Goal: Information Seeking & Learning: Check status

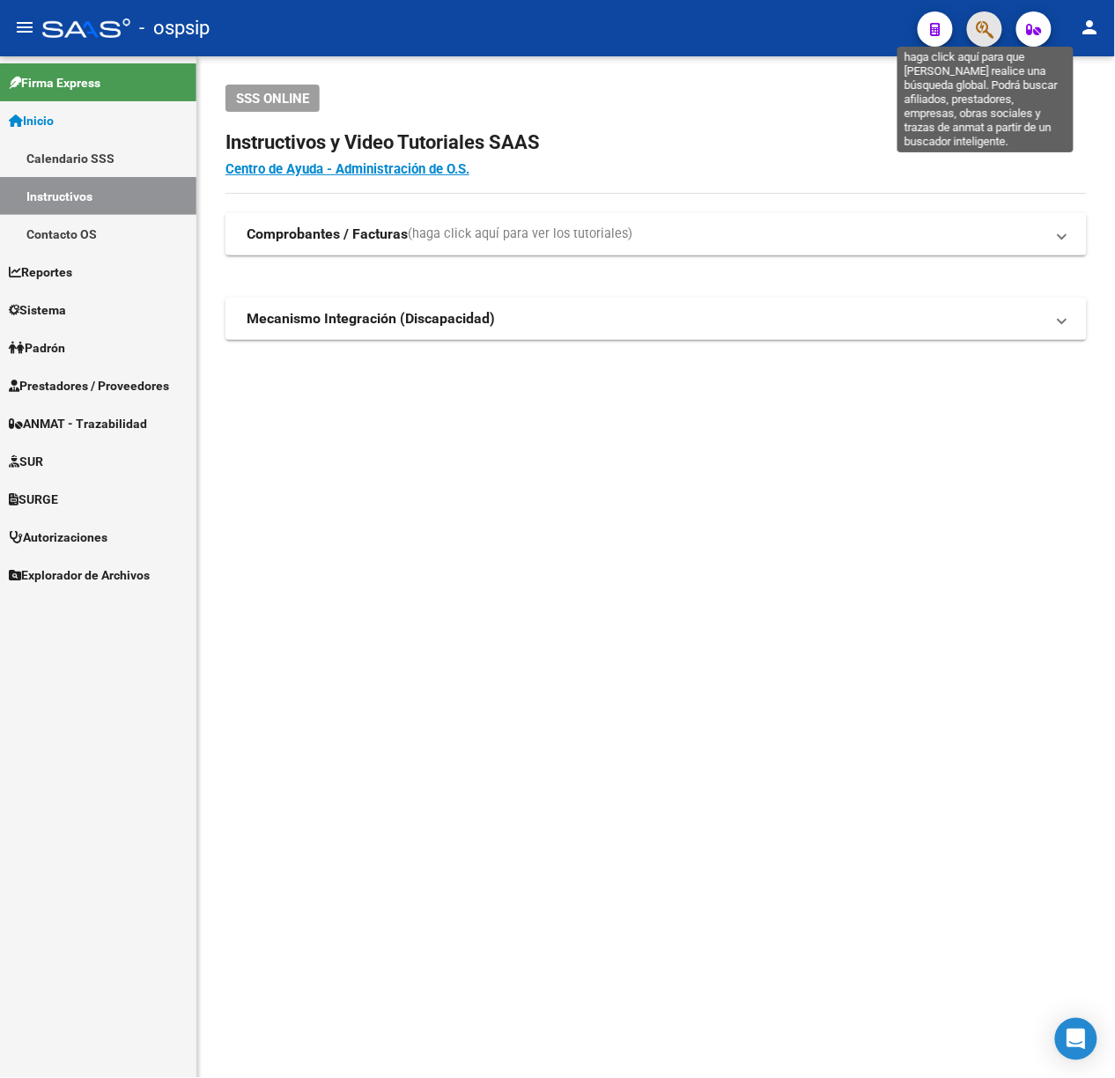
click at [977, 35] on icon "button" at bounding box center [985, 29] width 18 height 20
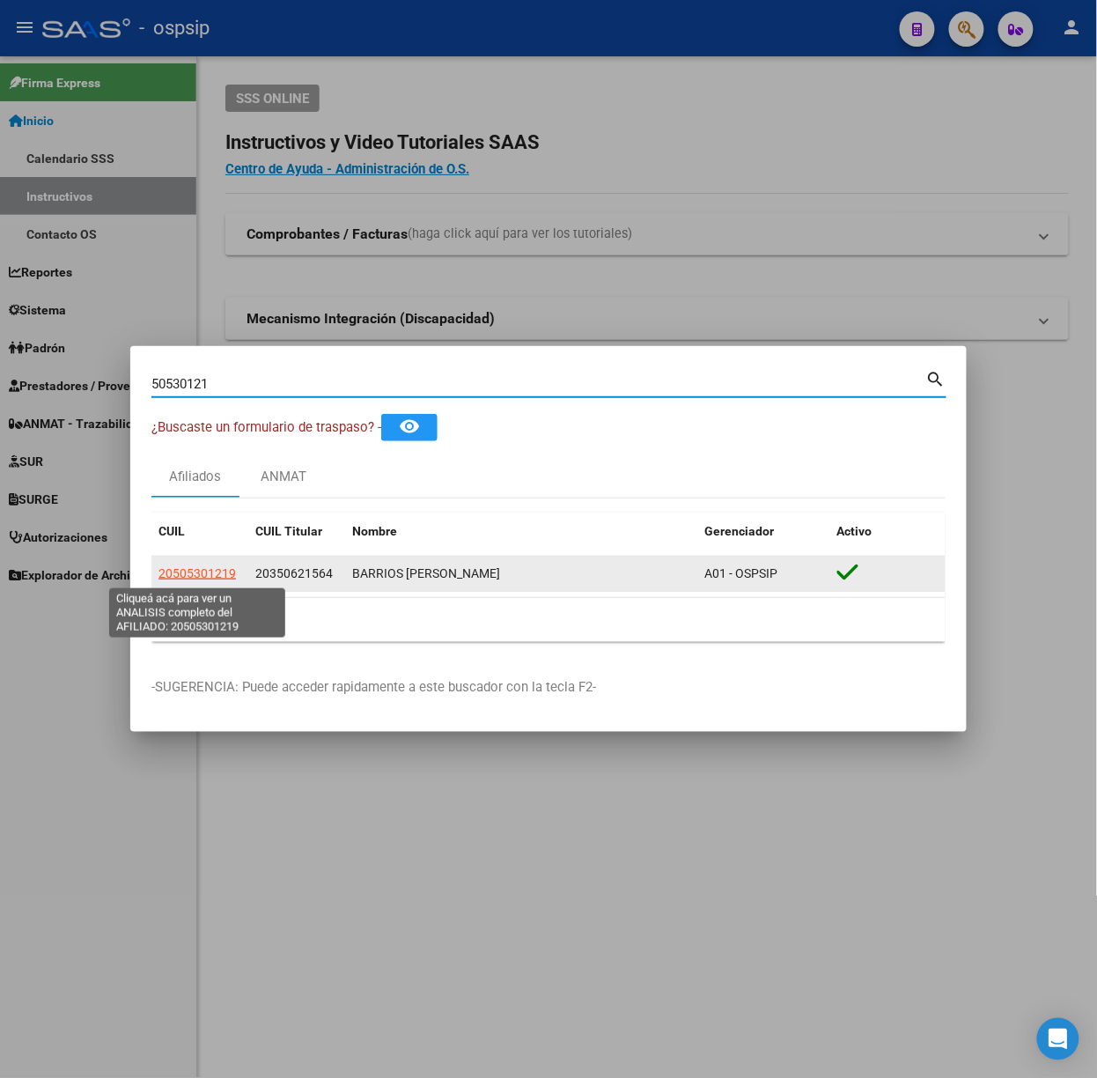
click at [169, 569] on span "20505301219" at bounding box center [198, 573] width 78 height 14
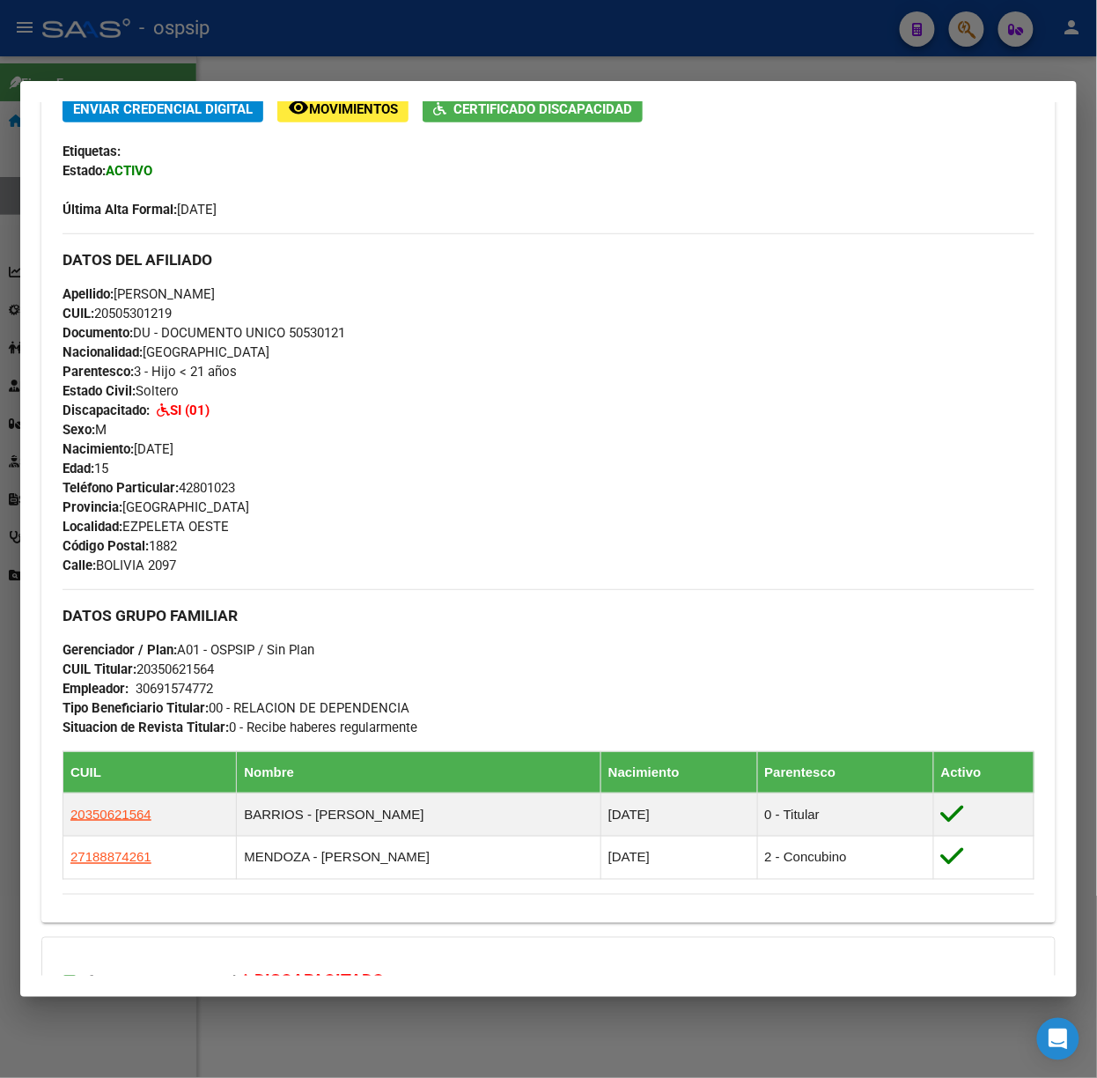
scroll to position [652, 0]
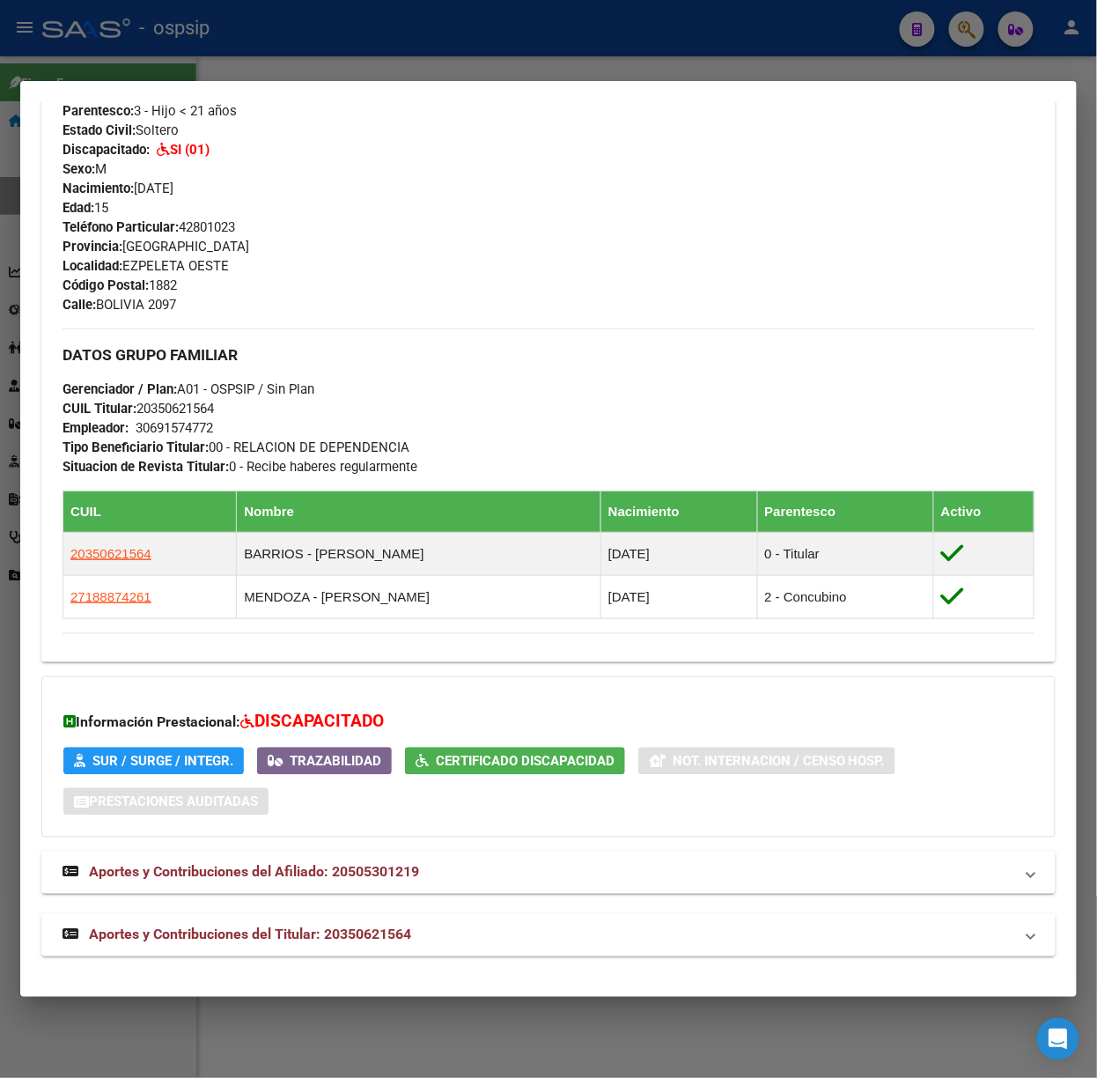
click at [521, 927] on mat-panel-title "Aportes y Contribuciones del Titular: 20350621564" at bounding box center [538, 935] width 951 height 21
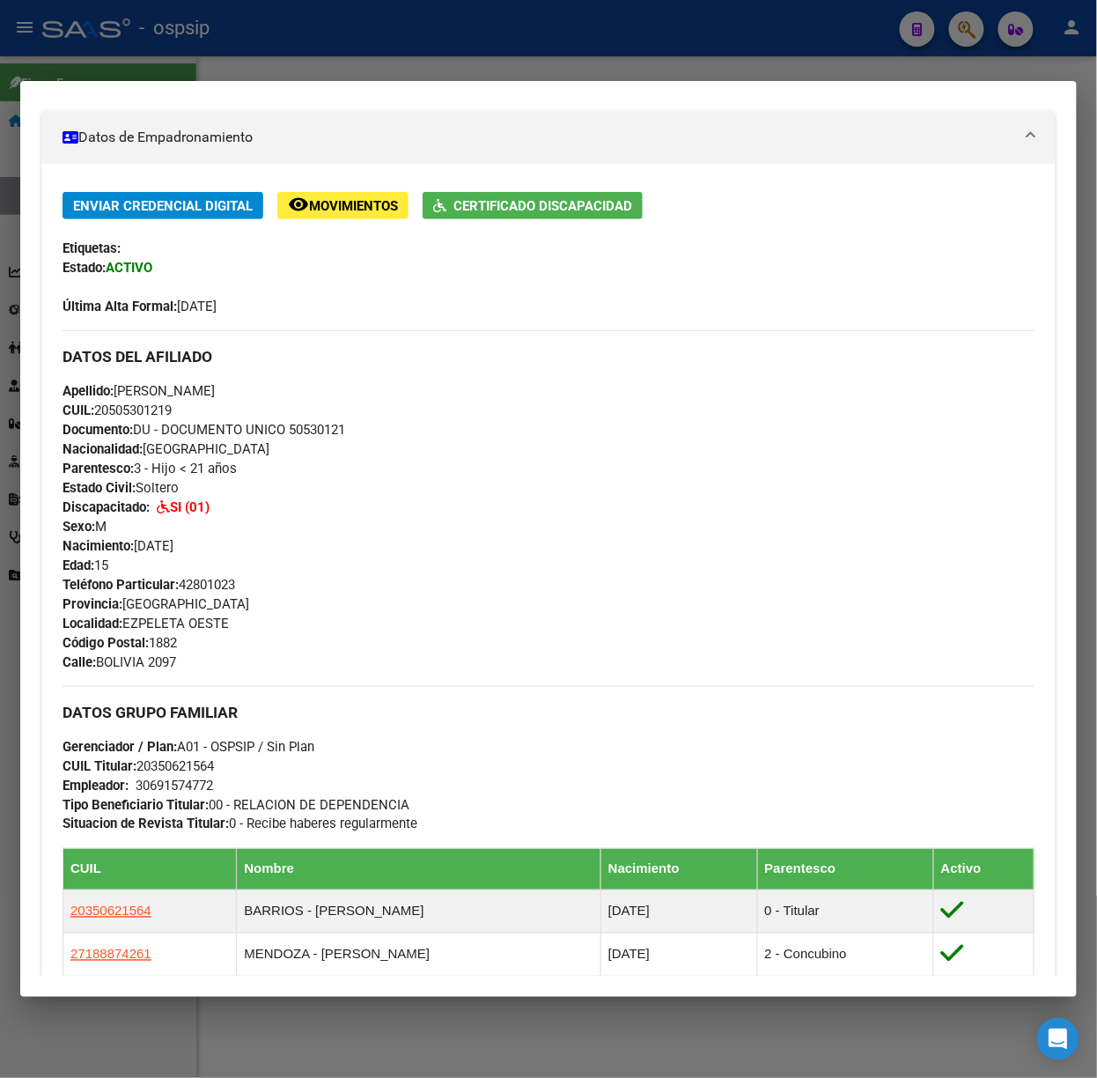
scroll to position [0, 0]
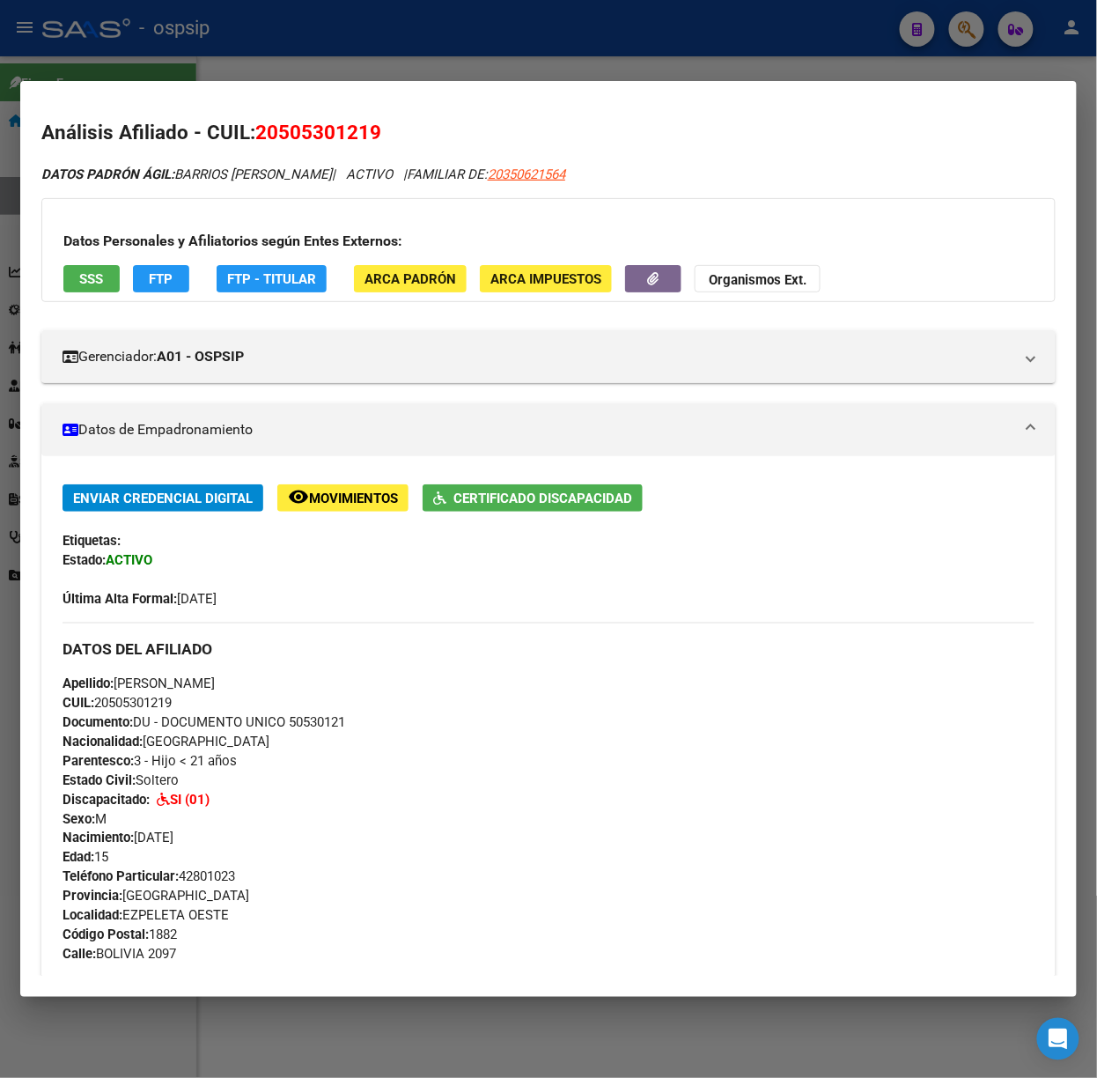
click at [86, 287] on span "SSS" at bounding box center [92, 279] width 24 height 16
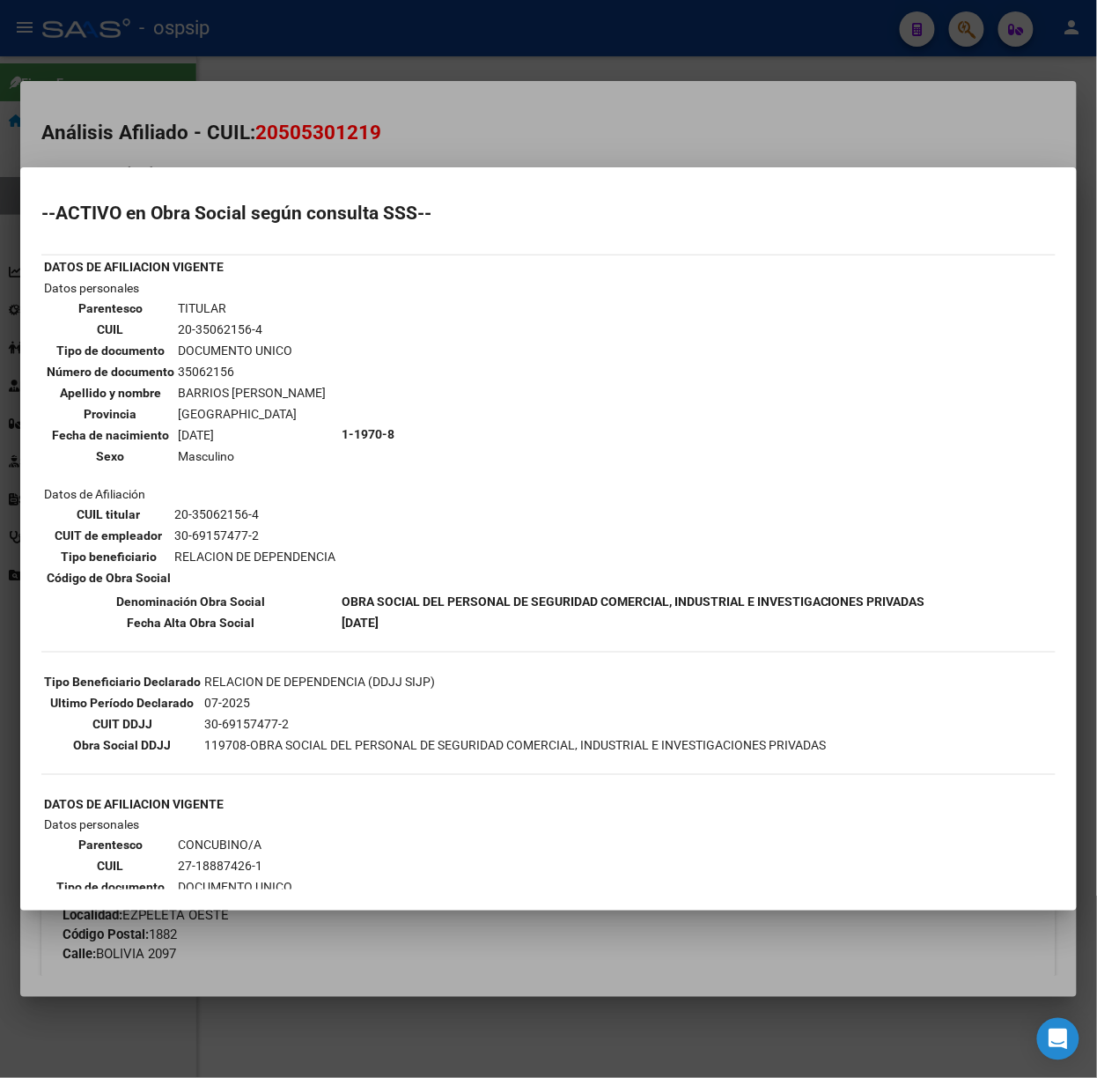
click at [116, 50] on div at bounding box center [548, 539] width 1097 height 1078
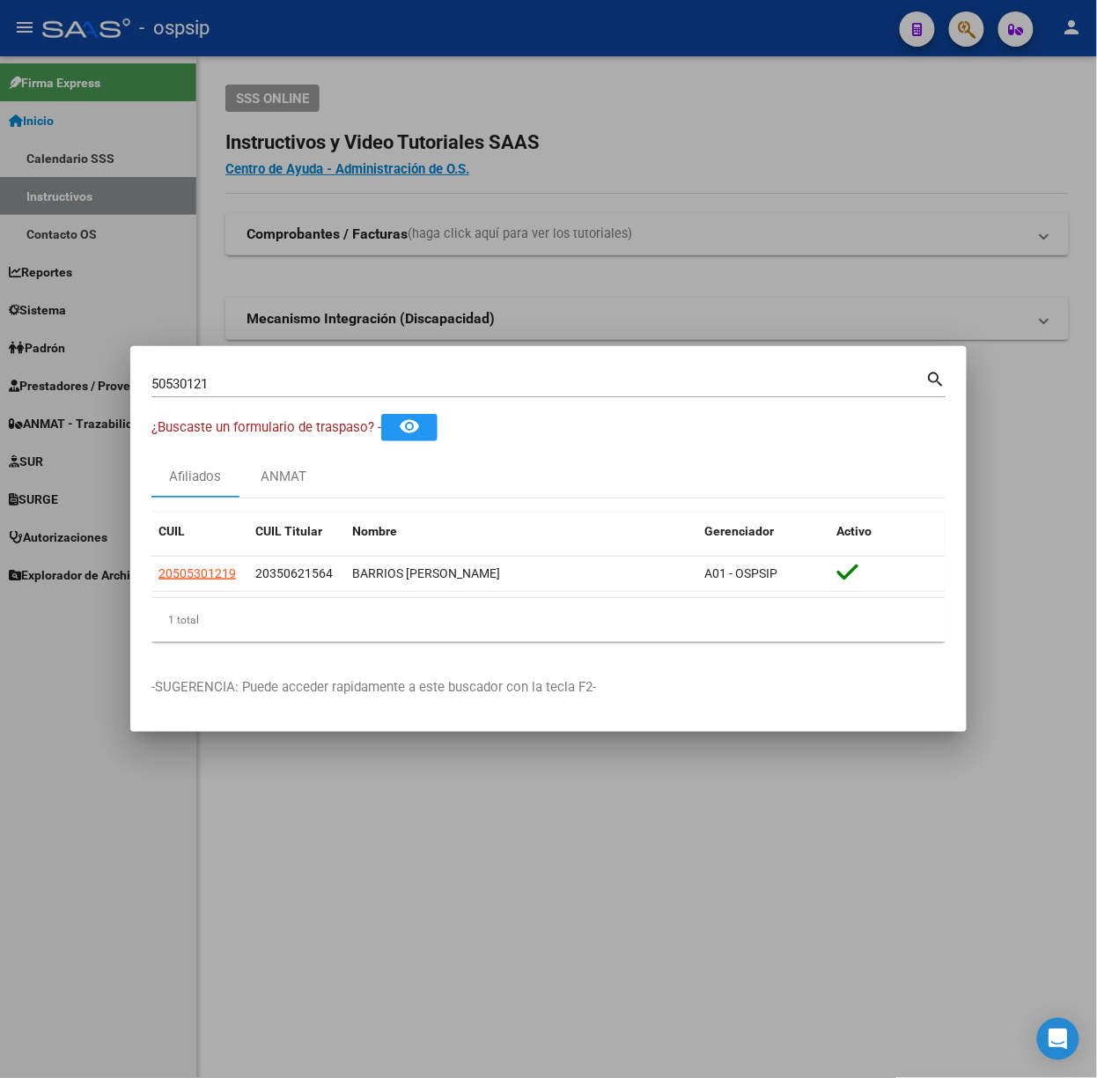
click at [251, 395] on div "50530121 Buscar (apellido, dni, [PERSON_NAME], [PERSON_NAME], cuit, obra social)" at bounding box center [538, 384] width 775 height 26
click at [247, 392] on div "50530121 Buscar (apellido, dni, [PERSON_NAME], [PERSON_NAME], cuit, obra social)" at bounding box center [538, 384] width 775 height 26
click at [240, 388] on input "50530121" at bounding box center [538, 384] width 775 height 16
type input "38321957"
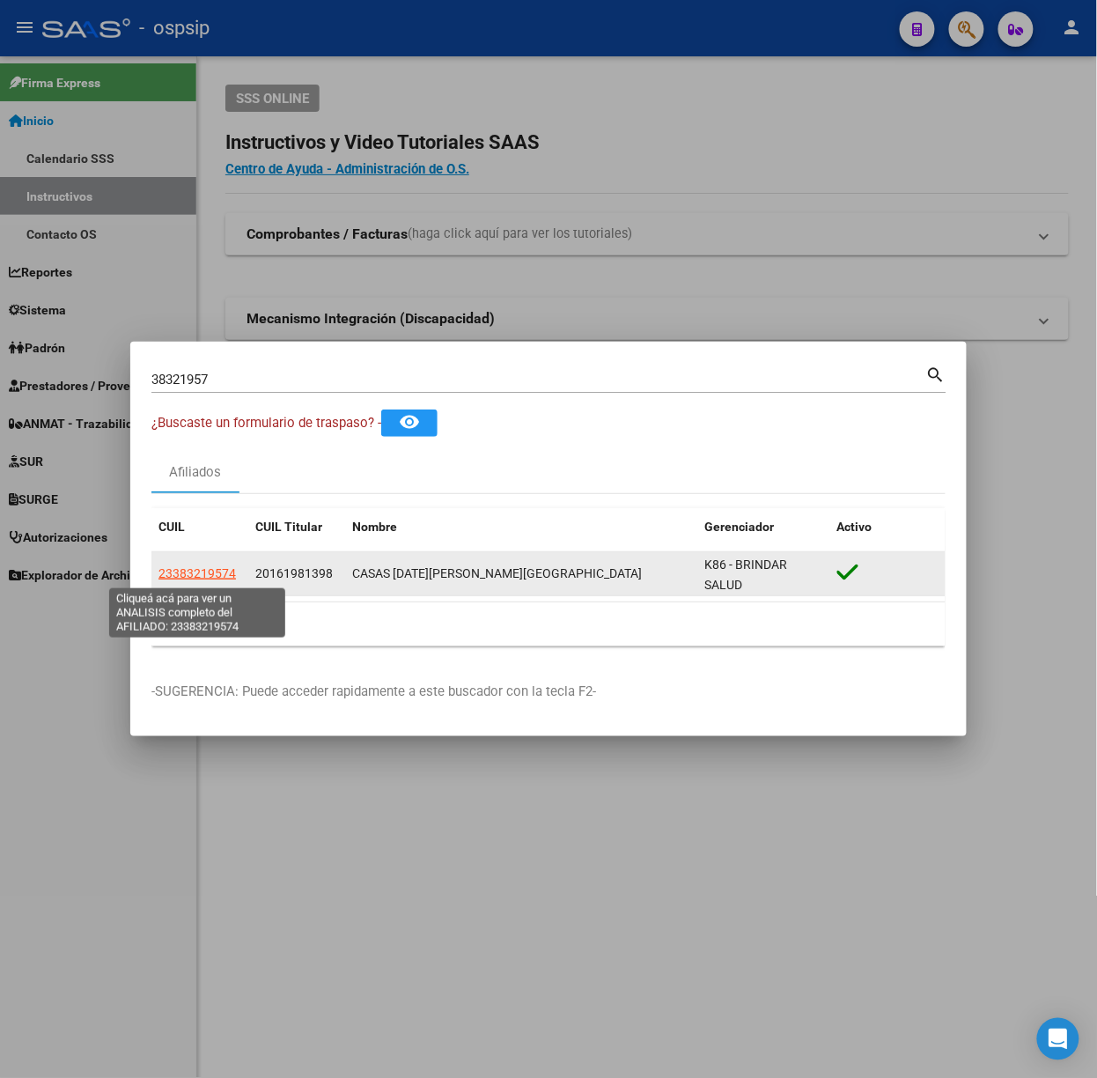
click at [173, 572] on span "23383219574" at bounding box center [198, 573] width 78 height 14
type textarea "23383219574"
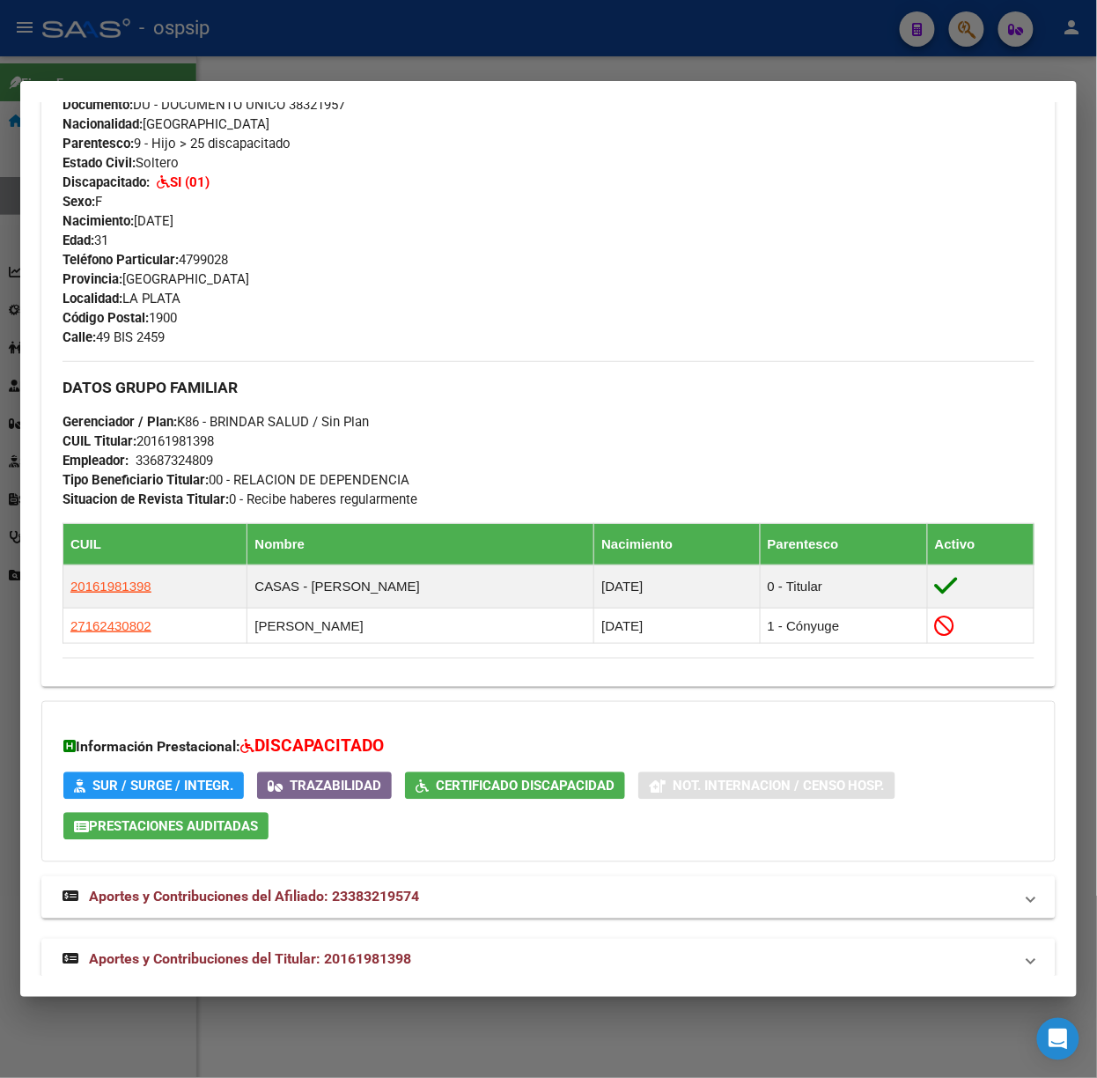
scroll to position [645, 0]
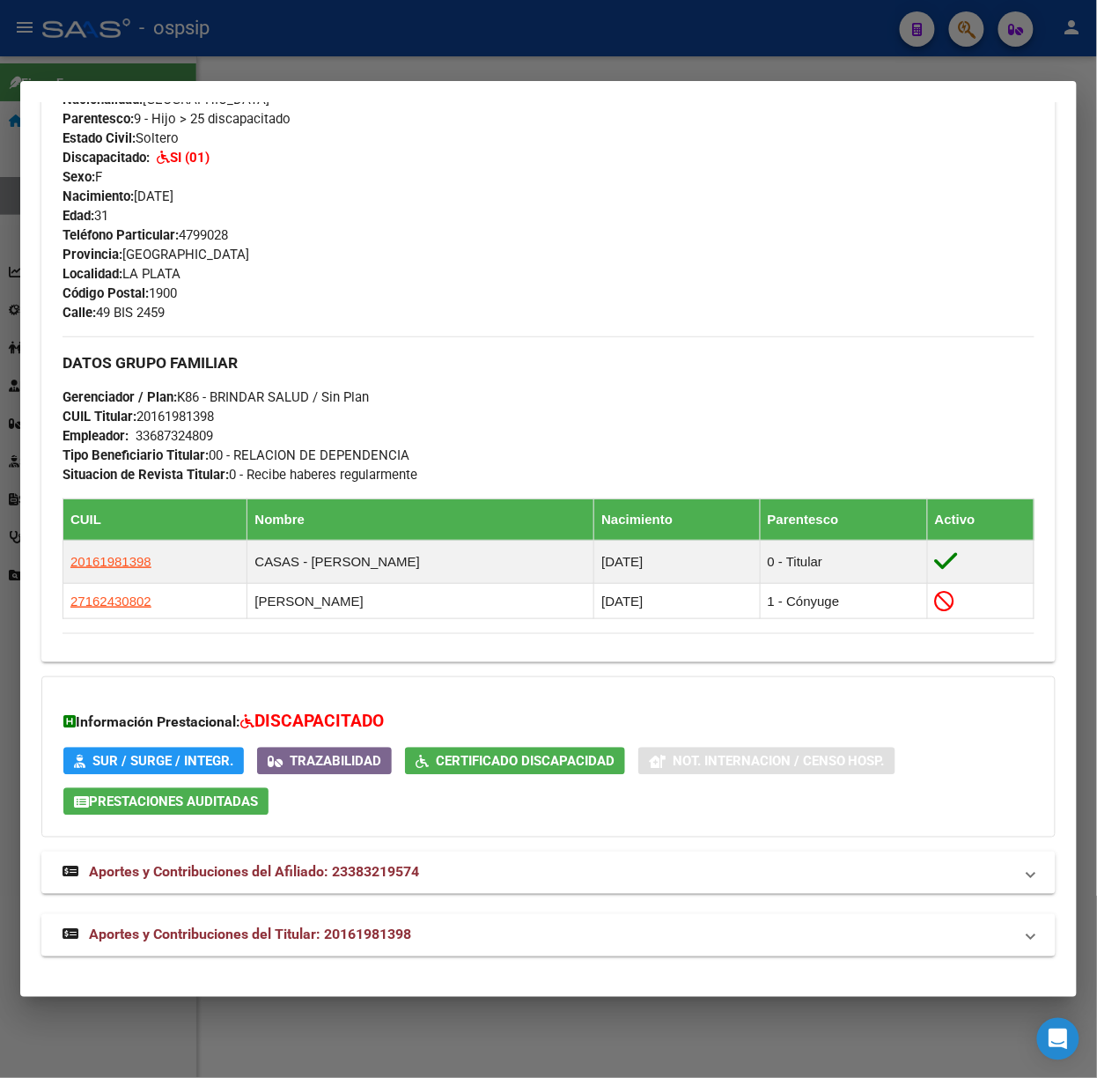
click at [411, 942] on span "Aportes y Contribuciones del Titular: 20161981398" at bounding box center [250, 934] width 322 height 17
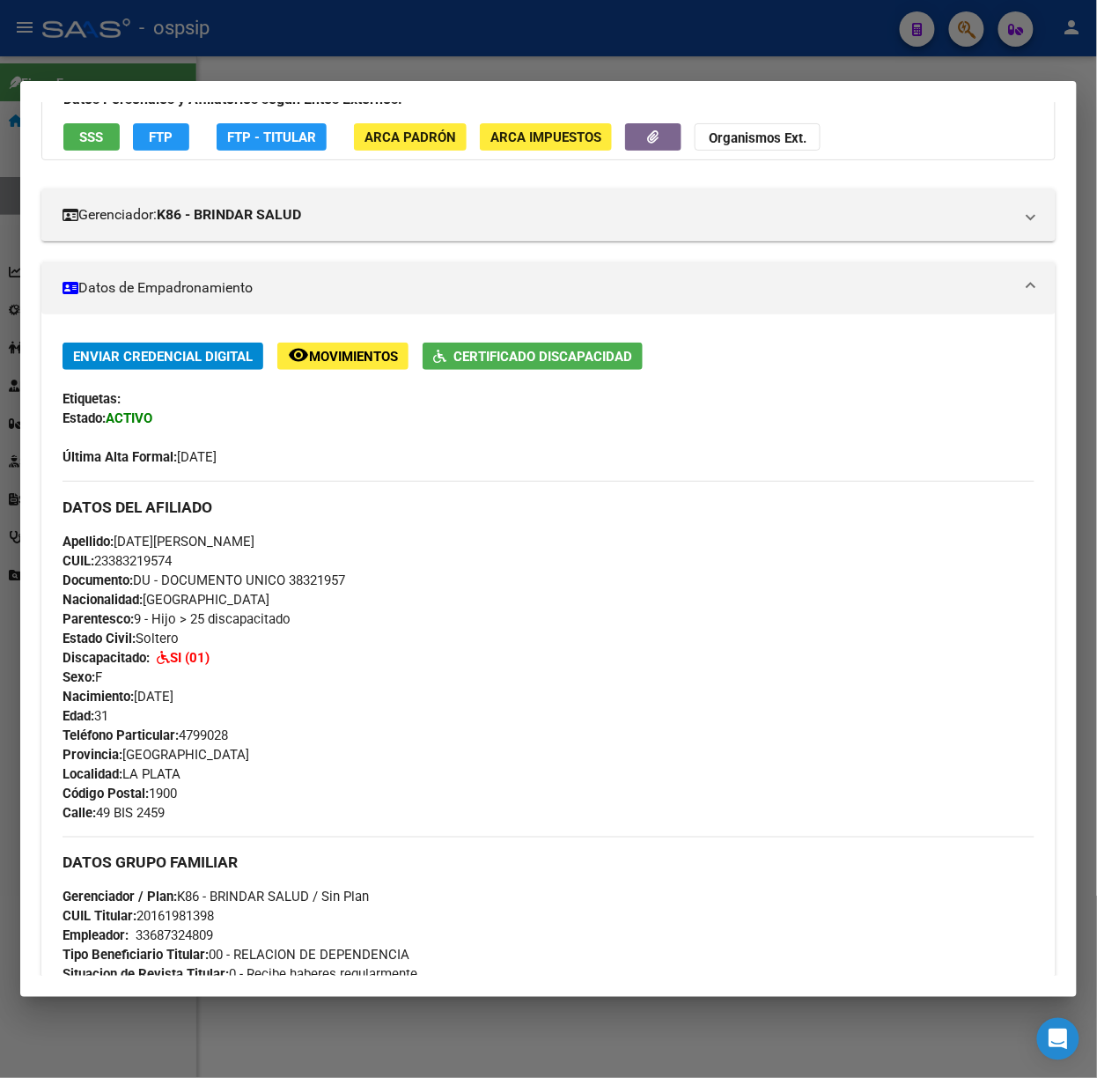
scroll to position [0, 0]
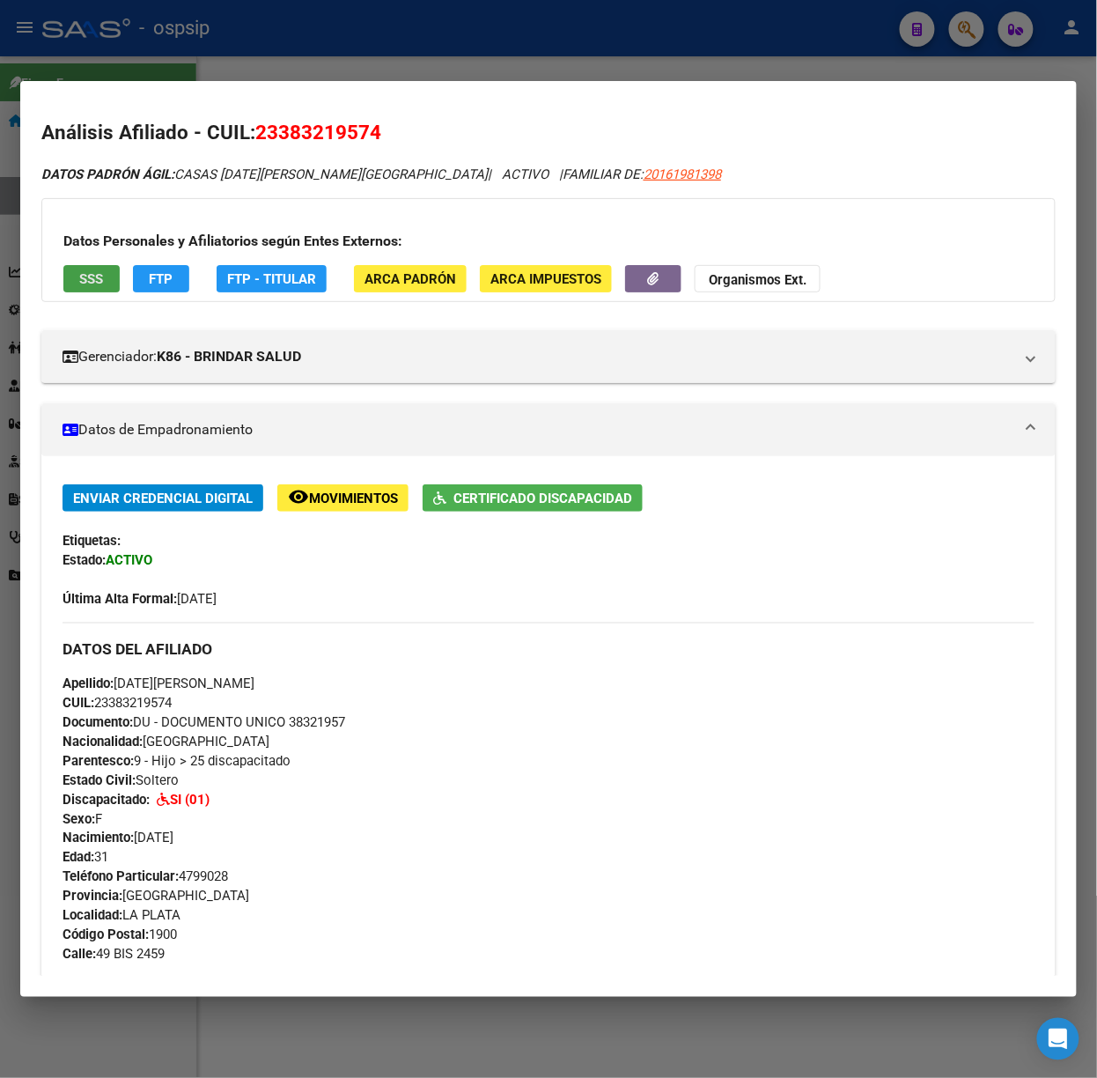
click at [109, 283] on button "SSS" at bounding box center [91, 278] width 56 height 27
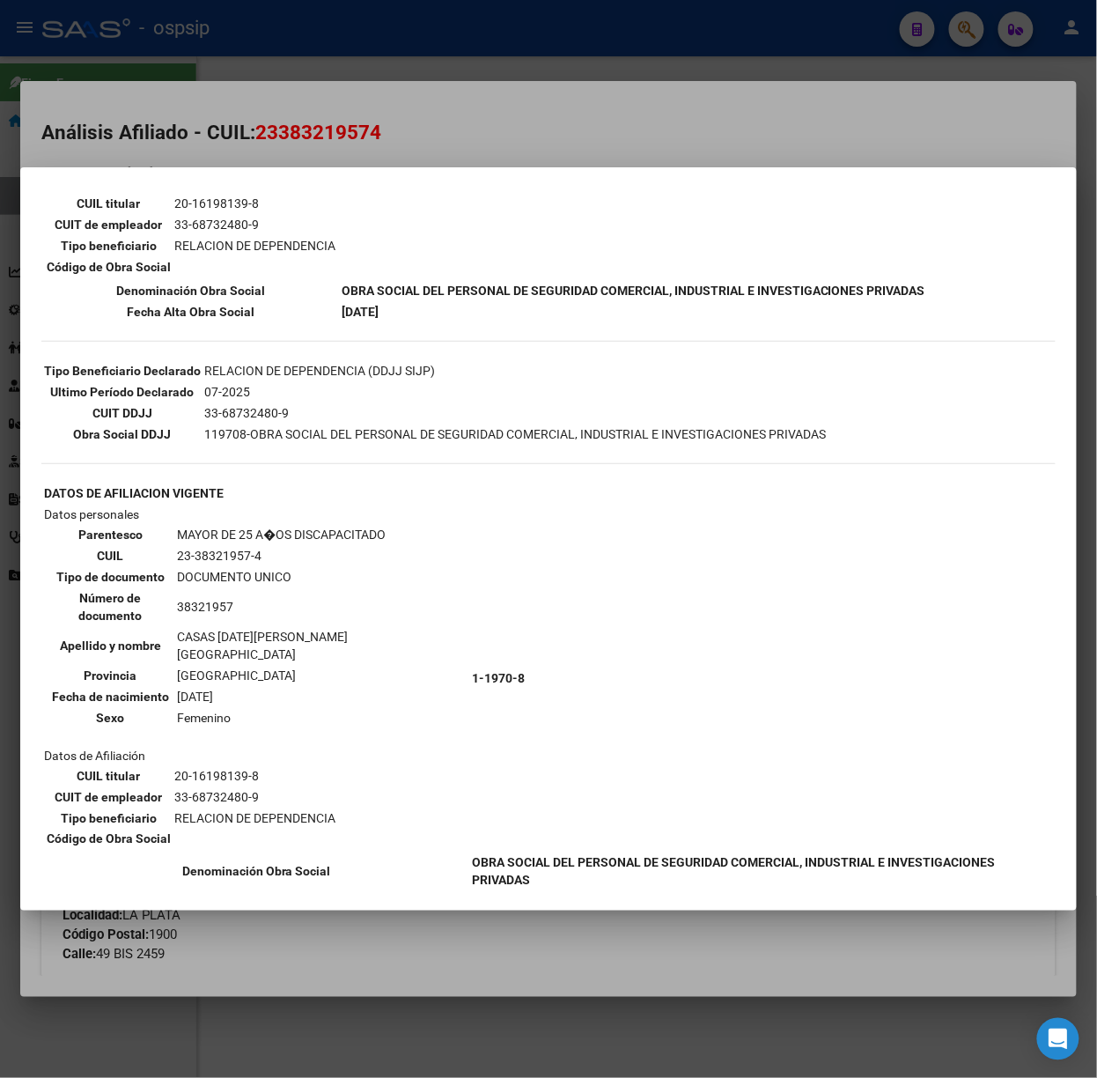
scroll to position [454, 0]
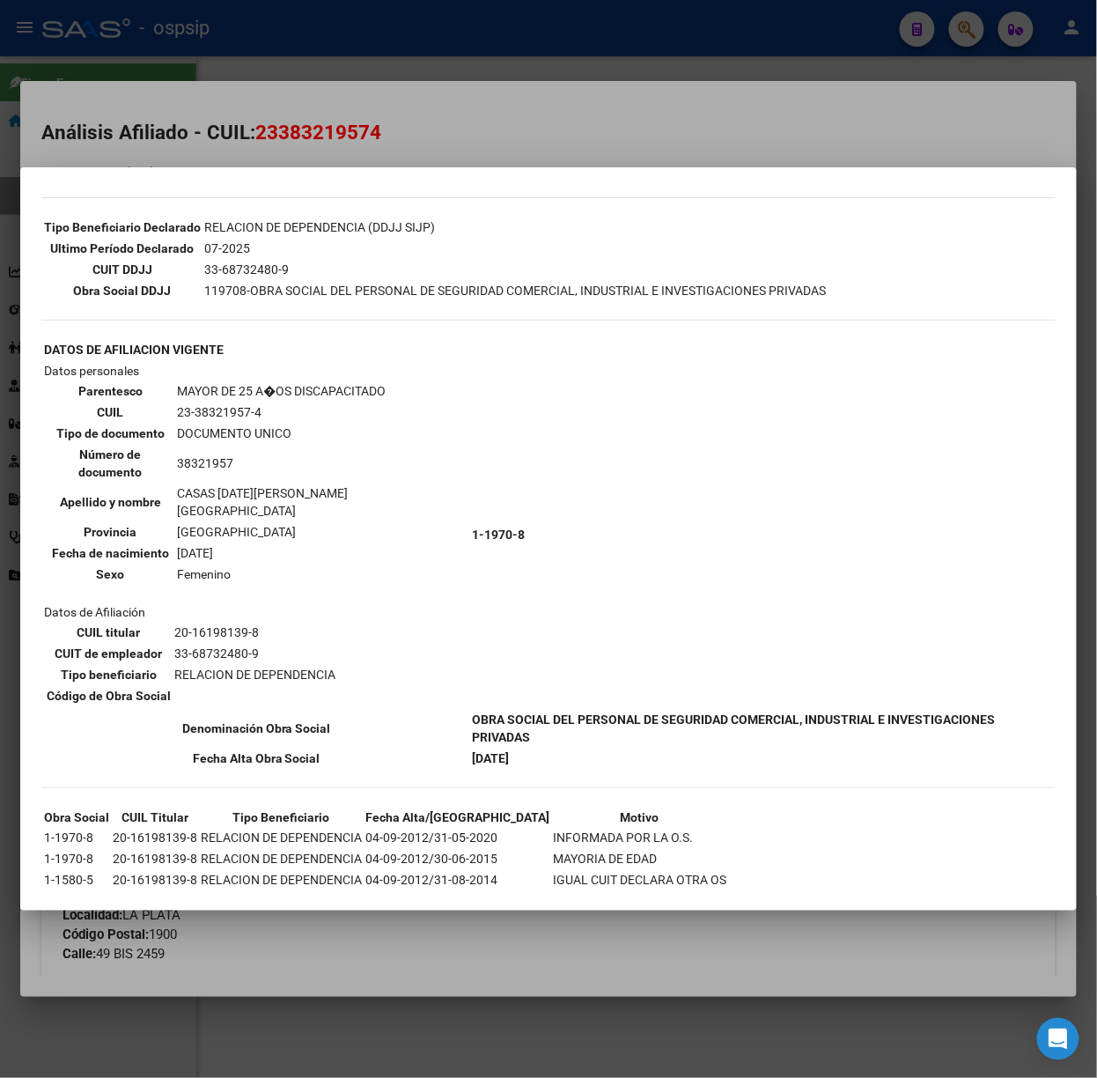
click at [359, 70] on div at bounding box center [548, 539] width 1097 height 1078
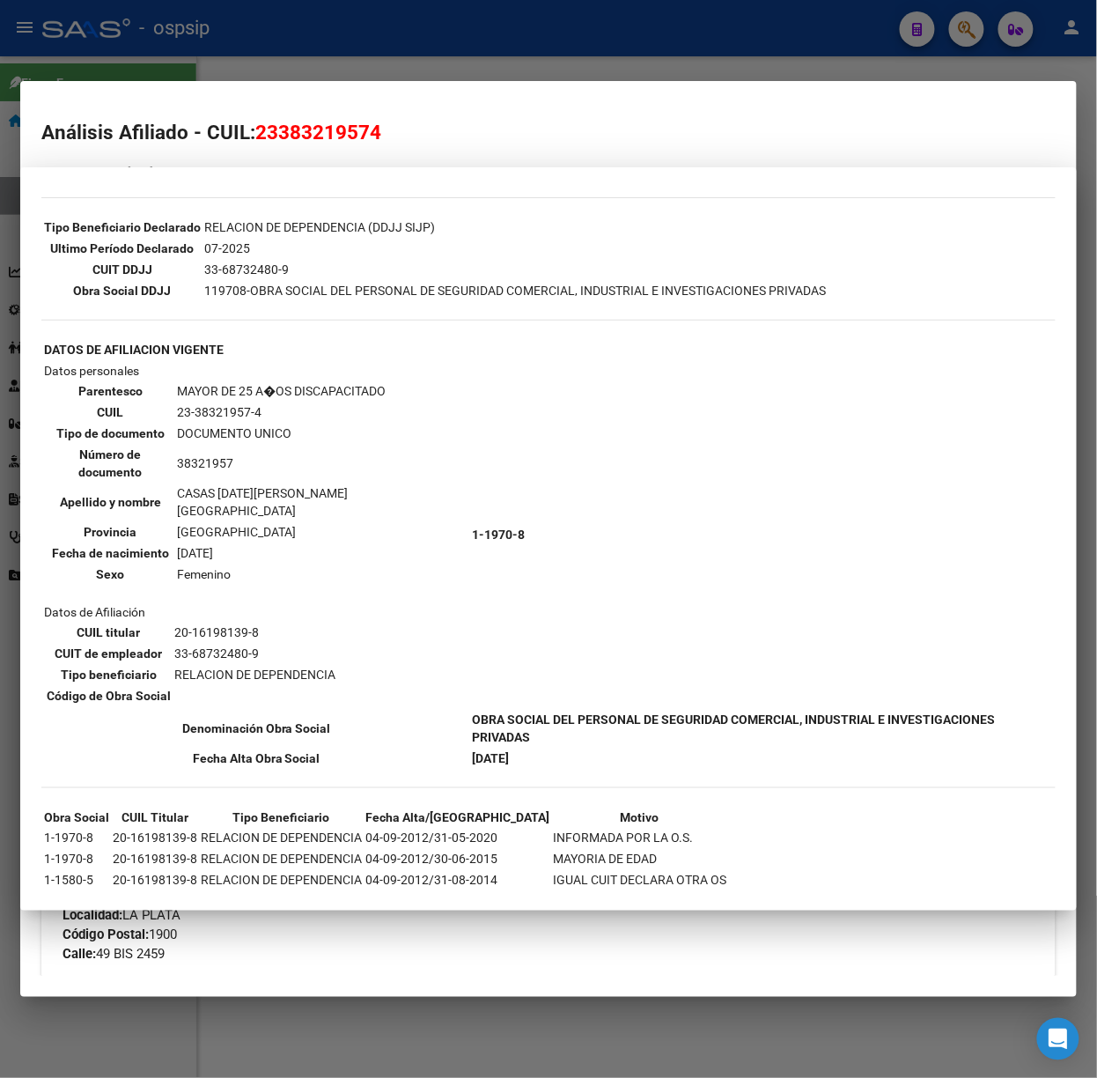
click at [359, 70] on div at bounding box center [548, 539] width 1097 height 1078
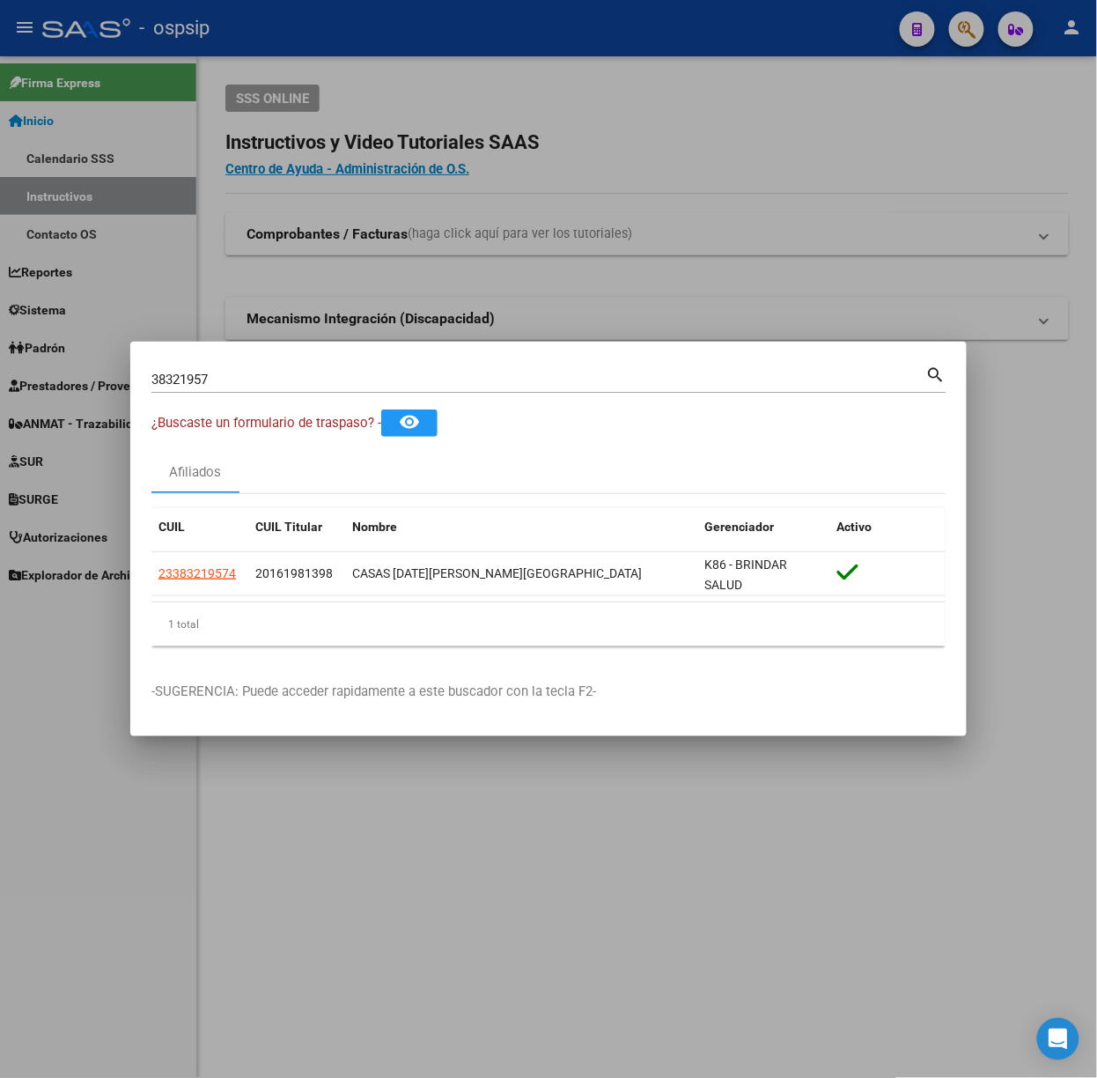
click at [254, 373] on input "38321957" at bounding box center [538, 380] width 775 height 16
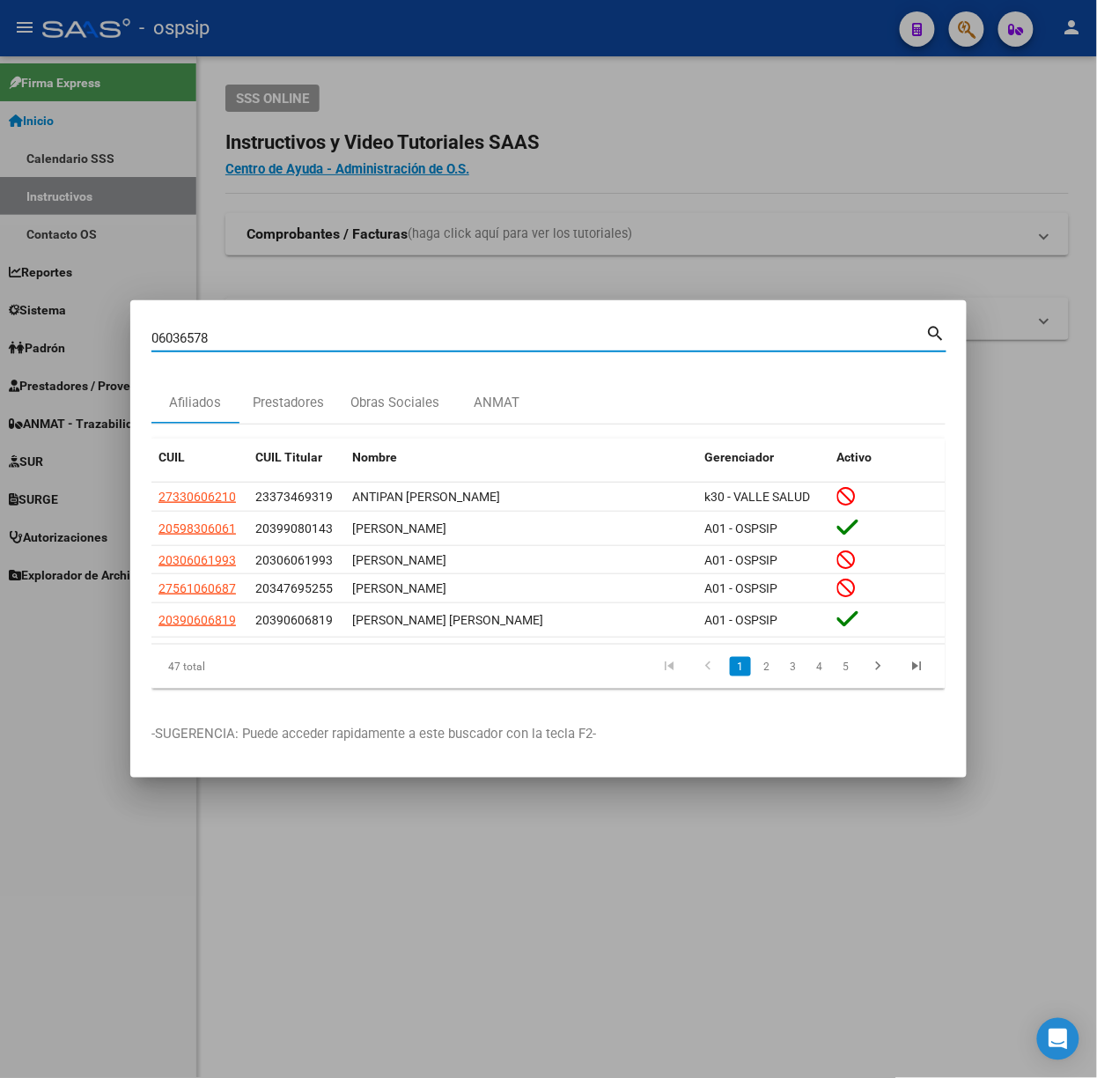
type input "06036578"
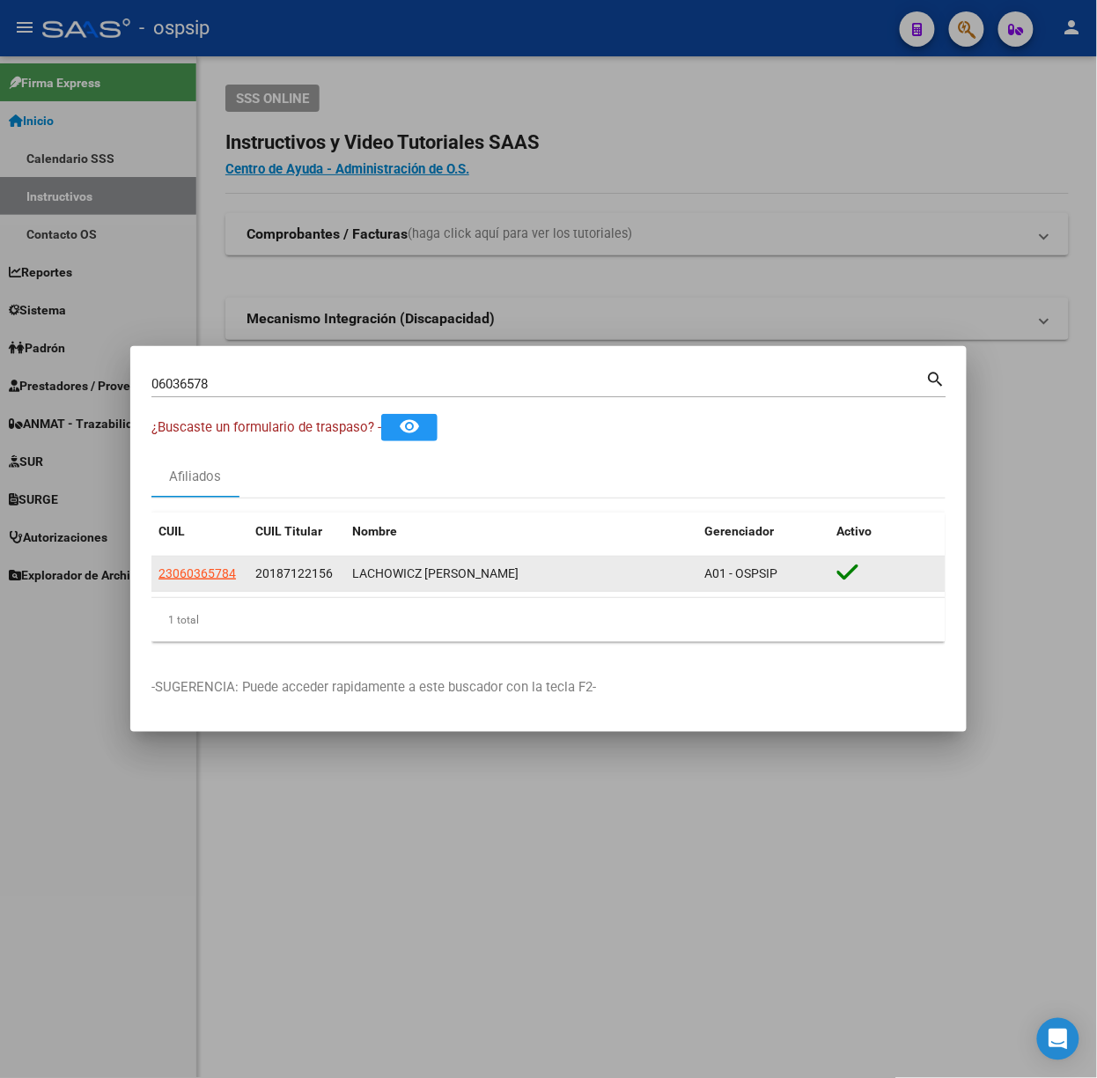
click at [223, 565] on app-link-go-to "23060365784" at bounding box center [198, 574] width 78 height 20
click at [216, 565] on app-link-go-to "23060365784" at bounding box center [198, 574] width 78 height 20
click at [203, 572] on span "23060365784" at bounding box center [198, 573] width 78 height 14
type textarea "23060365784"
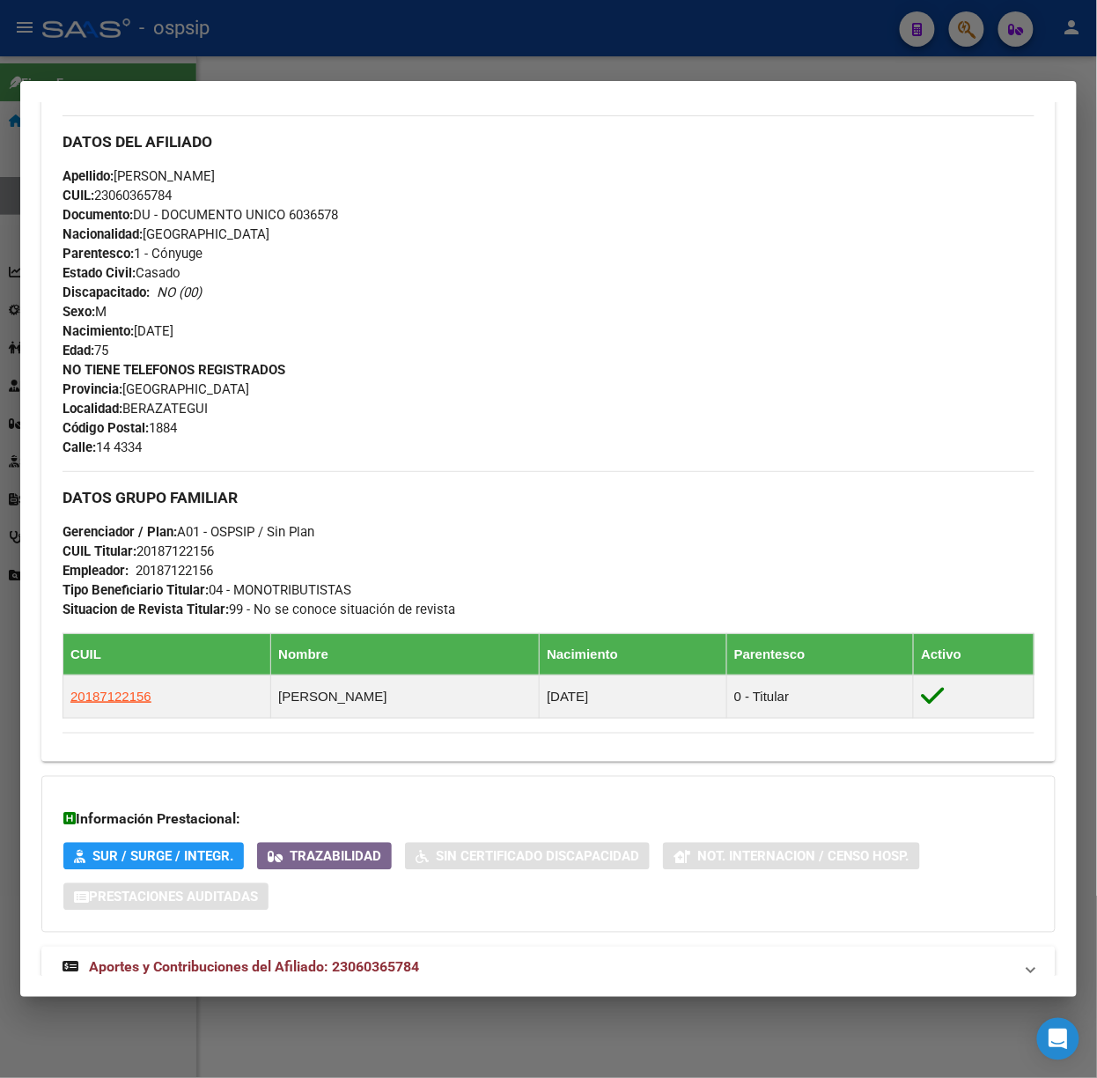
scroll to position [604, 0]
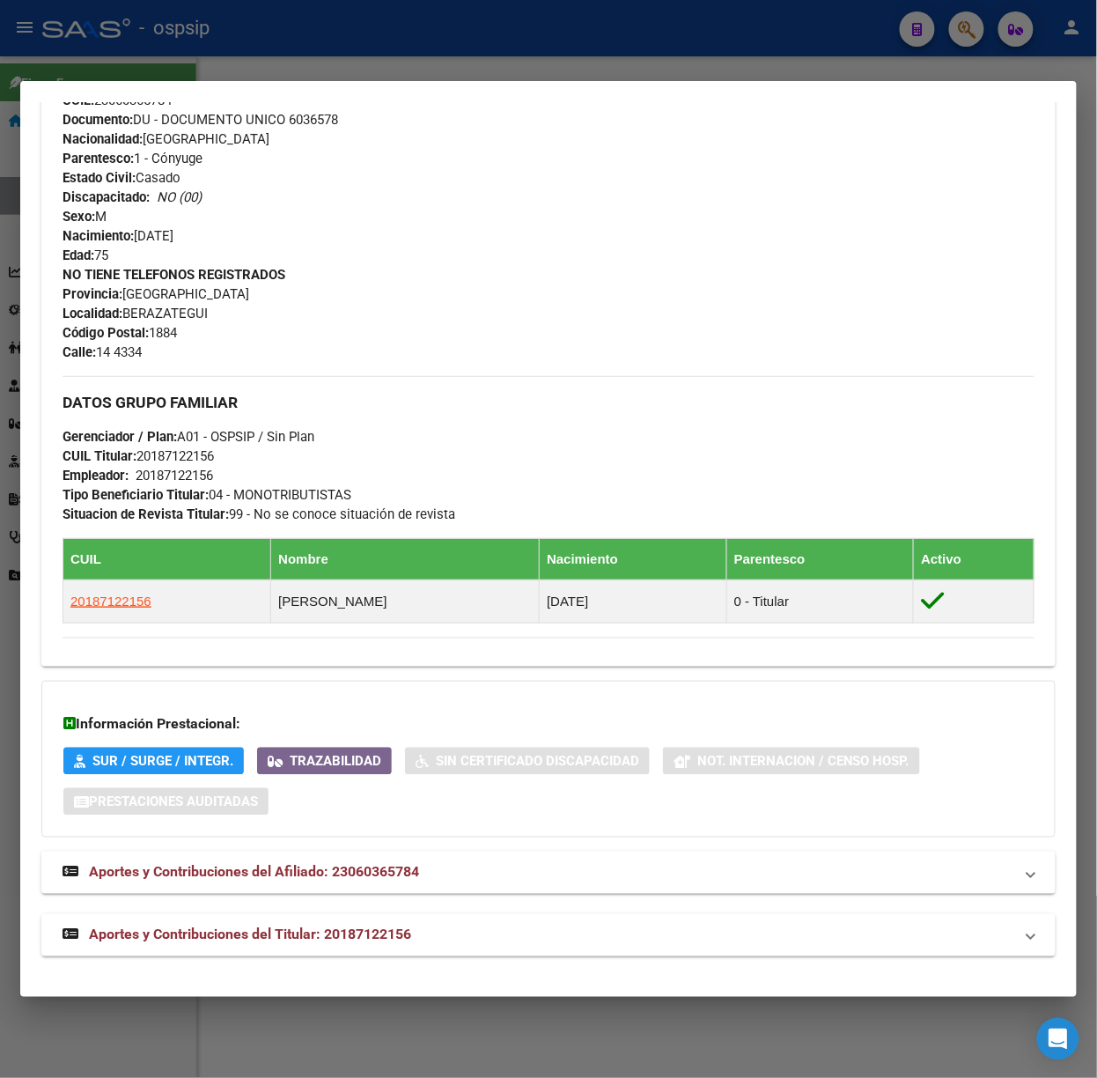
click at [417, 906] on div "DATOS PADRÓN ÁGIL: LACHOWICZ [PERSON_NAME] | ACTIVO | FAMILIAR DE: 20187122156 …" at bounding box center [548, 259] width 1015 height 1394
click at [423, 914] on mat-expansion-panel-header "Aportes y Contribuciones del Titular: 20187122156" at bounding box center [548, 935] width 1015 height 42
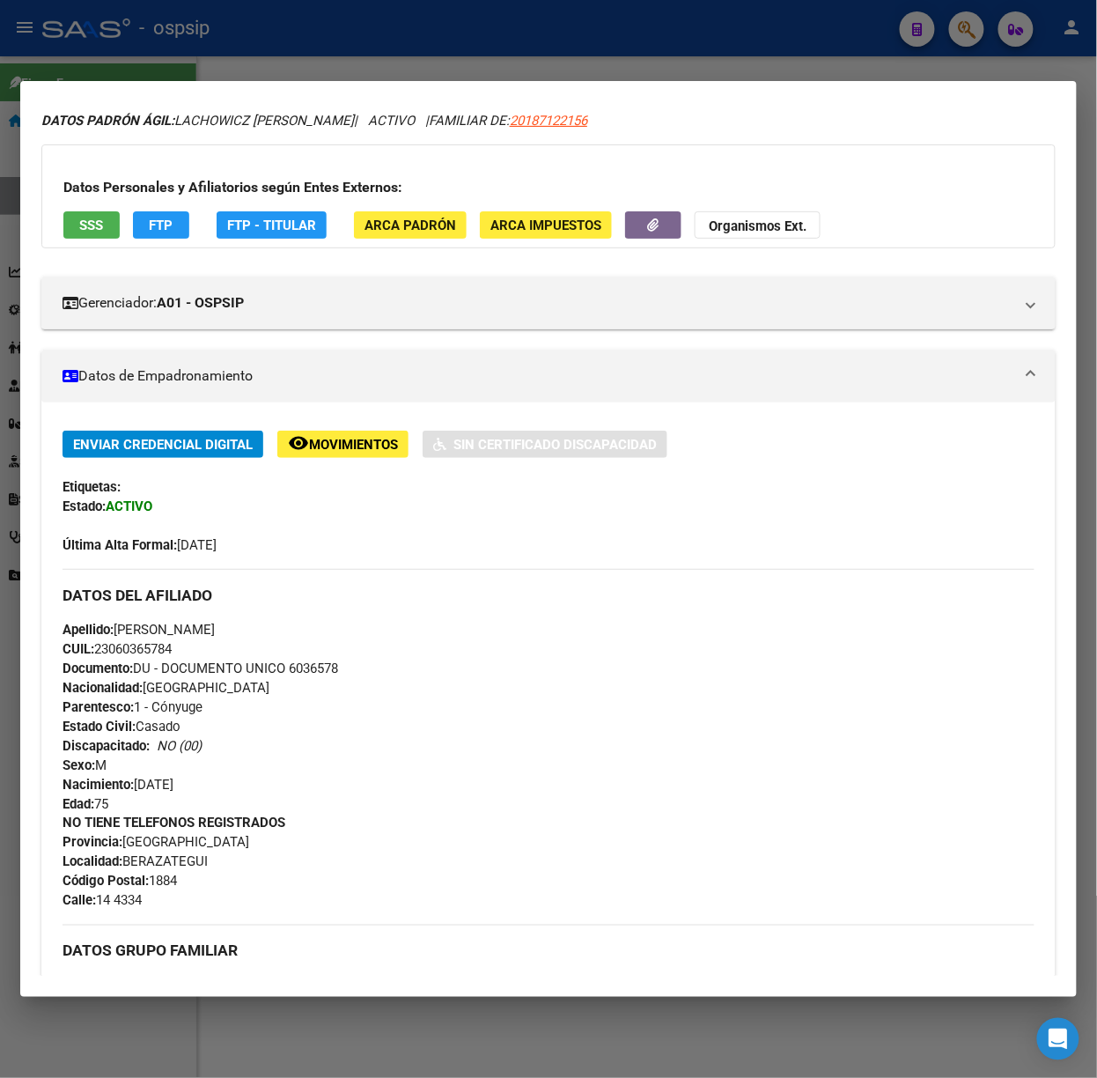
scroll to position [0, 0]
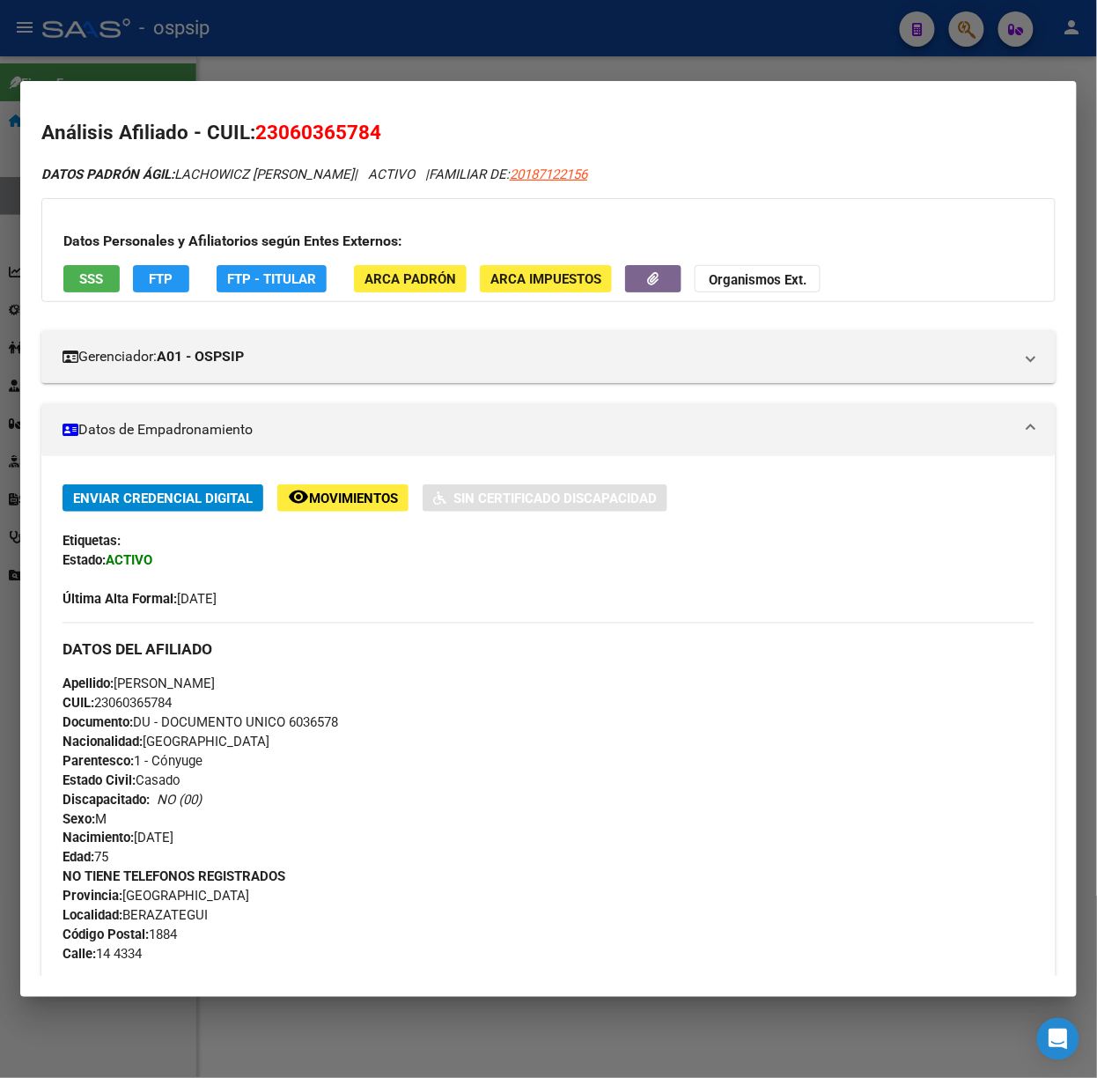
click at [95, 279] on span "SSS" at bounding box center [92, 279] width 24 height 16
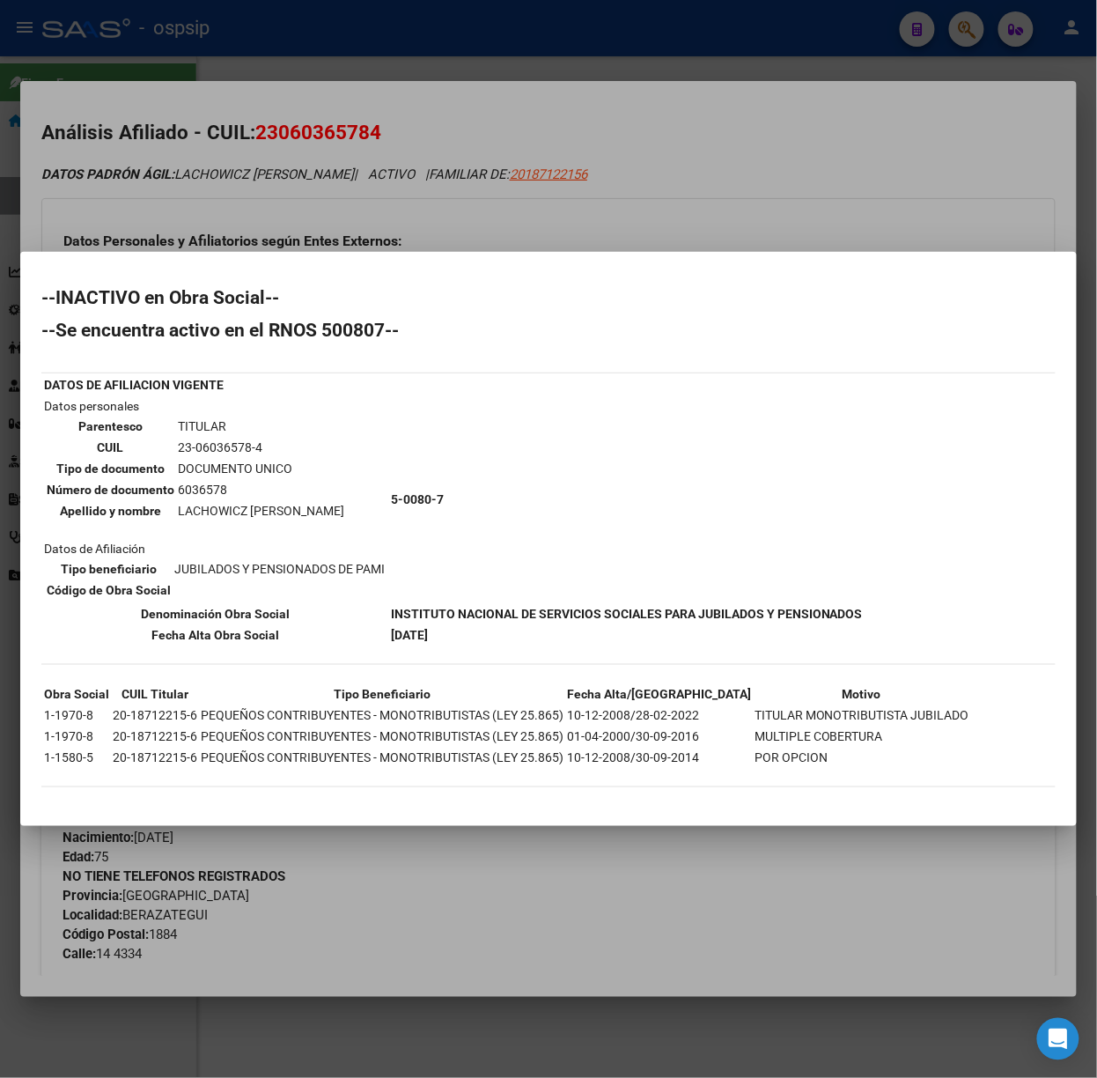
click at [299, 61] on div at bounding box center [548, 539] width 1097 height 1078
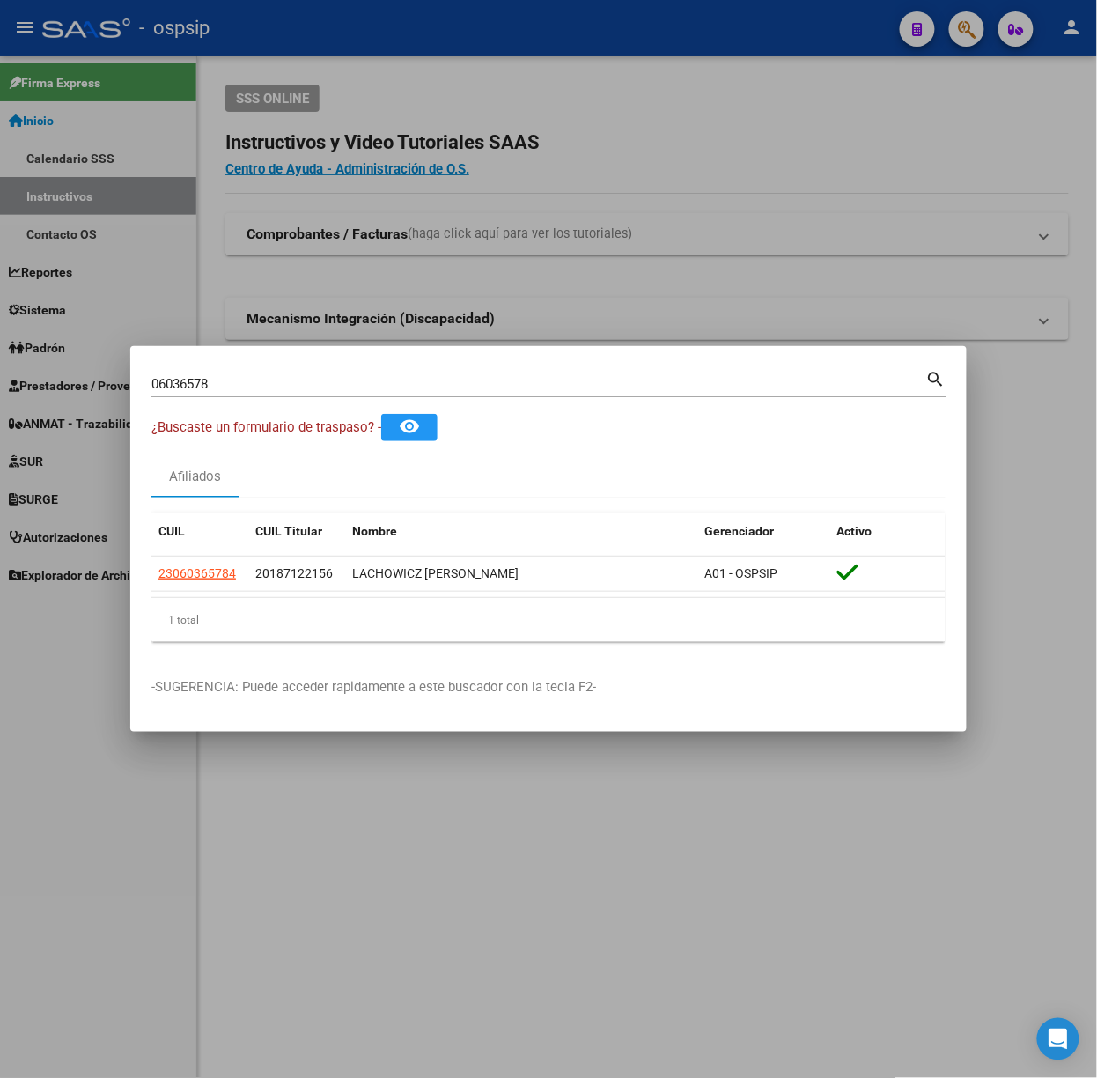
click at [236, 395] on div "06036578 Buscar (apellido, dni, cuil, nro traspaso, cuit, obra social)" at bounding box center [538, 384] width 775 height 26
click at [230, 381] on input "06036578" at bounding box center [538, 384] width 775 height 16
type input "54140491"
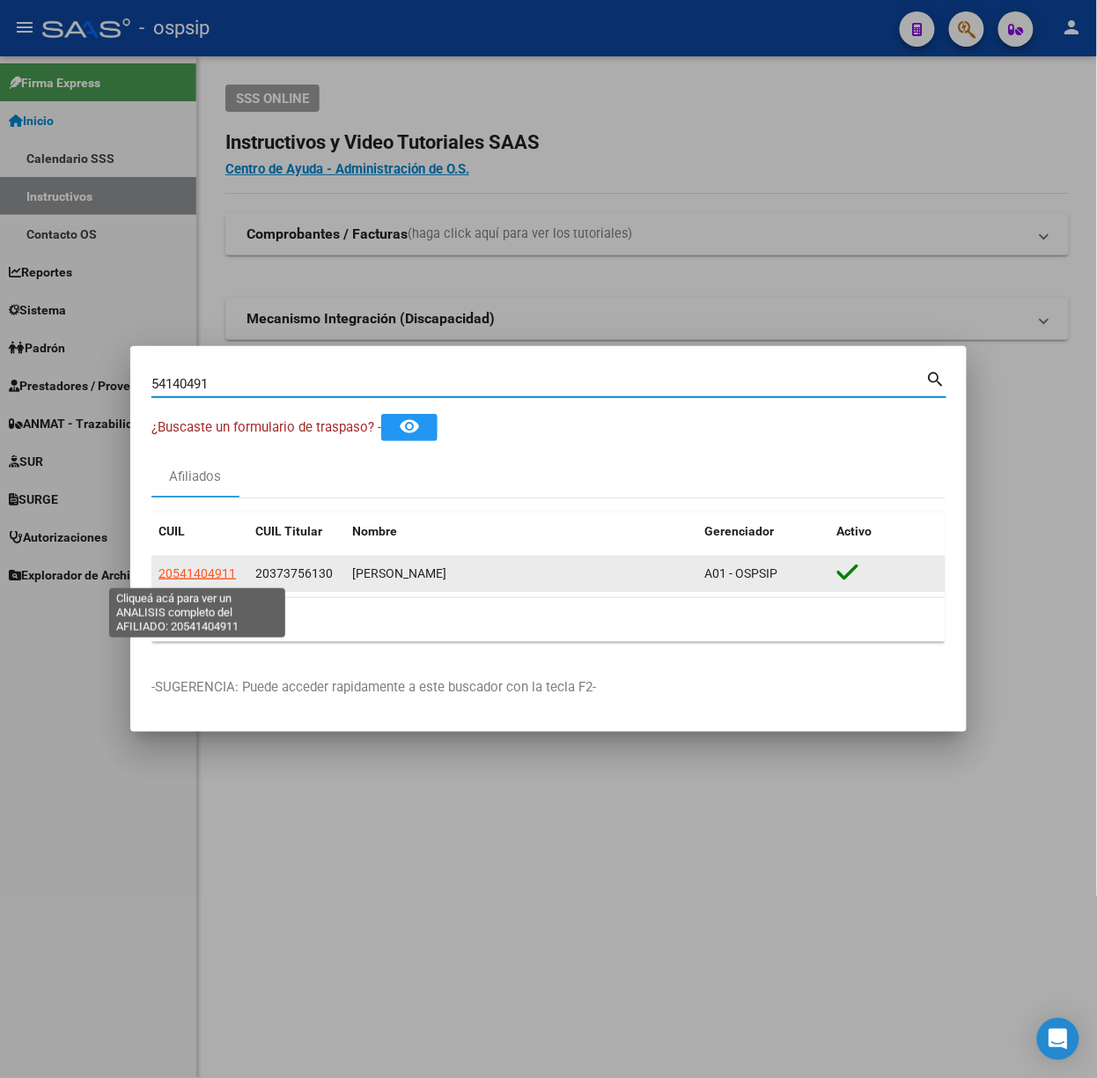
click at [220, 579] on span "20541404911" at bounding box center [198, 573] width 78 height 14
type textarea "20541404911"
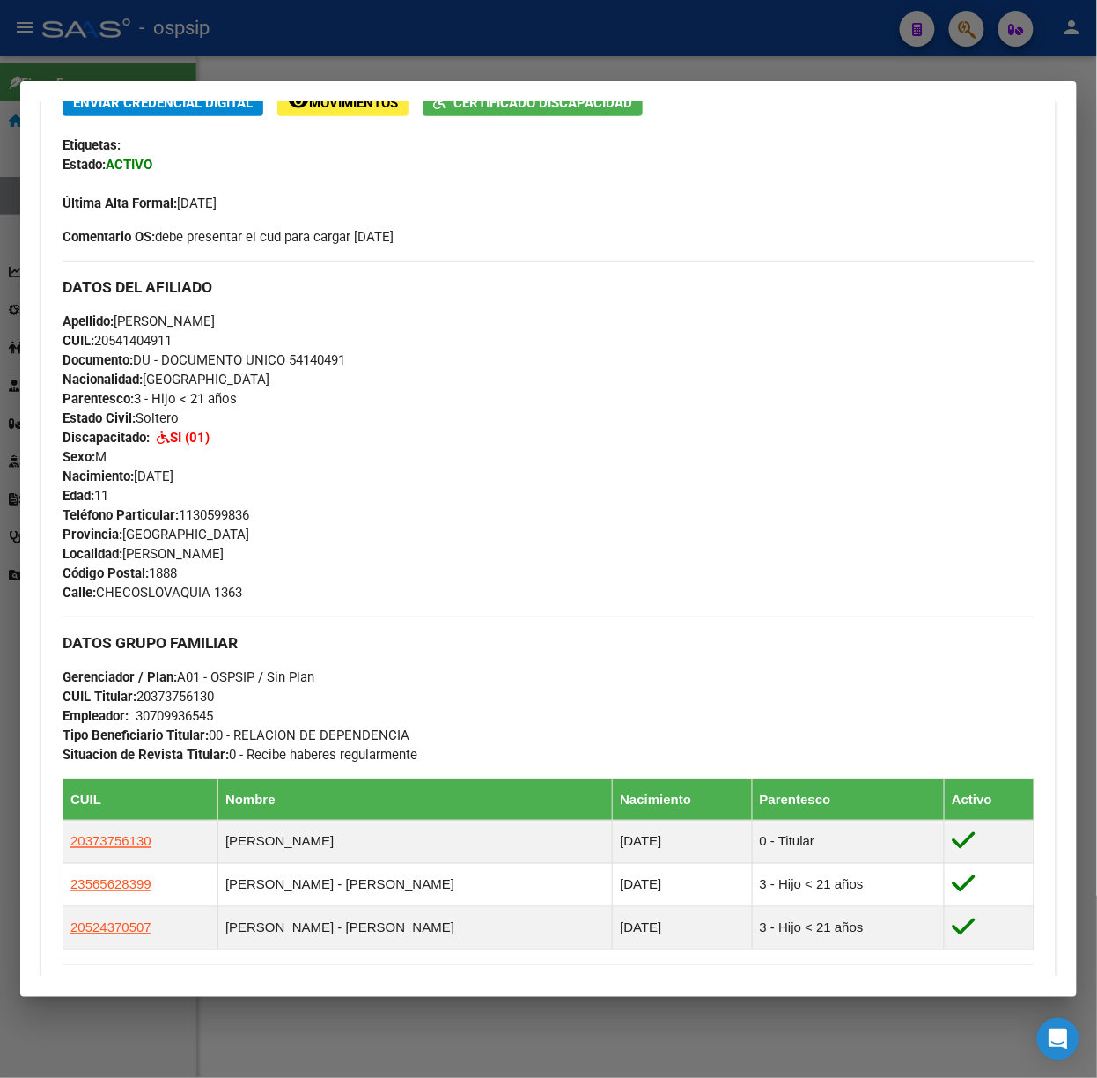
scroll to position [727, 0]
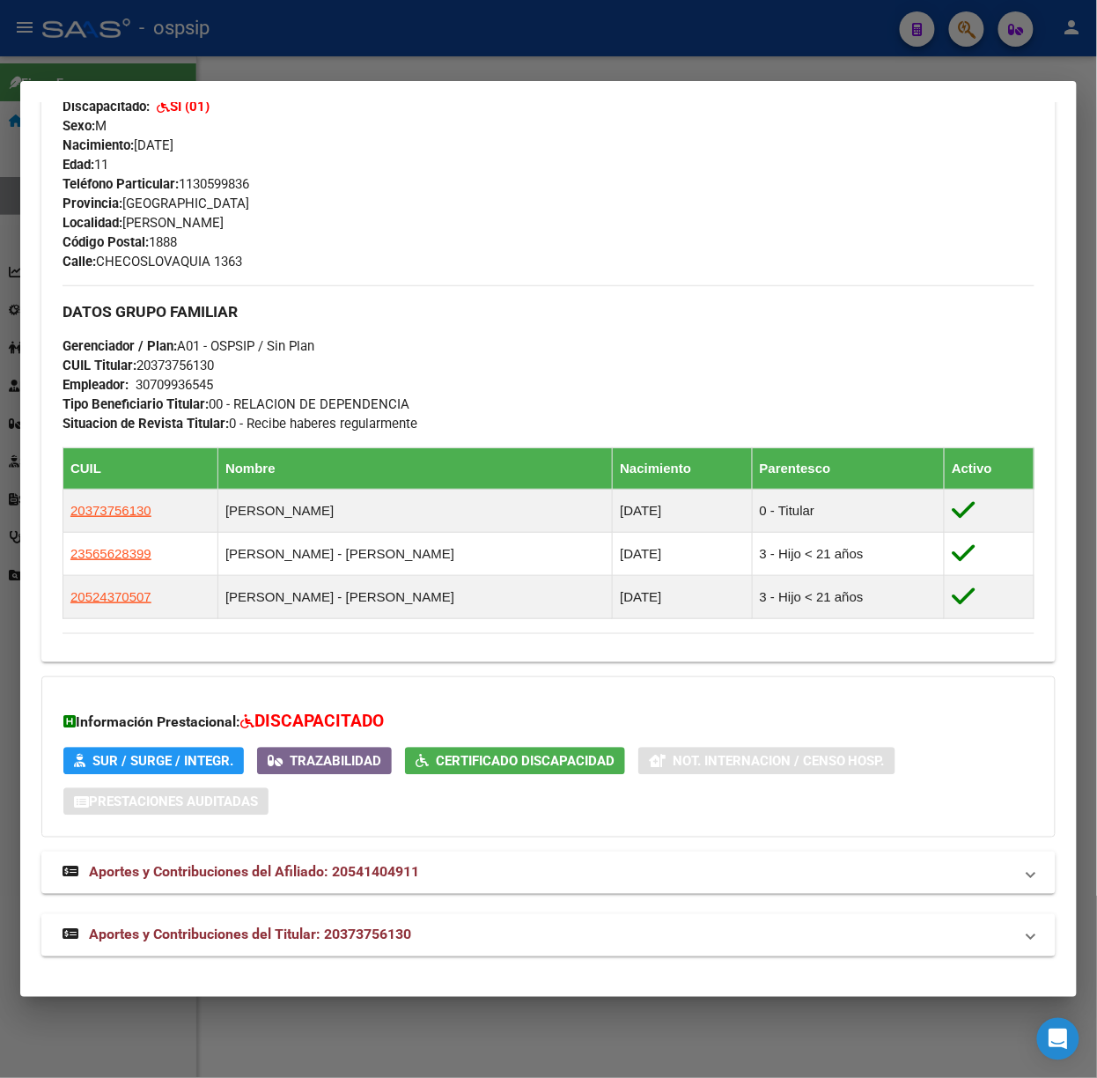
click at [393, 934] on span "Aportes y Contribuciones del Titular: 20373756130" at bounding box center [250, 934] width 322 height 17
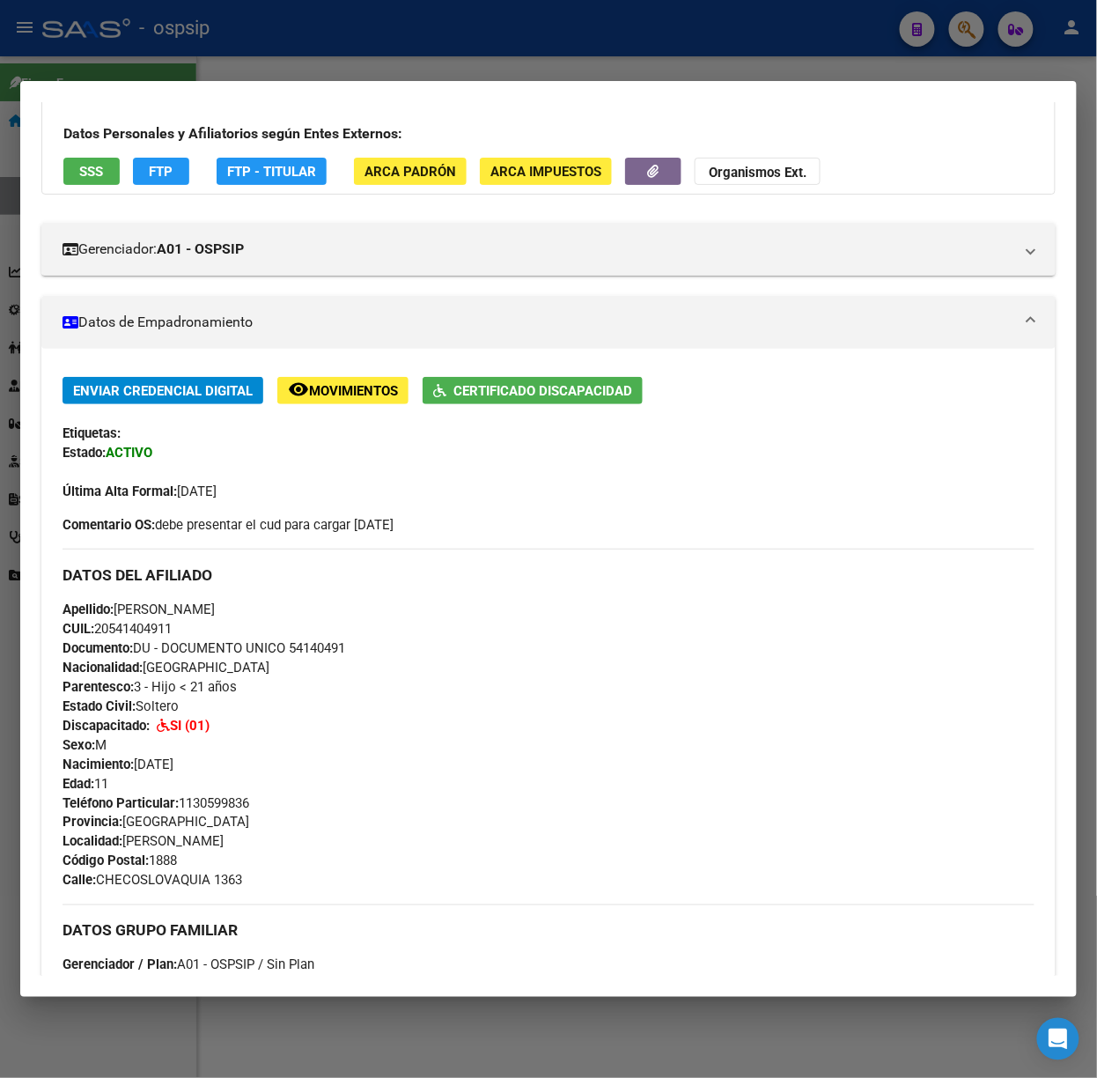
scroll to position [0, 0]
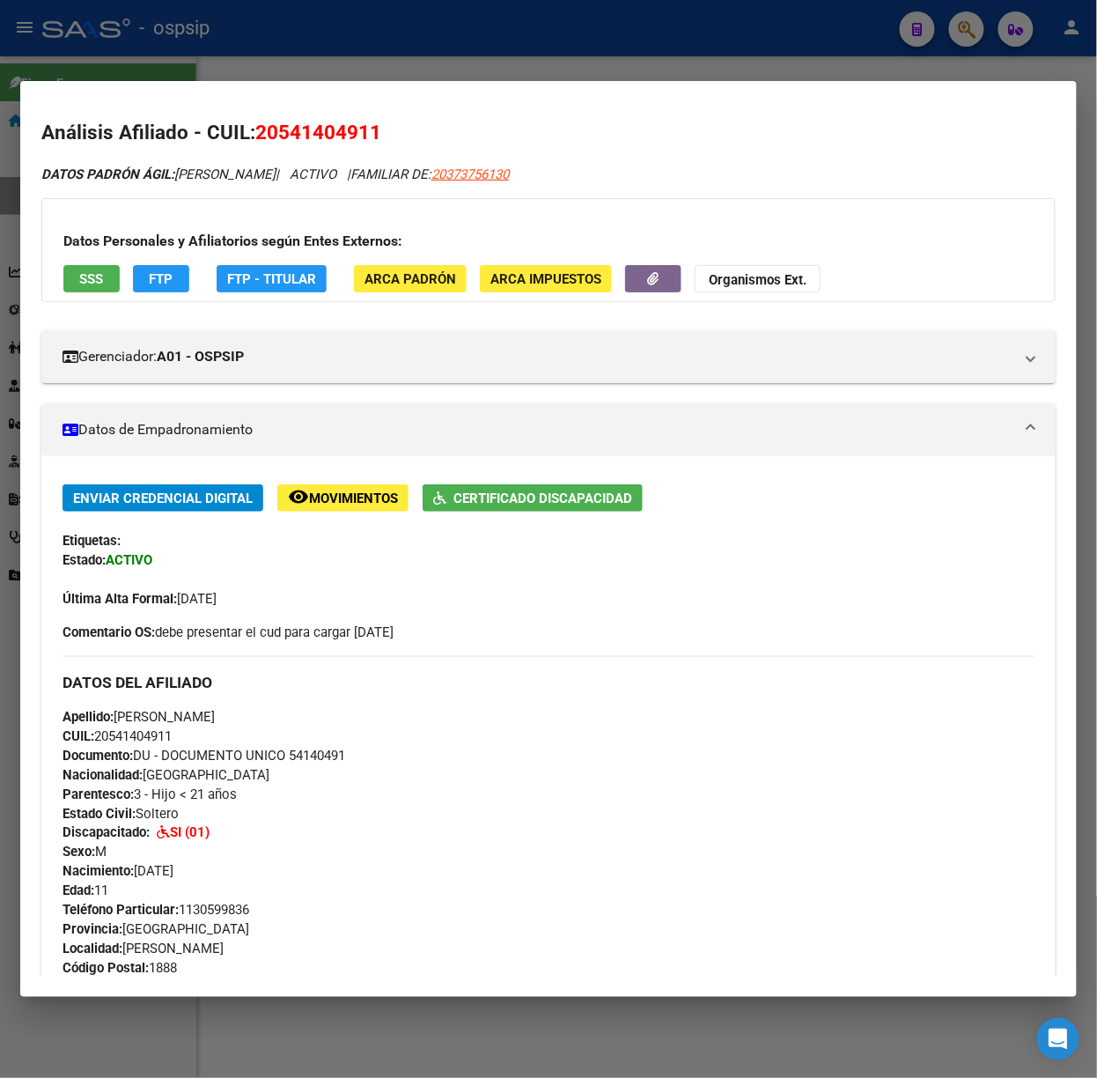
click at [93, 273] on span "SSS" at bounding box center [92, 279] width 24 height 16
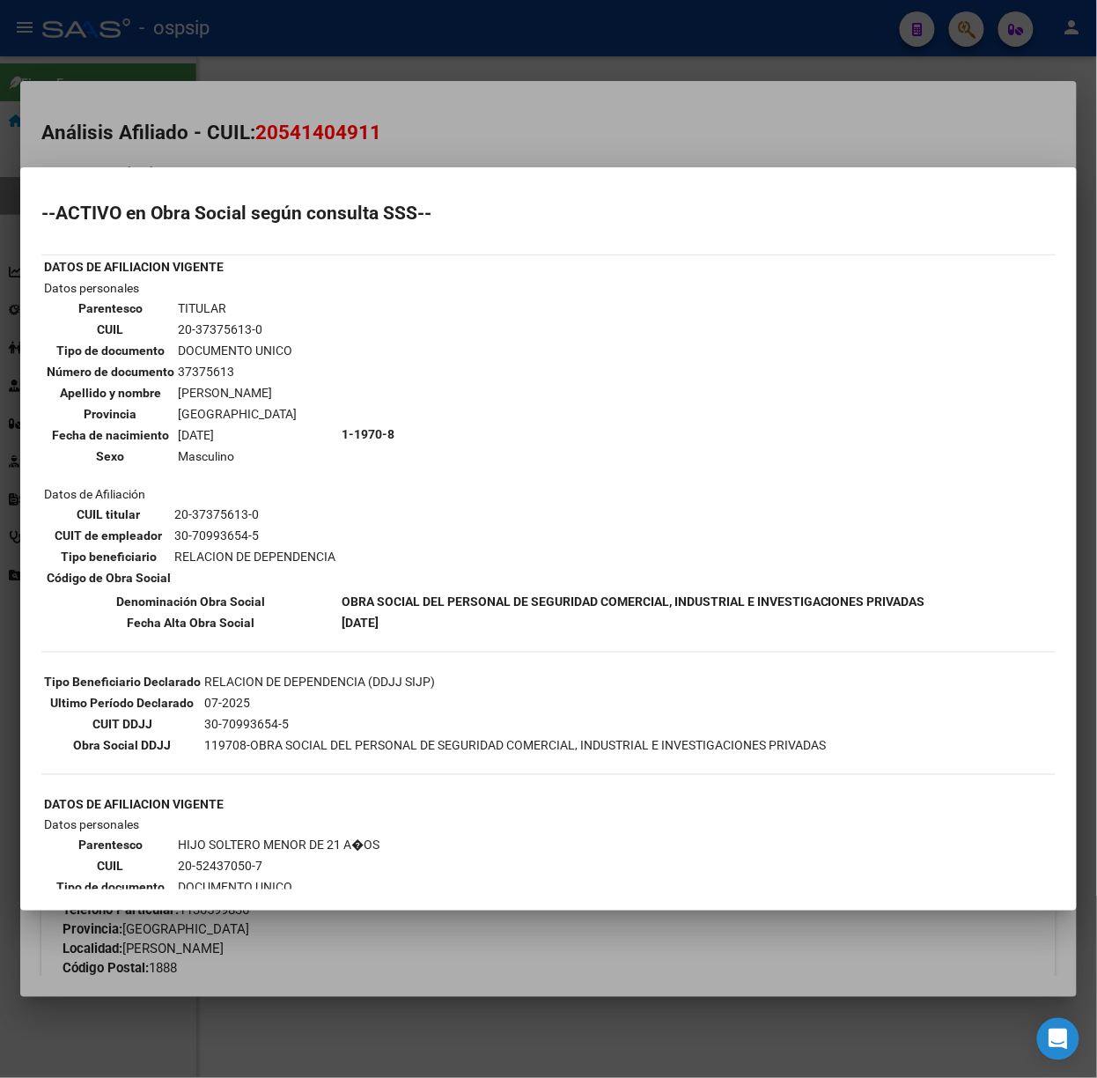
click at [266, 70] on div at bounding box center [548, 539] width 1097 height 1078
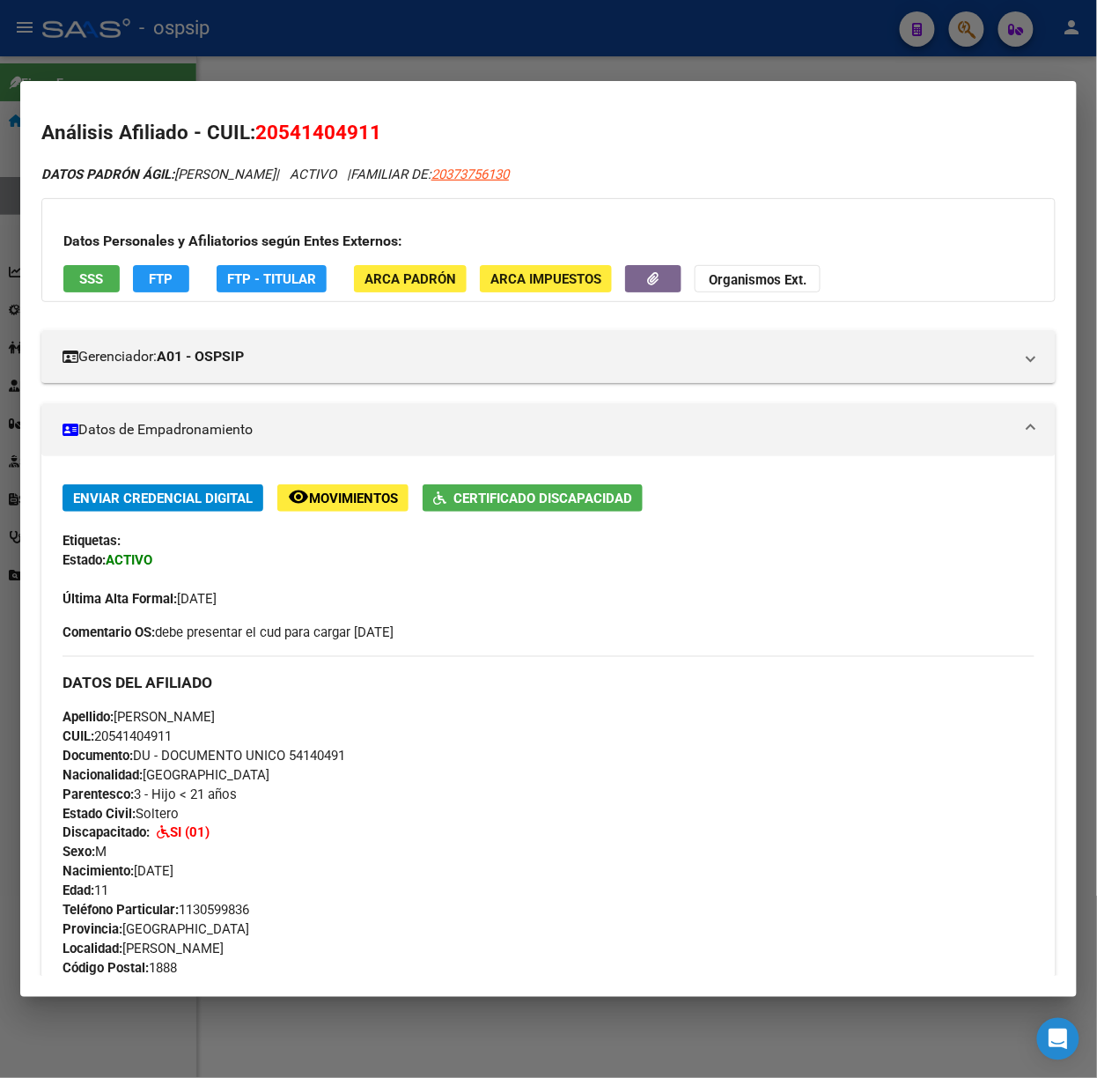
click at [266, 70] on div at bounding box center [548, 539] width 1097 height 1078
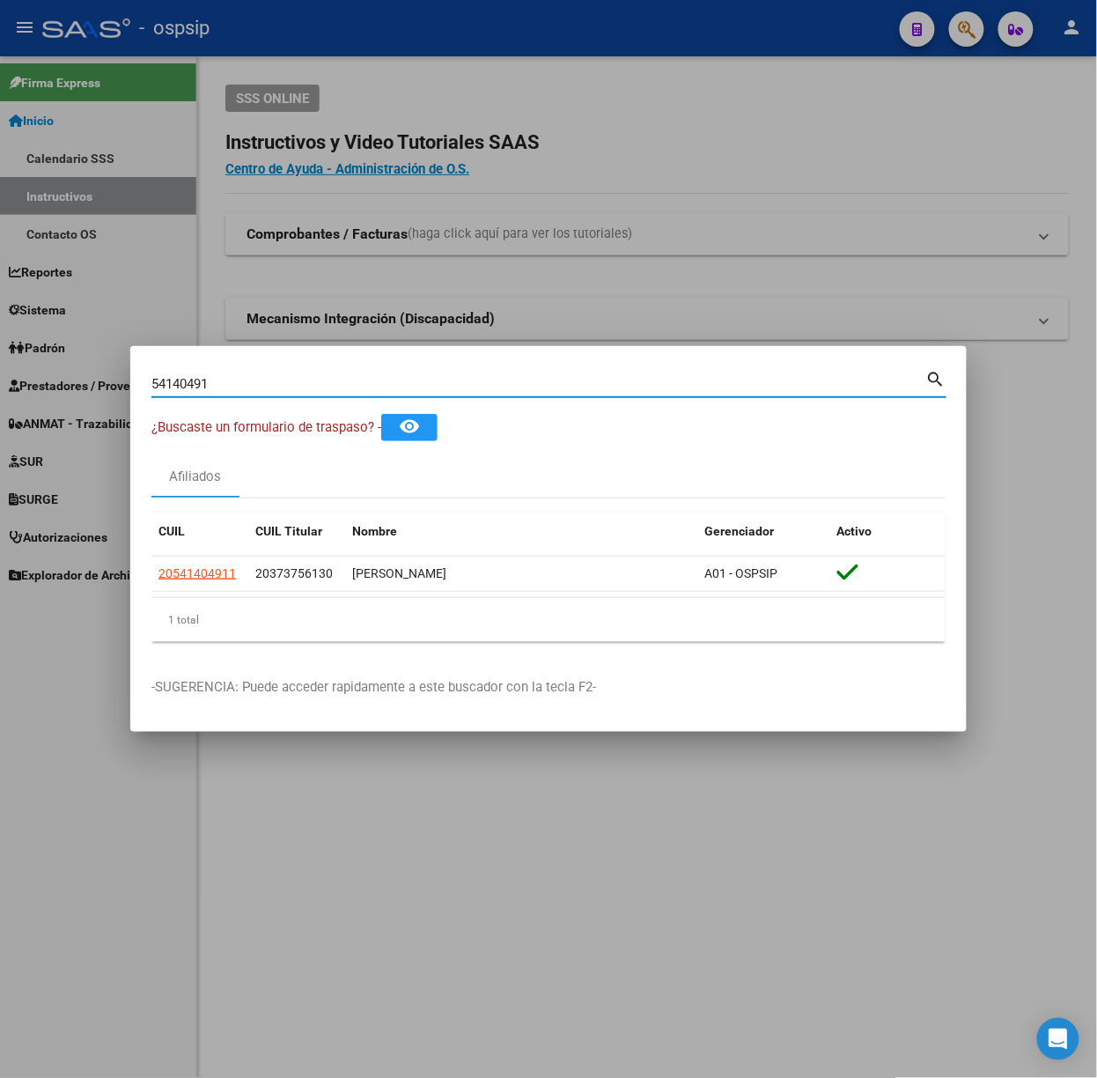
click at [300, 384] on input "54140491" at bounding box center [538, 384] width 775 height 16
type input "55191347"
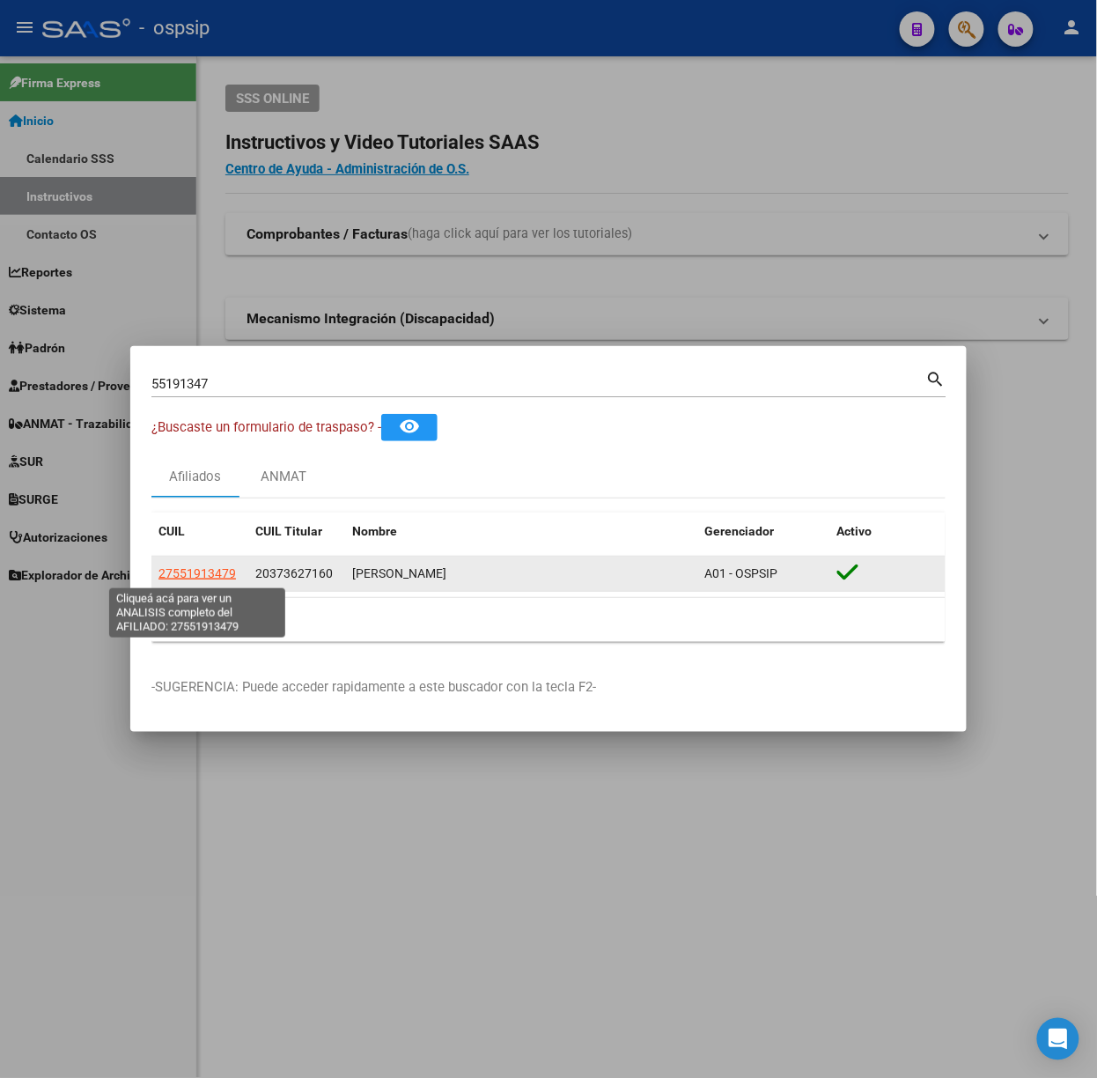
click at [185, 568] on span "27551913479" at bounding box center [198, 573] width 78 height 14
type textarea "27551913479"
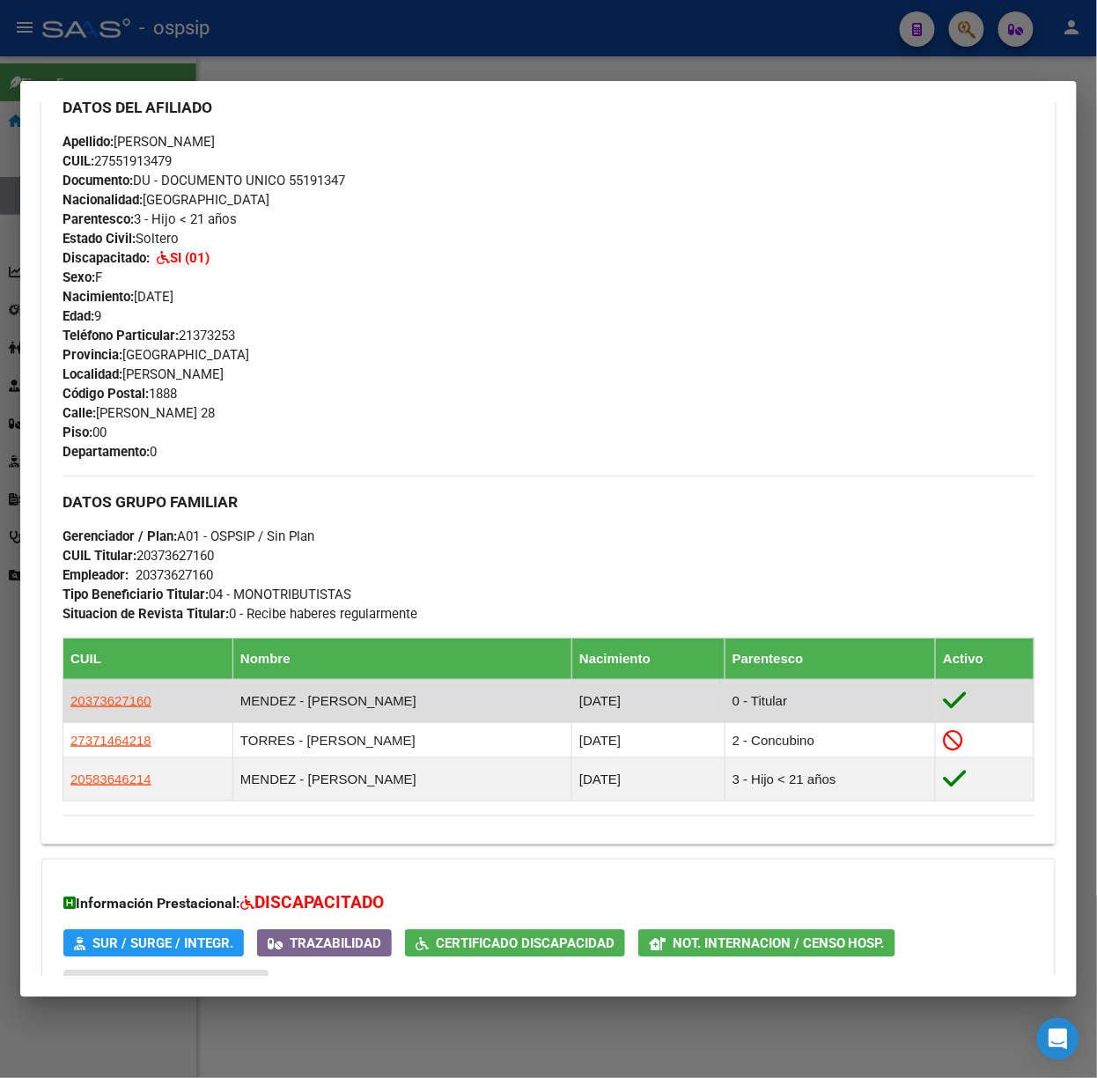
scroll to position [798, 0]
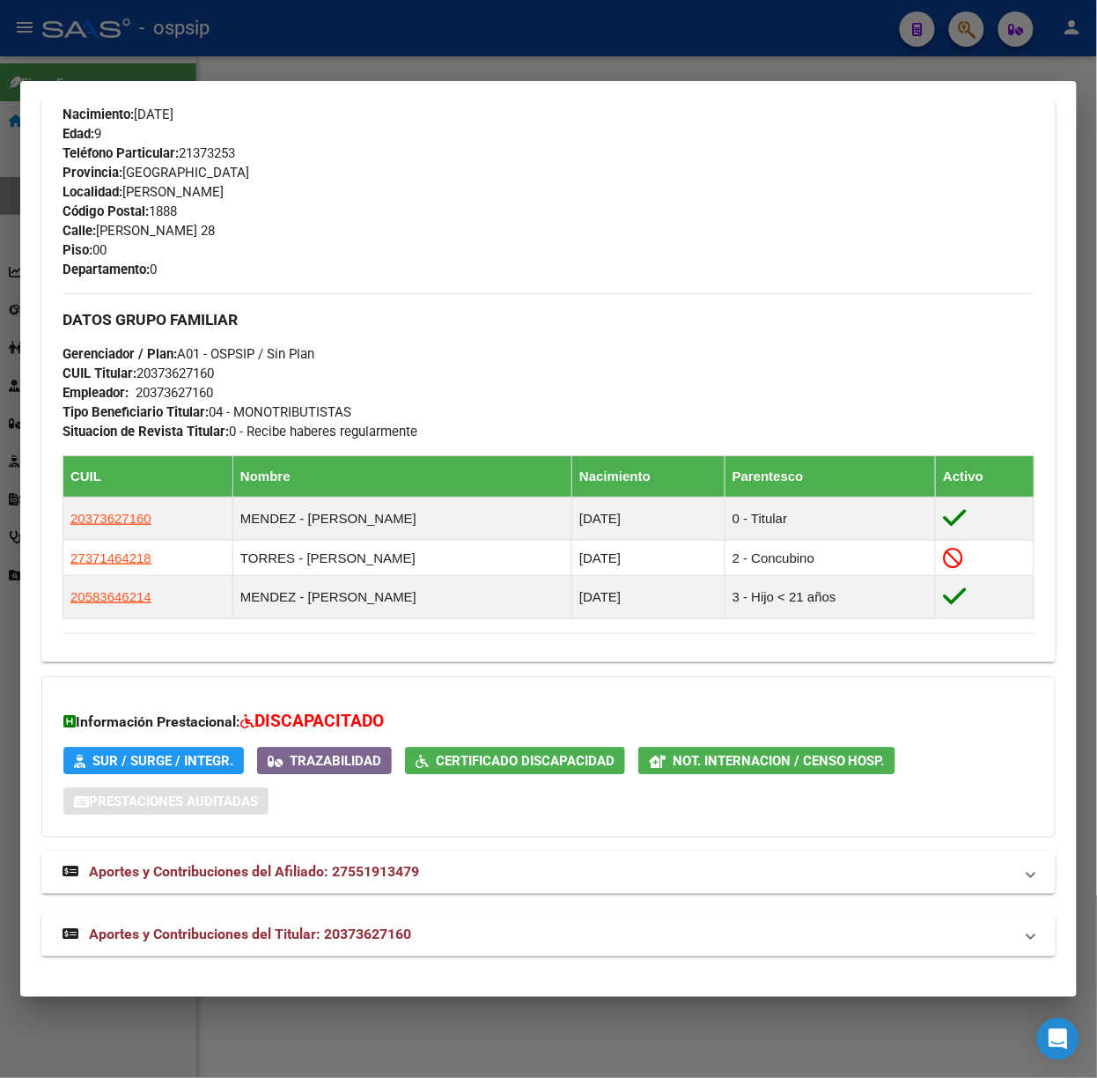
click at [328, 937] on span "Aportes y Contribuciones del Titular: 20373627160" at bounding box center [250, 934] width 322 height 17
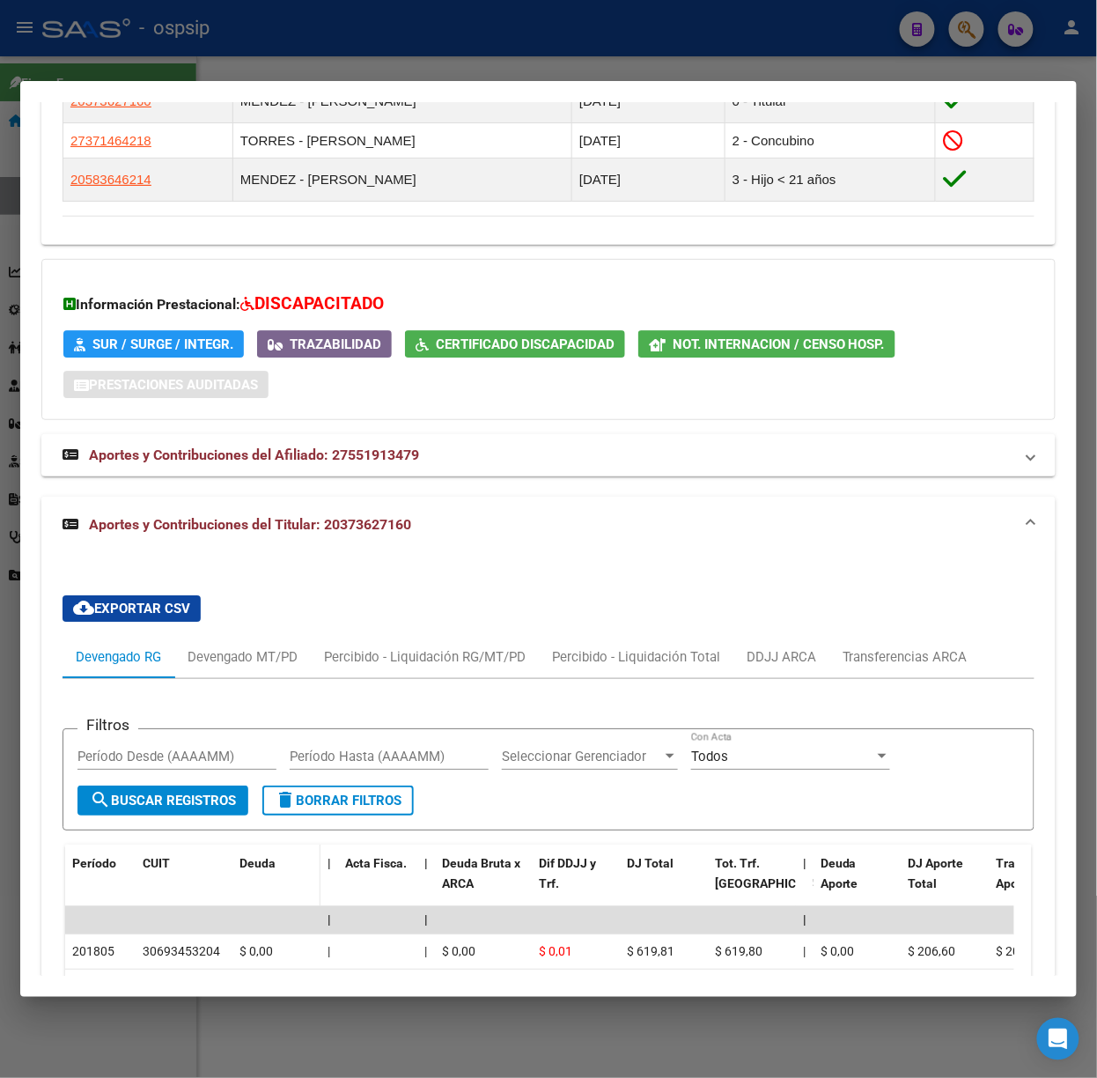
scroll to position [1446, 0]
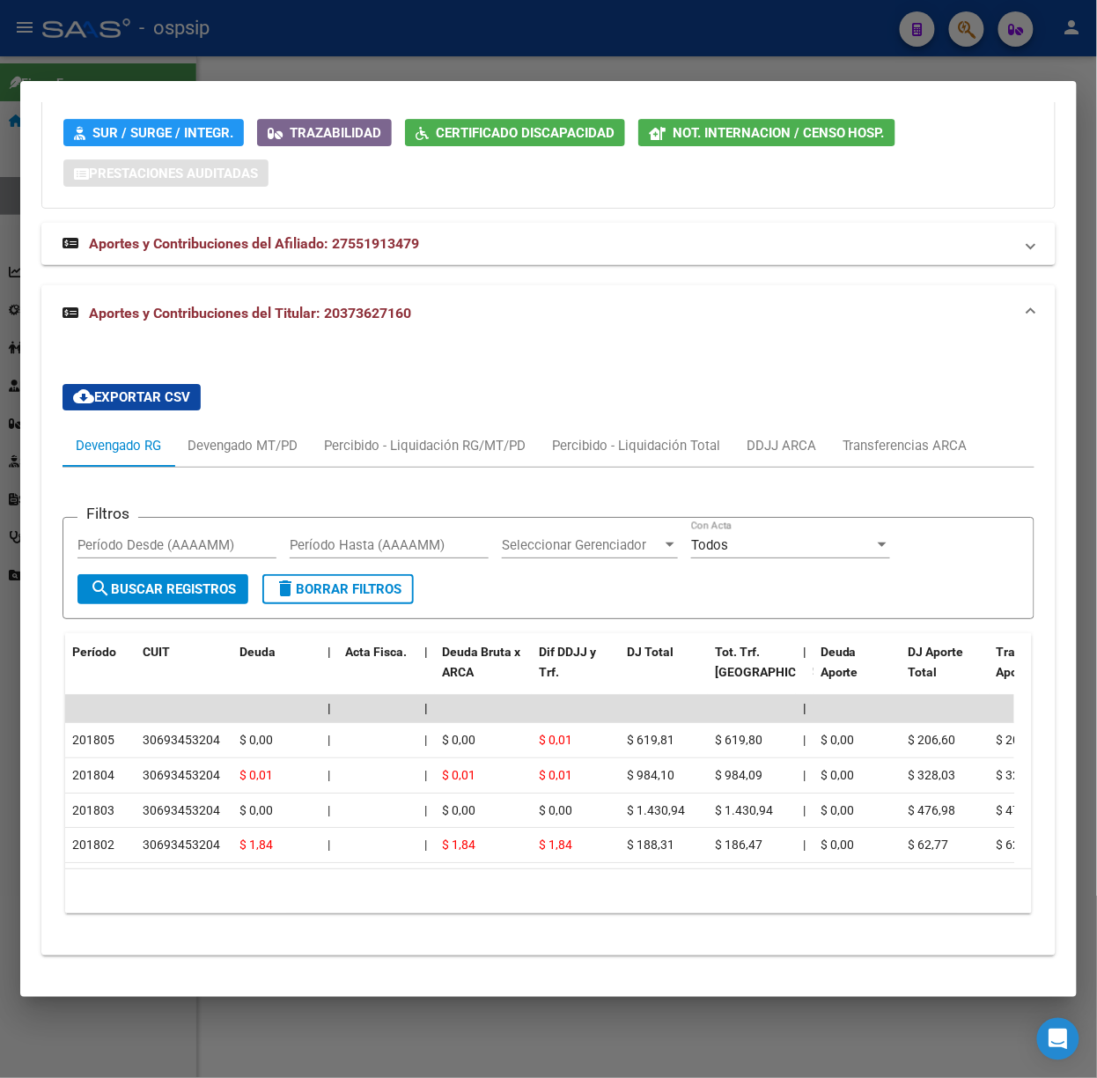
click at [223, 468] on div "Filtros Período Desde (AAAAMM) Período Hasta (AAAAMM) Seleccionar Gerenciador S…" at bounding box center [549, 698] width 972 height 461
click at [210, 440] on div "Devengado MT/PD" at bounding box center [242, 445] width 137 height 42
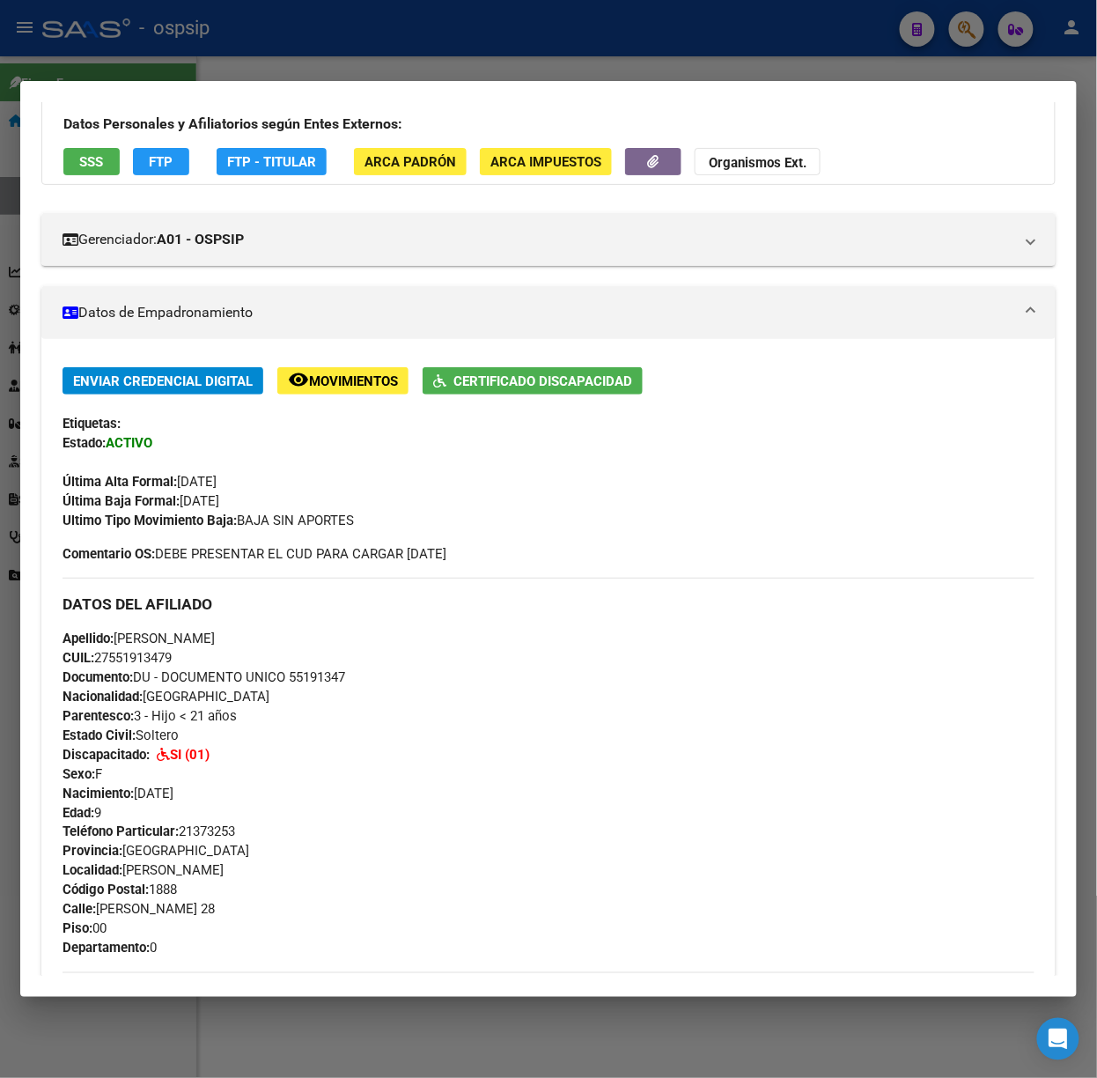
scroll to position [0, 0]
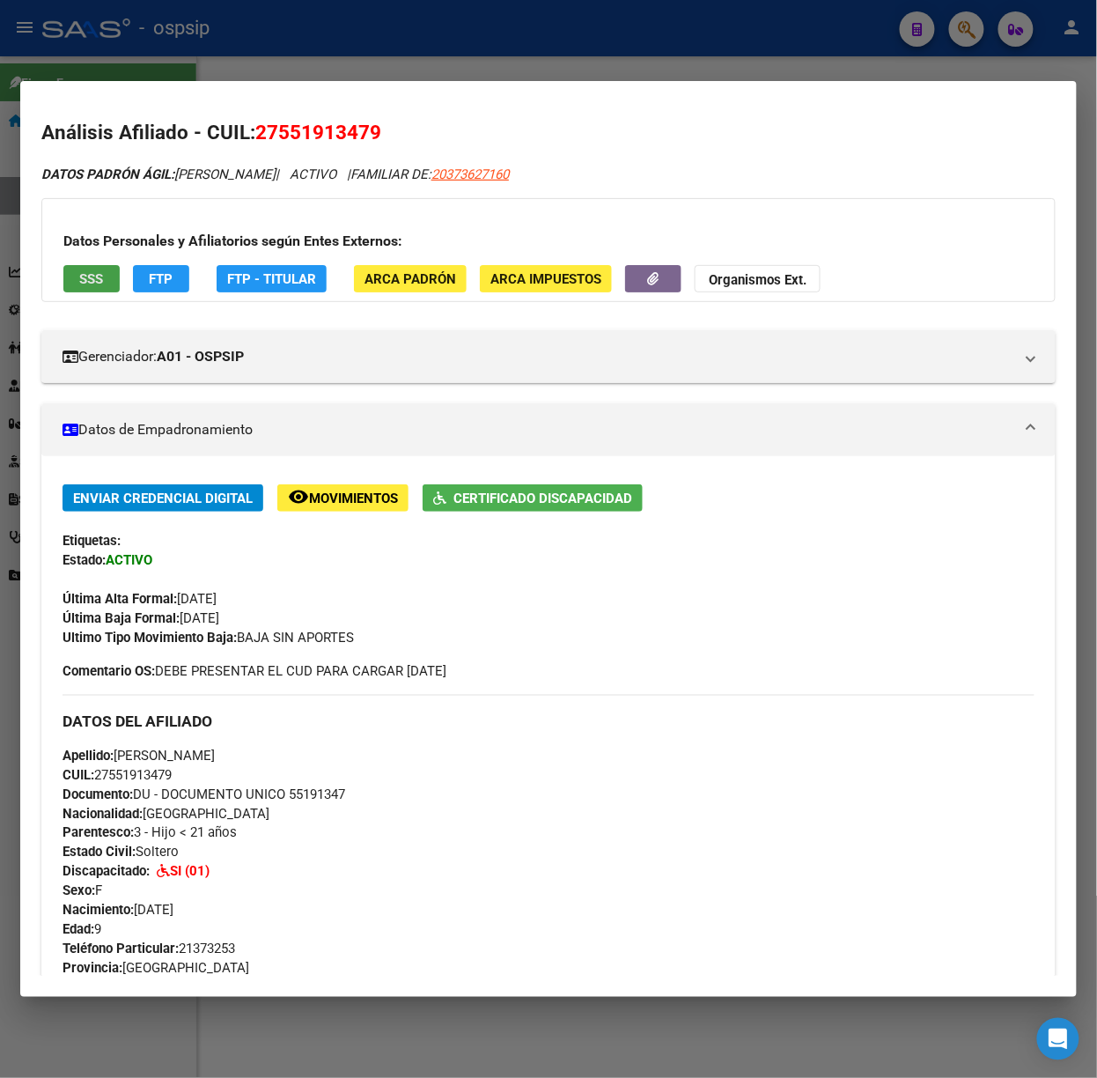
click at [103, 276] on span "SSS" at bounding box center [92, 279] width 24 height 16
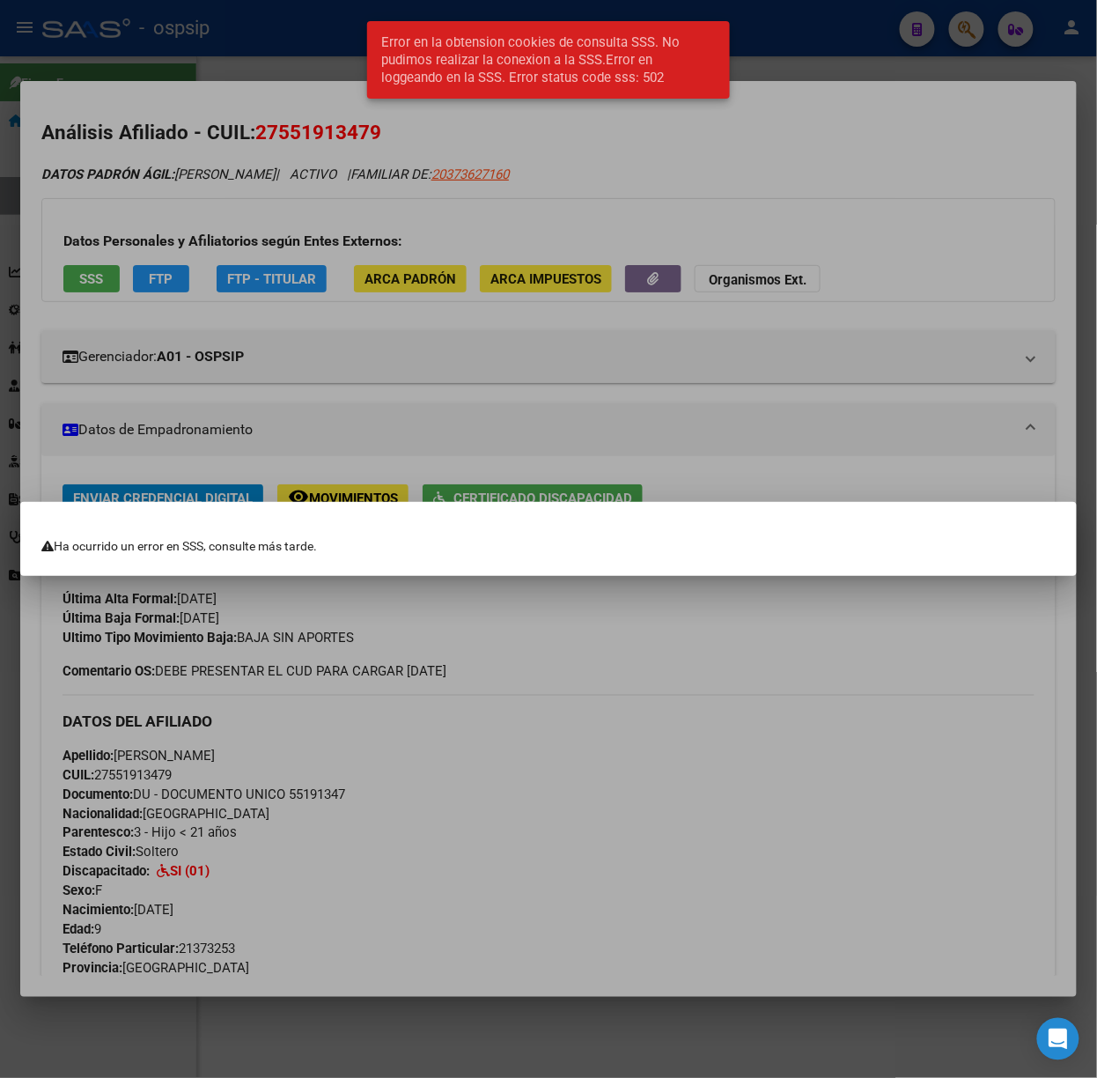
click at [202, 285] on div at bounding box center [548, 539] width 1097 height 1078
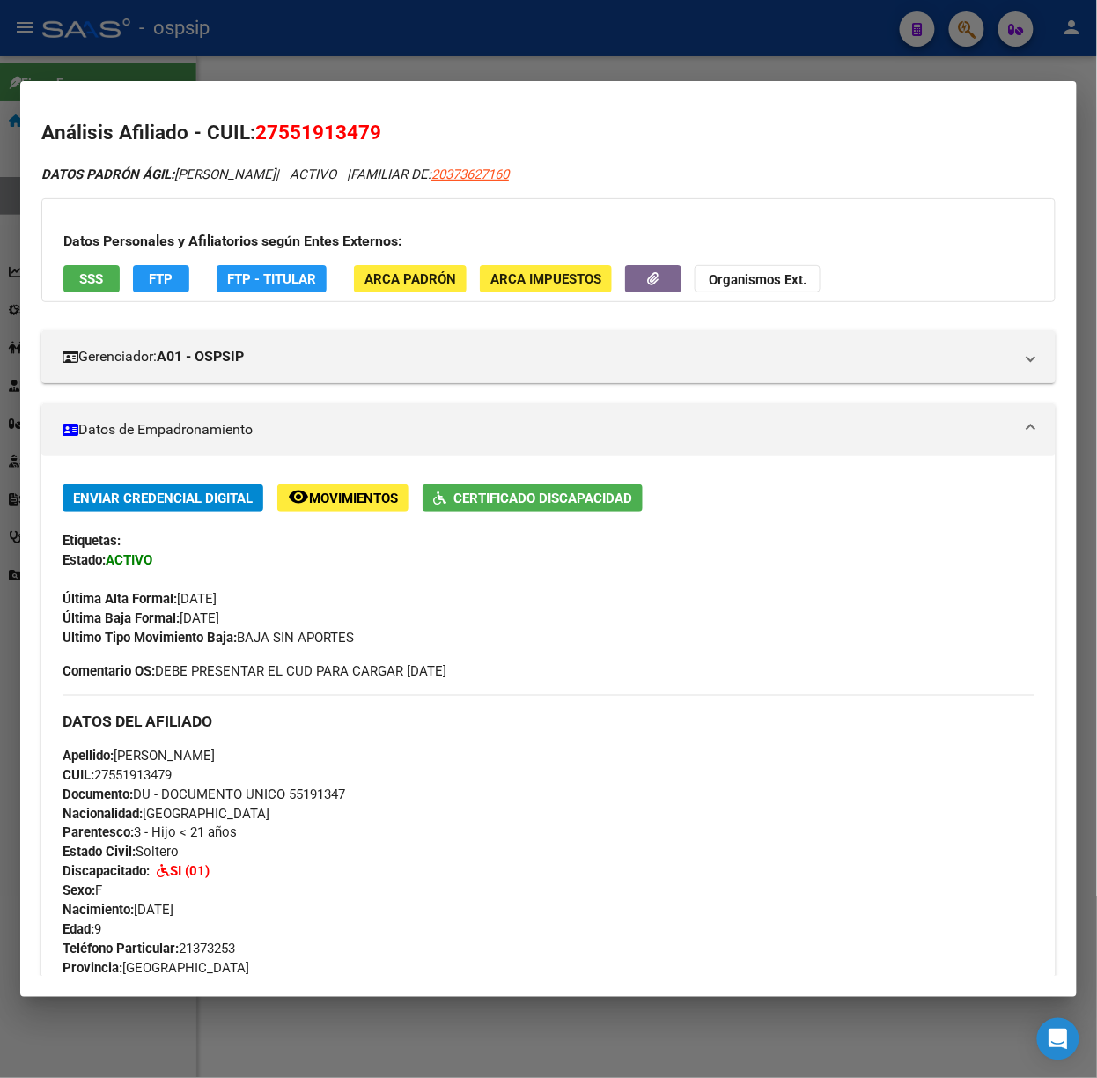
click at [167, 42] on div at bounding box center [548, 539] width 1097 height 1078
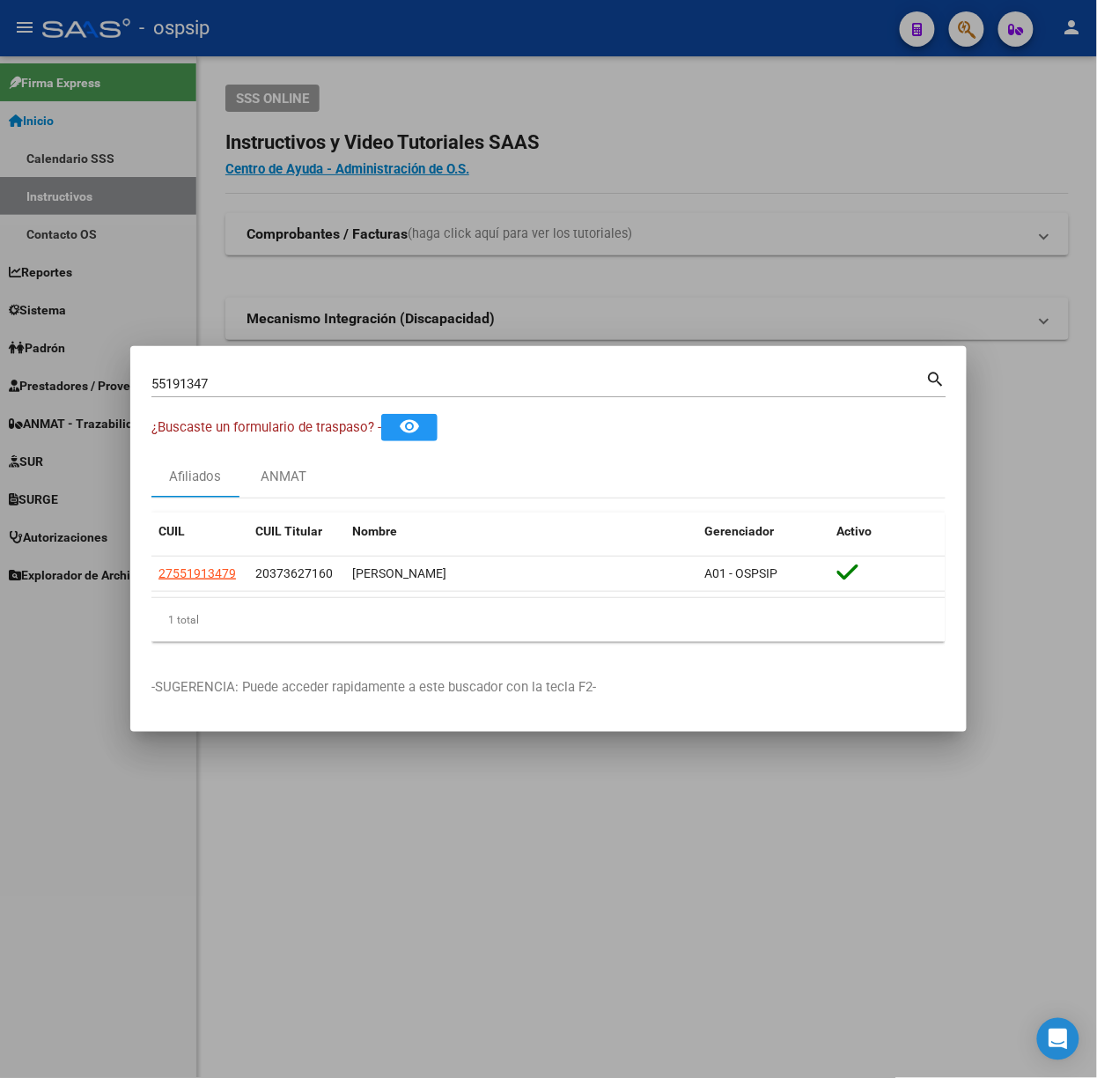
click at [250, 385] on input "55191347" at bounding box center [538, 384] width 775 height 16
type input "48116722"
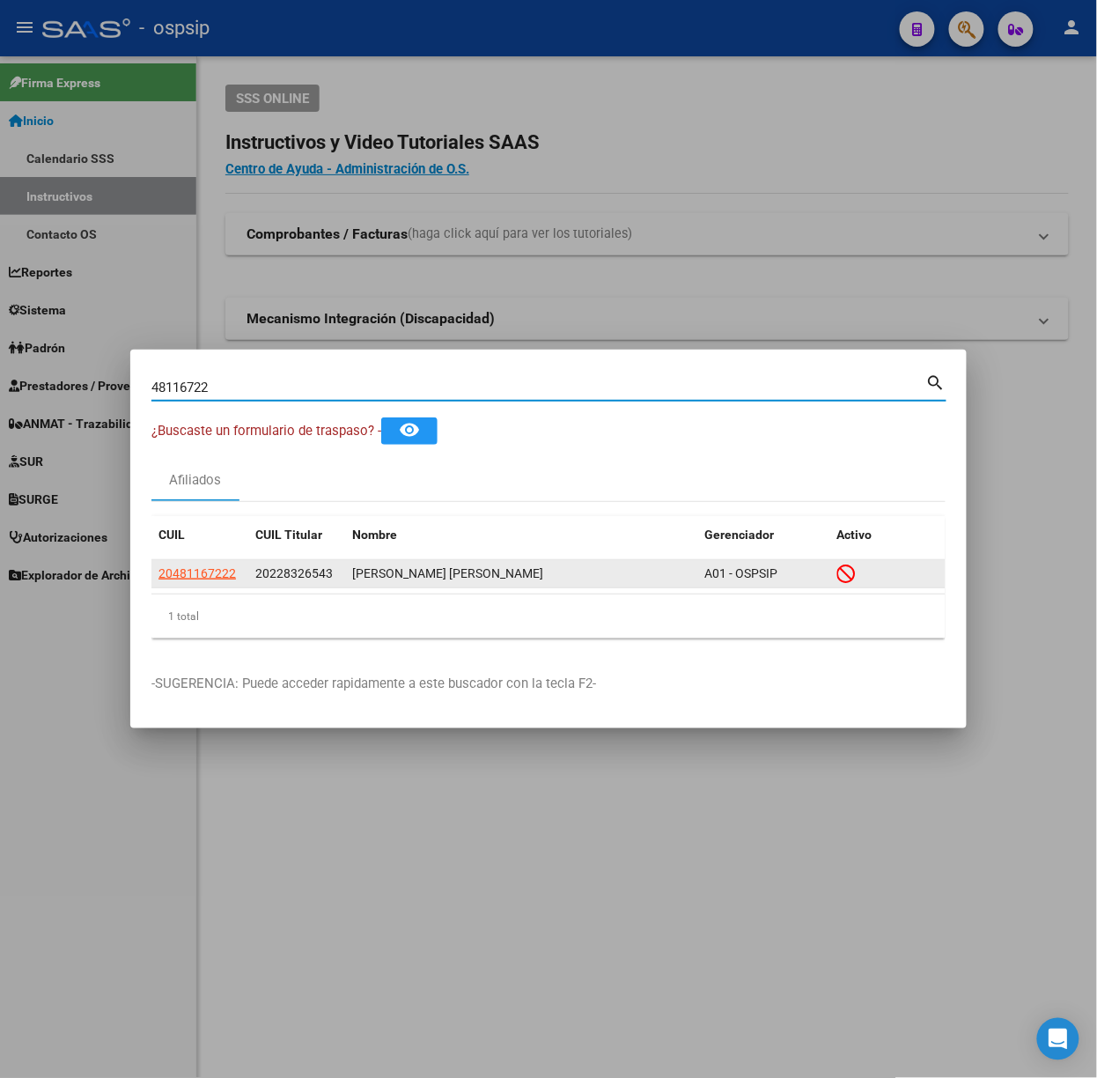
click at [201, 560] on datatable-body-cell "20481167222" at bounding box center [199, 573] width 97 height 27
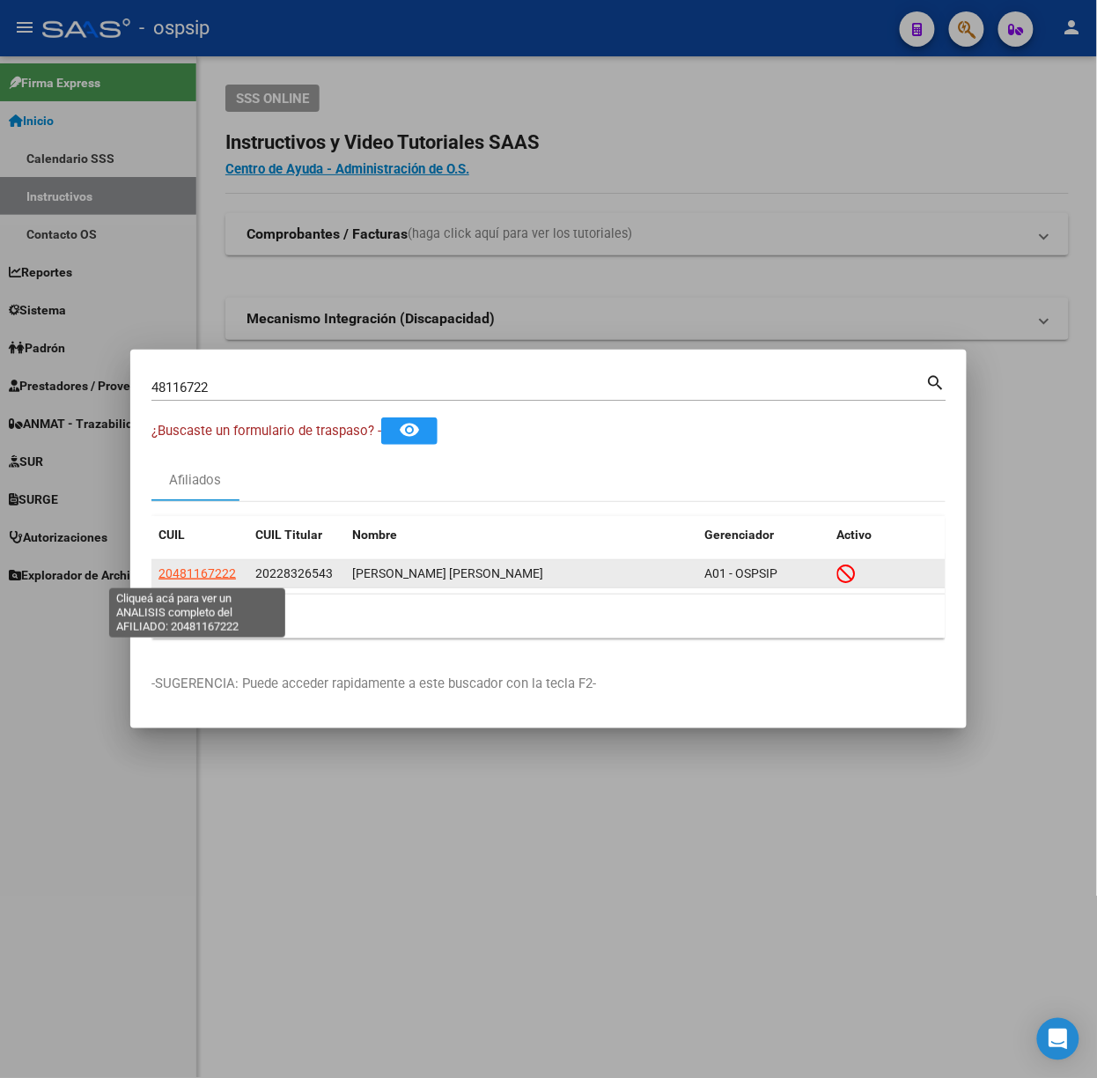
click at [197, 574] on span "20481167222" at bounding box center [198, 573] width 78 height 14
type textarea "20481167222"
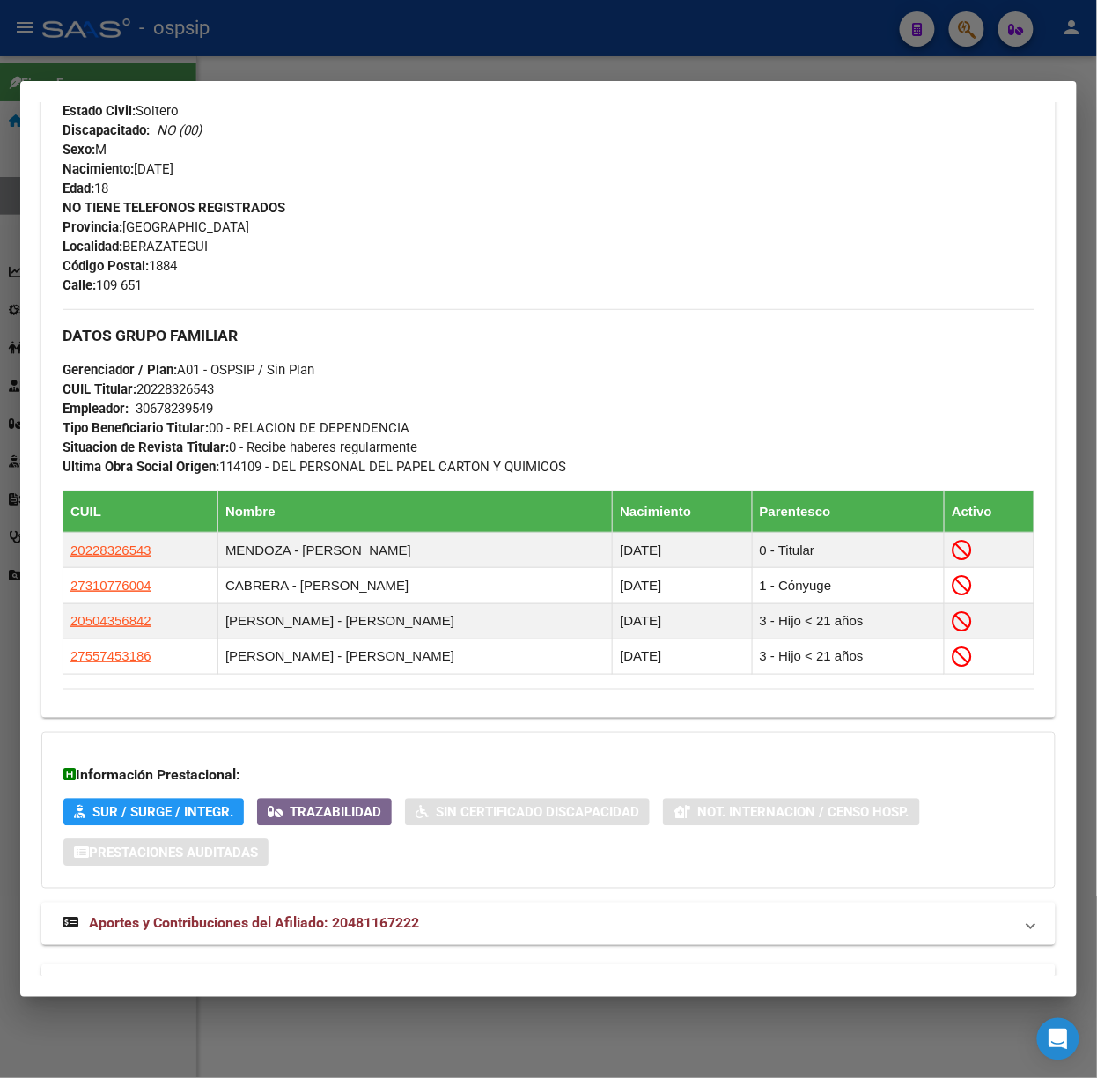
scroll to position [763, 0]
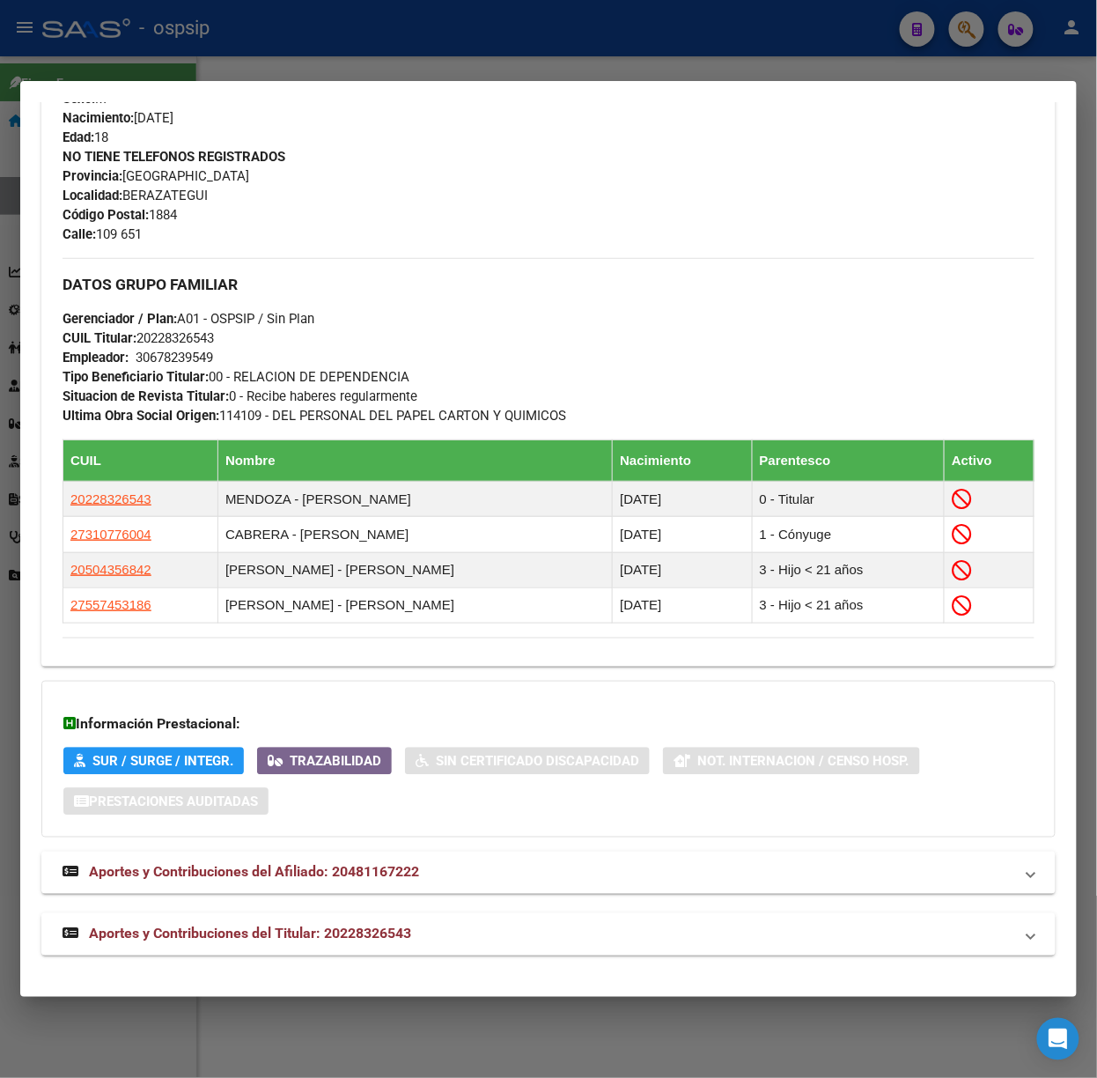
click at [433, 924] on mat-panel-title "Aportes y Contribuciones del Titular: 20228326543" at bounding box center [538, 934] width 951 height 21
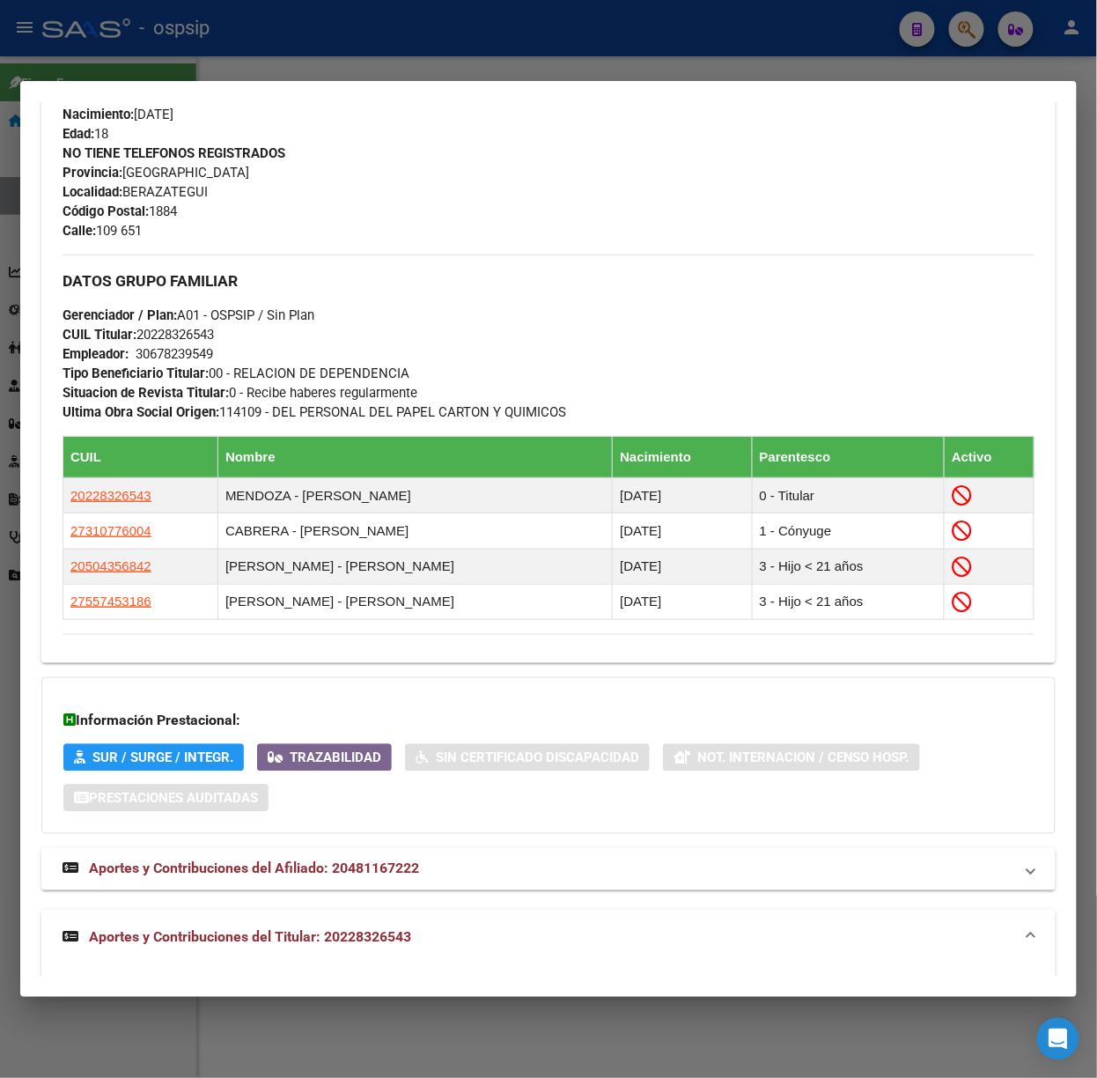
scroll to position [0, 0]
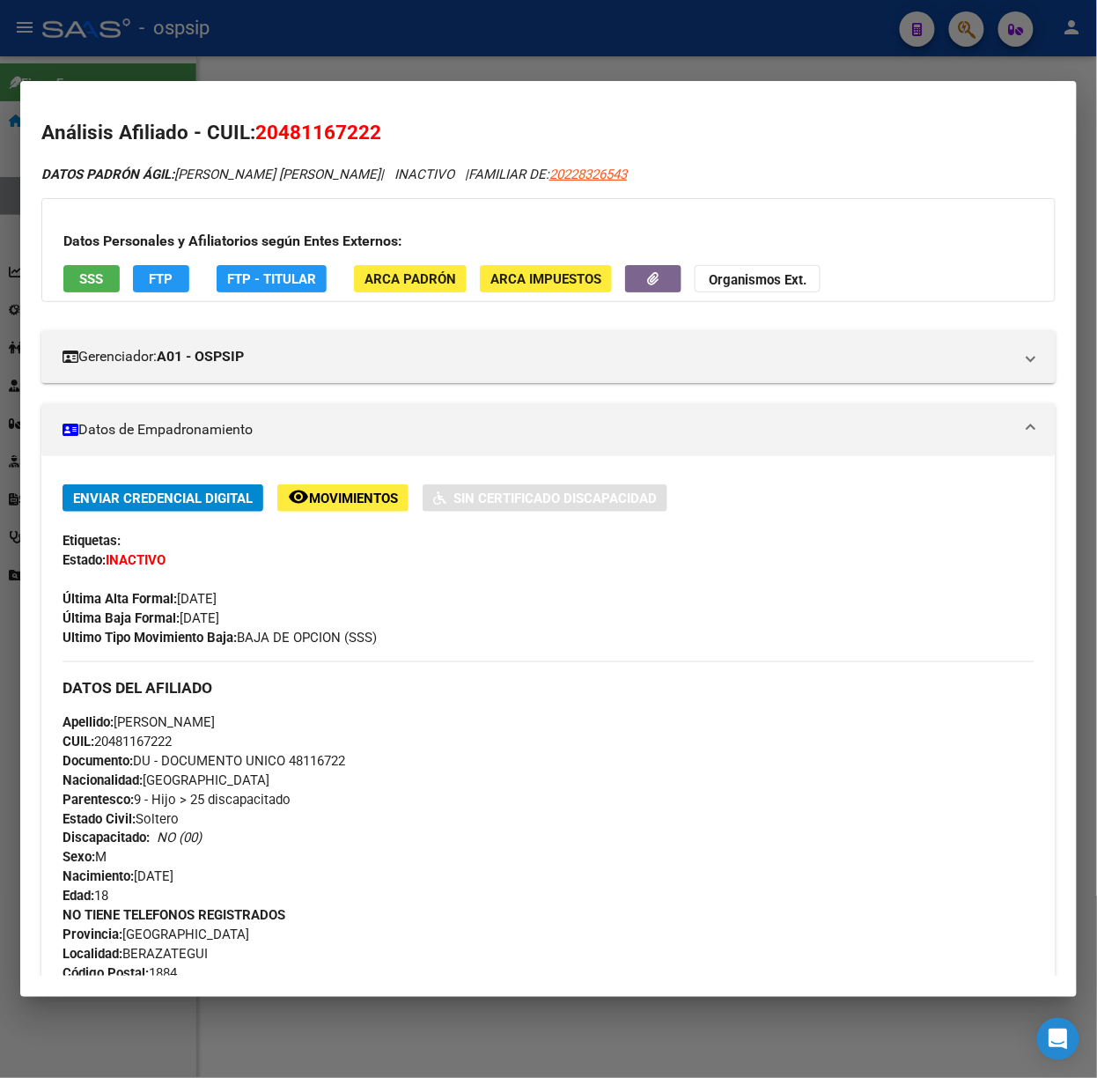
click at [78, 265] on button "SSS" at bounding box center [91, 278] width 56 height 27
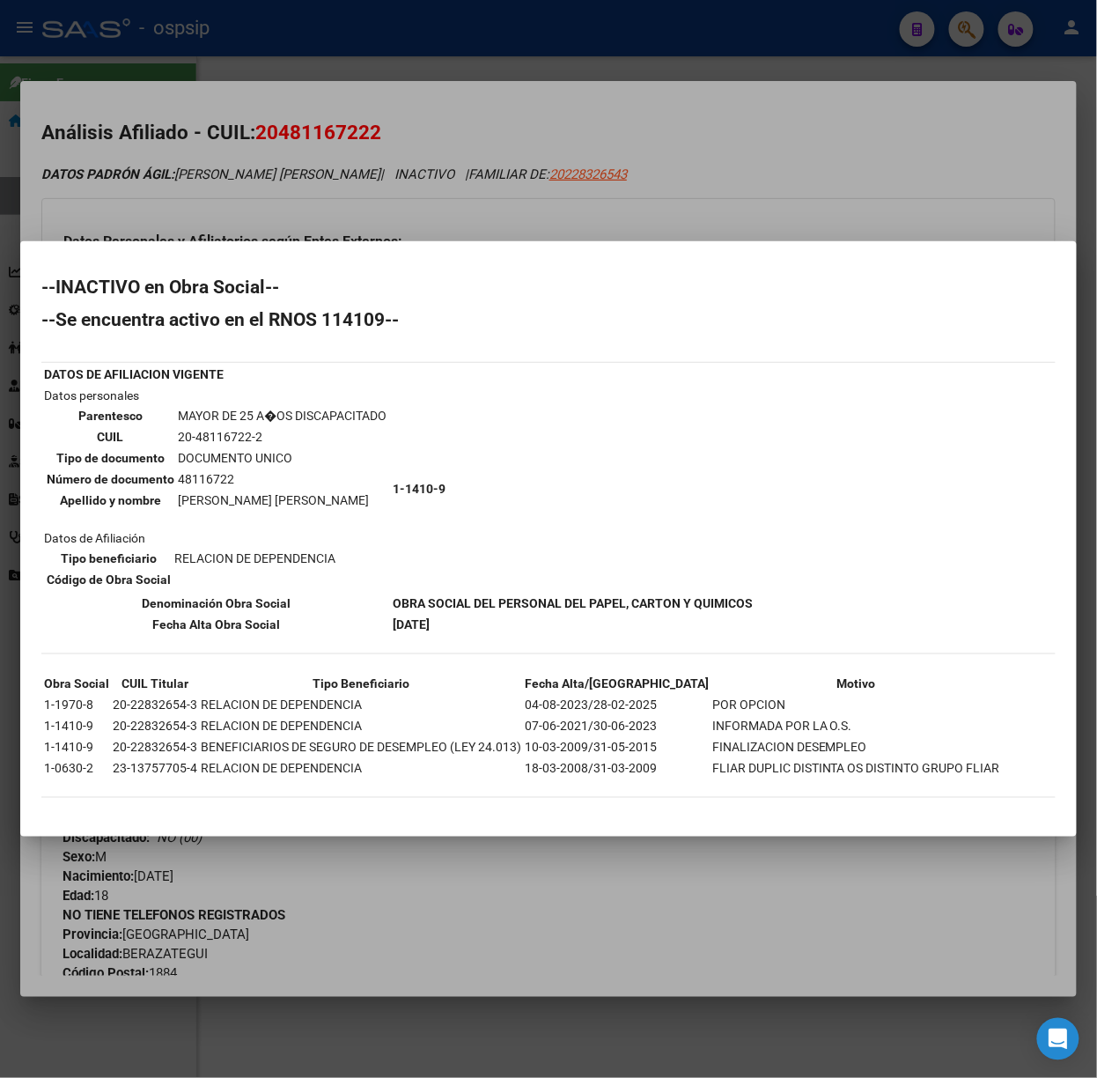
click at [216, 210] on div at bounding box center [548, 539] width 1097 height 1078
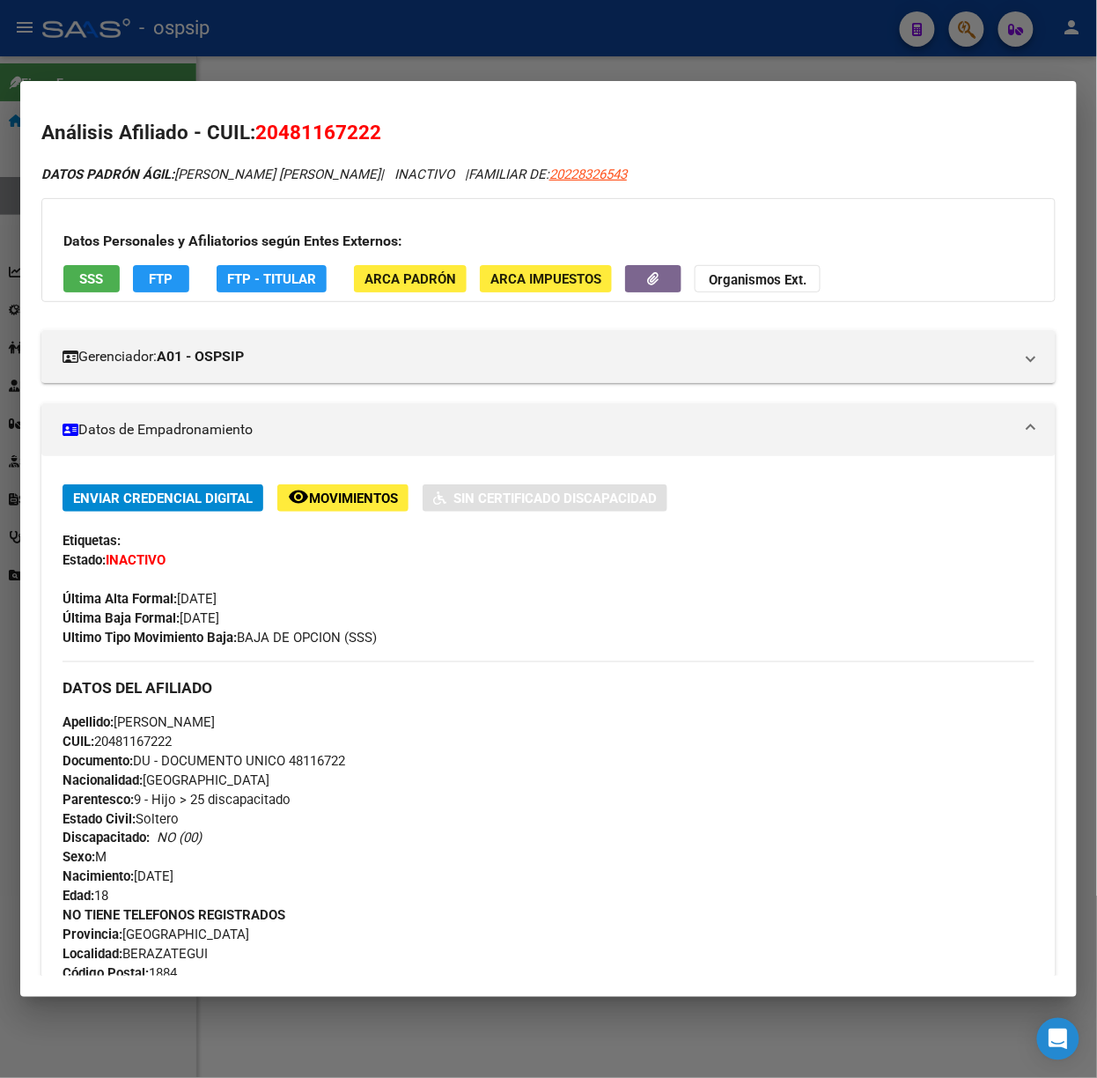
click at [143, 81] on mat-dialog-container "Análisis Afiliado - CUIL: 20481167222 DATOS PADRÓN ÁGIL: [PERSON_NAME] [PERSON_…" at bounding box center [548, 539] width 1057 height 916
click at [144, 62] on div at bounding box center [548, 539] width 1097 height 1078
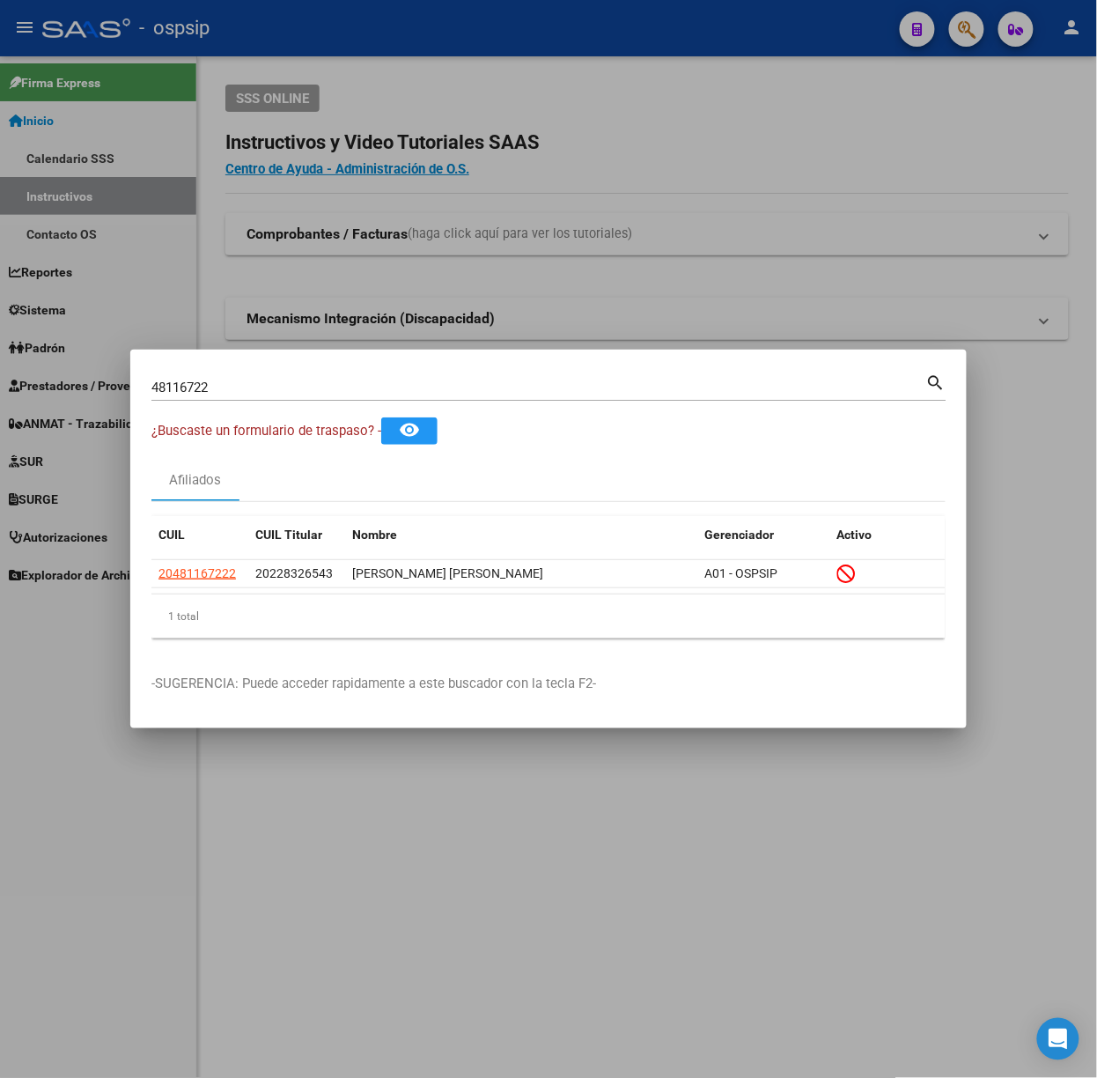
click at [240, 388] on input "48116722" at bounding box center [538, 388] width 775 height 16
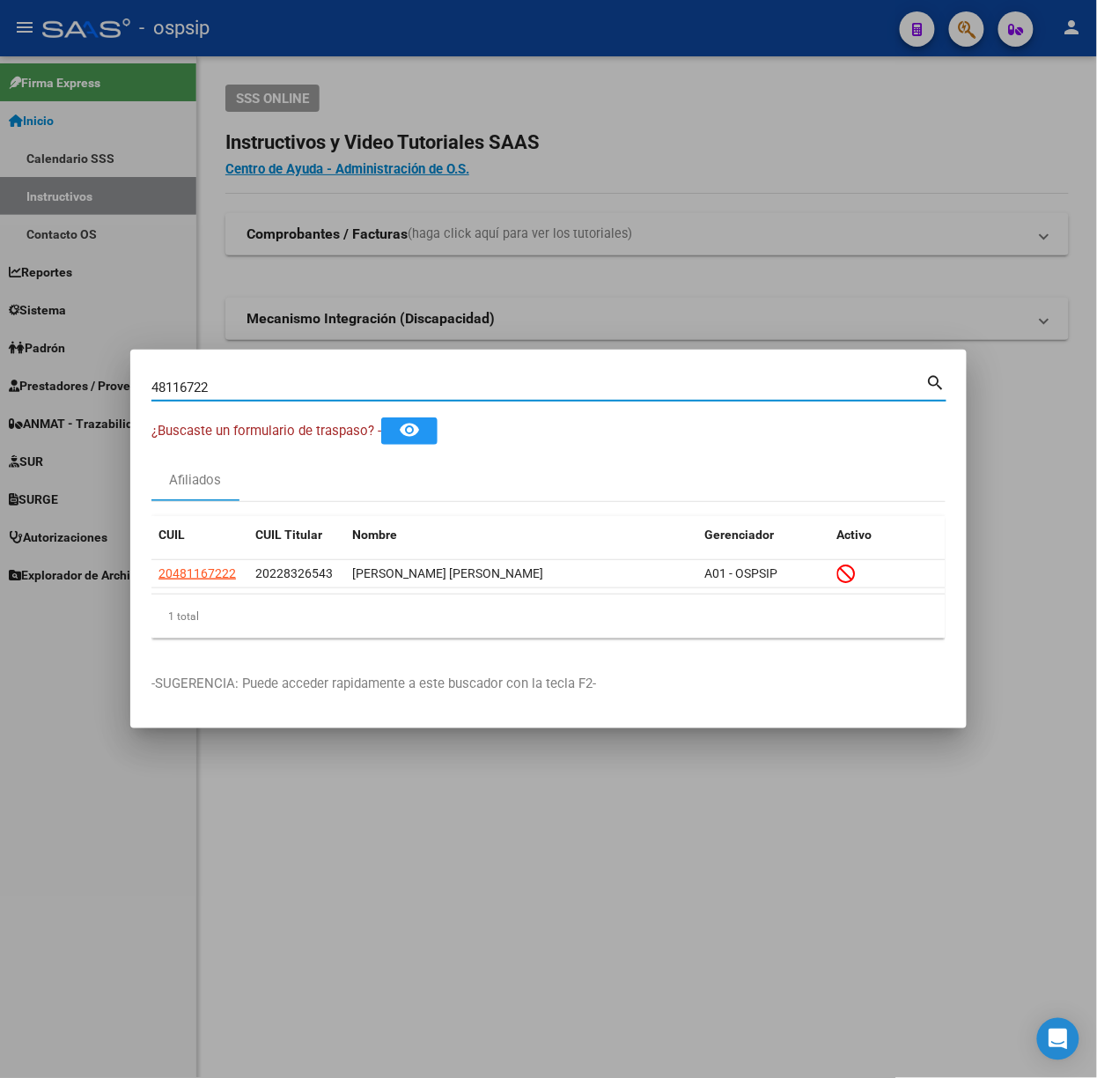
click at [240, 388] on input "48116722" at bounding box center [538, 388] width 775 height 16
type input "17710193"
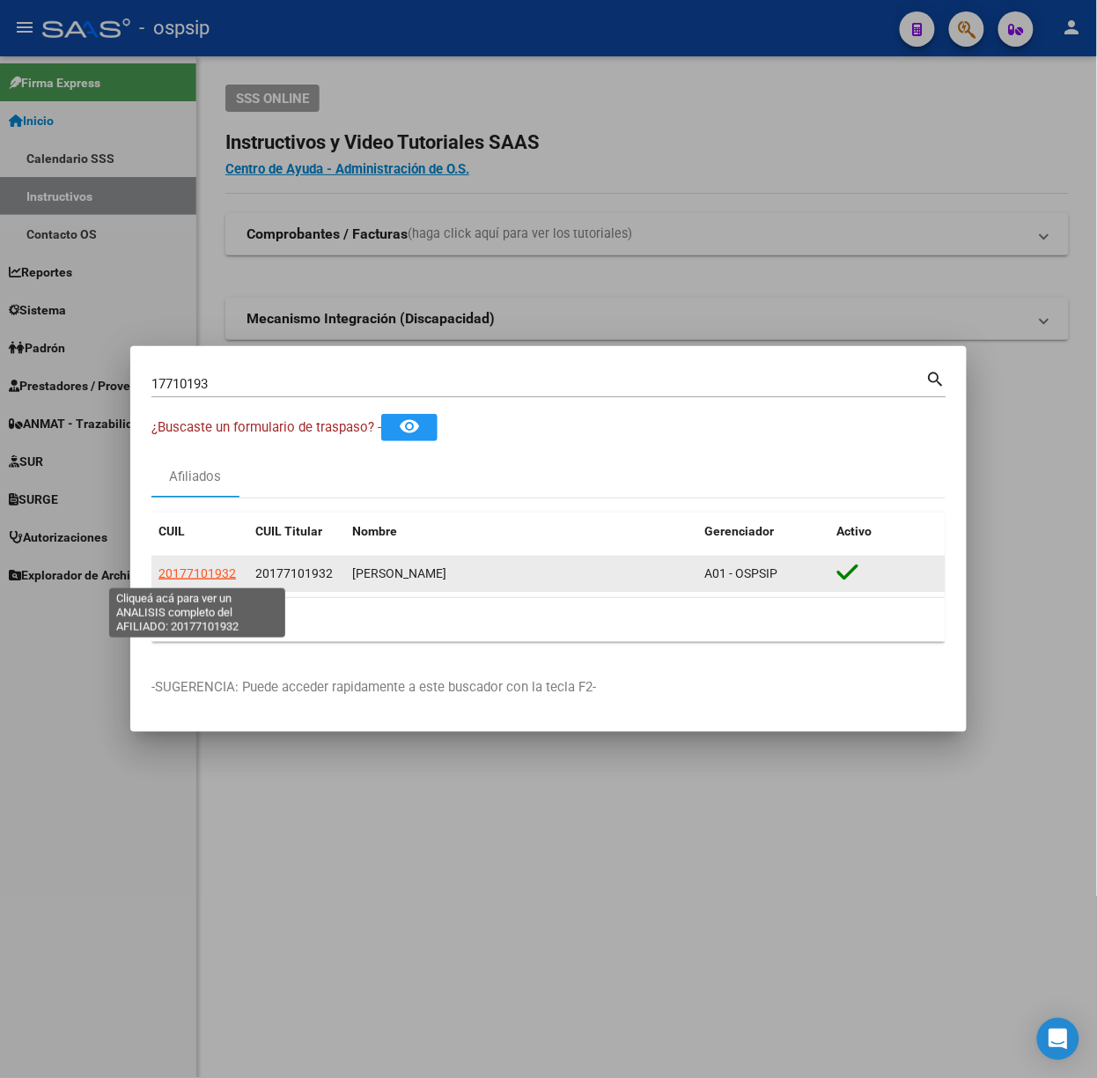
click at [217, 571] on span "20177101932" at bounding box center [198, 573] width 78 height 14
copy span "9"
type textarea "20177101932"
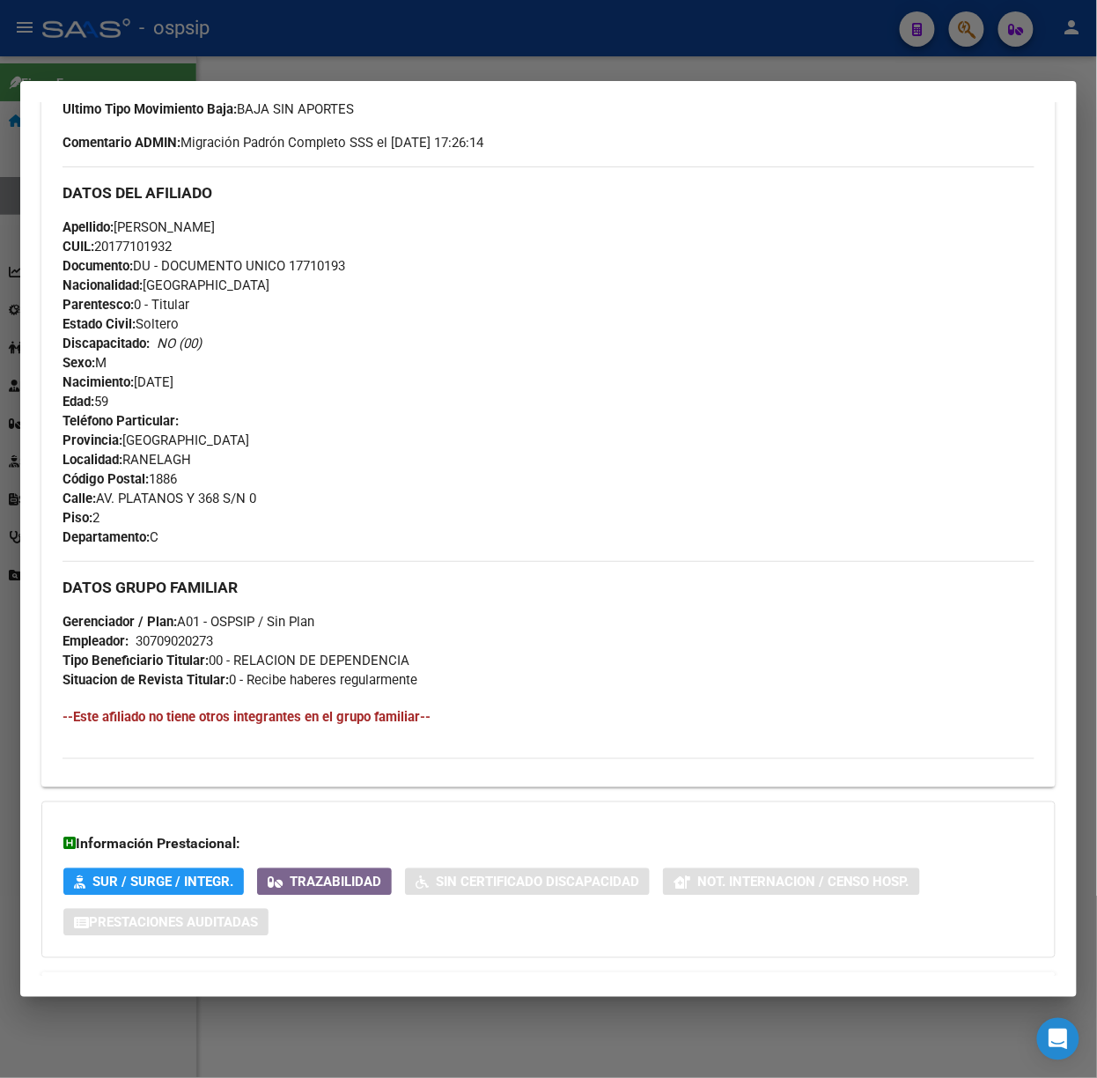
scroll to position [609, 0]
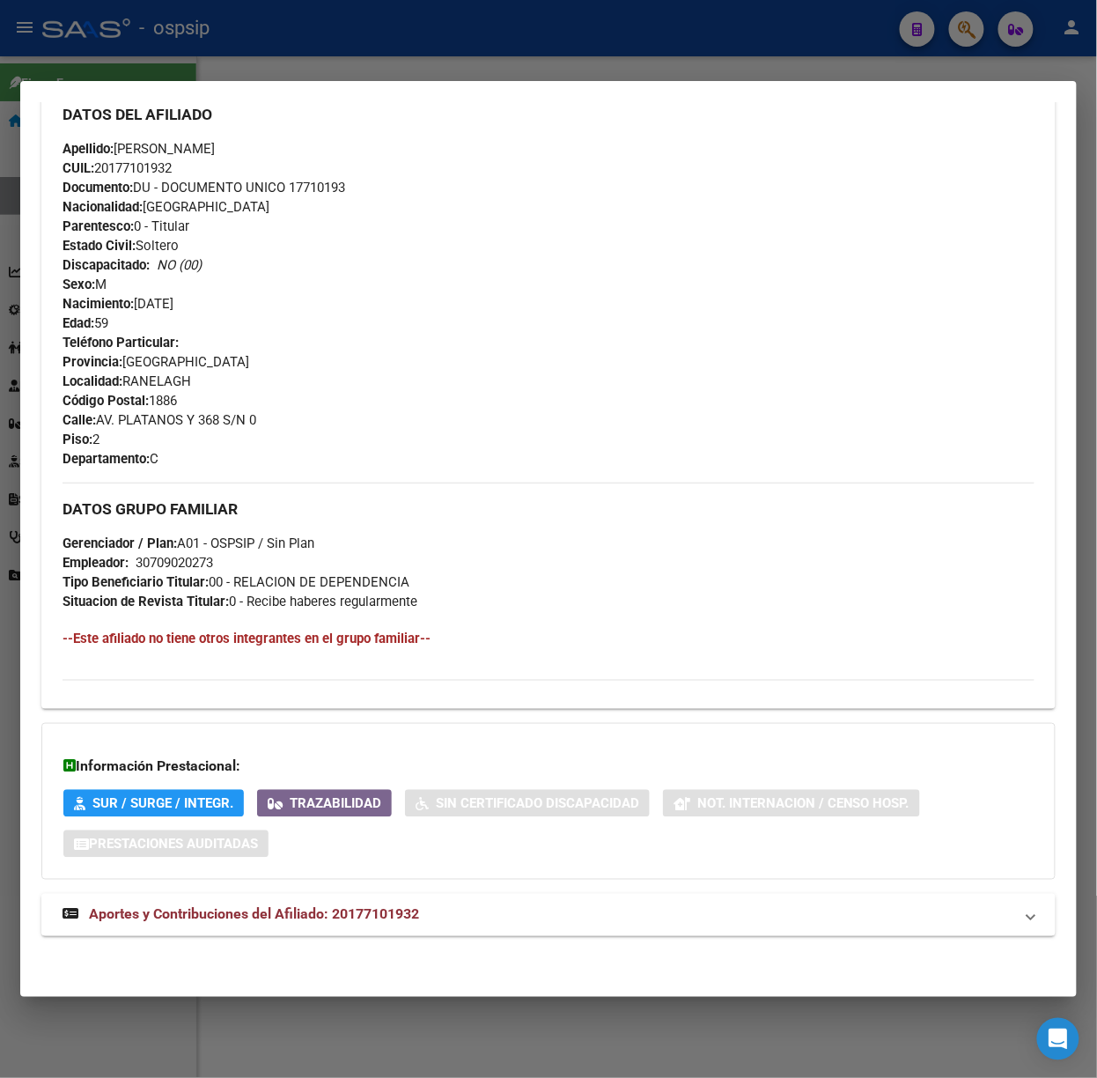
click at [442, 904] on mat-panel-title "Aportes y Contribuciones del Afiliado: 20177101932" at bounding box center [538, 914] width 951 height 21
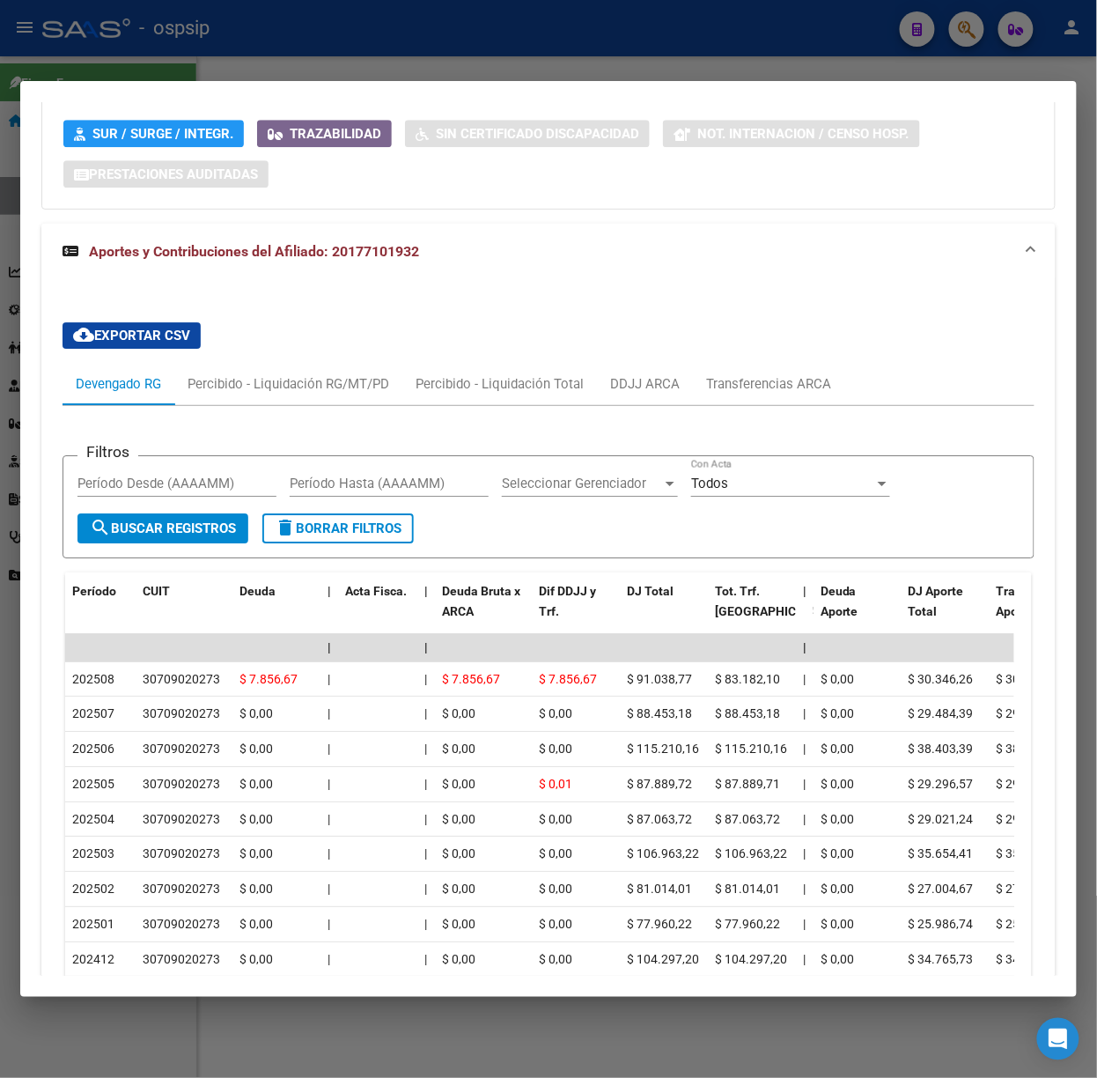
scroll to position [1280, 0]
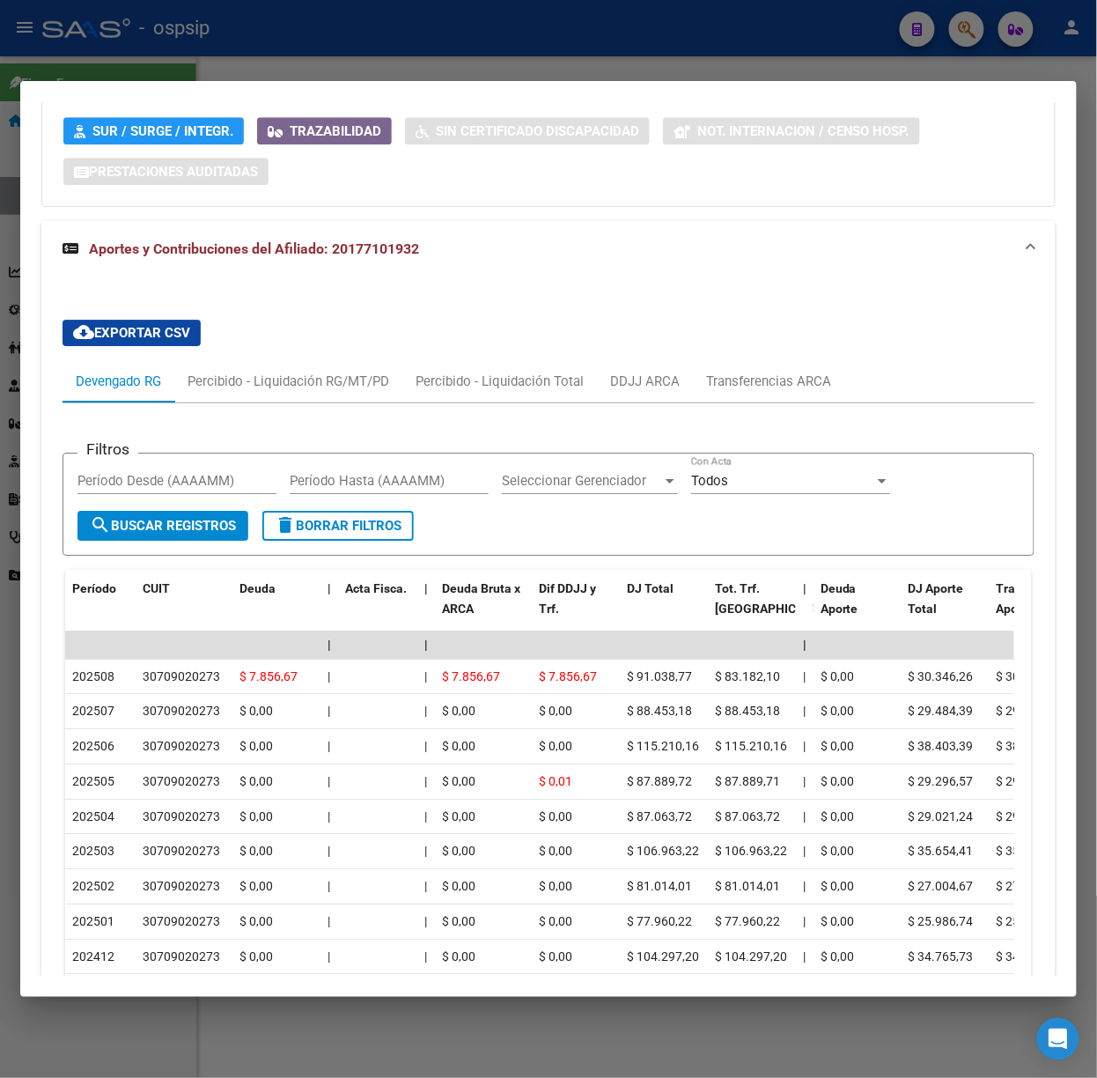
click at [181, 85] on mat-dialog-container "Análisis Afiliado - CUIL: 20177101932 DATOS PADRÓN ÁGIL: [PERSON_NAME] | ACTIVO…" at bounding box center [548, 539] width 1057 height 916
click at [160, 81] on mat-dialog-container "Análisis Afiliado - CUIL: 20177101932 DATOS PADRÓN ÁGIL: [PERSON_NAME] | ACTIVO…" at bounding box center [548, 539] width 1057 height 916
click at [143, 48] on div at bounding box center [548, 539] width 1097 height 1078
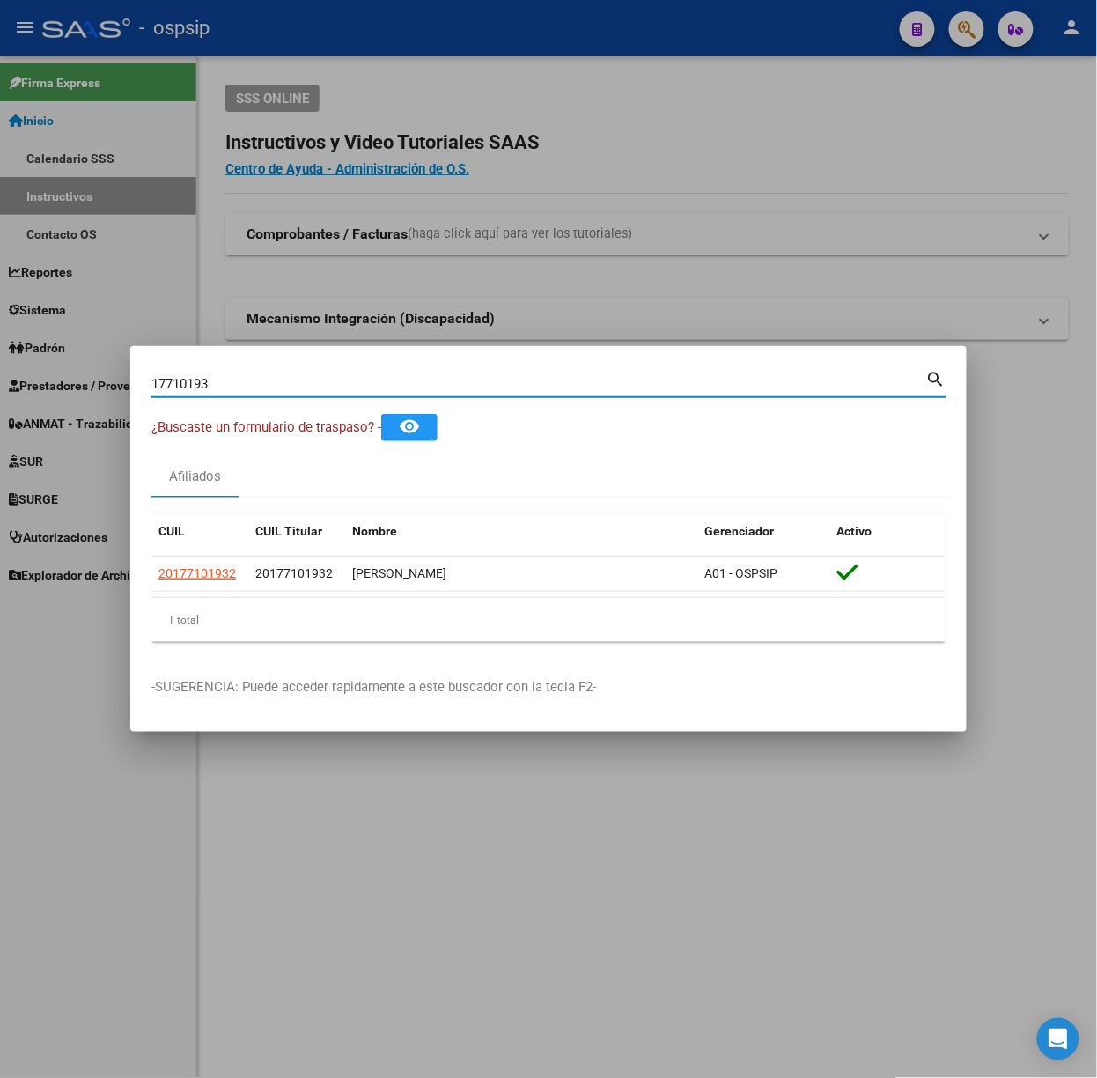
click at [244, 382] on input "17710193" at bounding box center [538, 384] width 775 height 16
type input "40588416"
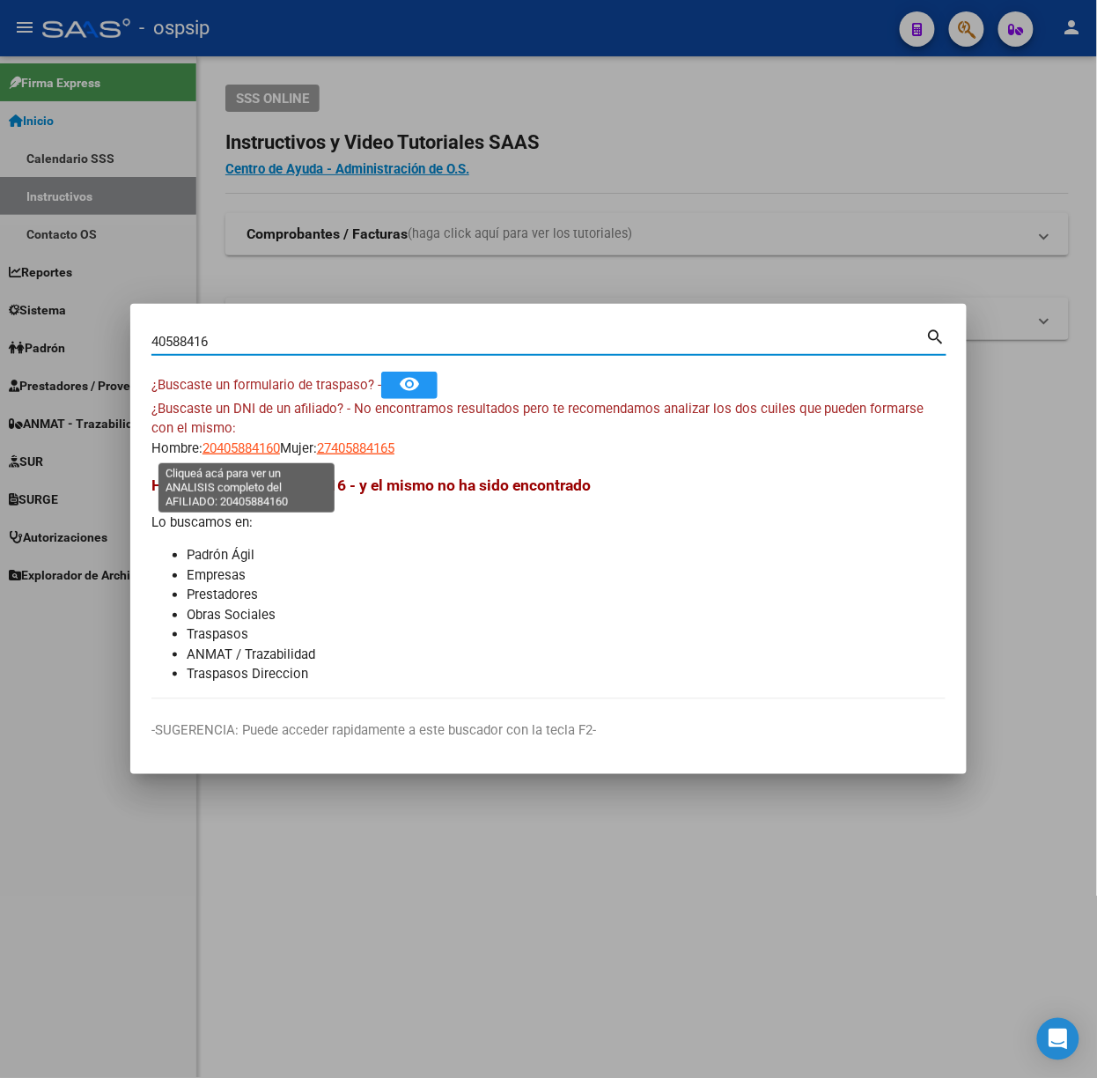
click at [226, 452] on span "20405884160" at bounding box center [242, 448] width 78 height 16
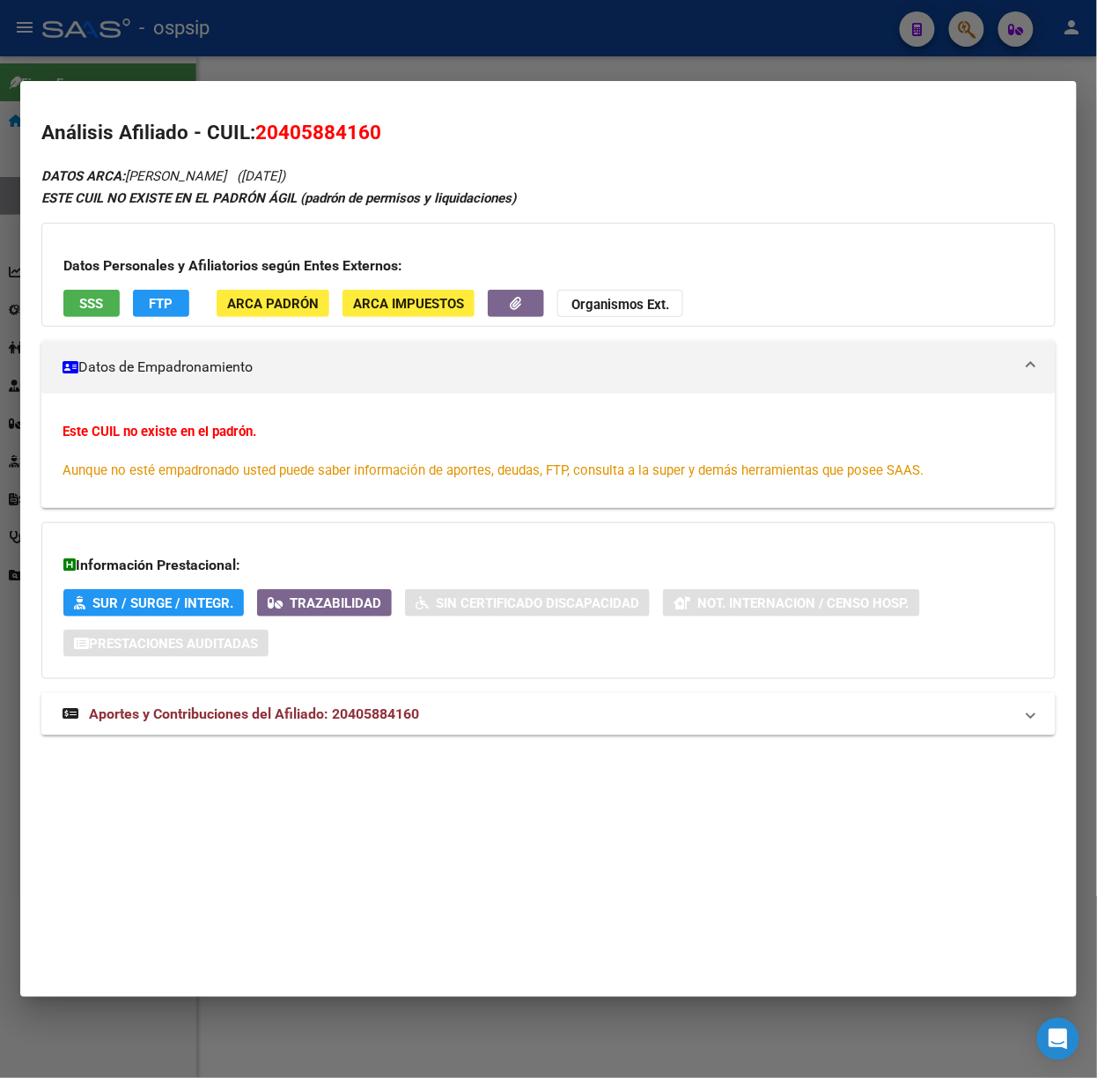
click at [257, 81] on mat-dialog-container "Análisis Afiliado - CUIL: 20405884160 DATOS ARCA: [PERSON_NAME] ([DATE]) ESTE C…" at bounding box center [548, 539] width 1057 height 916
click at [276, 76] on div at bounding box center [548, 539] width 1097 height 1078
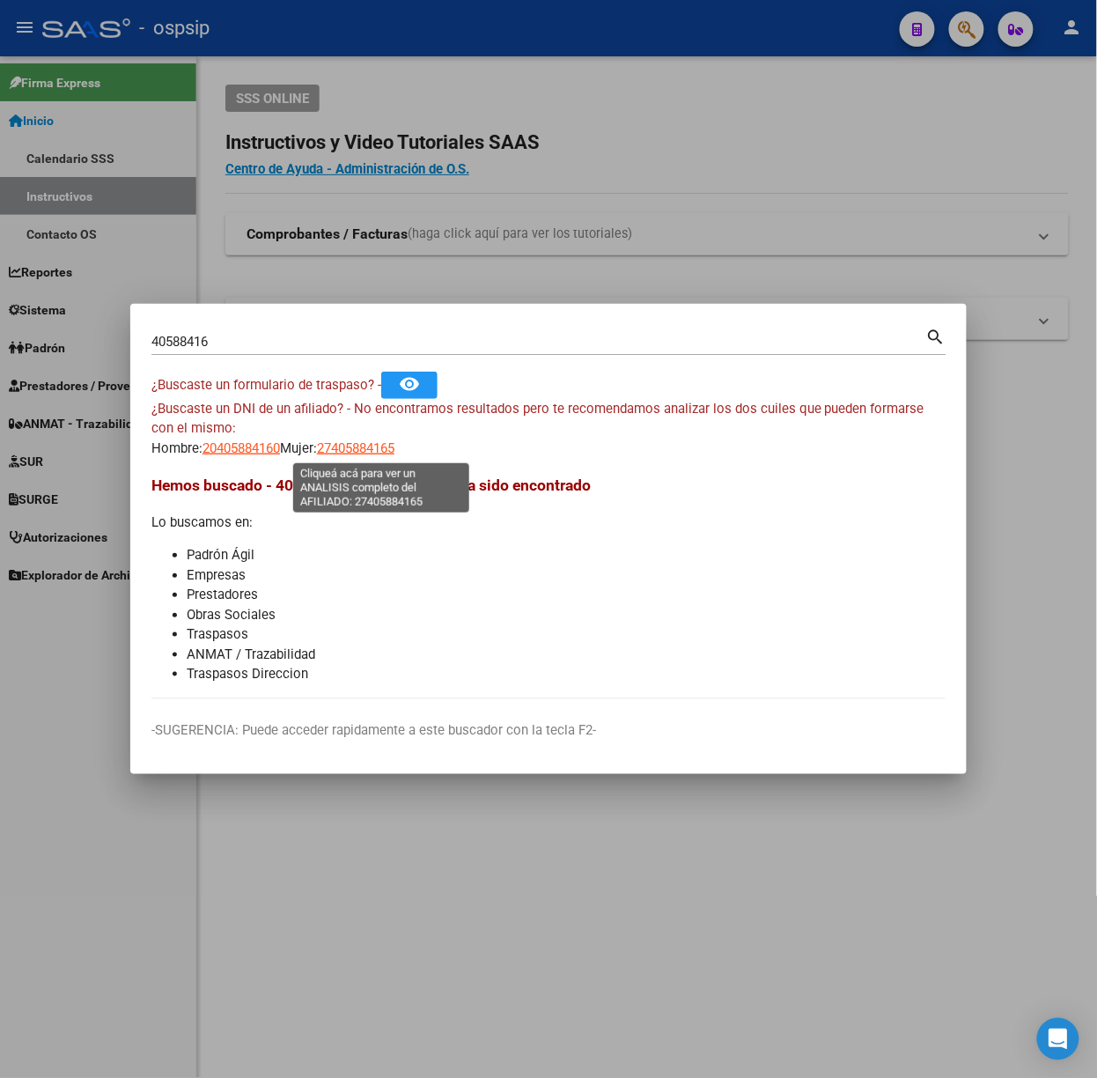
click at [395, 452] on span "27405884165" at bounding box center [356, 448] width 78 height 16
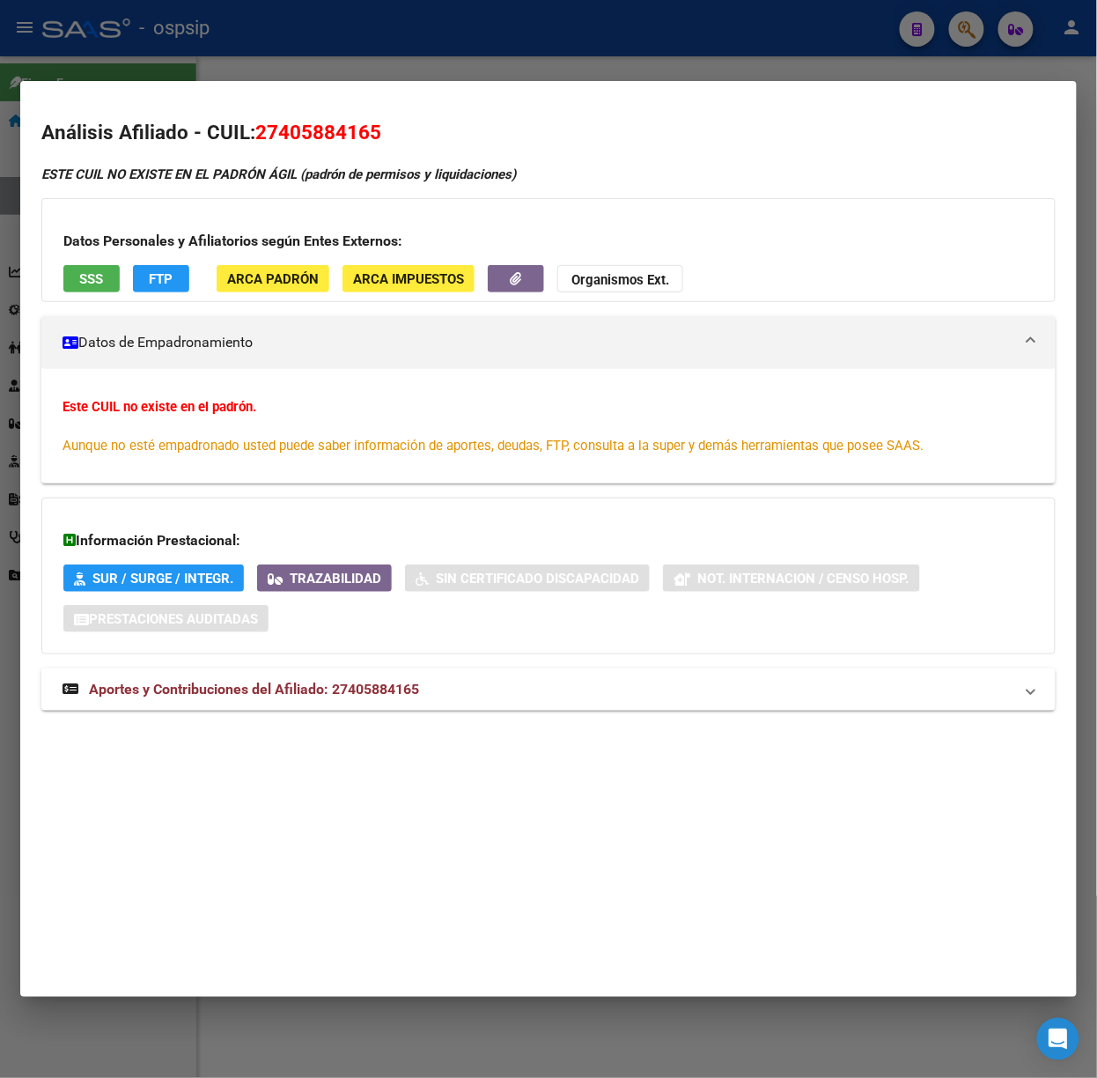
click at [349, 40] on div at bounding box center [548, 539] width 1097 height 1078
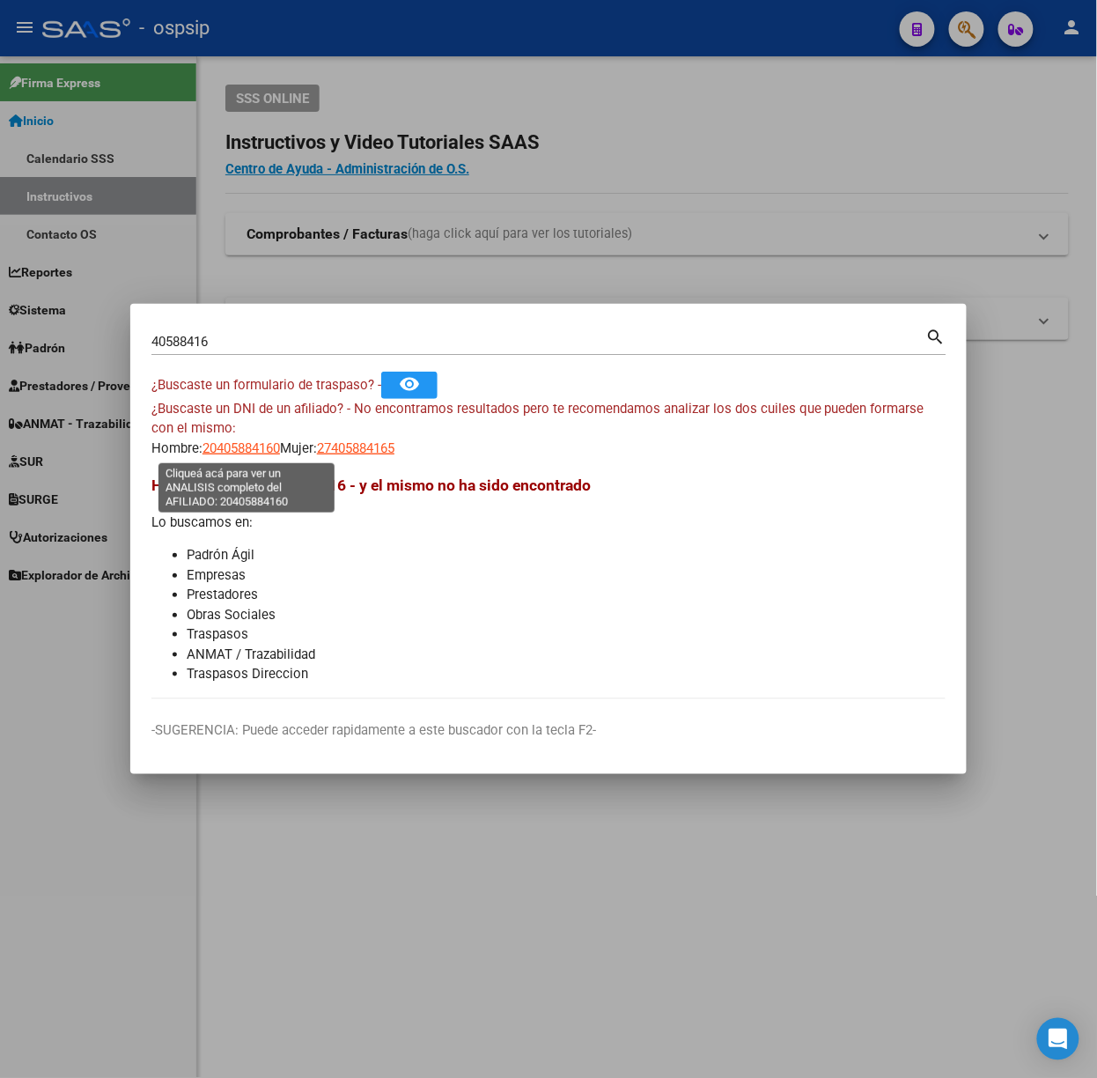
click at [247, 452] on span "20405884160" at bounding box center [242, 448] width 78 height 16
type textarea "20405884160"
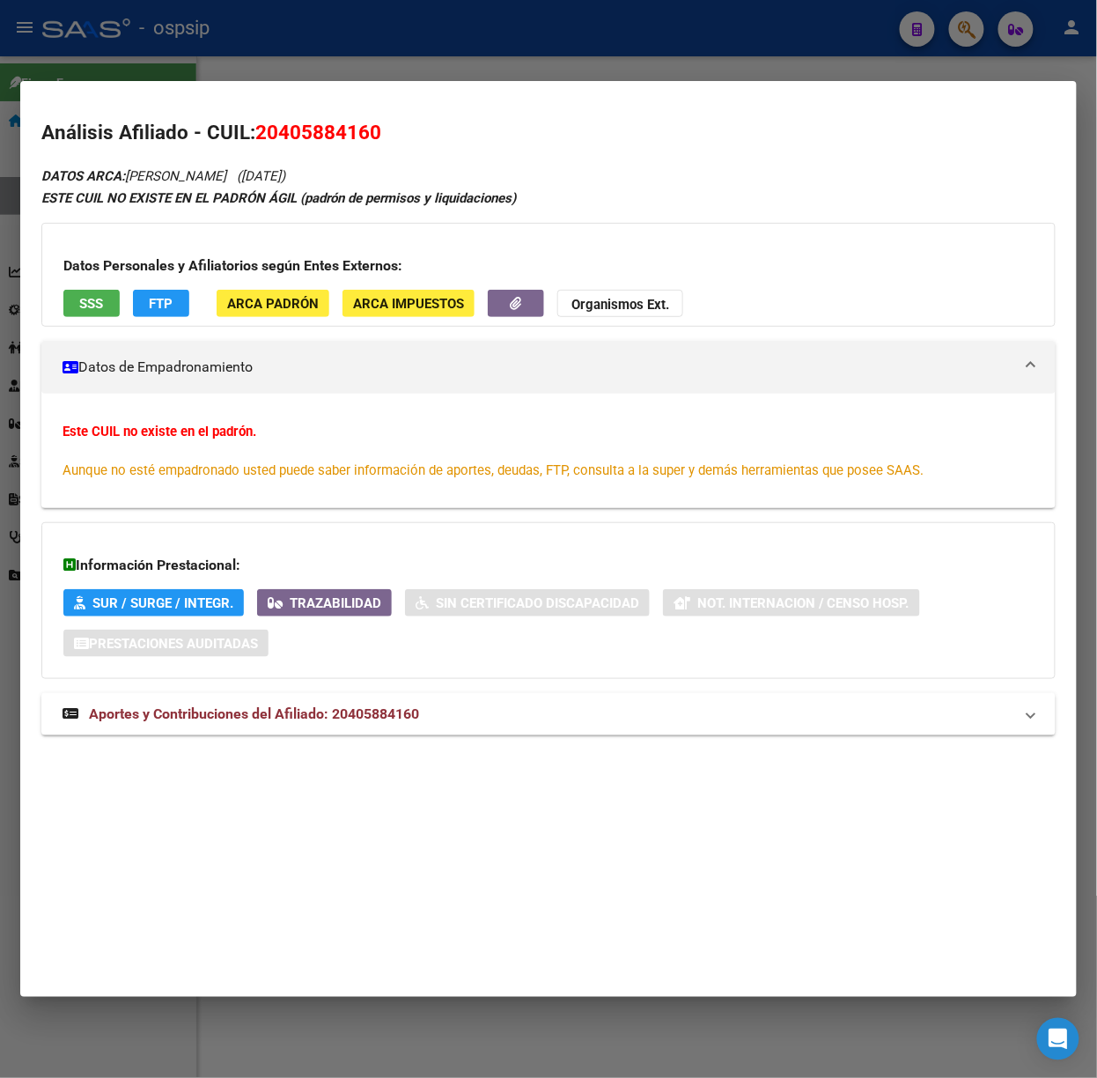
click at [291, 85] on mat-dialog-container "Análisis Afiliado - CUIL: 20405884160 DATOS ARCA: [PERSON_NAME] ([DATE]) ESTE C…" at bounding box center [548, 539] width 1057 height 916
click at [291, 70] on div at bounding box center [548, 539] width 1097 height 1078
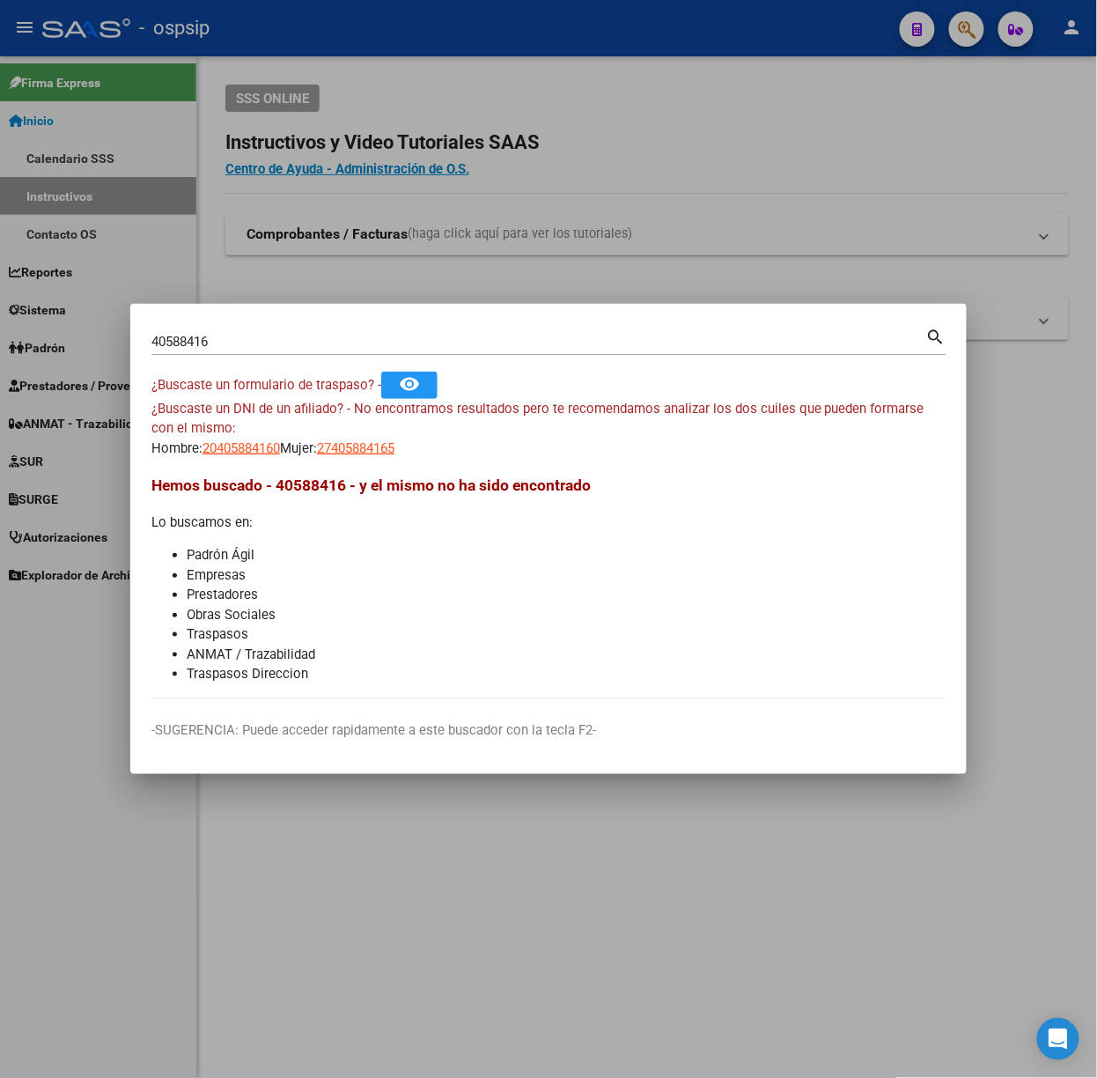
click at [217, 352] on div "40588416 Buscar (apellido, dni, [PERSON_NAME], [PERSON_NAME], cuit, obra social)" at bounding box center [538, 341] width 775 height 26
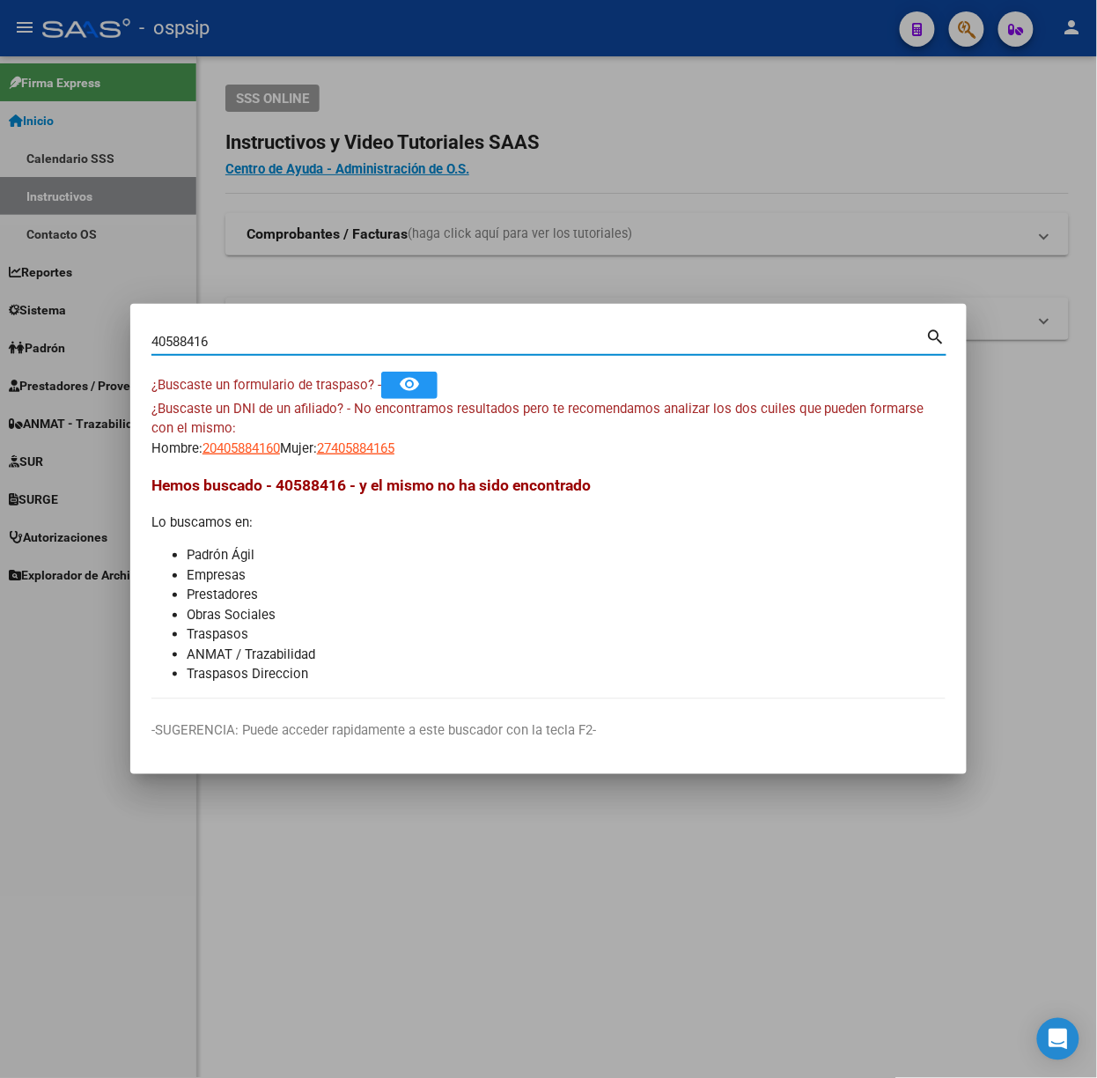
click at [215, 345] on input "40588416" at bounding box center [538, 342] width 775 height 16
type input "35737641"
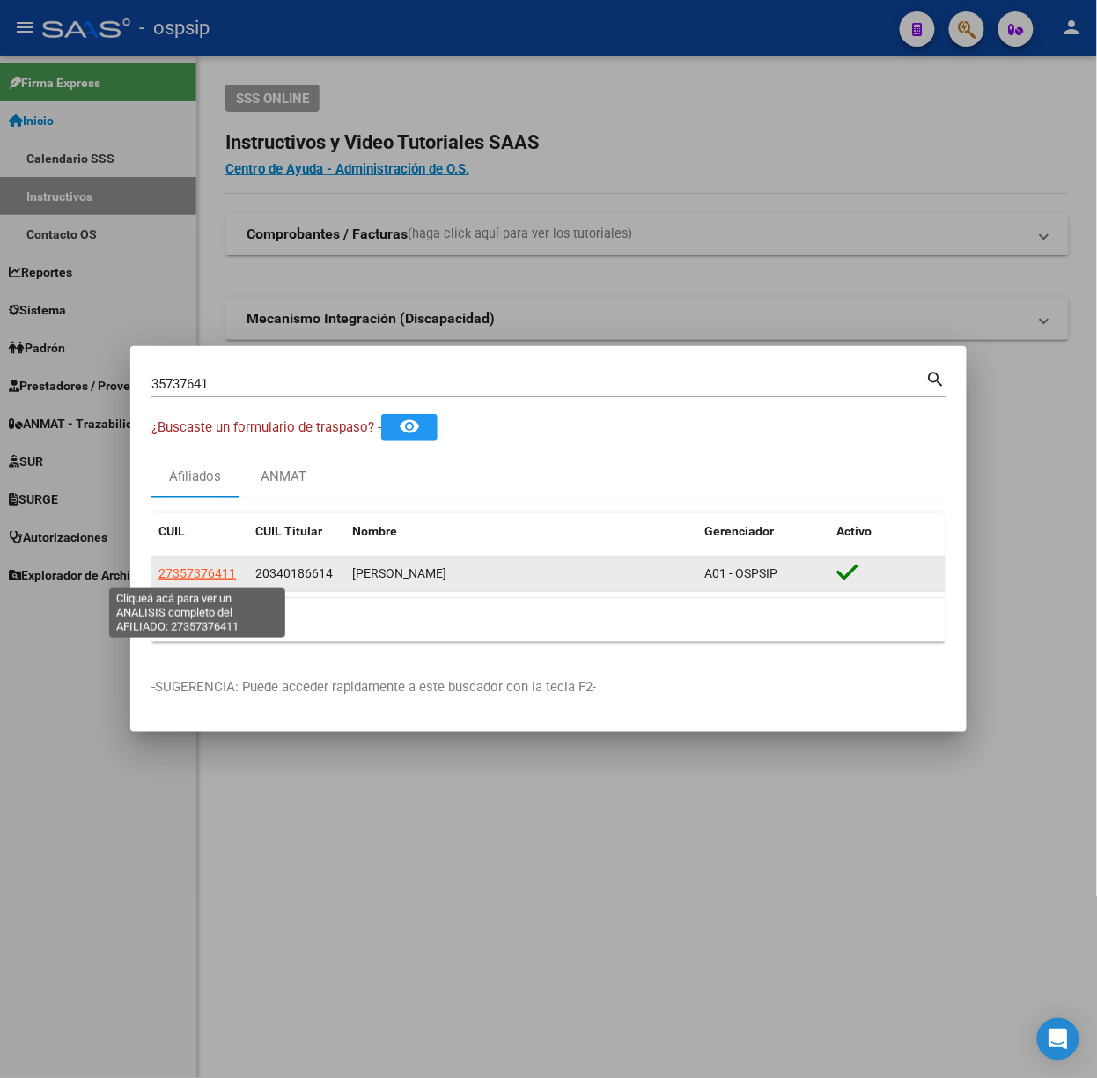
click at [188, 576] on span "27357376411" at bounding box center [198, 573] width 78 height 14
type textarea "27357376411"
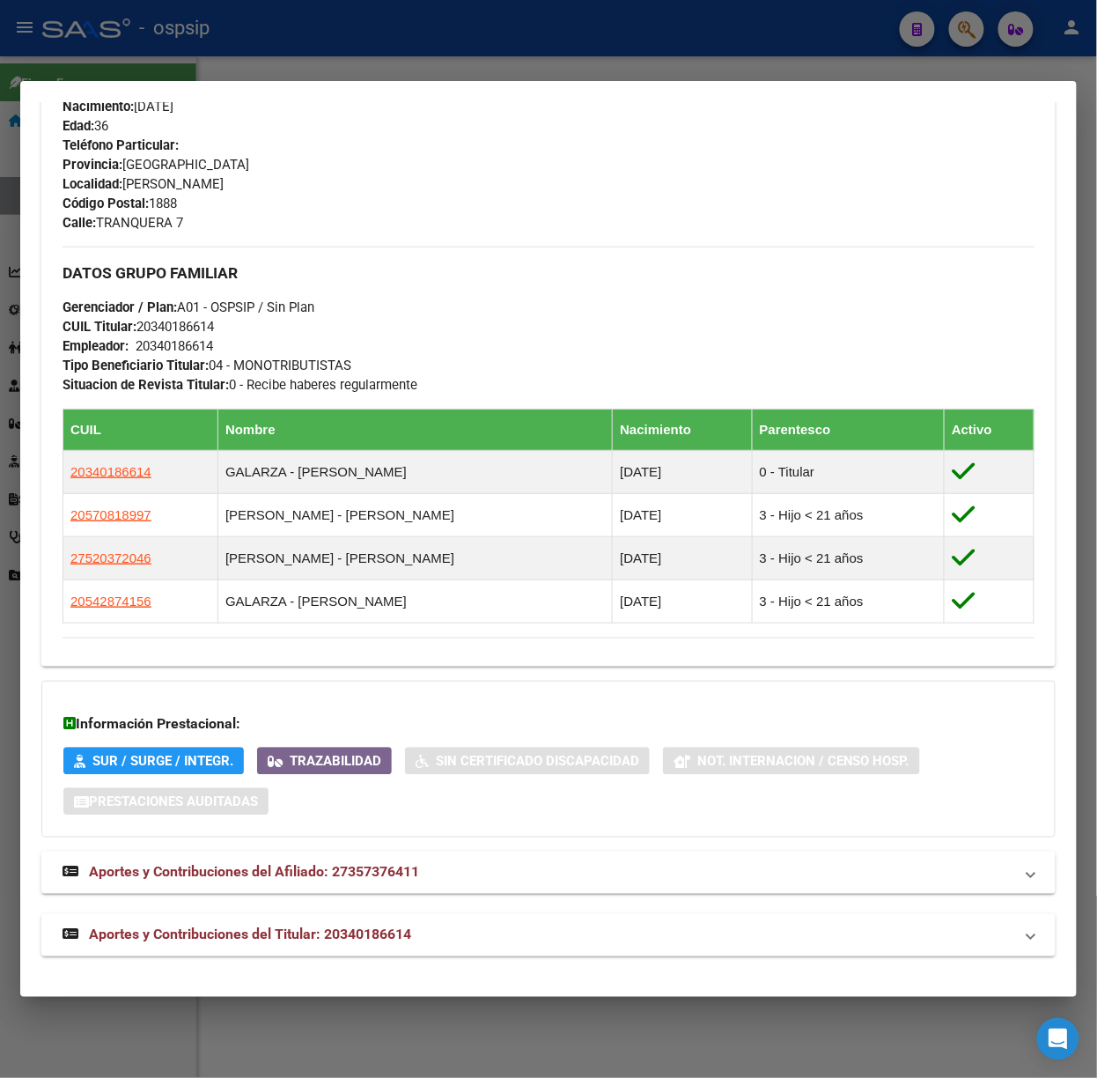
click at [328, 946] on mat-expansion-panel-header "Aportes y Contribuciones del Titular: 20340186614" at bounding box center [548, 935] width 1015 height 42
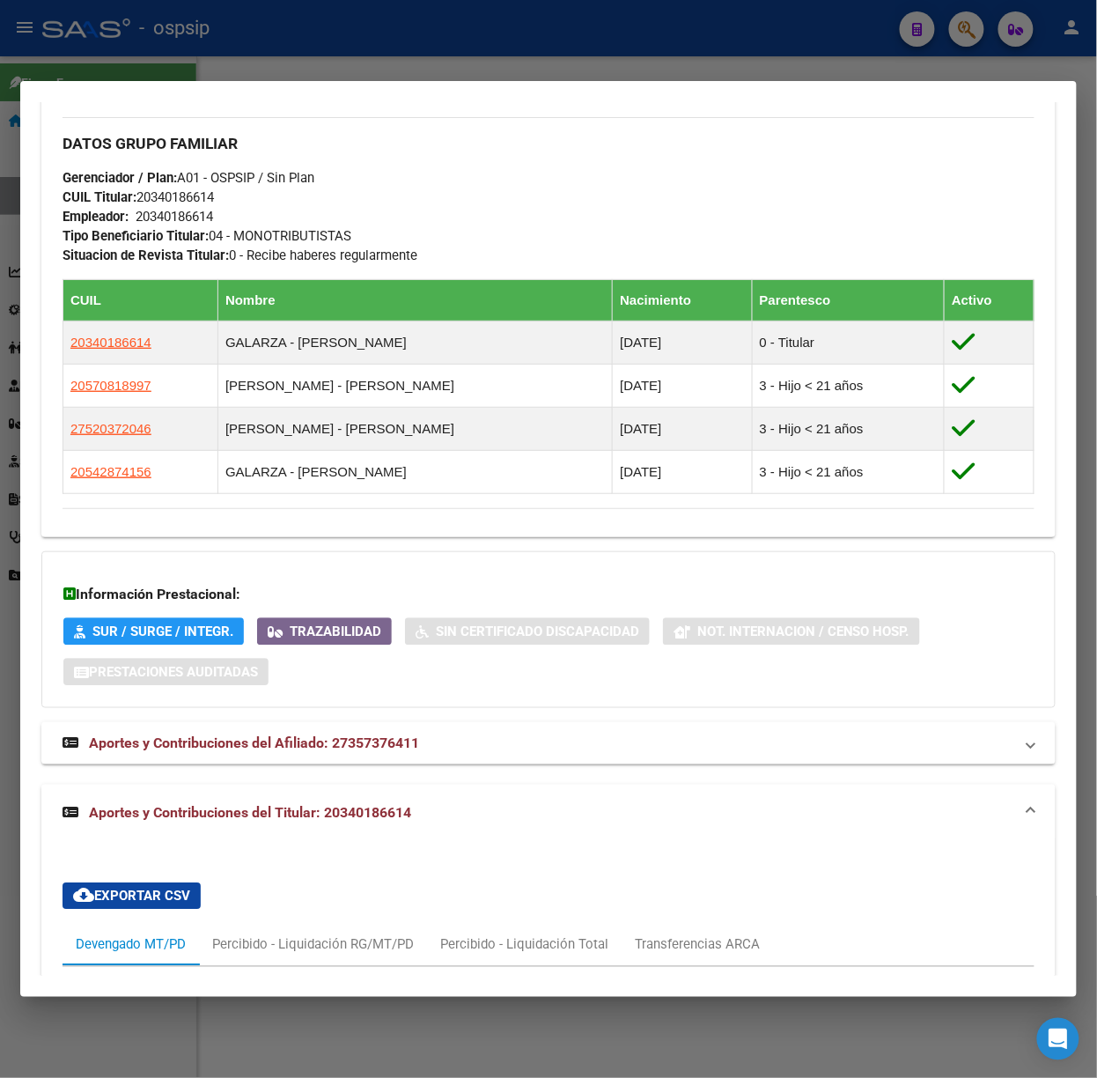
scroll to position [596, 0]
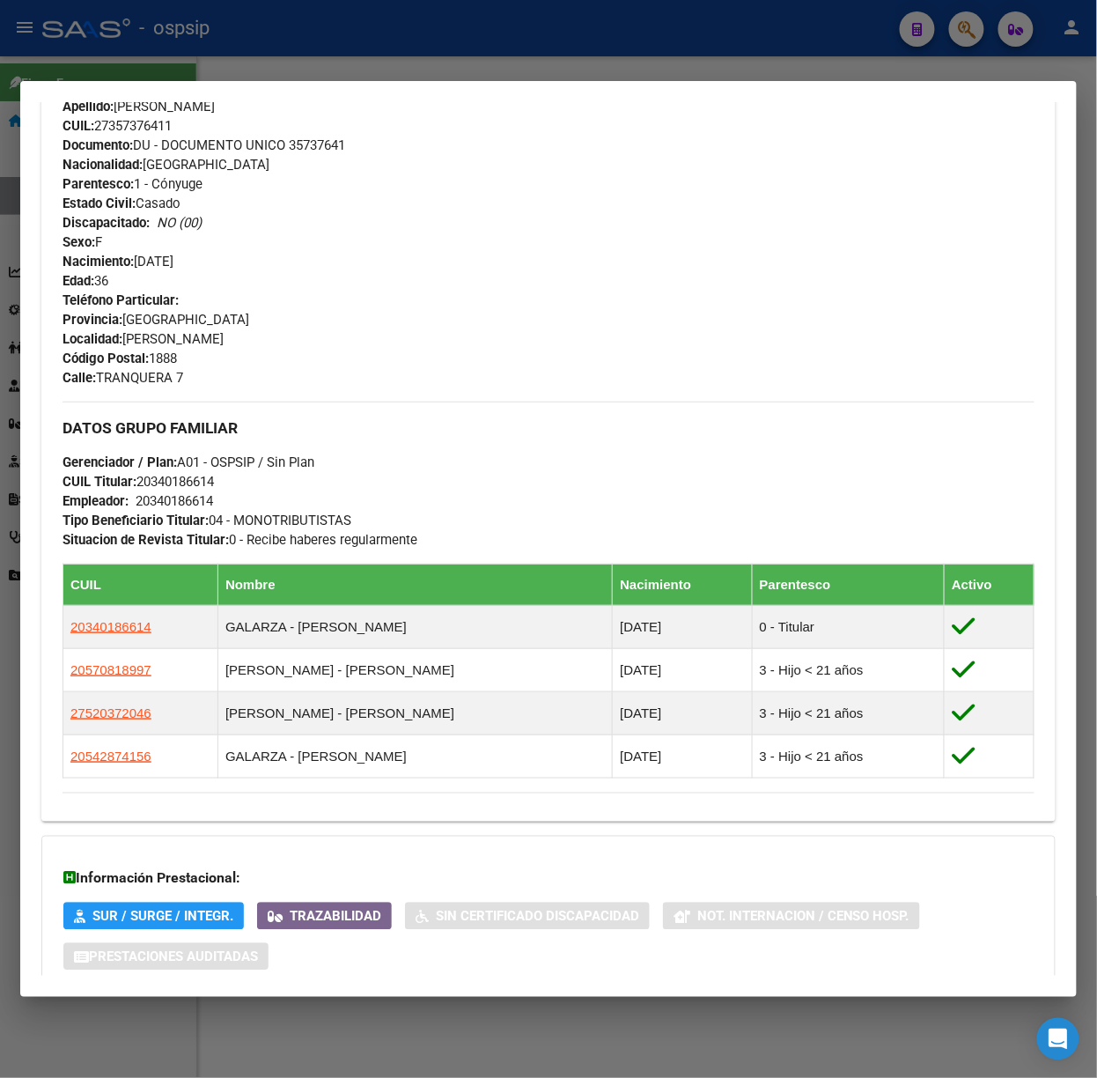
click at [240, 65] on div at bounding box center [548, 539] width 1097 height 1078
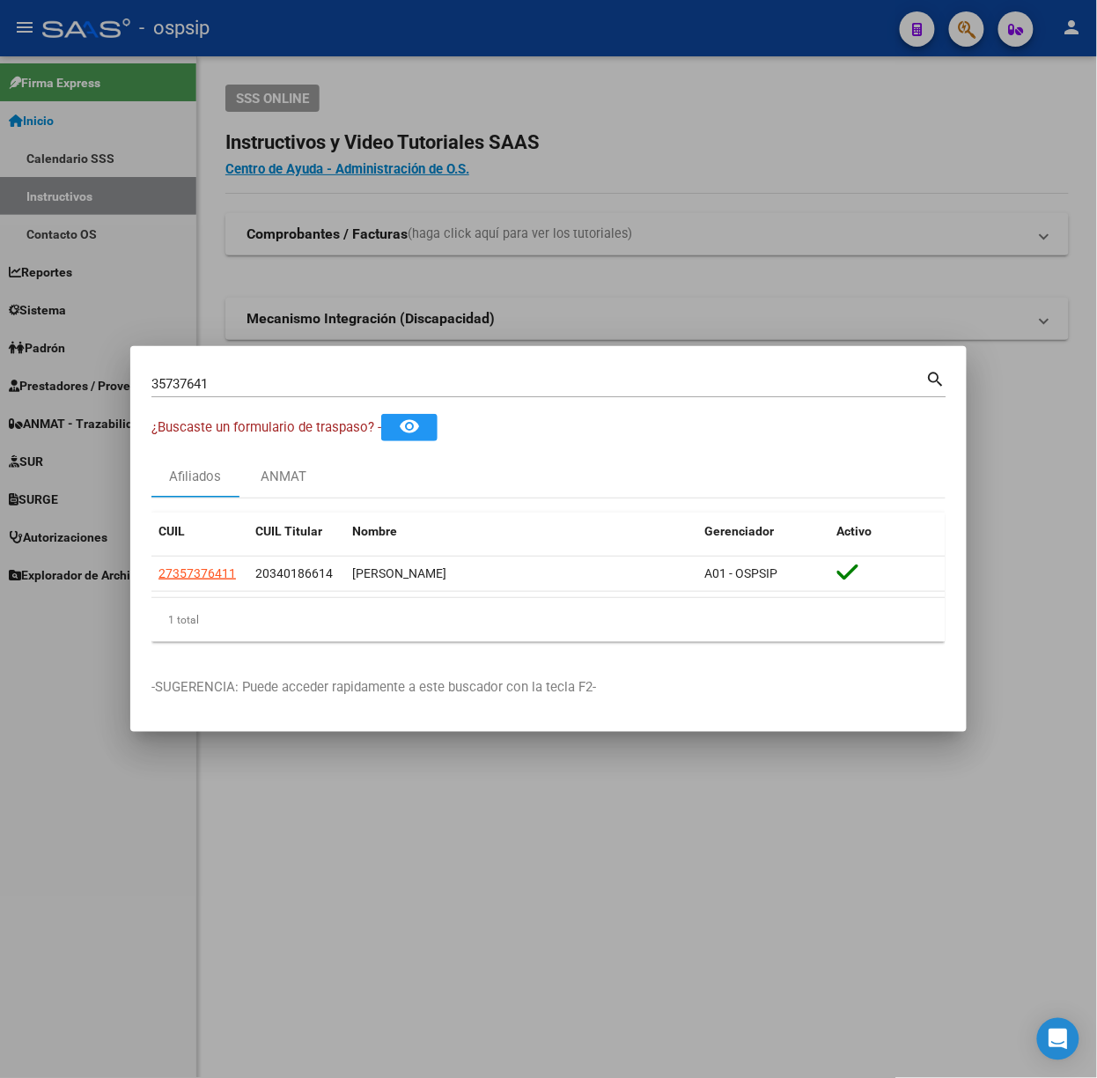
click at [311, 396] on div "35737641 Buscar (apellido, dni, [PERSON_NAME], nro traspaso, cuit, obra social)" at bounding box center [538, 384] width 775 height 26
click at [298, 388] on input "35737641" at bounding box center [538, 384] width 775 height 16
type input "21860208"
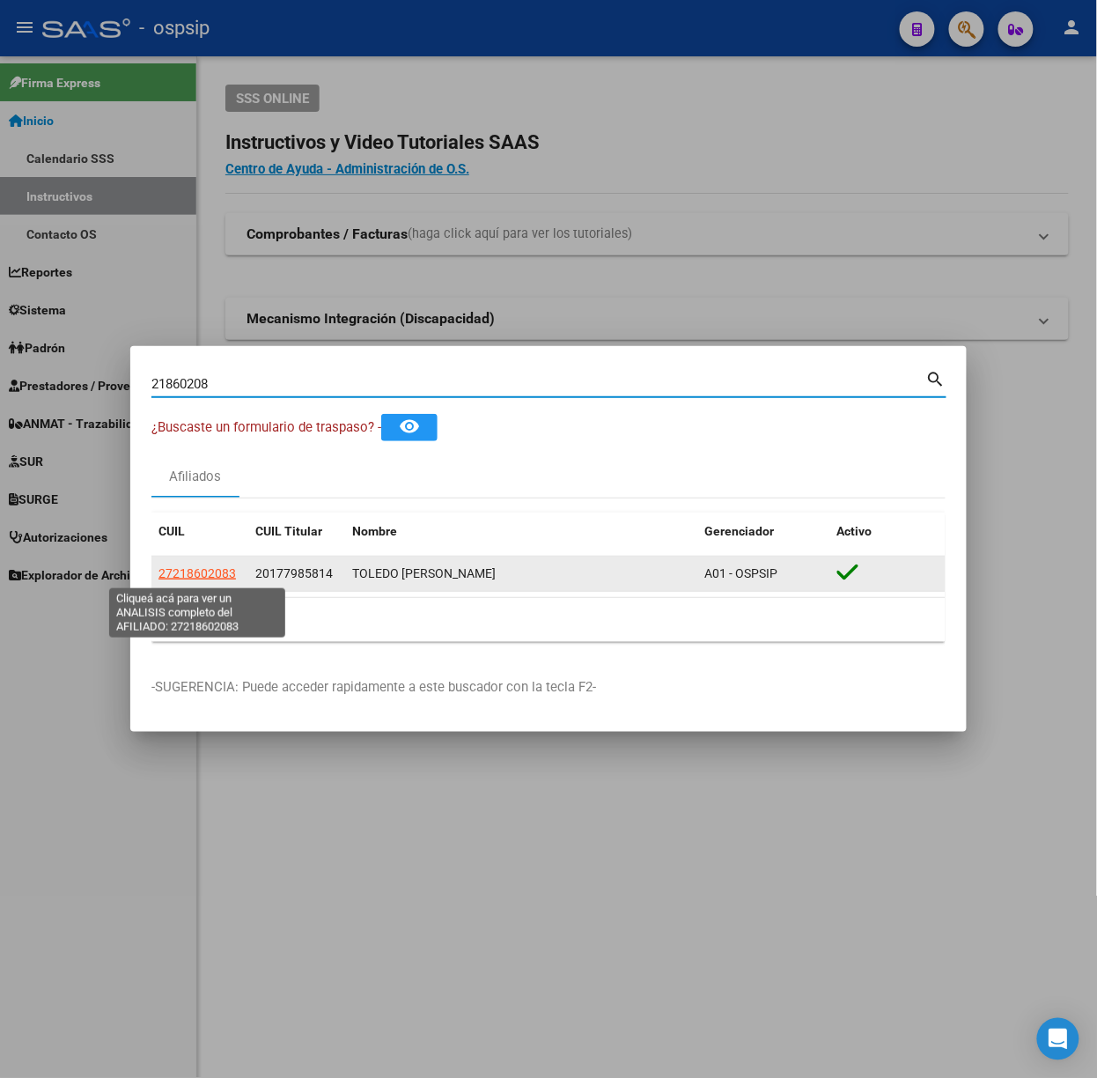
click at [218, 571] on span "27218602083" at bounding box center [198, 573] width 78 height 14
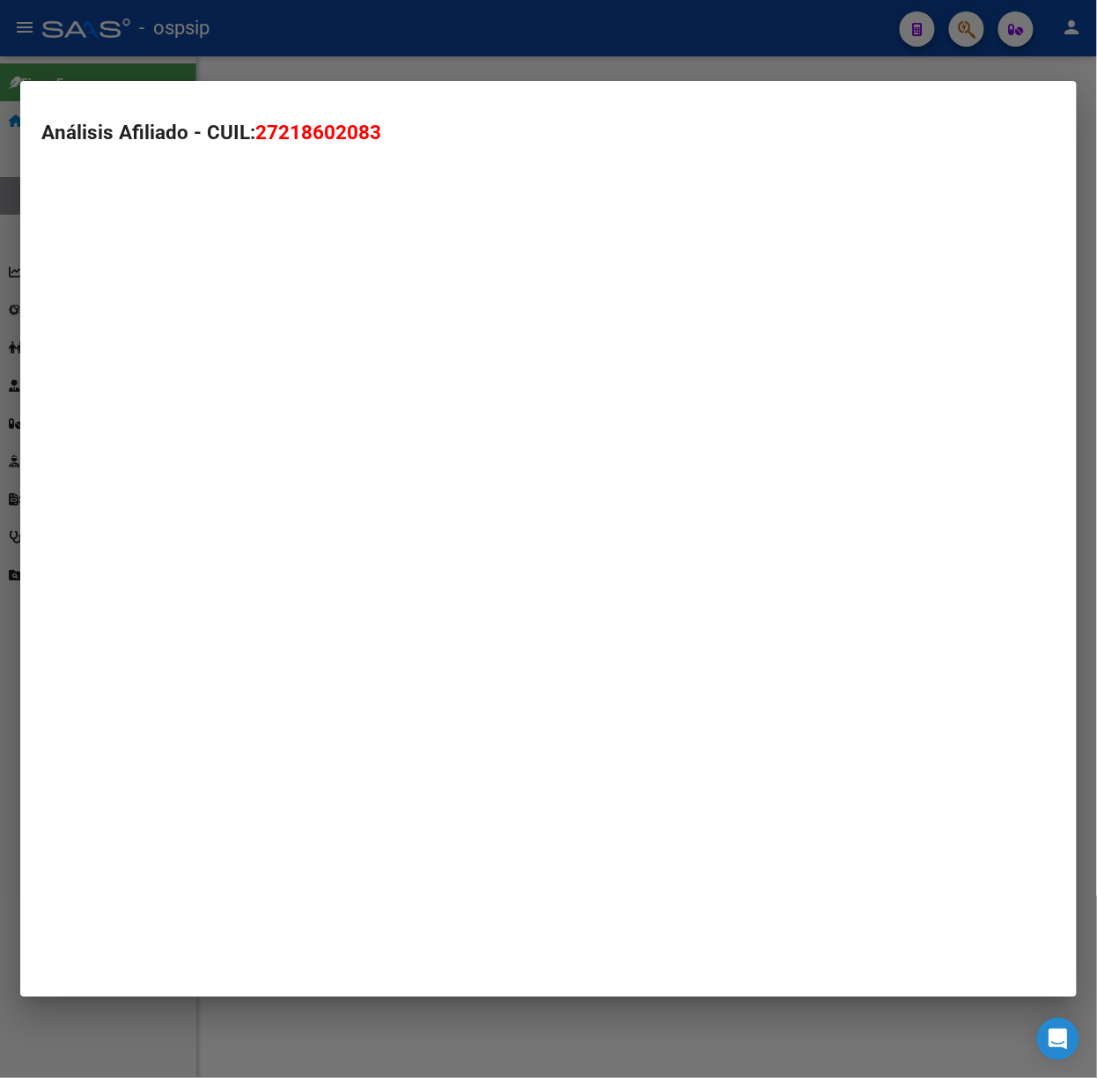
type textarea "27218602083"
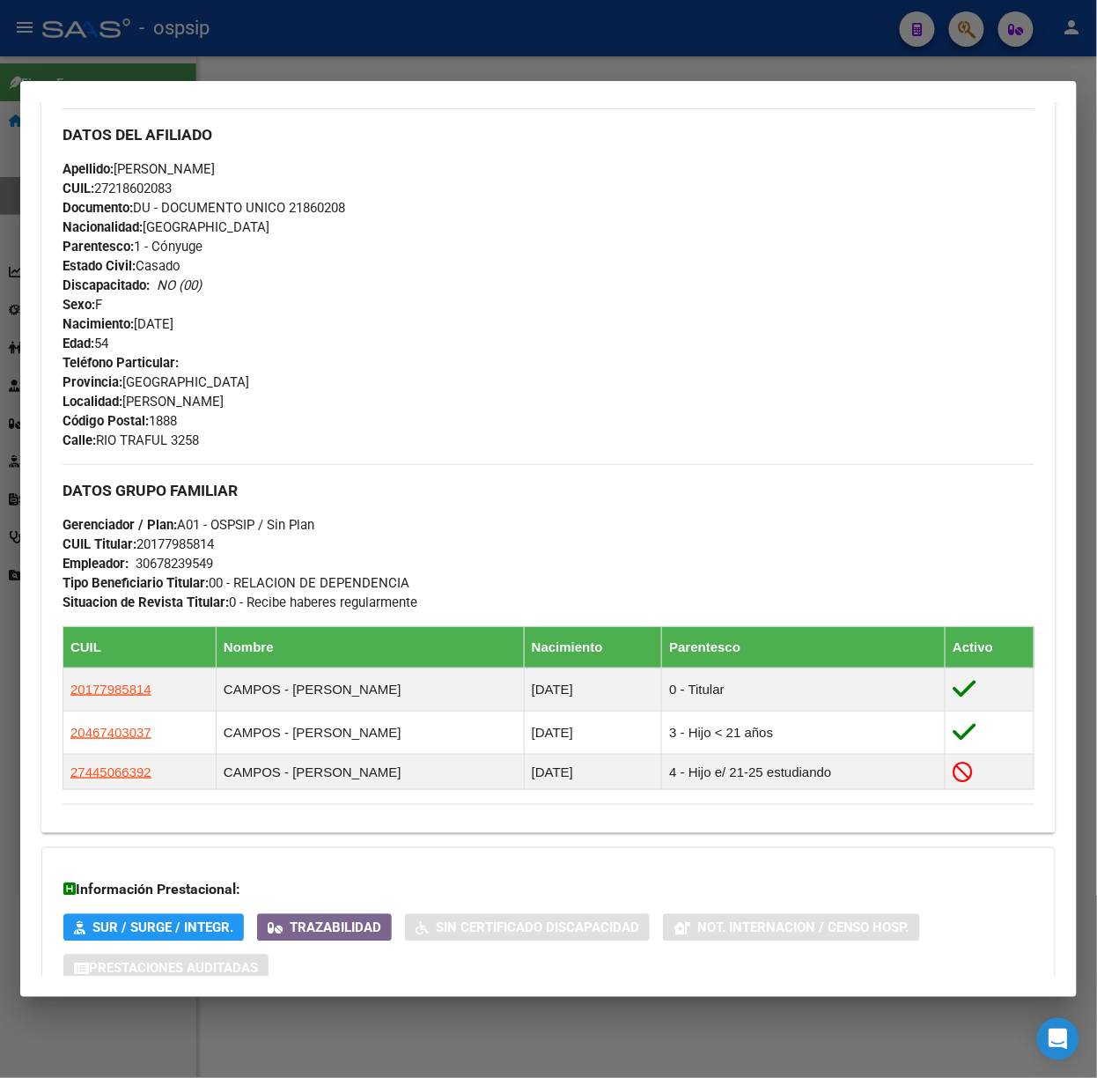
scroll to position [756, 0]
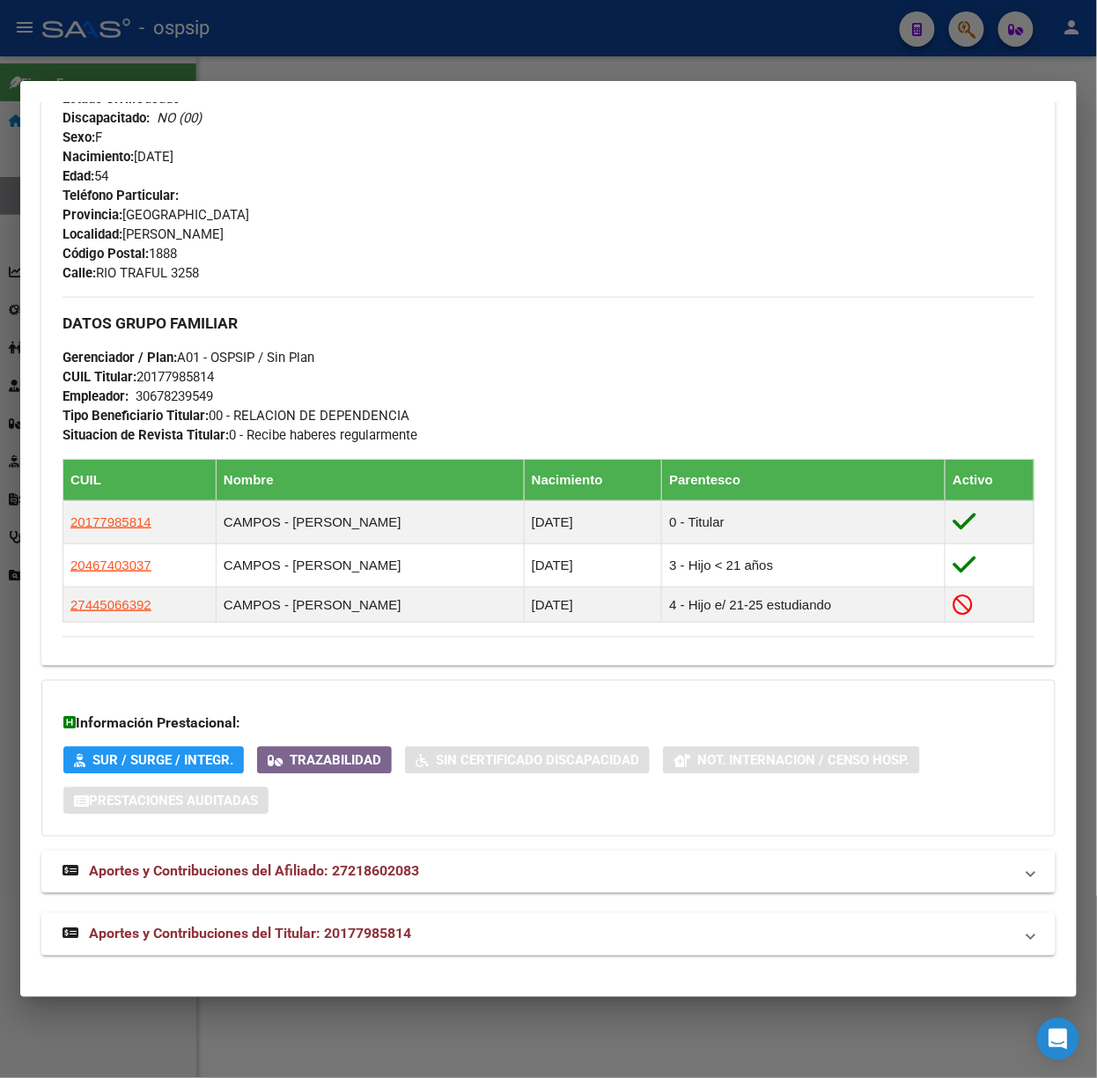
click at [364, 924] on strong "Aportes y Contribuciones del Titular: 20177985814" at bounding box center [237, 934] width 349 height 21
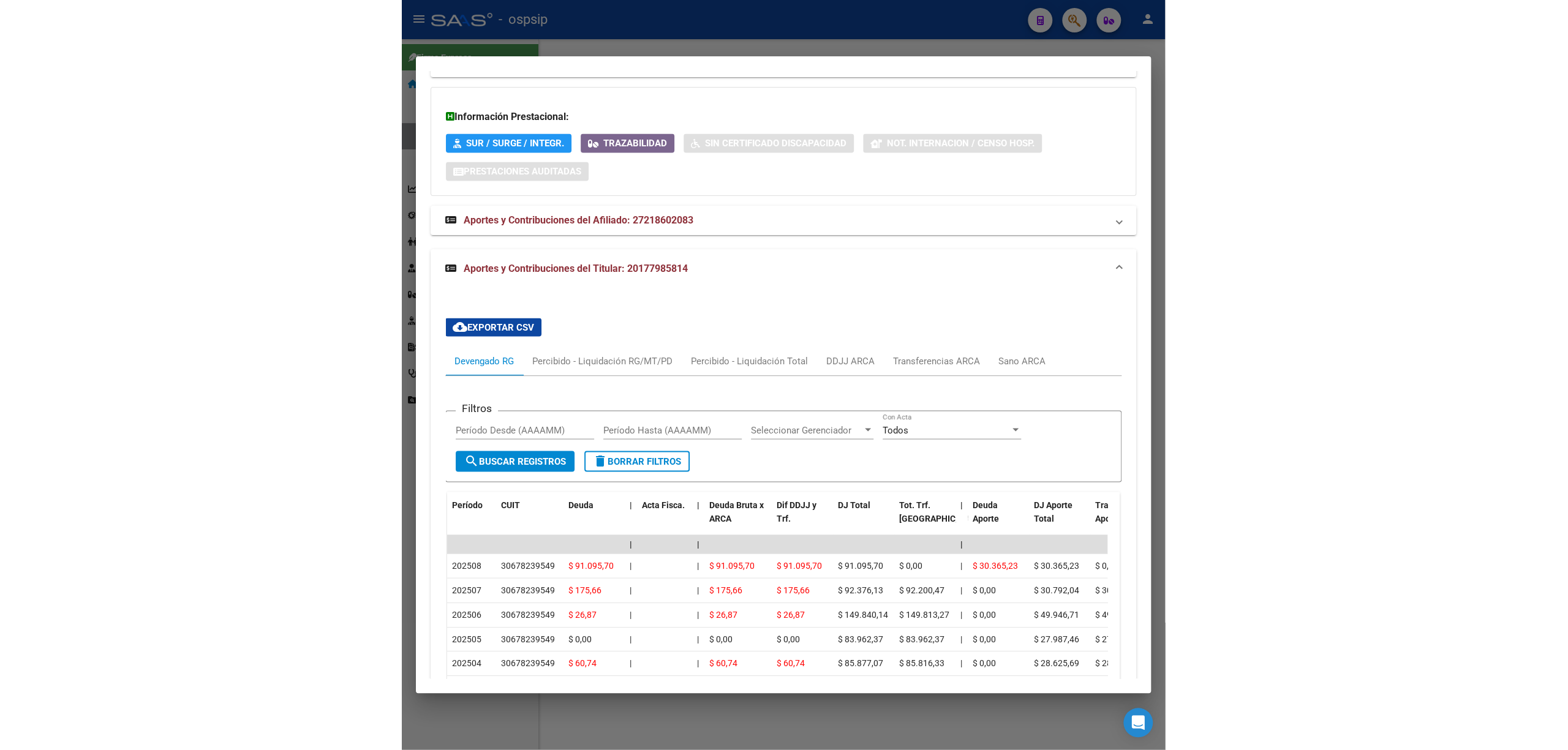
scroll to position [1122, 0]
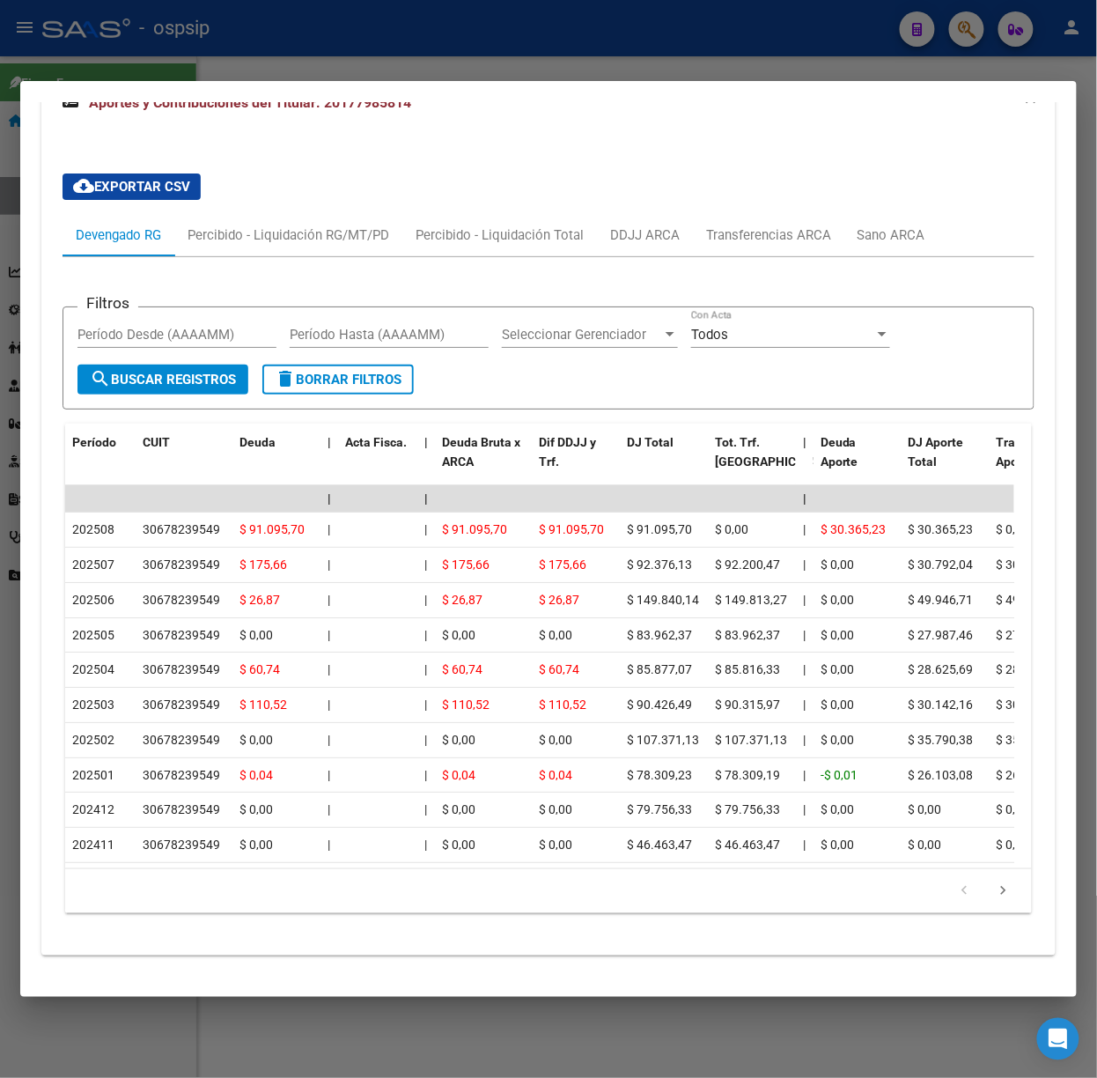
click at [639, 11] on div at bounding box center [548, 539] width 1097 height 1078
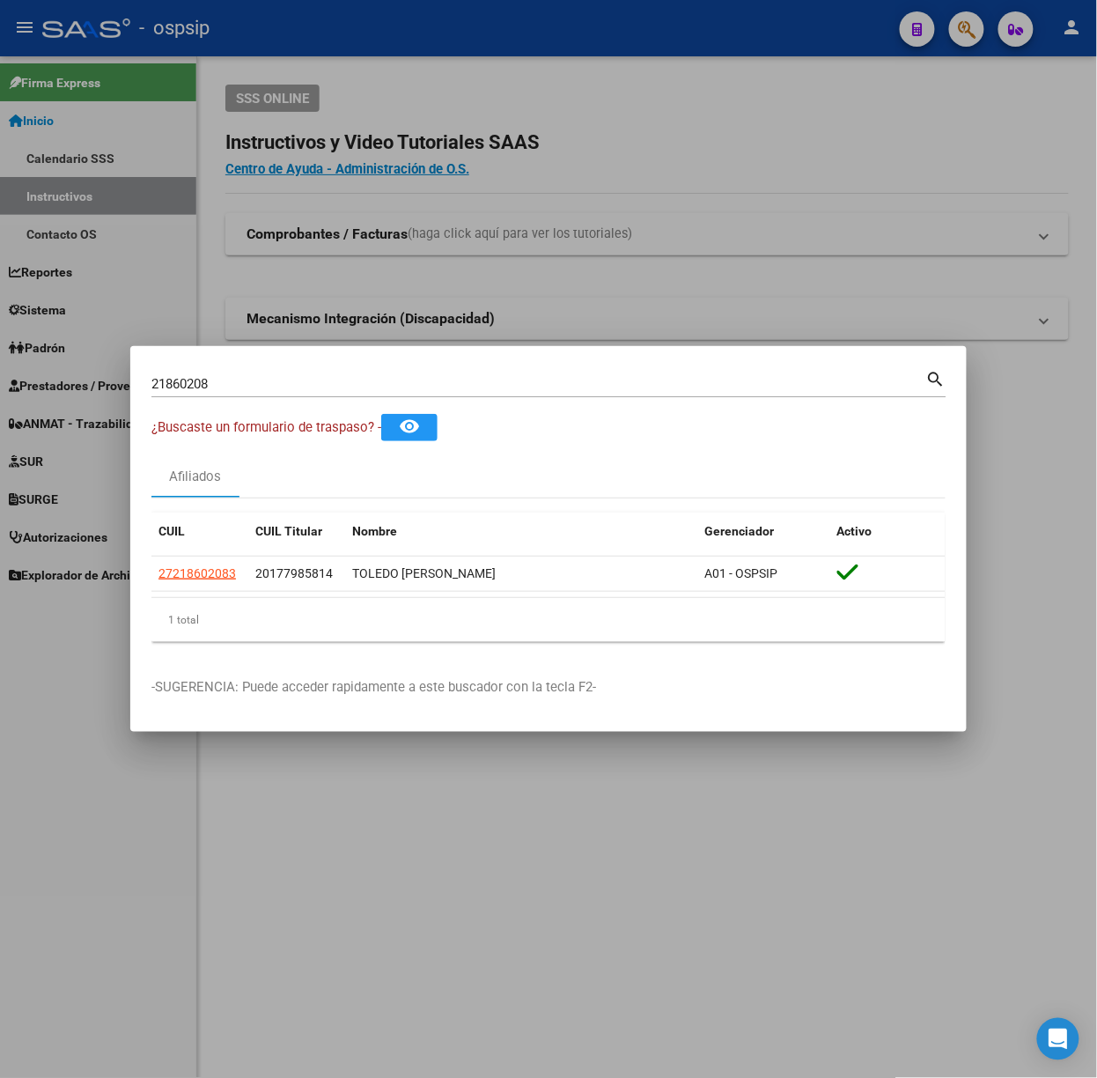
click at [312, 367] on div "21860208 Buscar (apellido, dni, [PERSON_NAME], nro traspaso, cuit, obra social)…" at bounding box center [548, 382] width 795 height 30
click at [308, 373] on div "21860208 Buscar (apellido, dni, [PERSON_NAME], [PERSON_NAME], cuit, obra social)" at bounding box center [538, 384] width 775 height 26
click at [310, 377] on input "21860208" at bounding box center [538, 384] width 775 height 16
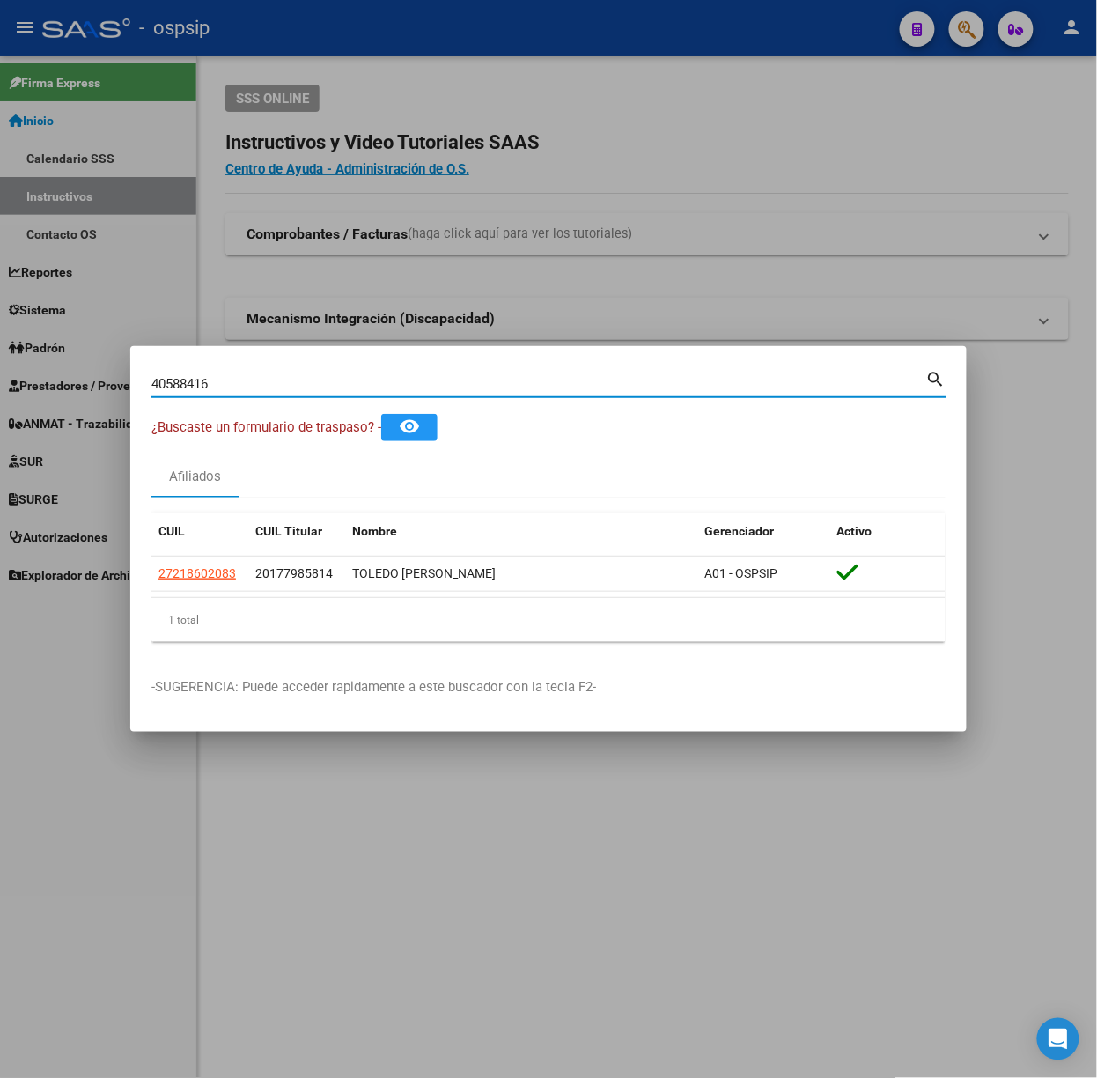
type input "40588416"
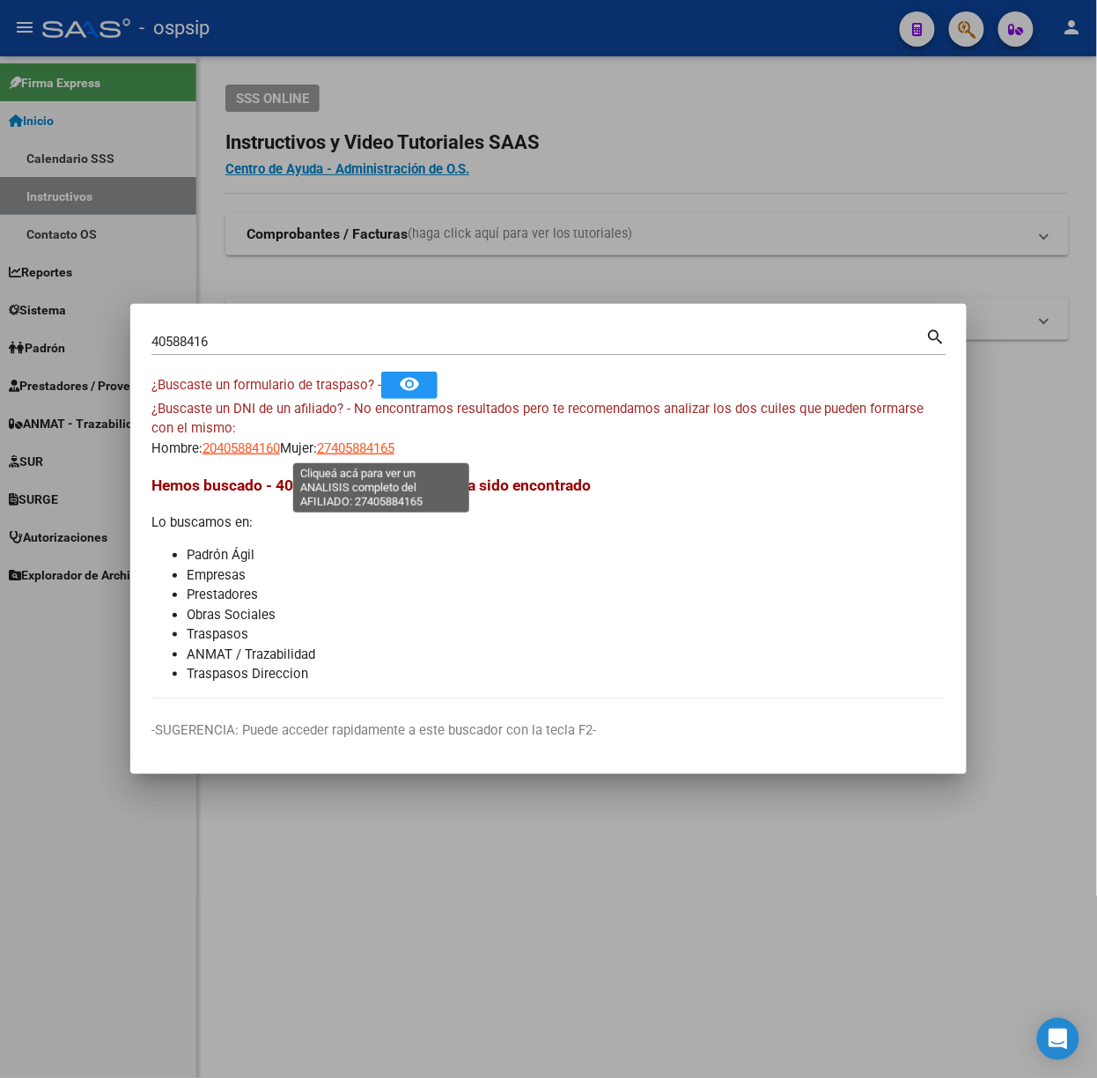
click at [361, 452] on span "27405884165" at bounding box center [356, 448] width 78 height 16
type textarea "27405884165"
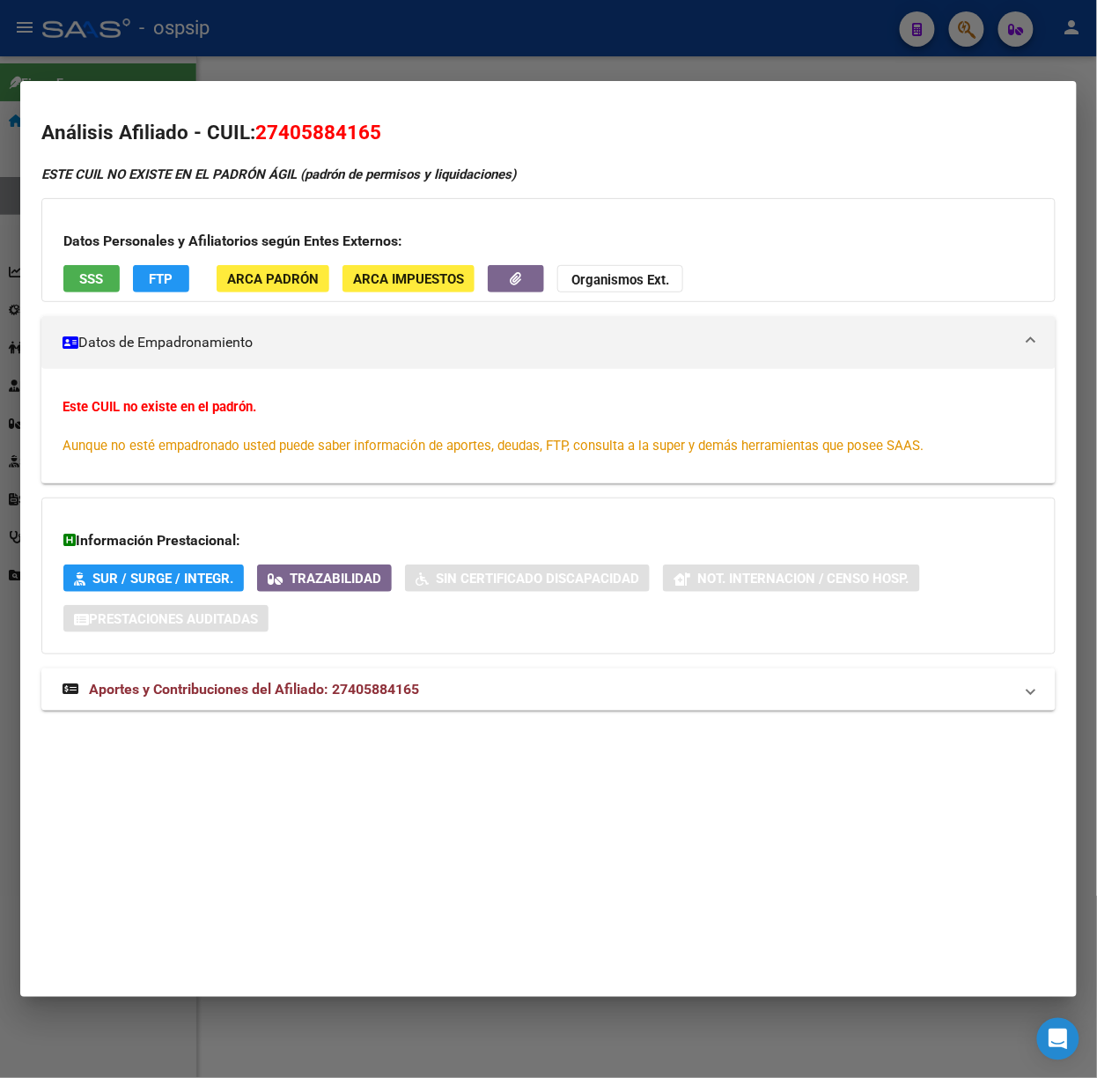
click at [919, 50] on div at bounding box center [548, 539] width 1097 height 1078
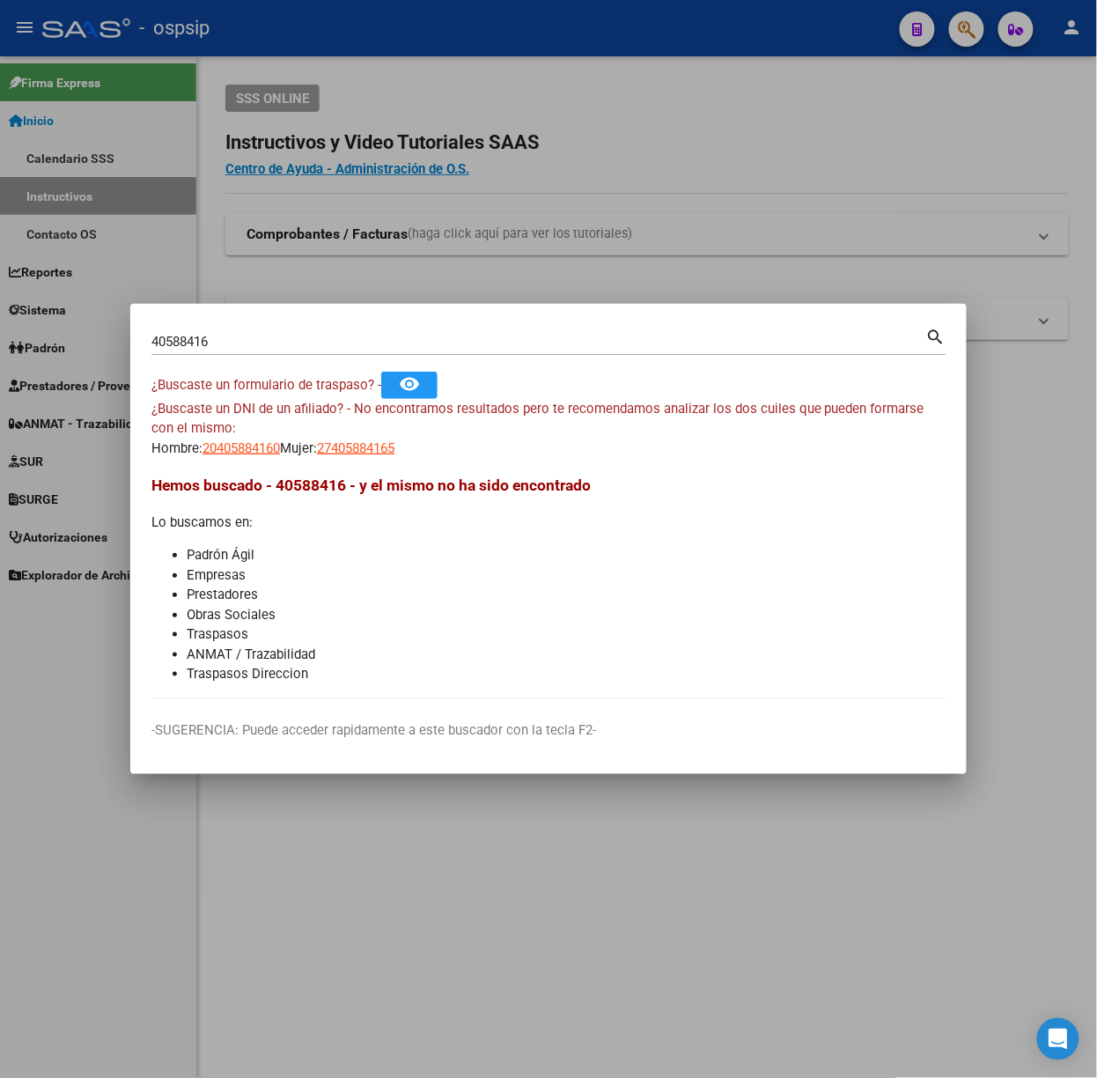
click at [928, 60] on div at bounding box center [548, 539] width 1097 height 1078
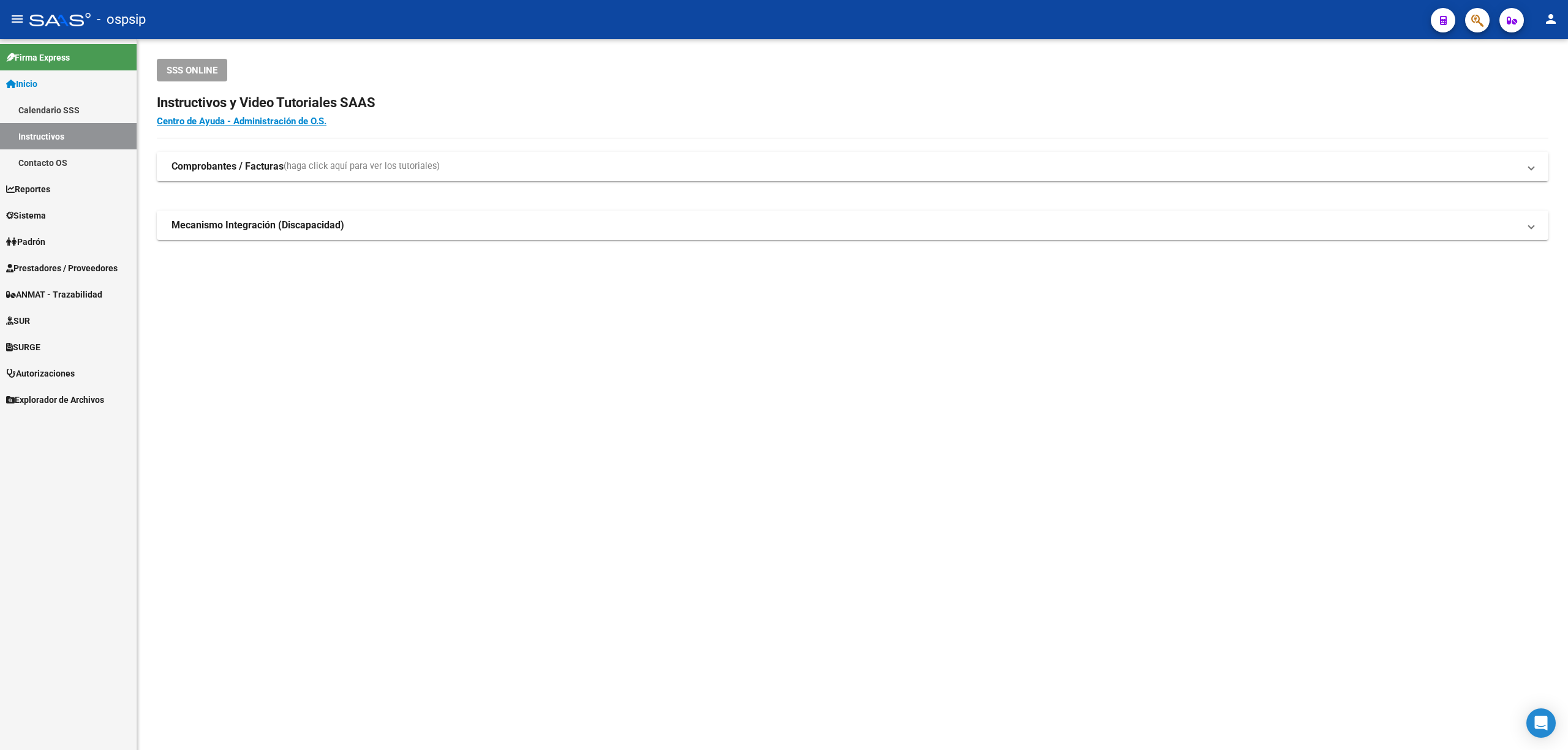
click at [61, 264] on span "Prestadores / Proveedores" at bounding box center [62, 268] width 111 height 13
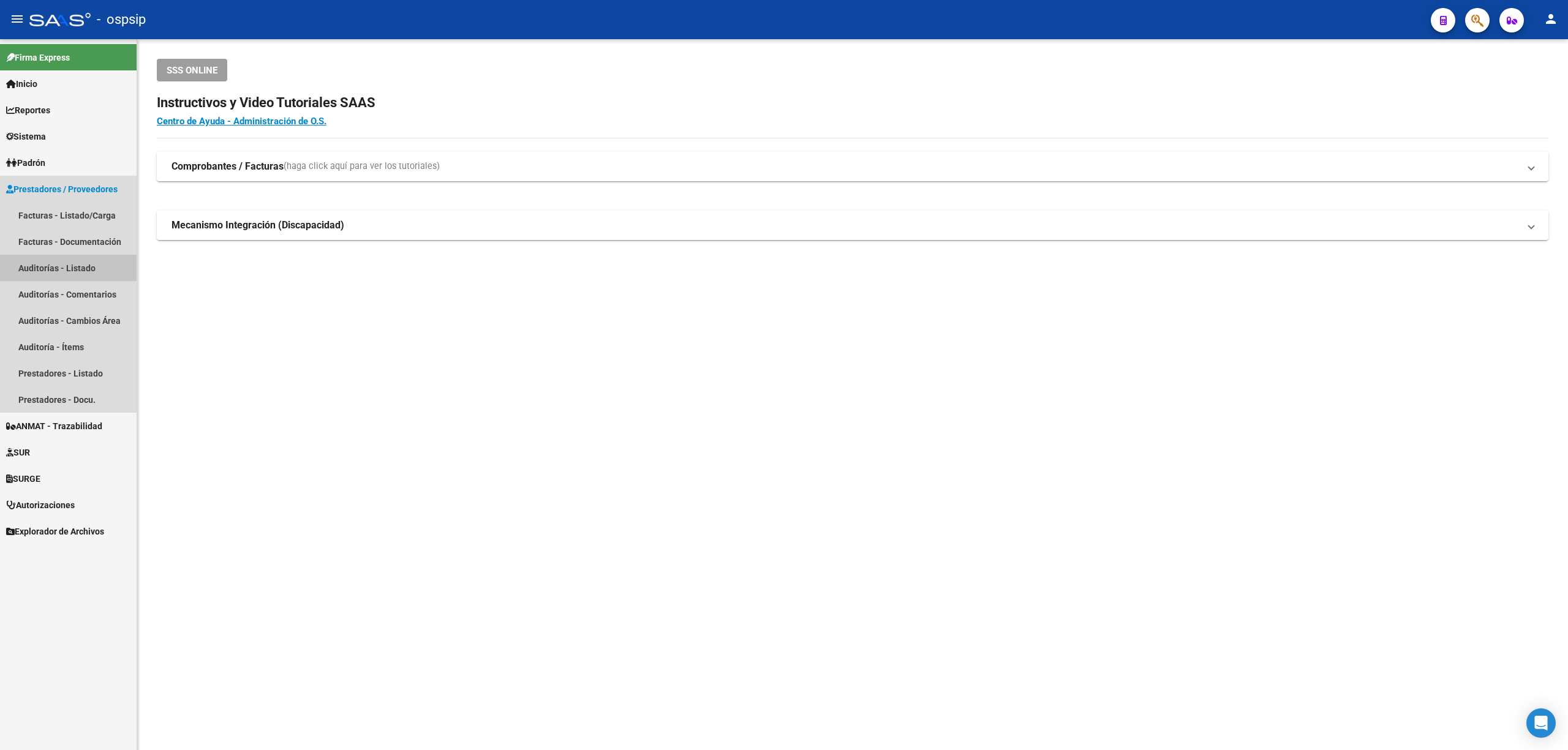
click at [74, 281] on link "Auditorías - Listado" at bounding box center [68, 268] width 136 height 26
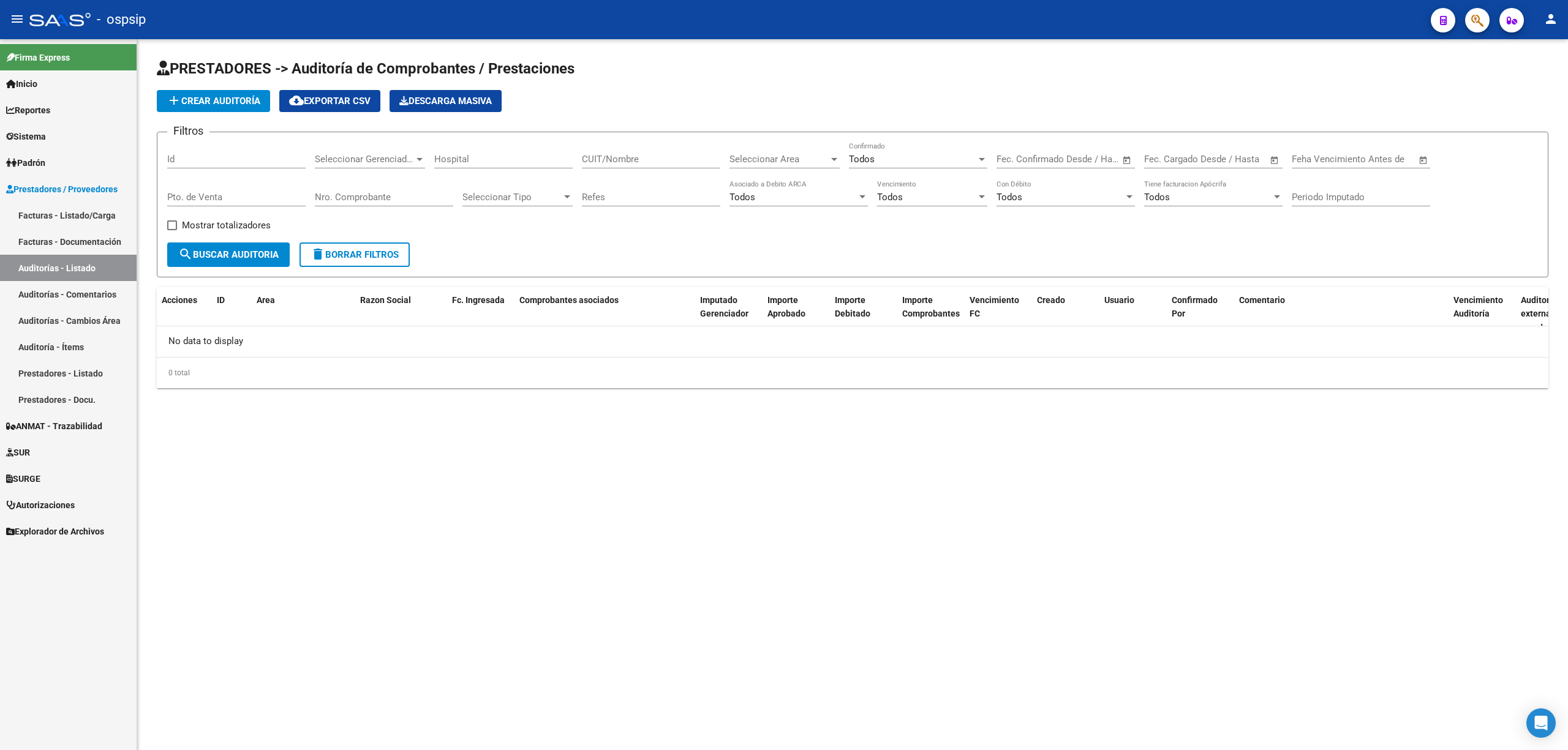
click at [74, 214] on link "Facturas - Listado/Carga" at bounding box center [68, 215] width 136 height 26
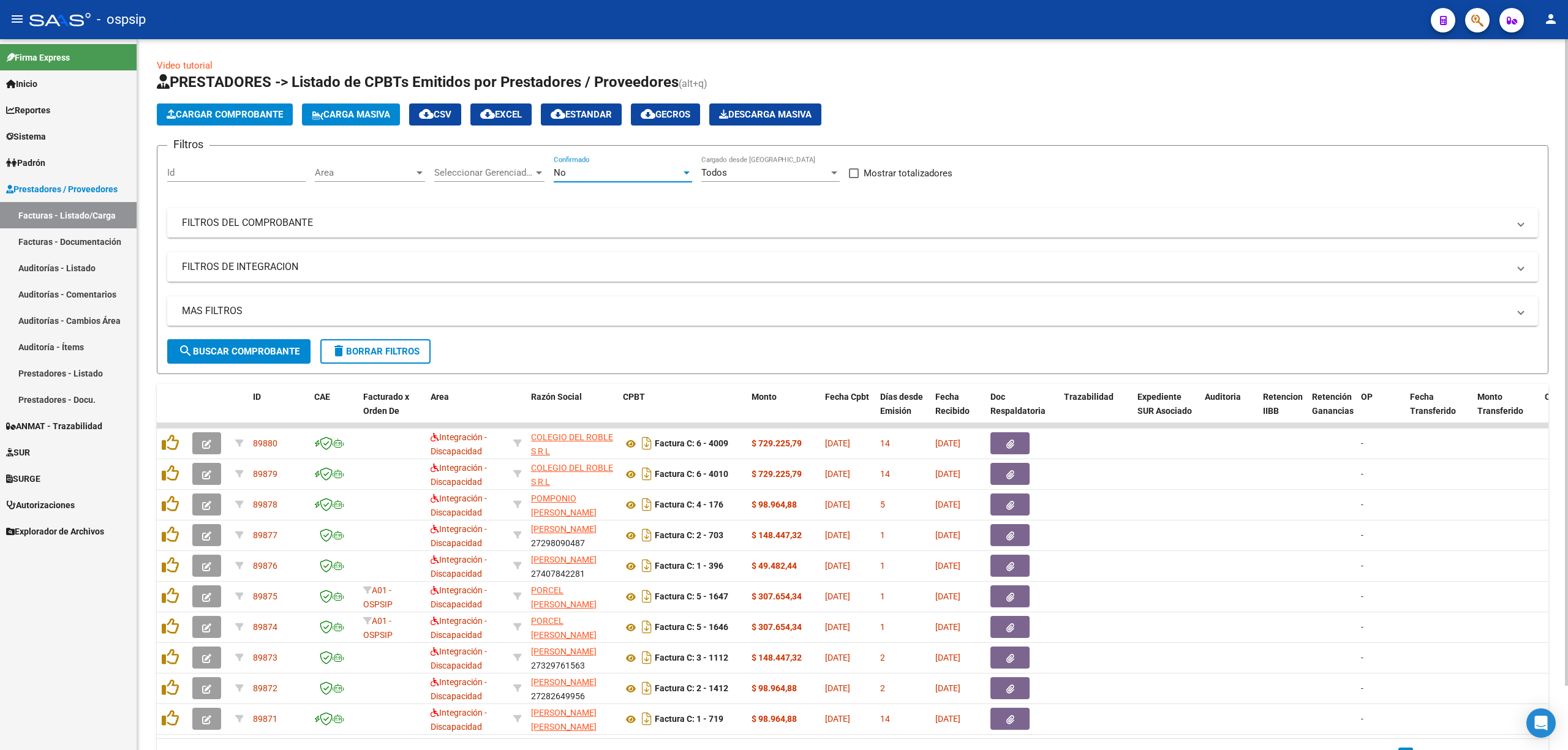
click at [608, 172] on div "No" at bounding box center [617, 172] width 127 height 11
click at [598, 128] on span "Todos" at bounding box center [622, 118] width 138 height 28
click at [424, 241] on div "Filtros Id Area Area Seleccionar Gerenciador Seleccionar Gerenciador Todos Conf…" at bounding box center [852, 247] width 1371 height 184
click at [415, 225] on mat-panel-title "FILTROS DEL COMPROBANTE" at bounding box center [846, 222] width 1327 height 13
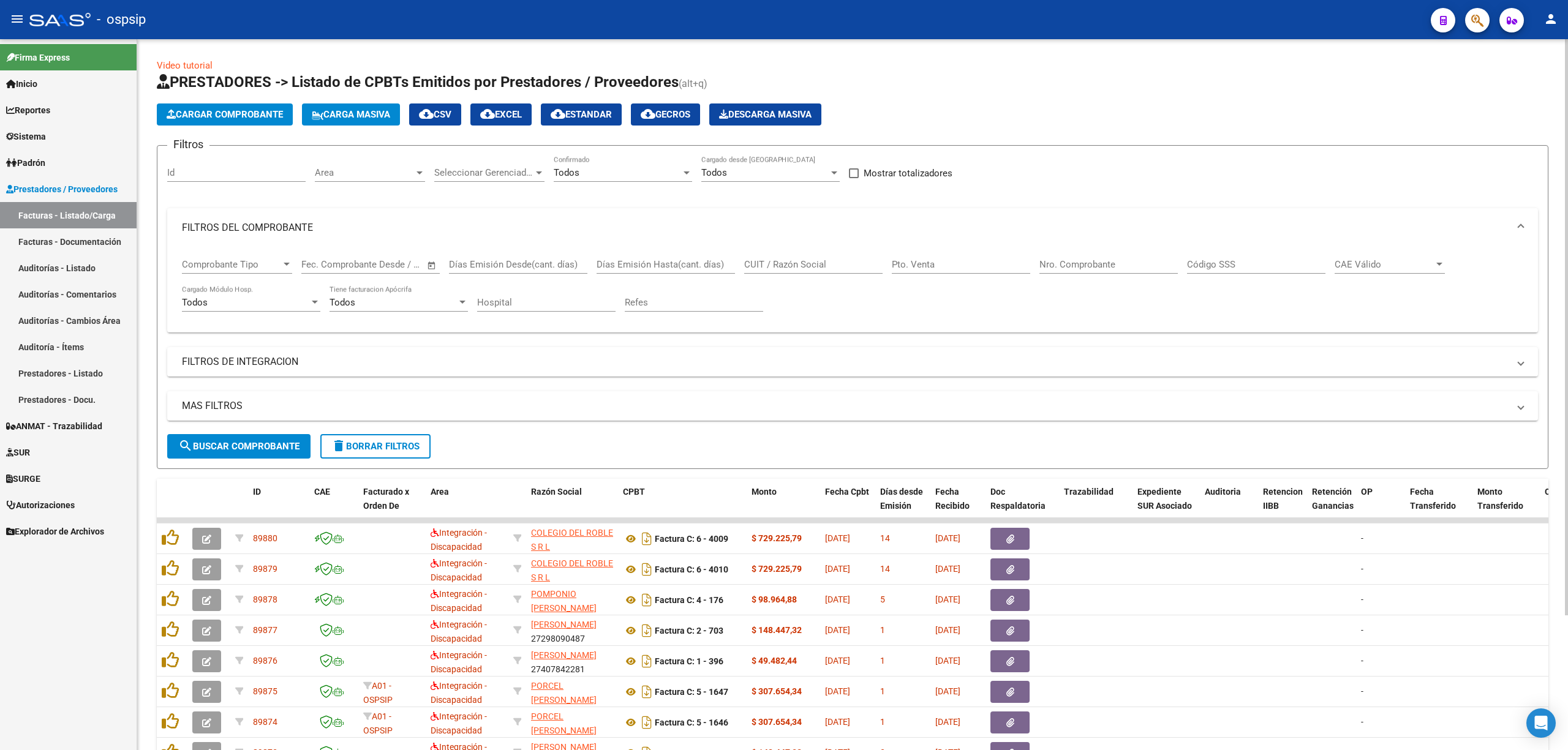
click at [775, 260] on input "Nro. Comprobante" at bounding box center [1108, 265] width 138 height 11
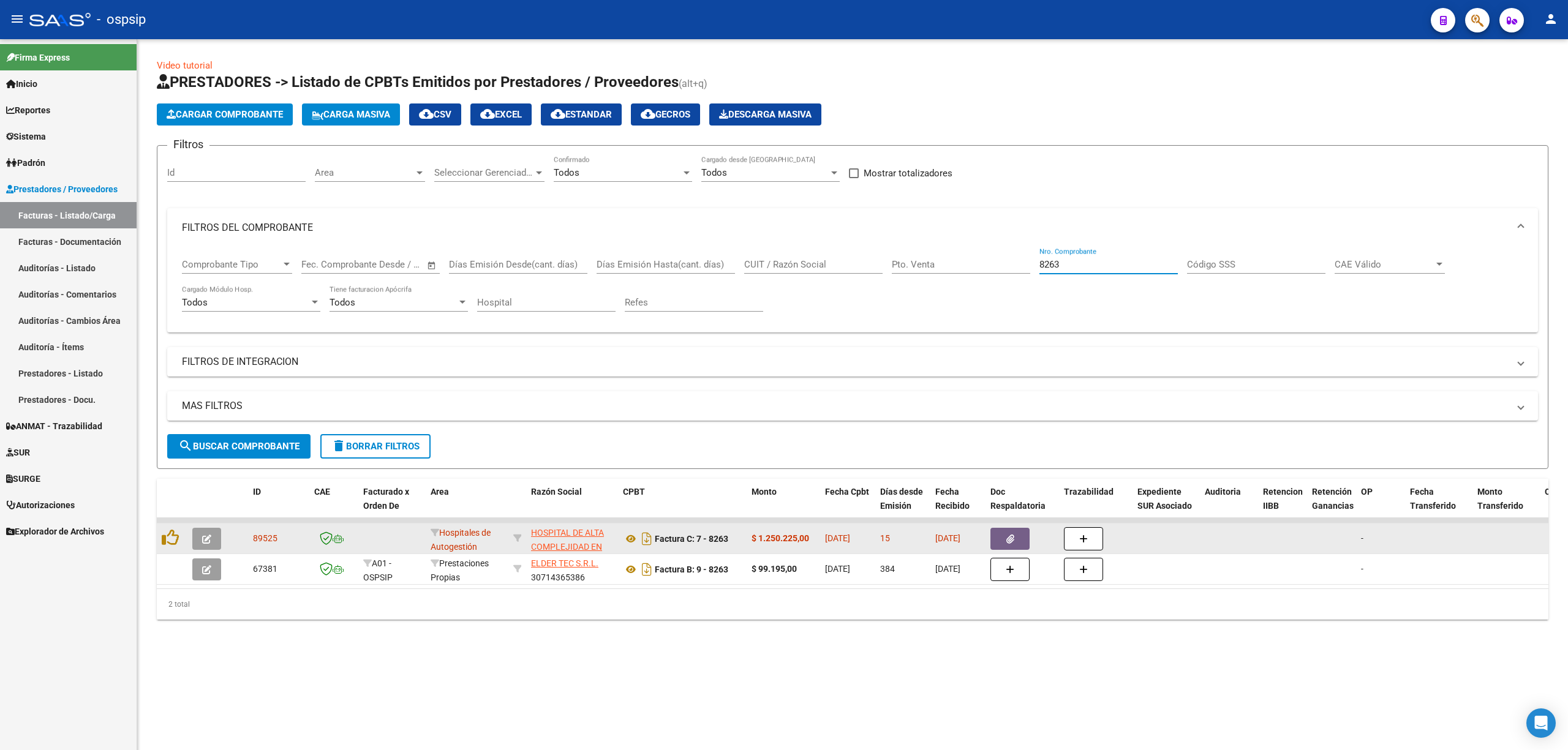
type input "8263"
click at [775, 541] on button "button" at bounding box center [1010, 539] width 39 height 22
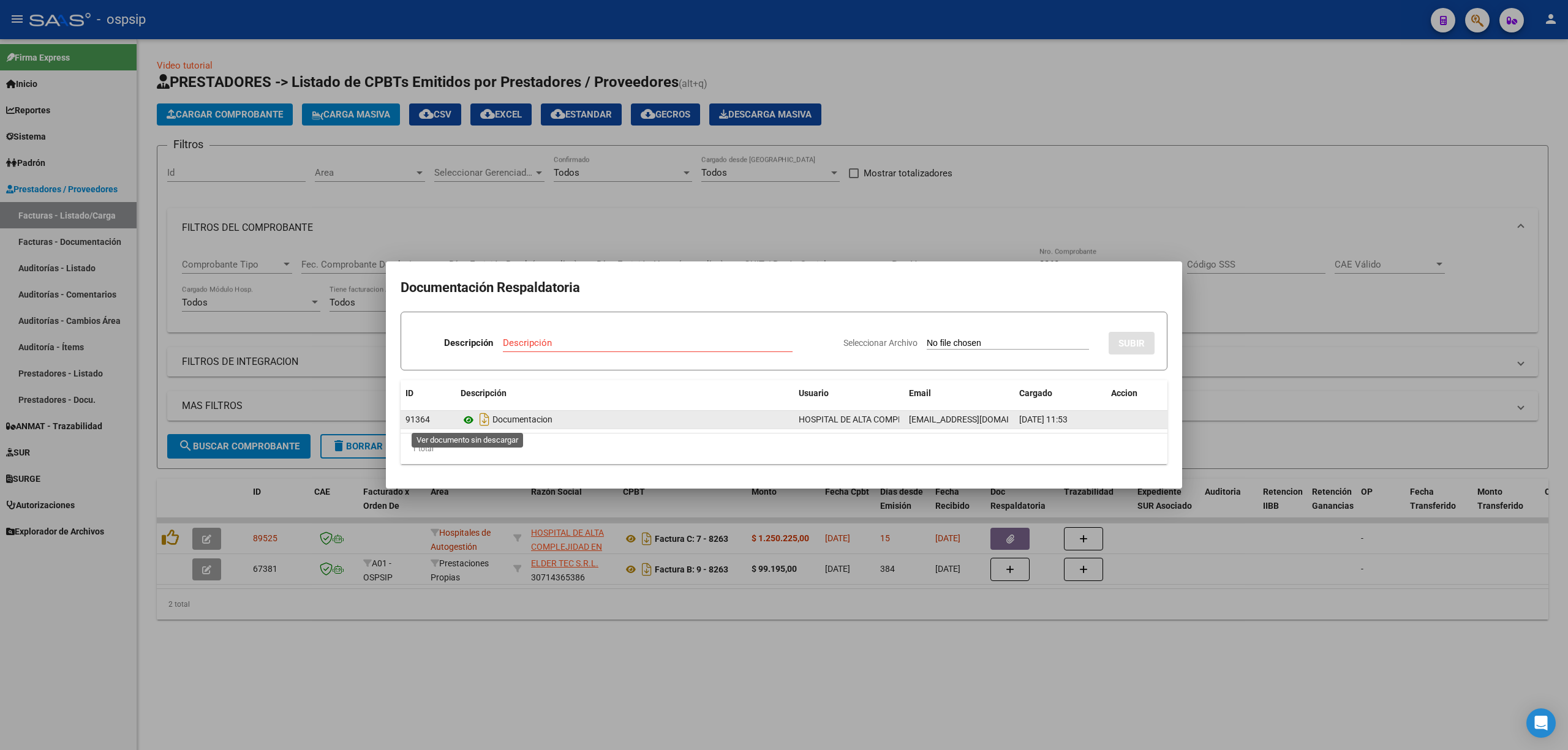
click at [471, 415] on icon at bounding box center [468, 420] width 16 height 15
click at [775, 179] on div at bounding box center [784, 375] width 1568 height 750
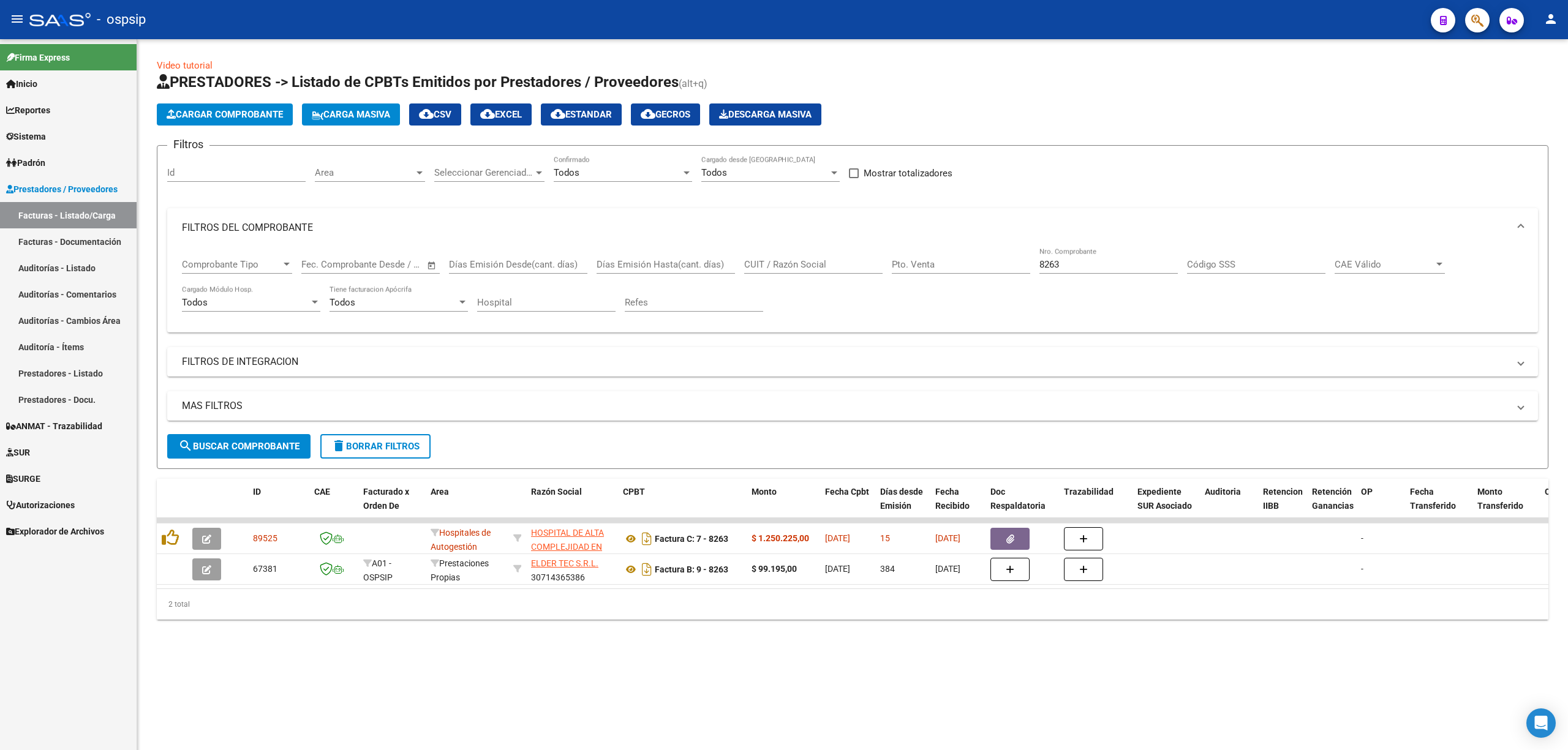
click at [775, 15] on icon "button" at bounding box center [1477, 20] width 13 height 14
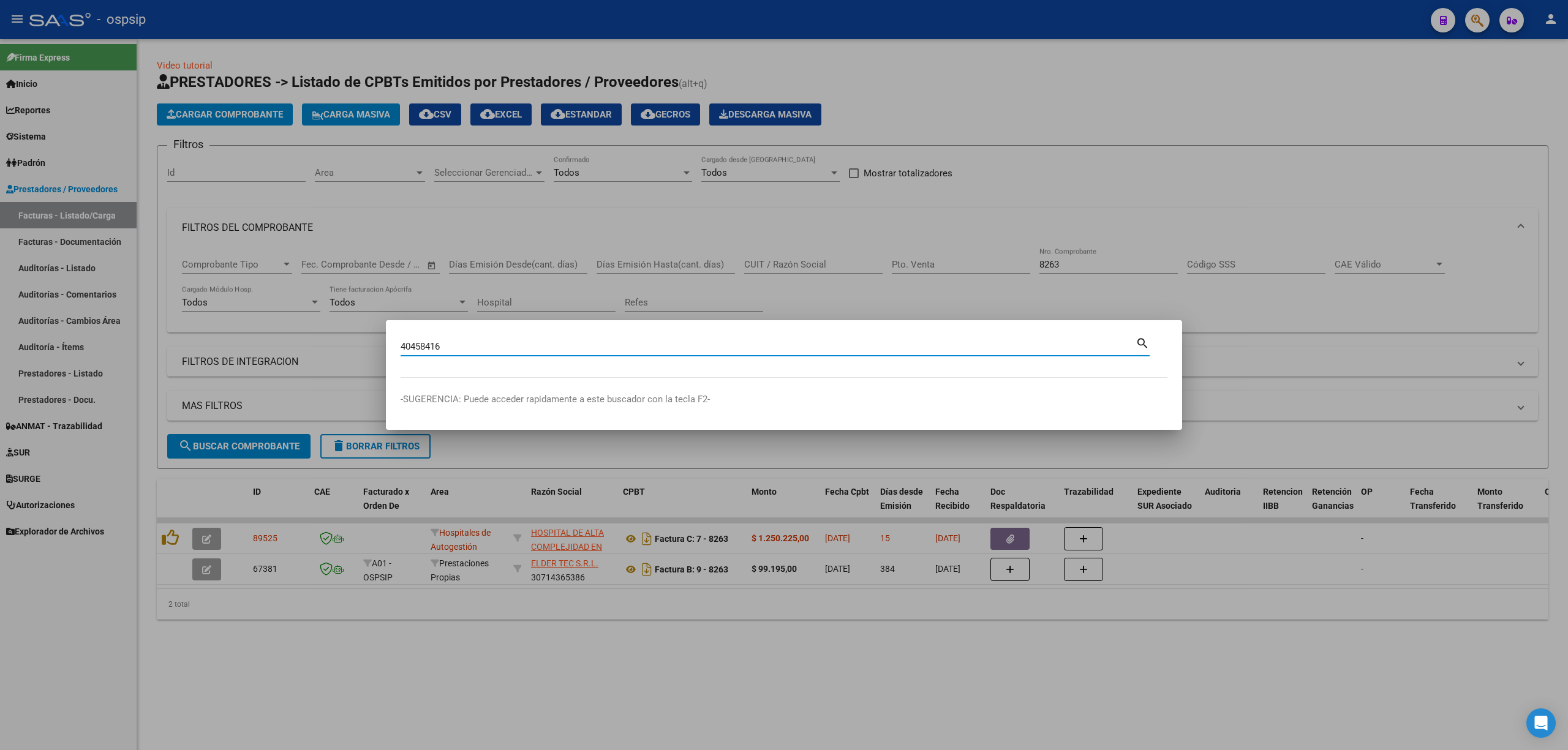
type input "40458416"
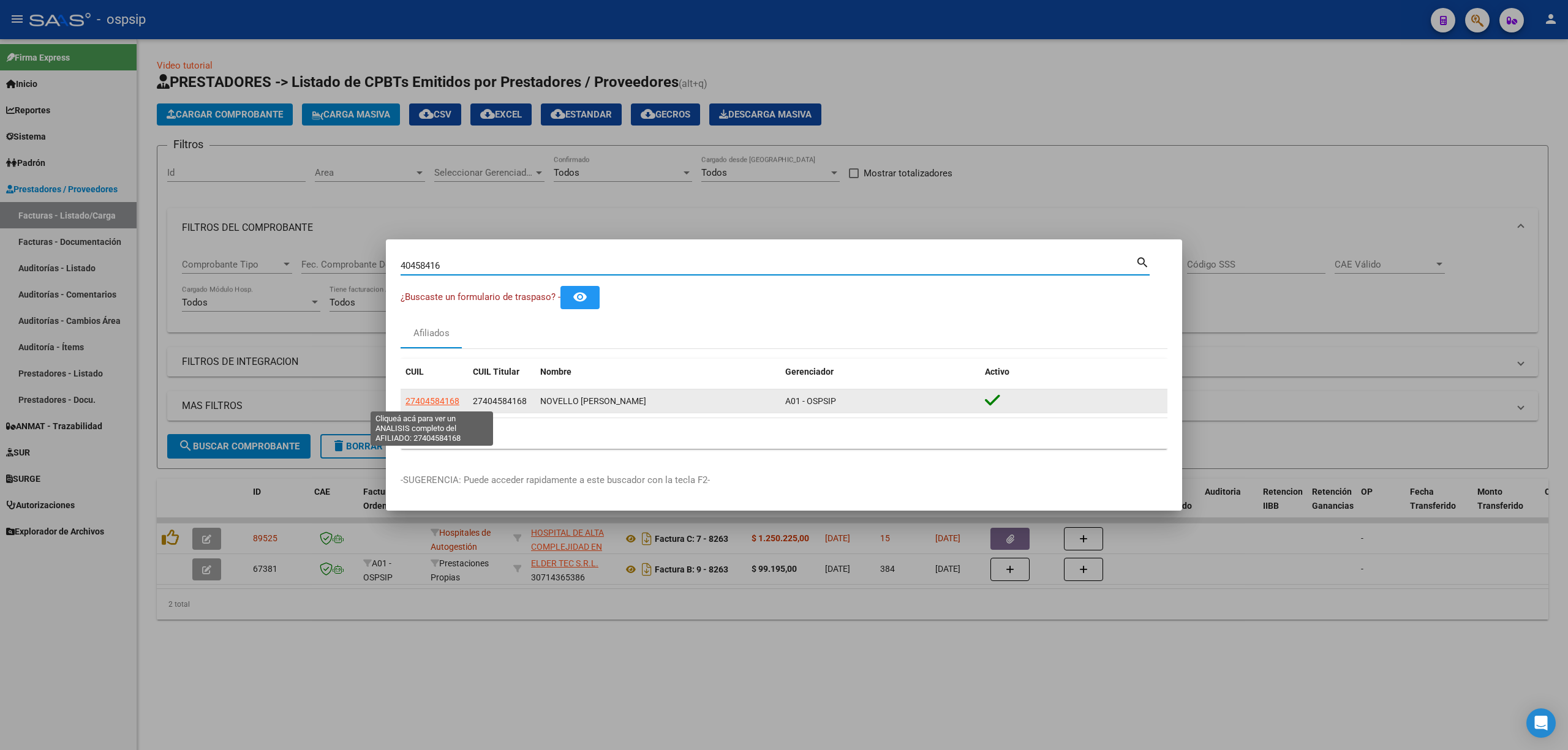
click at [433, 405] on span "27404584168" at bounding box center [433, 401] width 54 height 10
type textarea "27404584168"
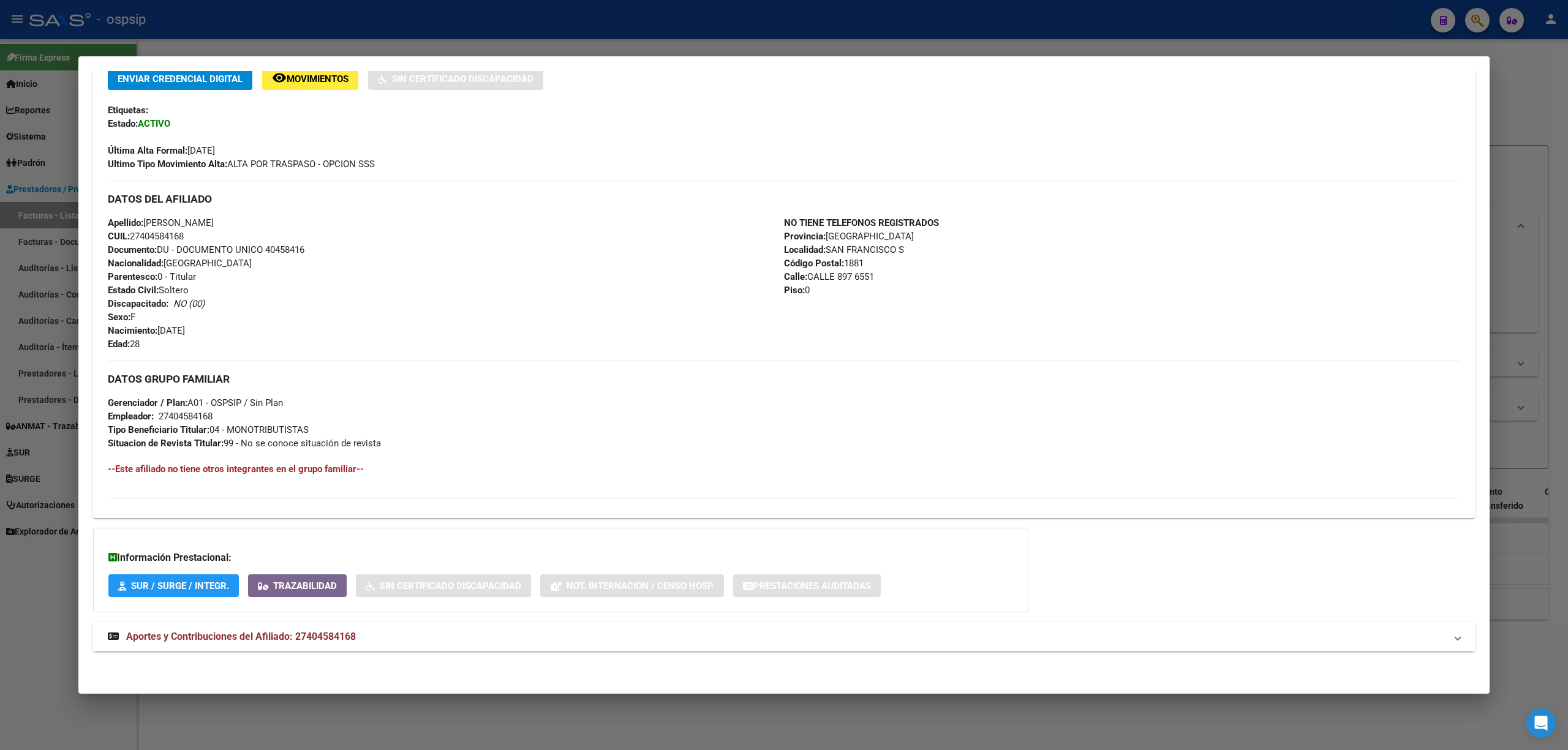
click at [593, 627] on mat-expansion-panel-header "Aportes y Contribuciones del Afiliado: 27404584168" at bounding box center [784, 637] width 1382 height 29
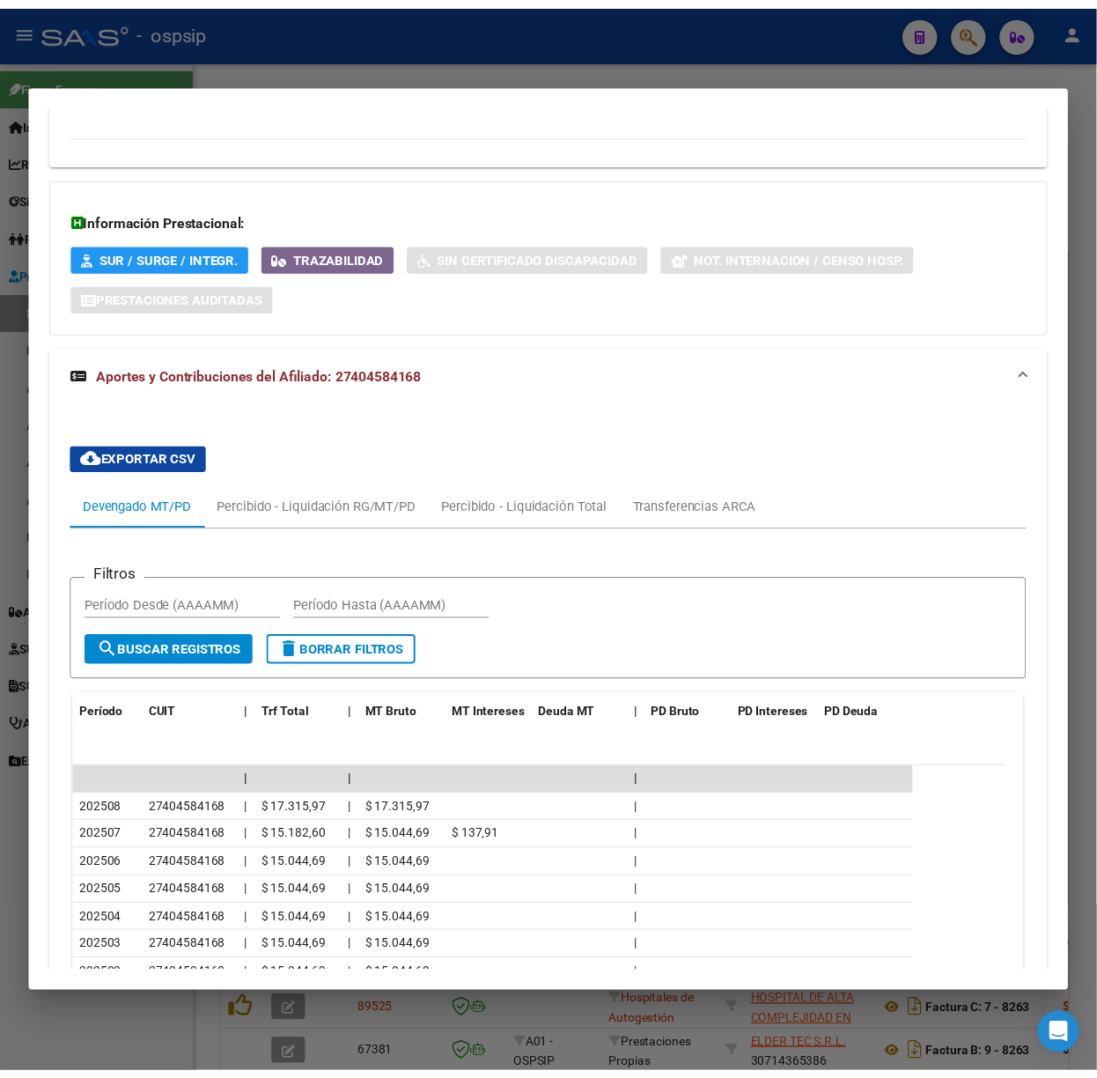
scroll to position [1188, 0]
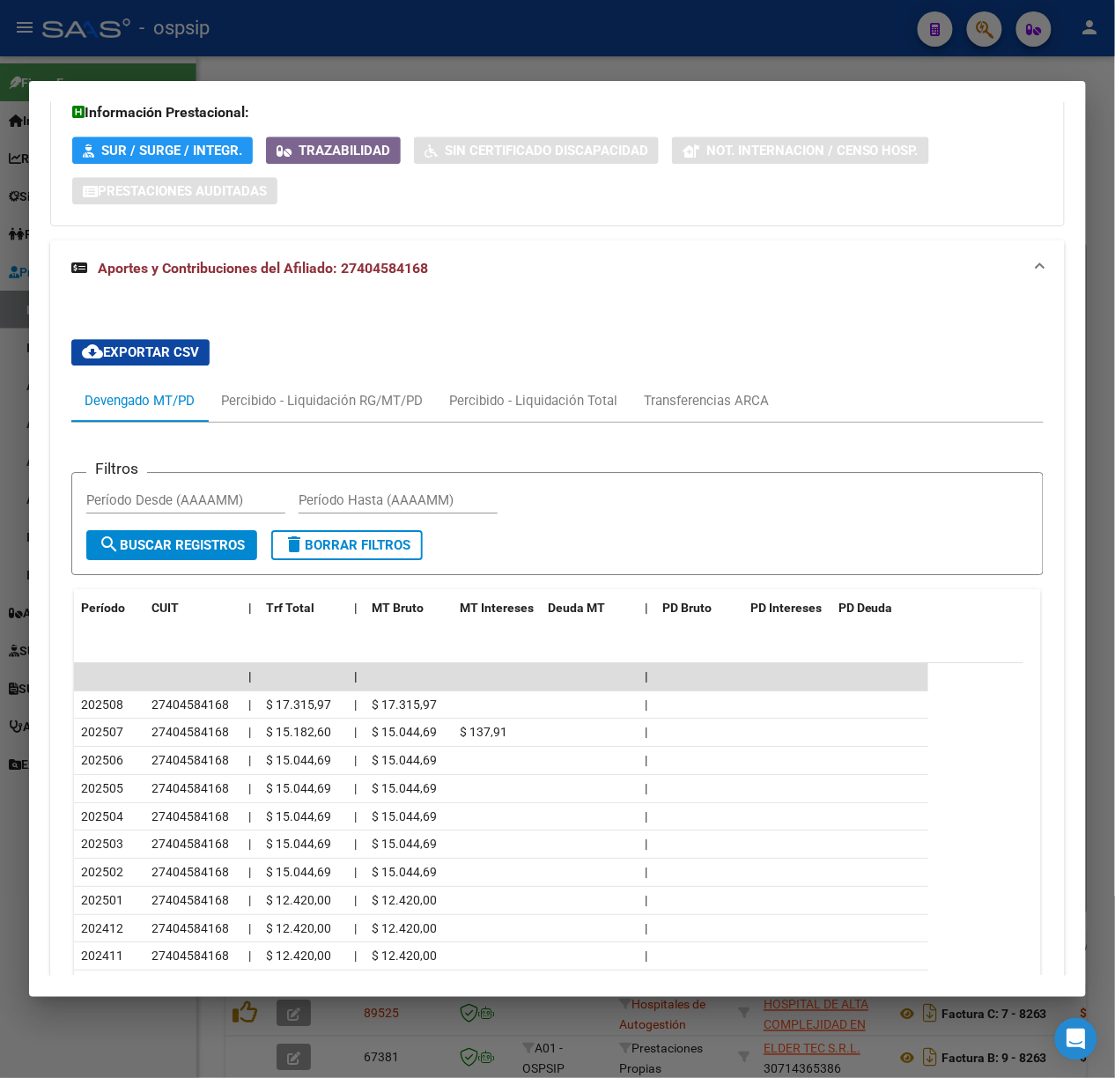
click at [459, 61] on div at bounding box center [557, 539] width 1115 height 1078
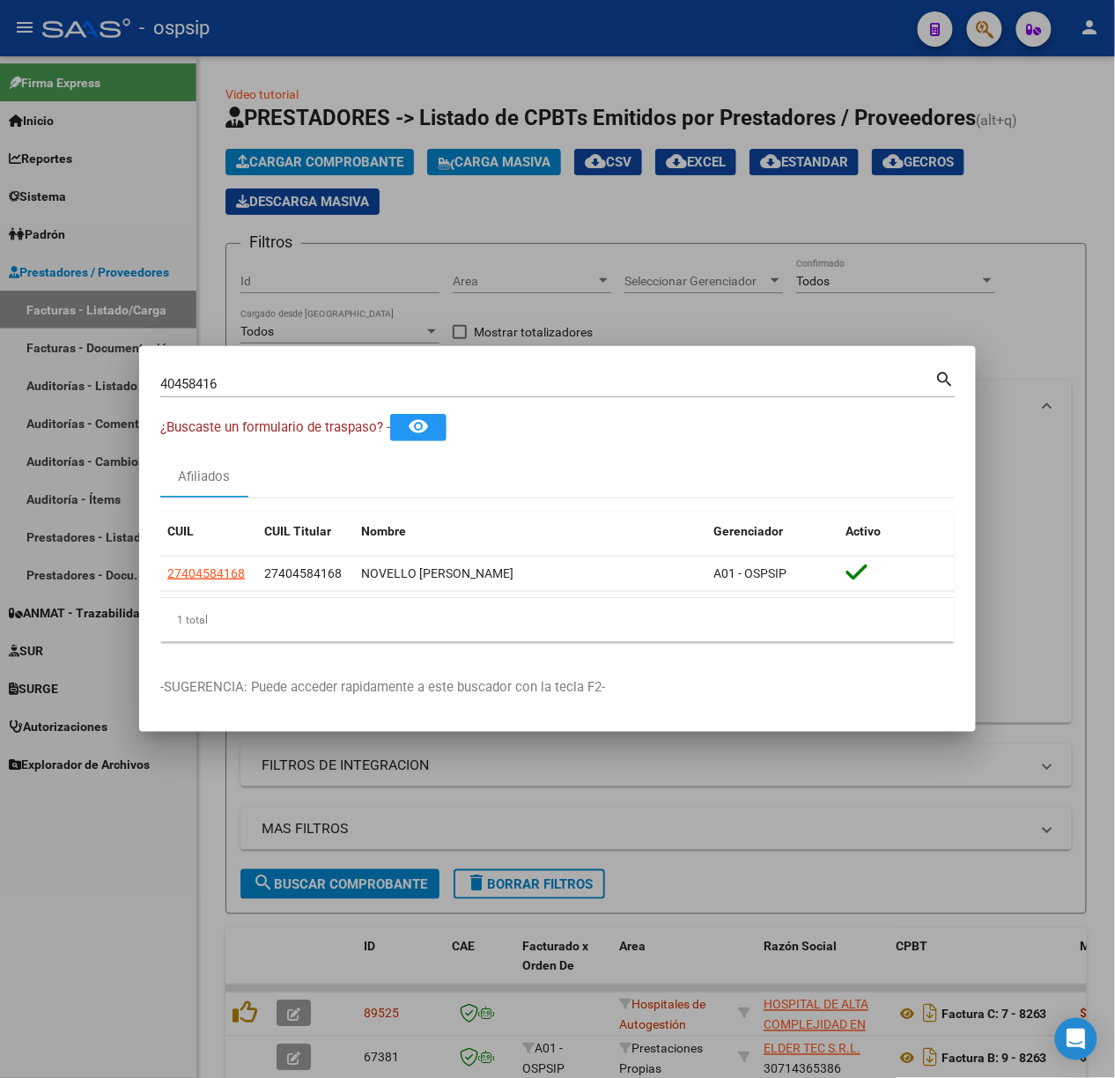
click at [523, 385] on input "40458416" at bounding box center [547, 384] width 775 height 16
type input "21094882"
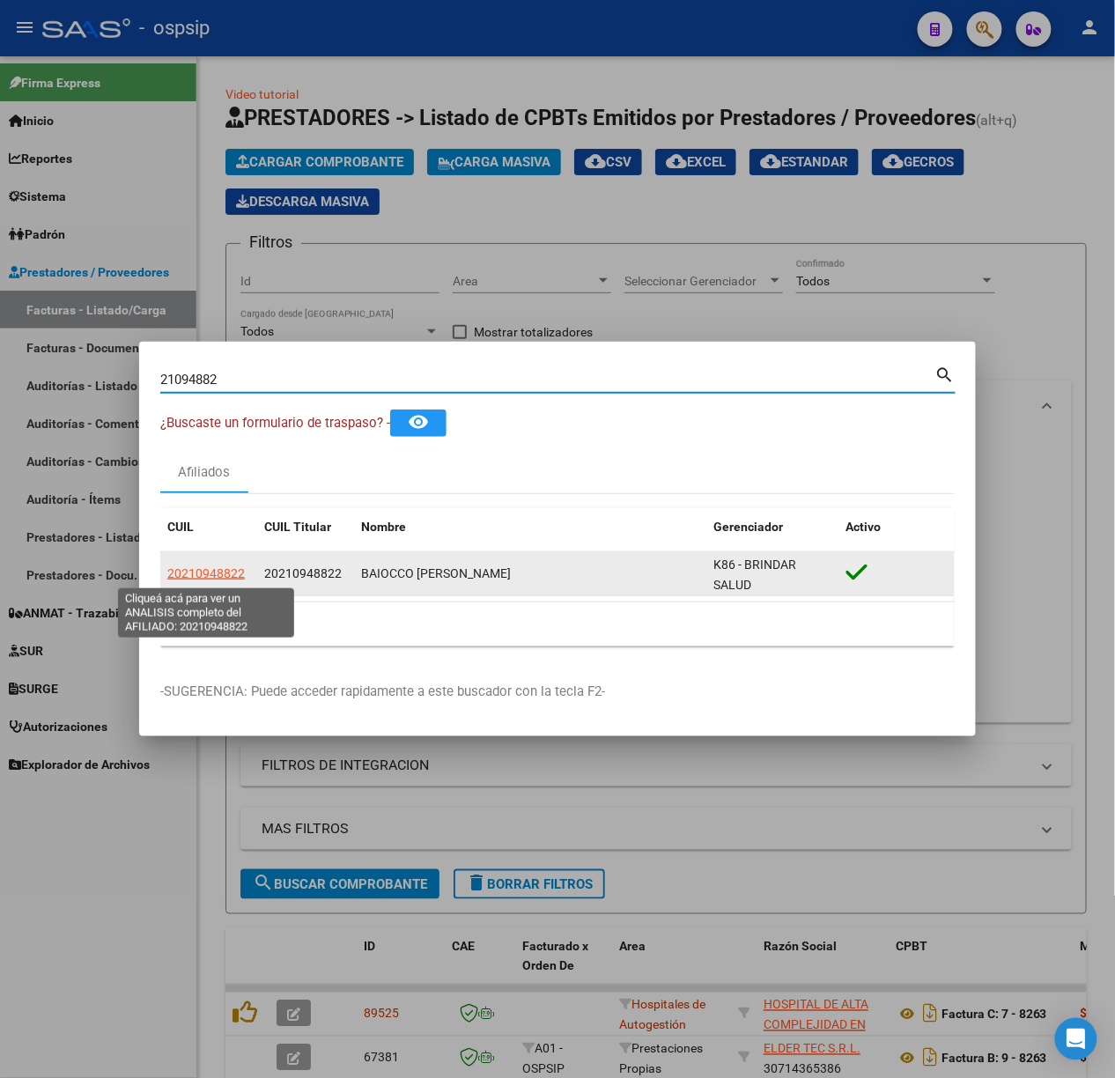
click at [223, 568] on span "20210948822" at bounding box center [206, 573] width 78 height 14
type textarea "20210948822"
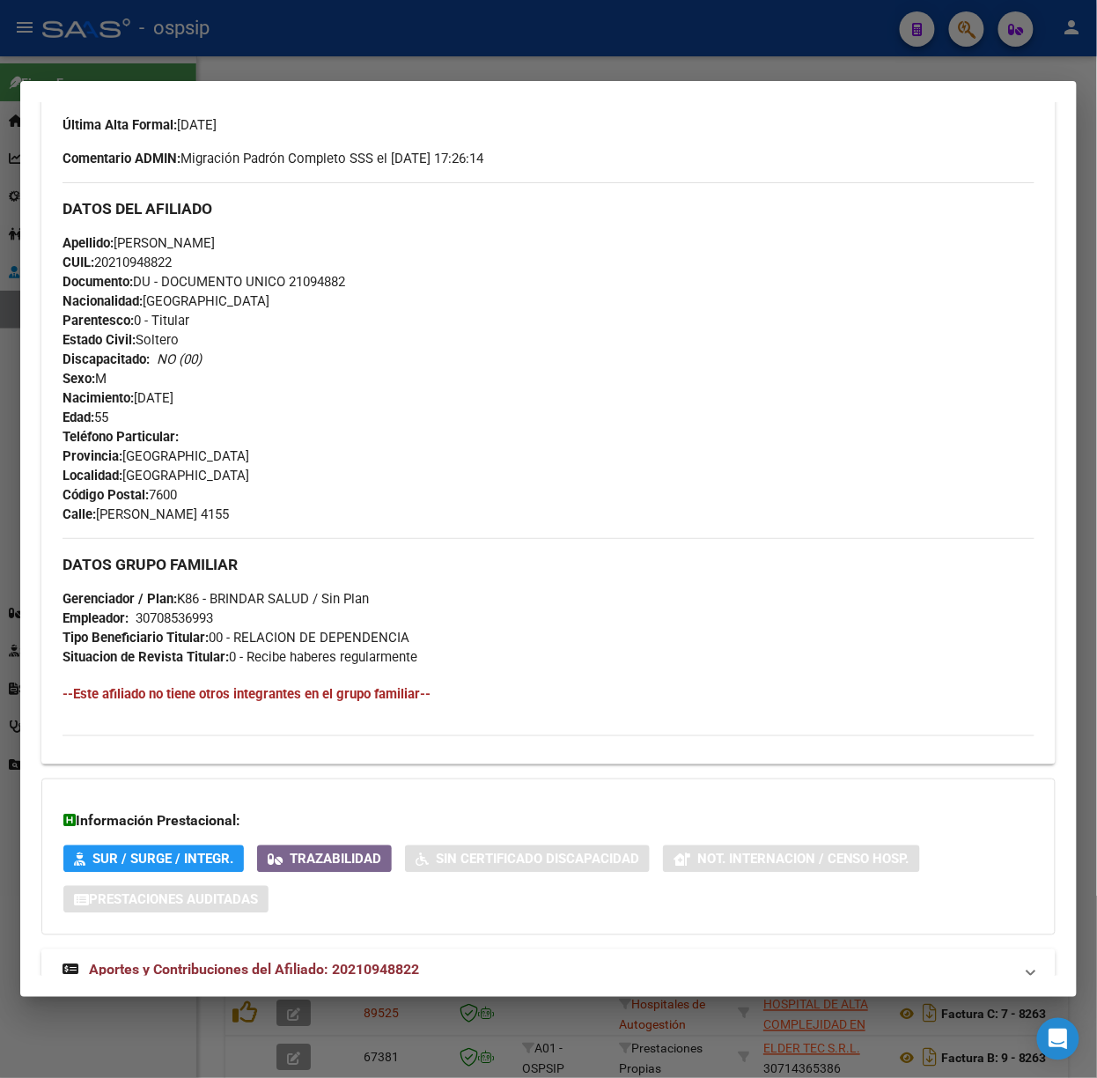
scroll to position [532, 0]
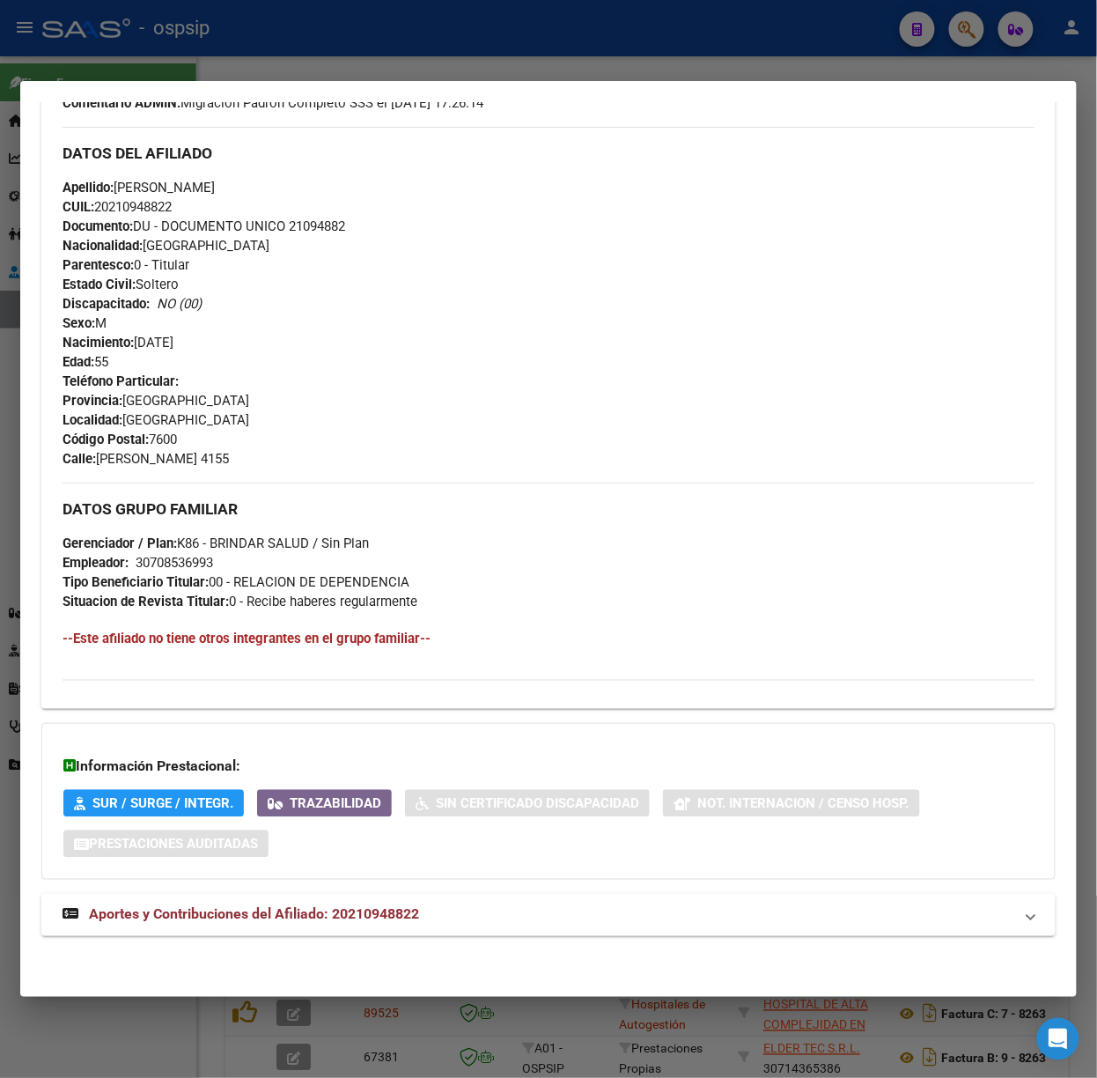
click at [343, 924] on strong "Aportes y Contribuciones del Afiliado: 20210948822" at bounding box center [241, 914] width 357 height 21
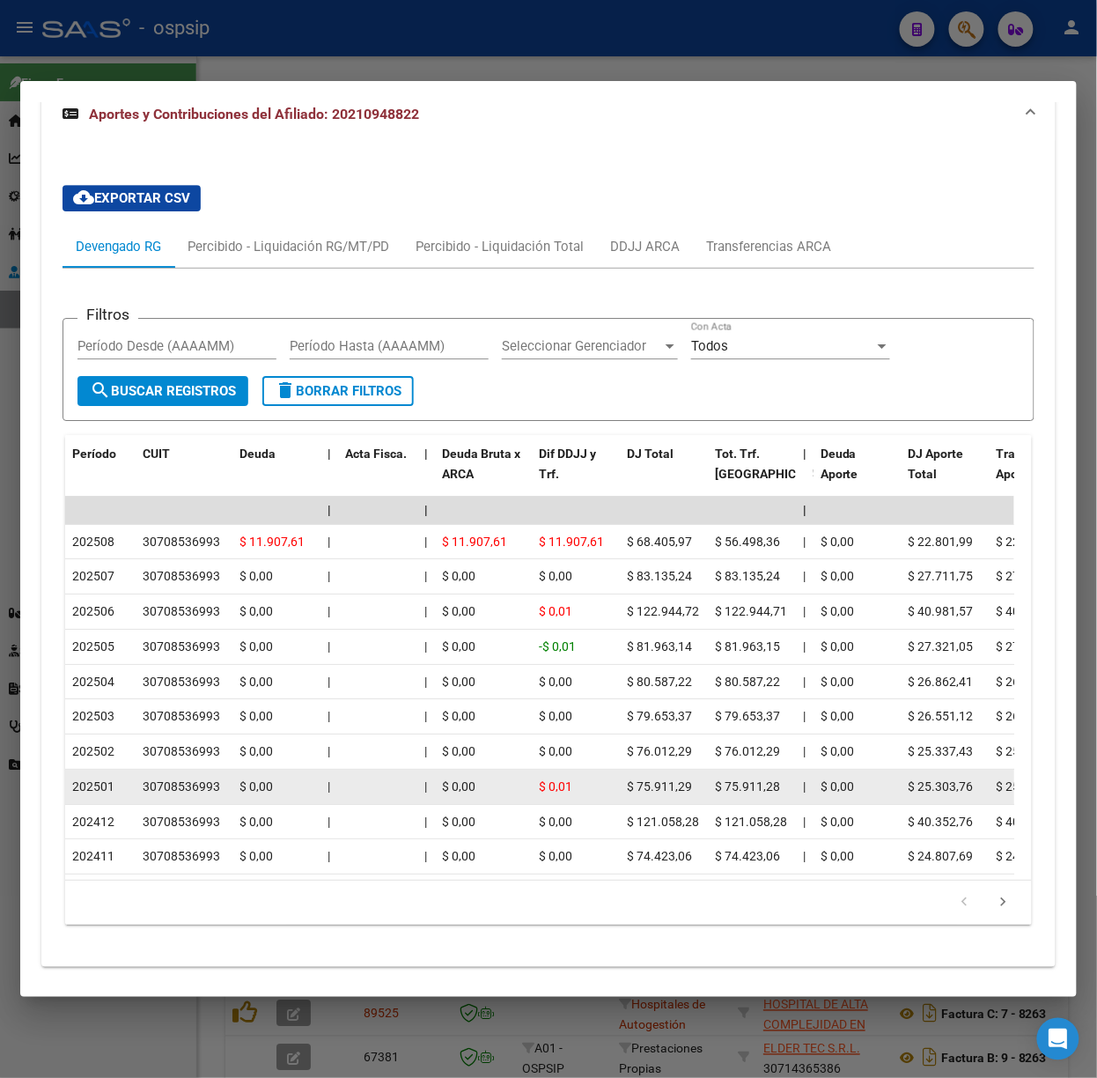
scroll to position [1390, 0]
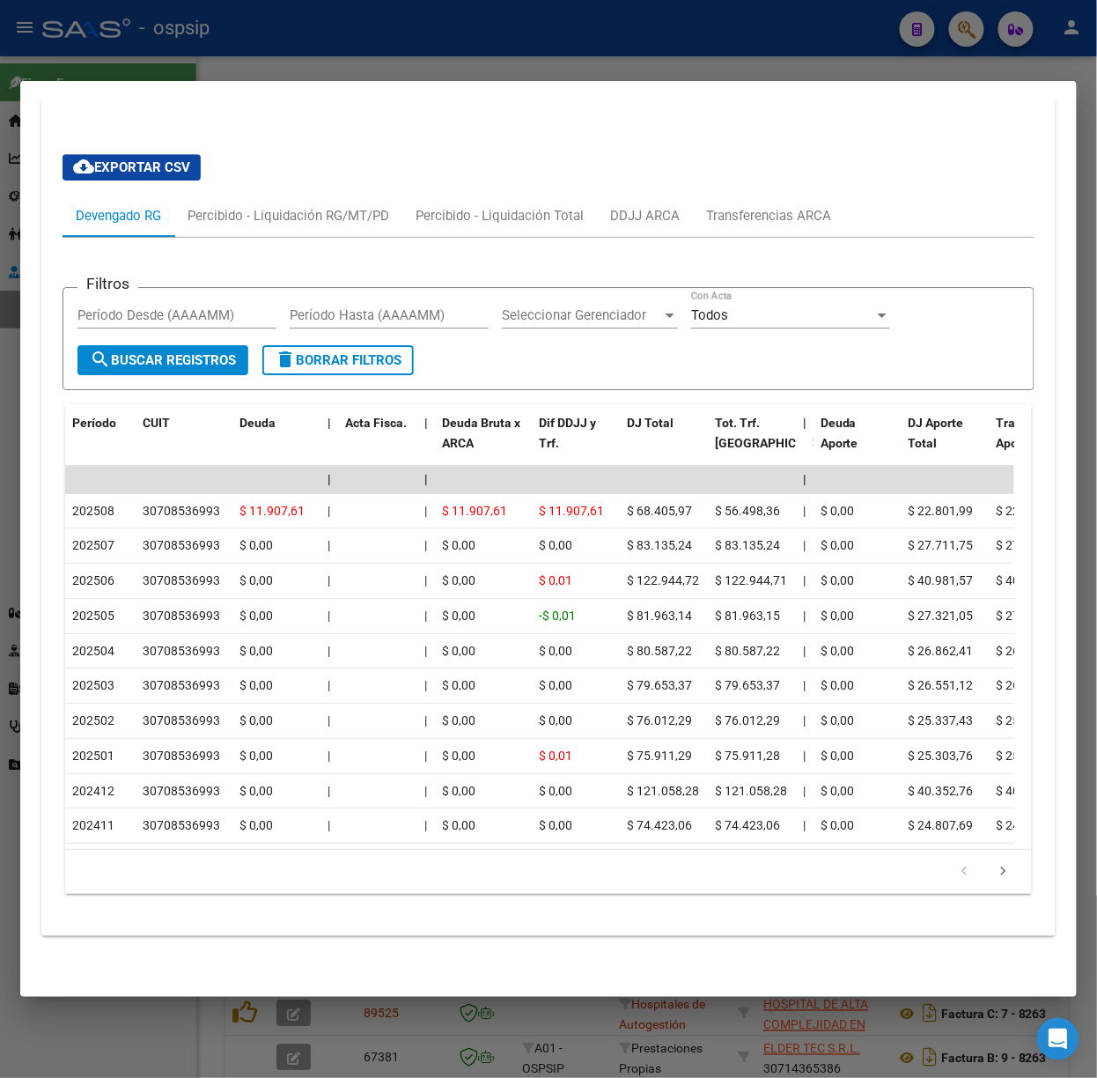
click at [333, 64] on div at bounding box center [548, 539] width 1097 height 1078
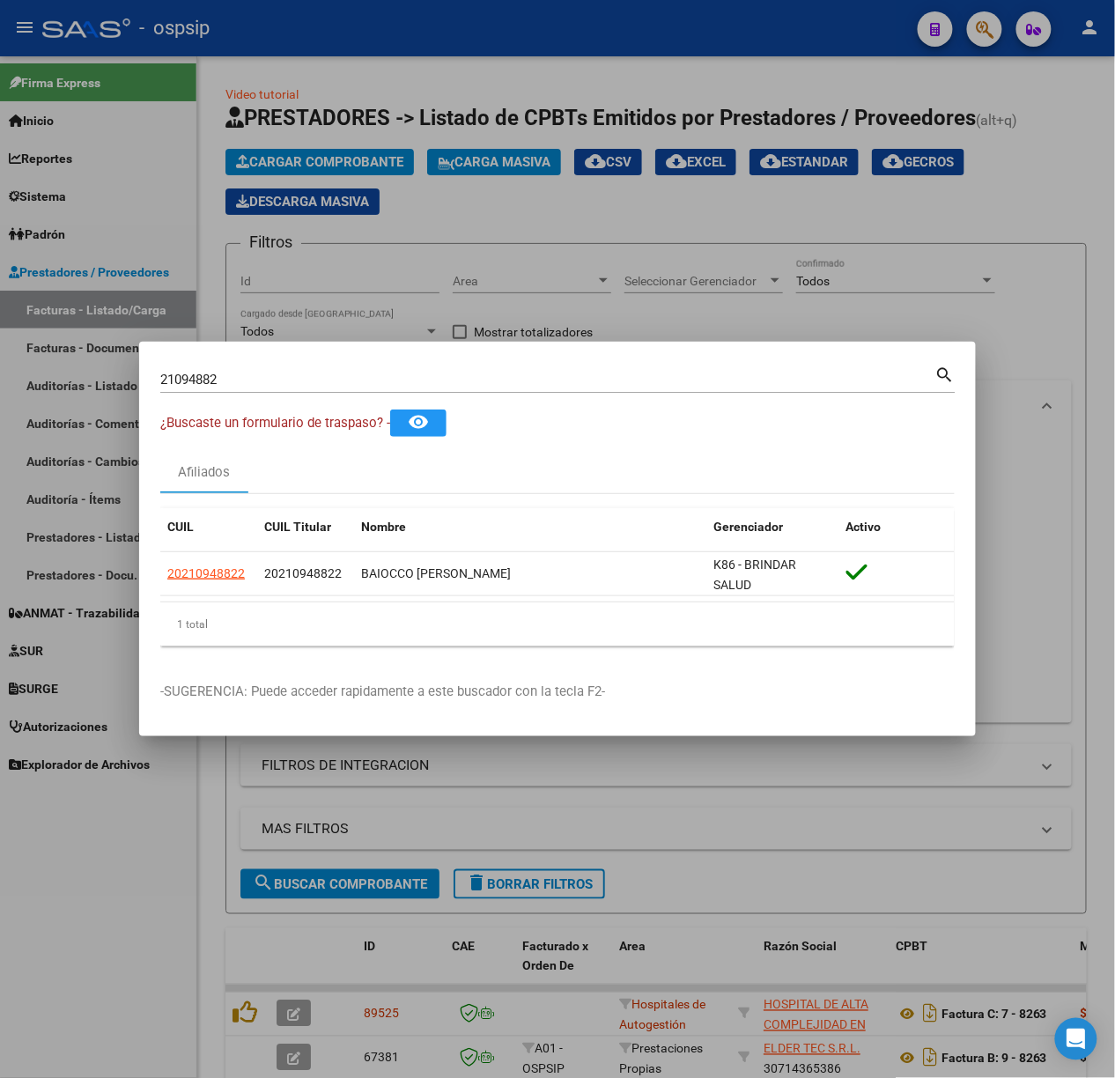
click at [226, 370] on div "21094882 Buscar (apellido, dni, [PERSON_NAME], [PERSON_NAME], cuit, obra social)" at bounding box center [547, 379] width 775 height 26
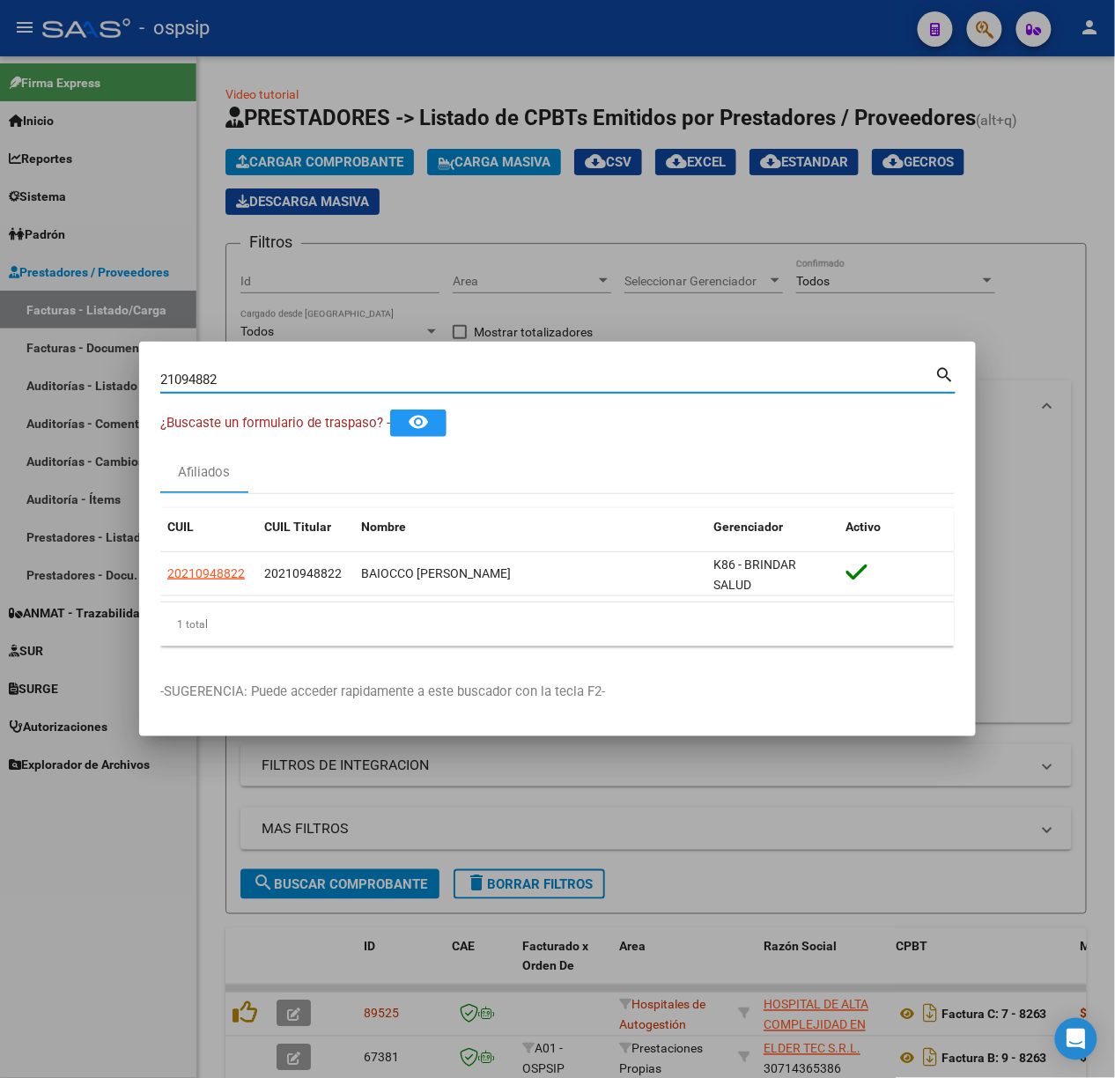
click at [241, 372] on input "21094882" at bounding box center [547, 380] width 775 height 16
type input "46369743"
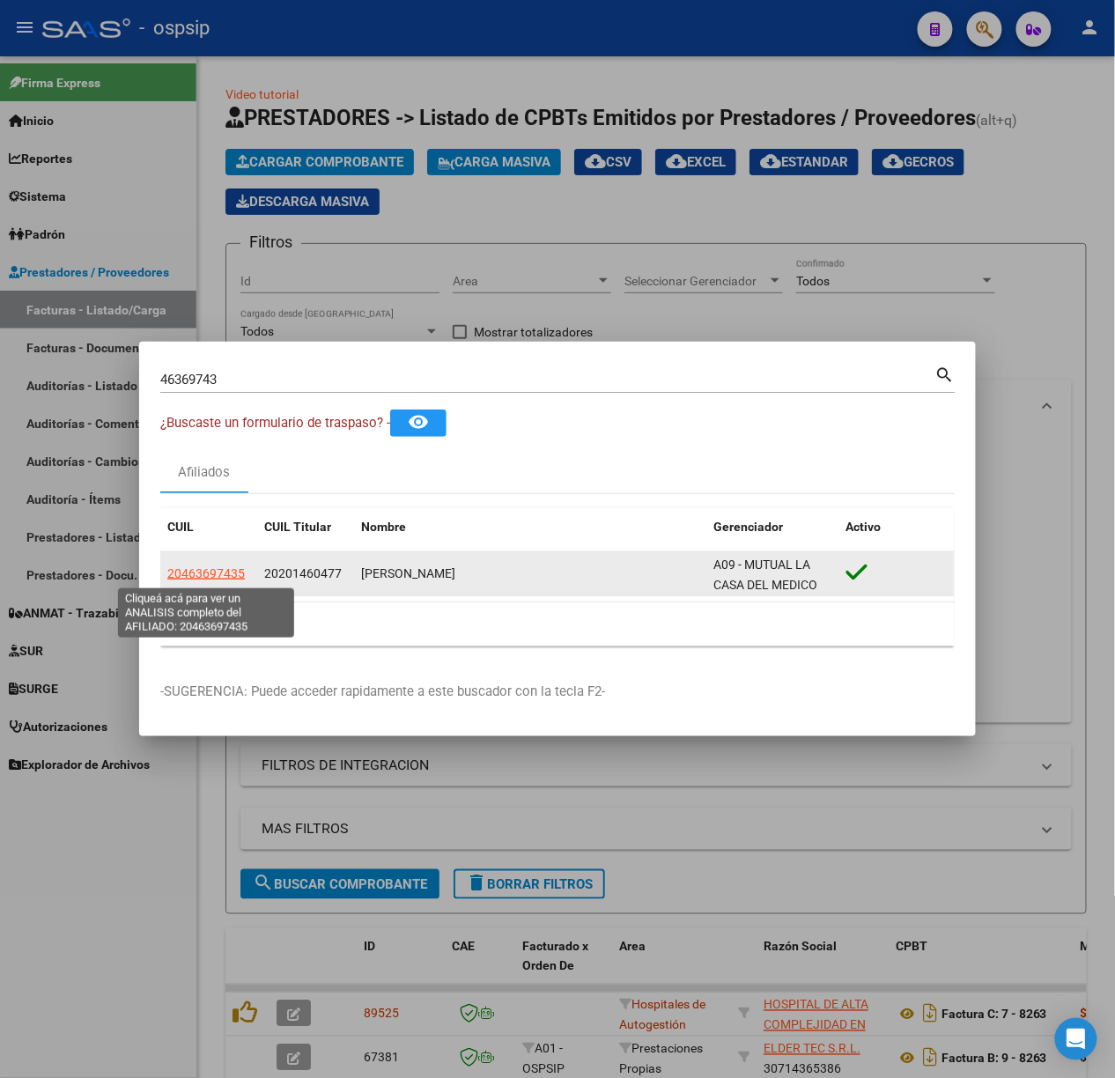
click at [204, 579] on span "20463697435" at bounding box center [206, 573] width 78 height 14
type textarea "20463697435"
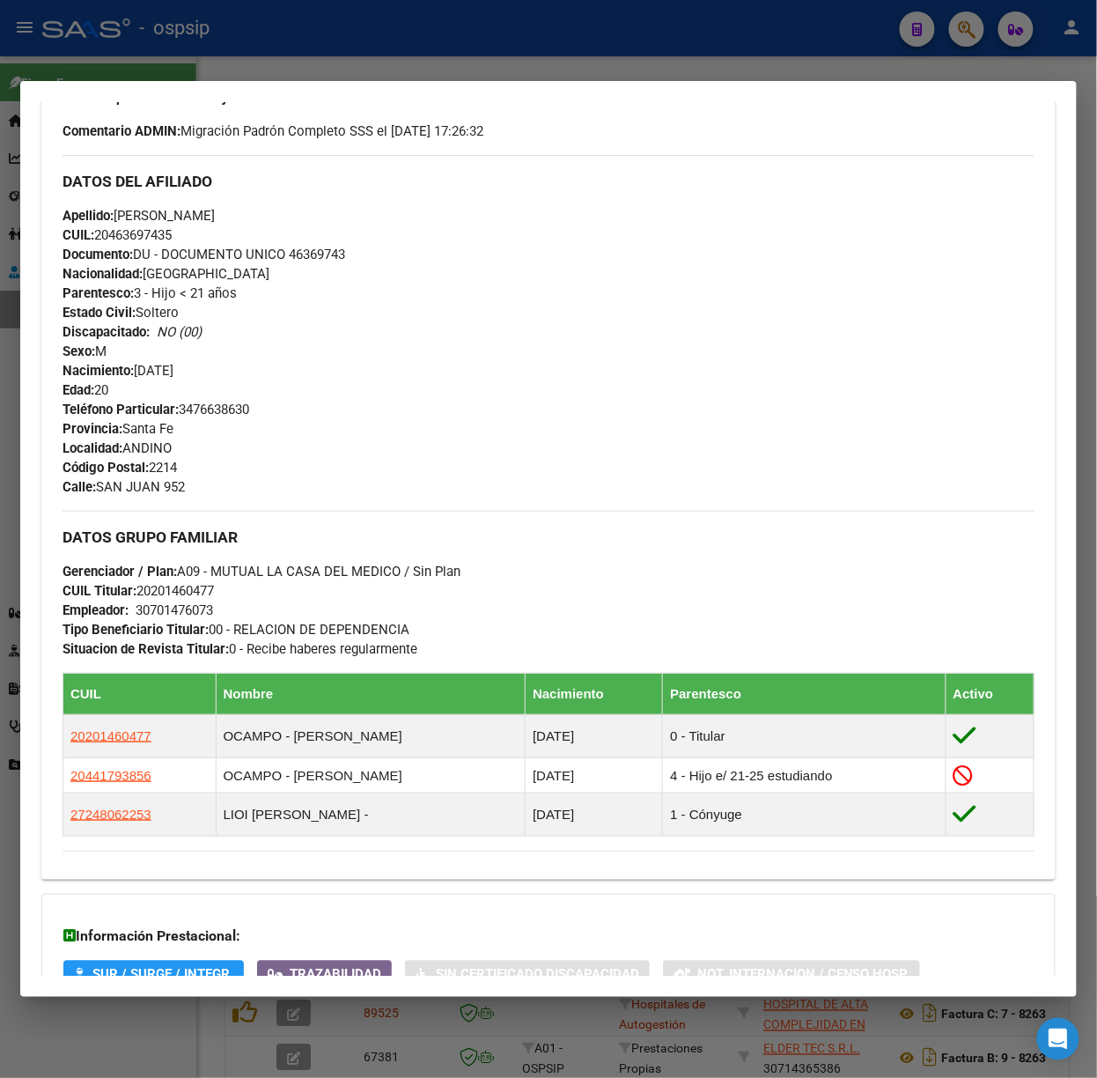
scroll to position [756, 0]
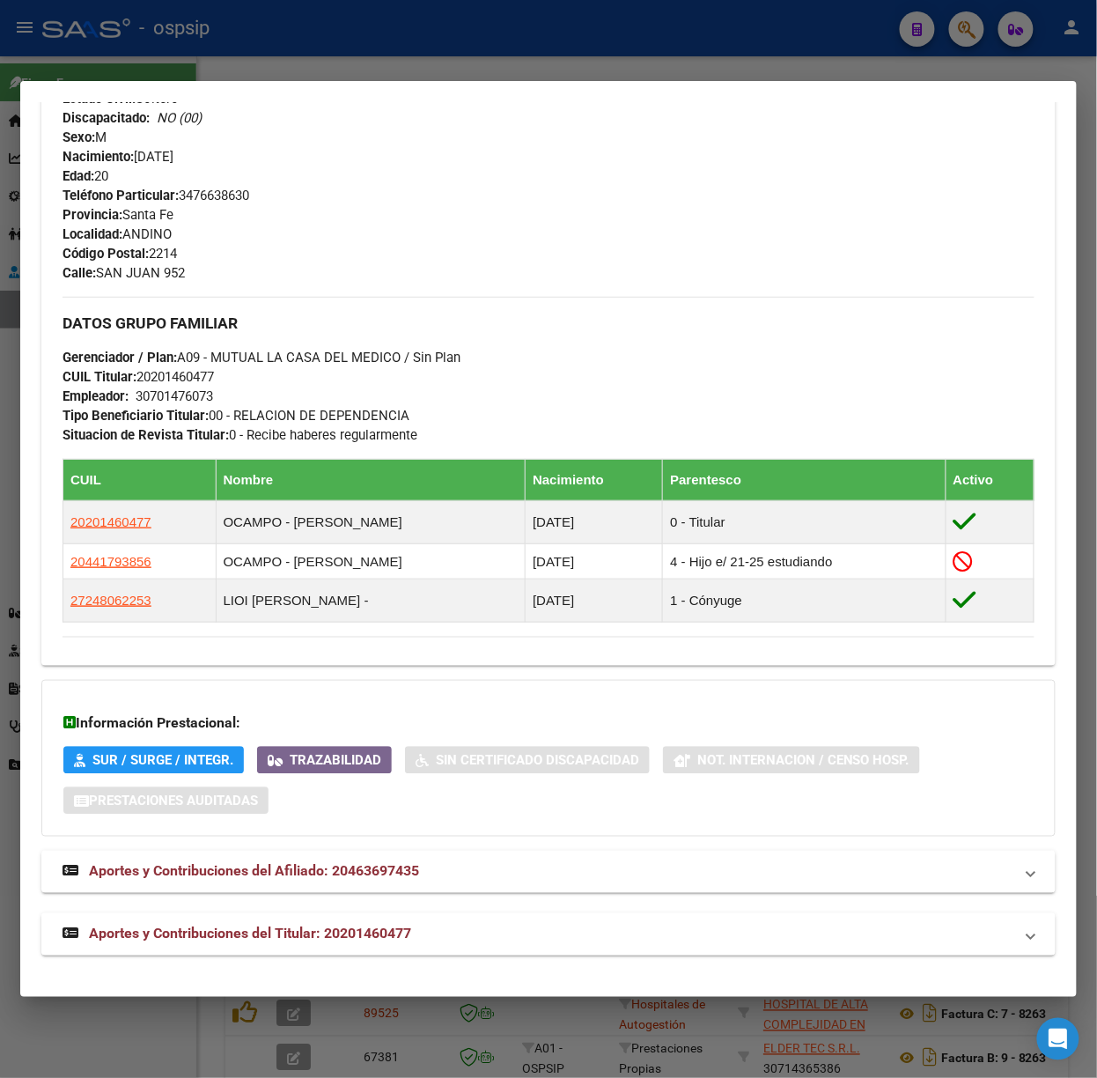
click at [410, 945] on mat-expansion-panel-header "Aportes y Contribuciones del Titular: 20201460477" at bounding box center [548, 934] width 1015 height 42
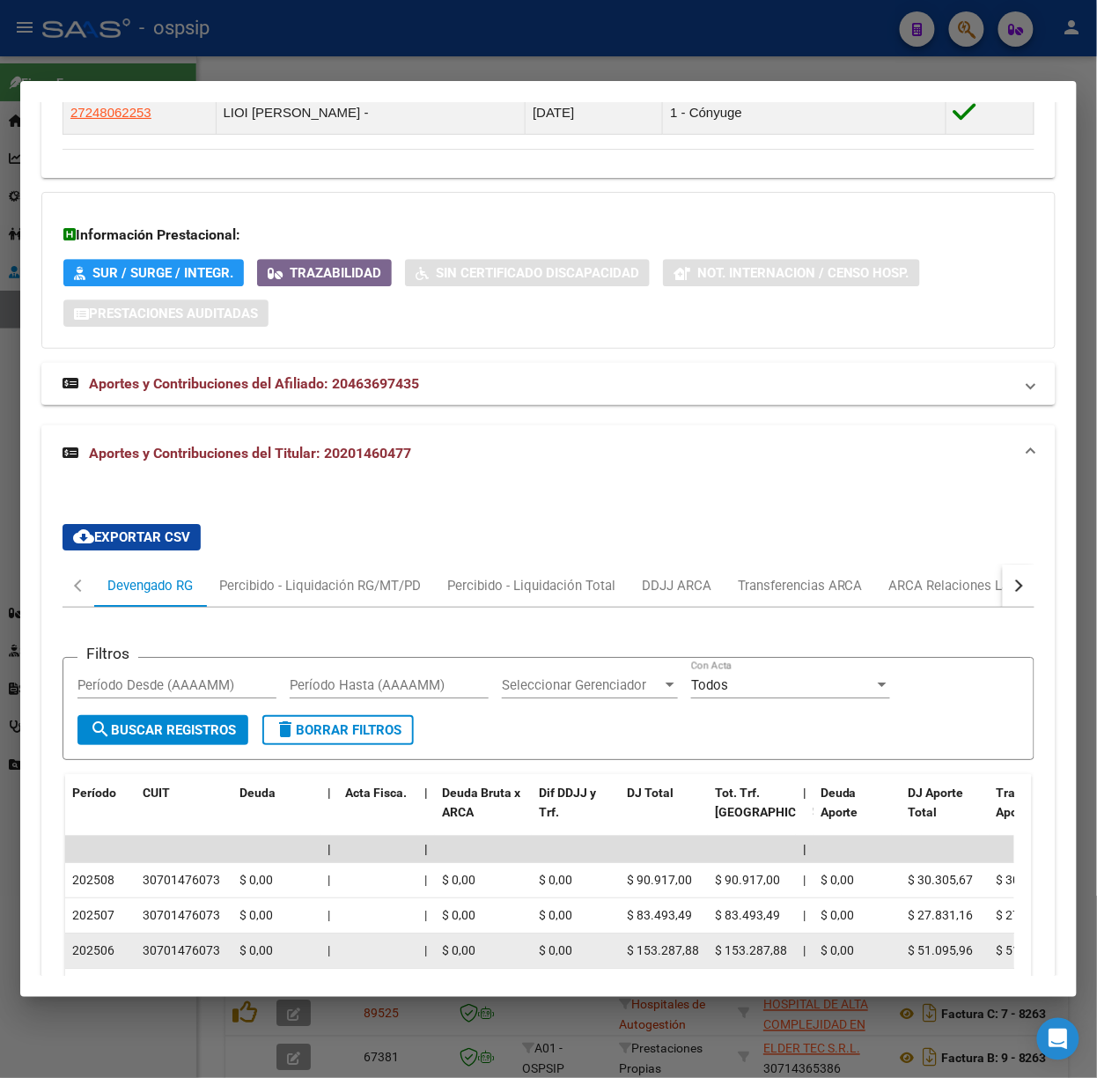
scroll to position [1460, 0]
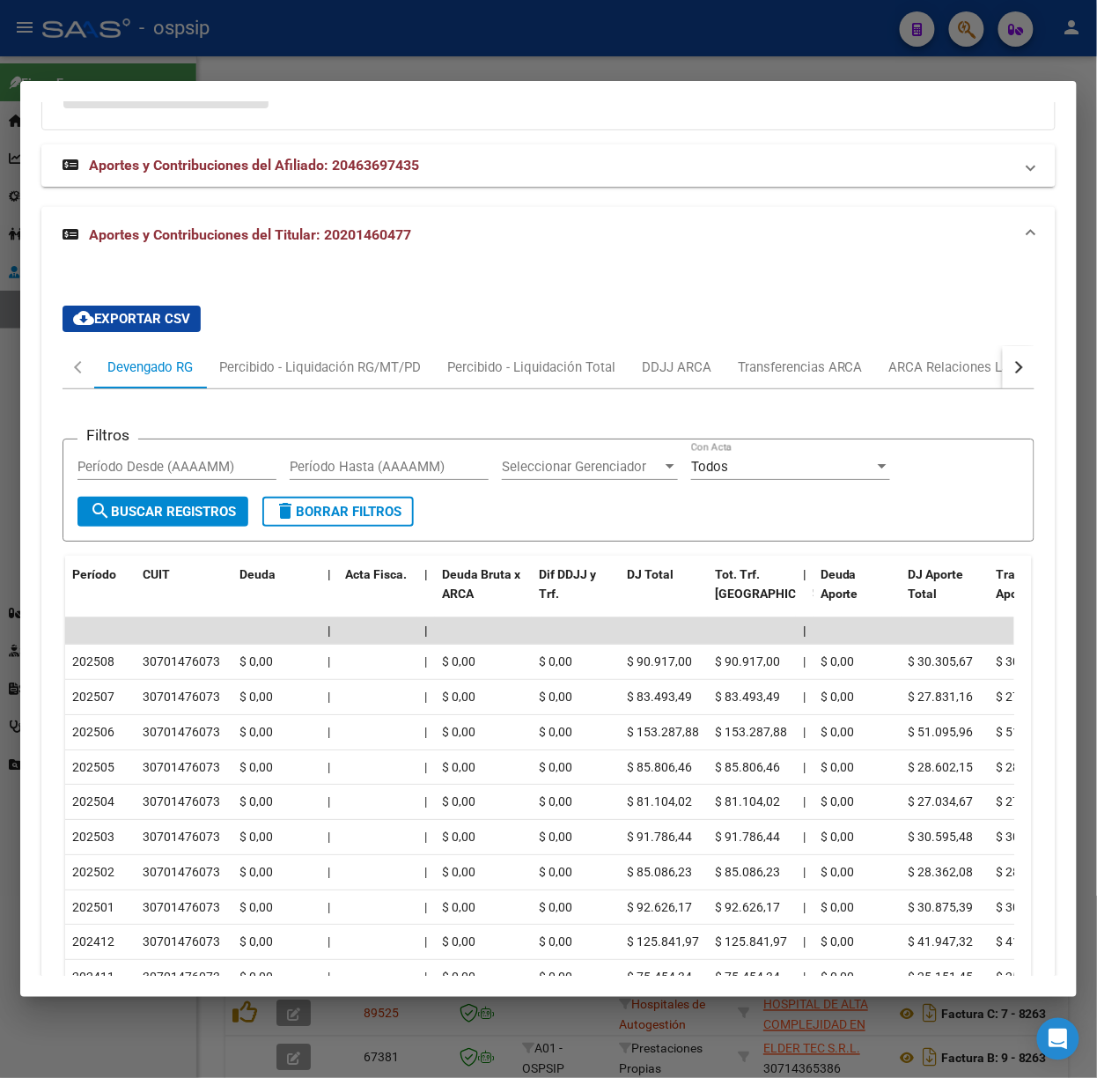
click at [220, 90] on mat-dialog-container "Análisis Afiliado - CUIL: 20463697435 DATOS PADRÓN ÁGIL: [PERSON_NAME] | ACTIVO…" at bounding box center [548, 539] width 1057 height 916
click at [205, 63] on div at bounding box center [548, 539] width 1097 height 1078
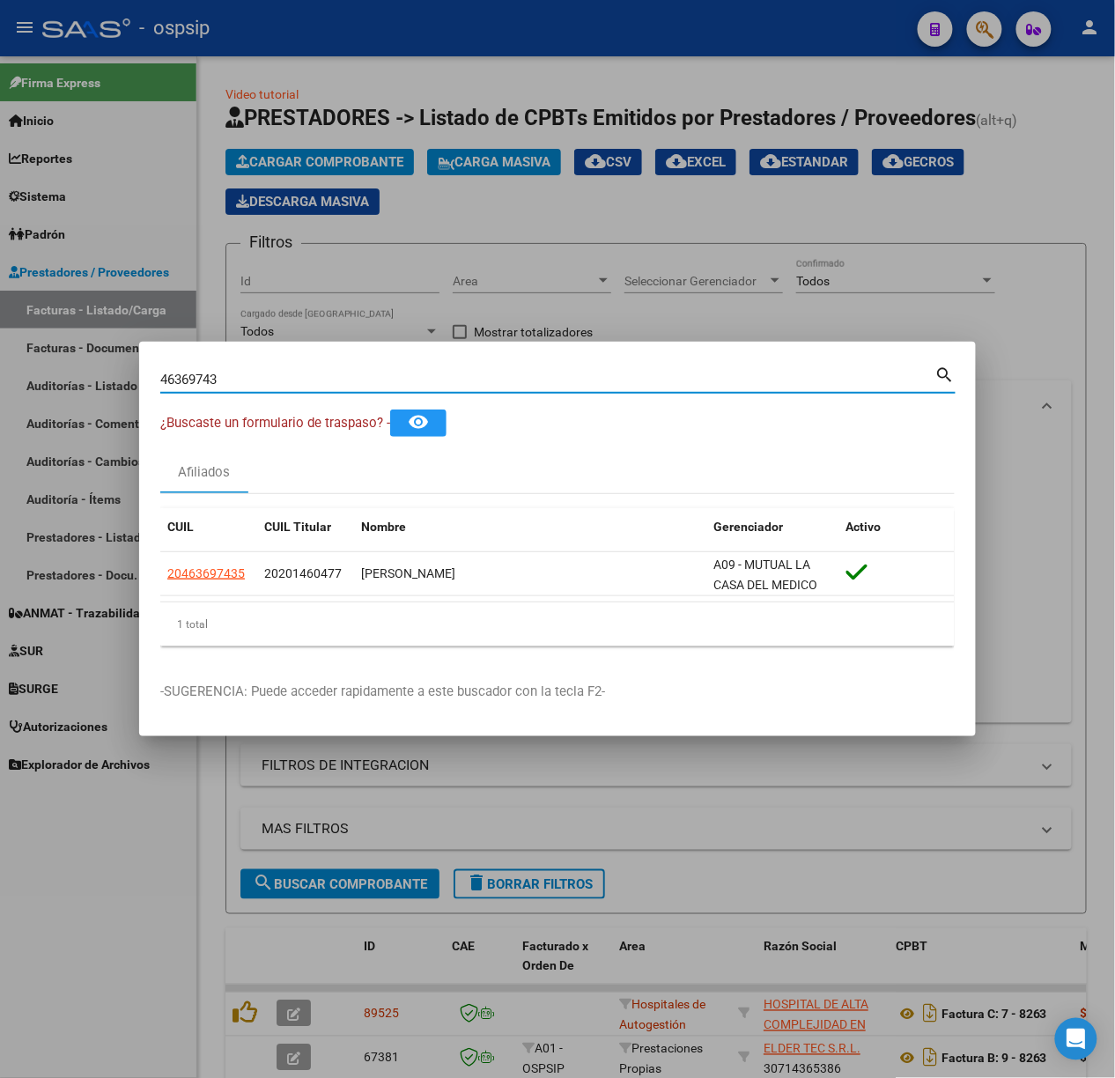
click at [289, 384] on input "46369743" at bounding box center [547, 380] width 775 height 16
type input "36369634"
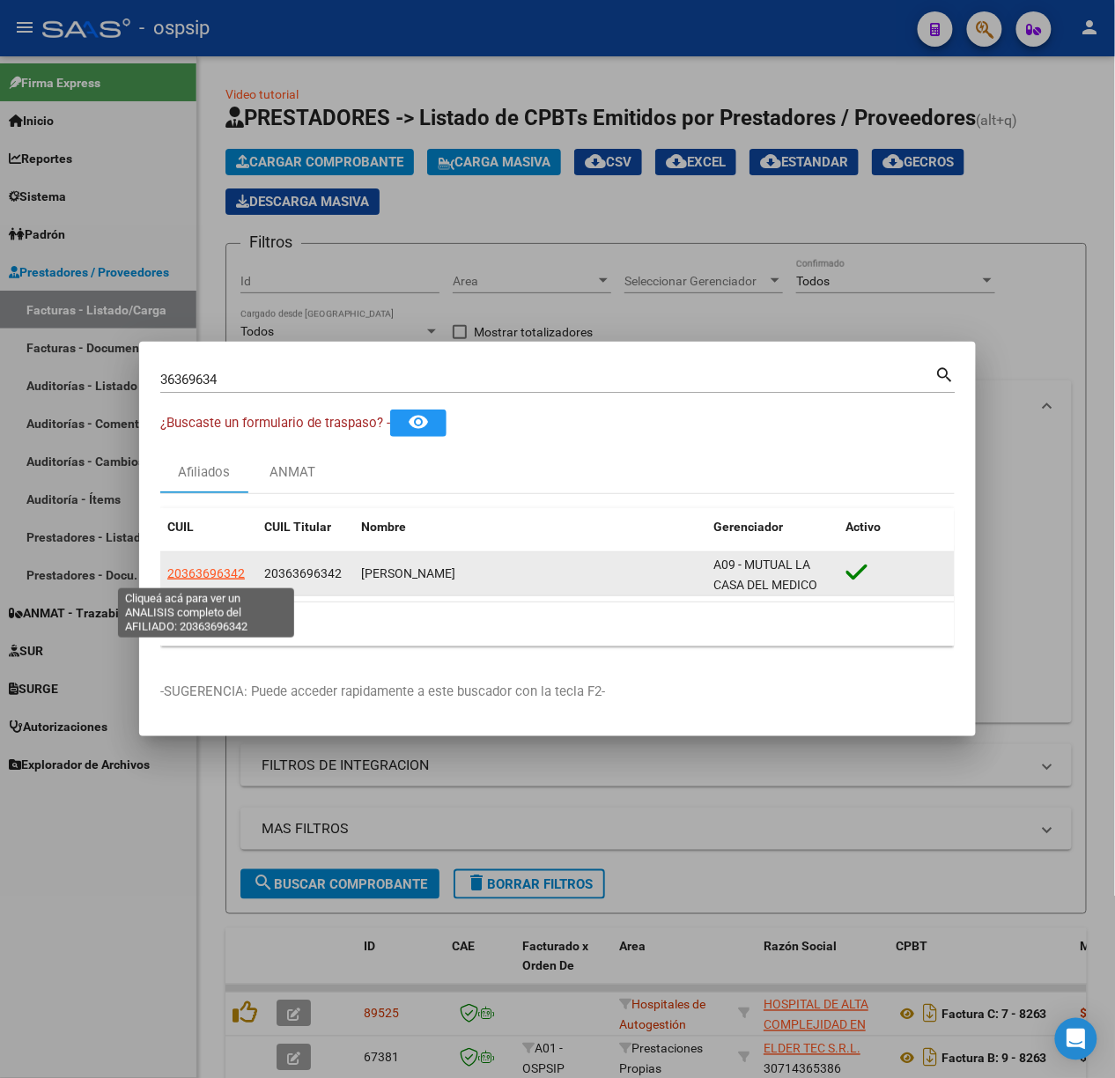
click at [217, 579] on span "20363696342" at bounding box center [206, 573] width 78 height 14
type textarea "20363696342"
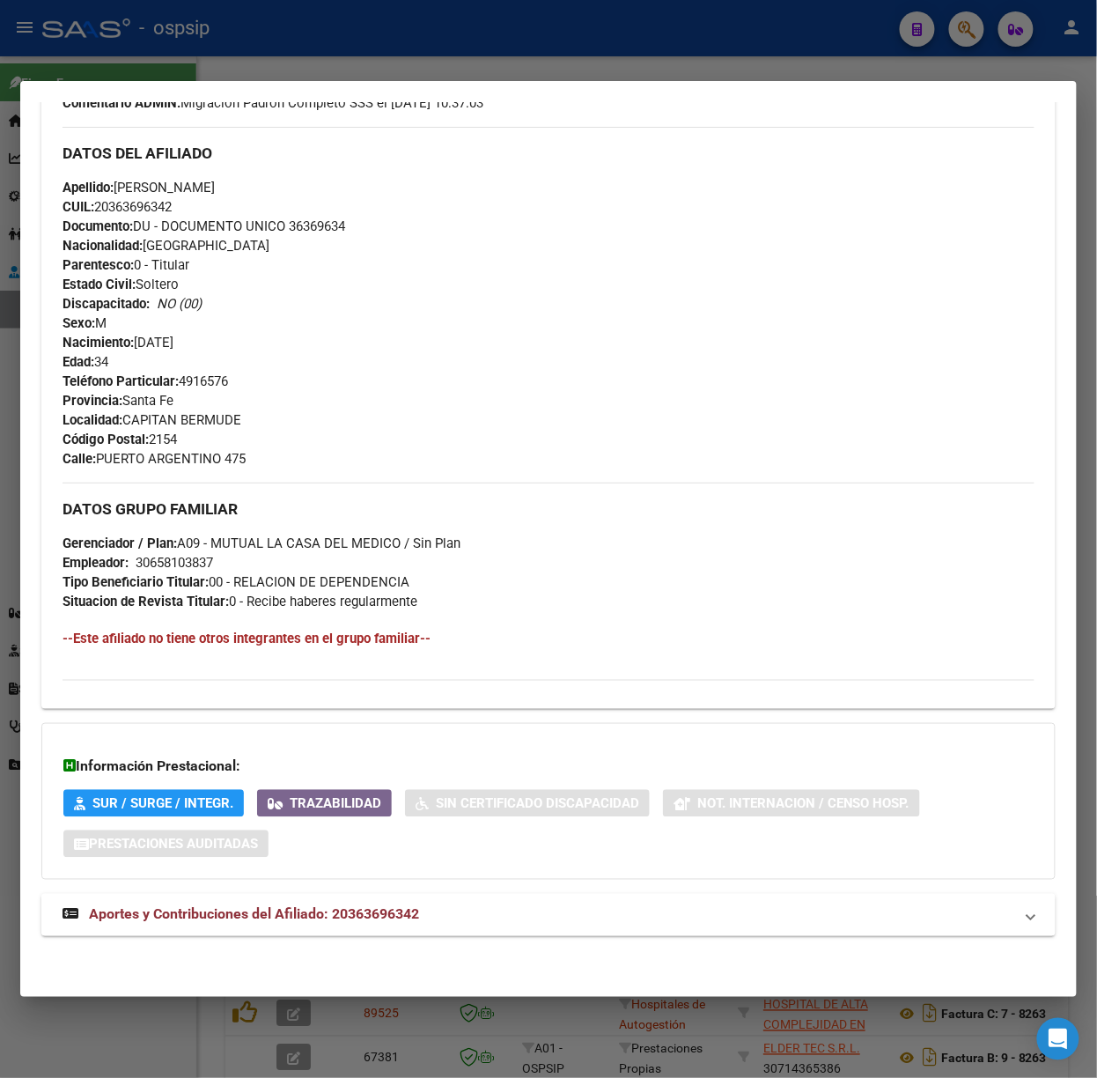
click at [359, 928] on mat-expansion-panel-header "Aportes y Contribuciones del Afiliado: 20363696342" at bounding box center [548, 915] width 1015 height 42
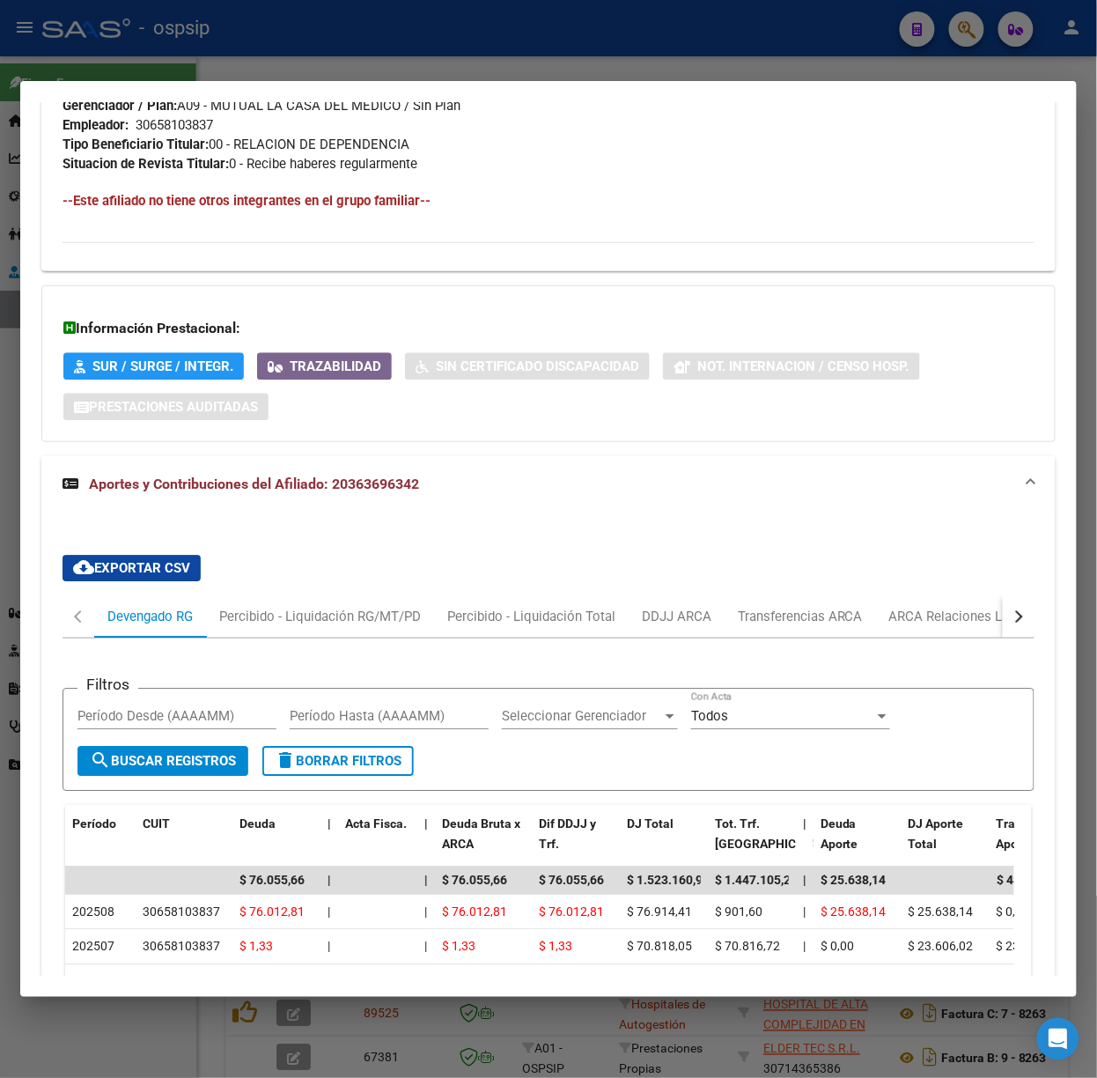
scroll to position [1428, 0]
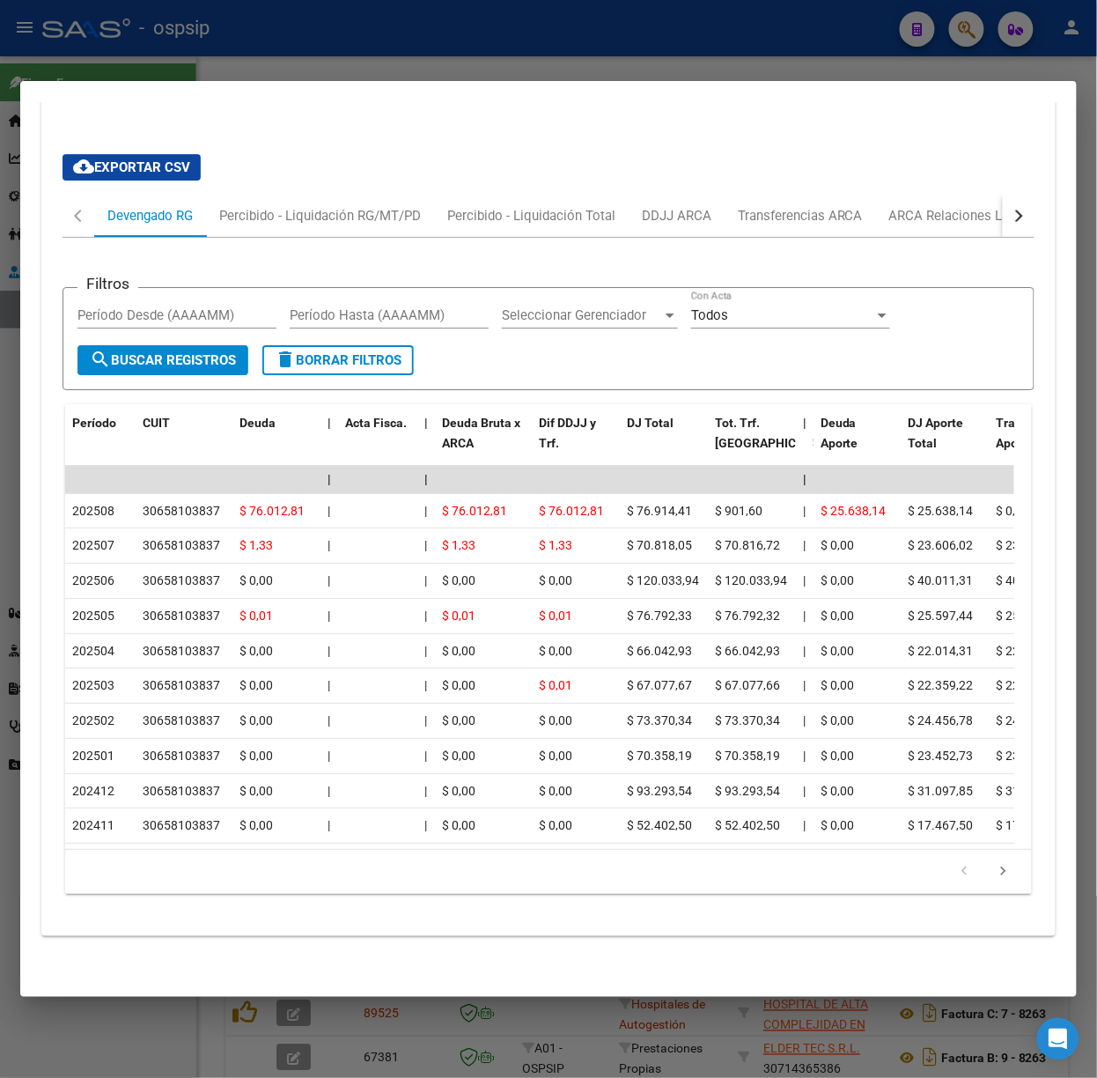
click at [222, 76] on div at bounding box center [548, 539] width 1097 height 1078
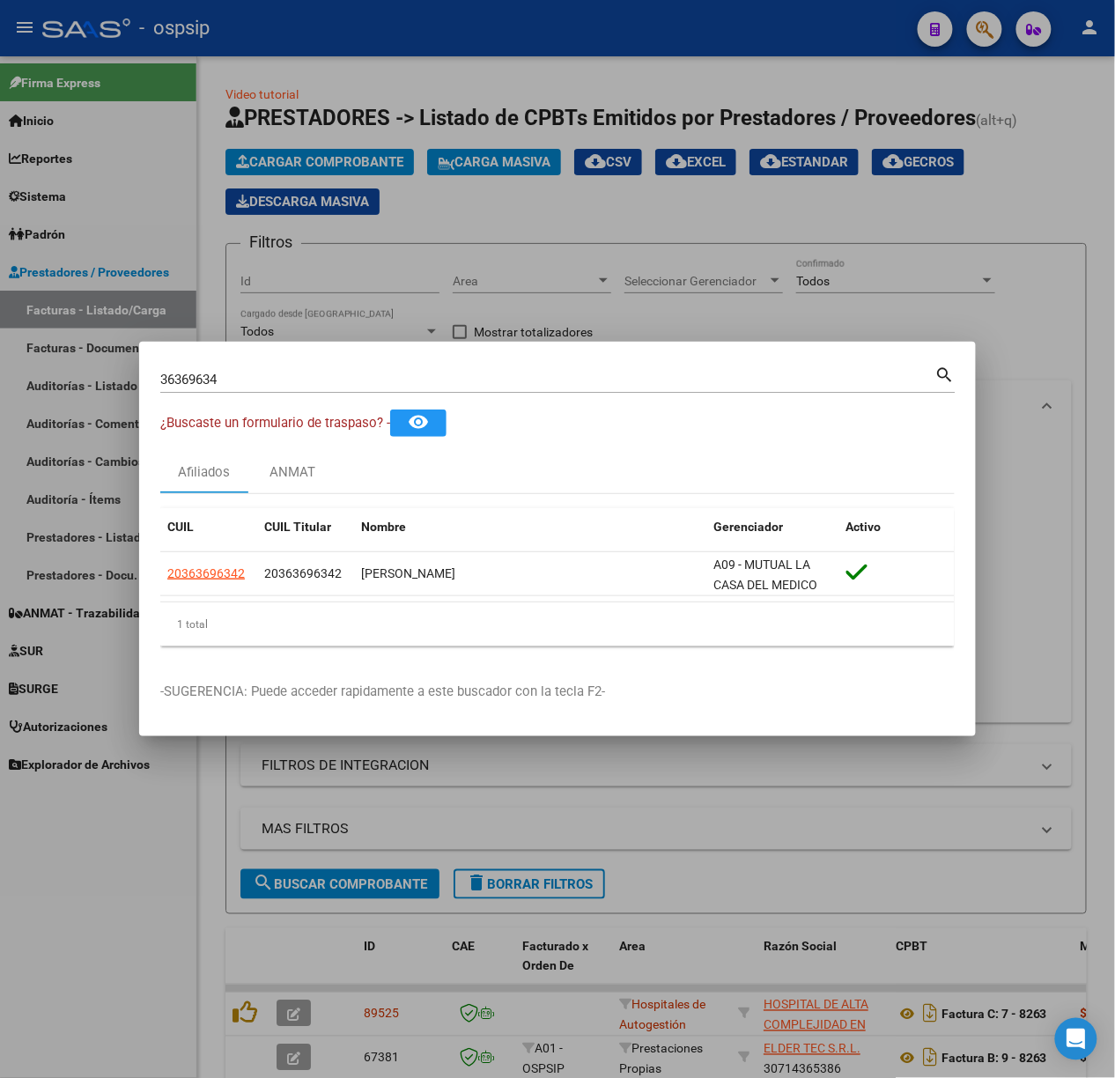
click at [273, 389] on div "36369634 Buscar (apellido, dni, [PERSON_NAME], [PERSON_NAME], cuit, obra social)" at bounding box center [547, 379] width 775 height 26
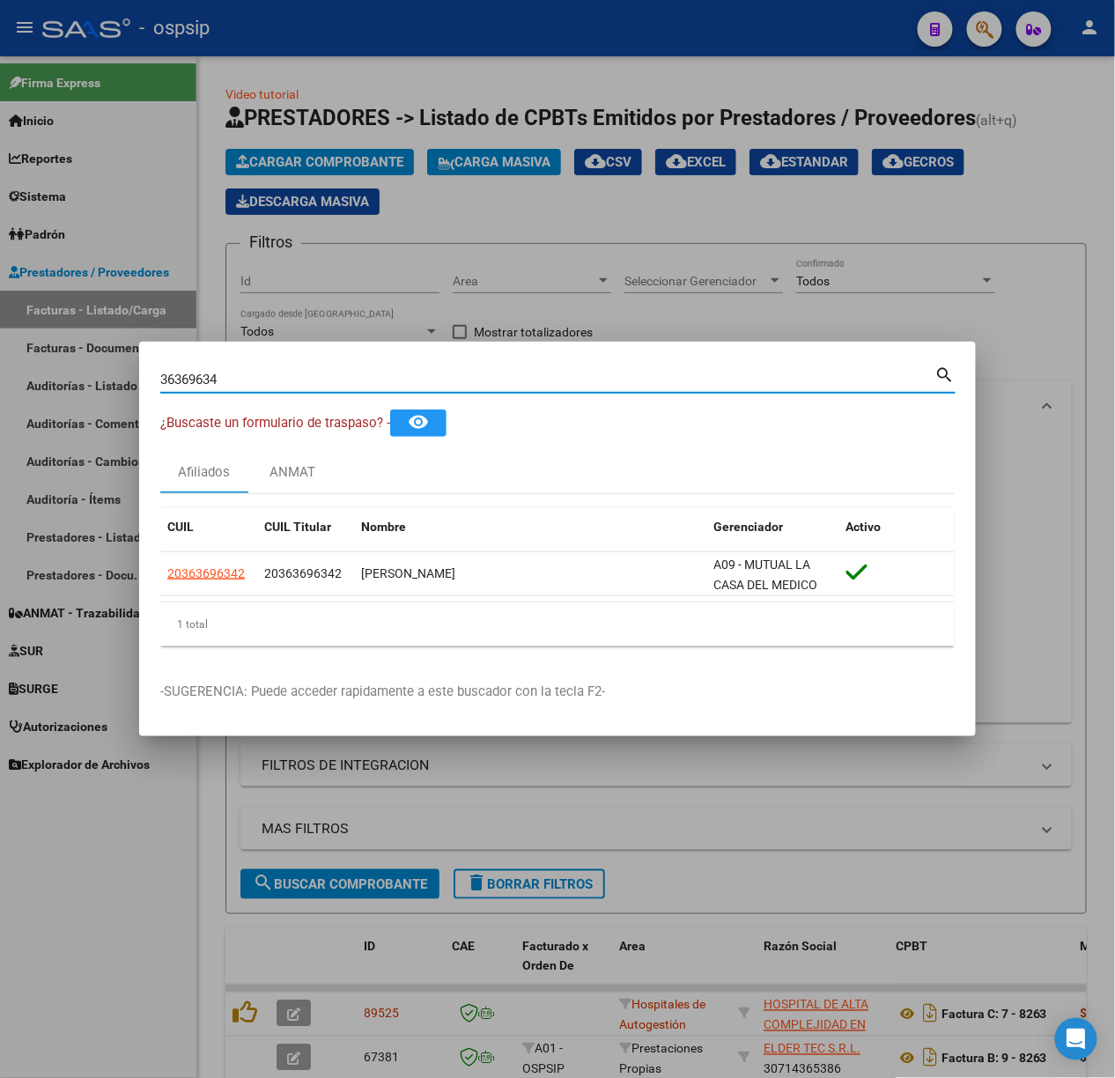
click at [268, 385] on input "36369634" at bounding box center [547, 380] width 775 height 16
type input "53269815"
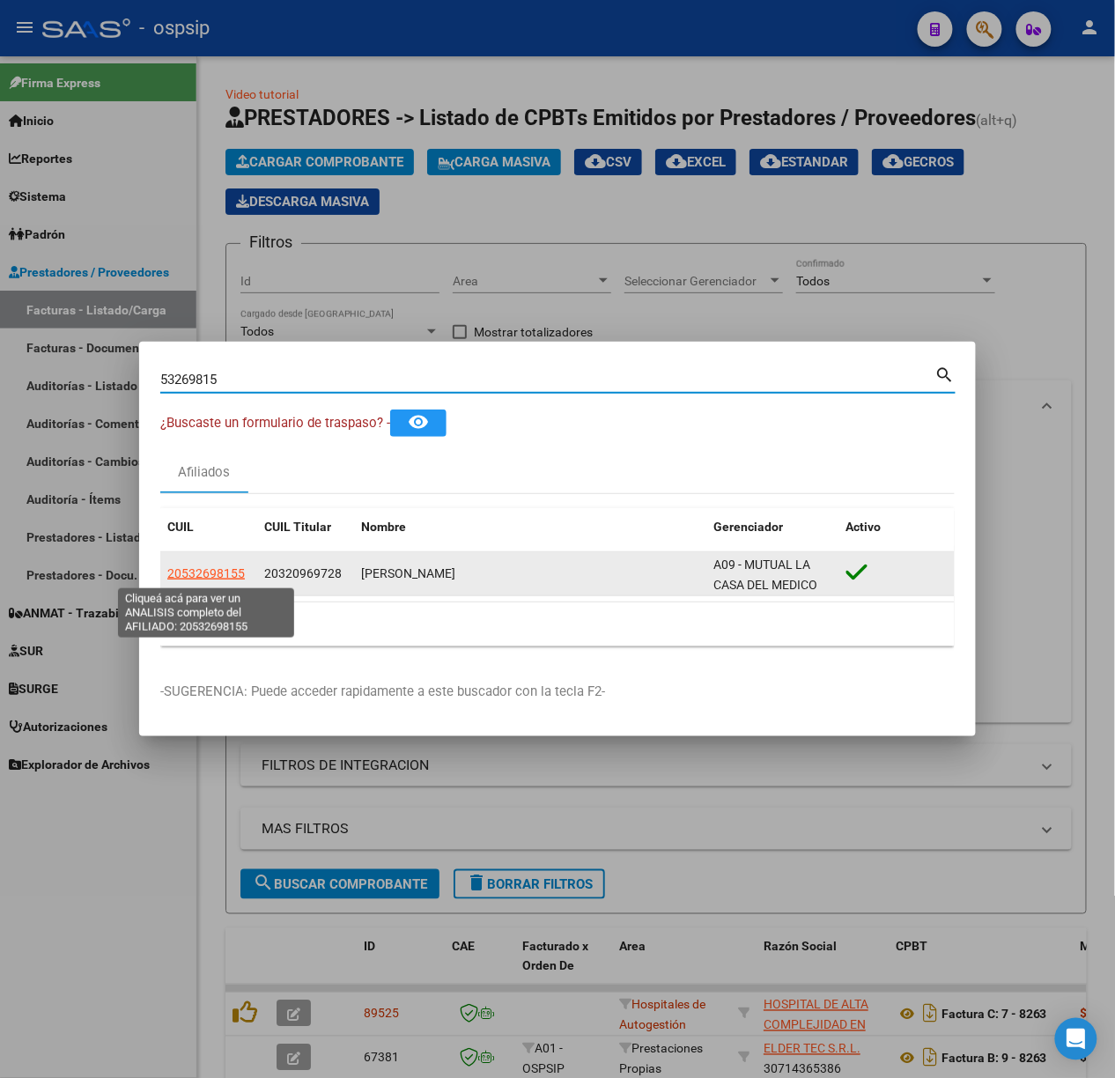
click at [223, 572] on span "20532698155" at bounding box center [206, 573] width 78 height 14
type textarea "20532698155"
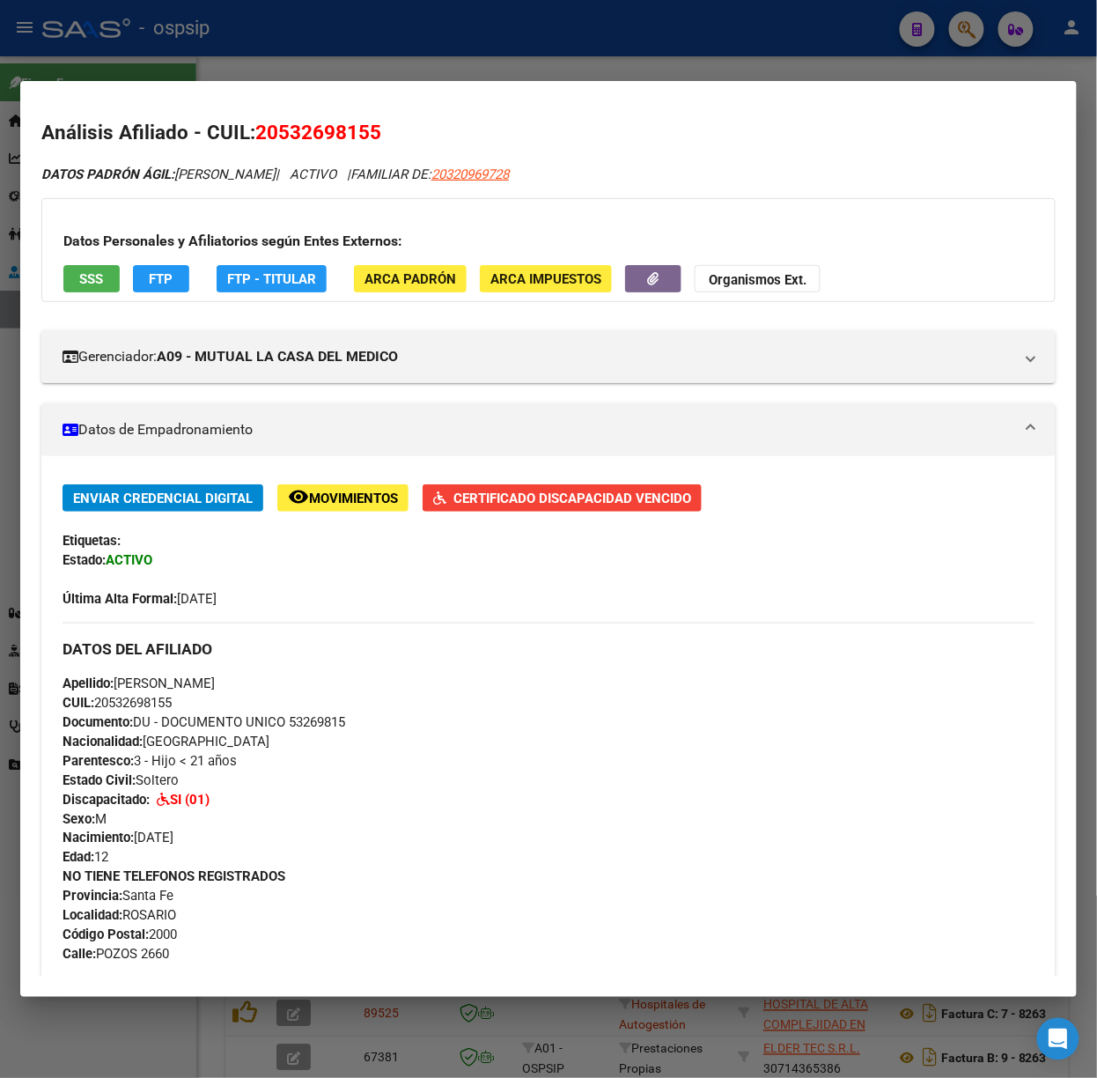
scroll to position [737, 0]
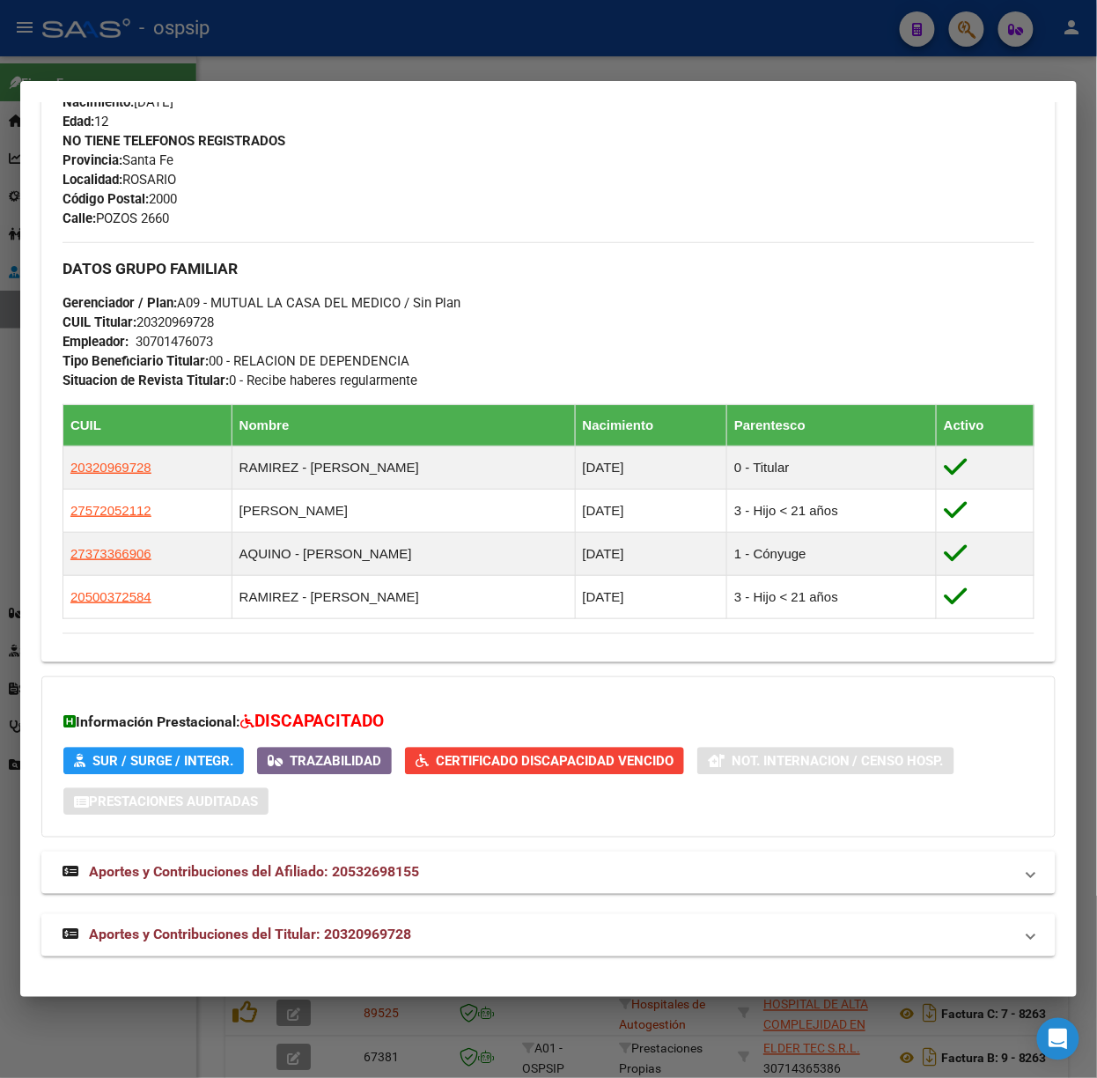
click at [453, 926] on mat-panel-title "Aportes y Contribuciones del Titular: 20320969728" at bounding box center [538, 935] width 951 height 21
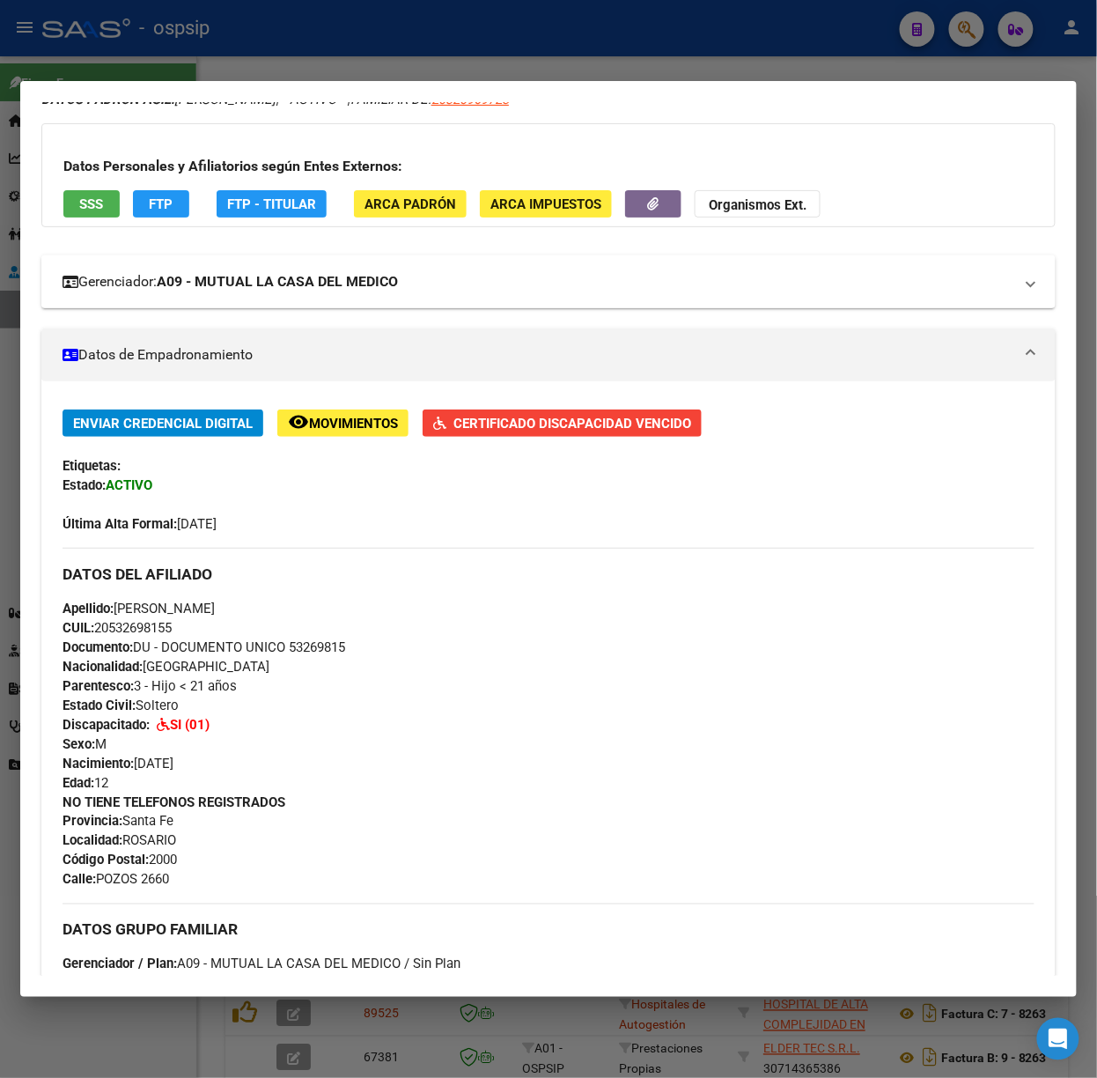
scroll to position [0, 0]
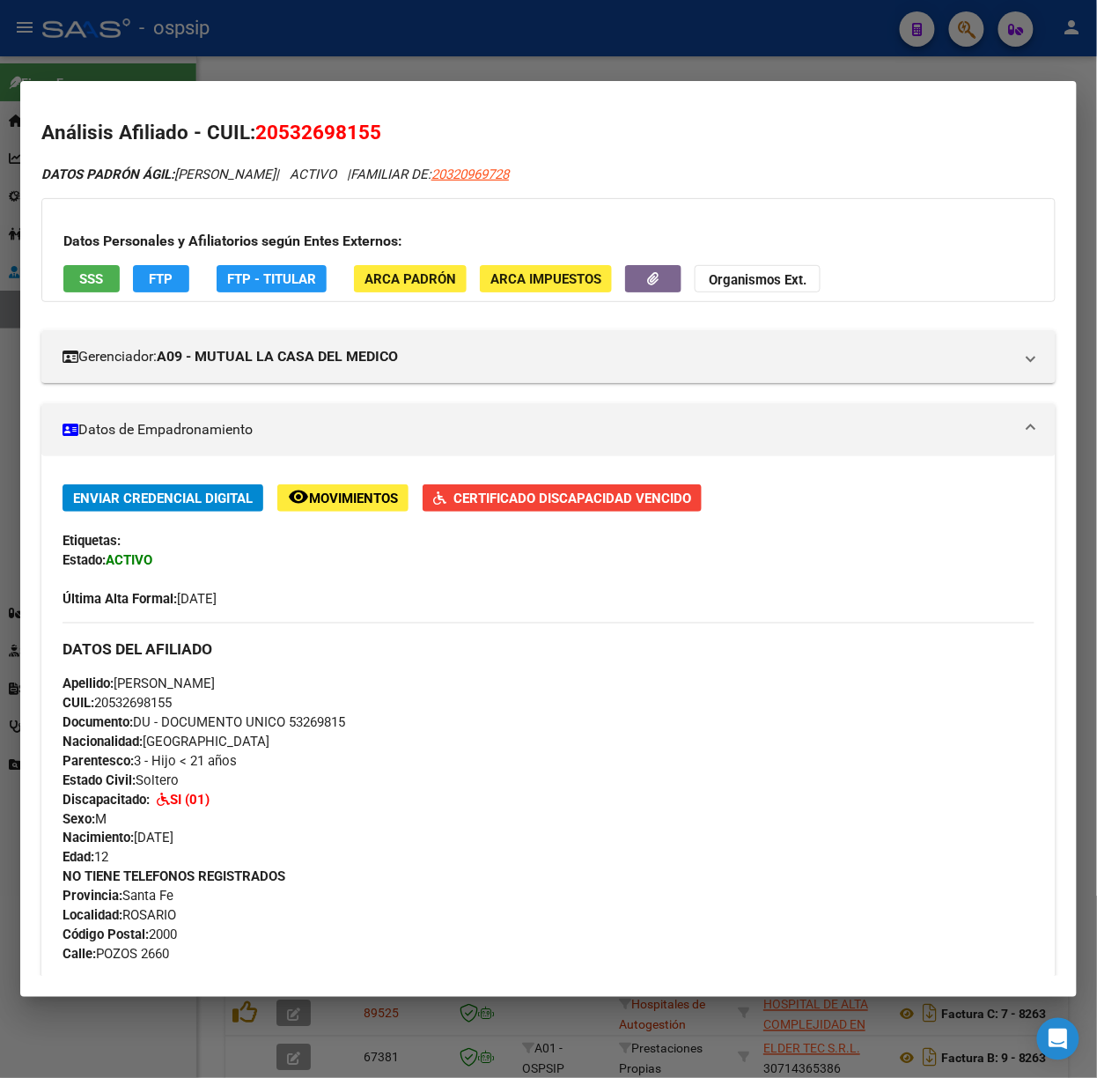
click at [85, 272] on span "SSS" at bounding box center [92, 279] width 24 height 16
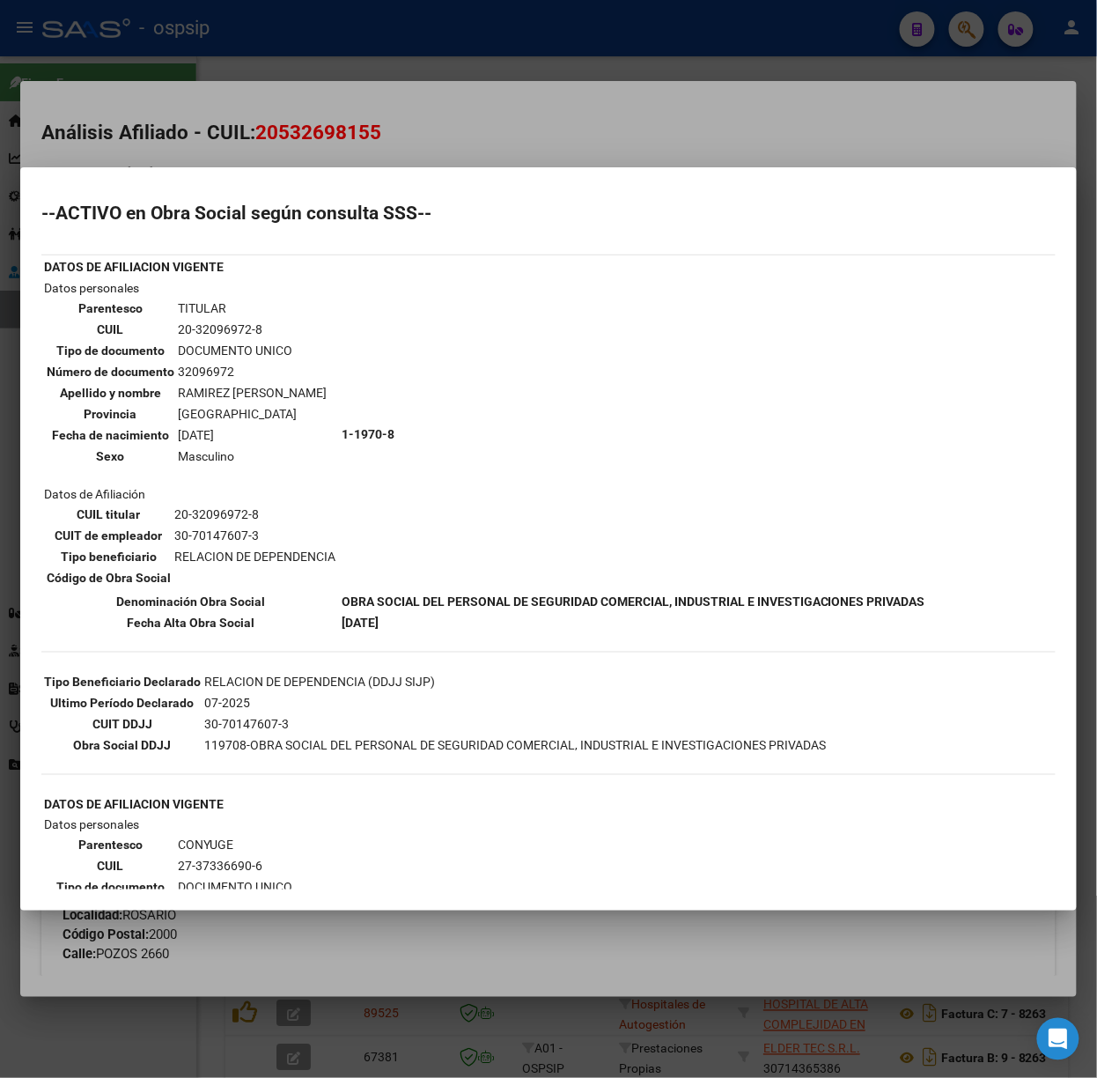
click at [208, 121] on div at bounding box center [548, 539] width 1097 height 1078
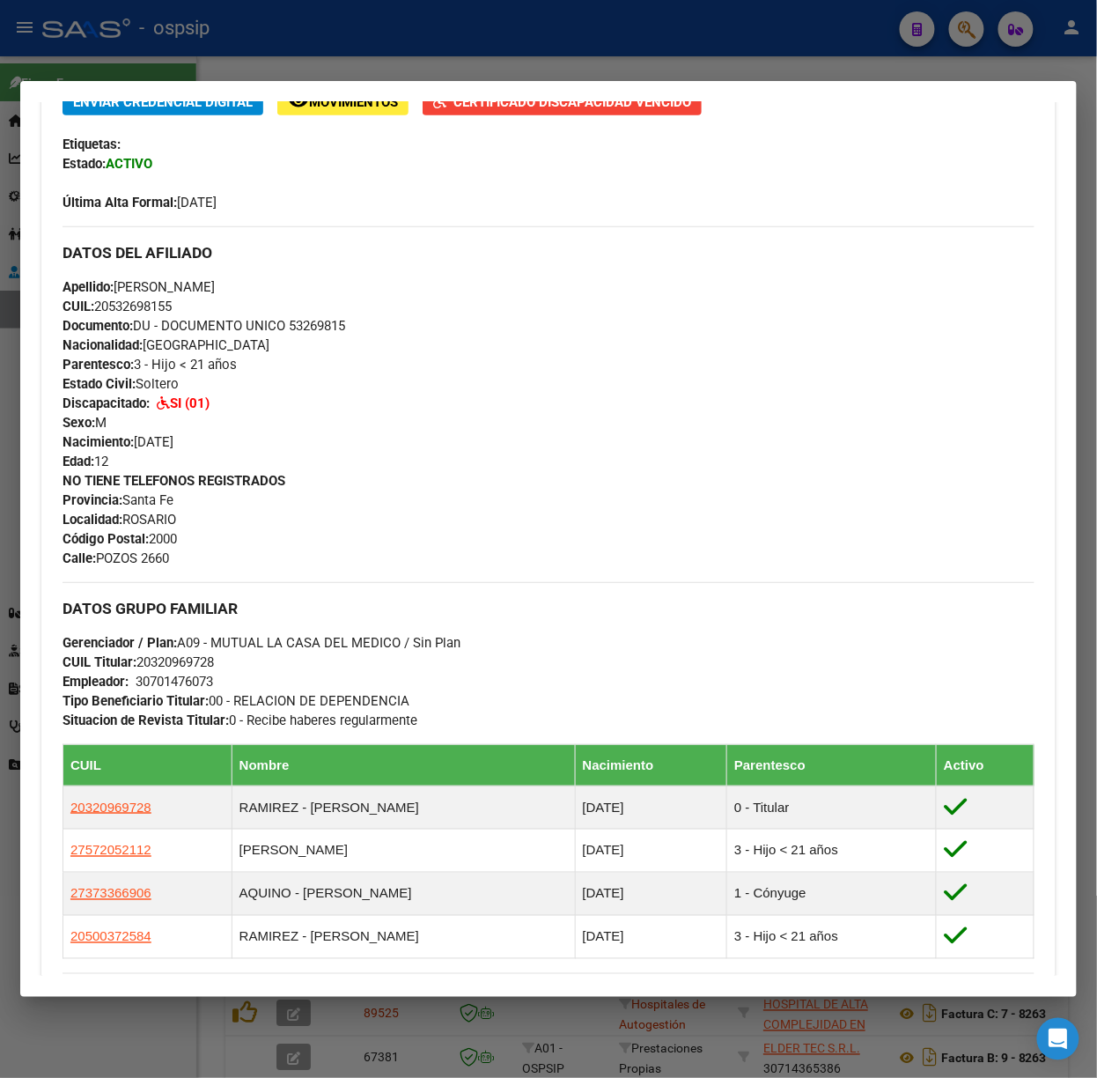
scroll to position [587, 0]
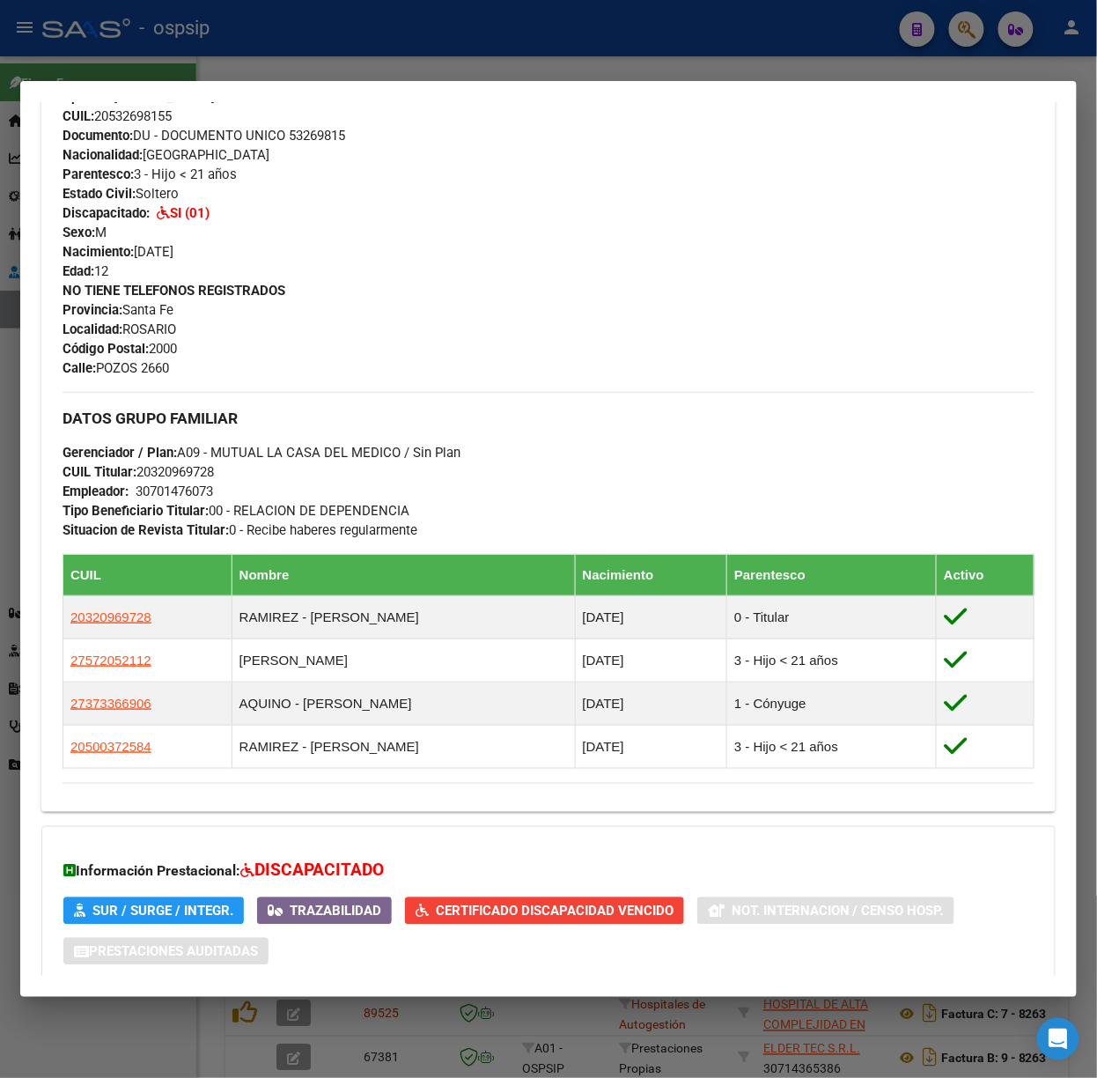
click at [259, 36] on div at bounding box center [548, 539] width 1097 height 1078
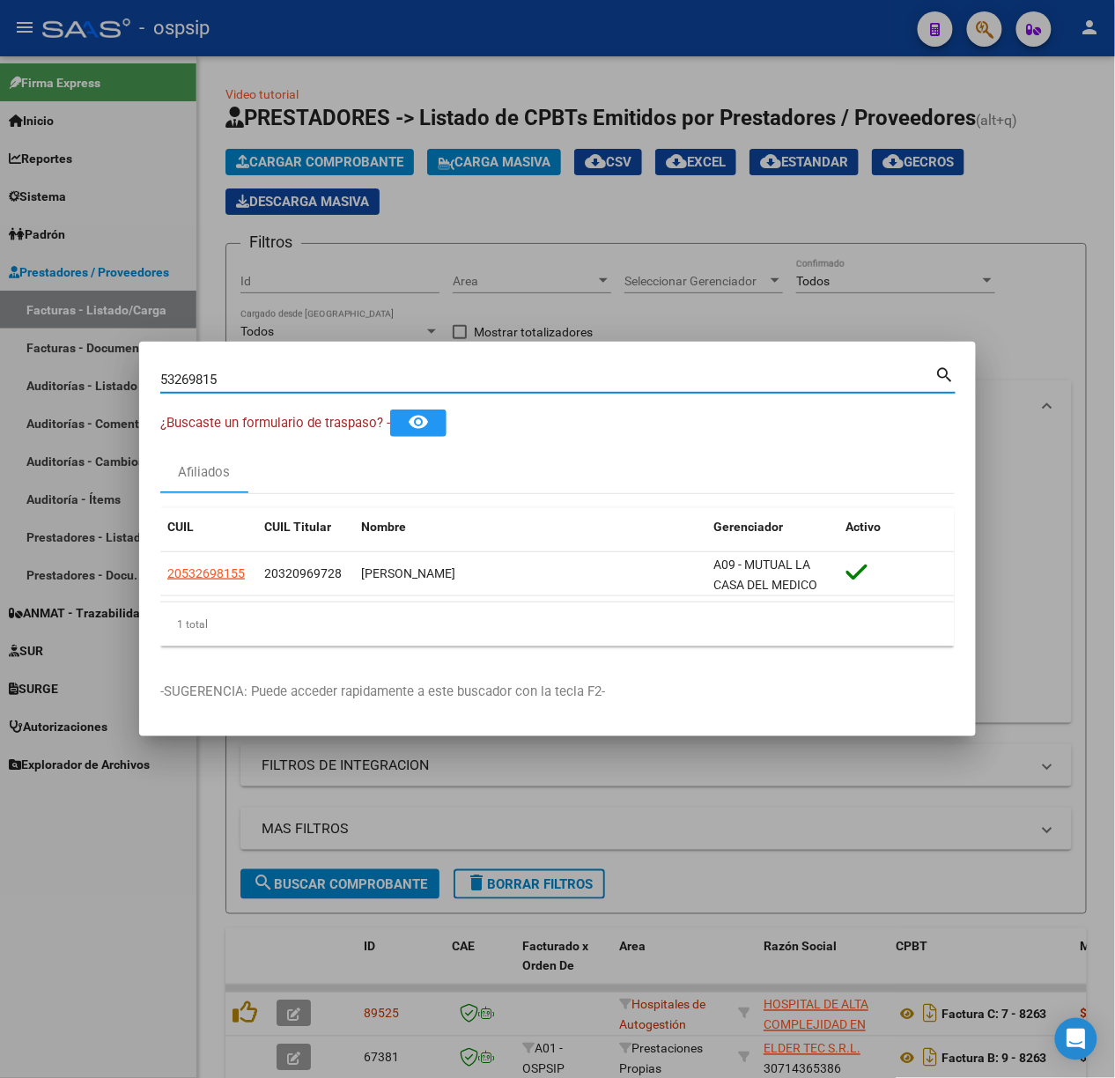
click at [238, 380] on input "53269815" at bounding box center [547, 380] width 775 height 16
click at [240, 381] on input "53269815" at bounding box center [547, 380] width 775 height 16
type input "42326554"
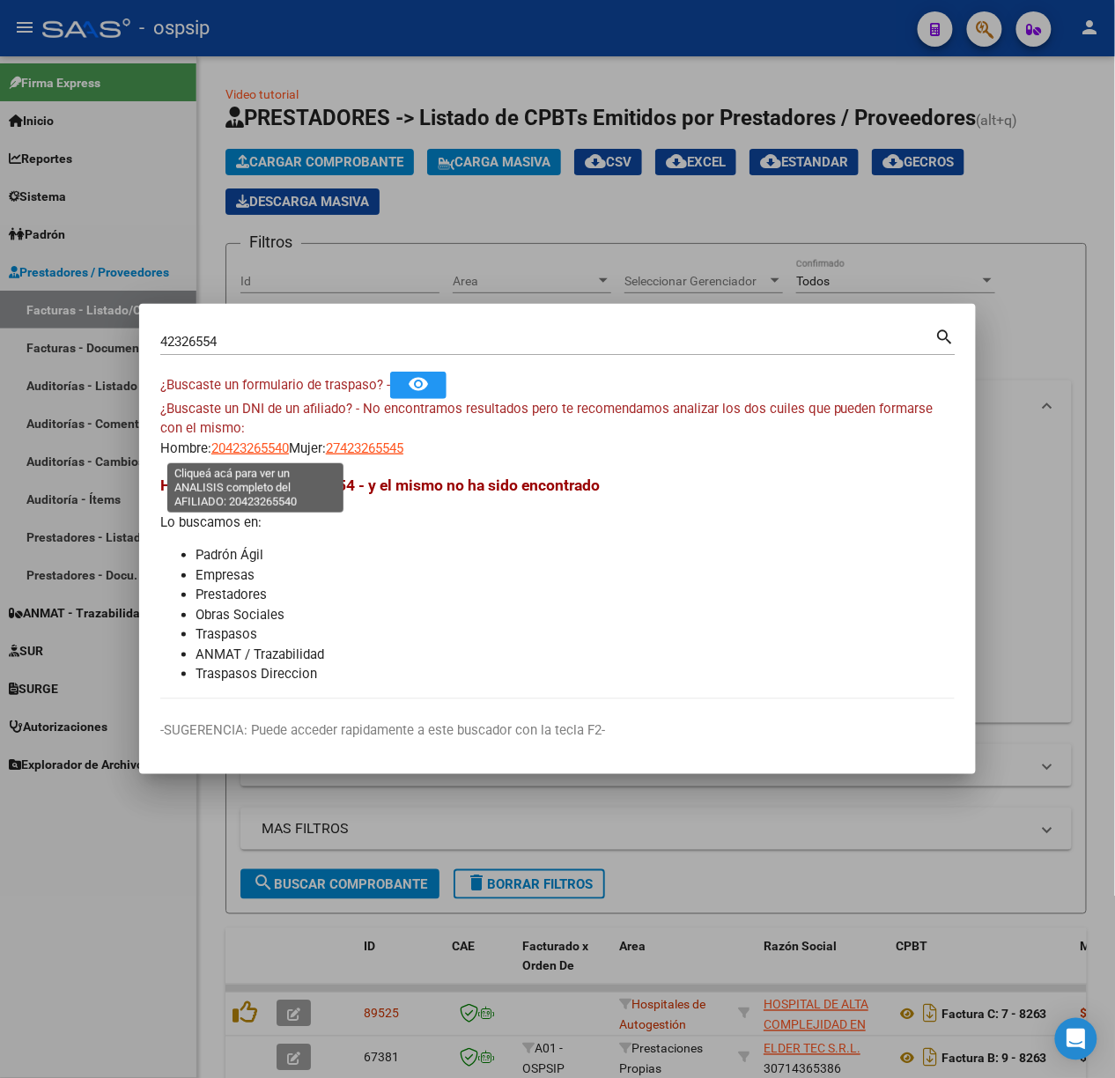
click at [243, 449] on span "20423265540" at bounding box center [250, 448] width 78 height 16
type textarea "20423265540"
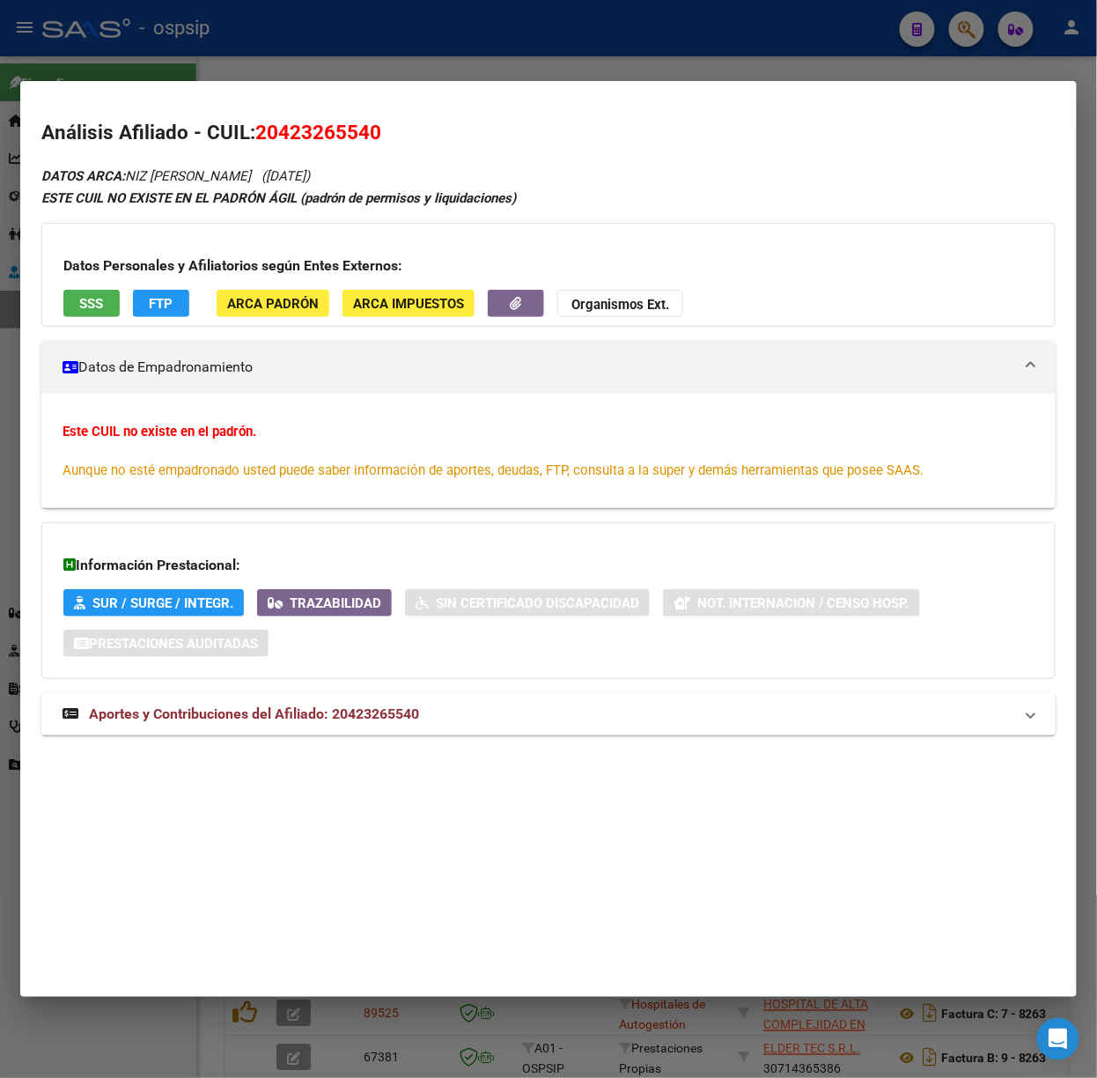
click at [322, 705] on strong "Aportes y Contribuciones del Afiliado: 20423265540" at bounding box center [241, 714] width 357 height 21
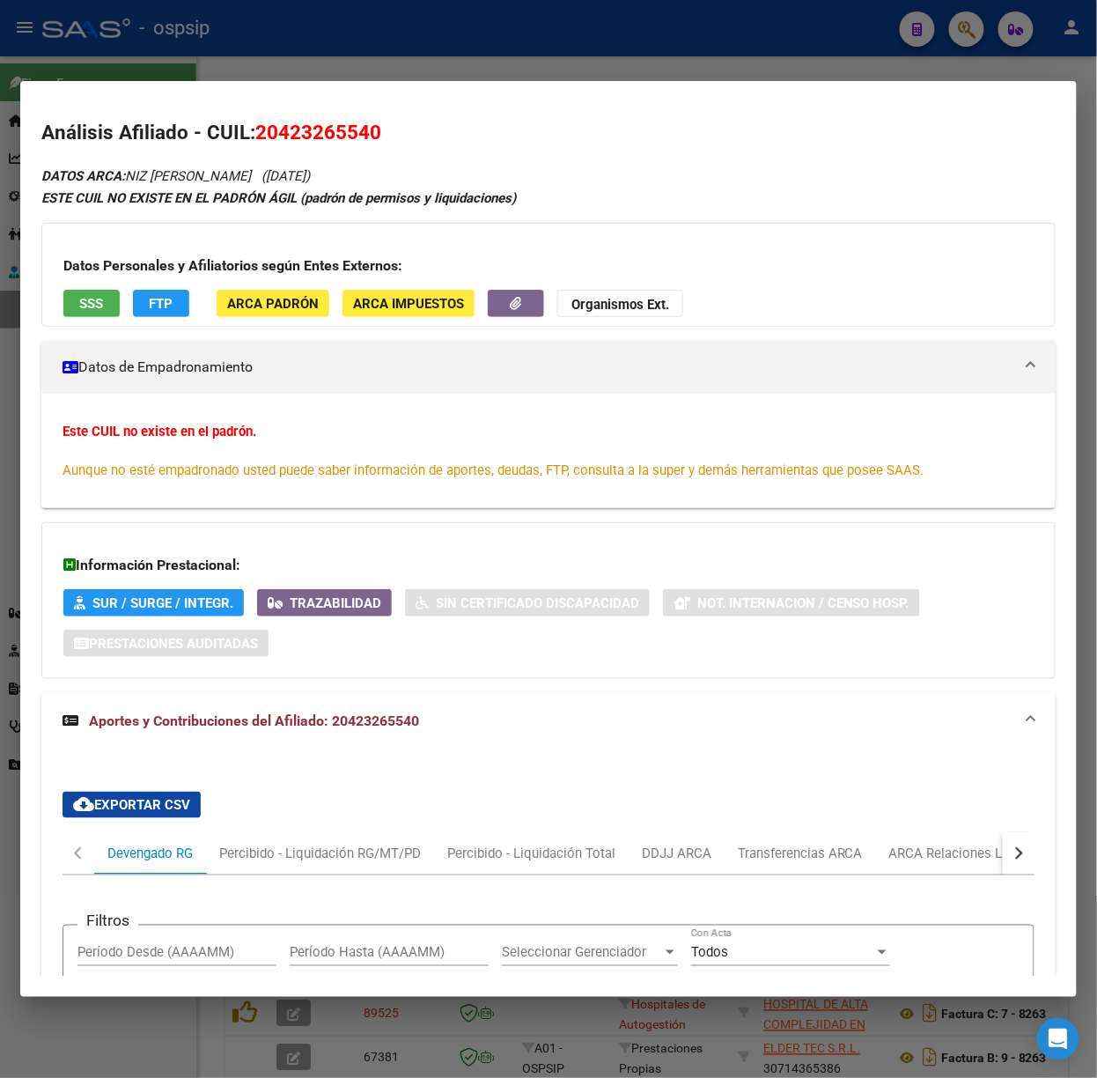
scroll to position [660, 0]
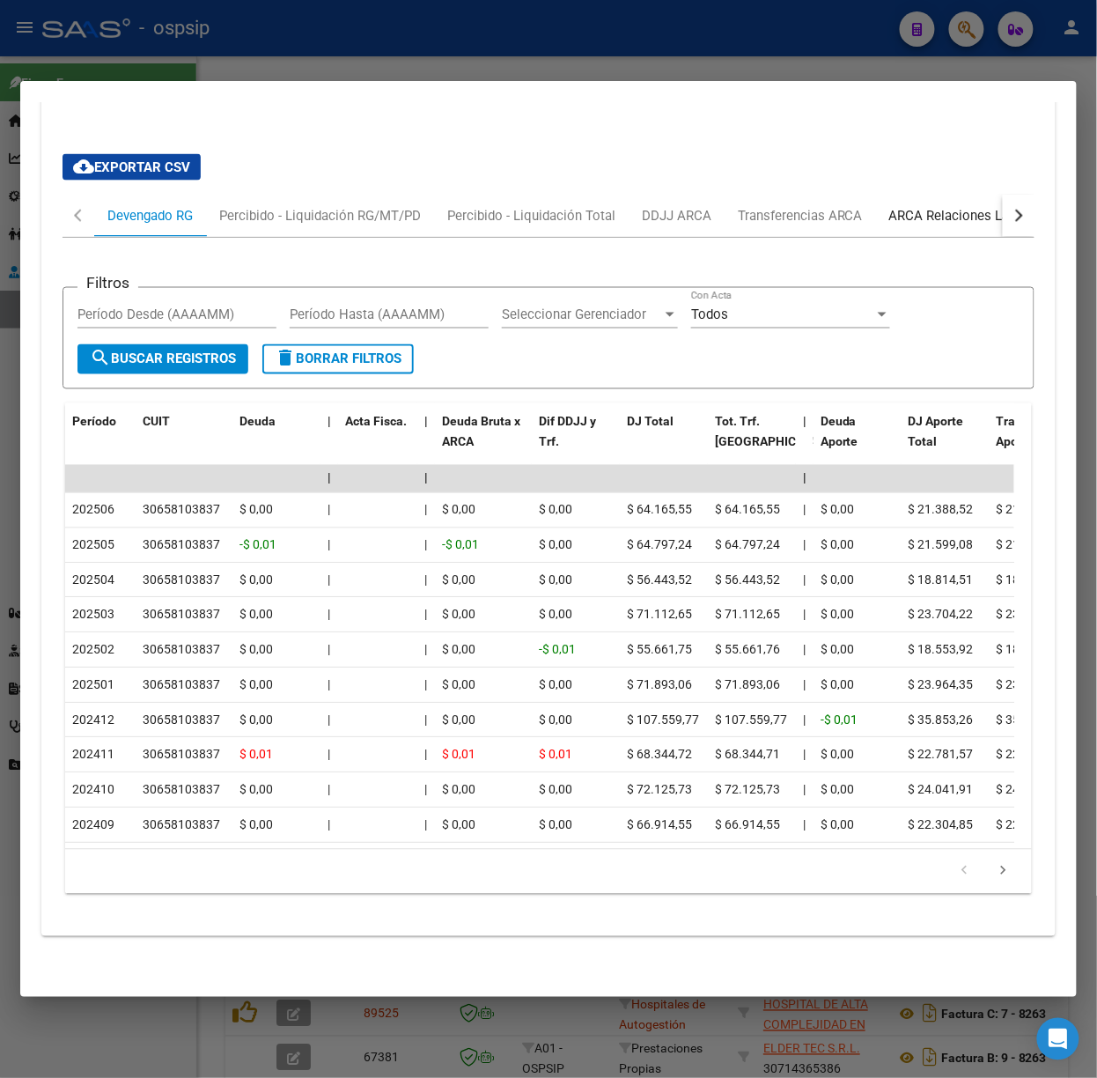
click at [918, 206] on div "ARCA Relaciones Laborales" at bounding box center [972, 215] width 165 height 19
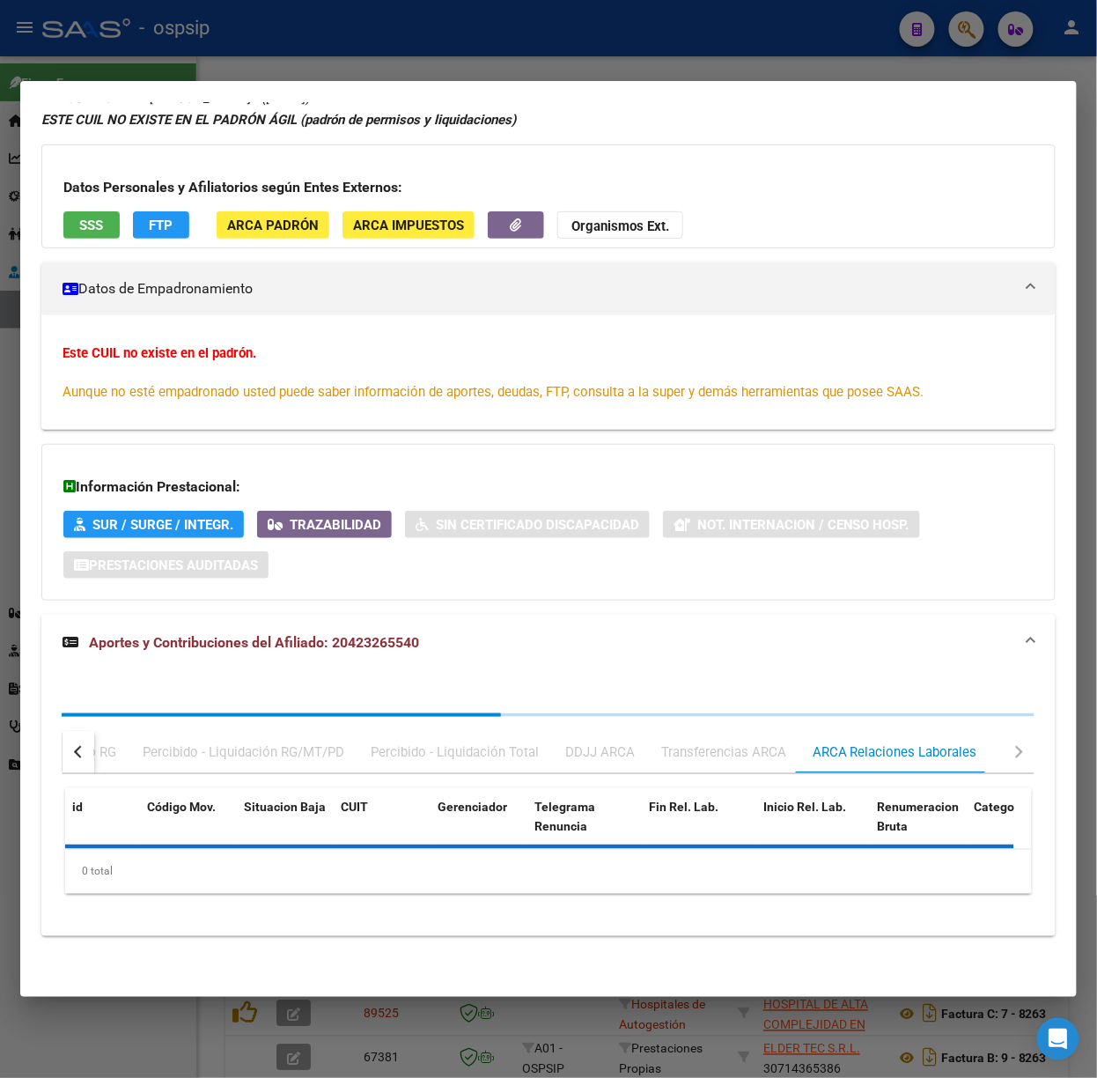
scroll to position [0, 0]
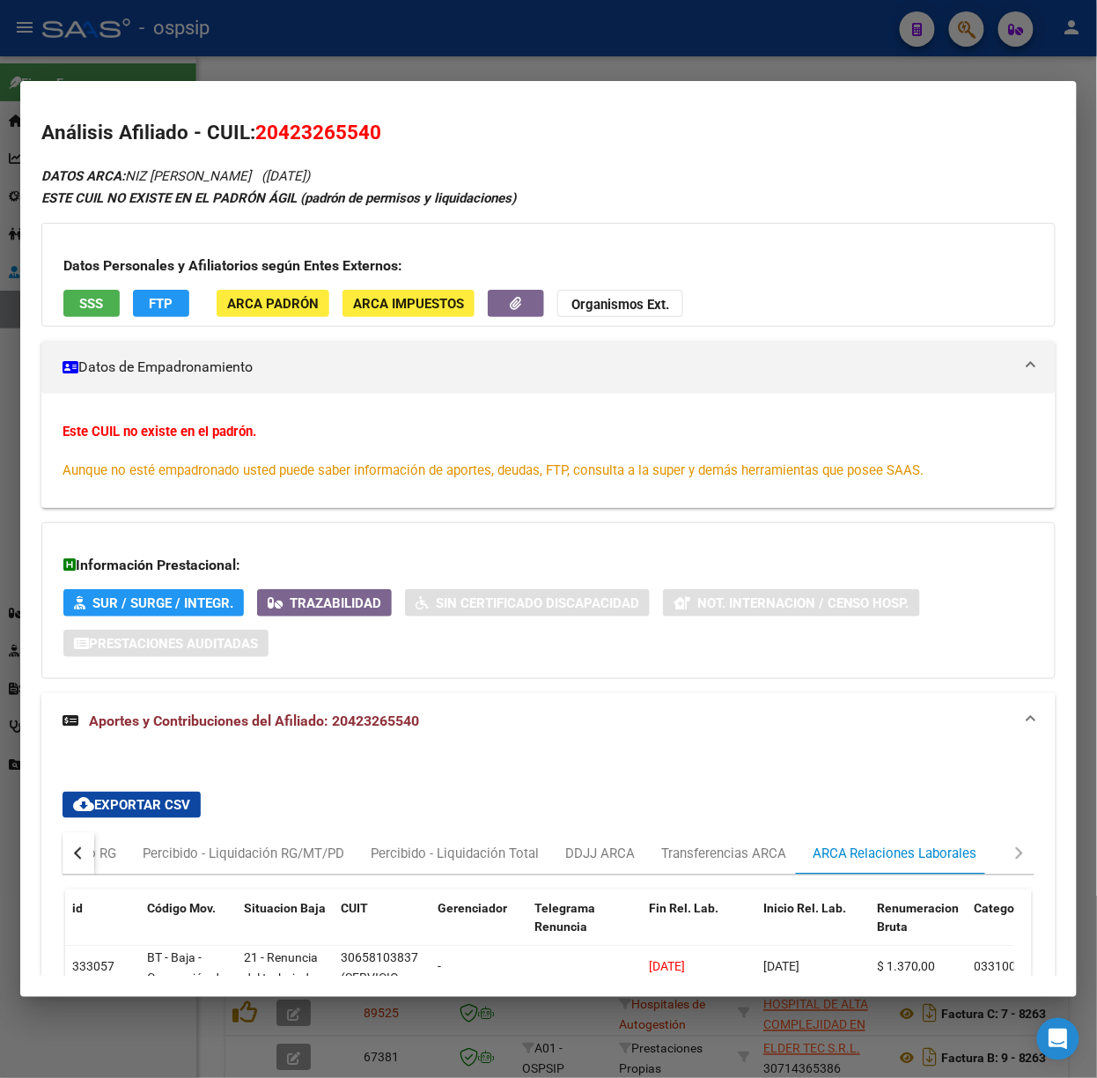
click at [106, 308] on button "SSS" at bounding box center [91, 303] width 56 height 27
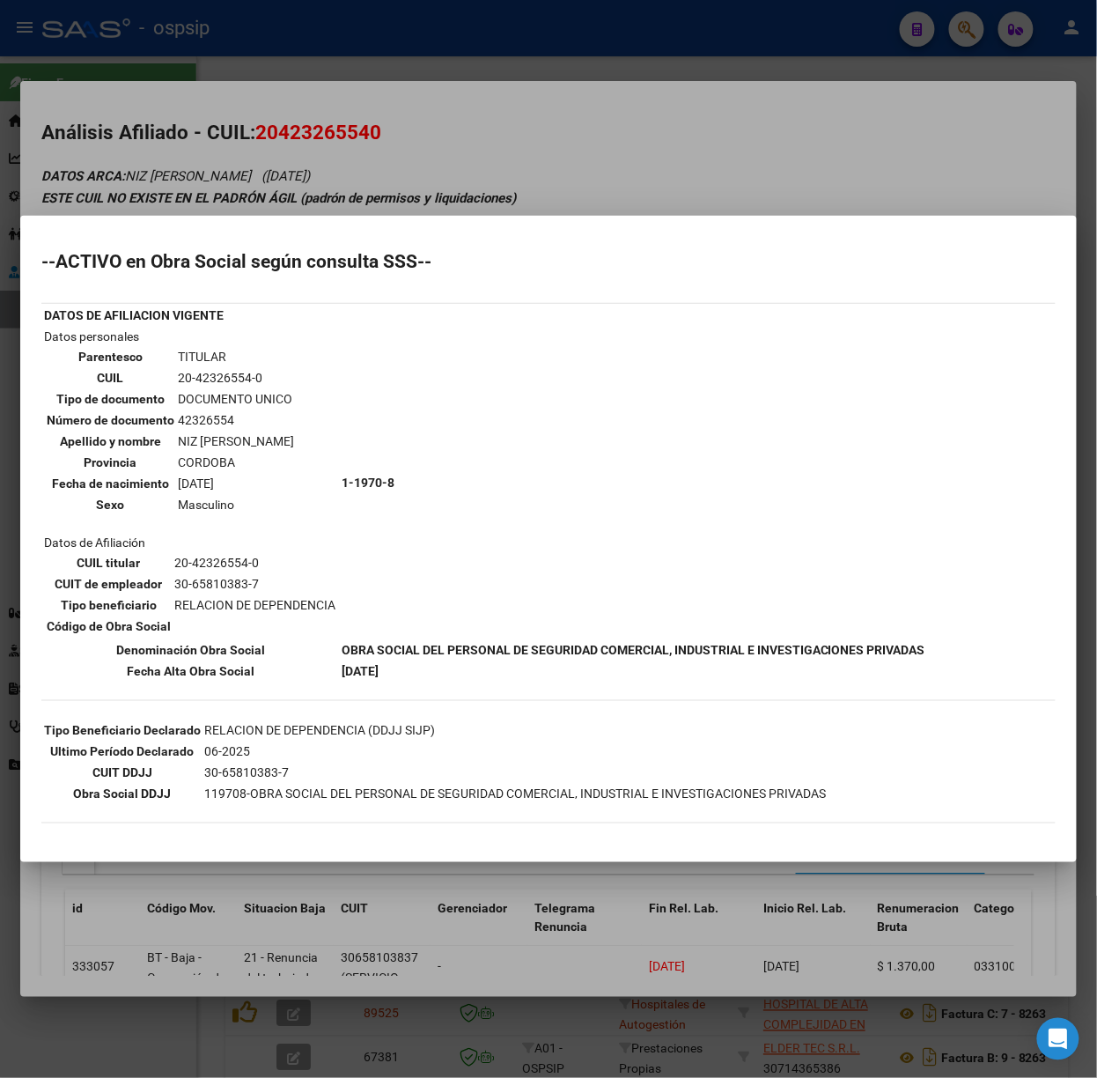
click at [226, 196] on div at bounding box center [548, 539] width 1097 height 1078
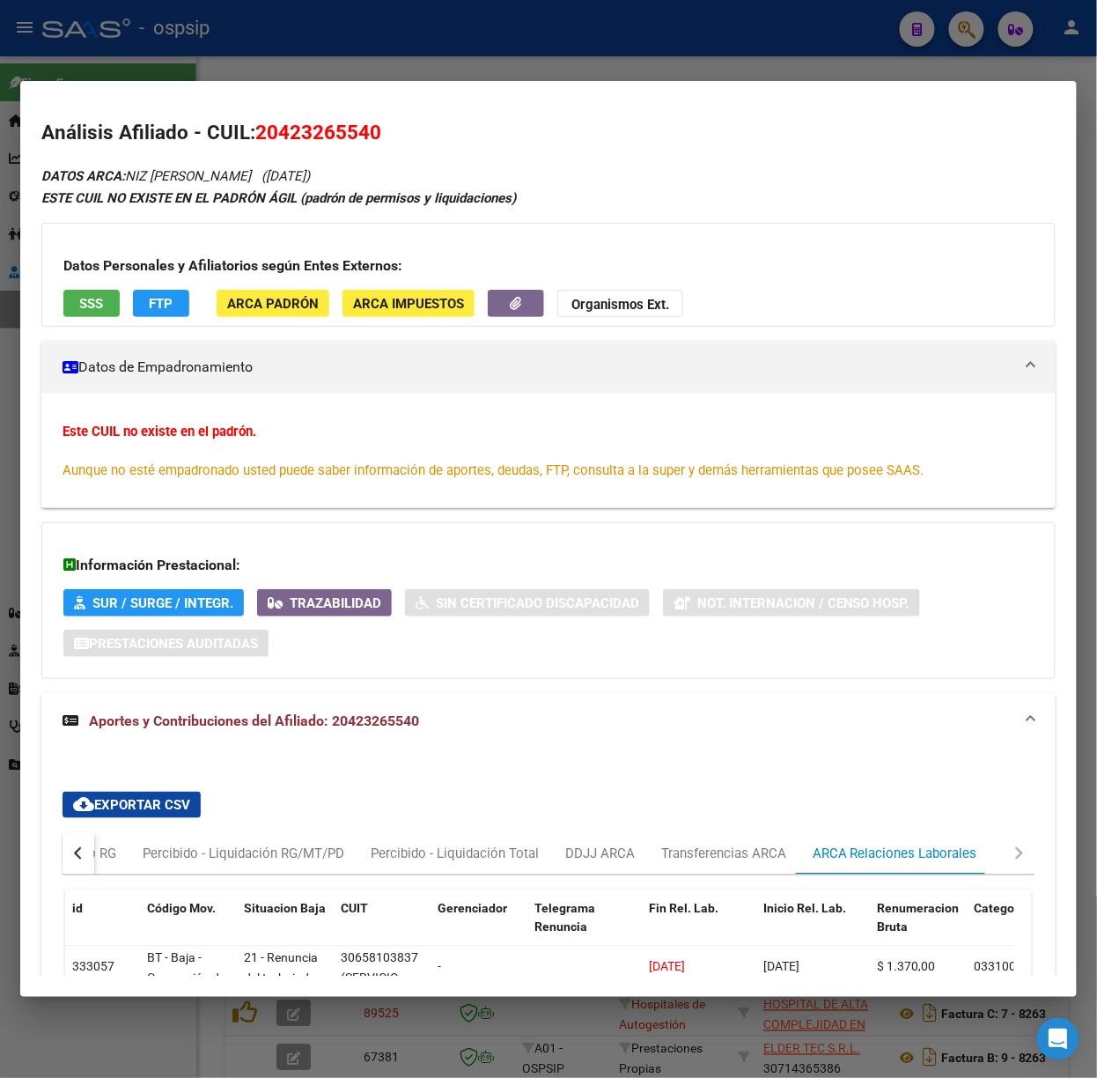
click at [63, 290] on button "SSS" at bounding box center [91, 303] width 56 height 27
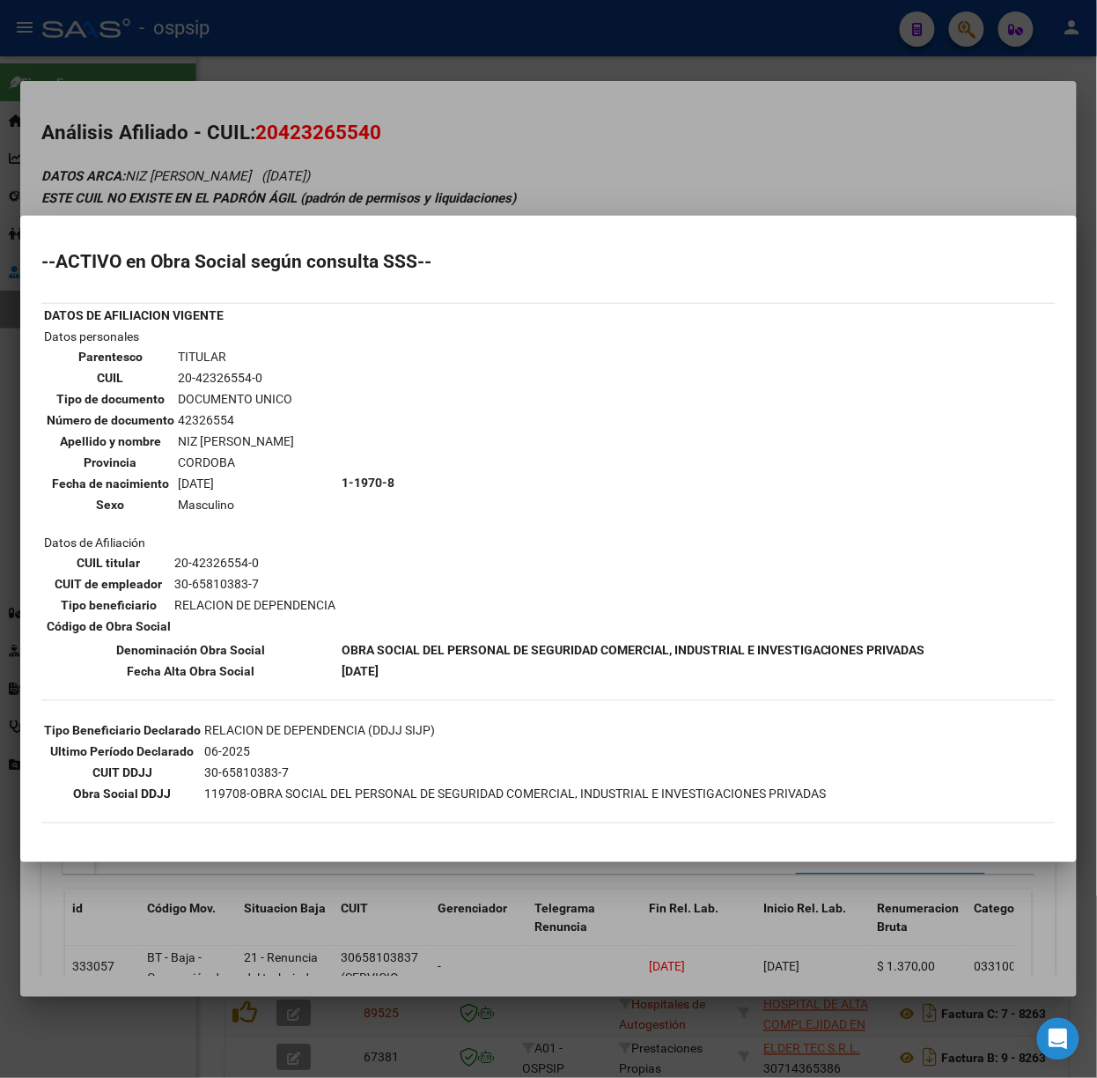
click at [184, 86] on div at bounding box center [548, 539] width 1097 height 1078
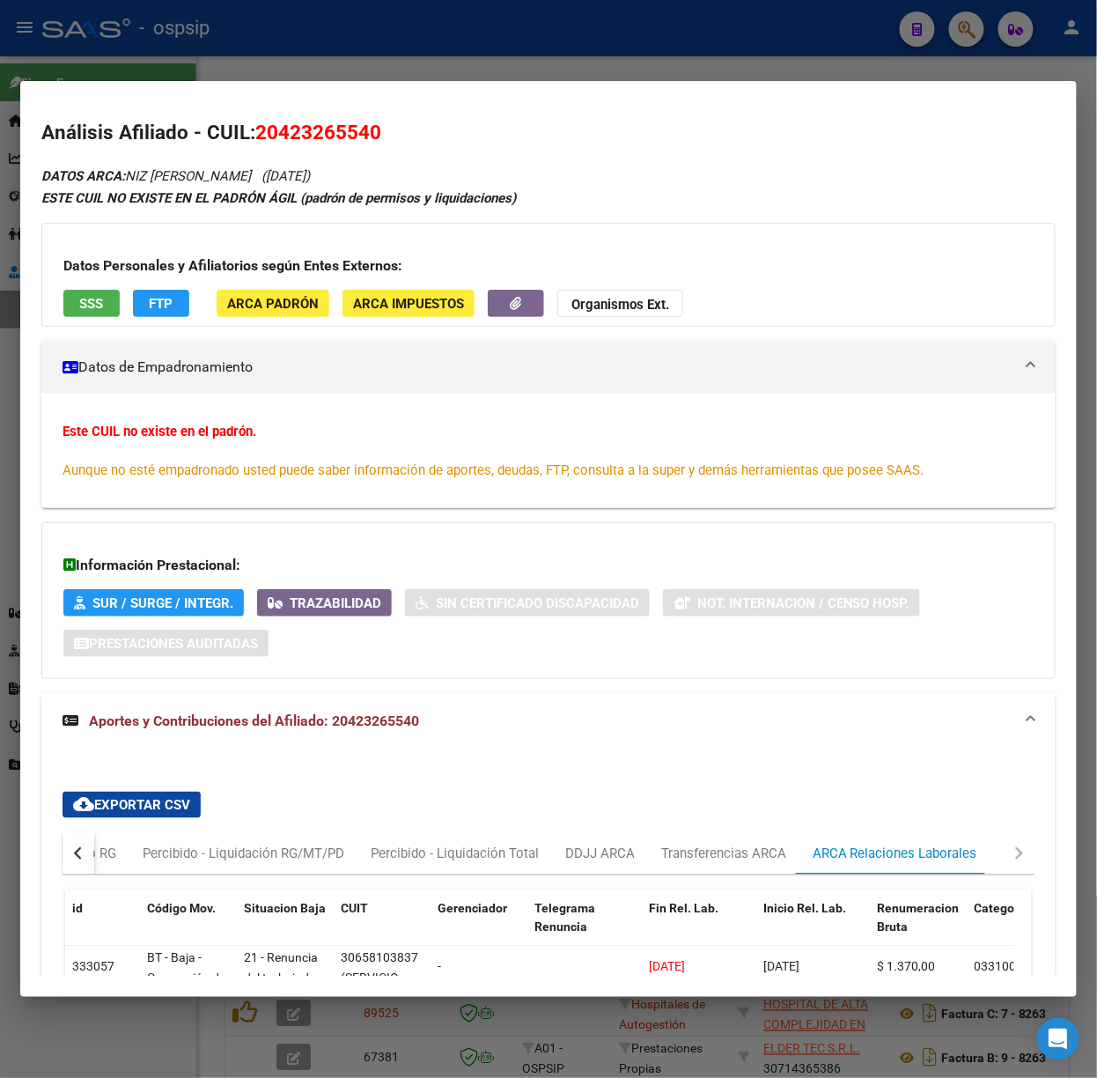
click at [184, 86] on mat-dialog-container "Análisis Afiliado - CUIL: 20423265540 DATOS ARCA: NIZ [PERSON_NAME] ([DATE]) ES…" at bounding box center [548, 539] width 1057 height 916
click at [163, 72] on div at bounding box center [548, 539] width 1097 height 1078
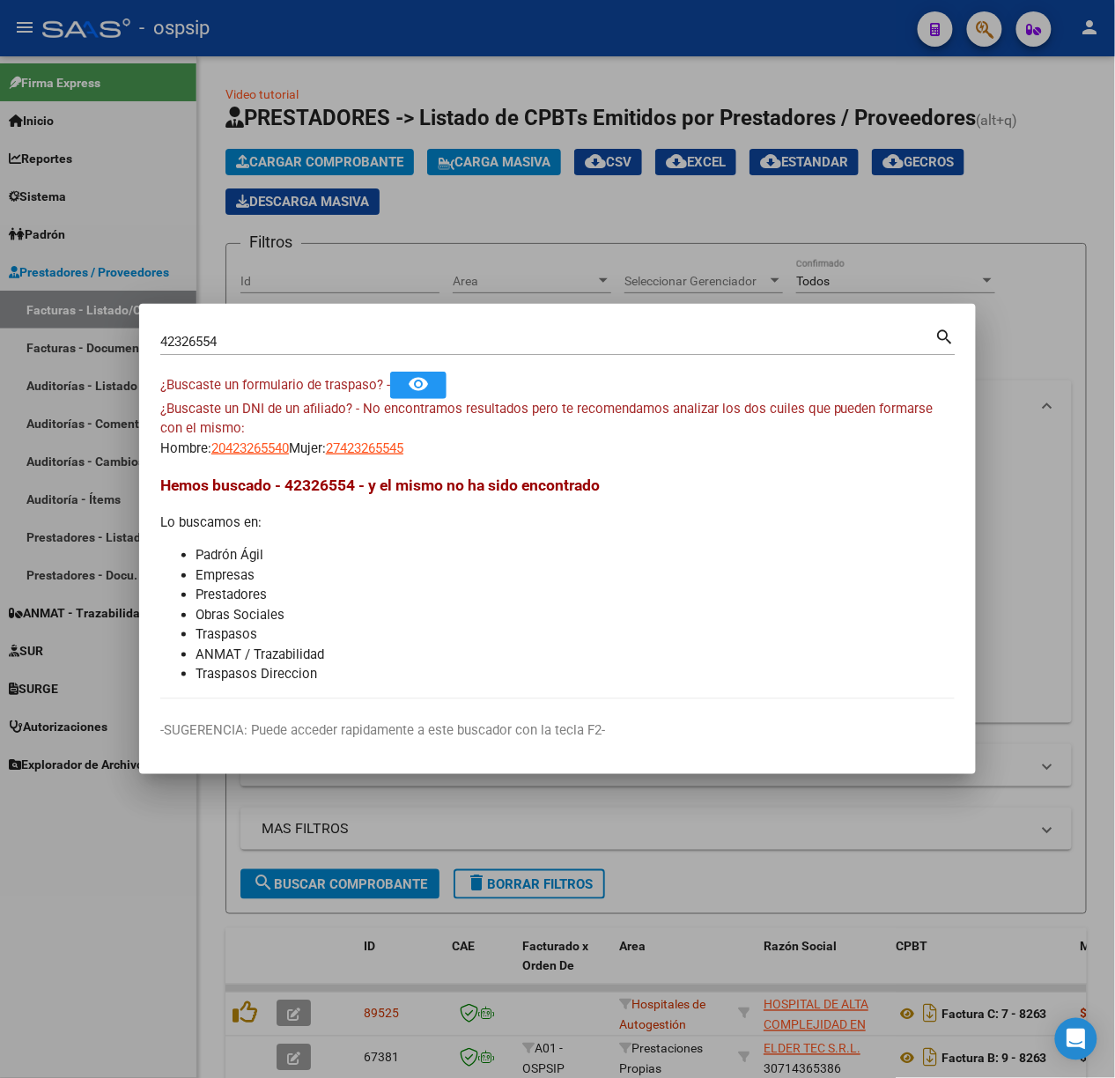
click at [276, 351] on div "42326554 Buscar (apellido, dni, [PERSON_NAME], [PERSON_NAME], cuit, obra social)" at bounding box center [547, 341] width 775 height 26
click at [272, 349] on input "42326554" at bounding box center [547, 342] width 775 height 16
click at [269, 349] on input "42326554" at bounding box center [547, 342] width 775 height 16
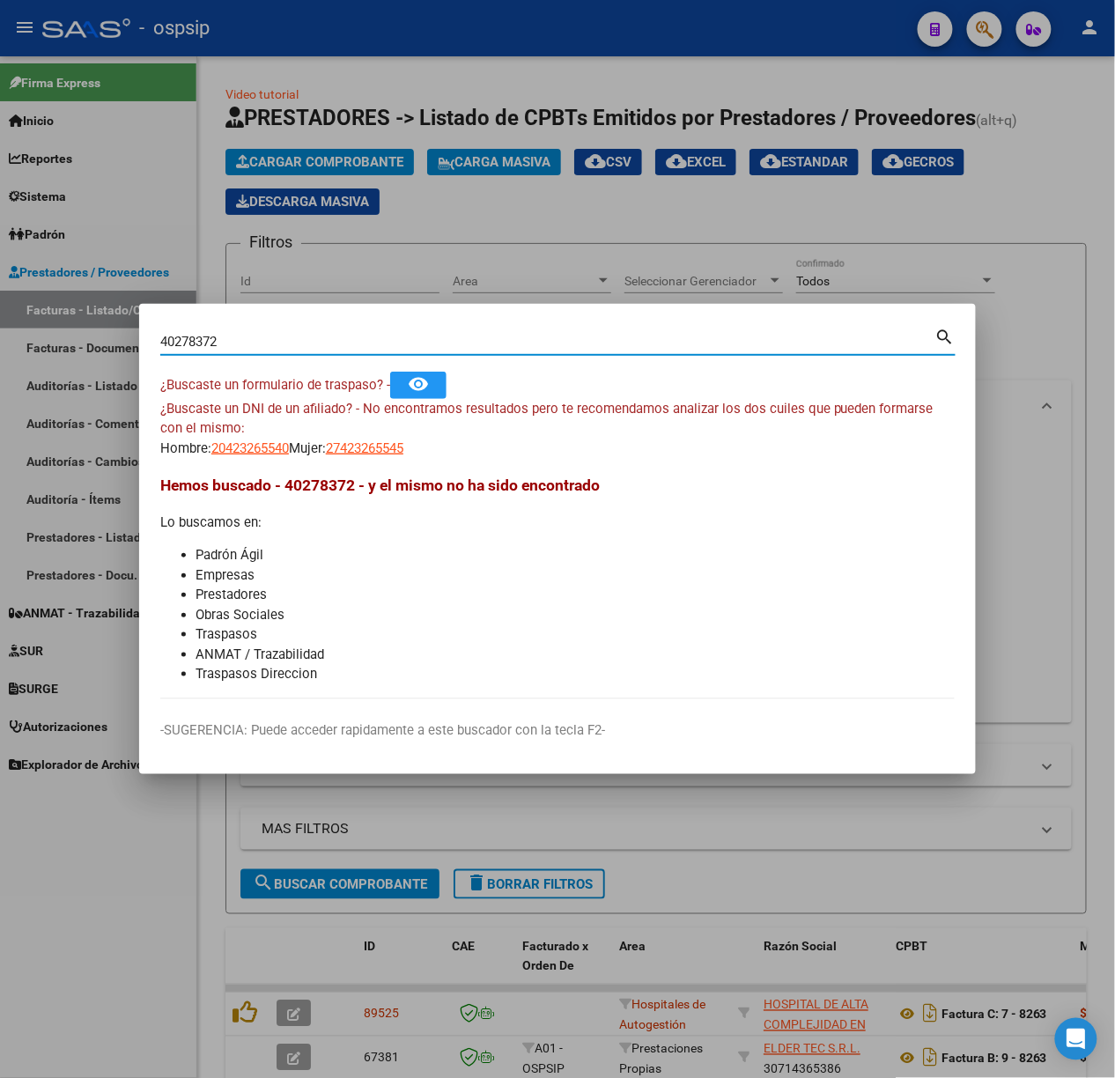
type input "40278372"
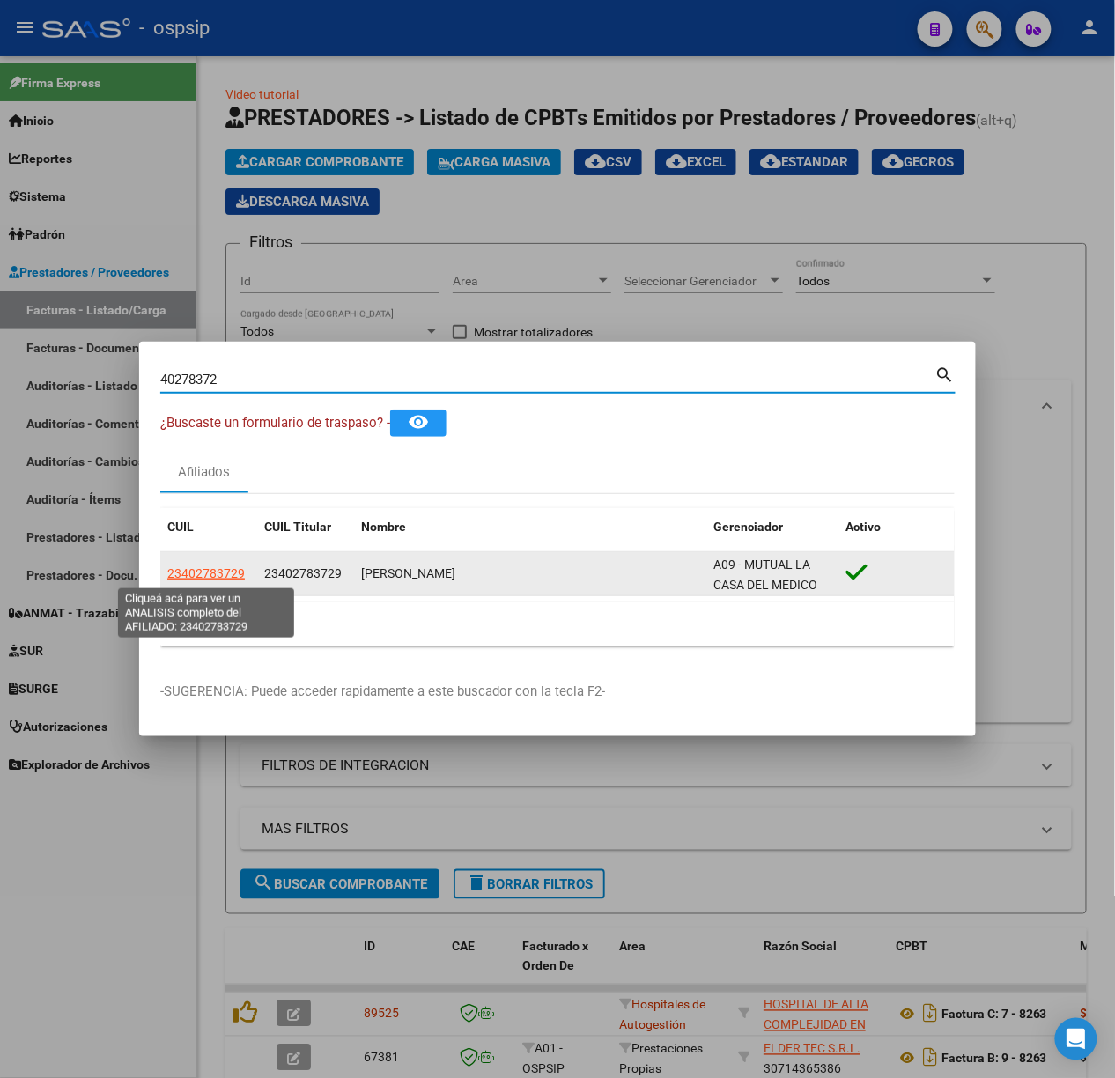
click at [219, 574] on span "23402783729" at bounding box center [206, 573] width 78 height 14
type textarea "23402783729"
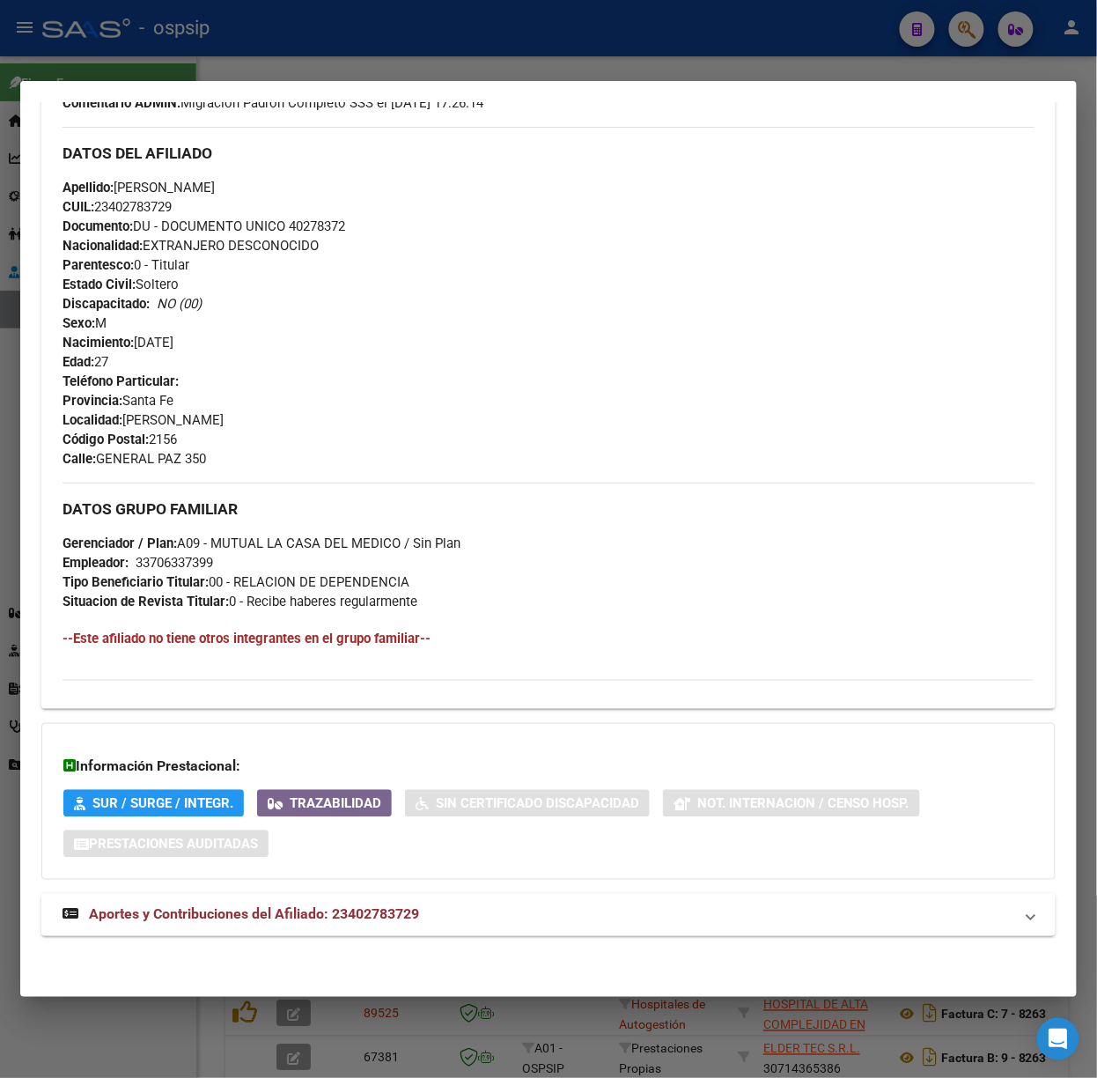
click at [331, 919] on span "Aportes y Contribuciones del Afiliado: 23402783729" at bounding box center [254, 914] width 330 height 17
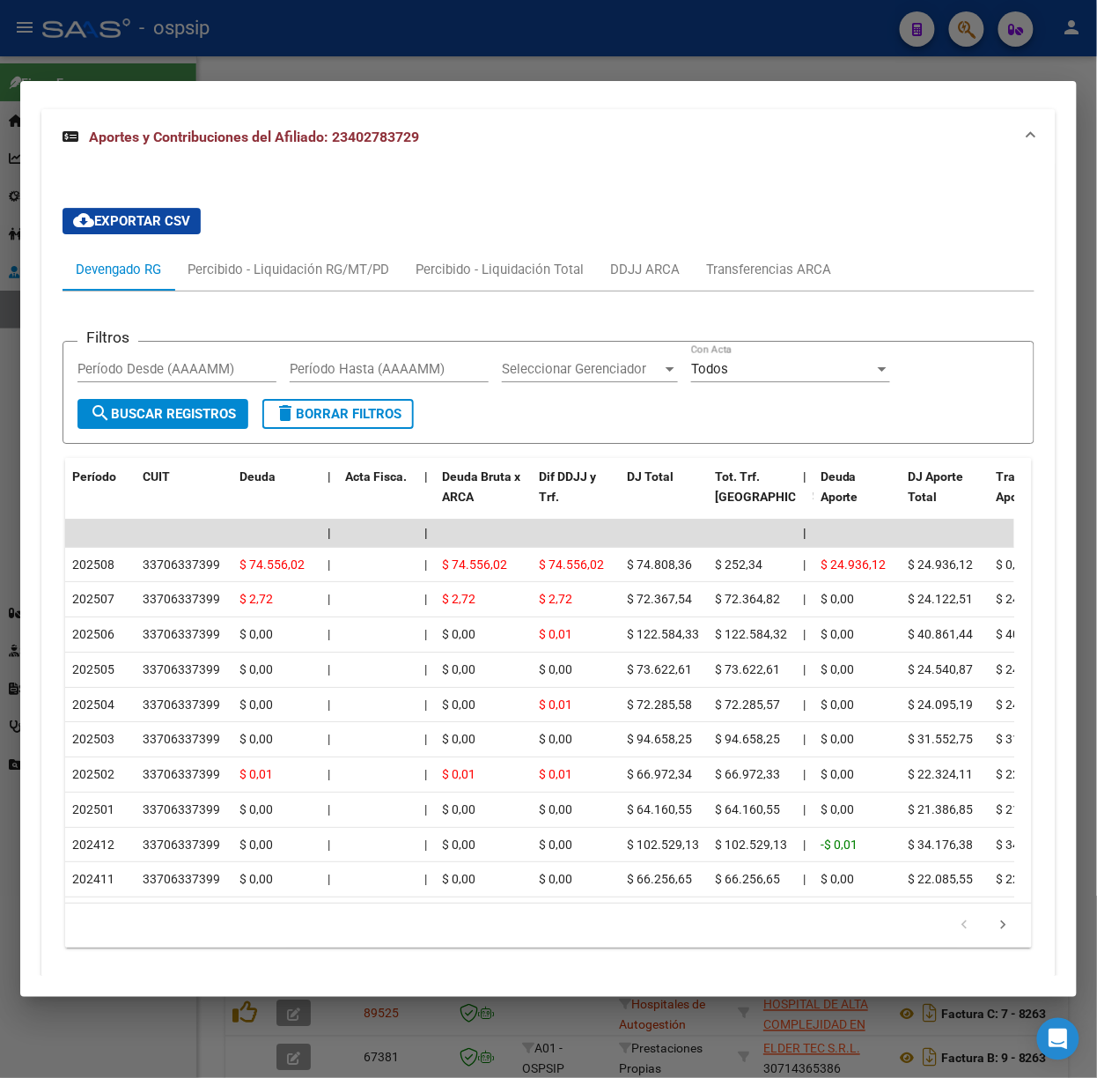
scroll to position [1358, 0]
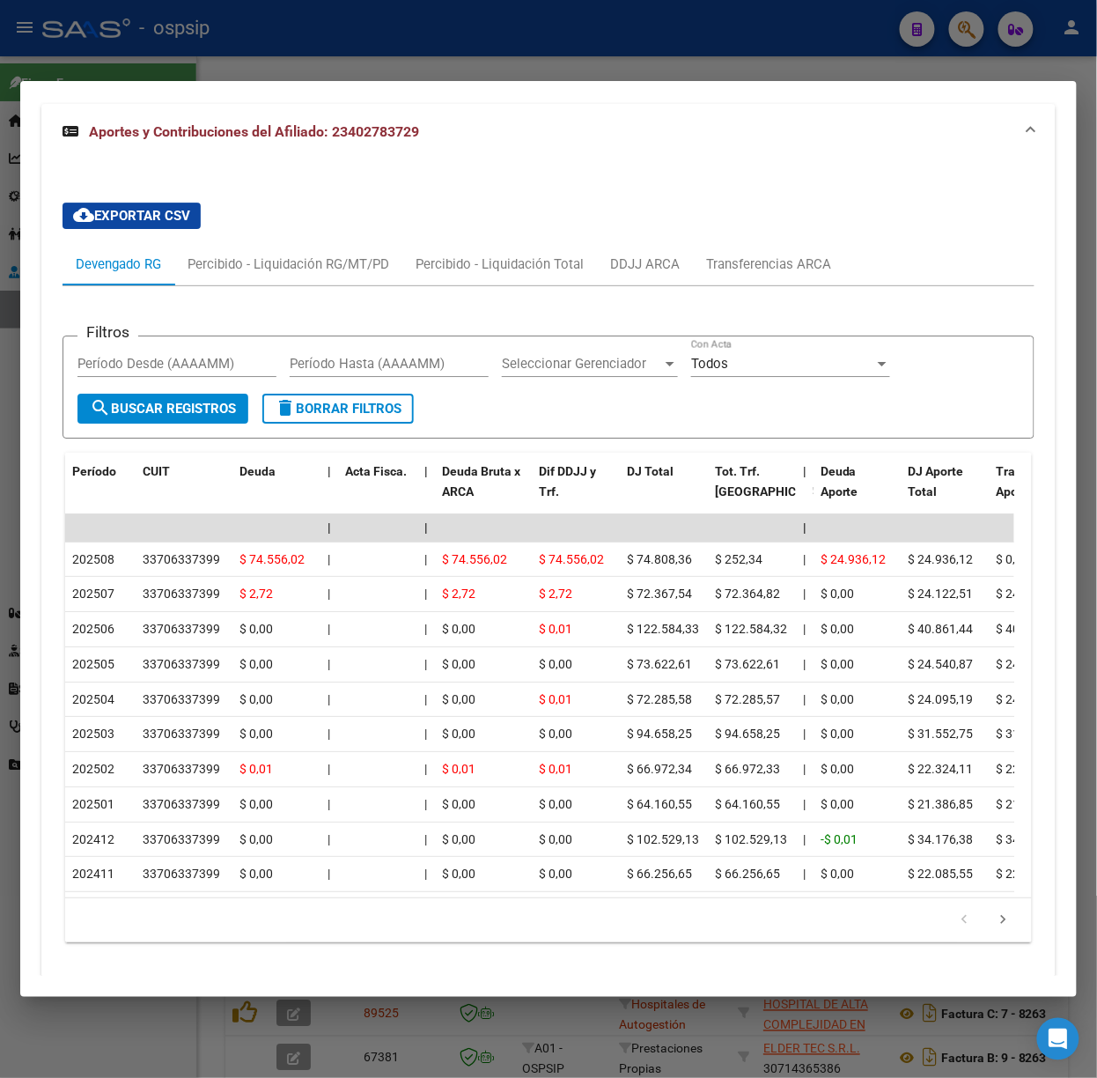
click at [310, 58] on div at bounding box center [548, 539] width 1097 height 1078
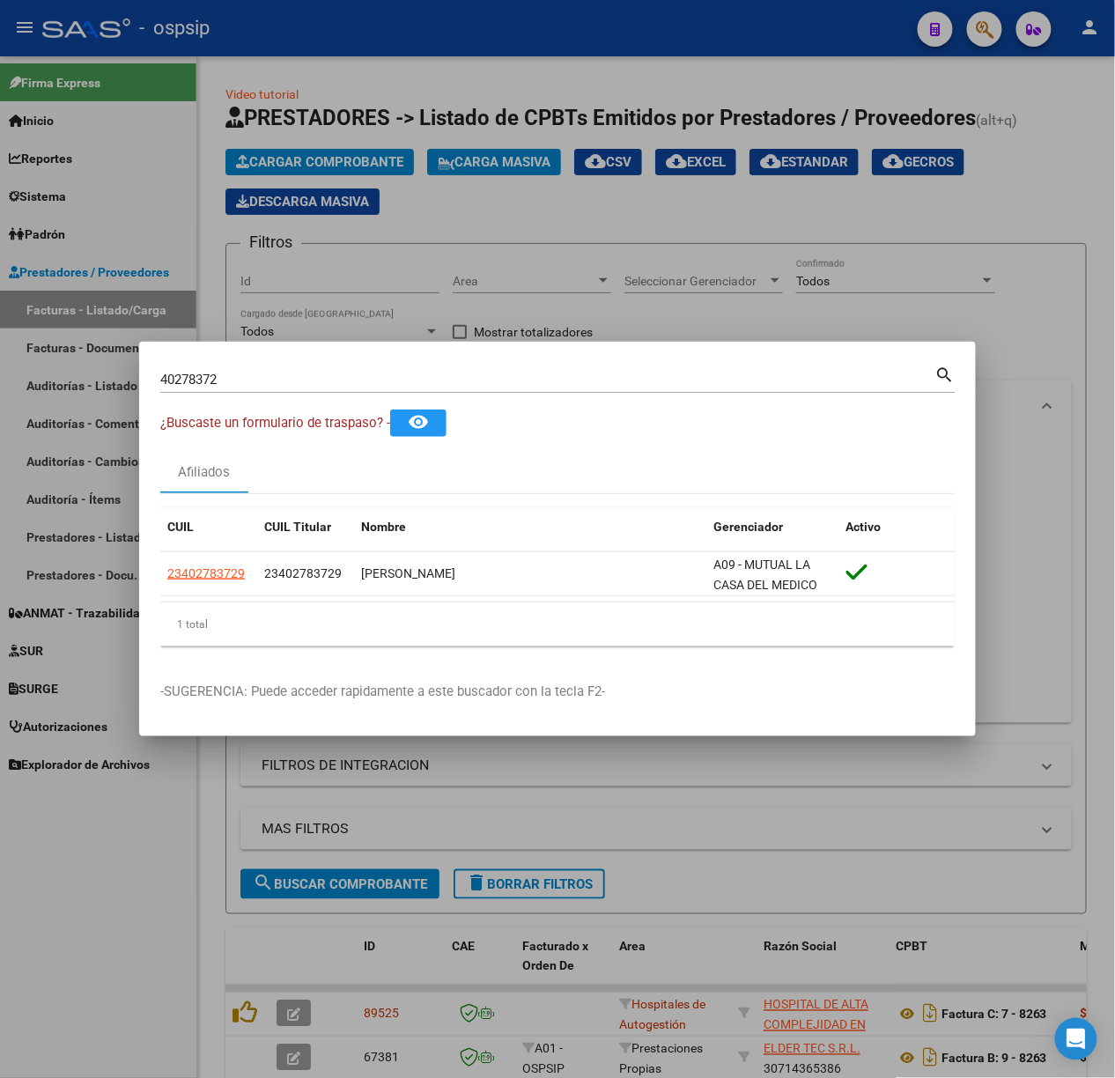
click at [314, 395] on div "40278372 Buscar (apellido, dni, cuil, [PERSON_NAME], cuit, obra social) search" at bounding box center [557, 386] width 795 height 47
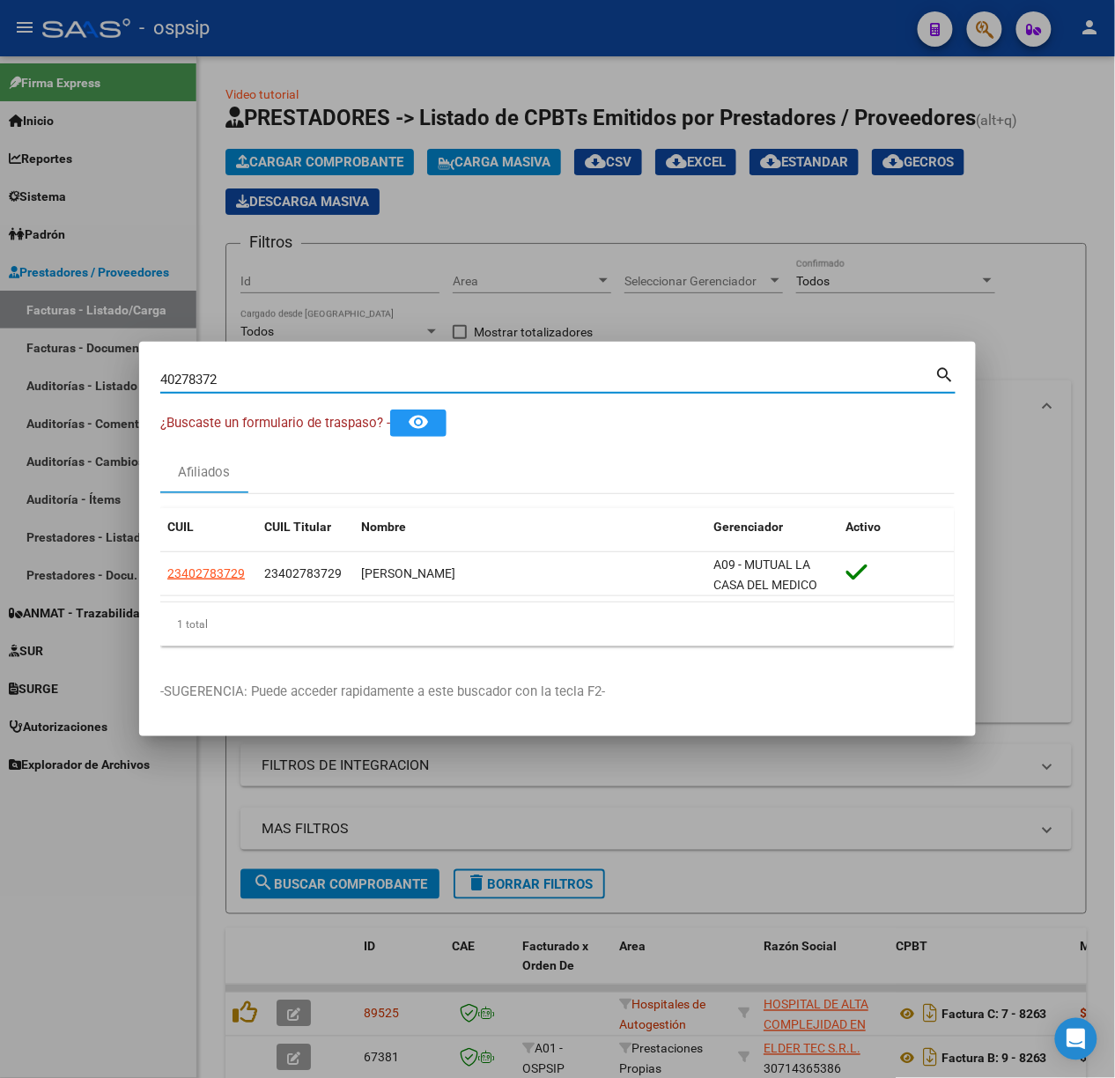
click at [314, 381] on input "40278372" at bounding box center [547, 380] width 775 height 16
type input "36326535"
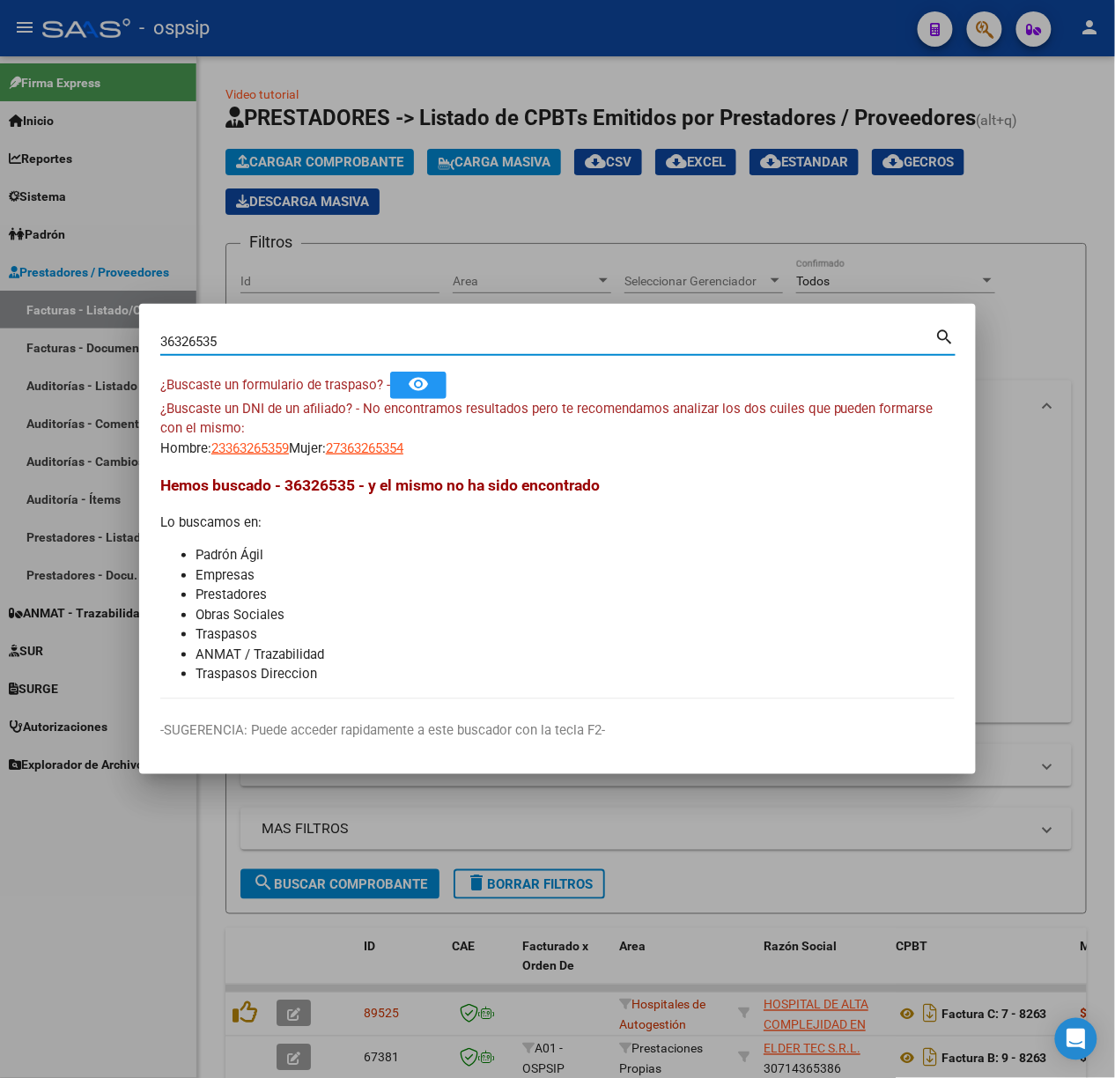
click at [379, 442] on span "27363265354" at bounding box center [365, 448] width 78 height 16
type textarea "27363265354"
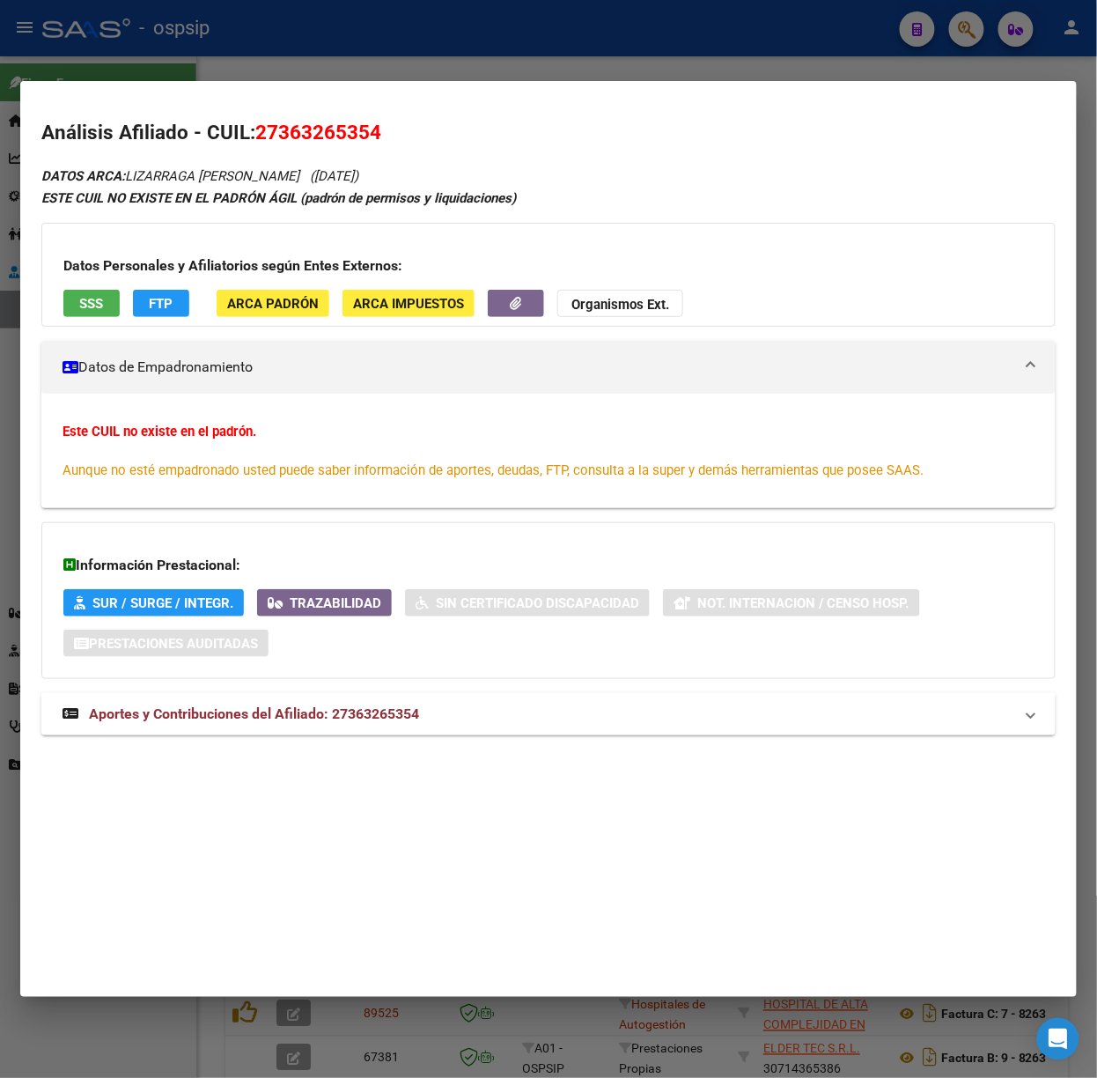
click at [336, 706] on span "Aportes y Contribuciones del Afiliado: 27363265354" at bounding box center [254, 713] width 330 height 17
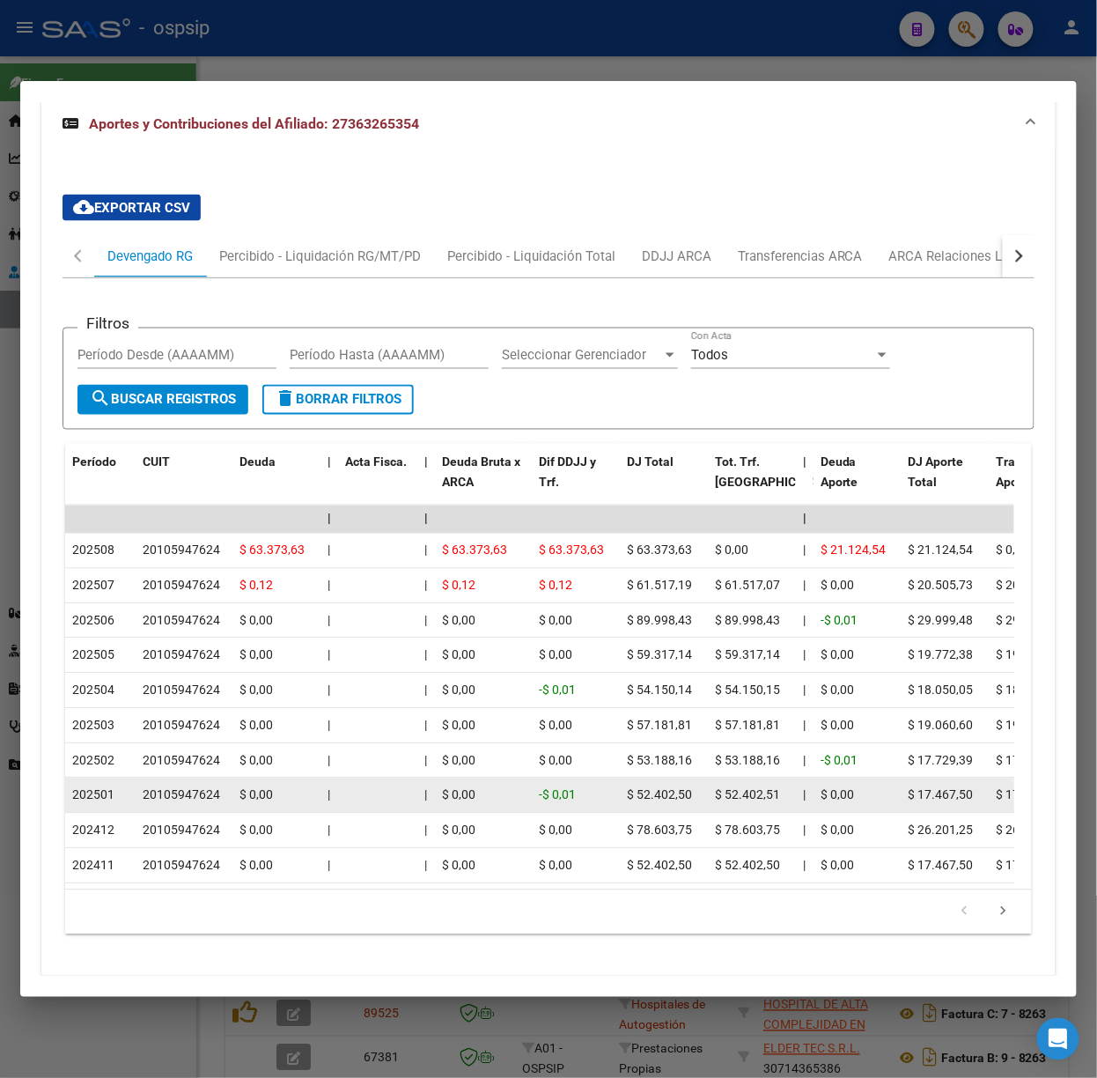
scroll to position [660, 0]
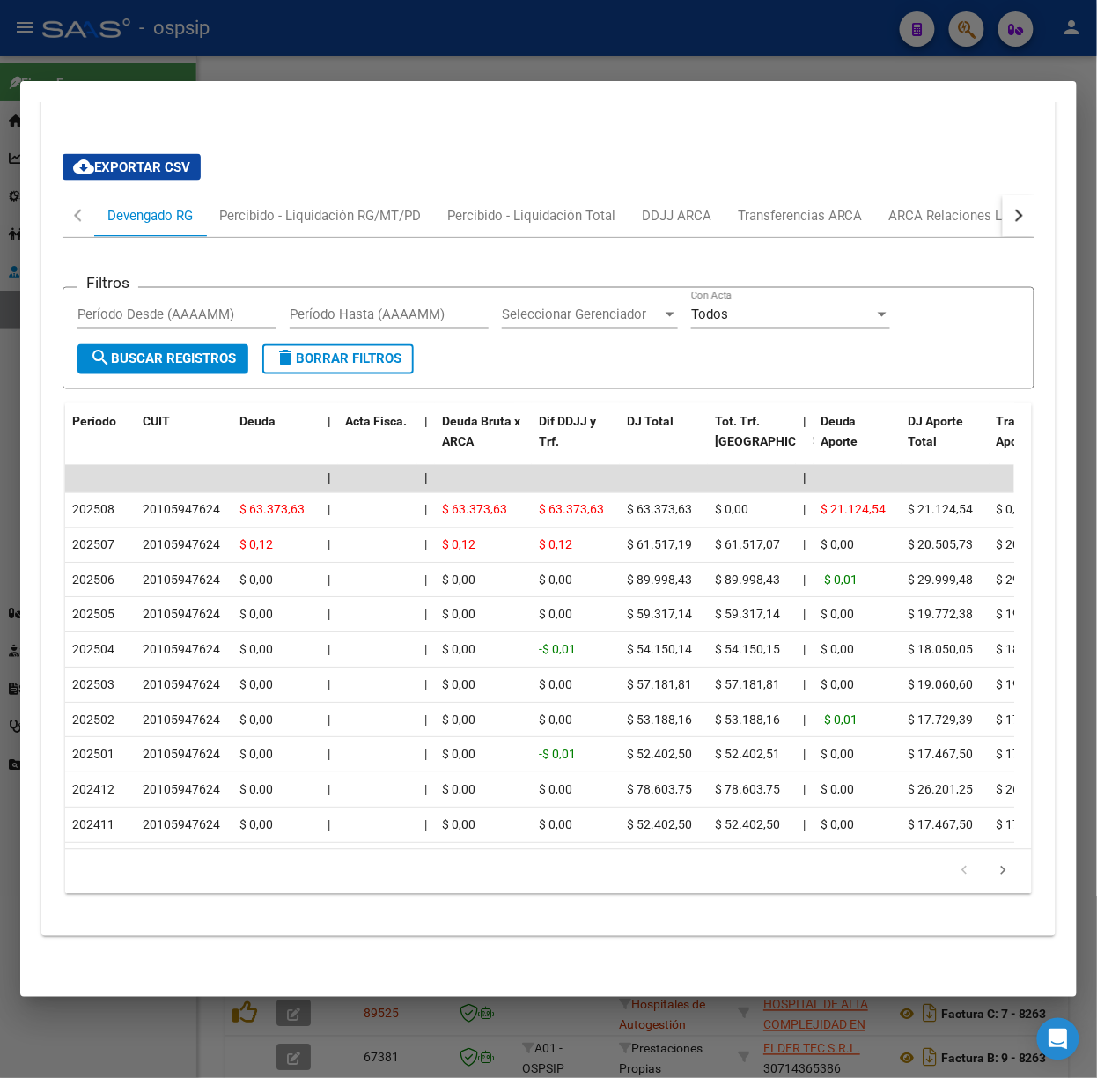
click at [305, 70] on div at bounding box center [548, 539] width 1097 height 1078
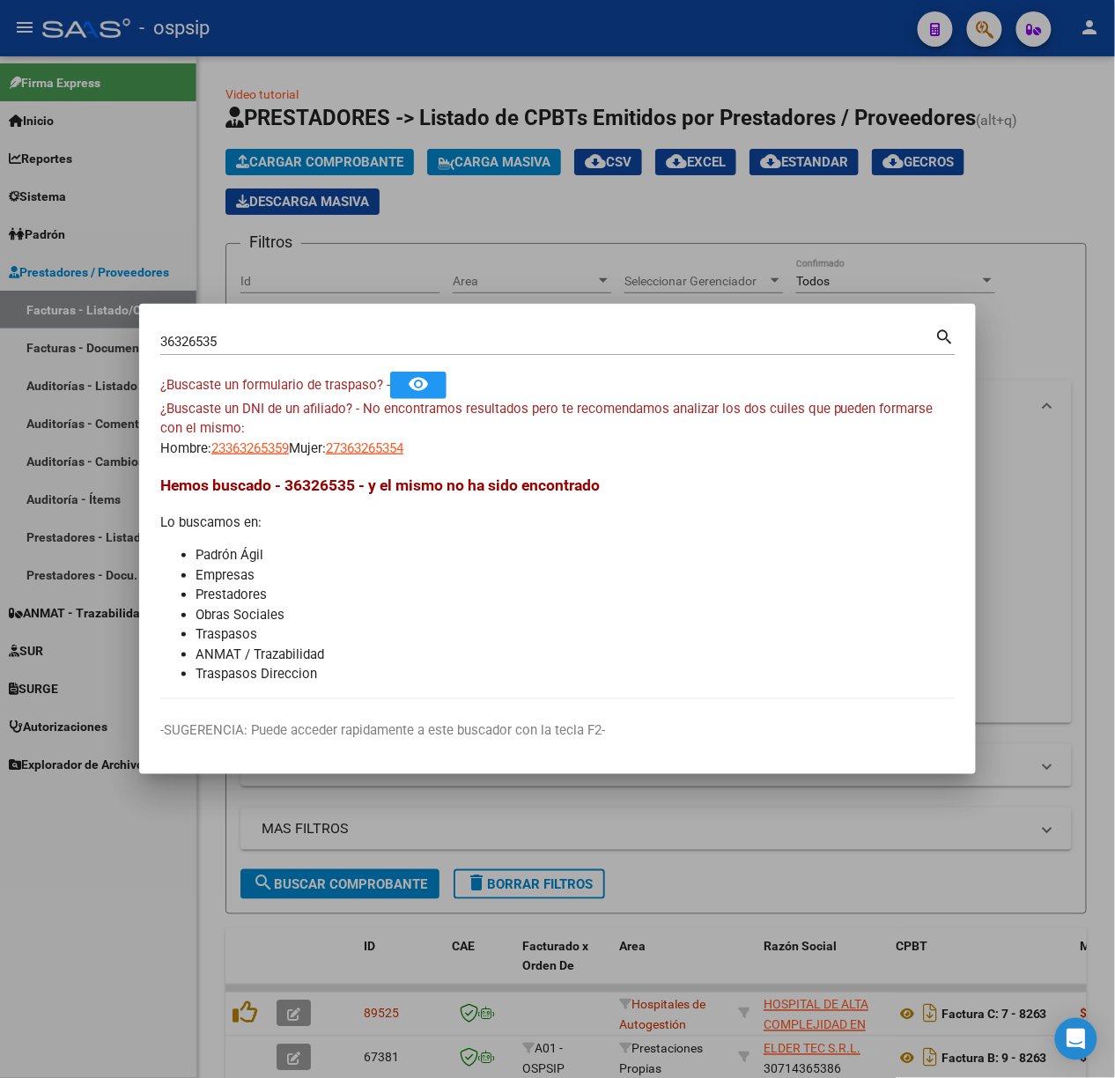
click at [324, 334] on input "36326535" at bounding box center [547, 342] width 775 height 16
type input "36369634"
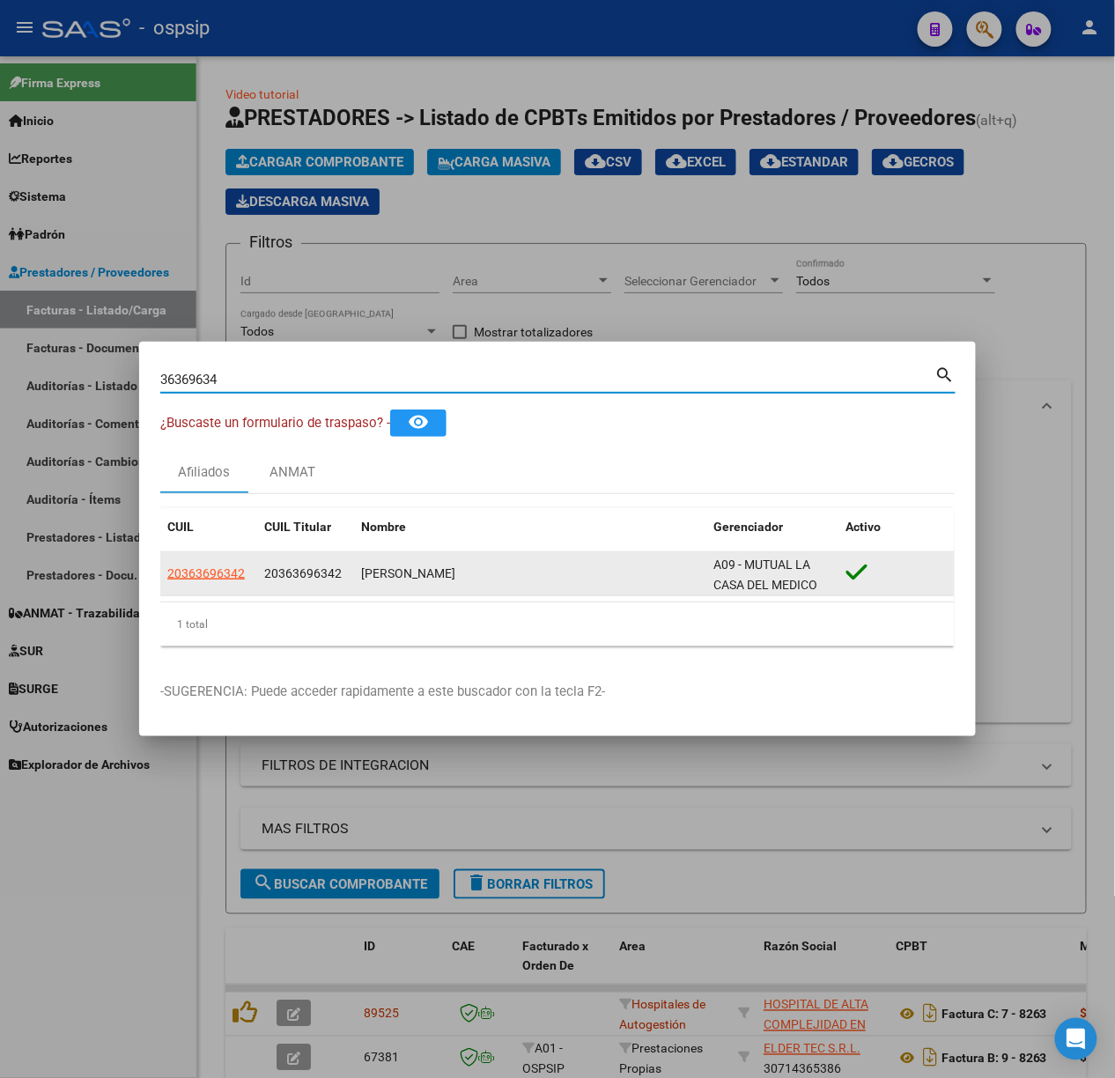
click at [196, 582] on app-link-go-to "20363696342" at bounding box center [206, 574] width 78 height 20
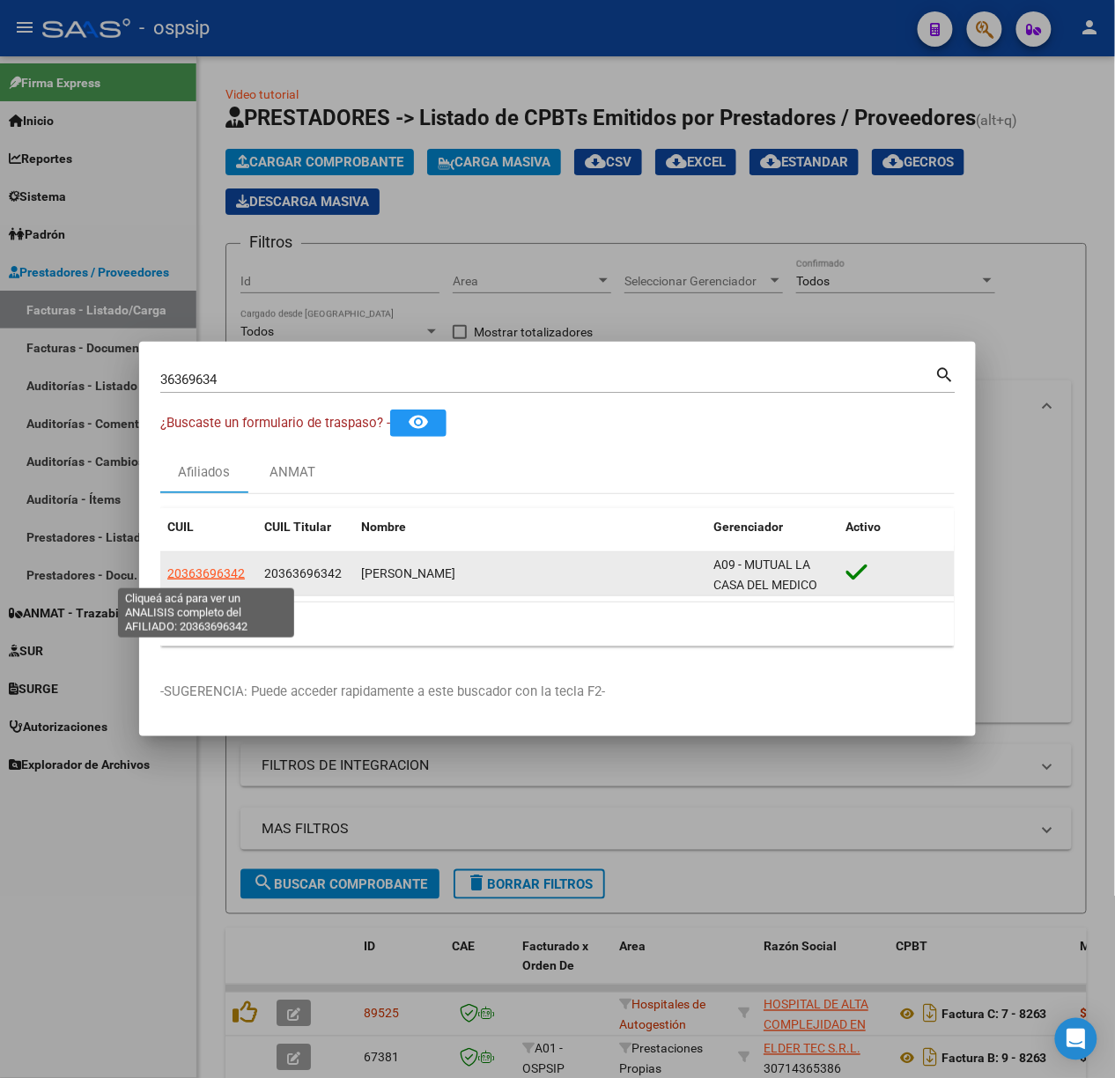
click at [205, 579] on span "20363696342" at bounding box center [206, 573] width 78 height 14
type textarea "20363696342"
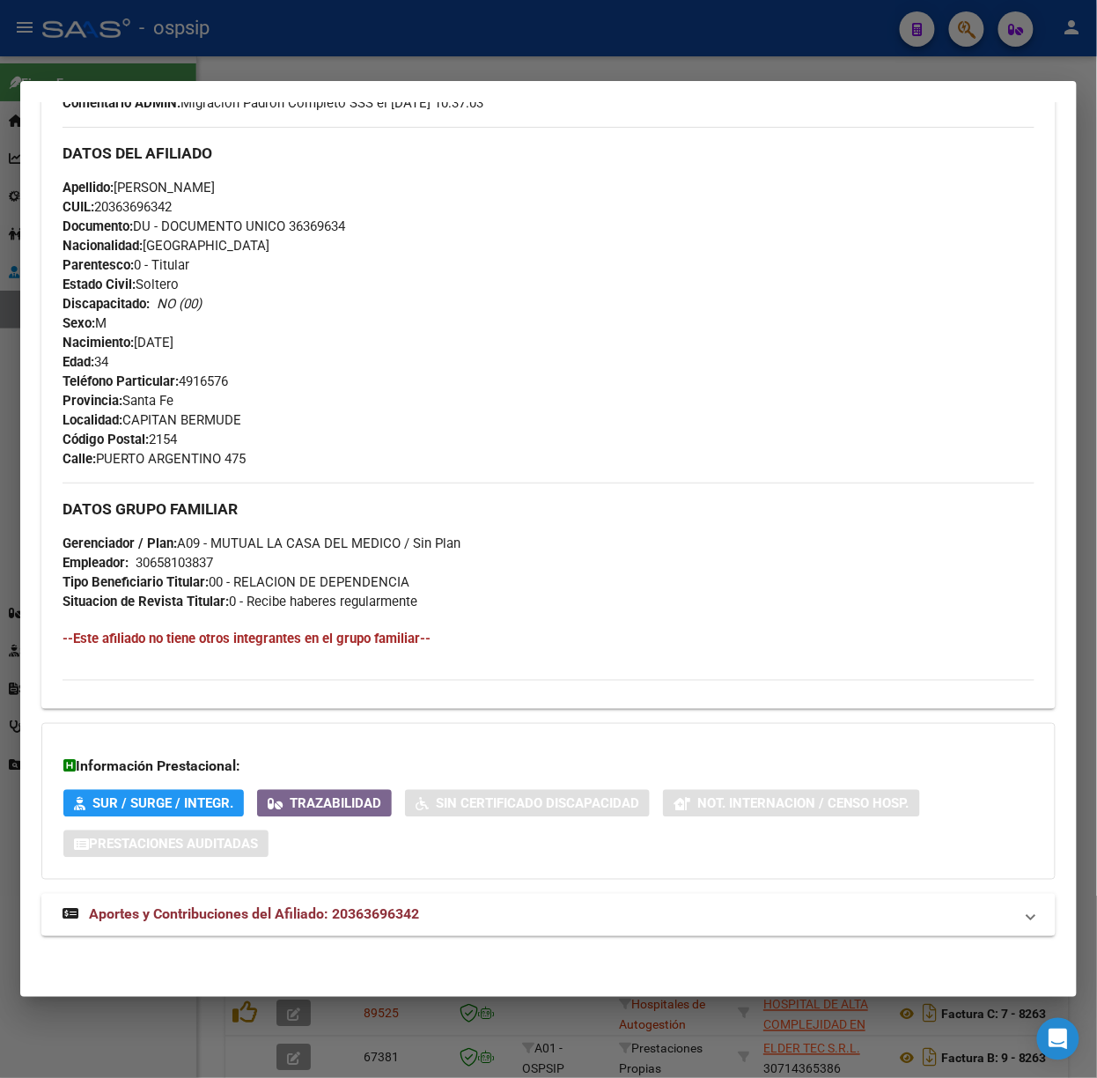
click at [393, 914] on span "Aportes y Contribuciones del Afiliado: 20363696342" at bounding box center [254, 914] width 330 height 17
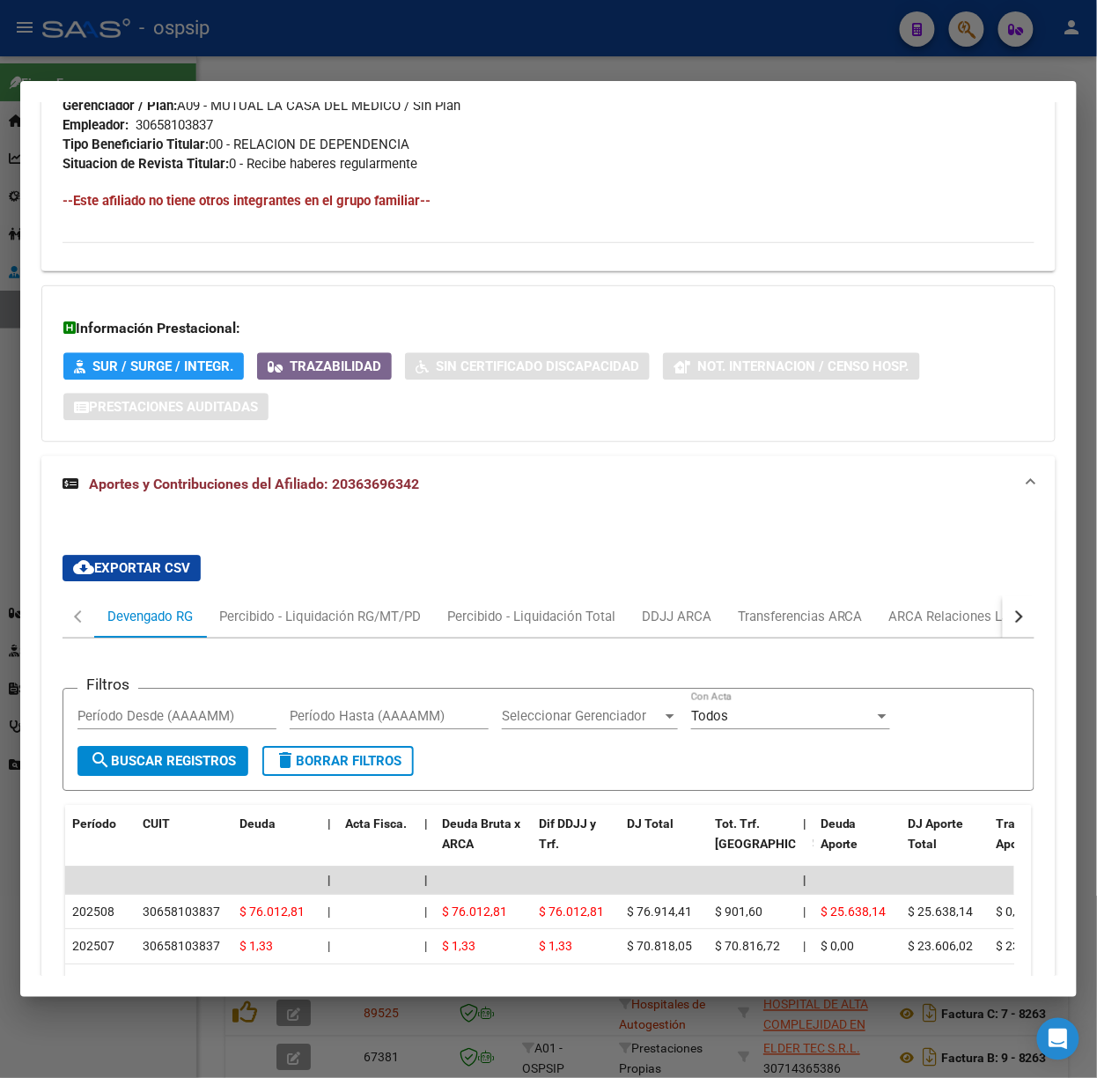
scroll to position [1358, 0]
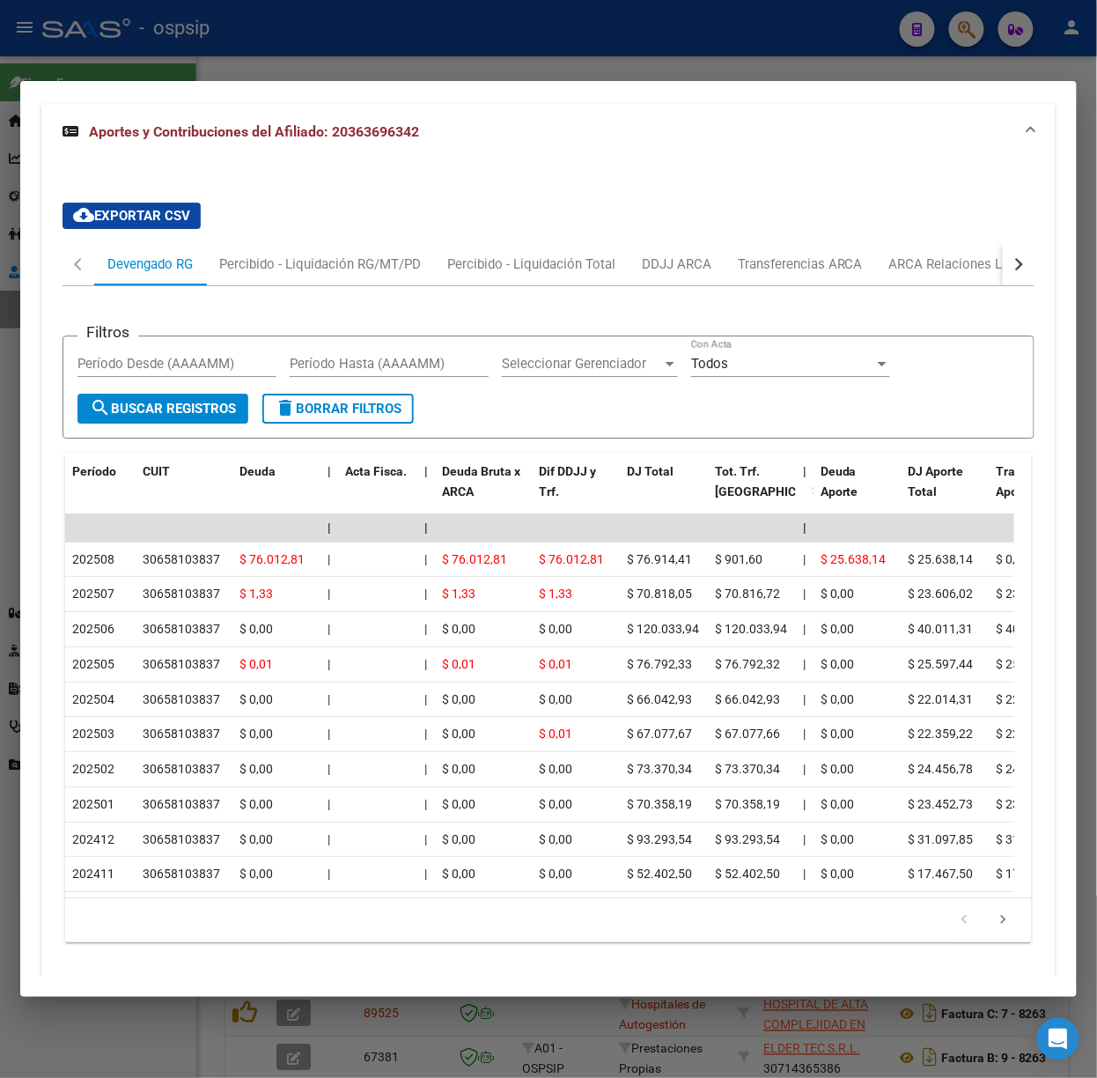
click at [258, 33] on div at bounding box center [548, 539] width 1097 height 1078
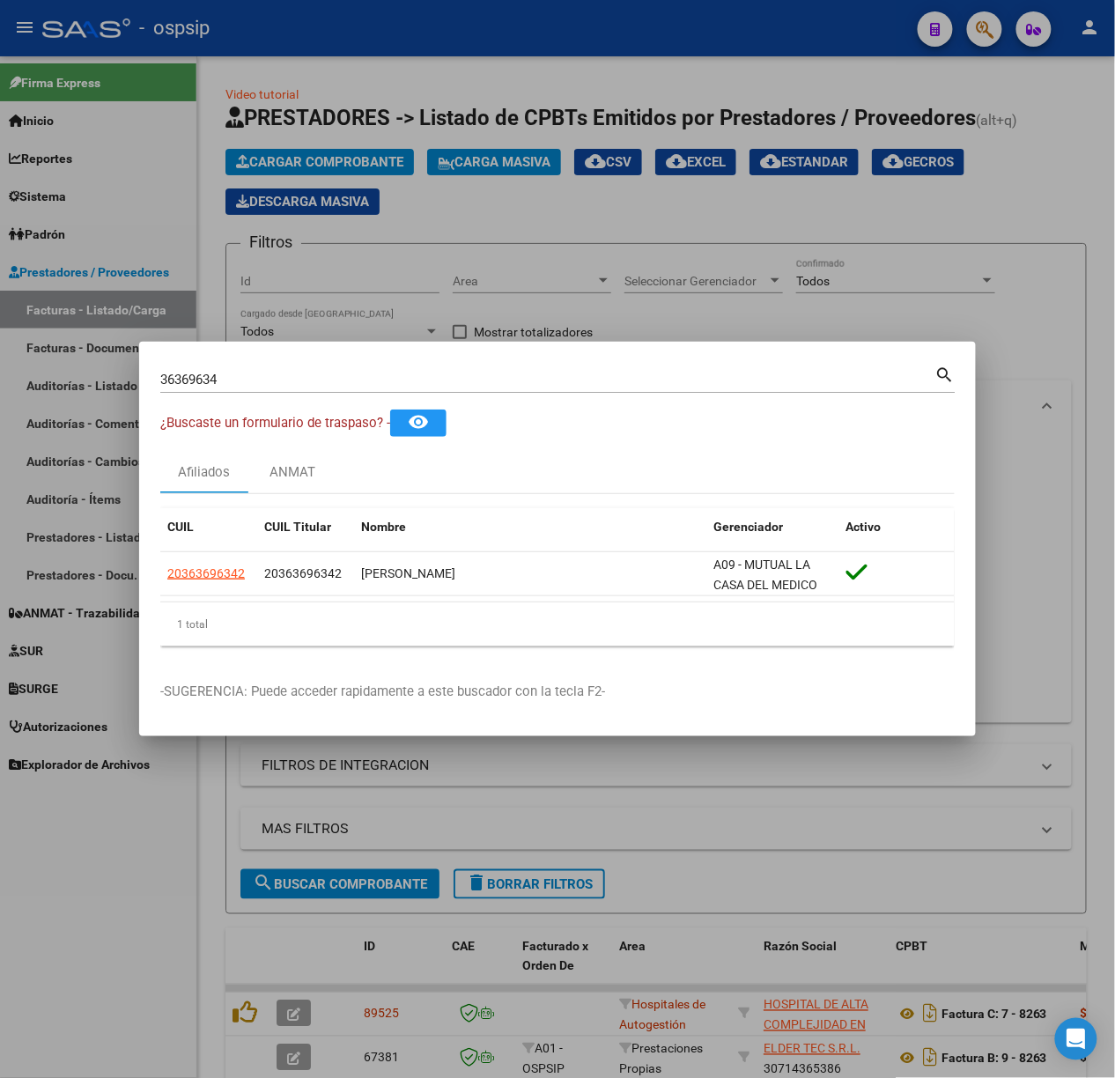
click at [240, 373] on input "36369634" at bounding box center [547, 380] width 775 height 16
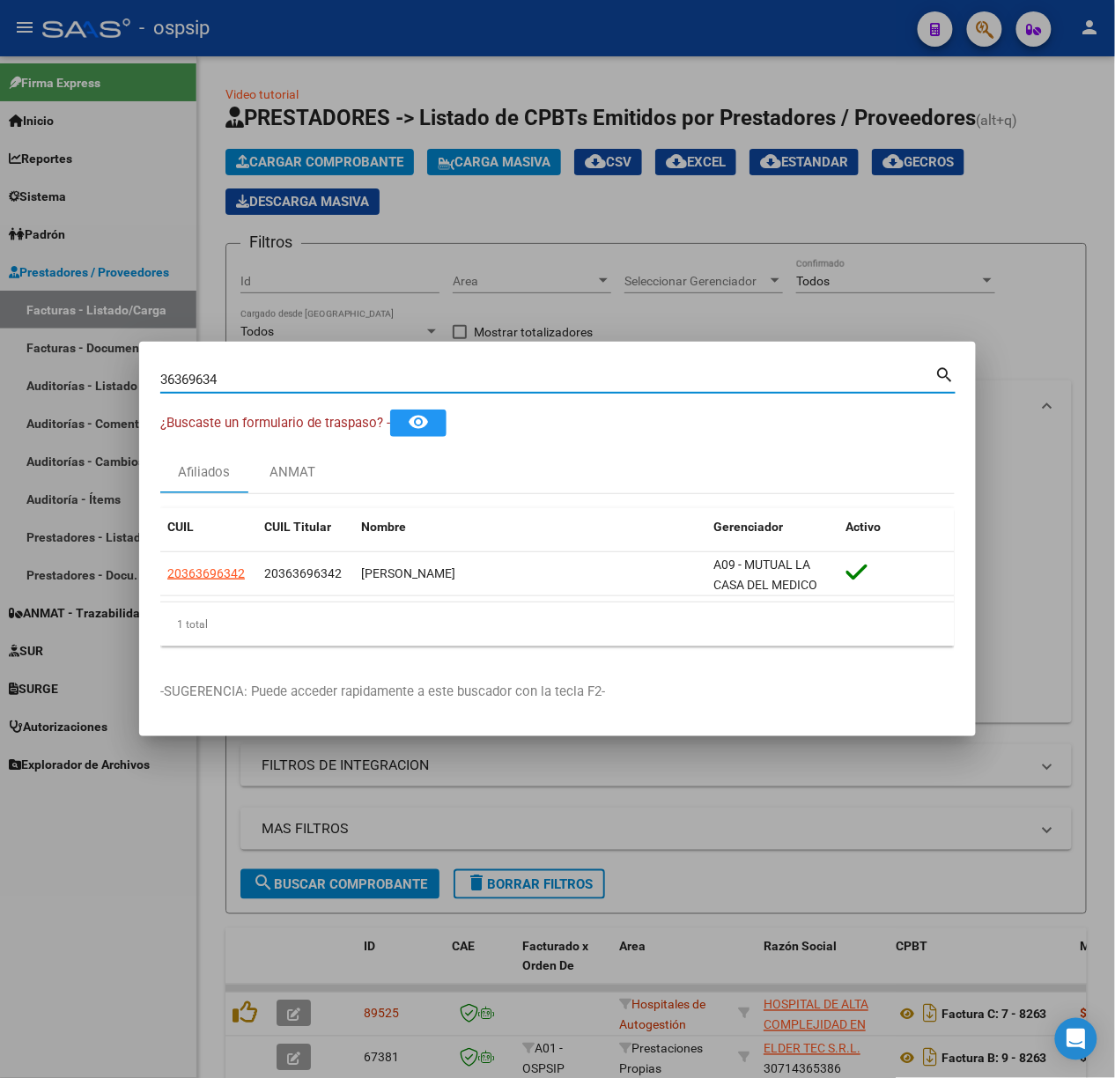
click at [240, 373] on input "36369634" at bounding box center [547, 380] width 775 height 16
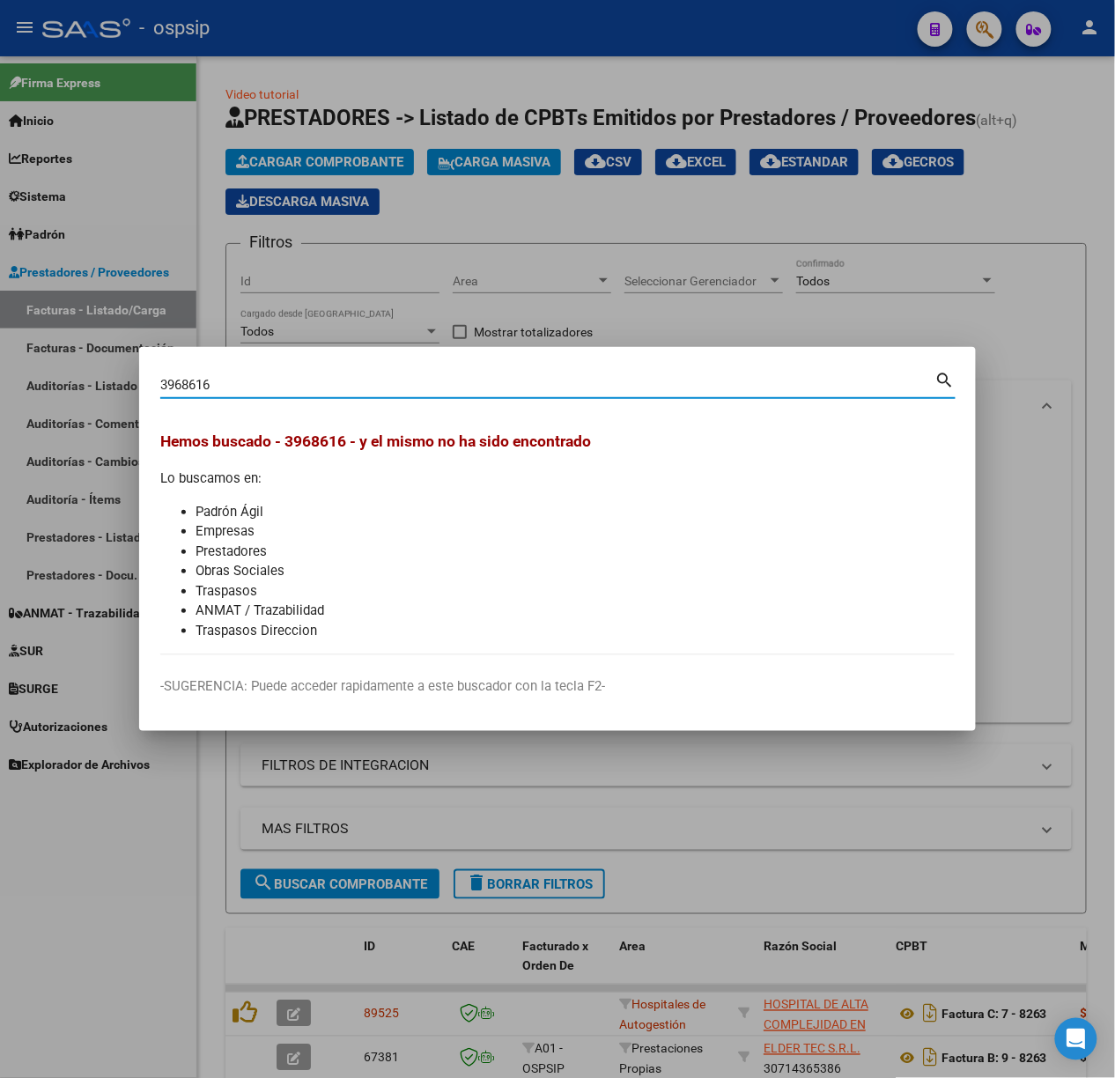
click at [226, 385] on input "3968616" at bounding box center [547, 385] width 775 height 16
click at [162, 374] on div "3968616 Buscar (apellido, dni, [PERSON_NAME], [PERSON_NAME], cuit, obra social)" at bounding box center [547, 385] width 775 height 26
click at [162, 379] on input "3968616" at bounding box center [547, 385] width 775 height 16
type input "03968616"
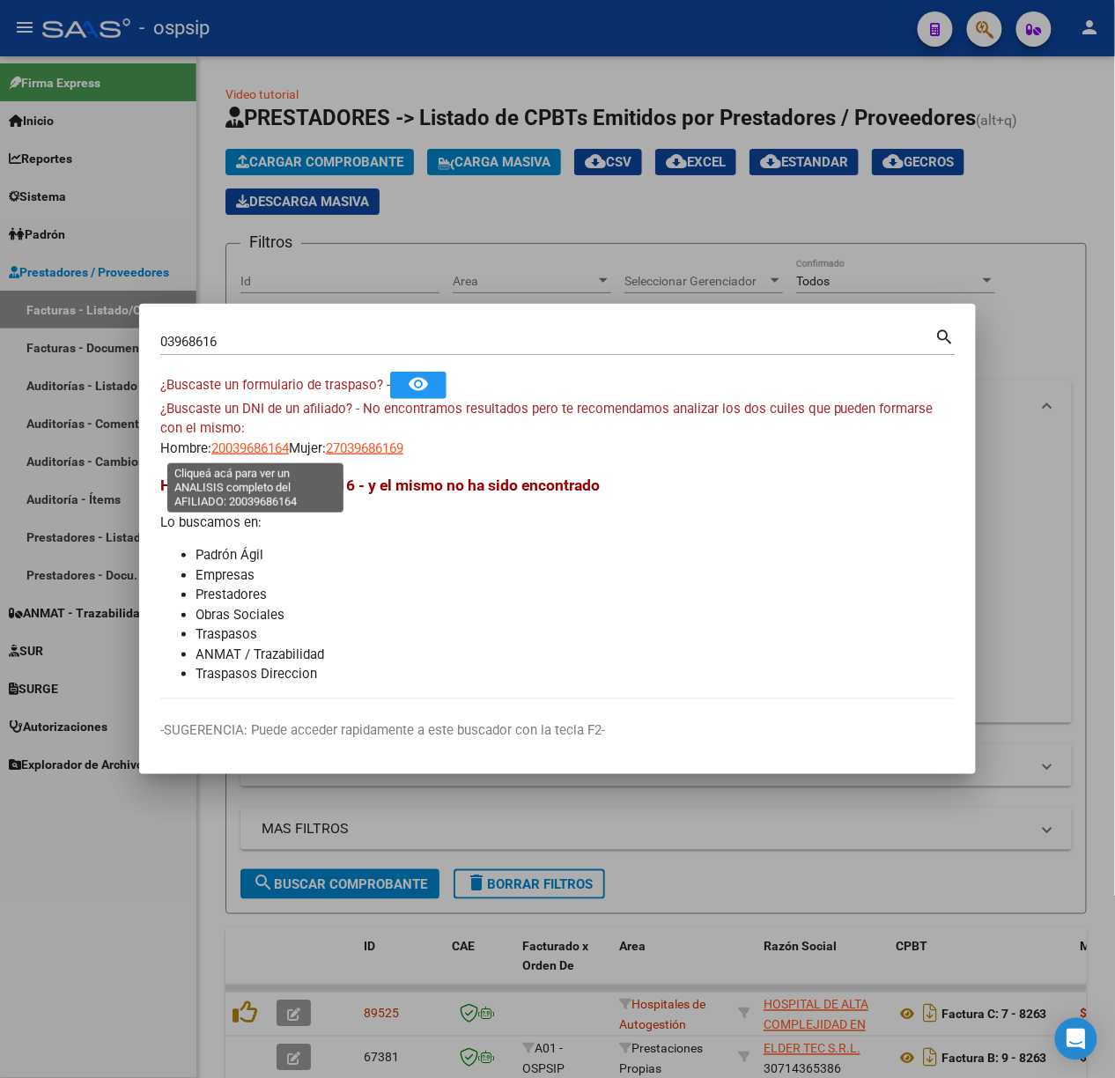
click at [266, 445] on span "20039686164" at bounding box center [250, 448] width 78 height 16
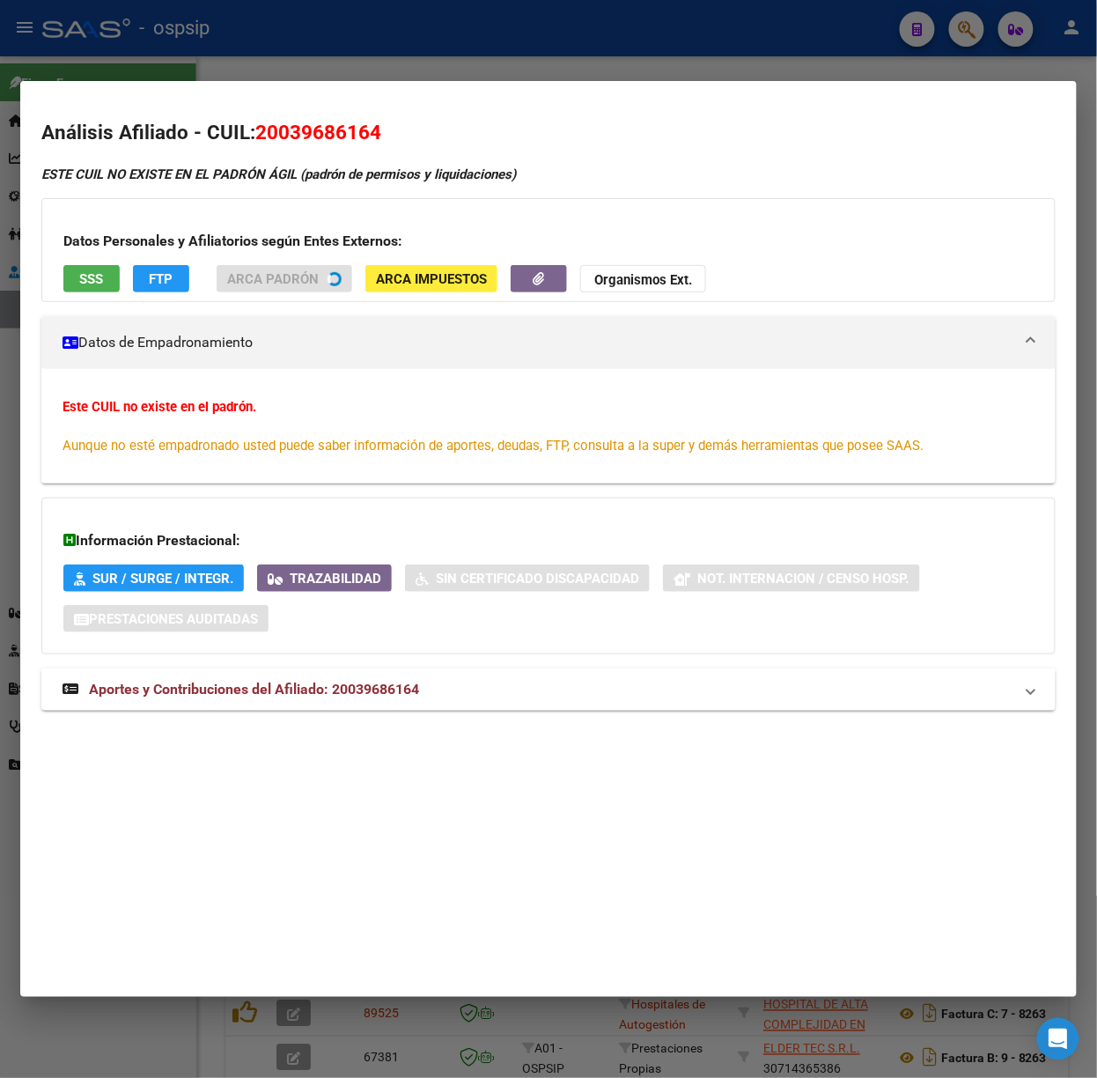
click at [333, 81] on mat-dialog-container "Análisis Afiliado - CUIL: 20039686164 ESTE CUIL NO EXISTE EN EL PADRÓN ÁGIL (pa…" at bounding box center [548, 539] width 1057 height 916
click at [285, 25] on div at bounding box center [548, 539] width 1097 height 1078
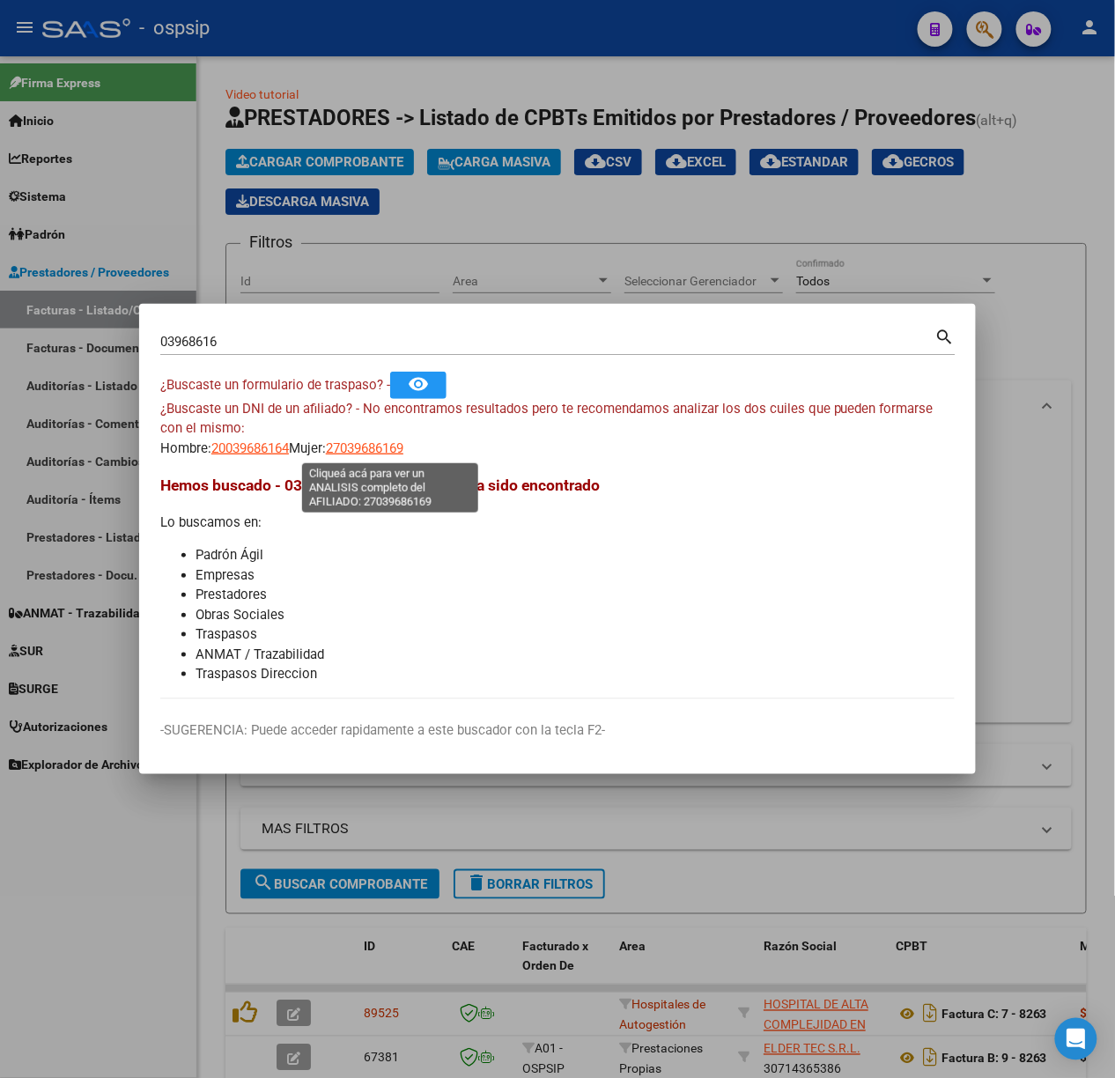
click at [395, 449] on span "27039686169" at bounding box center [365, 448] width 78 height 16
type textarea "27039686169"
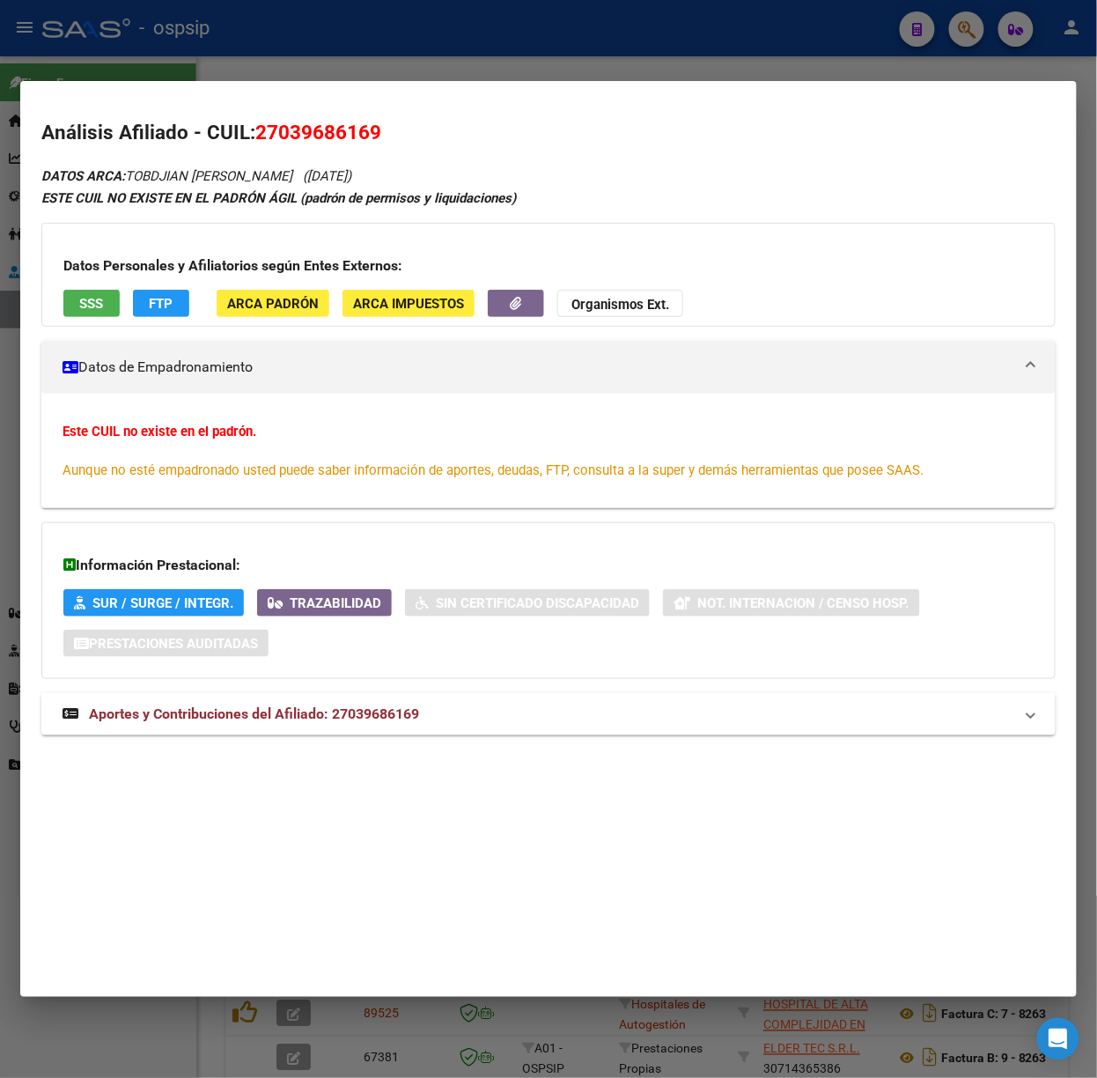
click at [307, 70] on div at bounding box center [548, 539] width 1097 height 1078
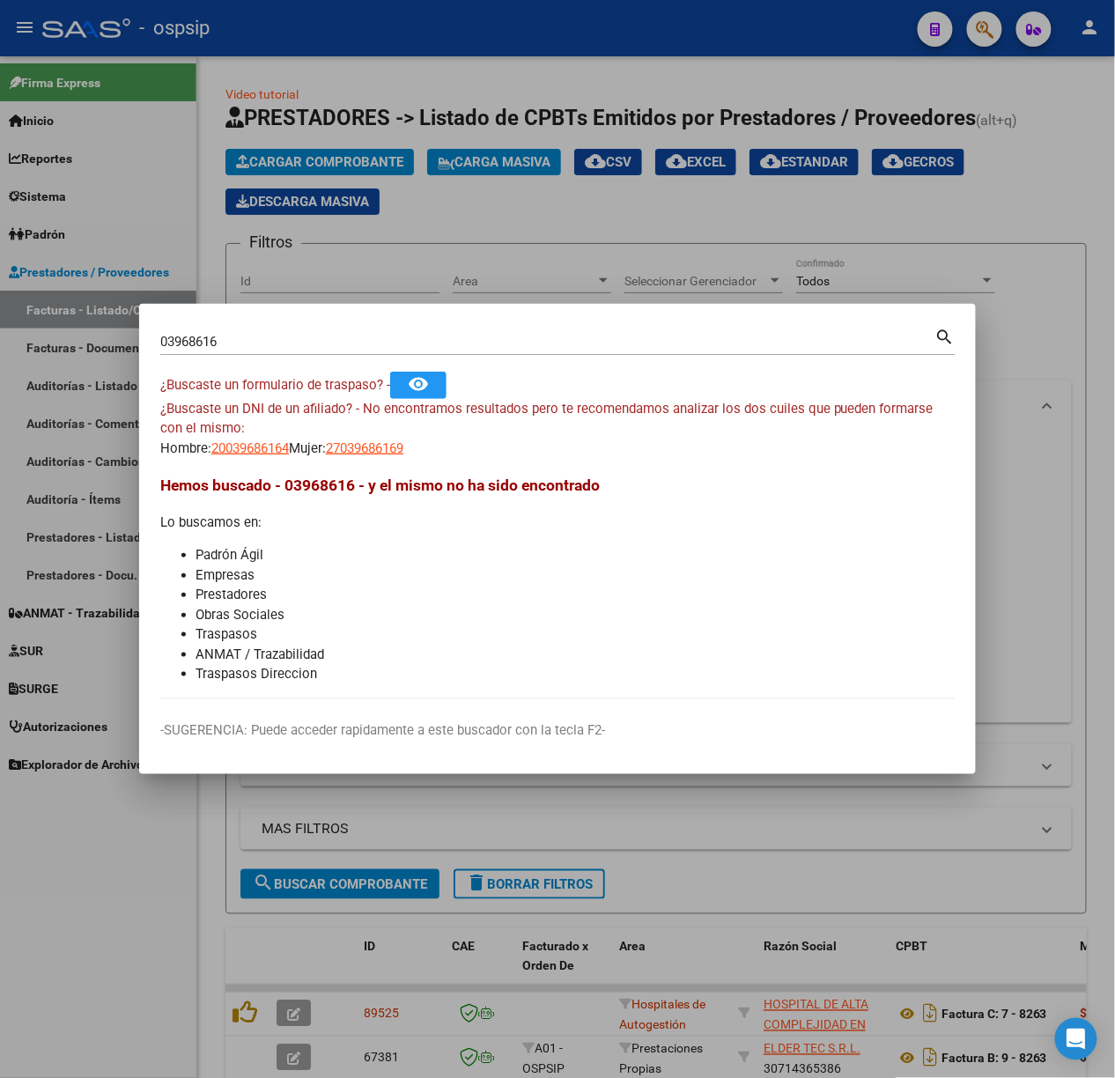
click at [167, 326] on div "03968616 Buscar (apellido, dni, [PERSON_NAME], [PERSON_NAME], cuit, obra social…" at bounding box center [557, 340] width 795 height 30
type input "39686316"
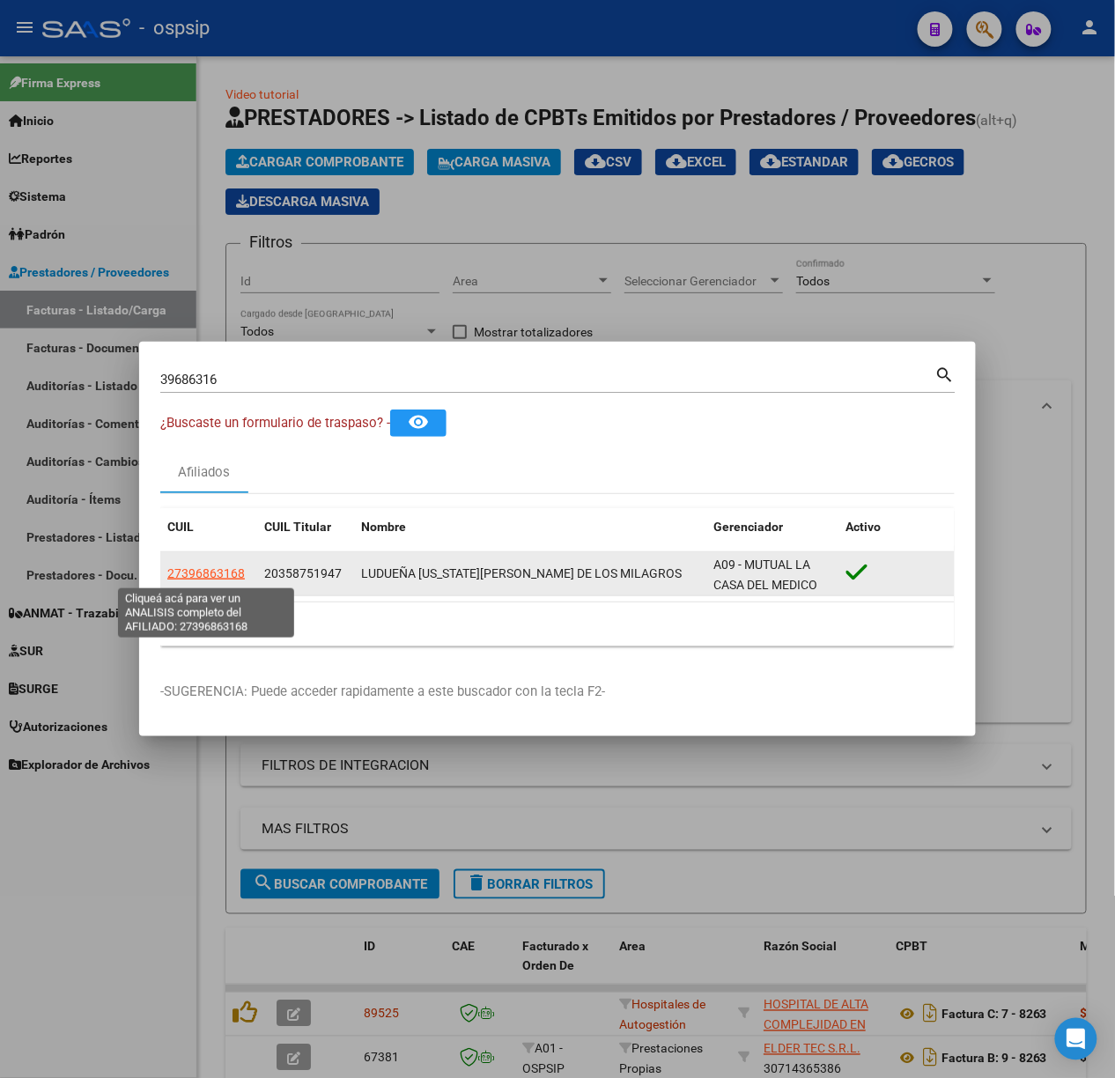
click at [231, 574] on span "27396863168" at bounding box center [206, 573] width 78 height 14
type textarea "27396863168"
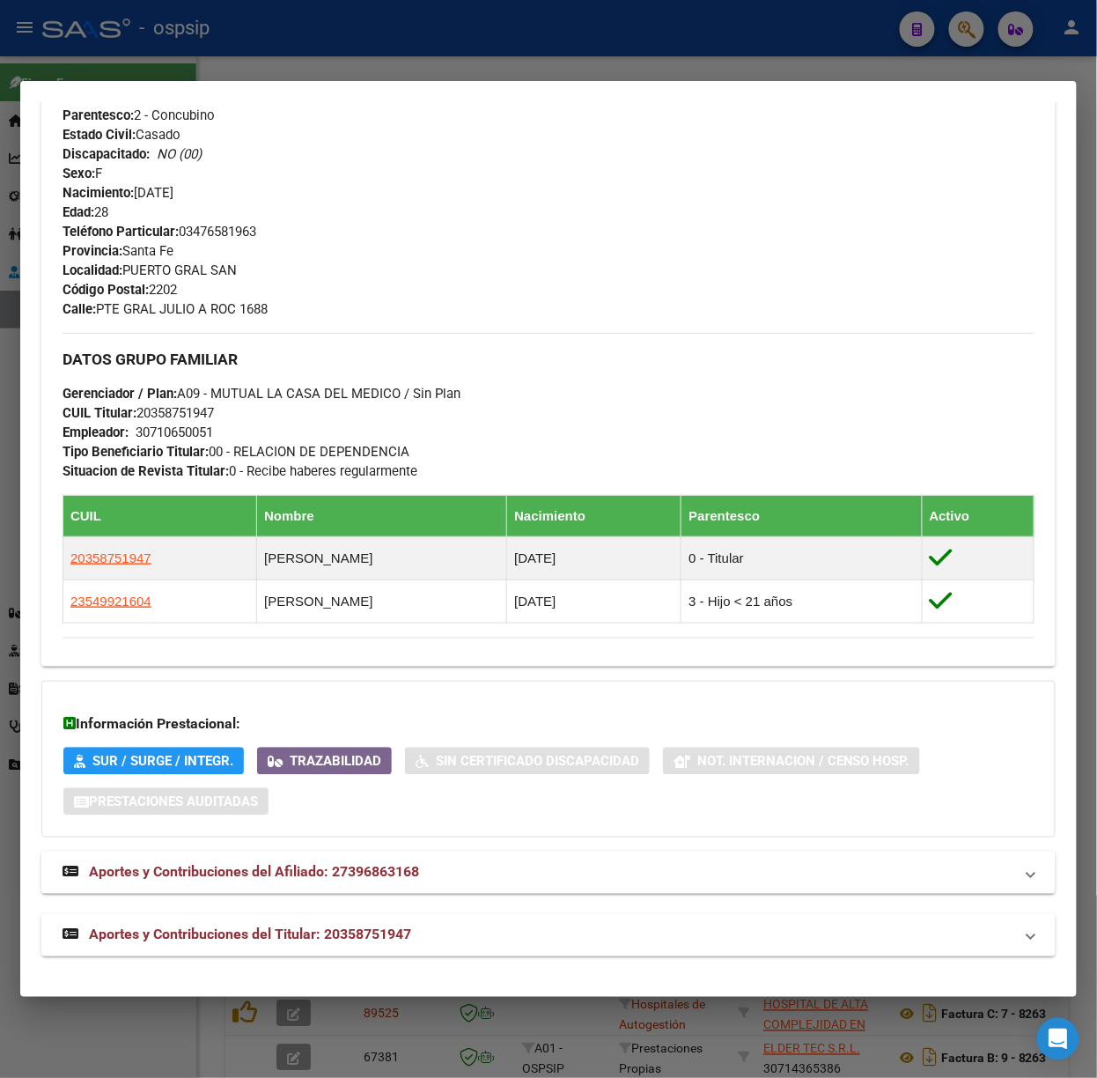
click at [550, 914] on mat-expansion-panel-header "Aportes y Contribuciones del Titular: 20358751947" at bounding box center [548, 935] width 1015 height 42
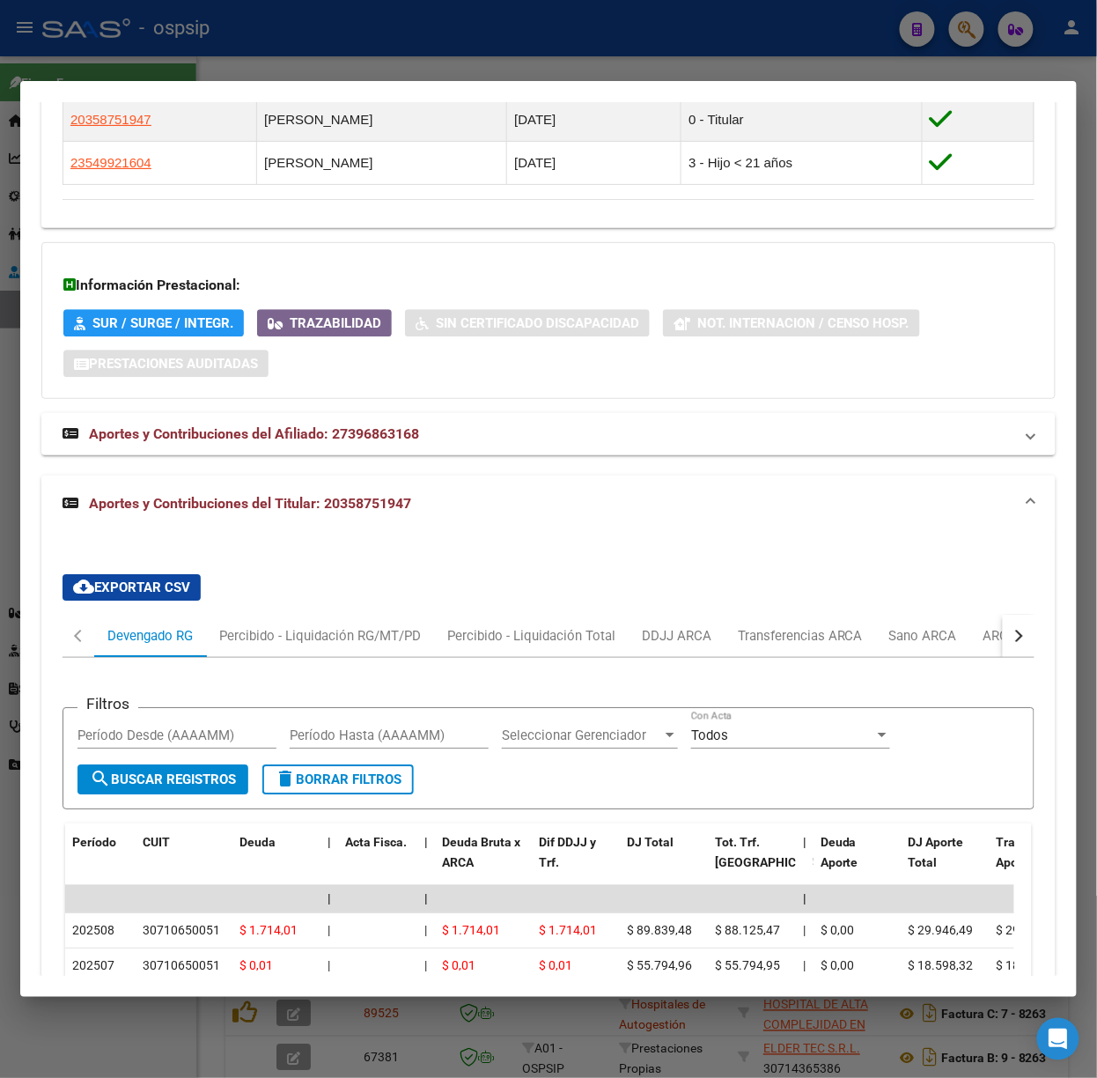
scroll to position [1579, 0]
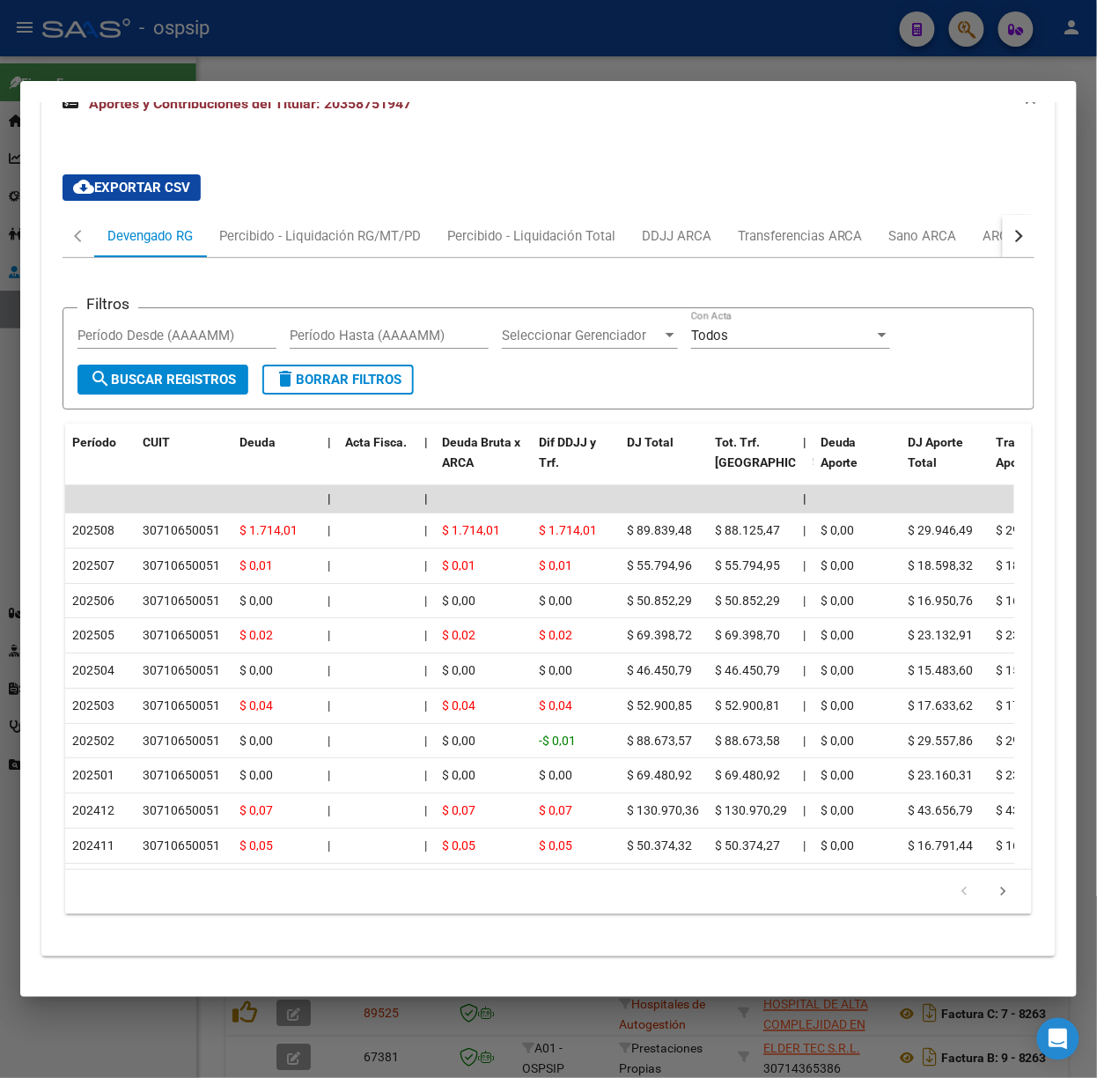
click at [526, 42] on div at bounding box center [548, 539] width 1097 height 1078
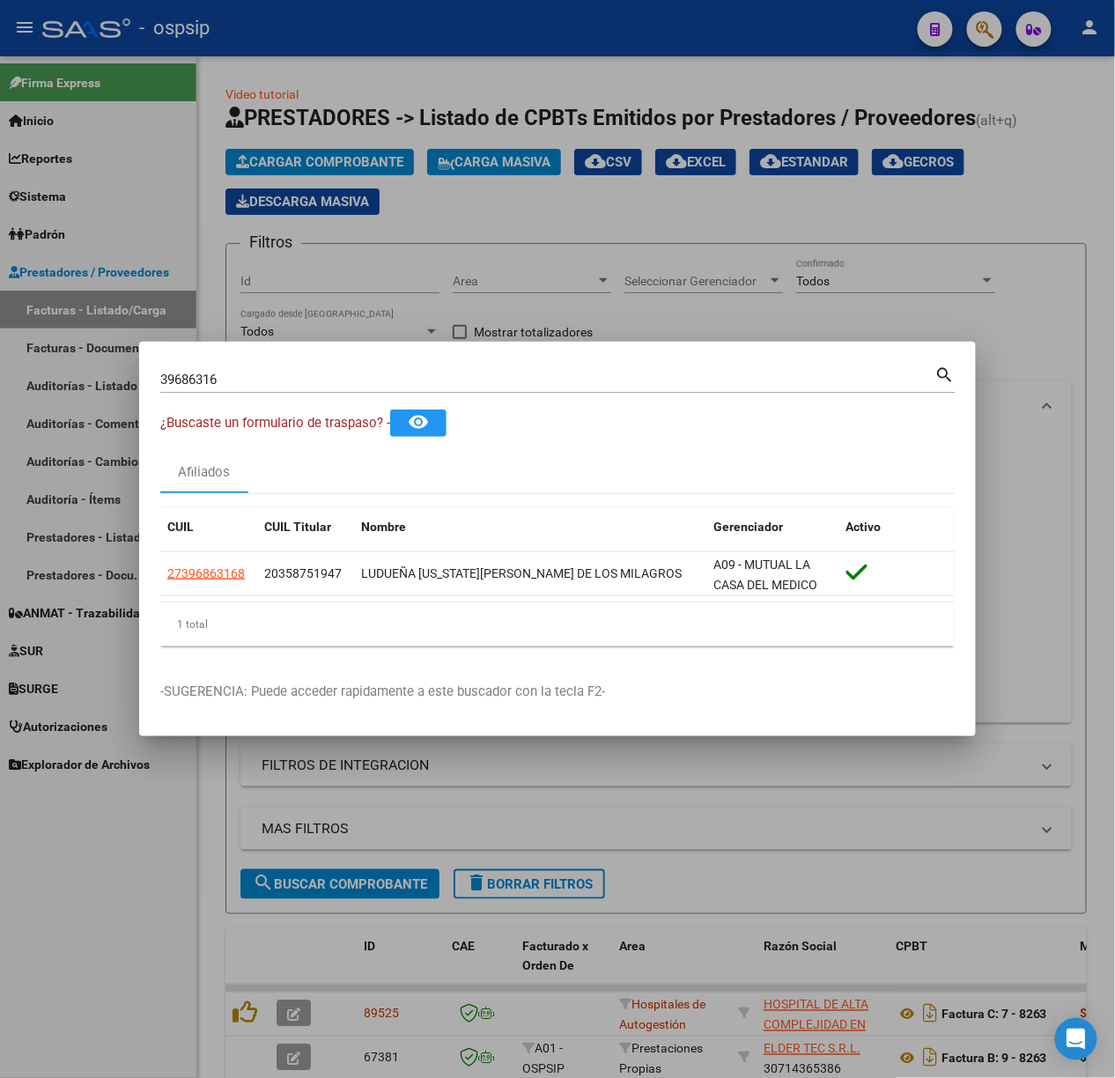
click at [389, 389] on div "39686316 Buscar (apellido, dni, [PERSON_NAME], [PERSON_NAME], cuit, obra social)" at bounding box center [547, 379] width 775 height 26
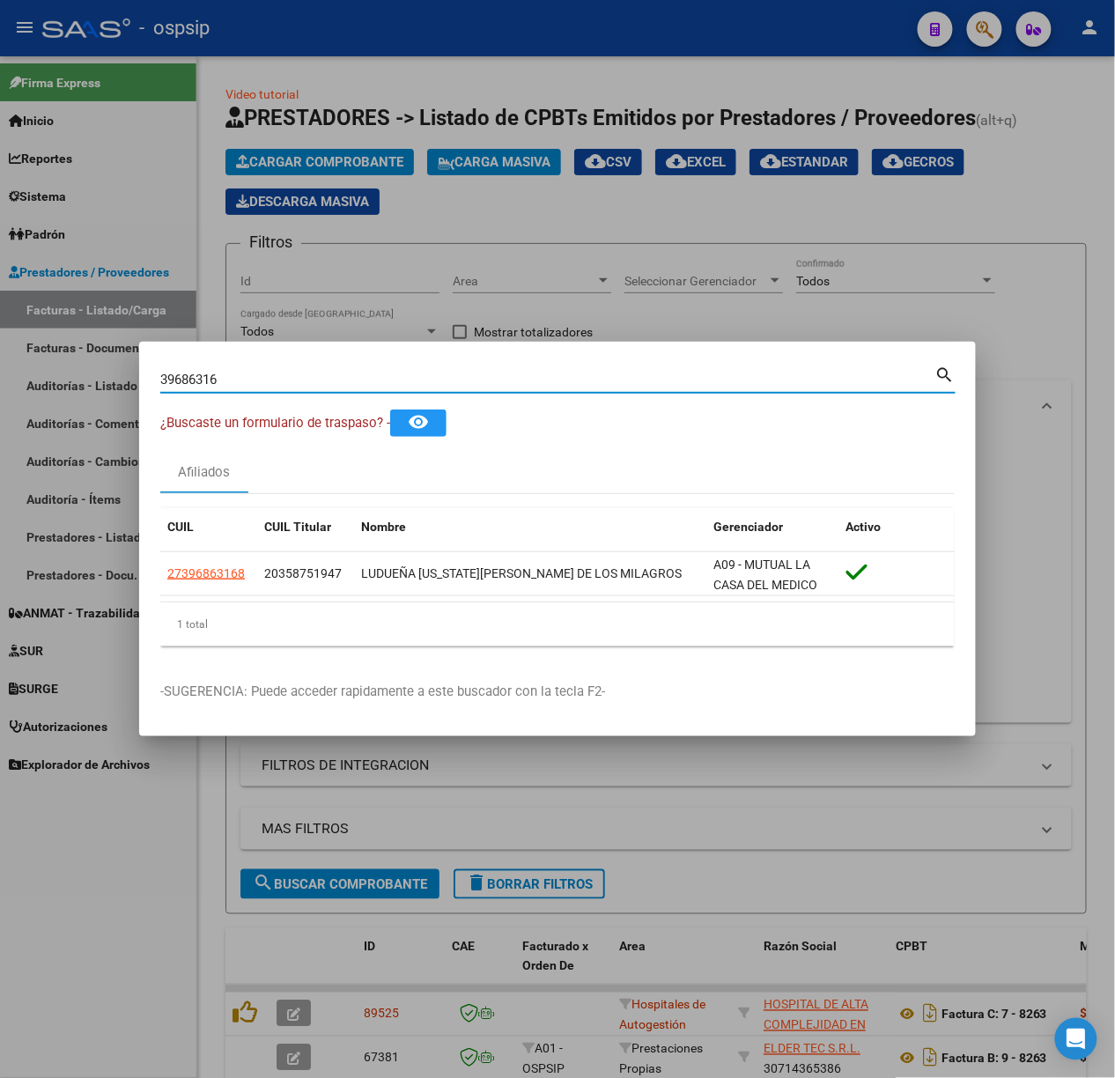
click at [389, 381] on input "39686316" at bounding box center [547, 380] width 775 height 16
type input "36369634"
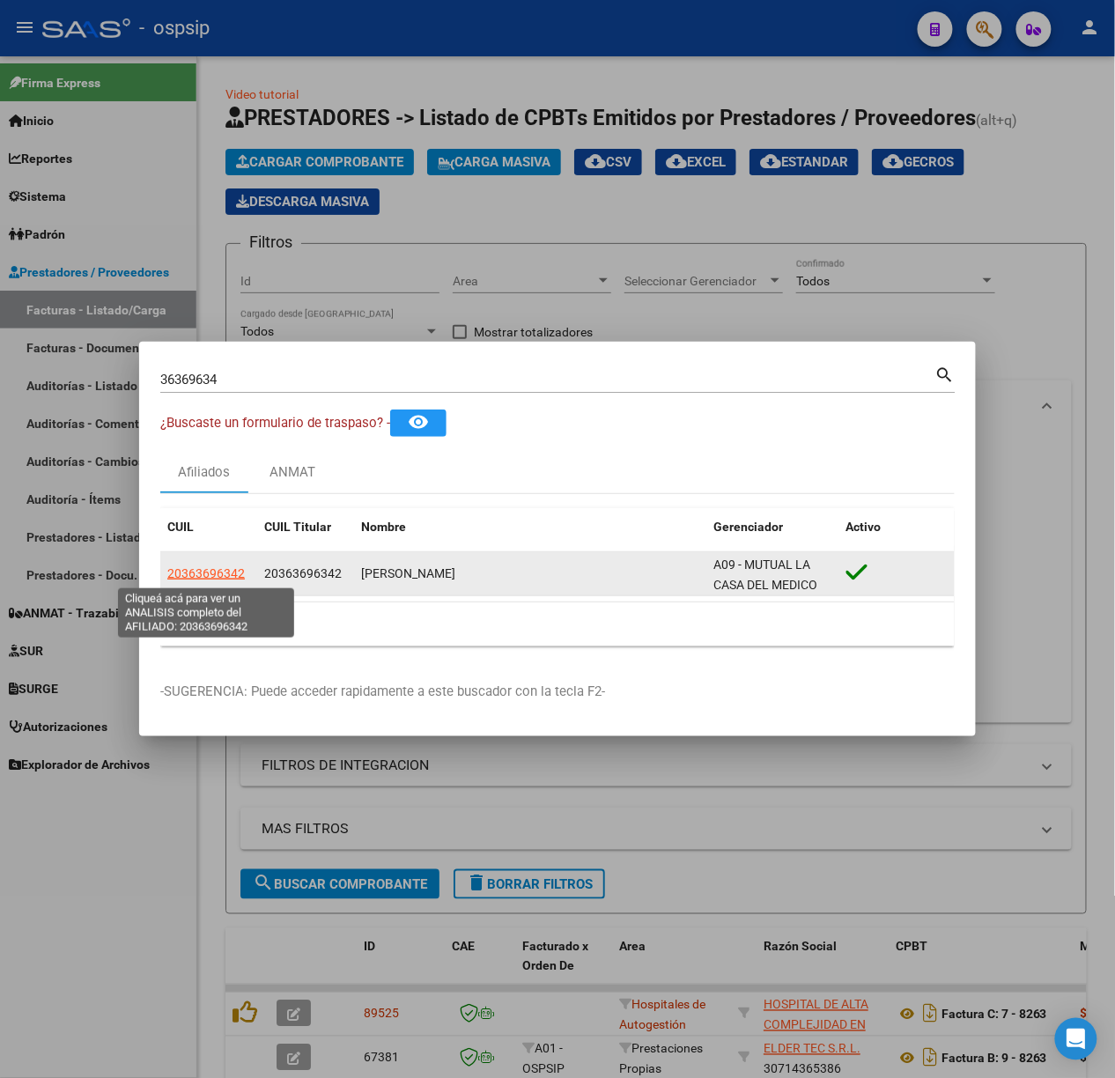
click at [201, 575] on span "20363696342" at bounding box center [206, 573] width 78 height 14
copy span "3"
type textarea "20363696342"
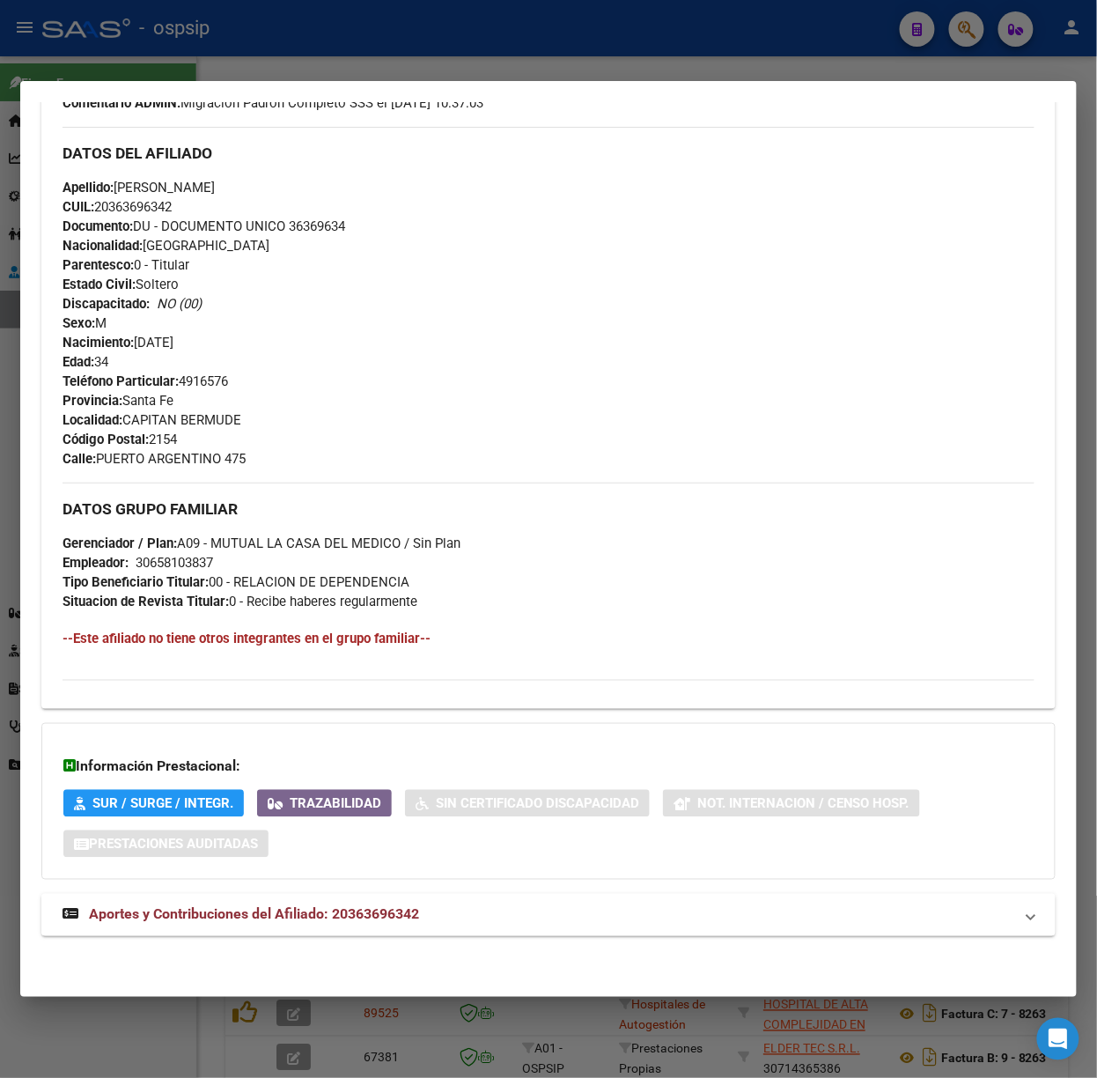
click at [463, 907] on mat-panel-title "Aportes y Contribuciones del Afiliado: 20363696342" at bounding box center [538, 914] width 951 height 21
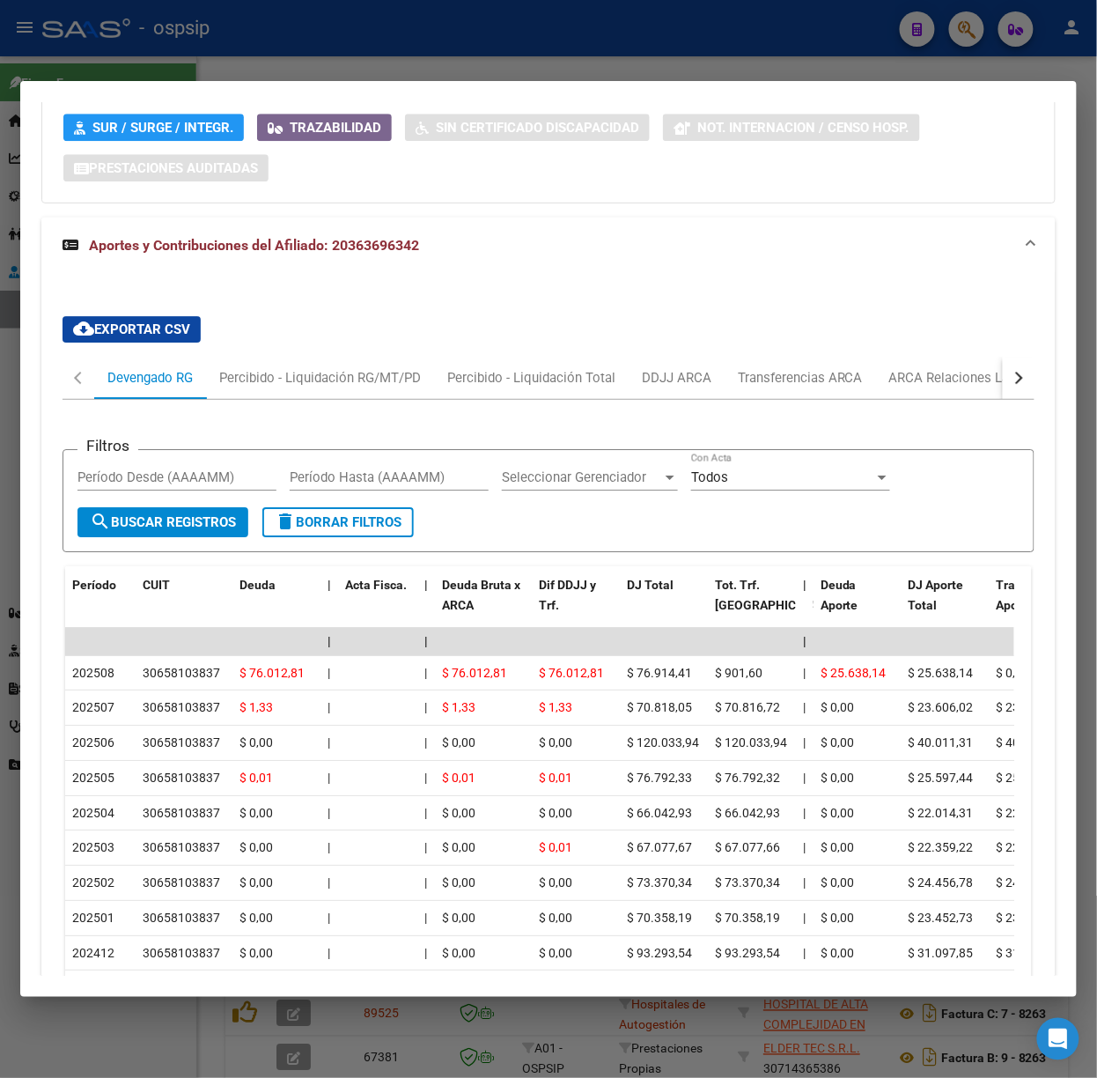
scroll to position [1428, 0]
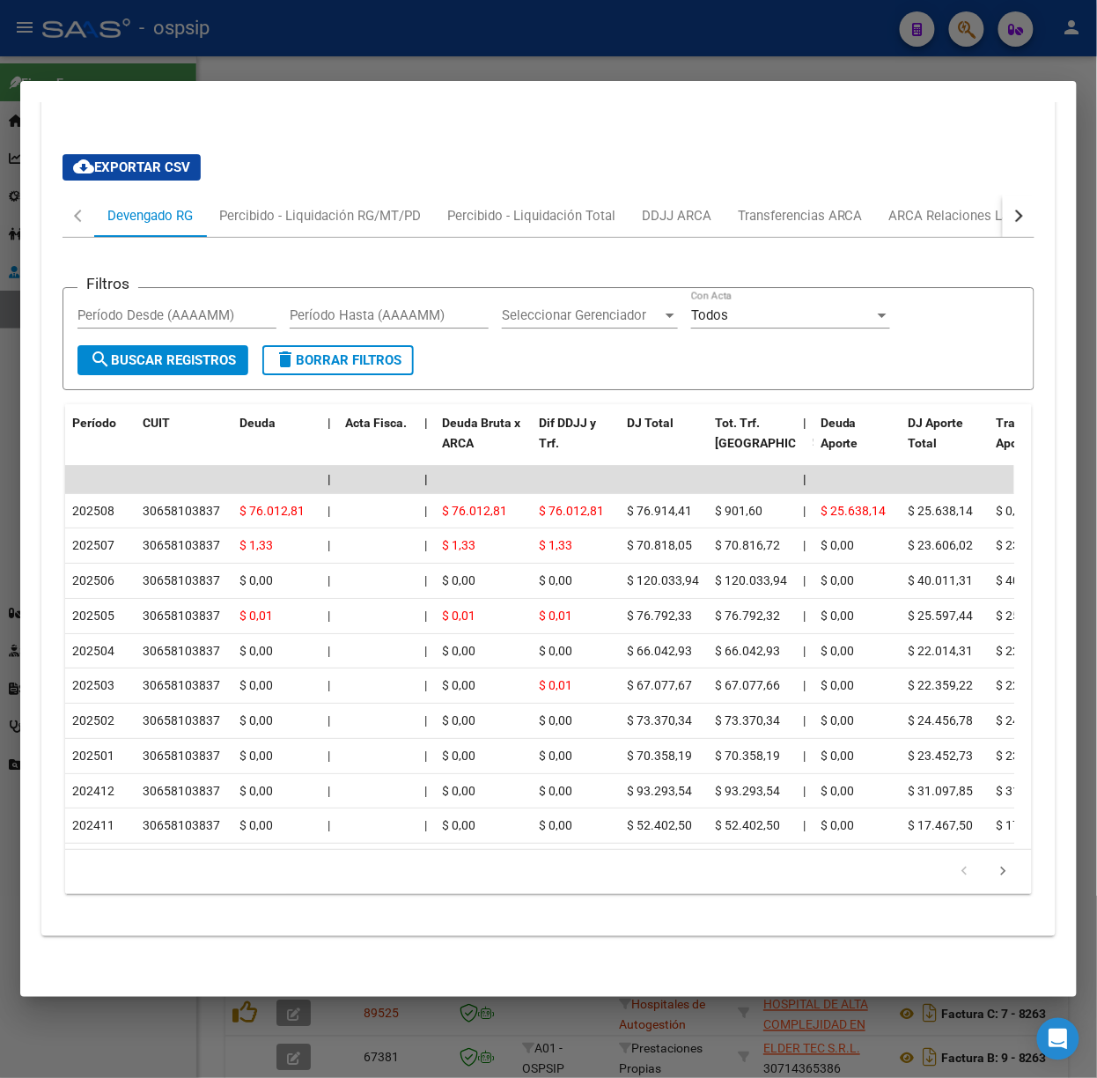
click at [336, 63] on div at bounding box center [548, 539] width 1097 height 1078
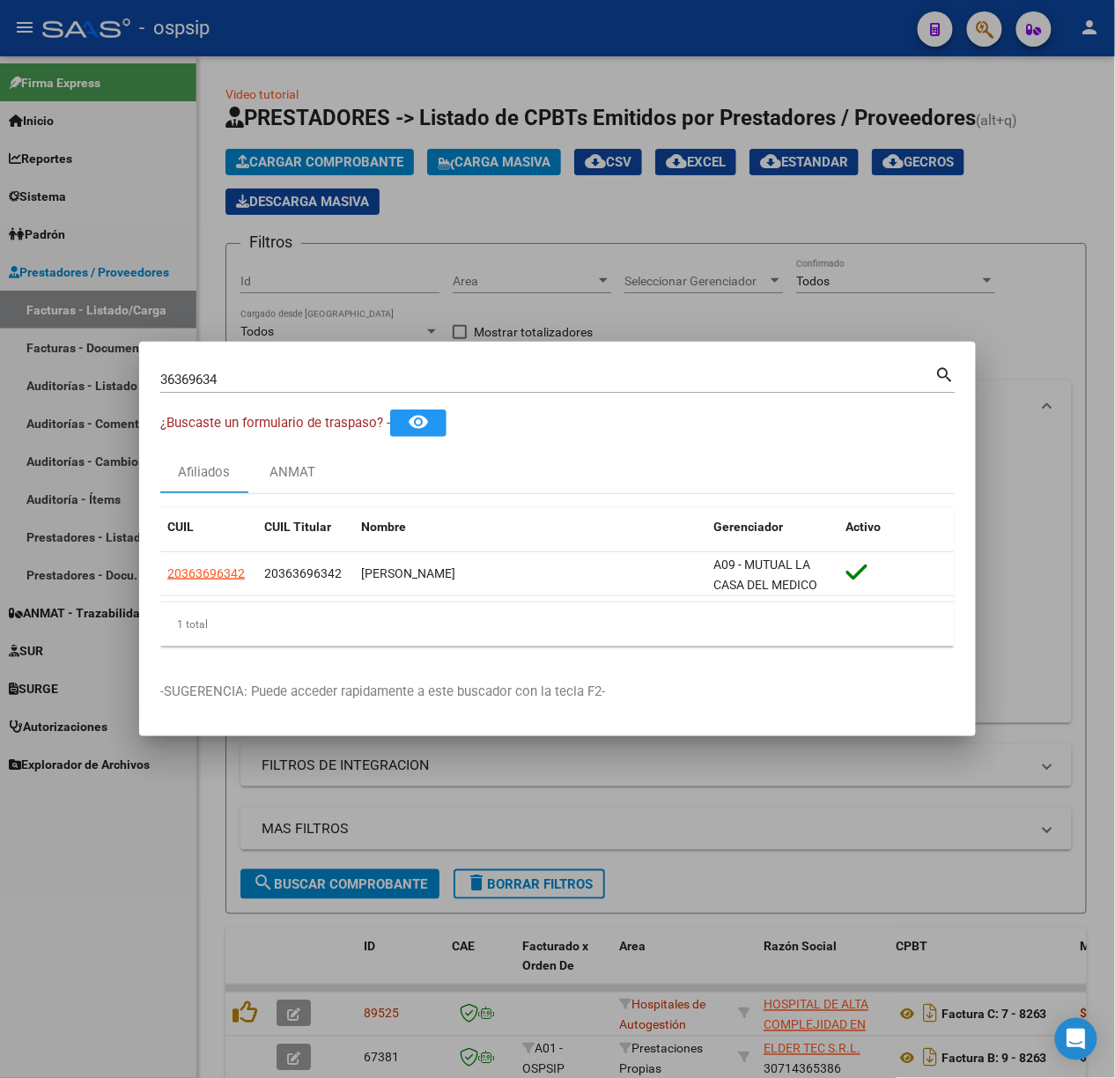
click at [335, 375] on input "36369634" at bounding box center [547, 380] width 775 height 16
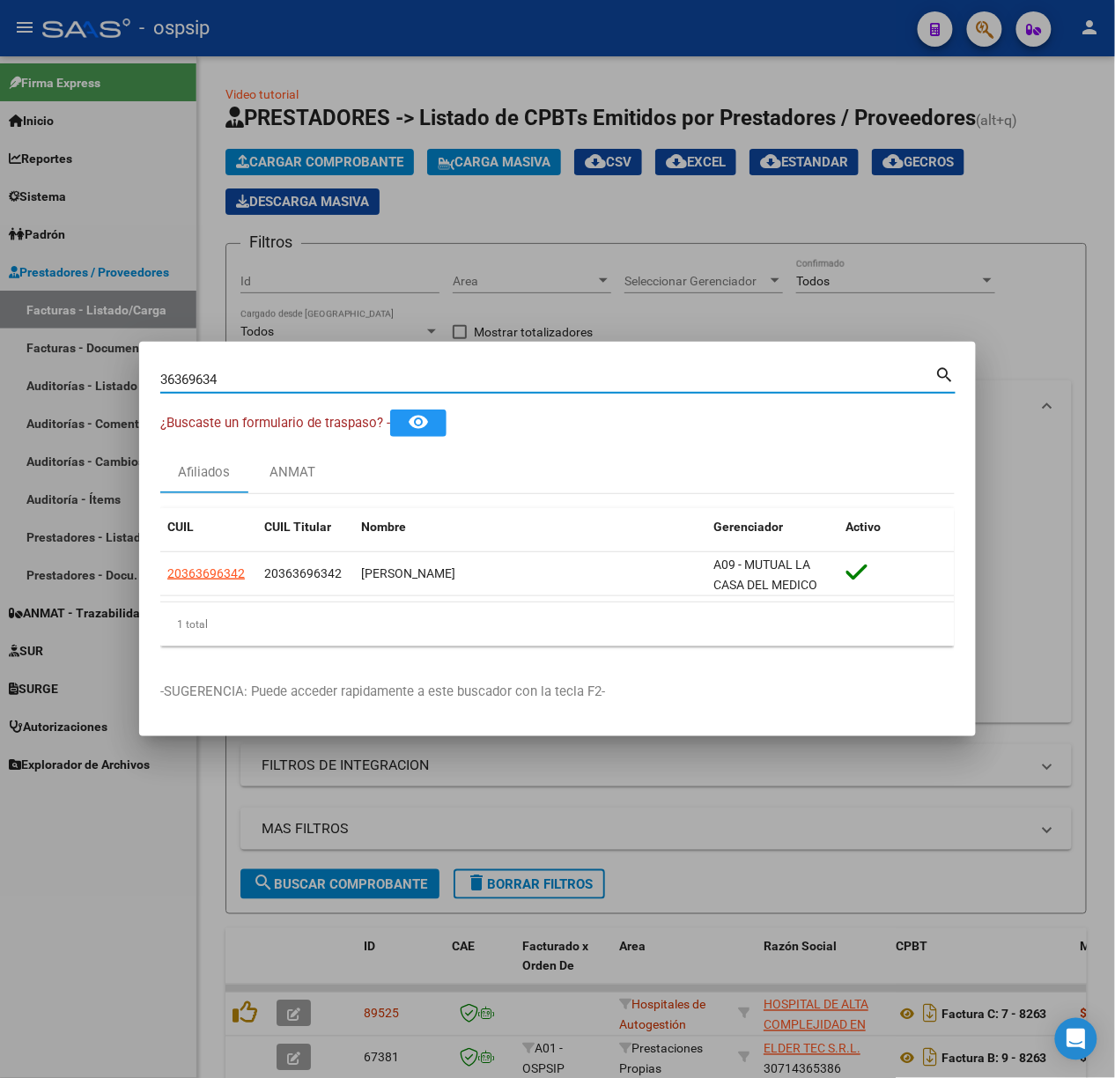
click at [335, 375] on input "36369634" at bounding box center [547, 380] width 775 height 16
type input "46369743"
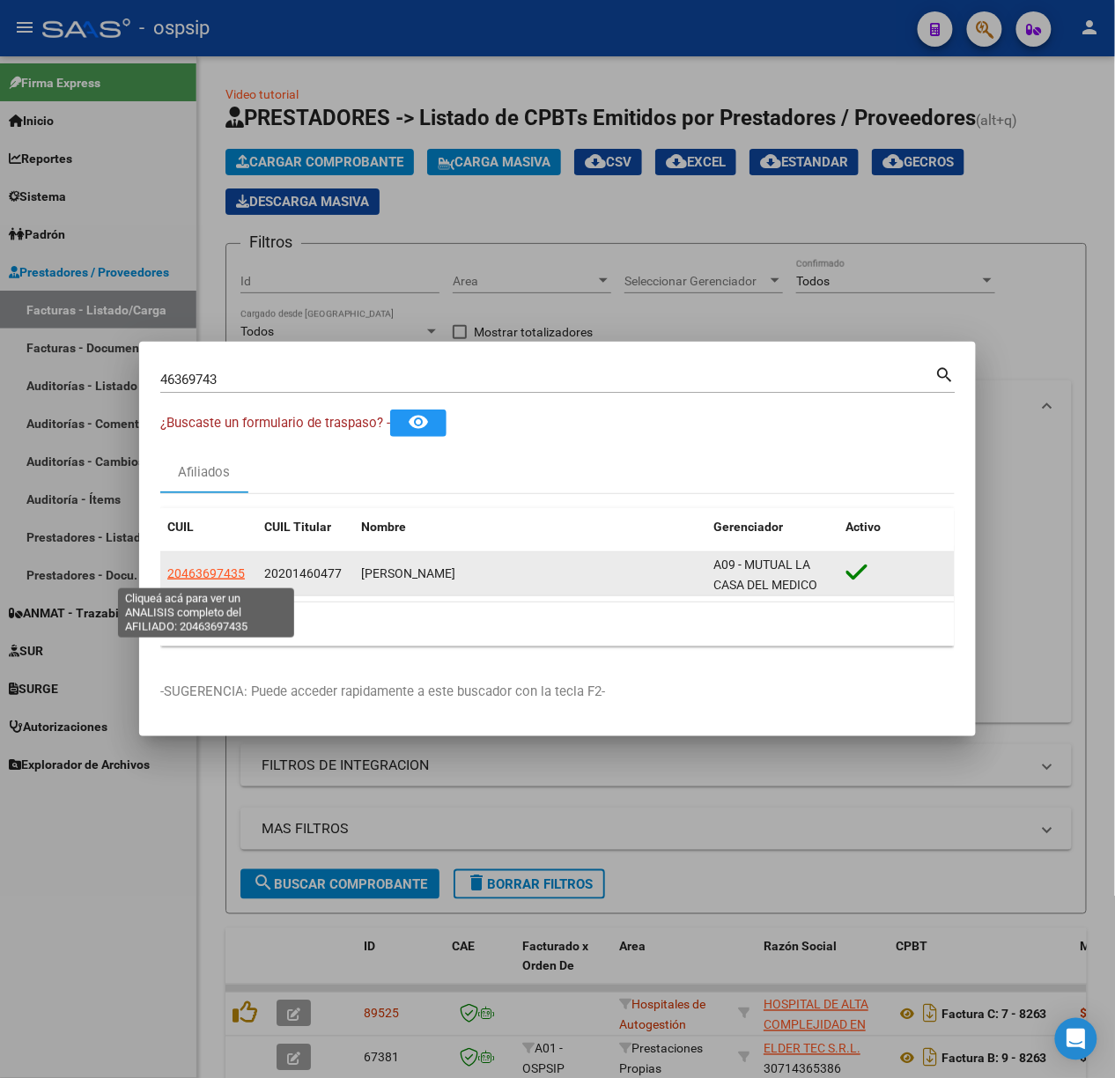
click at [227, 580] on span "20463697435" at bounding box center [206, 573] width 78 height 14
type textarea "20463697435"
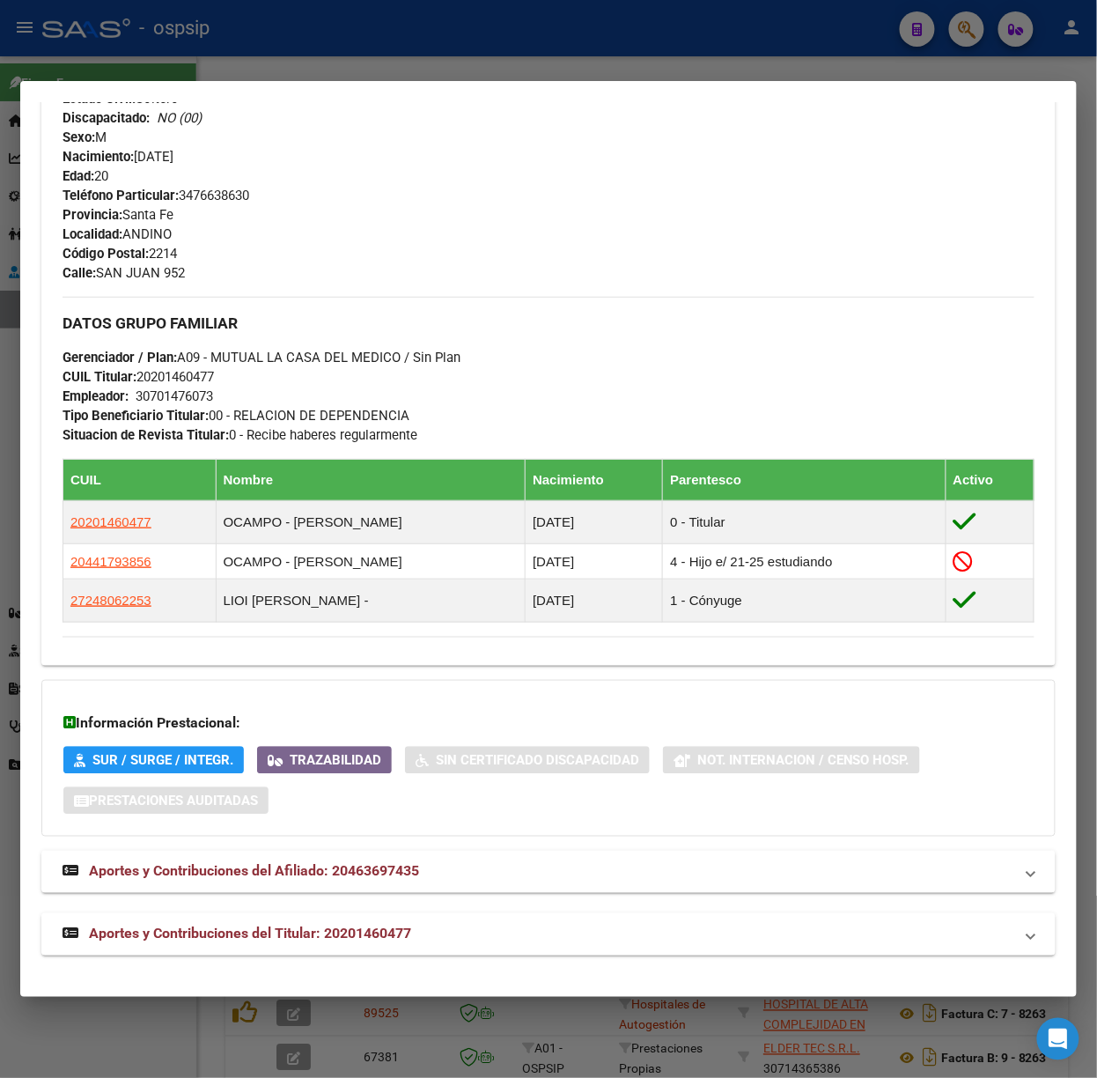
click at [431, 942] on mat-panel-title "Aportes y Contribuciones del Titular: 20201460477" at bounding box center [538, 934] width 951 height 21
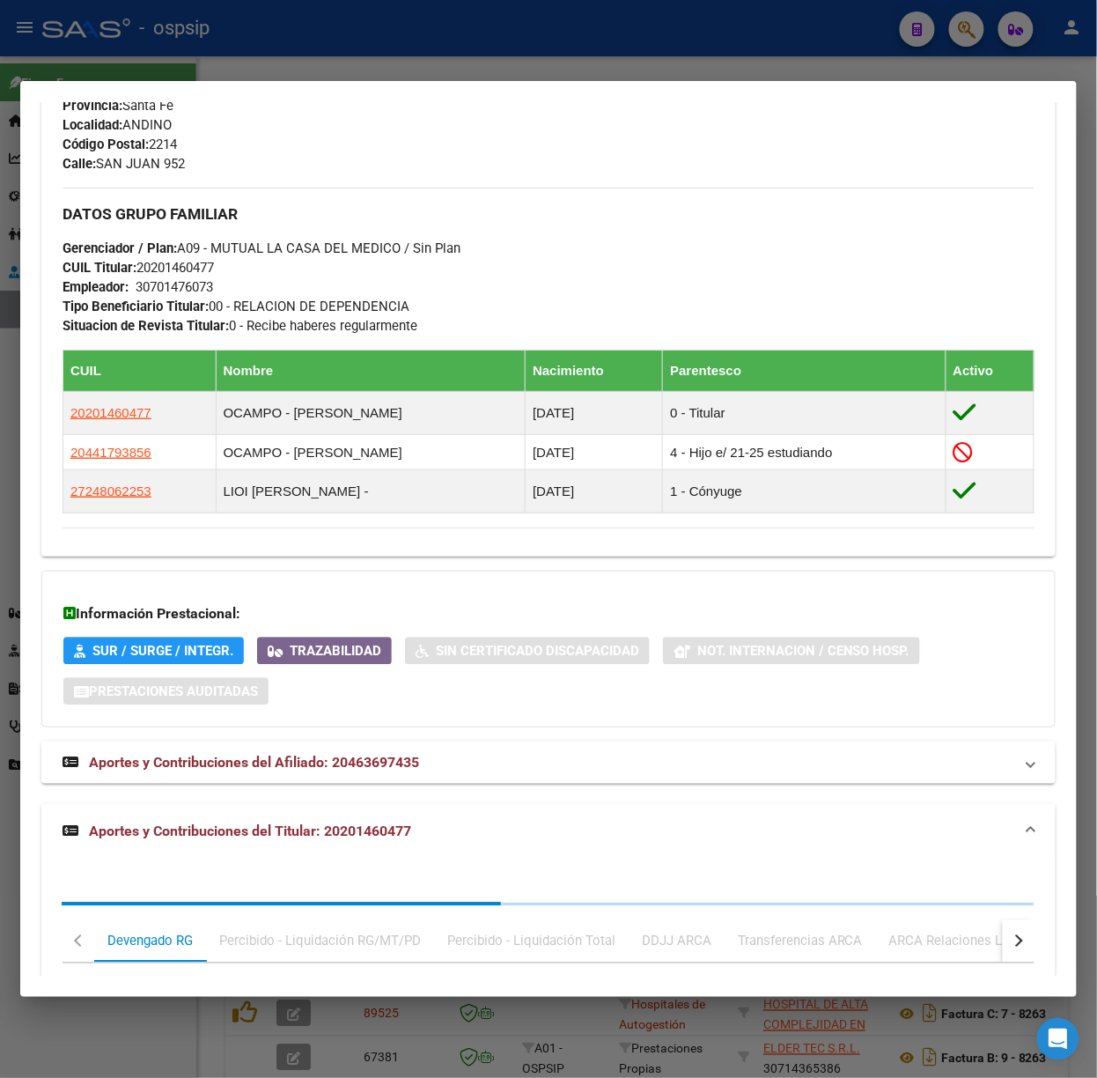
scroll to position [1192, 0]
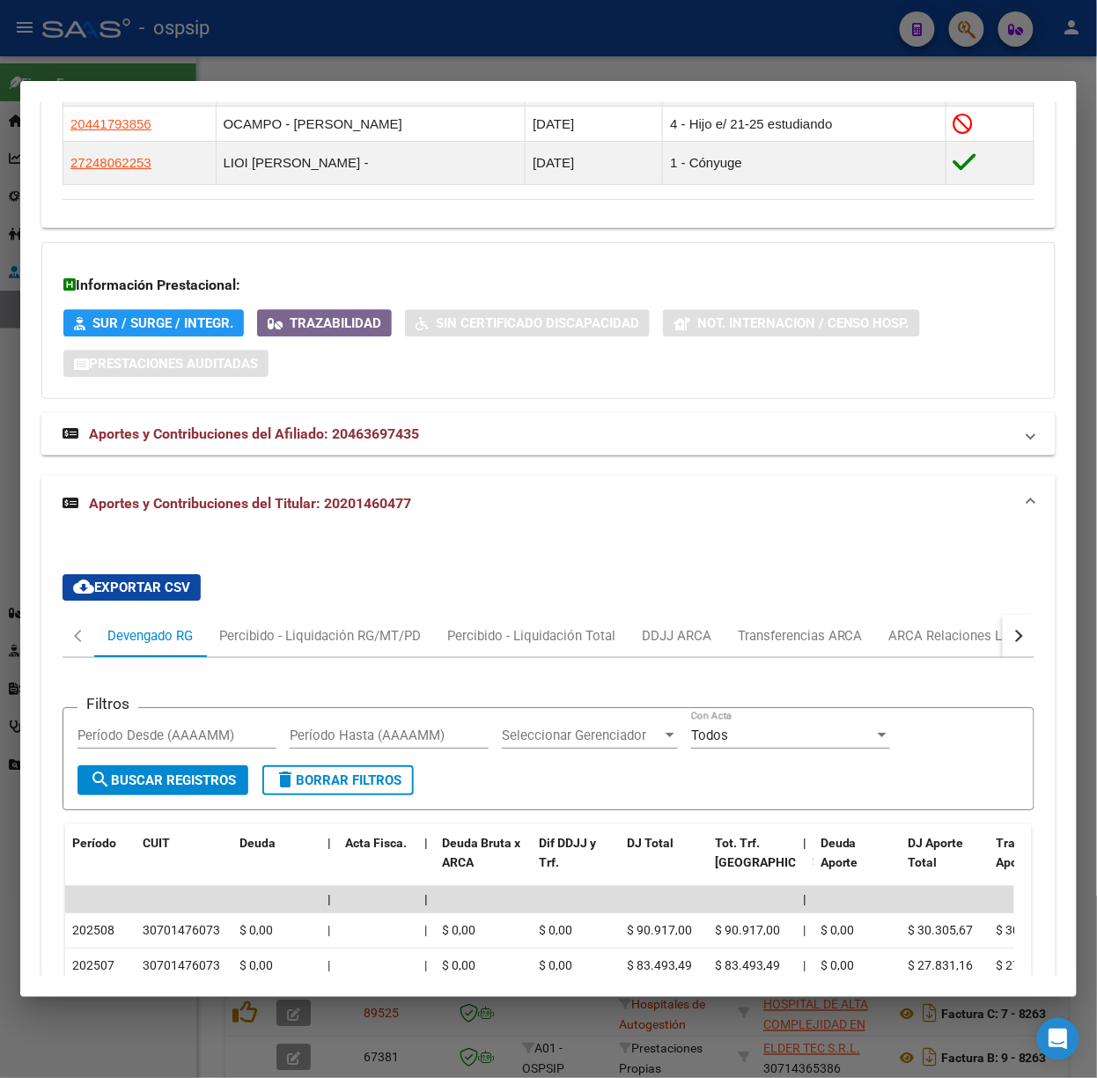
click at [312, 39] on div at bounding box center [548, 539] width 1097 height 1078
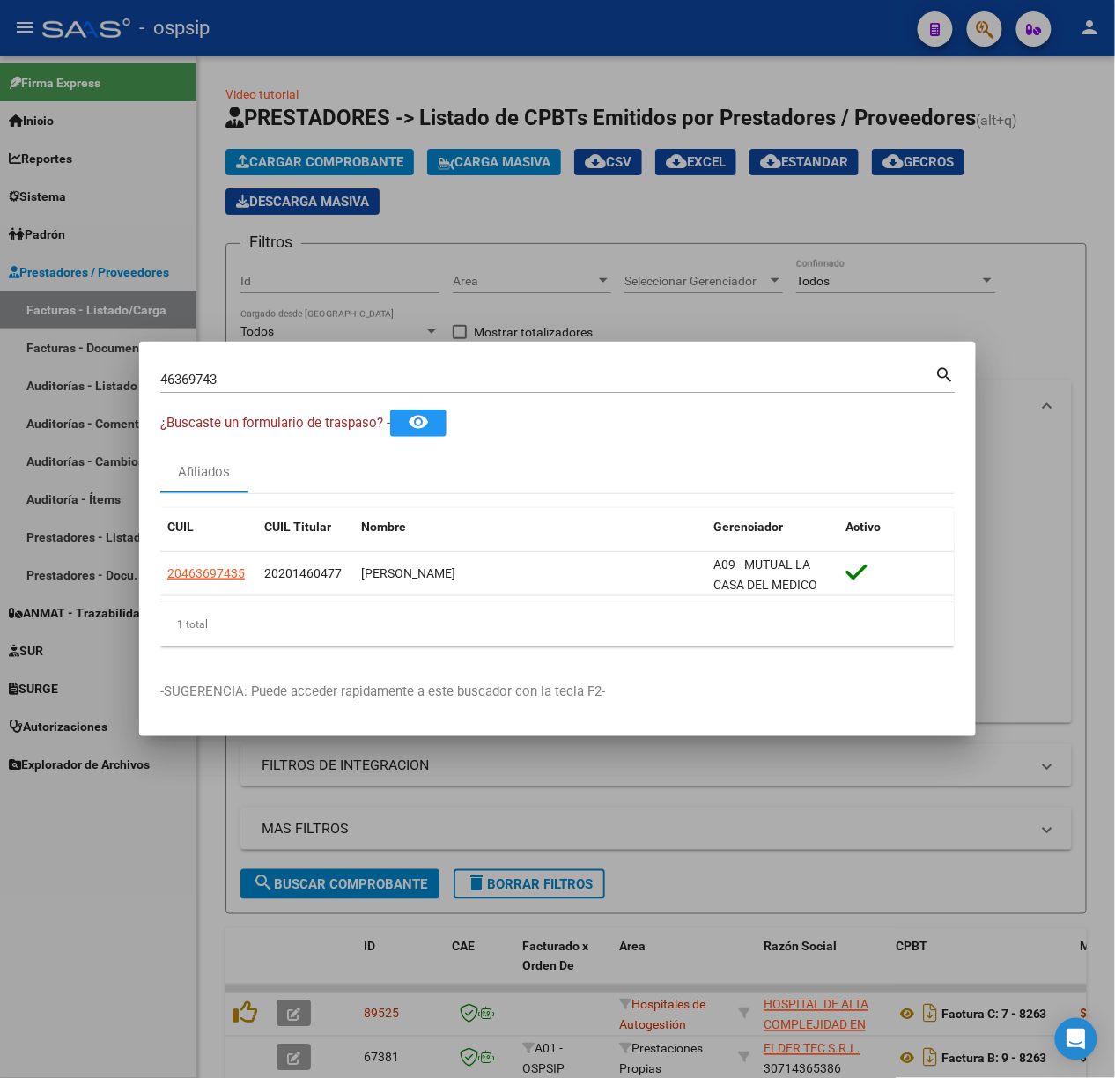
click at [365, 405] on div "46369743 Buscar (apellido, dni, [PERSON_NAME], [PERSON_NAME], cuit, obra social…" at bounding box center [557, 386] width 795 height 47
click at [343, 388] on input "46369743" at bounding box center [547, 380] width 775 height 16
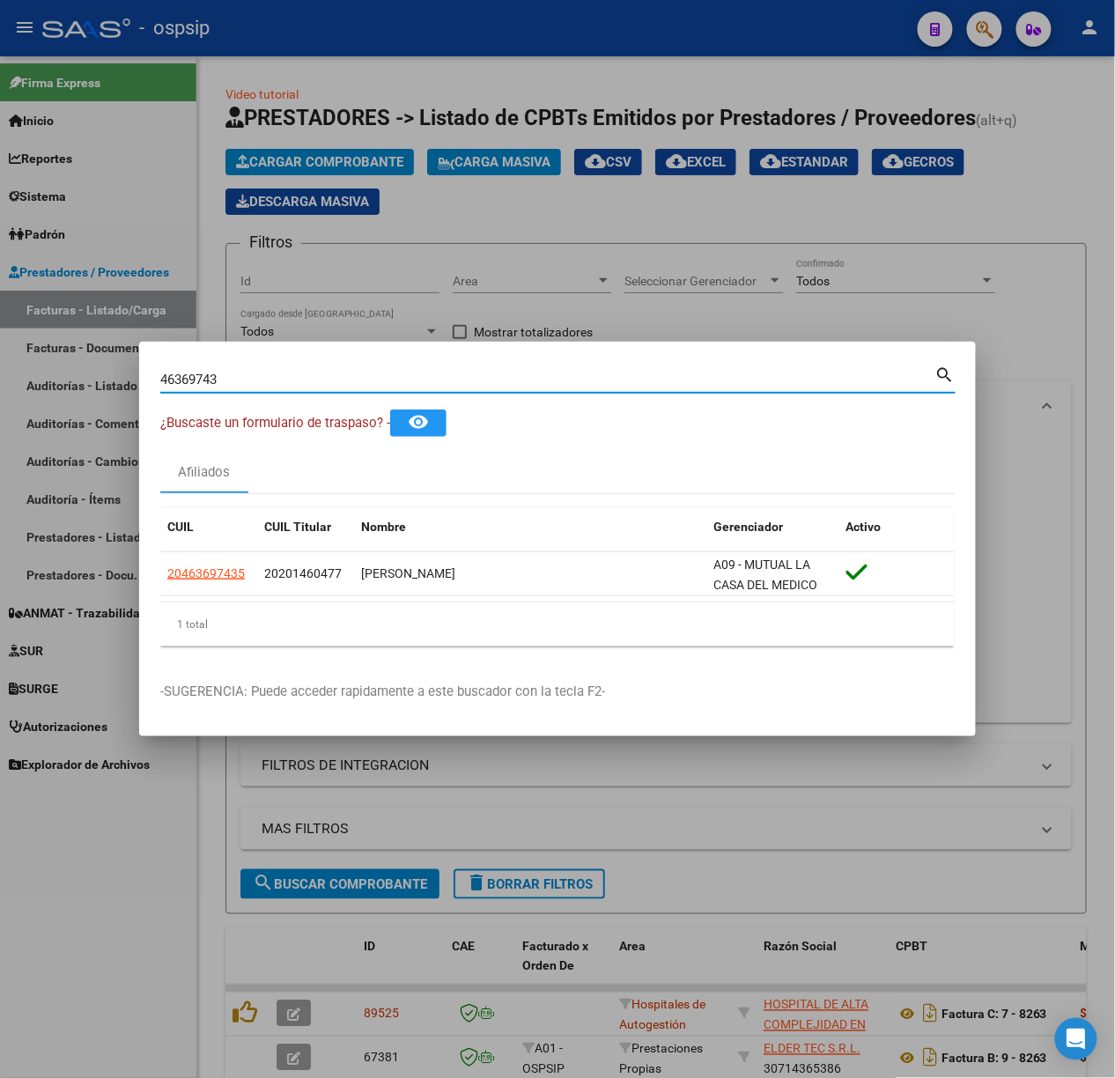
click at [338, 382] on input "46369743" at bounding box center [547, 380] width 775 height 16
type input "20842385"
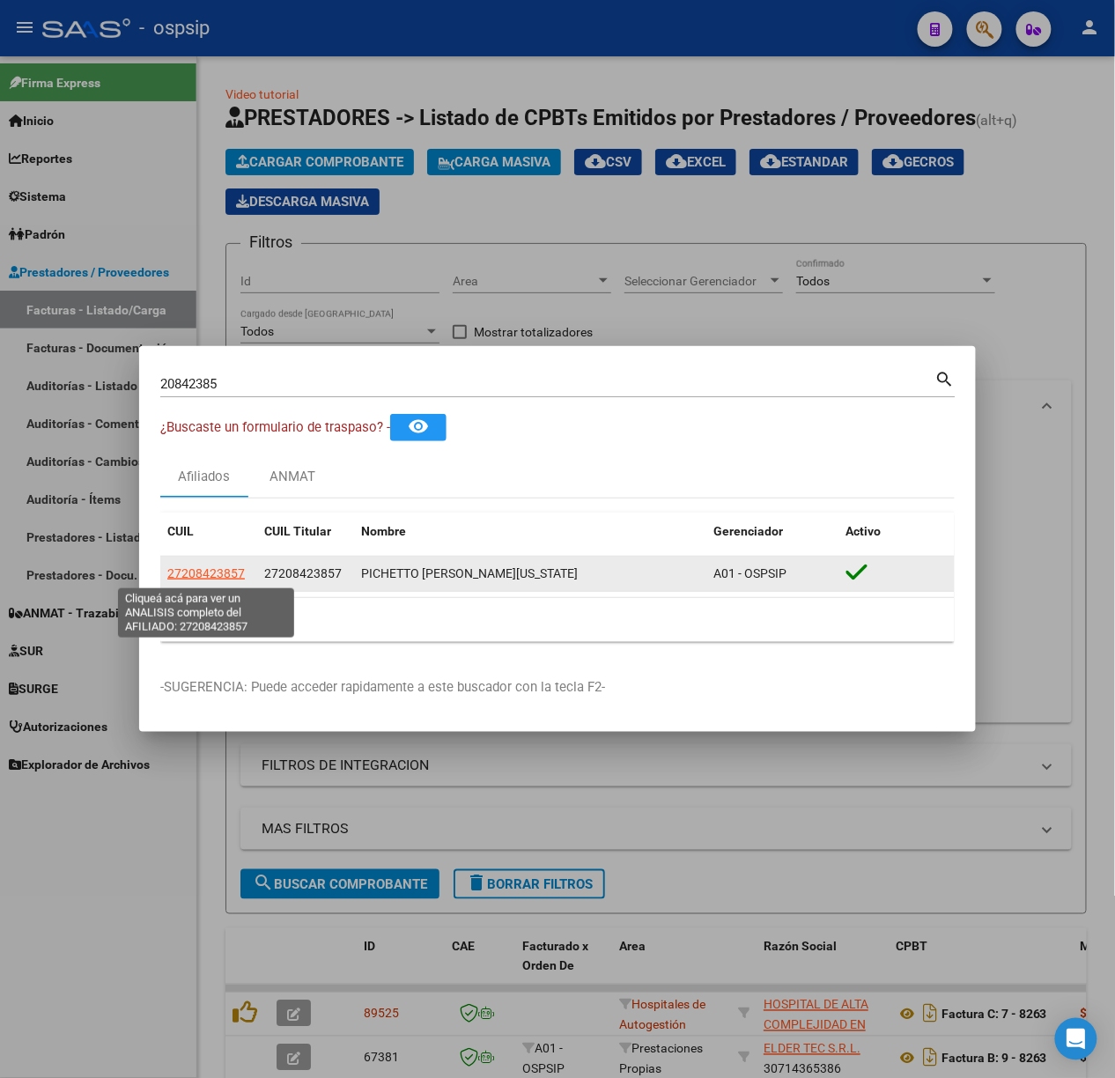
click at [220, 569] on span "27208423857" at bounding box center [206, 573] width 78 height 14
type textarea "27208423857"
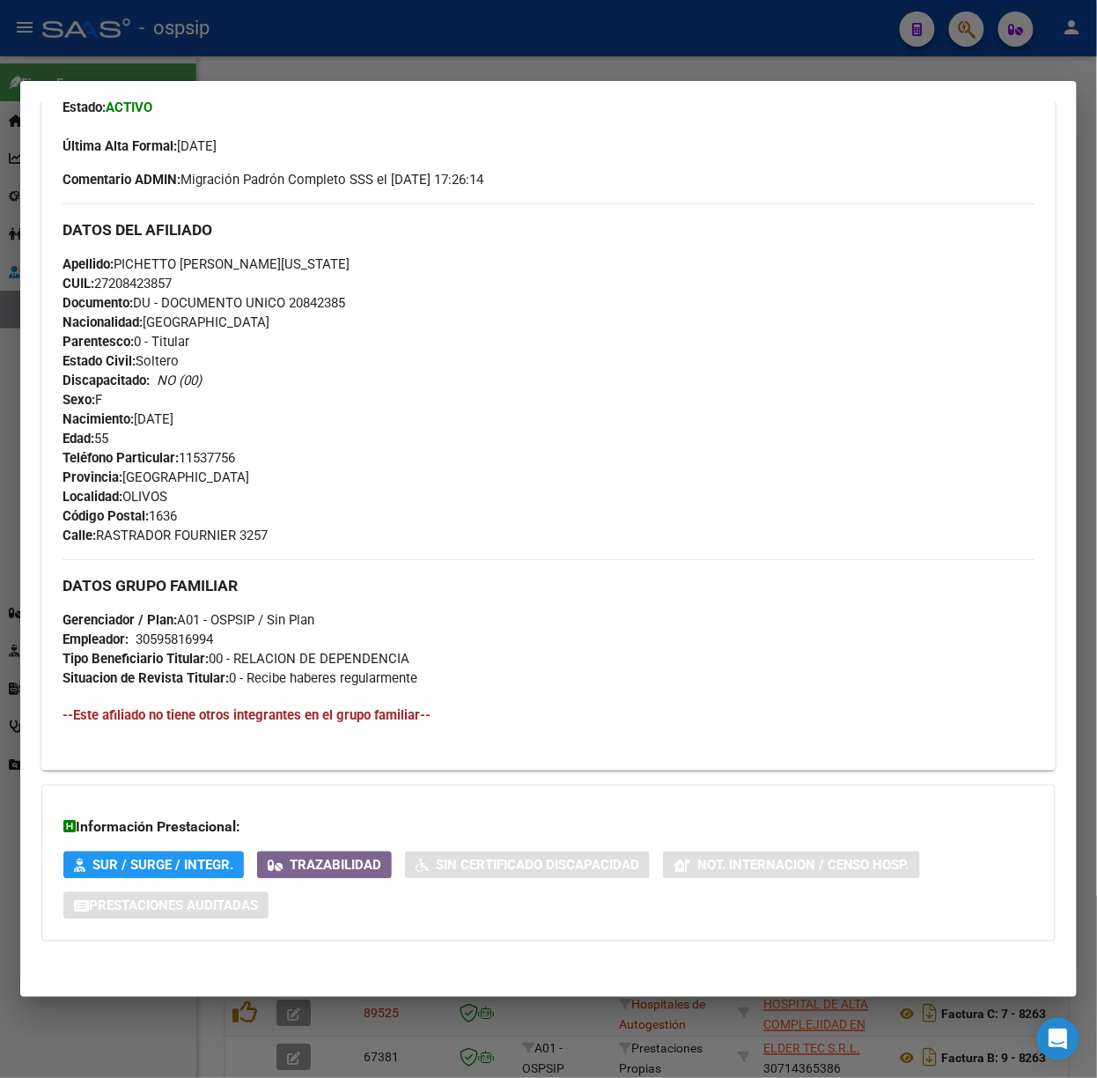
scroll to position [0, 0]
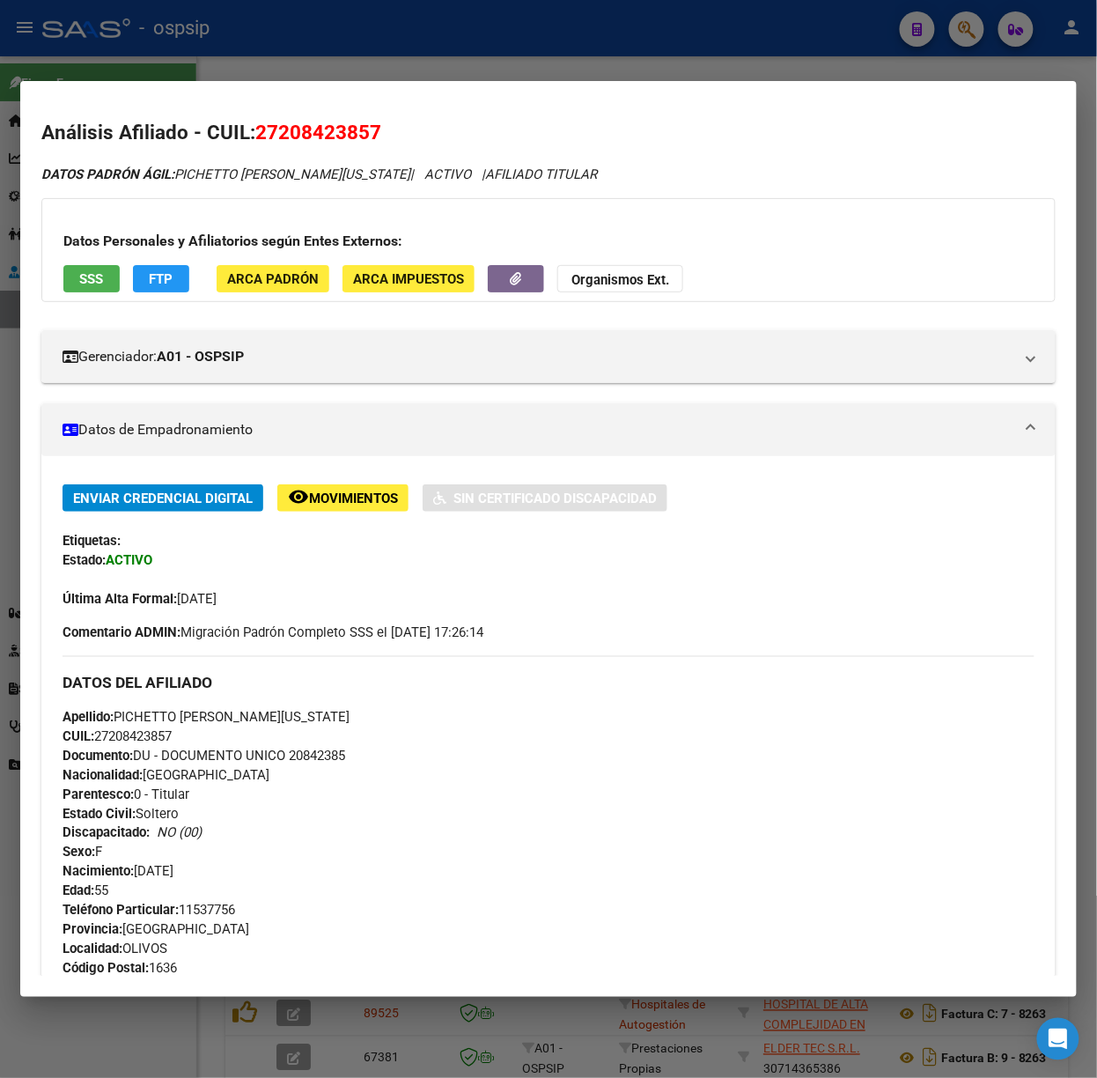
click at [85, 294] on div "Datos Personales y Afiliatorios según Entes Externos: SSS FTP ARCA Padrón ARCA …" at bounding box center [548, 250] width 1015 height 104
click at [85, 283] on span "SSS" at bounding box center [92, 279] width 24 height 16
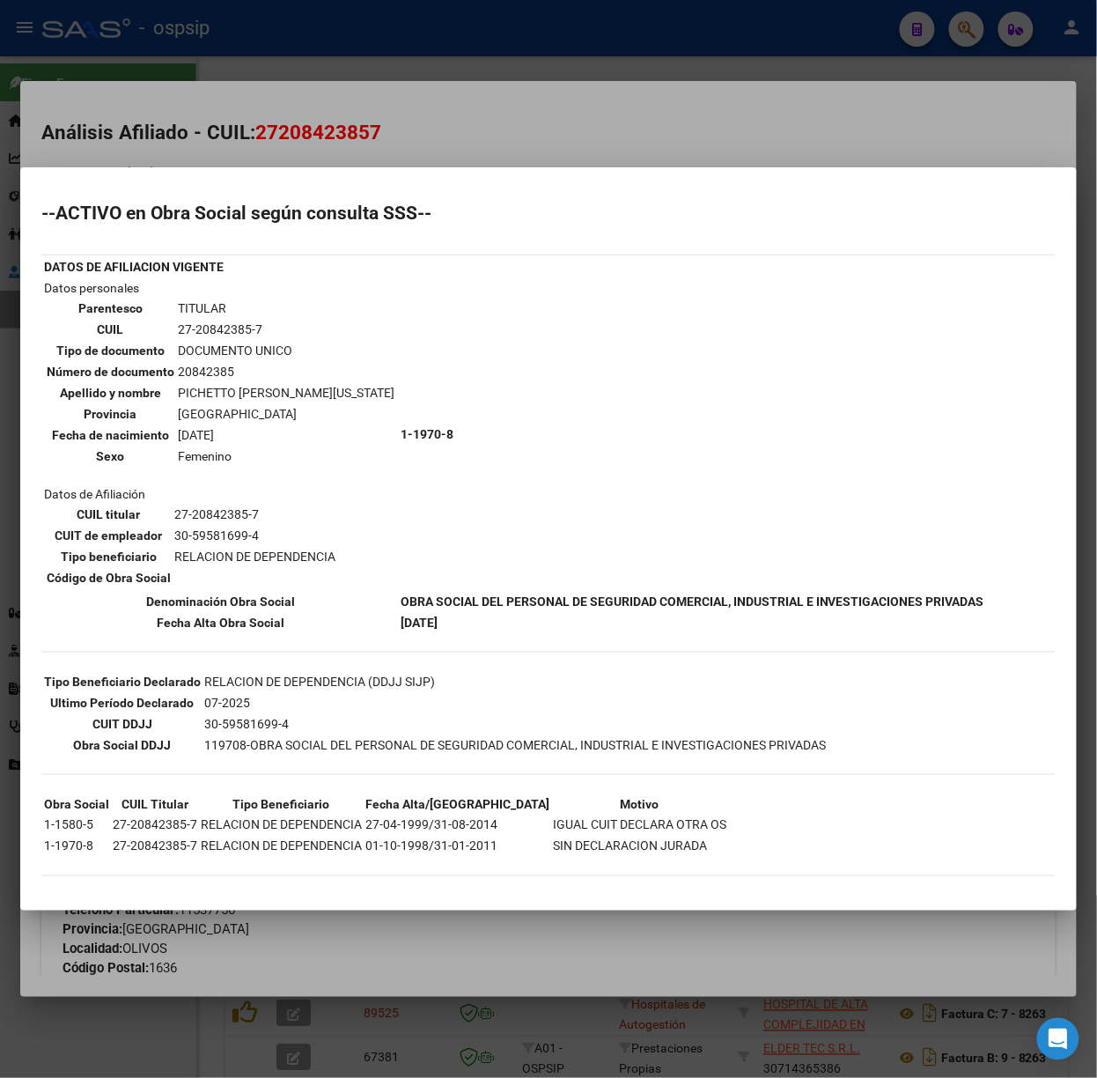
click at [293, 130] on div at bounding box center [548, 539] width 1097 height 1078
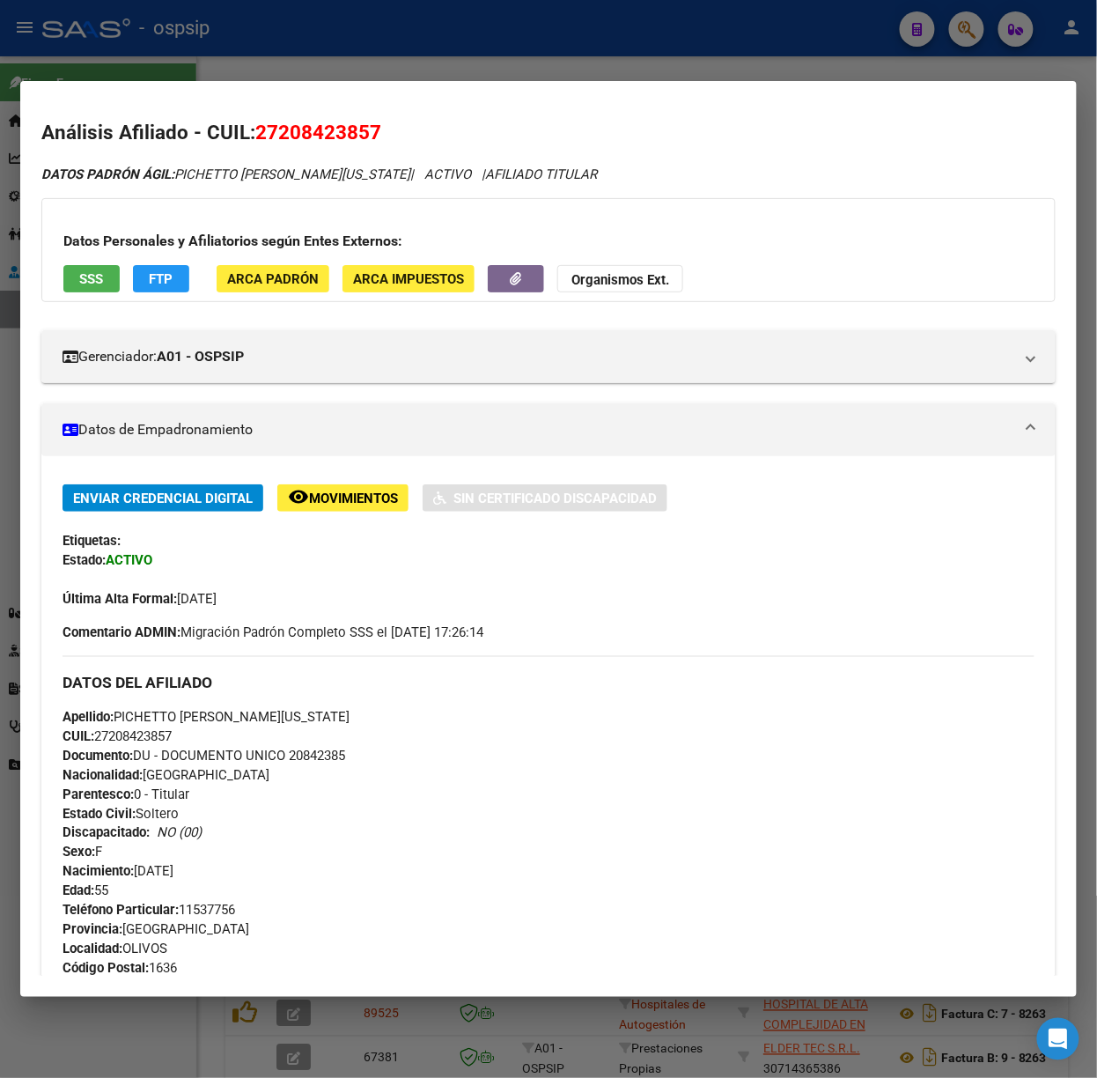
click at [438, 58] on div at bounding box center [548, 539] width 1097 height 1078
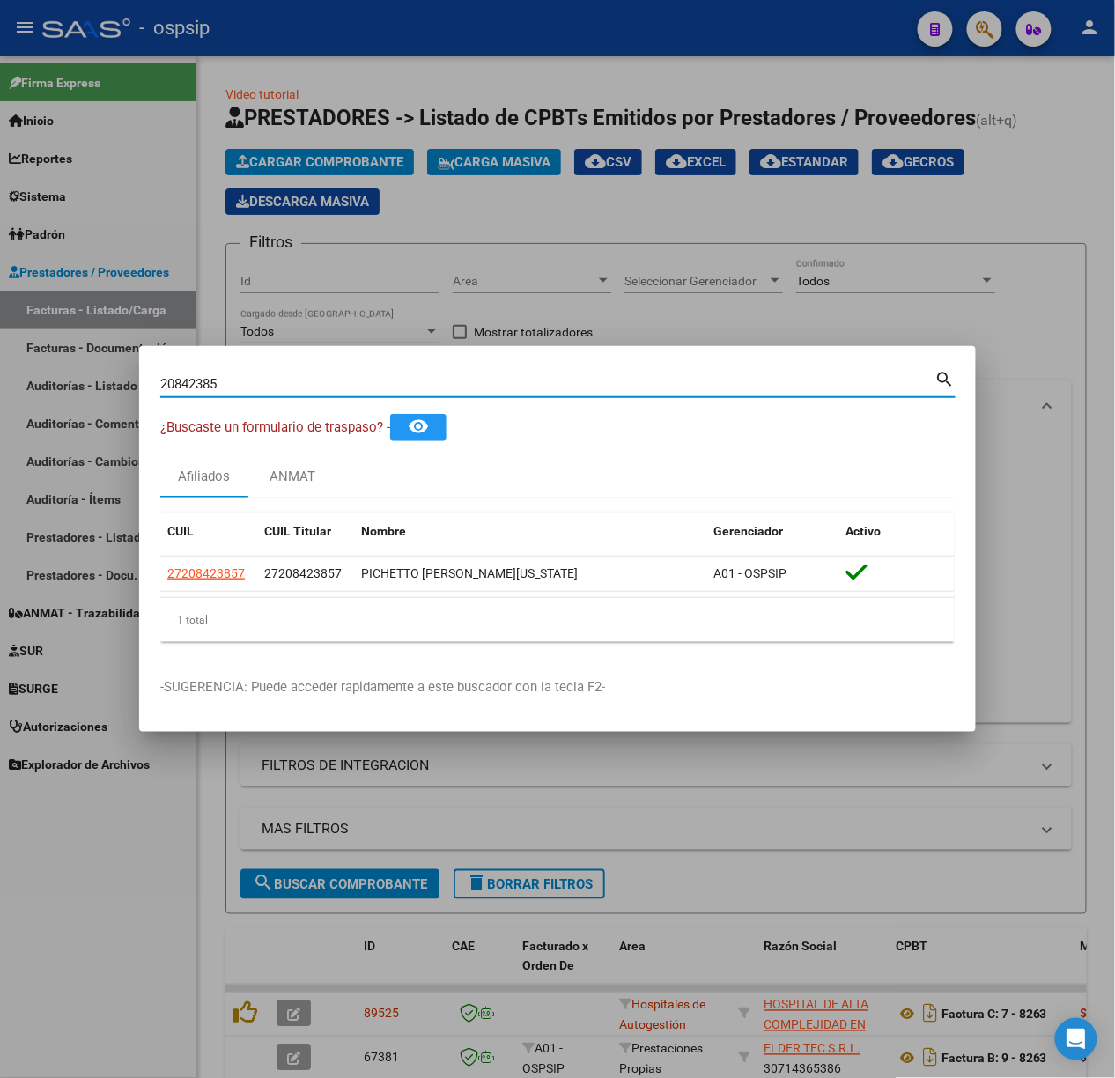
click at [358, 379] on input "20842385" at bounding box center [547, 384] width 775 height 16
type input "59001344"
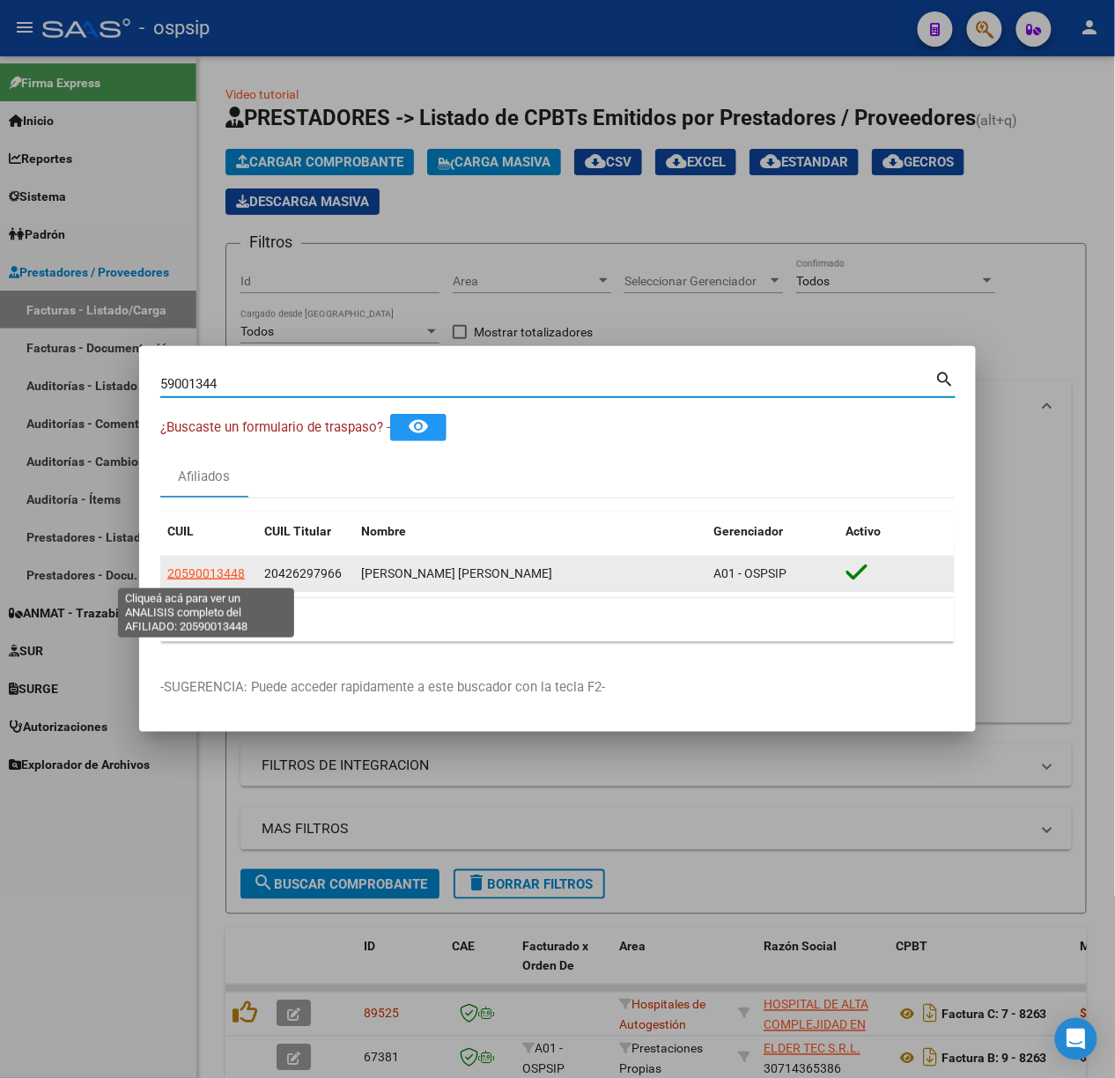
click at [219, 580] on span "20590013448" at bounding box center [206, 573] width 78 height 14
type textarea "20590013448"
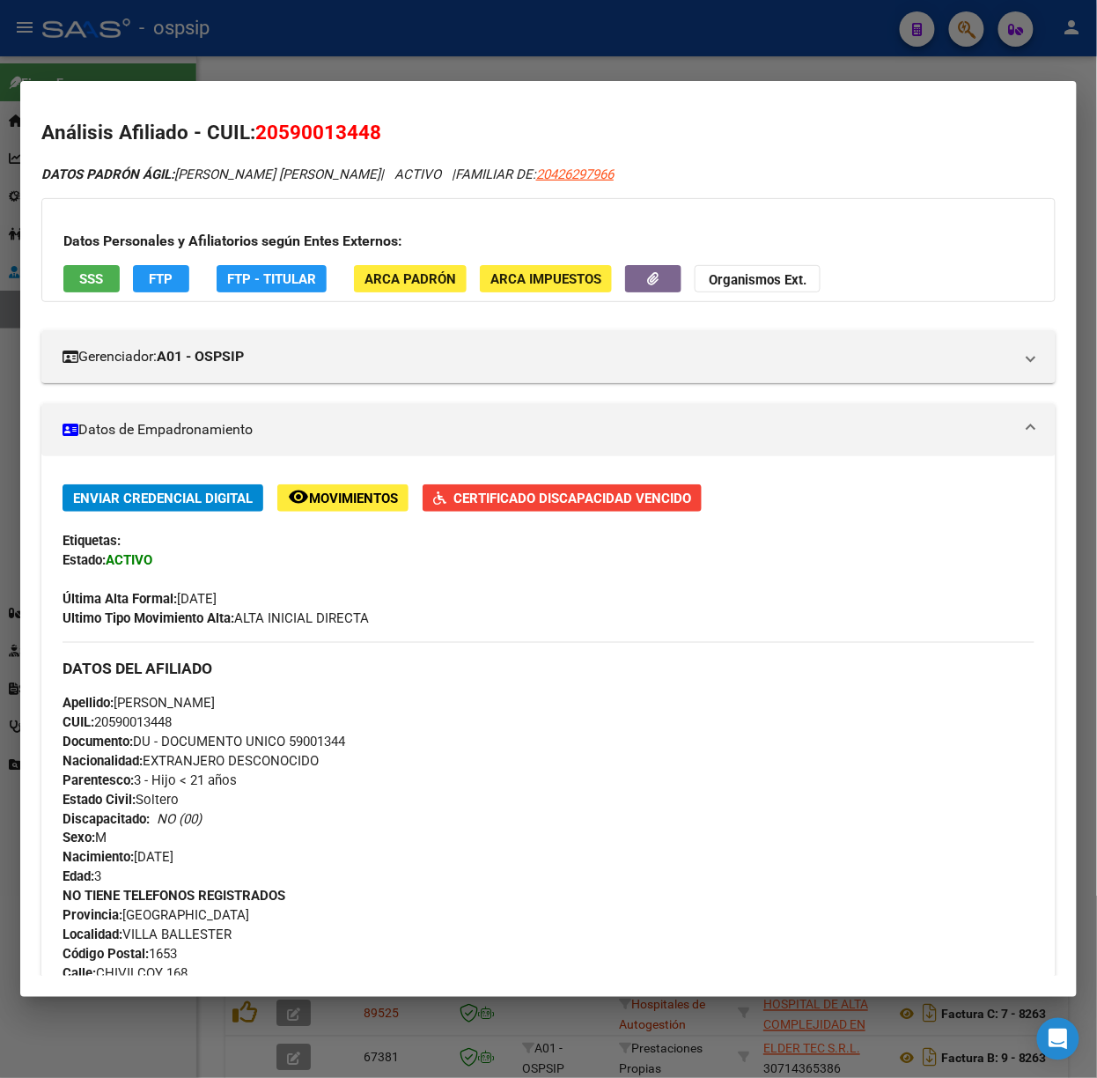
scroll to position [671, 0]
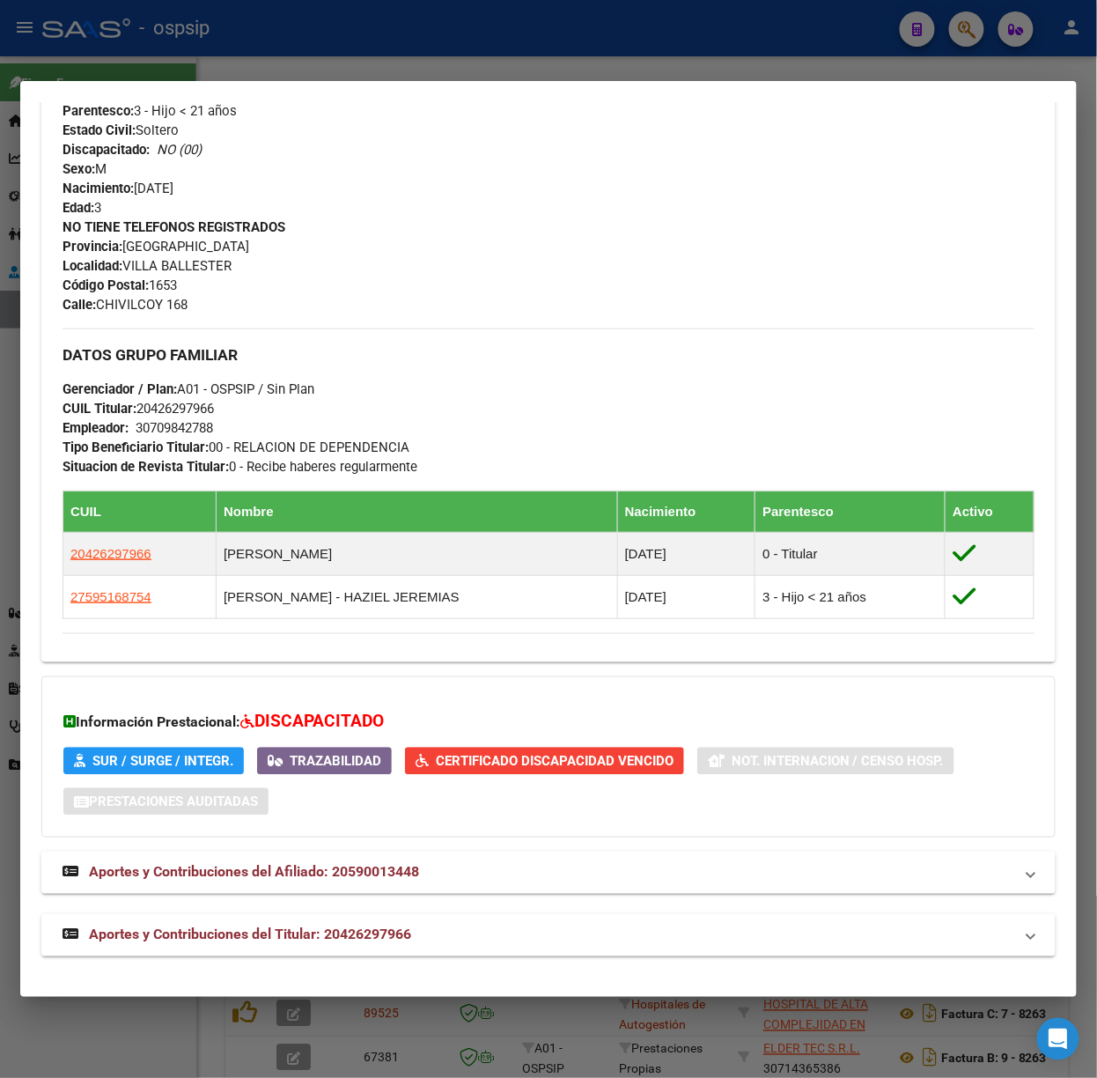
click at [367, 911] on div "DATOS PADRÓN ÁGIL: [PERSON_NAME] [PERSON_NAME] | ACTIVO | FAMILIAR DE: 20426297…" at bounding box center [548, 225] width 1015 height 1461
click at [377, 921] on mat-expansion-panel-header "Aportes y Contribuciones del Titular: 20426297966" at bounding box center [548, 935] width 1015 height 42
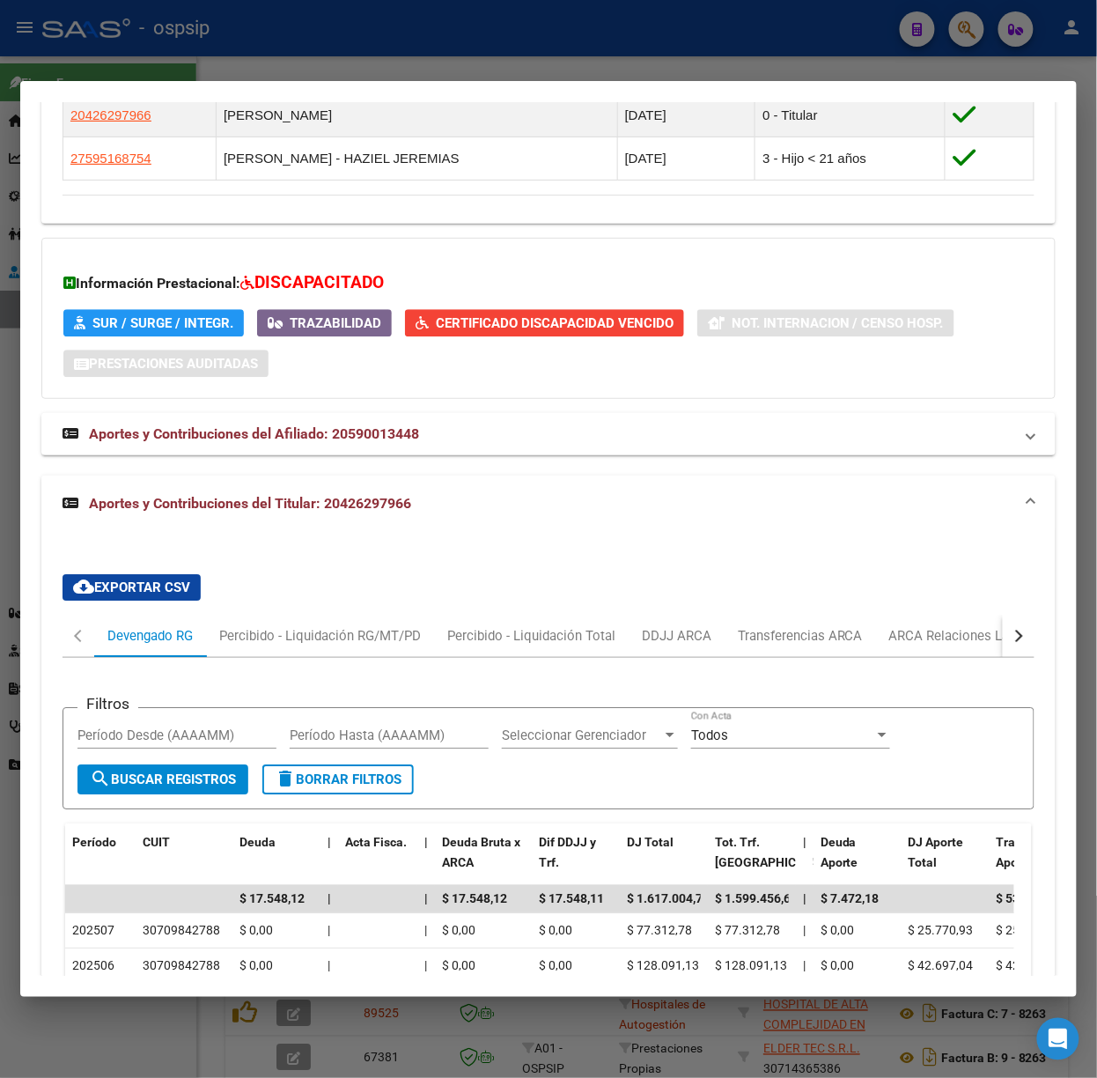
scroll to position [1531, 0]
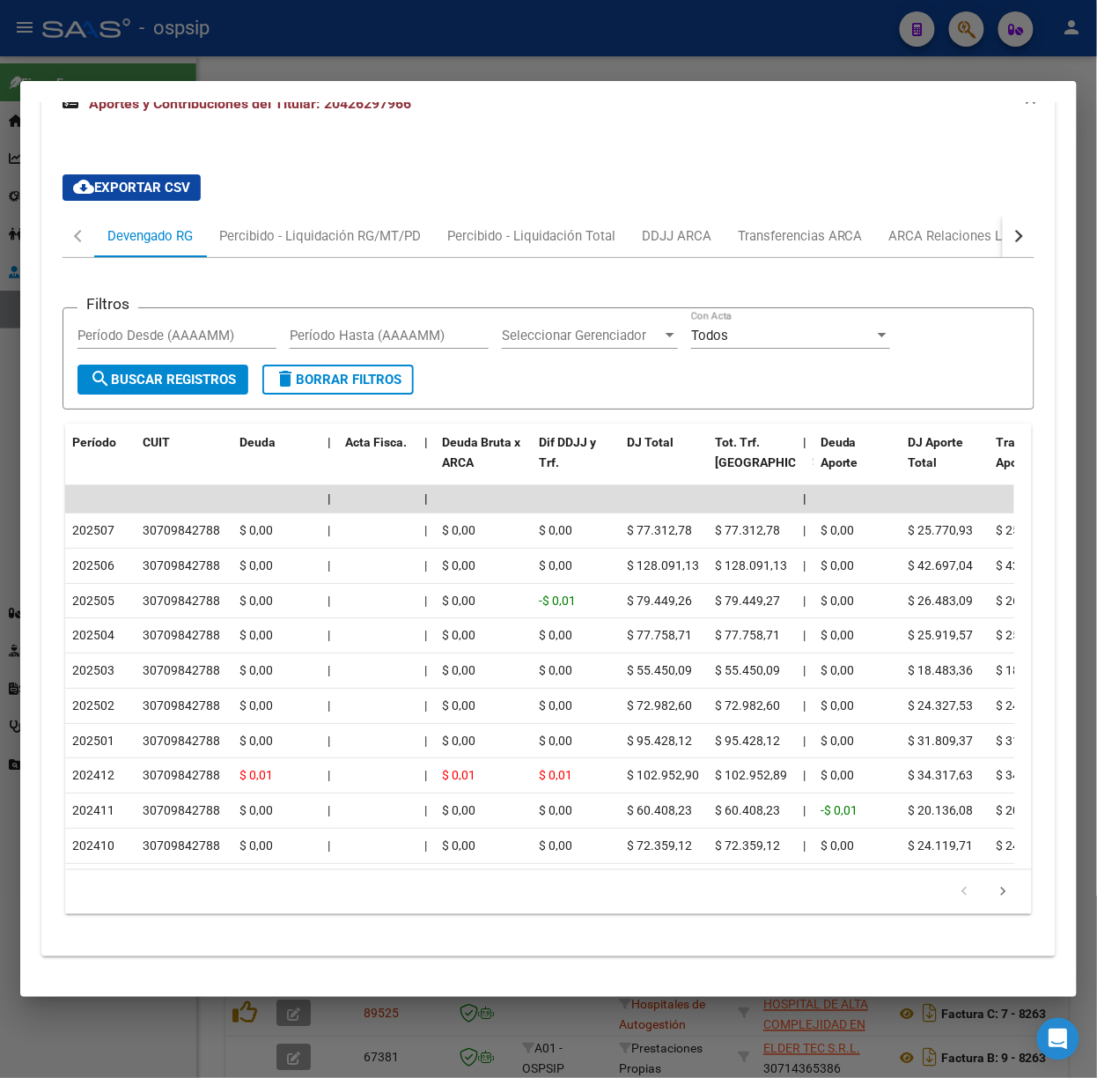
click at [353, 57] on div at bounding box center [548, 539] width 1097 height 1078
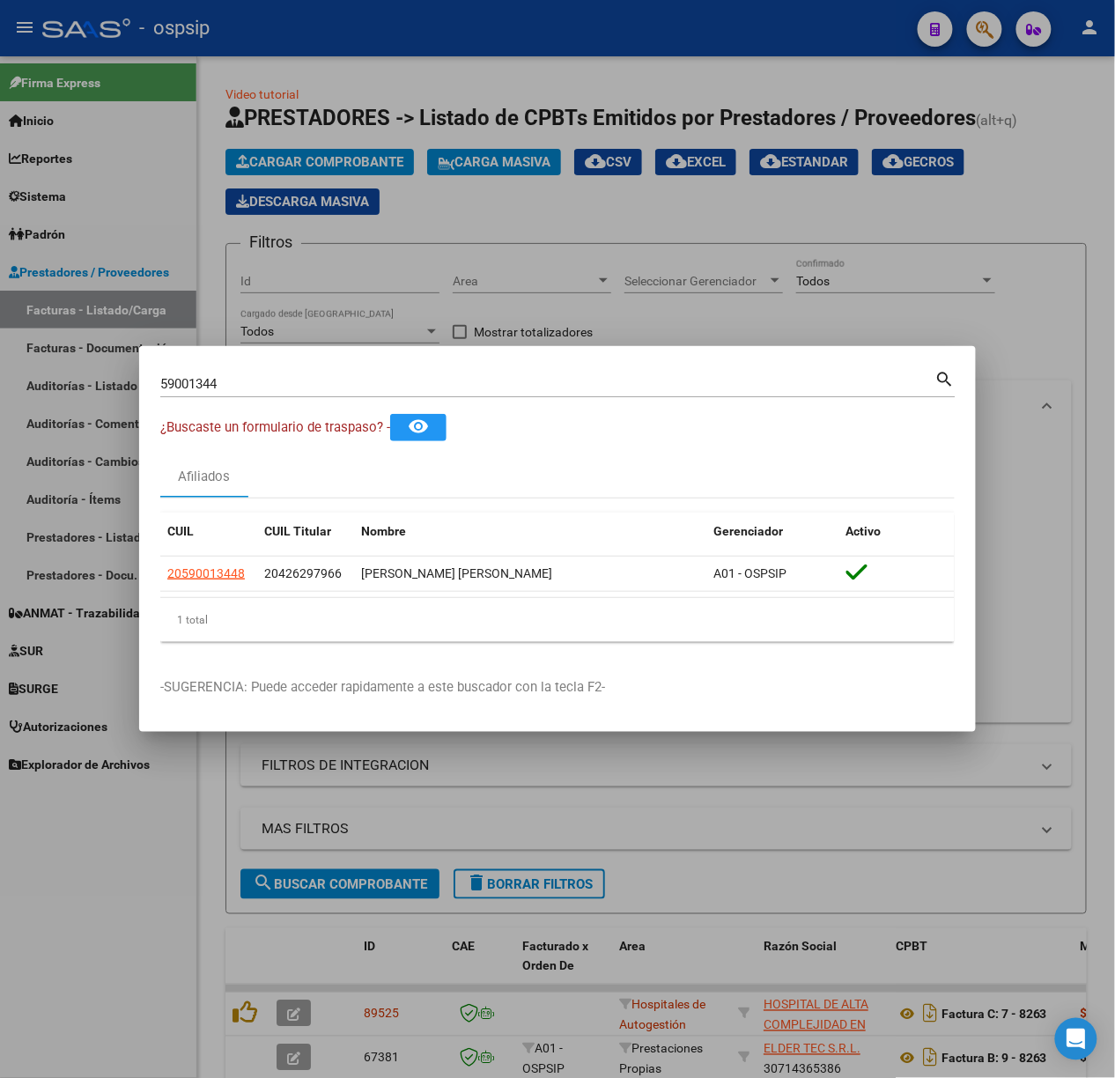
click at [321, 377] on input "59001344" at bounding box center [547, 384] width 775 height 16
type input "56951743"
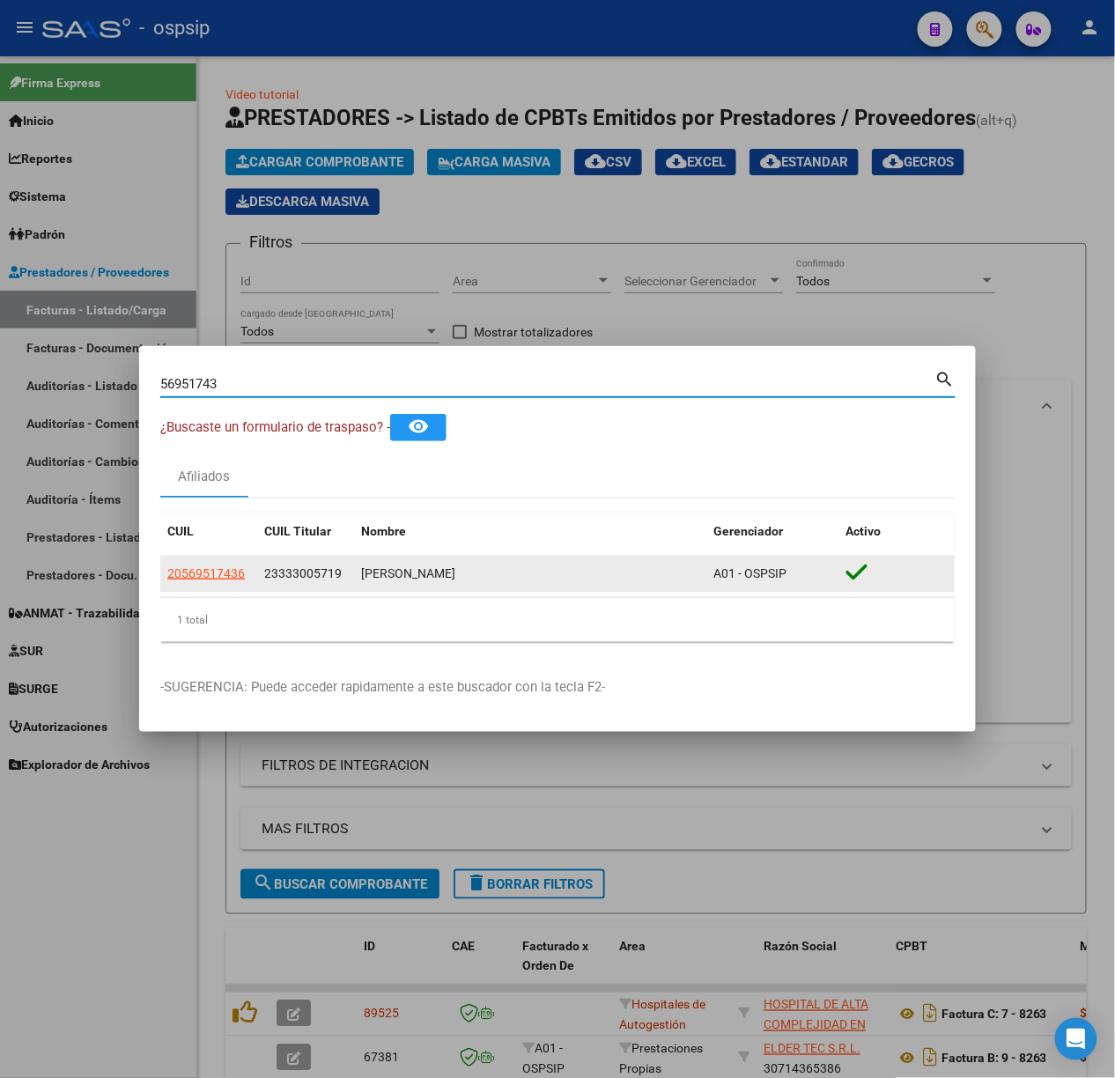
click at [234, 566] on span "20569517436" at bounding box center [206, 573] width 78 height 14
type textarea "20569517436"
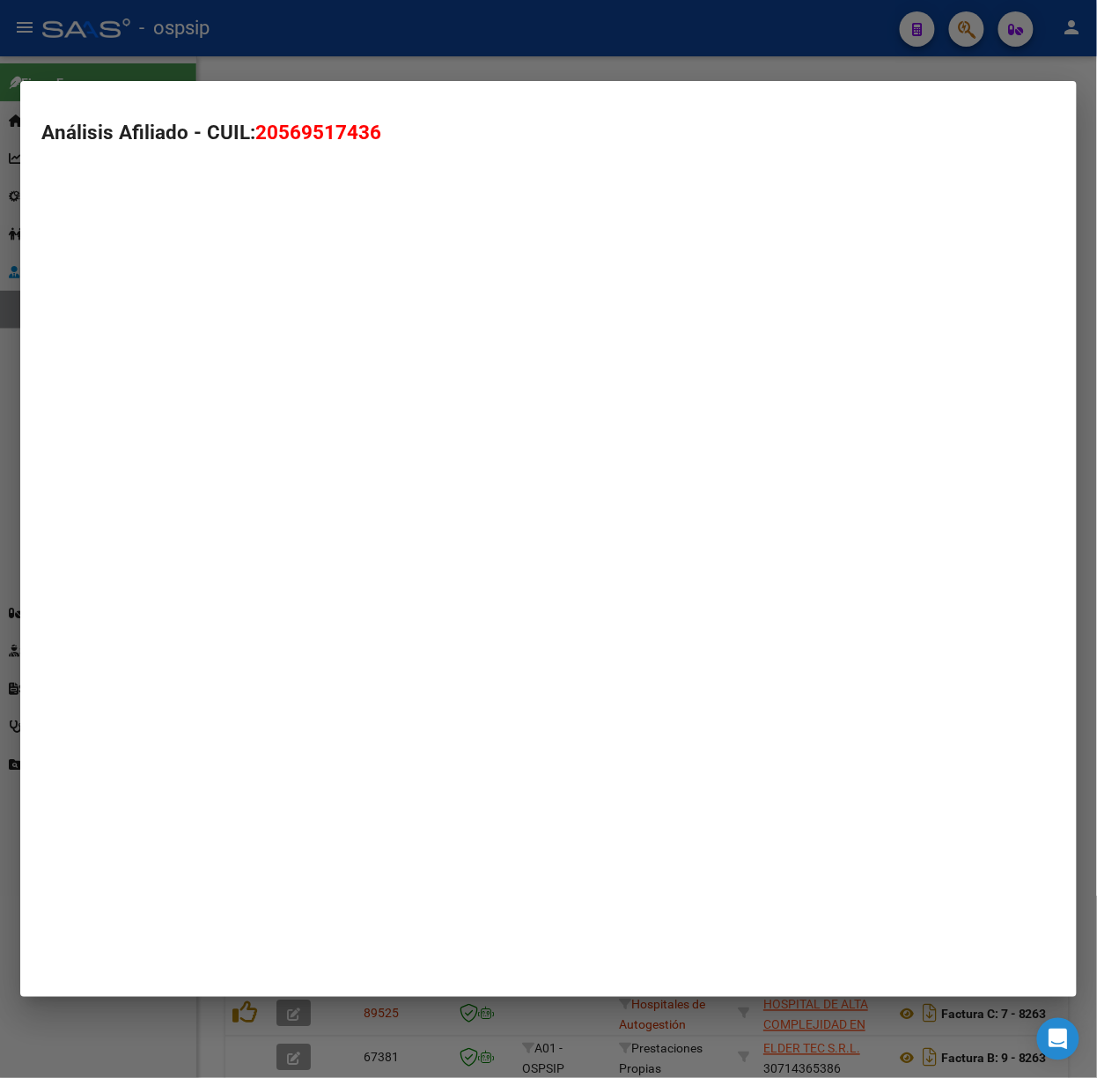
click at [233, 578] on mat-dialog-container "Análisis Afiliado - CUIL: 20569517436" at bounding box center [548, 539] width 1057 height 916
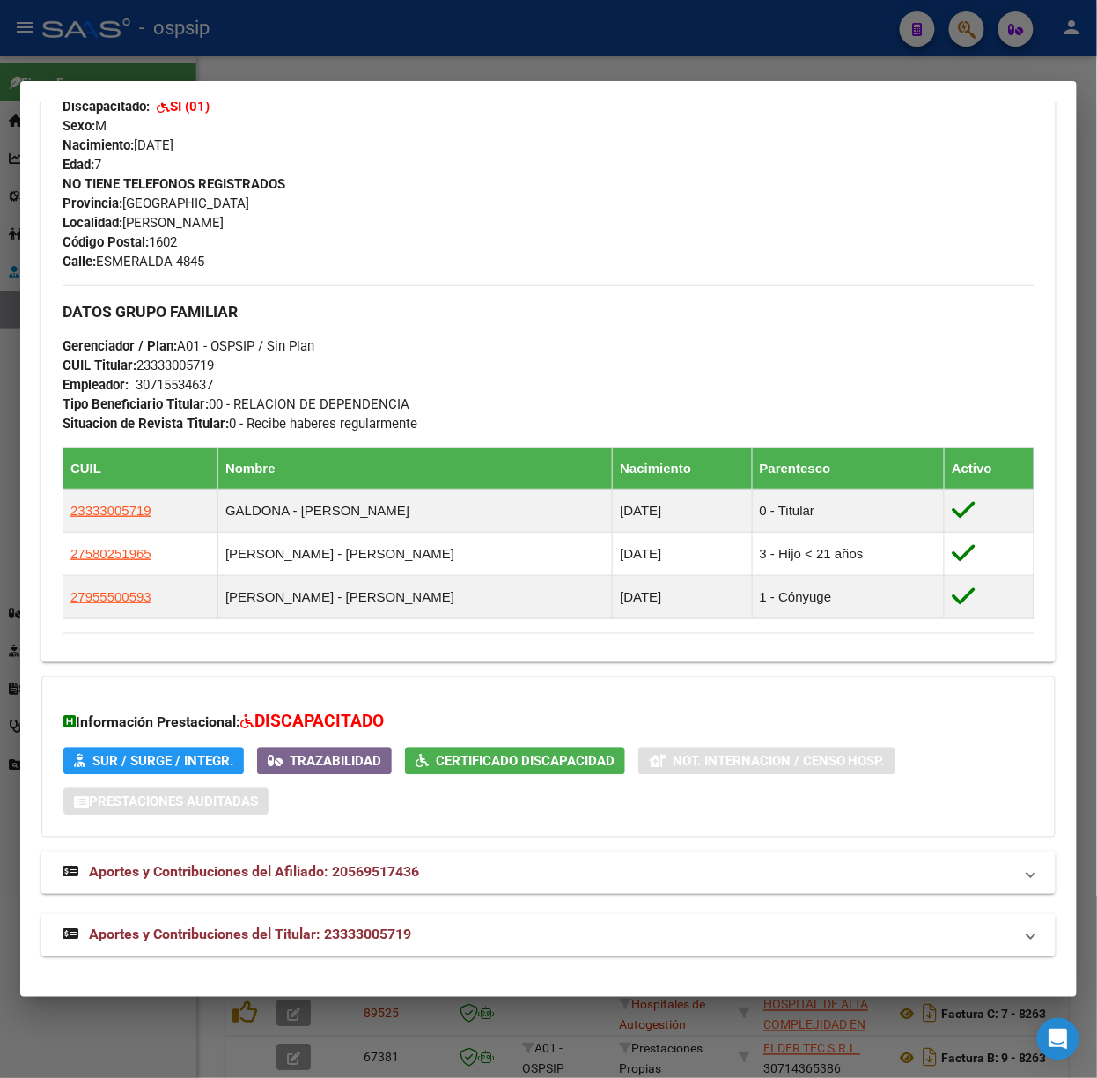
click at [420, 892] on mat-expansion-panel-header "Aportes y Contribuciones del Afiliado: 20569517436" at bounding box center [548, 873] width 1015 height 42
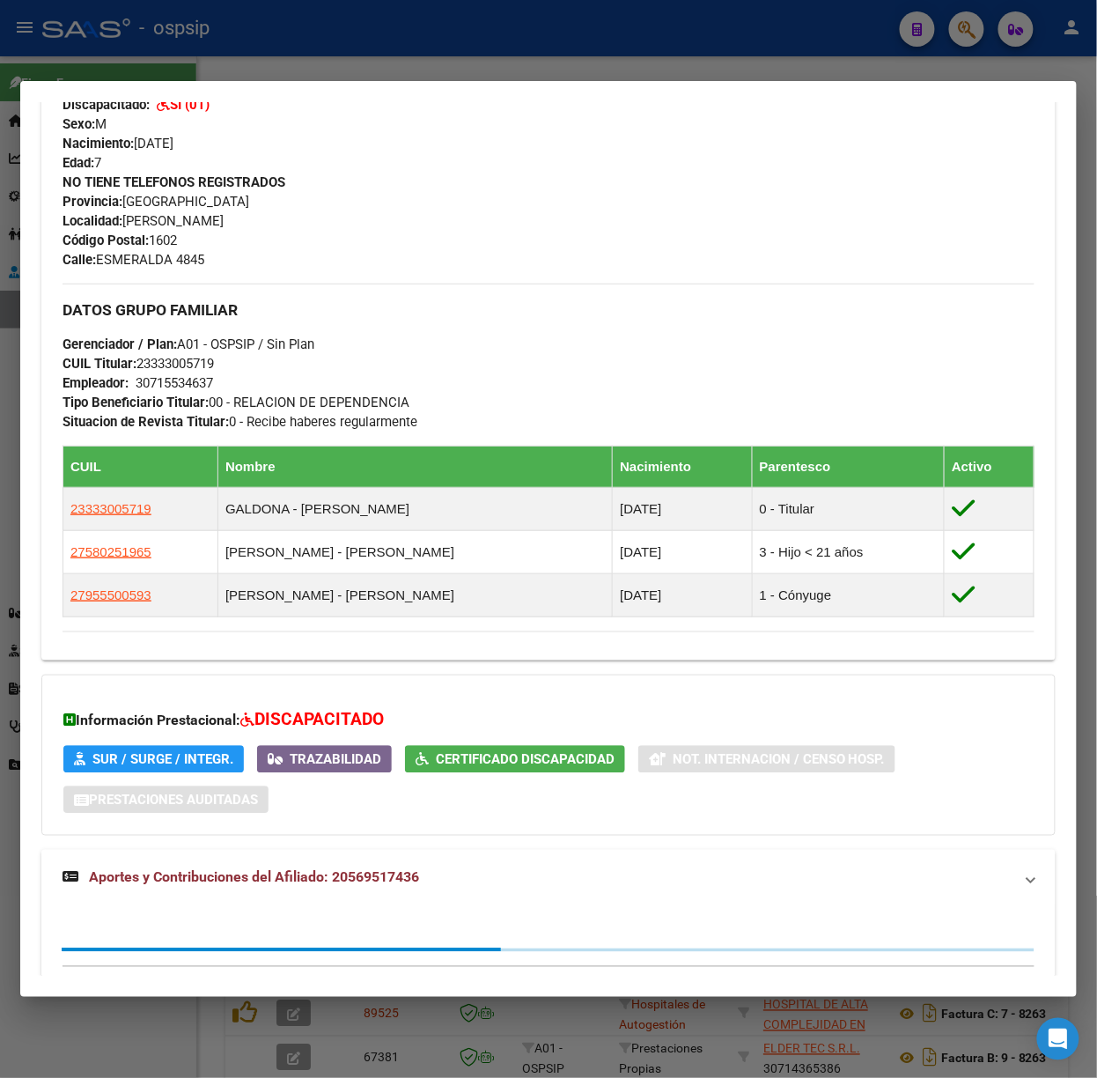
click at [420, 892] on mat-expansion-panel-header "Aportes y Contribuciones del Afiliado: 20569517436" at bounding box center [548, 878] width 1015 height 56
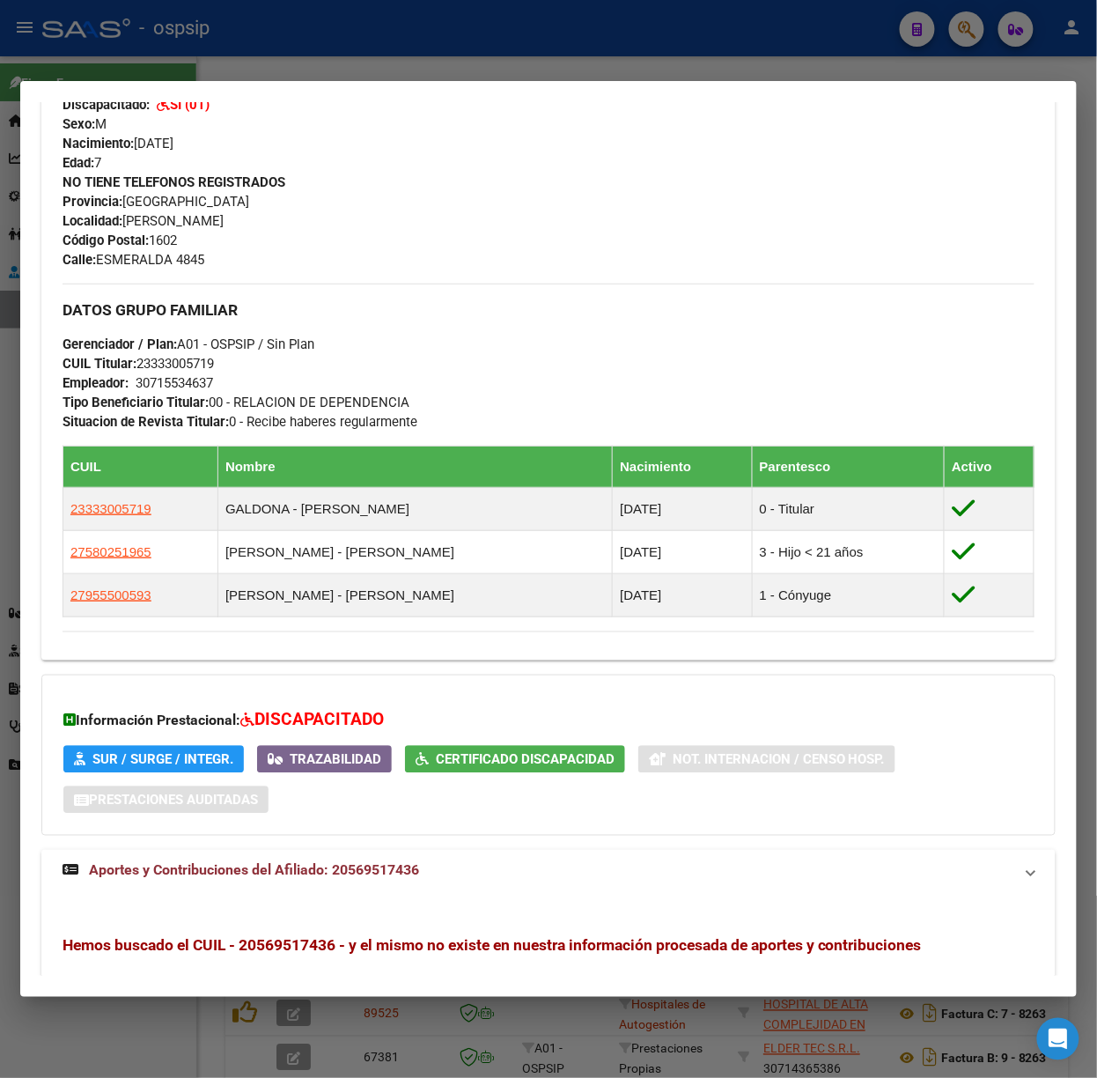
scroll to position [748, 0]
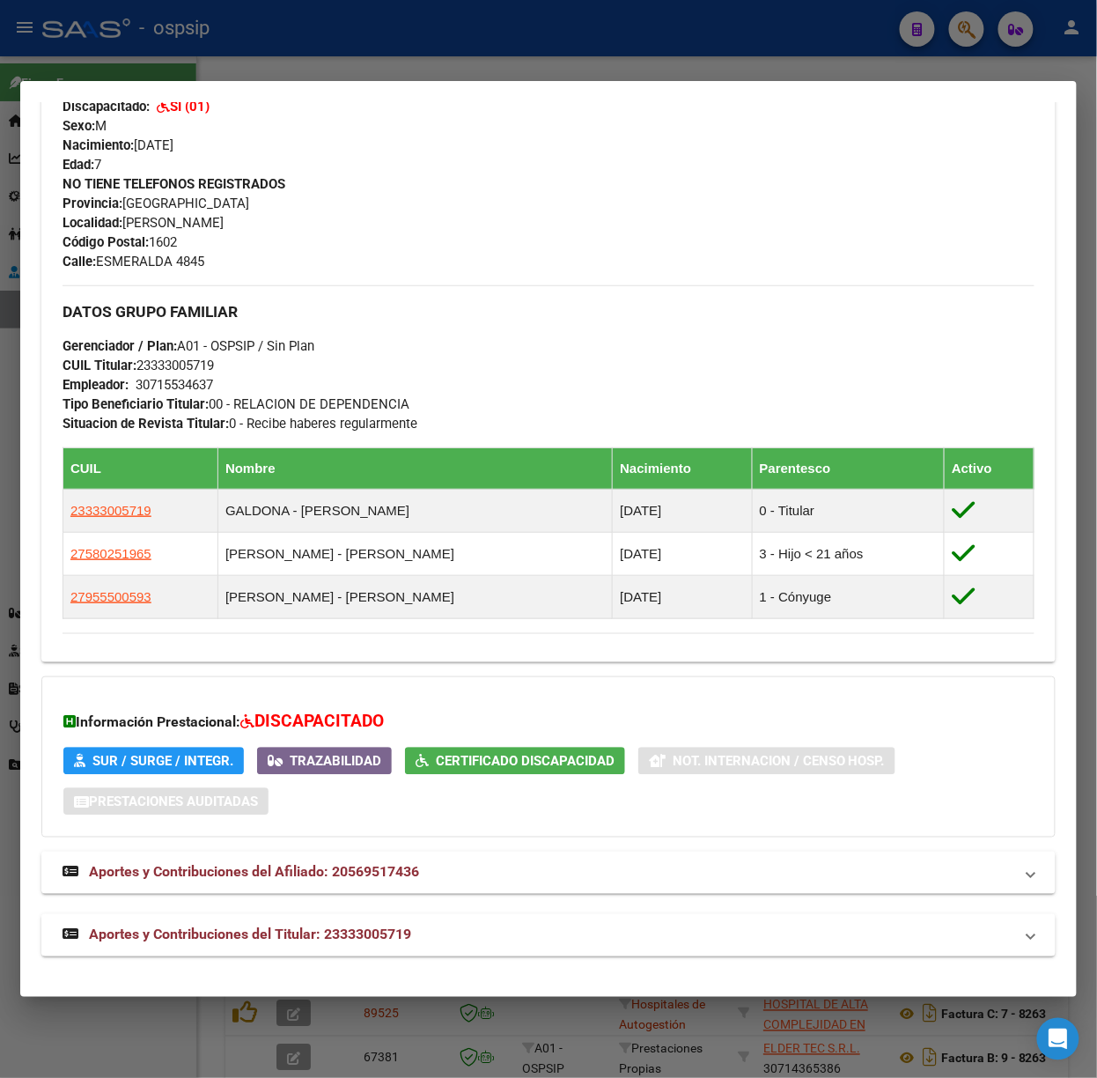
click at [435, 912] on div "DATOS PADRÓN ÁGIL: [PERSON_NAME] | ACTIVO | FAMILIAR DE: 23333005719 Datos Pers…" at bounding box center [548, 188] width 1015 height 1538
click at [440, 920] on mat-expansion-panel-header "Aportes y Contribuciones del Titular: 23333005719" at bounding box center [548, 935] width 1015 height 42
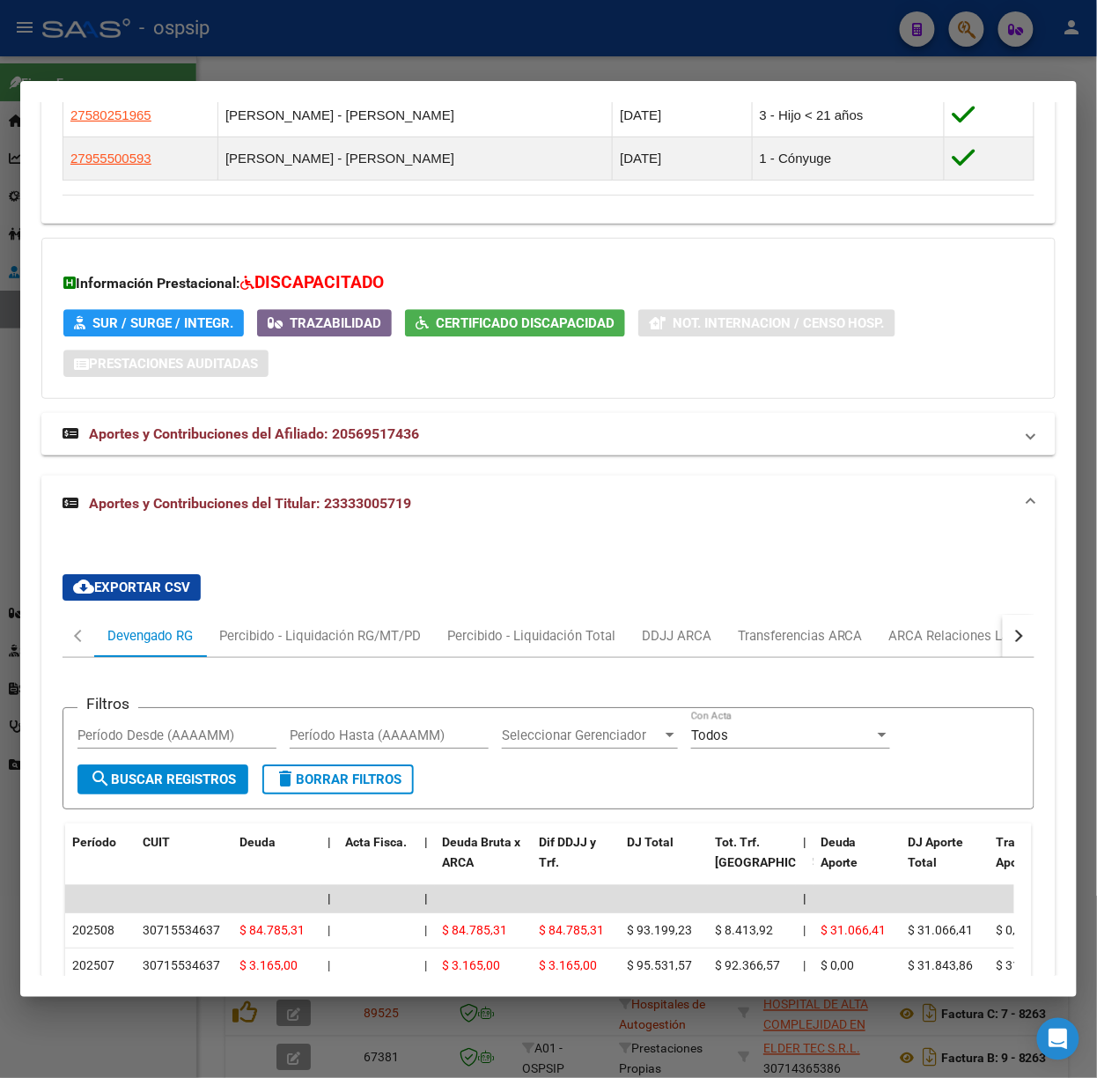
scroll to position [1420, 0]
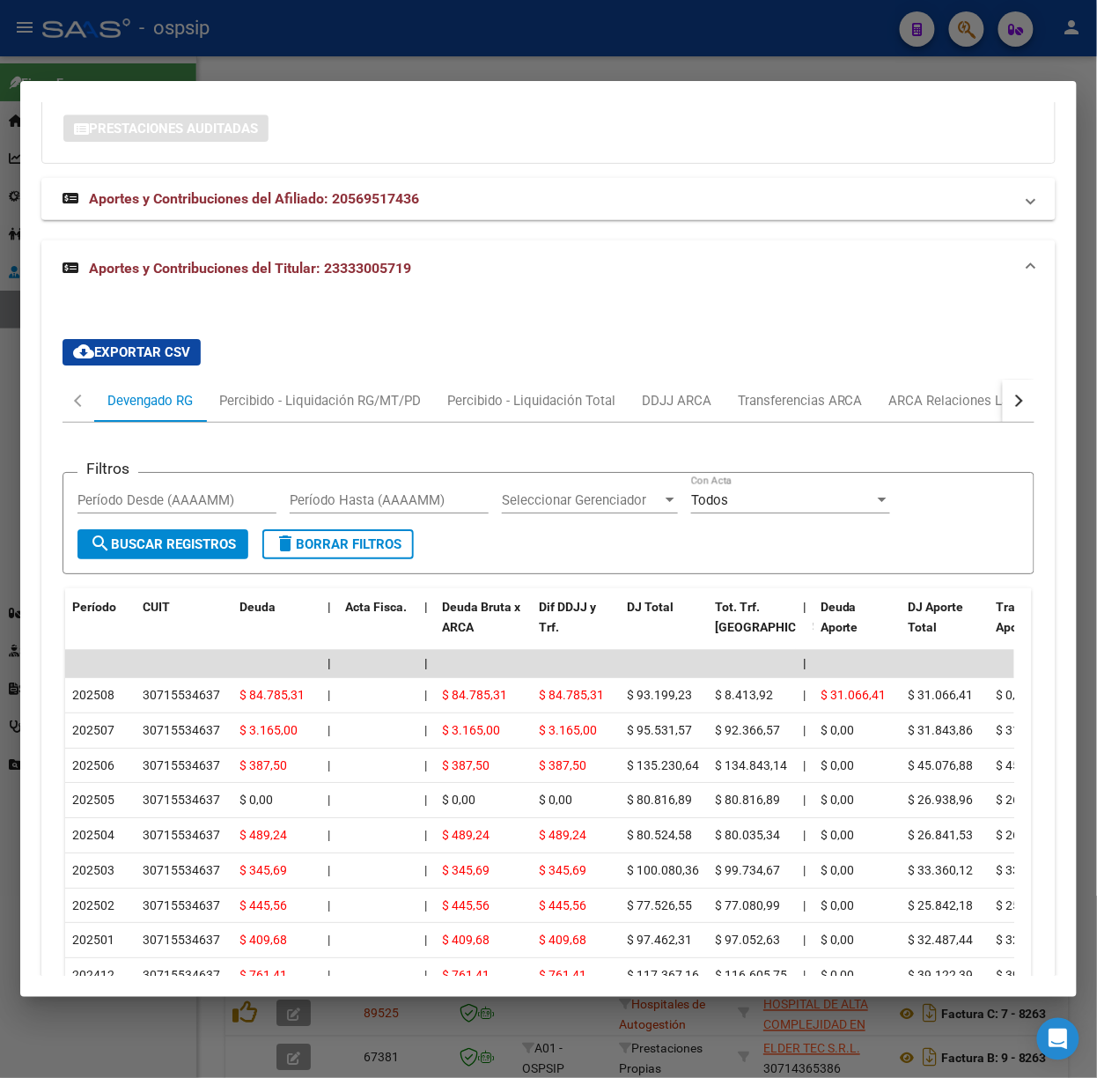
click at [301, 53] on div at bounding box center [548, 539] width 1097 height 1078
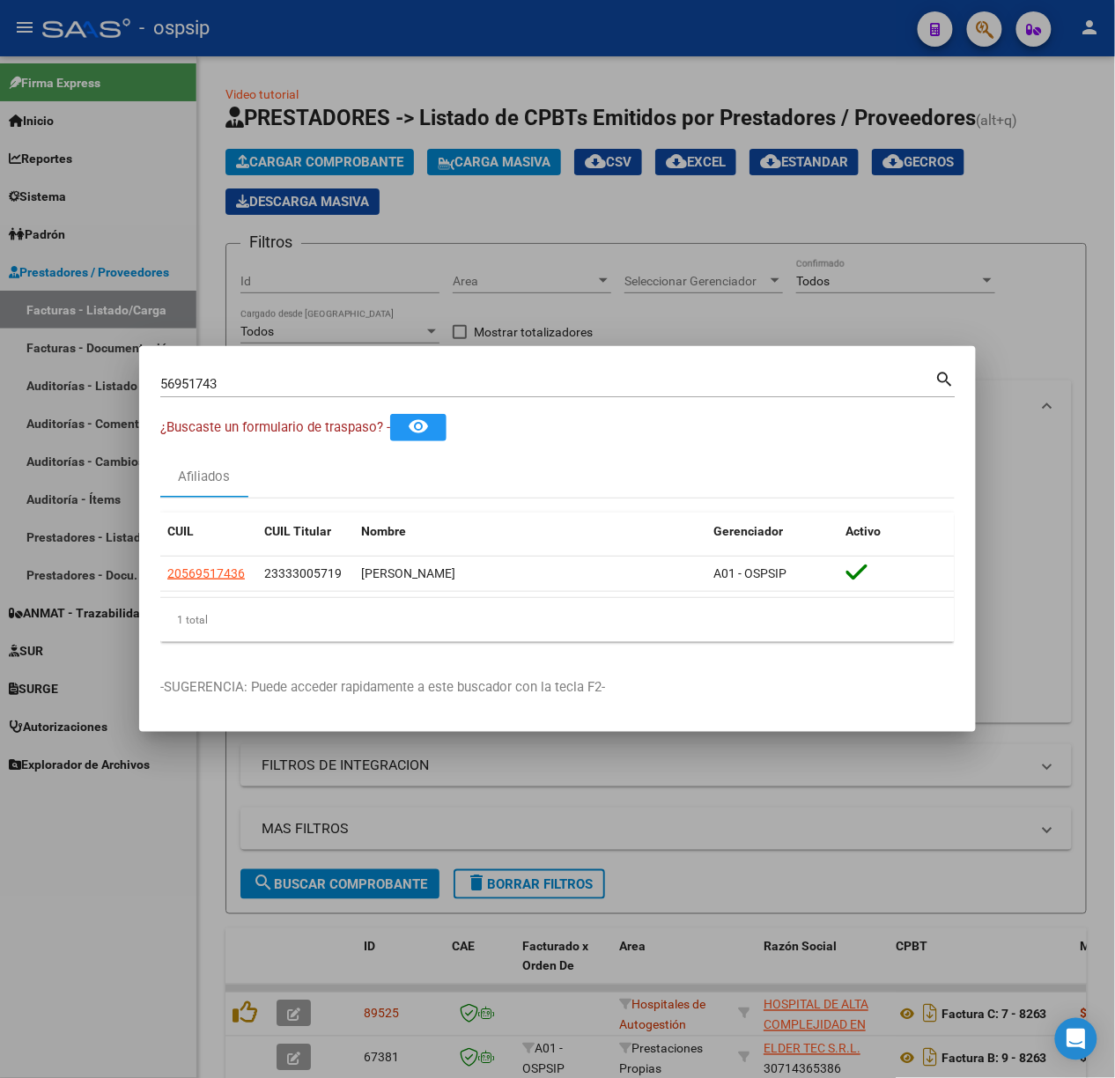
click at [296, 373] on div "56951743 Buscar (apellido, dni, [PERSON_NAME], [PERSON_NAME], cuit, obra social)" at bounding box center [547, 384] width 775 height 26
click at [296, 395] on div "56951743 Buscar (apellido, dni, [PERSON_NAME], [PERSON_NAME], cuit, obra social)" at bounding box center [547, 384] width 775 height 26
click at [290, 385] on input "56951743" at bounding box center [547, 384] width 775 height 16
type input "21606127"
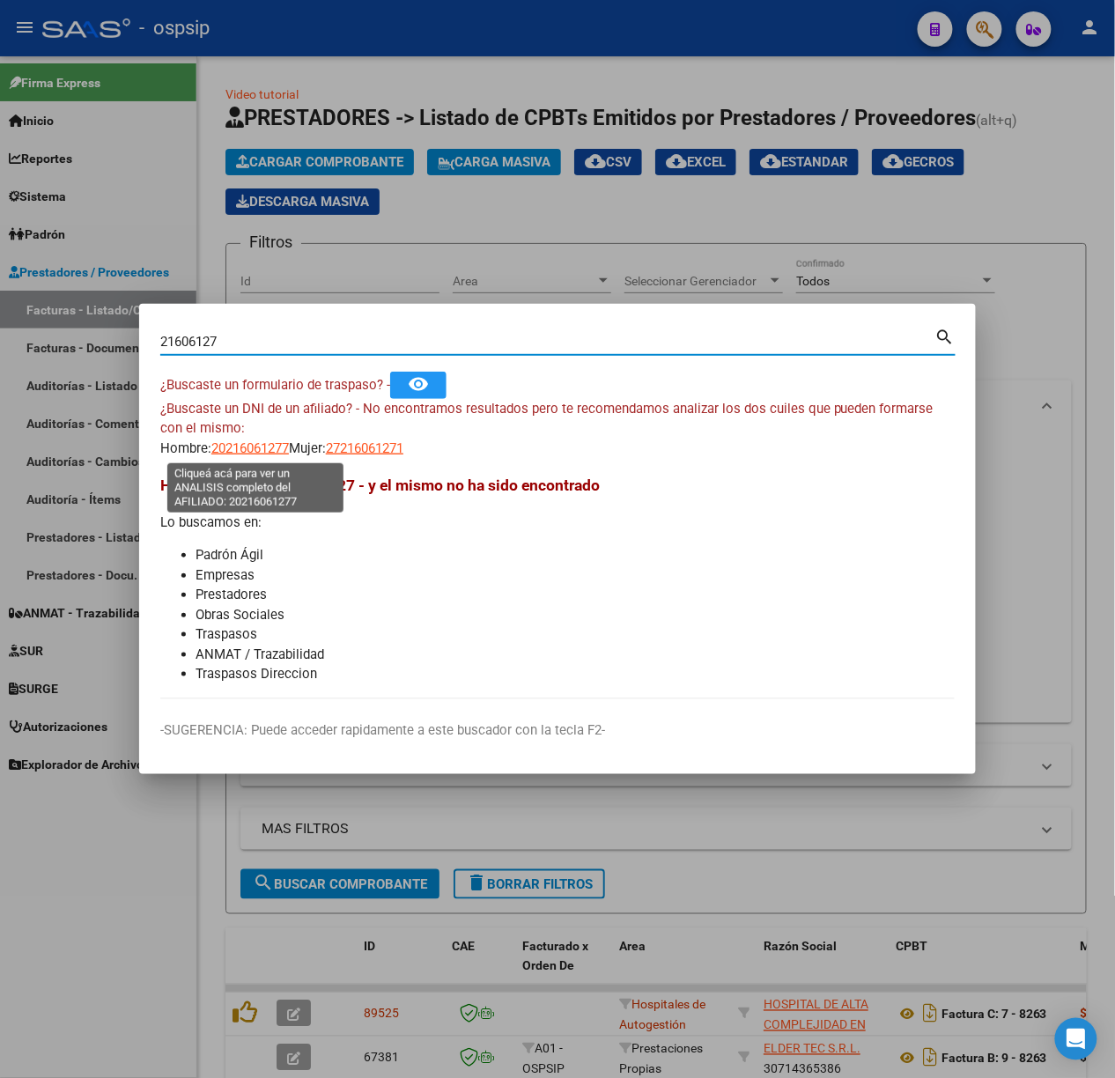
click at [238, 445] on span "20216061277" at bounding box center [250, 448] width 78 height 16
type textarea "20216061277"
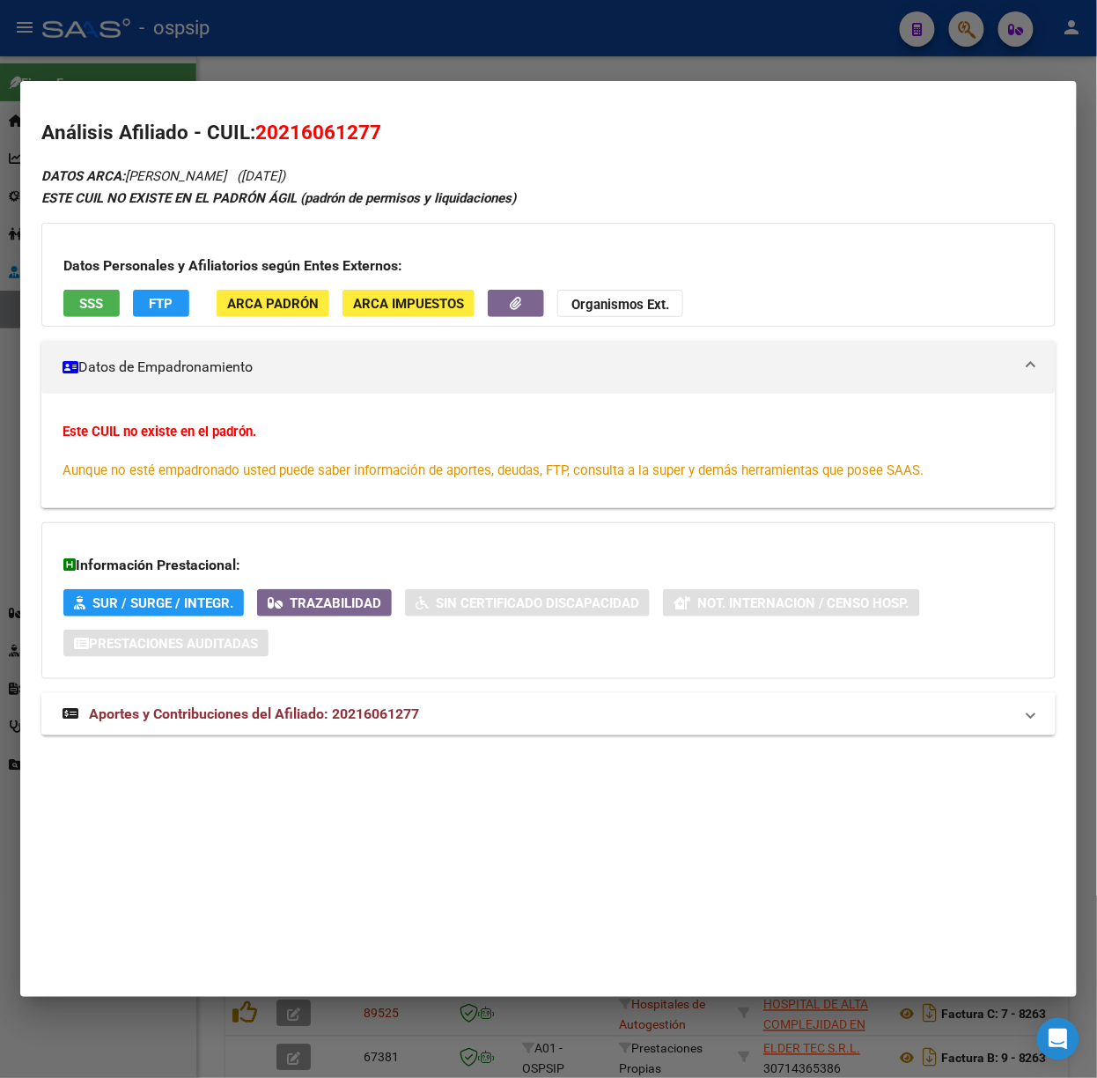
drag, startPoint x: 363, startPoint y: 724, endPoint x: 364, endPoint y: 677, distance: 46.7
click at [365, 724] on strong "Aportes y Contribuciones del Afiliado: 20216061277" at bounding box center [241, 714] width 357 height 21
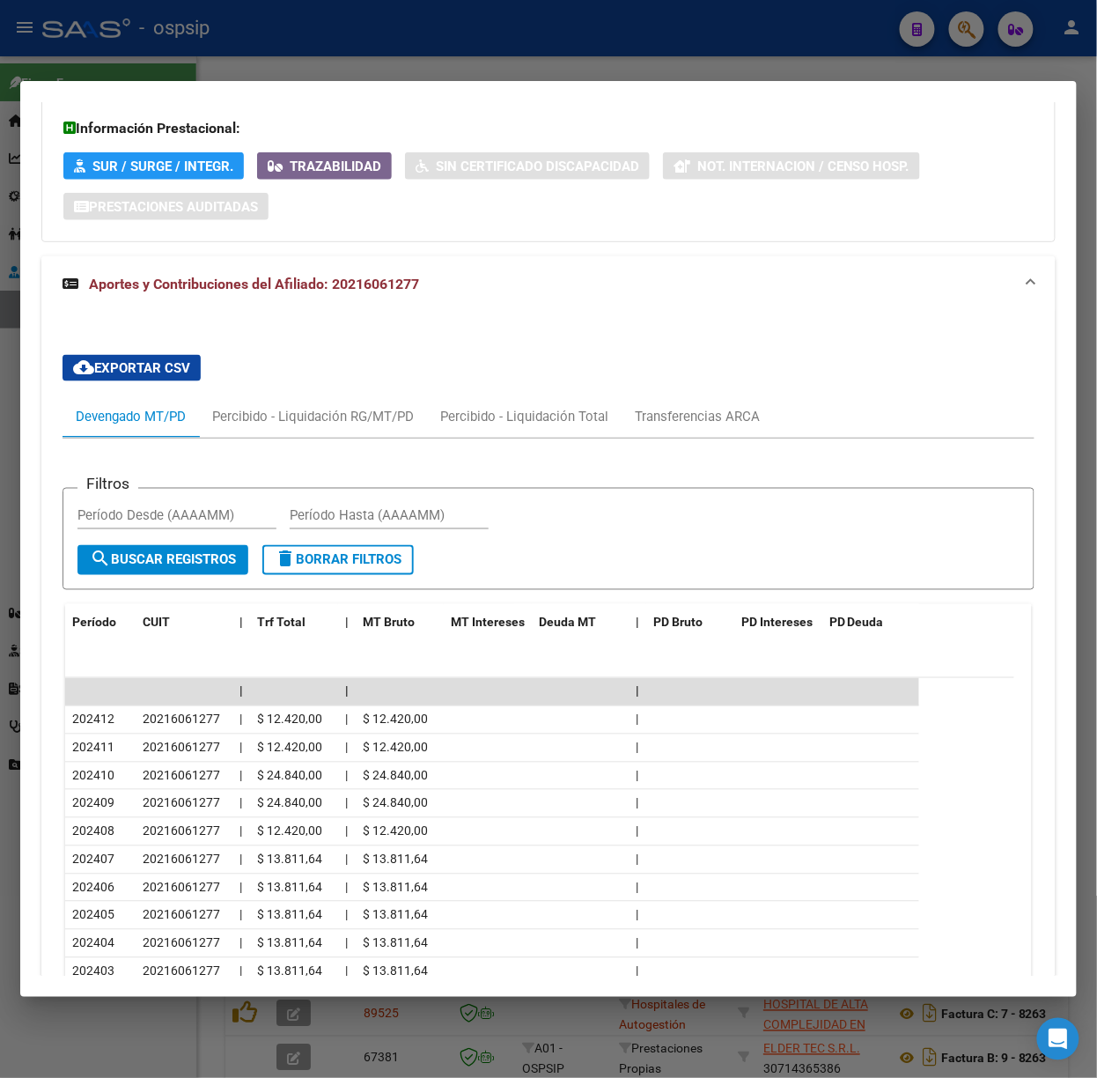
scroll to position [583, 0]
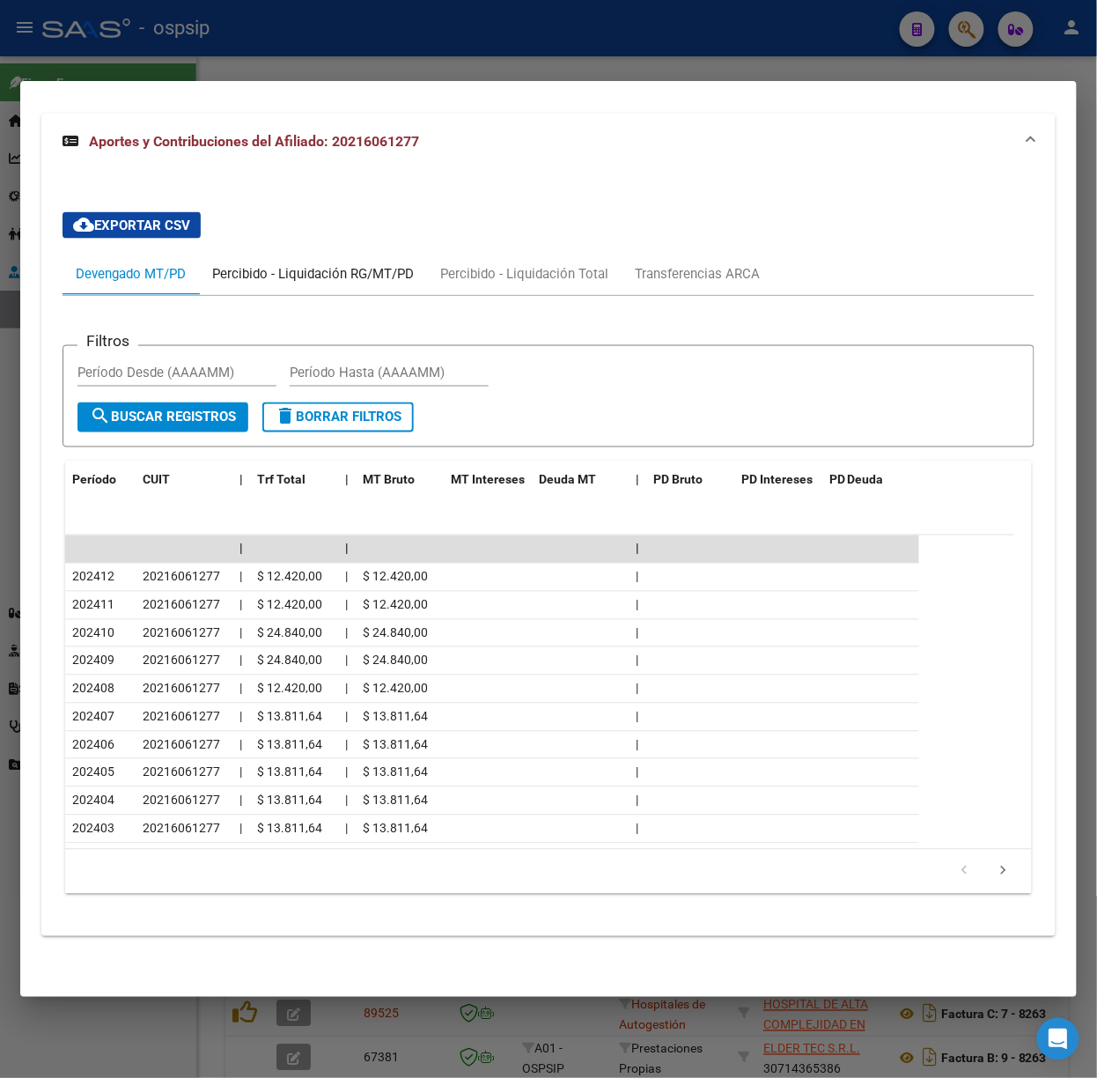
click at [278, 289] on div "Percibido - Liquidación RG/MT/PD" at bounding box center [313, 274] width 228 height 42
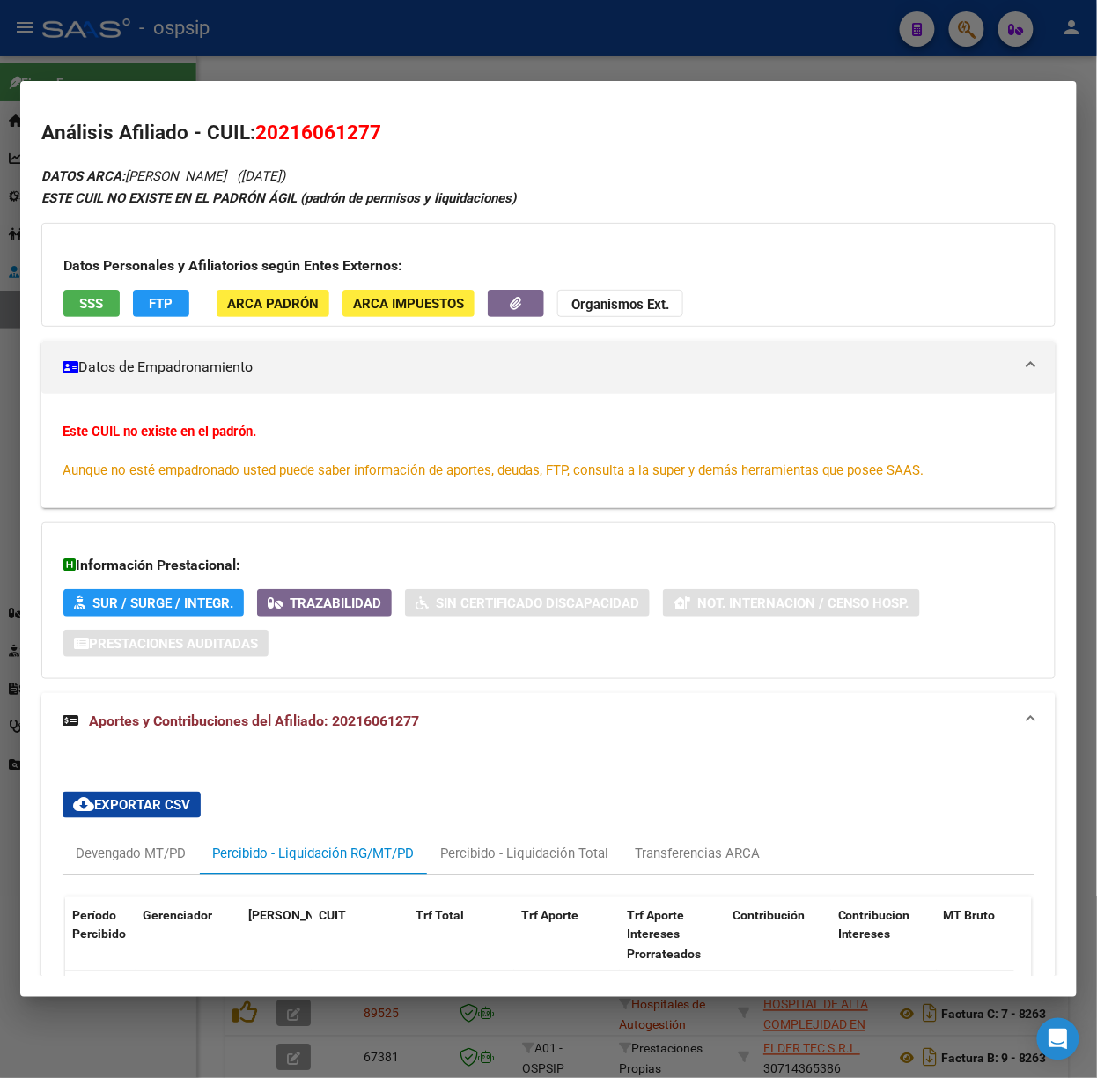
scroll to position [428, 0]
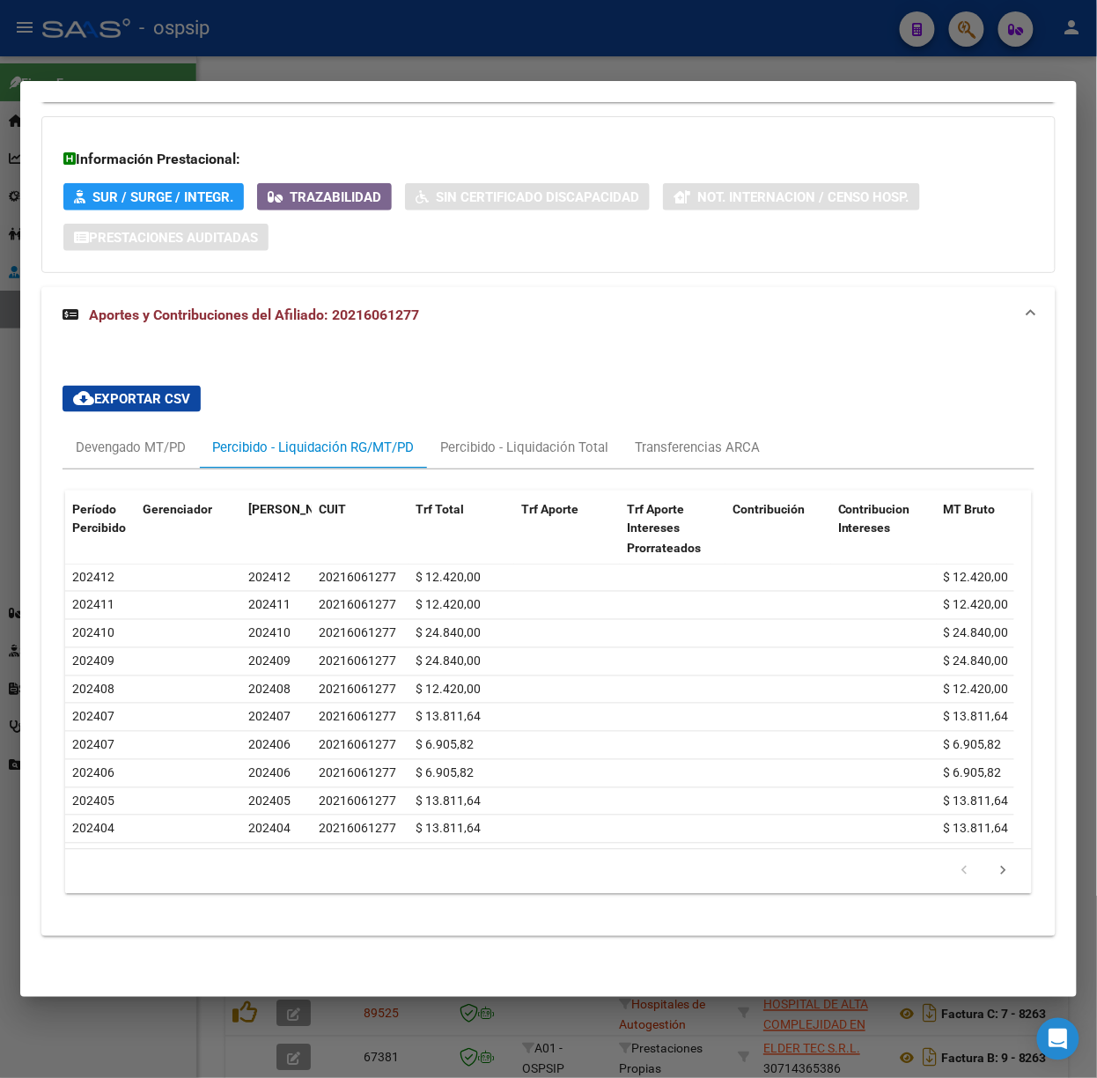
click at [663, 402] on div "cloud_download Exportar CSV Devengado MT/PD Percibido - Liquidación RG/MT/PD Pe…" at bounding box center [549, 640] width 972 height 537
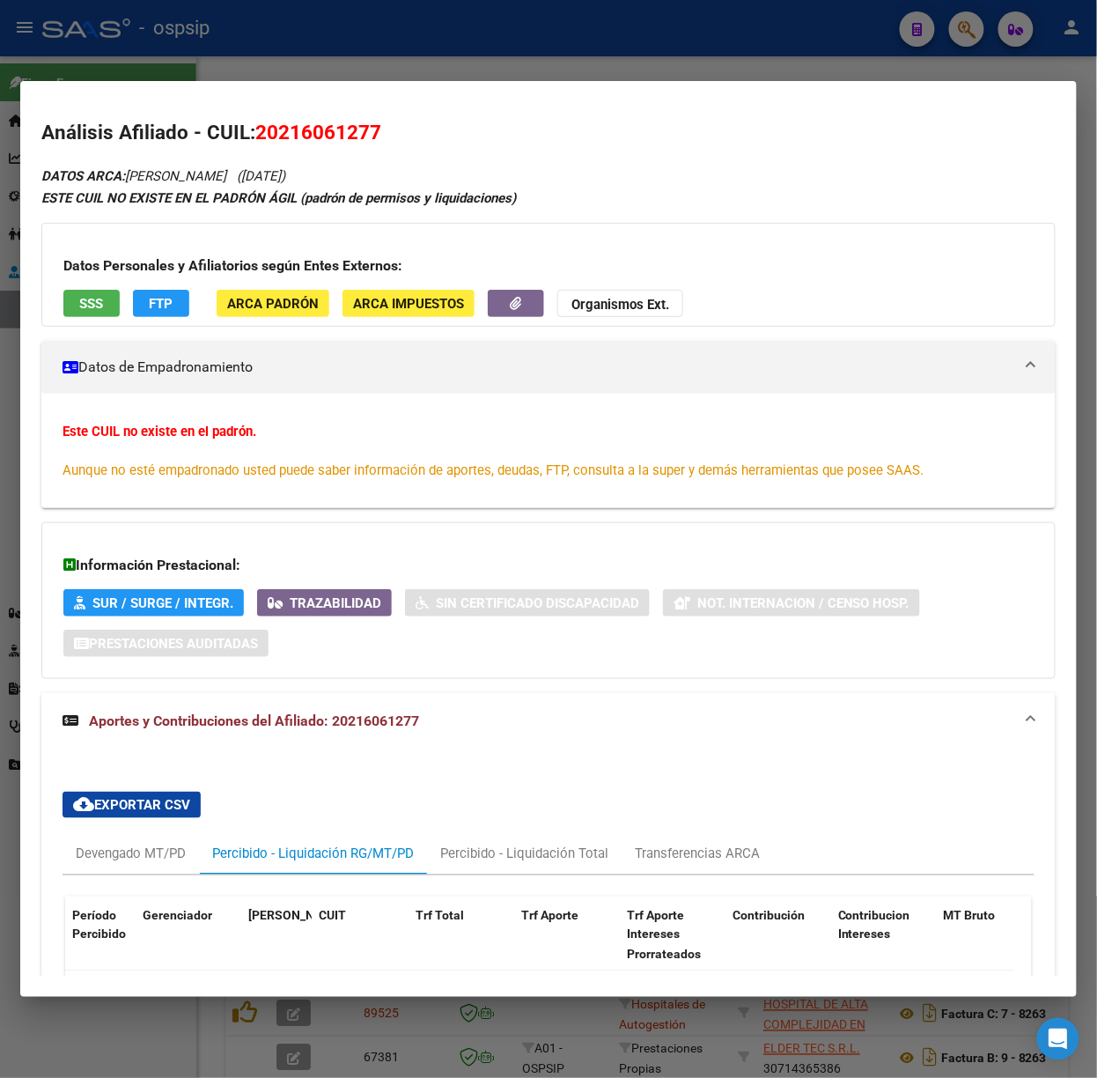
click at [69, 280] on div "Datos Personales y Afiliatorios según Entes Externos: SSS FTP ARCA Padrón ARCA …" at bounding box center [548, 275] width 1015 height 104
click at [76, 287] on div "Datos Personales y Afiliatorios según Entes Externos: SSS FTP ARCA Padrón ARCA …" at bounding box center [548, 275] width 1015 height 104
click at [89, 304] on span "SSS" at bounding box center [92, 304] width 24 height 16
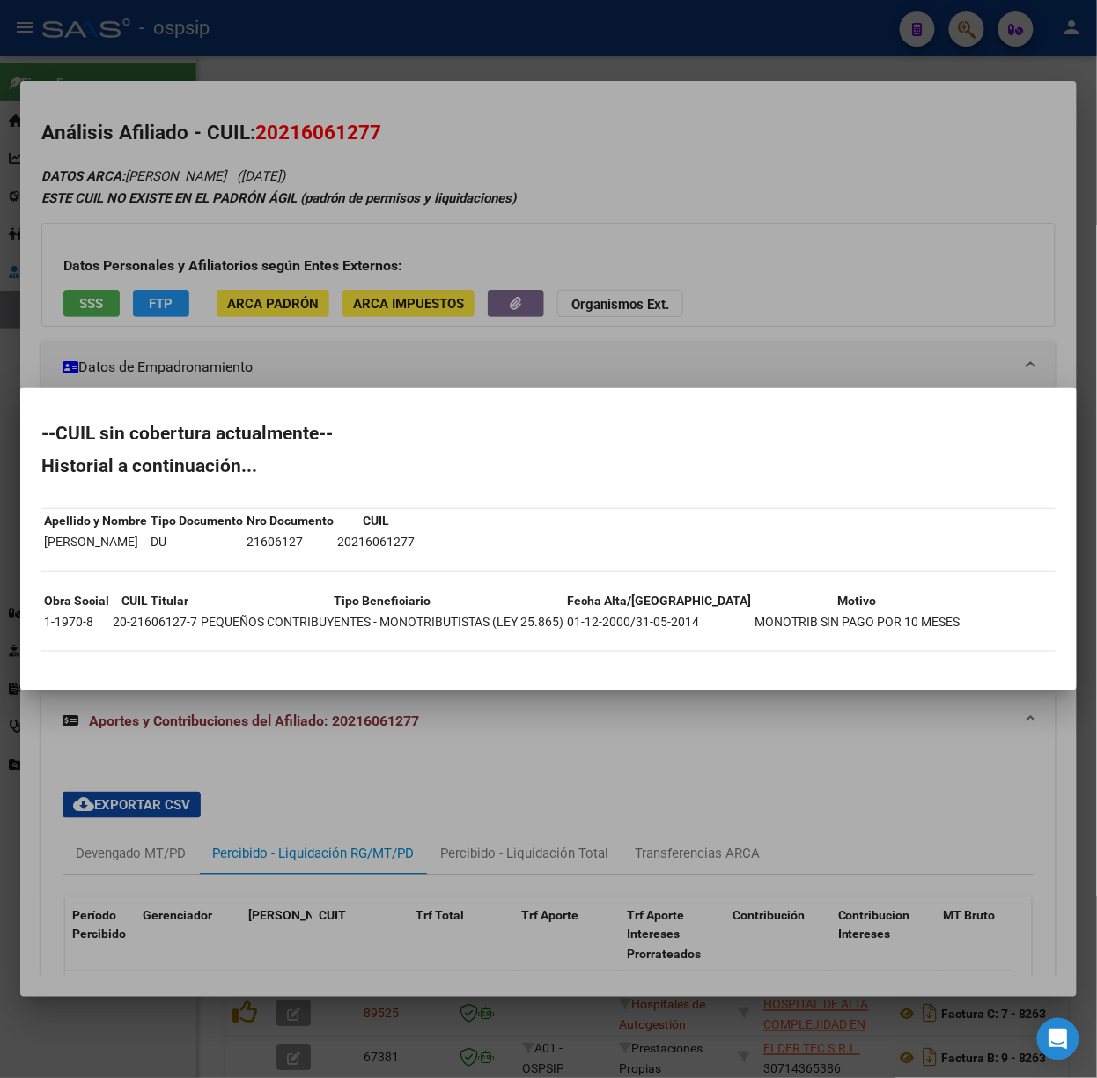
click at [162, 268] on div at bounding box center [548, 539] width 1097 height 1078
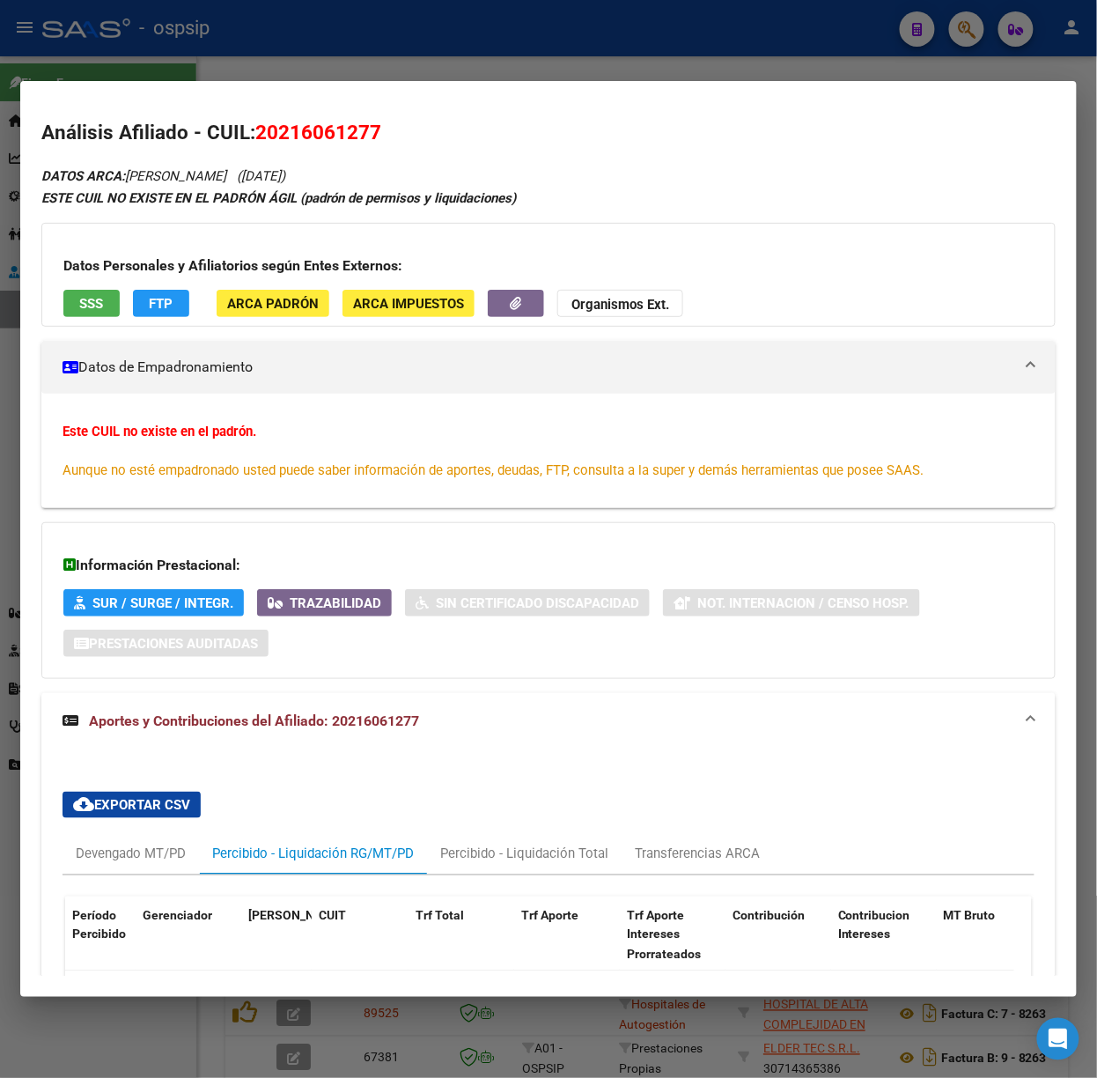
click at [173, 102] on mat-dialog-content "Análisis Afiliado - CUIL: 20216061277 DATOS ARCA: [PERSON_NAME] ([DATE]) ESTE C…" at bounding box center [548, 539] width 1057 height 874
click at [174, 82] on mat-dialog-container "Análisis Afiliado - CUIL: 20216061277 DATOS ARCA: [PERSON_NAME] ([DATE]) ESTE C…" at bounding box center [548, 539] width 1057 height 916
click at [166, 85] on mat-dialog-container "Análisis Afiliado - CUIL: 20216061277 DATOS ARCA: [PERSON_NAME] ([DATE]) ESTE C…" at bounding box center [548, 539] width 1057 height 916
click at [259, 67] on div at bounding box center [548, 539] width 1097 height 1078
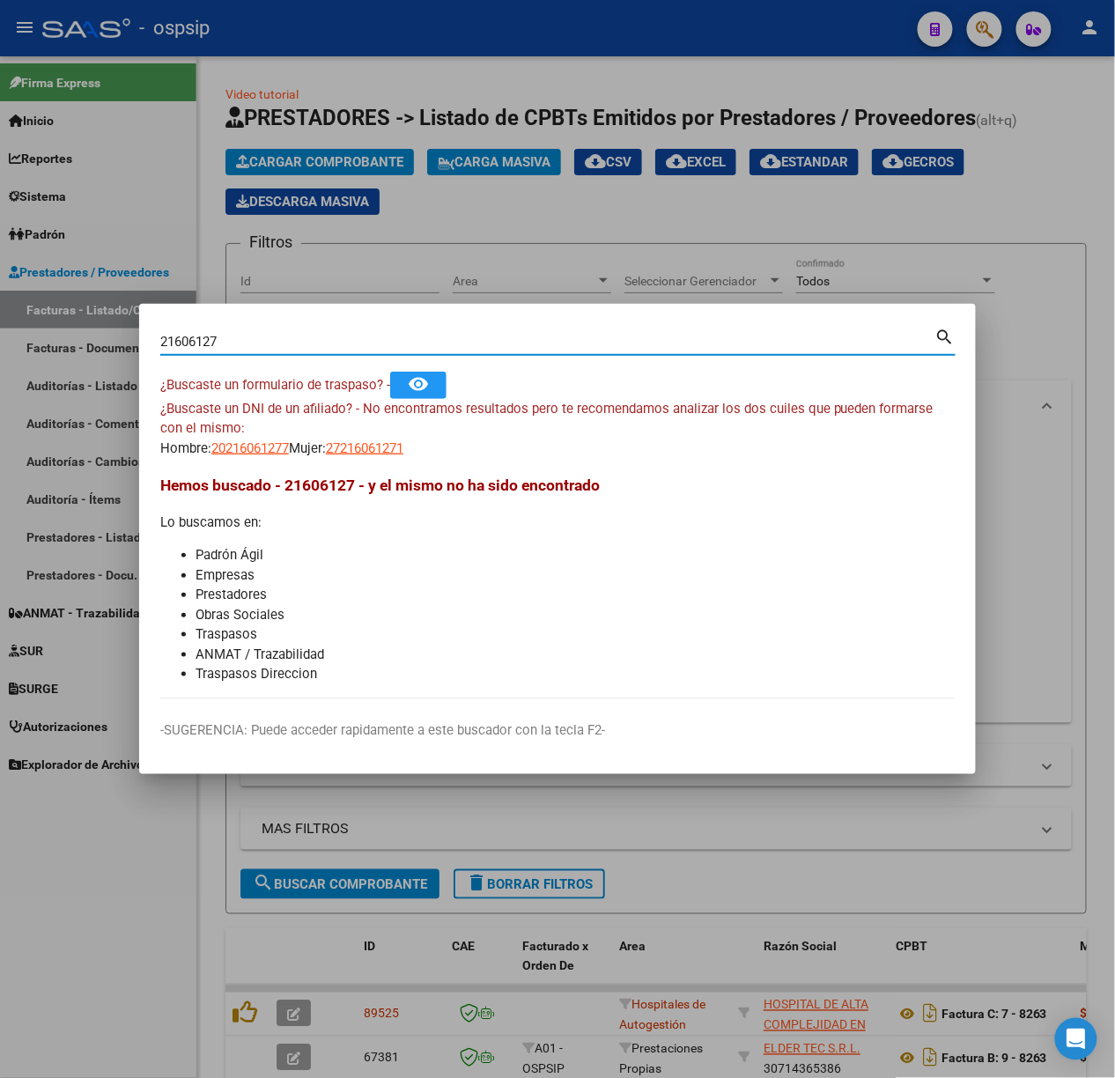
click at [317, 335] on input "21606127" at bounding box center [547, 342] width 775 height 16
type input "94075725"
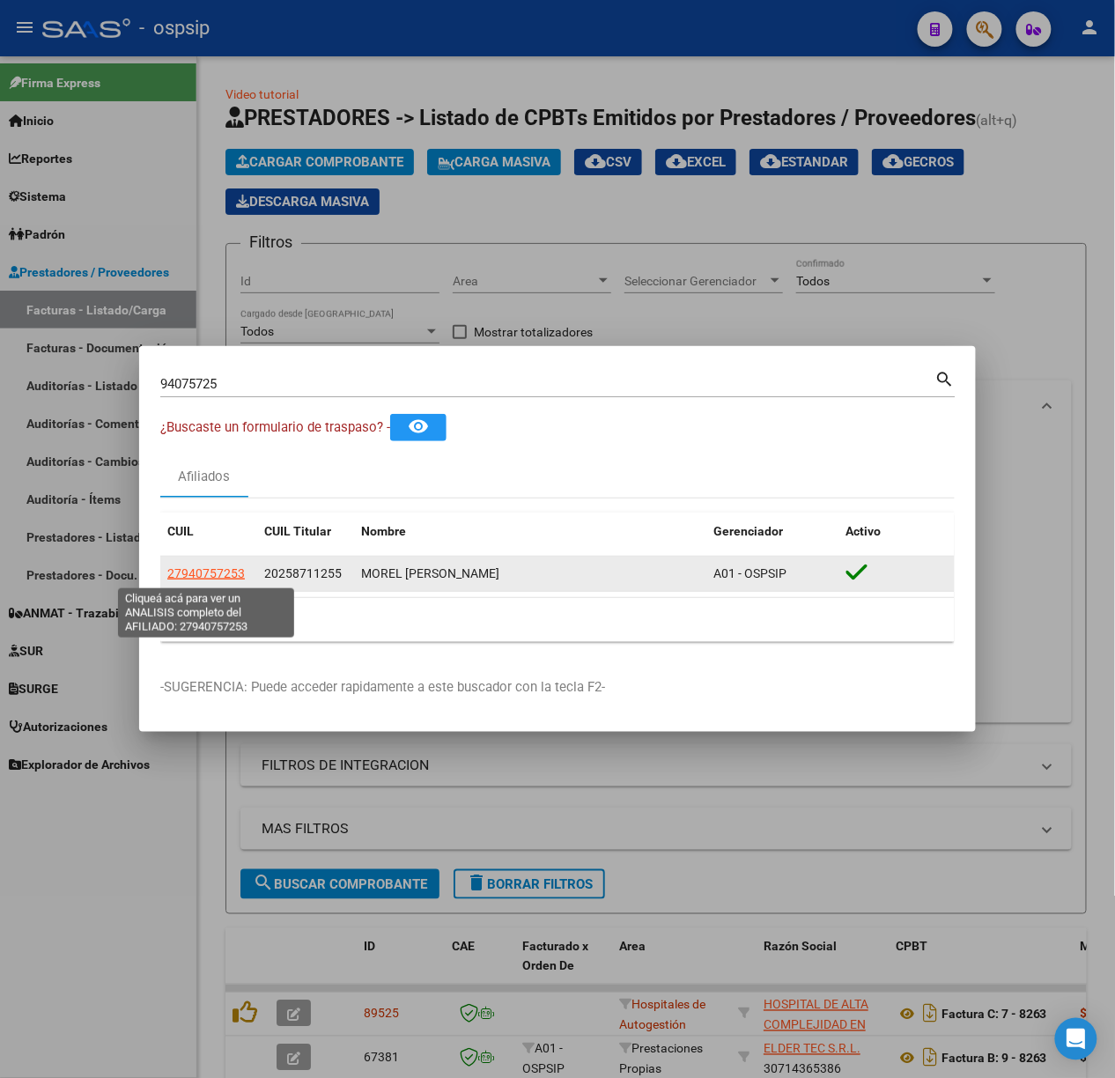
click at [210, 571] on span "27940757253" at bounding box center [206, 573] width 78 height 14
type textarea "27940757253"
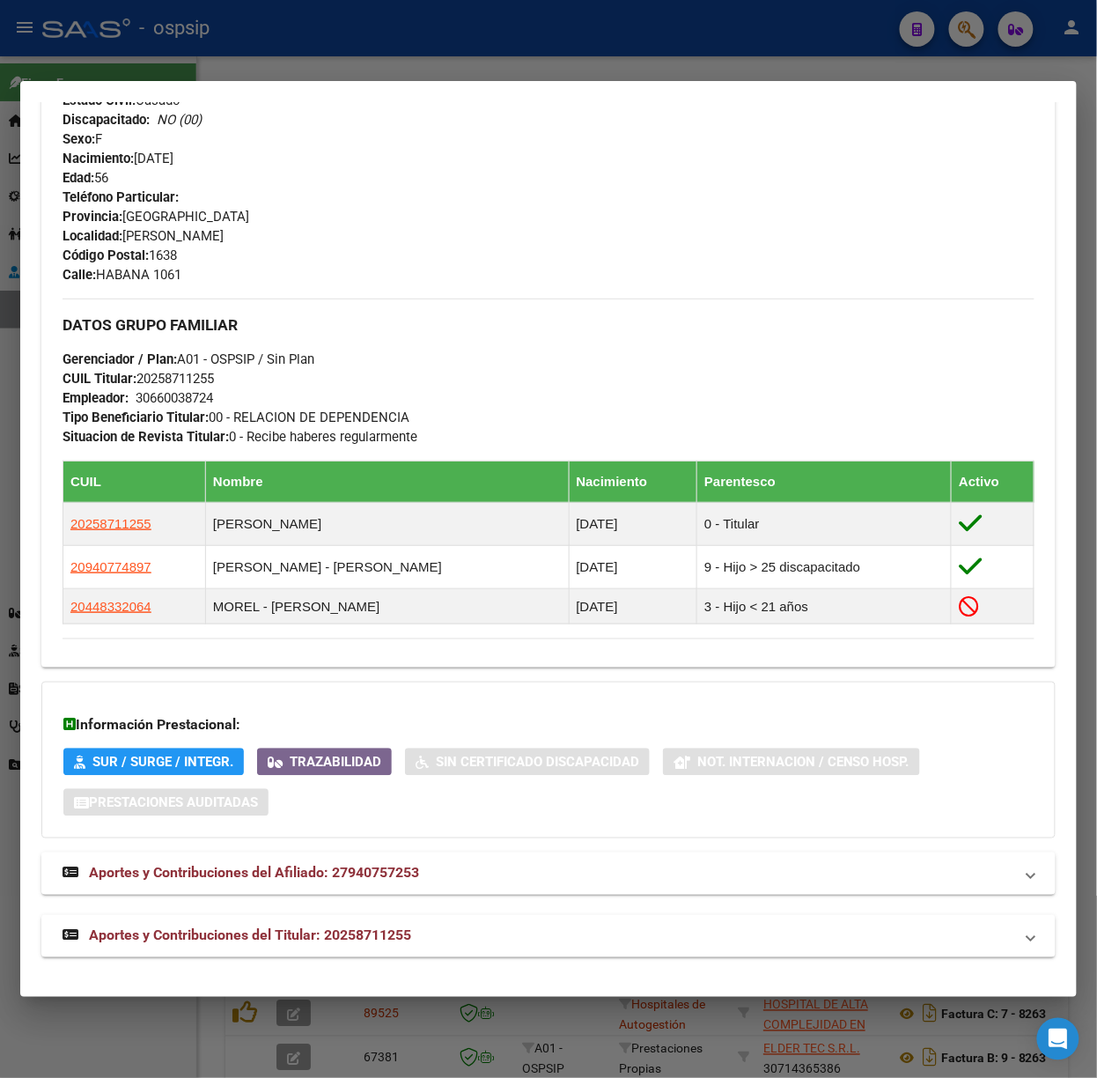
scroll to position [683, 0]
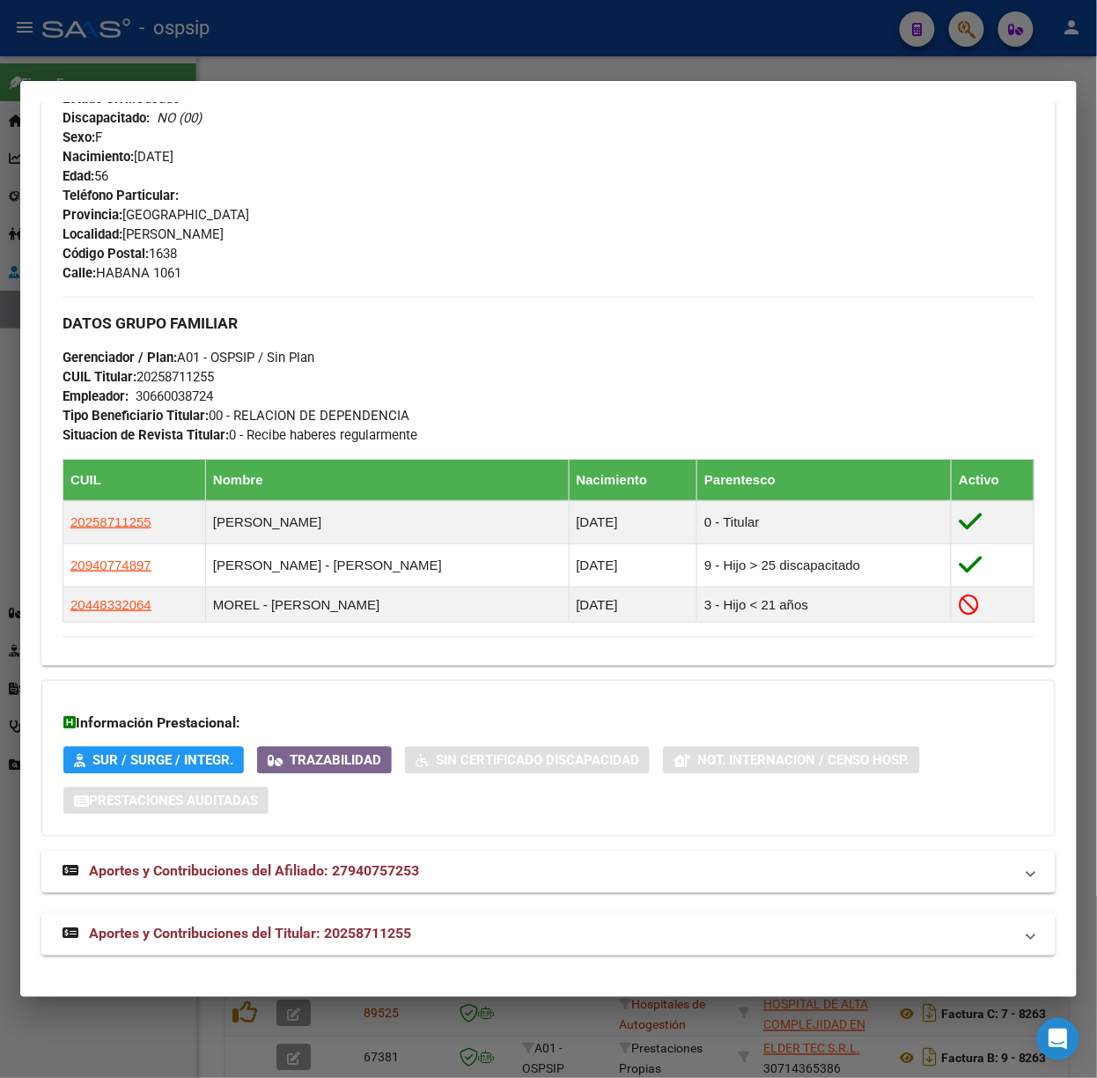
click at [298, 913] on div "DATOS PADRÓN ÁGIL: [PERSON_NAME] | ACTIVO | FAMILIAR DE: 20258711255 Datos Pers…" at bounding box center [548, 219] width 1015 height 1473
click at [304, 927] on span "Aportes y Contribuciones del Titular: 20258711255" at bounding box center [250, 934] width 322 height 17
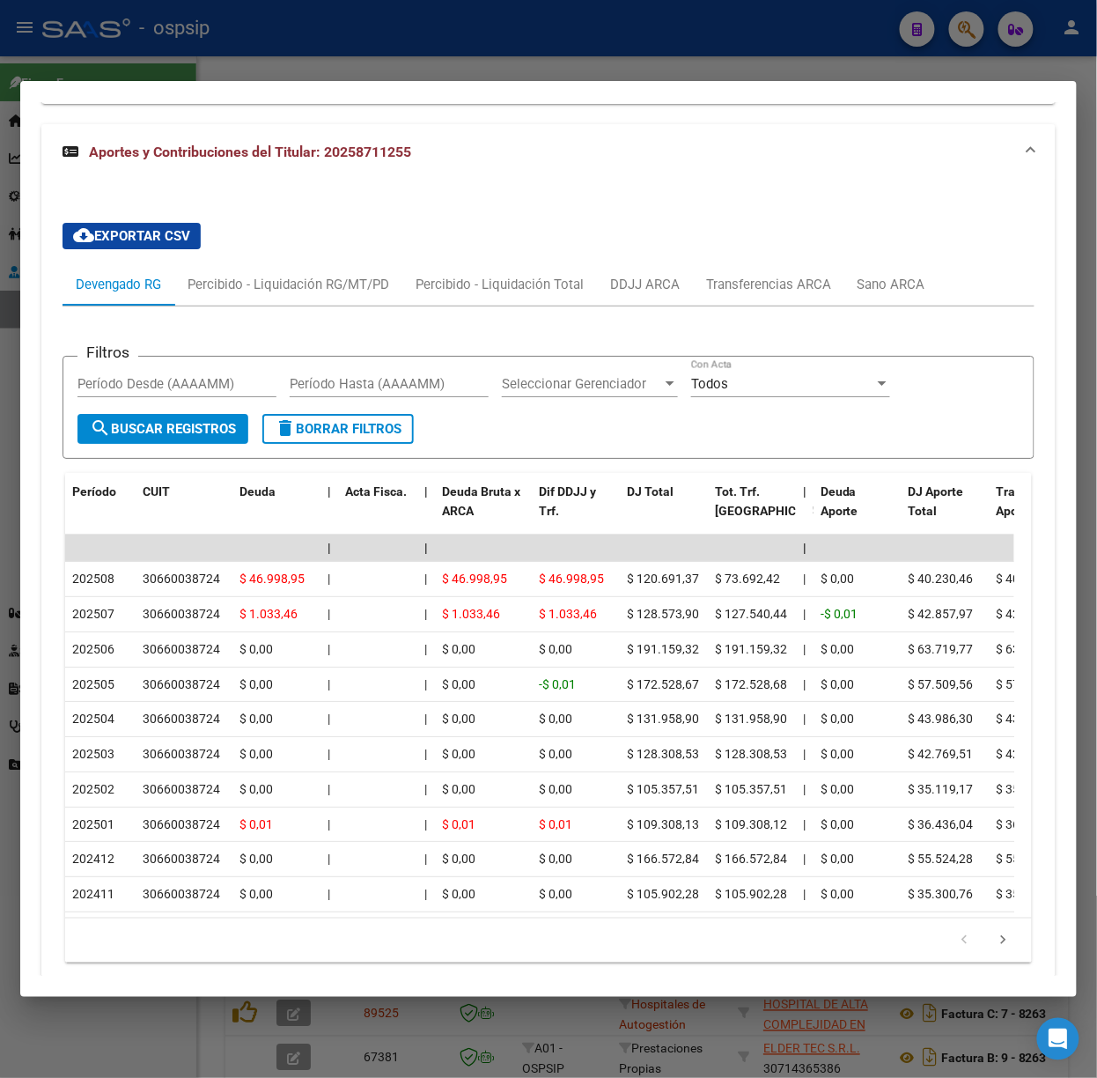
scroll to position [1473, 0]
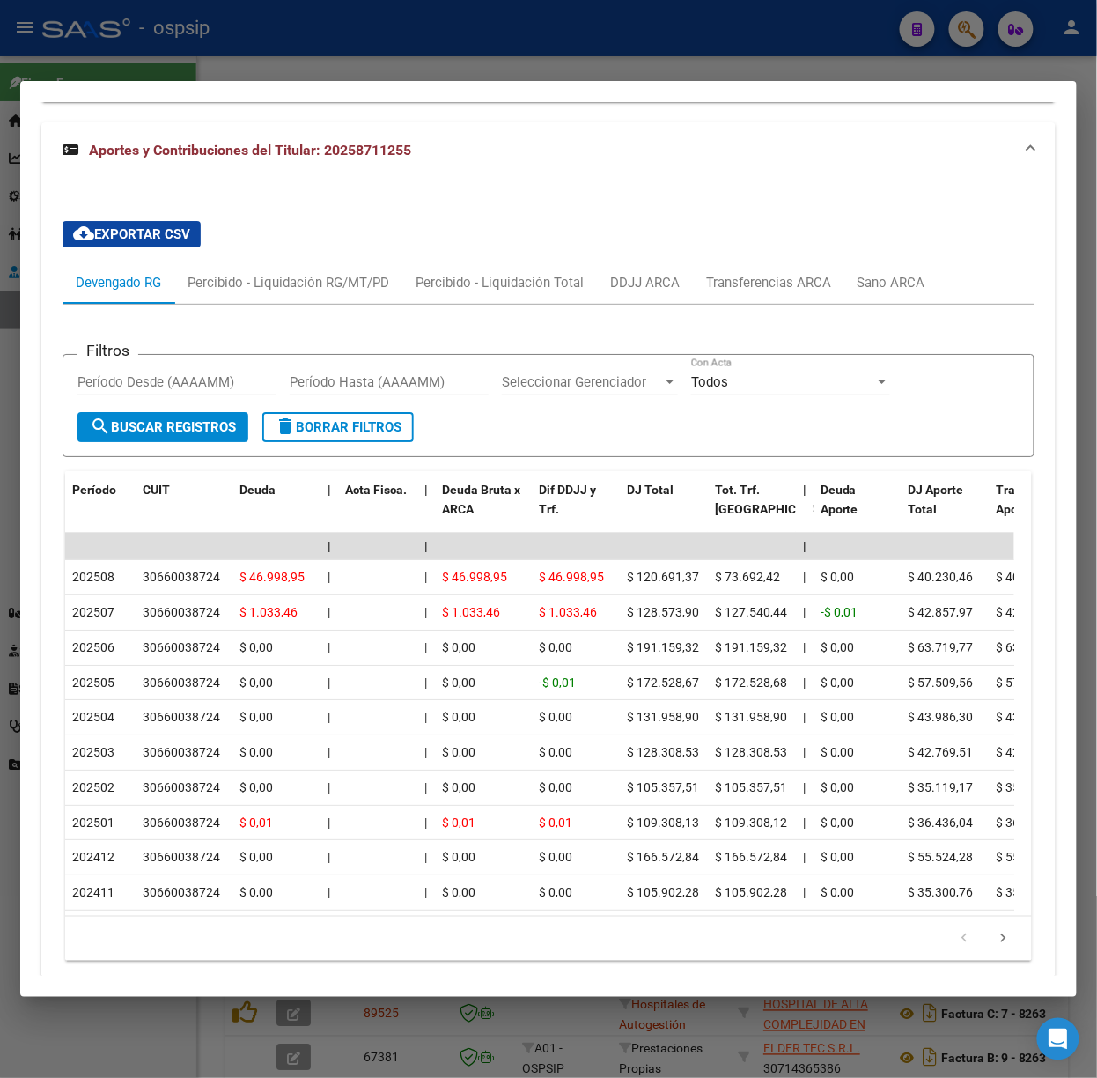
click at [392, 30] on div at bounding box center [548, 539] width 1097 height 1078
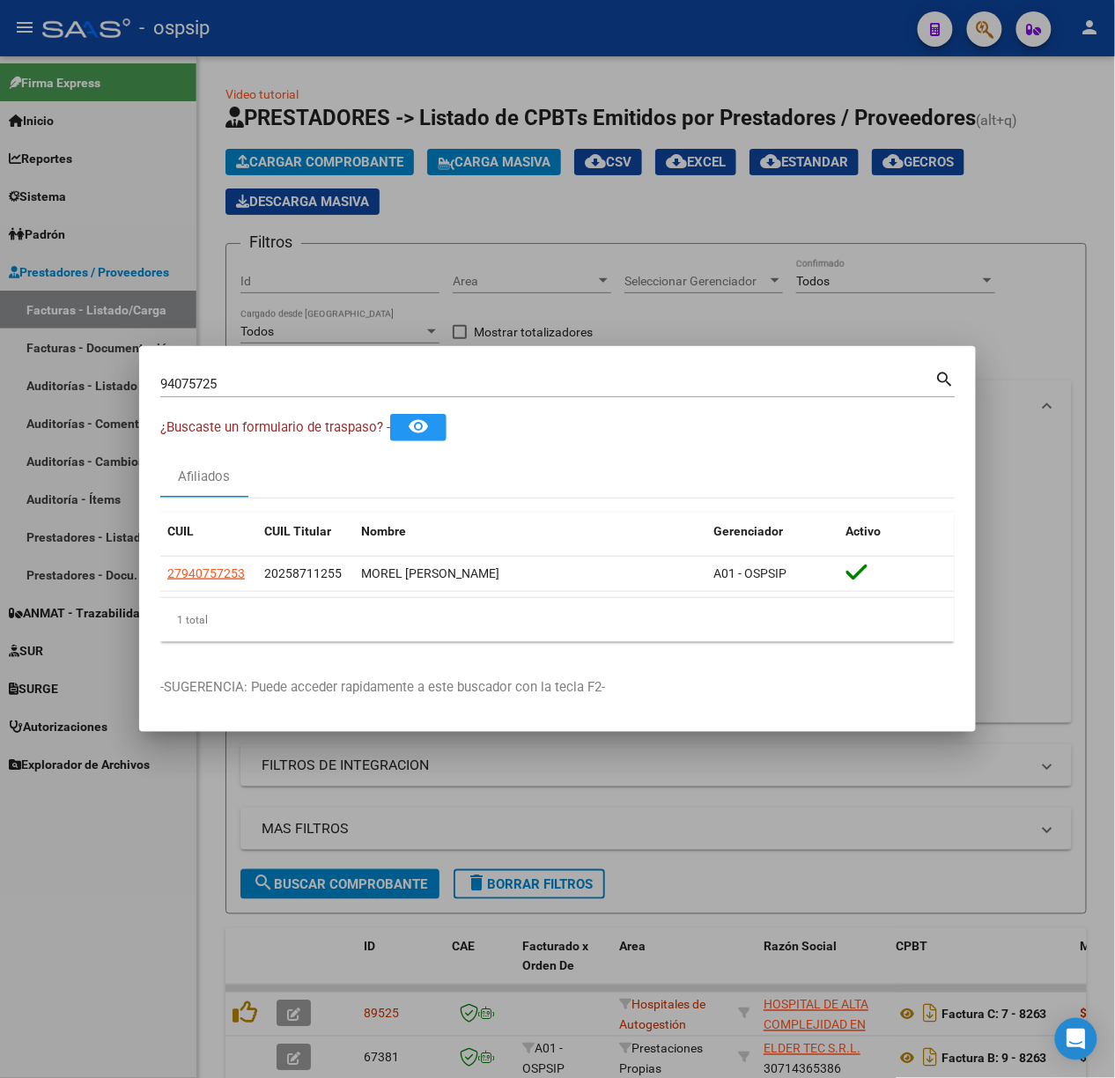
click at [609, 240] on div at bounding box center [557, 539] width 1115 height 1078
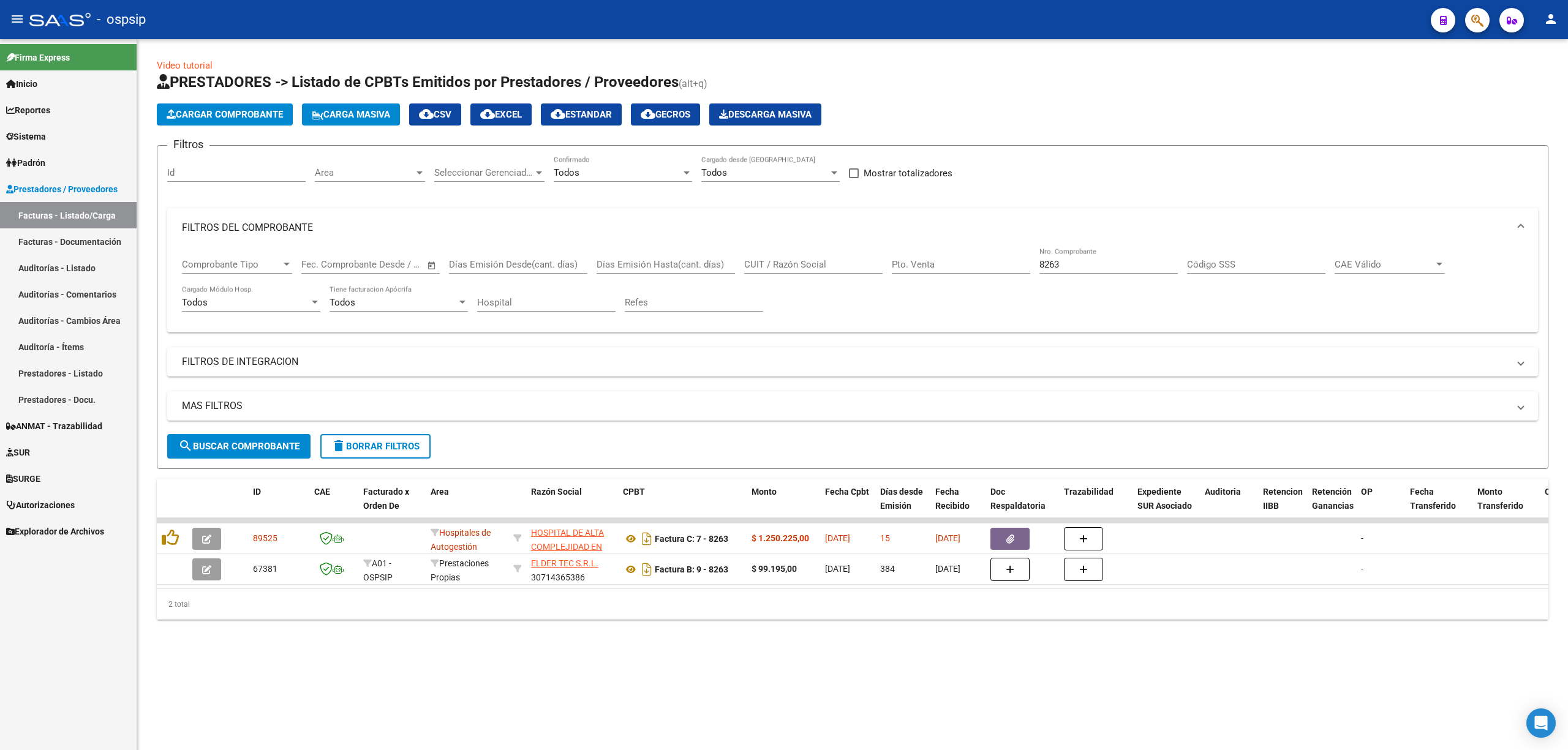
click at [775, 259] on input "8263" at bounding box center [1108, 265] width 138 height 11
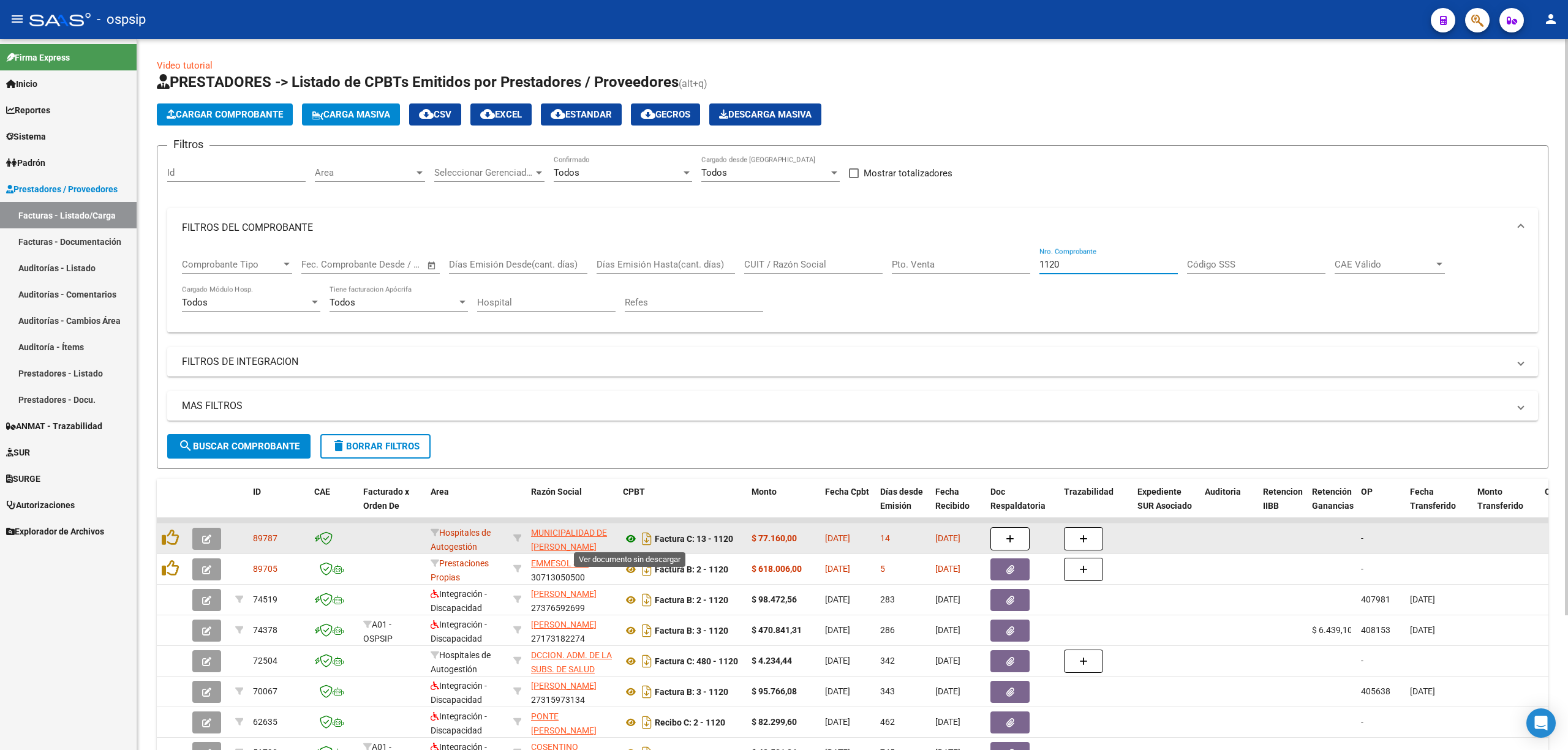
type input "1120"
click at [628, 535] on icon at bounding box center [631, 538] width 16 height 15
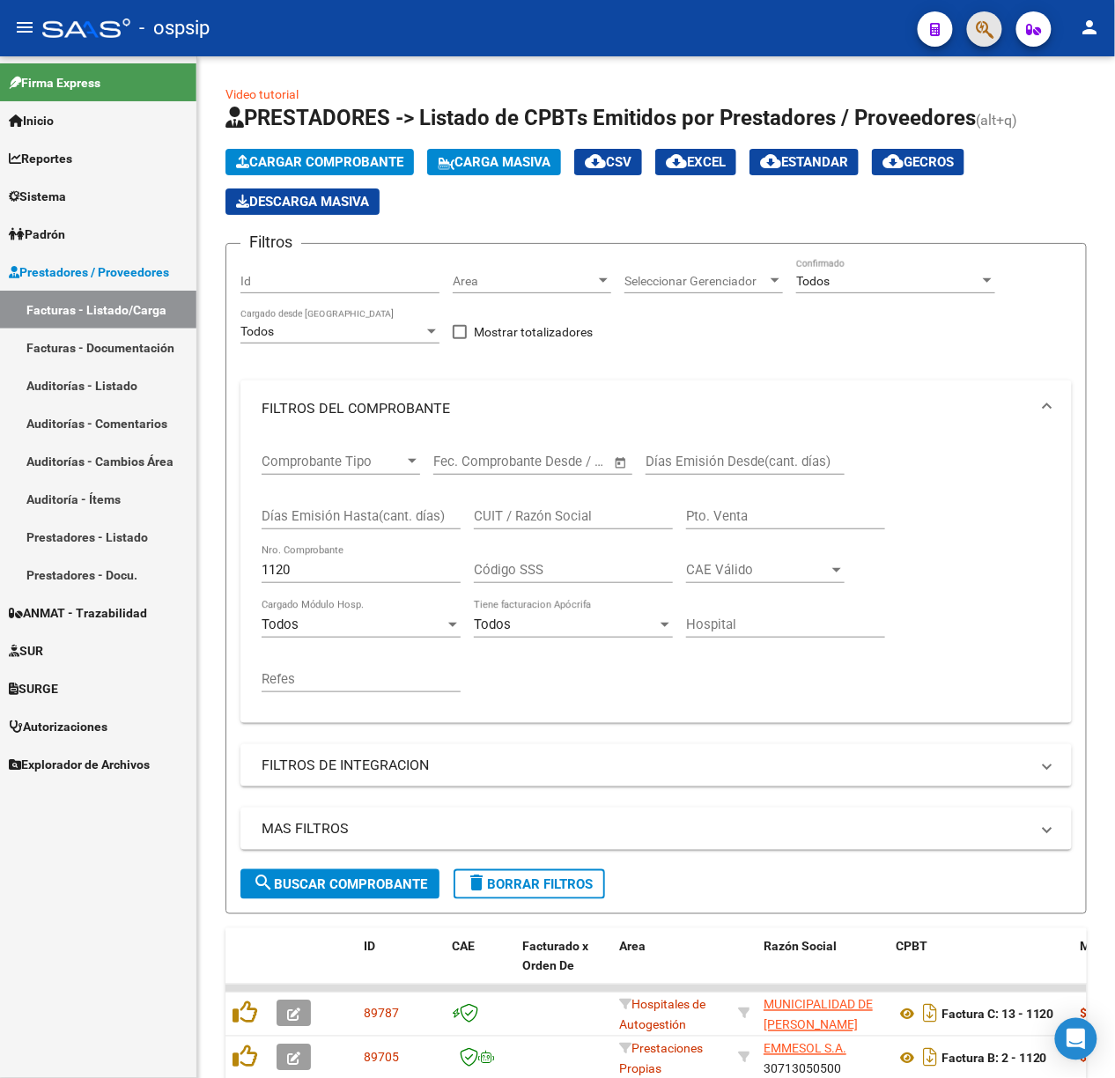
click at [979, 18] on span "button" at bounding box center [985, 29] width 18 height 36
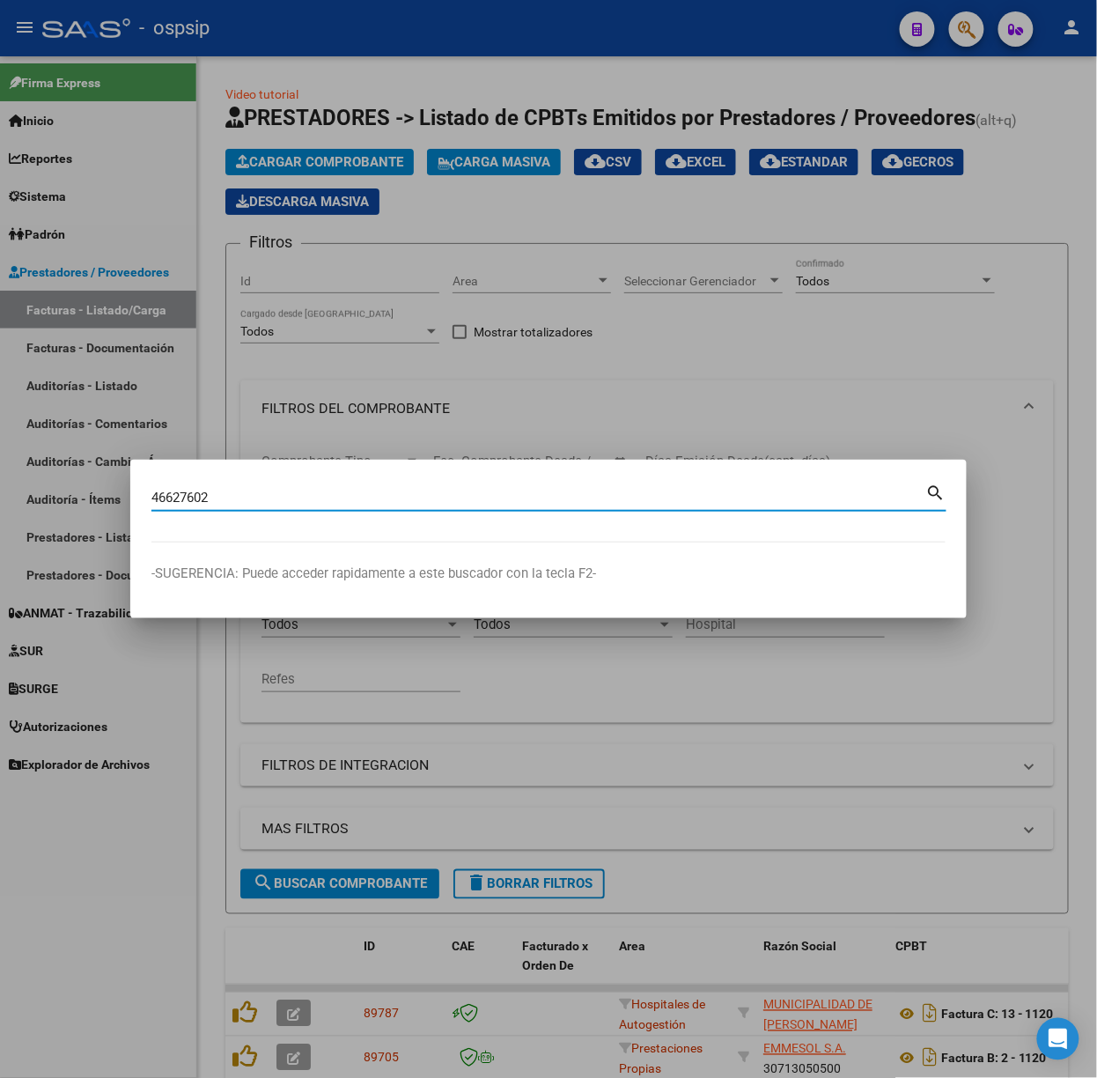
type input "46627602"
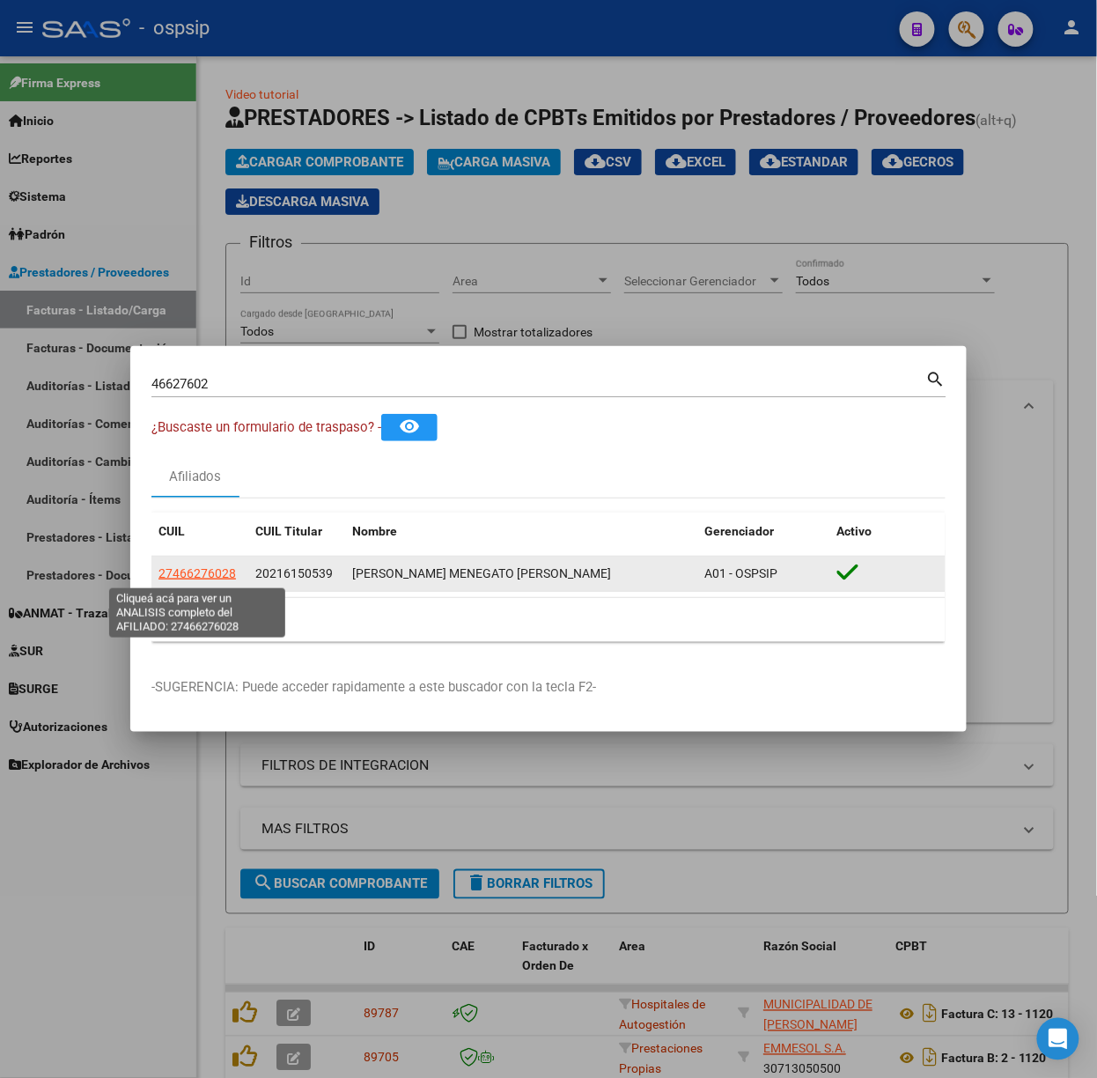
click at [205, 569] on span "27466276028" at bounding box center [198, 573] width 78 height 14
type textarea "27466276028"
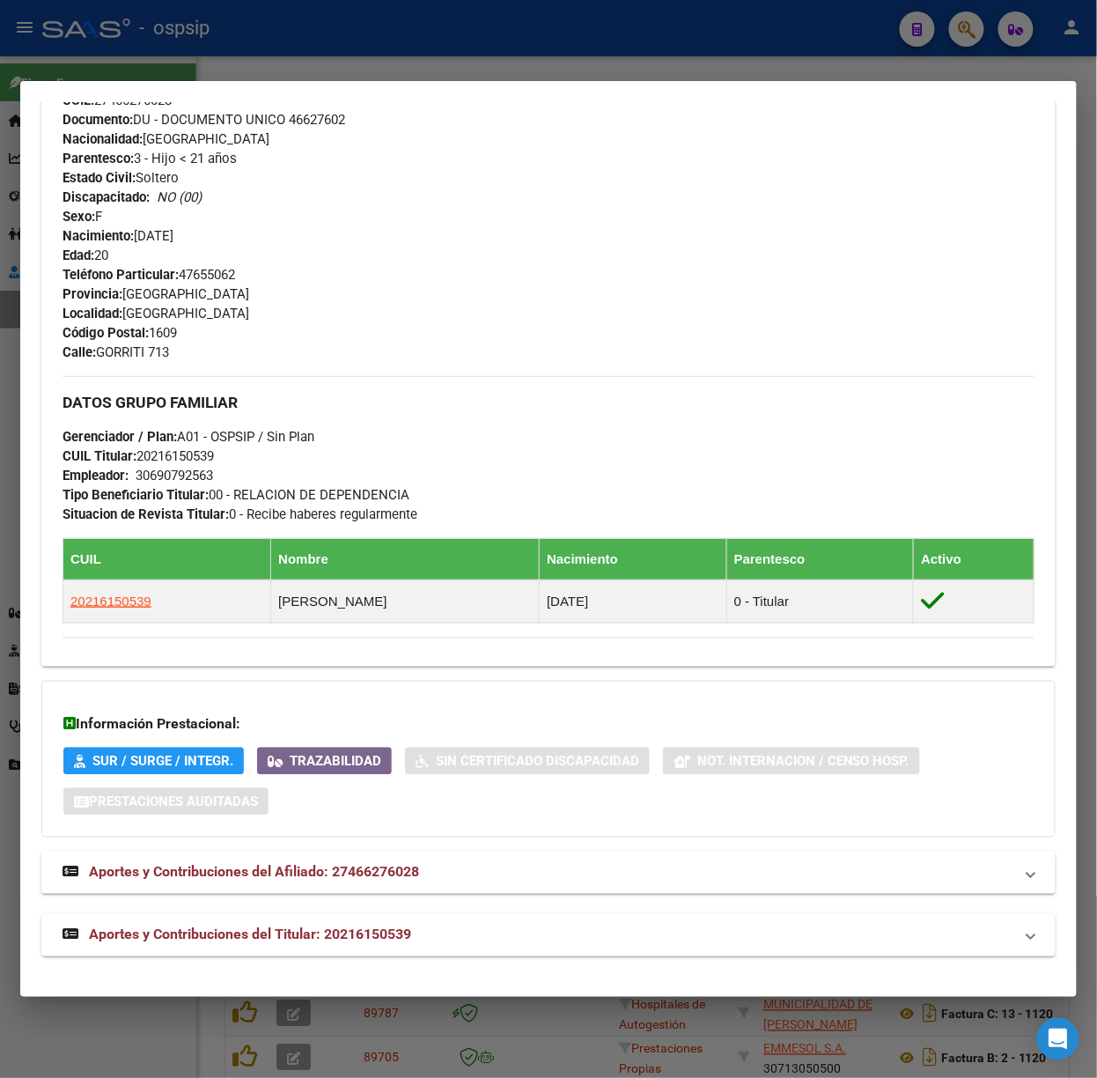
click at [372, 935] on span "Aportes y Contribuciones del Titular: 20216150539" at bounding box center [250, 934] width 322 height 17
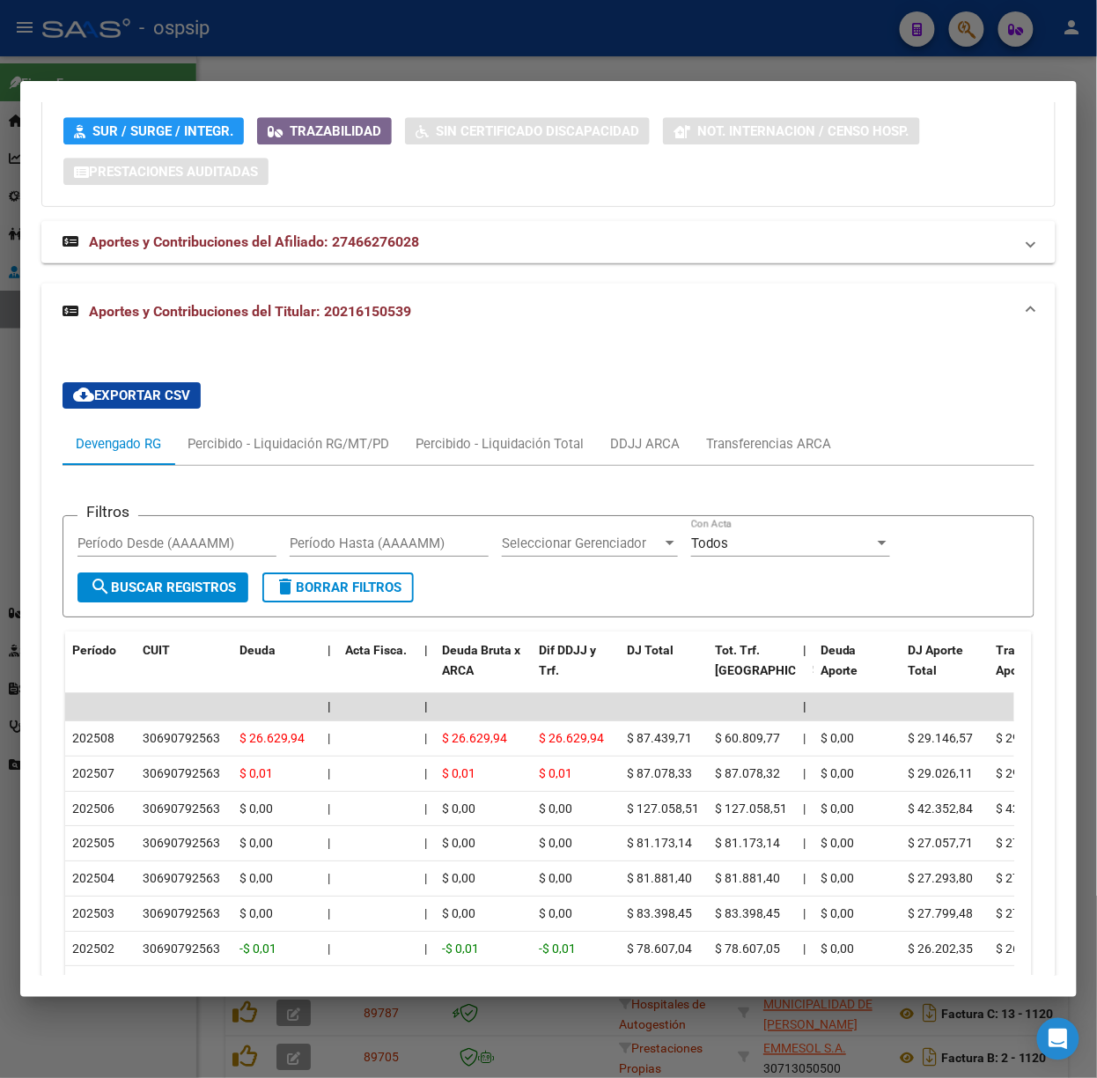
scroll to position [1347, 0]
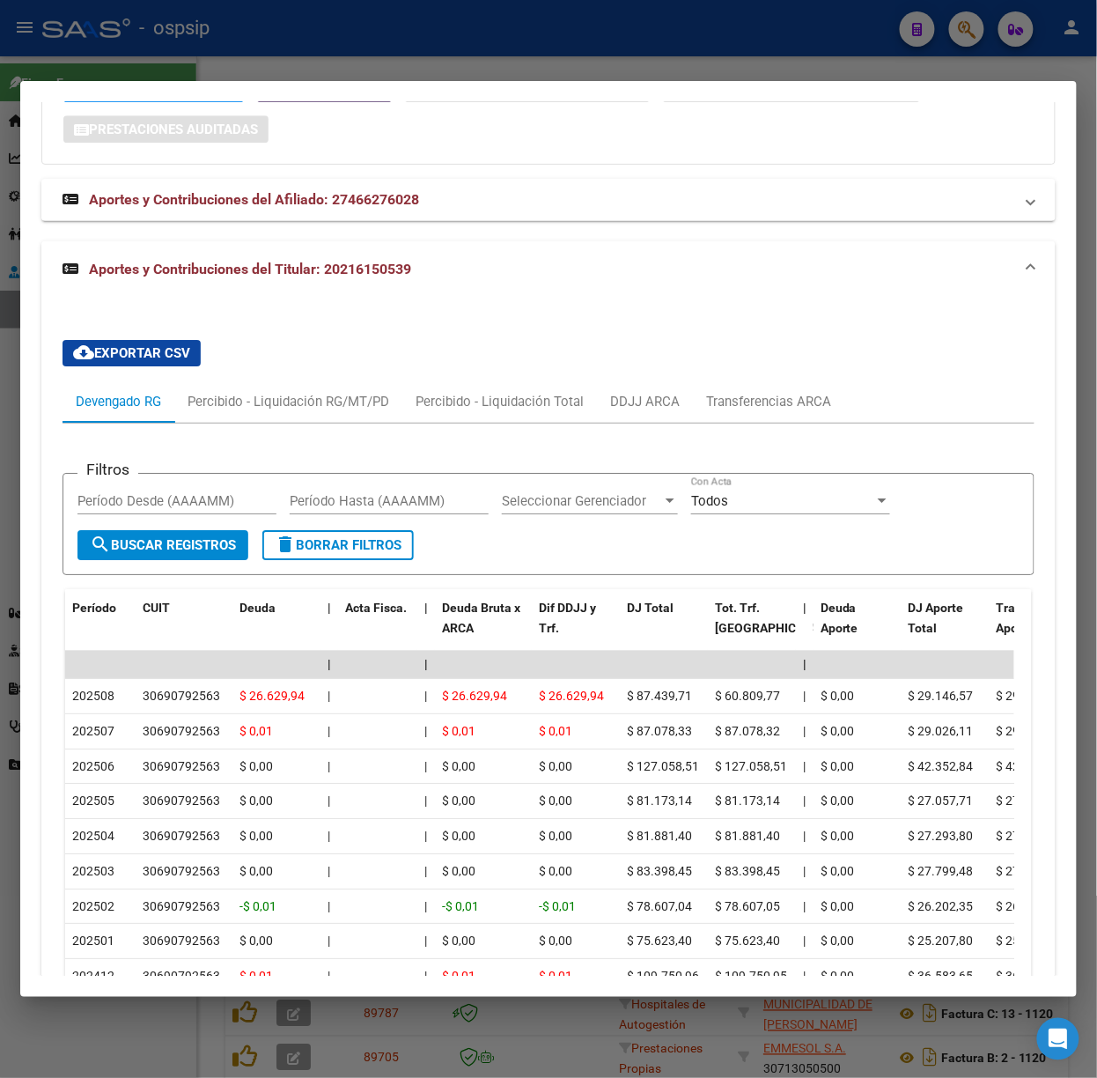
click at [321, 68] on div at bounding box center [548, 539] width 1097 height 1078
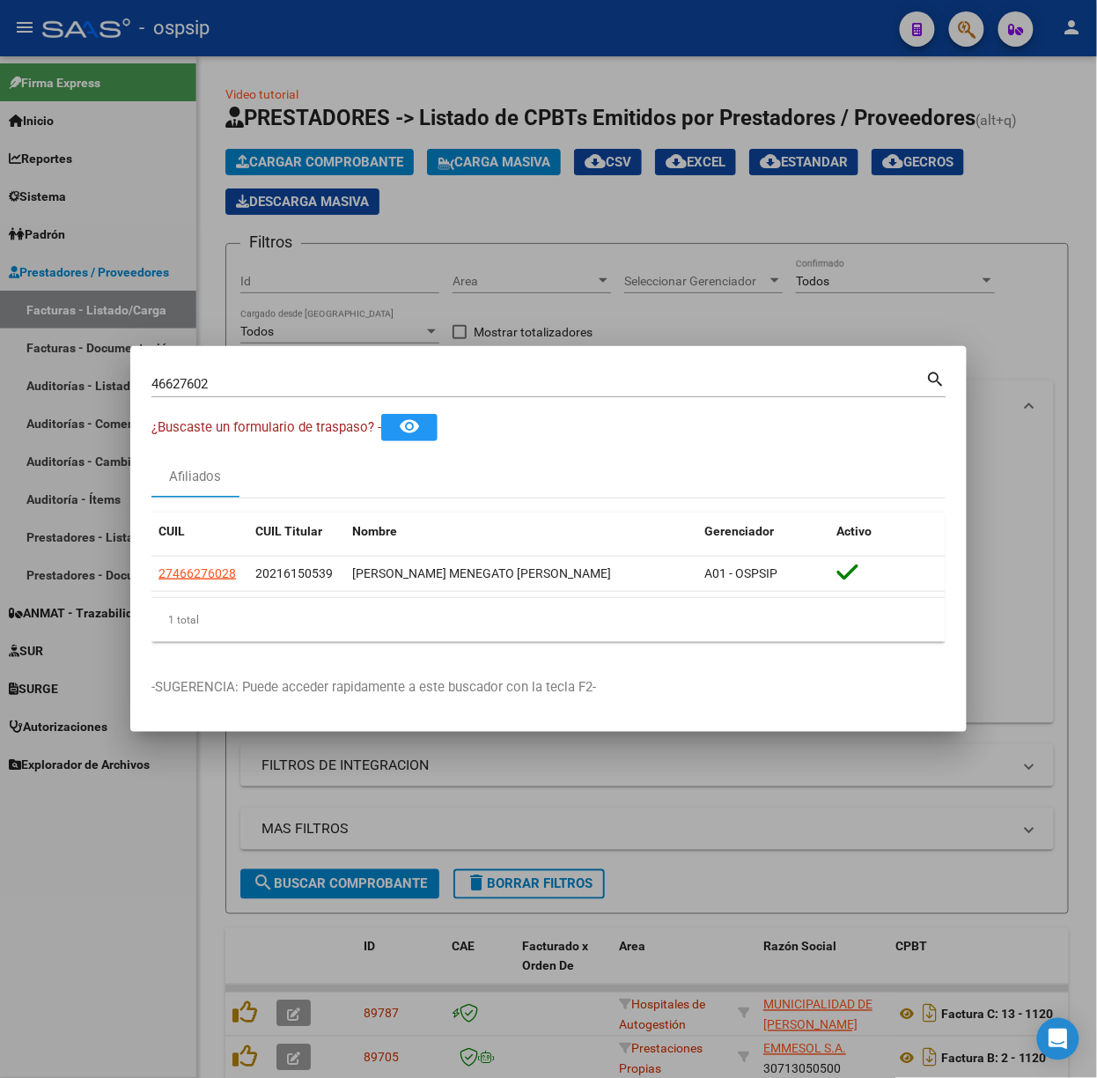
click at [314, 385] on input "46627602" at bounding box center [538, 384] width 775 height 16
type input "94552682"
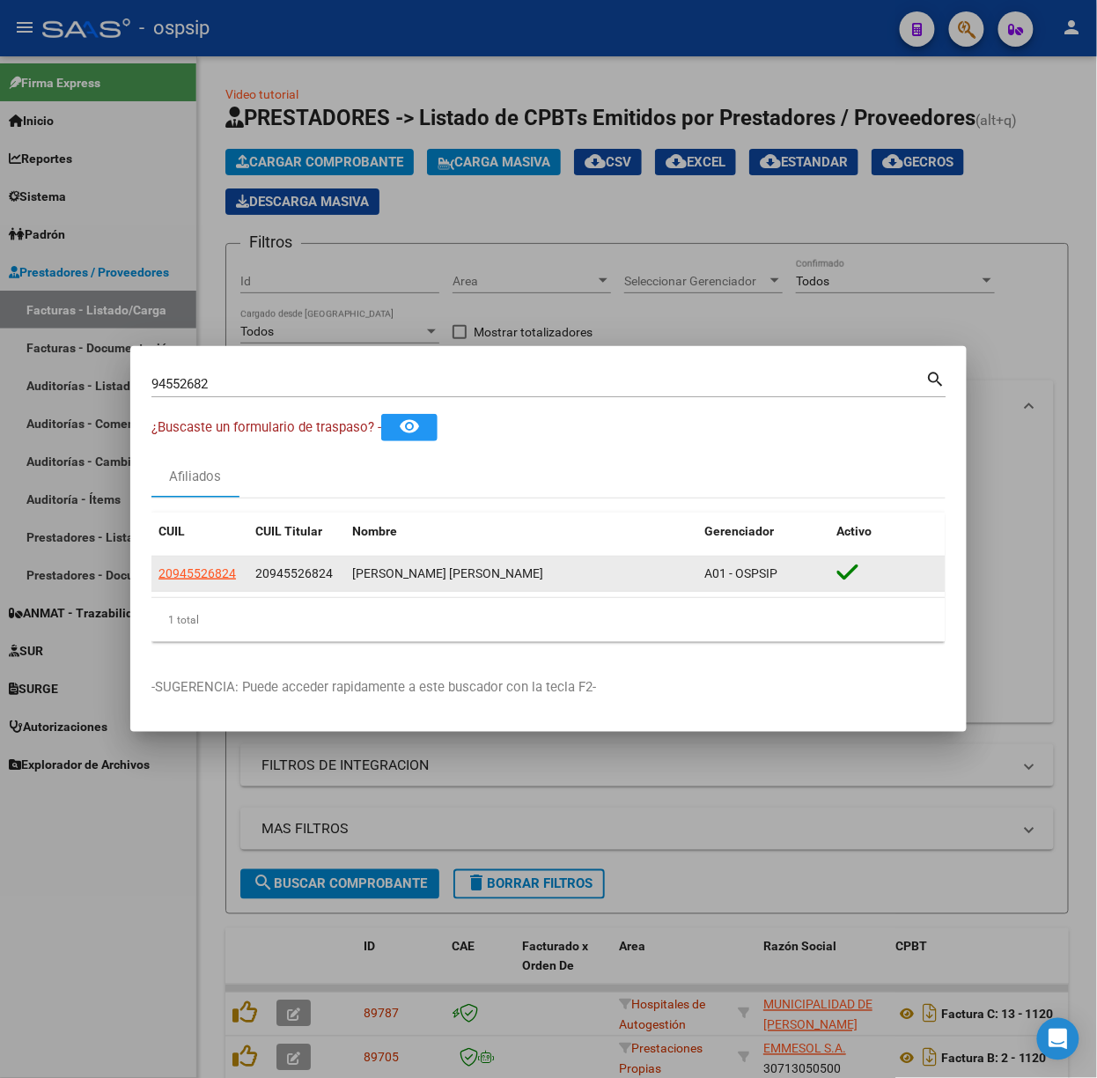
click at [170, 562] on datatable-body-cell "20945526824" at bounding box center [199, 574] width 97 height 34
click at [181, 566] on span "20945526824" at bounding box center [198, 573] width 78 height 14
type textarea "20945526824"
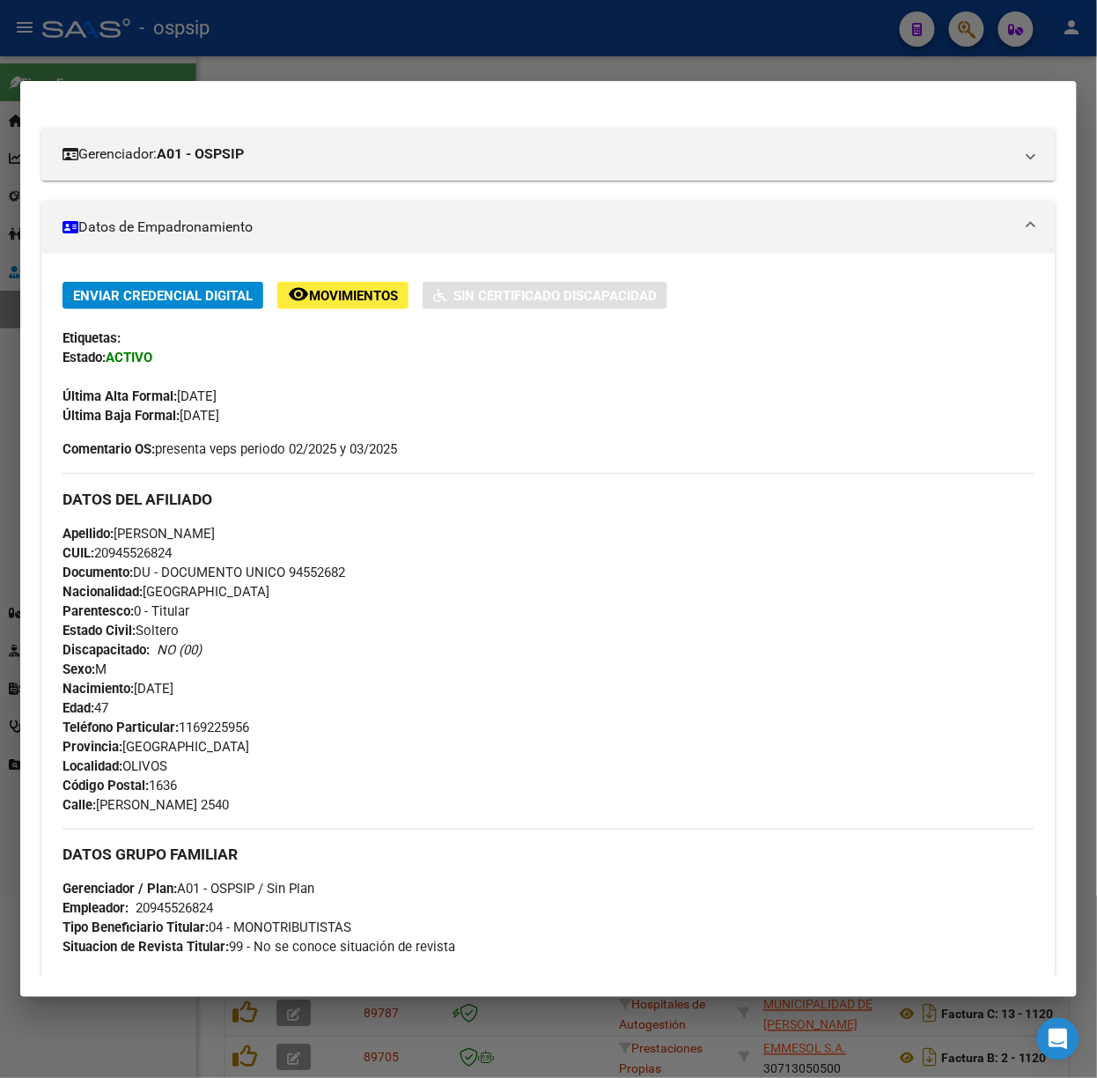
scroll to position [550, 0]
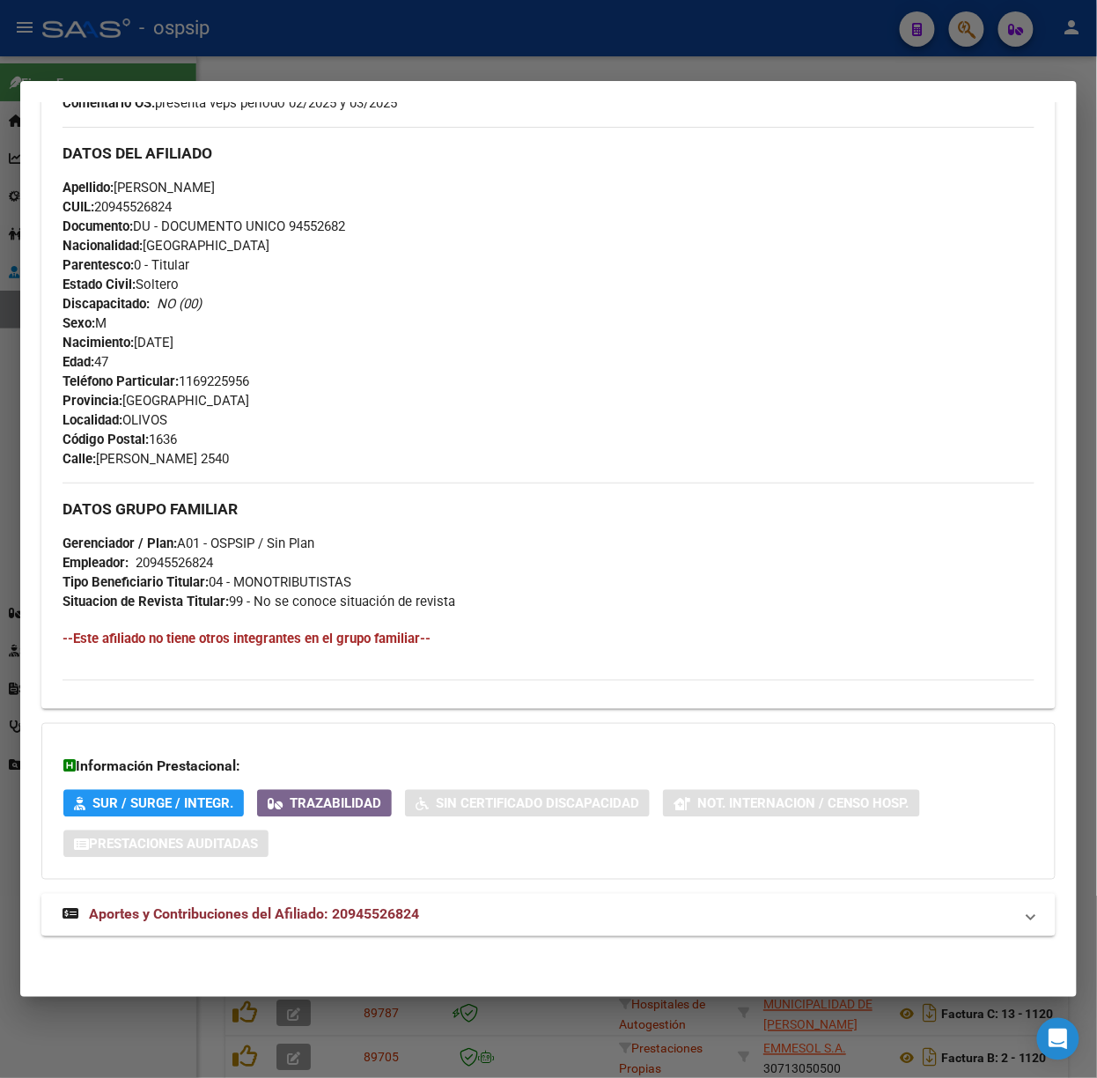
click at [339, 900] on mat-expansion-panel-header "Aportes y Contribuciones del Afiliado: 20945526824" at bounding box center [548, 915] width 1015 height 42
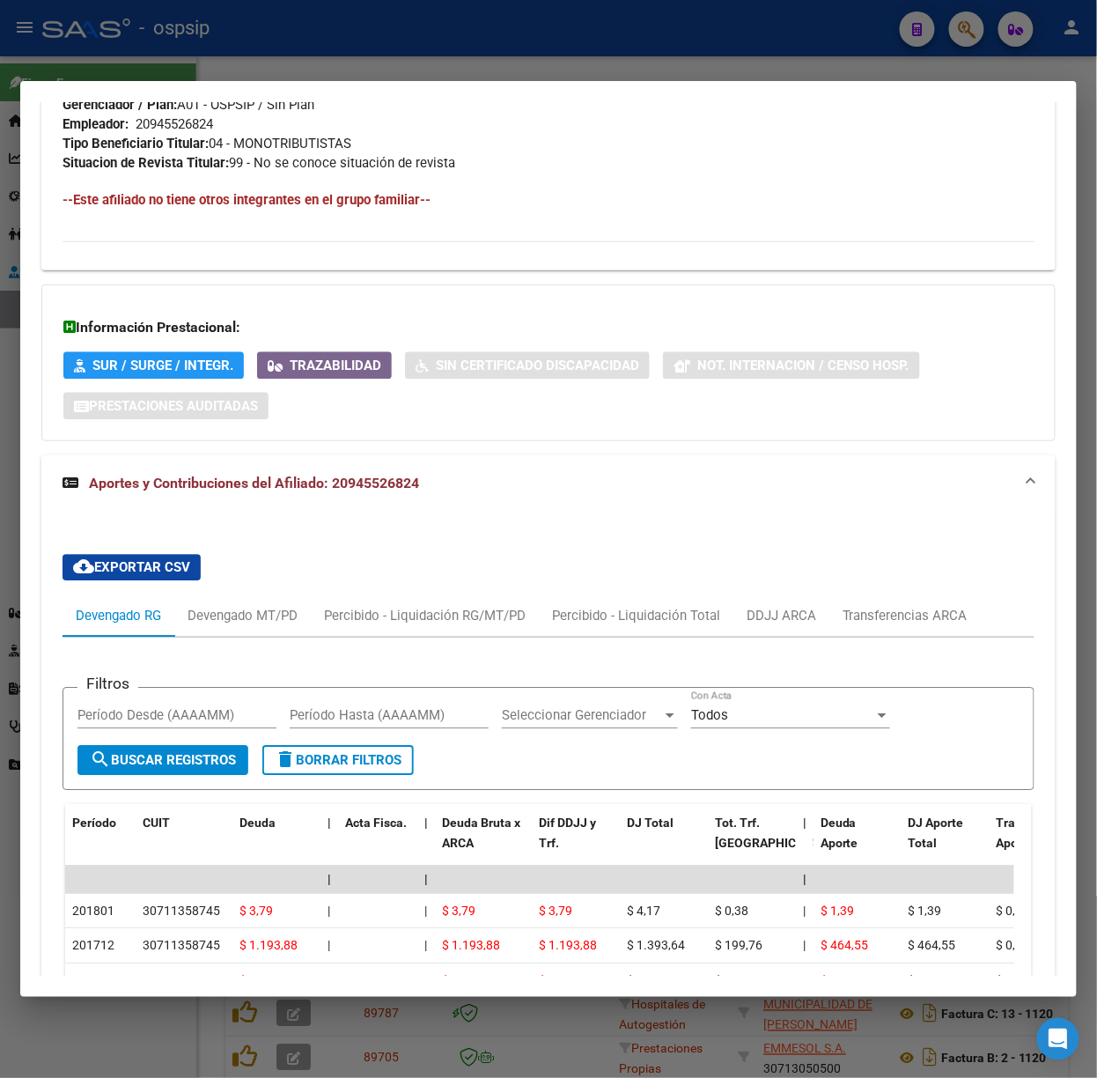
scroll to position [1410, 0]
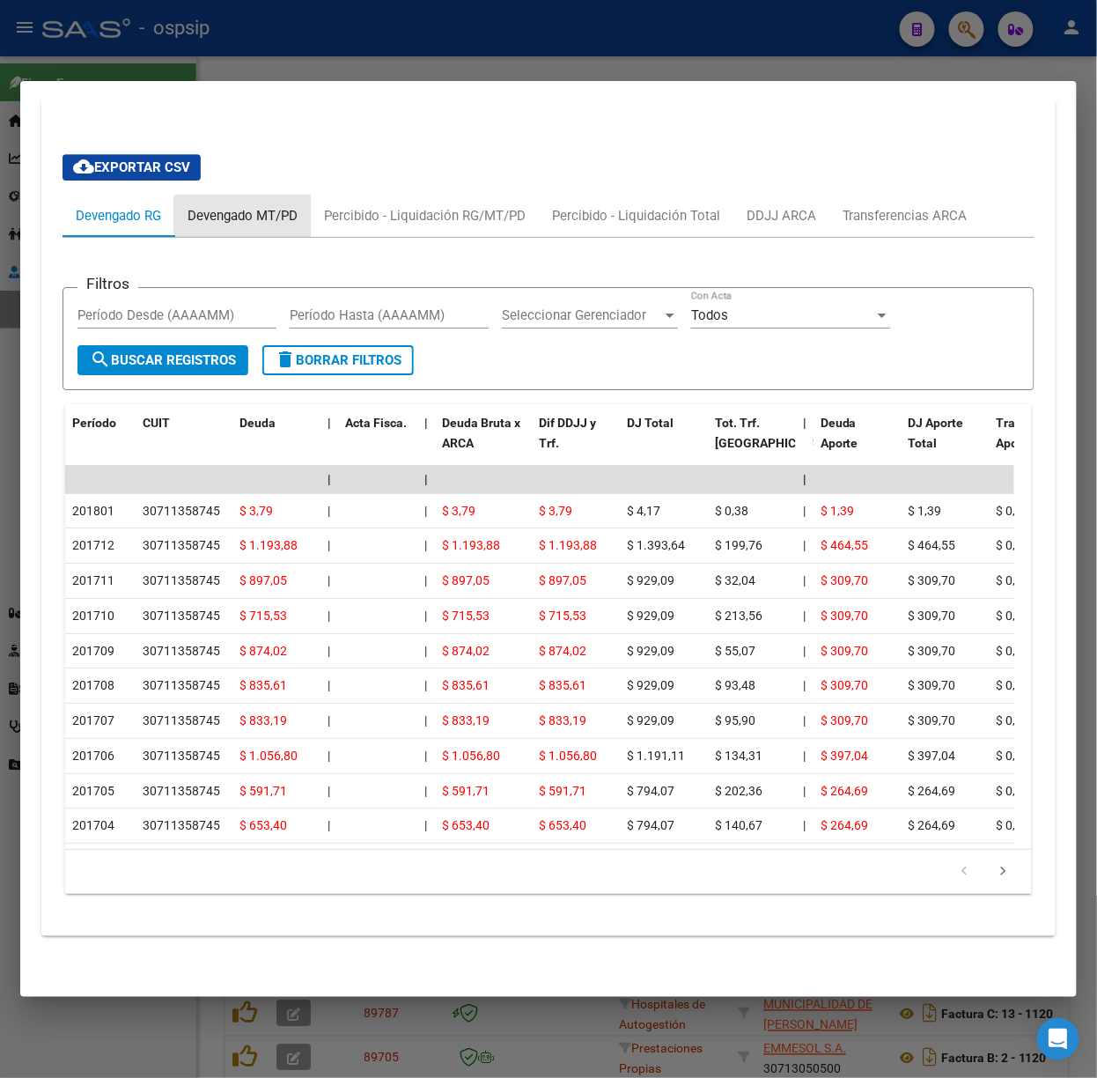
click at [276, 206] on div "Devengado MT/PD" at bounding box center [243, 215] width 110 height 19
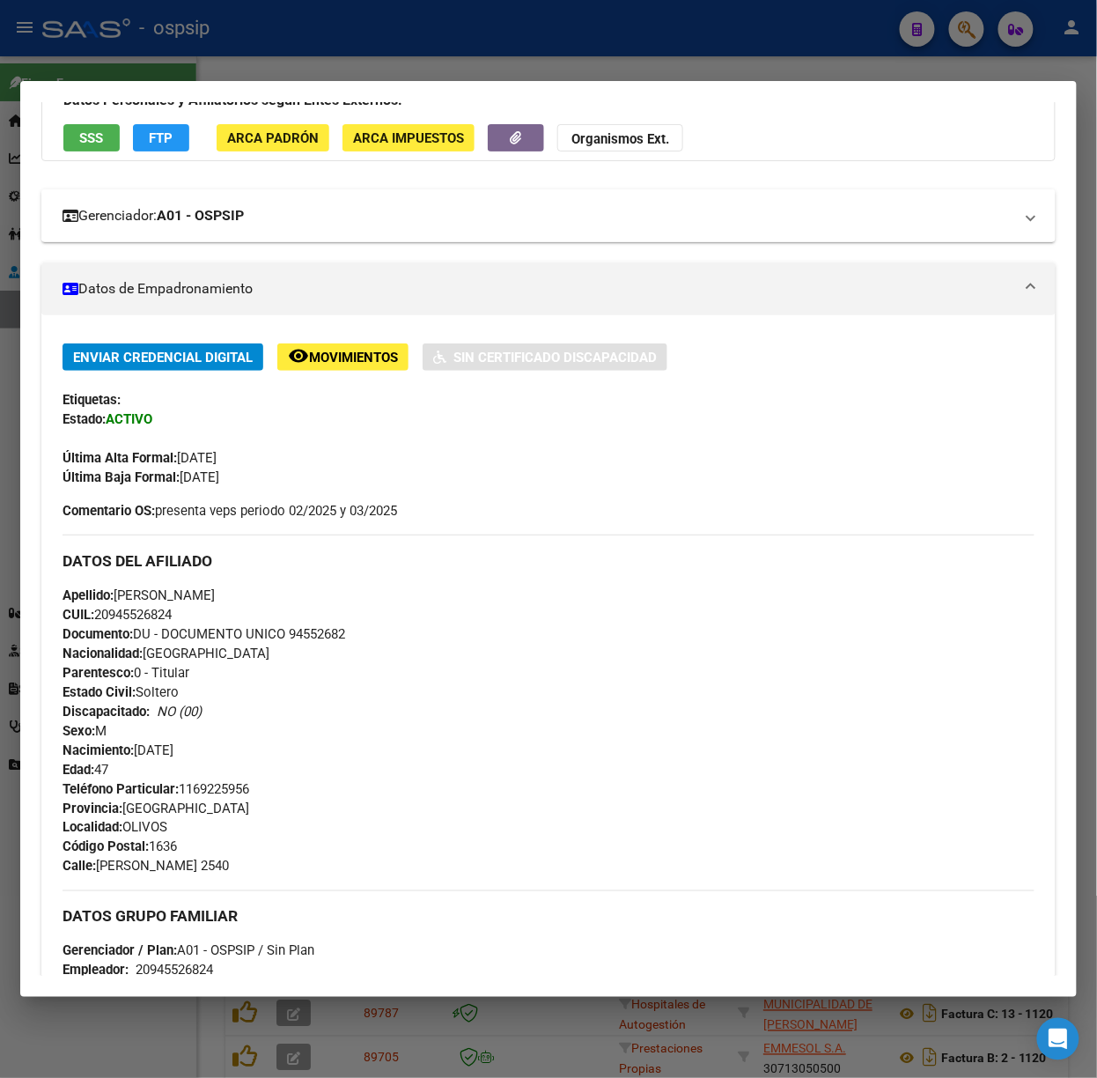
scroll to position [0, 0]
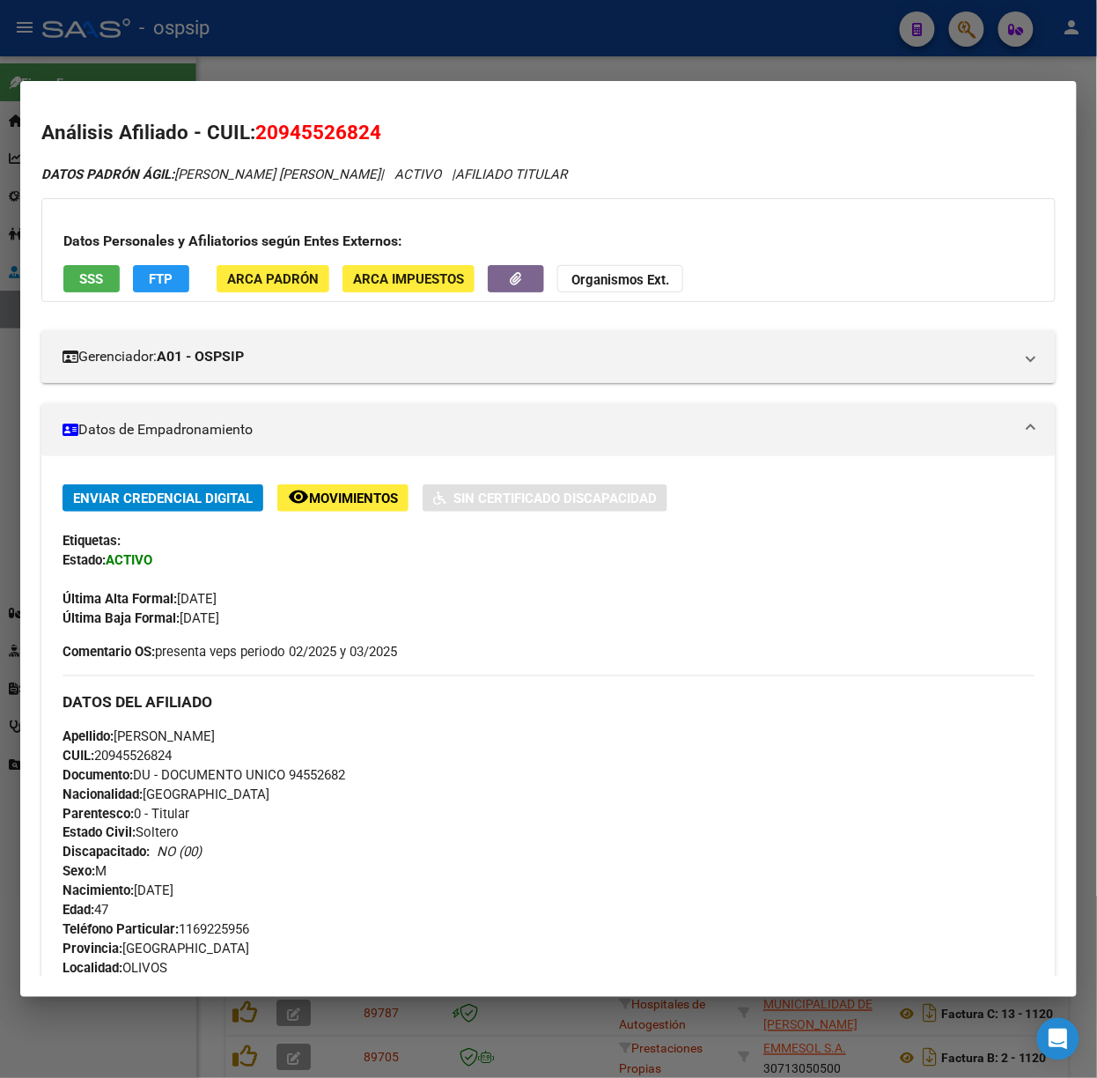
click at [100, 294] on div "Datos Personales y Afiliatorios según Entes Externos: SSS FTP ARCA Padrón ARCA …" at bounding box center [548, 250] width 1015 height 104
click at [99, 279] on span "SSS" at bounding box center [92, 279] width 24 height 16
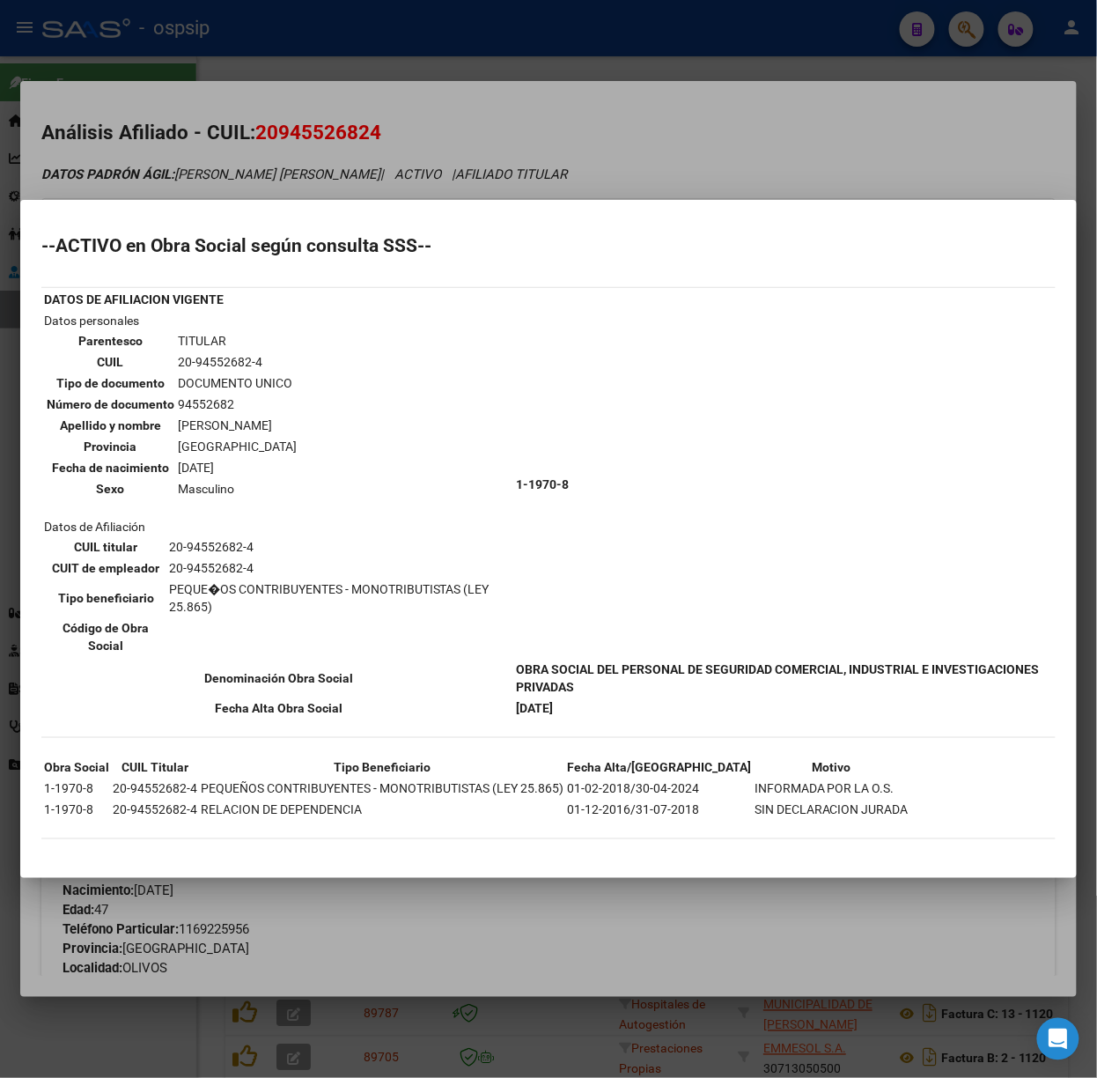
click at [374, 183] on div at bounding box center [548, 539] width 1097 height 1078
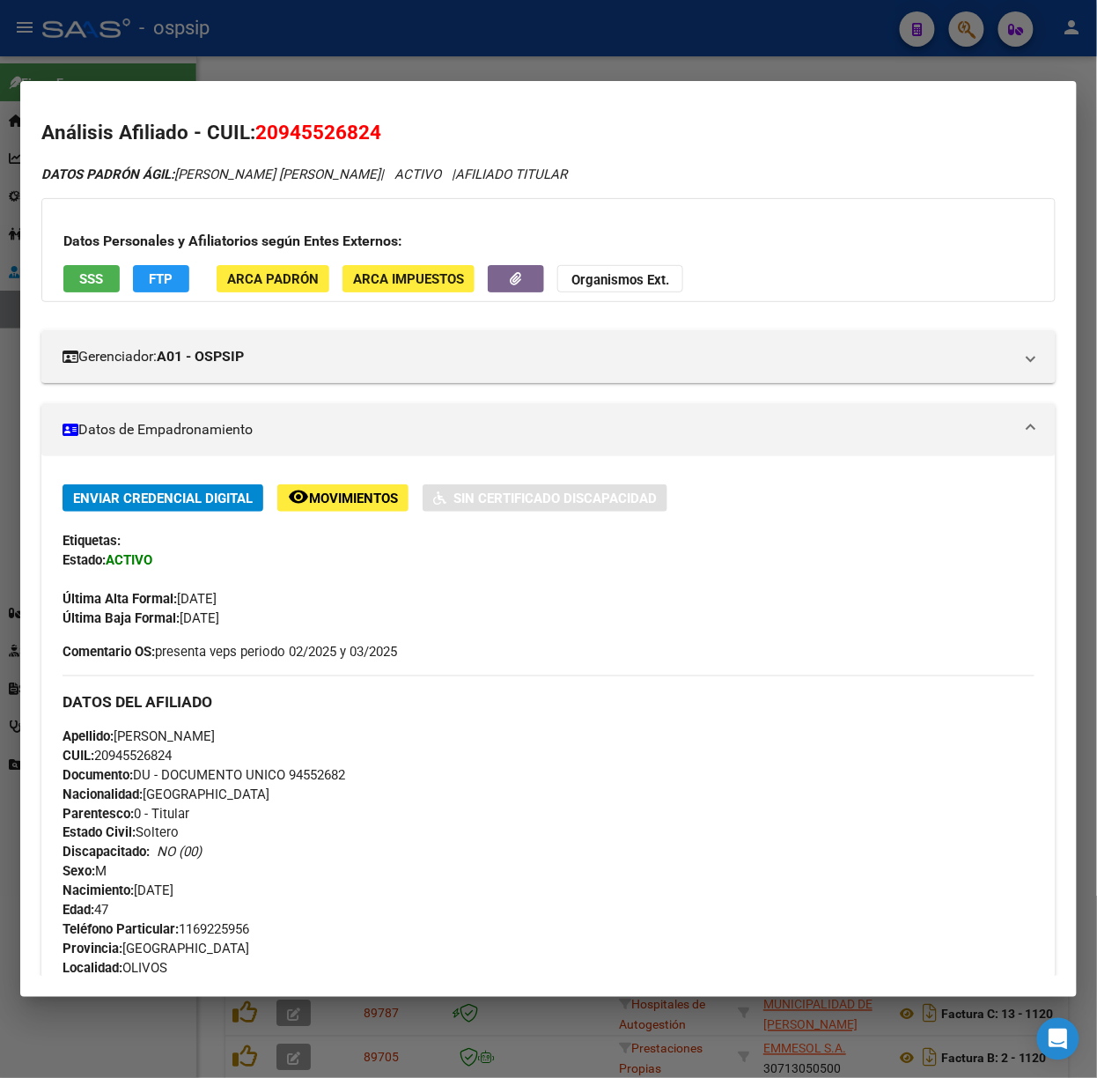
click at [322, 43] on div at bounding box center [548, 539] width 1097 height 1078
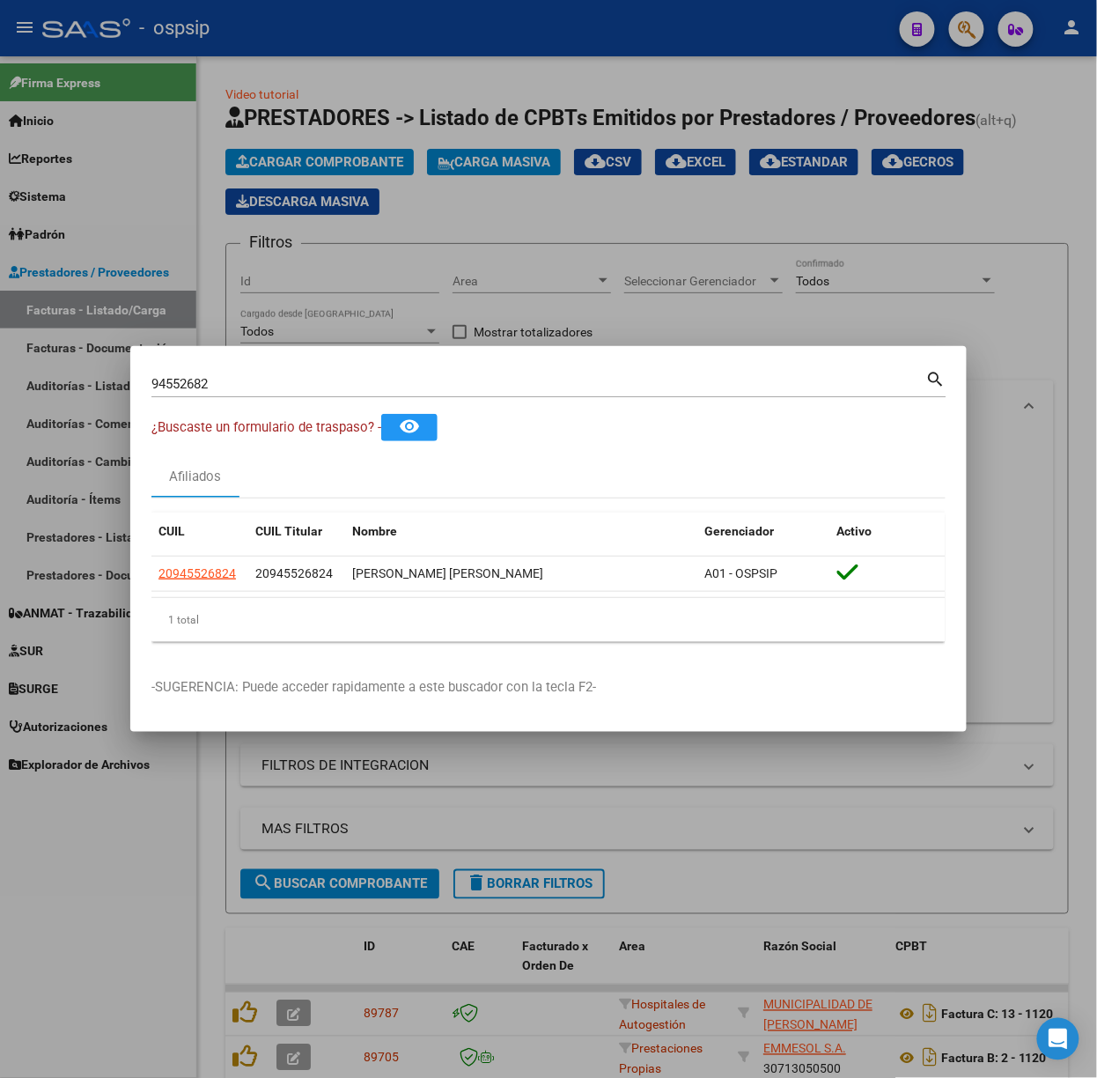
click at [277, 398] on div "94552682 Buscar (apellido, dni, [PERSON_NAME], [PERSON_NAME], cuit, obra social…" at bounding box center [548, 390] width 795 height 47
click at [276, 398] on div "94552682 Buscar (apellido, dni, [PERSON_NAME], [PERSON_NAME], cuit, obra social…" at bounding box center [548, 390] width 795 height 47
click at [299, 382] on input "94552682" at bounding box center [538, 384] width 775 height 16
type input "13852084"
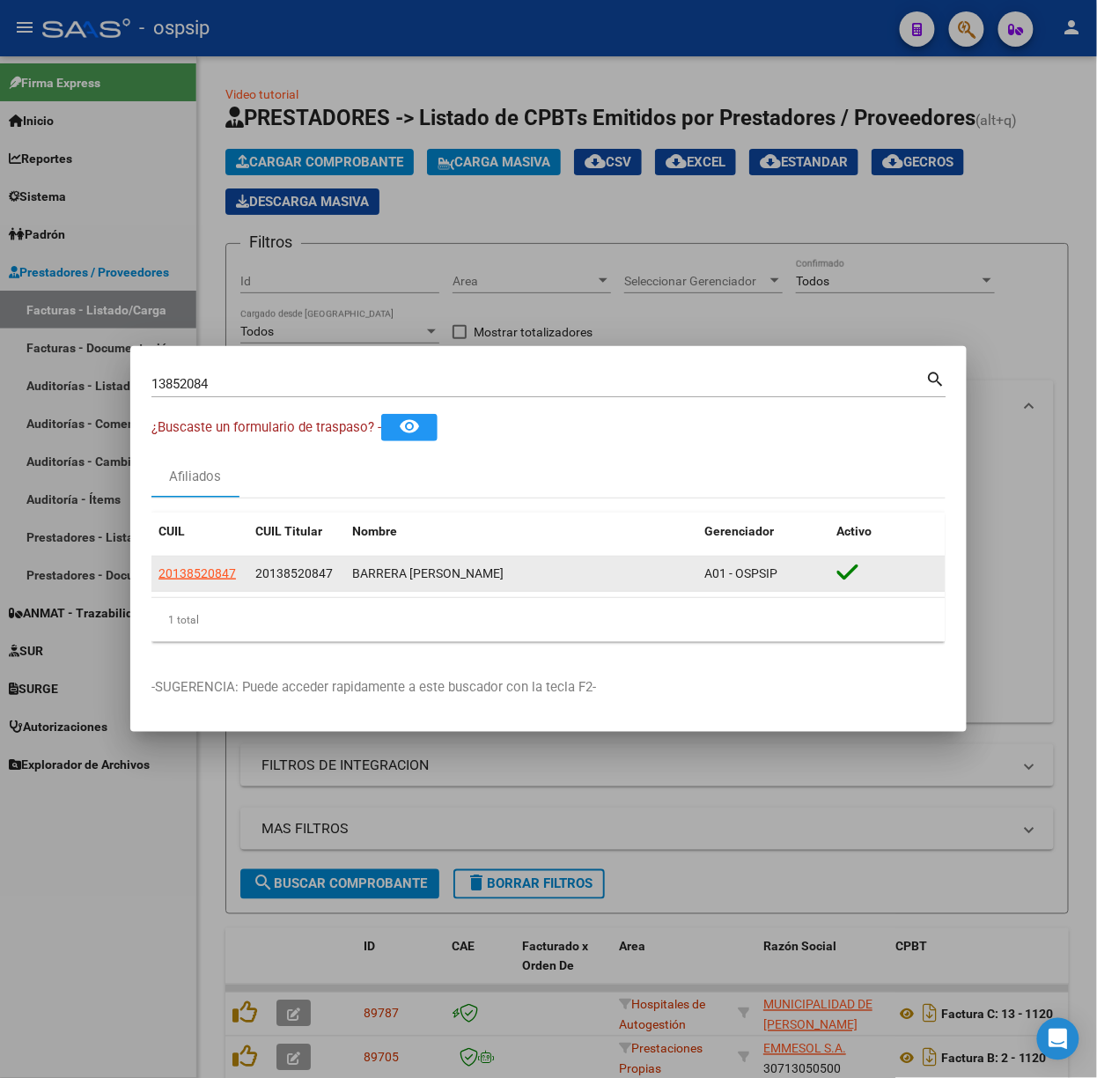
click at [195, 558] on datatable-body-cell "20138520847" at bounding box center [199, 574] width 97 height 34
click at [195, 572] on span "20138520847" at bounding box center [198, 573] width 78 height 14
type textarea "20138520847"
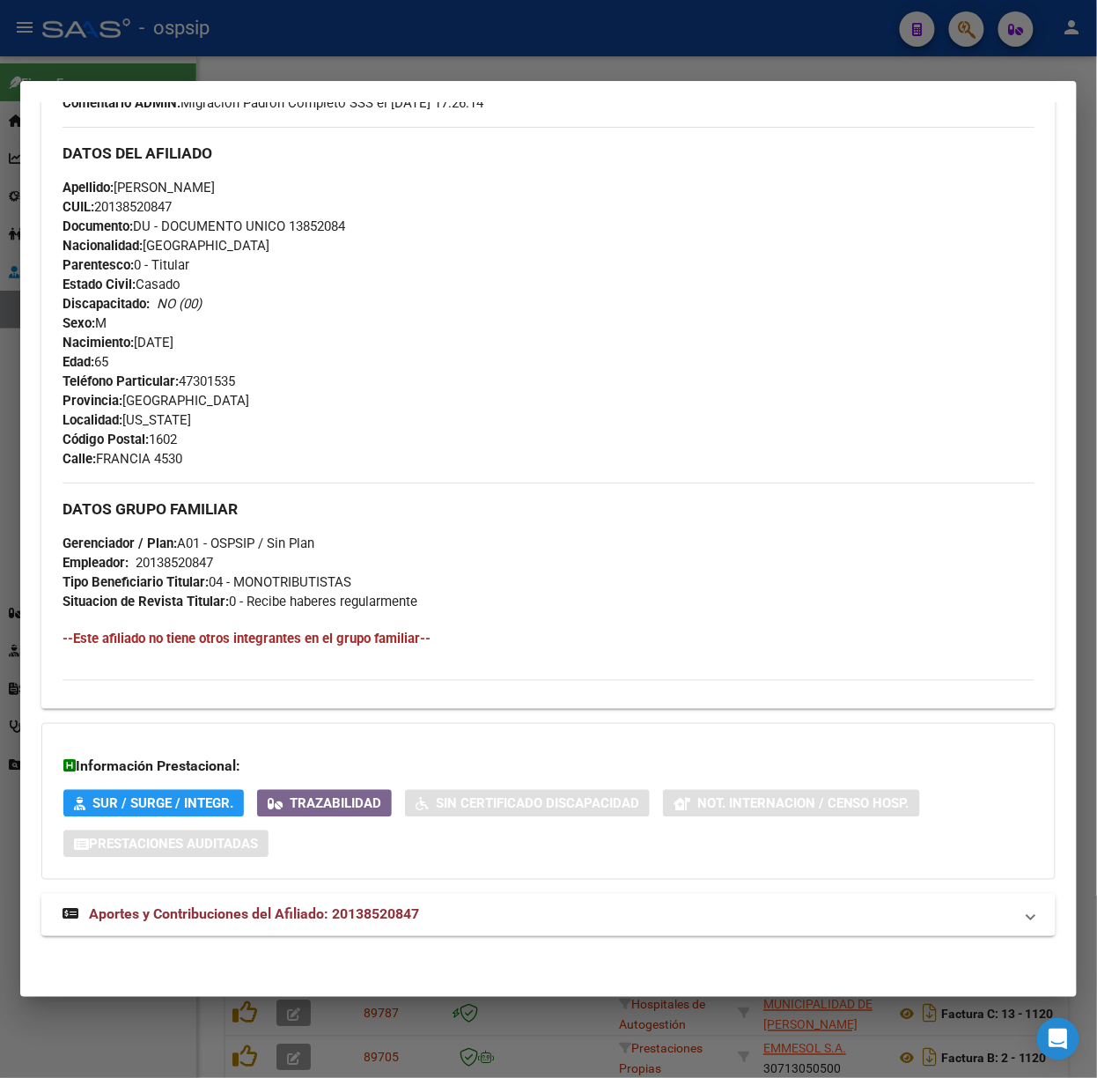
click at [416, 919] on span "Aportes y Contribuciones del Afiliado: 20138520847" at bounding box center [254, 914] width 330 height 17
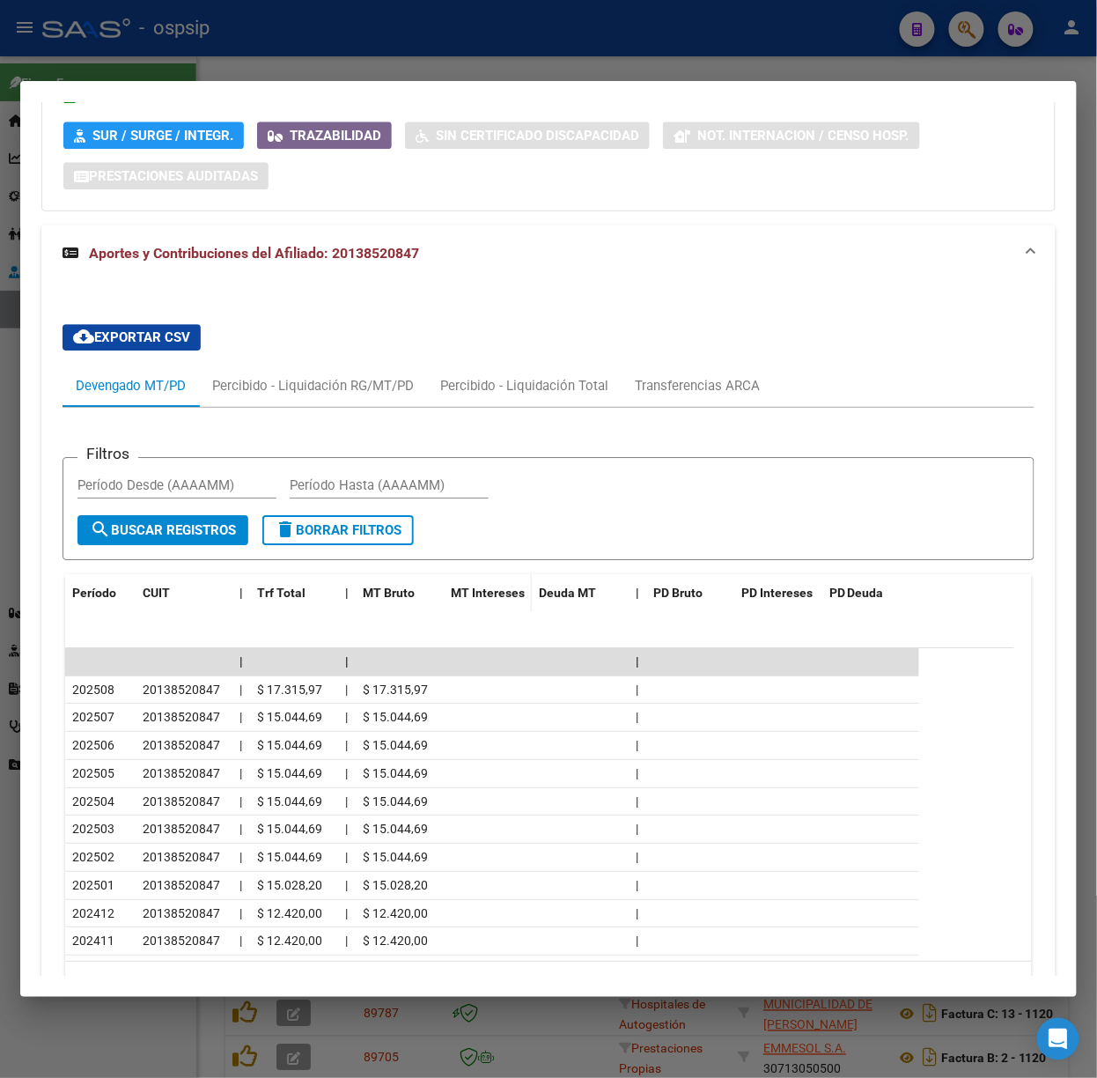
scroll to position [1333, 0]
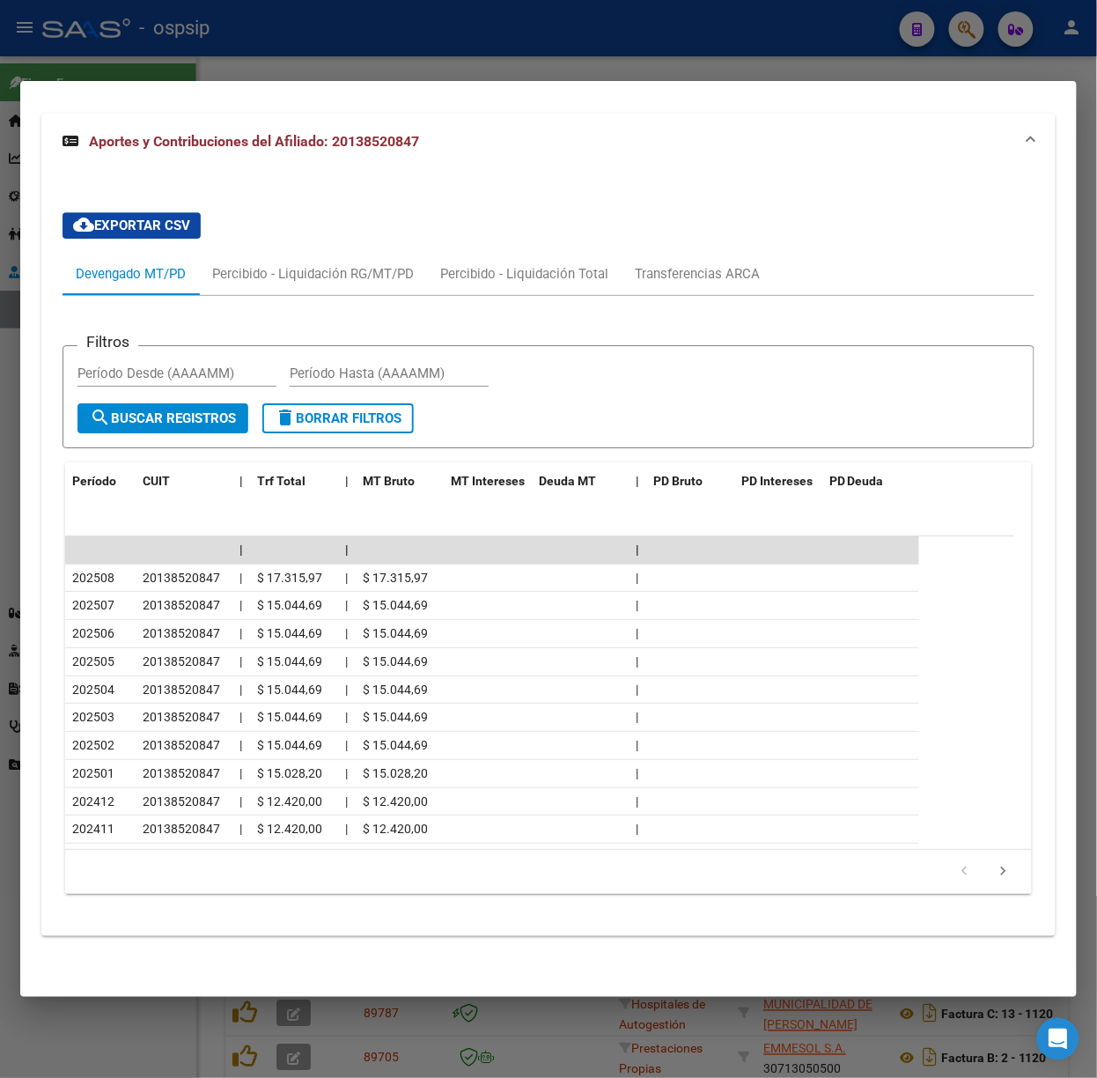
click at [227, 78] on div at bounding box center [548, 539] width 1097 height 1078
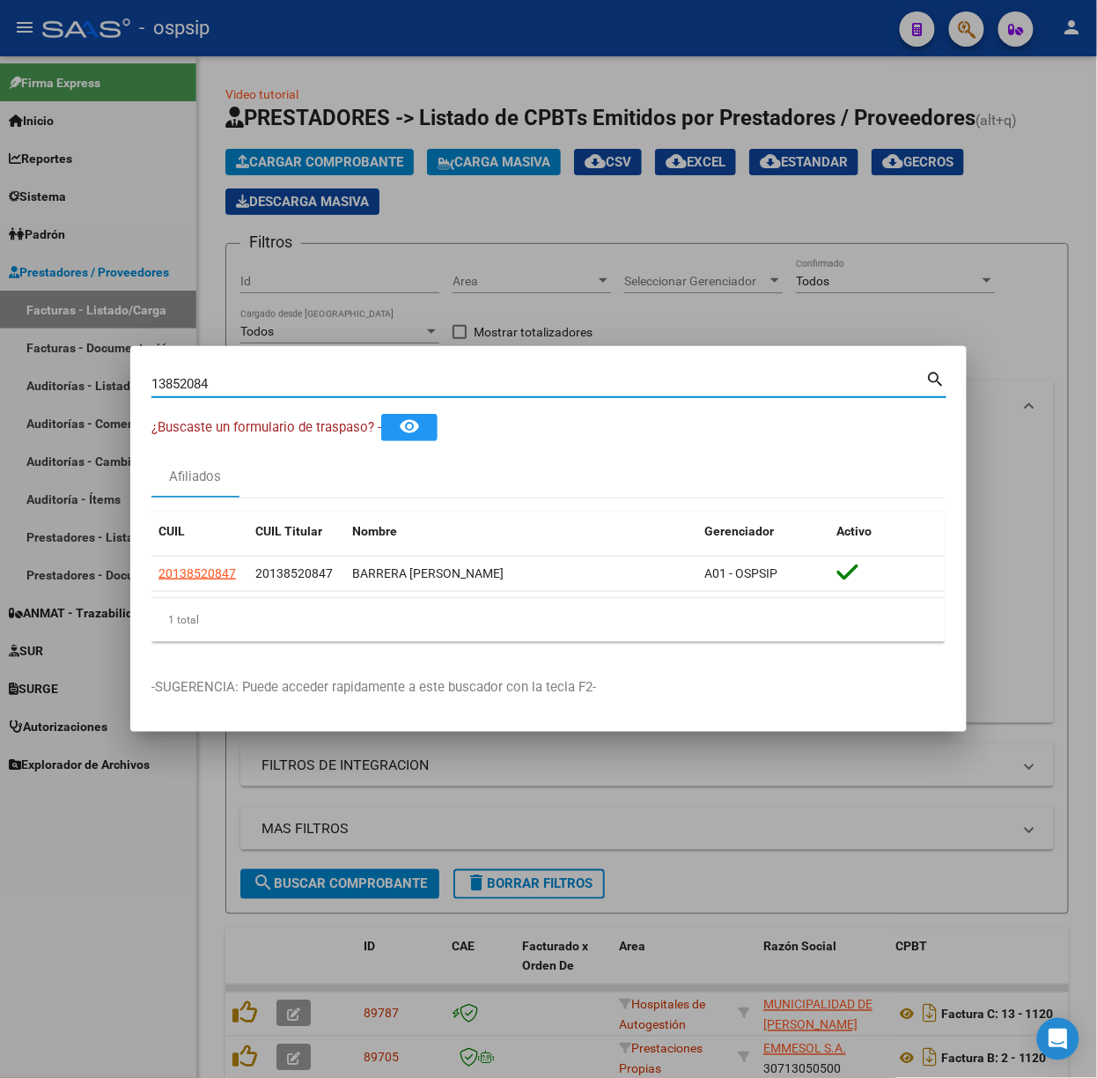
click at [279, 376] on input "13852084" at bounding box center [538, 384] width 775 height 16
type input "37619690"
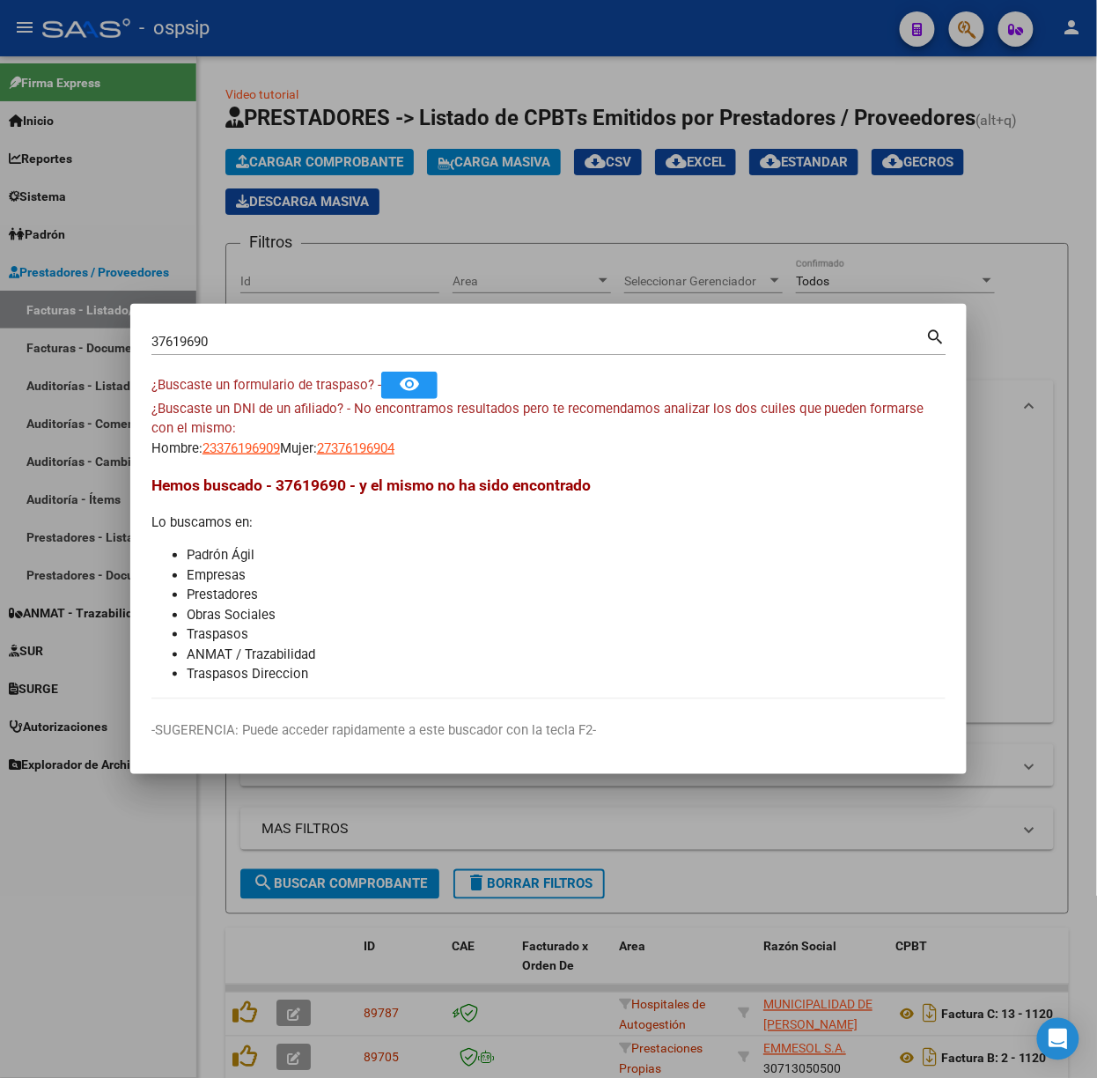
click at [266, 456] on app-link-go-to "23376196909" at bounding box center [242, 449] width 78 height 20
click at [262, 447] on span "23376196909" at bounding box center [242, 448] width 78 height 16
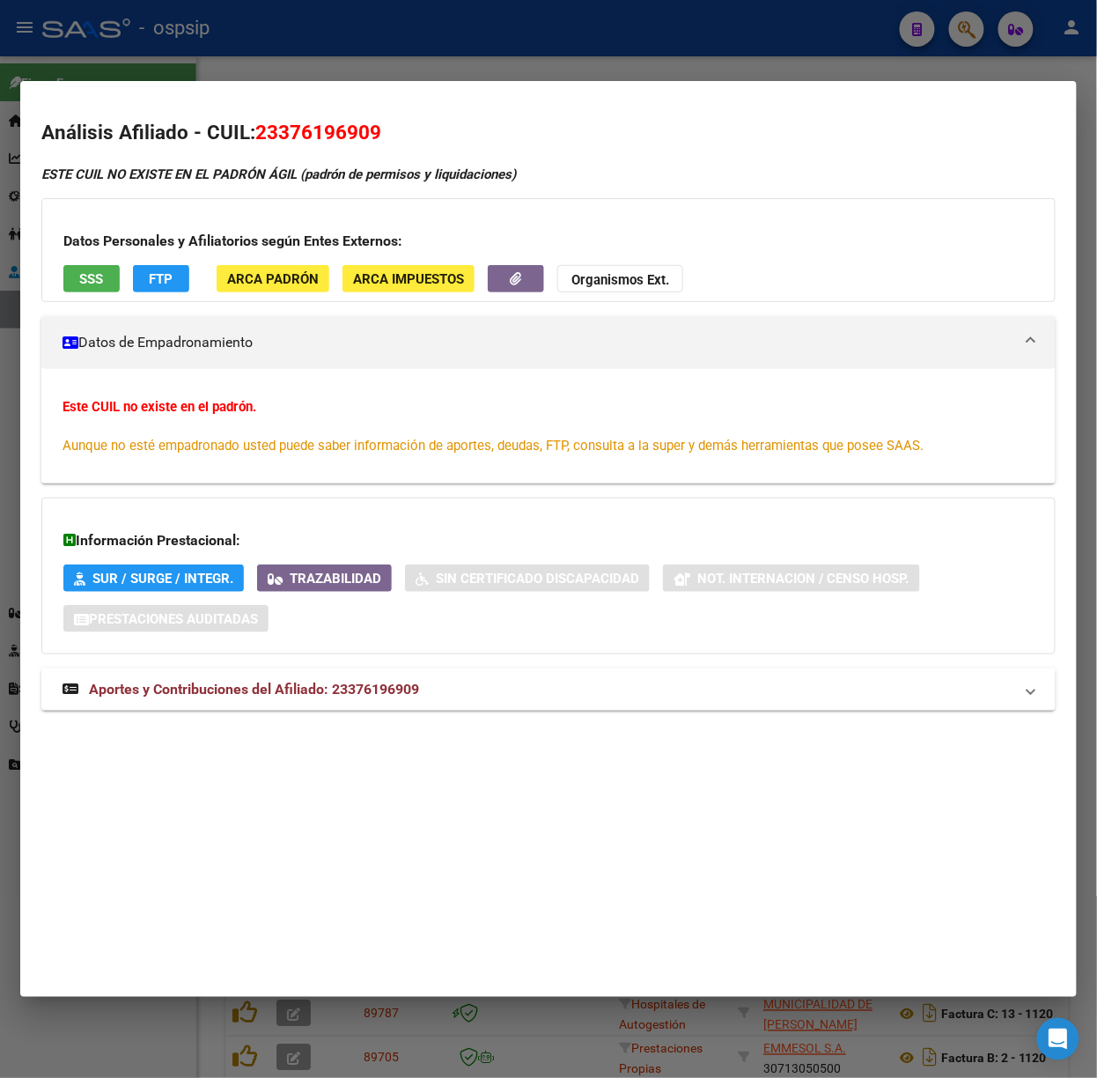
click at [296, 11] on div at bounding box center [548, 539] width 1097 height 1078
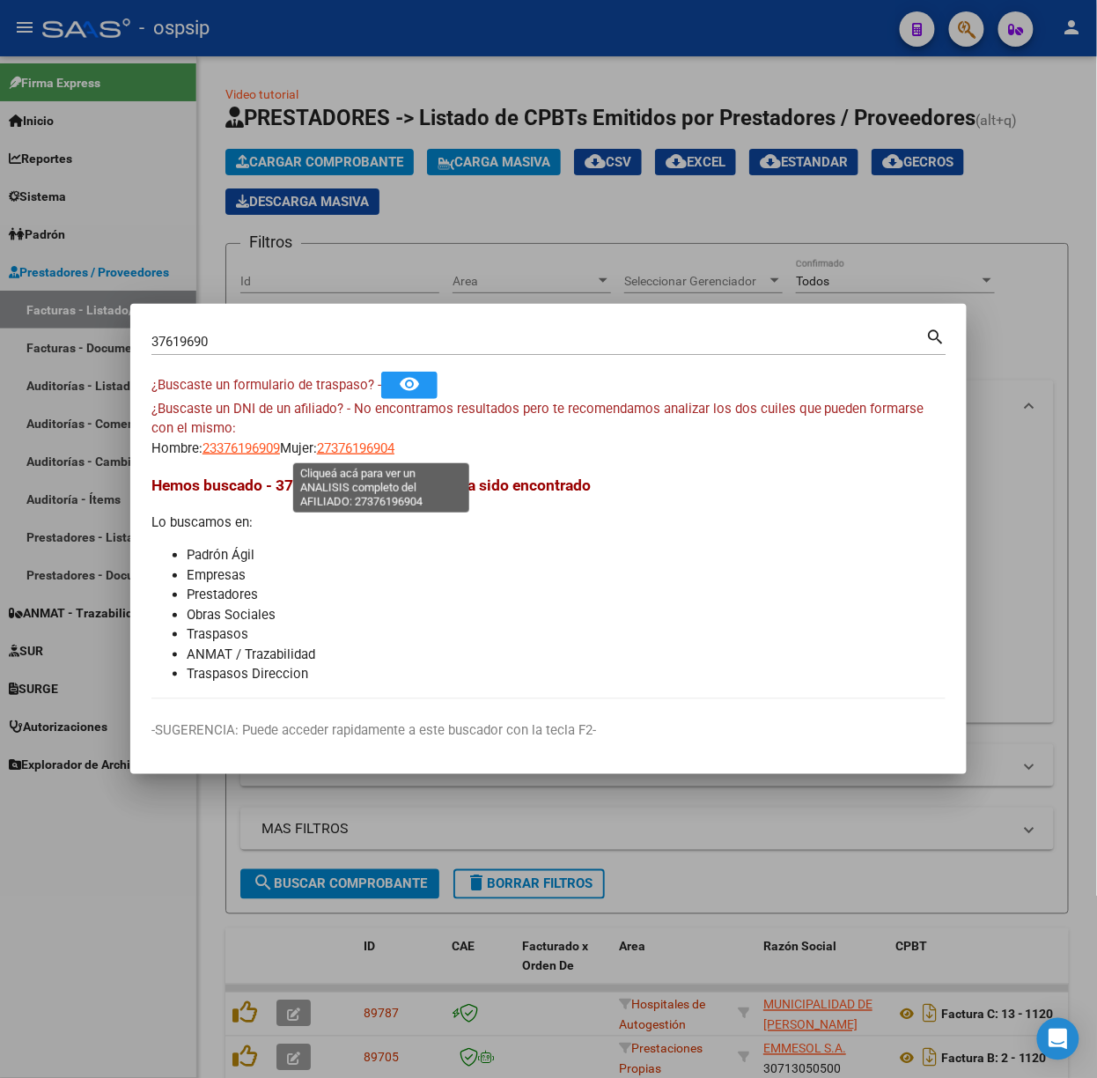
click at [357, 446] on span "27376196904" at bounding box center [356, 448] width 78 height 16
type textarea "27376196904"
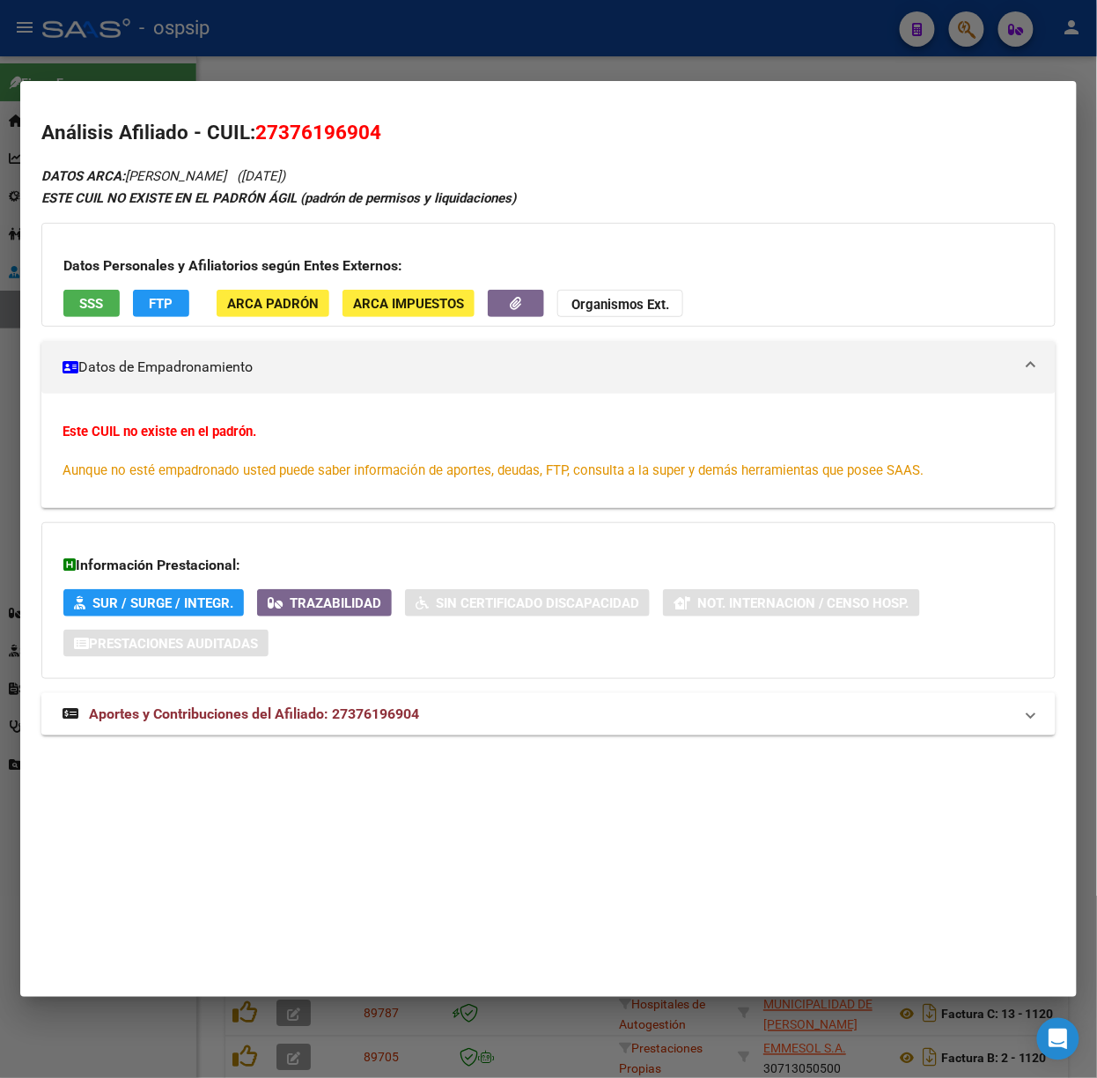
drag, startPoint x: 347, startPoint y: 689, endPoint x: 360, endPoint y: 705, distance: 20.6
click at [349, 690] on div "DATOS ARCA: [PERSON_NAME] ([DATE]) ESTE CUIL NO EXISTE EN EL PADRÓN ÁGIL (padró…" at bounding box center [548, 460] width 1015 height 590
click at [363, 708] on span "Aportes y Contribuciones del Afiliado: 27376196904" at bounding box center [254, 713] width 330 height 17
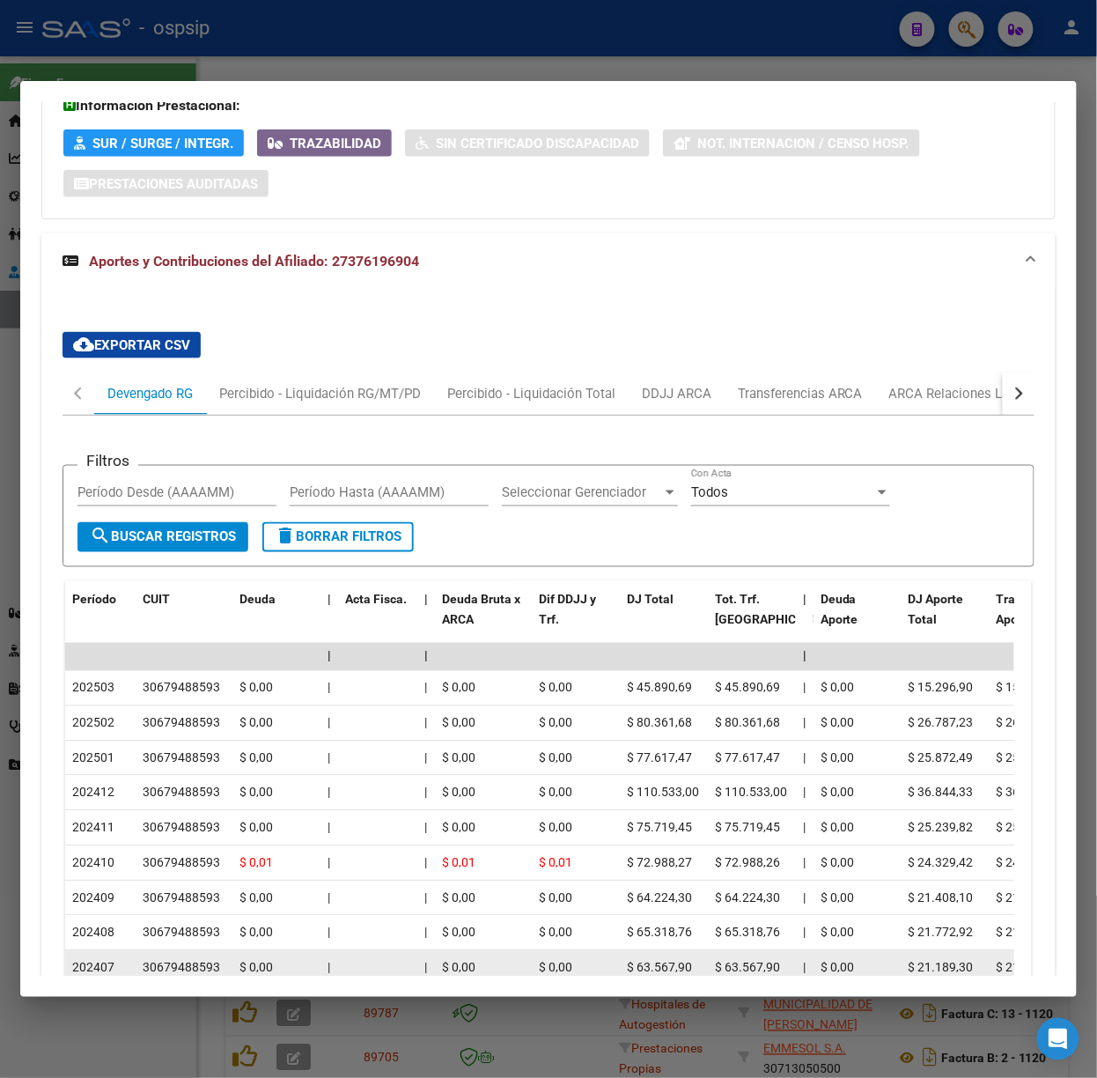
scroll to position [660, 0]
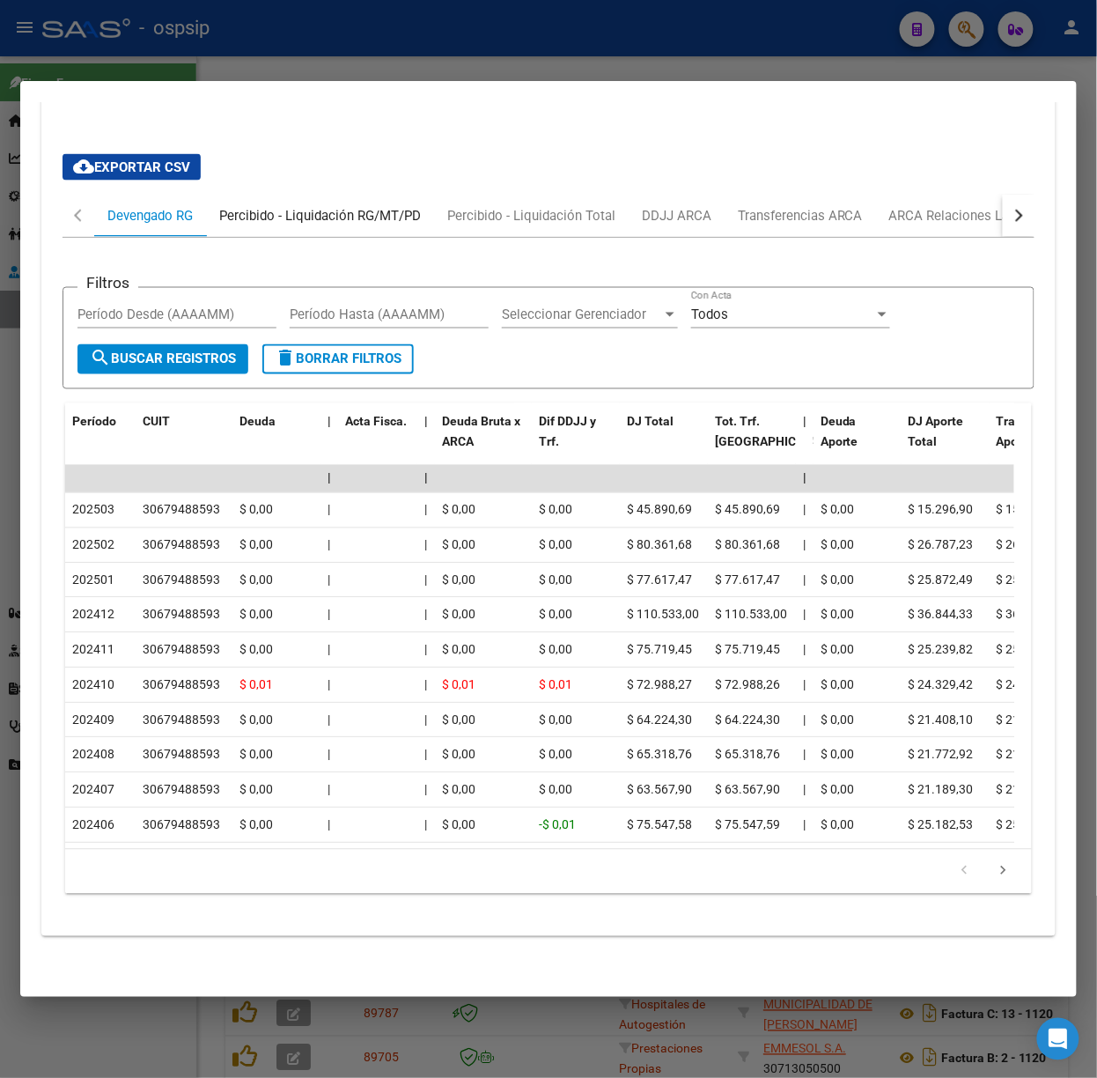
click at [282, 212] on div "Percibido - Liquidación RG/MT/PD" at bounding box center [320, 216] width 228 height 42
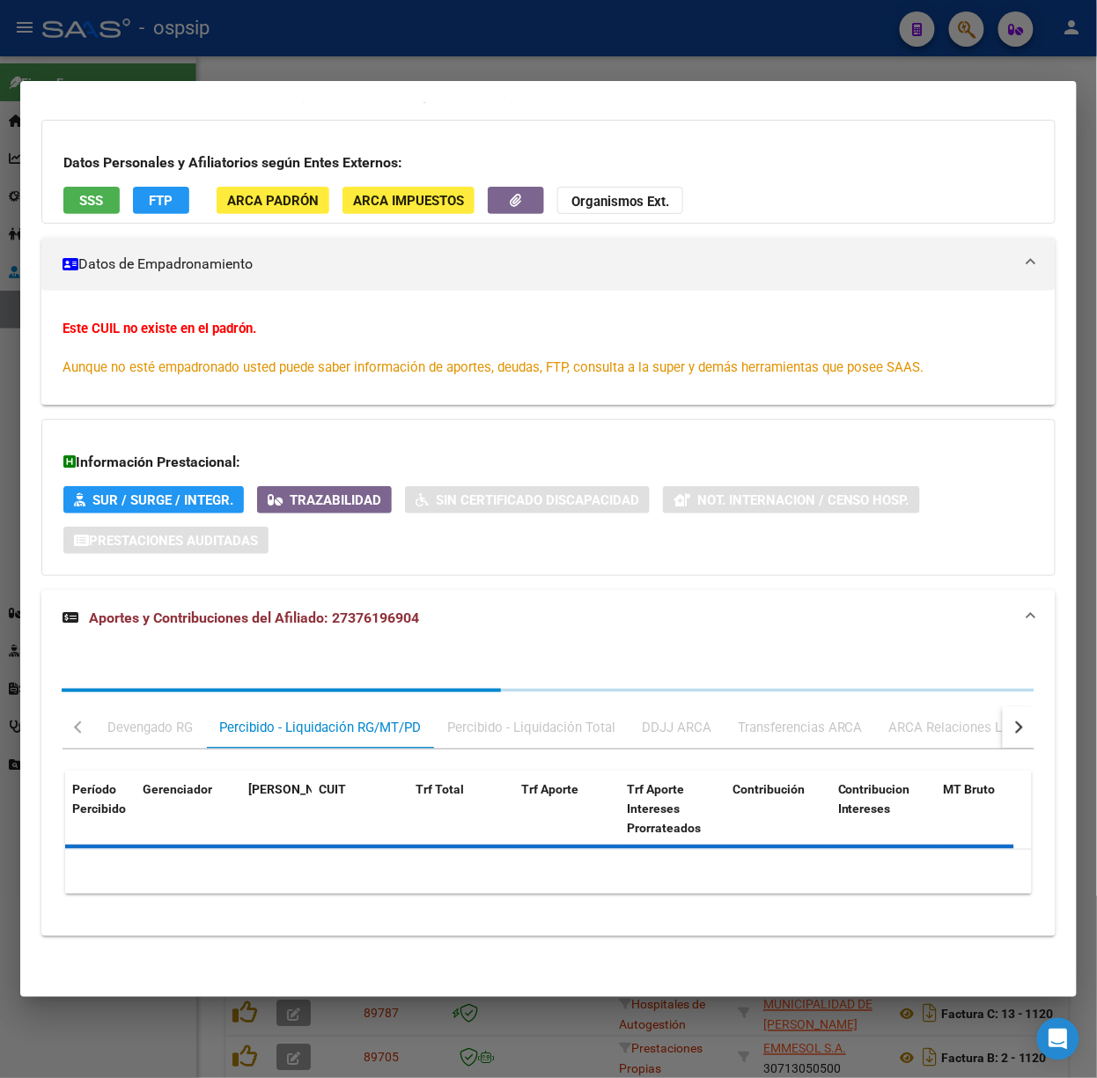
scroll to position [0, 0]
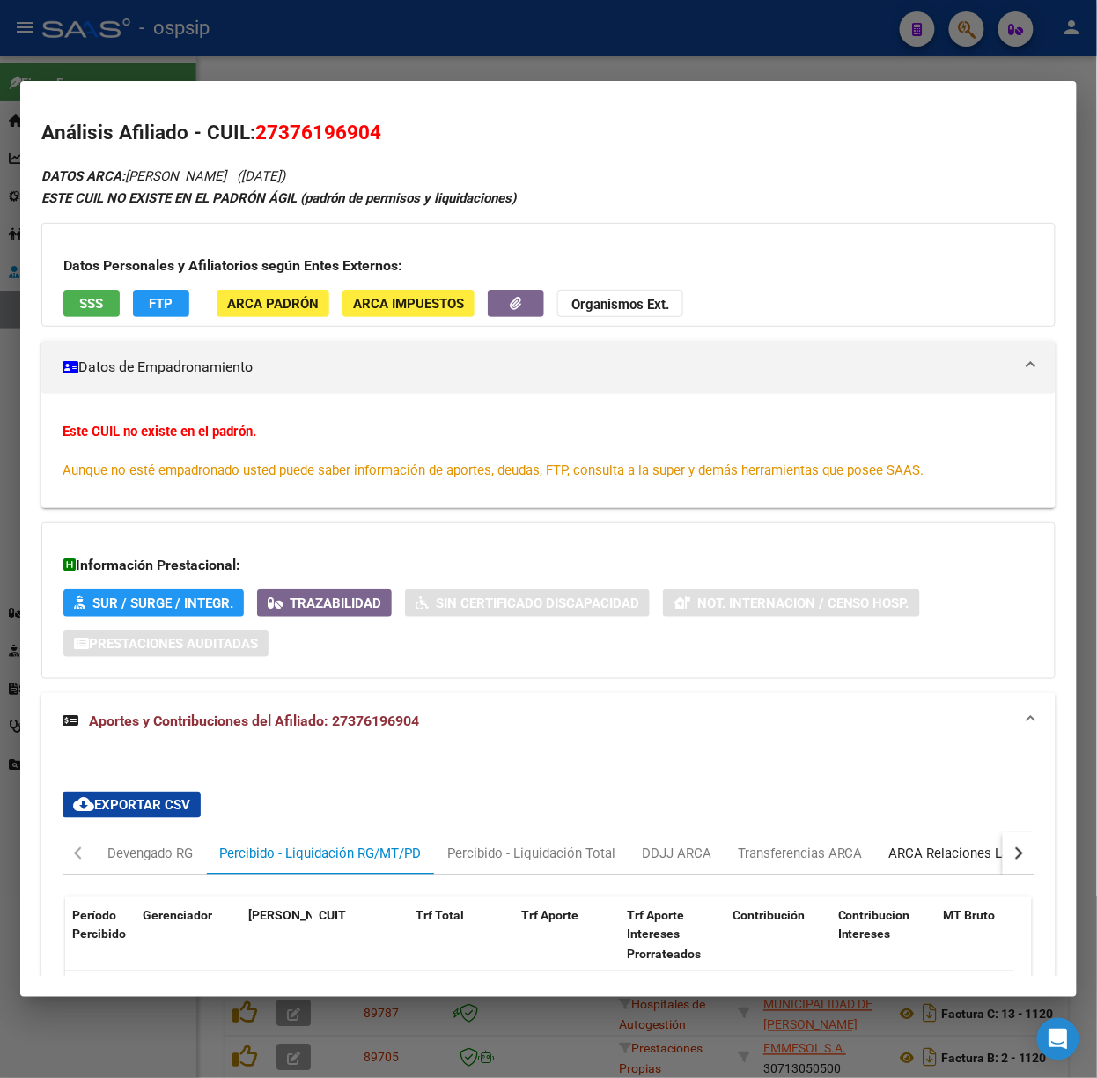
click at [948, 849] on div "ARCA Relaciones Laborales" at bounding box center [972, 853] width 165 height 19
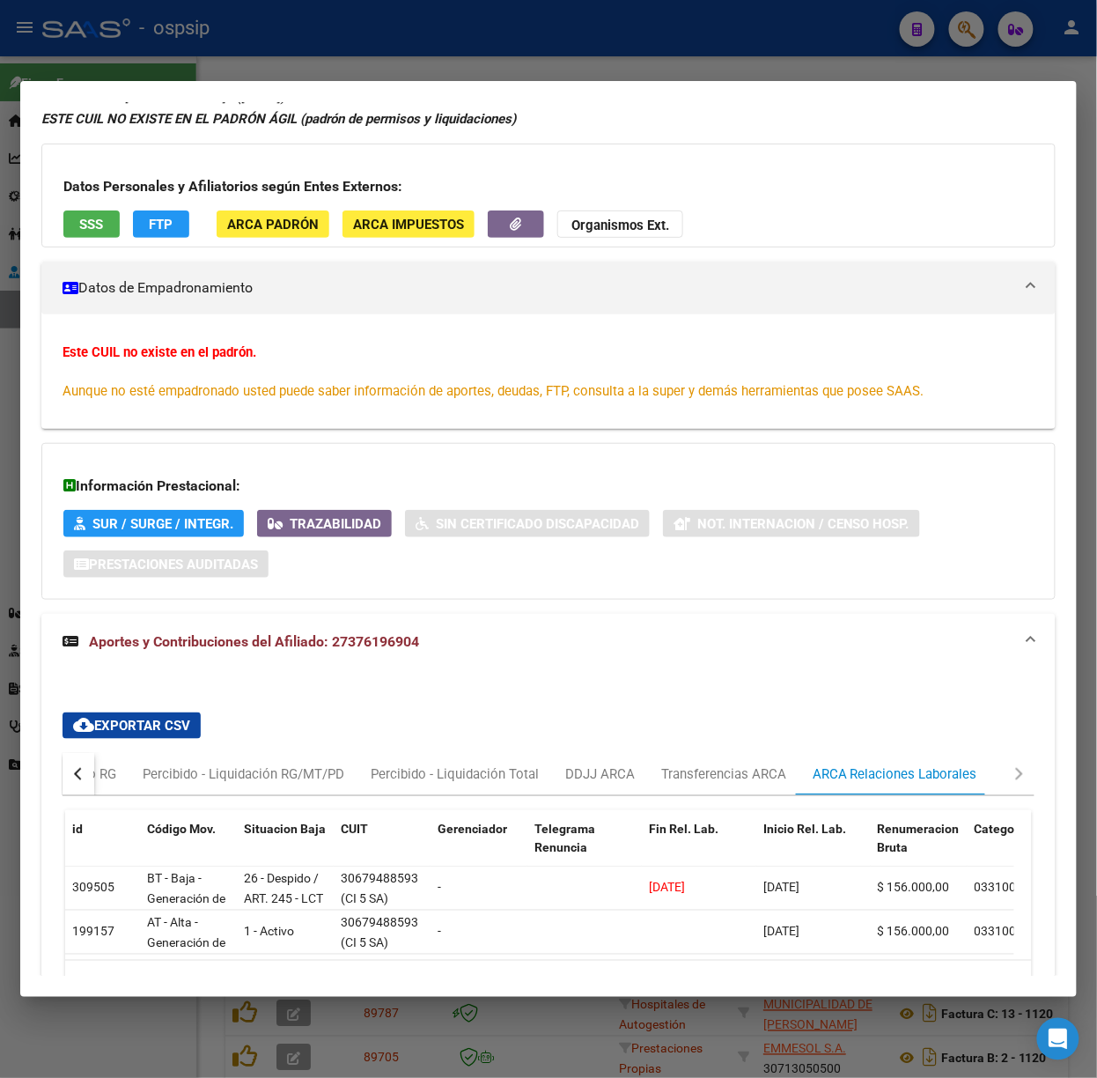
scroll to position [209, 0]
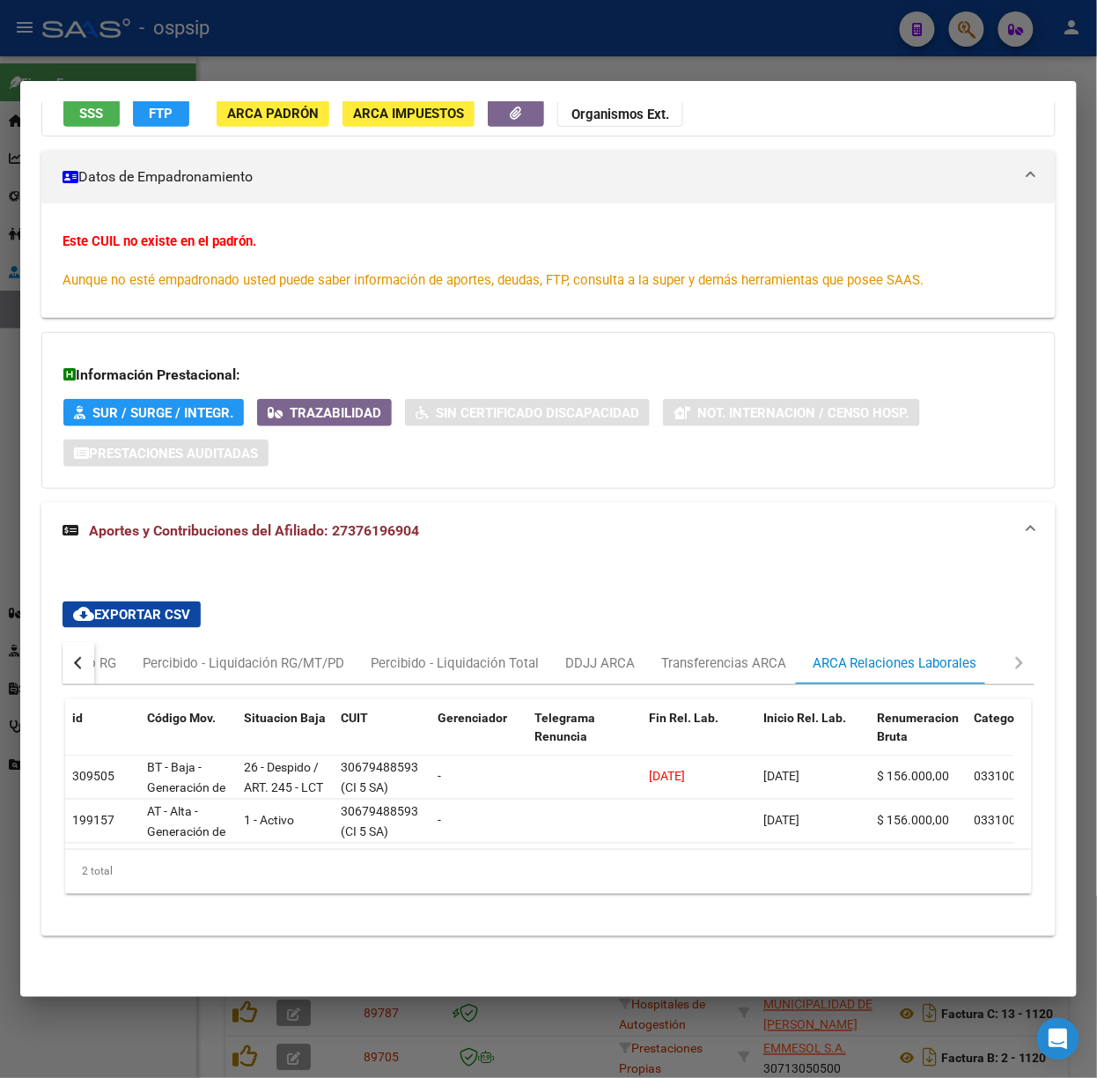
click at [264, 33] on div at bounding box center [548, 539] width 1097 height 1078
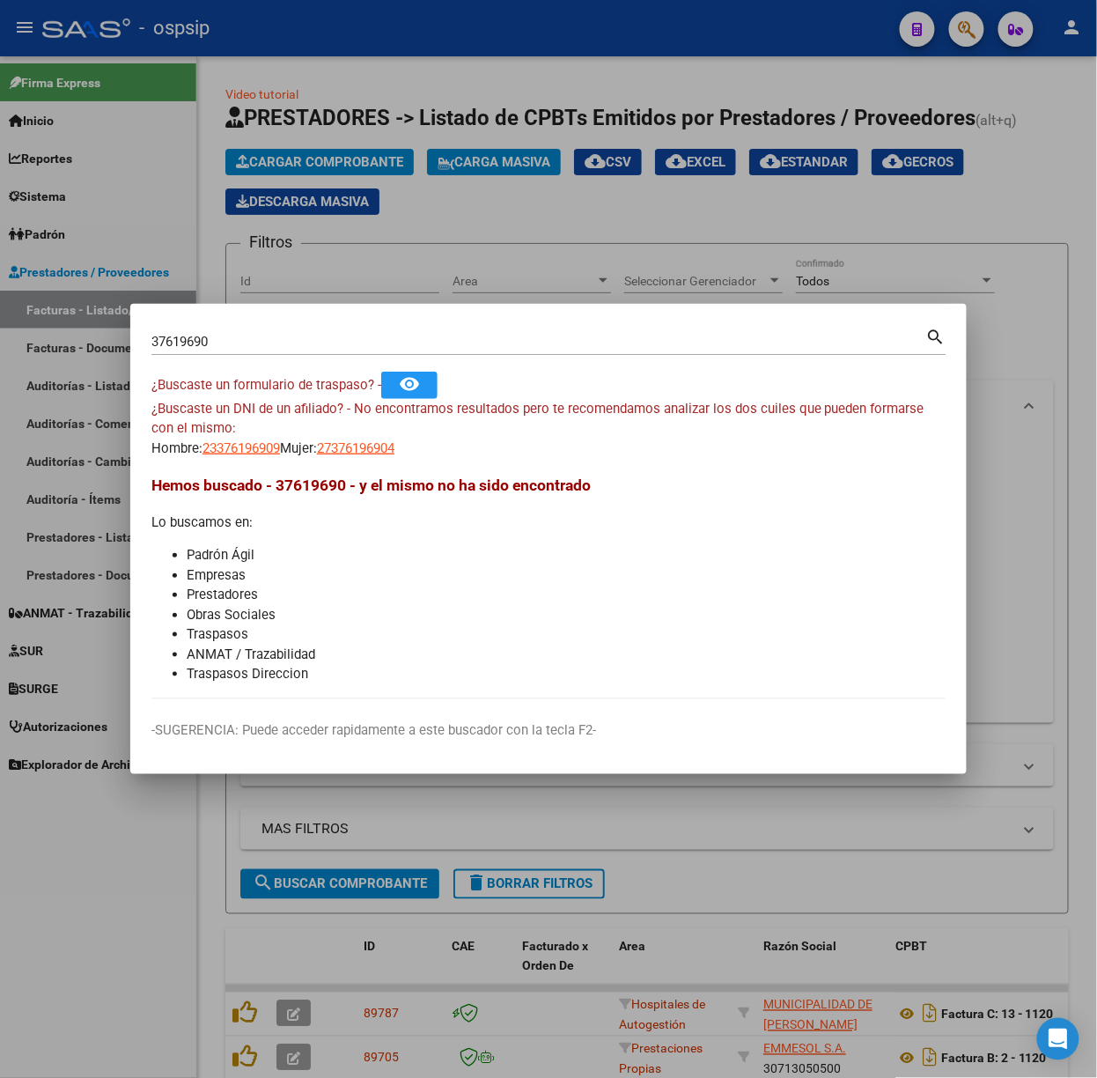
click at [218, 336] on input "37619690" at bounding box center [538, 342] width 775 height 16
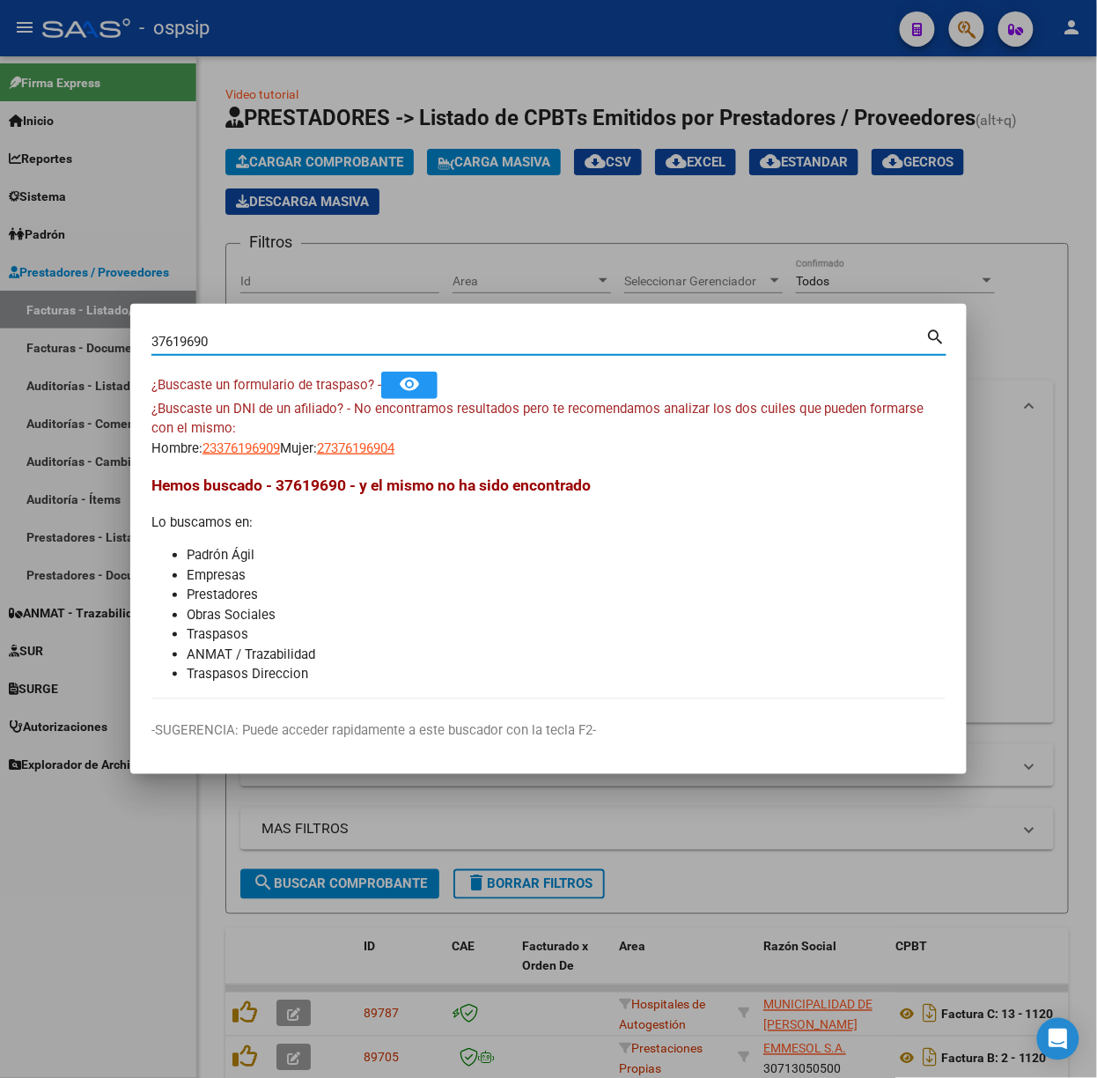
click at [218, 336] on input "37619690" at bounding box center [538, 342] width 775 height 16
type input "70253991"
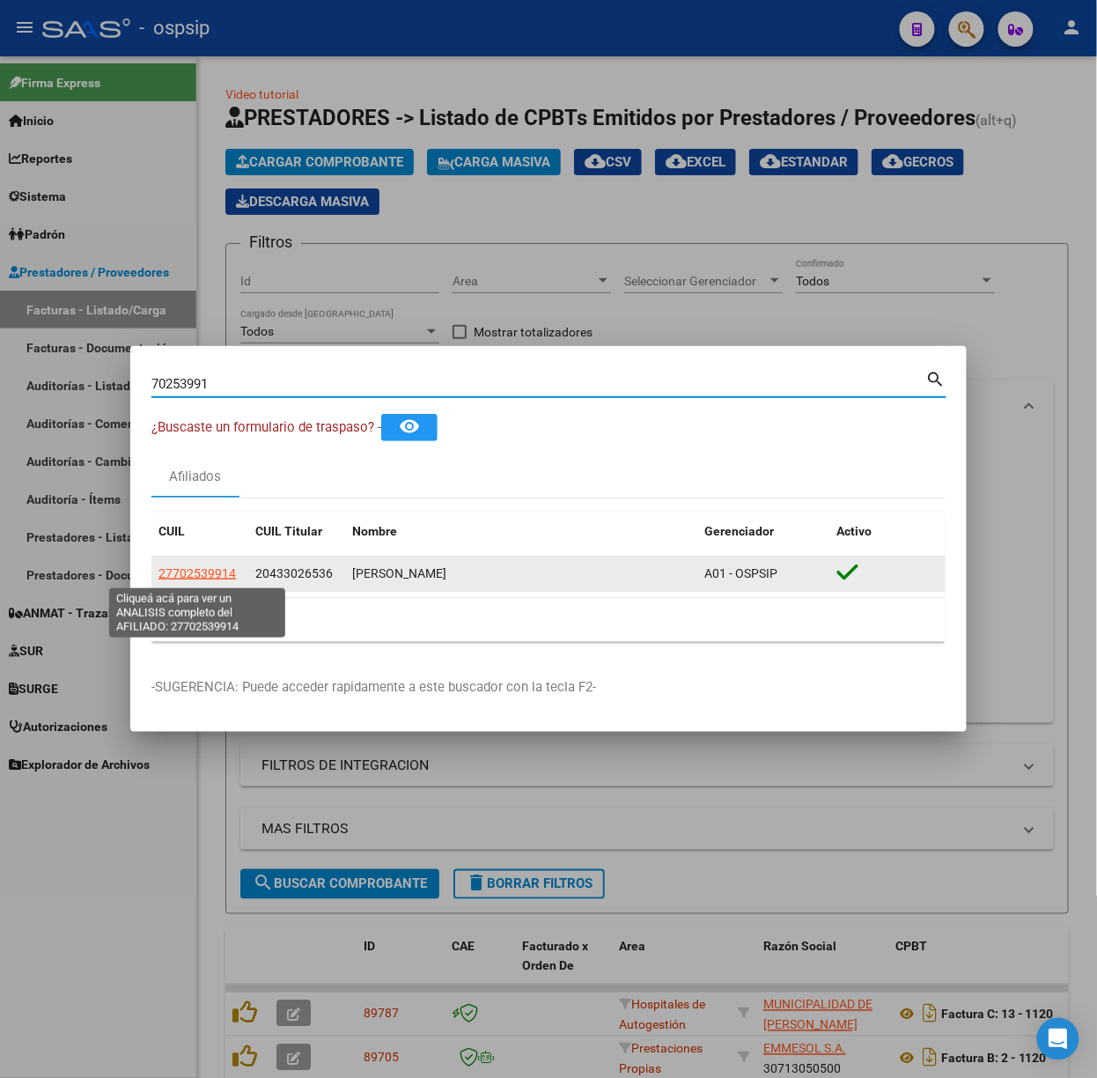
click at [209, 579] on span "27702539914" at bounding box center [198, 573] width 78 height 14
type textarea "27702539914"
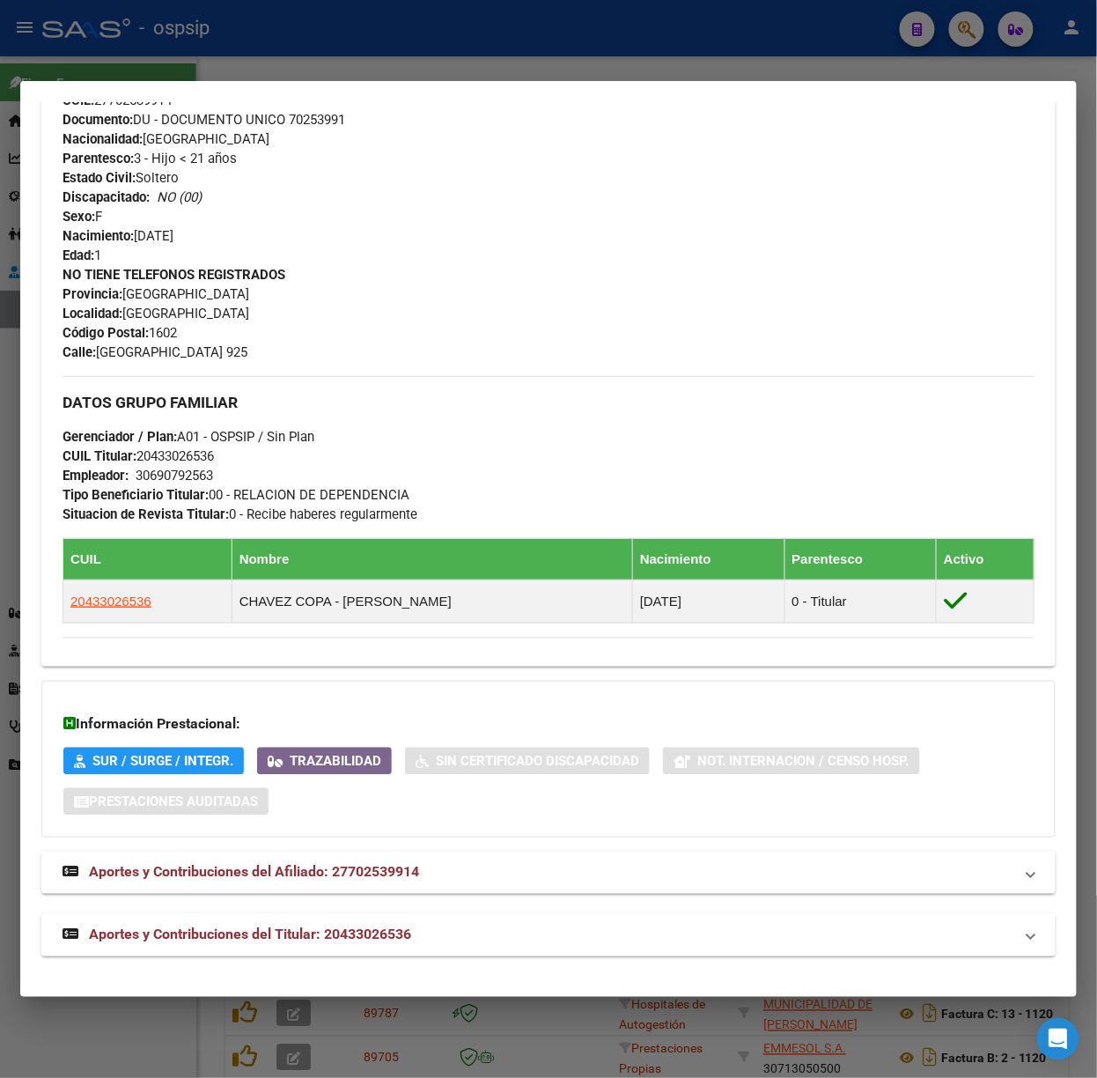
click at [388, 931] on span "Aportes y Contribuciones del Titular: 20433026536" at bounding box center [250, 934] width 322 height 17
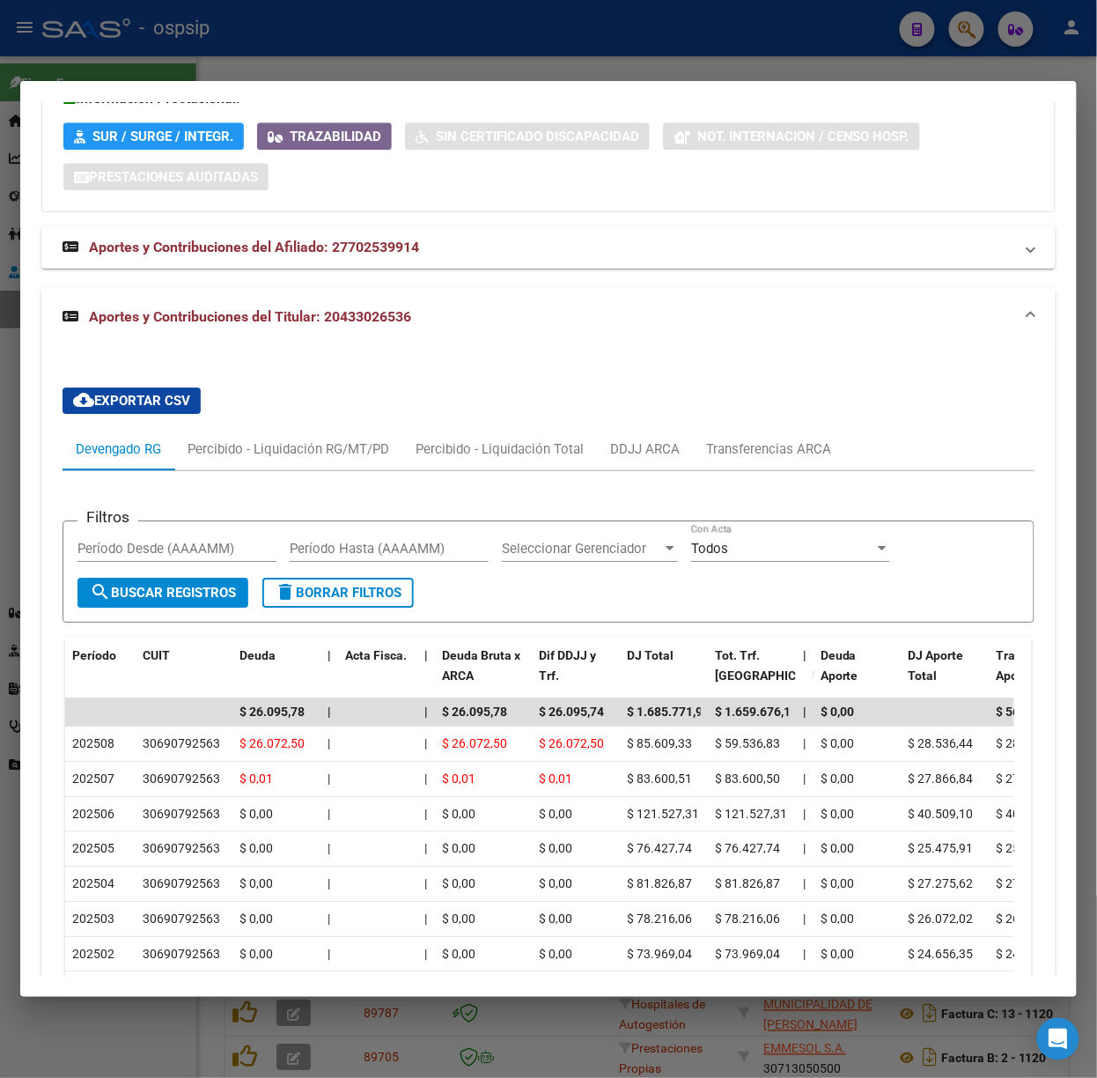
scroll to position [1295, 0]
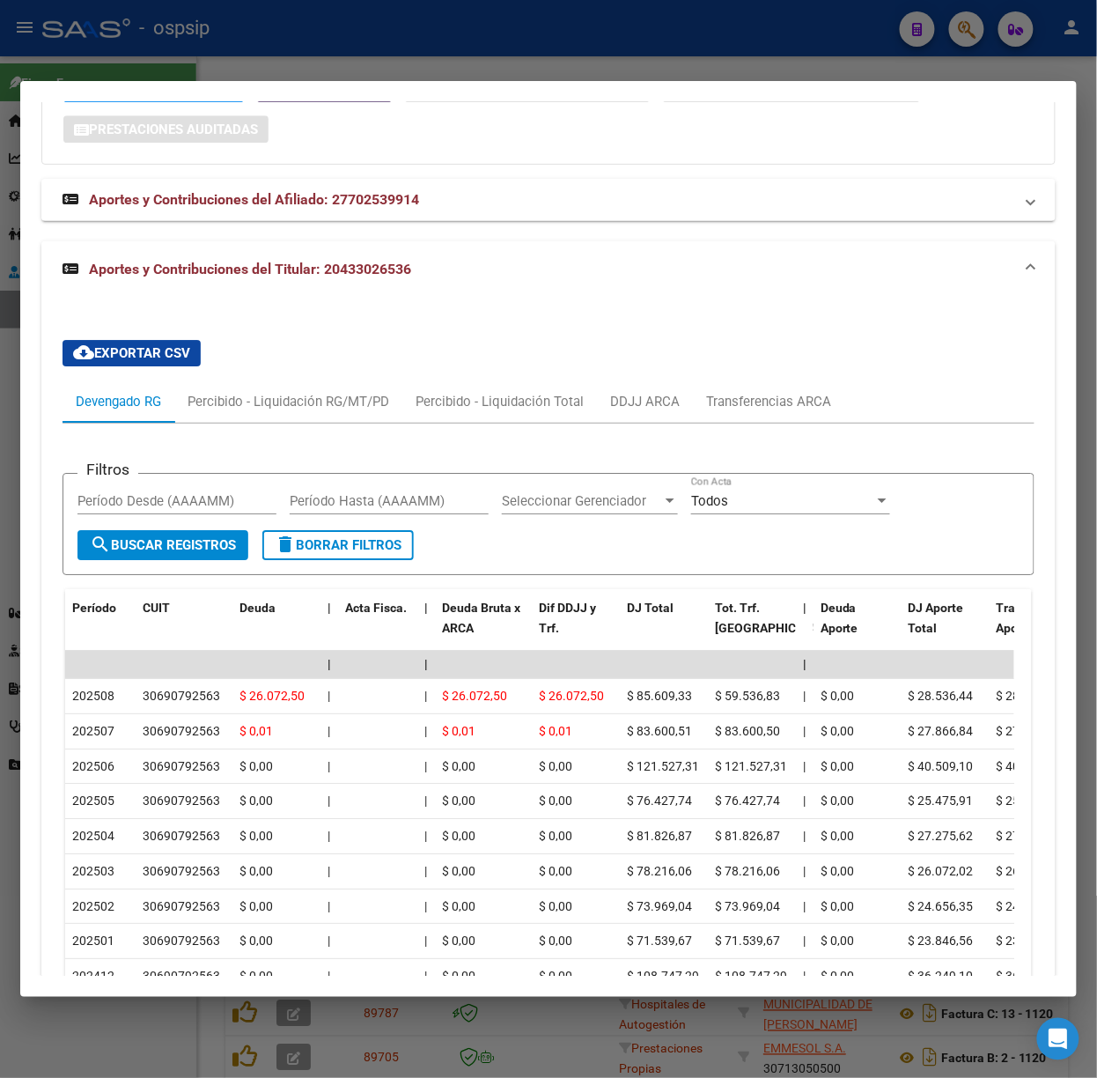
click at [155, 60] on div at bounding box center [548, 539] width 1097 height 1078
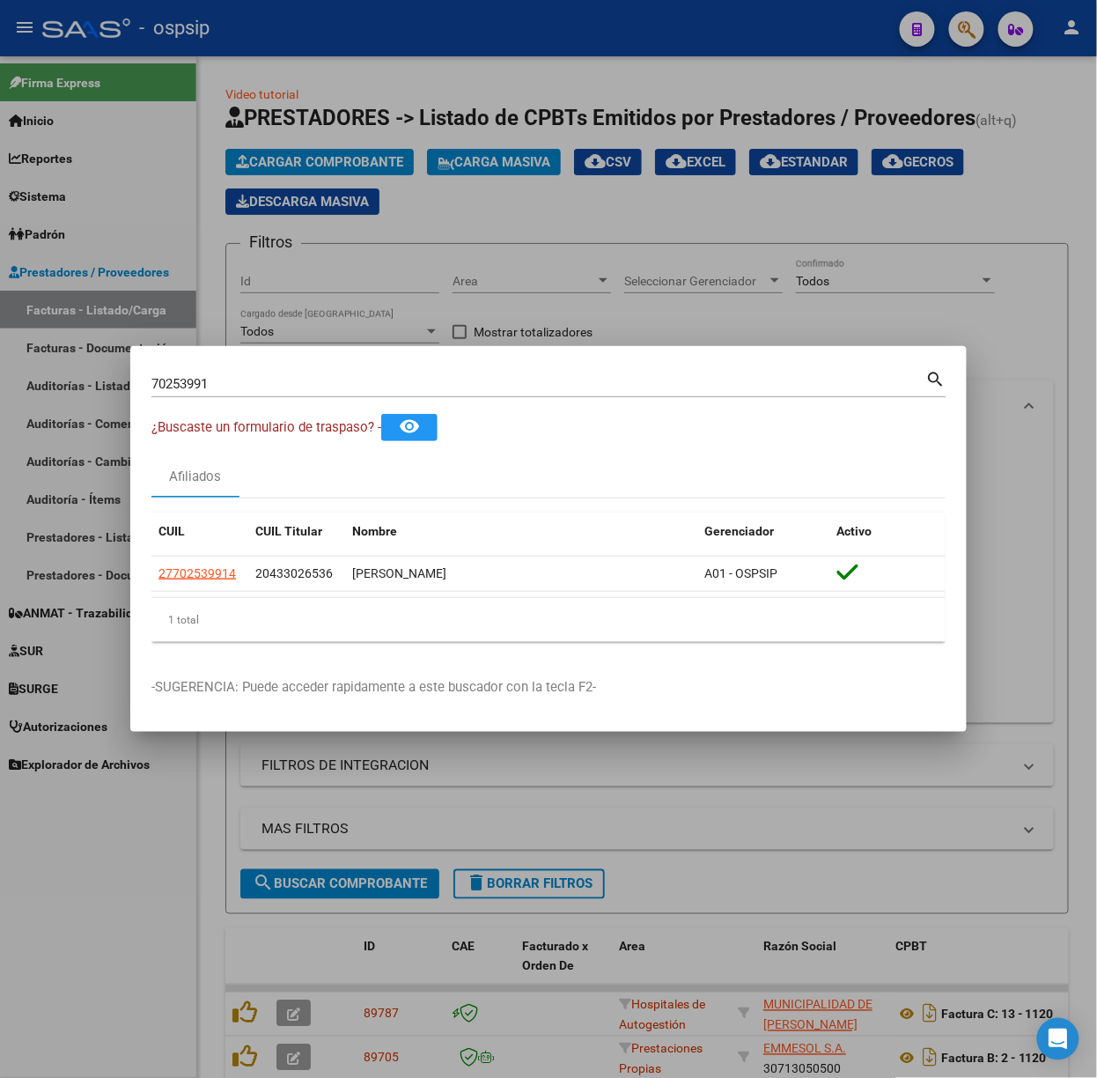
click at [257, 395] on div "70253991 Buscar (apellido, dni, [PERSON_NAME], [PERSON_NAME], cuit, obra social)" at bounding box center [538, 384] width 775 height 26
click at [255, 374] on div "70253991 Buscar (apellido, dni, [PERSON_NAME], [PERSON_NAME], cuit, obra social)" at bounding box center [538, 384] width 775 height 26
click at [271, 398] on div "70253991 Buscar (apellido, dni, [PERSON_NAME], nro traspaso, cuit, obra social)…" at bounding box center [548, 390] width 795 height 47
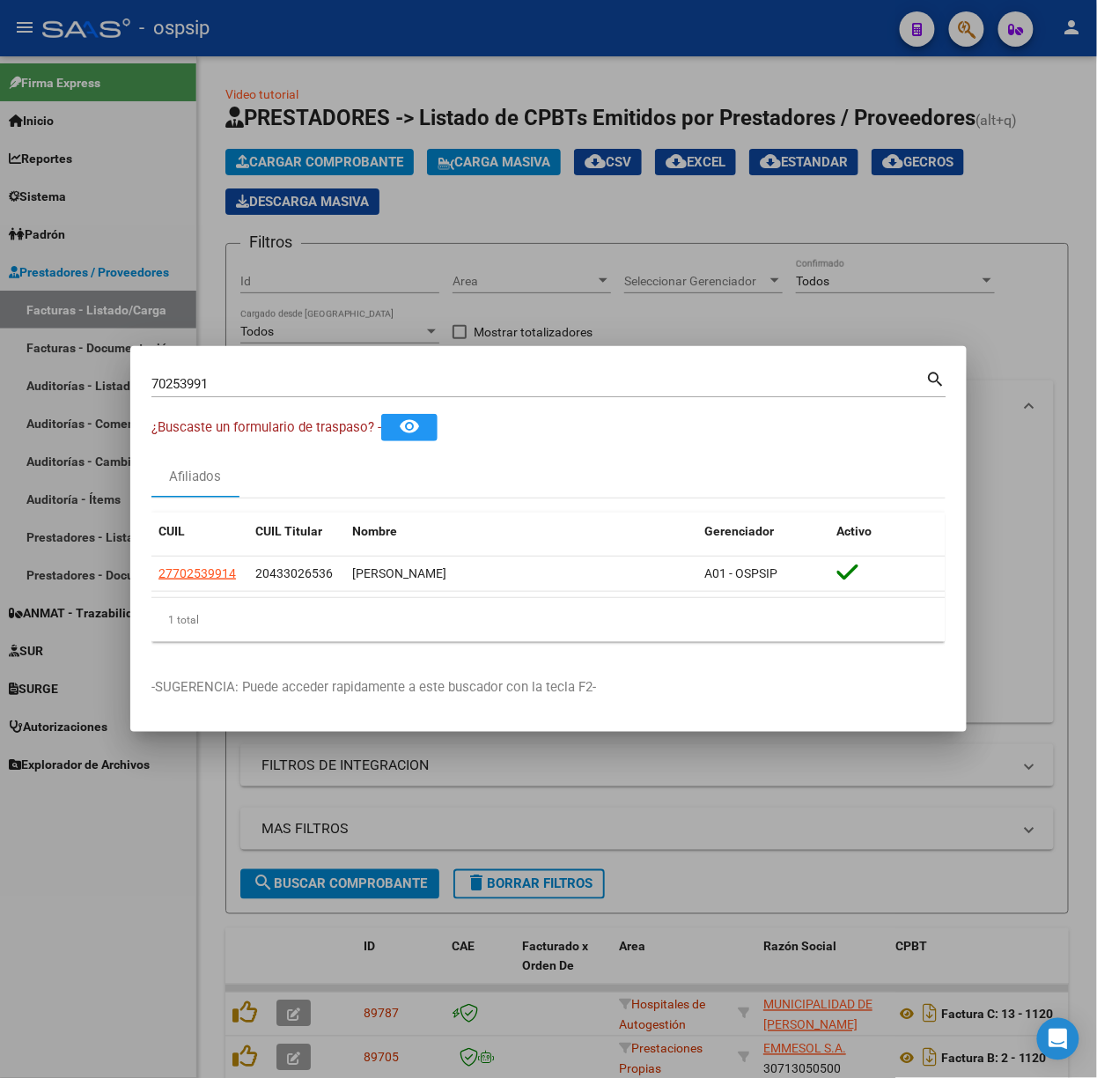
click at [261, 392] on div "70253991 Buscar (apellido, dni, [PERSON_NAME], [PERSON_NAME], cuit, obra social)" at bounding box center [538, 384] width 775 height 26
click at [250, 385] on input "70253991" at bounding box center [538, 384] width 775 height 16
type input "42934418"
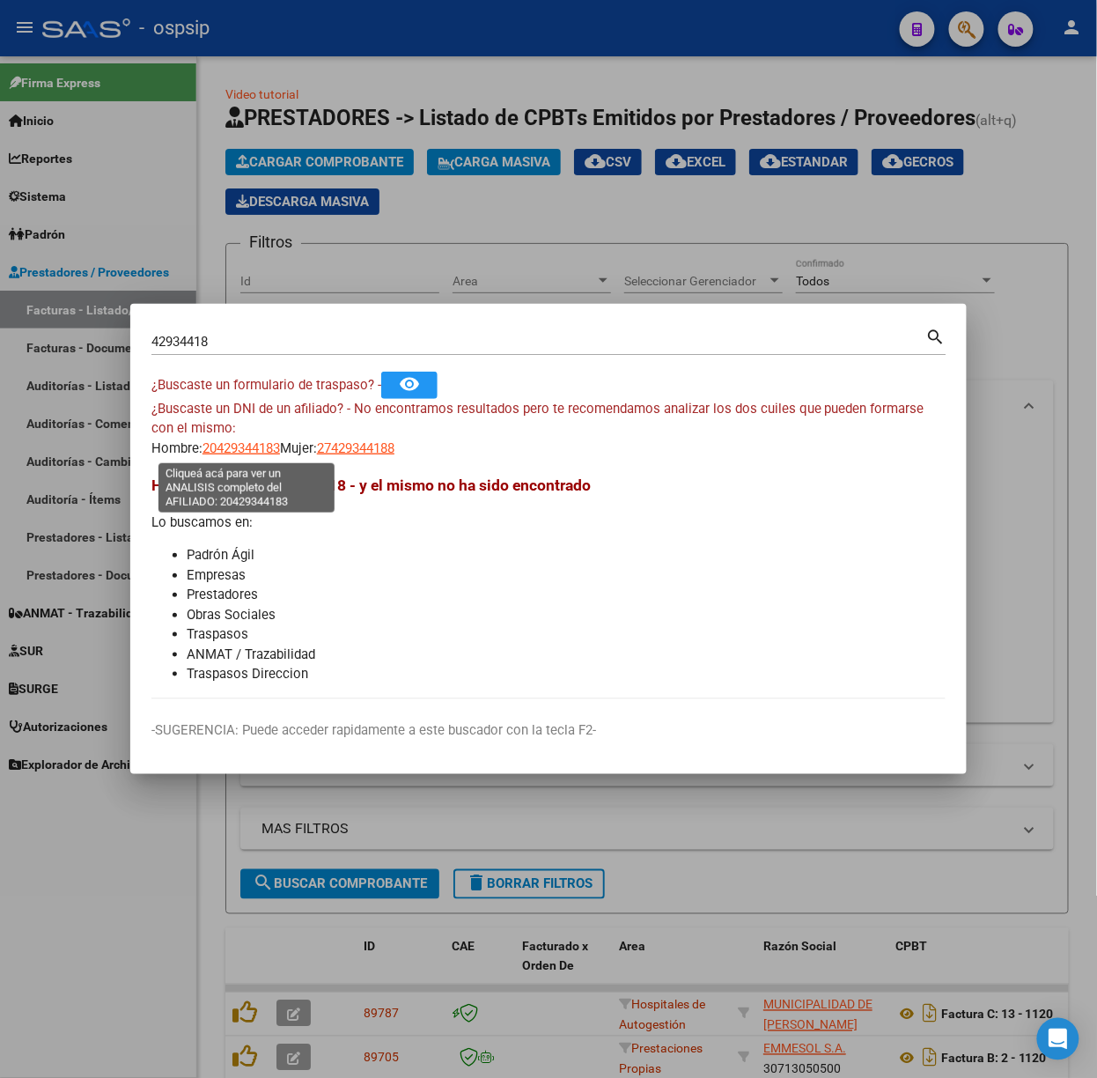
click at [227, 445] on span "20429344183" at bounding box center [242, 448] width 78 height 16
type textarea "20429344183"
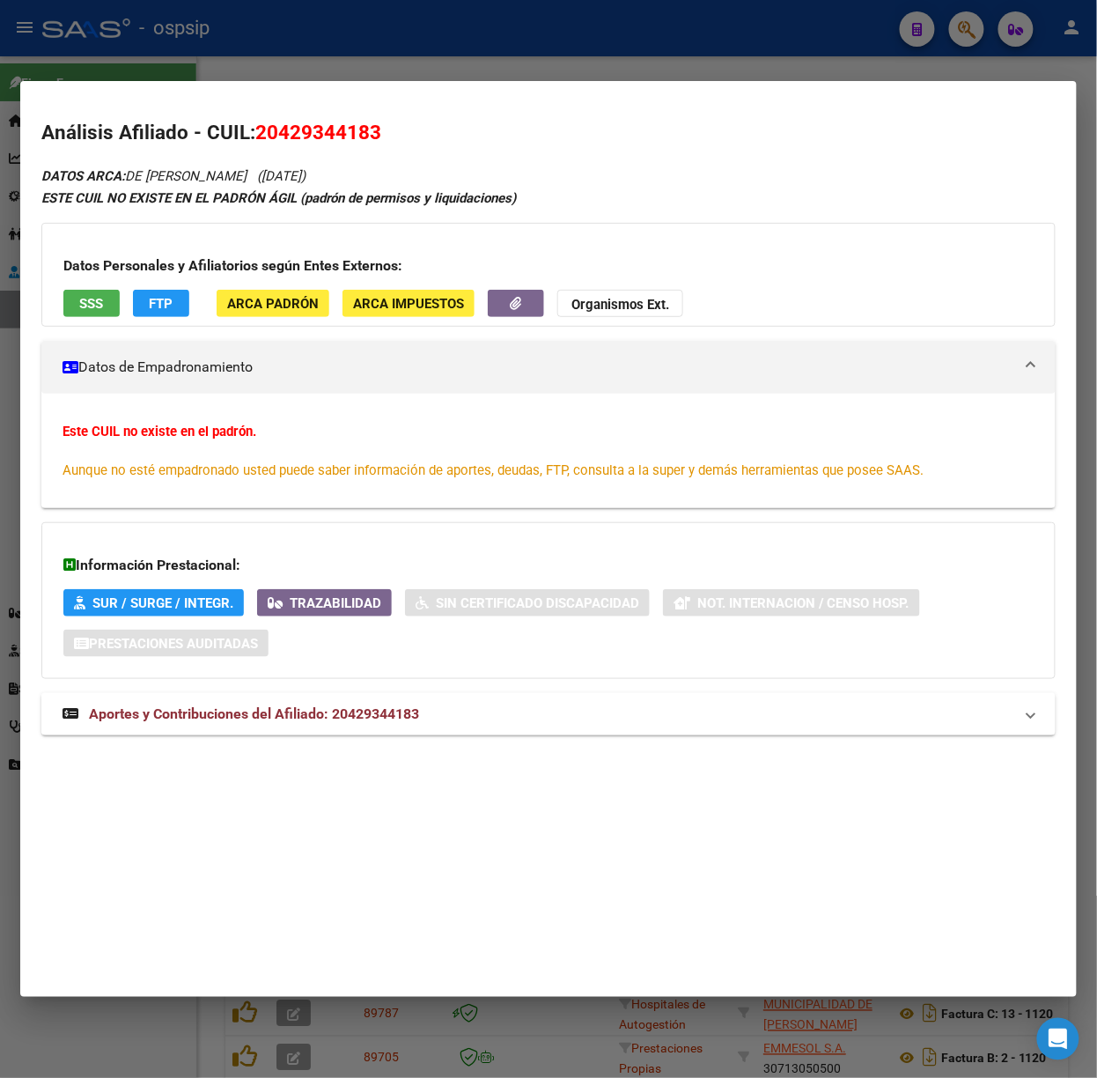
click at [350, 715] on span "Aportes y Contribuciones del Afiliado: 20429344183" at bounding box center [254, 713] width 330 height 17
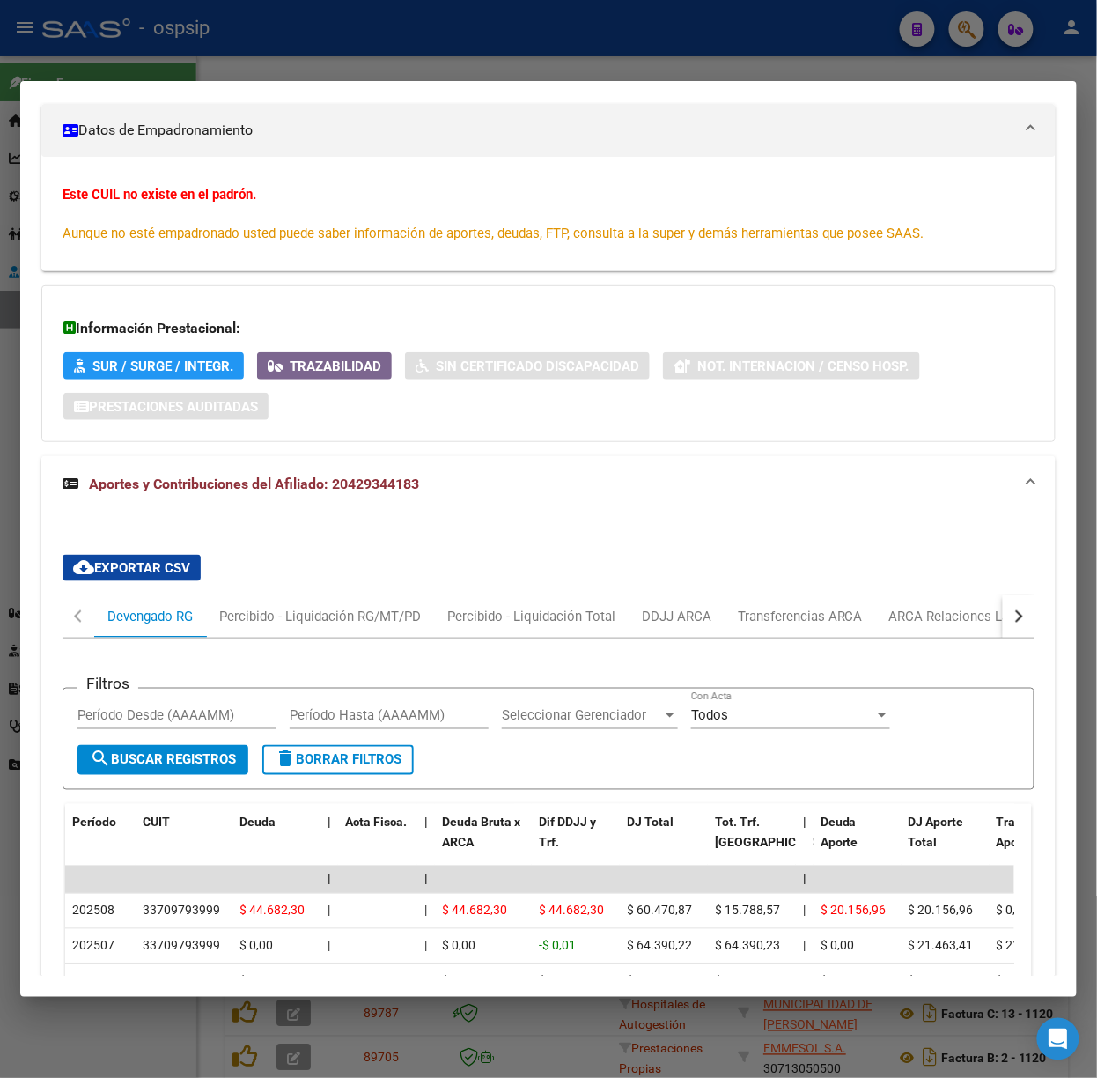
scroll to position [472, 0]
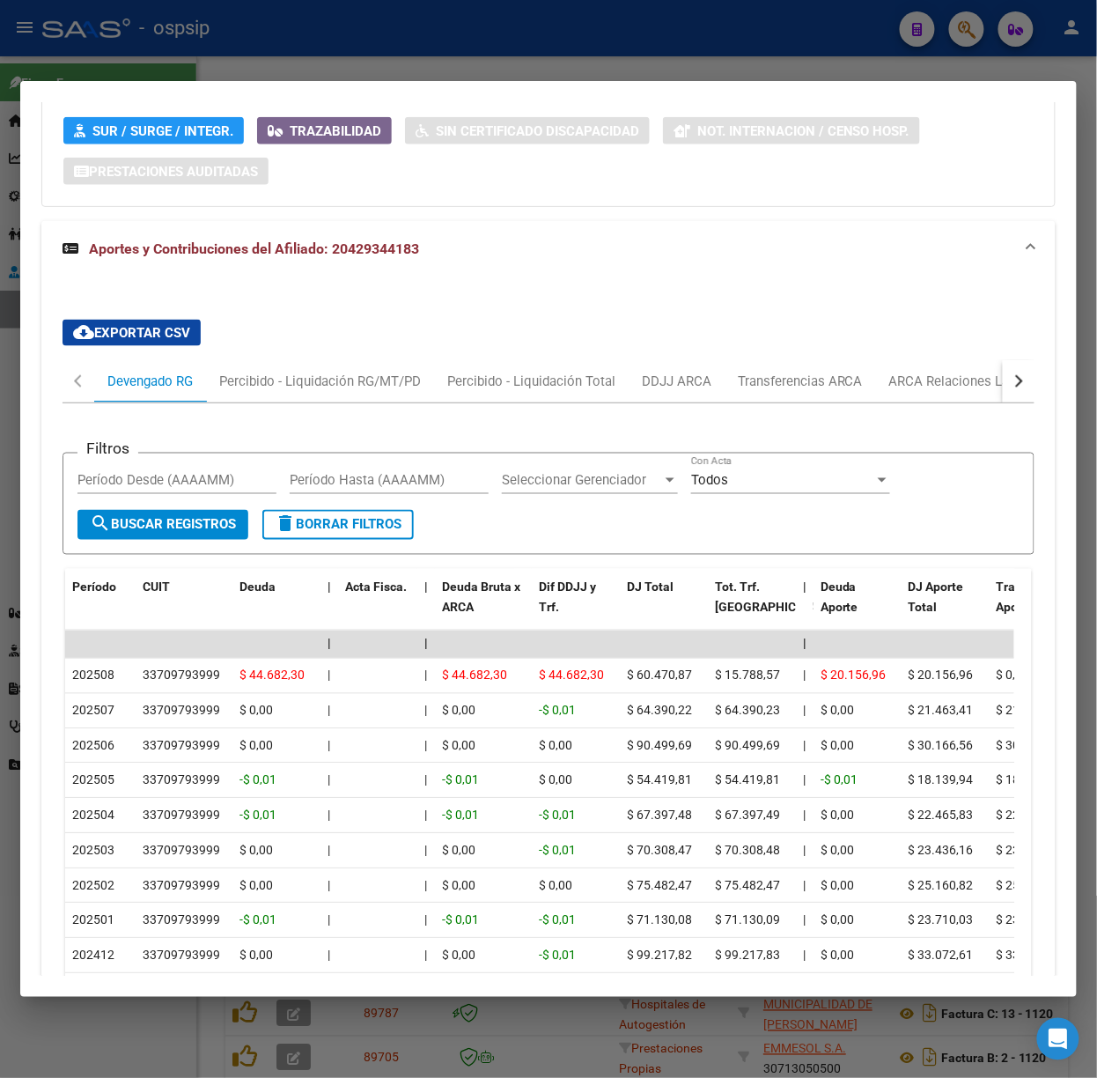
click at [213, 75] on div at bounding box center [548, 539] width 1097 height 1078
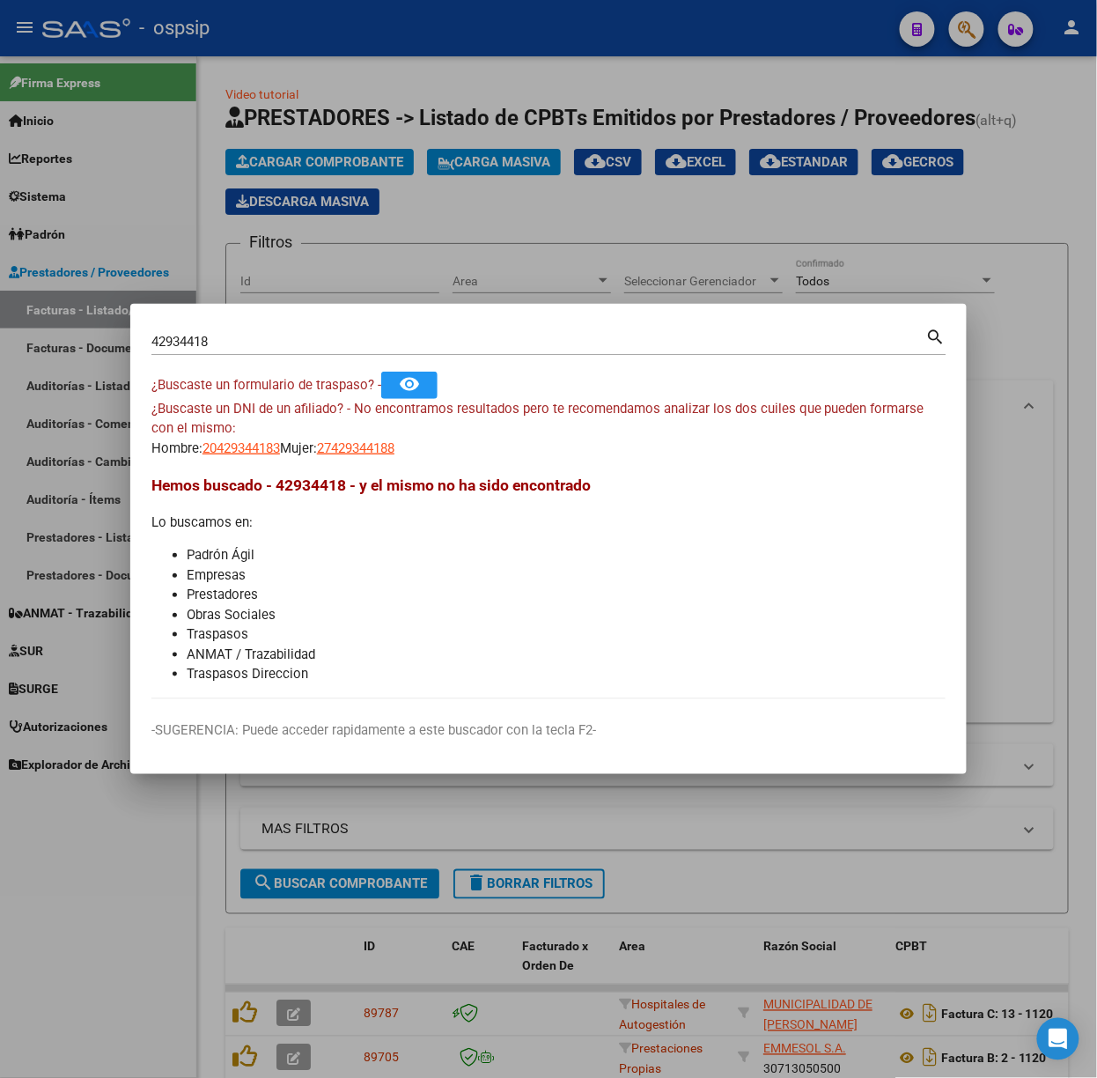
click at [233, 349] on input "42934418" at bounding box center [538, 342] width 775 height 16
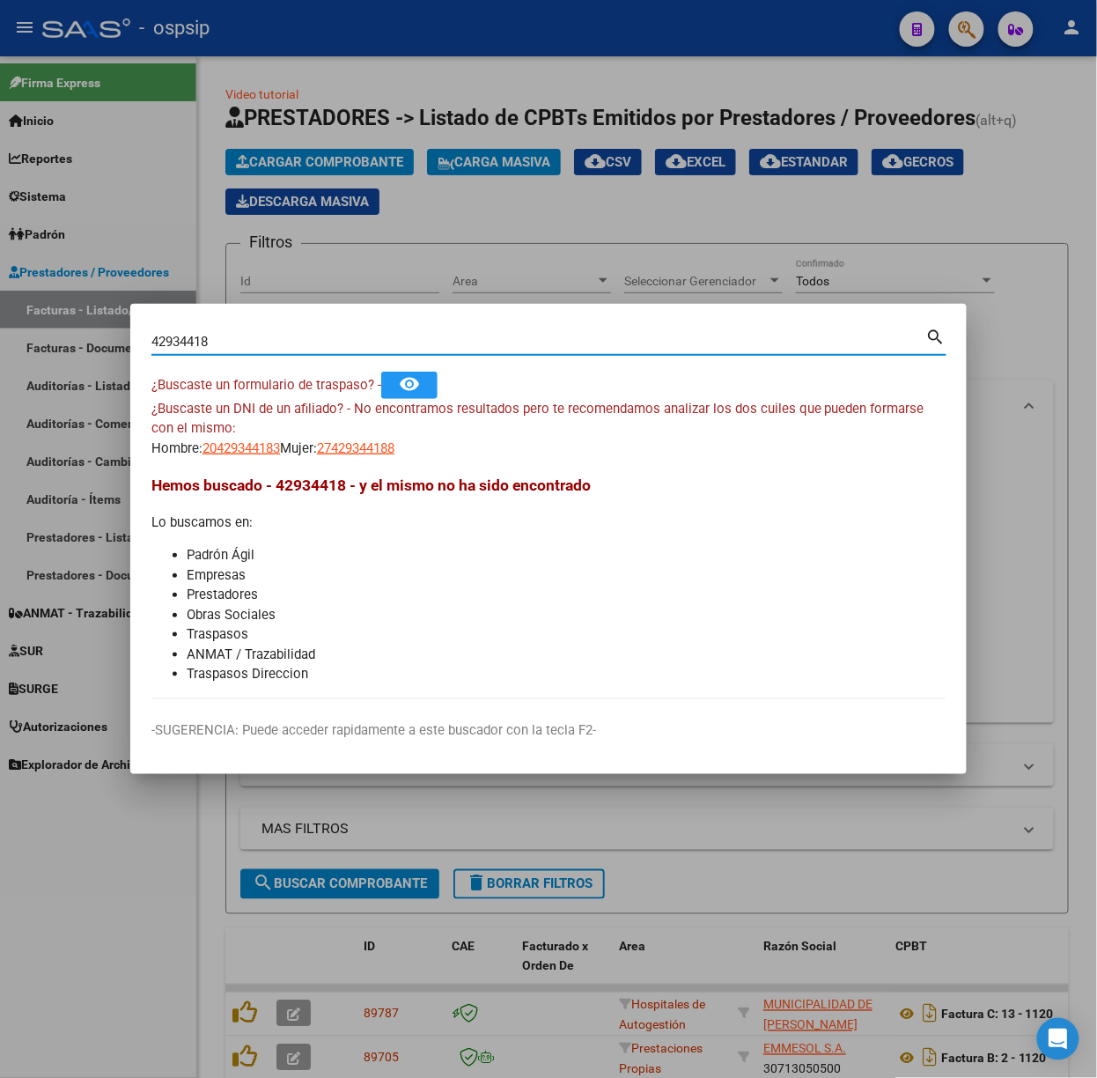
click at [233, 349] on input "42934418" at bounding box center [538, 342] width 775 height 16
type input "14238274"
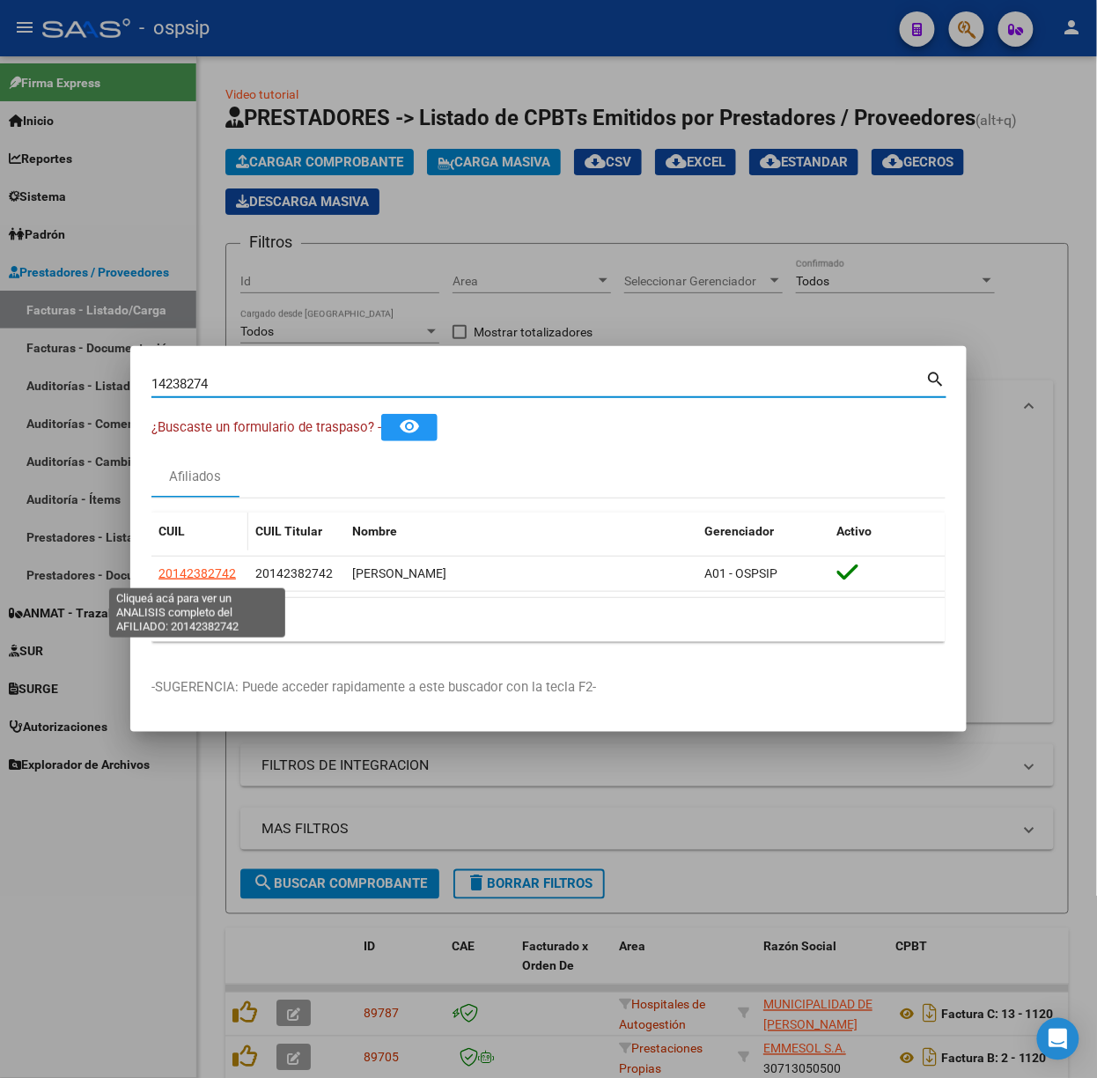
click at [196, 569] on span "20142382742" at bounding box center [198, 573] width 78 height 14
type textarea "20142382742"
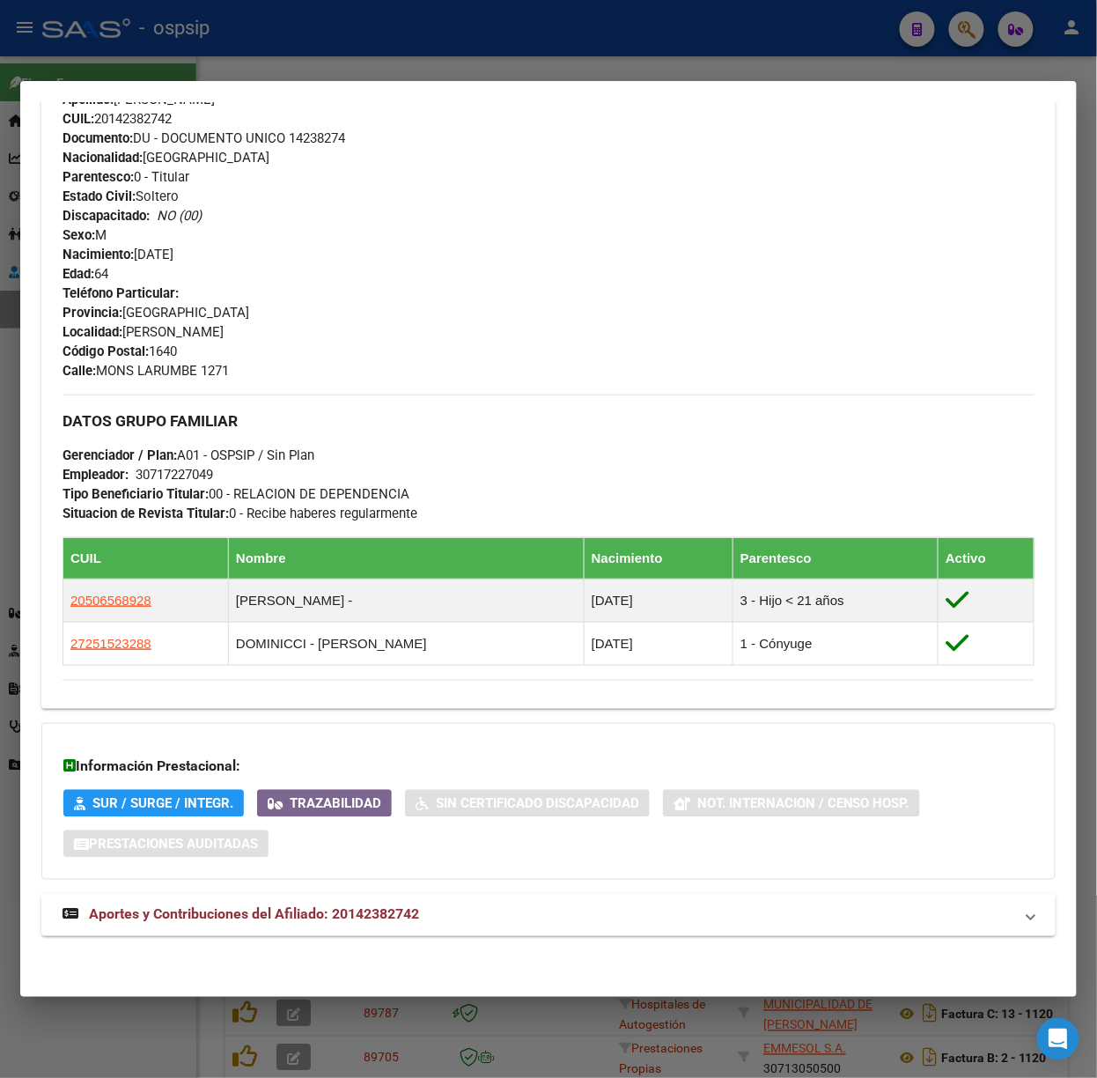
click at [346, 927] on mat-expansion-panel-header "Aportes y Contribuciones del Afiliado: 20142382742" at bounding box center [548, 915] width 1015 height 42
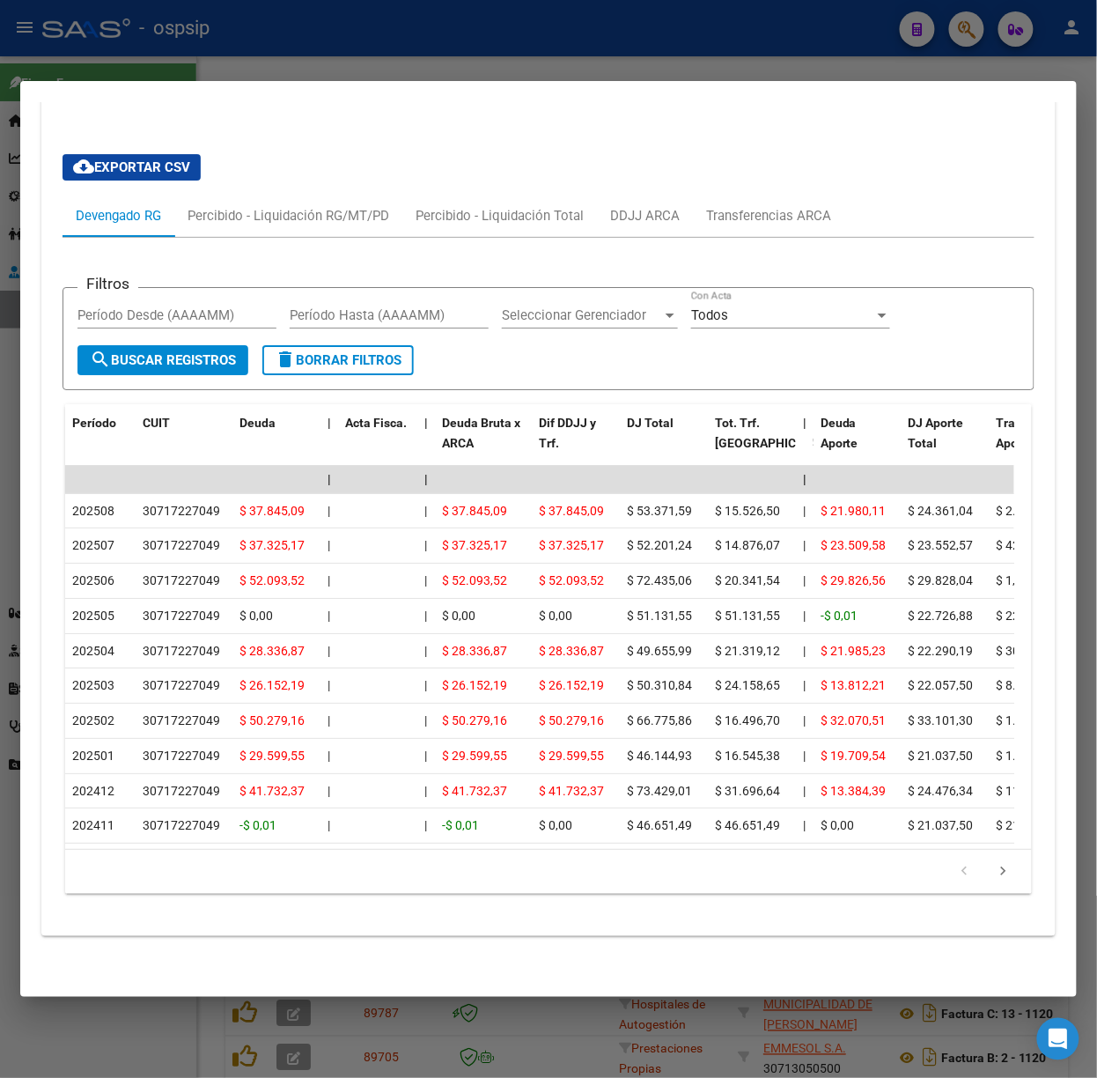
scroll to position [1498, 0]
click at [409, 92] on mat-dialog-container "Análisis Afiliado - CUIL: 20142382742 DATOS PADRÓN ÁGIL: [PERSON_NAME] | ACTIVO…" at bounding box center [548, 539] width 1057 height 916
click at [388, 65] on div at bounding box center [548, 539] width 1097 height 1078
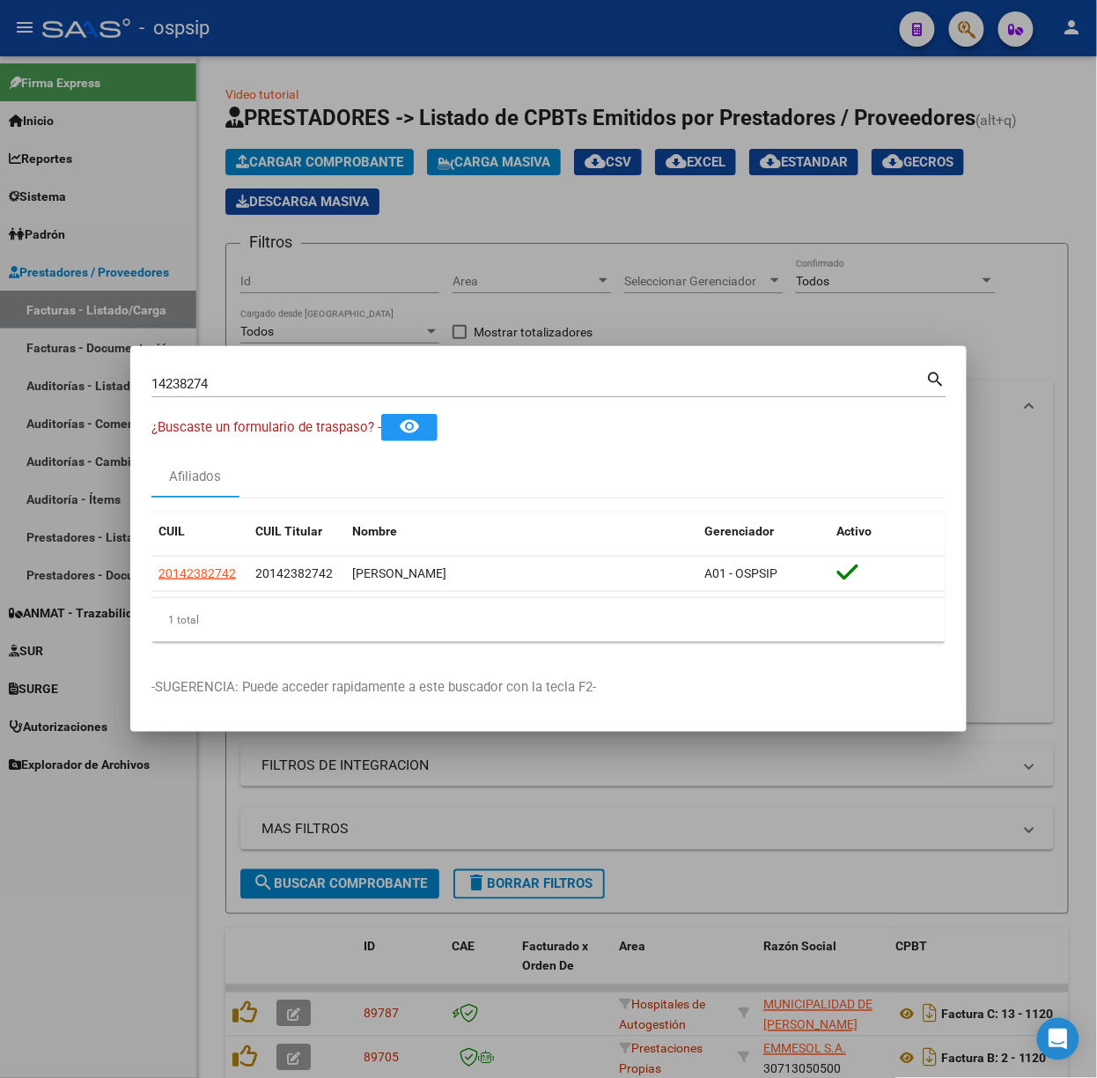
click at [322, 396] on div "14238274 Buscar (apellido, dni, cuil, [PERSON_NAME], cuit, obra social)" at bounding box center [538, 384] width 775 height 26
click at [324, 378] on input "14238274" at bounding box center [538, 384] width 775 height 16
type input "33524511"
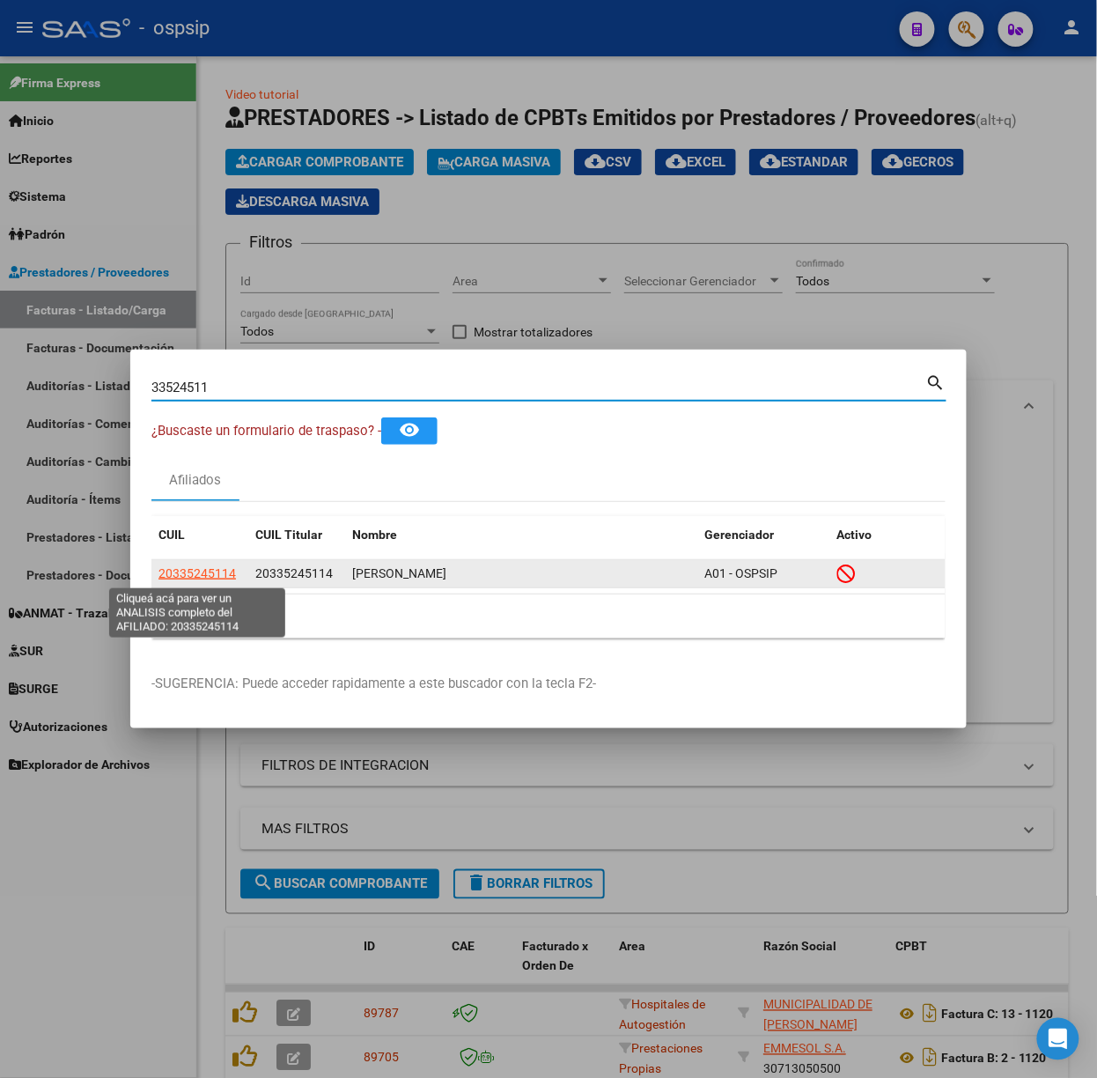
click at [181, 571] on span "20335245114" at bounding box center [198, 573] width 78 height 14
type textarea "20335245114"
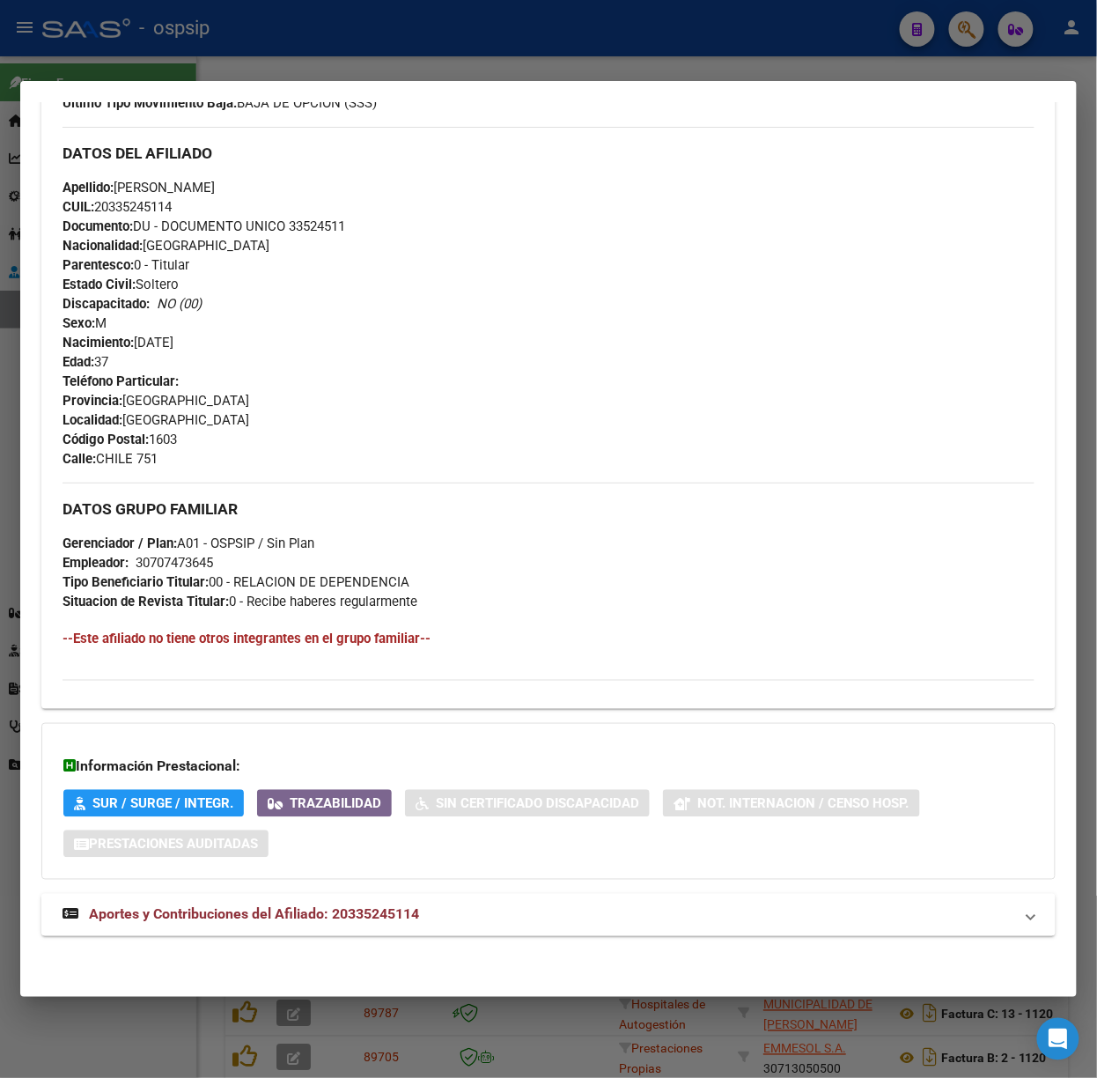
click at [410, 920] on span "Aportes y Contribuciones del Afiliado: 20335245114" at bounding box center [254, 914] width 330 height 17
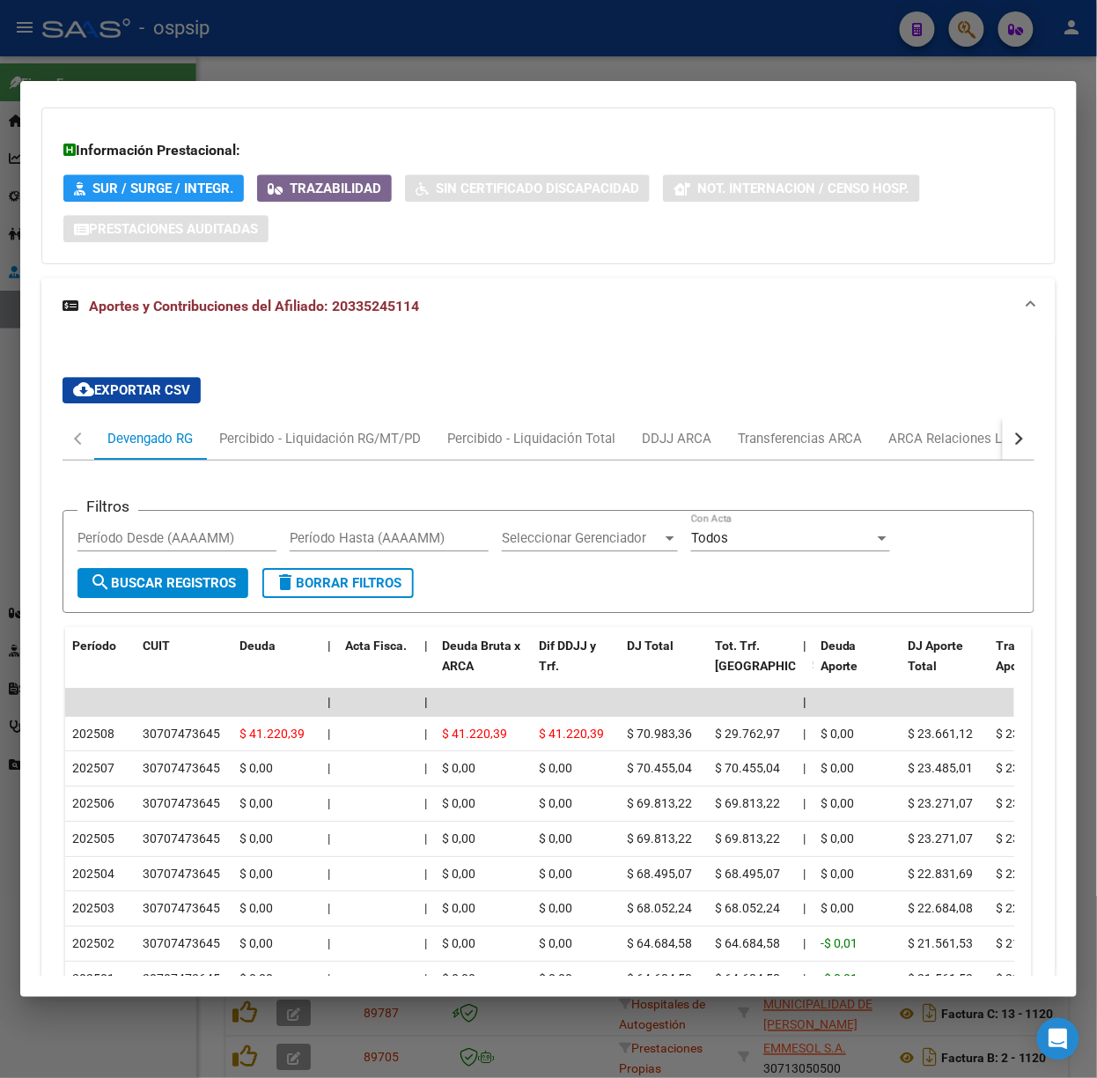
scroll to position [1396, 0]
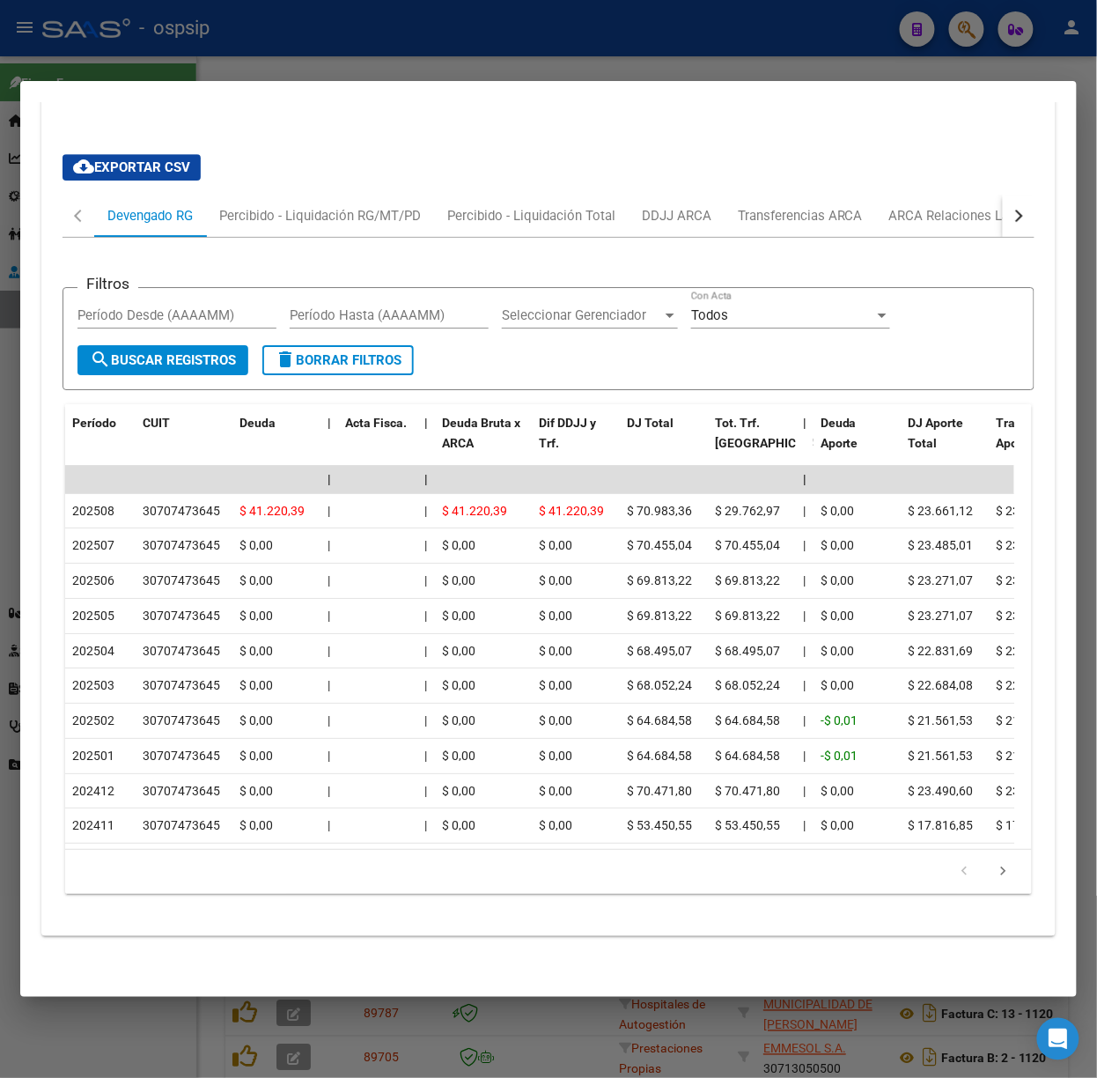
click at [285, 70] on div at bounding box center [548, 539] width 1097 height 1078
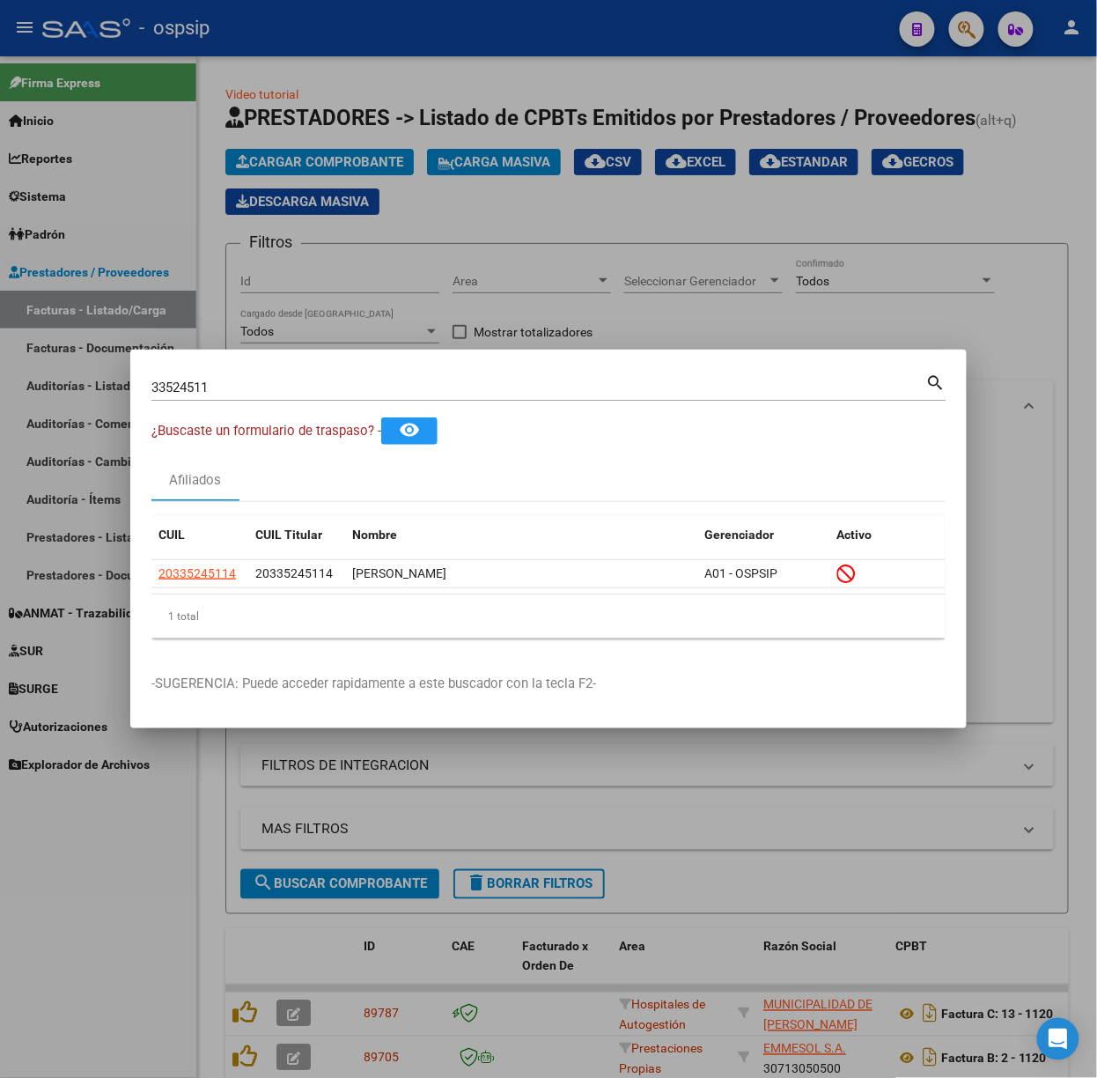
click at [308, 385] on input "33524511" at bounding box center [538, 388] width 775 height 16
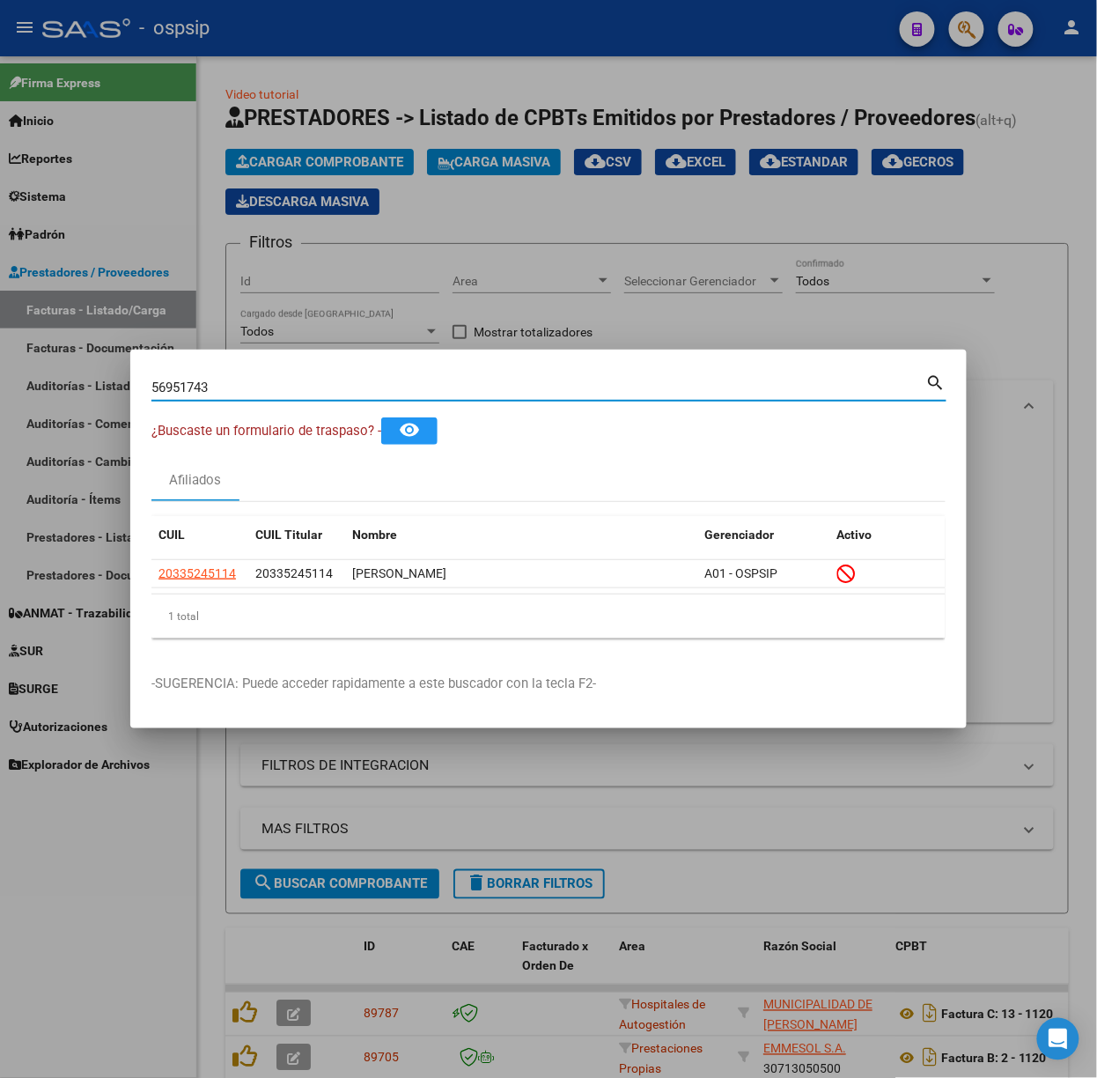
type input "56951743"
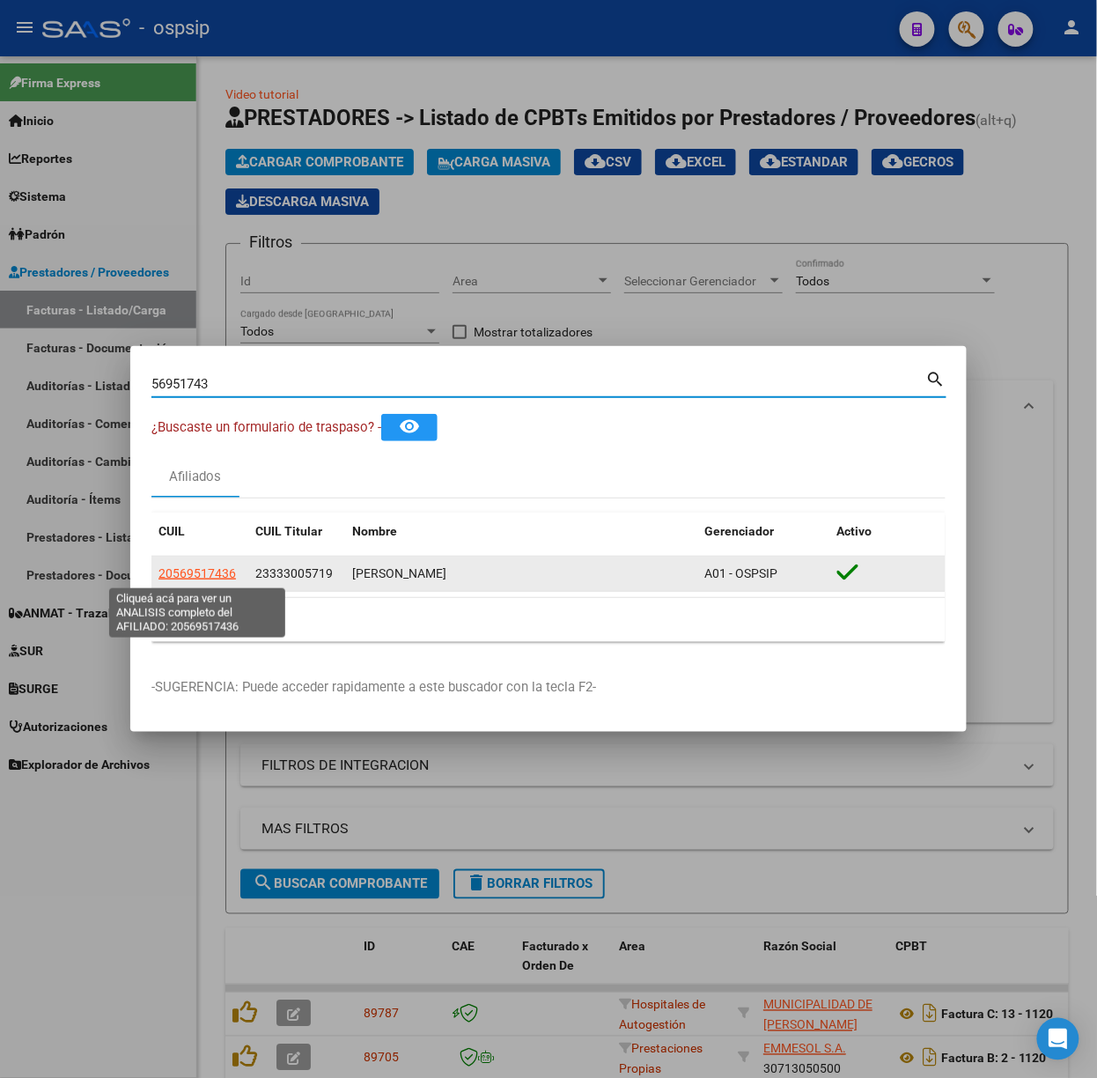
click at [226, 568] on span "20569517436" at bounding box center [198, 573] width 78 height 14
type textarea "20569517436"
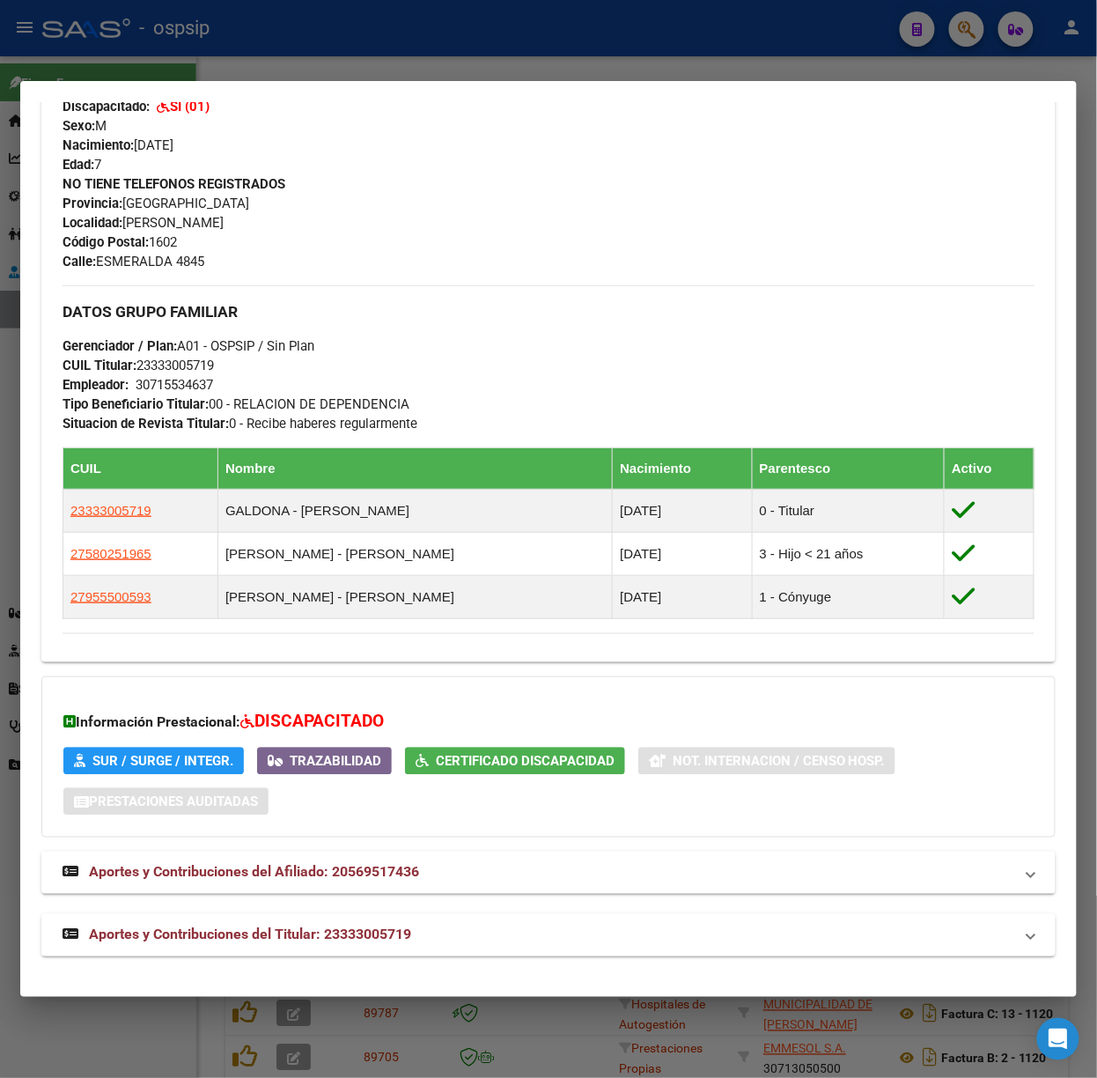
click at [392, 949] on mat-expansion-panel-header "Aportes y Contribuciones del Titular: 23333005719" at bounding box center [548, 935] width 1015 height 42
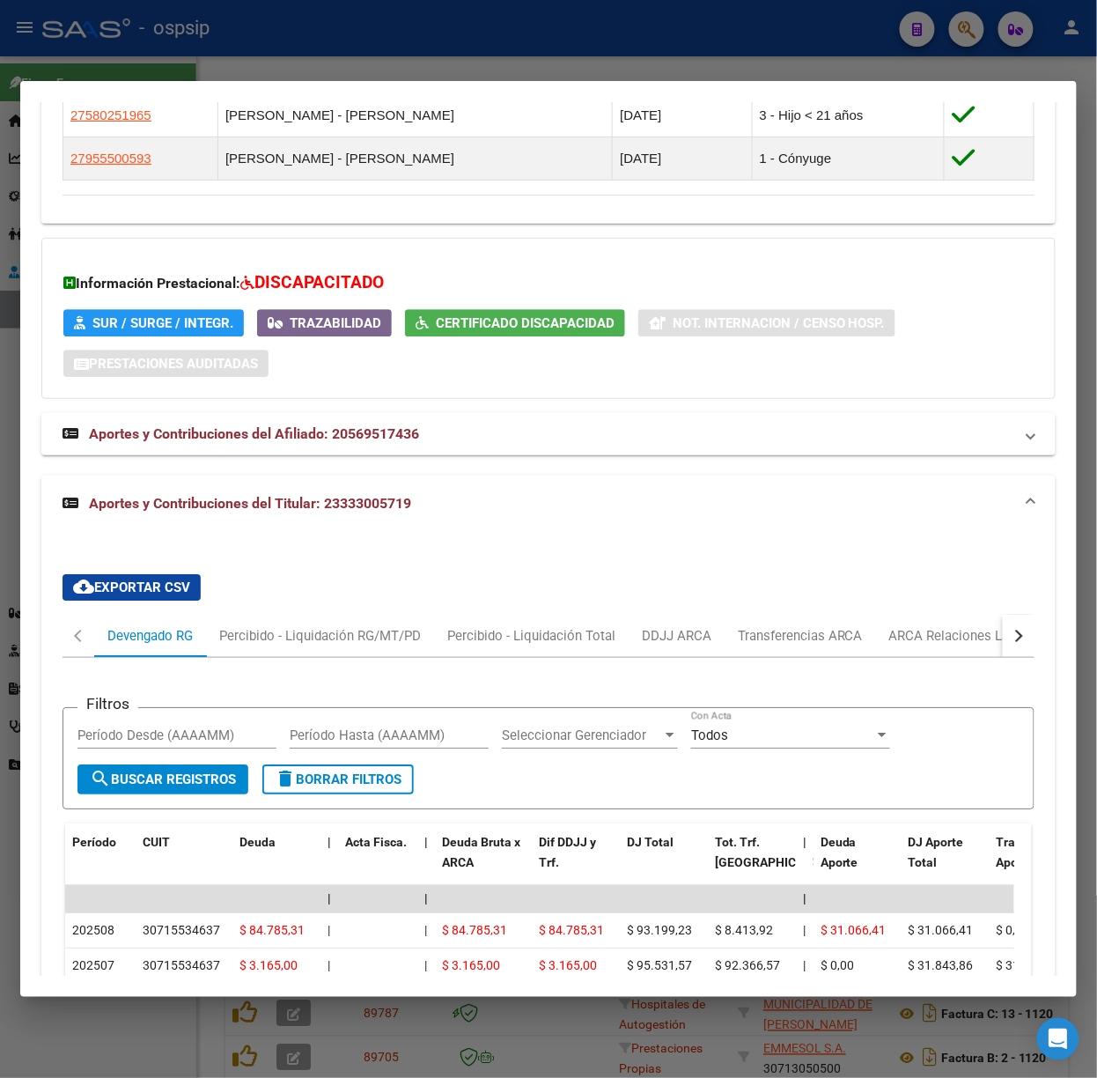
scroll to position [1607, 0]
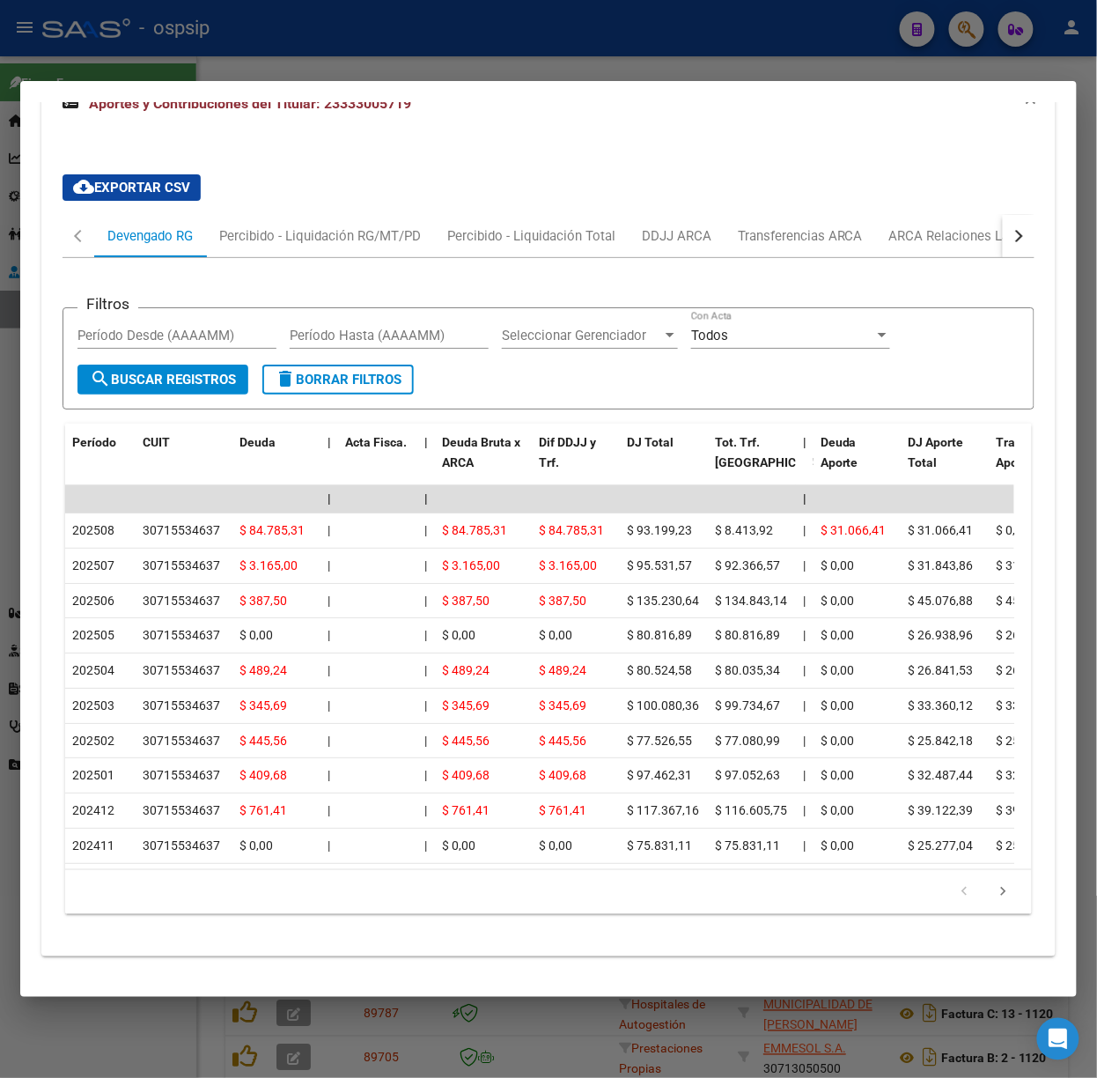
click at [241, 61] on div at bounding box center [548, 539] width 1097 height 1078
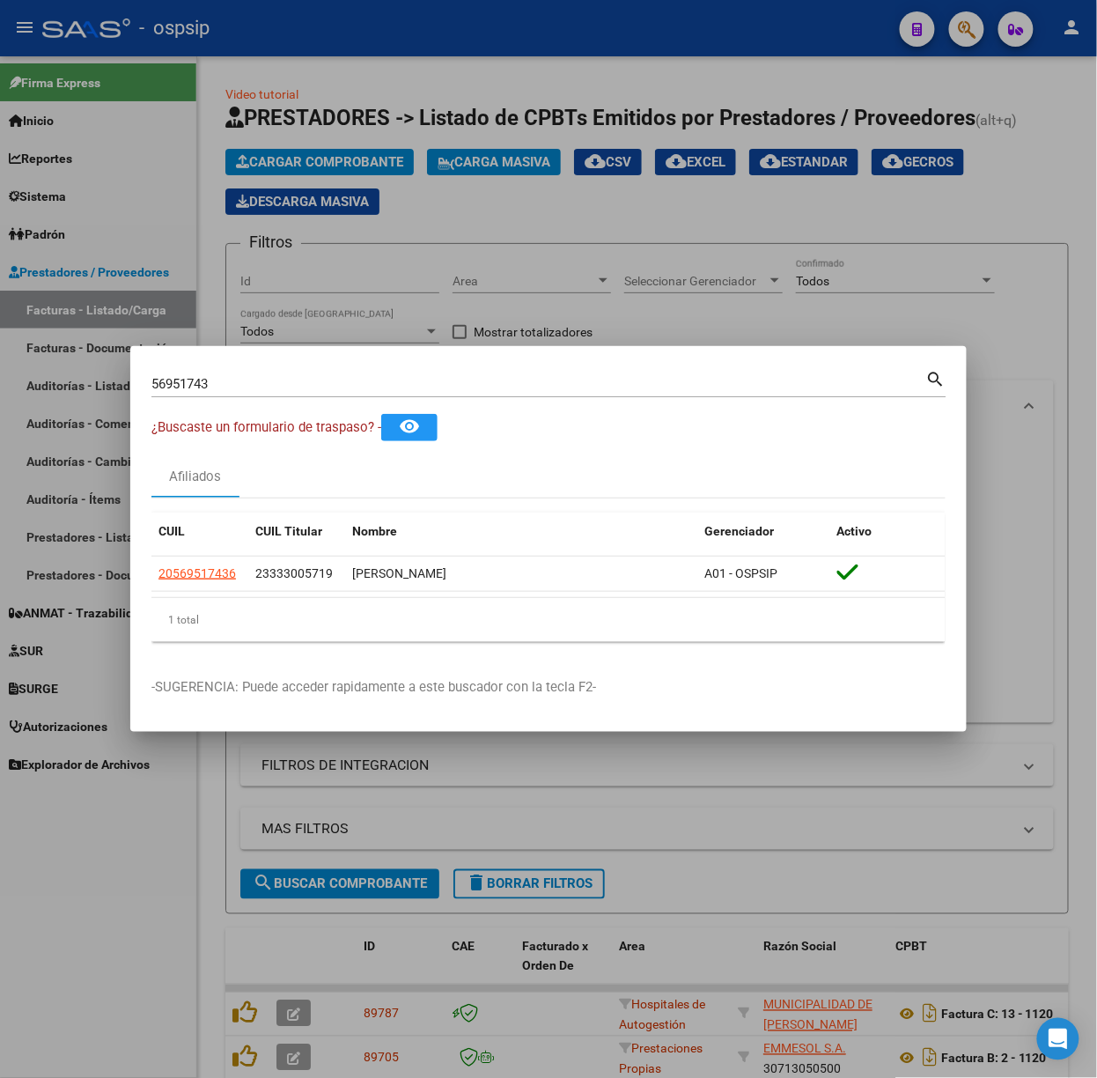
click at [276, 363] on mat-dialog-container "56951743 Buscar (apellido, dni, cuil, nro traspaso, cuit, obra social) search ¿…" at bounding box center [548, 539] width 837 height 386
click at [278, 372] on div "56951743 Buscar (apellido, dni, [PERSON_NAME], [PERSON_NAME], cuit, obra social)" at bounding box center [538, 384] width 775 height 26
click at [287, 378] on input "56951743" at bounding box center [538, 384] width 775 height 16
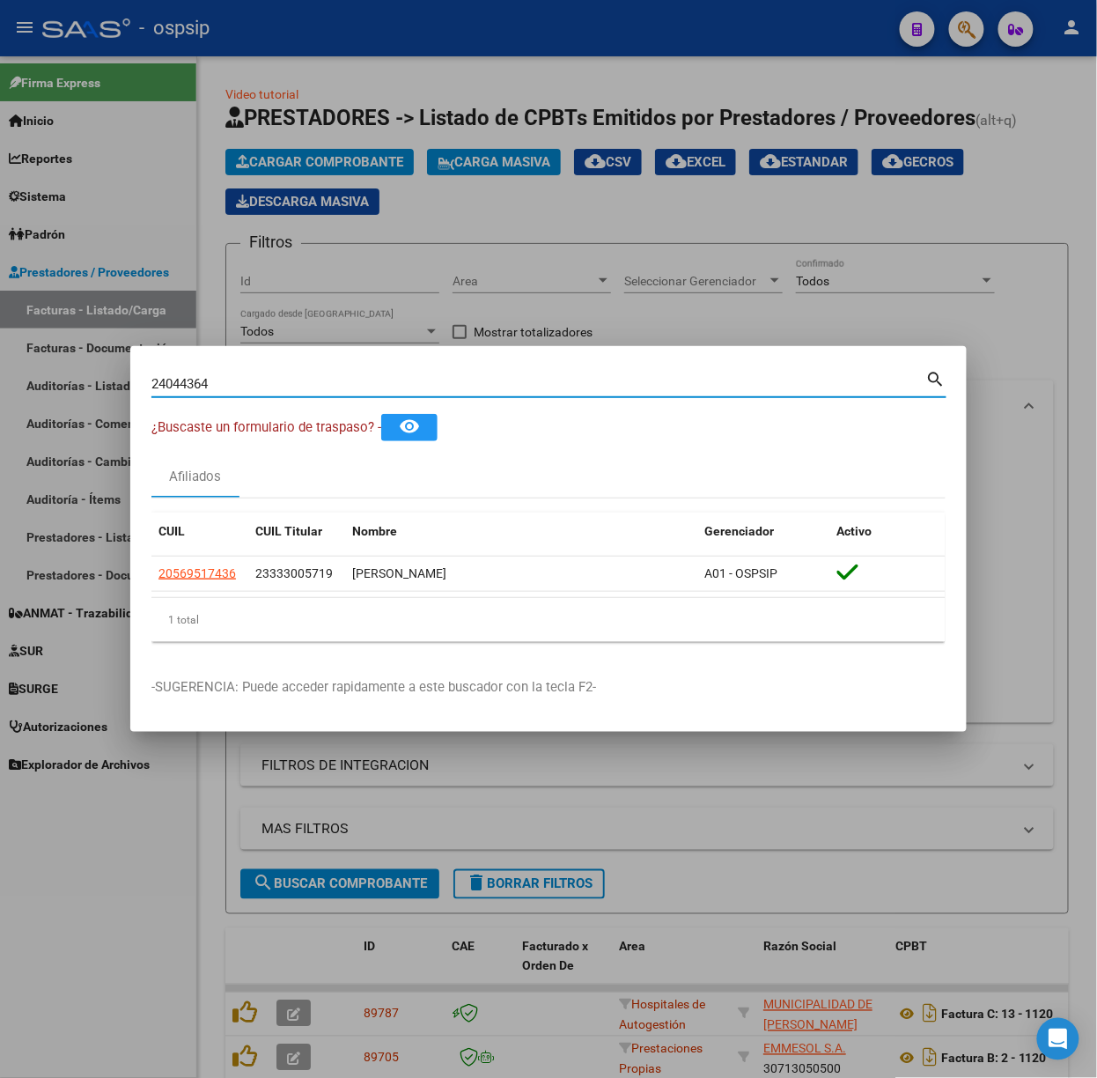
type input "24044364"
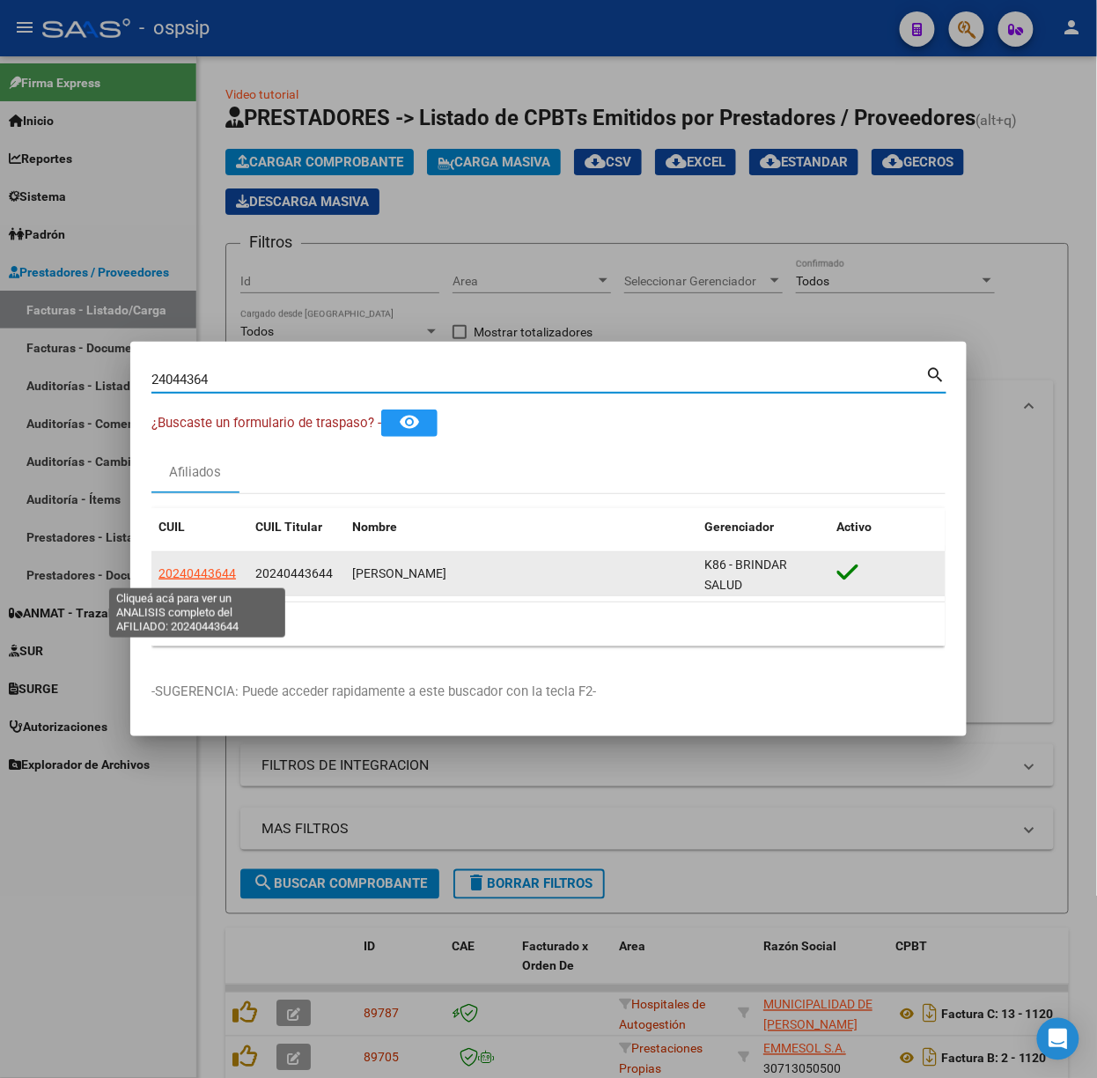
click at [215, 571] on span "20240443644" at bounding box center [198, 573] width 78 height 14
type textarea "20240443644"
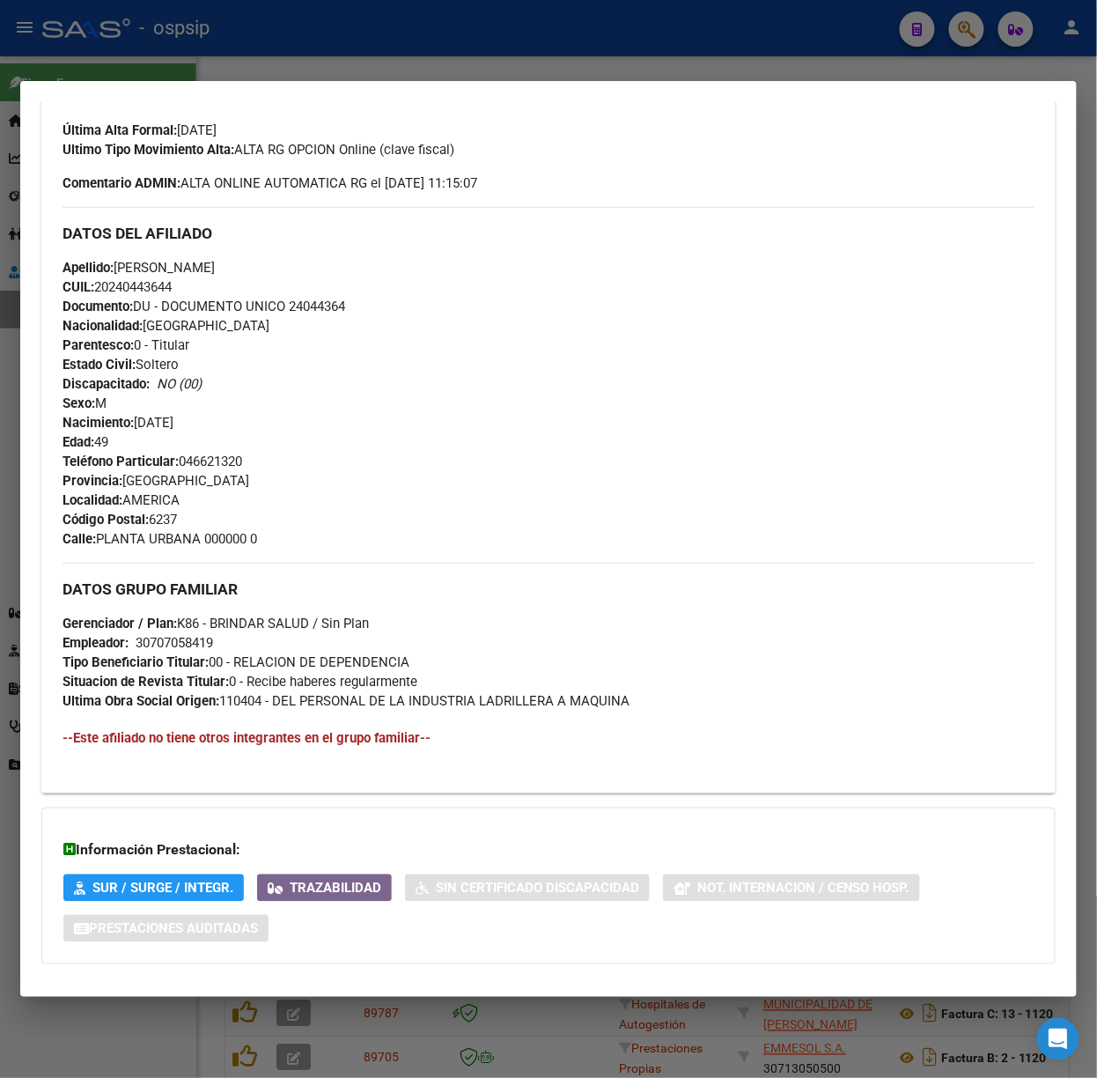
scroll to position [555, 0]
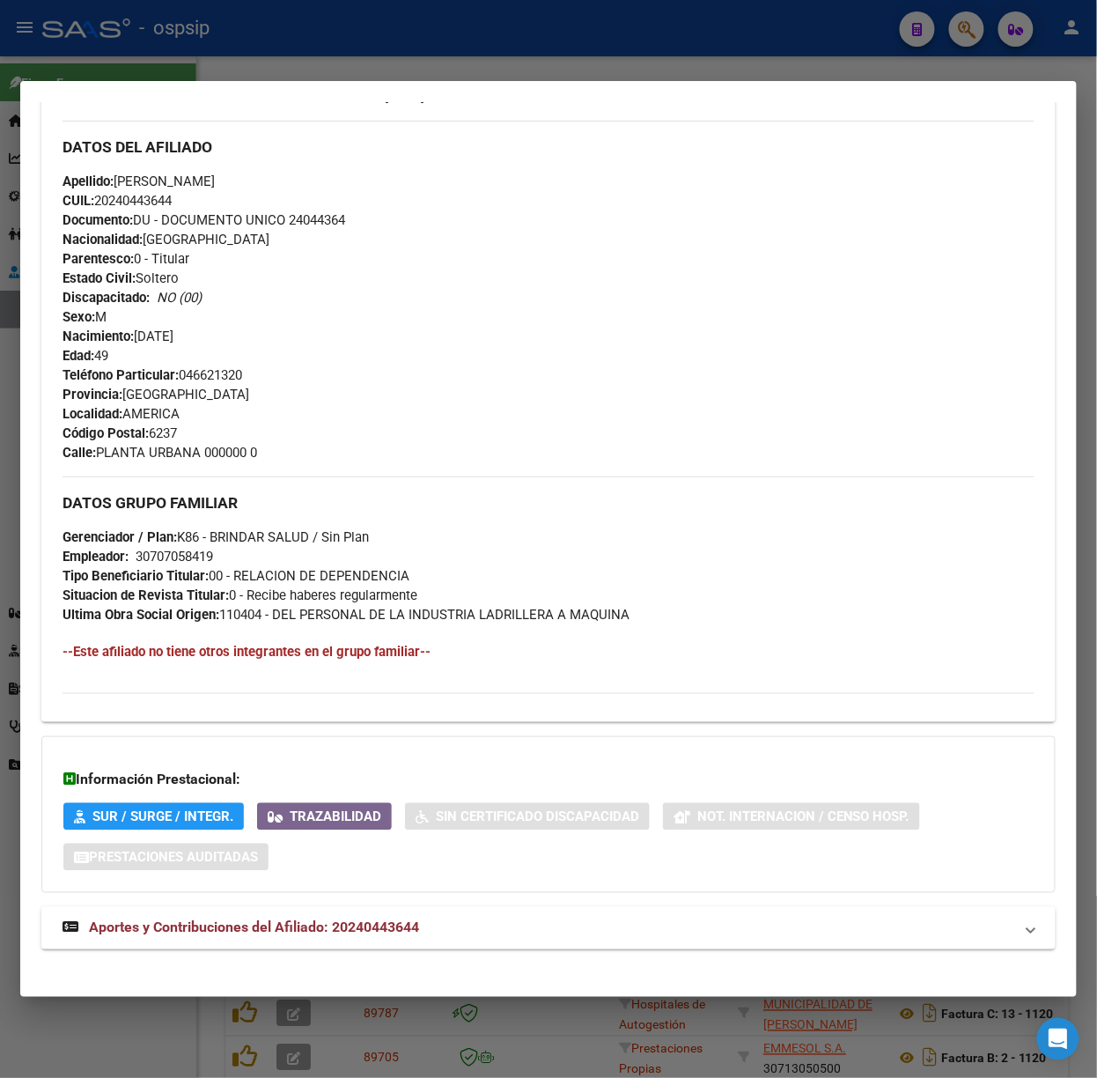
click at [392, 918] on strong "Aportes y Contribuciones del Afiliado: 20240443644" at bounding box center [241, 928] width 357 height 21
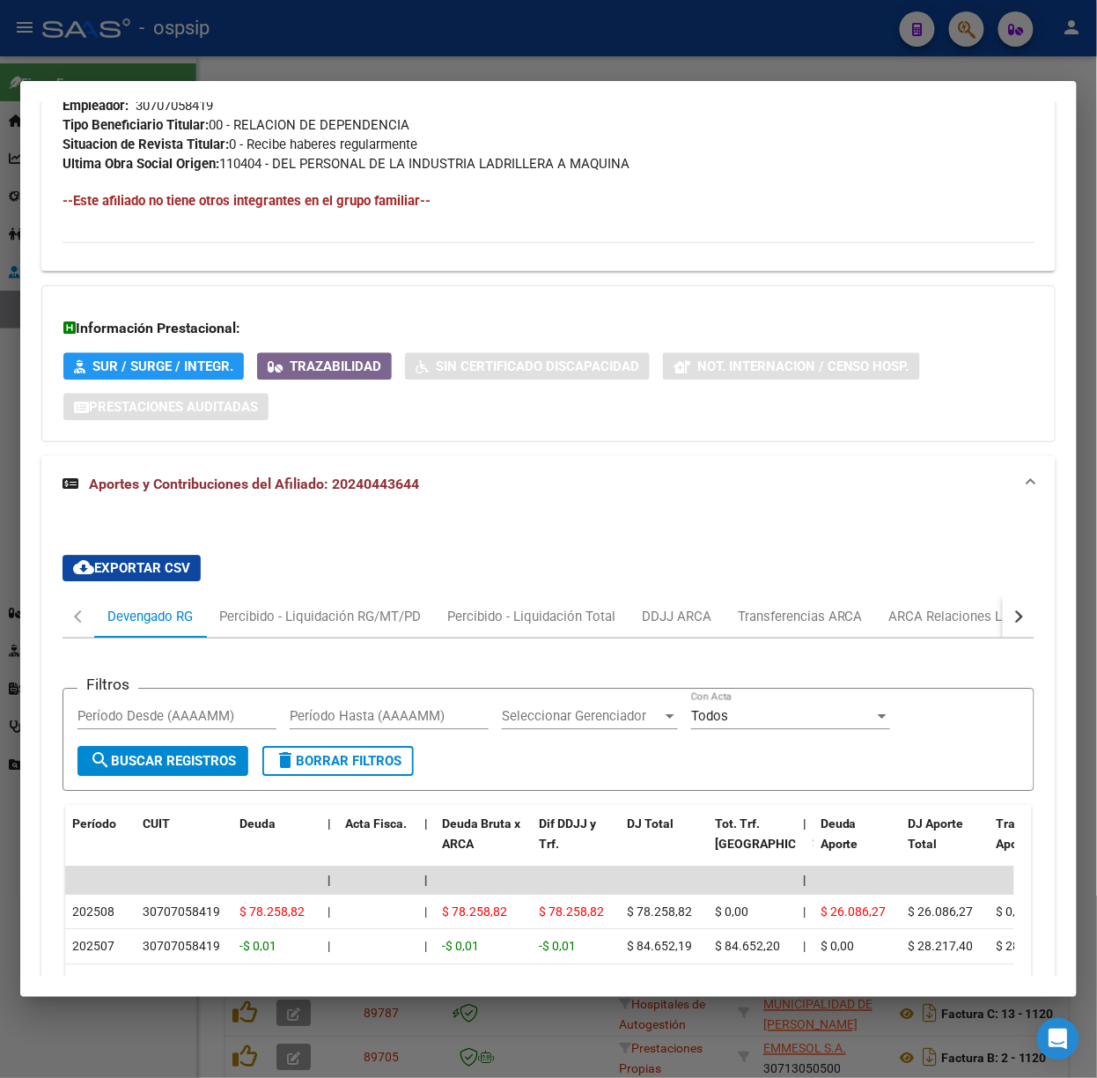
scroll to position [1241, 0]
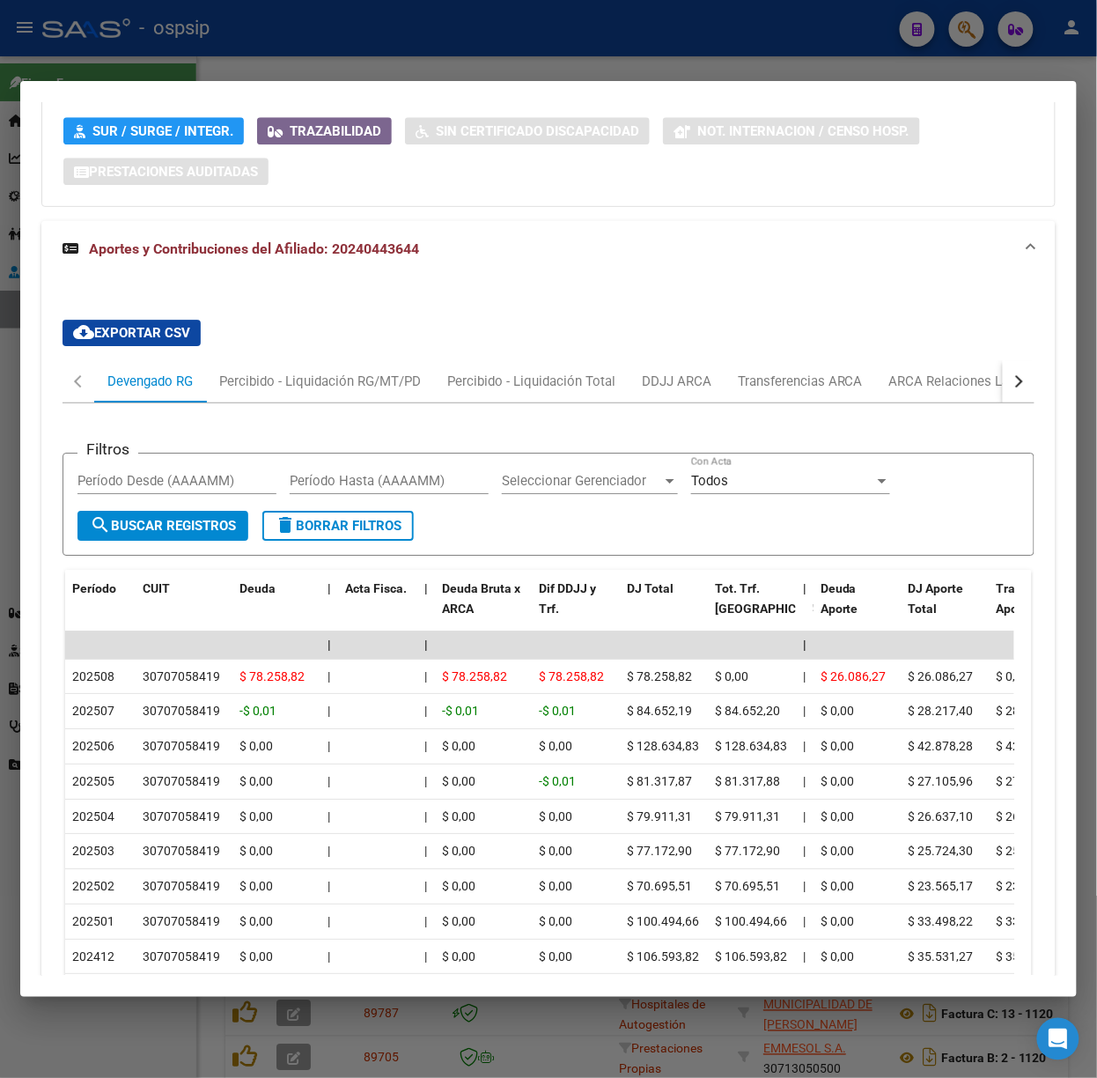
click at [162, 75] on div at bounding box center [548, 539] width 1097 height 1078
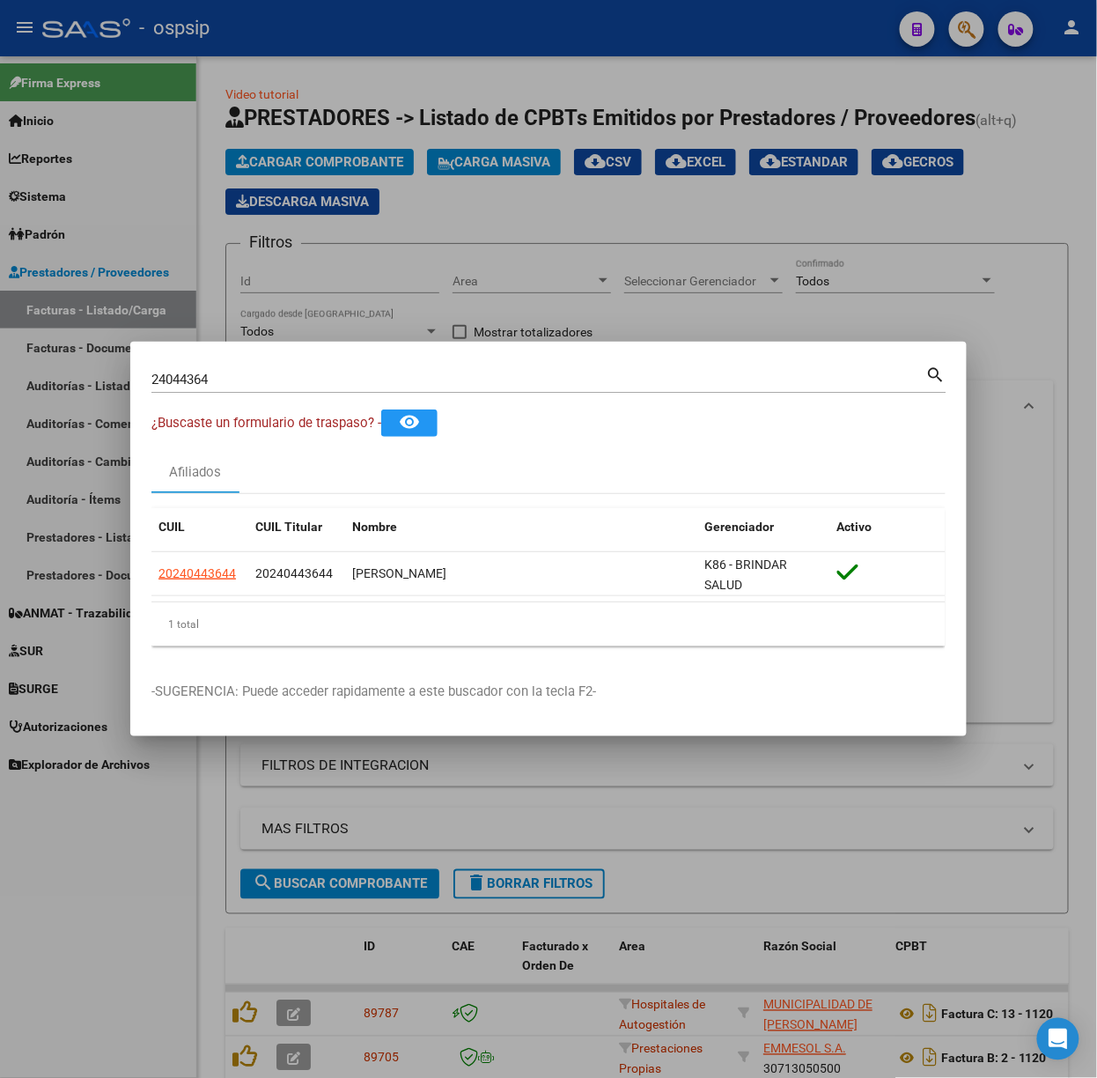
click at [252, 393] on div "24044364 Buscar (apellido, dni, [PERSON_NAME], [PERSON_NAME], cuit, obra social…" at bounding box center [548, 386] width 795 height 47
click at [238, 382] on input "24044364" at bounding box center [538, 380] width 775 height 16
type input "11888841"
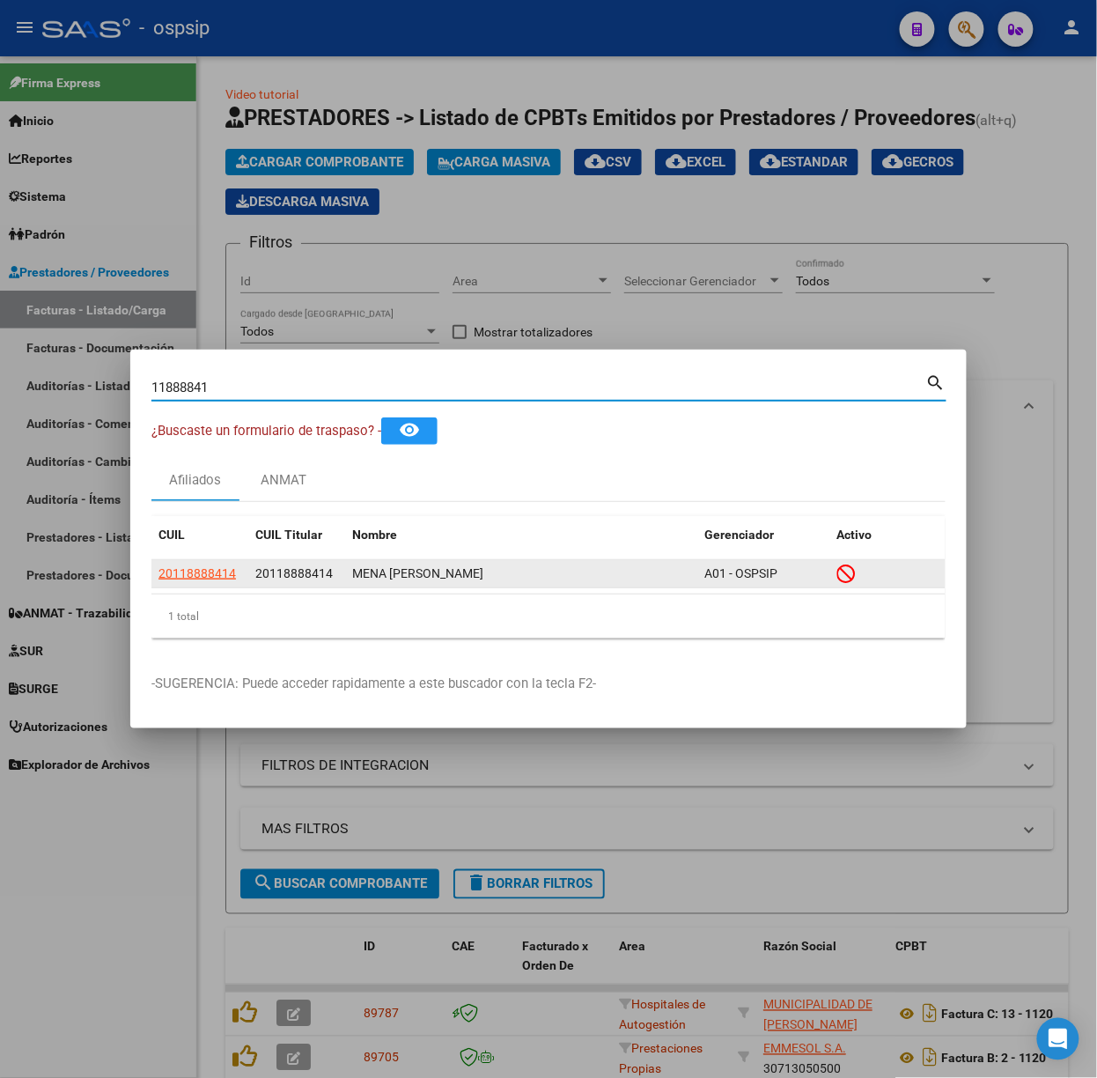
click at [202, 574] on span "20118888414" at bounding box center [198, 573] width 78 height 14
type textarea "20118888414"
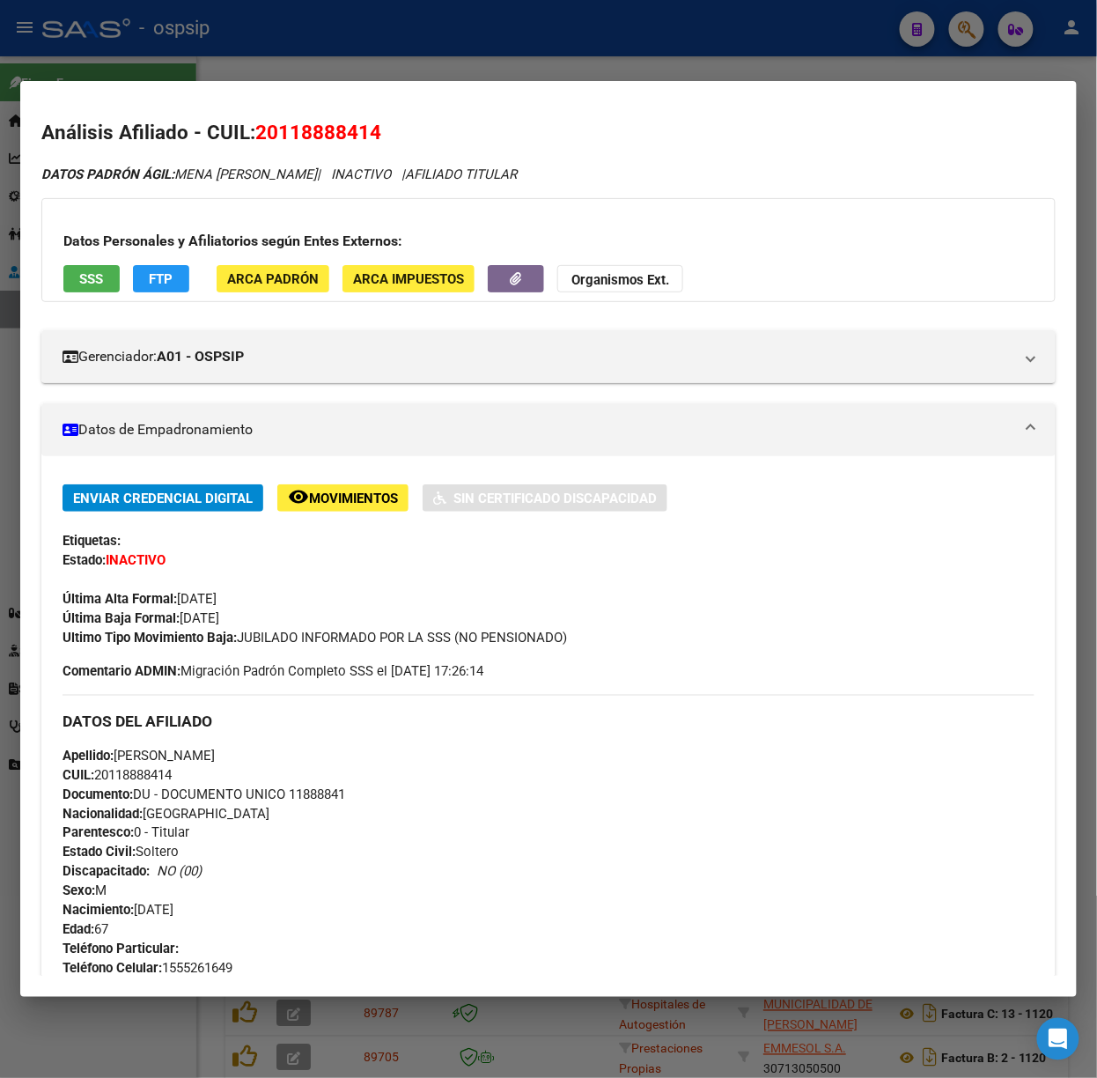
scroll to position [589, 0]
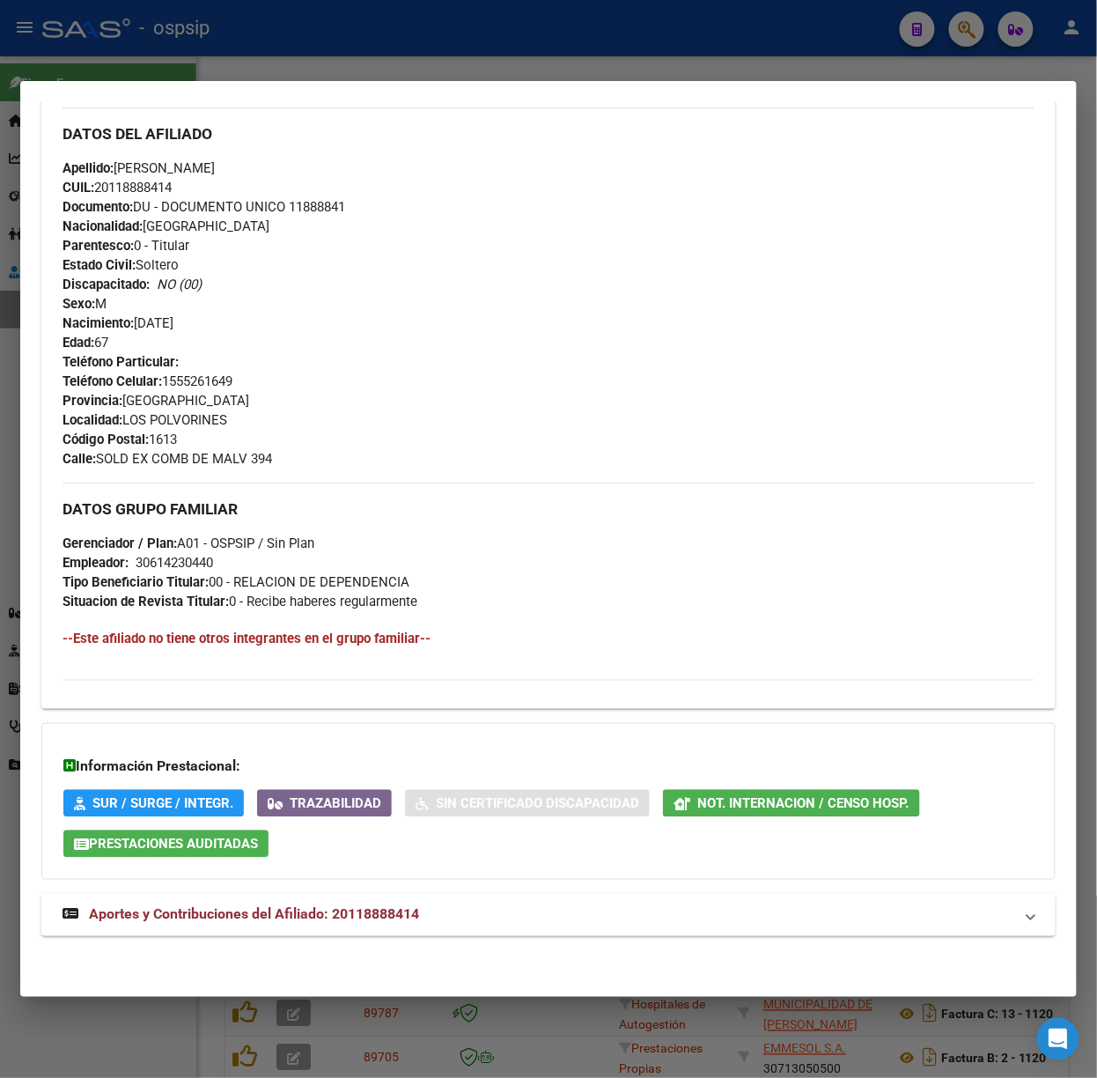
click at [385, 899] on mat-expansion-panel-header "Aportes y Contribuciones del Afiliado: 20118888414" at bounding box center [548, 915] width 1015 height 42
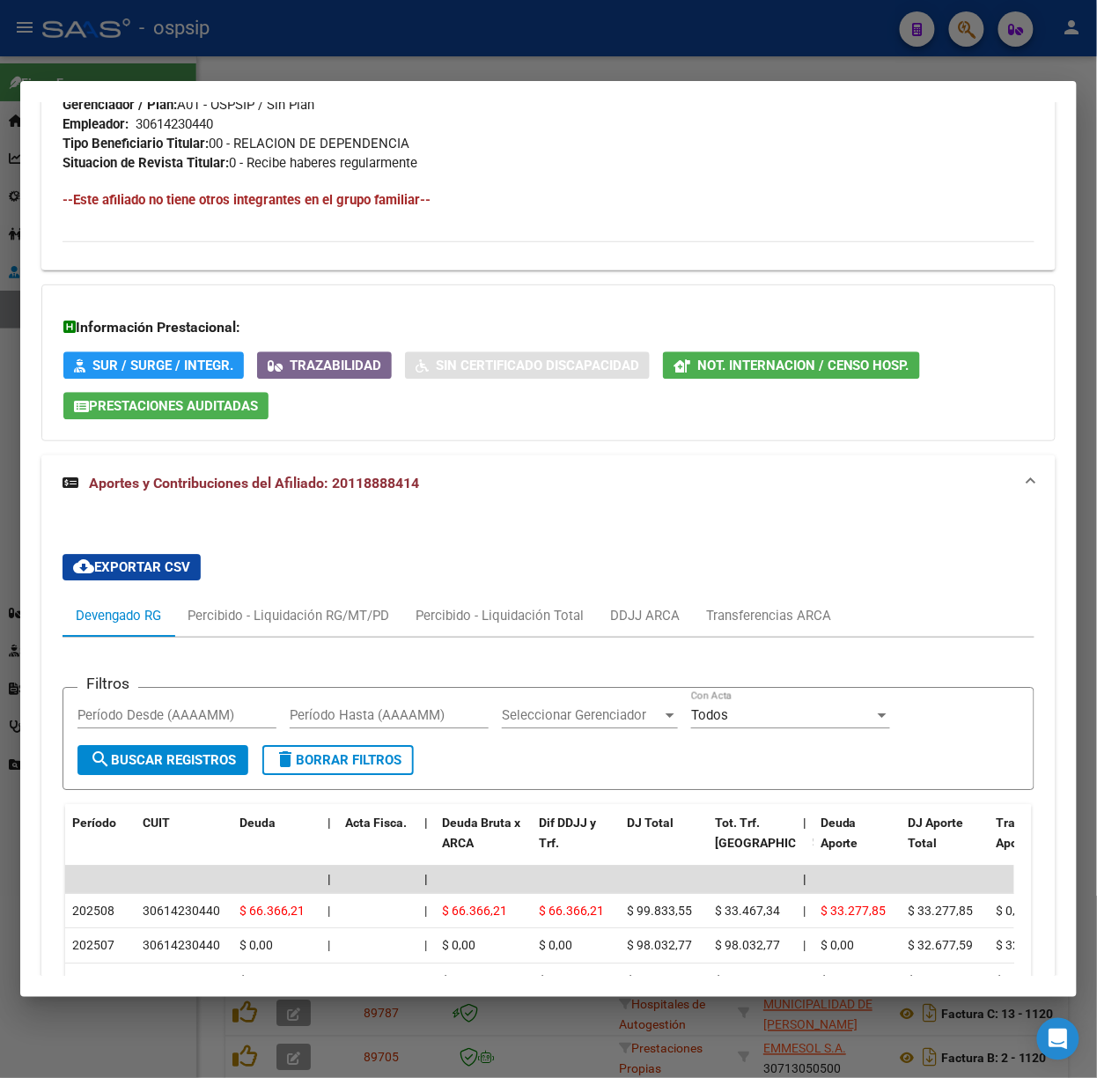
scroll to position [0, 0]
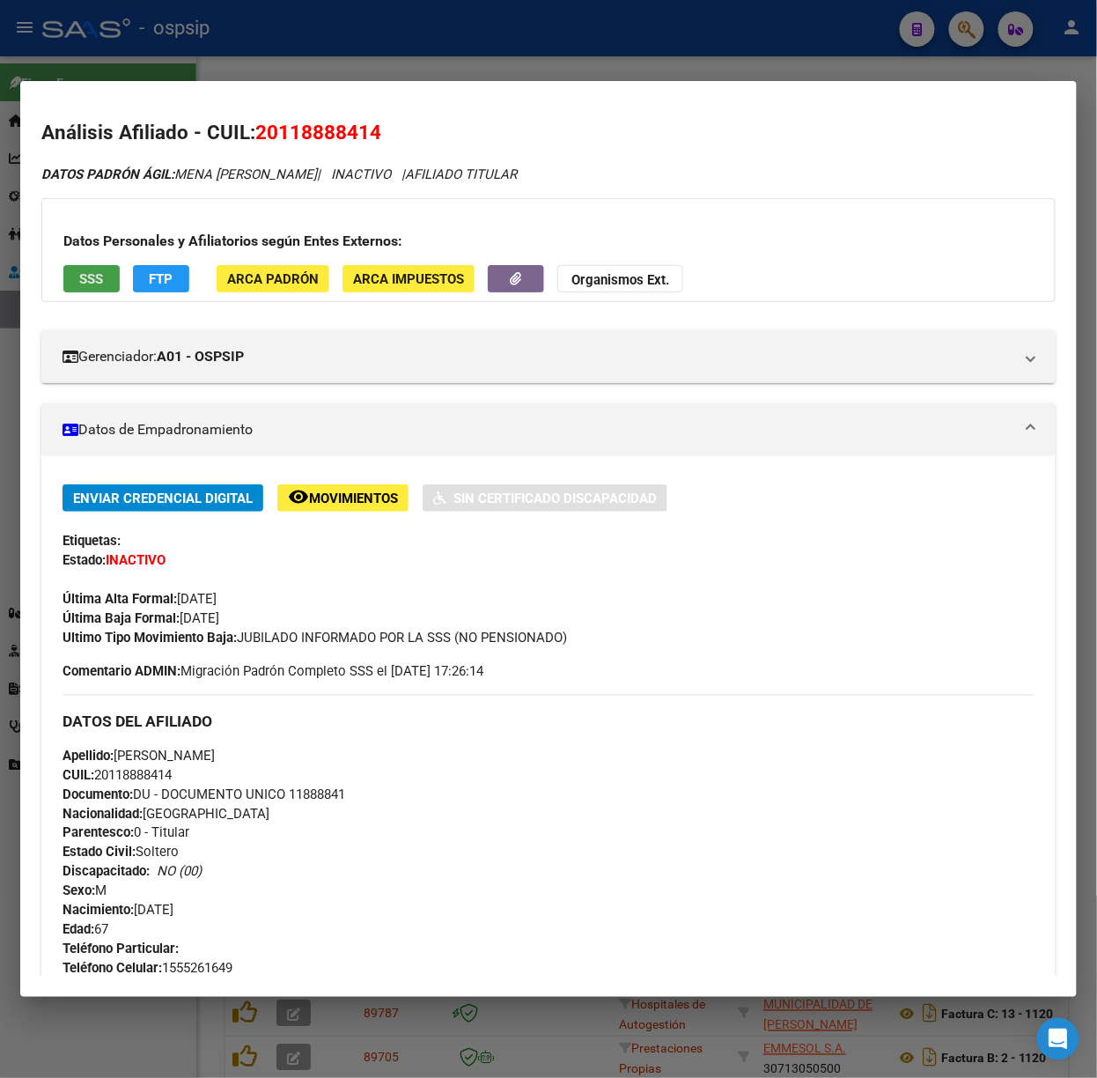
click at [103, 291] on button "SSS" at bounding box center [91, 278] width 56 height 27
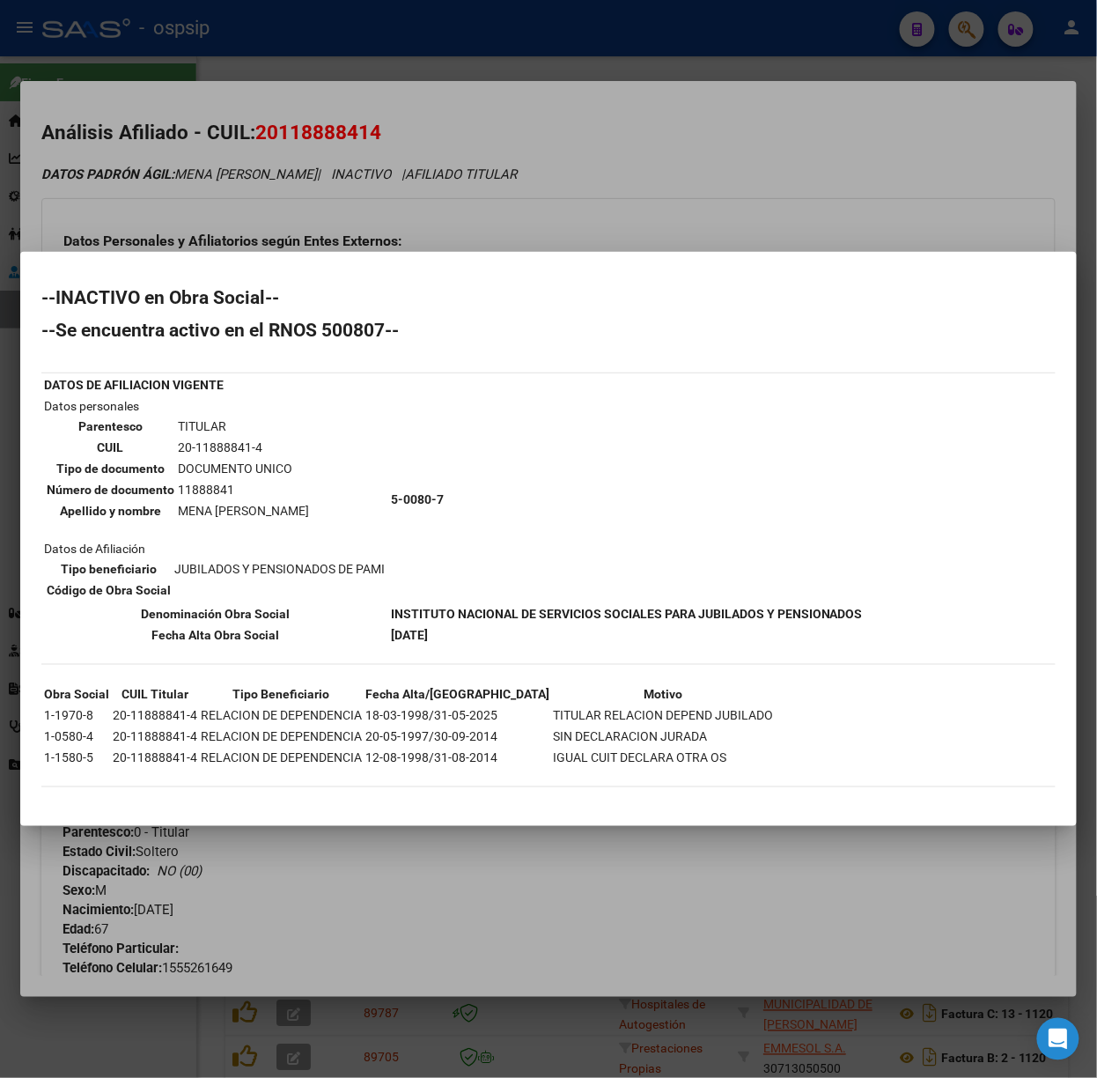
click at [412, 230] on div at bounding box center [548, 539] width 1097 height 1078
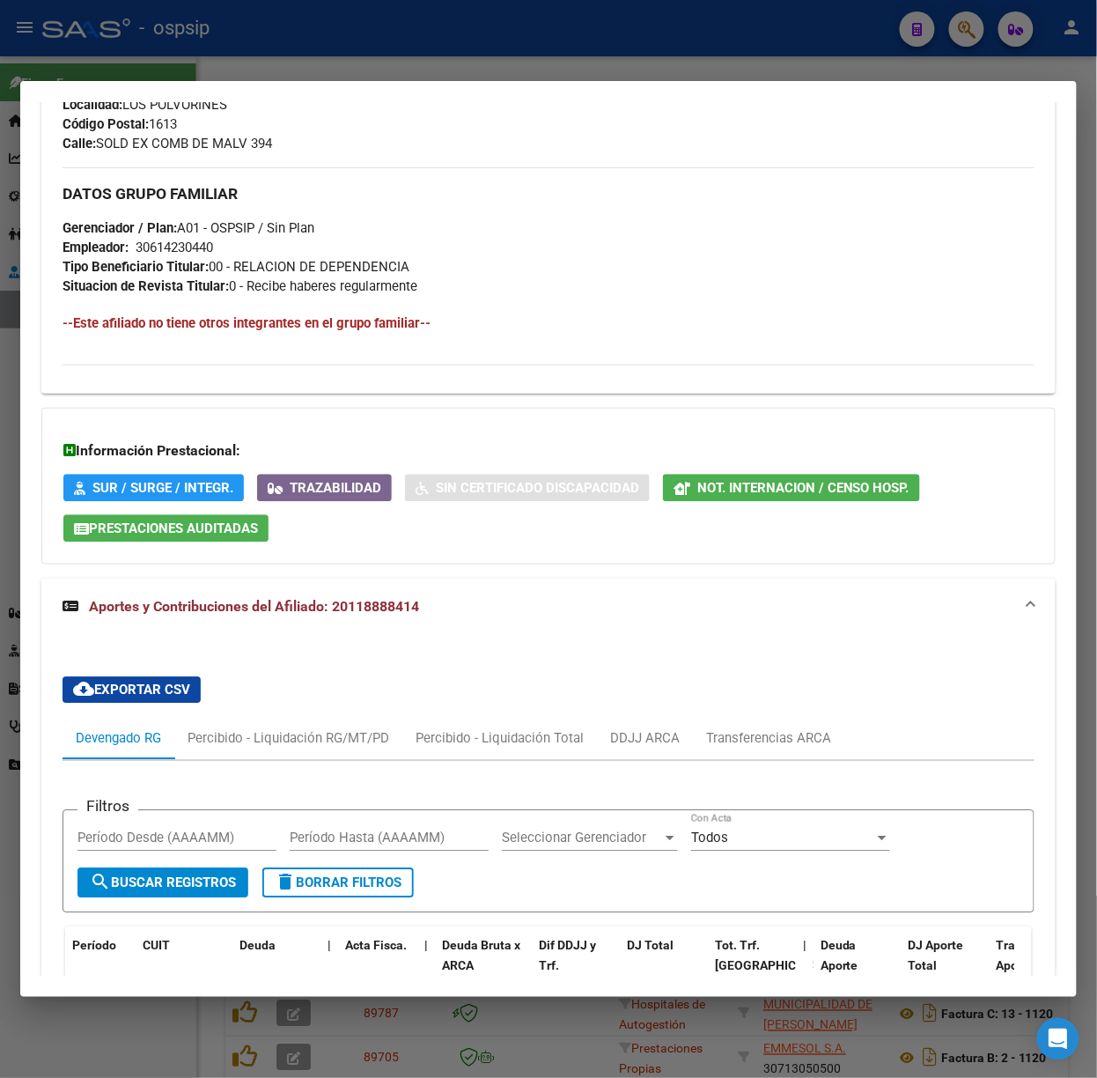
scroll to position [861, 0]
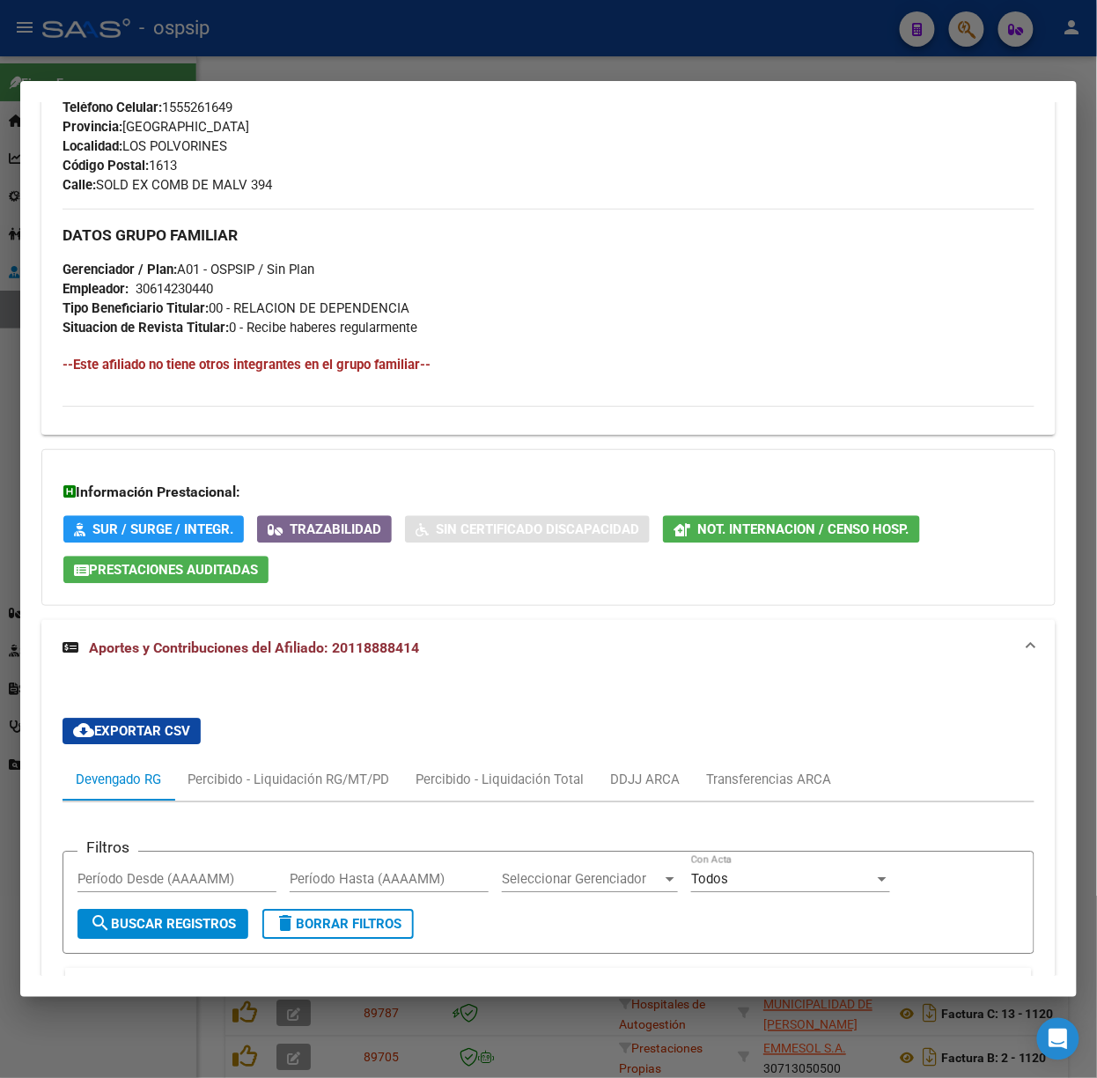
click at [374, 40] on div at bounding box center [548, 539] width 1097 height 1078
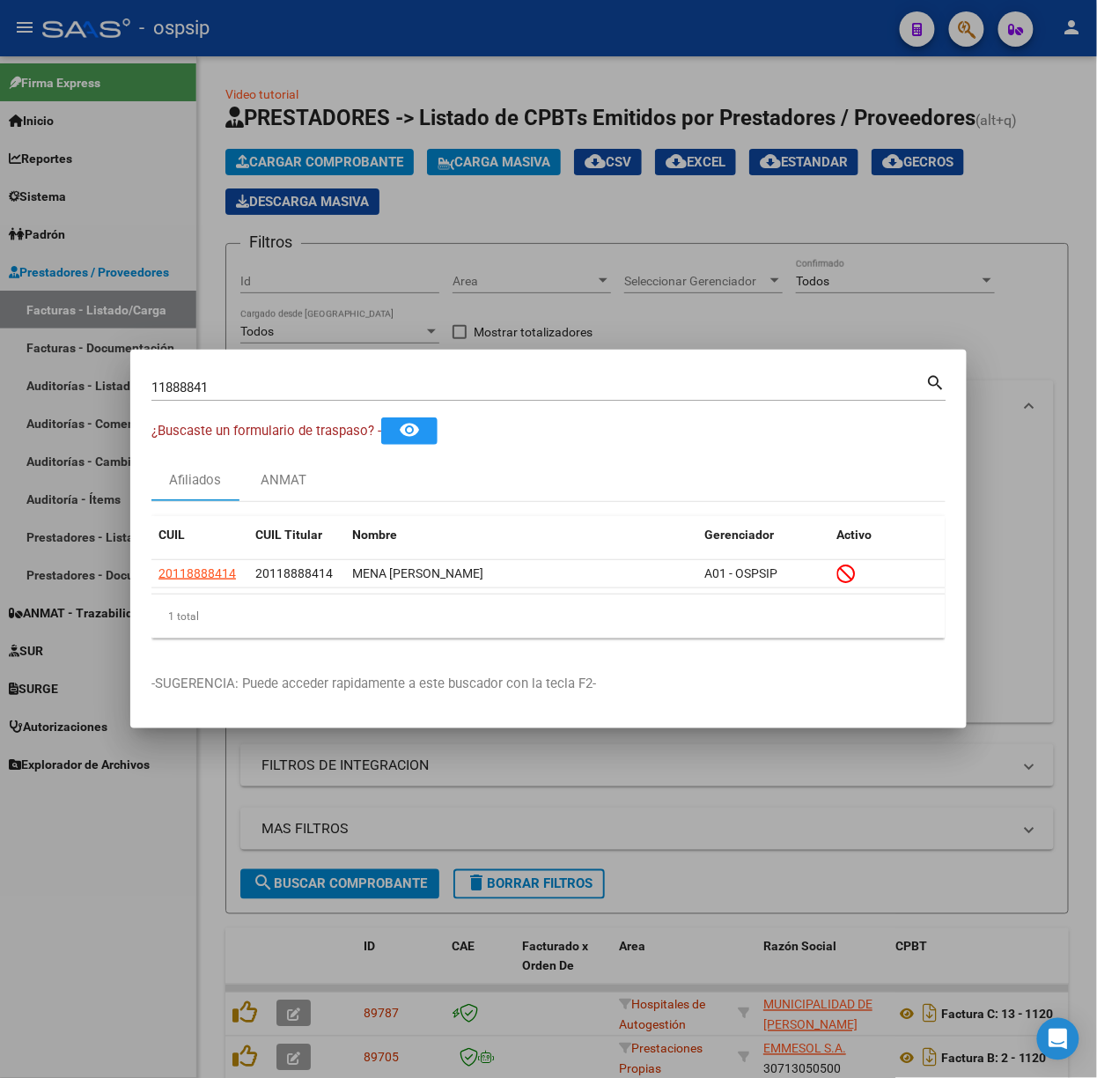
drag, startPoint x: 247, startPoint y: 395, endPoint x: 227, endPoint y: 386, distance: 21.7
click at [243, 393] on div "11888841 Buscar (apellido, dni, cuil, nro traspaso, cuit, obra social)" at bounding box center [538, 387] width 775 height 26
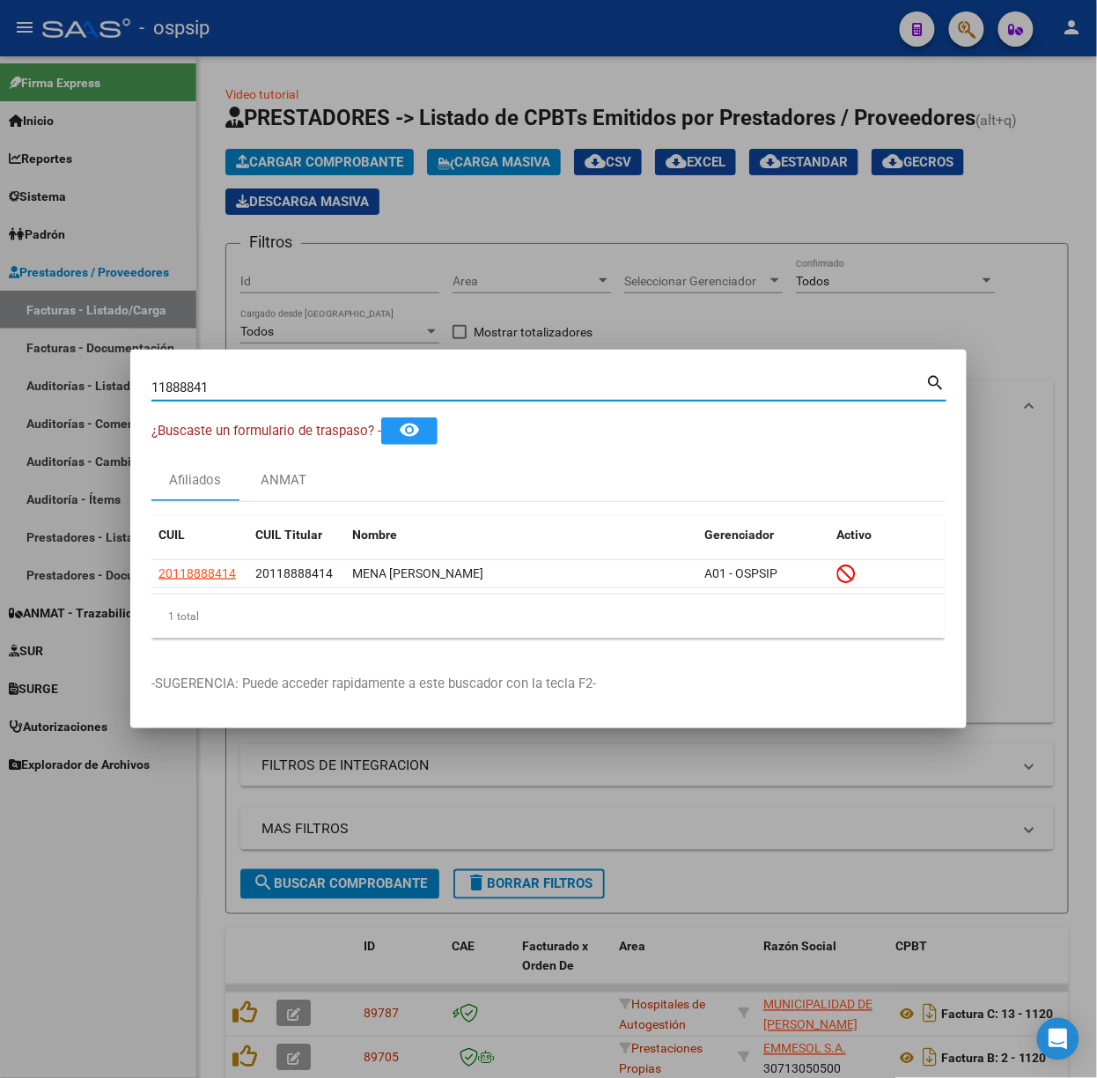
click at [227, 386] on input "11888841" at bounding box center [538, 388] width 775 height 16
type input "25422587"
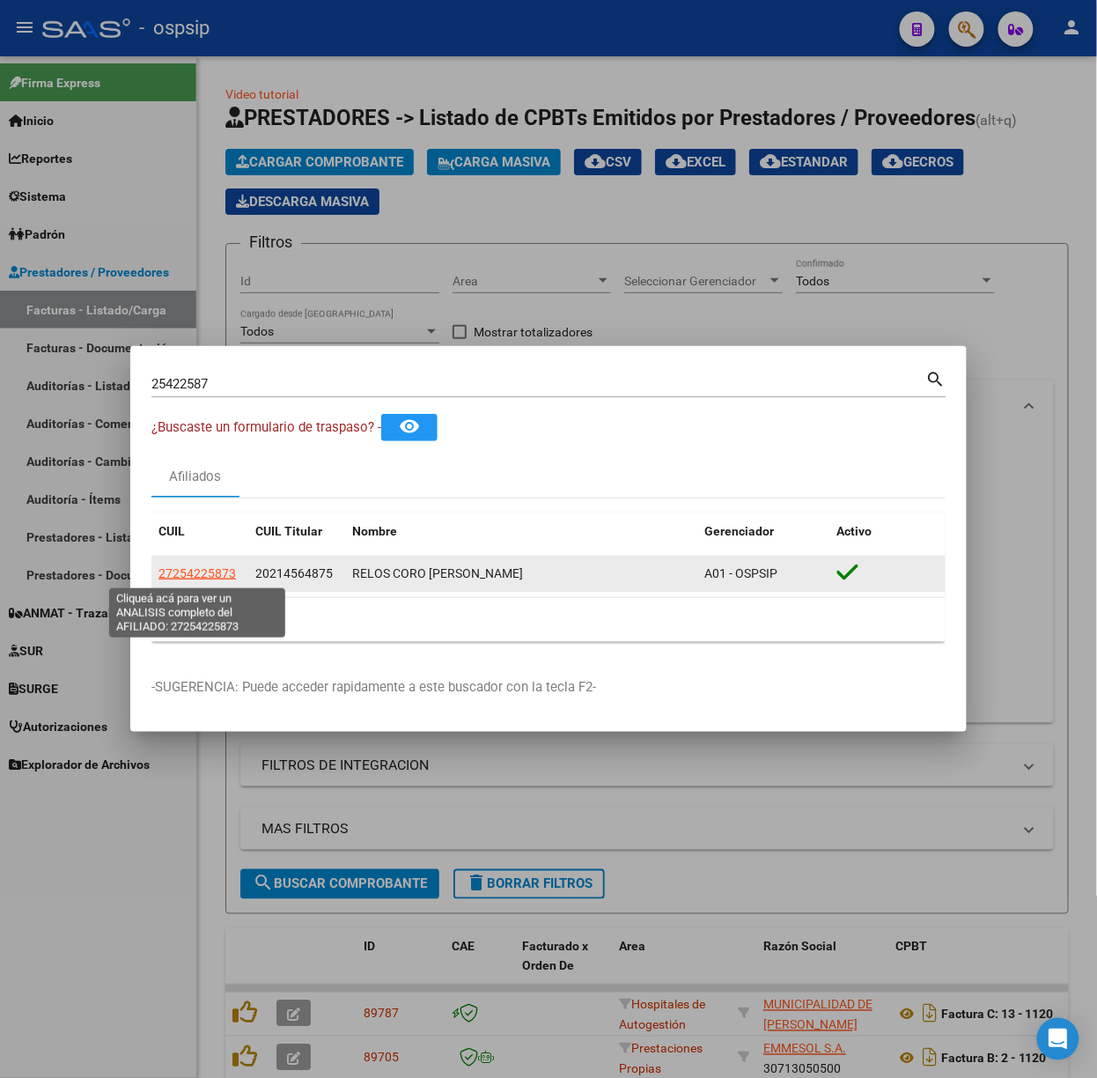
click at [181, 574] on span "27254225873" at bounding box center [198, 573] width 78 height 14
type textarea "27254225873"
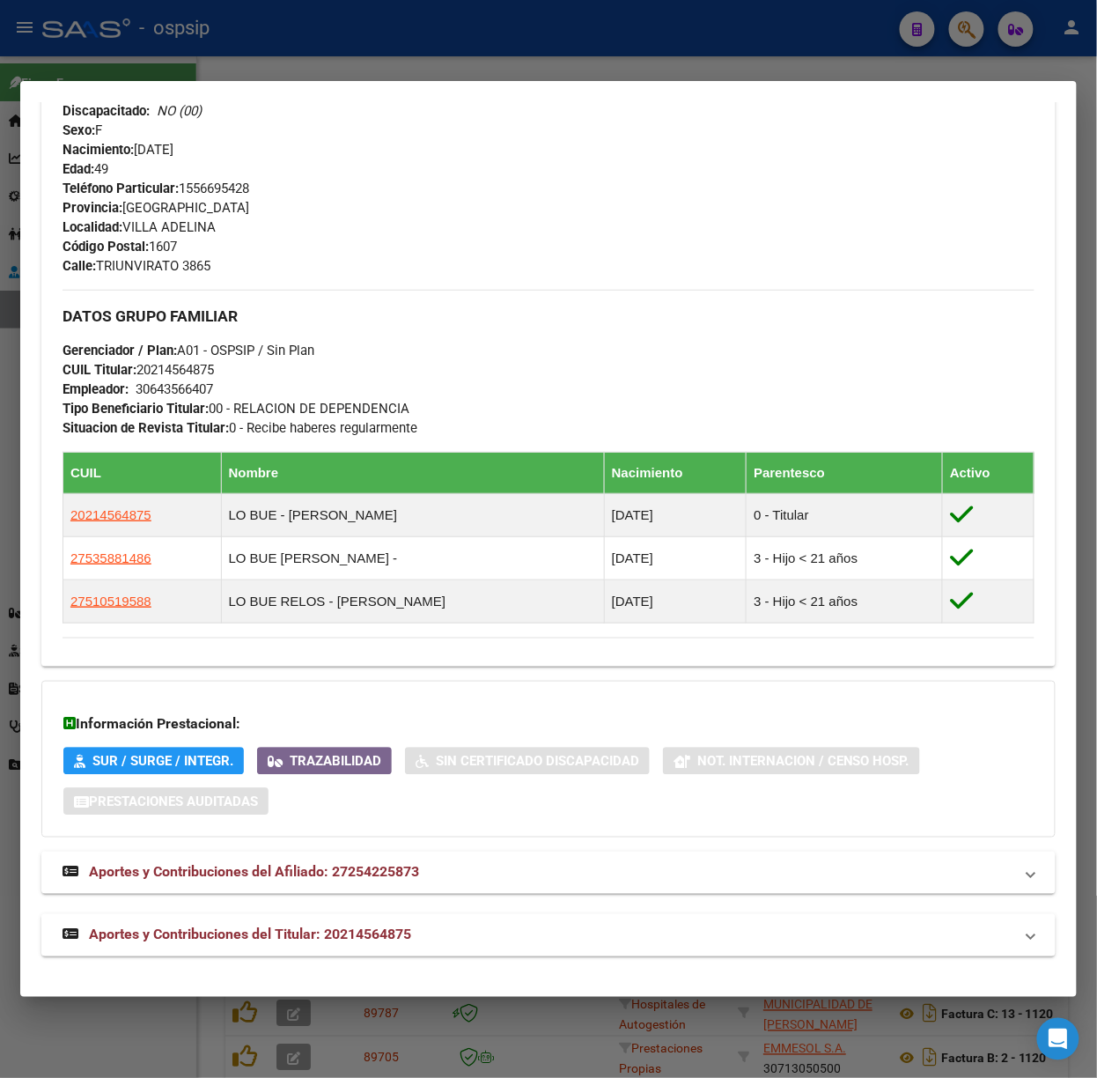
click at [381, 930] on span "Aportes y Contribuciones del Titular: 20214564875" at bounding box center [250, 934] width 322 height 17
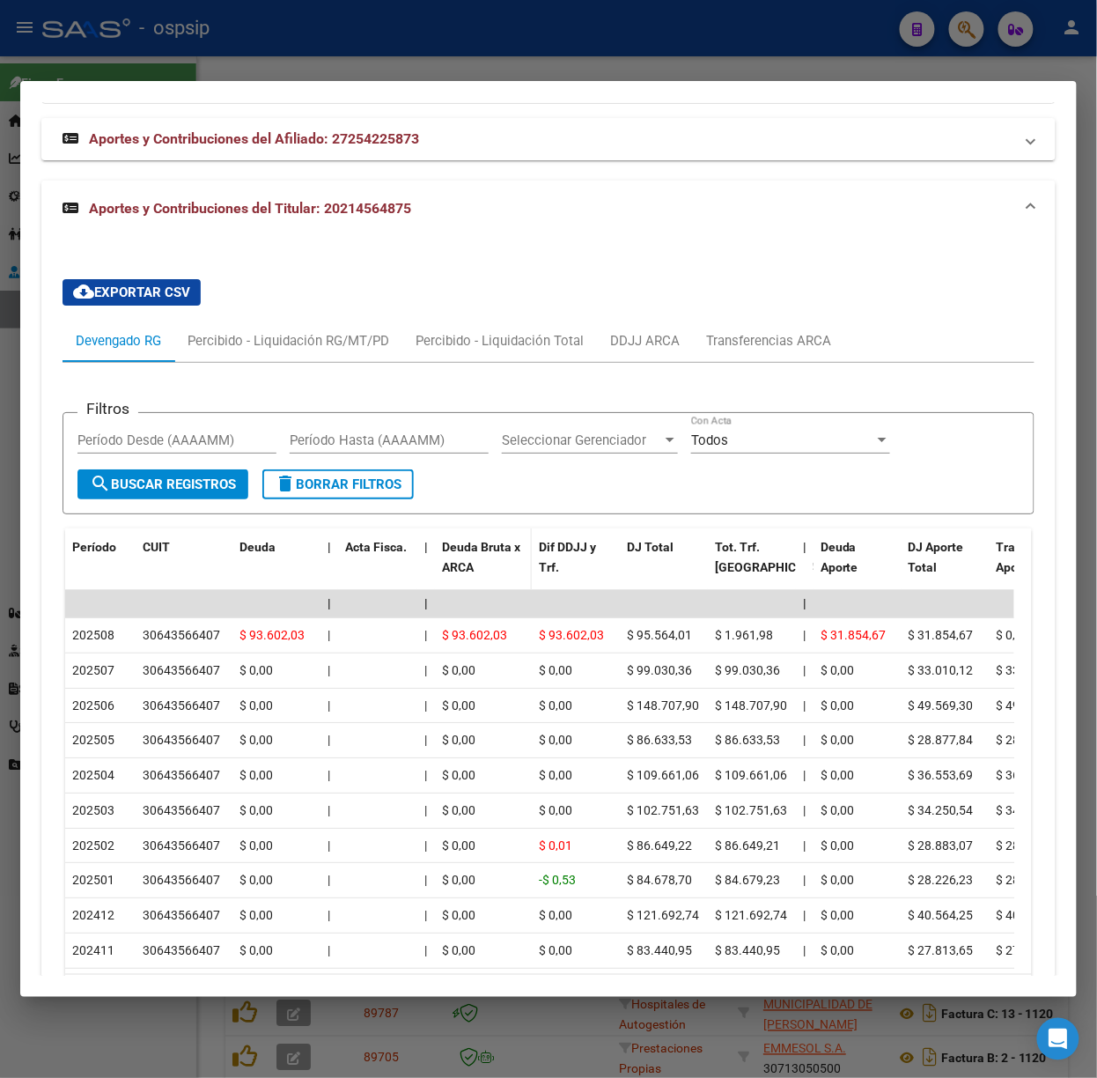
scroll to position [1621, 0]
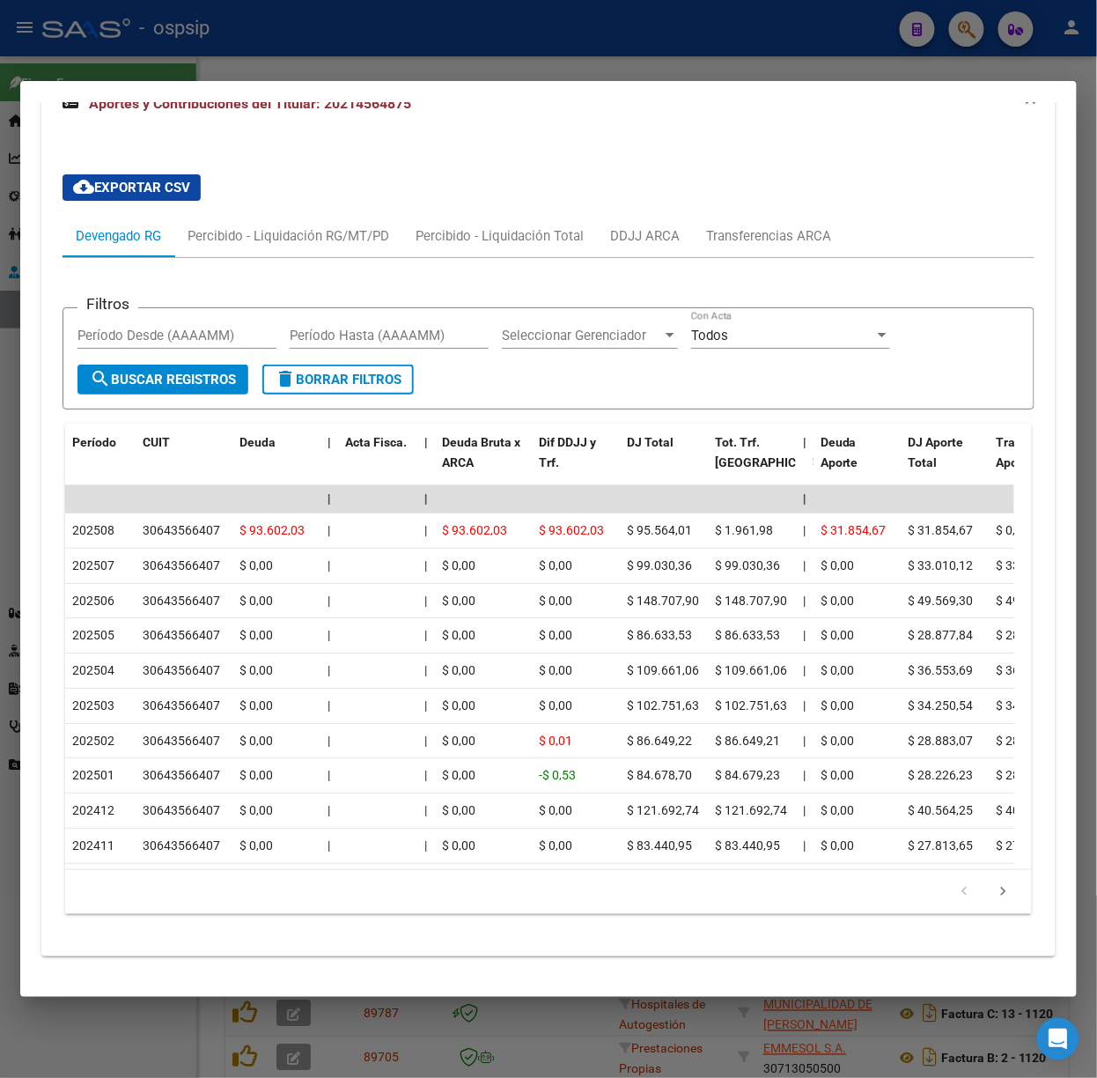
drag, startPoint x: 241, startPoint y: 43, endPoint x: 262, endPoint y: 416, distance: 373.1
click at [238, 47] on div at bounding box center [548, 539] width 1097 height 1078
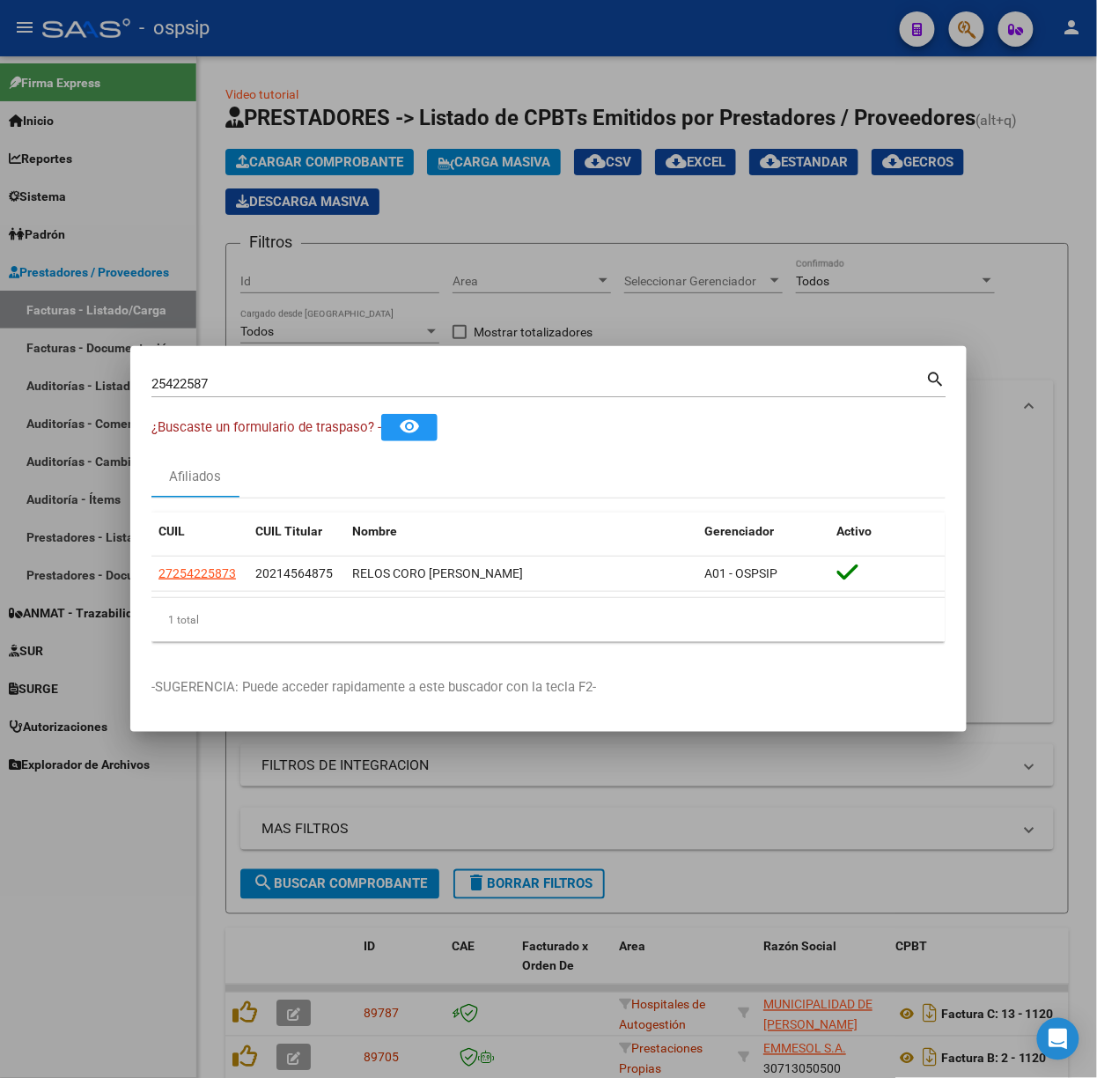
click at [255, 367] on div "25422587 Buscar (apellido, dni, [PERSON_NAME], [PERSON_NAME], cuit, obra social…" at bounding box center [548, 382] width 795 height 30
click at [255, 378] on input "25422587" at bounding box center [538, 384] width 775 height 16
type input "17731777"
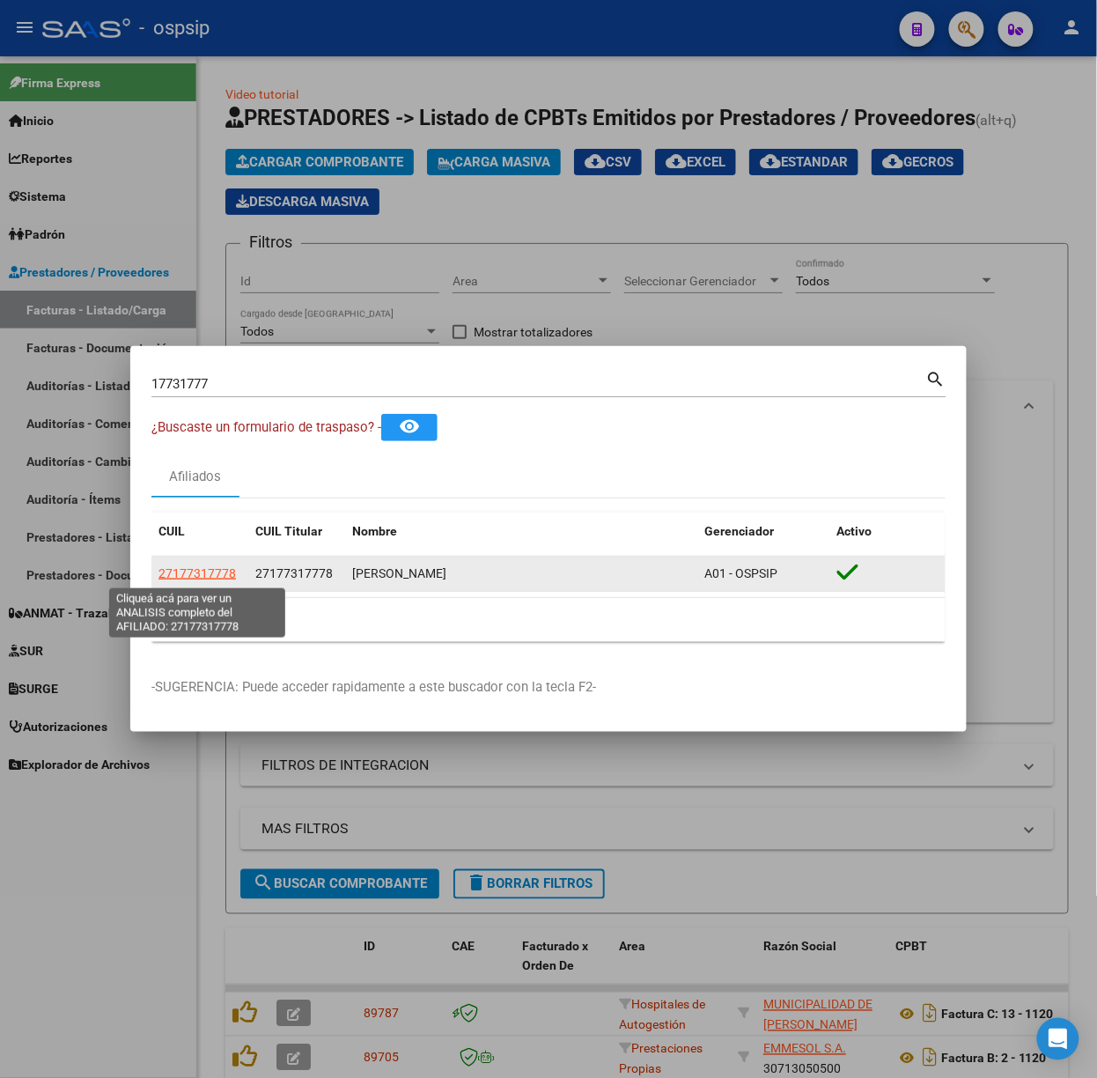
click at [185, 579] on span "27177317778" at bounding box center [198, 573] width 78 height 14
type textarea "27177317778"
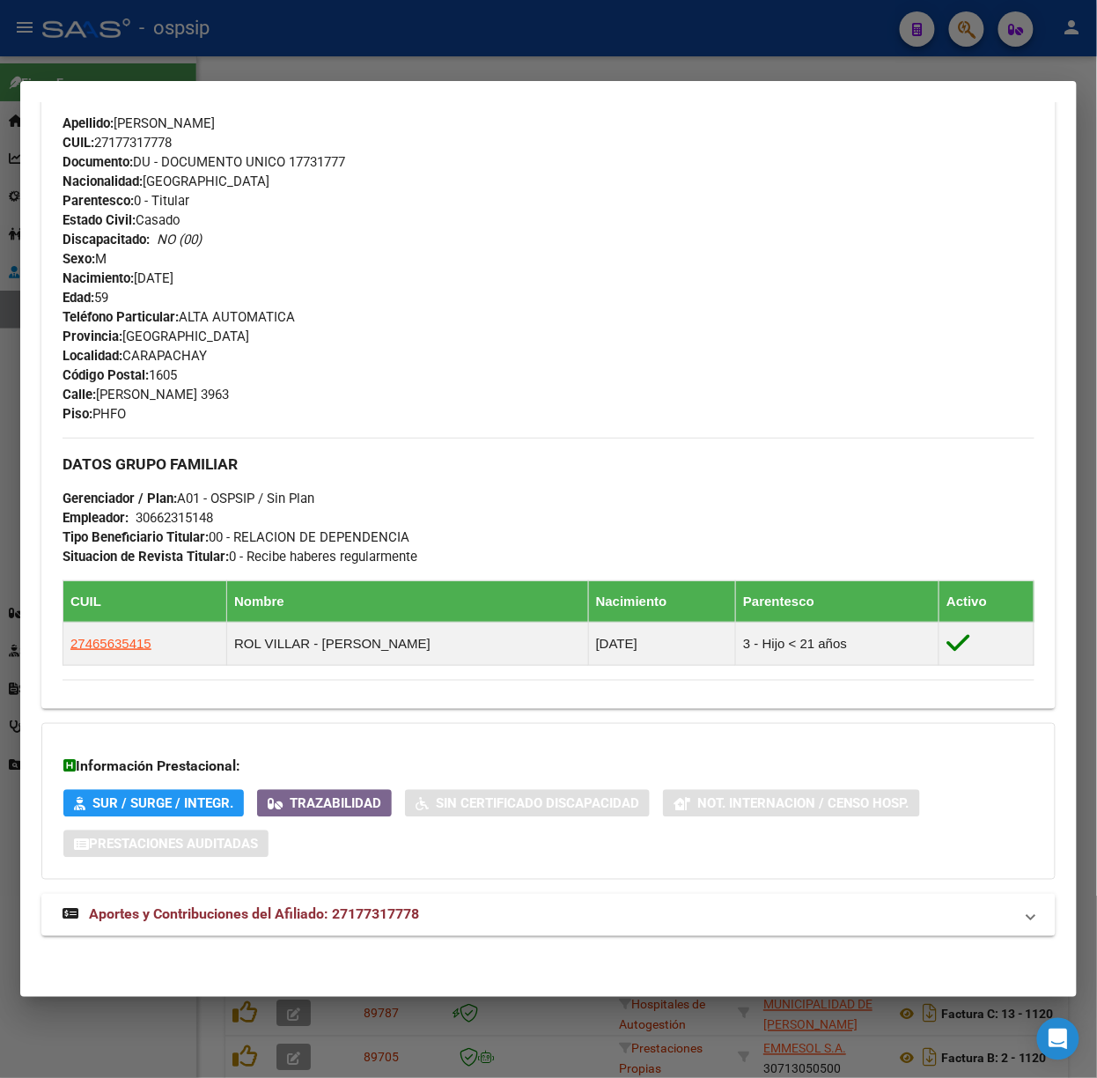
drag, startPoint x: 421, startPoint y: 882, endPoint x: 432, endPoint y: 909, distance: 29.3
click at [426, 885] on div "DATOS PADRÓN ÁGIL: [PERSON_NAME] | ACTIVO | AFILIADO TITULAR Datos Personales y…" at bounding box center [548, 244] width 1015 height 1424
click at [432, 909] on mat-panel-title "Aportes y Contribuciones del Afiliado: 27177317778" at bounding box center [538, 914] width 951 height 21
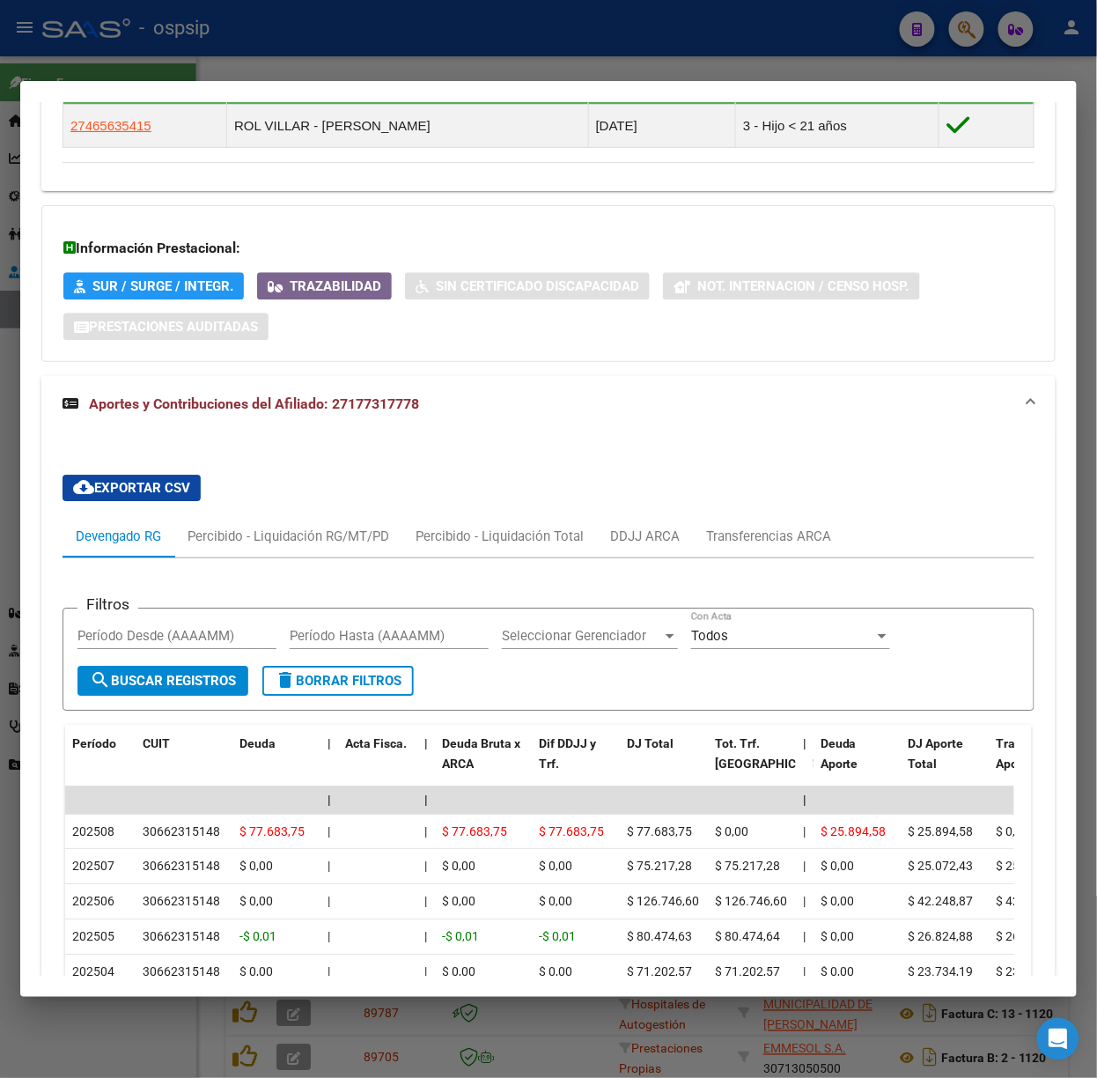
scroll to position [1188, 0]
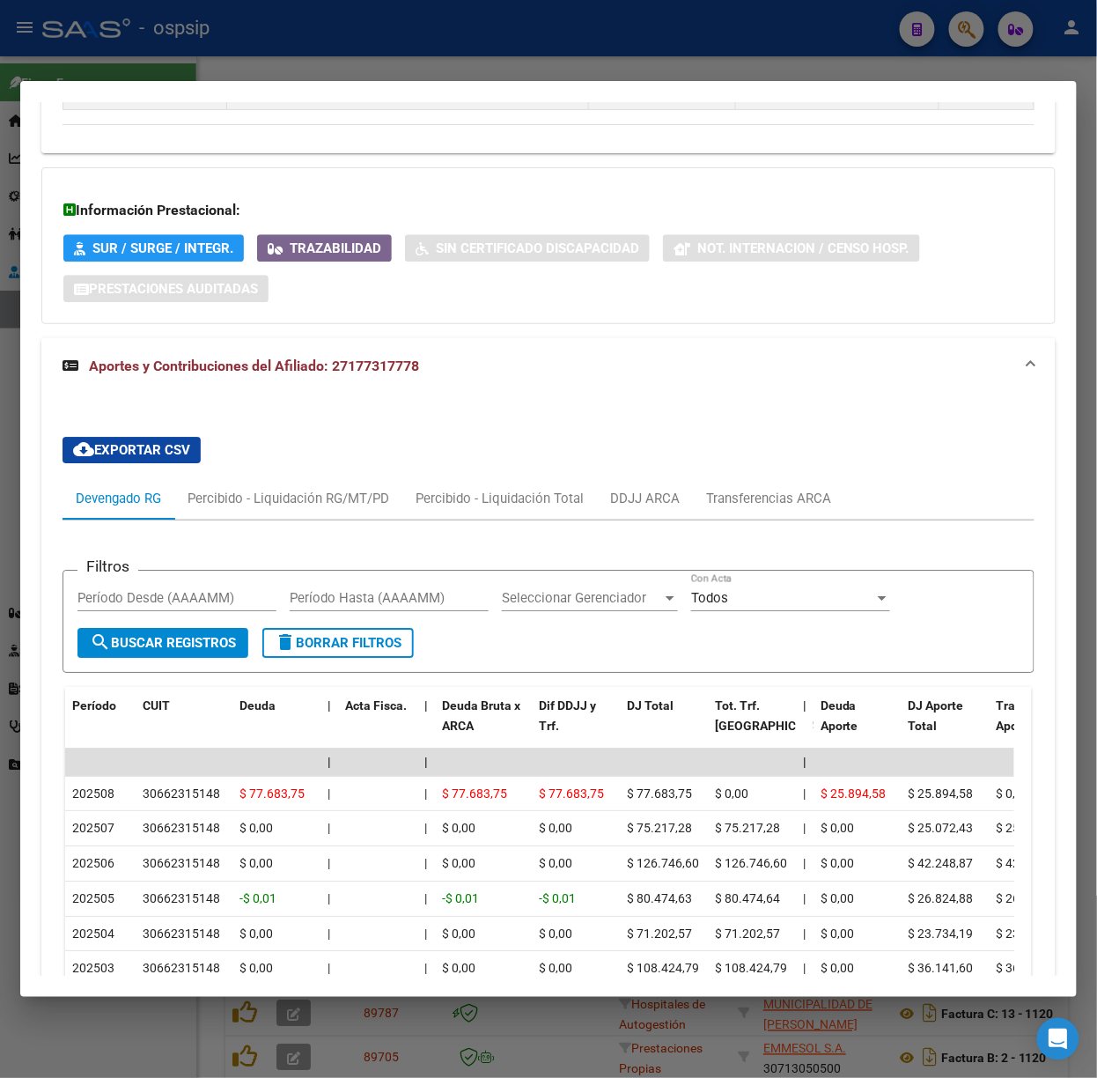
click at [280, 76] on div at bounding box center [548, 539] width 1097 height 1078
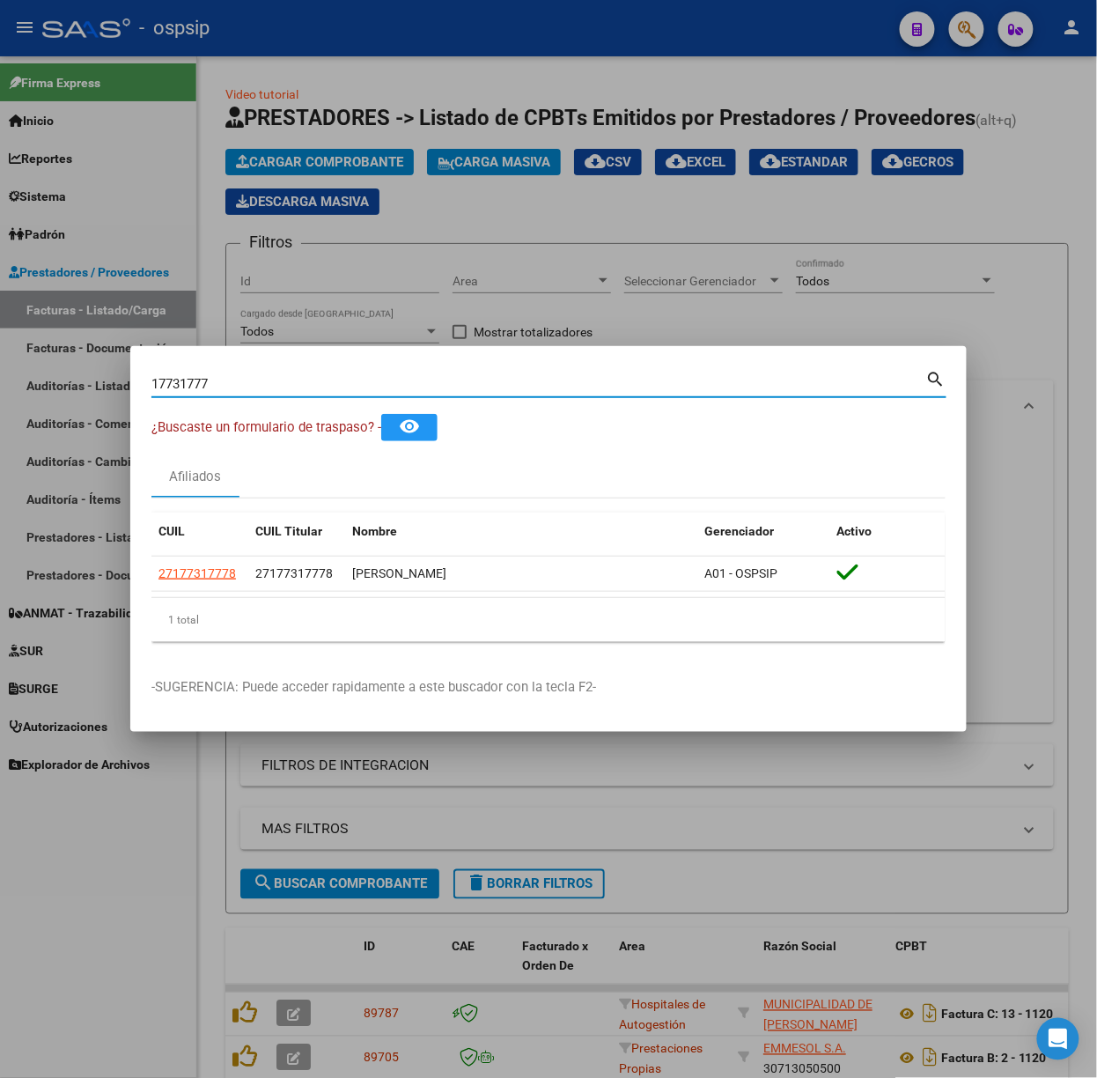
click at [244, 388] on input "17731777" at bounding box center [538, 384] width 775 height 16
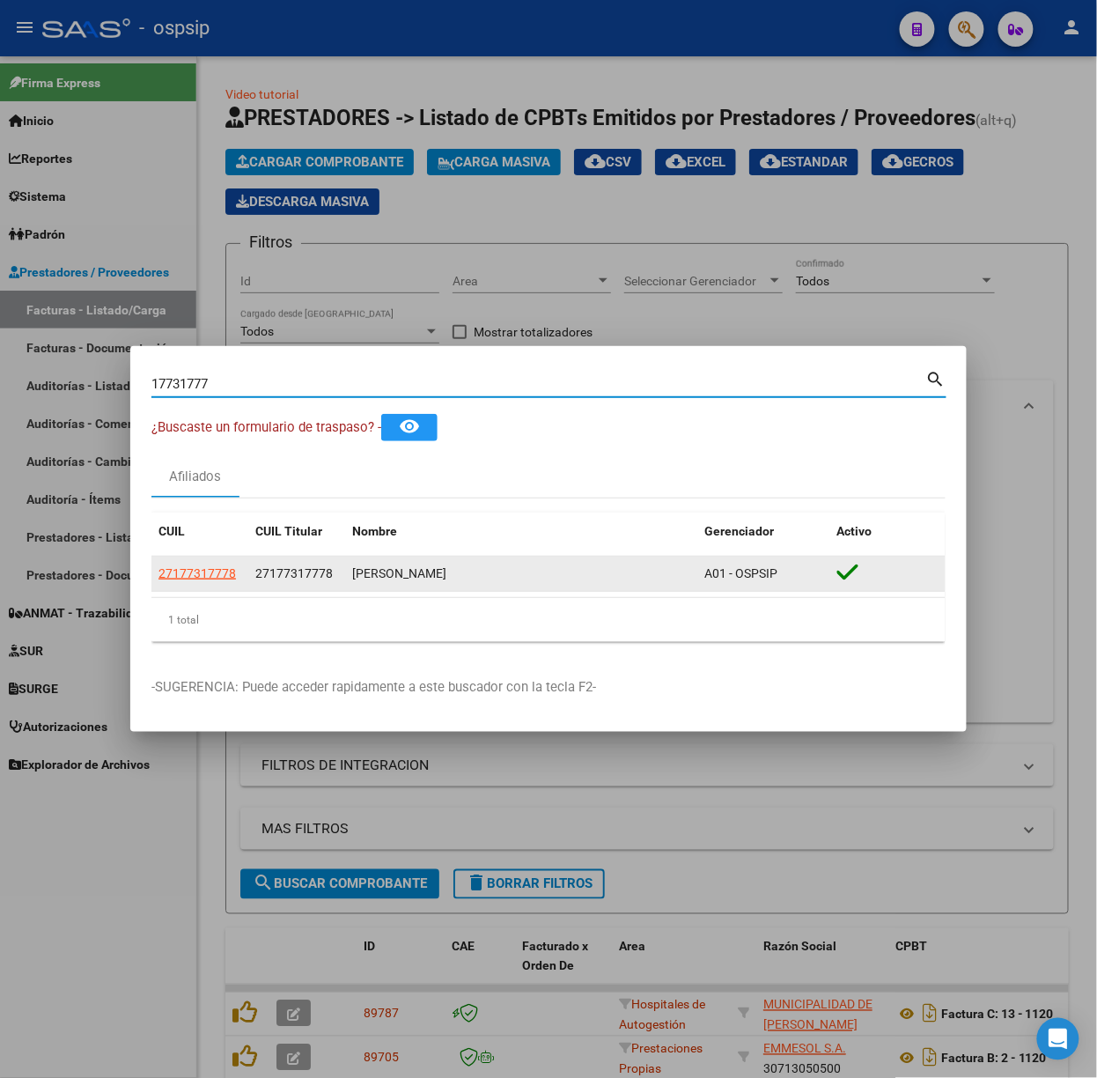
click at [206, 564] on app-link-go-to "27177317778" at bounding box center [198, 574] width 78 height 20
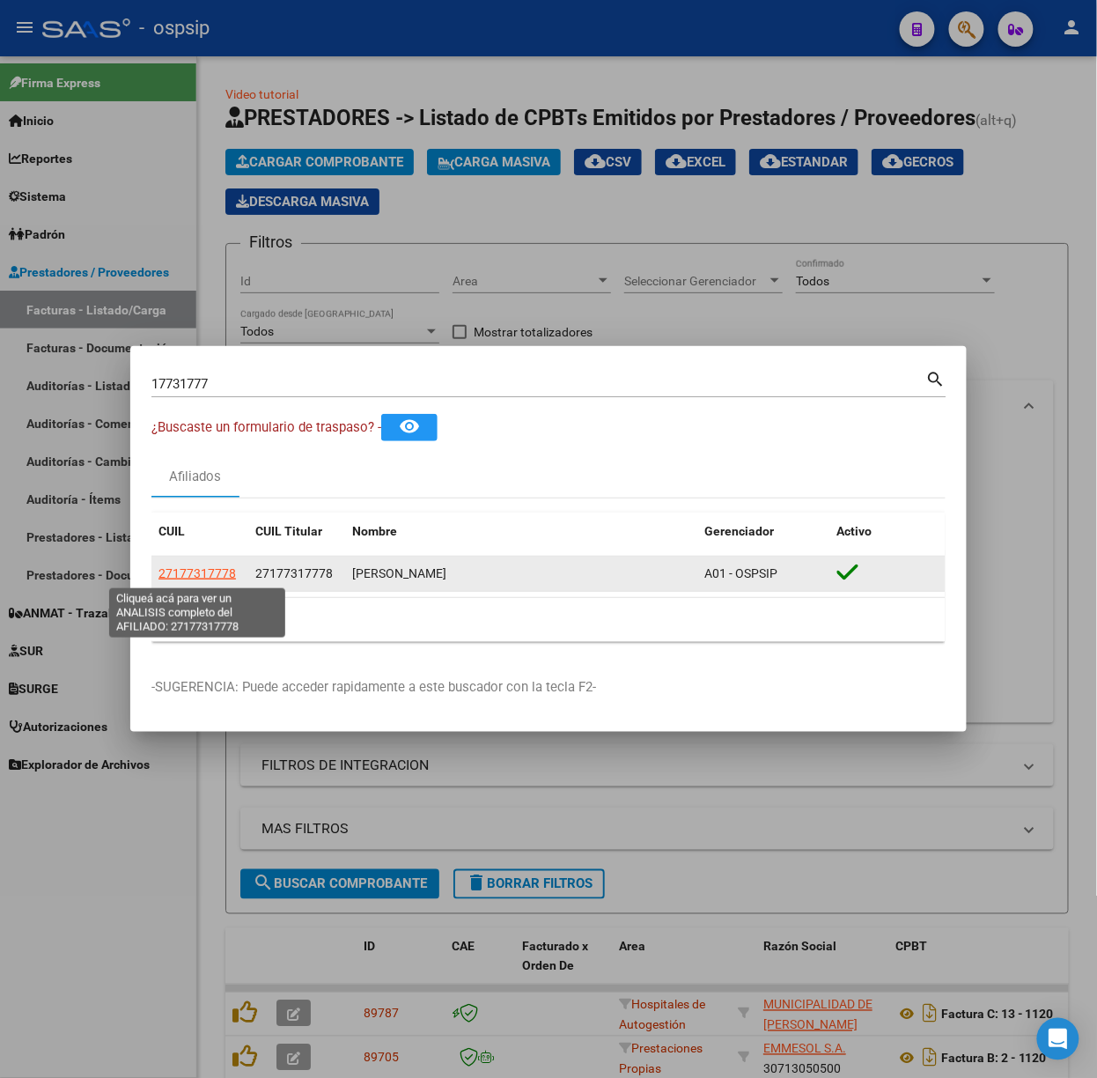
click at [206, 572] on span "27177317778" at bounding box center [198, 573] width 78 height 14
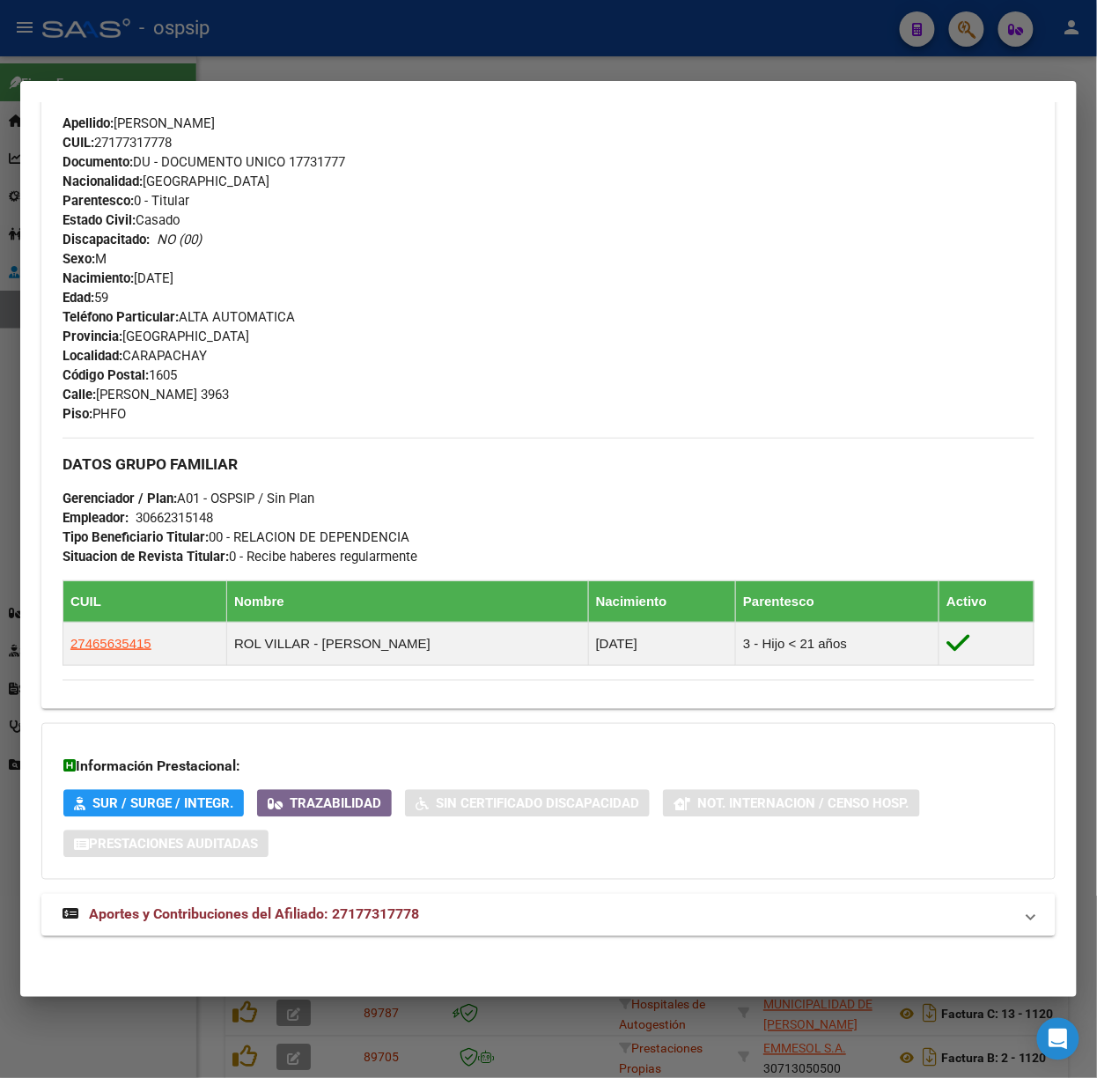
scroll to position [635, 0]
click at [336, 935] on div "DATOS PADRÓN ÁGIL: [PERSON_NAME] | ACTIVO | AFILIADO TITULAR Datos Personales y…" at bounding box center [548, 244] width 1015 height 1424
click at [335, 932] on mat-expansion-panel-header "Aportes y Contribuciones del Afiliado: 27177317778" at bounding box center [548, 915] width 1015 height 42
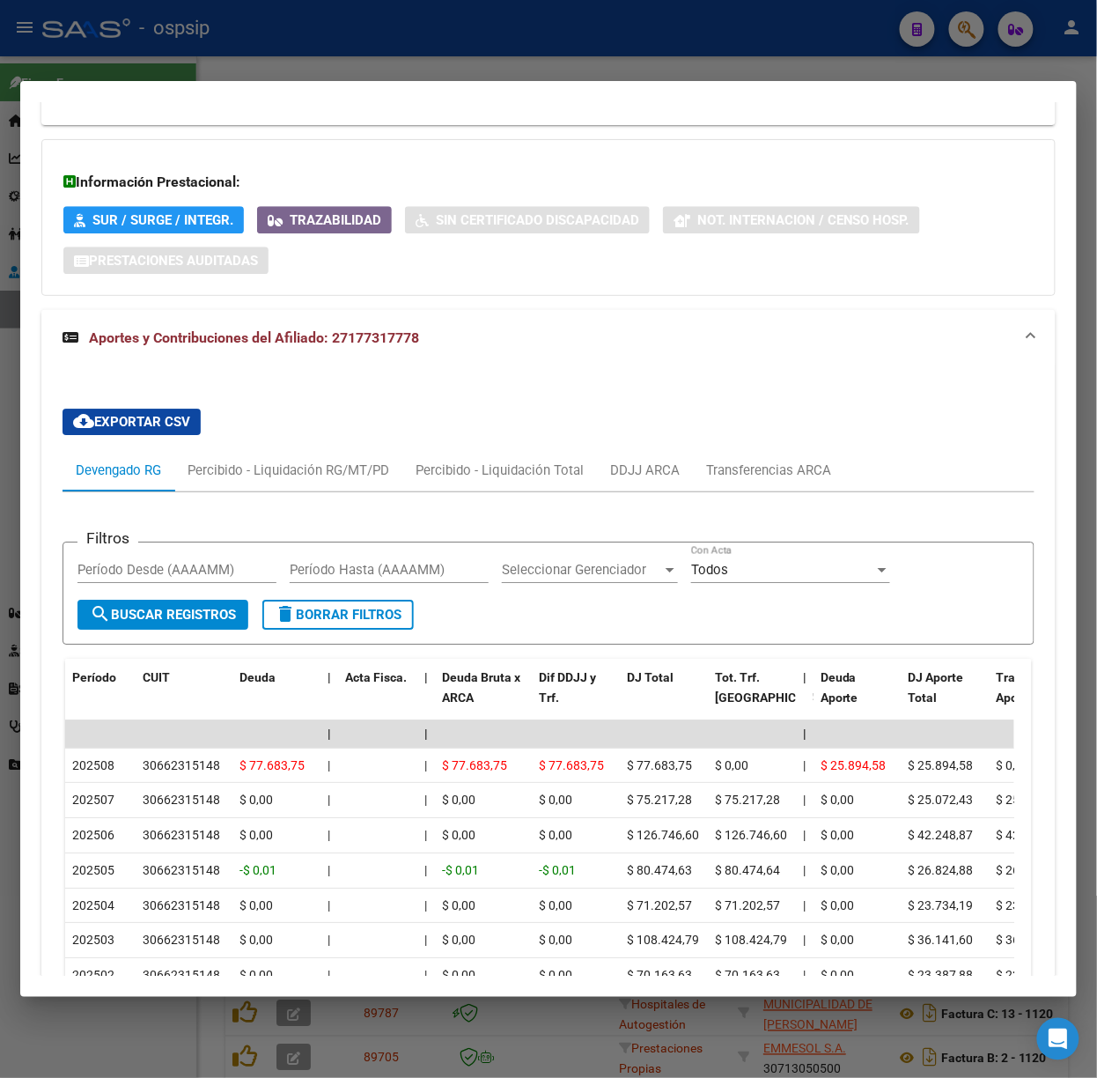
scroll to position [1494, 0]
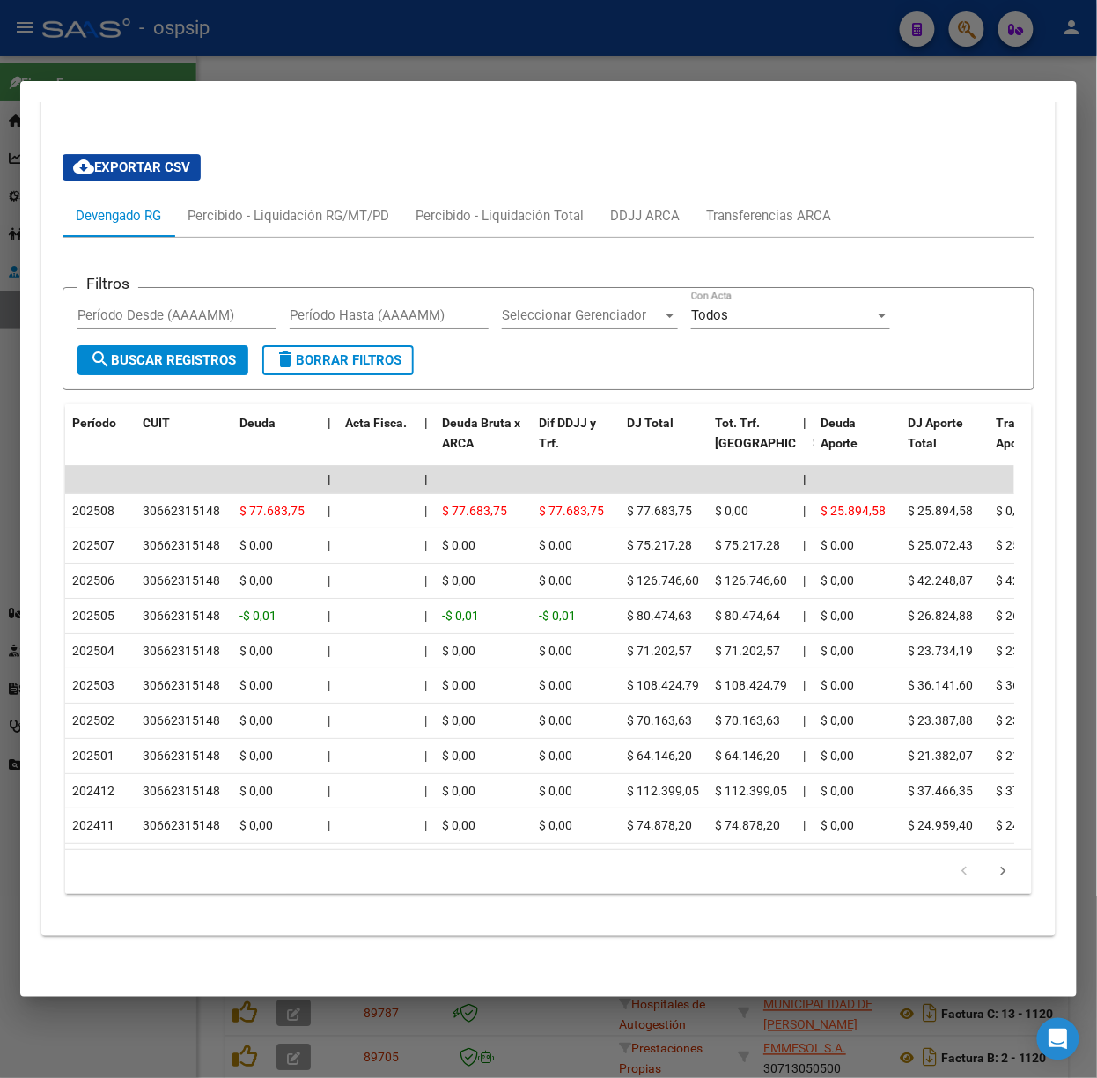
click at [286, 37] on div at bounding box center [548, 539] width 1097 height 1078
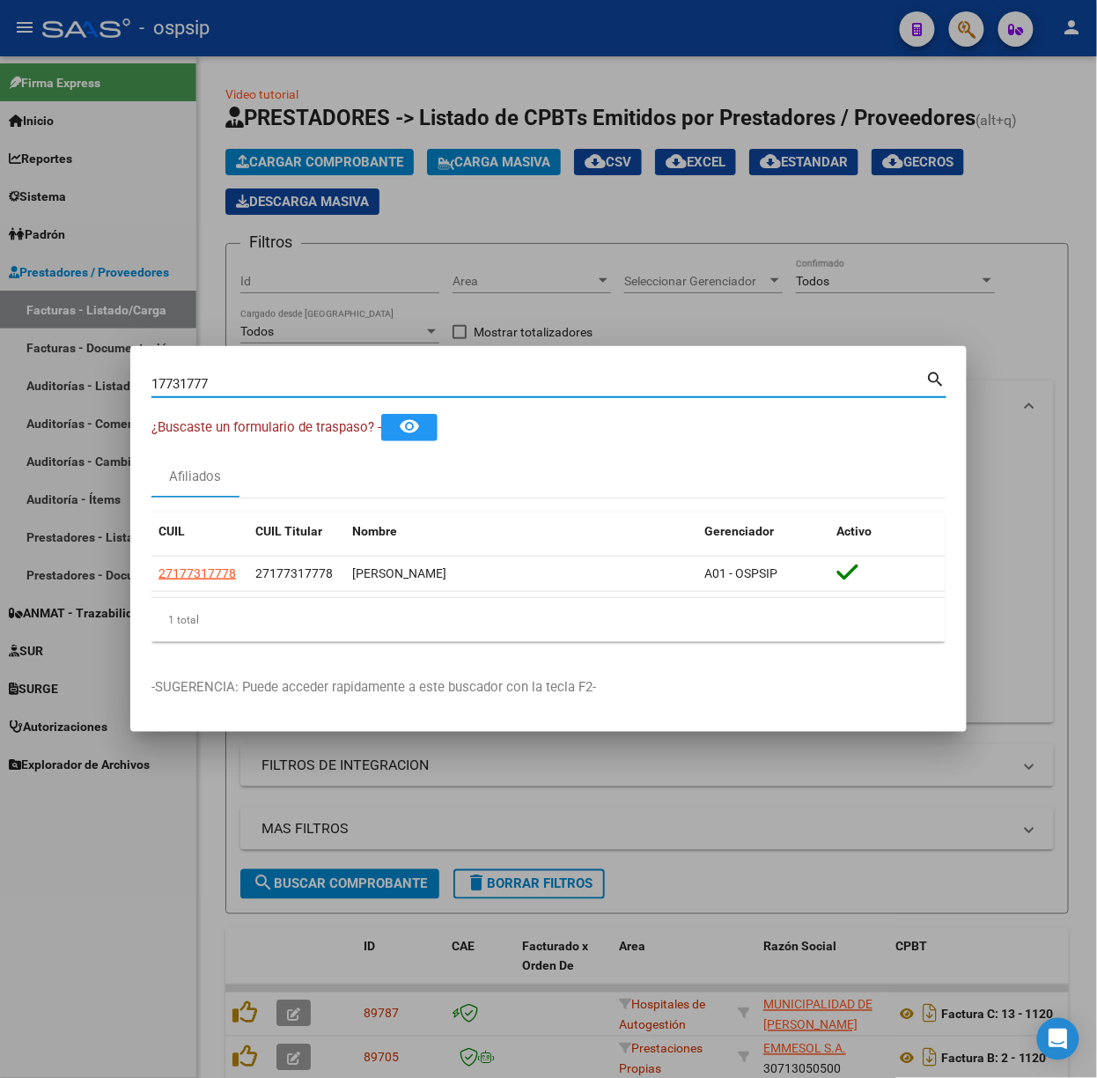
click at [296, 388] on input "17731777" at bounding box center [538, 384] width 775 height 16
type input "18518430"
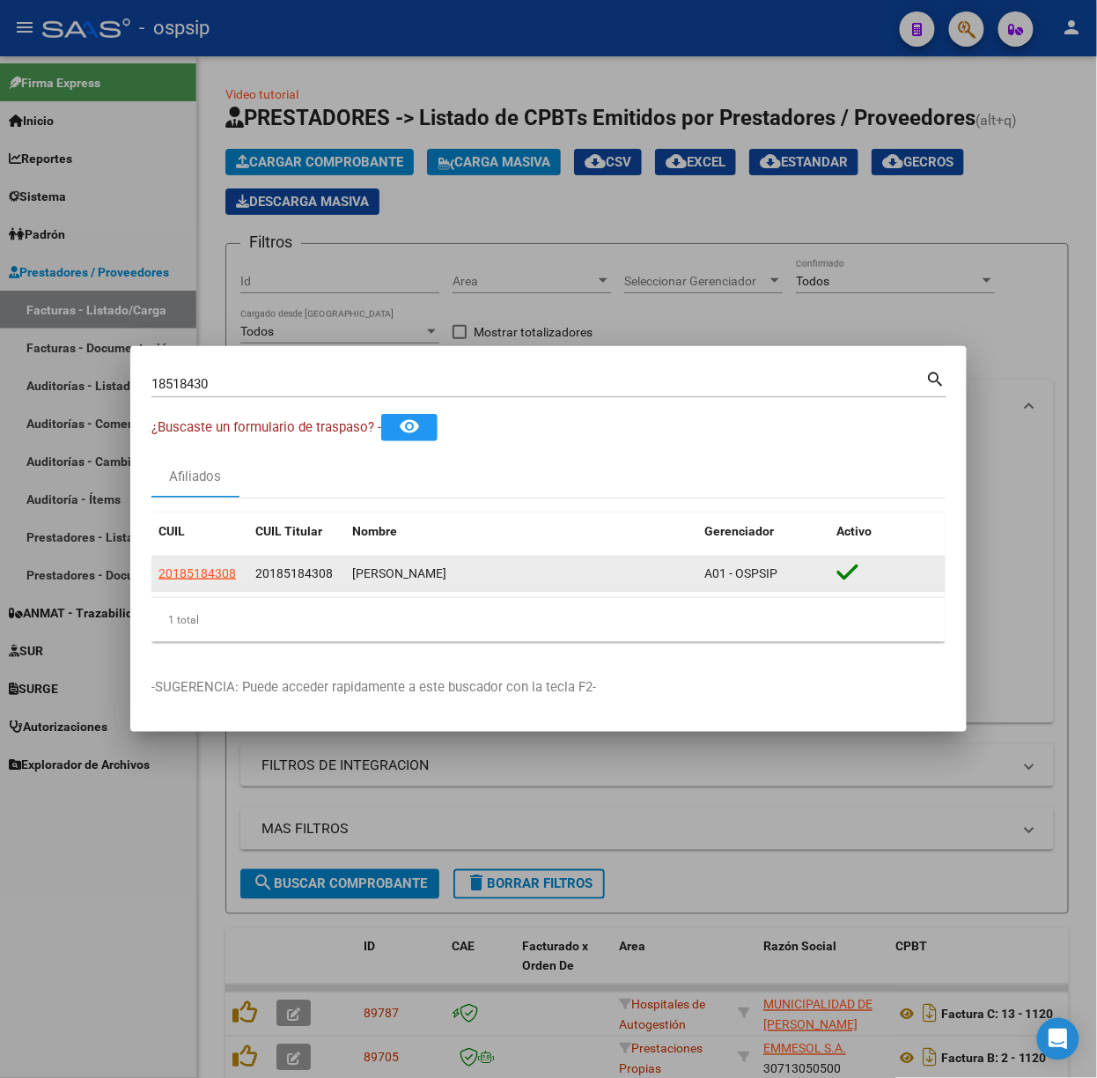
click at [197, 583] on datatable-body-cell "20185184308" at bounding box center [199, 574] width 97 height 34
click at [197, 583] on app-link-go-to "20185184308" at bounding box center [198, 574] width 78 height 20
click at [198, 579] on span "20185184308" at bounding box center [198, 573] width 78 height 14
copy span "84308"
type textarea "20185184308"
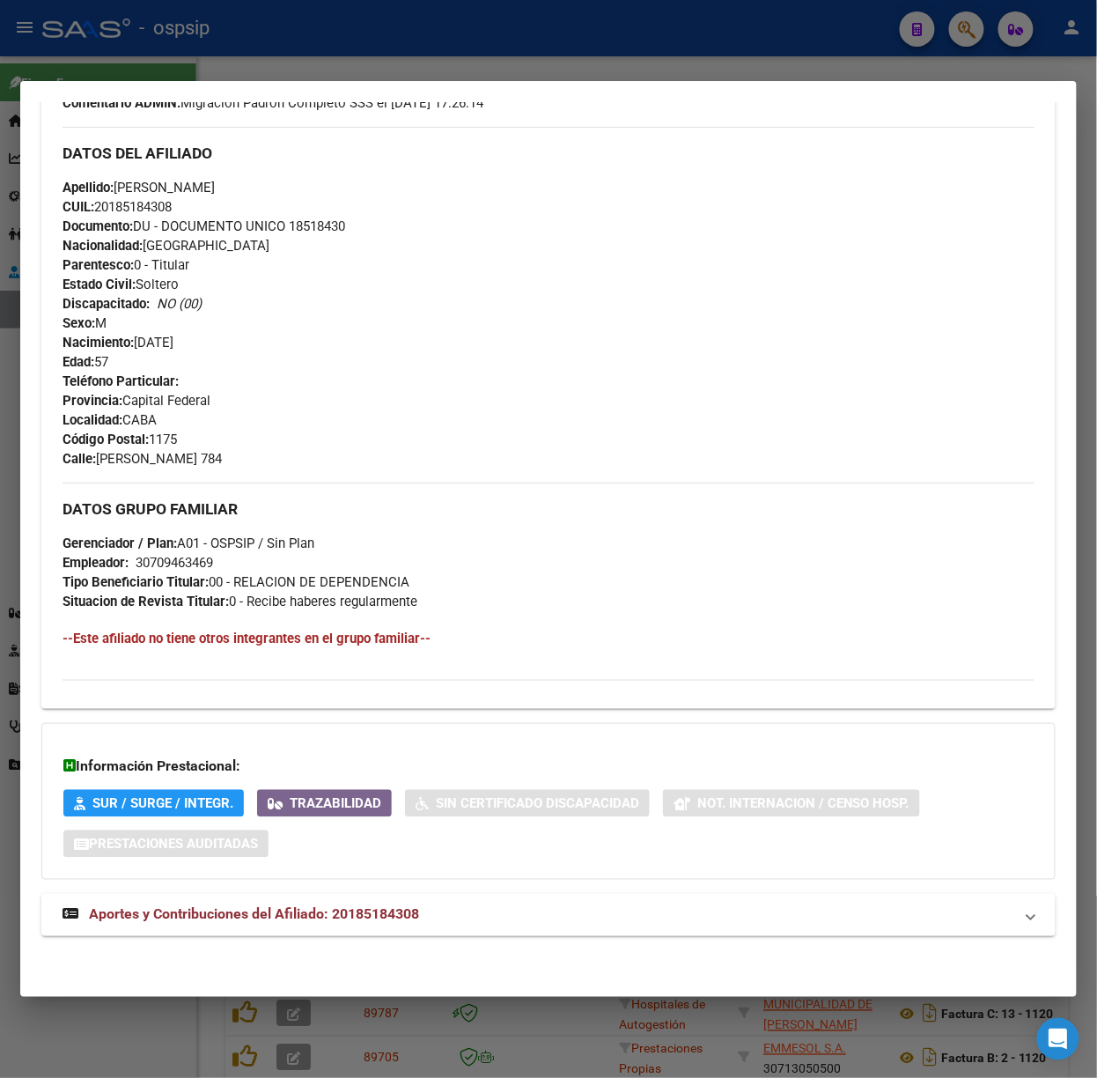
click at [396, 921] on span "Aportes y Contribuciones del Afiliado: 20185184308" at bounding box center [254, 914] width 330 height 17
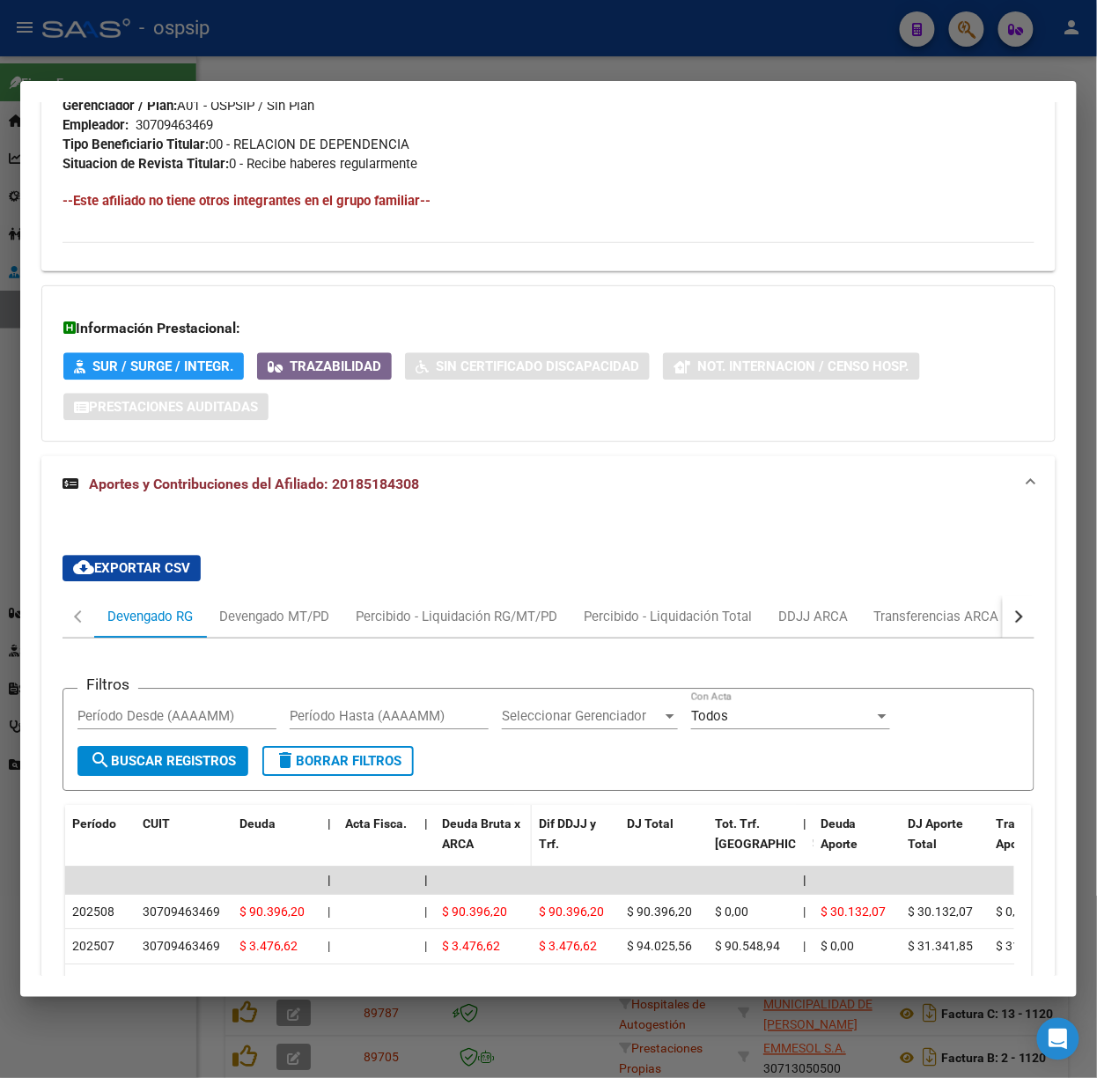
scroll to position [1319, 0]
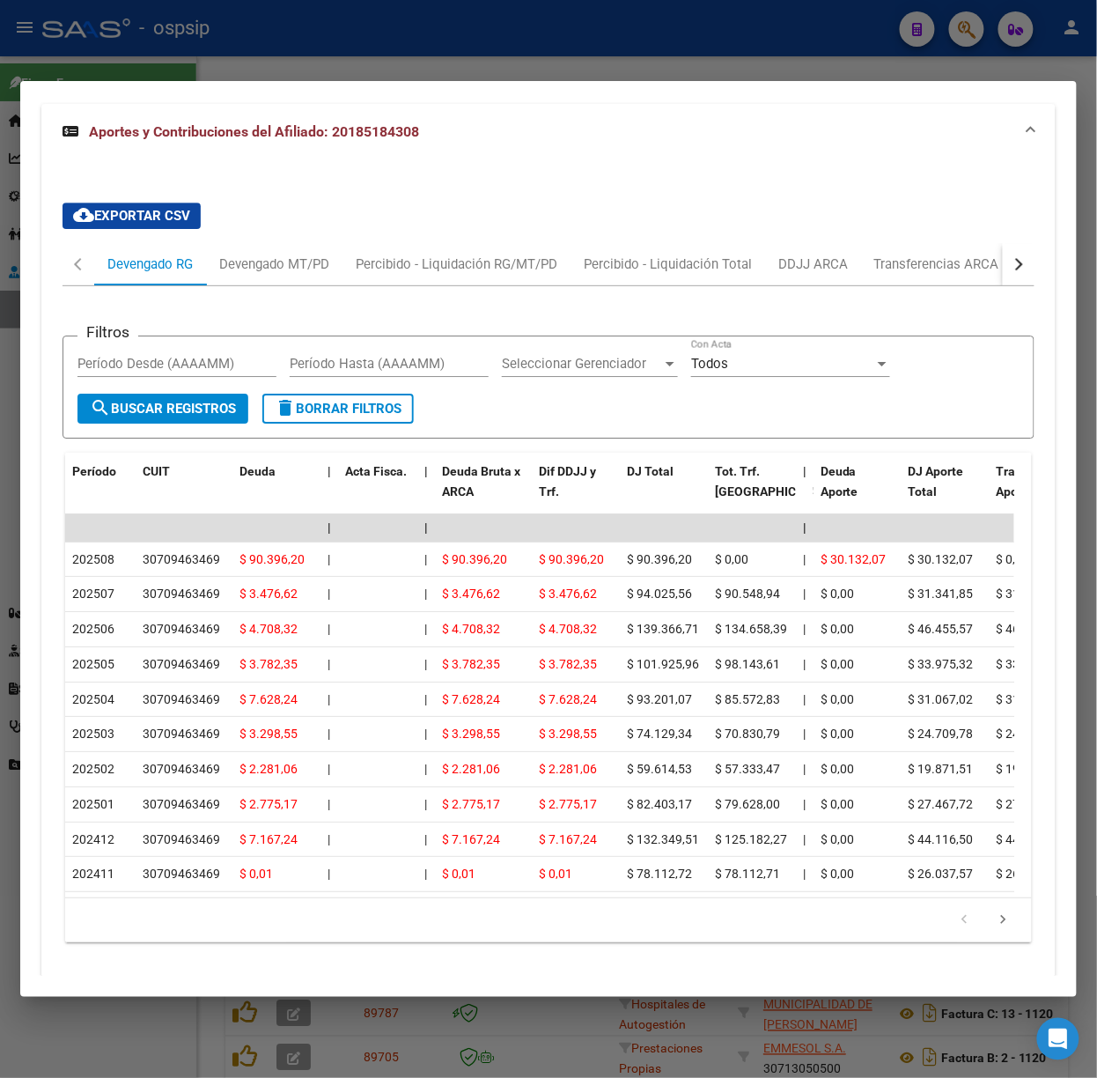
click at [365, 81] on mat-dialog-container "Análisis Afiliado - CUIL: 20185184308 DATOS PADRÓN ÁGIL: [PERSON_NAME] | ACTIVO…" at bounding box center [548, 539] width 1057 height 916
click at [275, 46] on div at bounding box center [548, 539] width 1097 height 1078
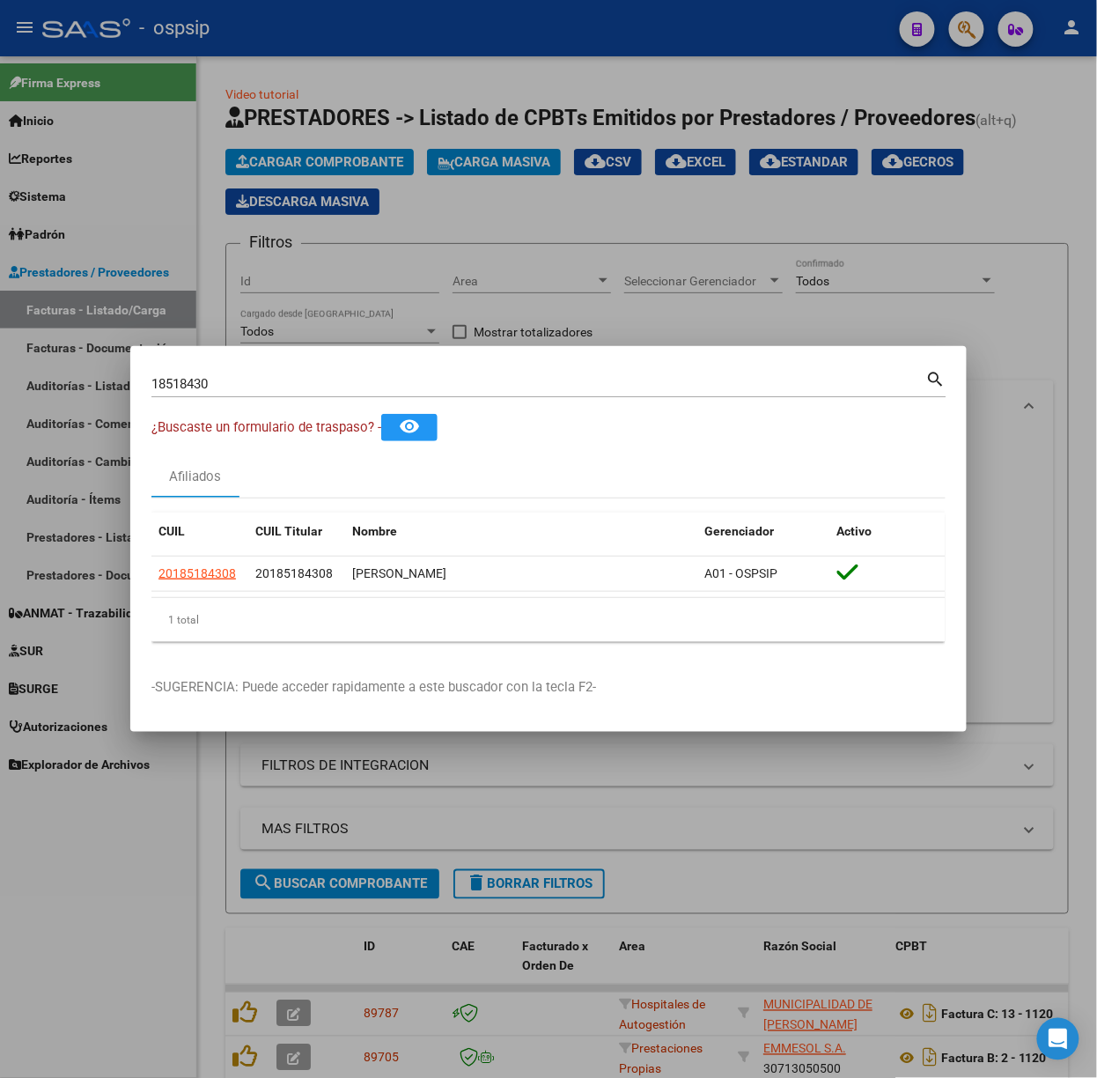
click at [275, 395] on div "18518430 Buscar (apellido, dni, cuil, nro traspaso, cuit, obra social)" at bounding box center [538, 384] width 775 height 26
click at [268, 381] on input "18518430" at bounding box center [538, 384] width 775 height 16
type input "52910520"
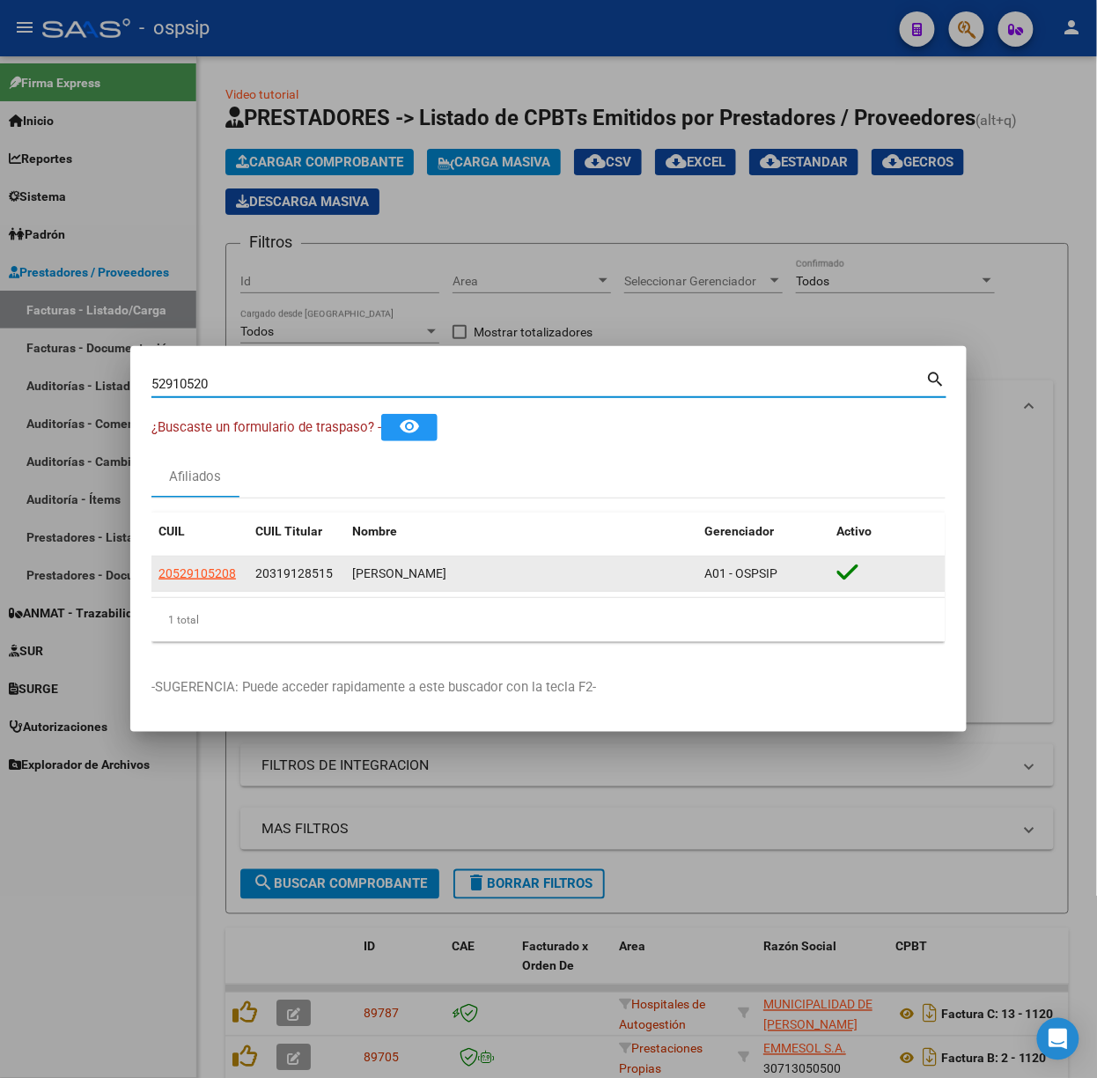
click at [196, 572] on span "20529105208" at bounding box center [198, 573] width 78 height 14
type textarea "20529105208"
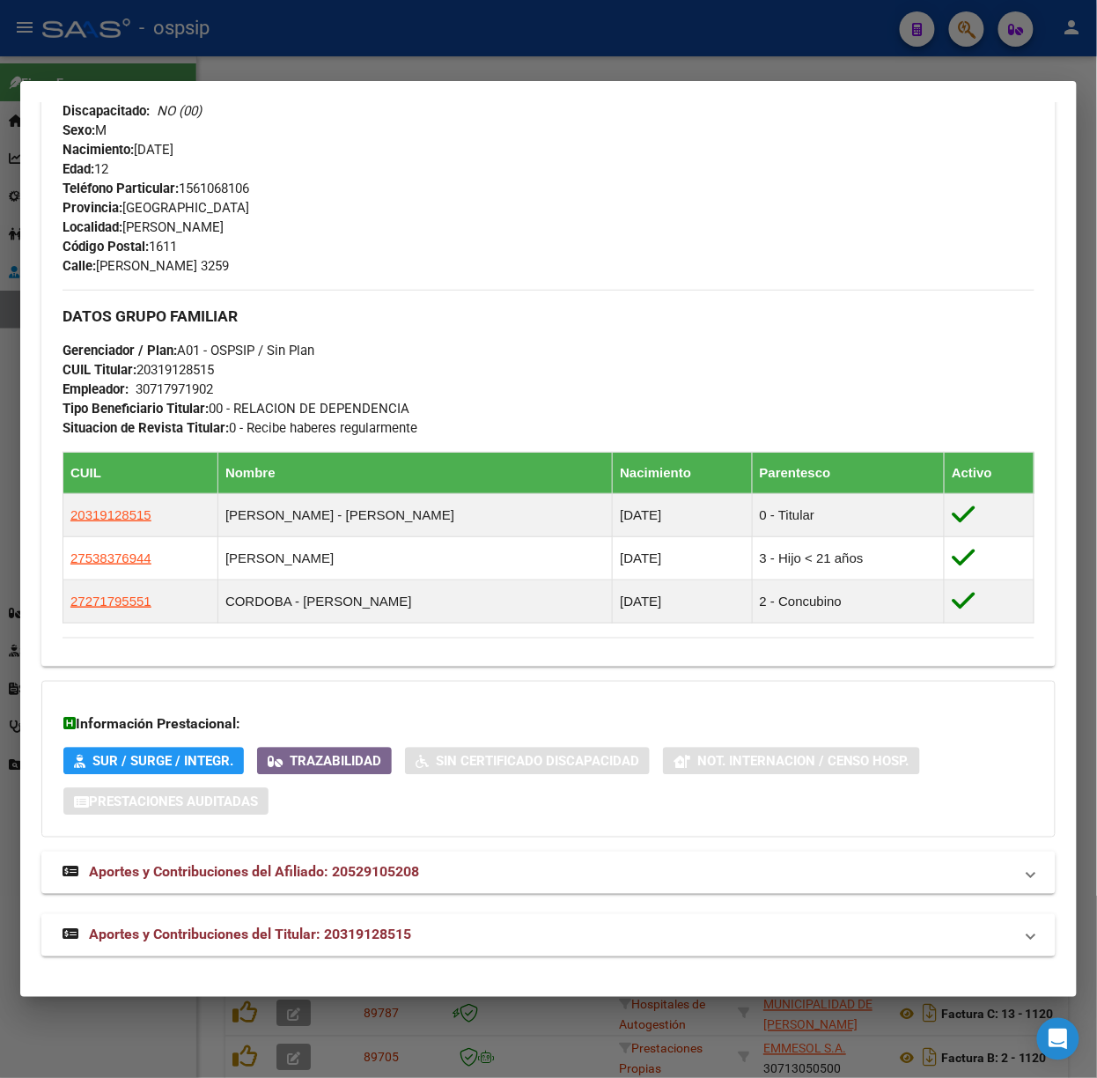
click at [424, 921] on mat-expansion-panel-header "Aportes y Contribuciones del Titular: 20319128515" at bounding box center [548, 935] width 1015 height 42
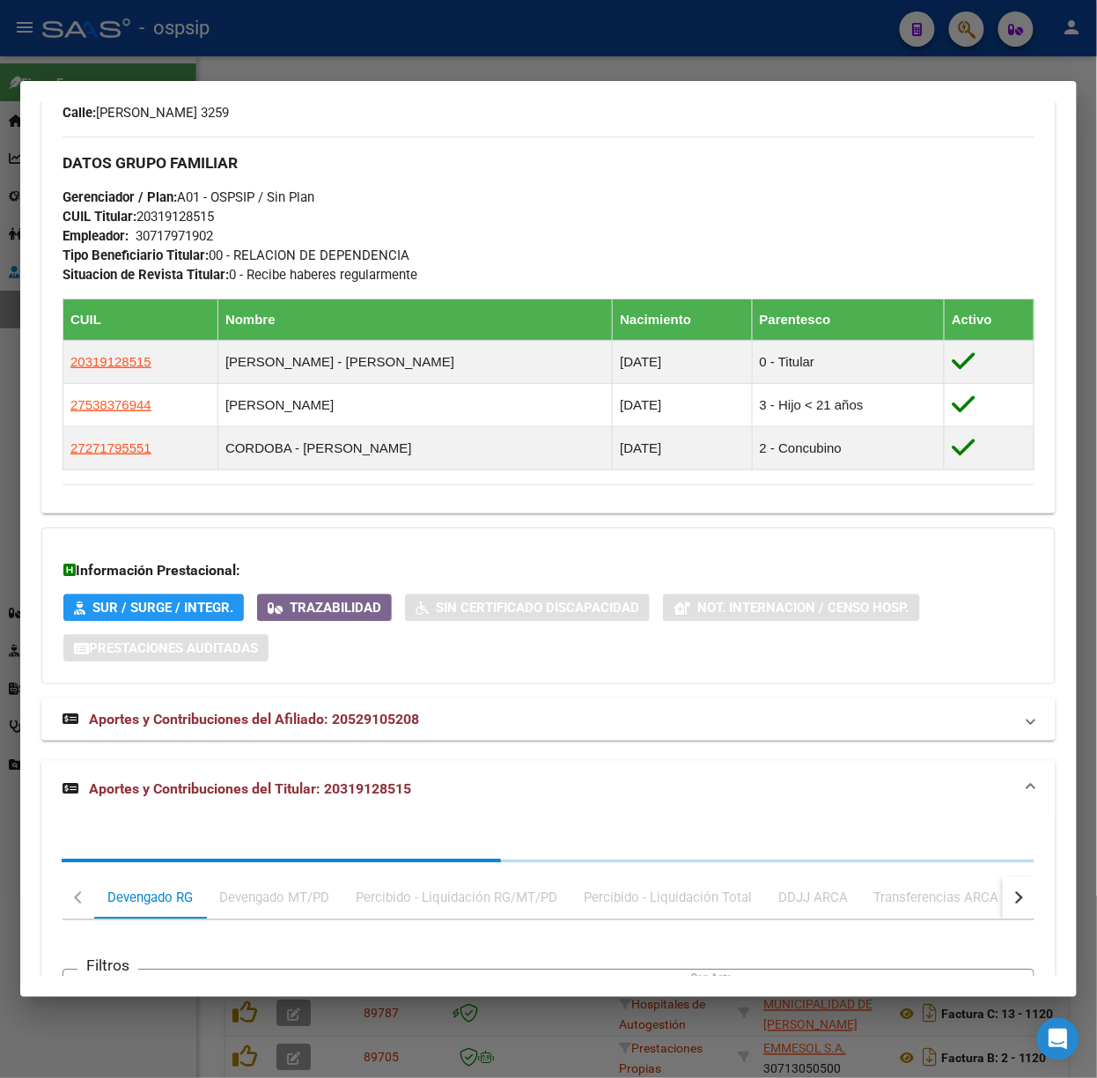
scroll to position [1199, 0]
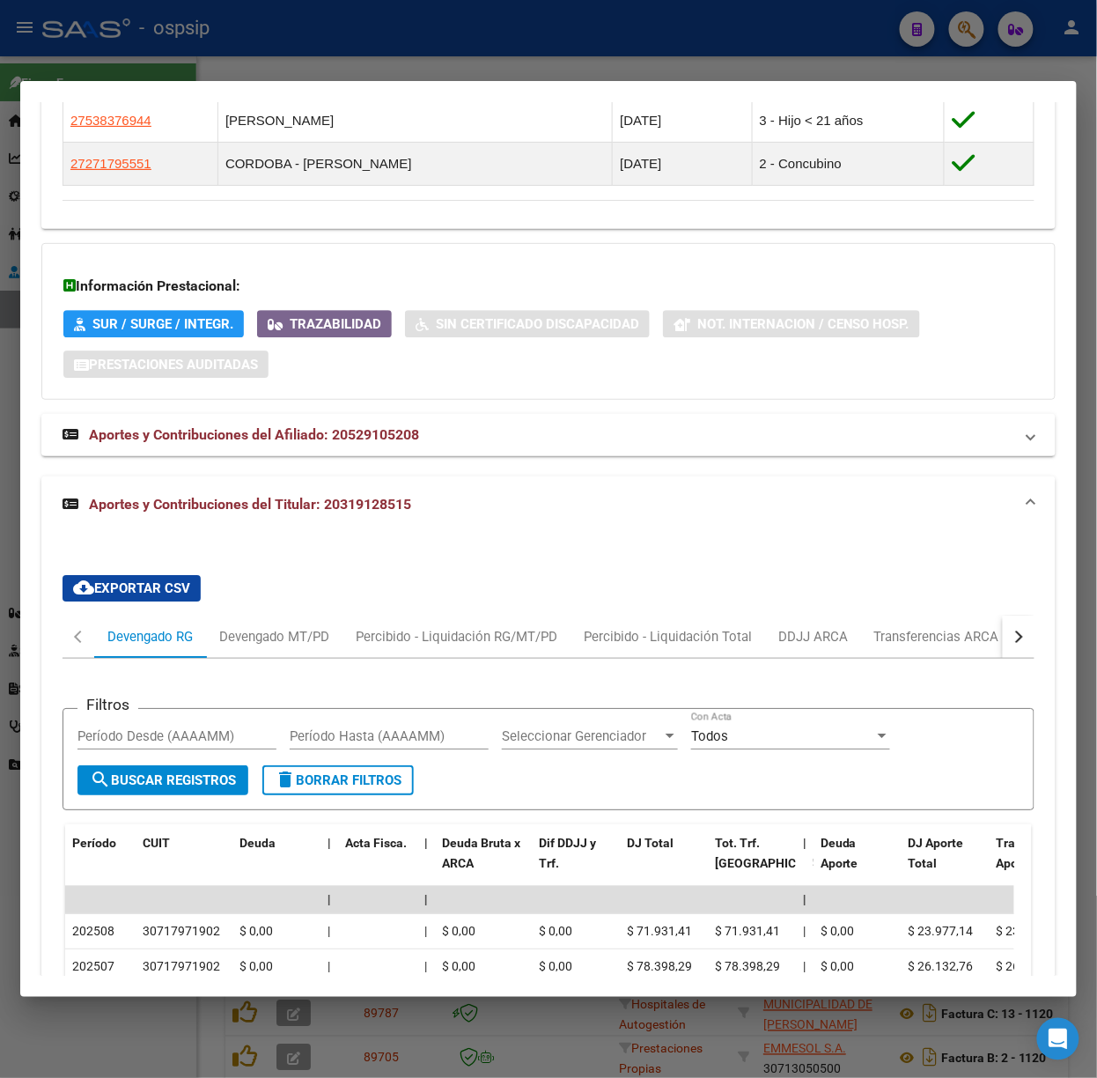
click at [237, 58] on div at bounding box center [548, 539] width 1097 height 1078
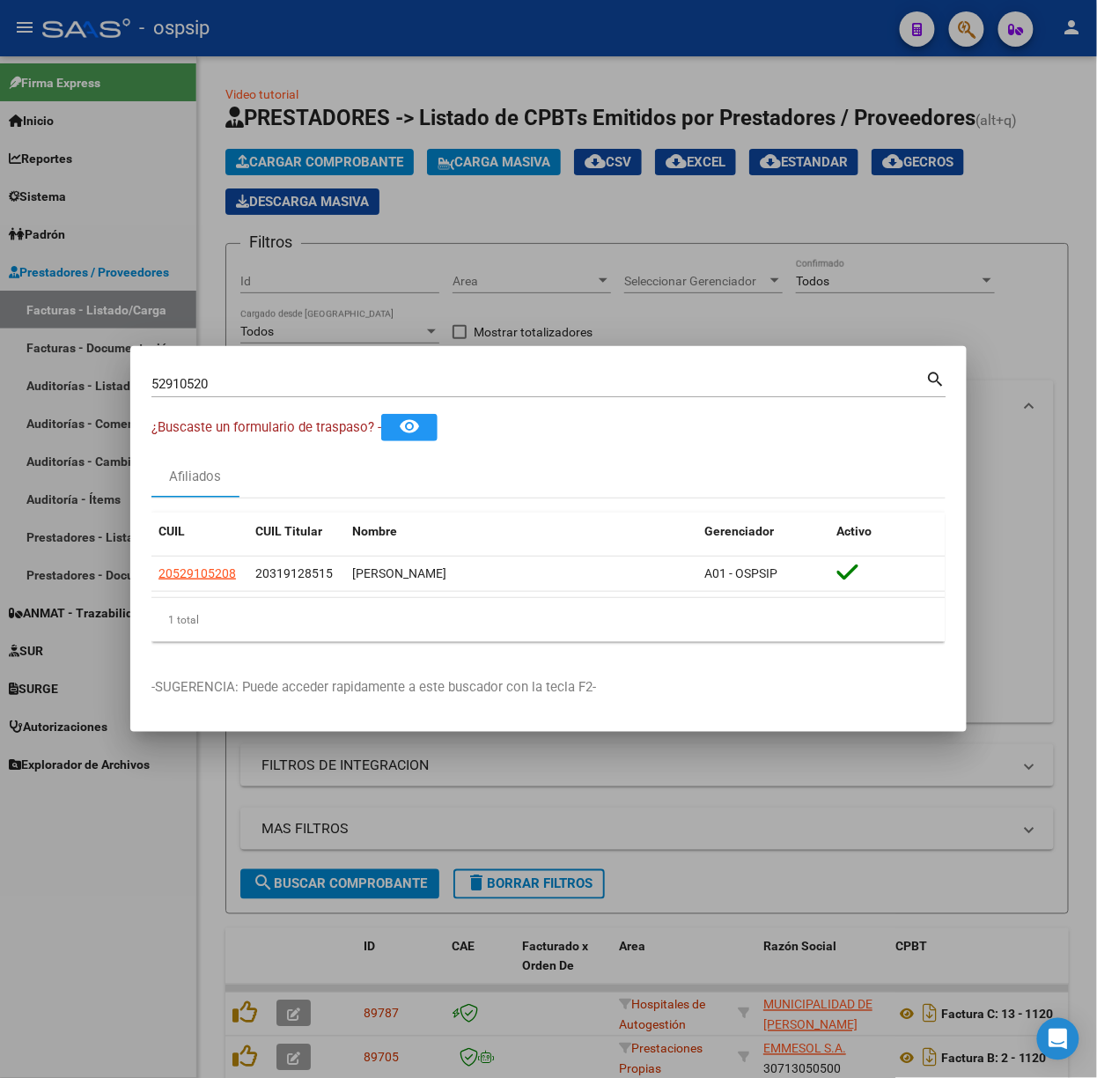
click at [240, 386] on input "52910520" at bounding box center [538, 384] width 775 height 16
type input "94038807"
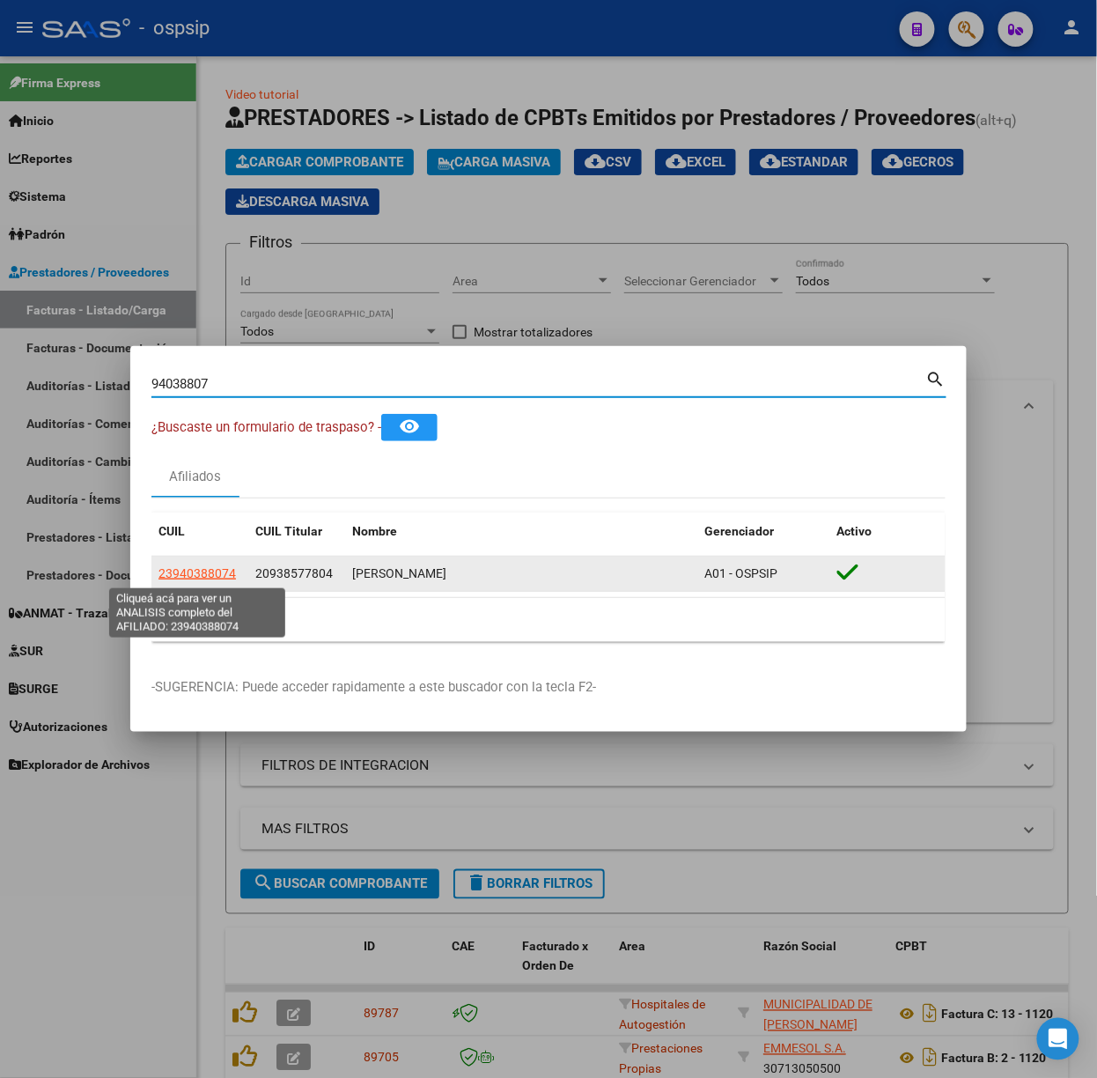
click at [204, 568] on span "23940388074" at bounding box center [198, 573] width 78 height 14
type textarea "23940388074"
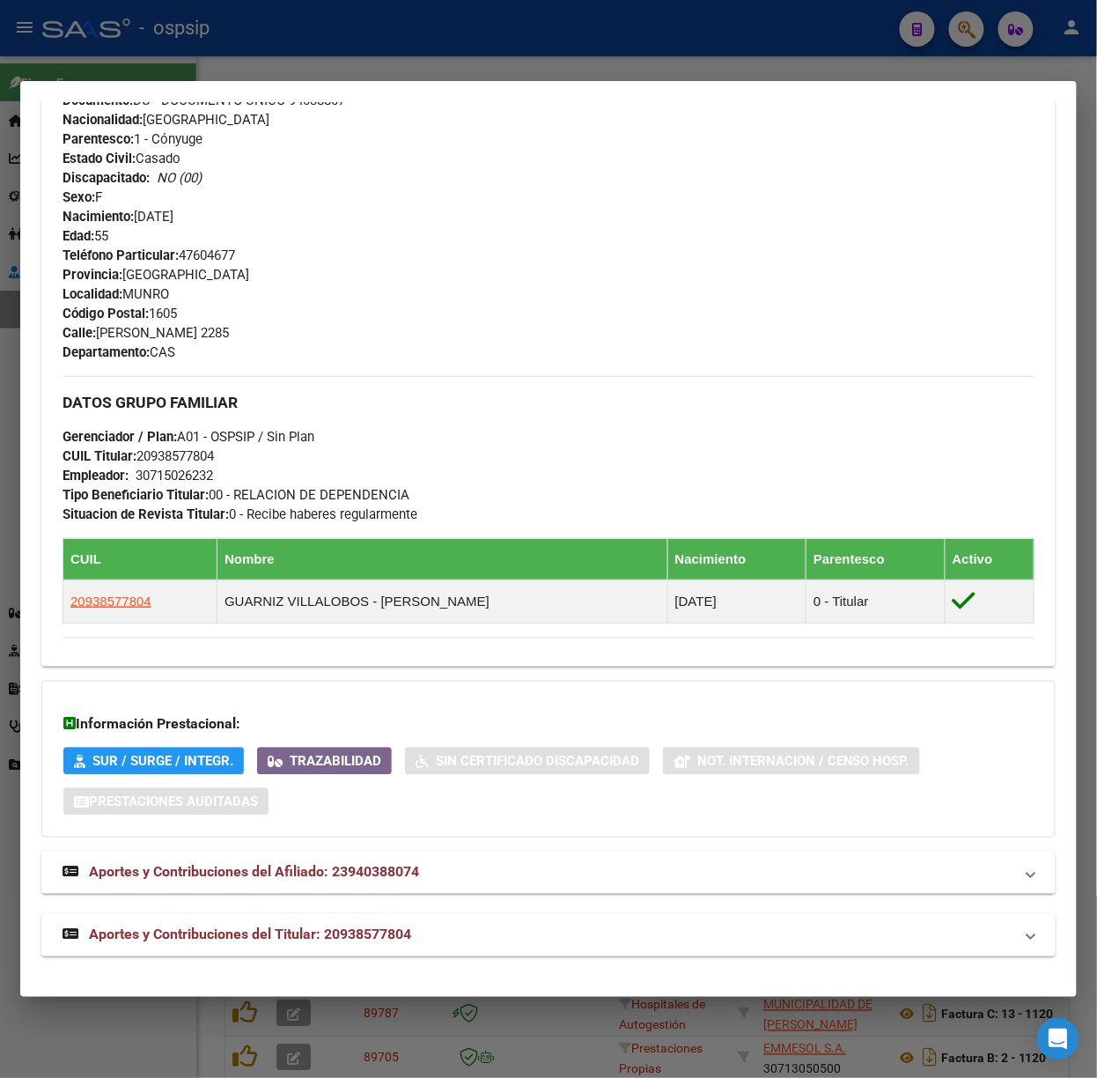
click at [440, 927] on mat-panel-title "Aportes y Contribuciones del Titular: 20938577804" at bounding box center [538, 935] width 951 height 21
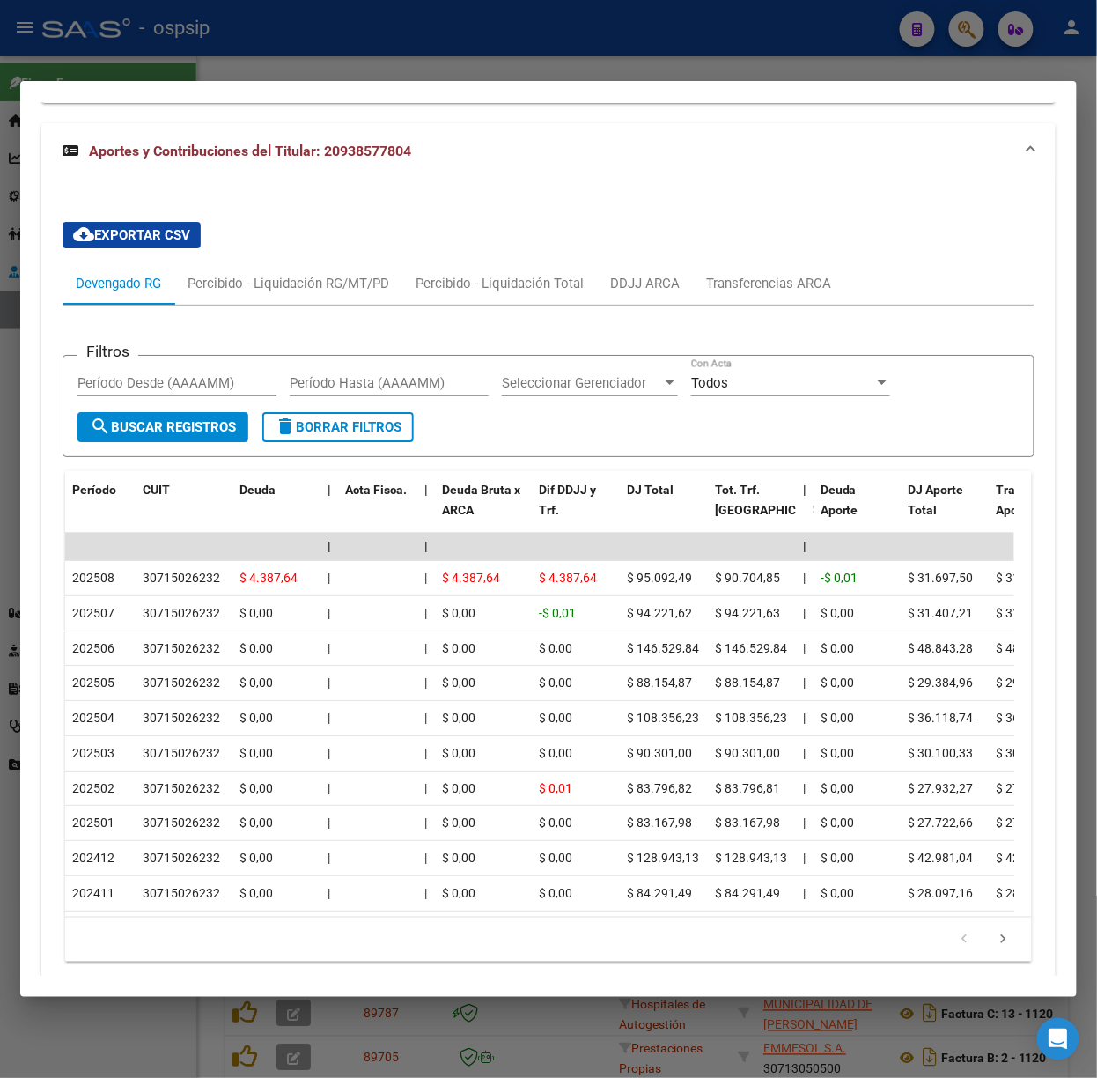
scroll to position [1555, 0]
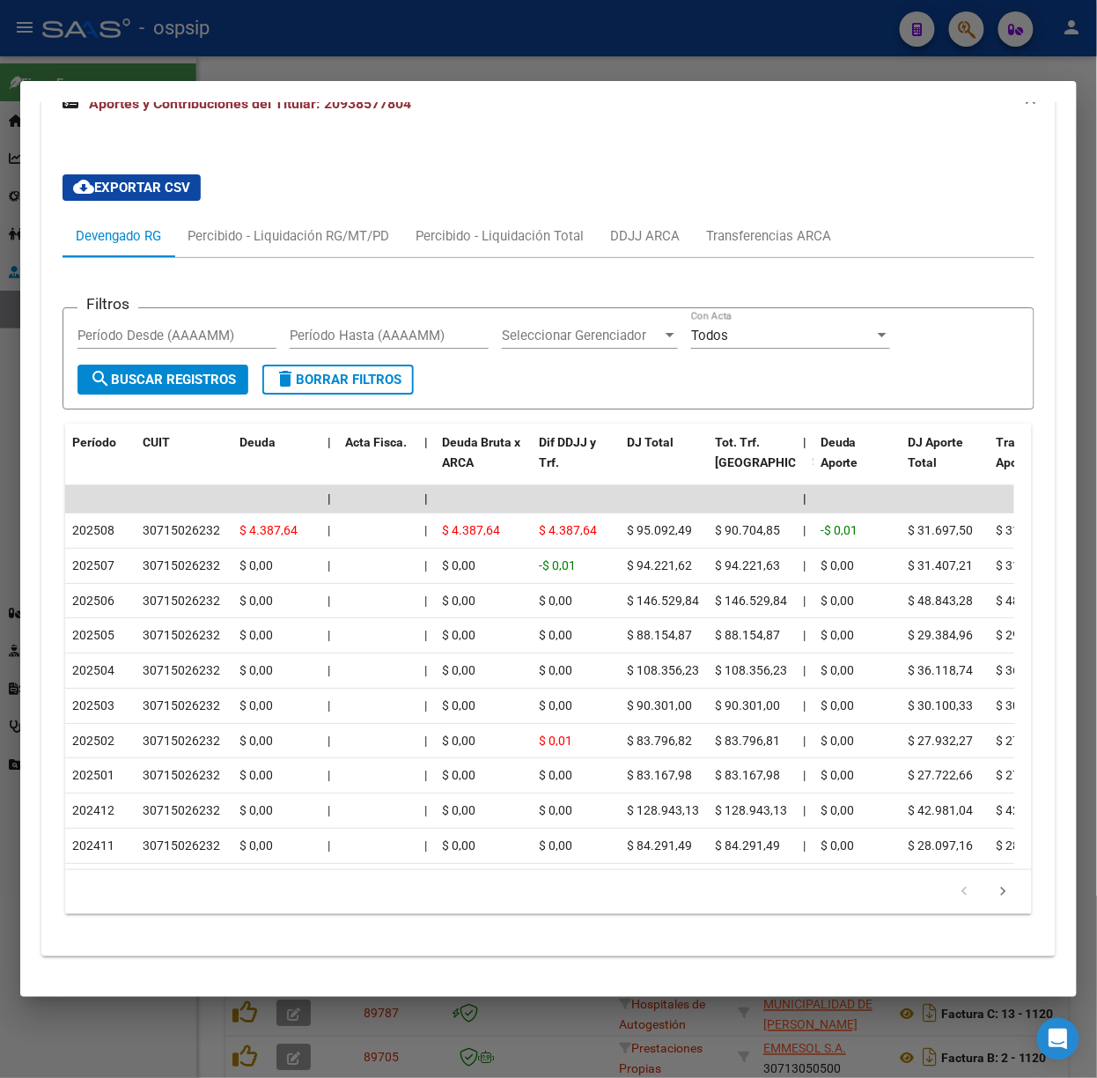
click at [445, 26] on div at bounding box center [548, 539] width 1097 height 1078
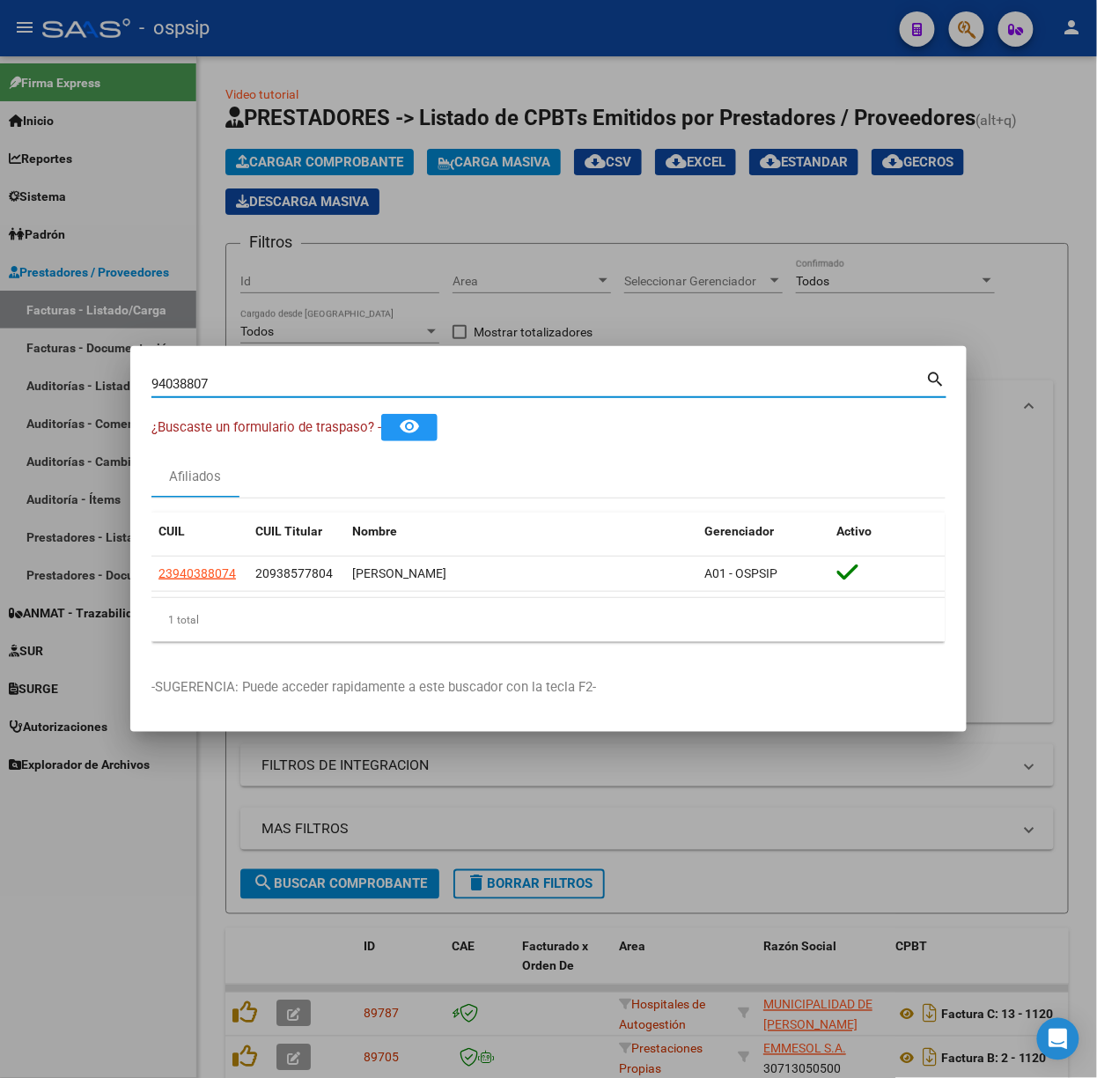
click at [339, 389] on input "94038807" at bounding box center [538, 384] width 775 height 16
type input "96128429"
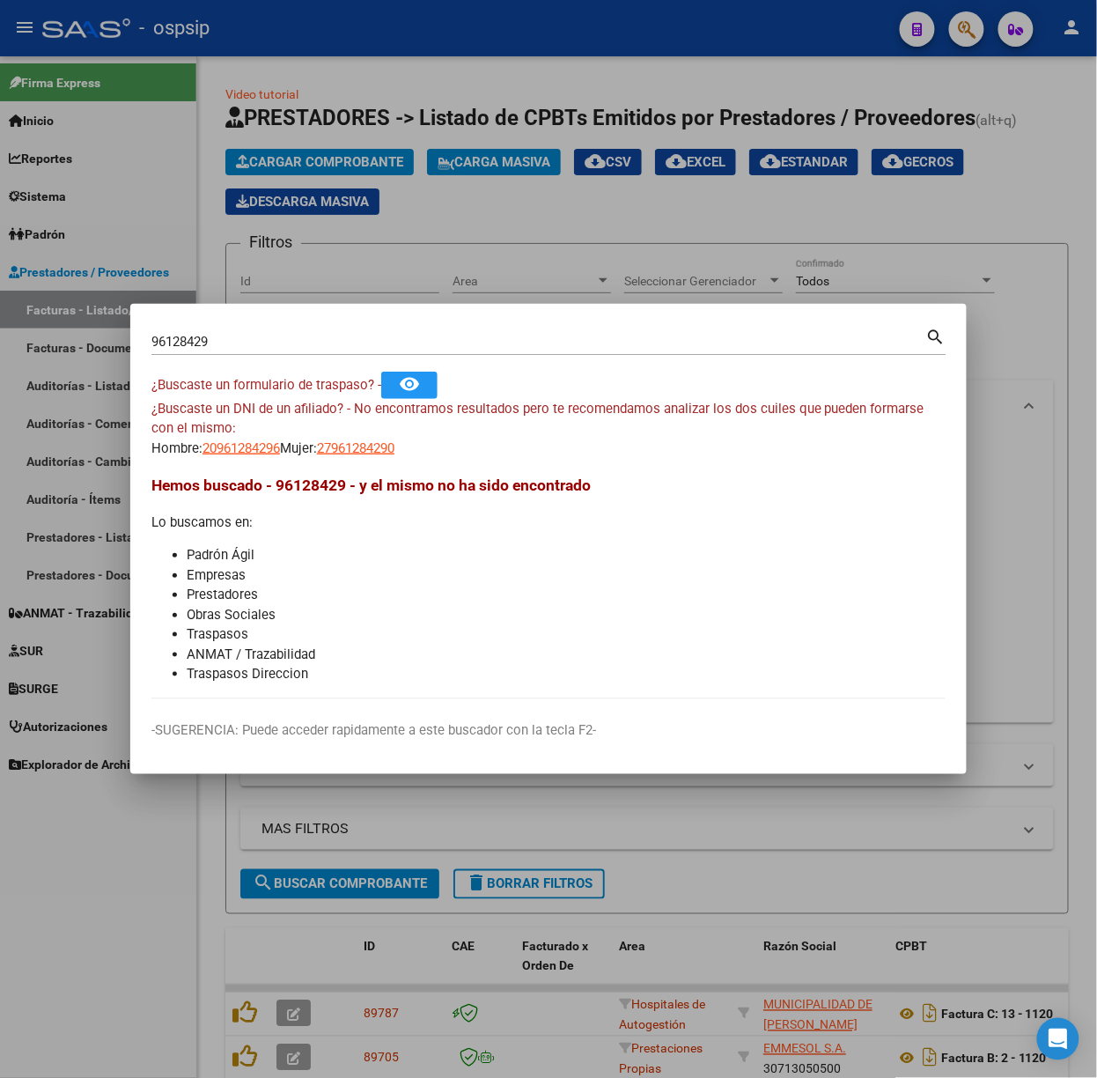
click at [213, 460] on mat-dialog-content "96128429 Buscar (apellido, dni, cuil, nro traspaso, cuit, obra social) search ¿…" at bounding box center [548, 512] width 837 height 374
click at [324, 461] on mat-dialog-content "96128429 Buscar (apellido, dni, cuil, nro traspaso, cuit, obra social) search ¿…" at bounding box center [548, 512] width 837 height 374
click at [361, 453] on span "27961284290" at bounding box center [356, 448] width 78 height 16
type textarea "27961284290"
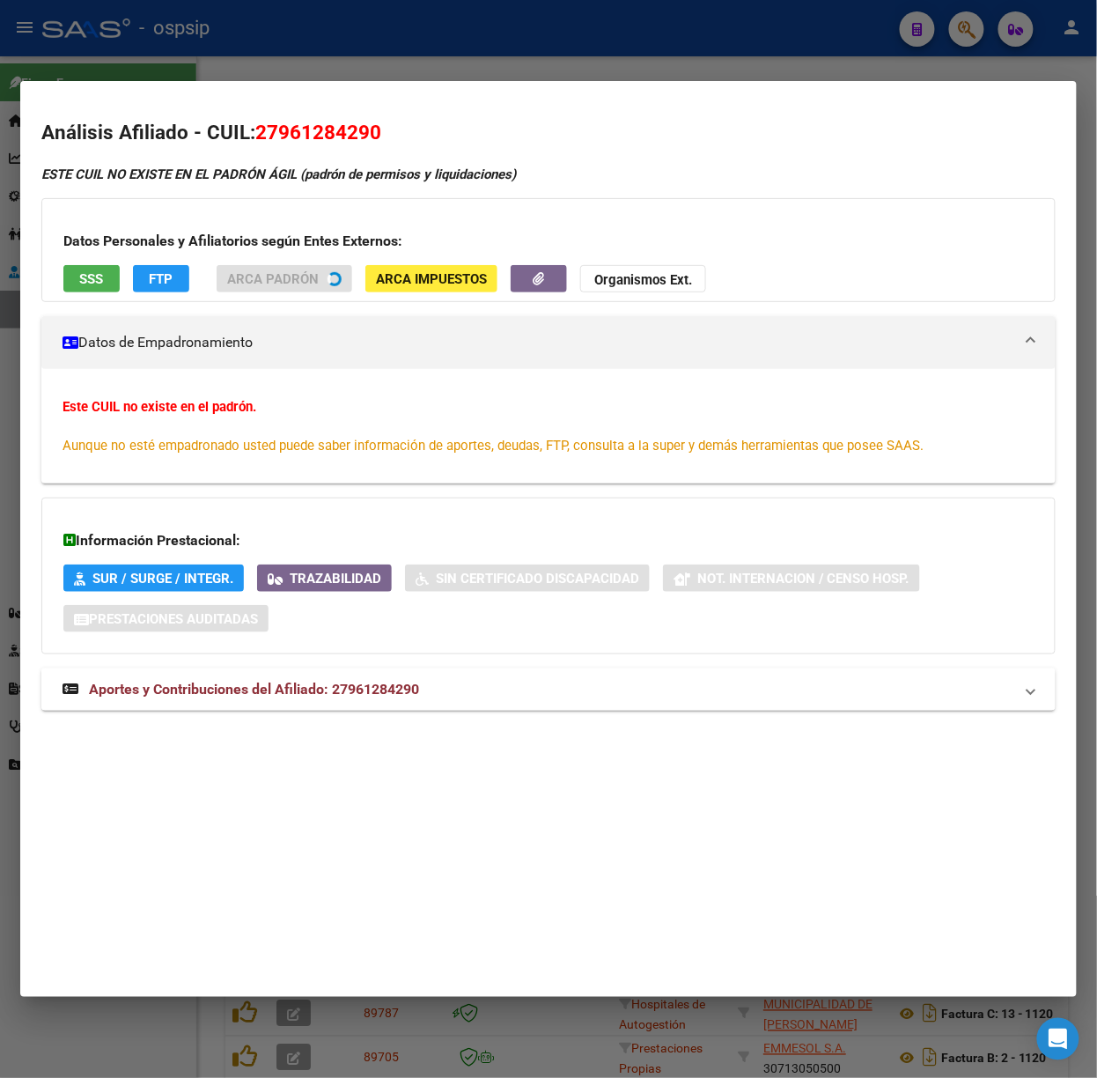
click at [314, 676] on mat-expansion-panel-header "Aportes y Contribuciones del Afiliado: 27961284290" at bounding box center [548, 689] width 1015 height 42
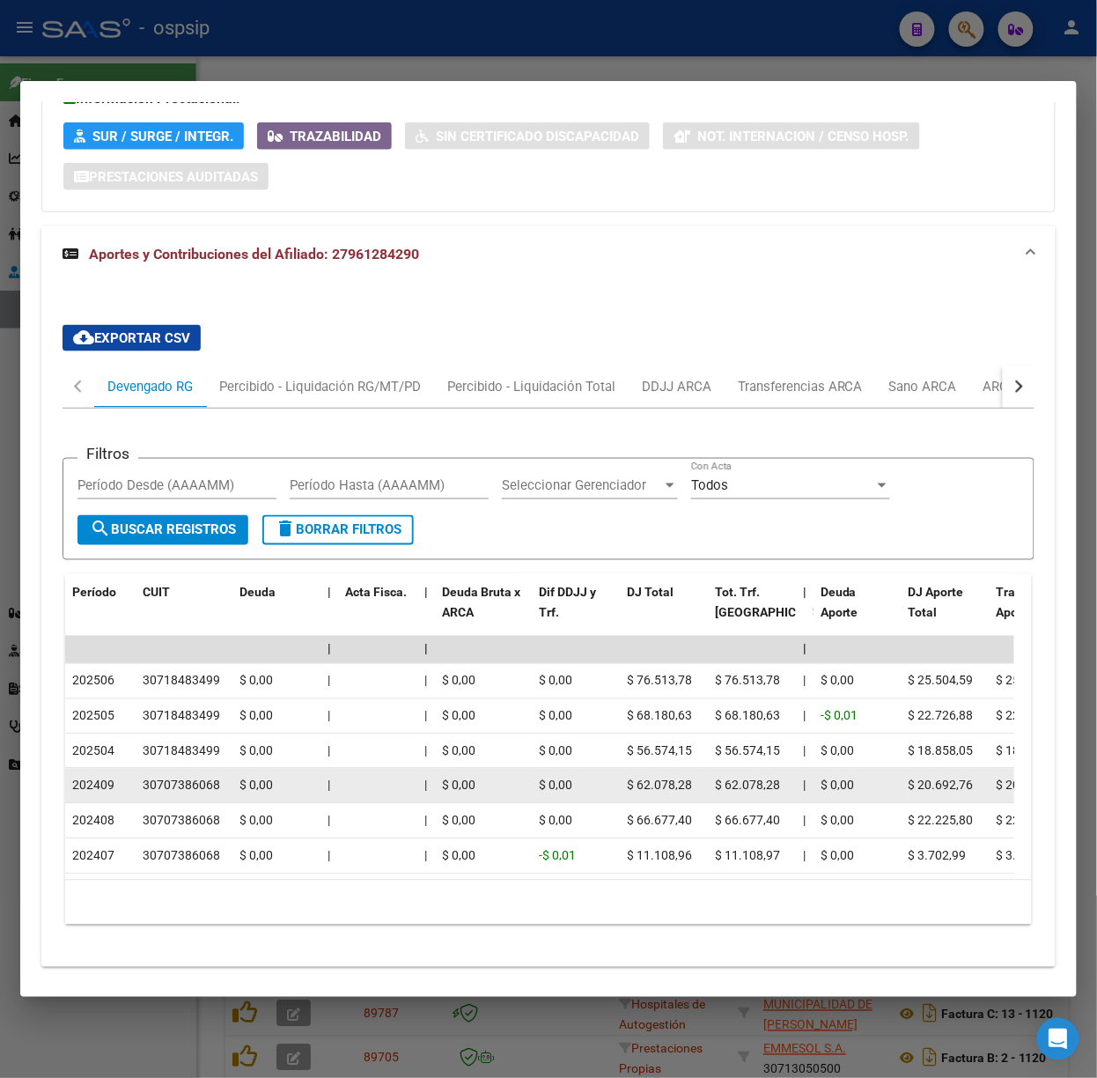
scroll to position [518, 0]
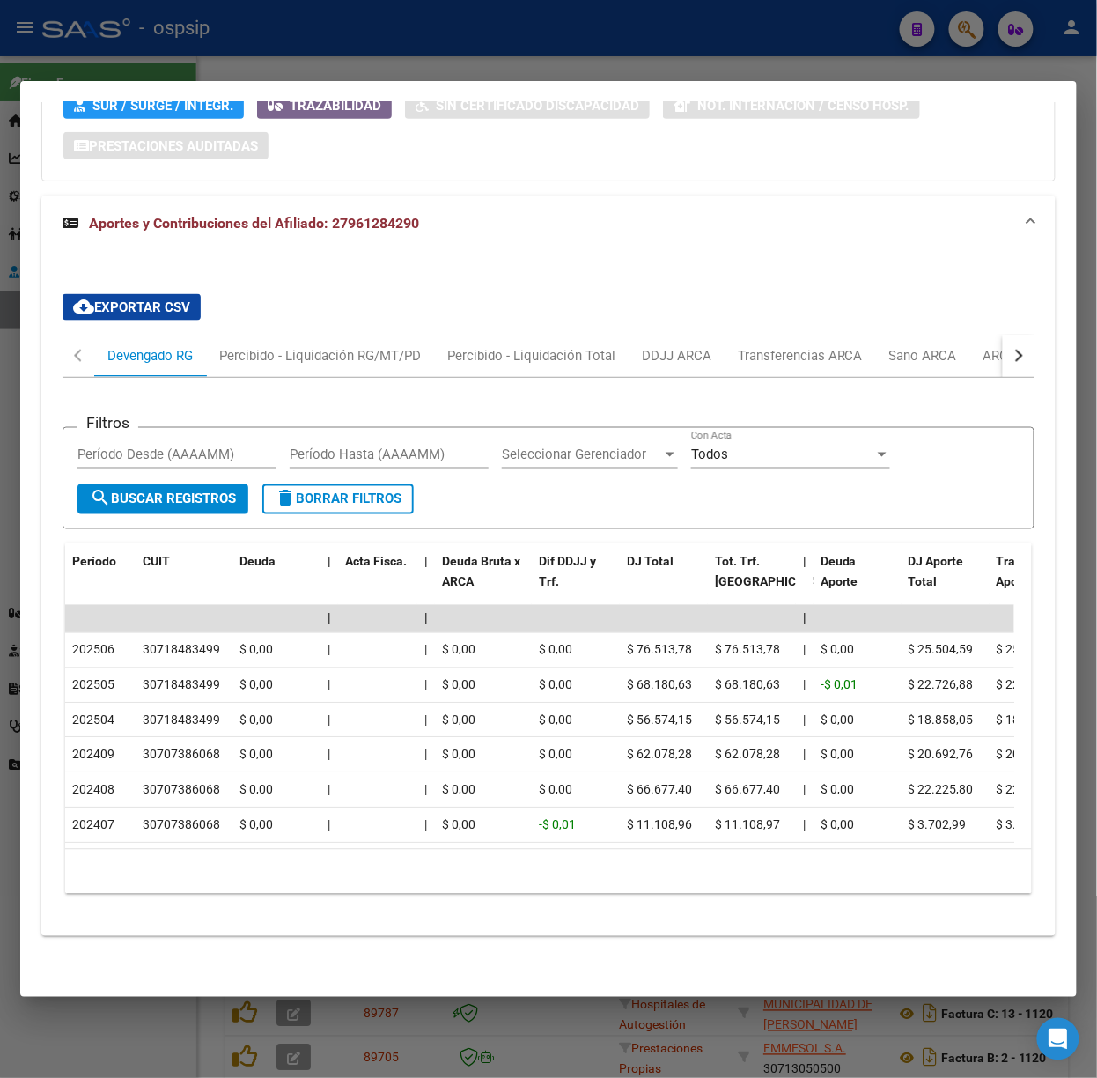
click at [1013, 336] on button "button" at bounding box center [1019, 356] width 32 height 42
click at [971, 346] on div "ARCA Relaciones Laborales" at bounding box center [896, 355] width 165 height 19
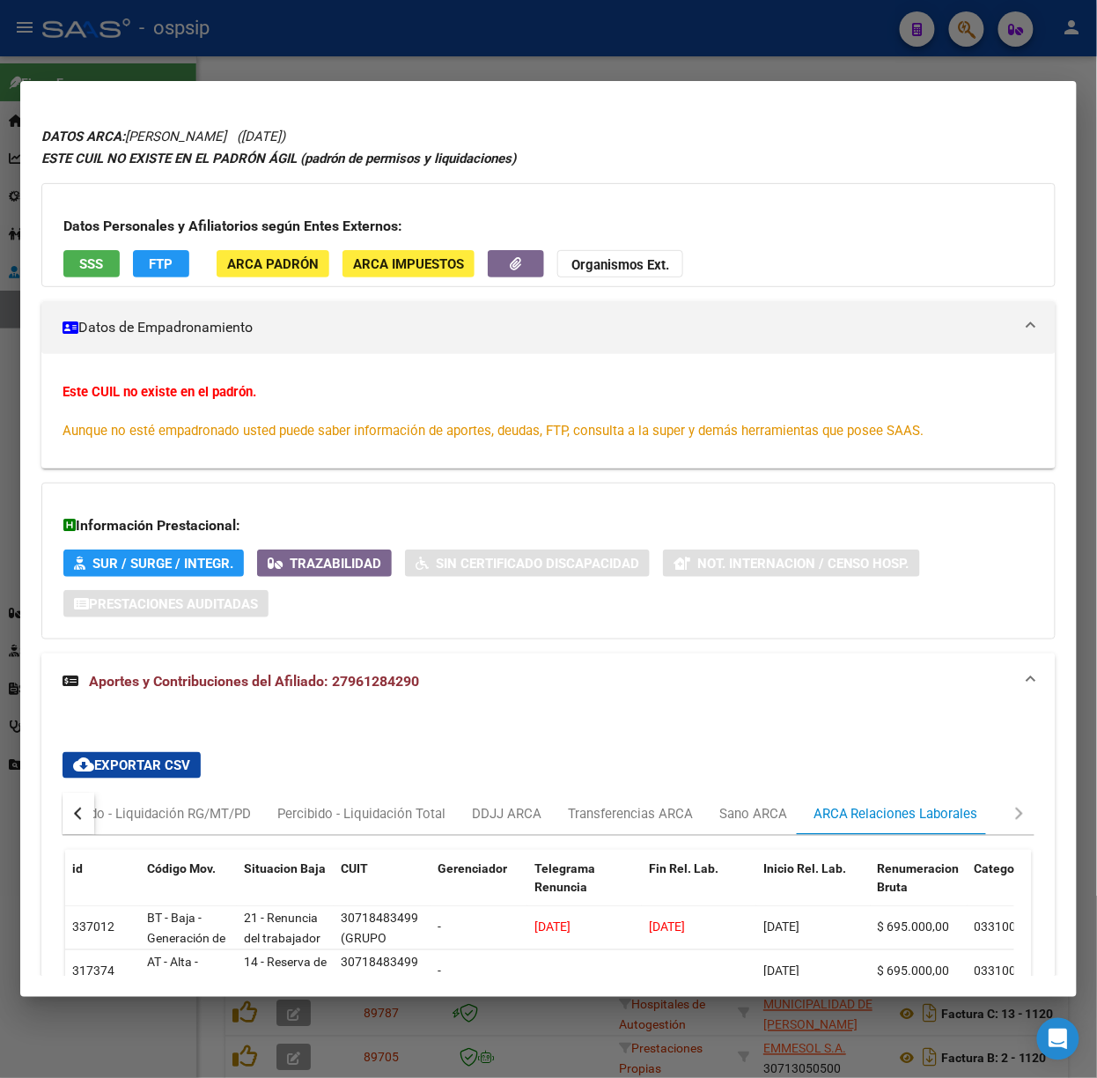
scroll to position [0, 0]
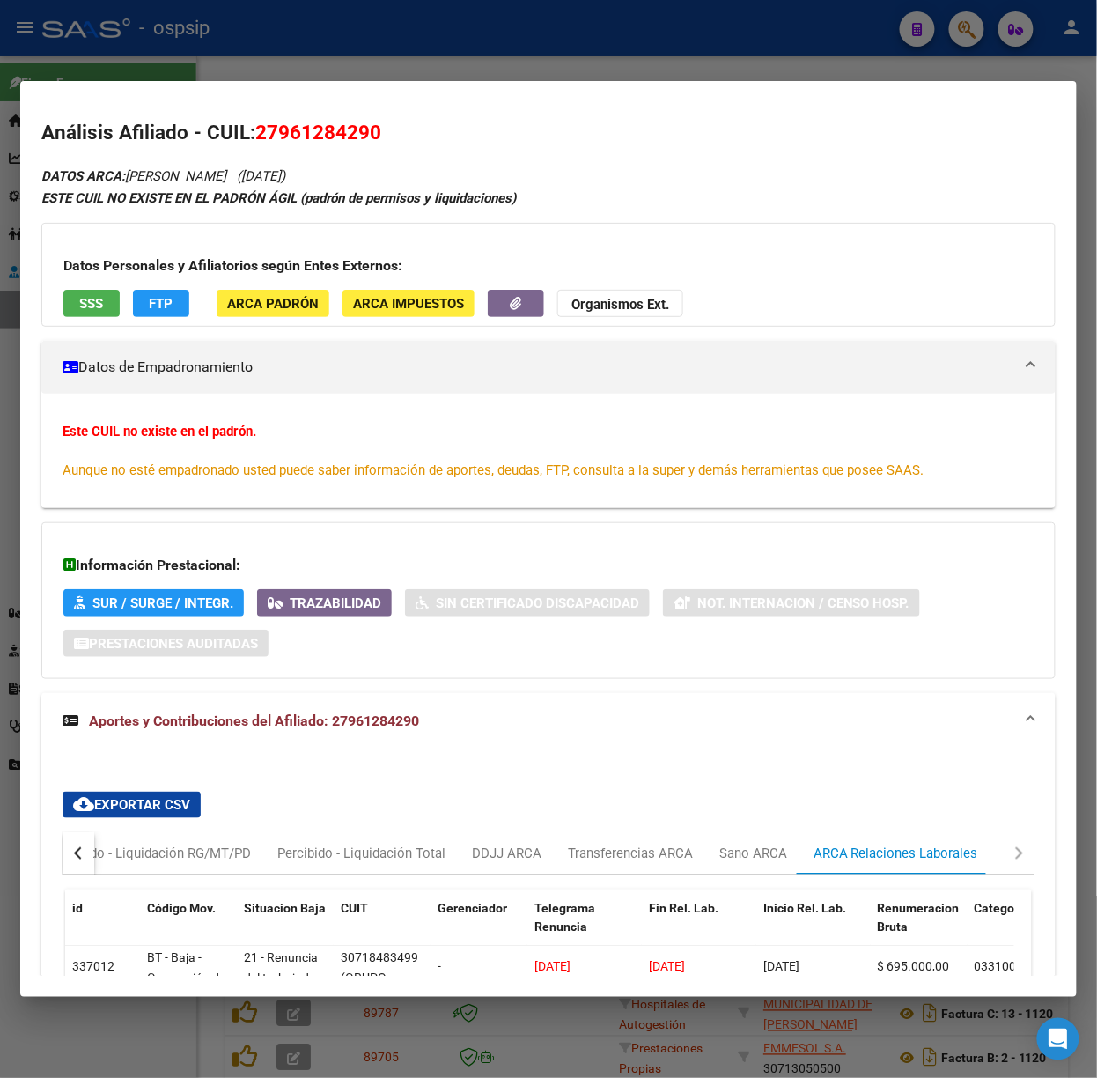
click at [85, 321] on div "Datos Personales y Afiliatorios según Entes Externos: SSS FTP ARCA Padrón ARCA …" at bounding box center [548, 275] width 1015 height 104
click at [83, 314] on button "SSS" at bounding box center [91, 303] width 56 height 27
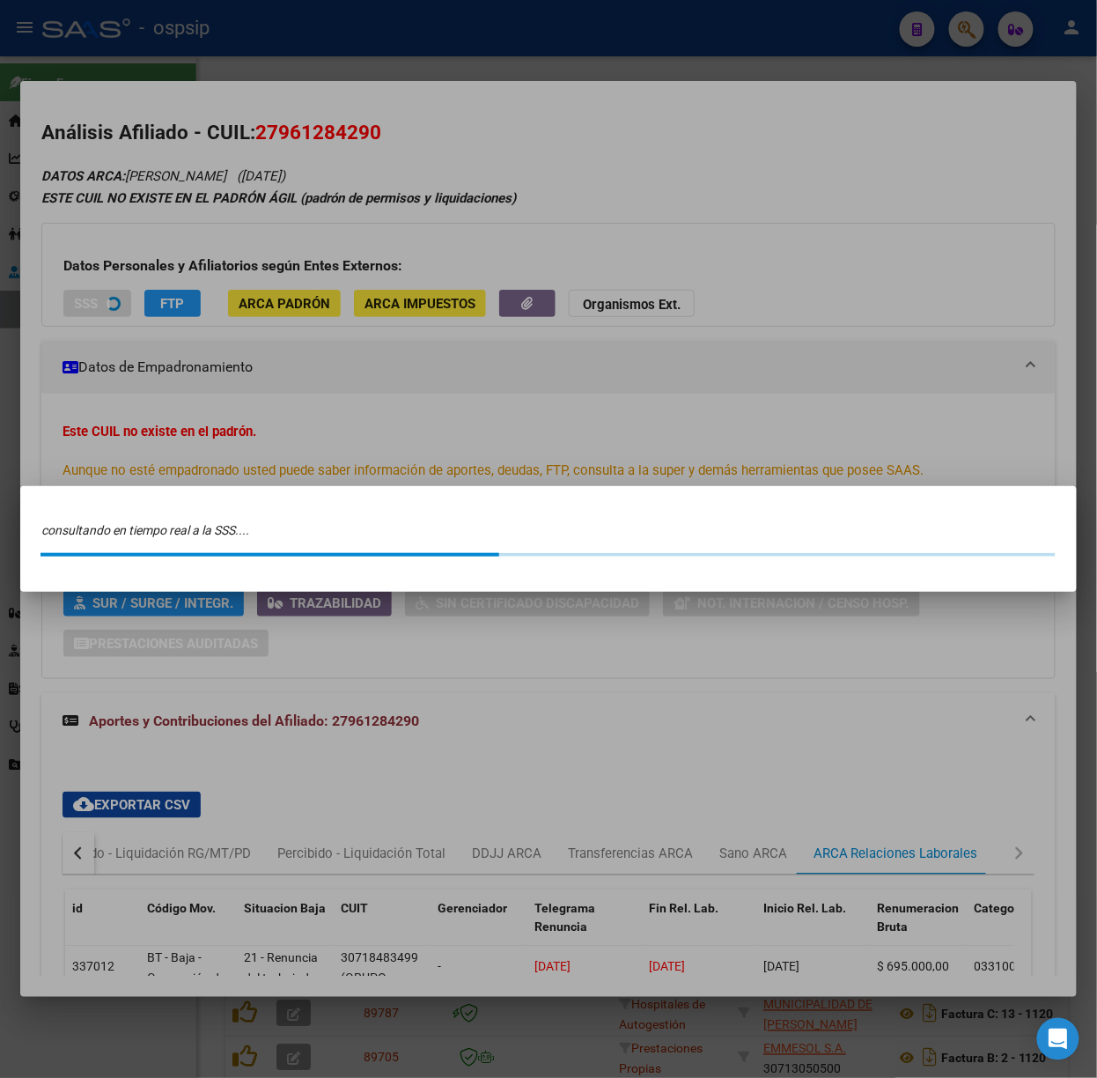
click at [79, 300] on div at bounding box center [548, 539] width 1097 height 1078
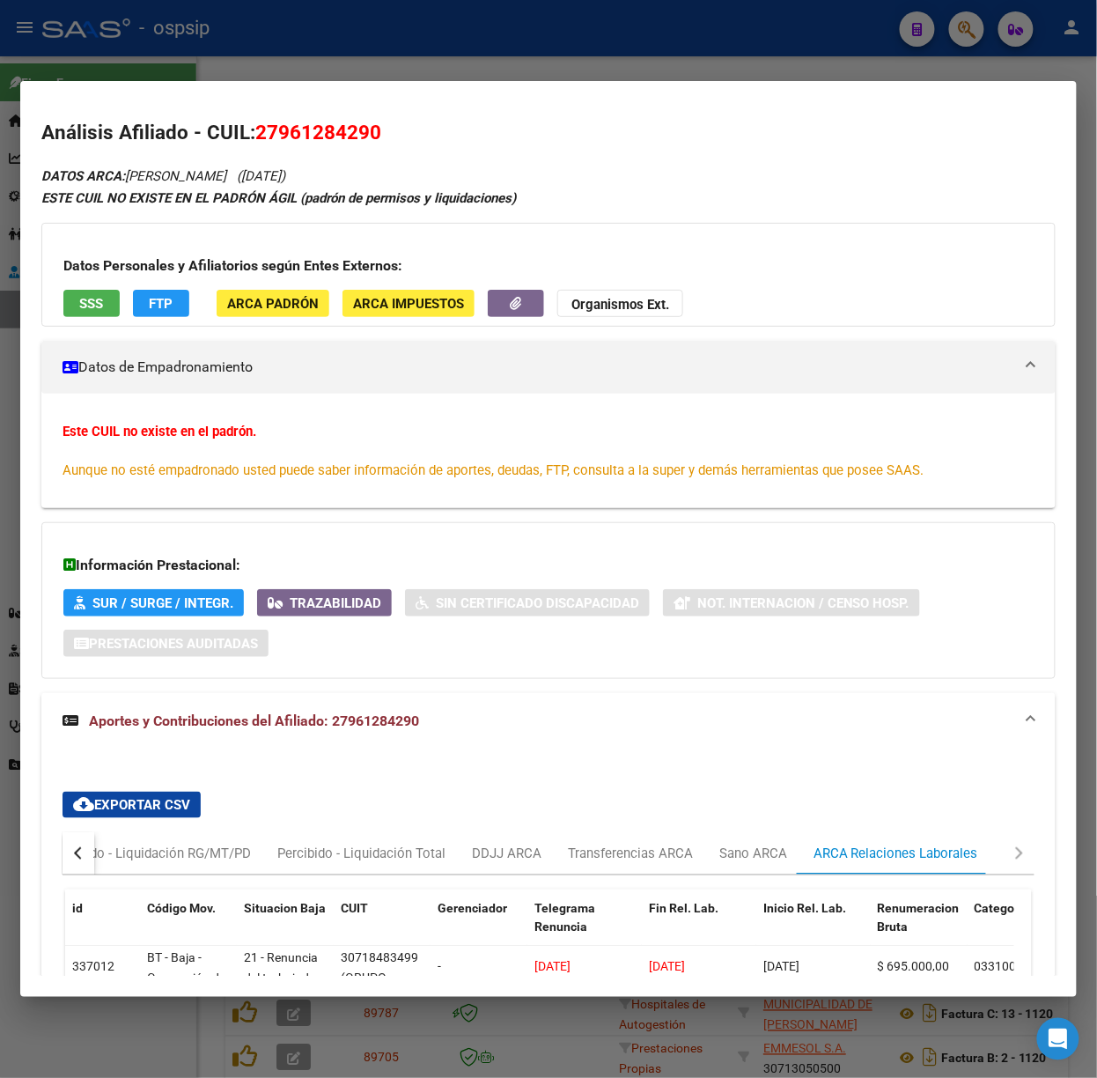
click at [80, 300] on span "SSS" at bounding box center [92, 304] width 24 height 16
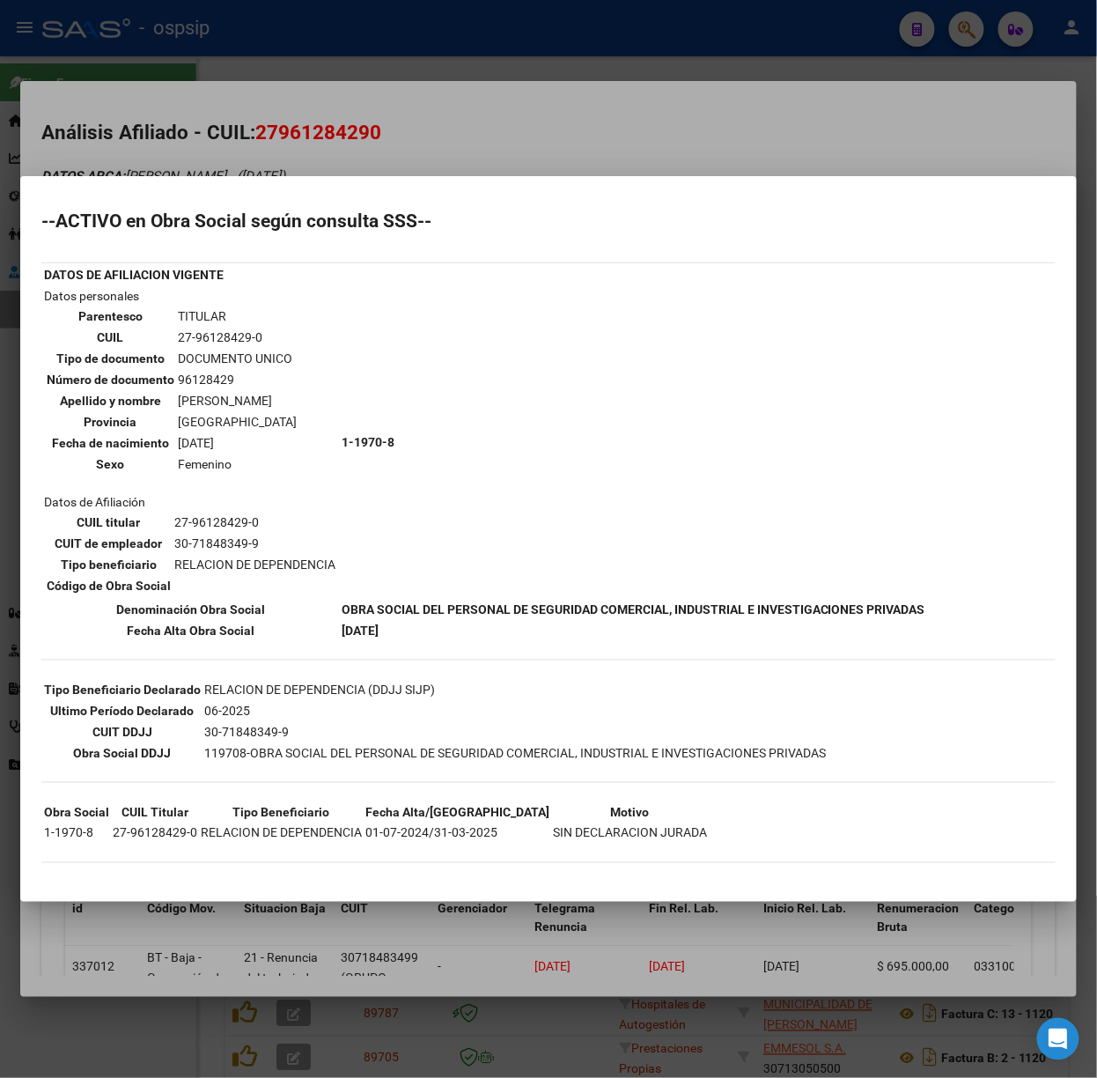
click at [269, 169] on div at bounding box center [548, 539] width 1097 height 1078
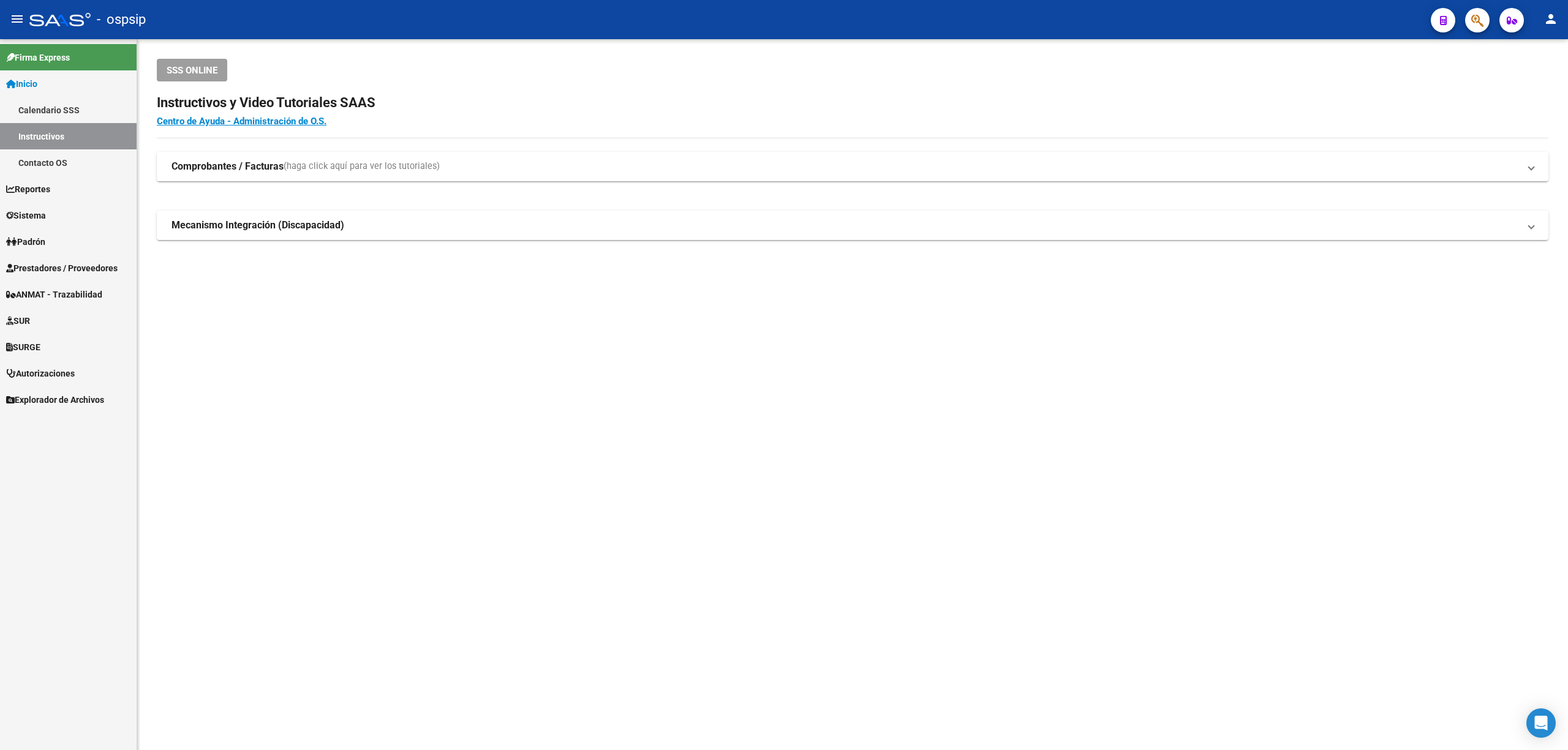
click at [54, 265] on span "Prestadores / Proveedores" at bounding box center [62, 268] width 111 height 13
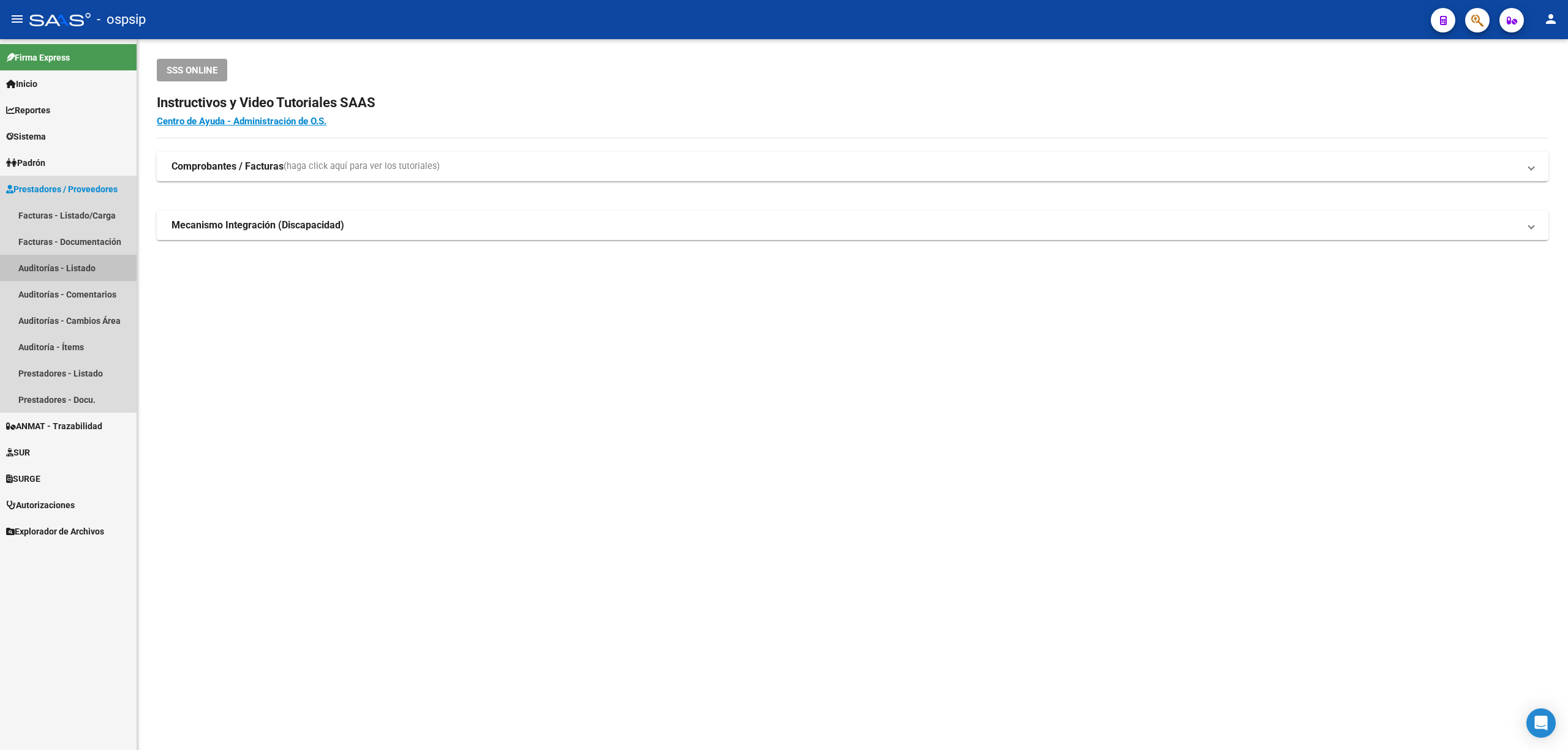
click at [71, 281] on link "Auditorías - Listado" at bounding box center [68, 268] width 136 height 26
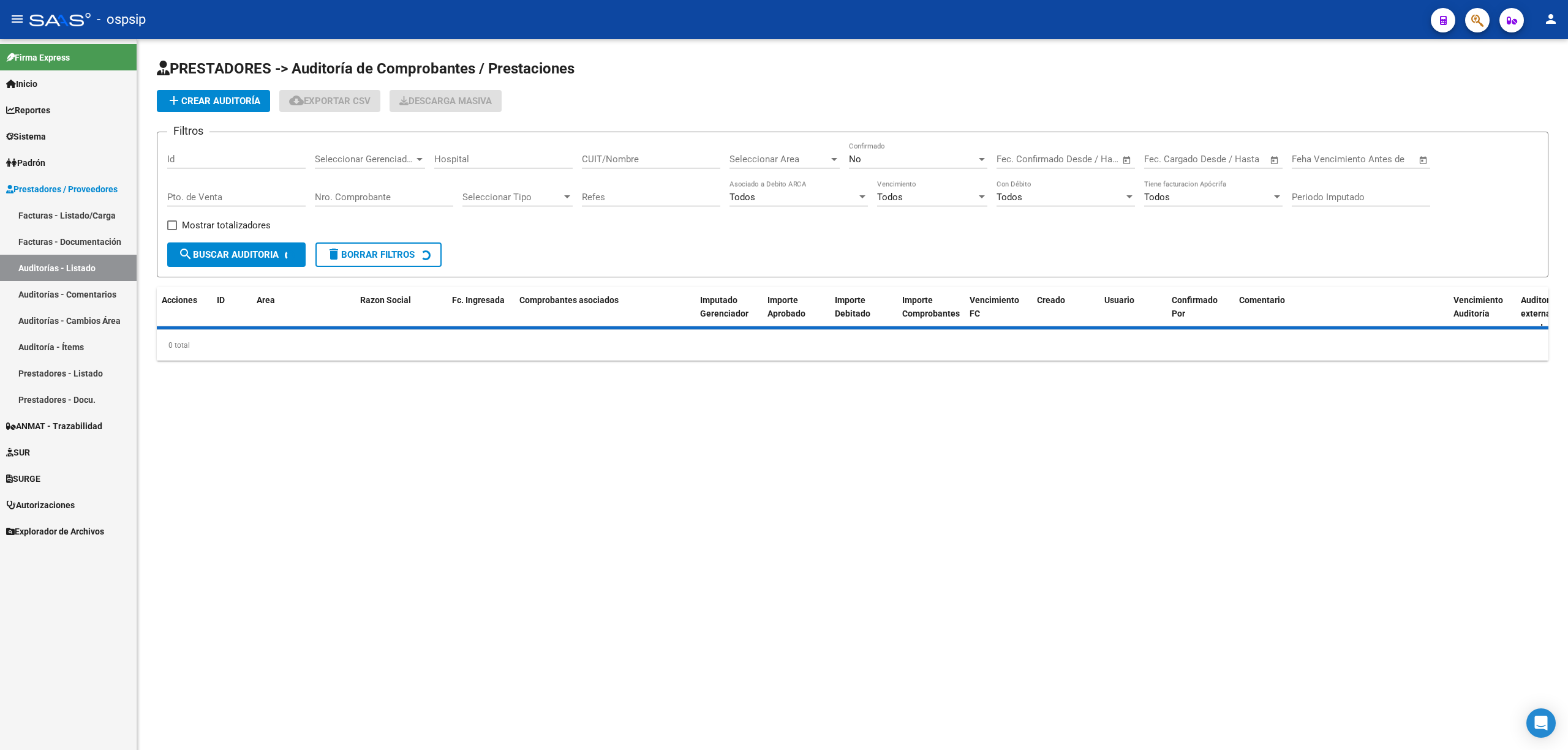
click at [67, 231] on link "Facturas - Documentación" at bounding box center [68, 241] width 136 height 26
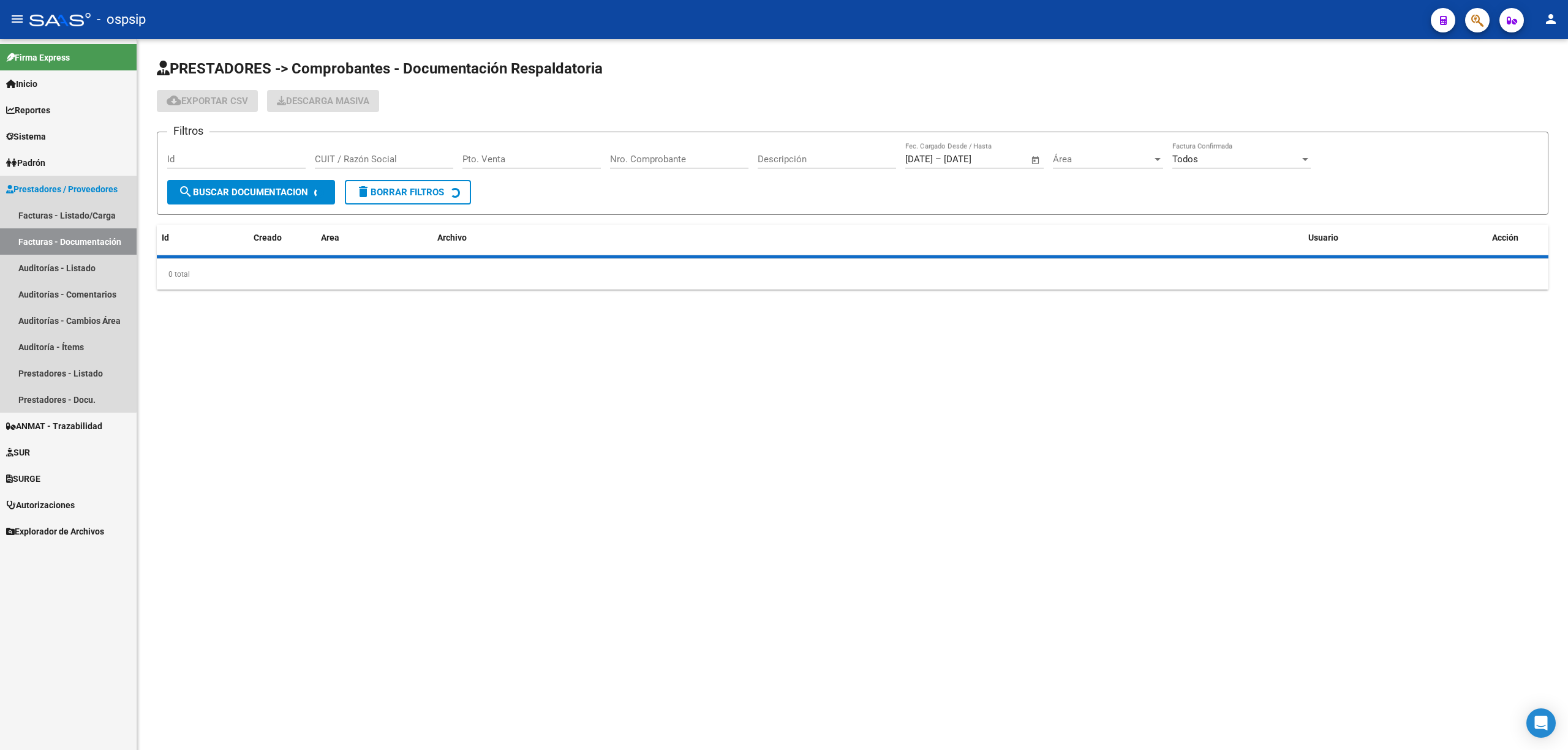
click at [64, 213] on link "Facturas - Listado/Carga" at bounding box center [68, 215] width 136 height 26
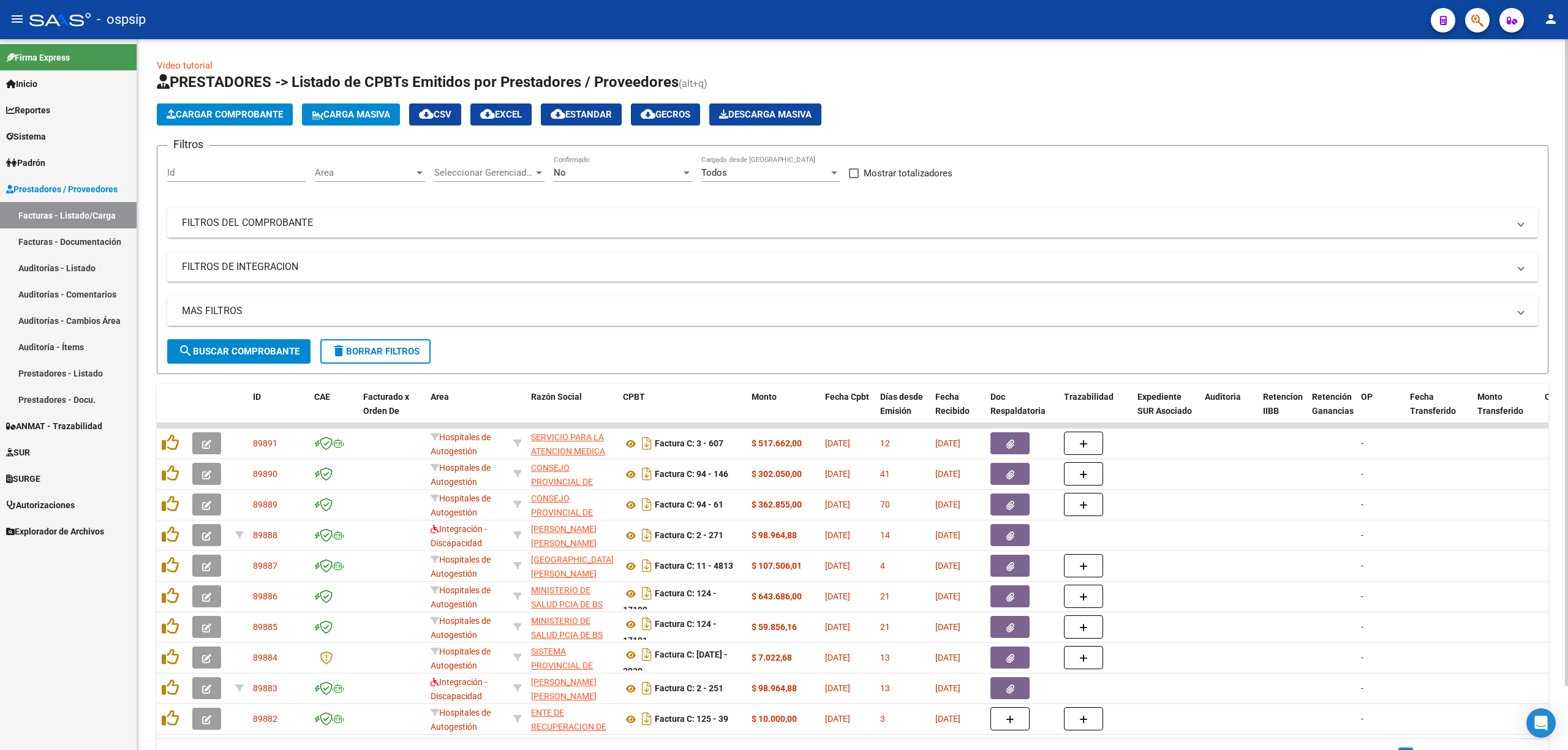
click at [662, 162] on div "No Confirmado" at bounding box center [622, 169] width 138 height 26
click at [633, 120] on span "Todos" at bounding box center [622, 118] width 138 height 28
click at [369, 203] on div "Filtros Id Area Area Seleccionar Gerenciador Seleccionar Gerenciador Todos Conf…" at bounding box center [852, 247] width 1371 height 184
click at [382, 217] on mat-panel-title "FILTROS DEL COMPROBANTE" at bounding box center [846, 222] width 1327 height 13
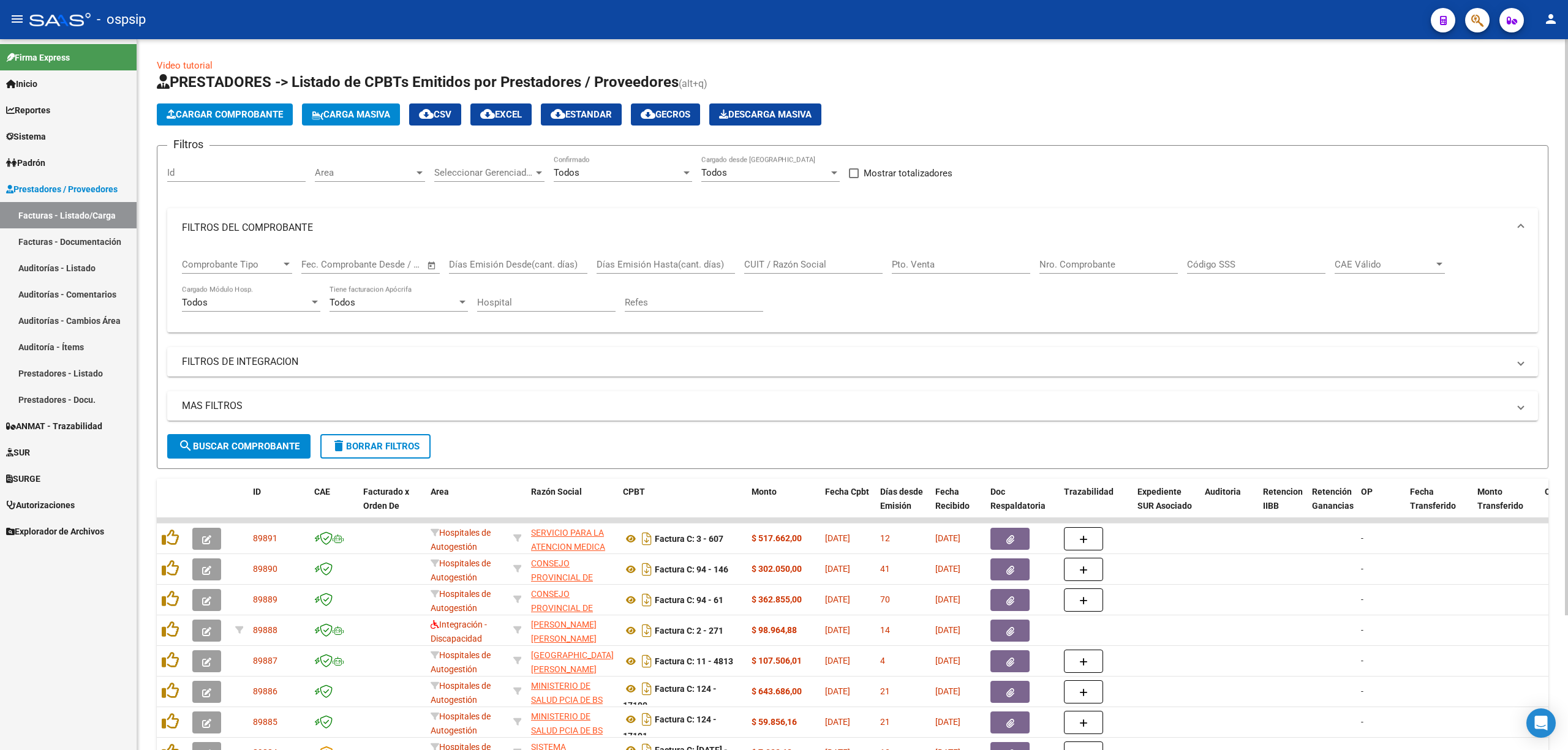
click at [775, 258] on div "Nro. Comprobante" at bounding box center [1108, 261] width 138 height 26
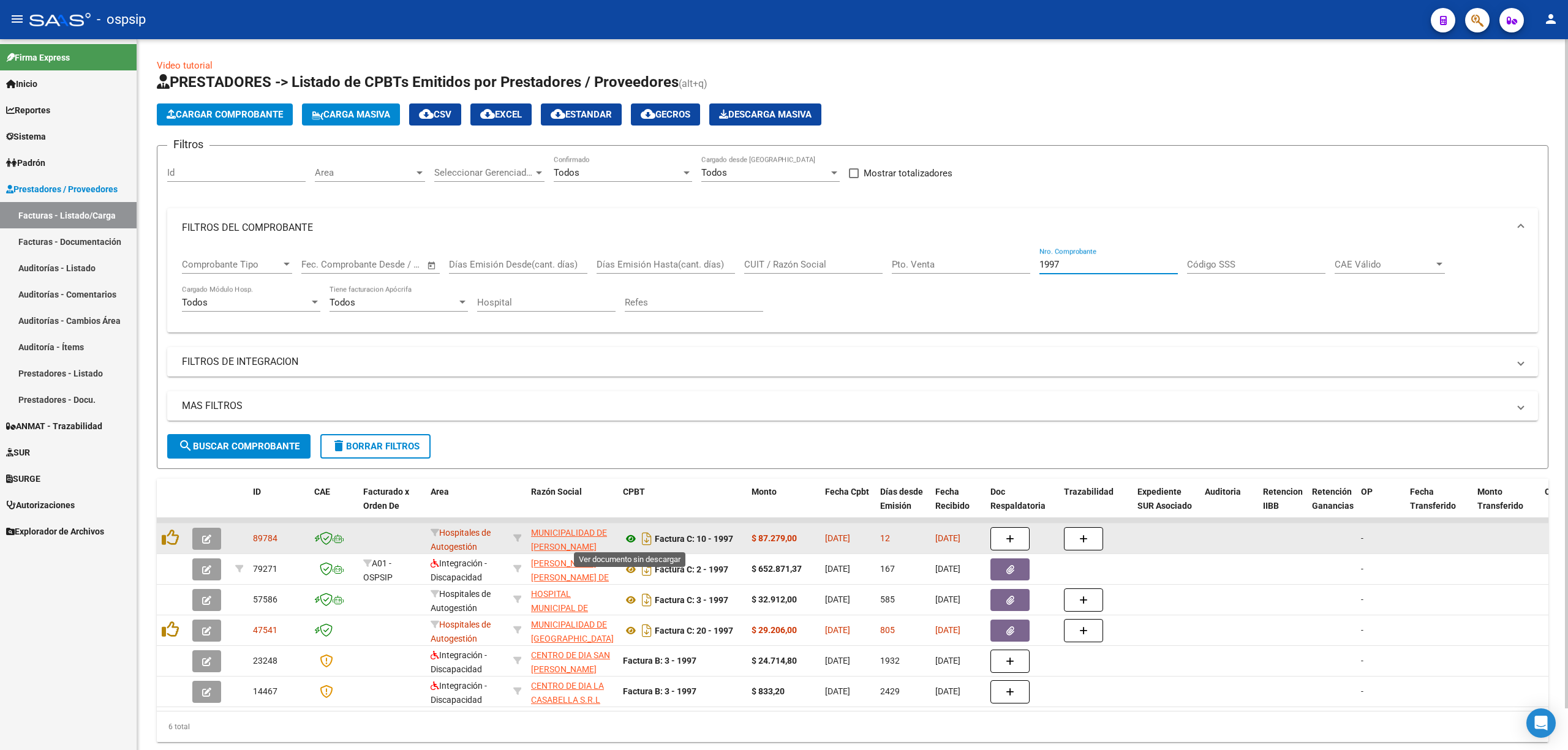
type input "1997"
click at [629, 536] on icon at bounding box center [631, 538] width 16 height 15
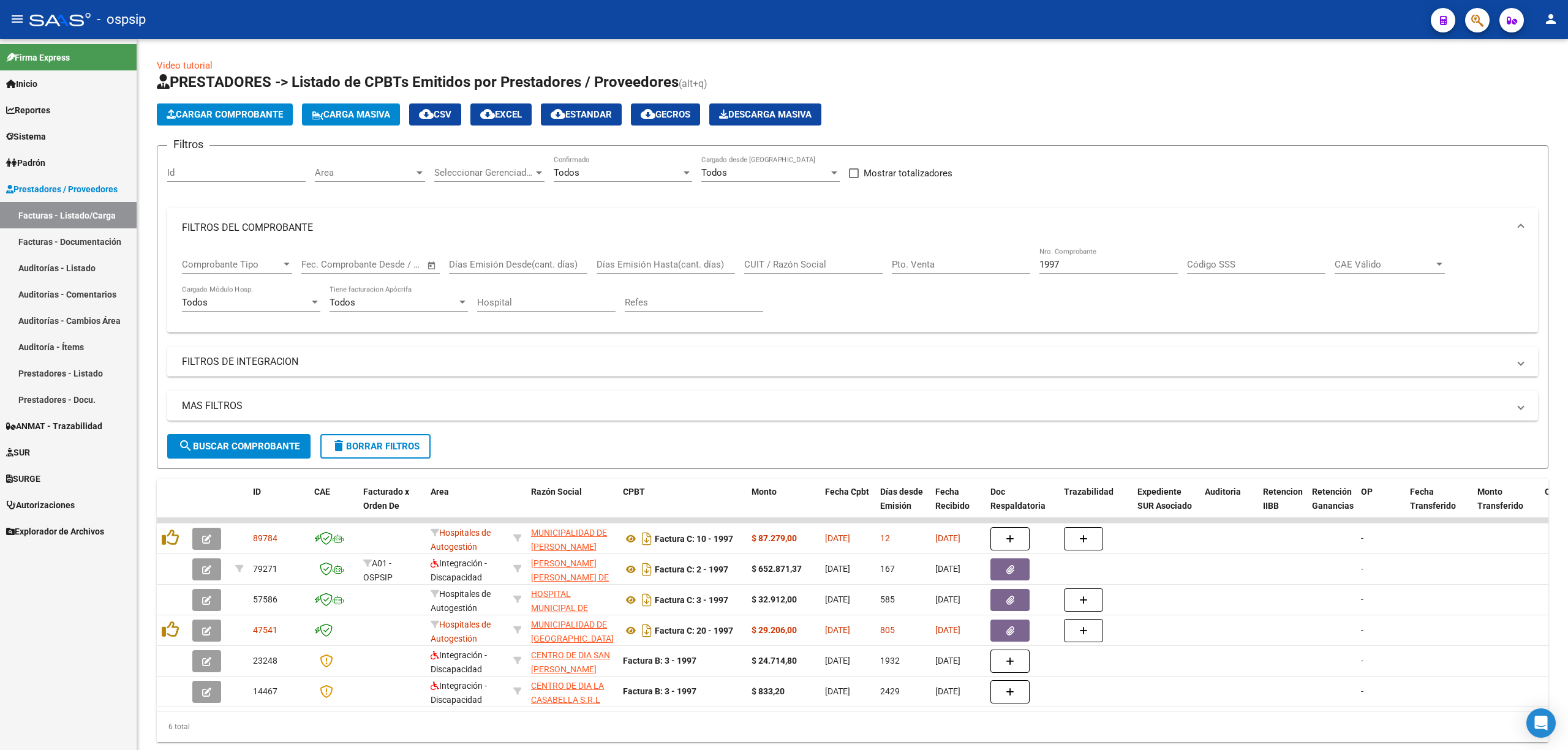
click at [775, 31] on span "button" at bounding box center [1477, 20] width 13 height 25
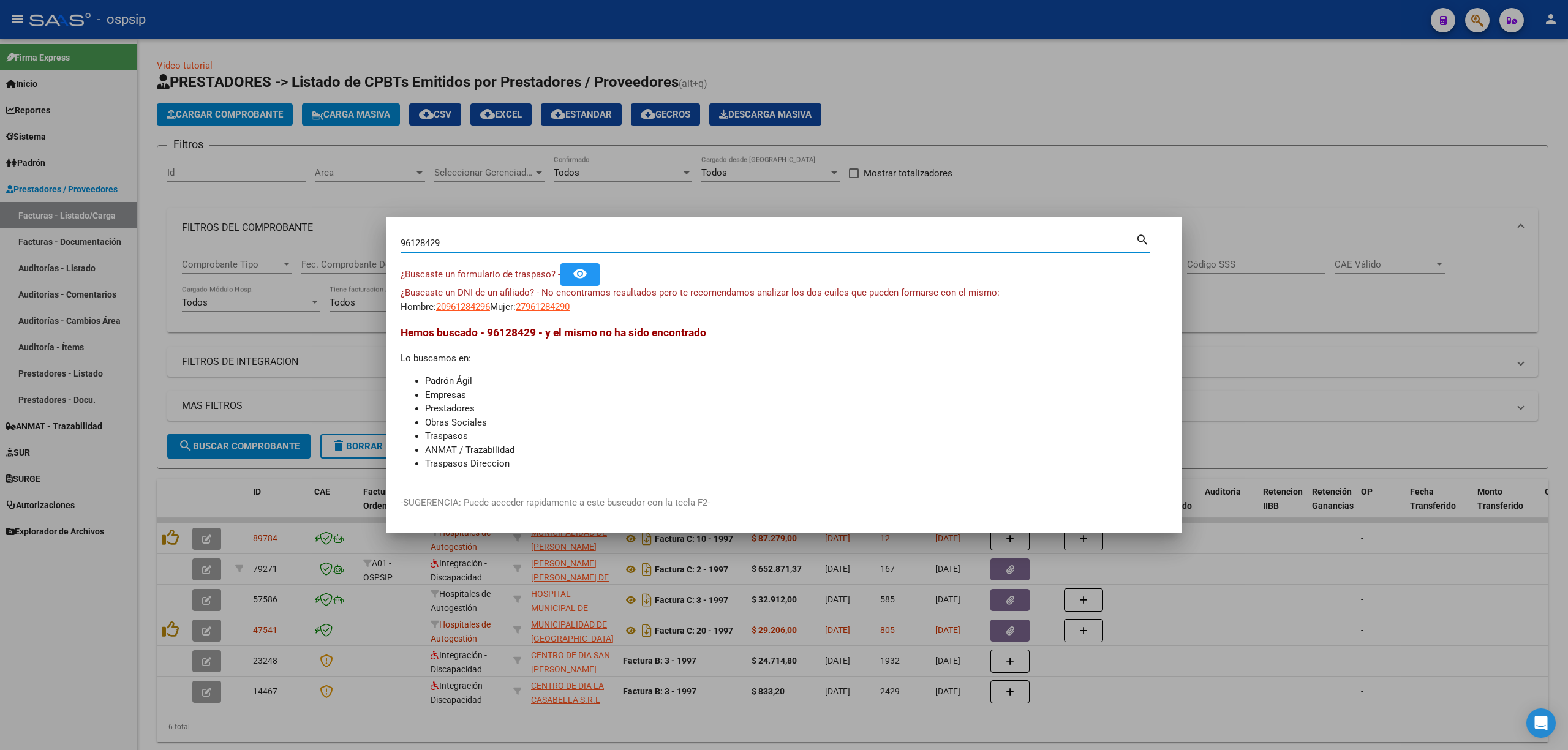
click at [531, 304] on div "¿Buscaste un DNI de un afiliado? - No encontramos resultados pero te recomendam…" at bounding box center [784, 300] width 767 height 28
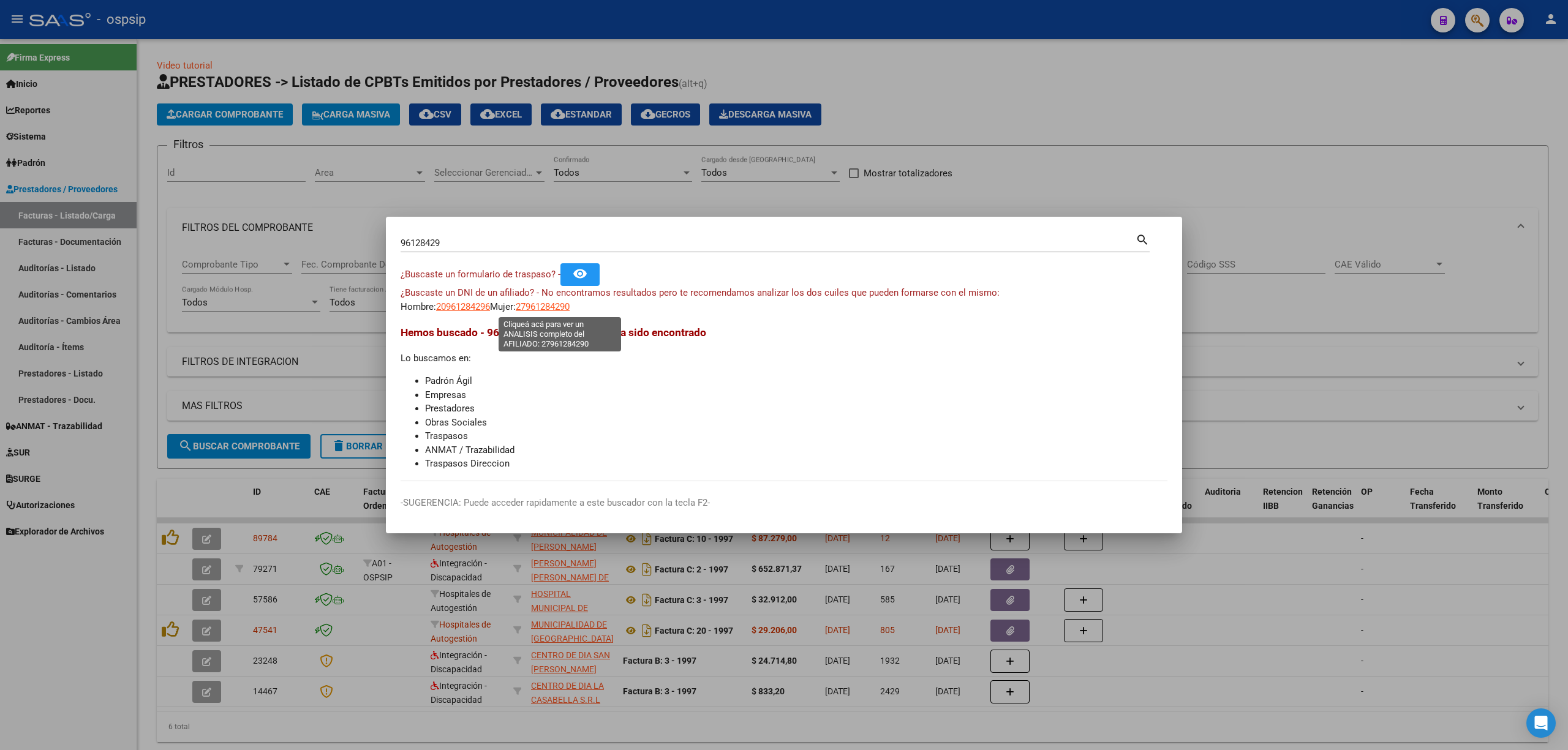
click at [542, 304] on span "27961284290" at bounding box center [543, 307] width 54 height 11
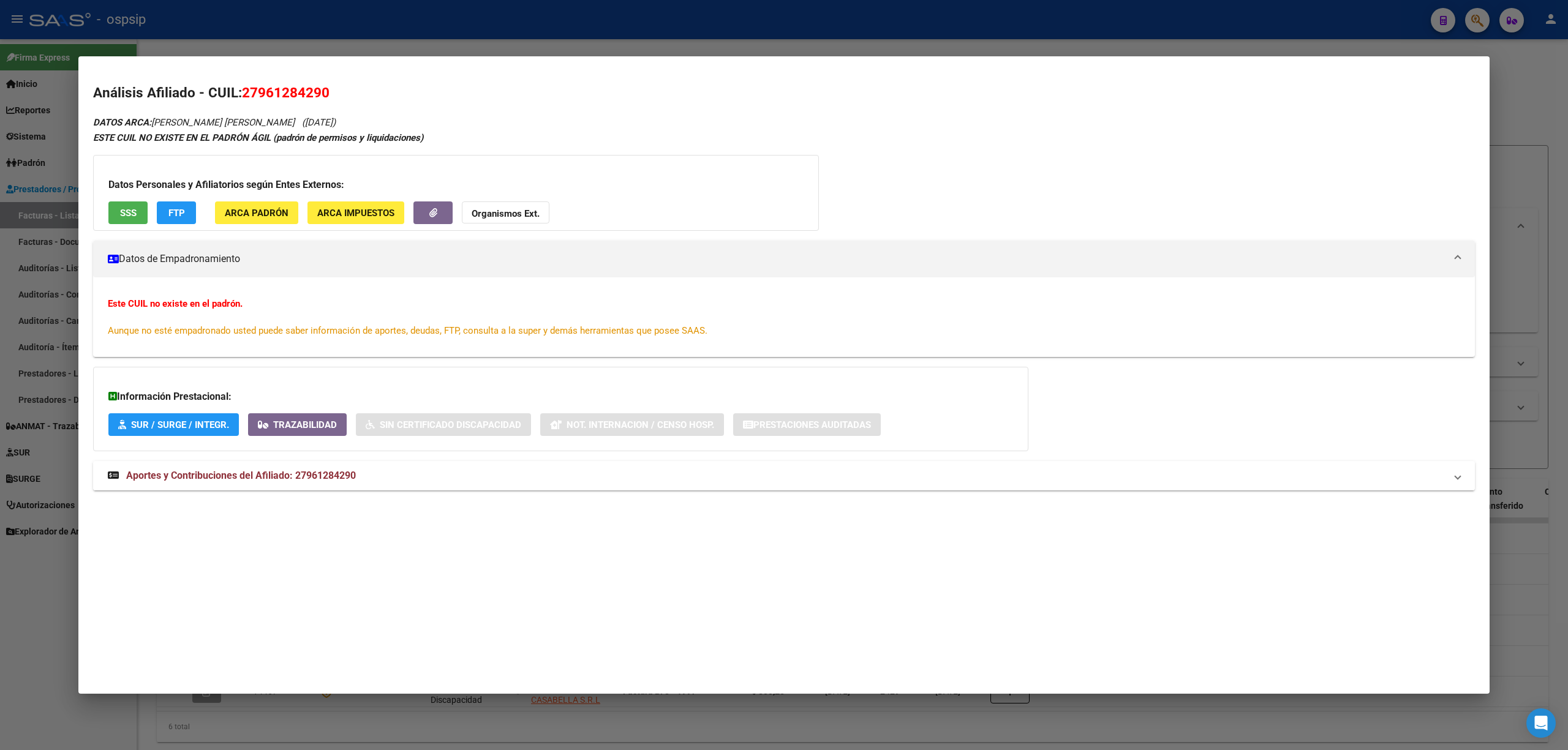
click at [451, 482] on mat-panel-title "Aportes y Contribuciones del Afiliado: 27961284290" at bounding box center [776, 475] width 1337 height 15
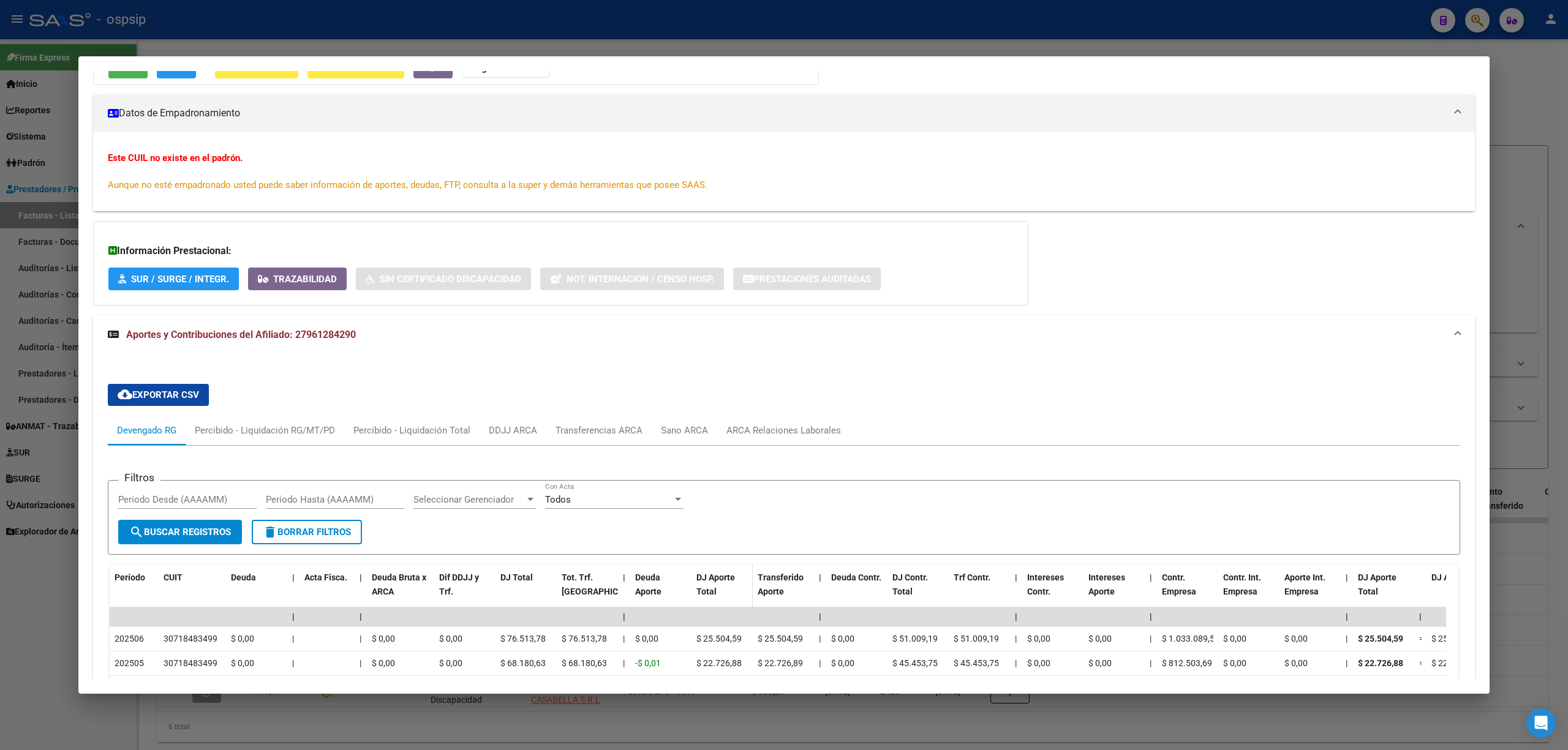
scroll to position [345, 0]
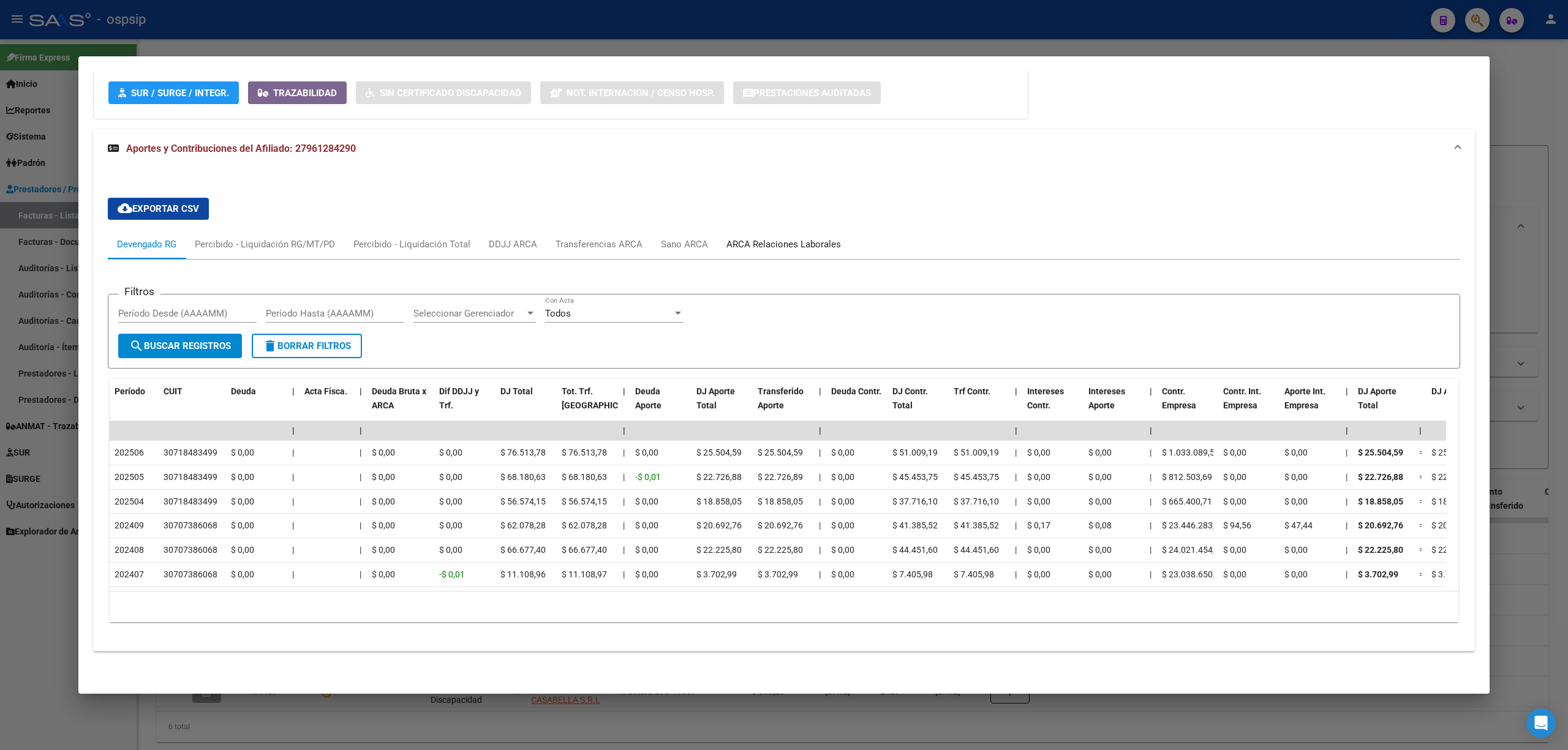
click at [770, 238] on div "ARCA Relaciones Laborales" at bounding box center [784, 244] width 115 height 13
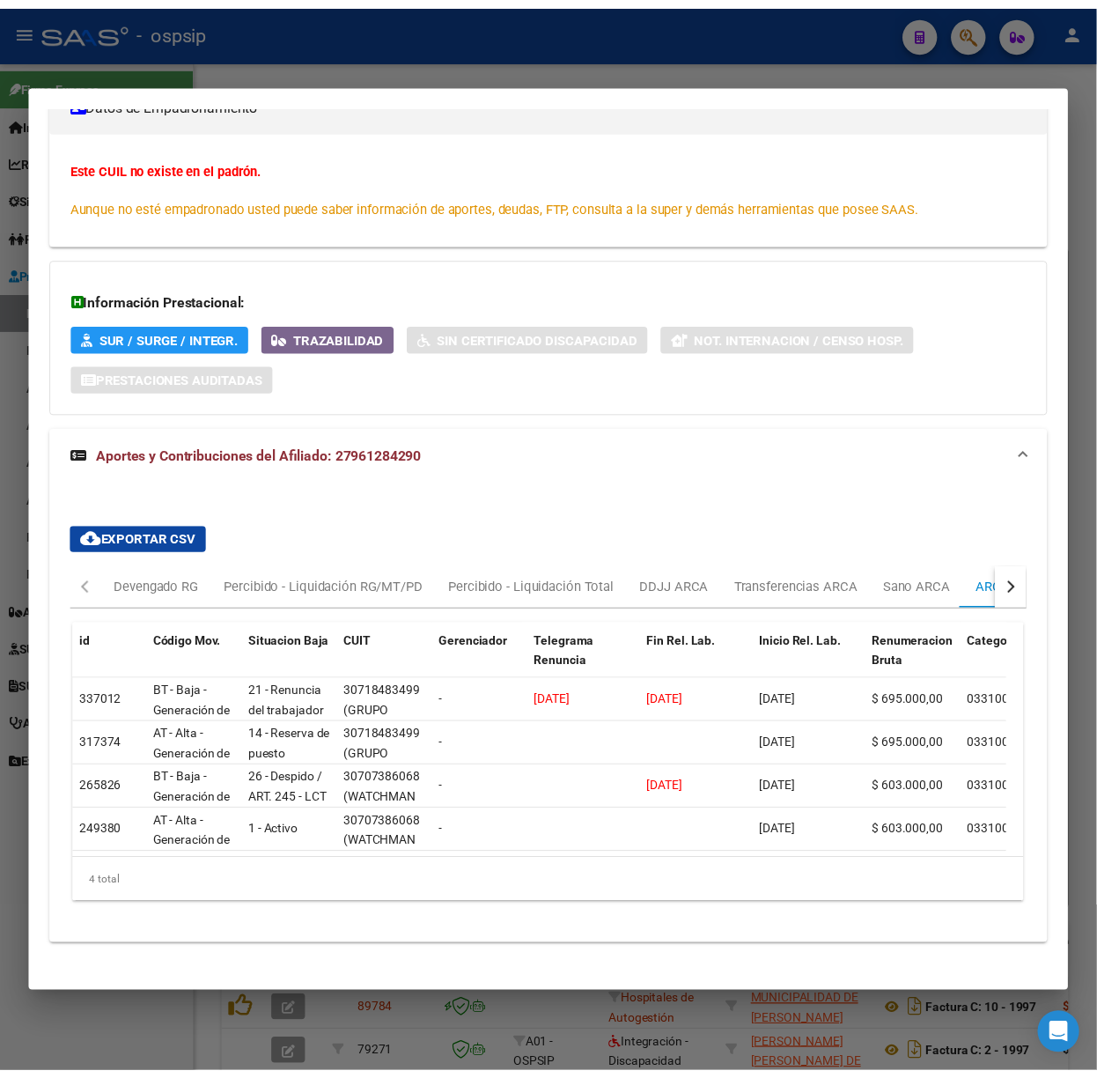
scroll to position [297, 0]
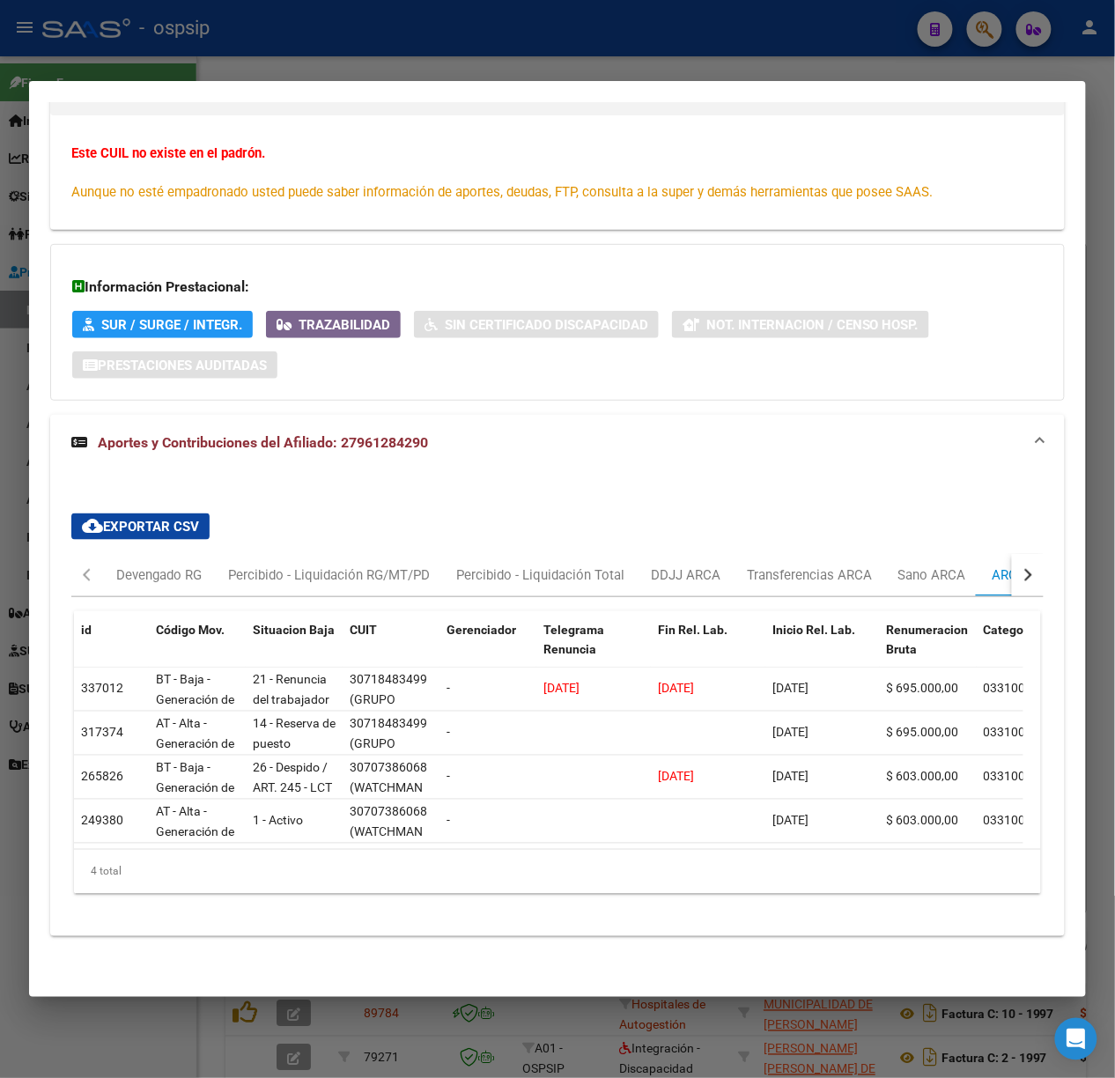
click at [106, 53] on div at bounding box center [557, 539] width 1115 height 1078
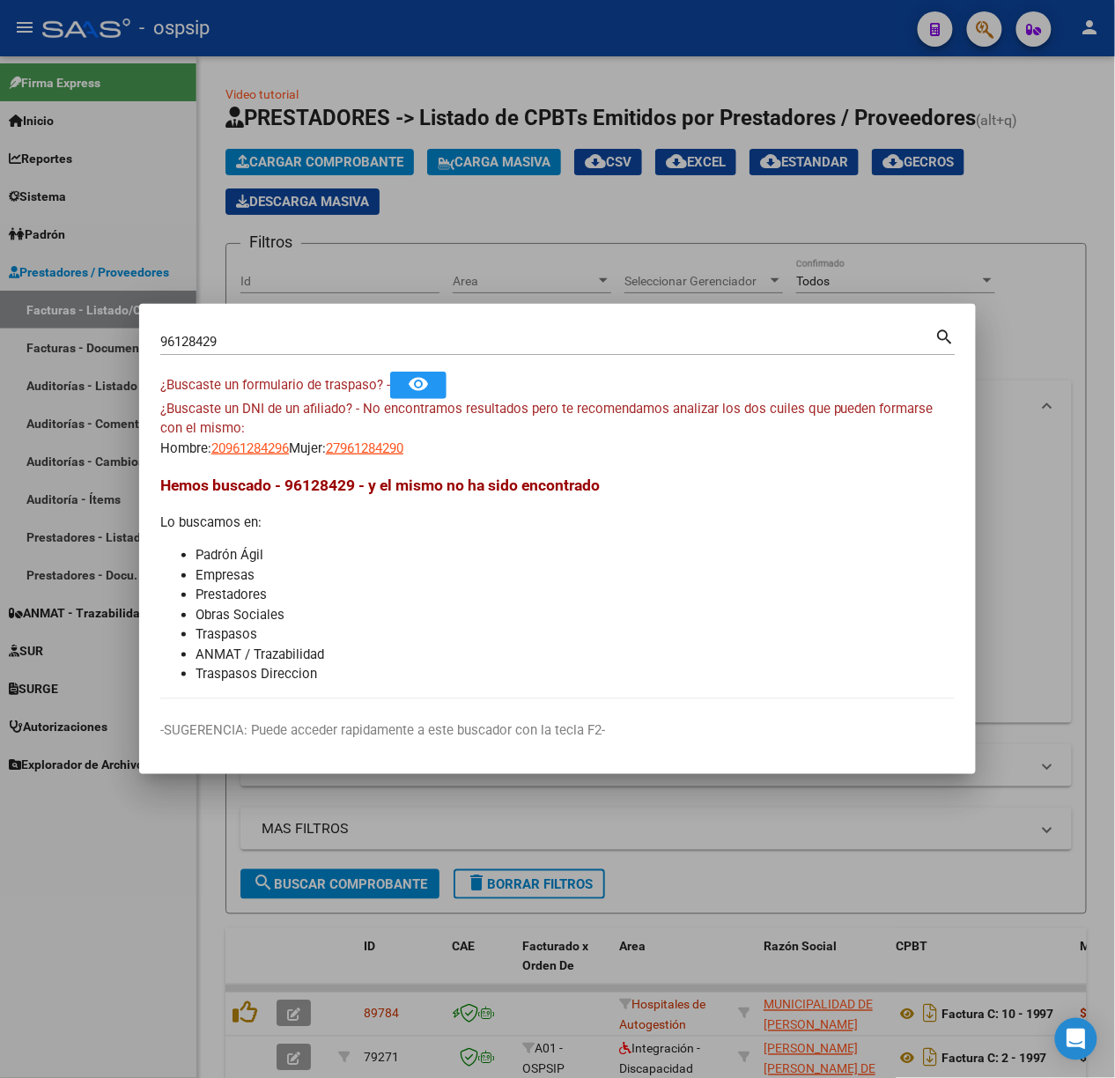
click at [247, 340] on input "96128429" at bounding box center [547, 342] width 775 height 16
type input "43429528"
click at [224, 446] on span "23434295289" at bounding box center [250, 448] width 78 height 16
type textarea "23434295289"
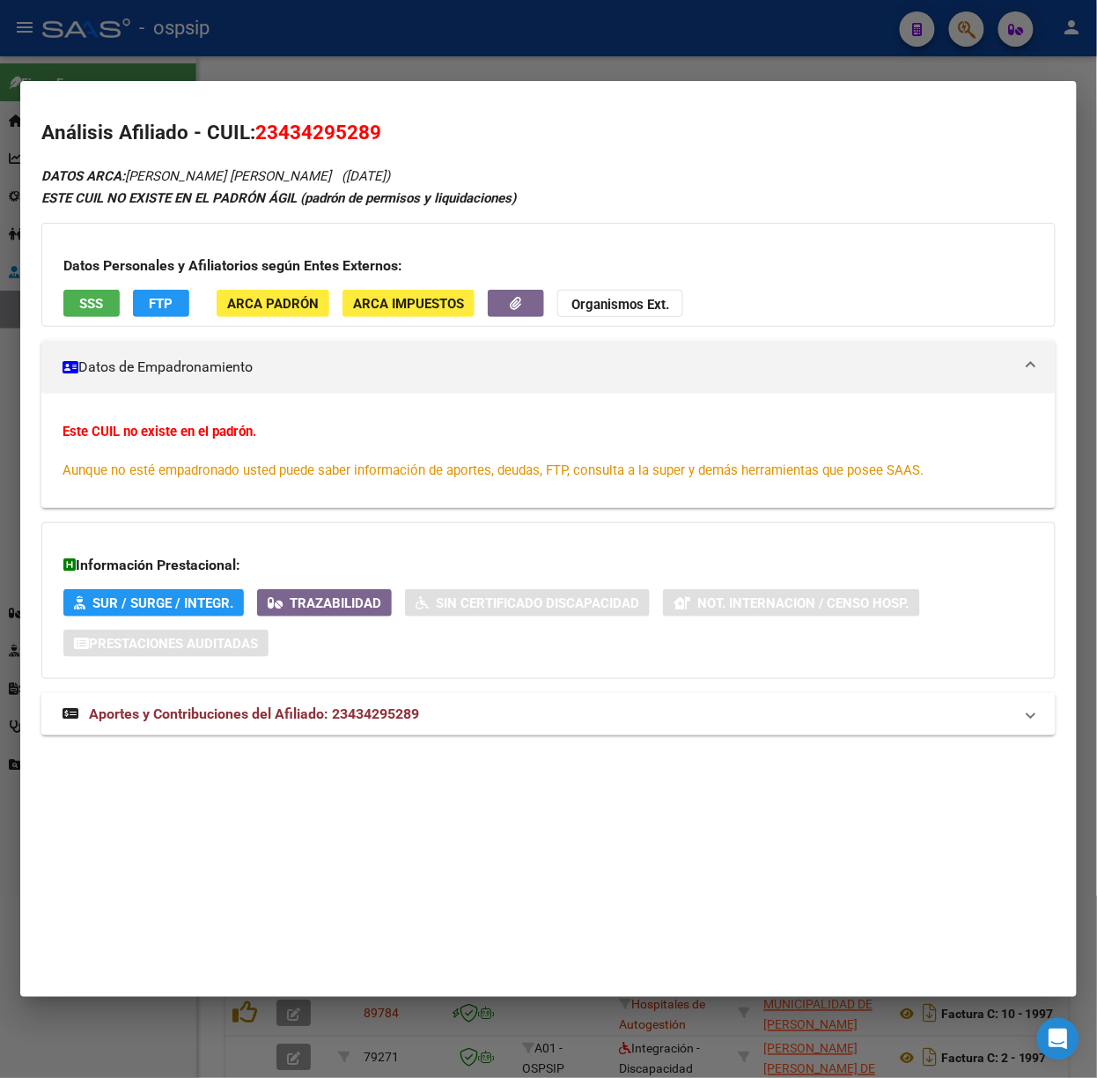
click at [303, 696] on mat-expansion-panel-header "Aportes y Contribuciones del Afiliado: 23434295289" at bounding box center [548, 714] width 1015 height 42
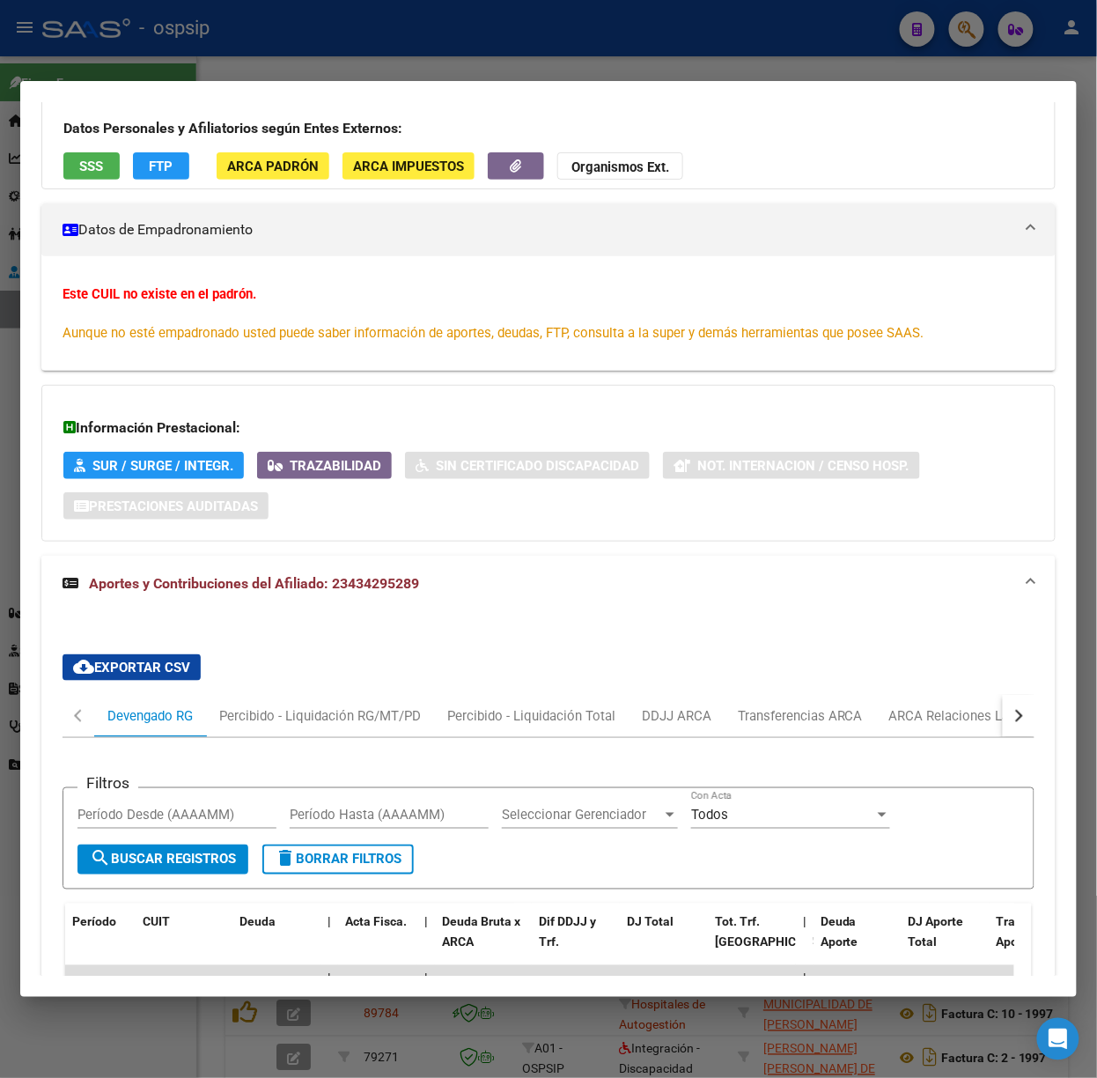
scroll to position [0, 0]
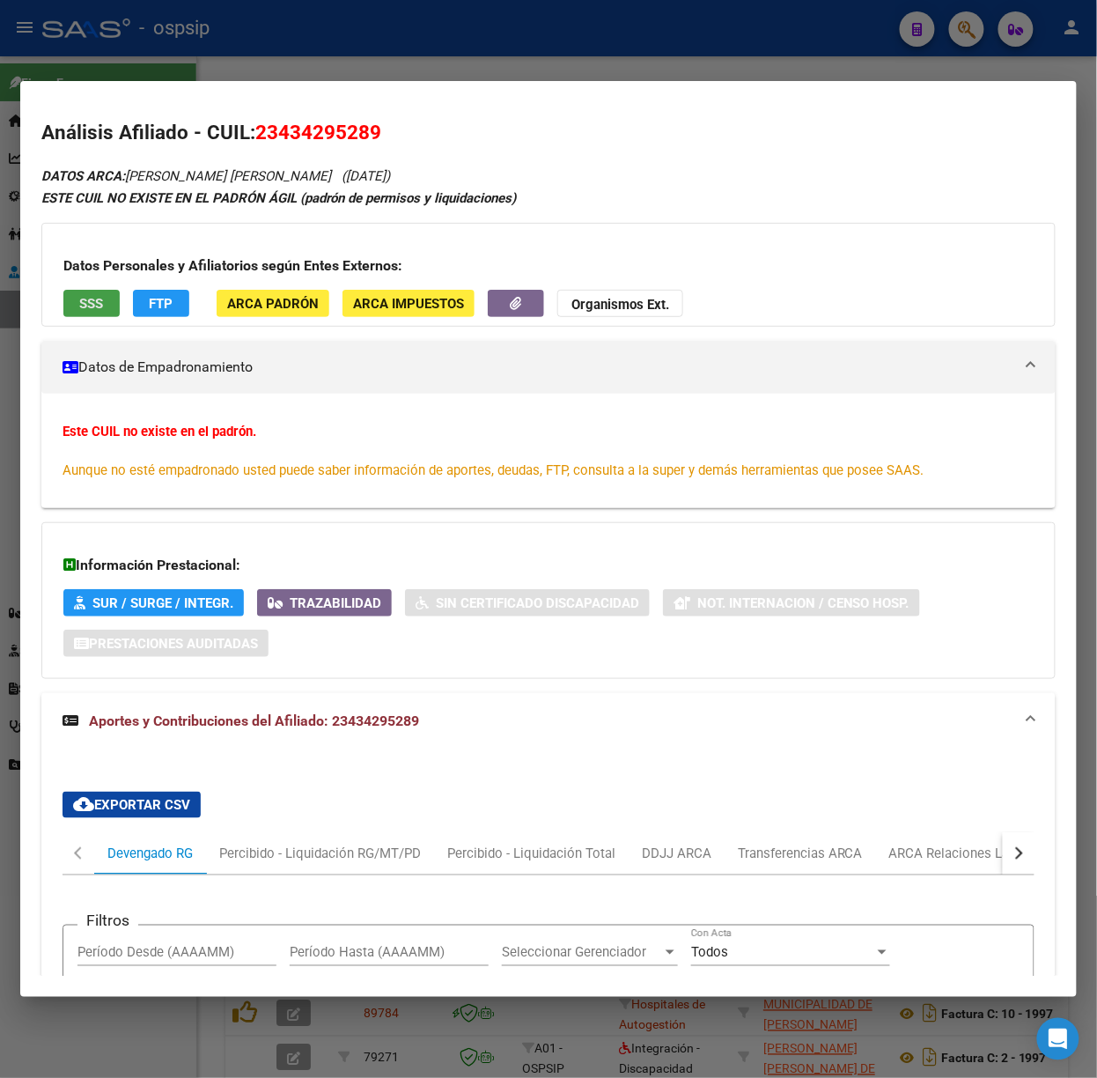
click at [109, 301] on button "SSS" at bounding box center [91, 303] width 56 height 27
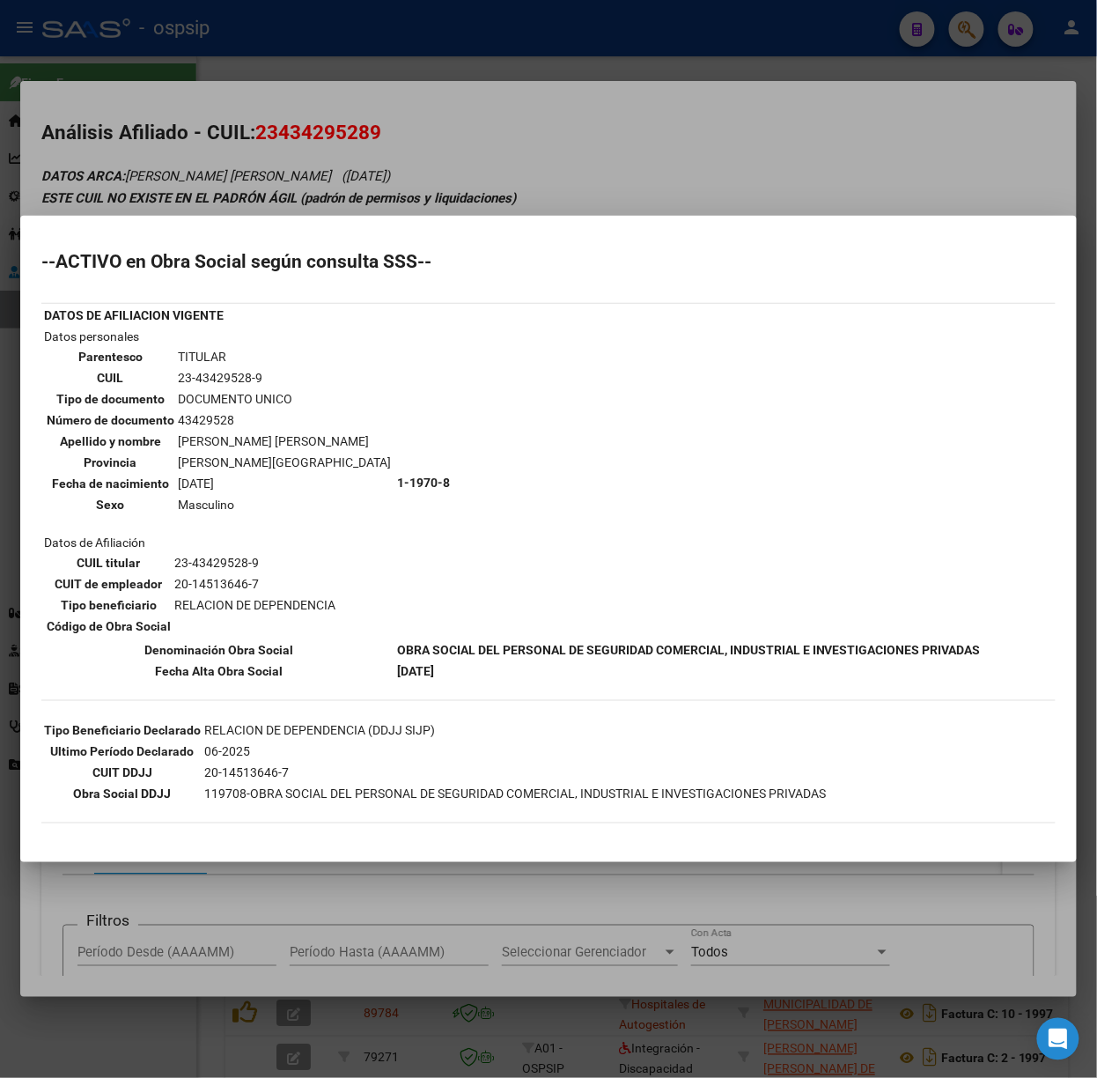
click at [297, 180] on div at bounding box center [548, 539] width 1097 height 1078
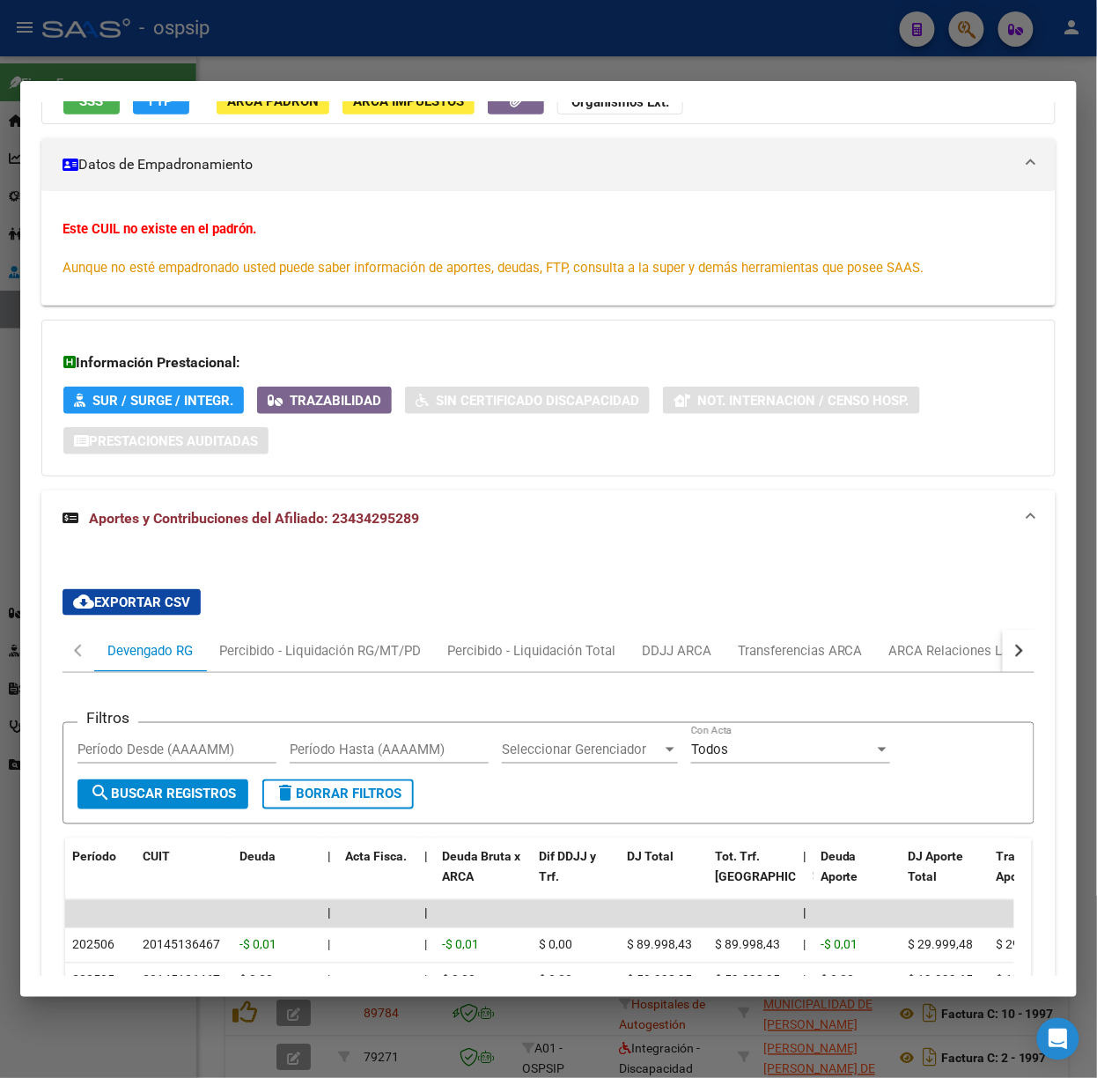
scroll to position [660, 0]
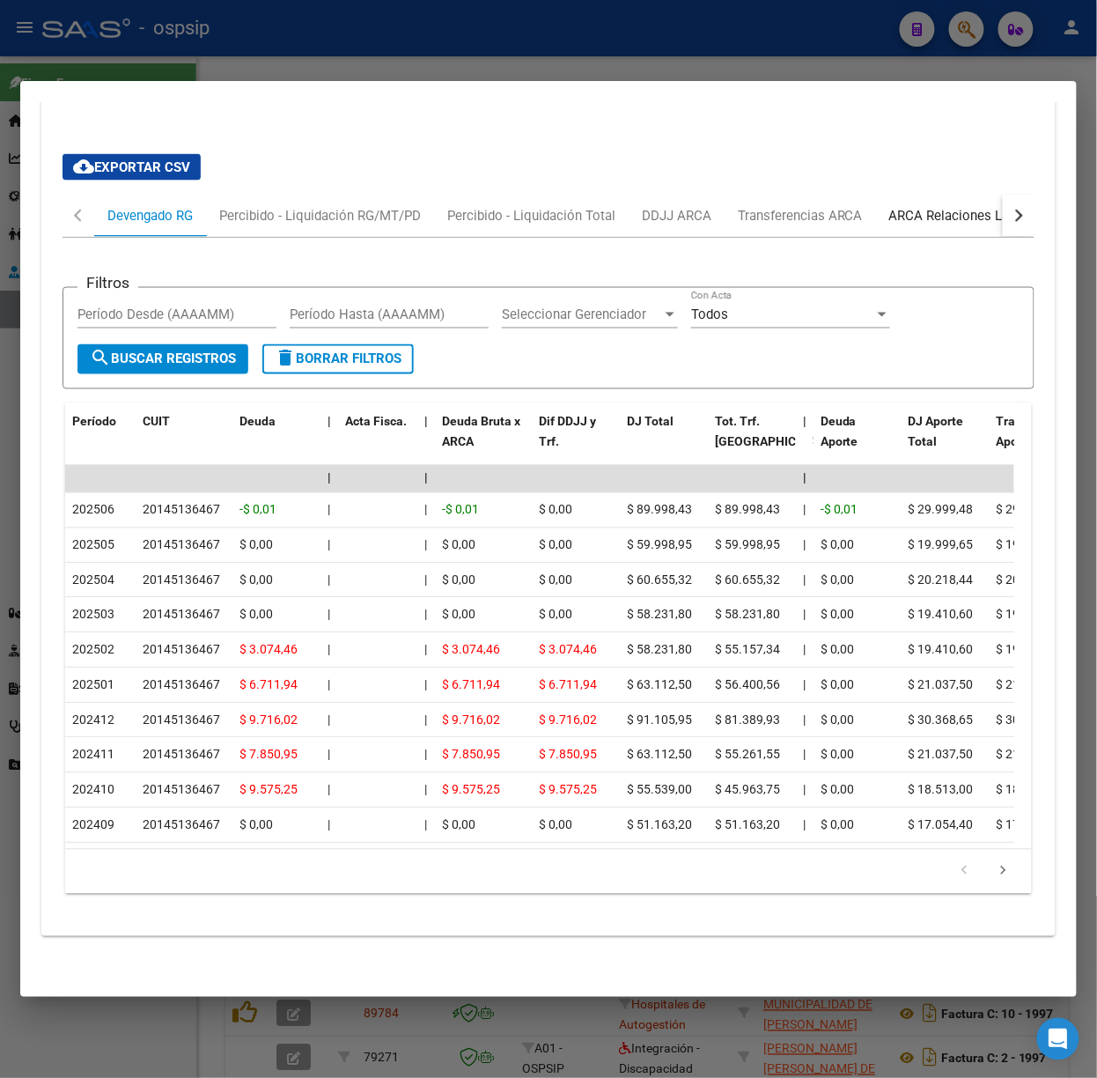
click at [926, 209] on div "ARCA Relaciones Laborales" at bounding box center [971, 216] width 191 height 42
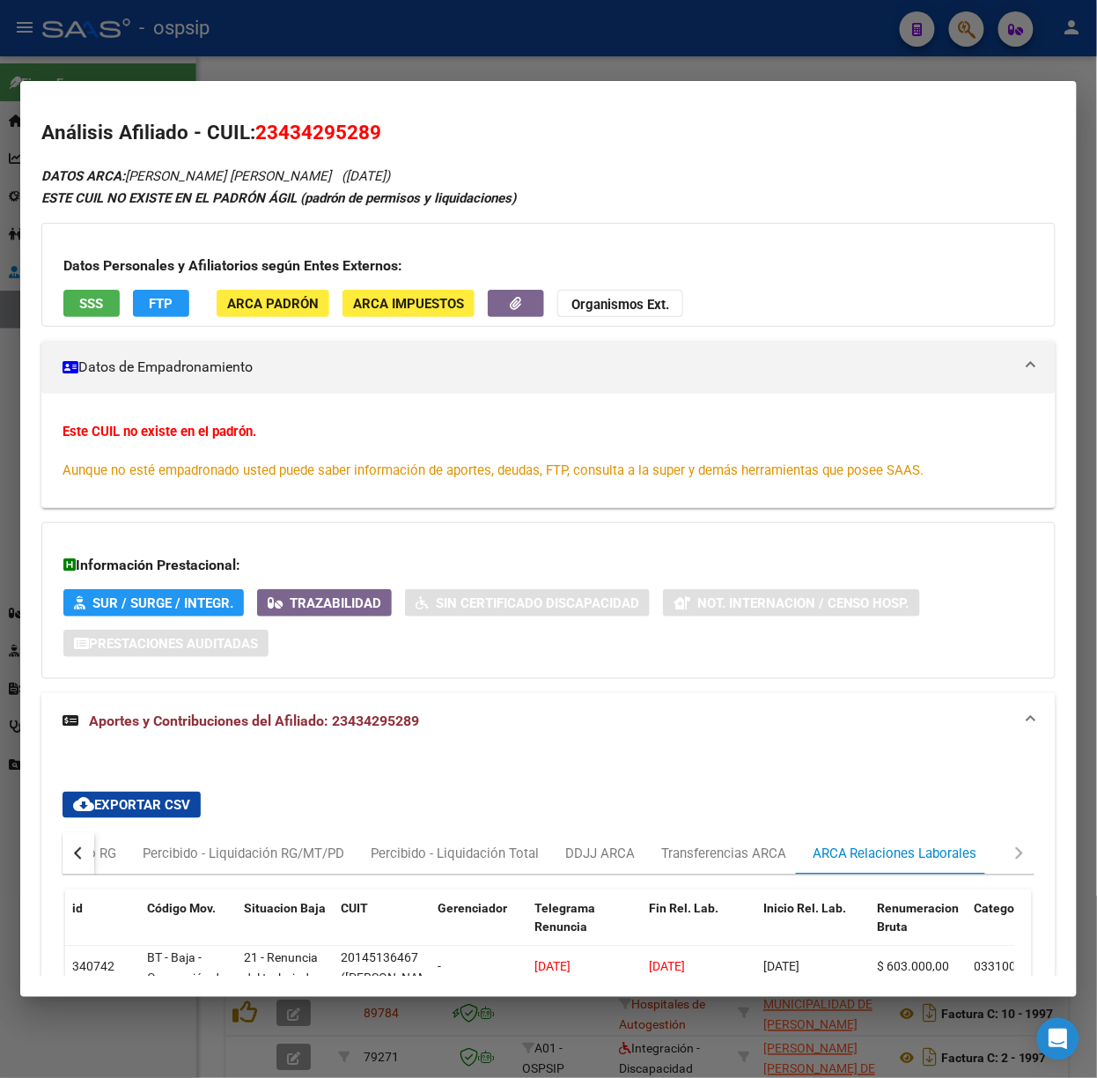
scroll to position [209, 0]
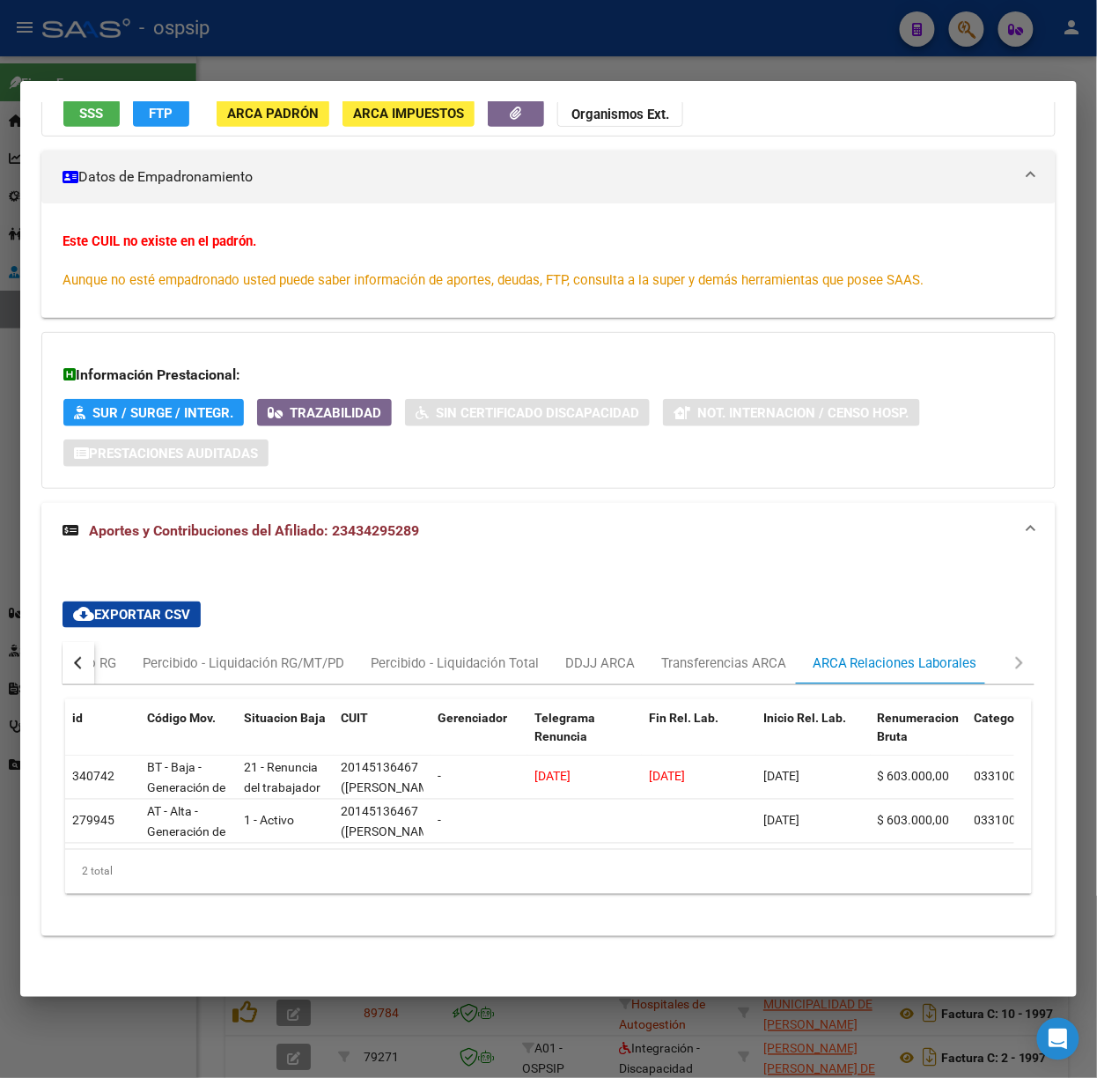
click at [375, 55] on div at bounding box center [548, 539] width 1097 height 1078
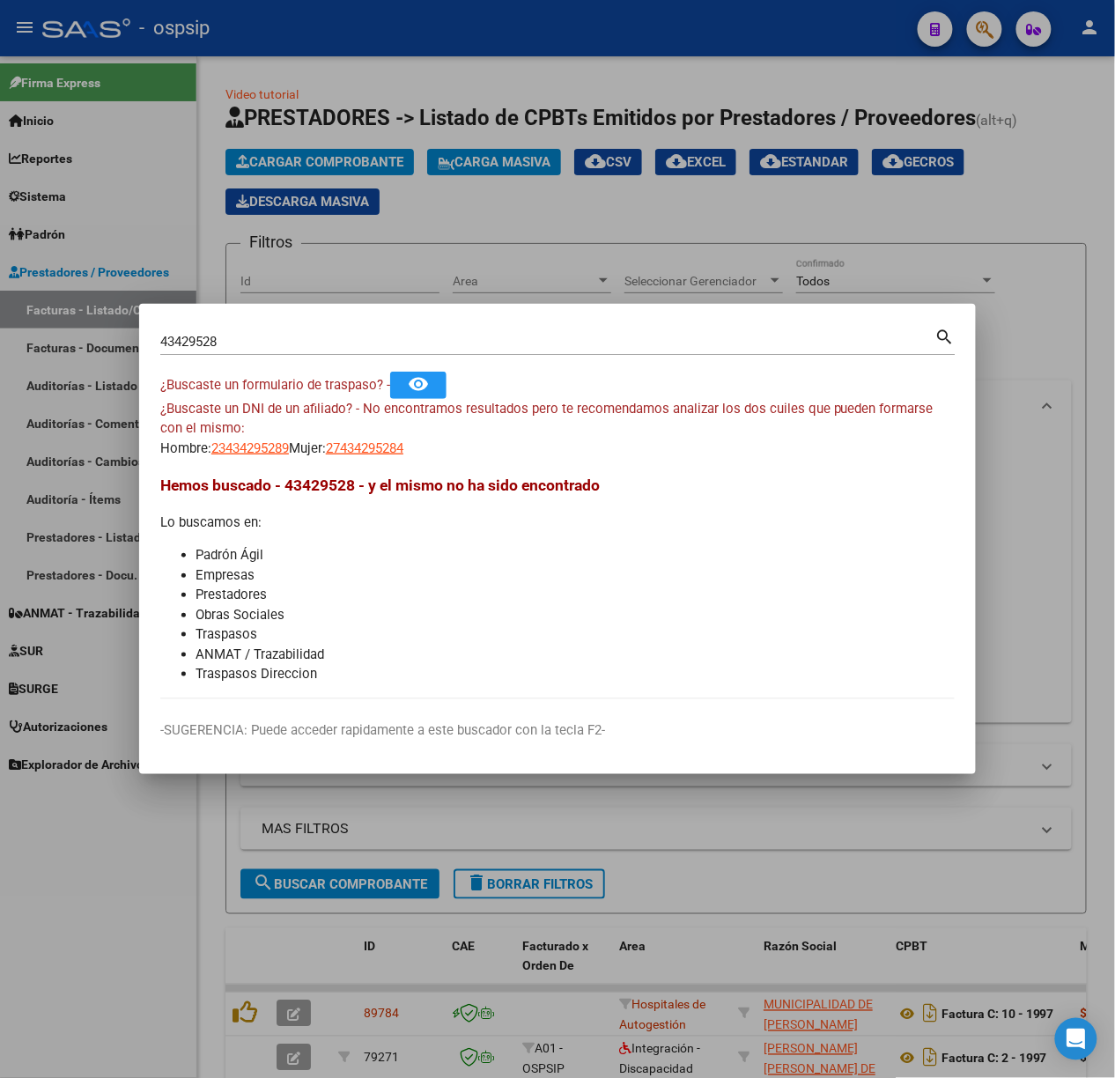
click at [264, 340] on input "43429528" at bounding box center [547, 342] width 775 height 16
type input "43663222"
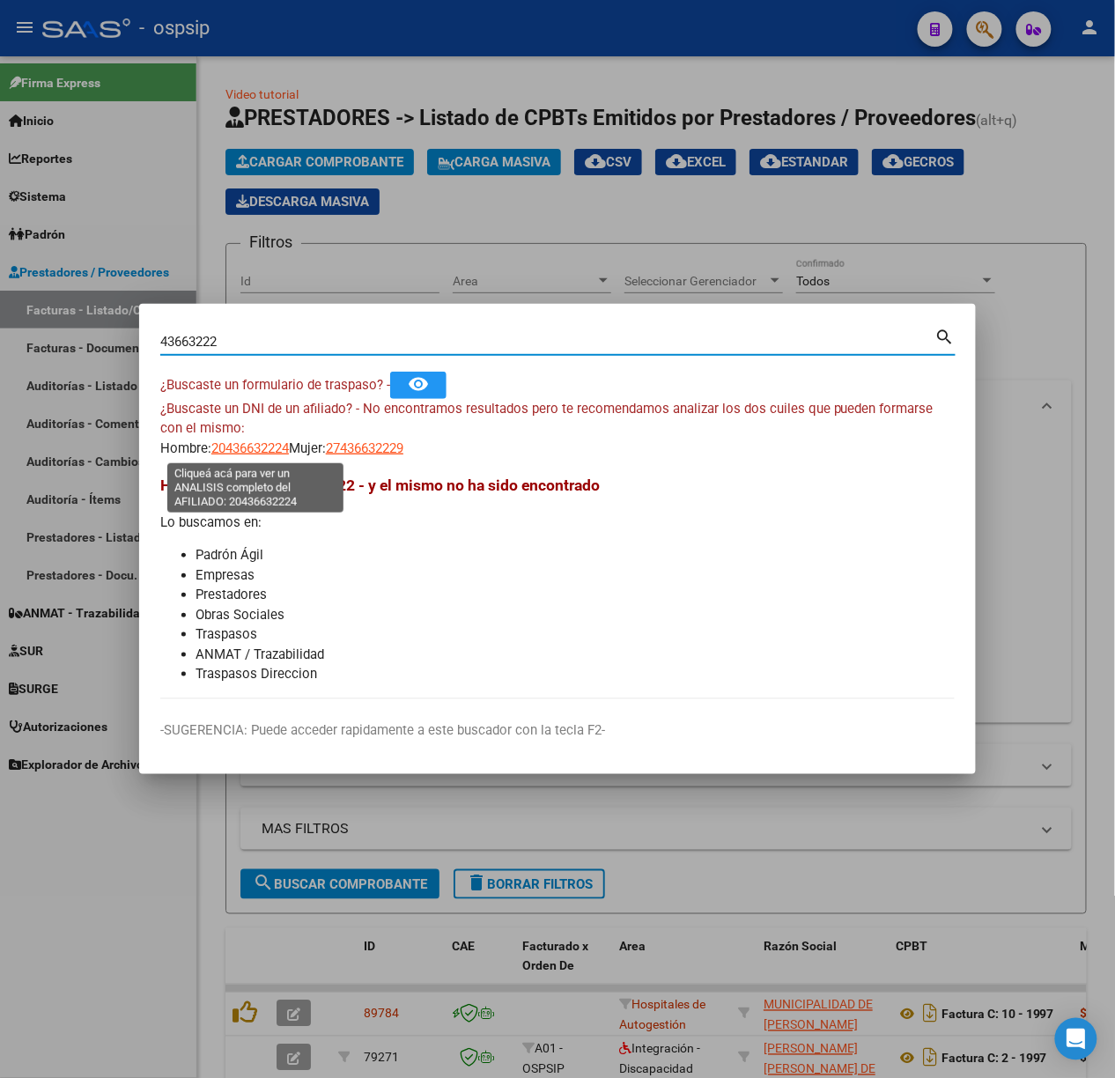
click at [252, 440] on span "20436632224" at bounding box center [250, 448] width 78 height 16
type textarea "20436632224"
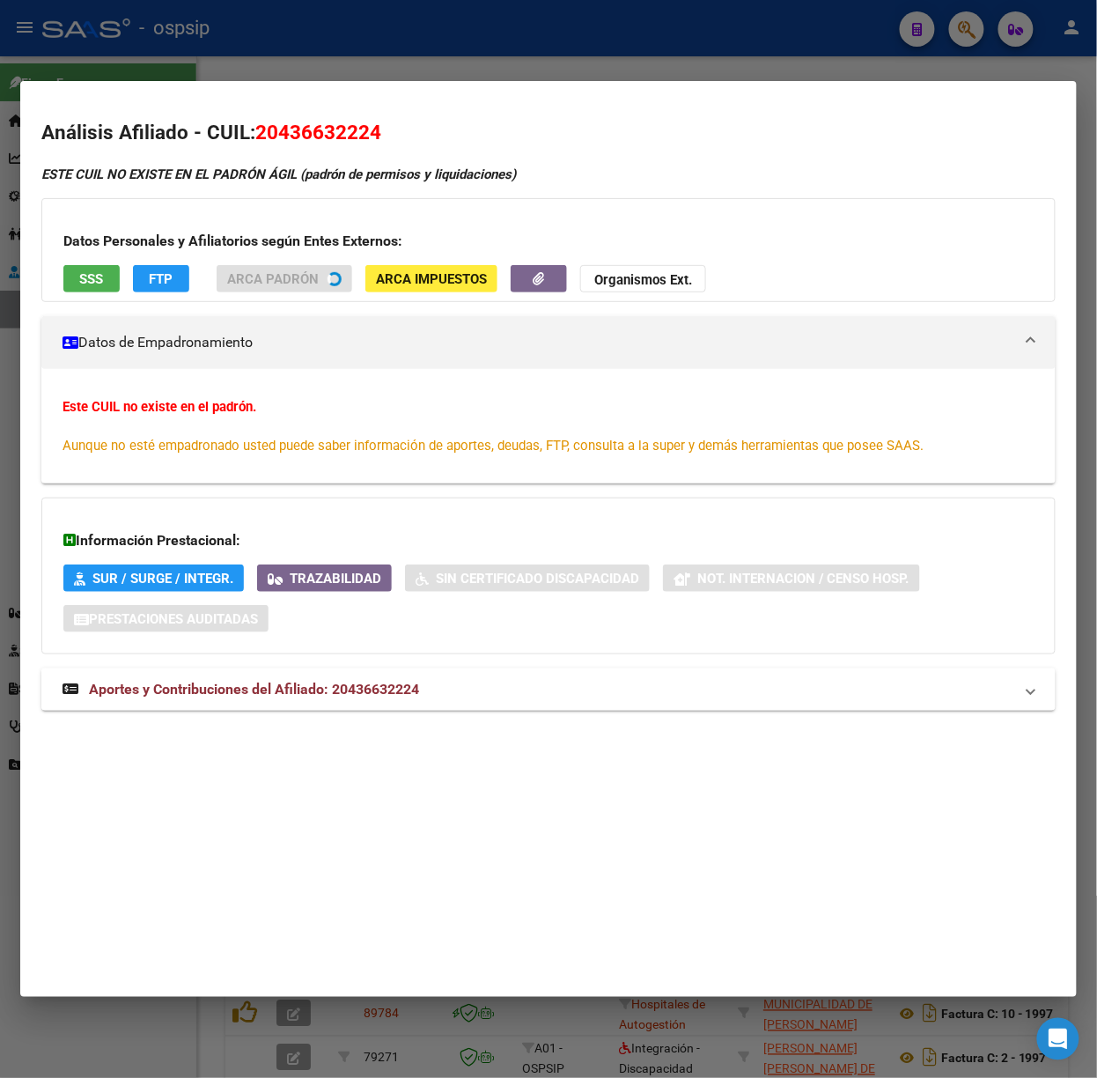
click at [402, 698] on span "Aportes y Contribuciones del Afiliado: 20436632224" at bounding box center [254, 689] width 330 height 17
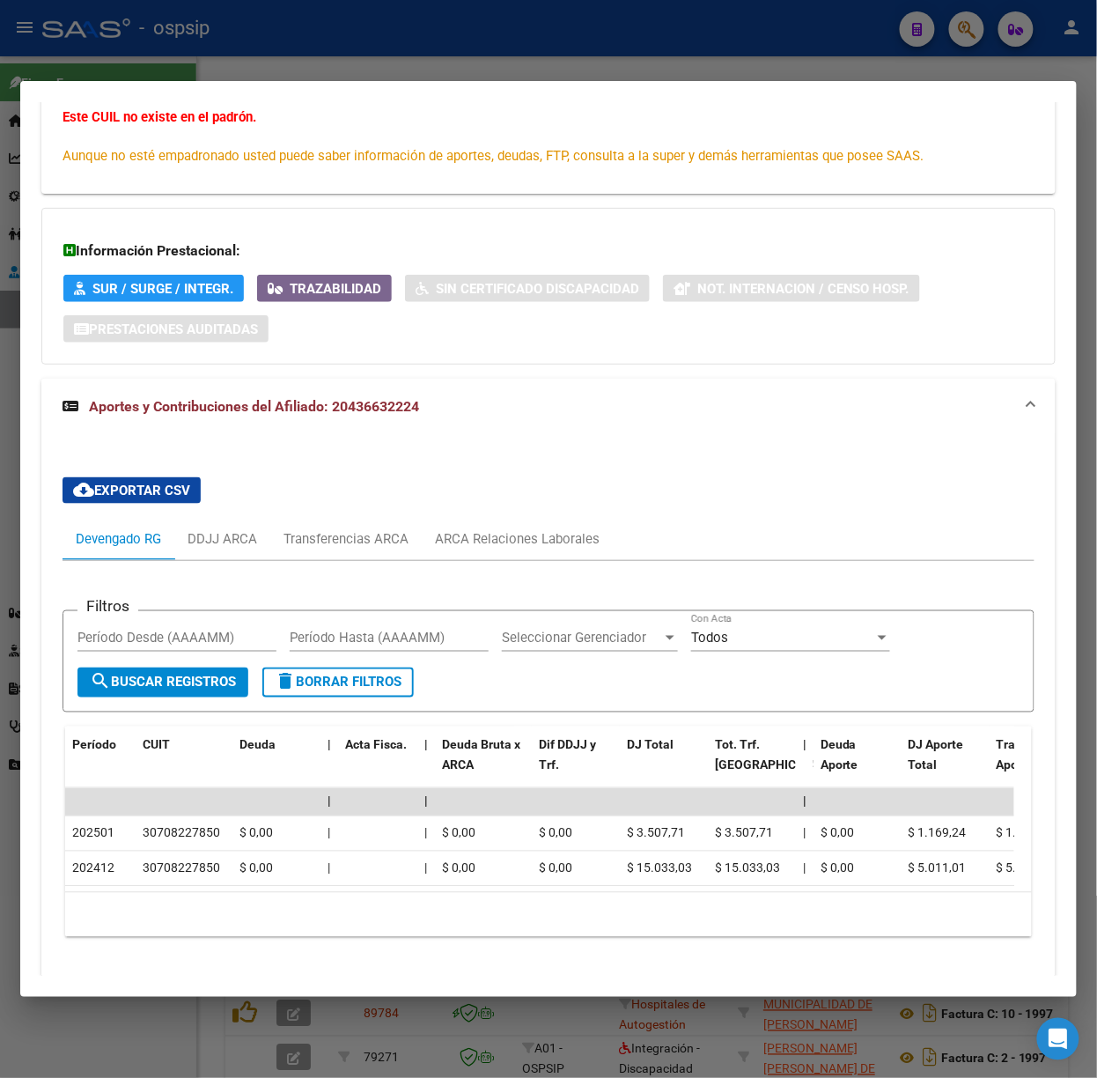
scroll to position [354, 0]
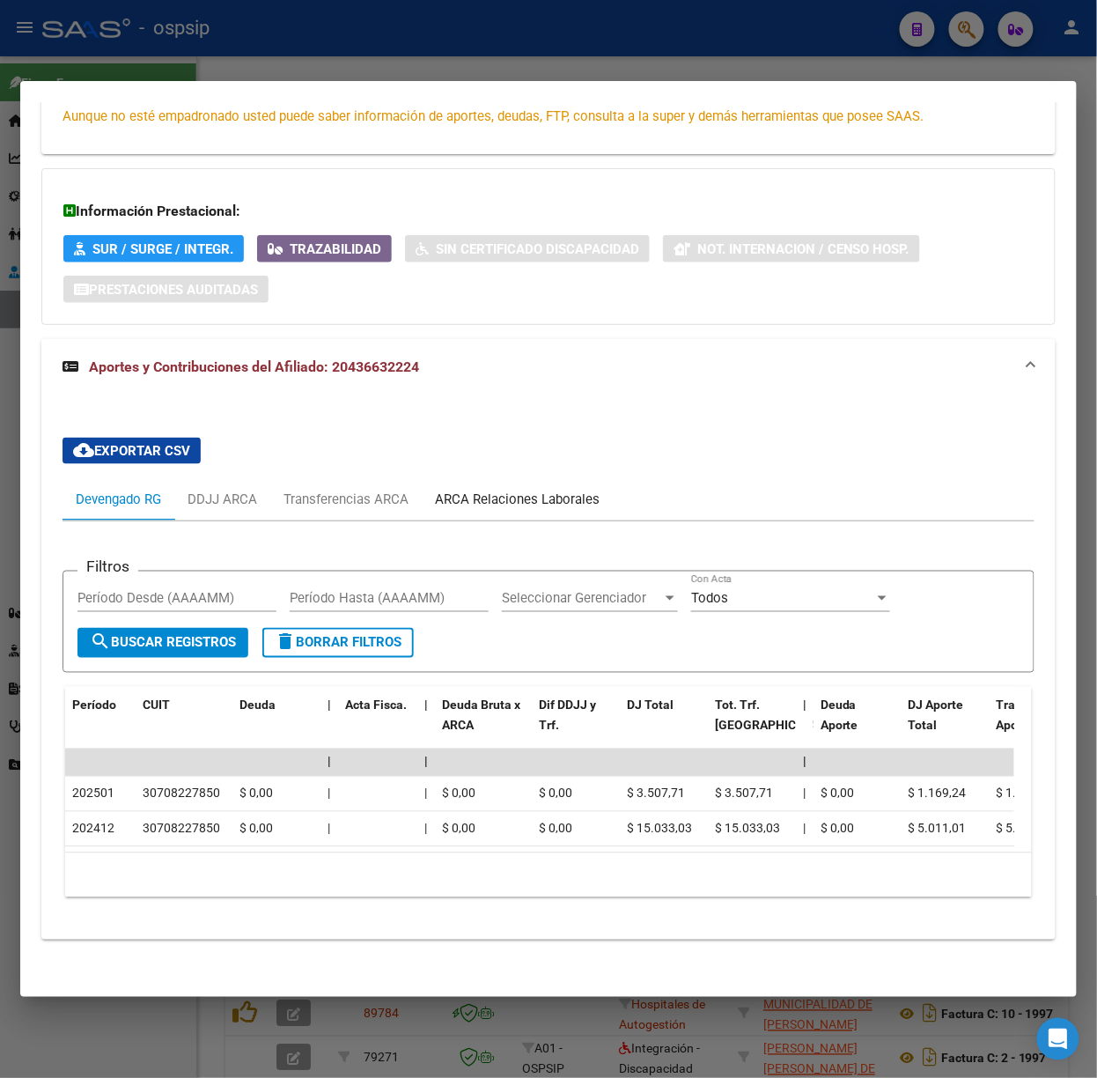
click at [546, 500] on div "ARCA Relaciones Laborales" at bounding box center [517, 499] width 165 height 19
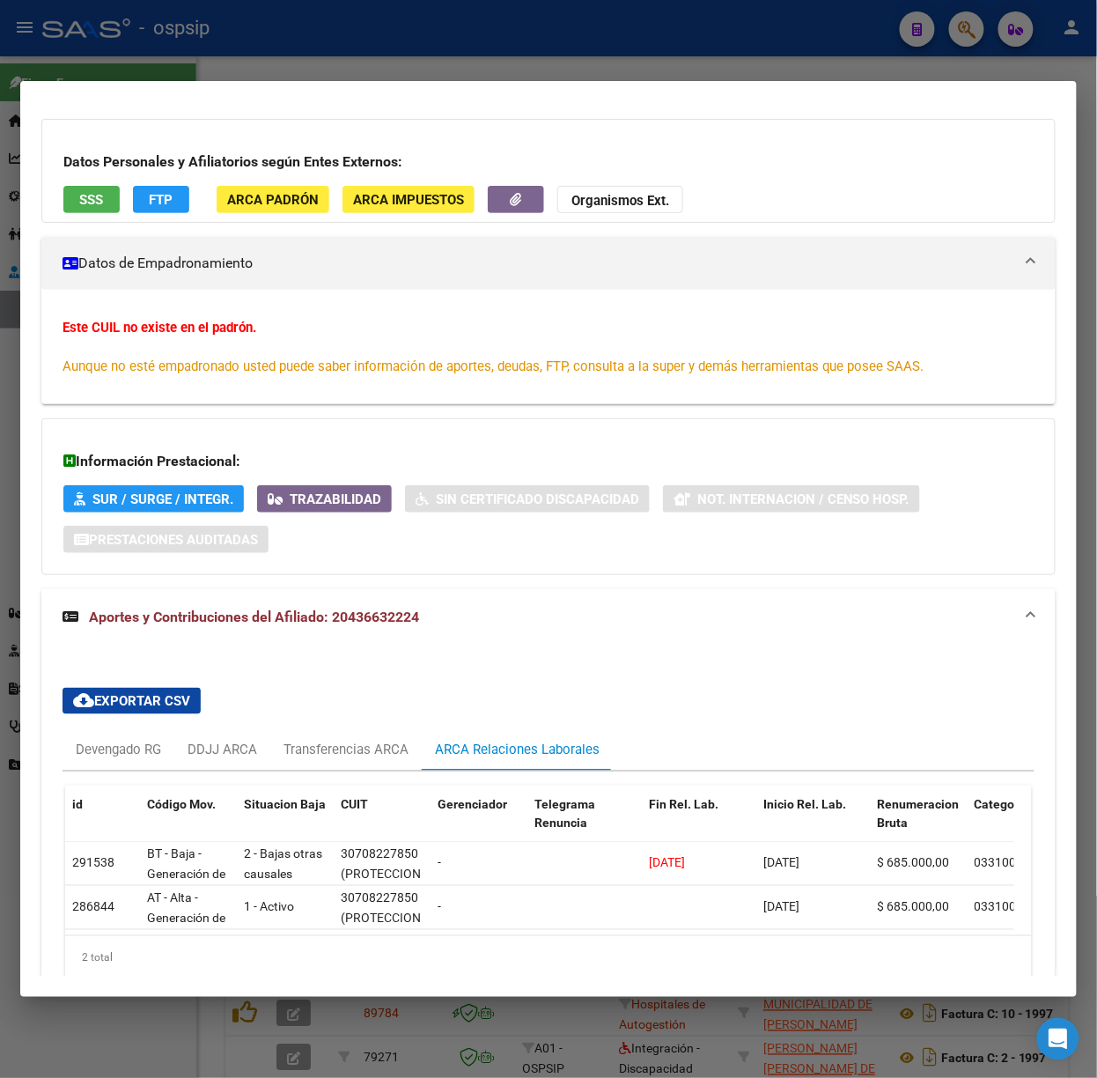
scroll to position [0, 0]
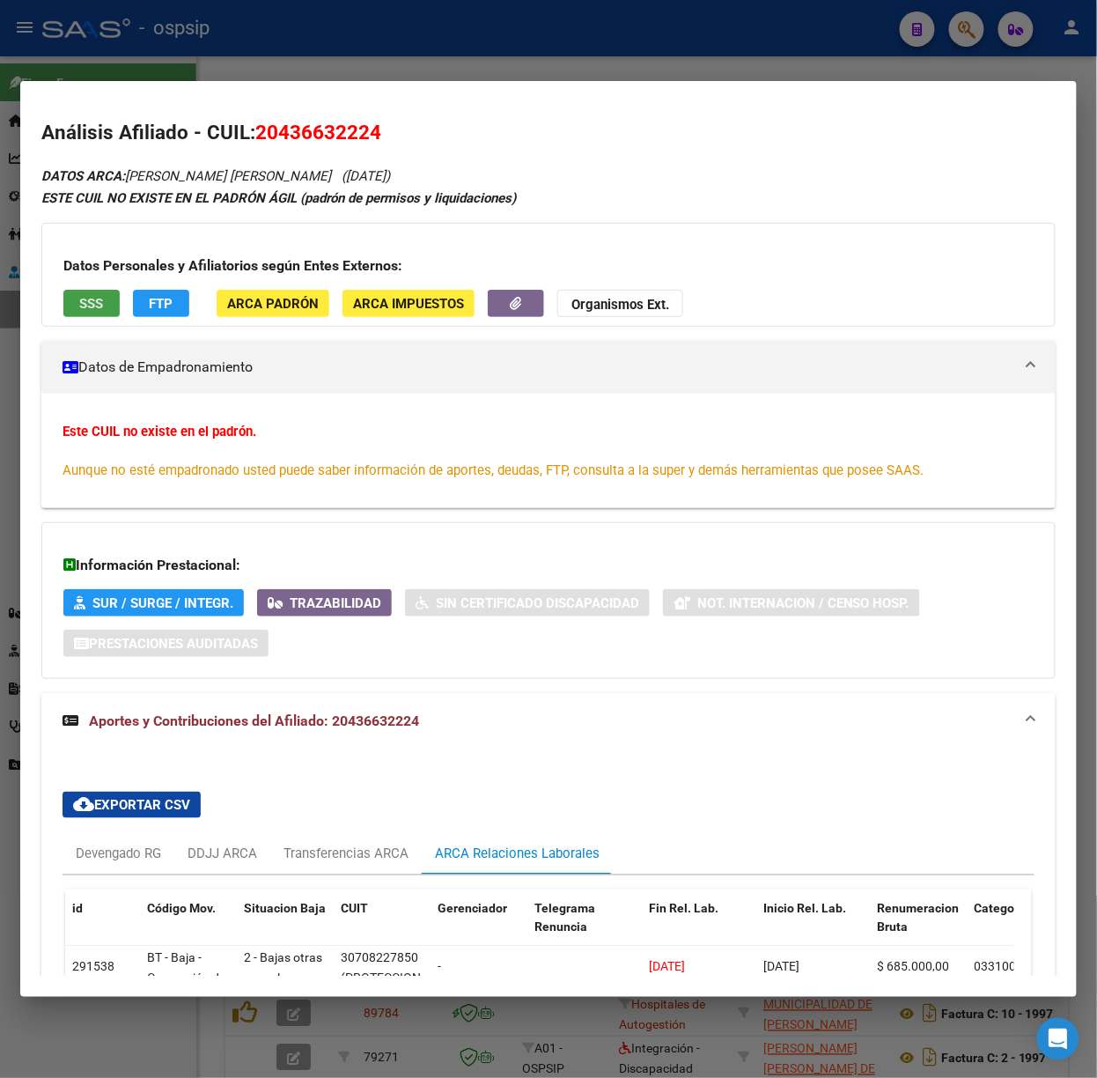
click at [83, 312] on button "SSS" at bounding box center [91, 303] width 56 height 27
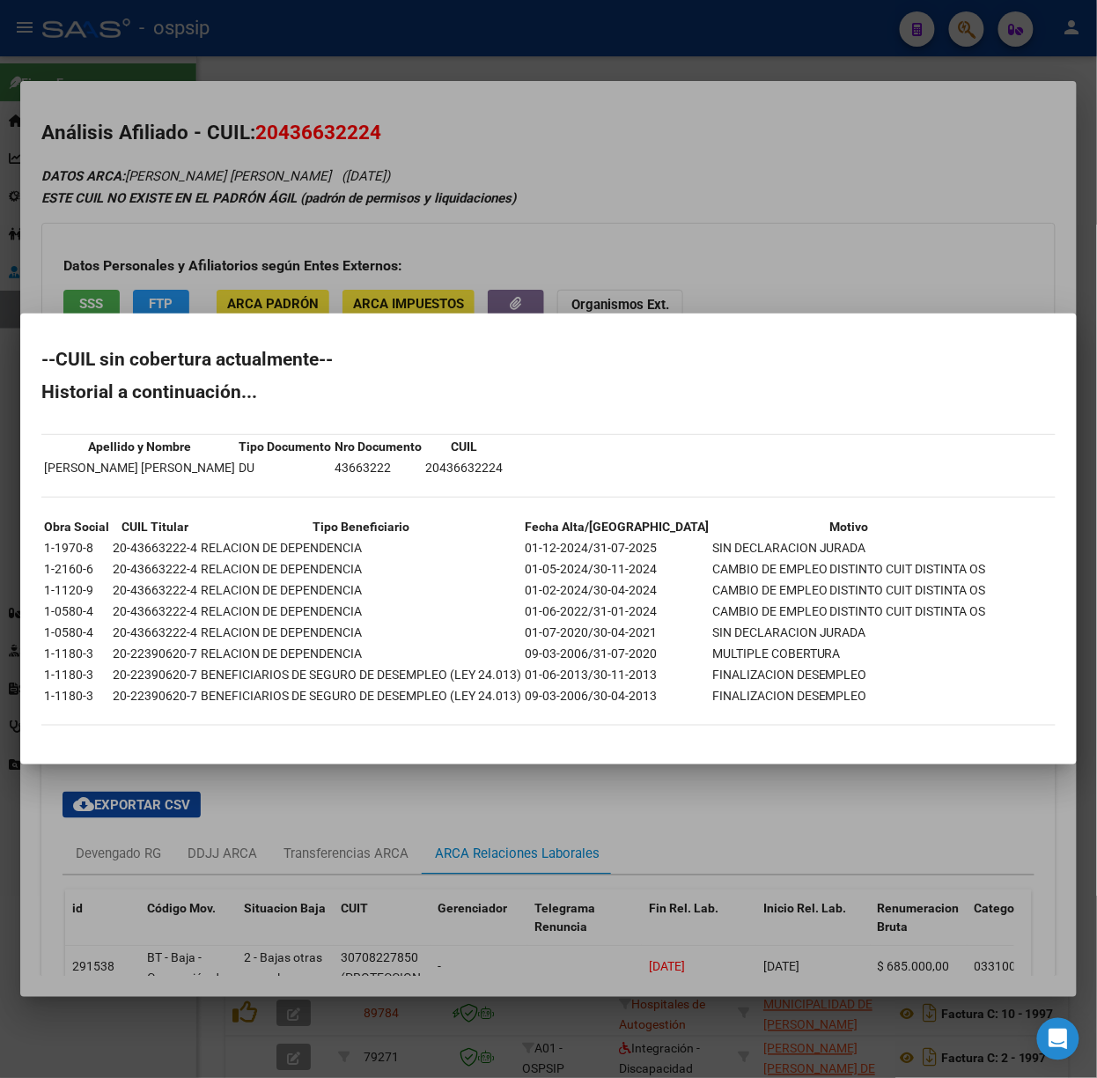
click at [181, 219] on div at bounding box center [548, 539] width 1097 height 1078
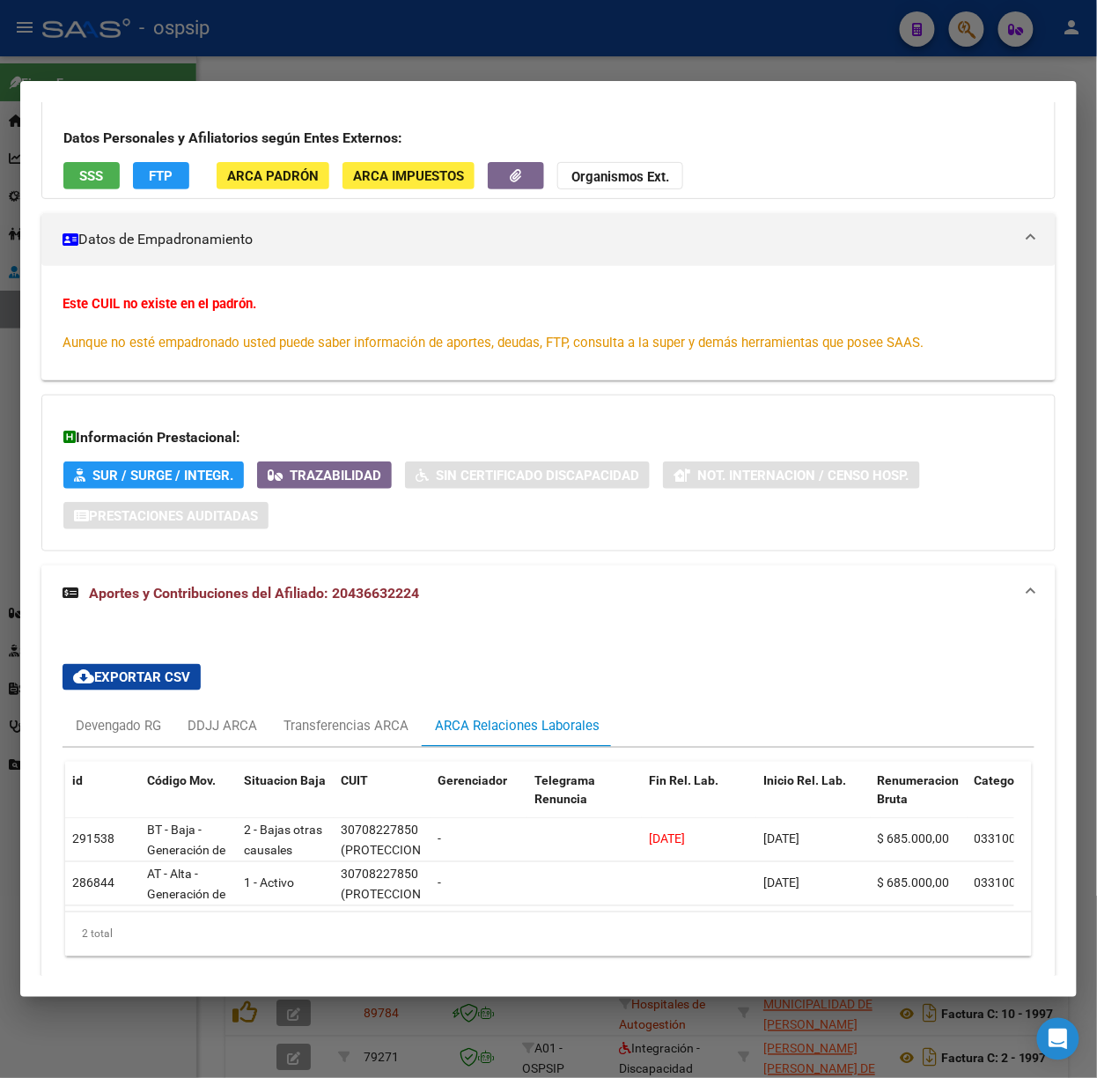
scroll to position [209, 0]
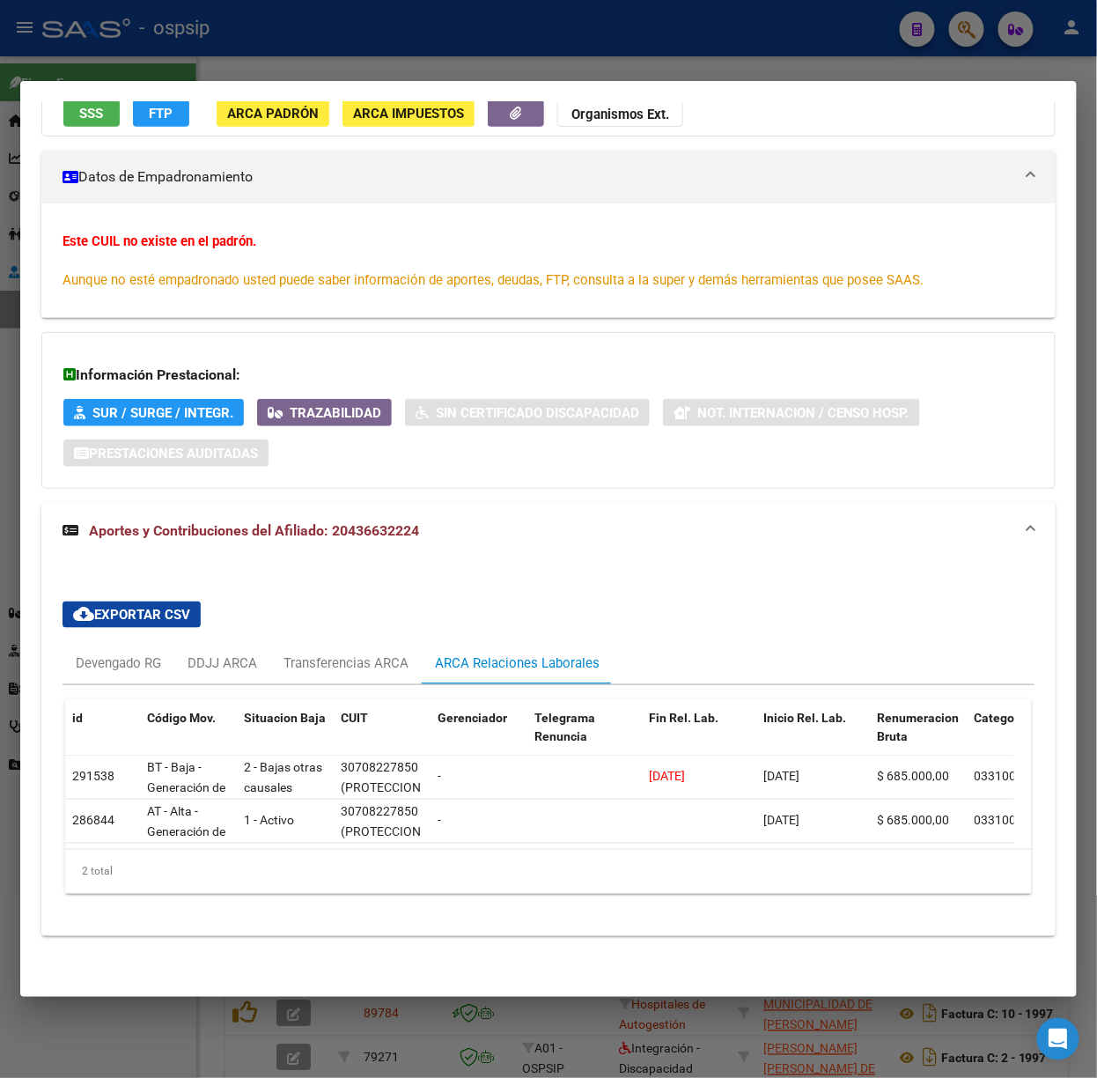
click at [427, 50] on div at bounding box center [548, 539] width 1097 height 1078
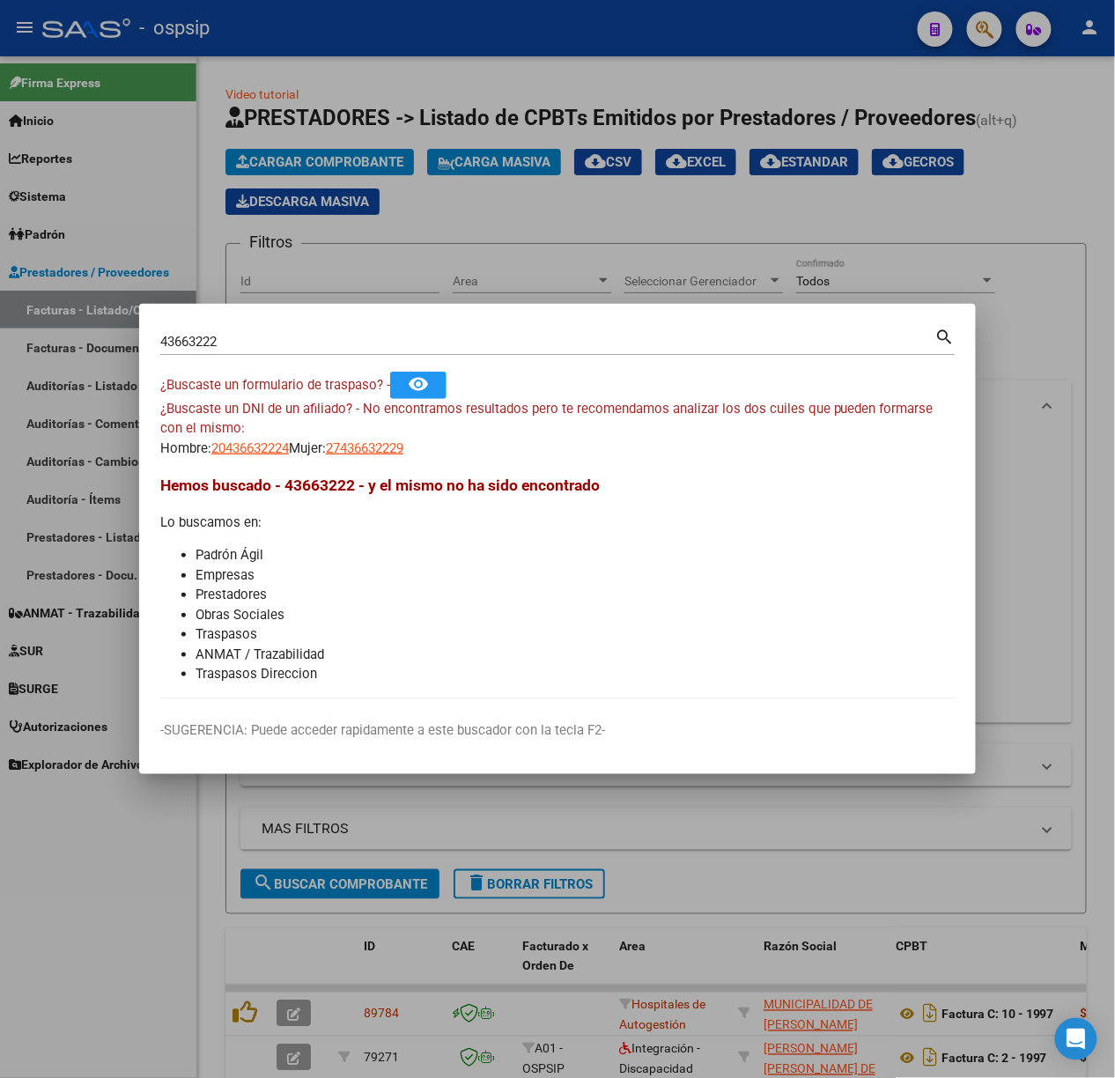
click at [252, 349] on input "43663222" at bounding box center [547, 342] width 775 height 16
type input "29008333"
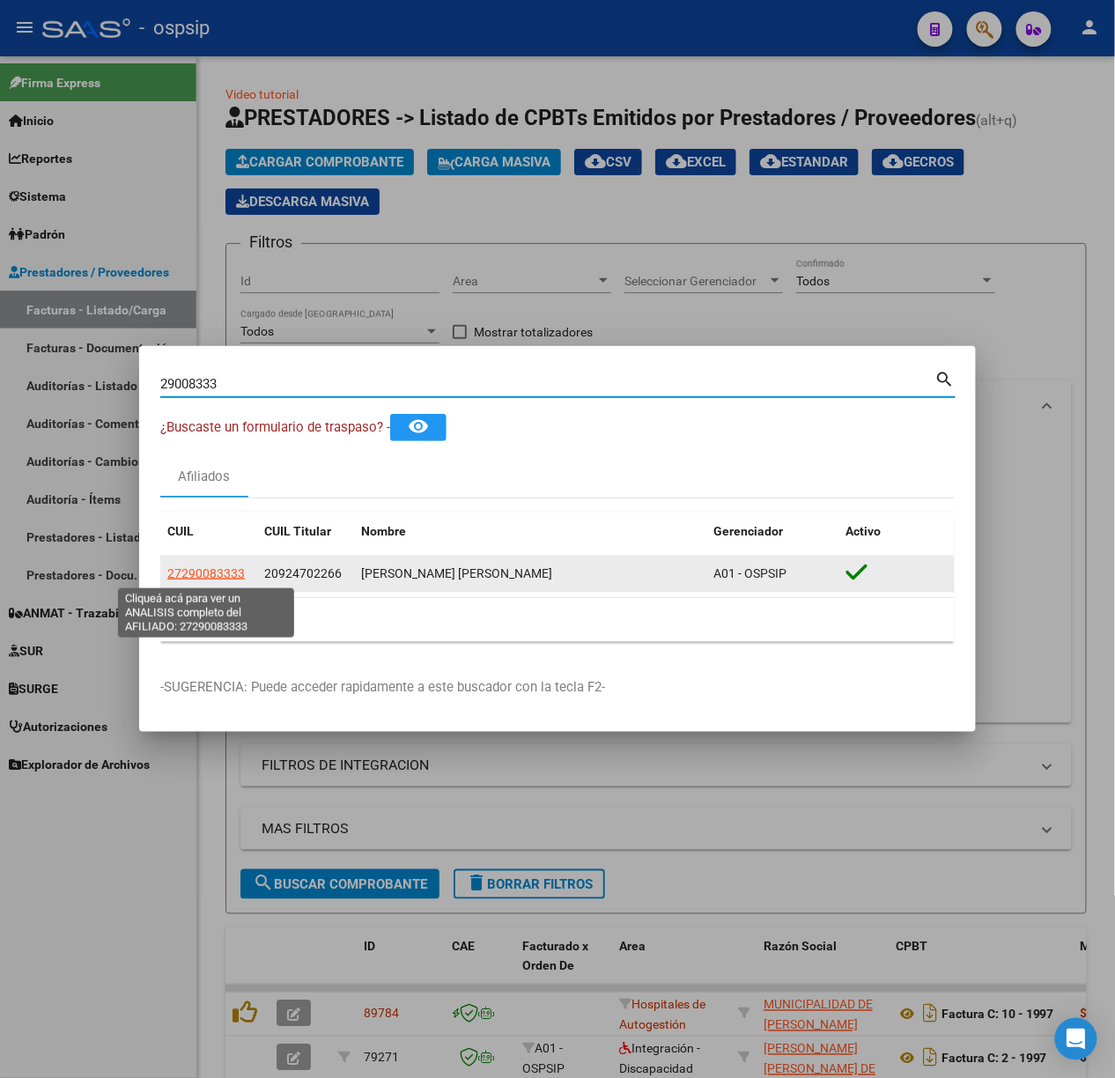
click at [224, 572] on span "27290083333" at bounding box center [206, 573] width 78 height 14
type textarea "27290083333"
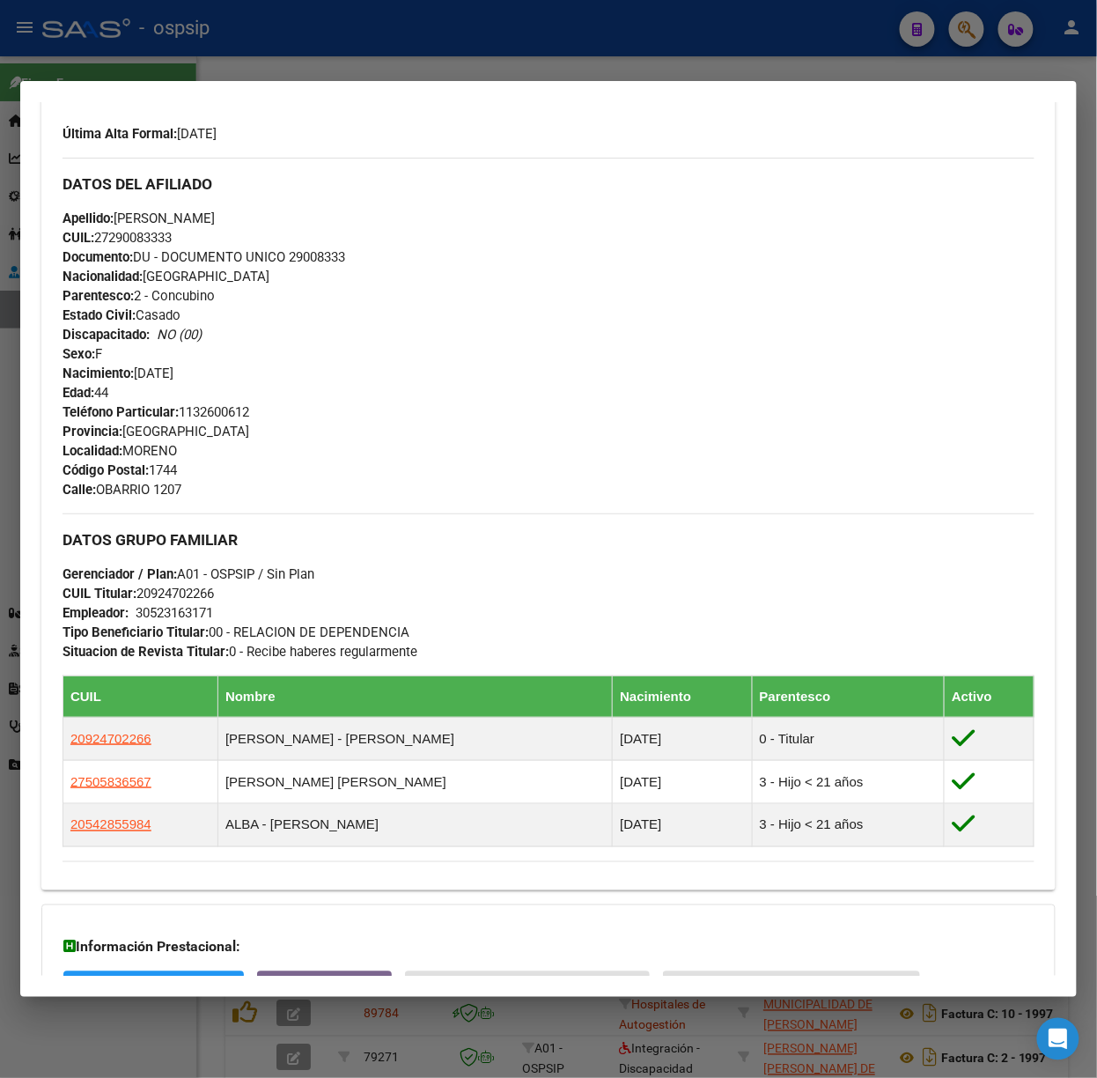
scroll to position [690, 0]
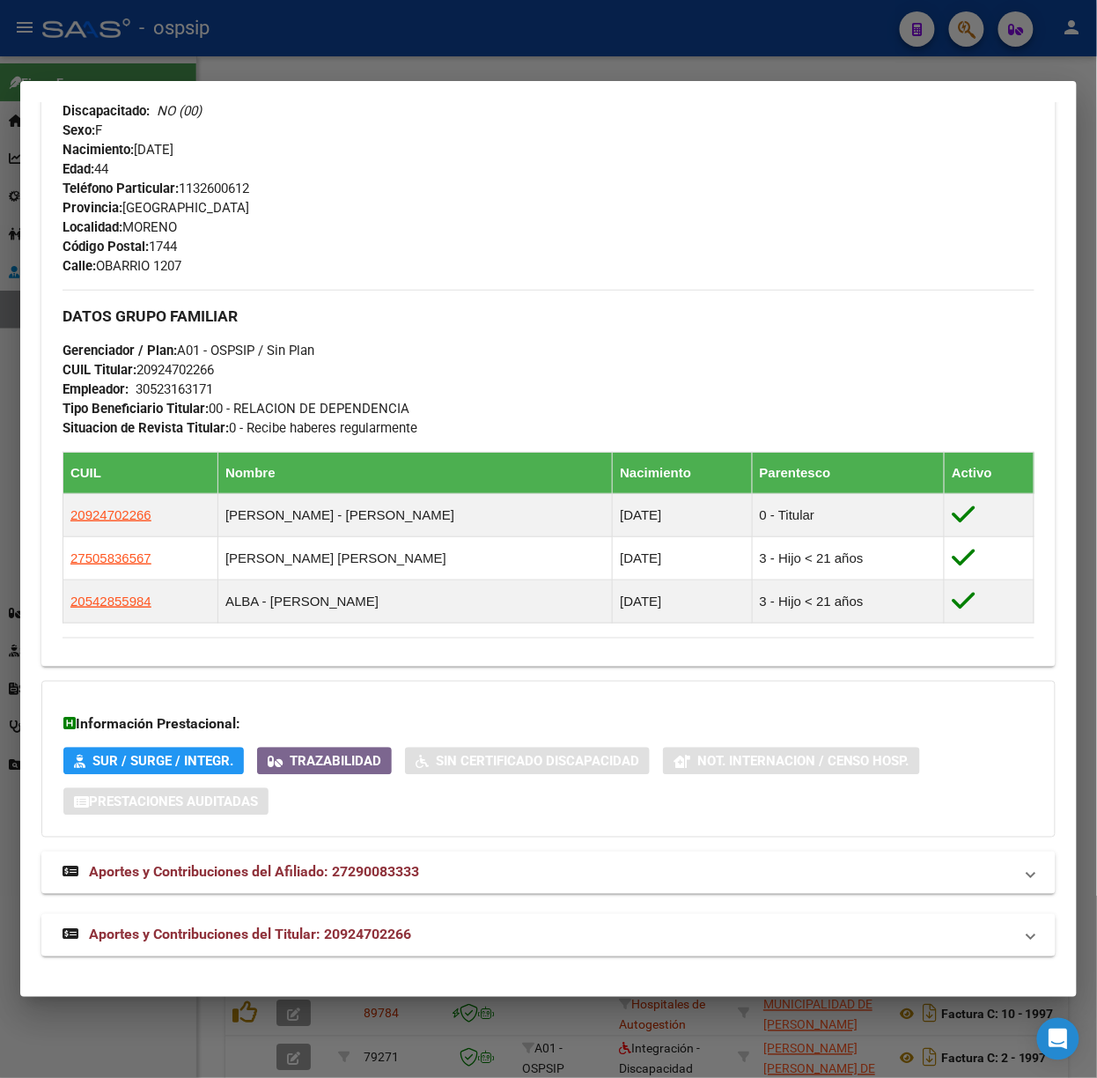
click at [328, 953] on mat-expansion-panel-header "Aportes y Contribuciones del Titular: 20924702266" at bounding box center [548, 935] width 1015 height 42
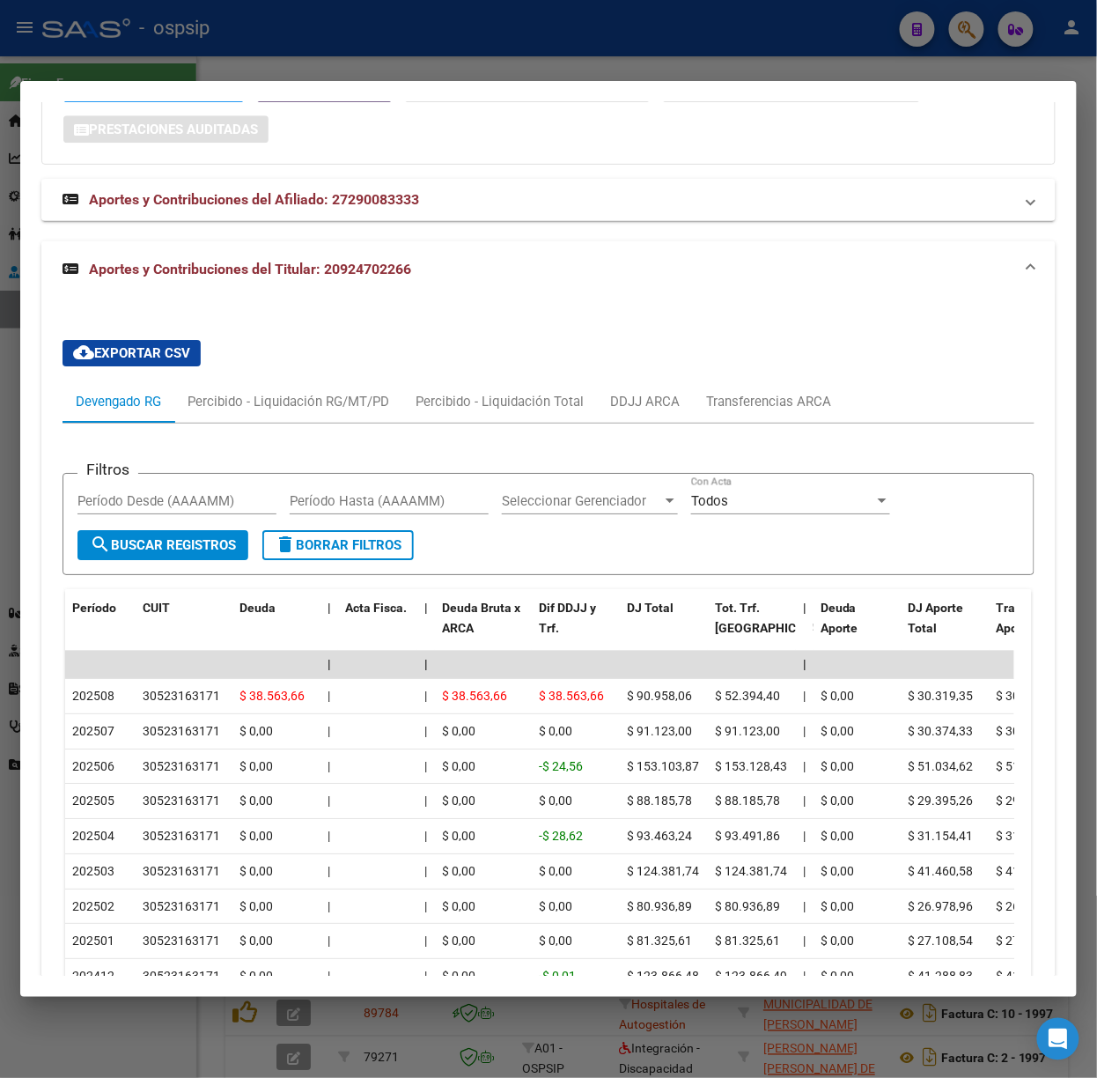
scroll to position [1480, 0]
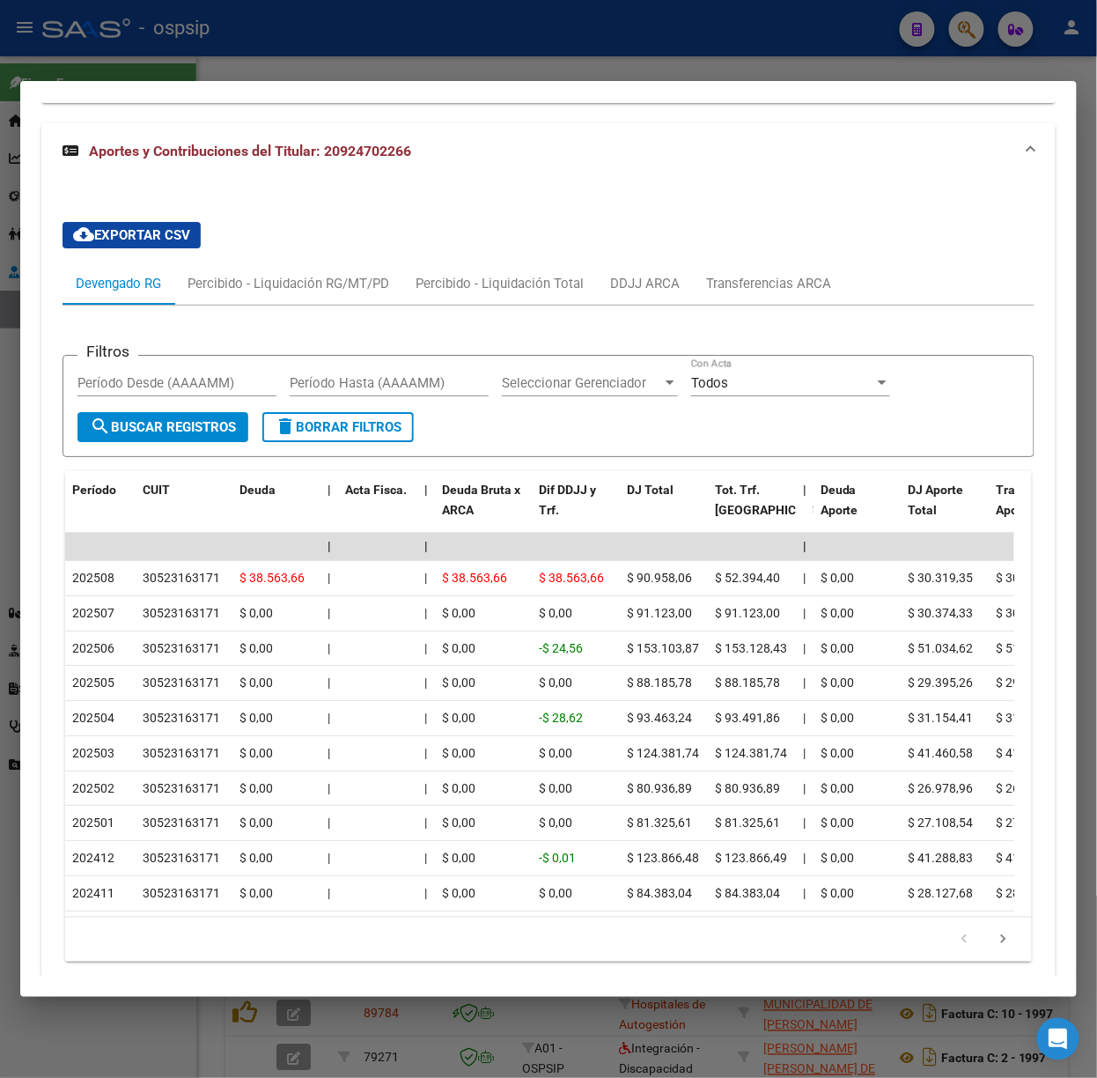
click at [410, 81] on mat-dialog-container "Análisis Afiliado - CUIL: 27290083333 DATOS PADRÓN ÁGIL: ALVARADO MARIA ALEJAND…" at bounding box center [548, 539] width 1057 height 916
click at [407, 74] on div at bounding box center [548, 539] width 1097 height 1078
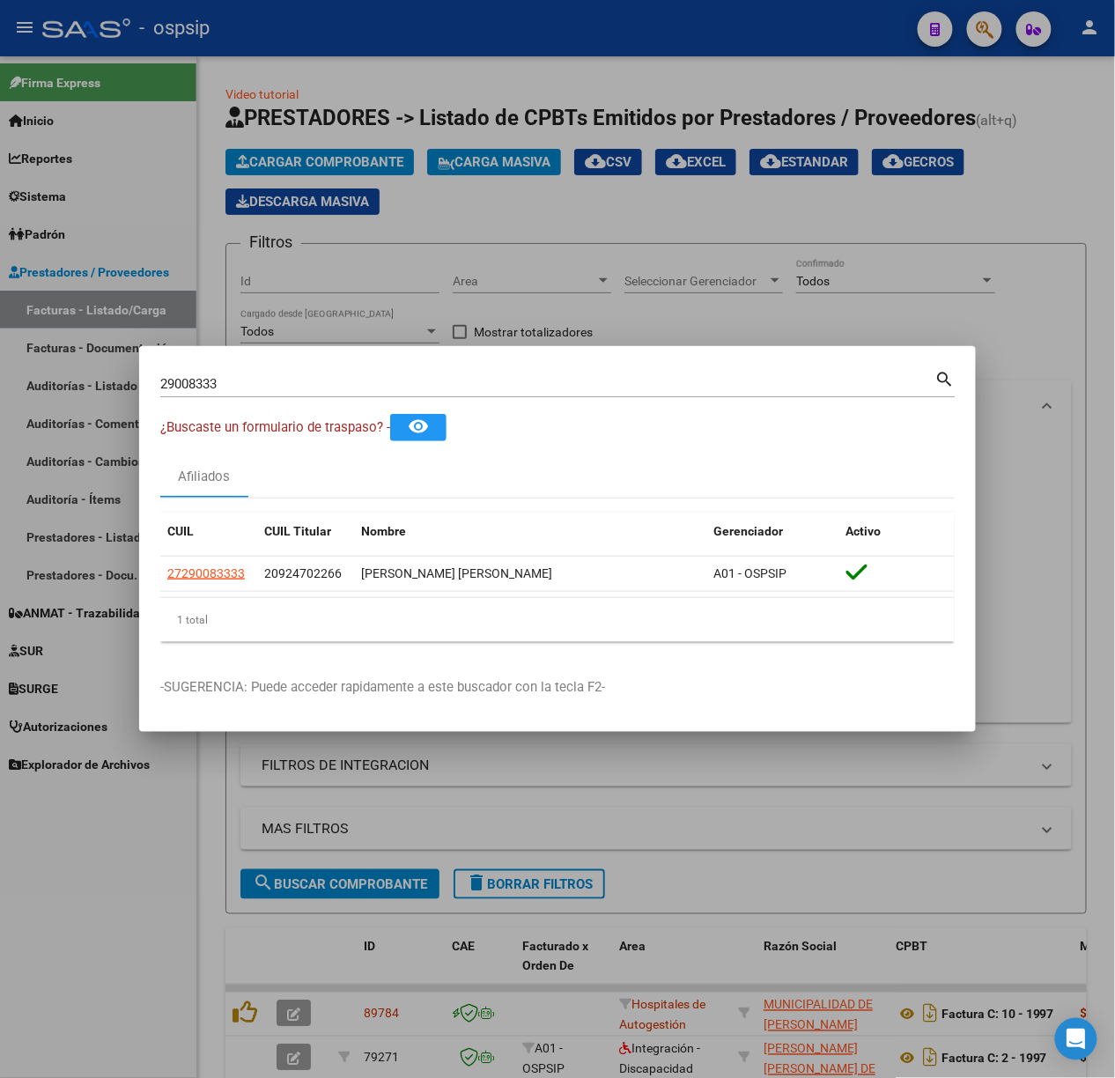
click at [336, 379] on input "29008333" at bounding box center [547, 384] width 775 height 16
type input "40227313"
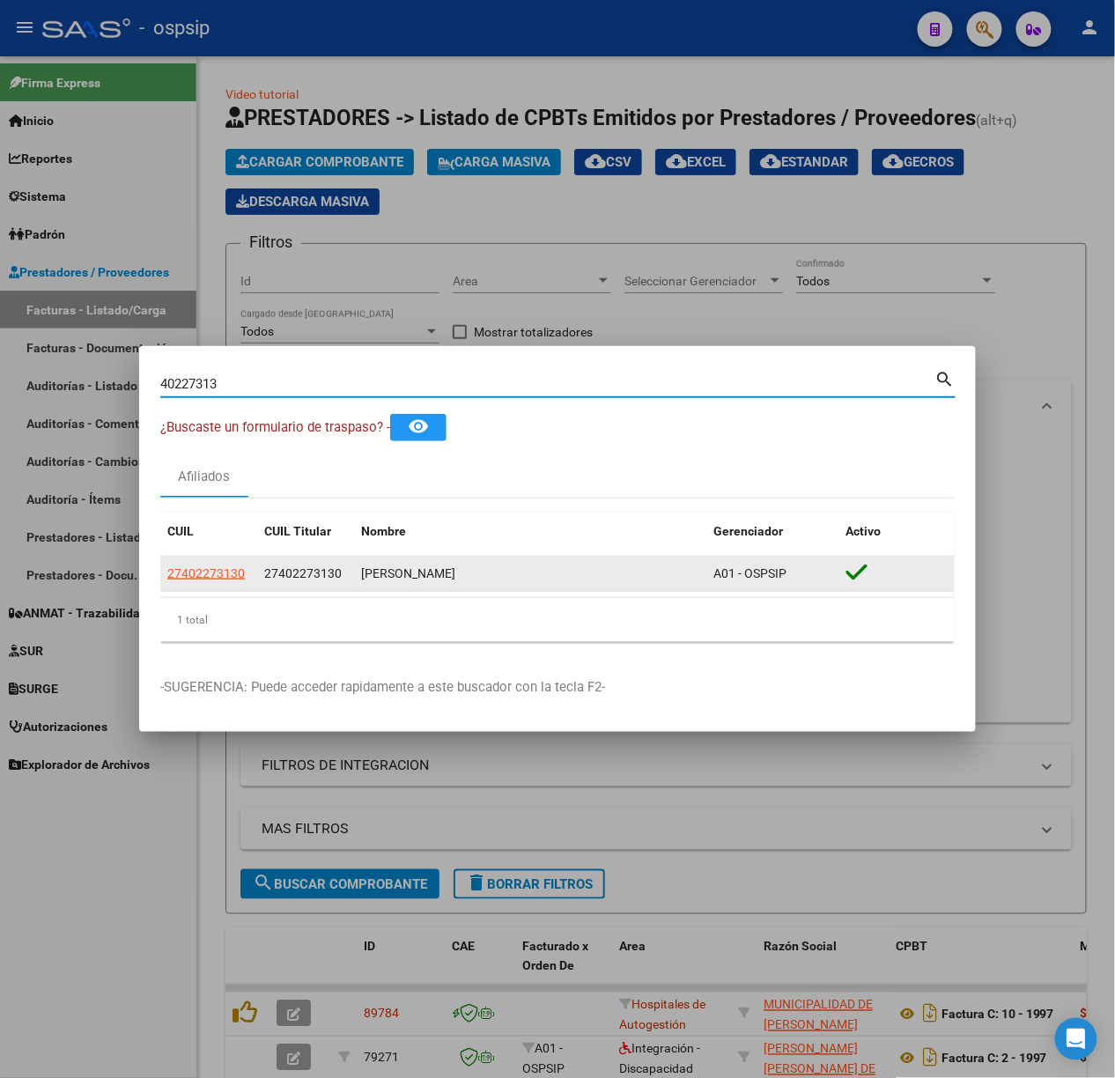
click at [241, 587] on datatable-body-cell "27402273130" at bounding box center [208, 574] width 97 height 34
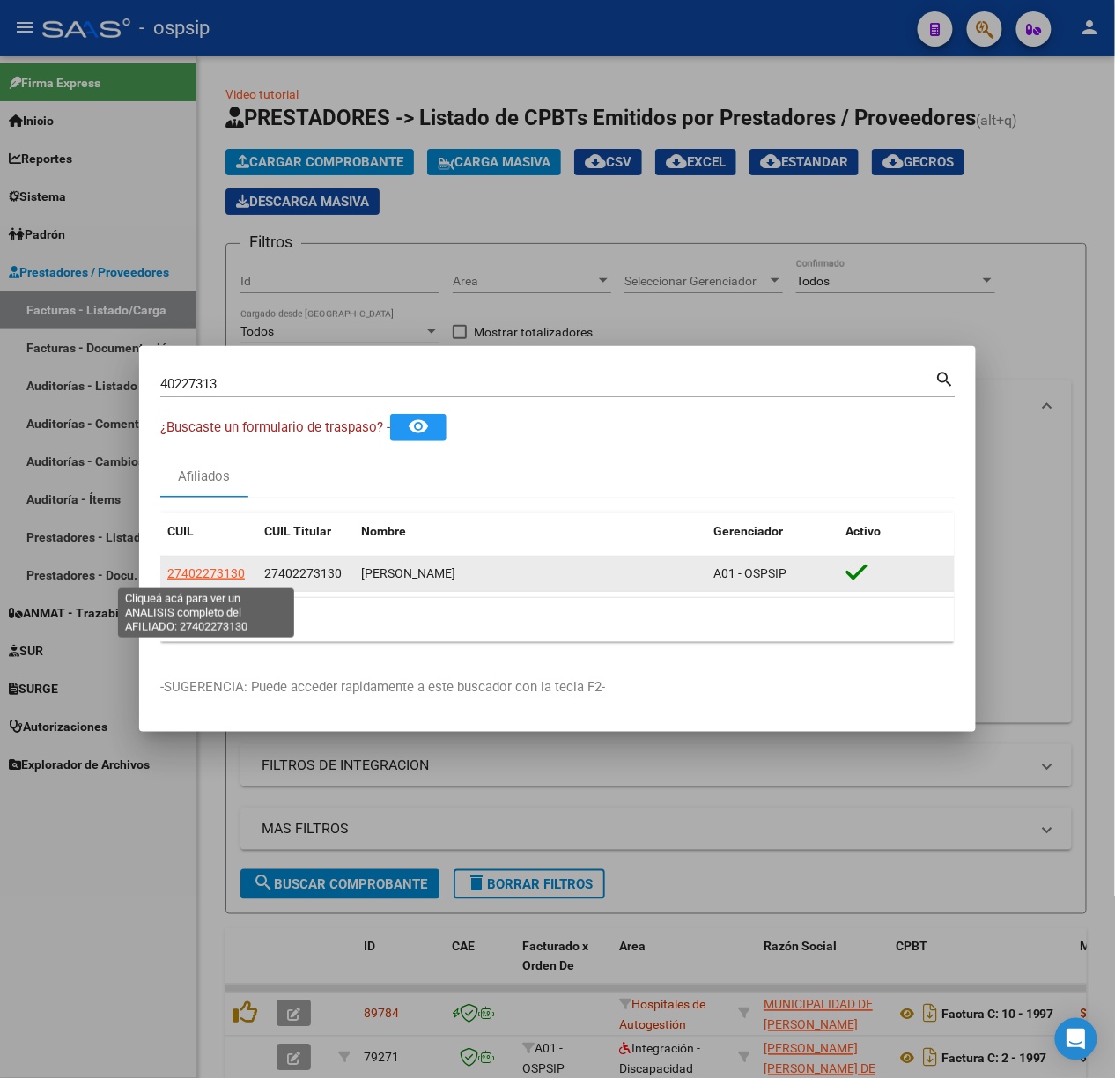
click at [237, 574] on span "27402273130" at bounding box center [206, 573] width 78 height 14
type textarea "27402273130"
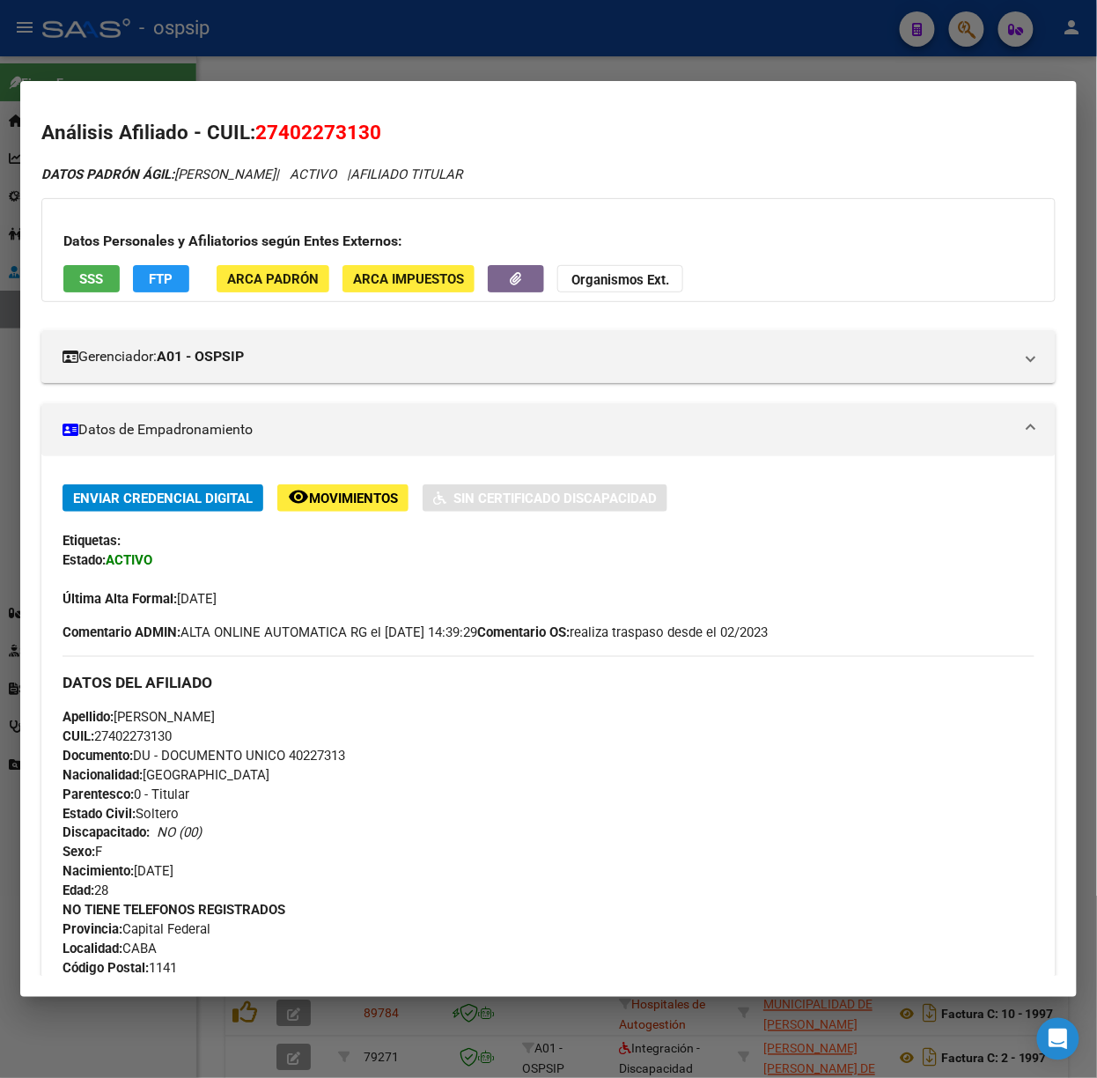
scroll to position [615, 0]
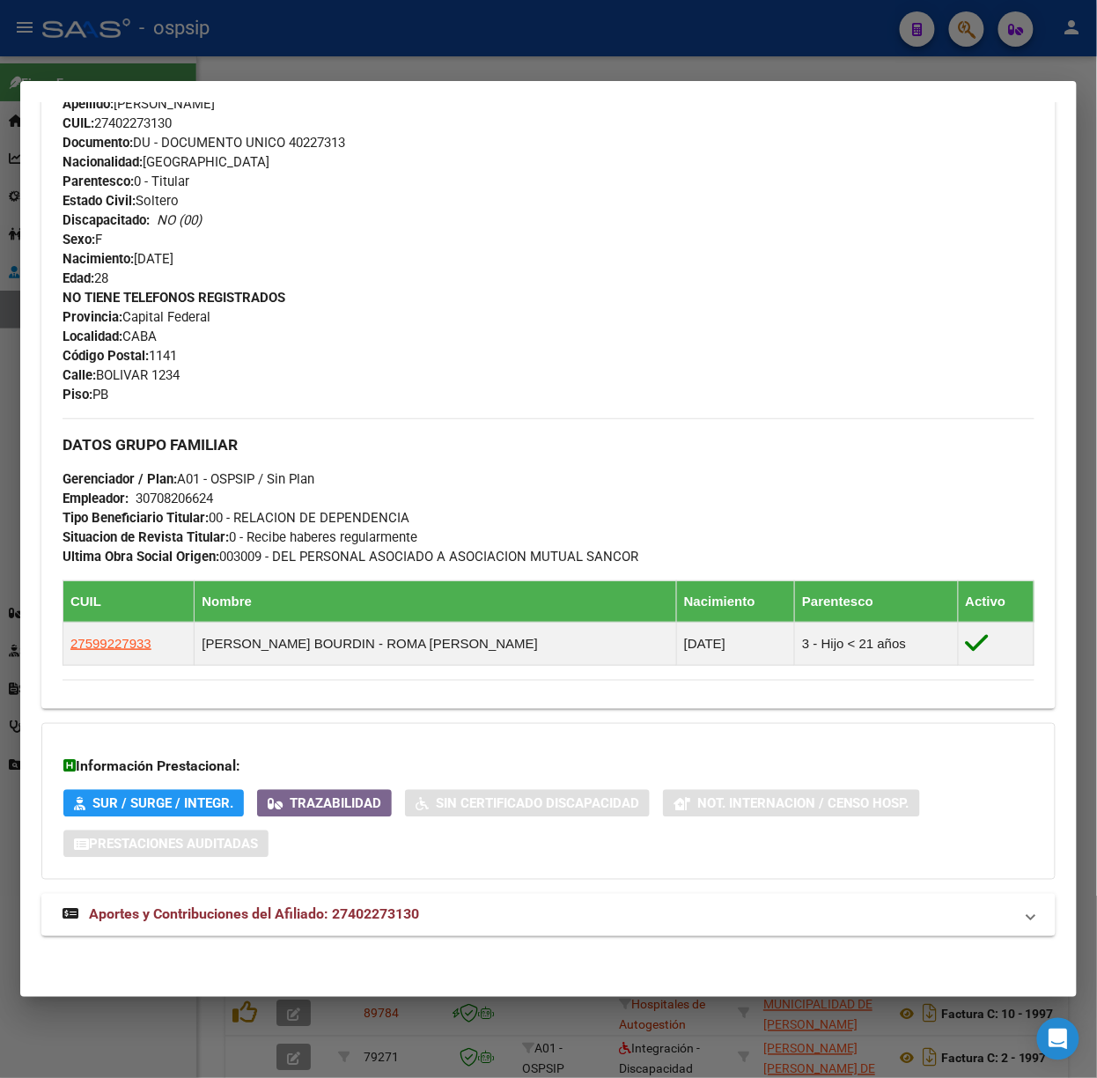
click at [398, 926] on mat-expansion-panel-header "Aportes y Contribuciones del Afiliado: 27402273130" at bounding box center [548, 915] width 1015 height 42
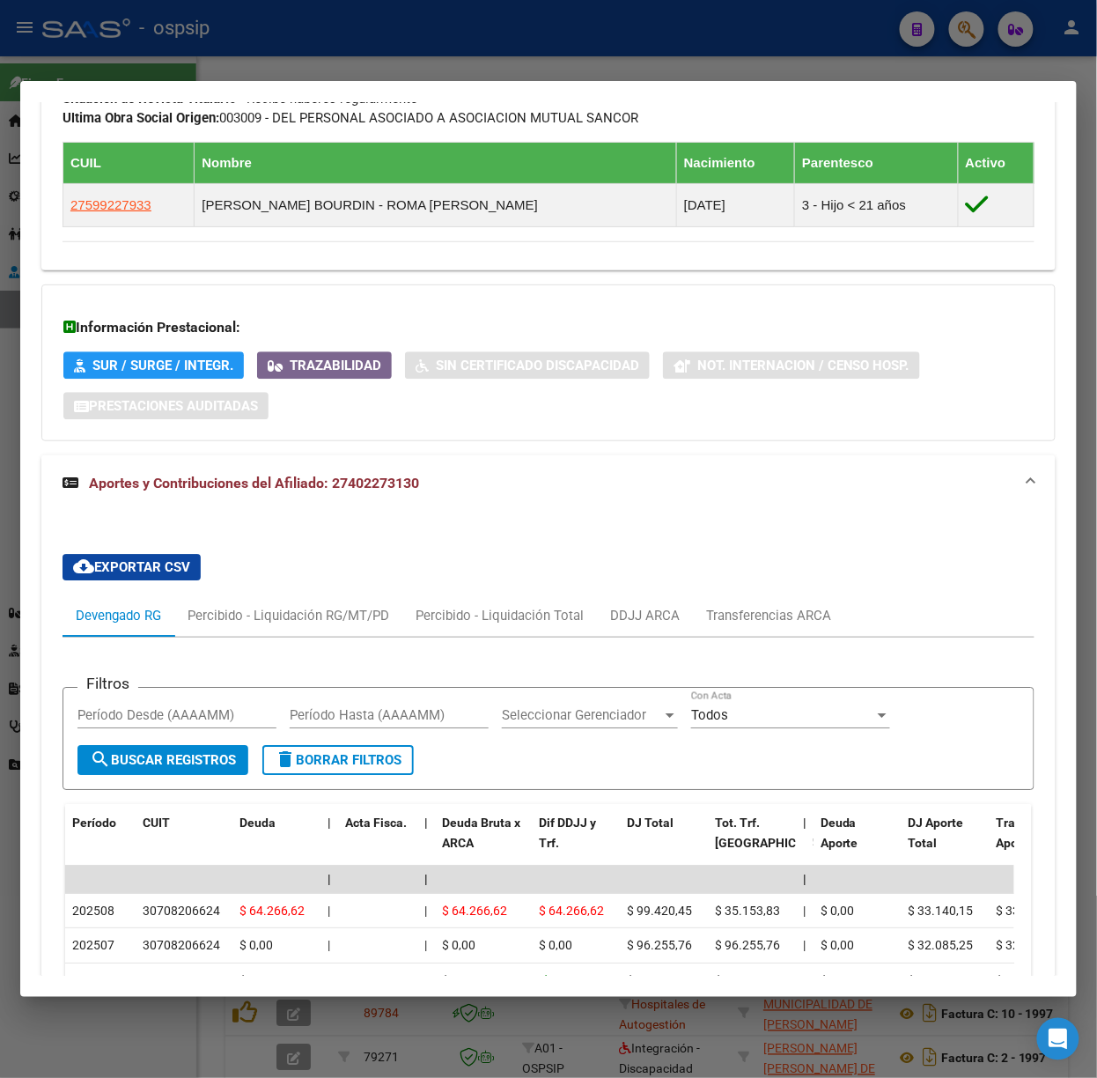
scroll to position [1474, 0]
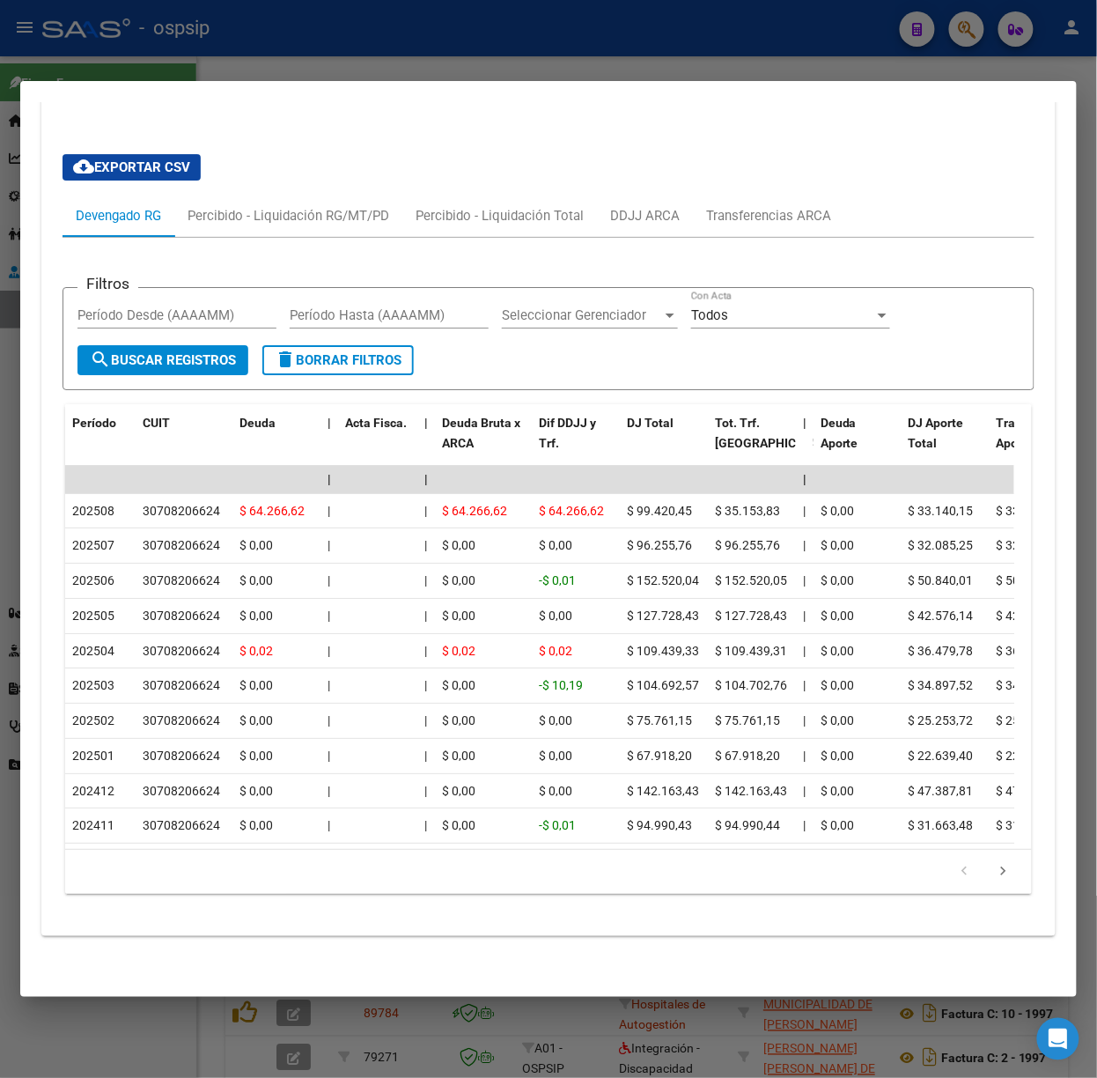
click at [480, 51] on div at bounding box center [548, 539] width 1097 height 1078
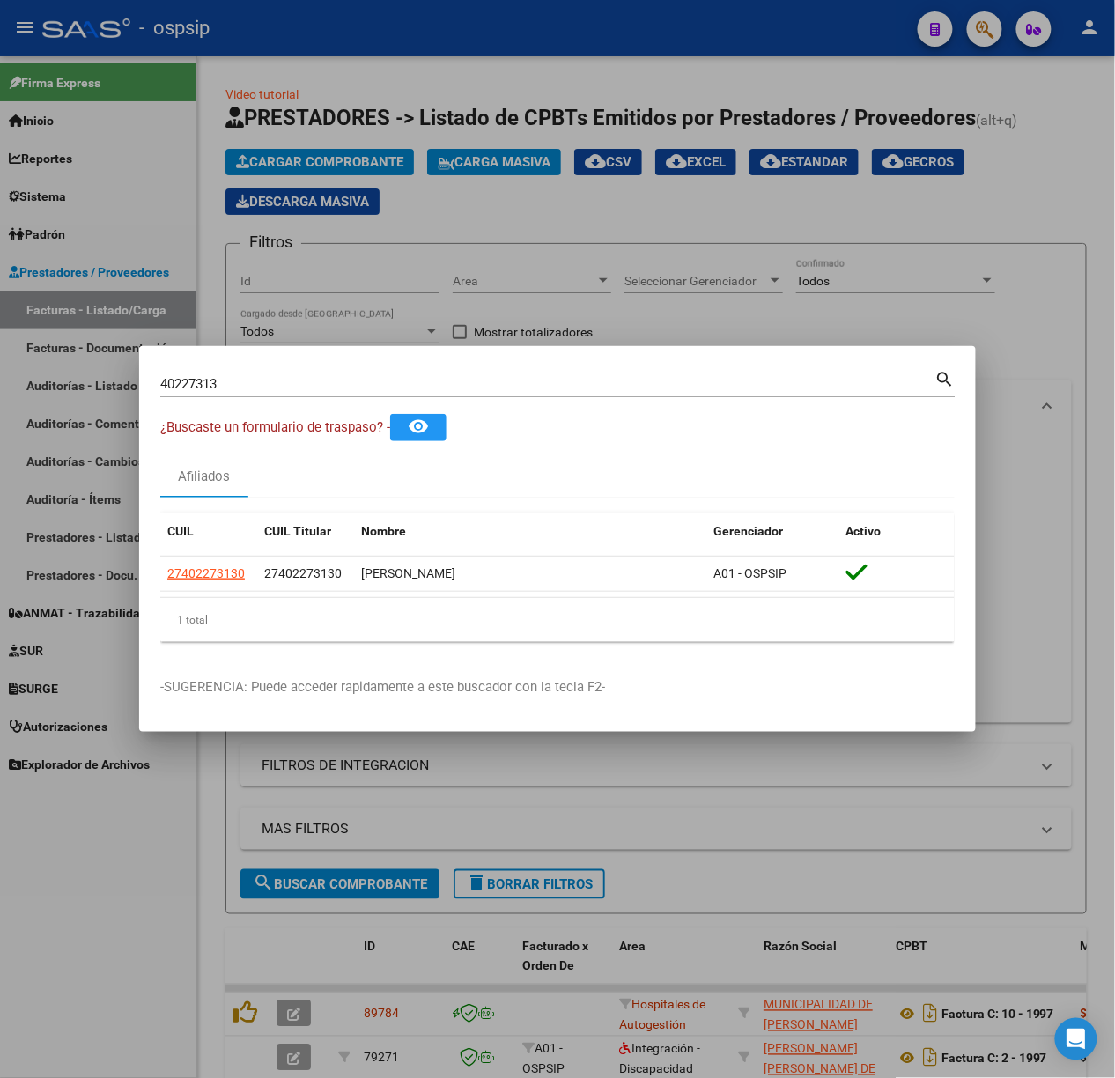
click at [381, 388] on input "40227313" at bounding box center [547, 384] width 775 height 16
type input "59922793"
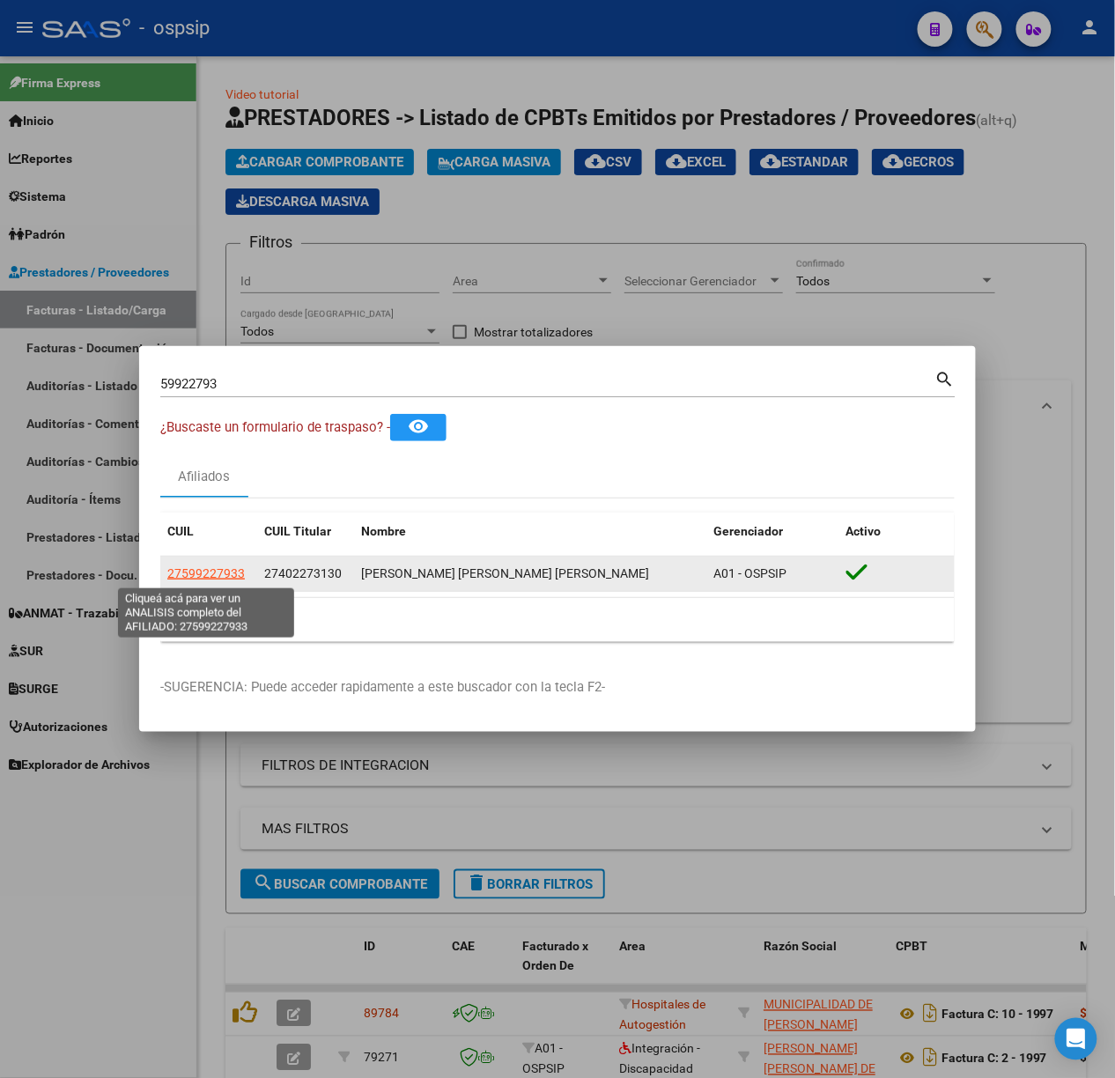
click at [213, 569] on span "27599227933" at bounding box center [206, 573] width 78 height 14
type textarea "27599227933"
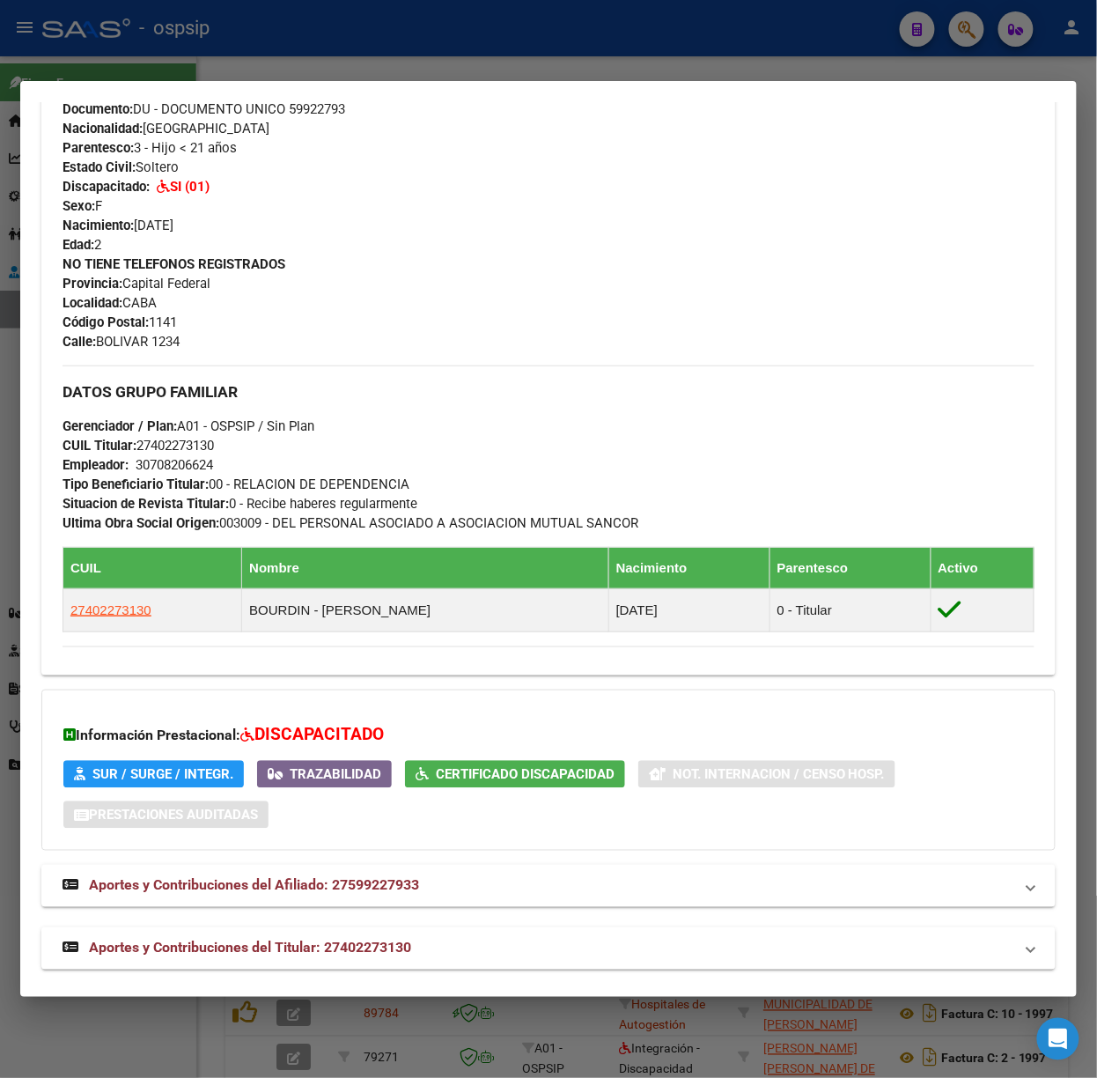
scroll to position [628, 0]
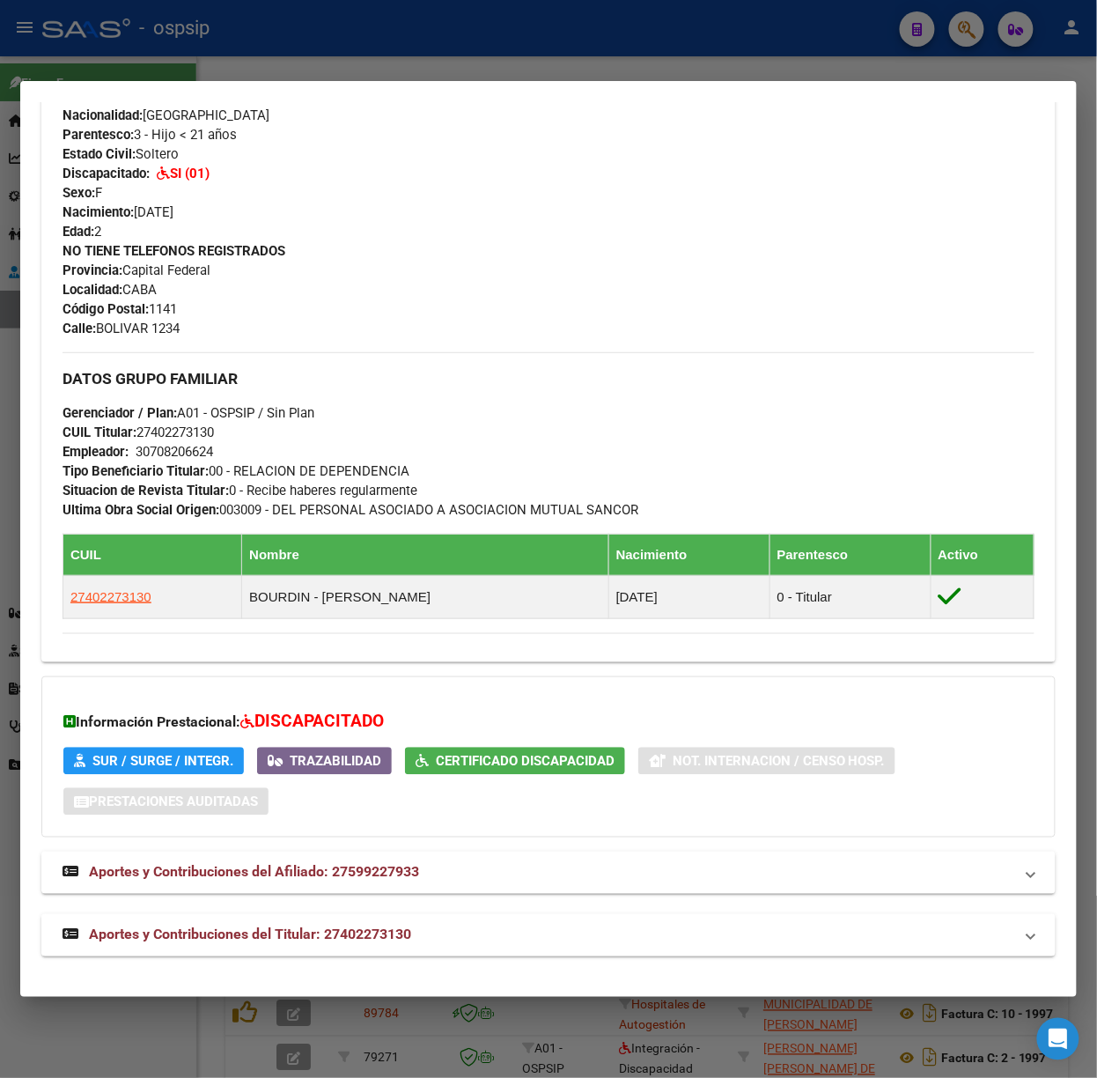
click at [370, 934] on span "Aportes y Contribuciones del Titular: 27402273130" at bounding box center [250, 934] width 322 height 17
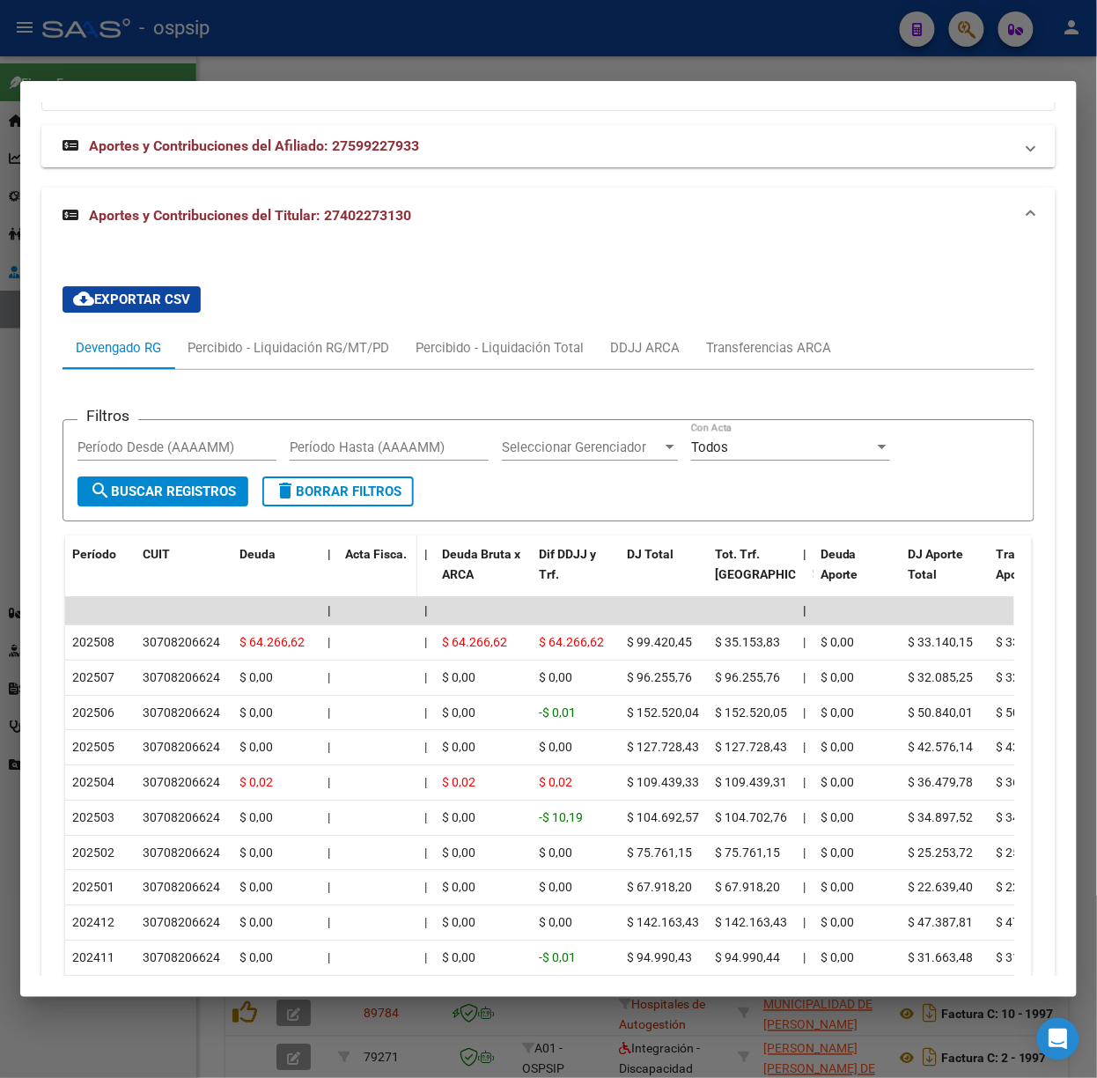
scroll to position [1487, 0]
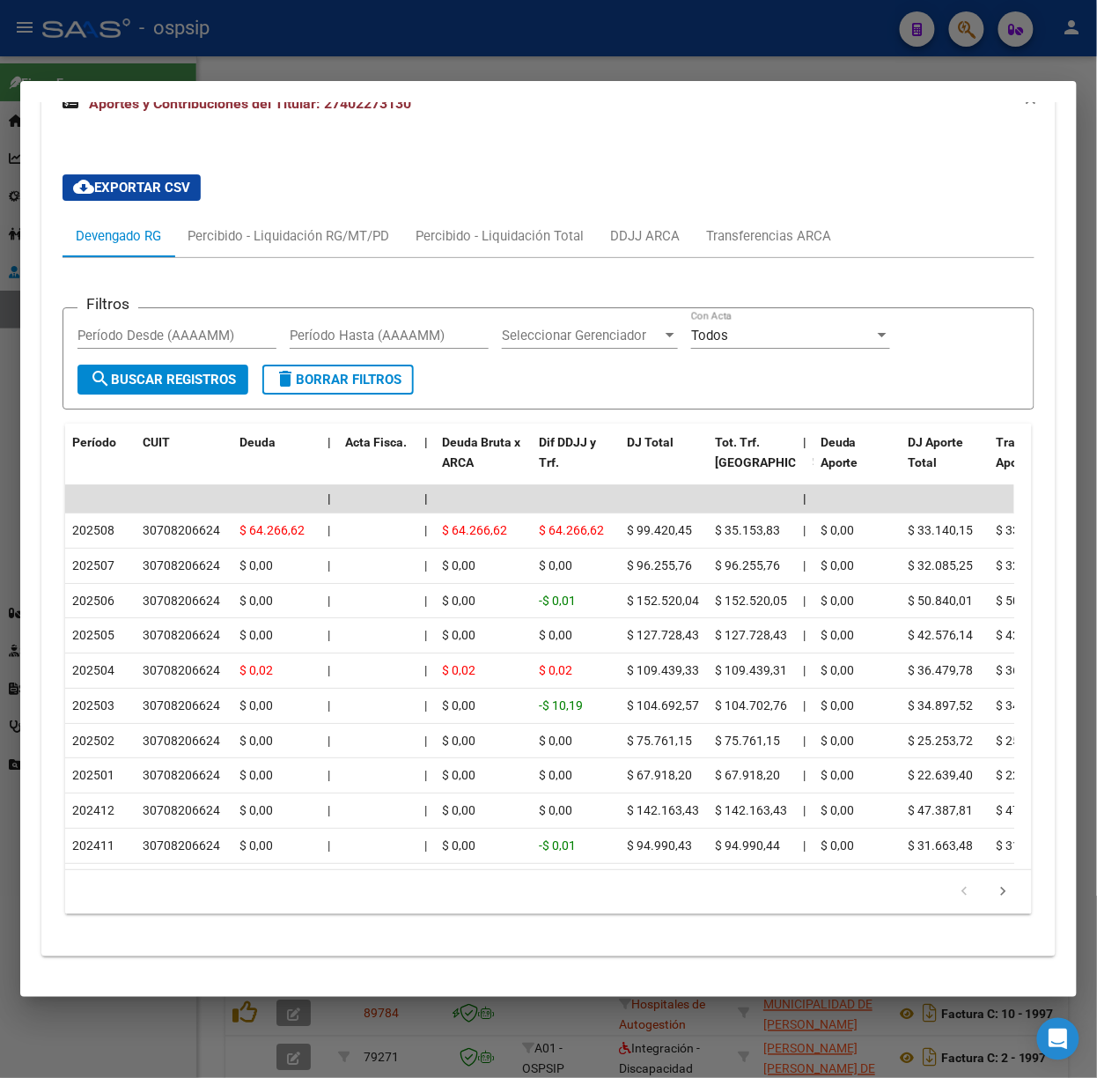
click at [398, 33] on div at bounding box center [548, 539] width 1097 height 1078
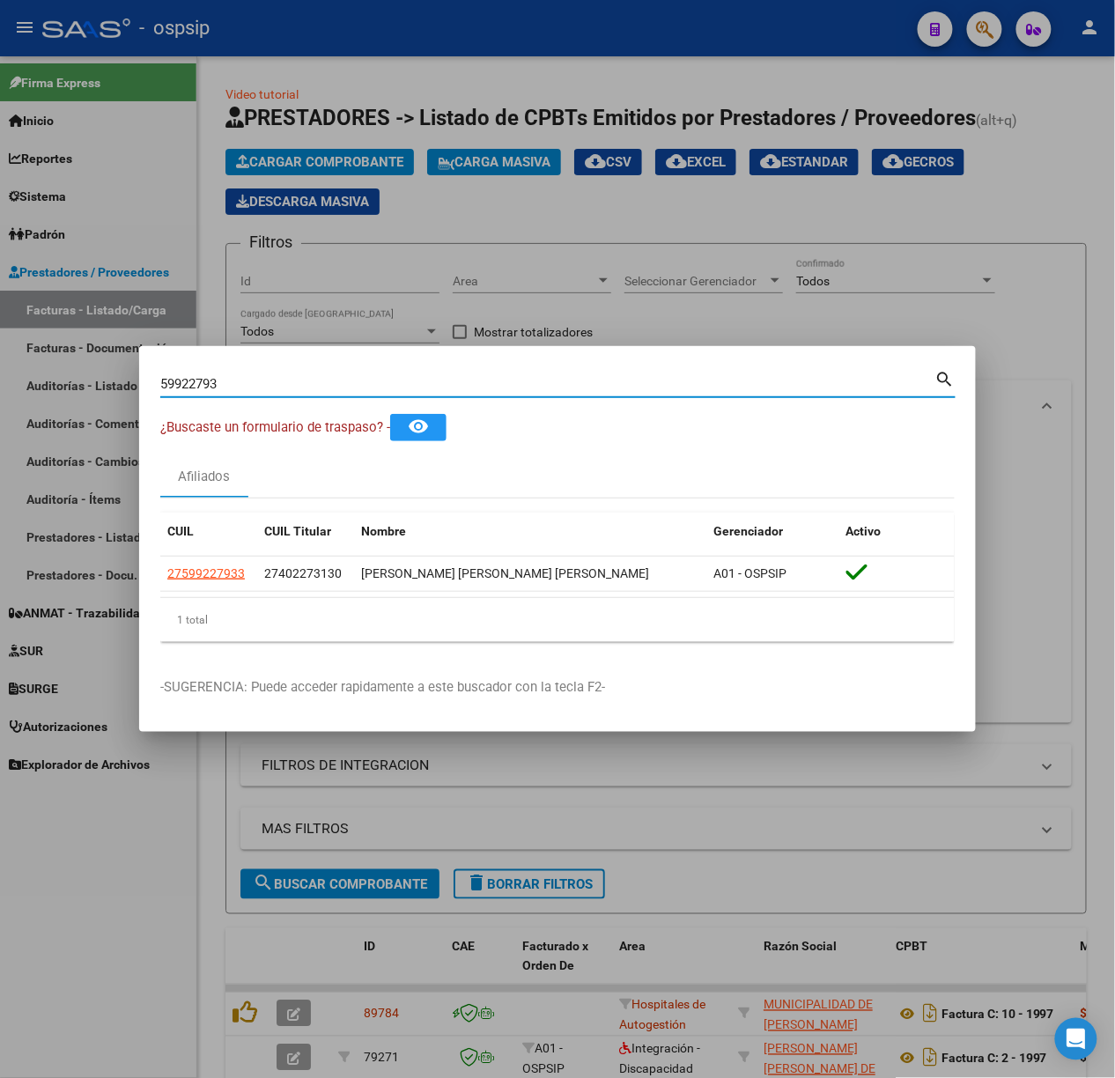
click at [229, 384] on input "59922793" at bounding box center [547, 384] width 775 height 16
type input "34391594"
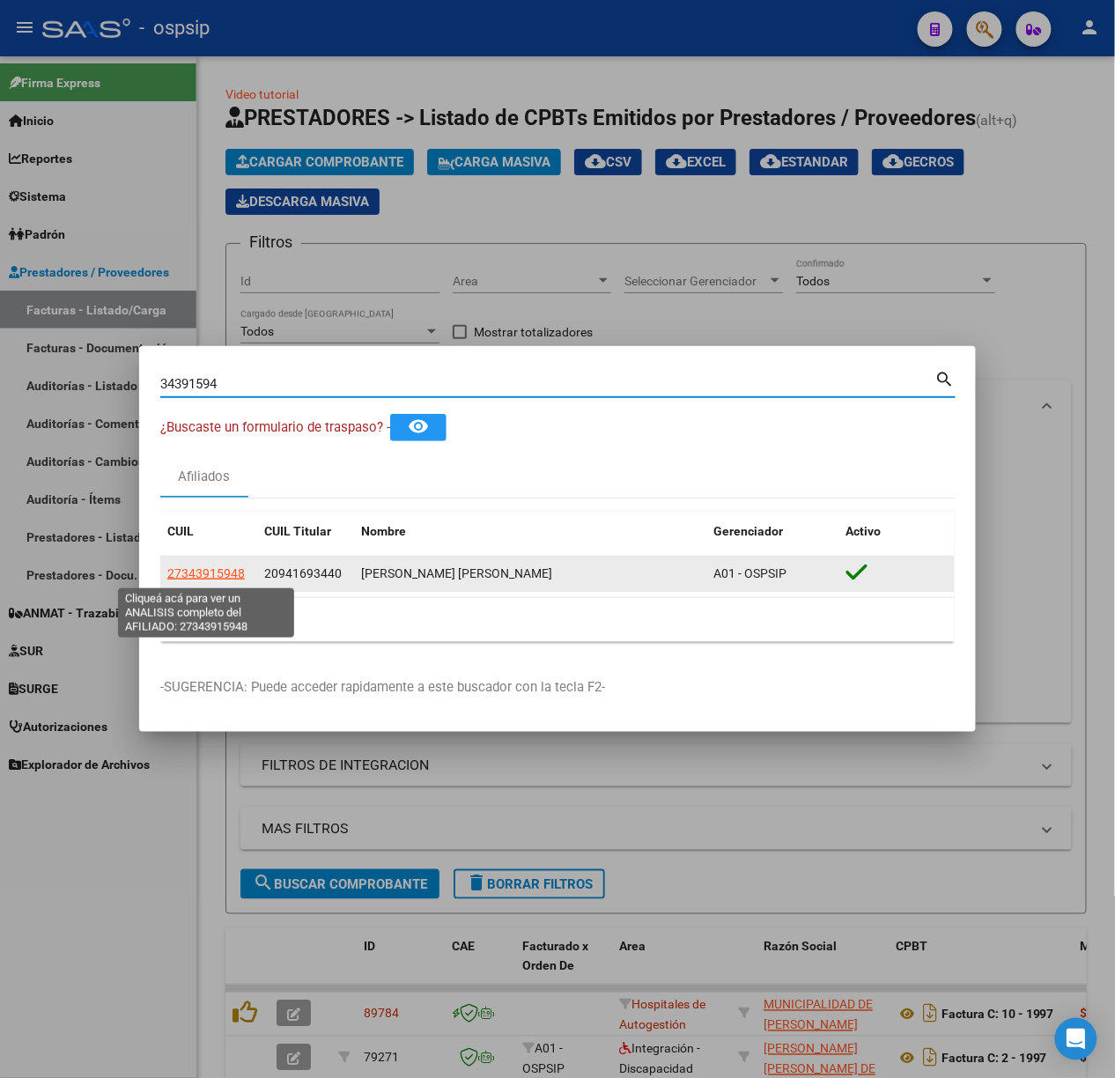
click at [177, 572] on span "27343915948" at bounding box center [206, 573] width 78 height 14
type textarea "27343915948"
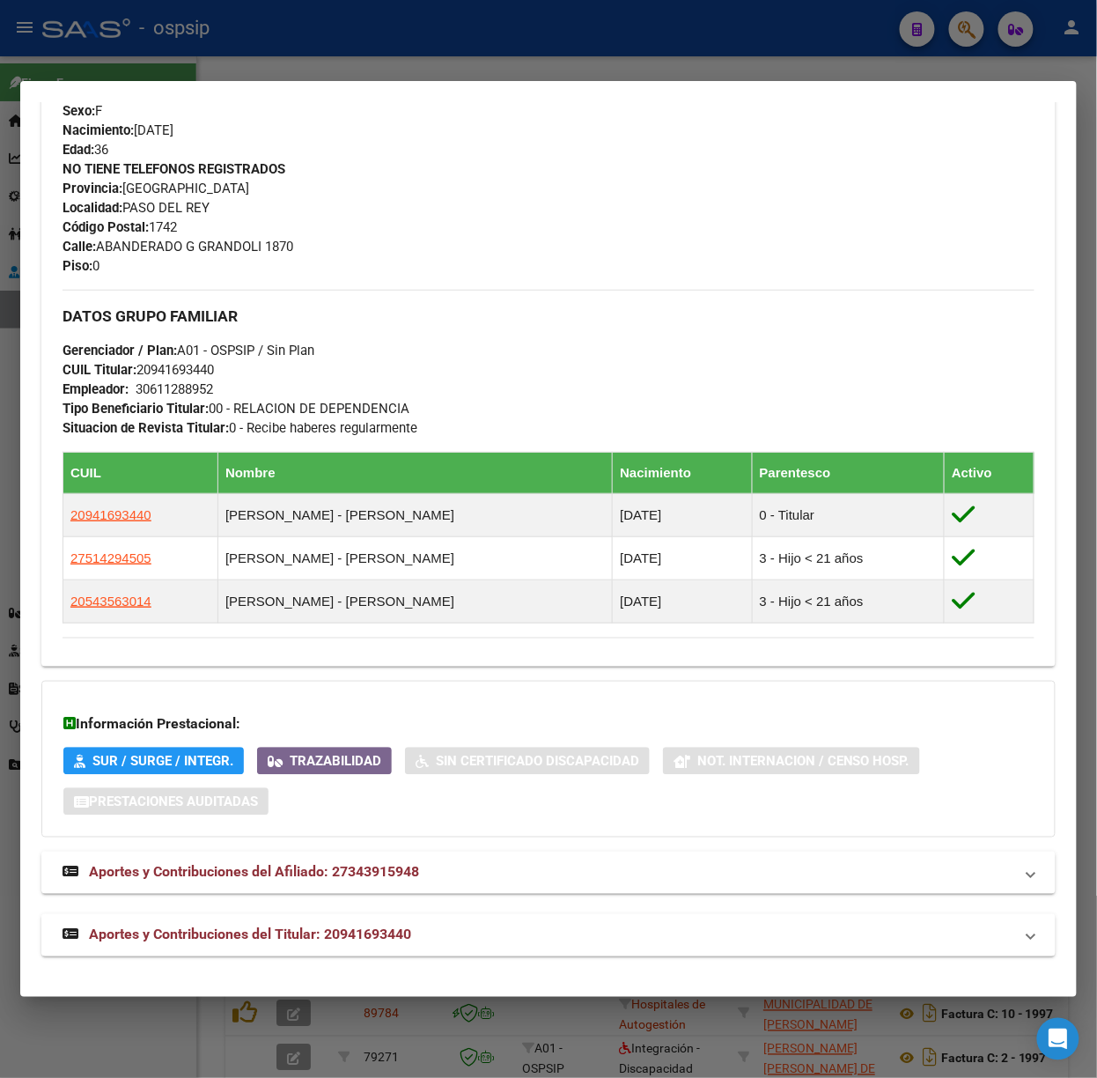
click at [427, 930] on mat-panel-title "Aportes y Contribuciones del Titular: 20941693440" at bounding box center [538, 935] width 951 height 21
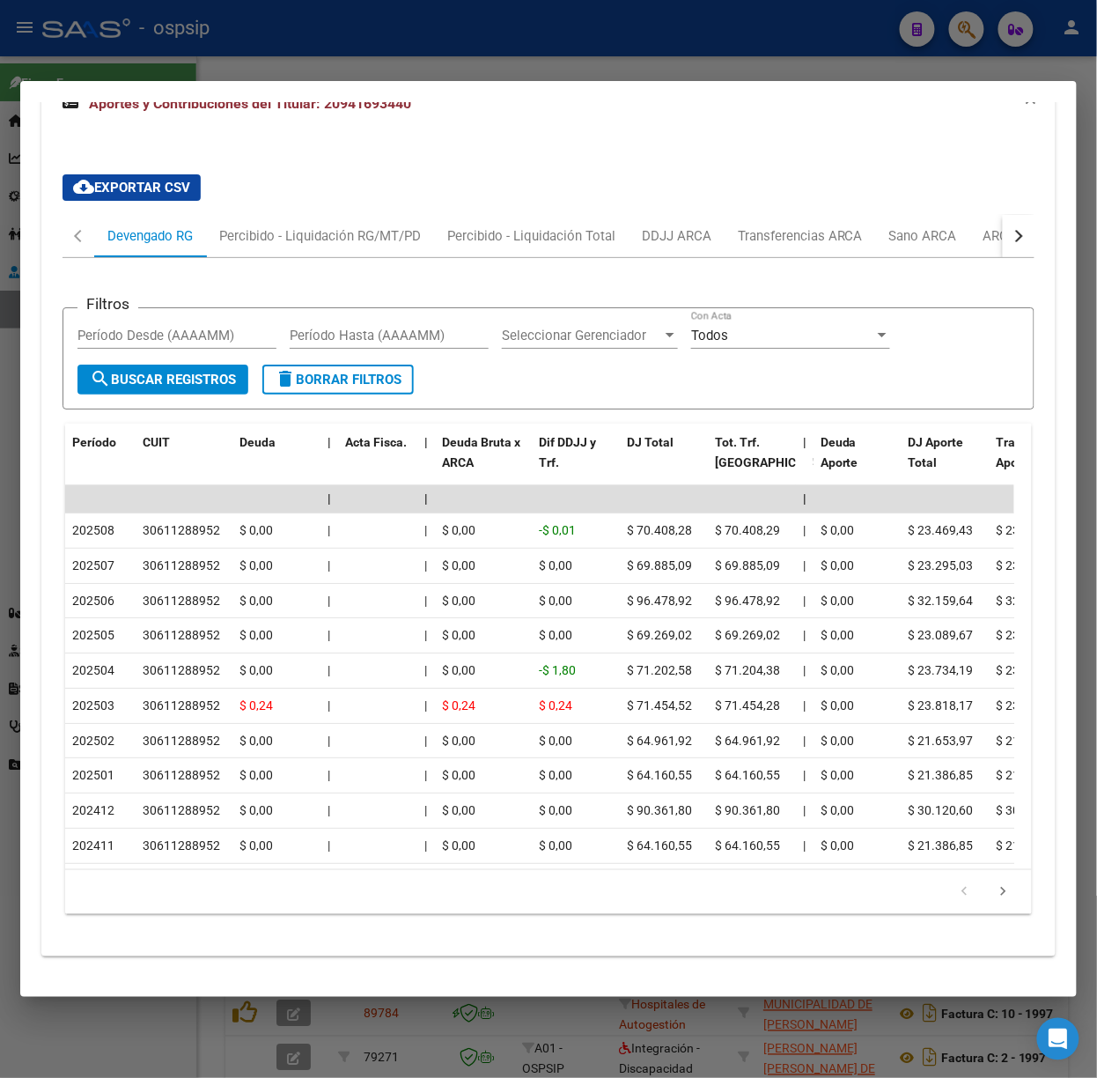
scroll to position [1589, 0]
click at [391, 67] on div at bounding box center [548, 539] width 1097 height 1078
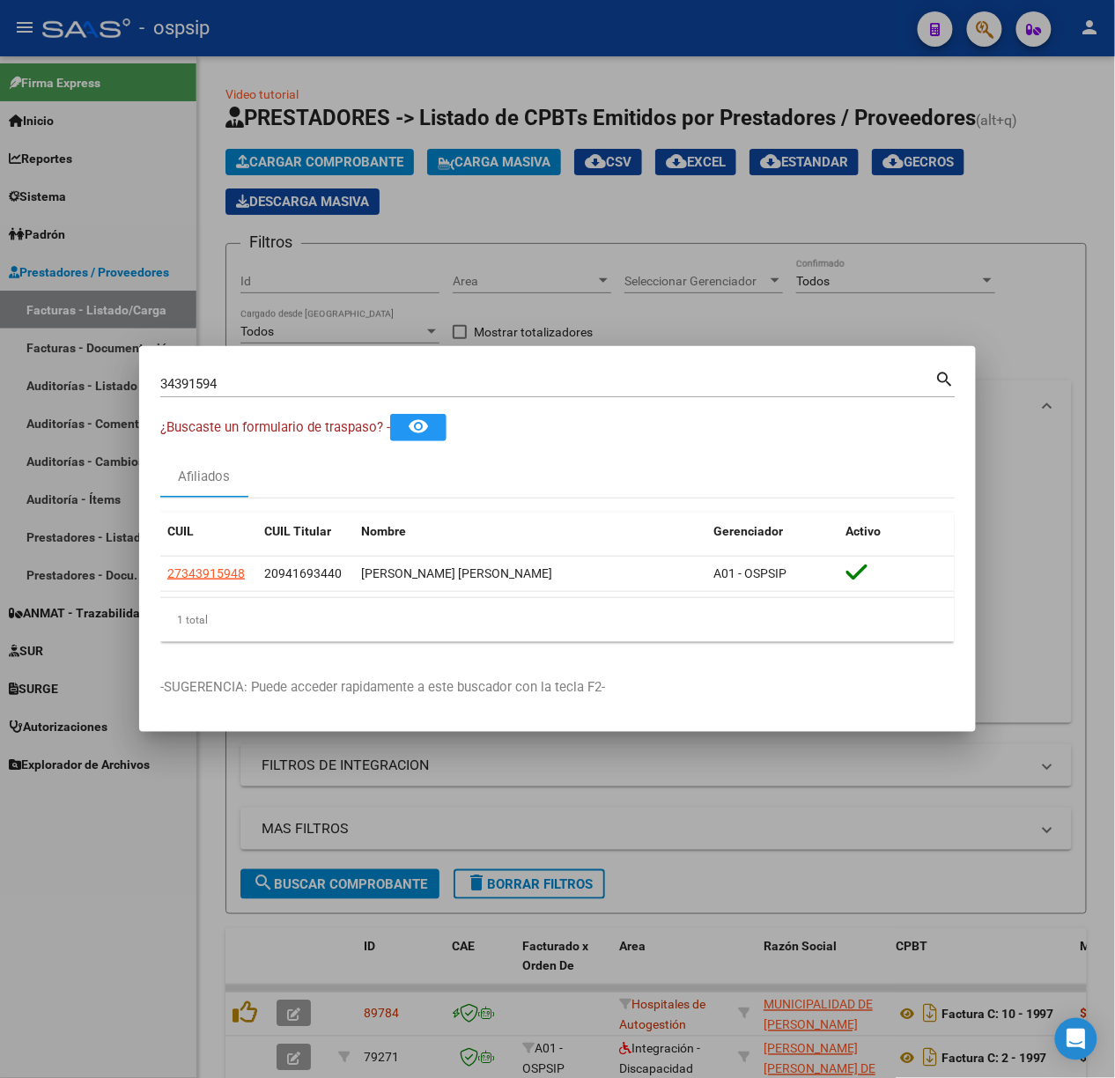
click at [237, 377] on input "34391594" at bounding box center [547, 384] width 775 height 16
type input "43595521"
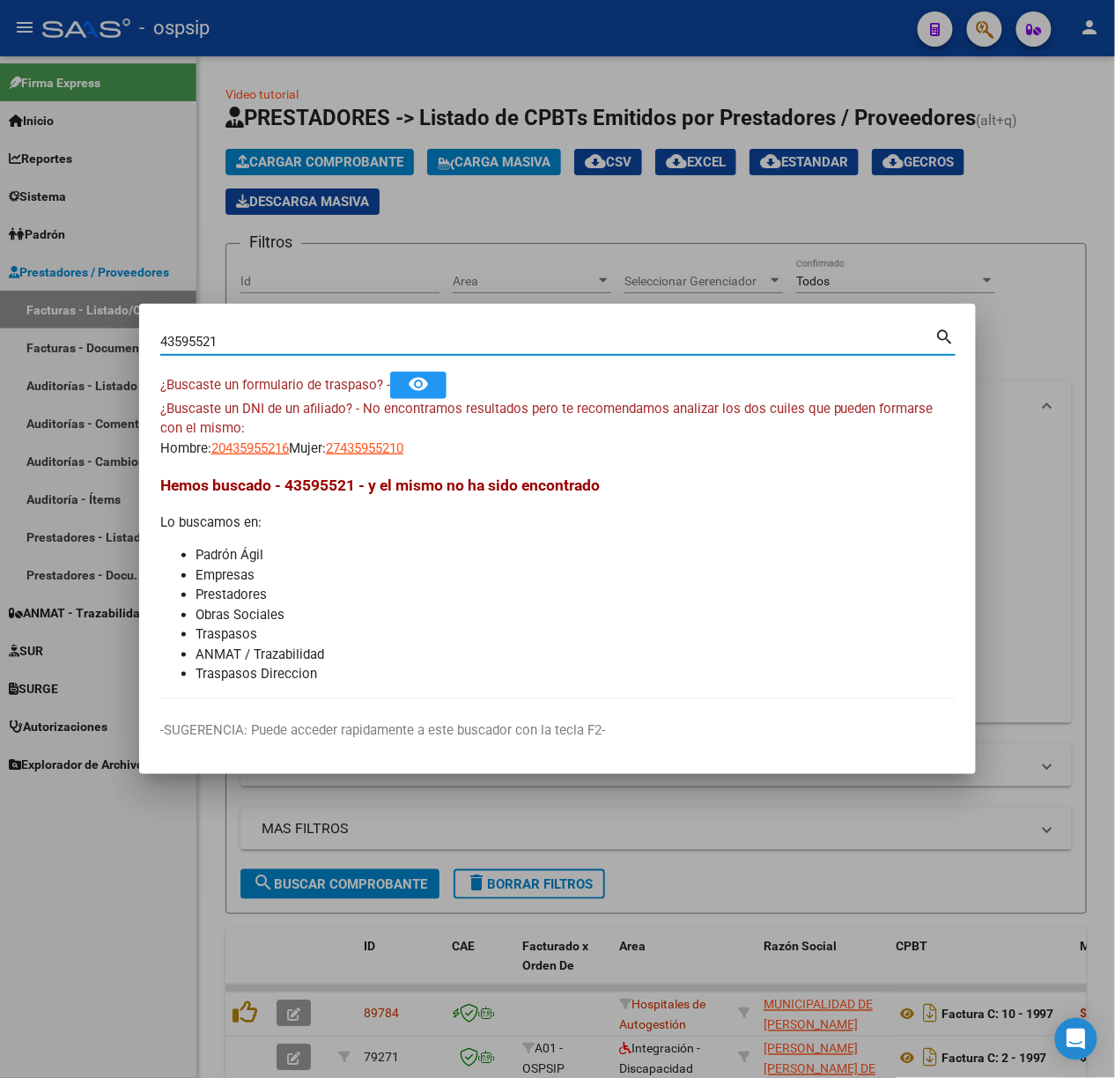
click at [384, 434] on div "¿Buscaste un DNI de un afiliado? - No encontramos resultados pero te recomendam…" at bounding box center [557, 429] width 794 height 60
click at [388, 440] on span "27435955210" at bounding box center [365, 448] width 78 height 16
type textarea "27435955210"
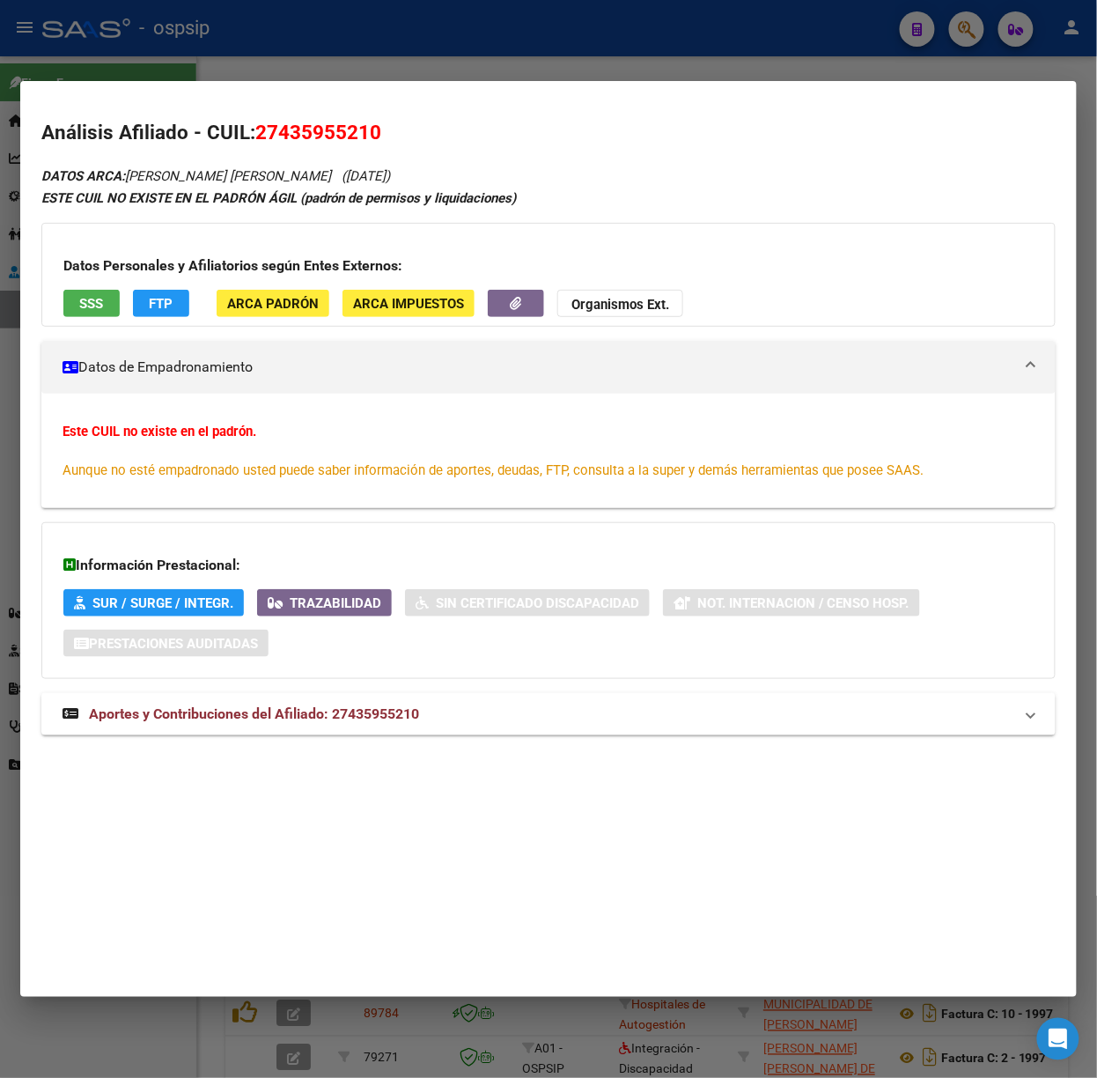
click at [366, 773] on div "Análisis Afiliado - CUIL: 27435955210 DATOS ARCA: GOMEZ FIORELLA LUANA (14/07/2…" at bounding box center [548, 446] width 1015 height 656
click at [364, 720] on span "Aportes y Contribuciones del Afiliado: 27435955210" at bounding box center [254, 713] width 330 height 17
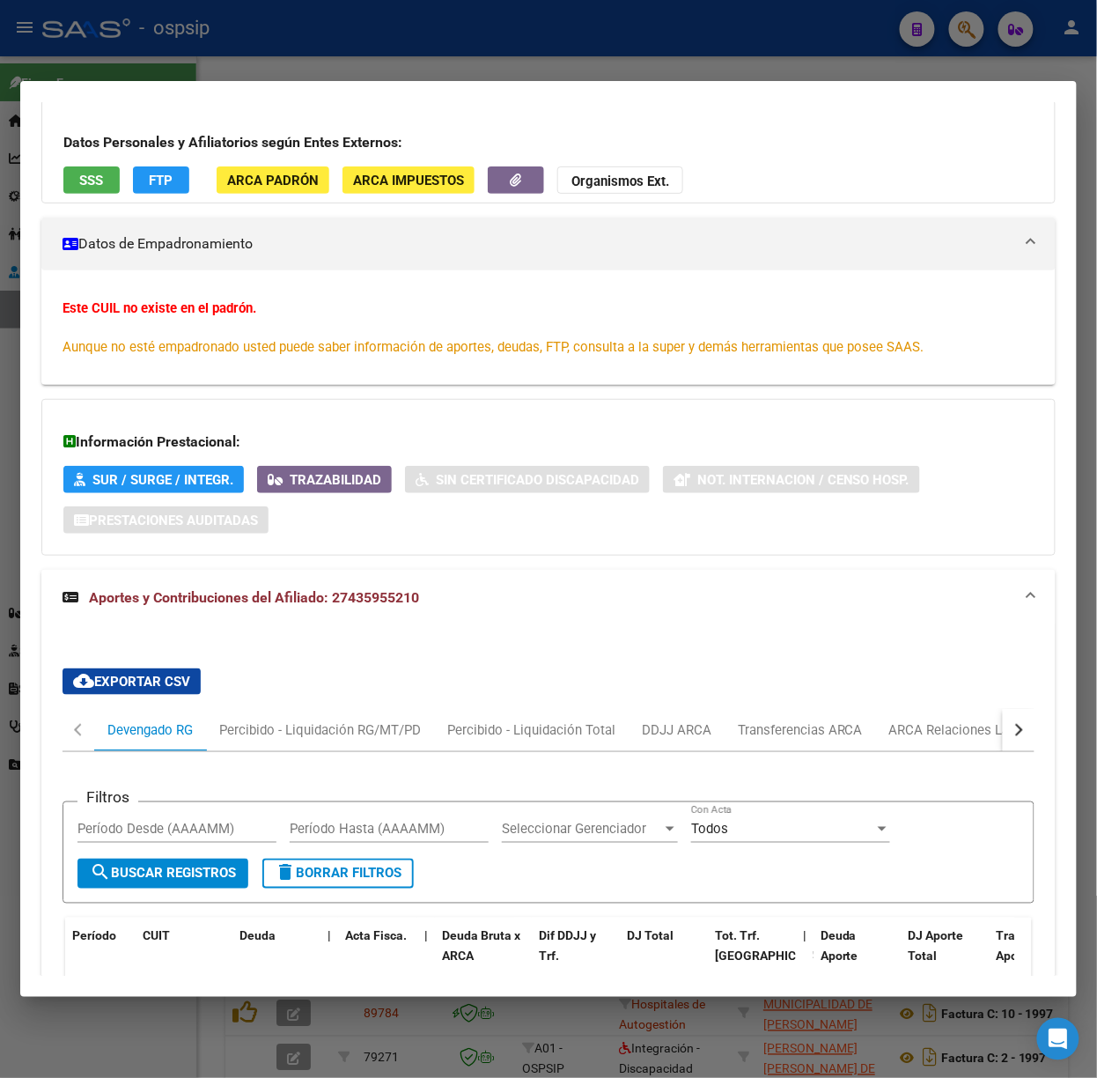
scroll to position [237, 0]
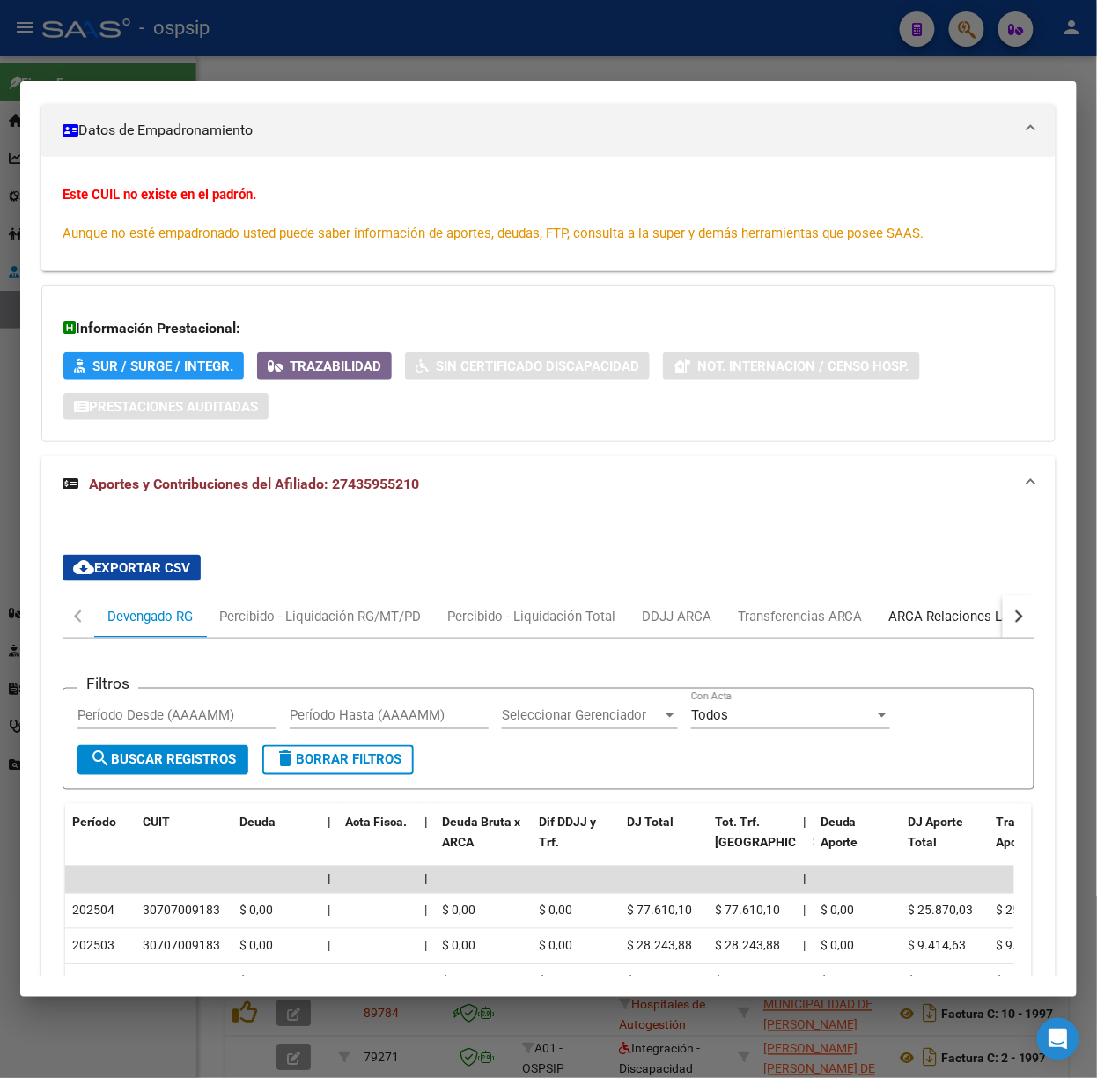
click at [919, 609] on div "ARCA Relaciones Laborales" at bounding box center [972, 616] width 165 height 19
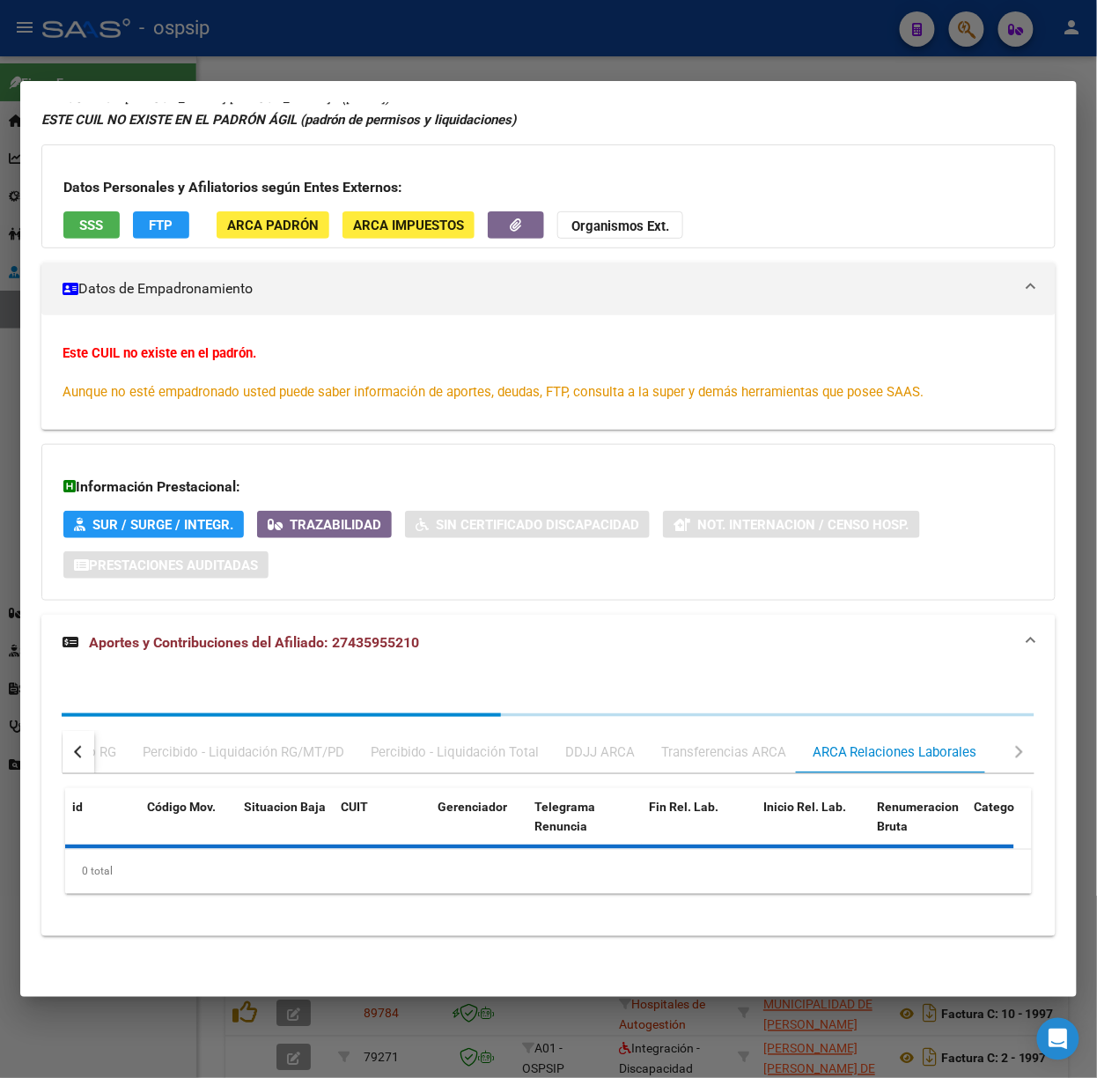
scroll to position [0, 0]
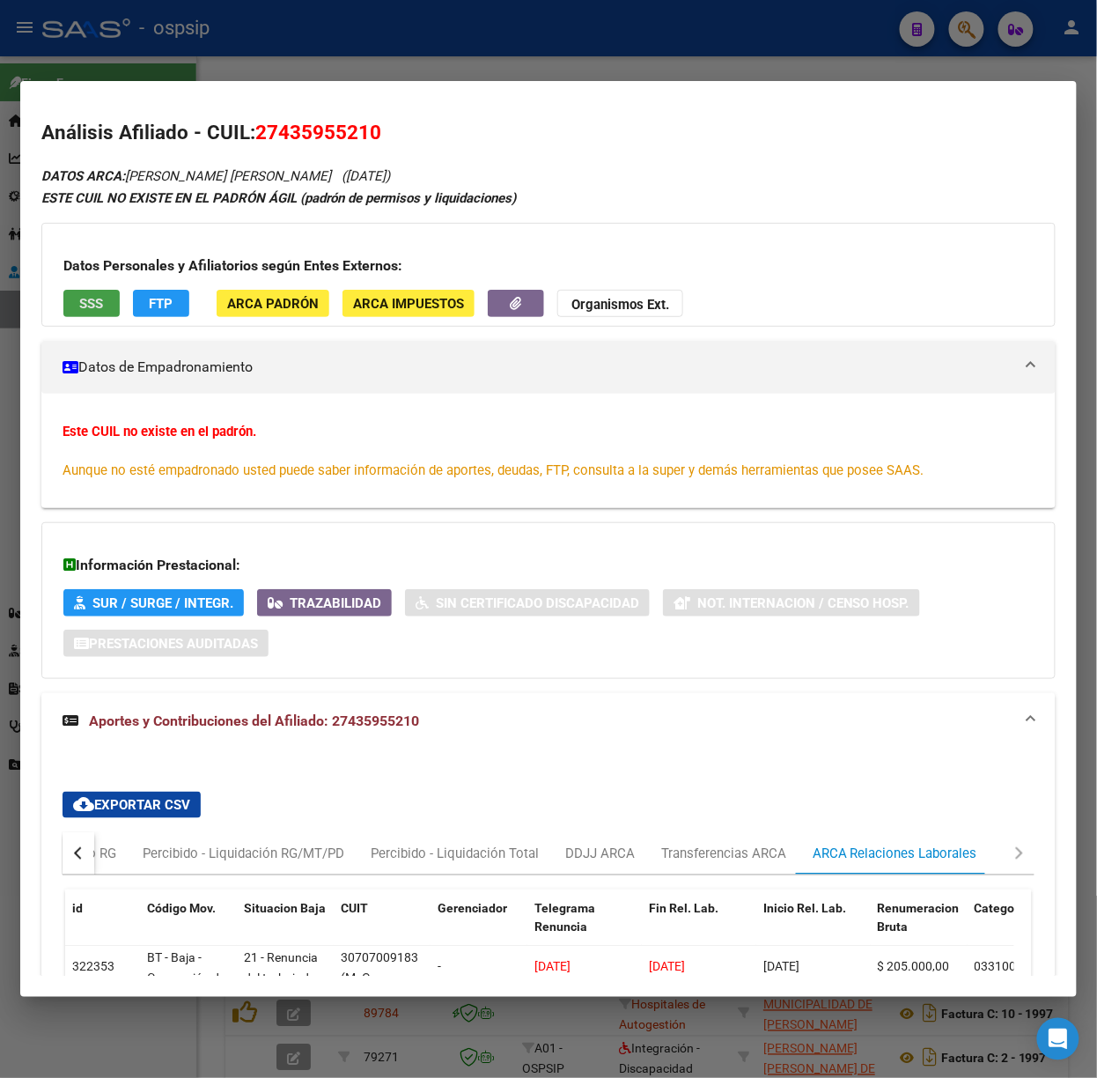
click at [107, 308] on button "SSS" at bounding box center [91, 303] width 56 height 27
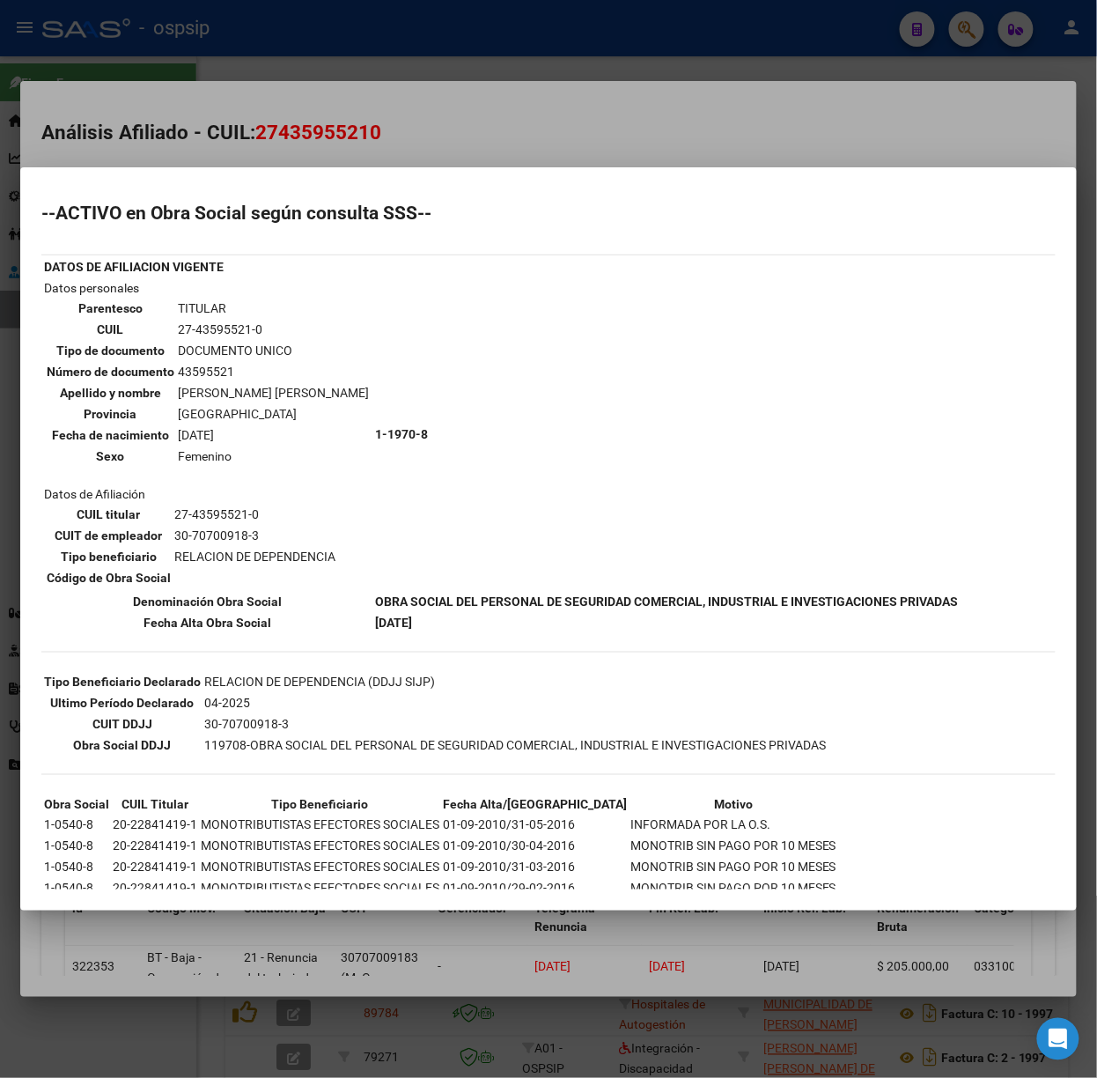
click at [187, 40] on div at bounding box center [548, 539] width 1097 height 1078
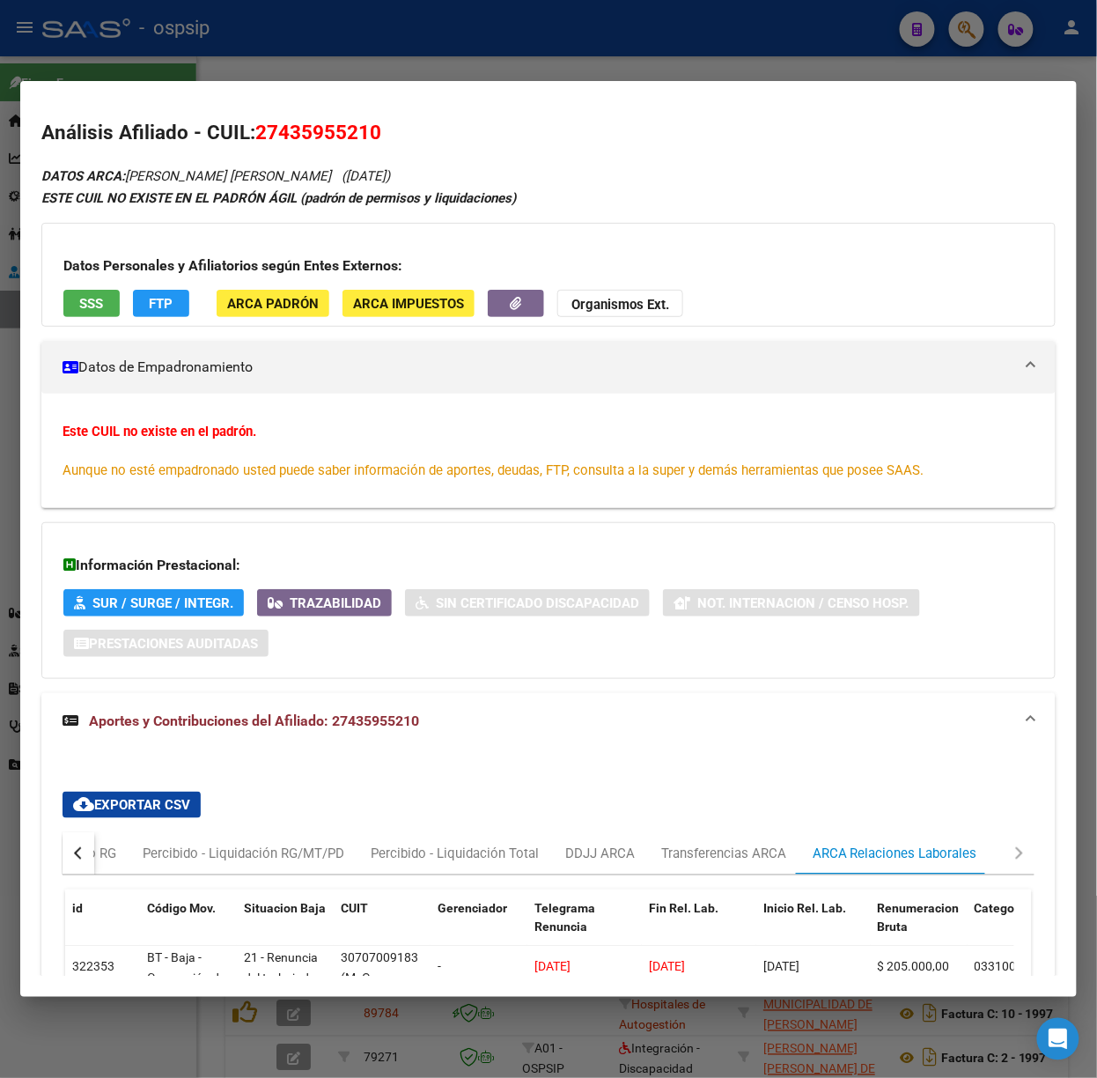
click at [202, 65] on div at bounding box center [548, 539] width 1097 height 1078
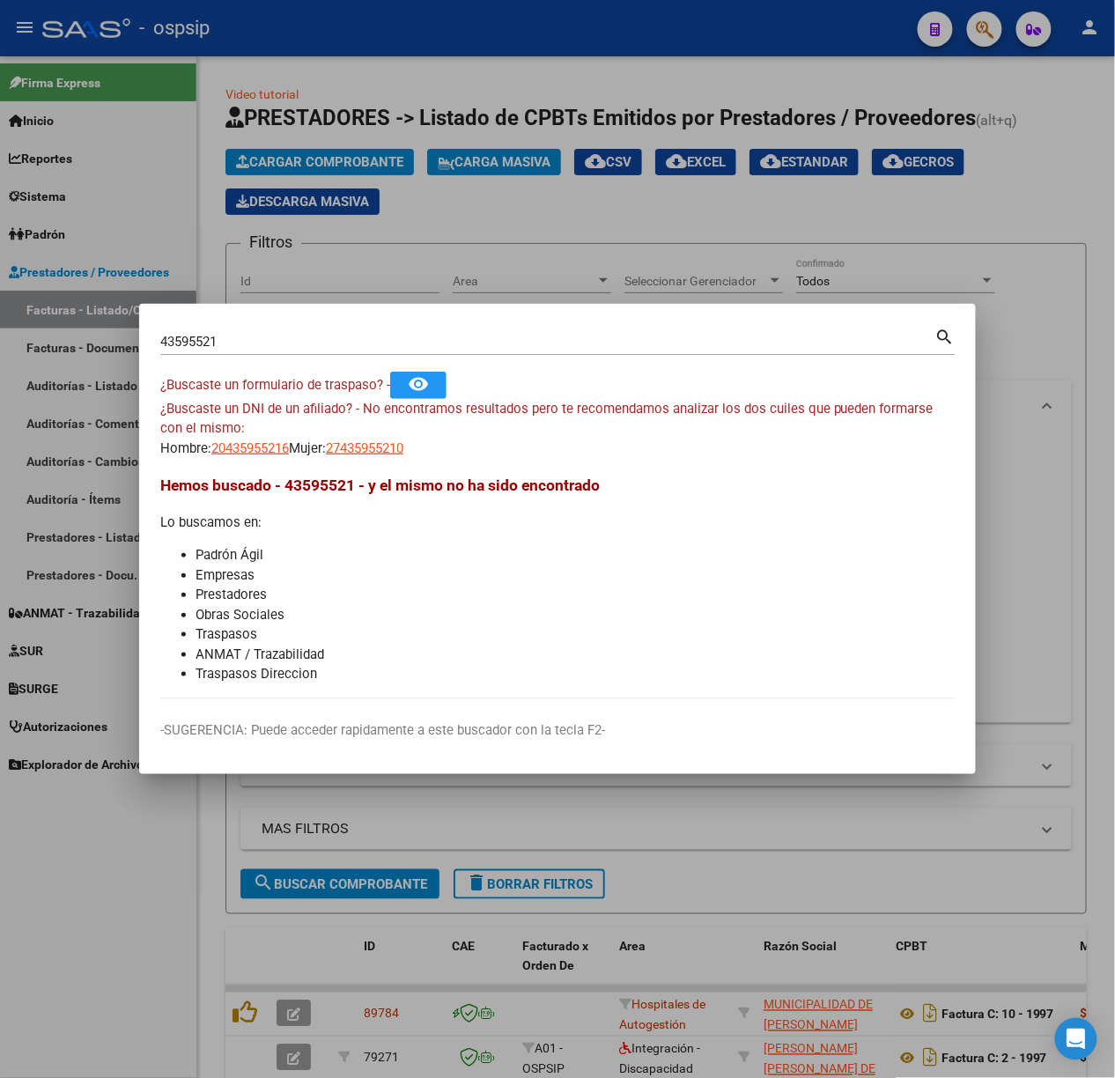
click at [240, 334] on input "43595521" at bounding box center [547, 342] width 775 height 16
type input "1"
type input "21175449"
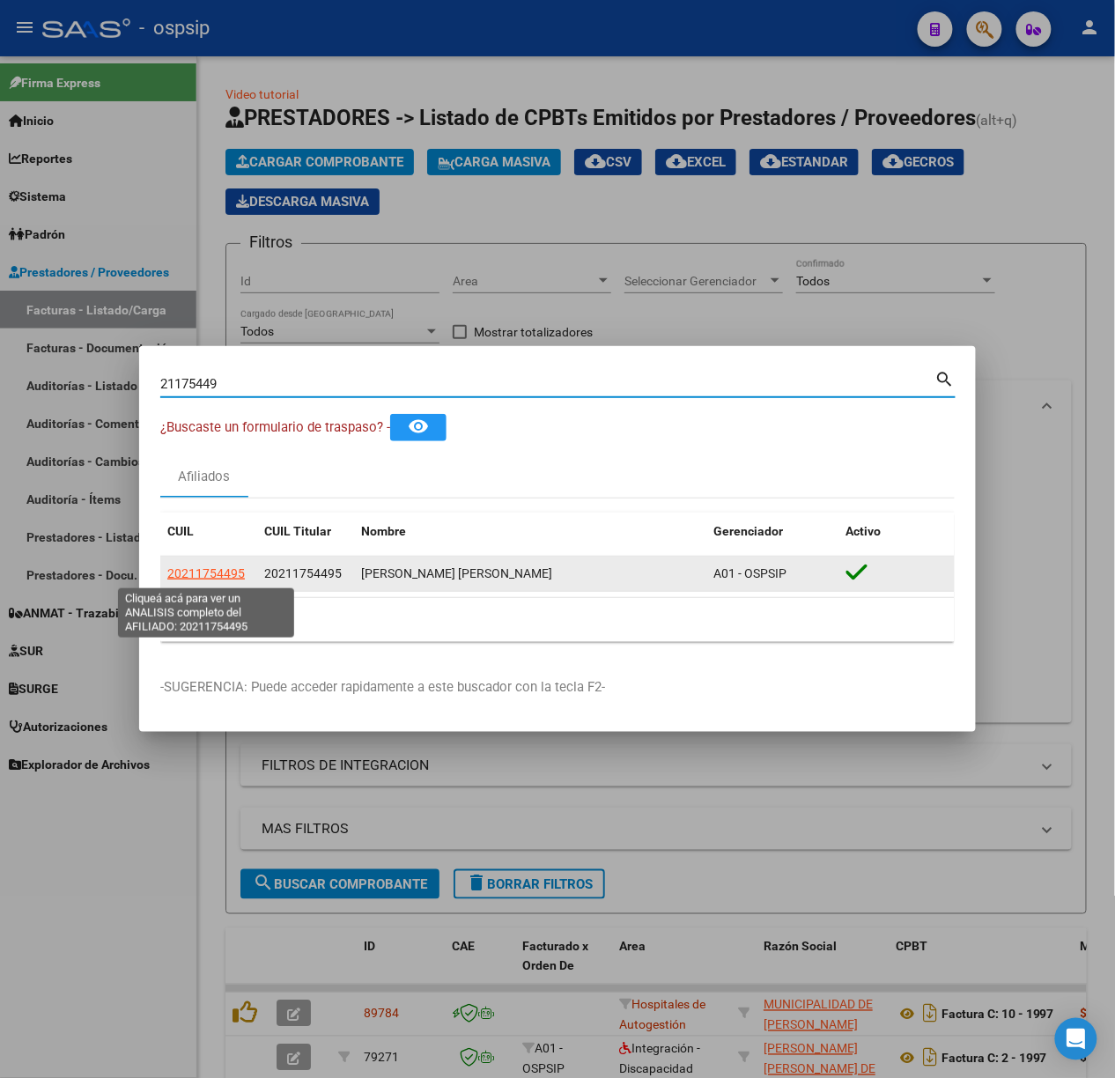
click at [219, 569] on span "20211754495" at bounding box center [206, 573] width 78 height 14
type textarea "20211754495"
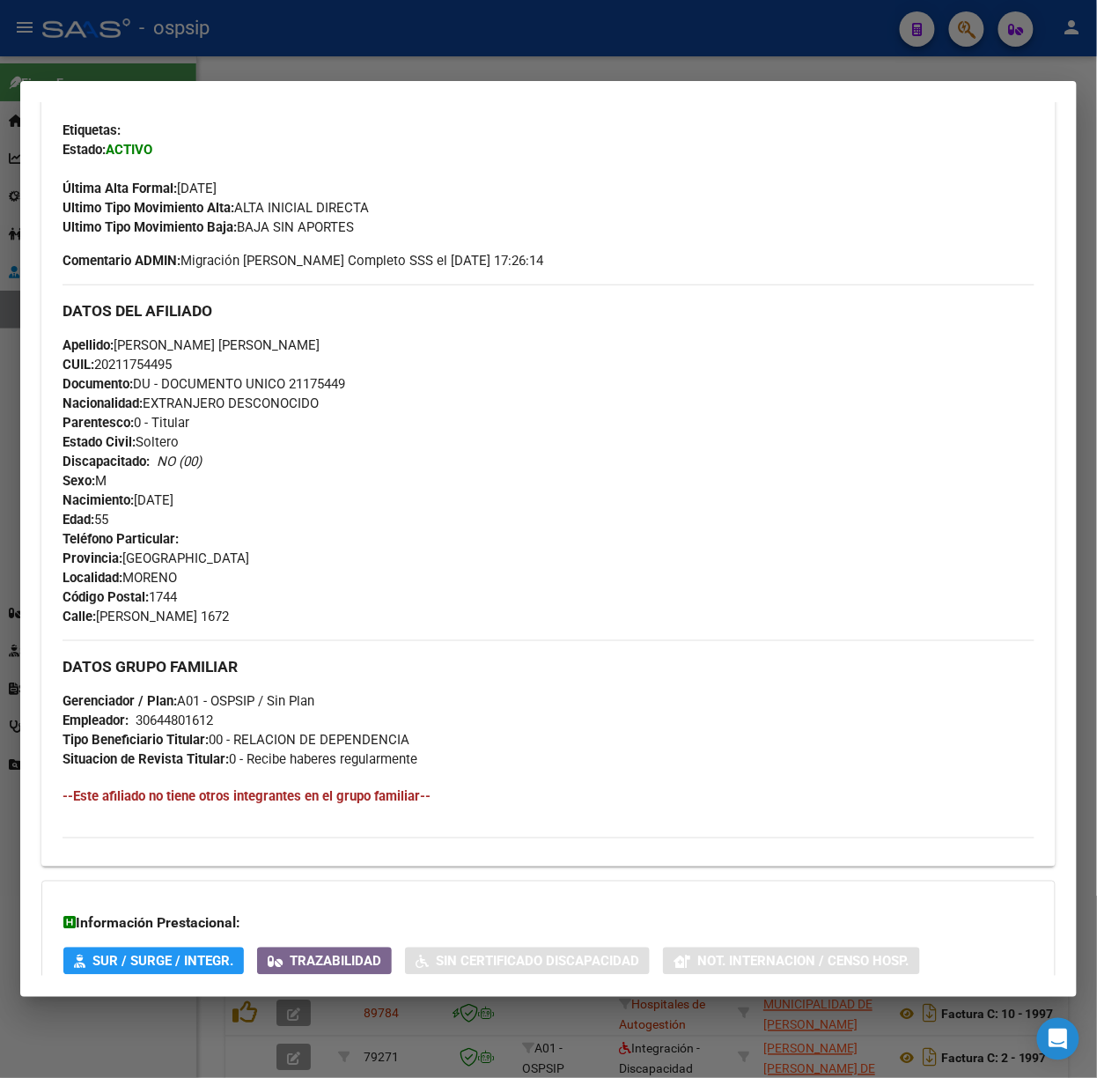
scroll to position [571, 0]
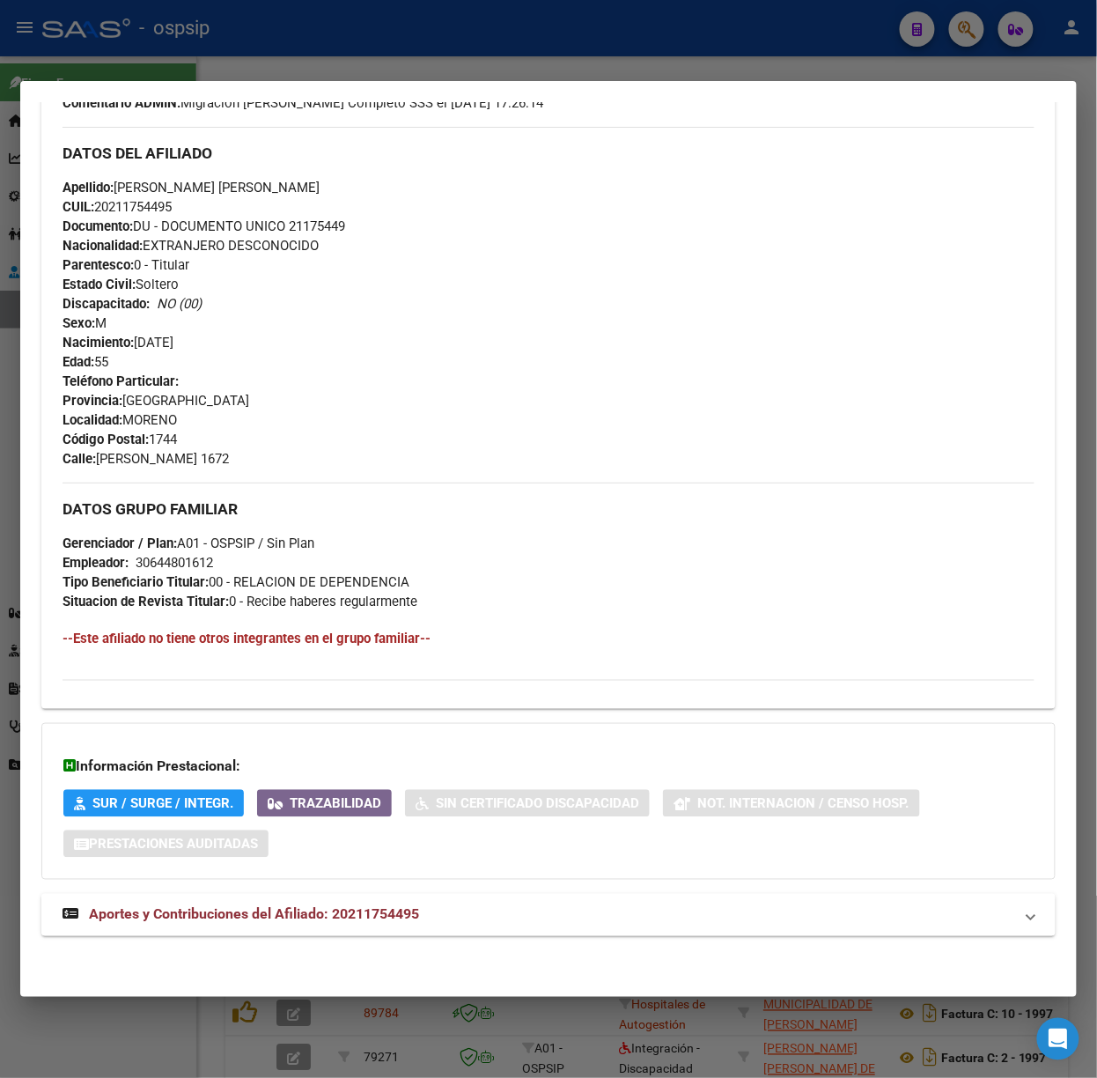
click at [402, 926] on mat-expansion-panel-header "Aportes y Contribuciones del Afiliado: 20211754495" at bounding box center [548, 915] width 1015 height 42
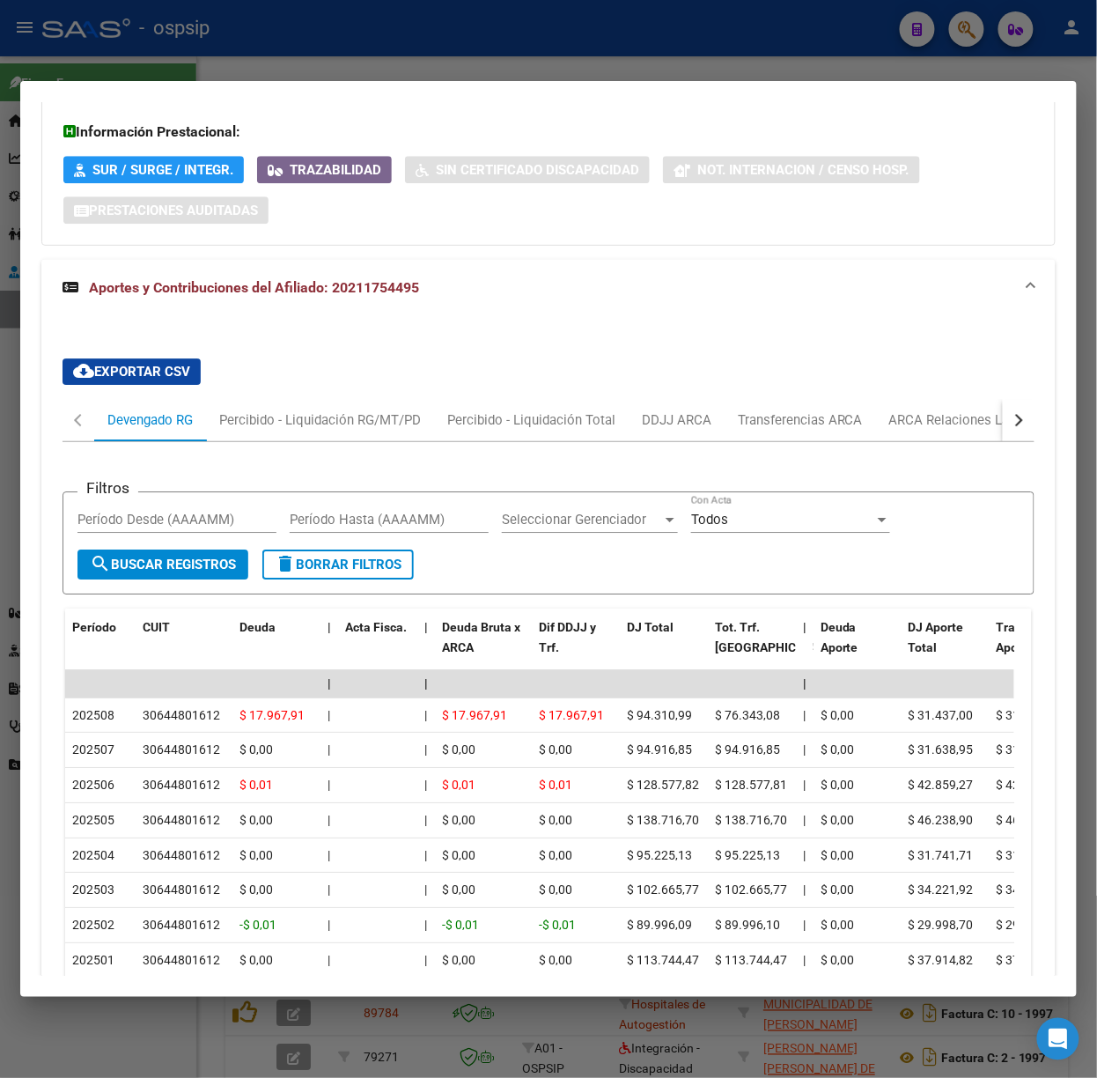
scroll to position [1241, 0]
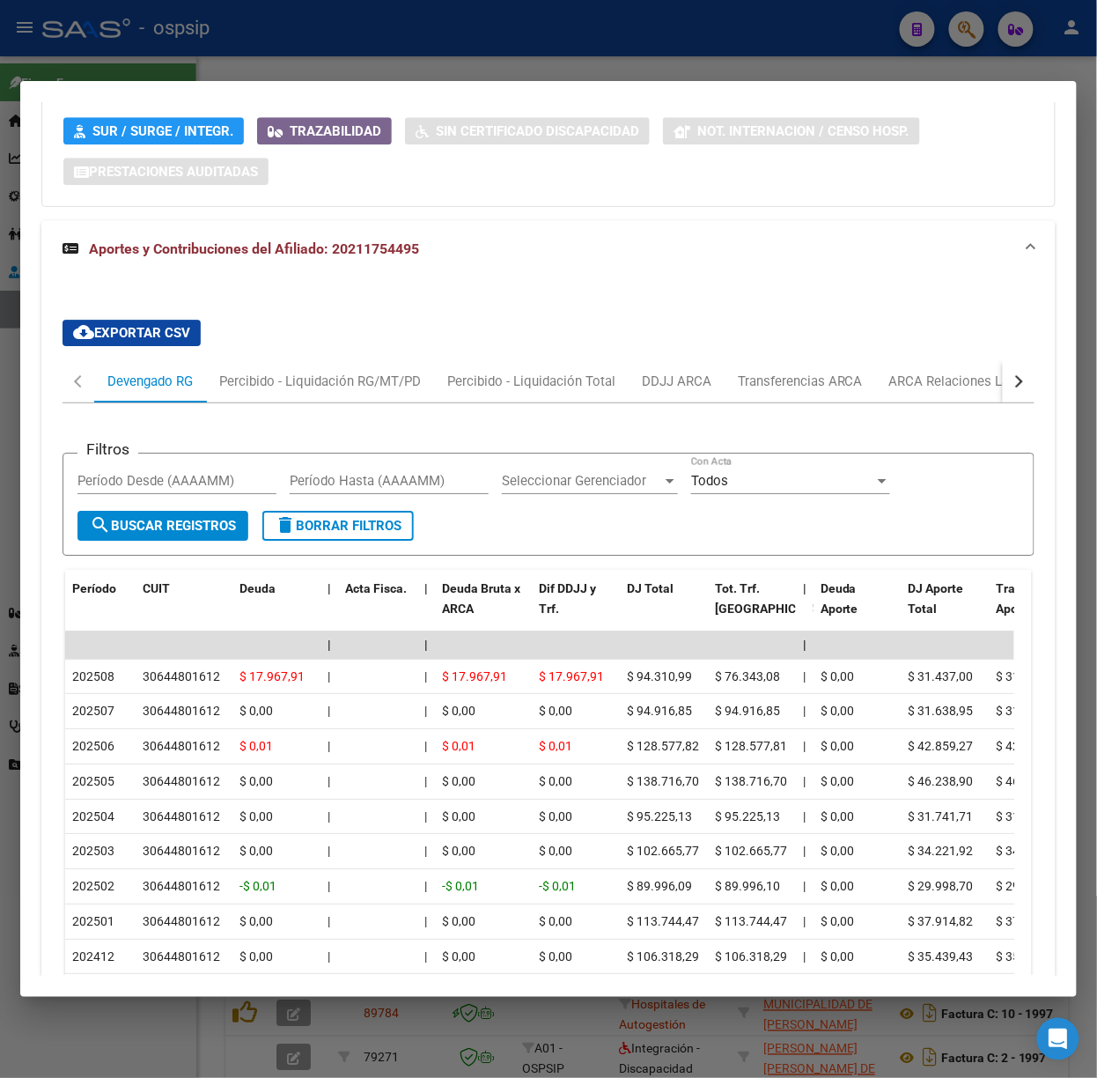
click at [173, 48] on div at bounding box center [548, 539] width 1097 height 1078
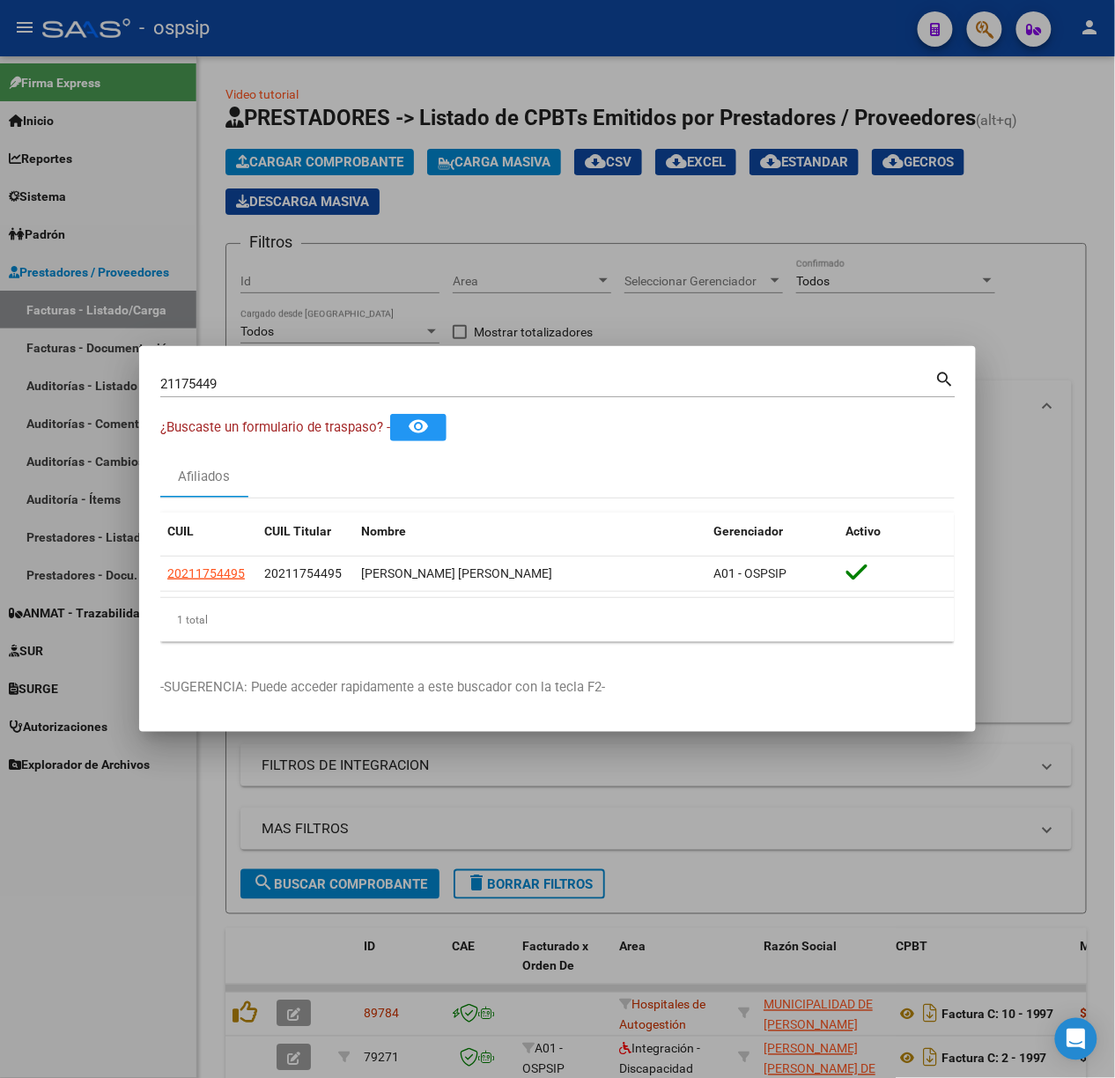
click at [276, 380] on input "21175449" at bounding box center [547, 384] width 775 height 16
type input "27193941"
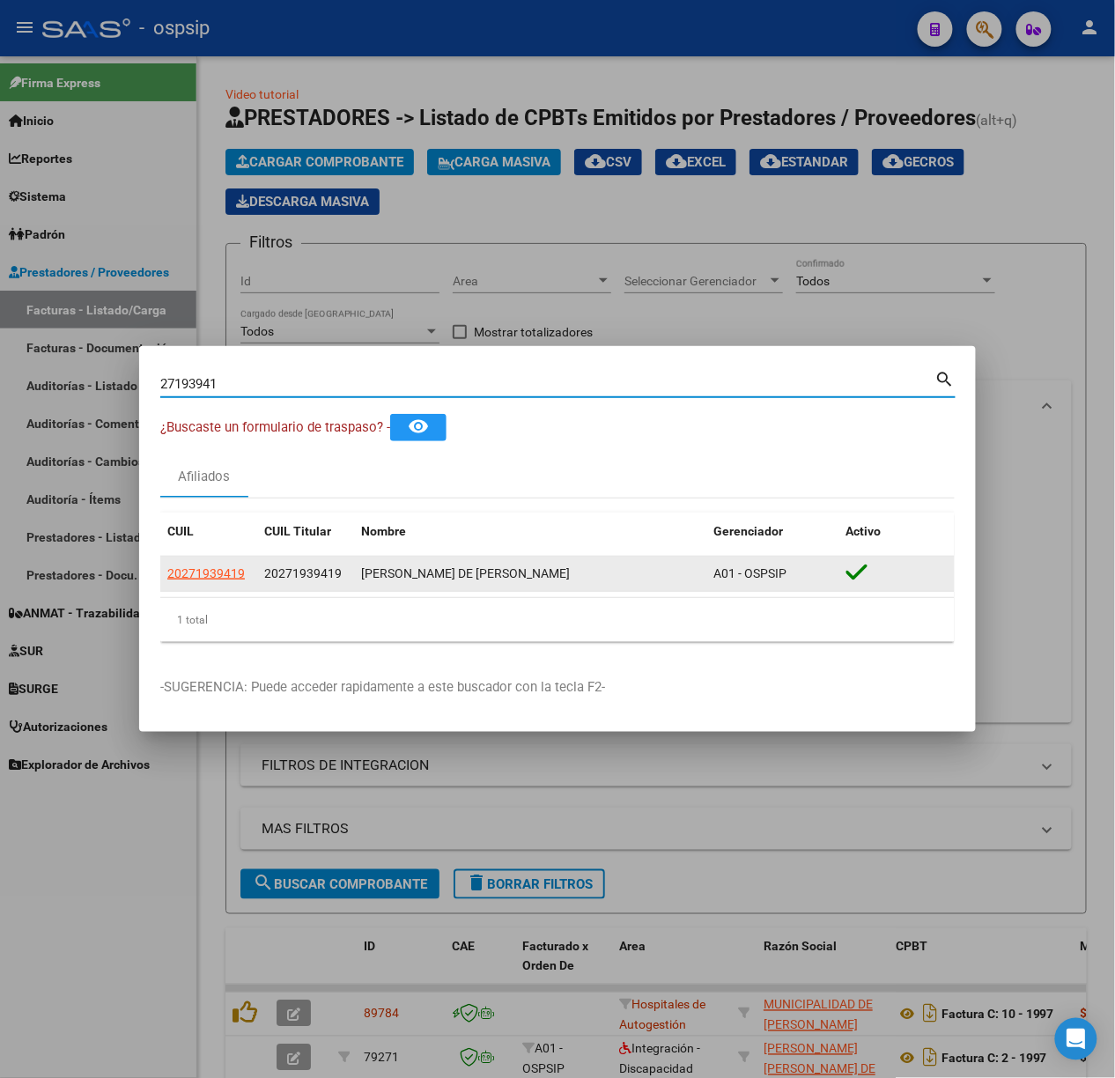
click at [238, 583] on app-link-go-to "20271939419" at bounding box center [206, 574] width 78 height 20
click at [236, 575] on span "20271939419" at bounding box center [206, 573] width 78 height 14
type textarea "20271939419"
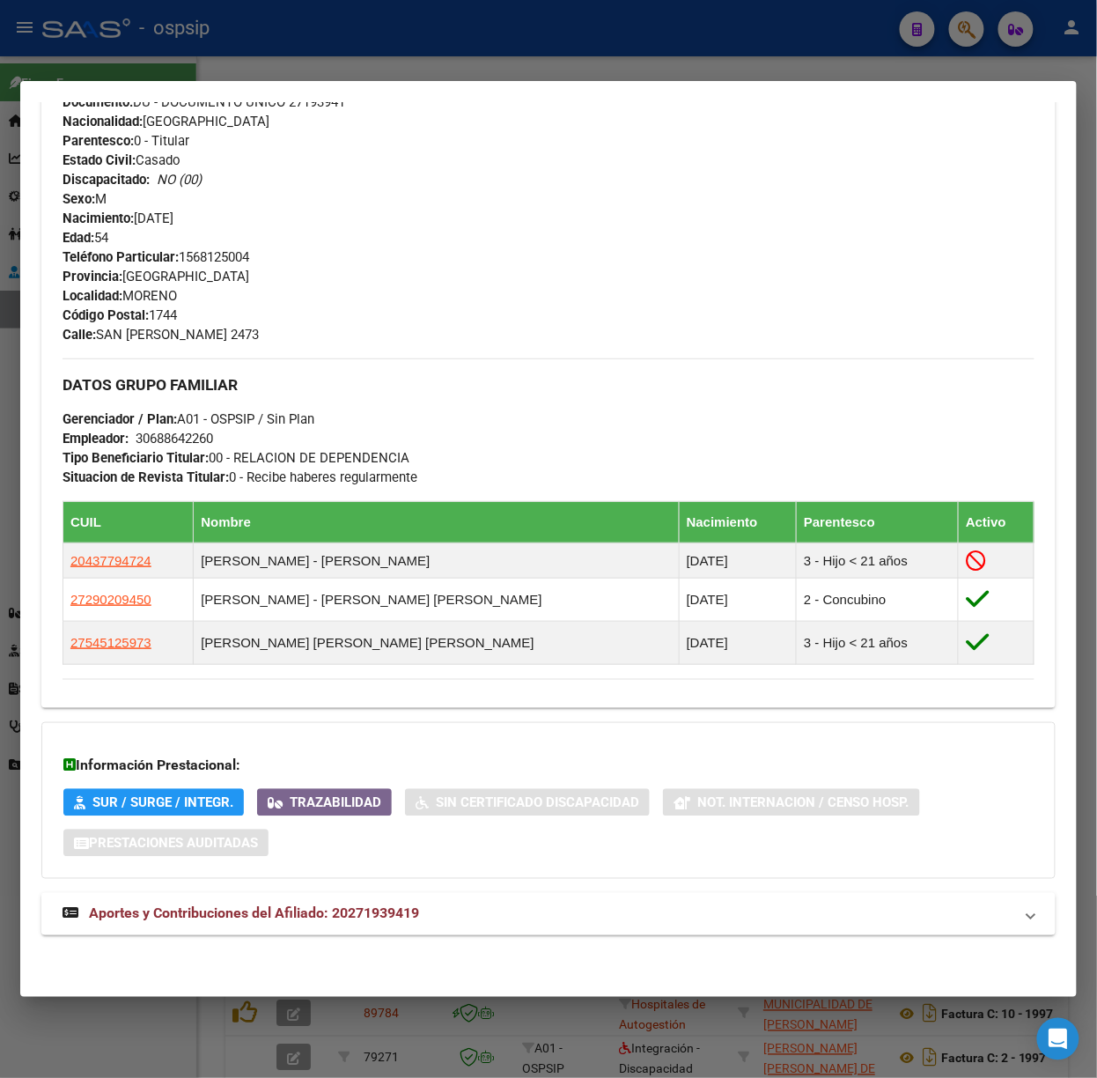
click at [446, 916] on mat-panel-title "Aportes y Contribuciones del Afiliado: 20271939419" at bounding box center [538, 914] width 951 height 21
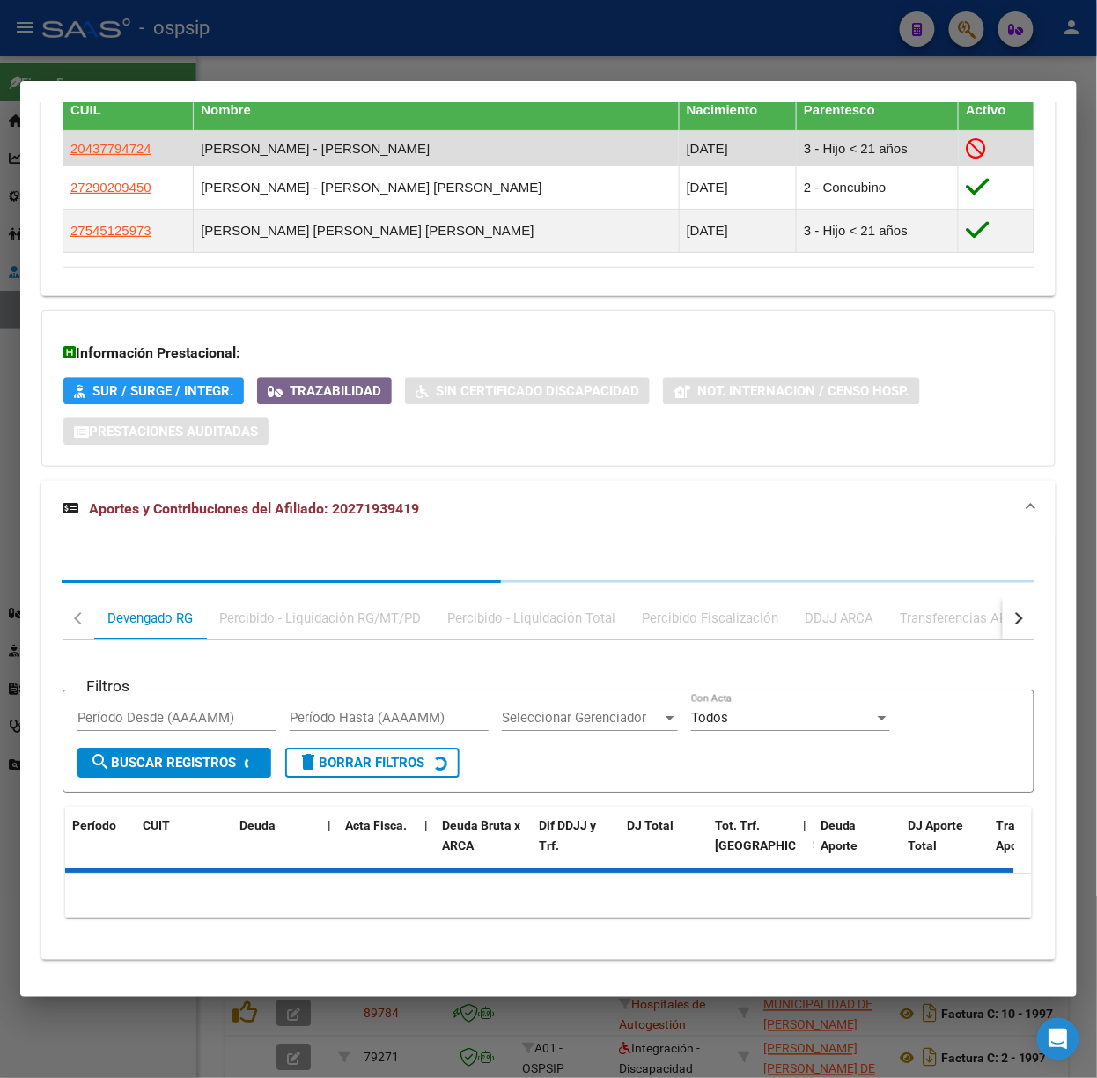
scroll to position [1092, 0]
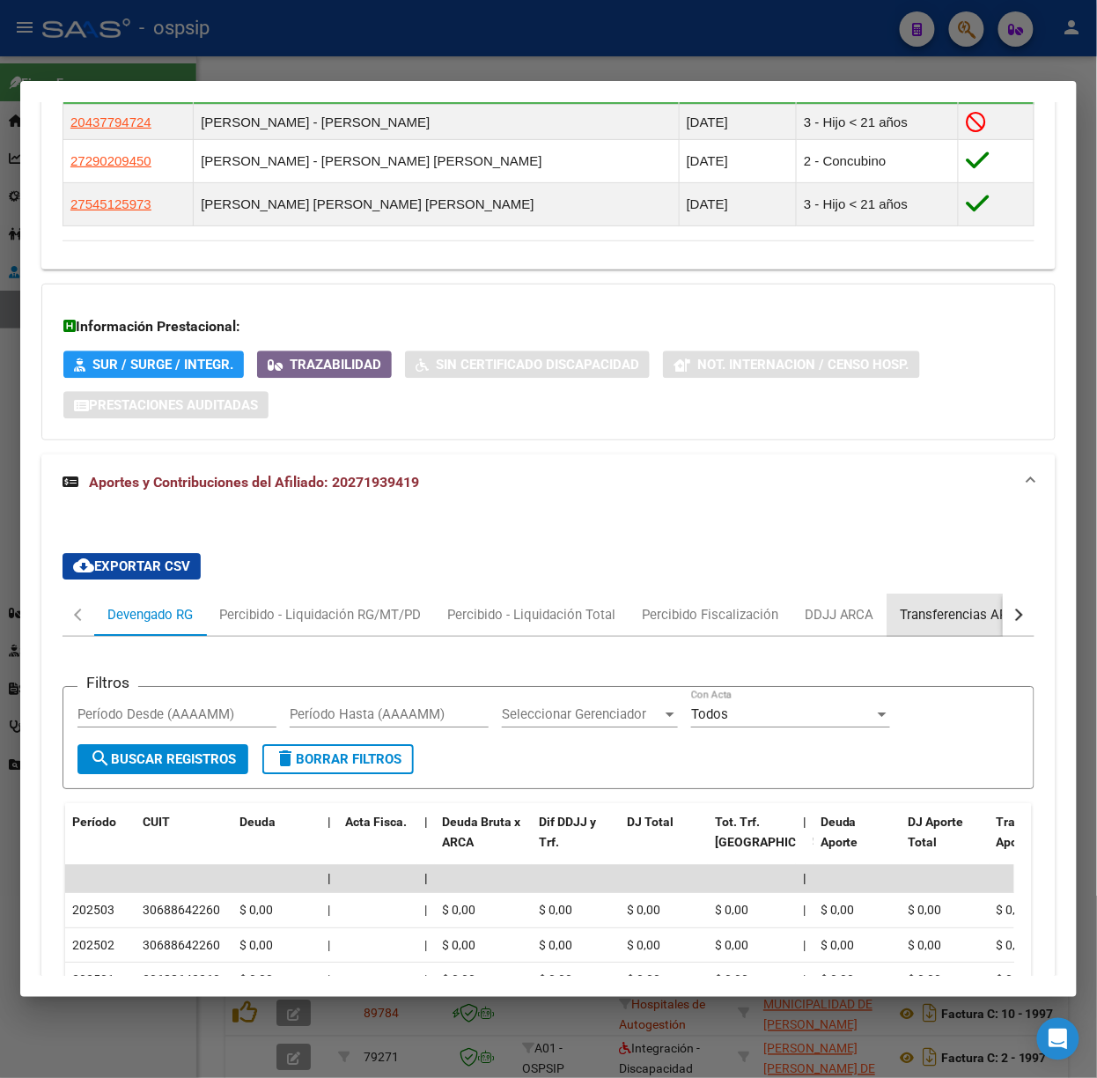
click at [926, 606] on div "Transferencias ARCA" at bounding box center [963, 615] width 151 height 42
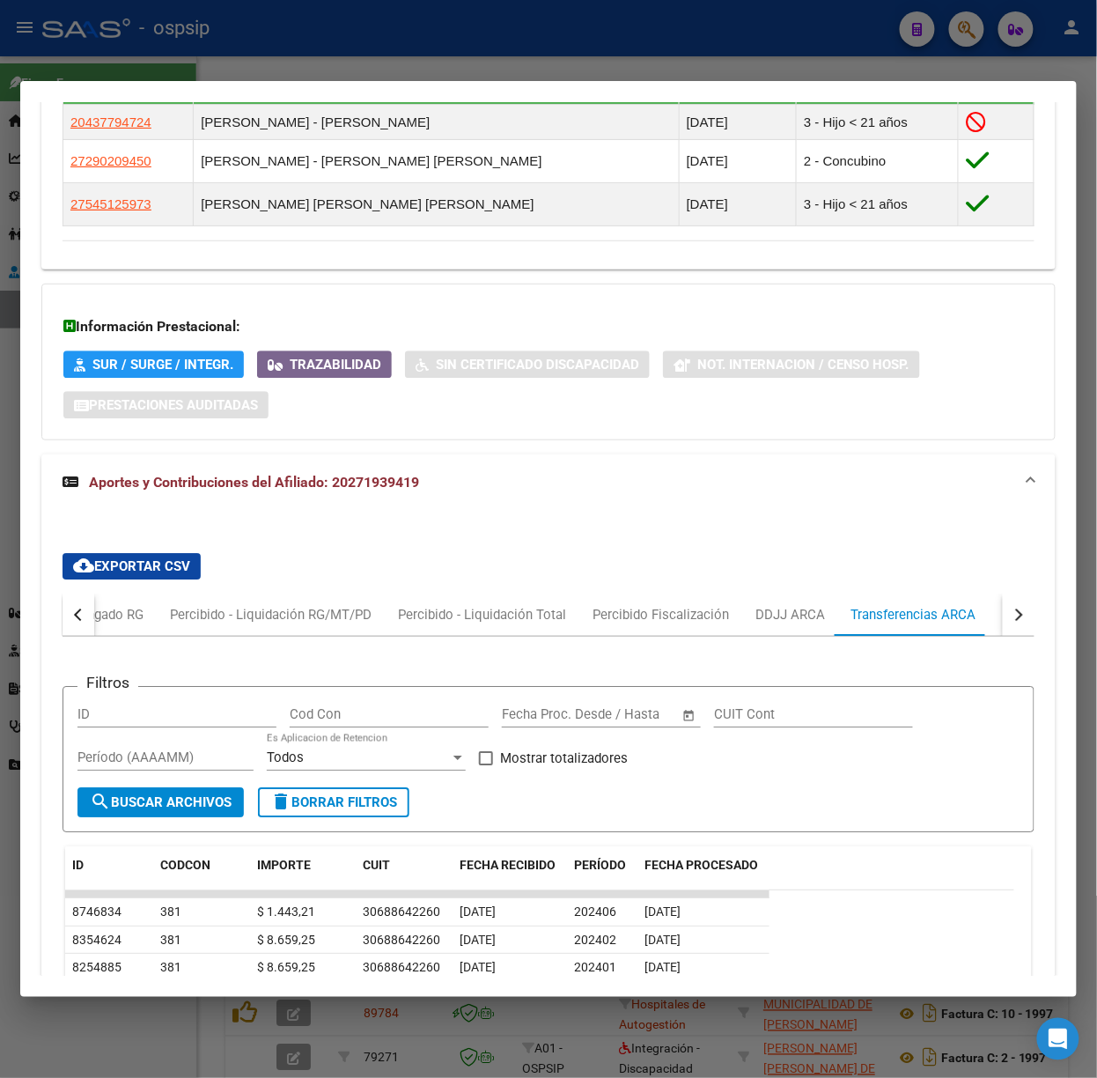
click at [1003, 614] on button "button" at bounding box center [1019, 615] width 32 height 42
click at [941, 653] on div "Filtros ID Cod Con Fecha inicio – Fecha fin Fecha Proc. Desde / Hasta CUIT Cont…" at bounding box center [549, 939] width 972 height 605
click at [921, 631] on div "ARCA Relaciones Laborales" at bounding box center [896, 615] width 191 height 42
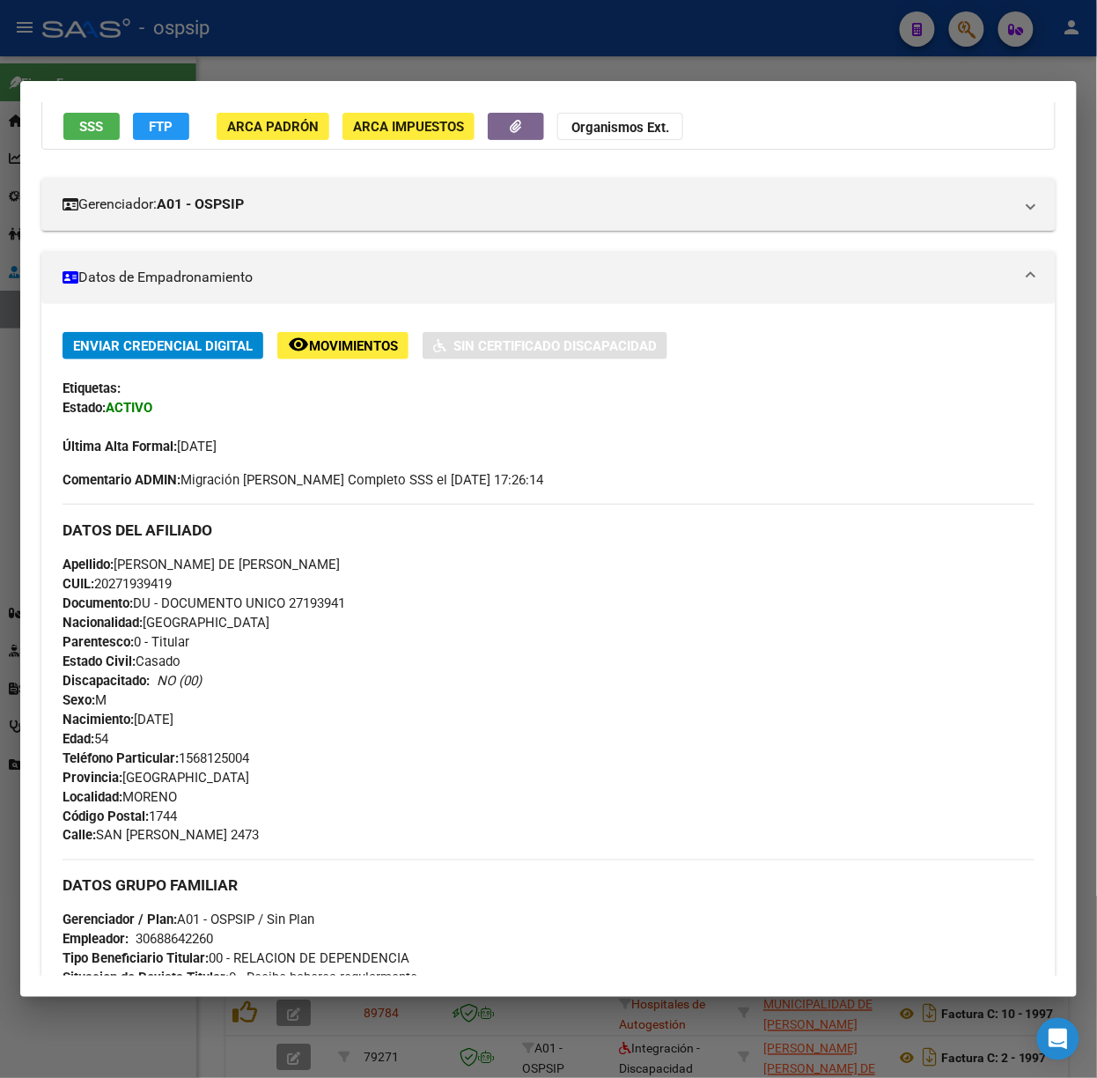
scroll to position [0, 0]
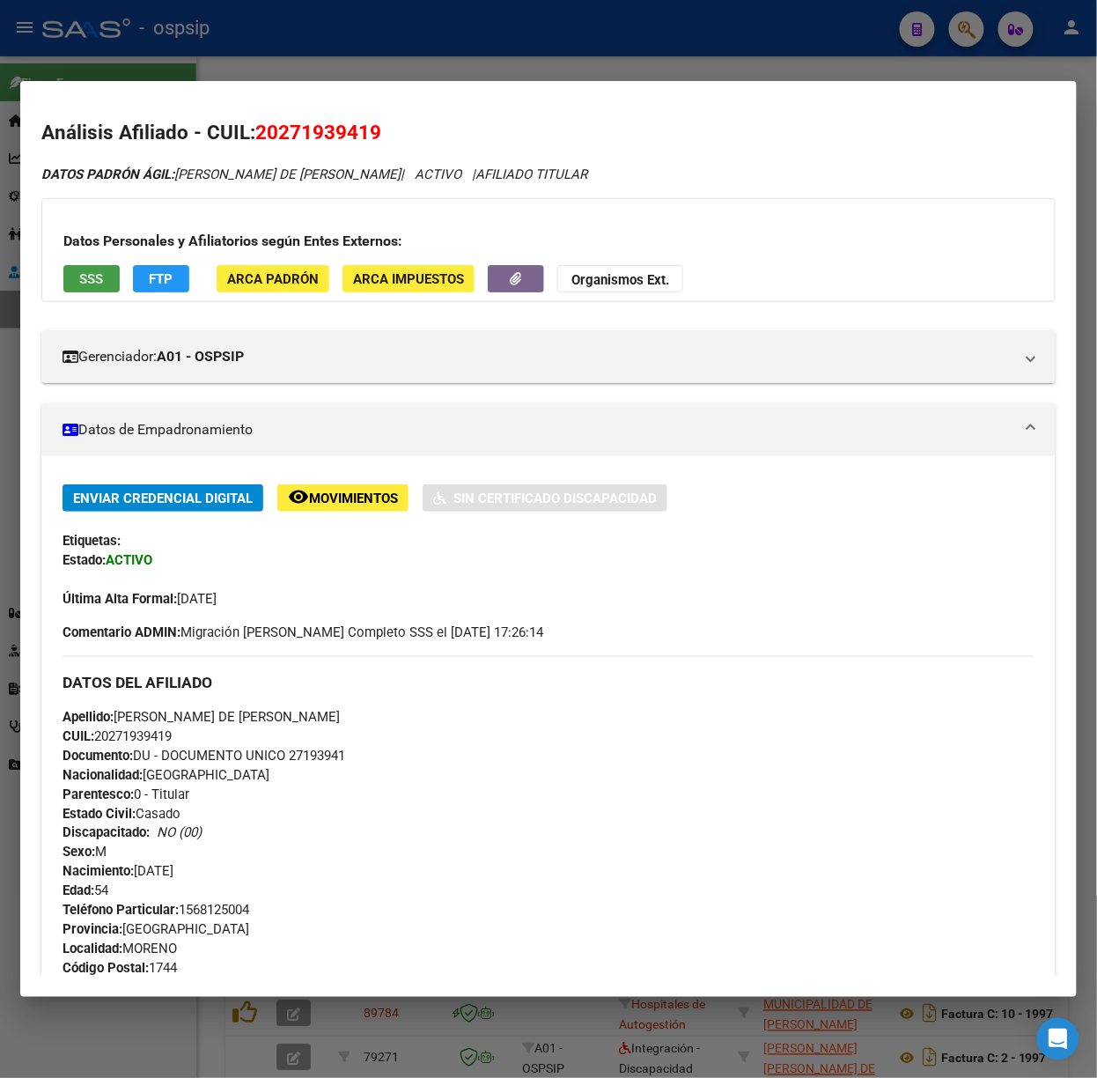
click at [92, 287] on button "SSS" at bounding box center [91, 278] width 56 height 27
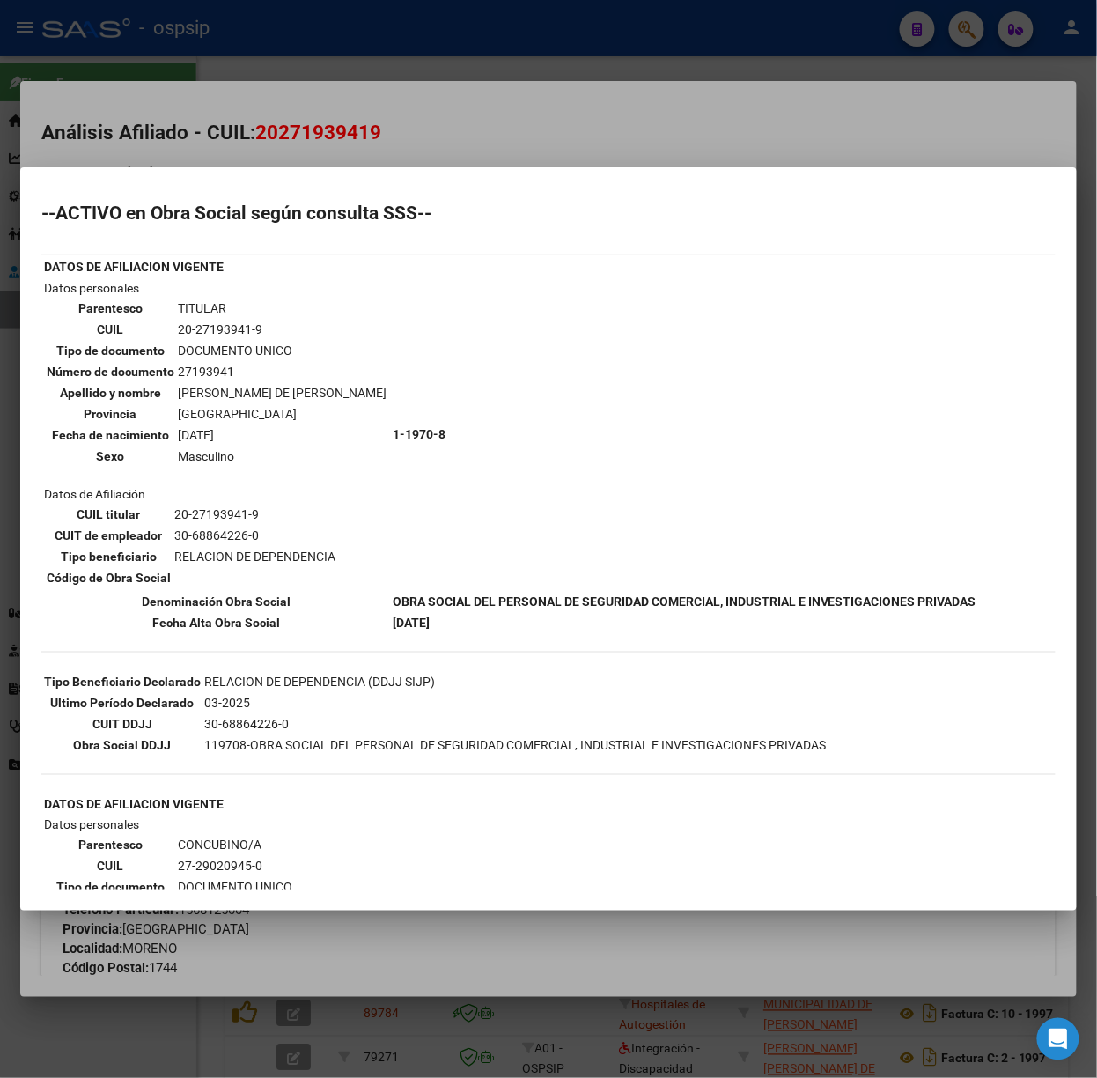
click at [211, 67] on div at bounding box center [548, 539] width 1097 height 1078
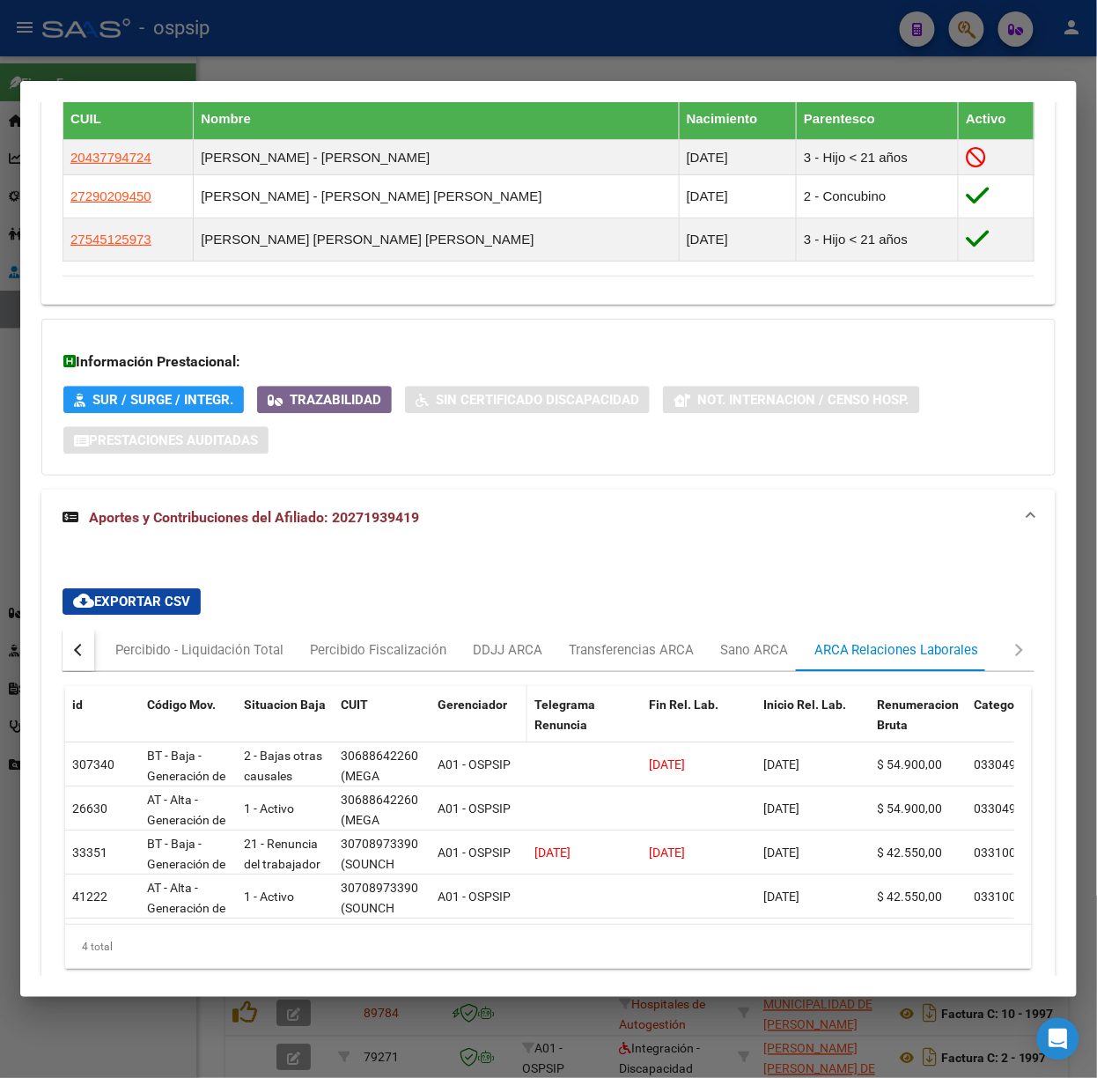
scroll to position [1153, 0]
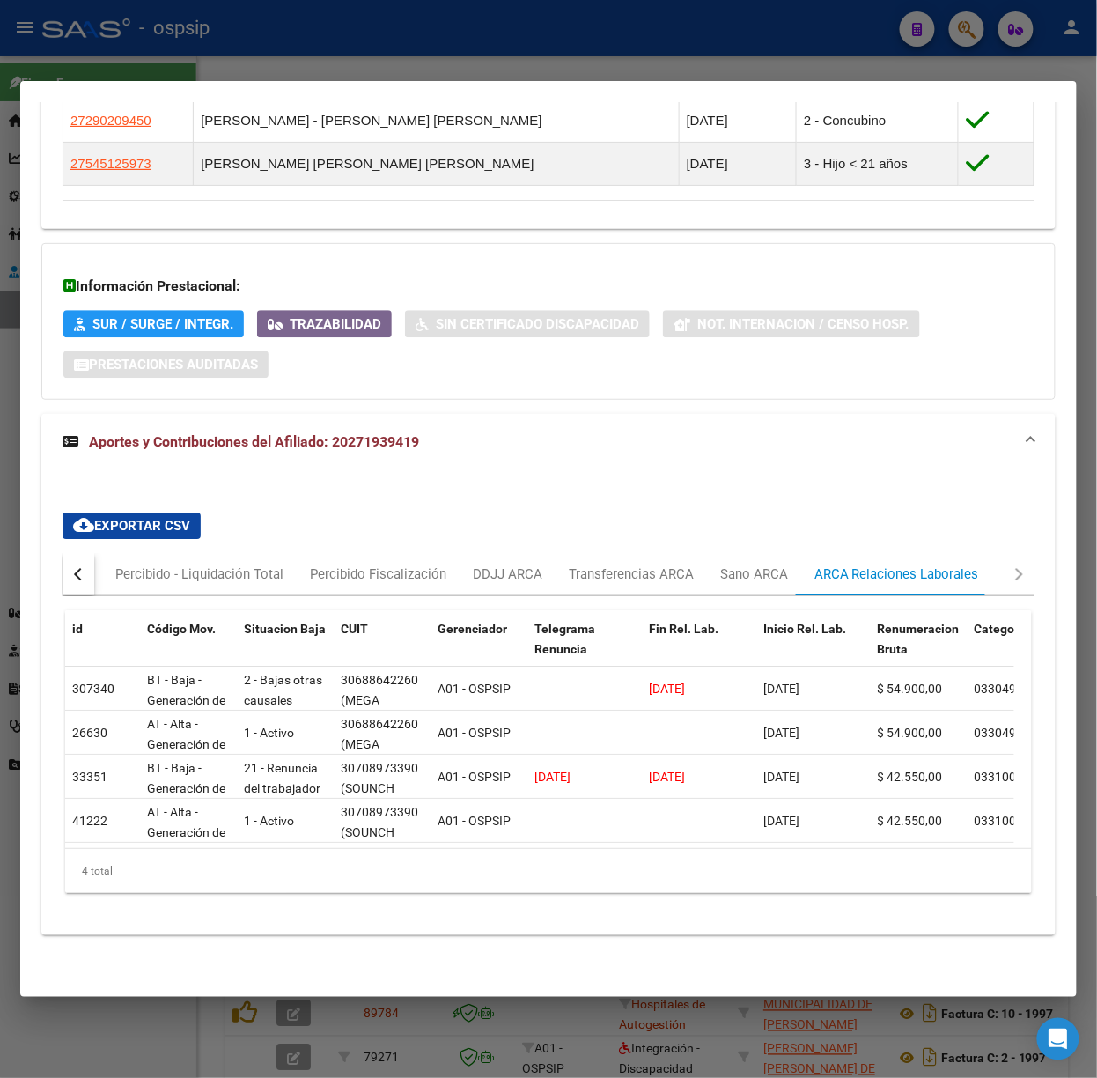
click at [308, 12] on div at bounding box center [548, 539] width 1097 height 1078
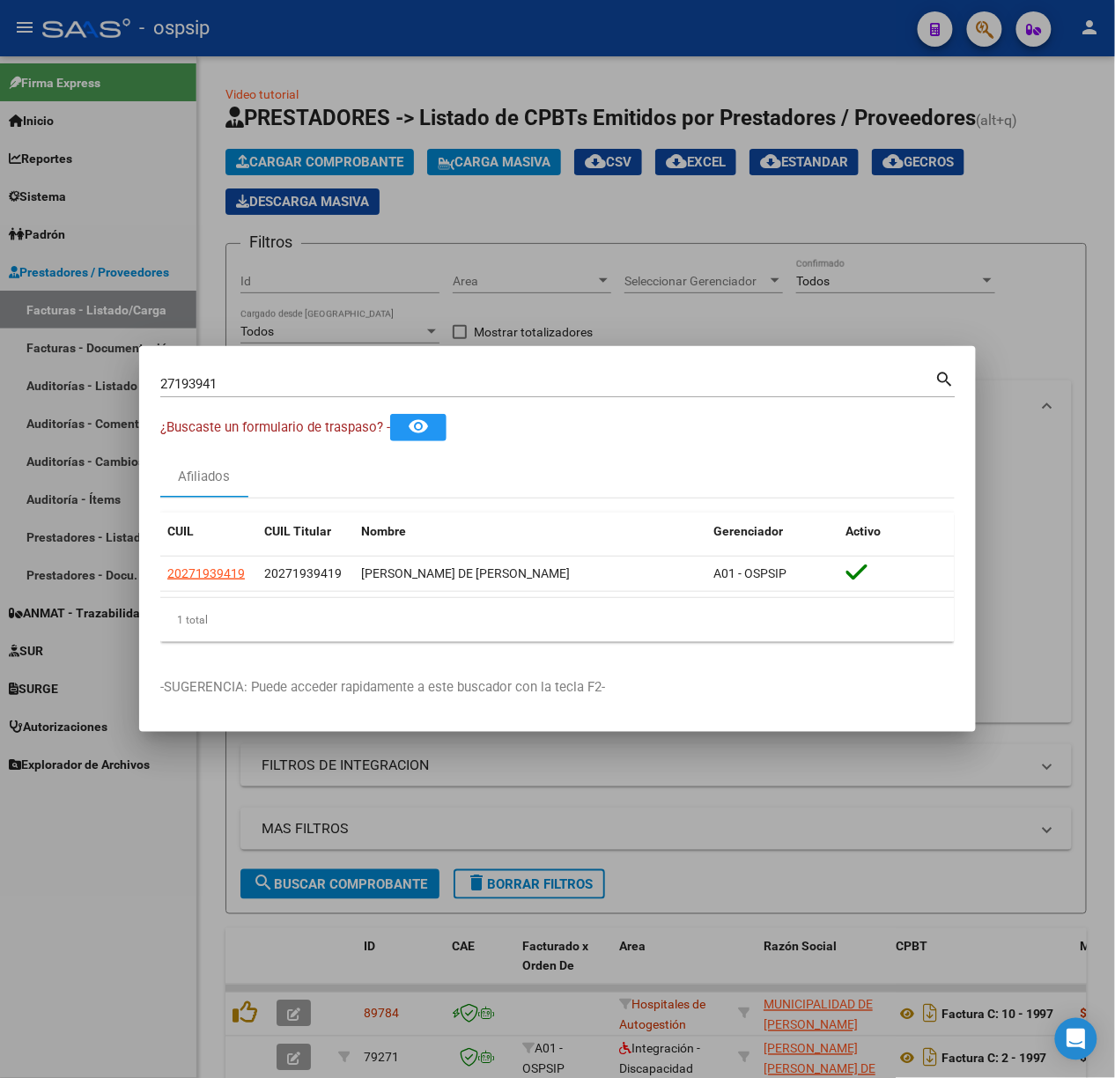
click at [284, 410] on div "27193941 Buscar (apellido, dni, cuil, nro traspaso, cuit, obra social) search" at bounding box center [557, 390] width 795 height 47
click at [273, 393] on div "27193941 Buscar (apellido, dni, cuil, nro traspaso, cuit, obra social)" at bounding box center [547, 384] width 775 height 26
click at [269, 389] on input "27193941" at bounding box center [547, 384] width 775 height 16
type input "23369807"
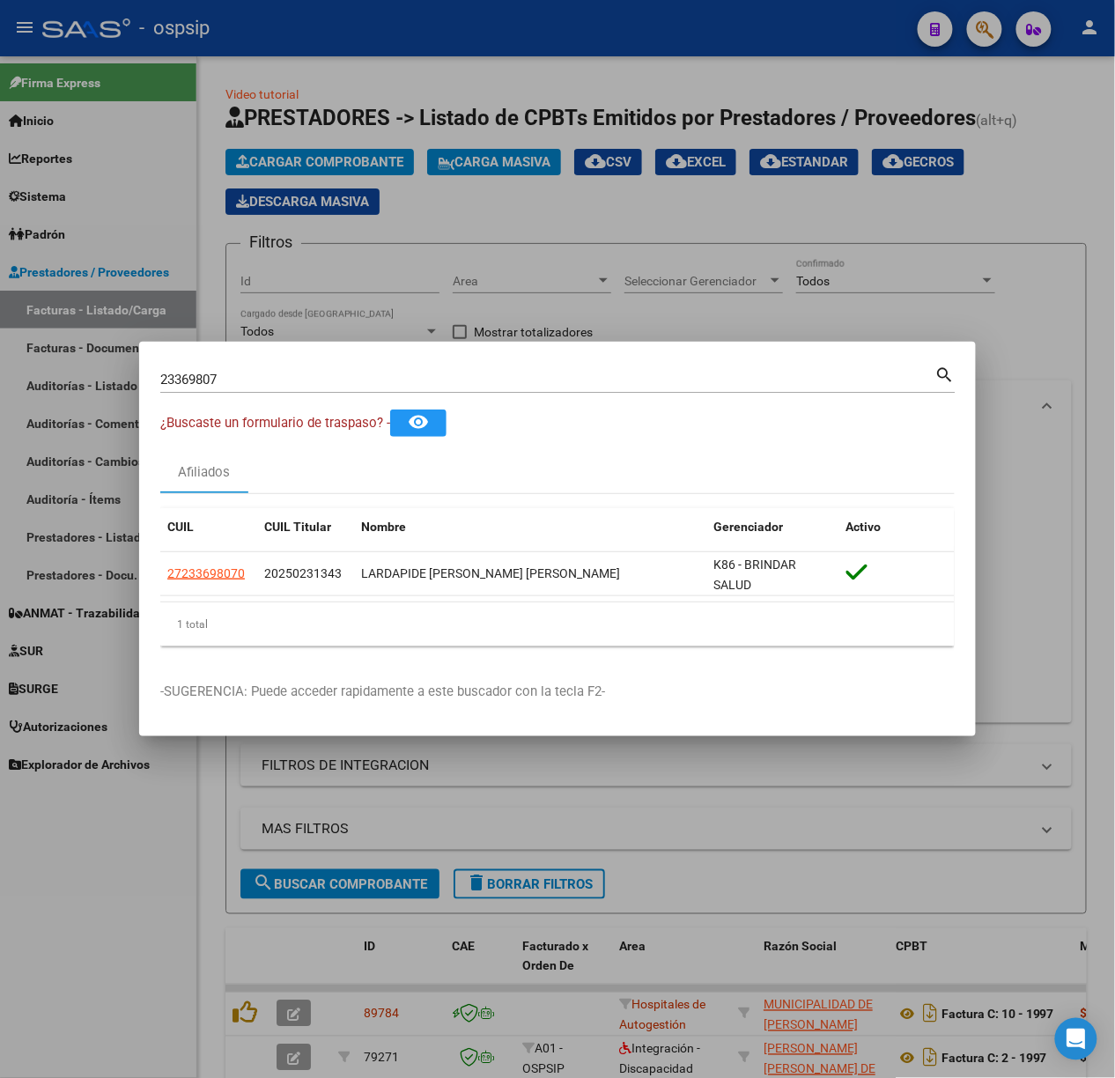
click at [209, 590] on datatable-body-cell "27233698070" at bounding box center [208, 573] width 97 height 43
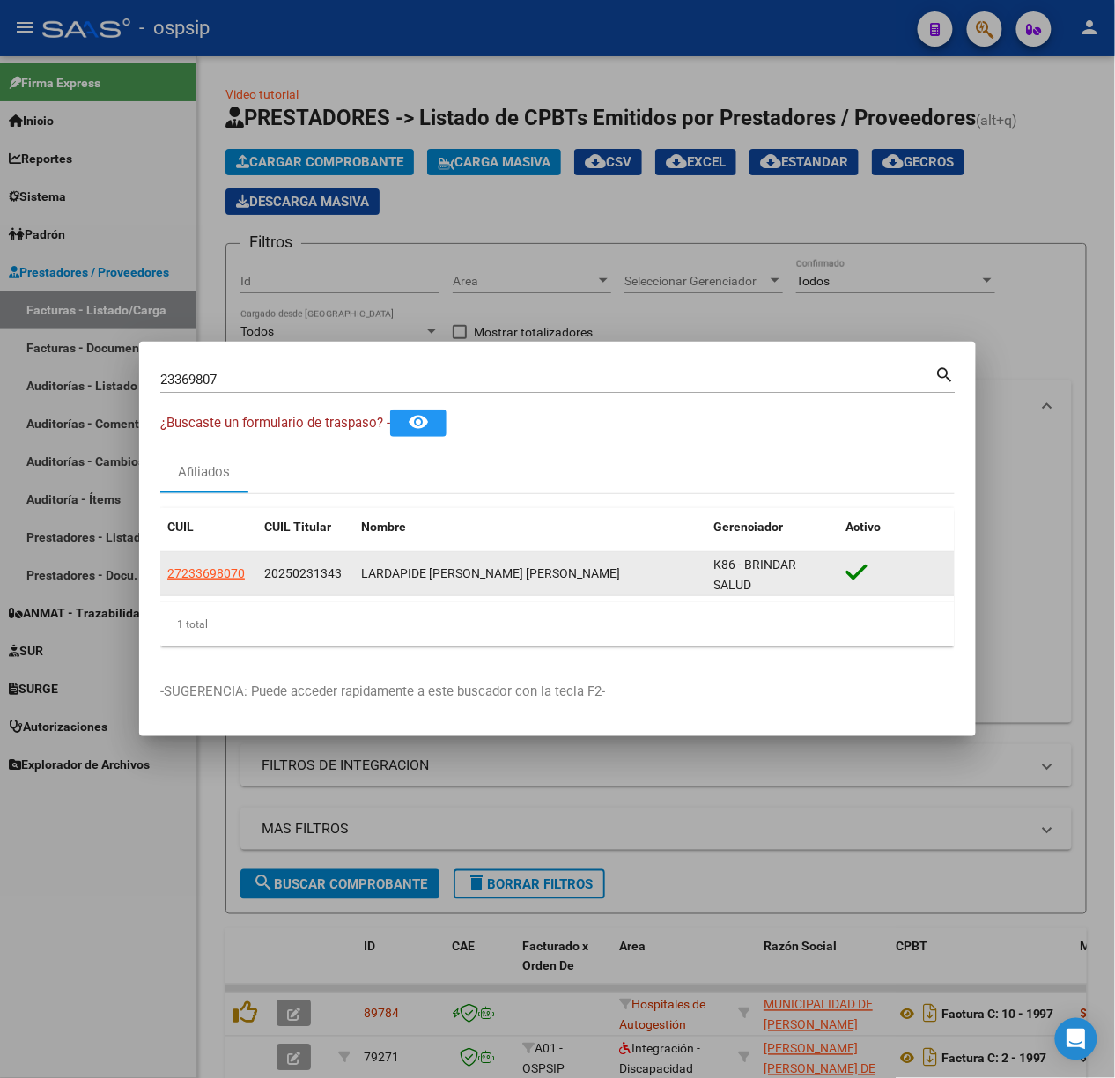
click at [208, 587] on datatable-body-cell "27233698070" at bounding box center [208, 573] width 97 height 43
click at [208, 580] on span "27233698070" at bounding box center [206, 573] width 78 height 14
type textarea "27233698070"
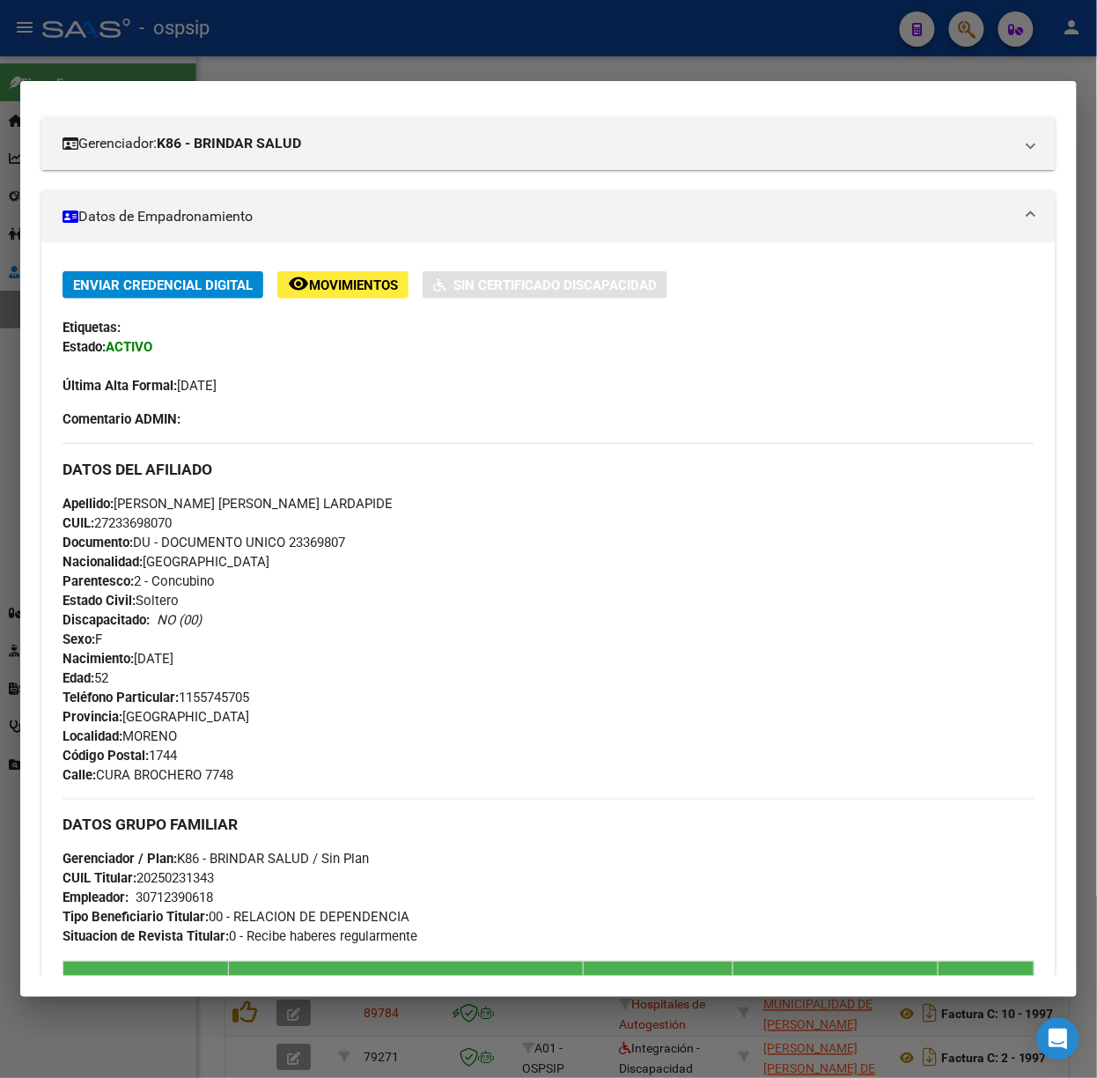
scroll to position [724, 0]
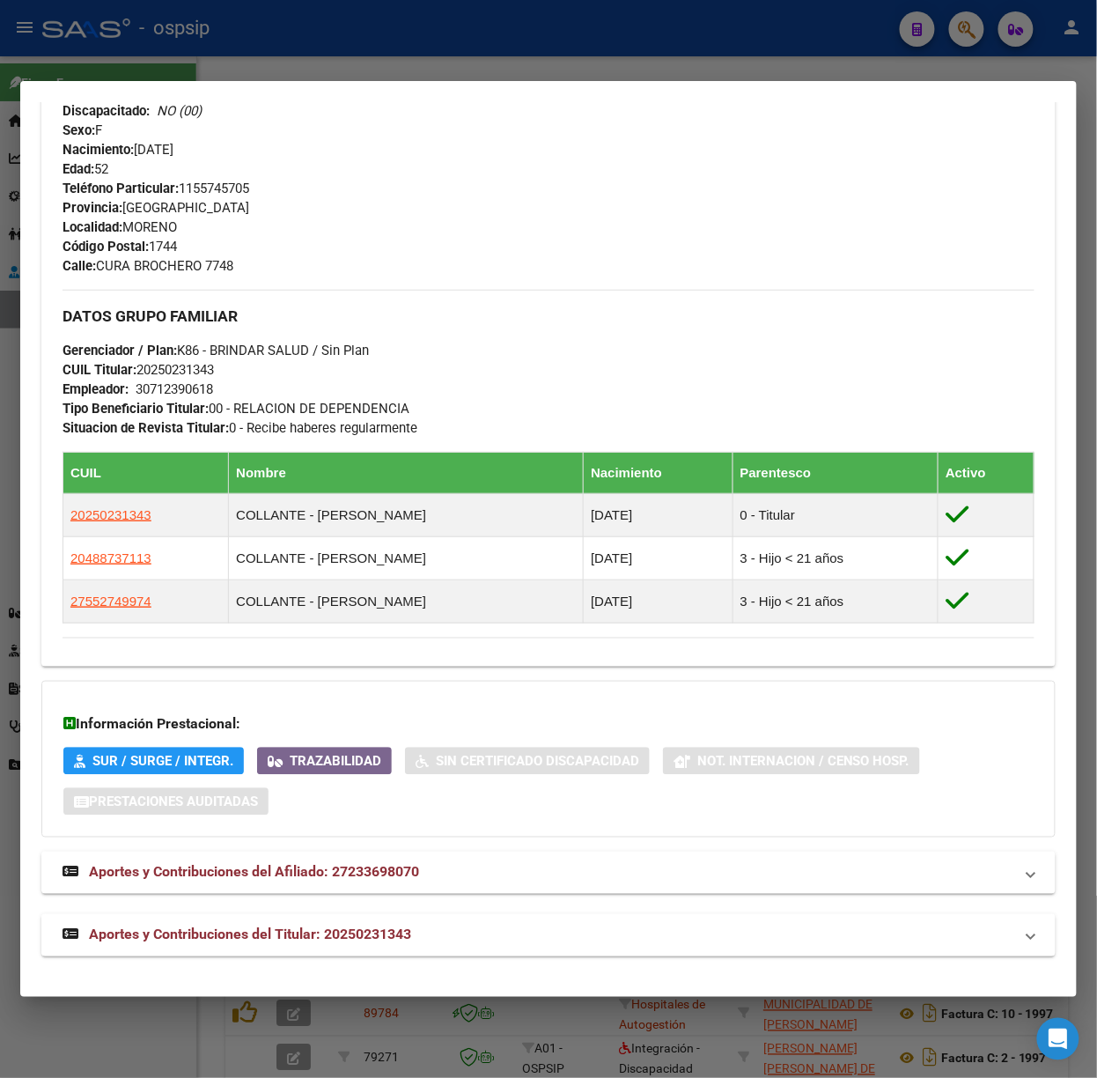
click at [414, 946] on mat-expansion-panel-header "Aportes y Contribuciones del Titular: 20250231343" at bounding box center [548, 935] width 1015 height 42
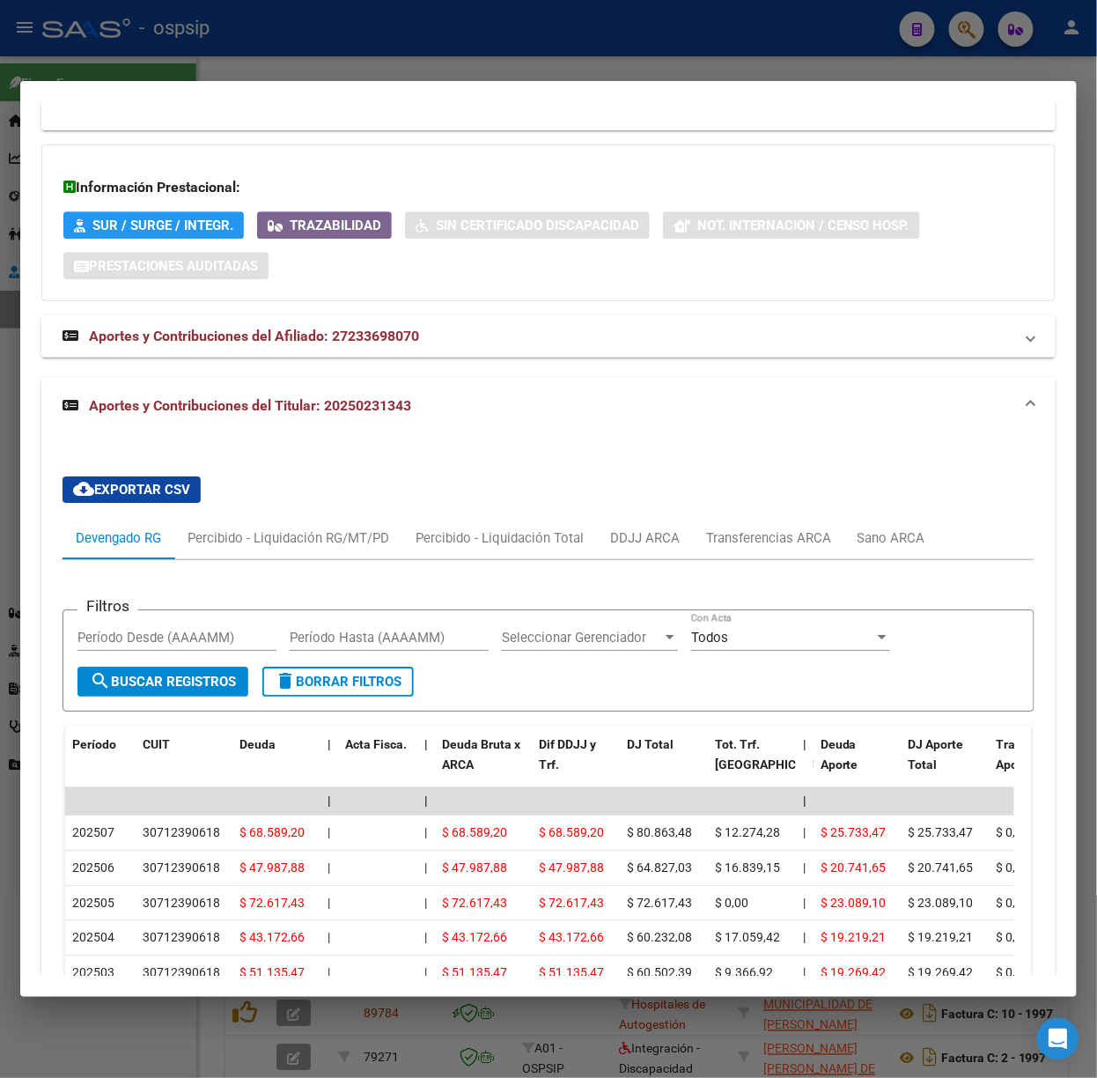
scroll to position [1395, 0]
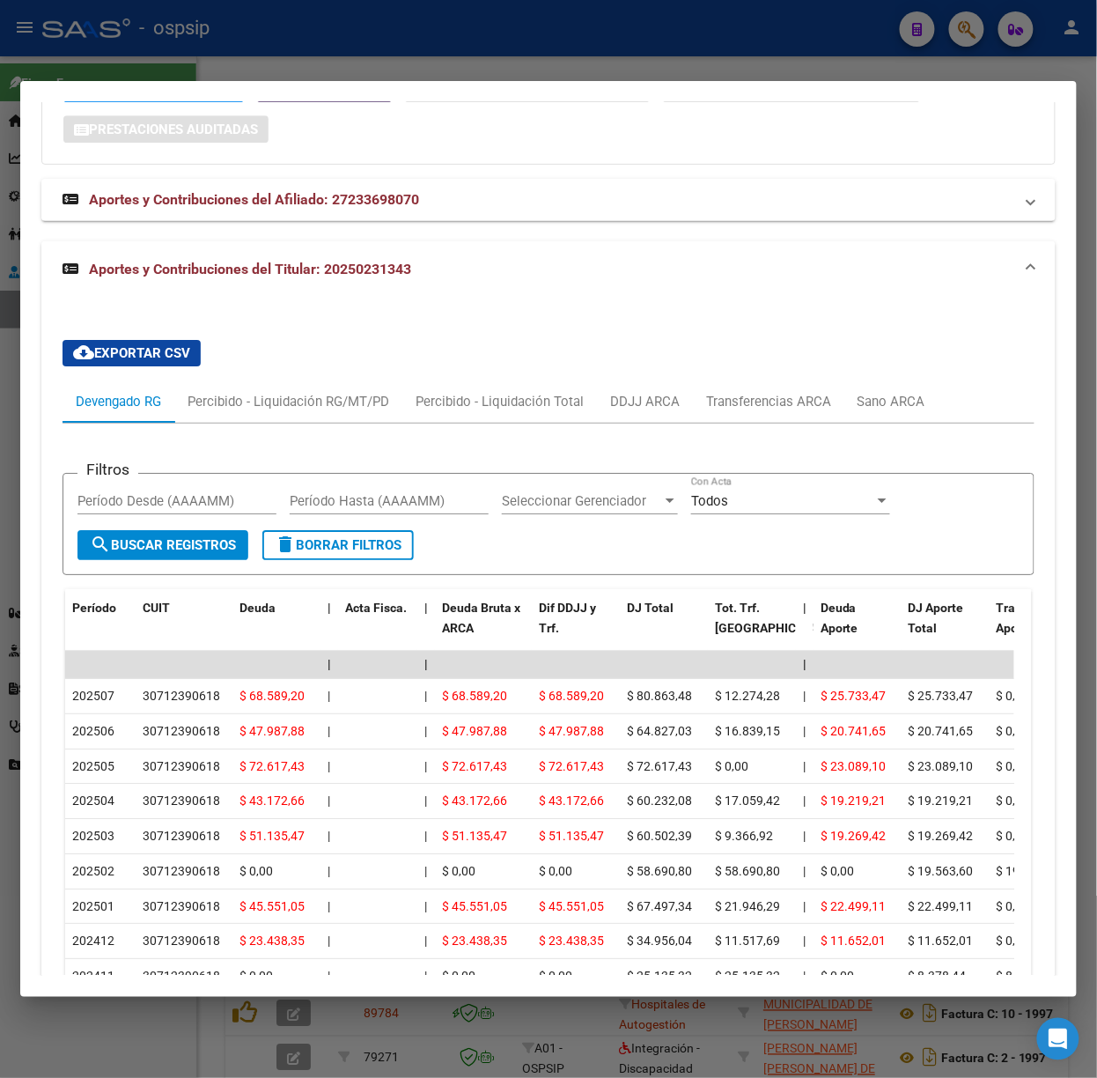
click at [157, 36] on div at bounding box center [548, 539] width 1097 height 1078
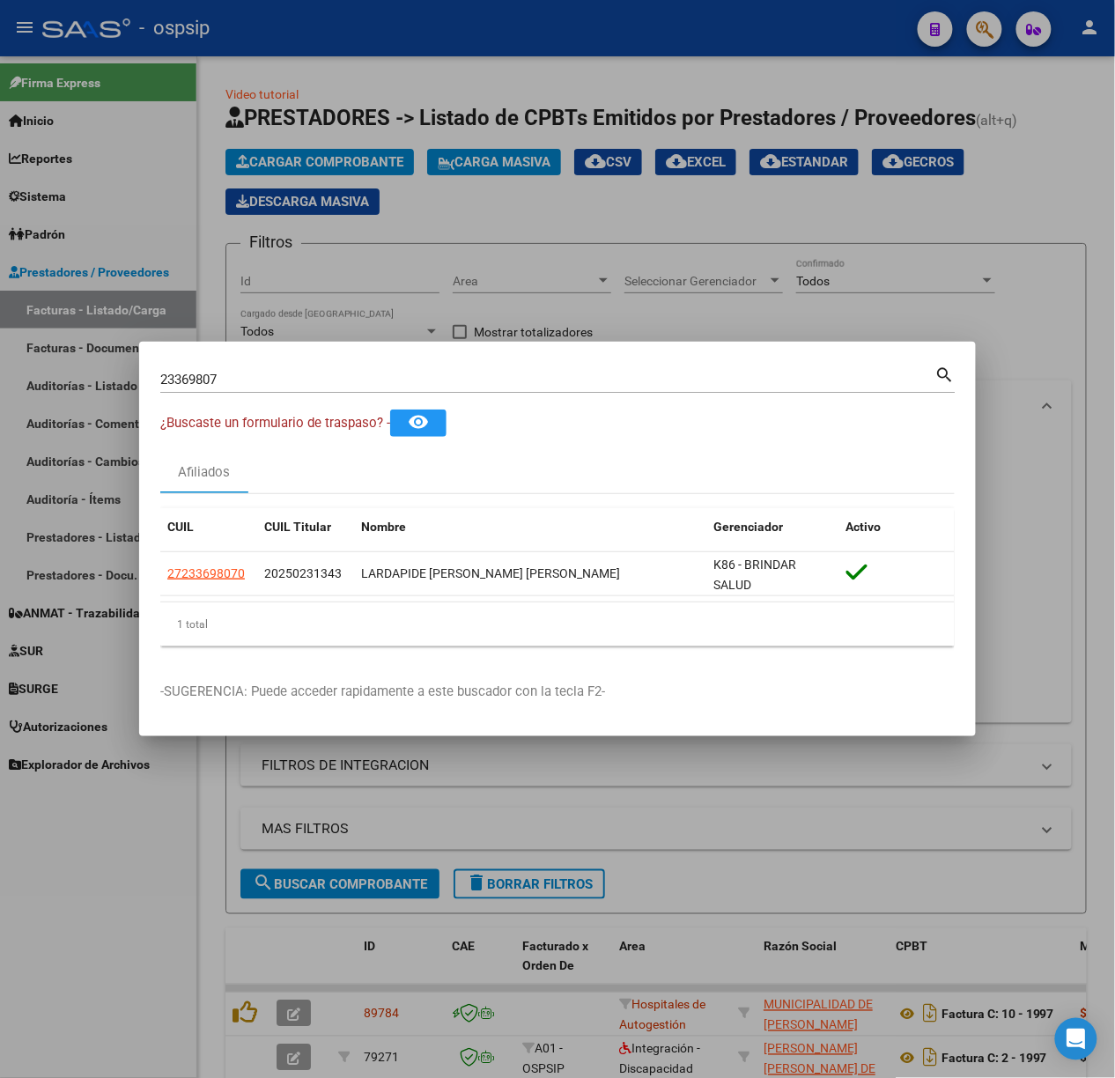
click at [240, 377] on input "23369807" at bounding box center [547, 380] width 775 height 16
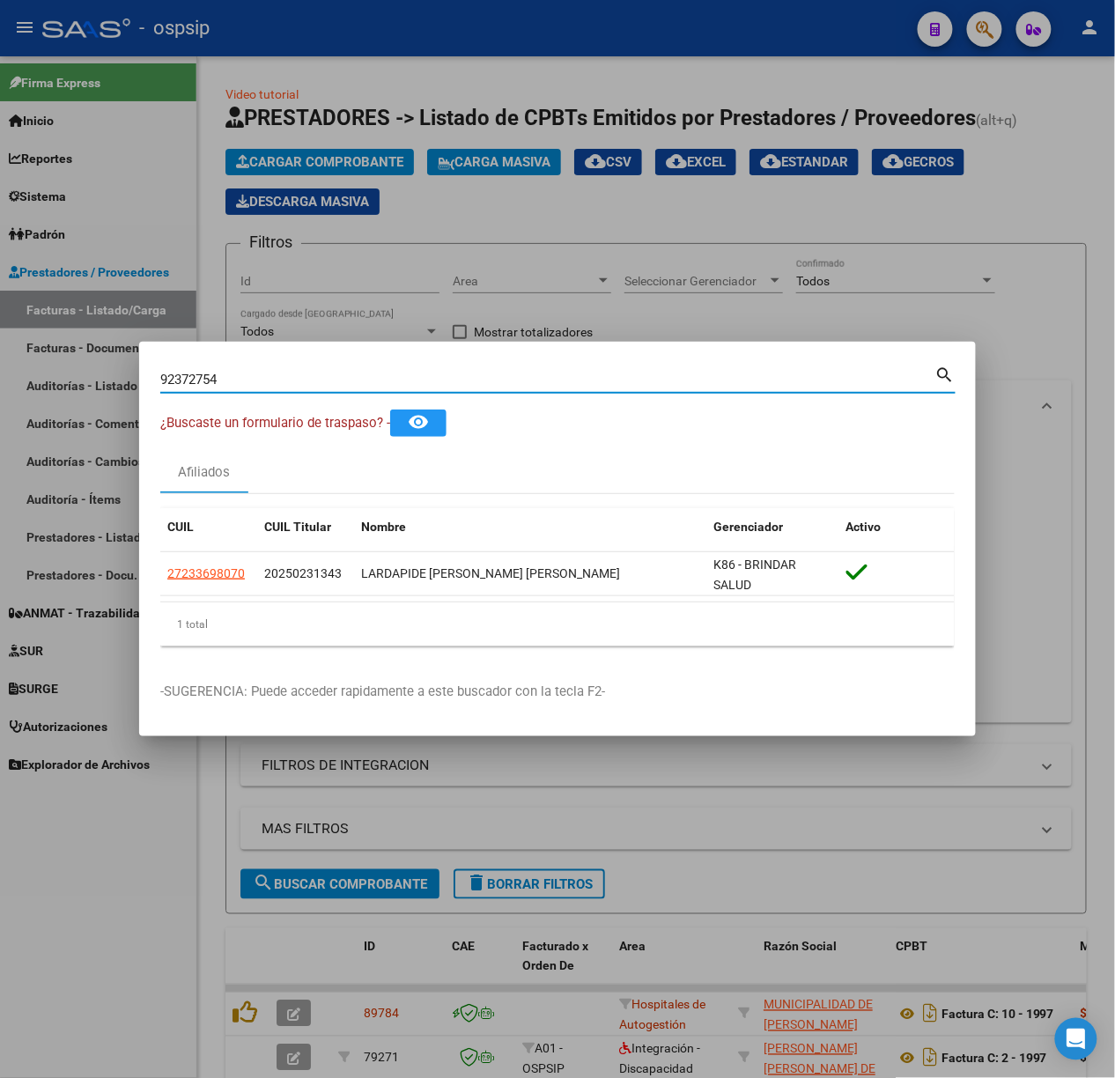
type input "92372754"
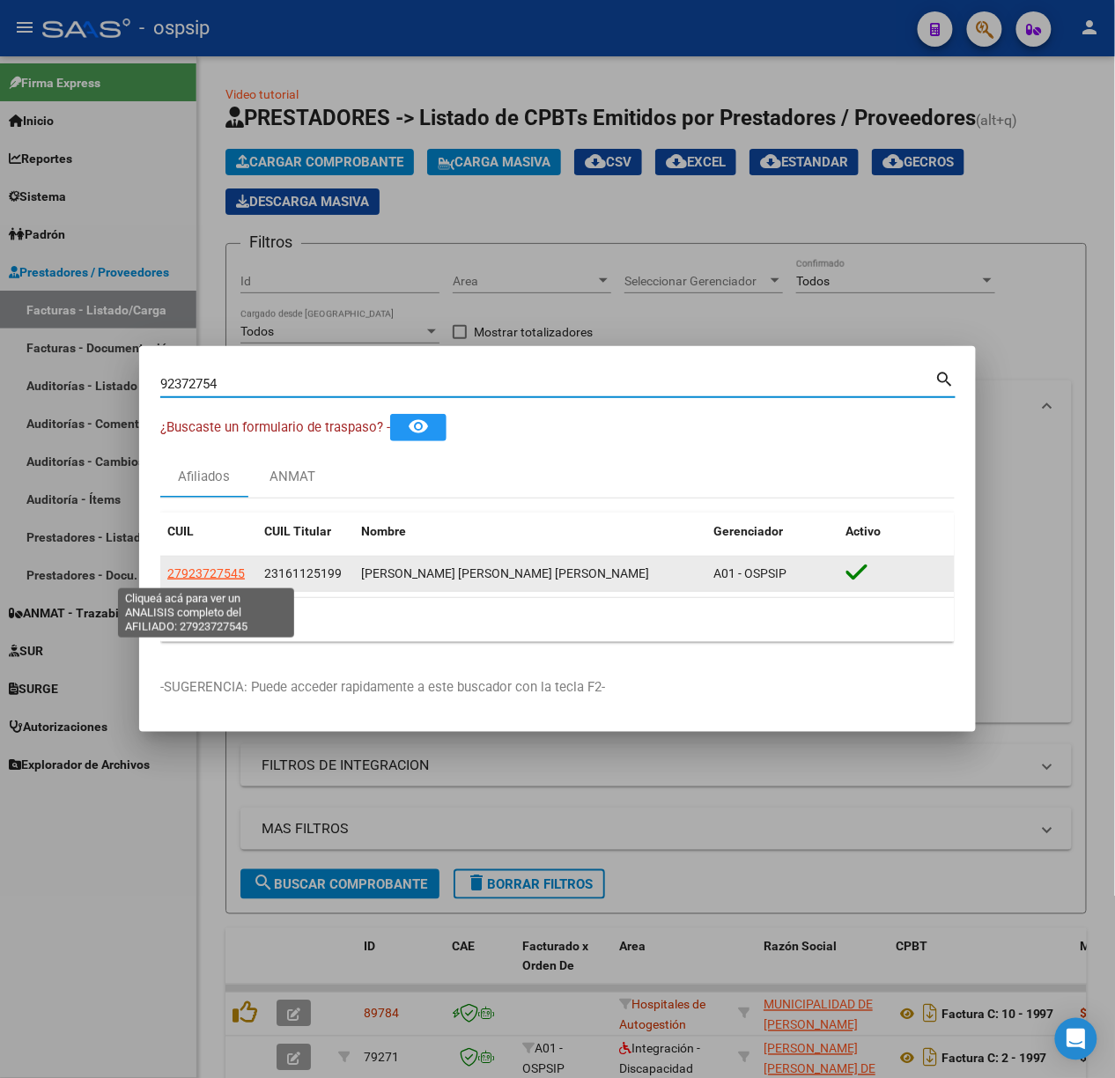
click at [191, 578] on span "27923727545" at bounding box center [206, 573] width 78 height 14
type textarea "27923727545"
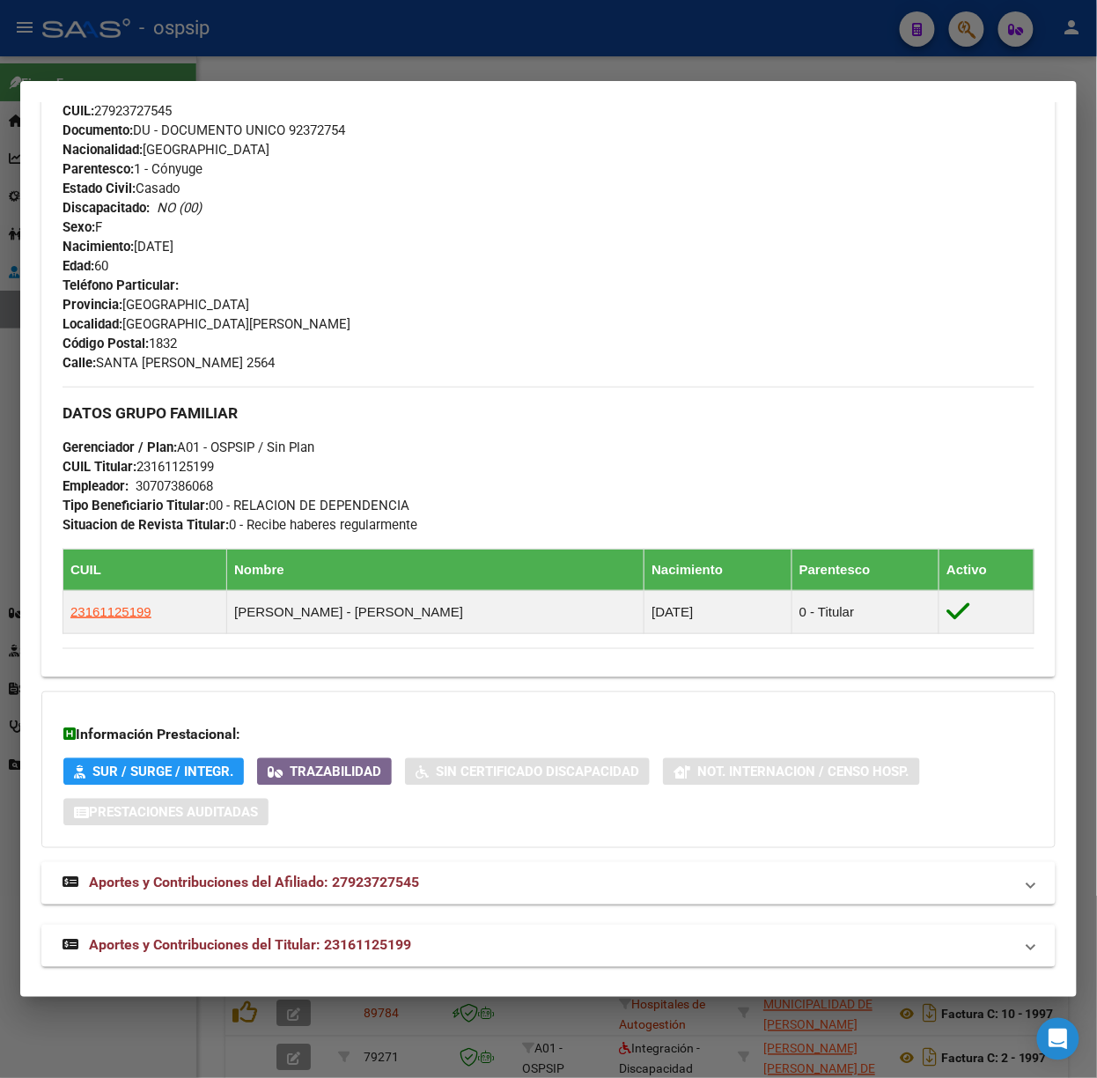
scroll to position [604, 0]
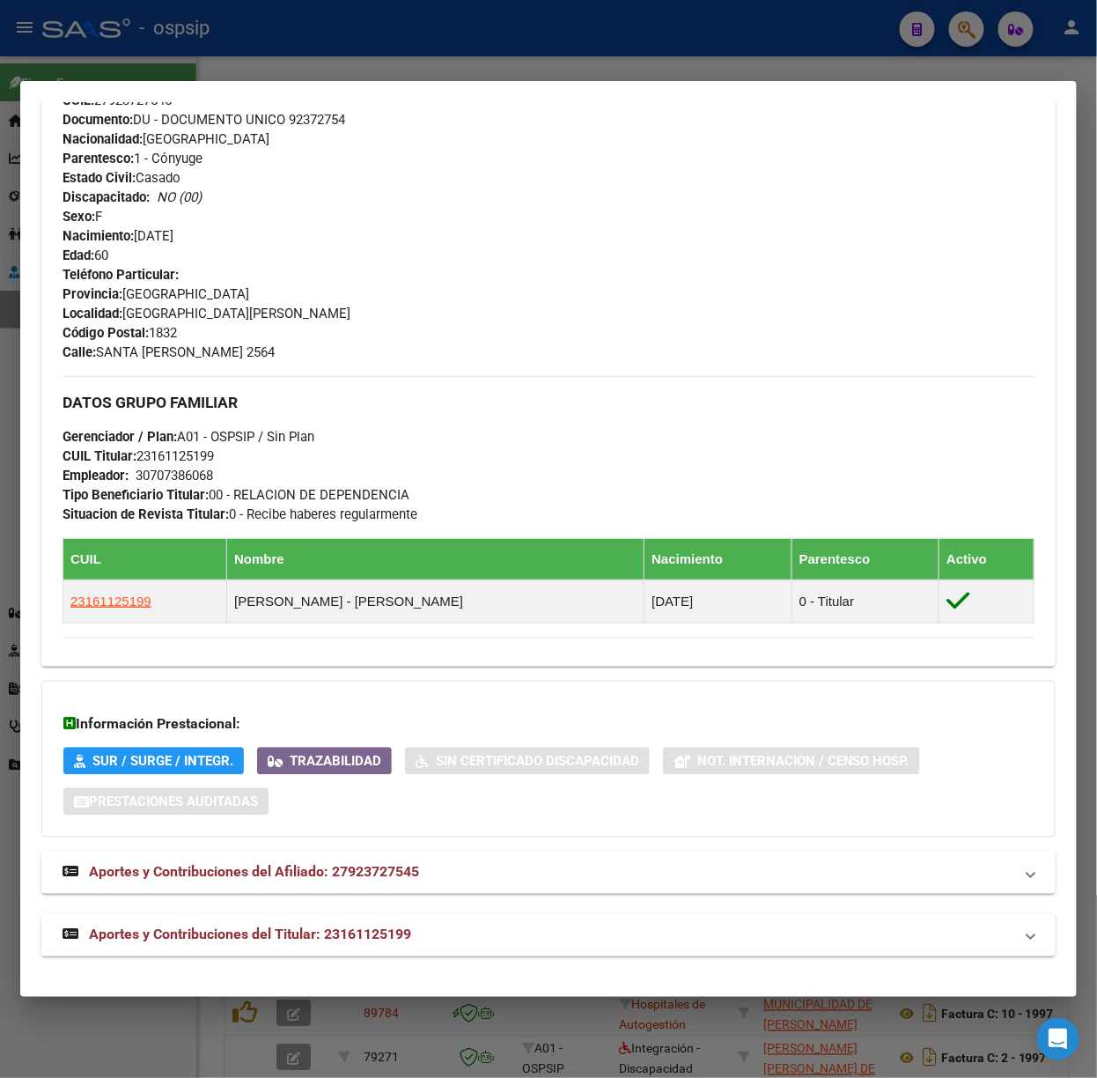
click at [354, 951] on mat-expansion-panel-header "Aportes y Contribuciones del Titular: 23161125199" at bounding box center [548, 935] width 1015 height 42
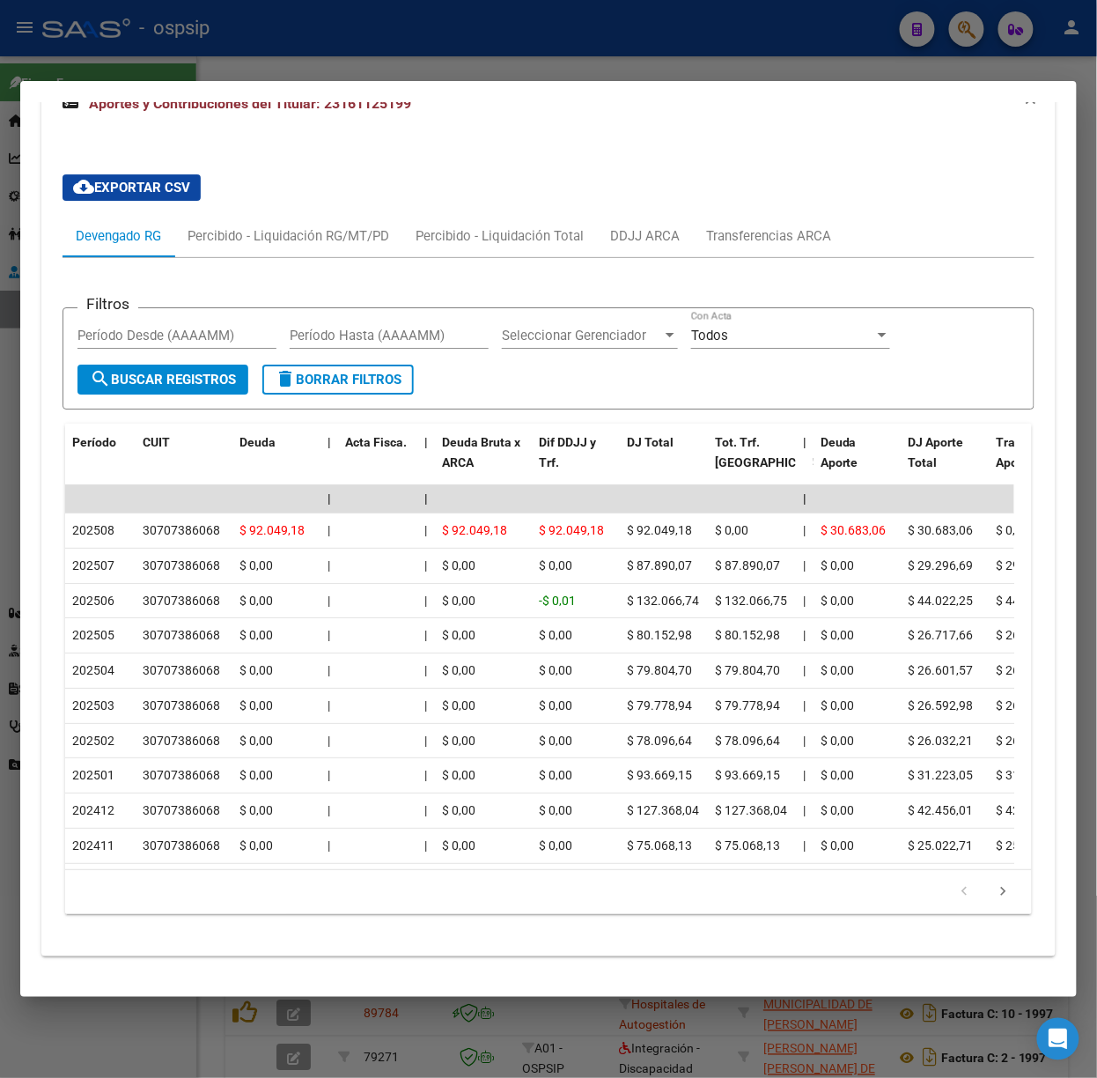
scroll to position [1464, 0]
click at [225, 55] on div at bounding box center [548, 539] width 1097 height 1078
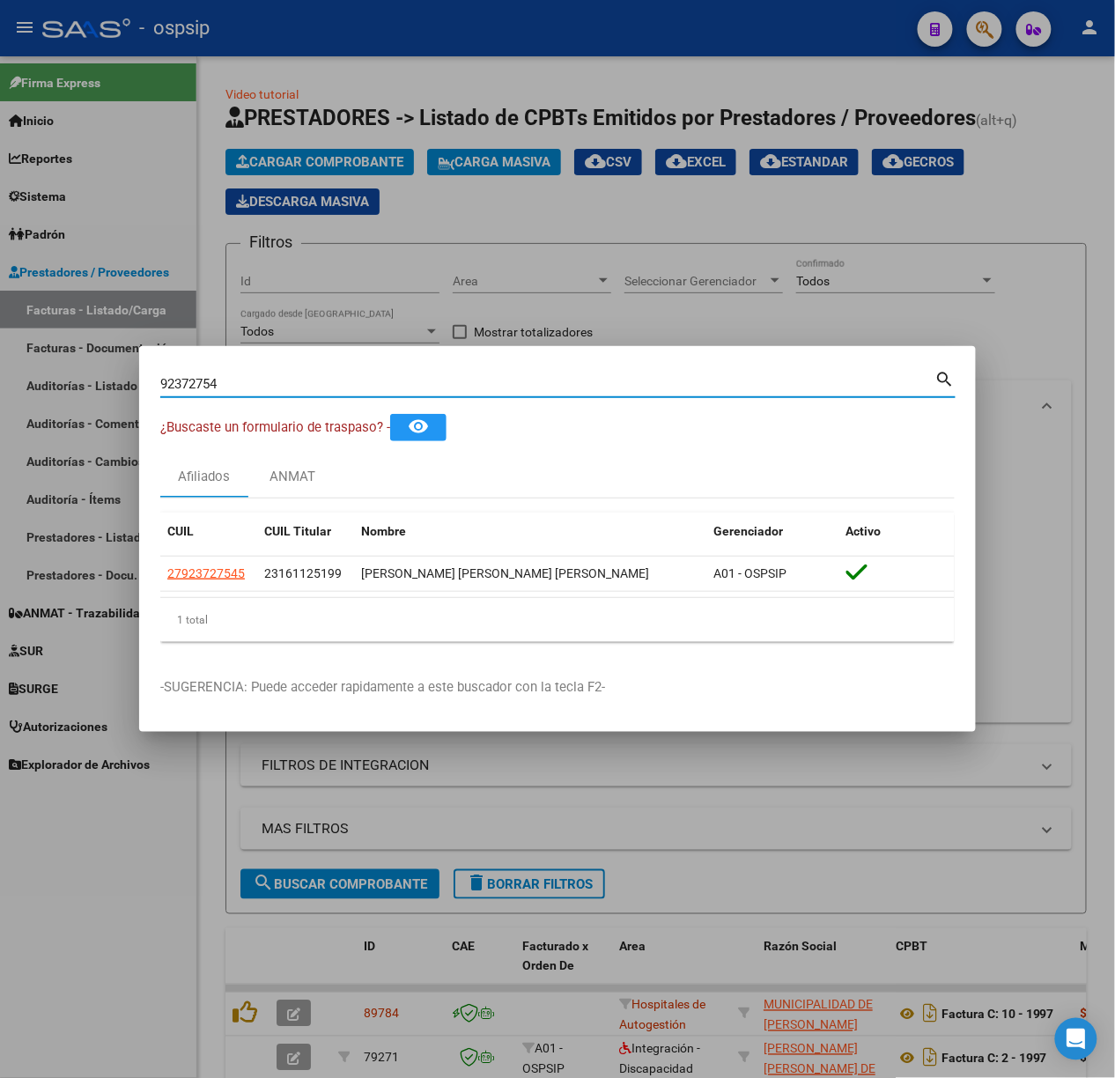
click at [268, 378] on input "92372754" at bounding box center [547, 384] width 775 height 16
type input "56205130"
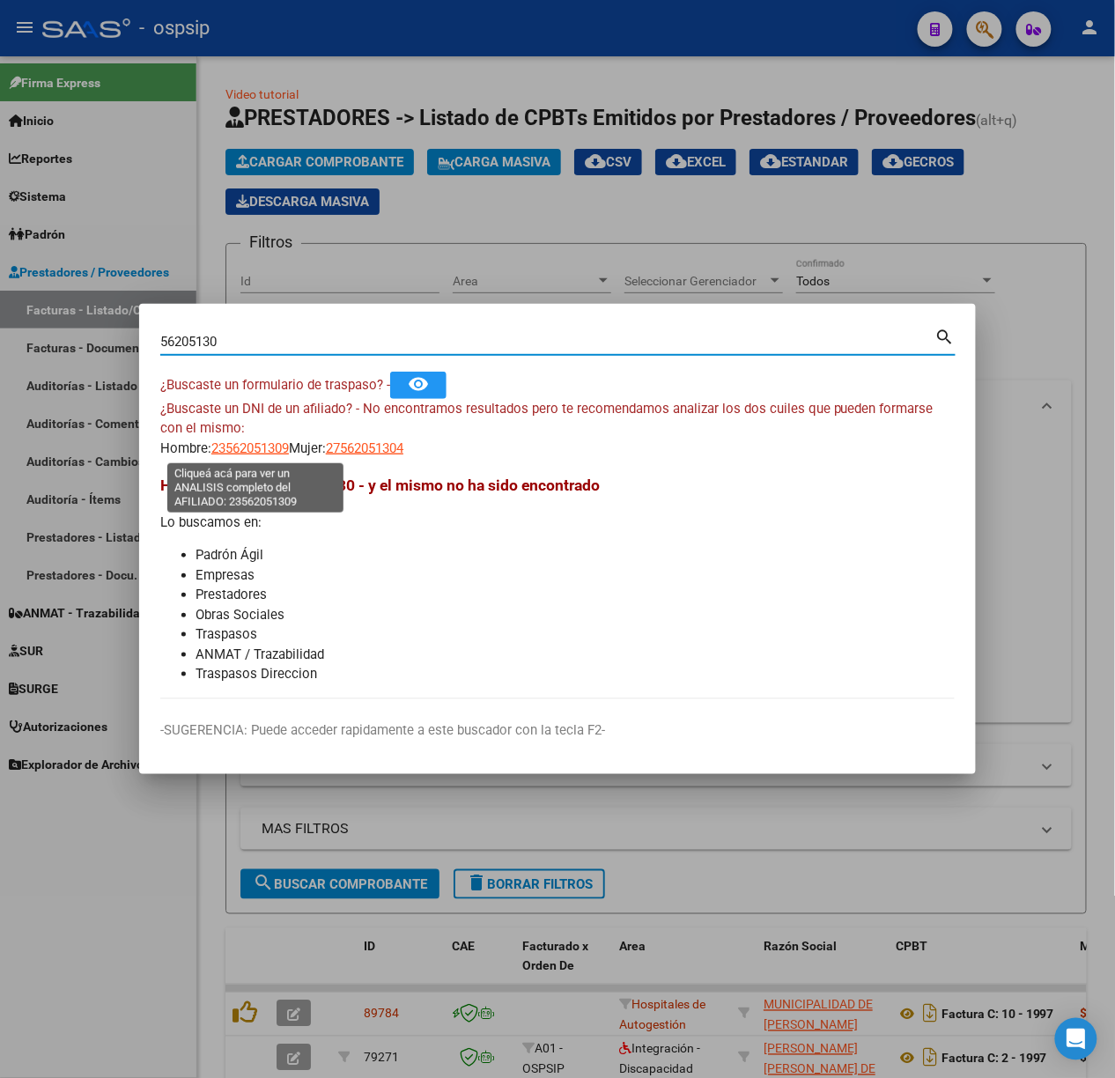
click at [244, 440] on span "23562051309" at bounding box center [250, 448] width 78 height 16
type textarea "23562051309"
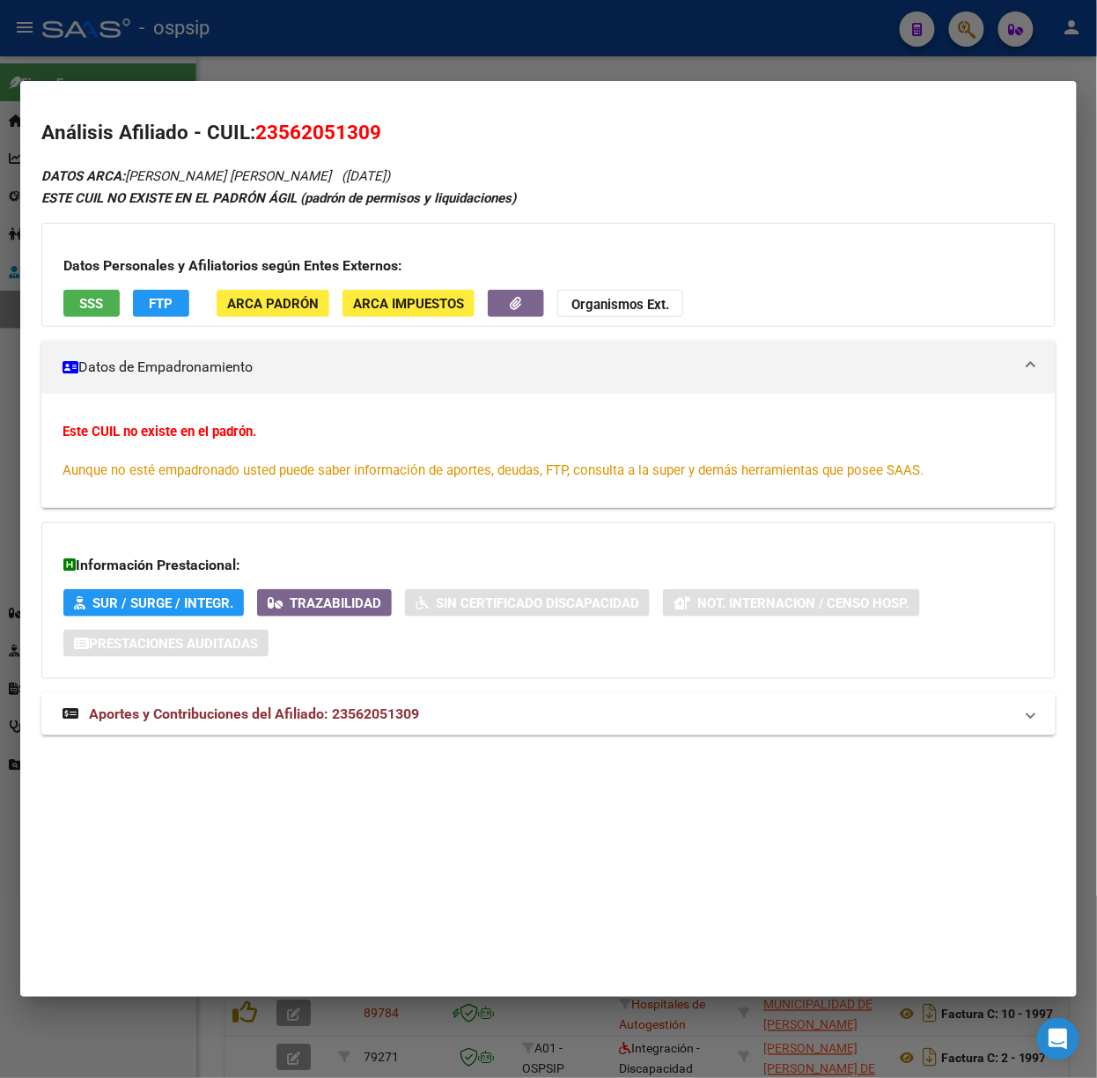
click at [290, 694] on mat-expansion-panel-header "Aportes y Contribuciones del Afiliado: 23562051309" at bounding box center [548, 714] width 1015 height 42
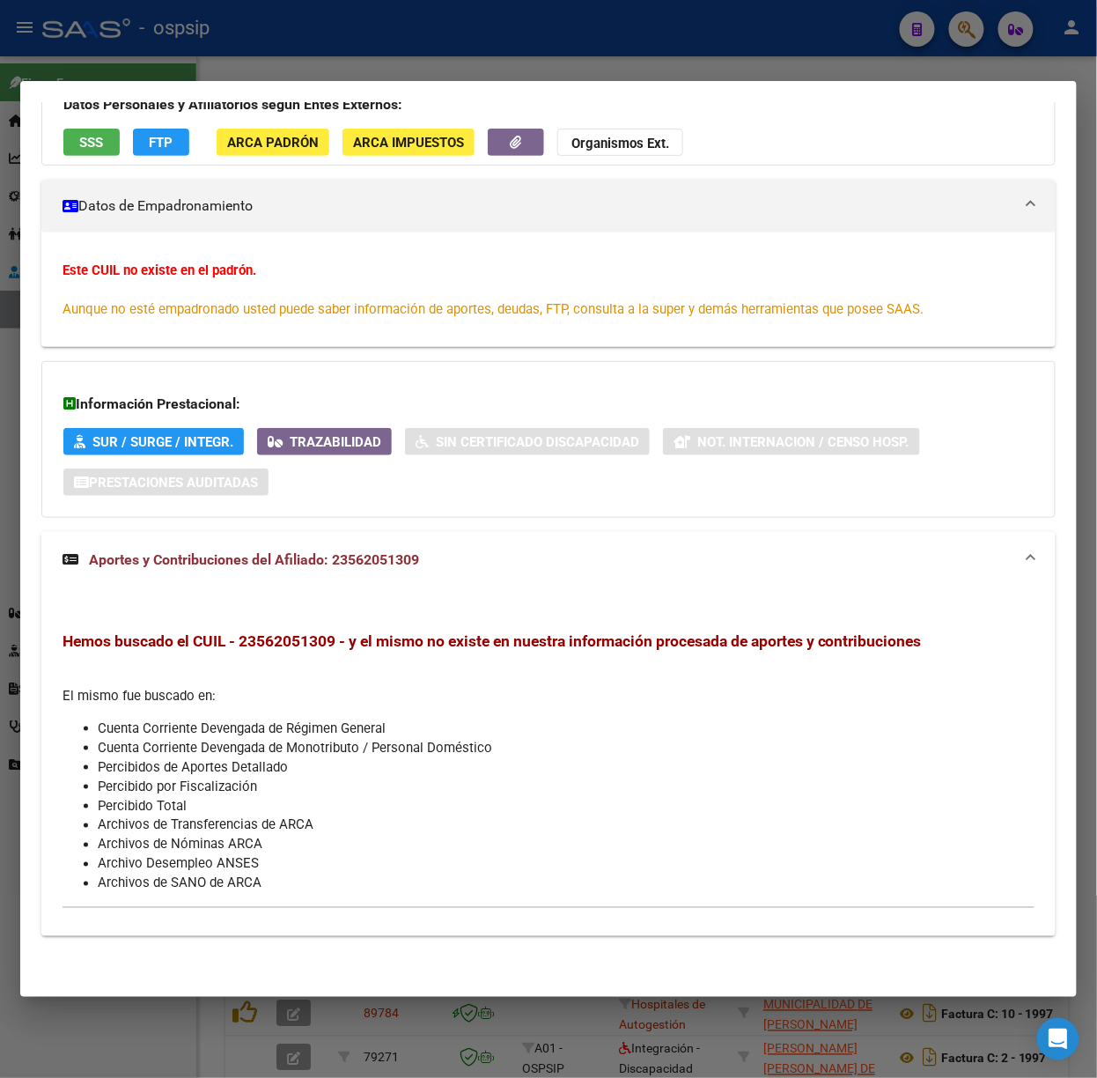
scroll to position [0, 0]
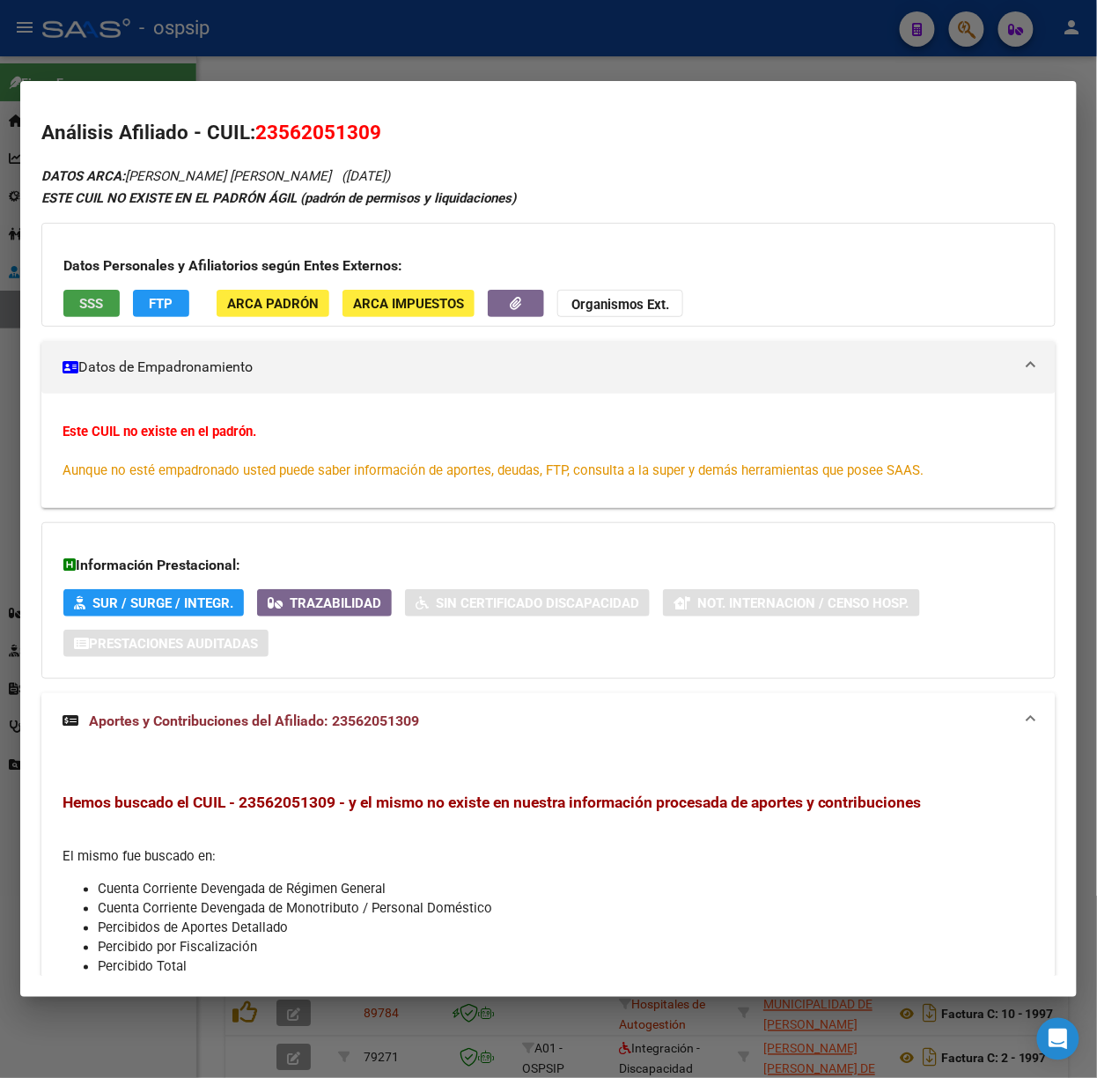
click at [93, 310] on span "SSS" at bounding box center [92, 304] width 24 height 16
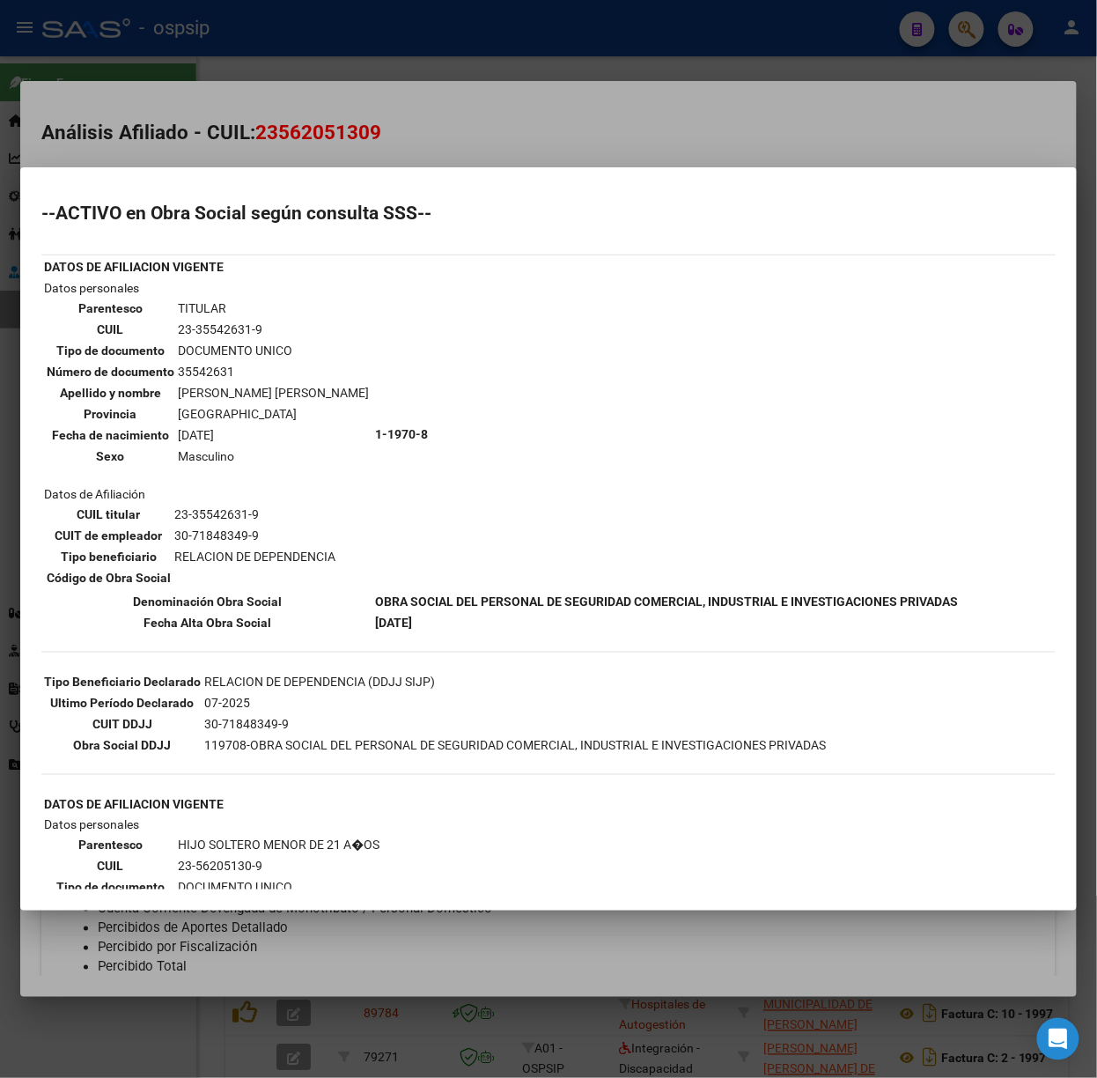
click at [294, 156] on div at bounding box center [548, 539] width 1097 height 1078
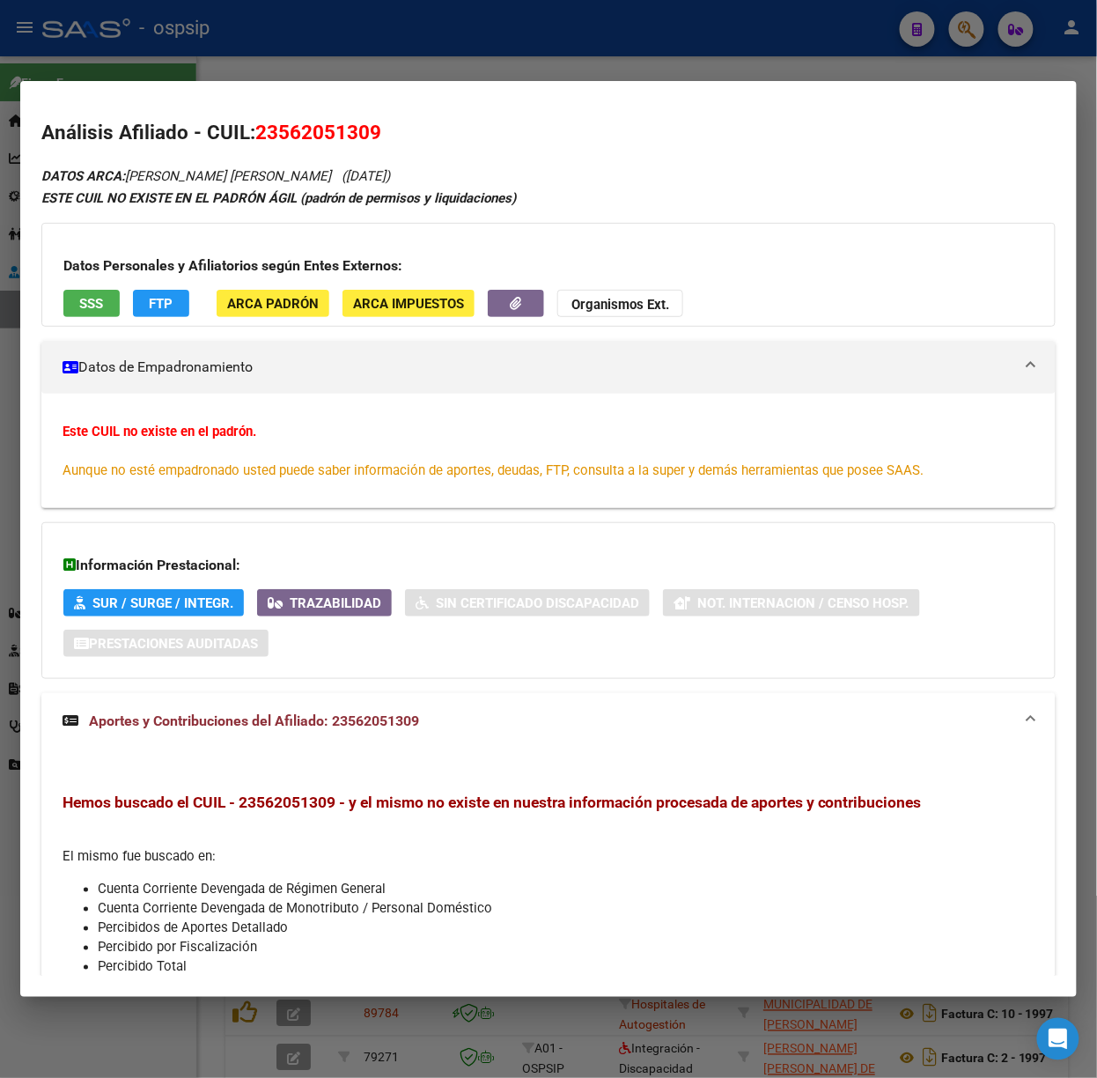
click at [134, 23] on div at bounding box center [548, 539] width 1097 height 1078
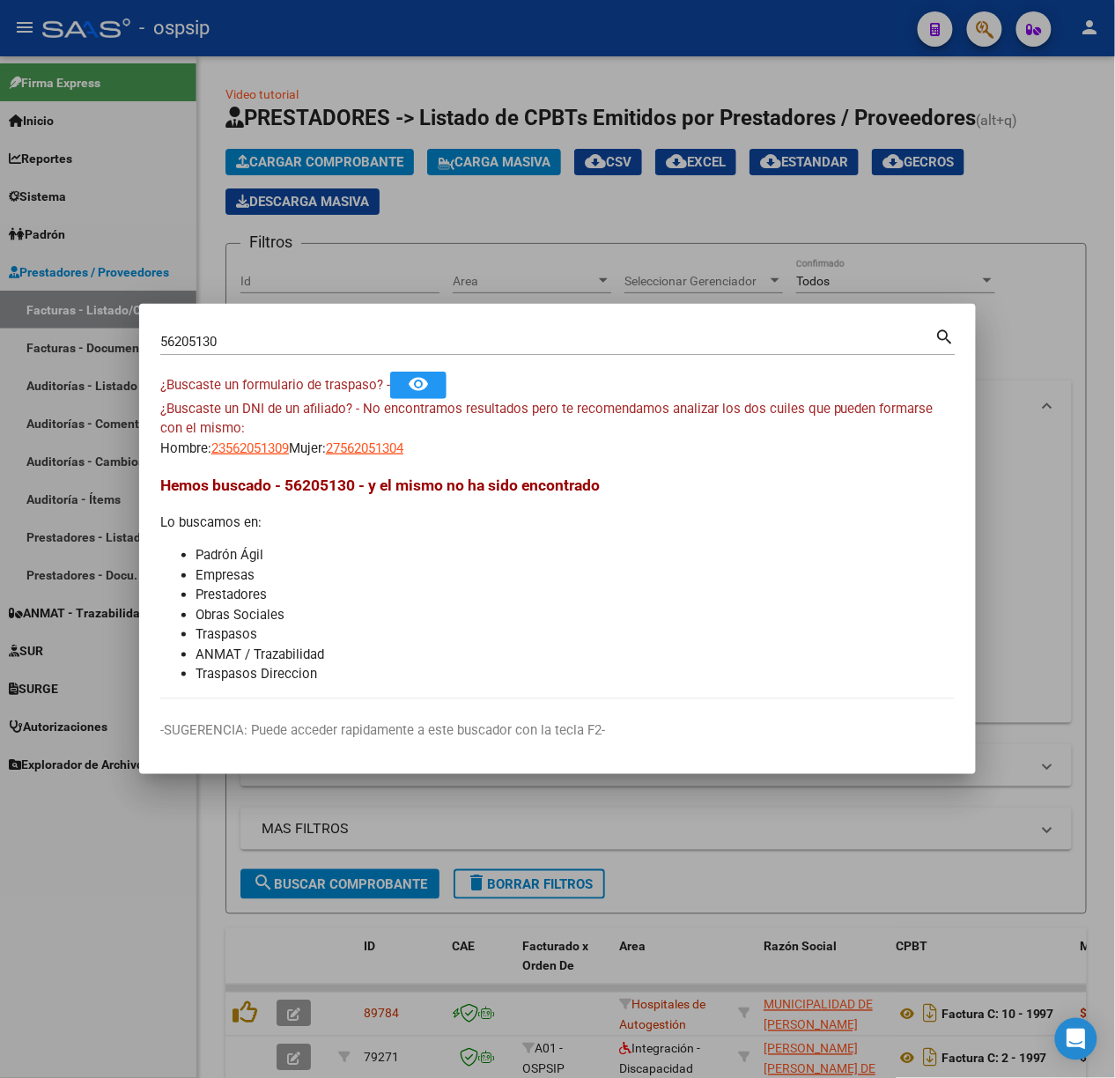
click at [294, 334] on input "56205130" at bounding box center [547, 342] width 775 height 16
type input "96098144"
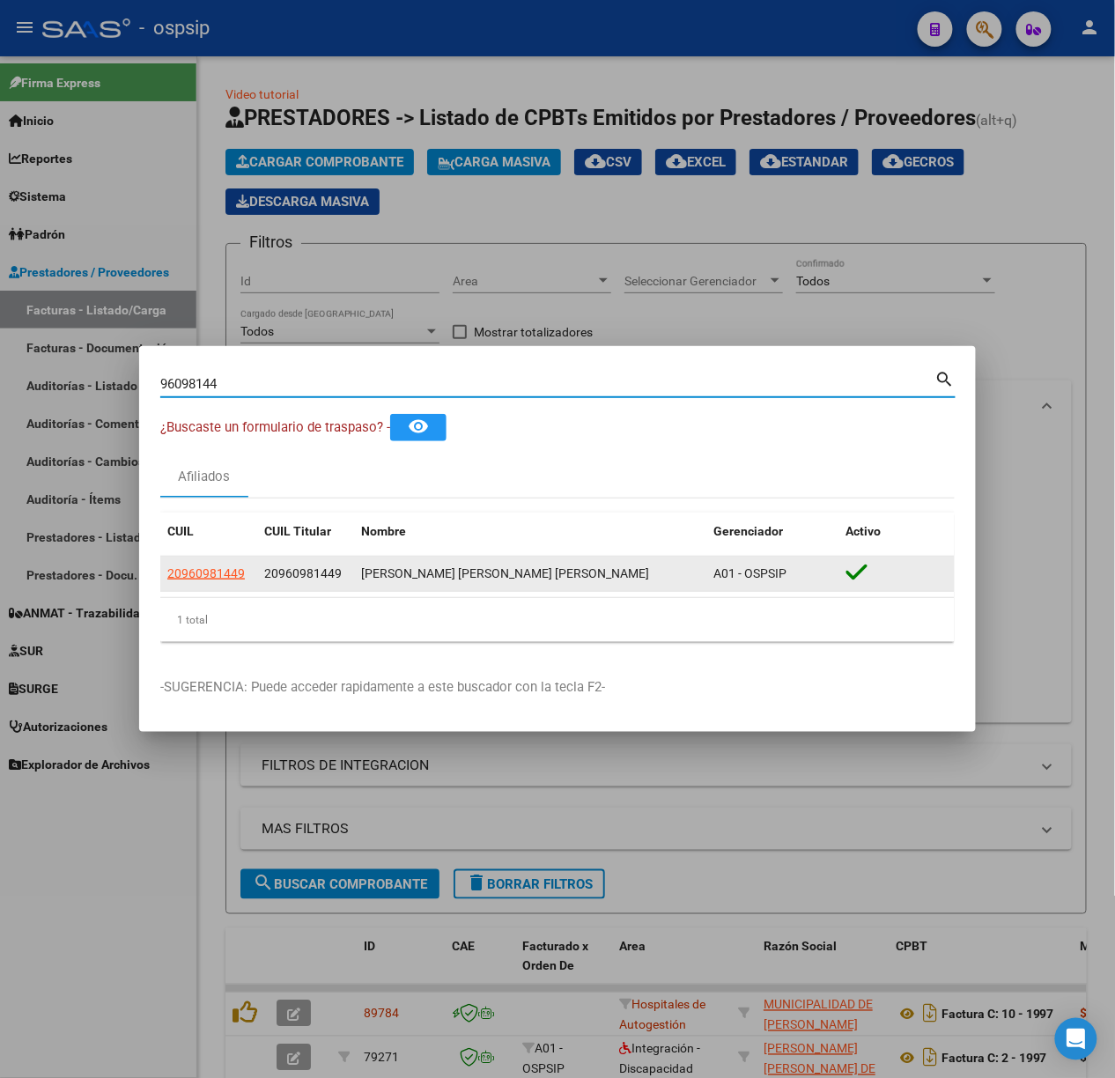
click at [204, 579] on span "20960981449" at bounding box center [206, 573] width 78 height 14
type textarea "20960981449"
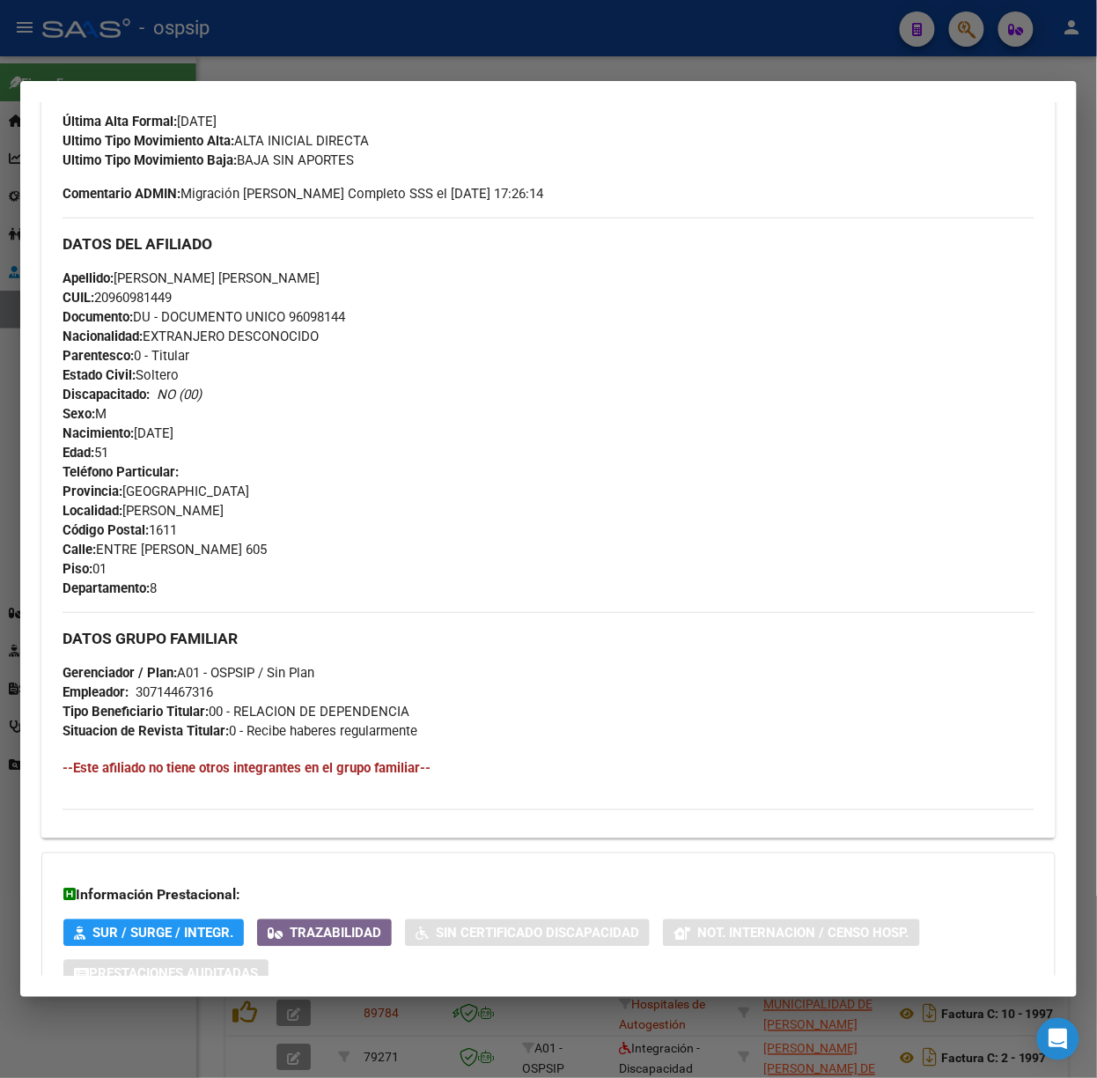
scroll to position [609, 0]
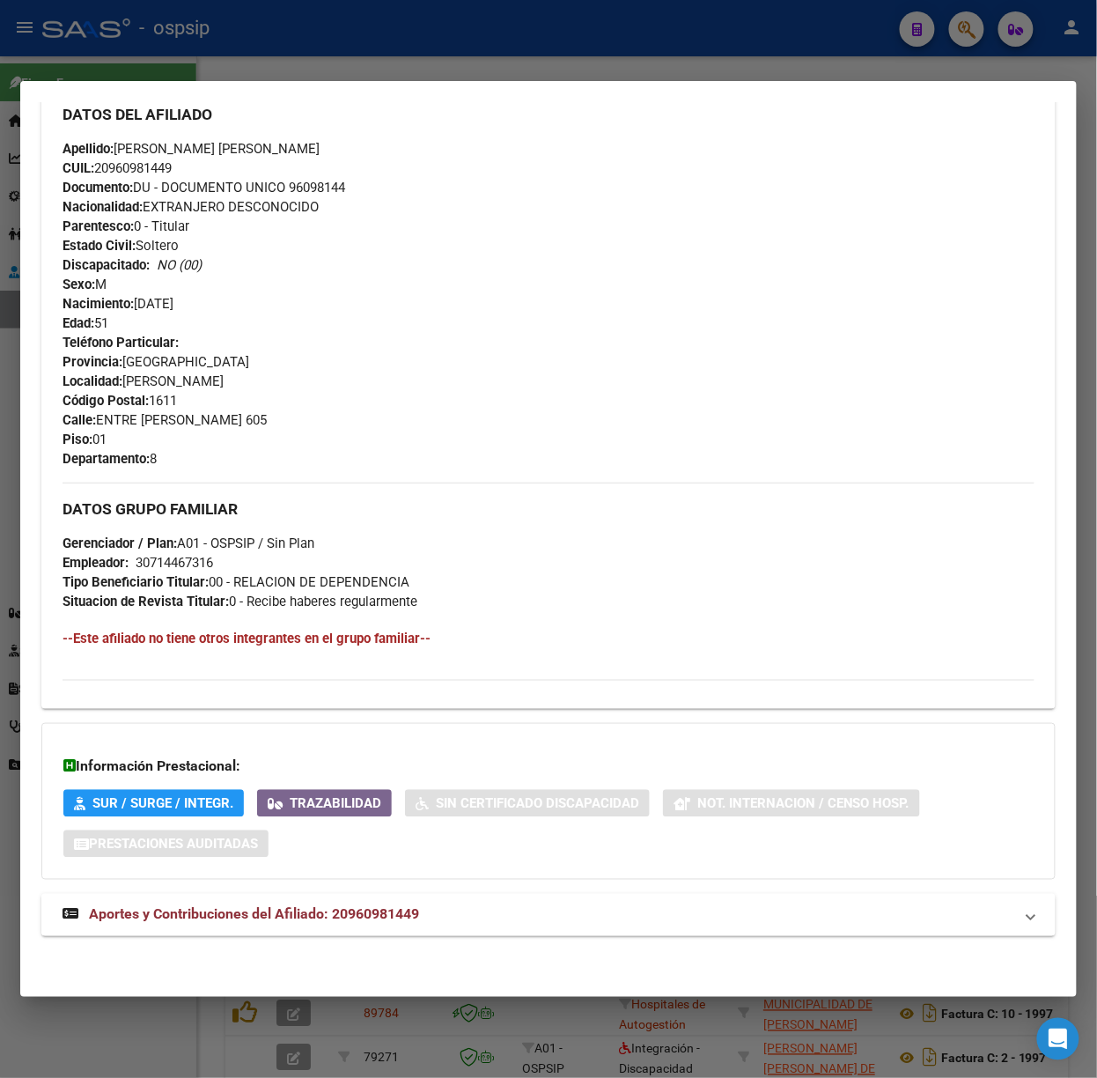
click at [277, 919] on span "Aportes y Contribuciones del Afiliado: 20960981449" at bounding box center [254, 914] width 330 height 17
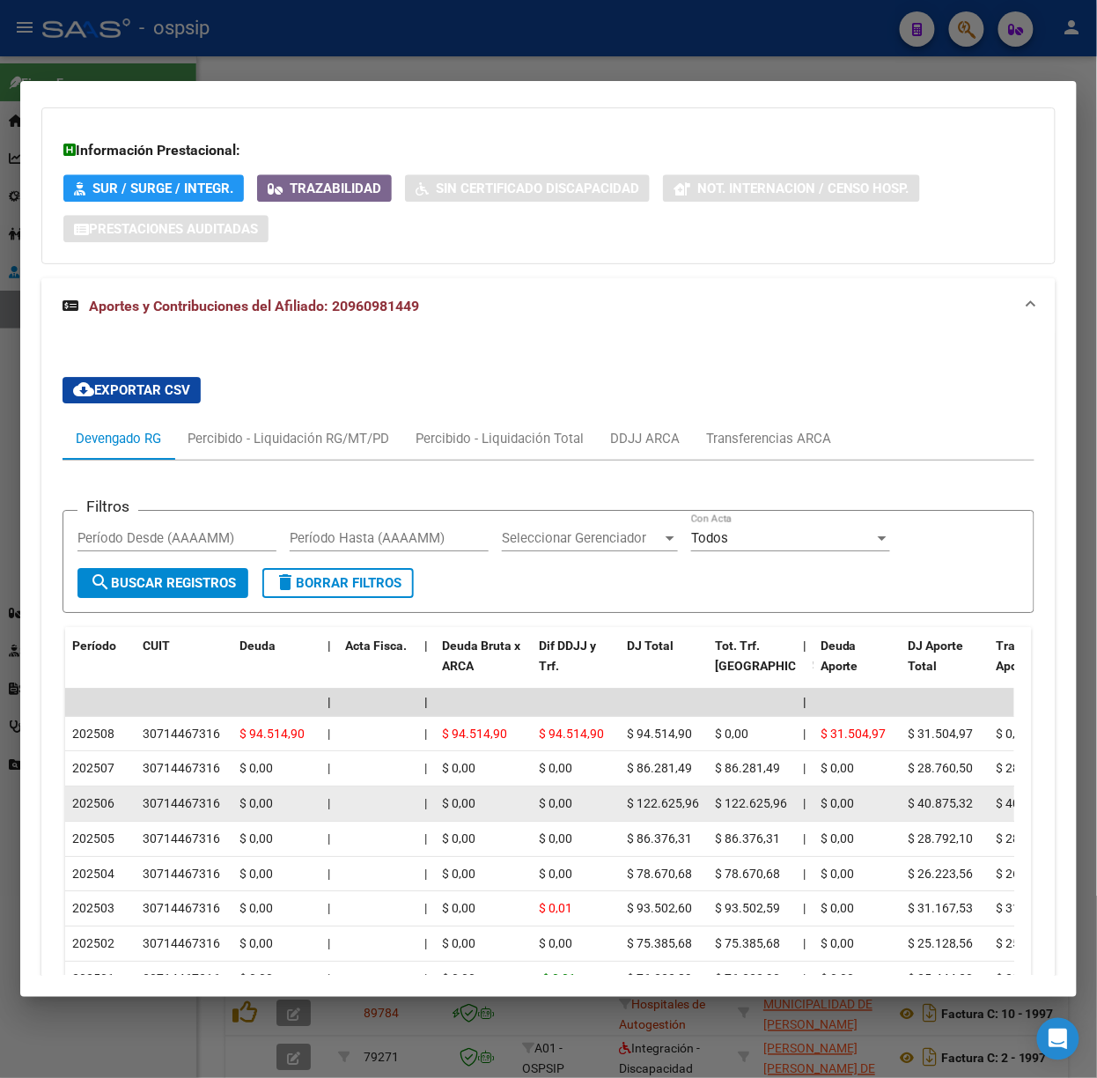
scroll to position [1467, 0]
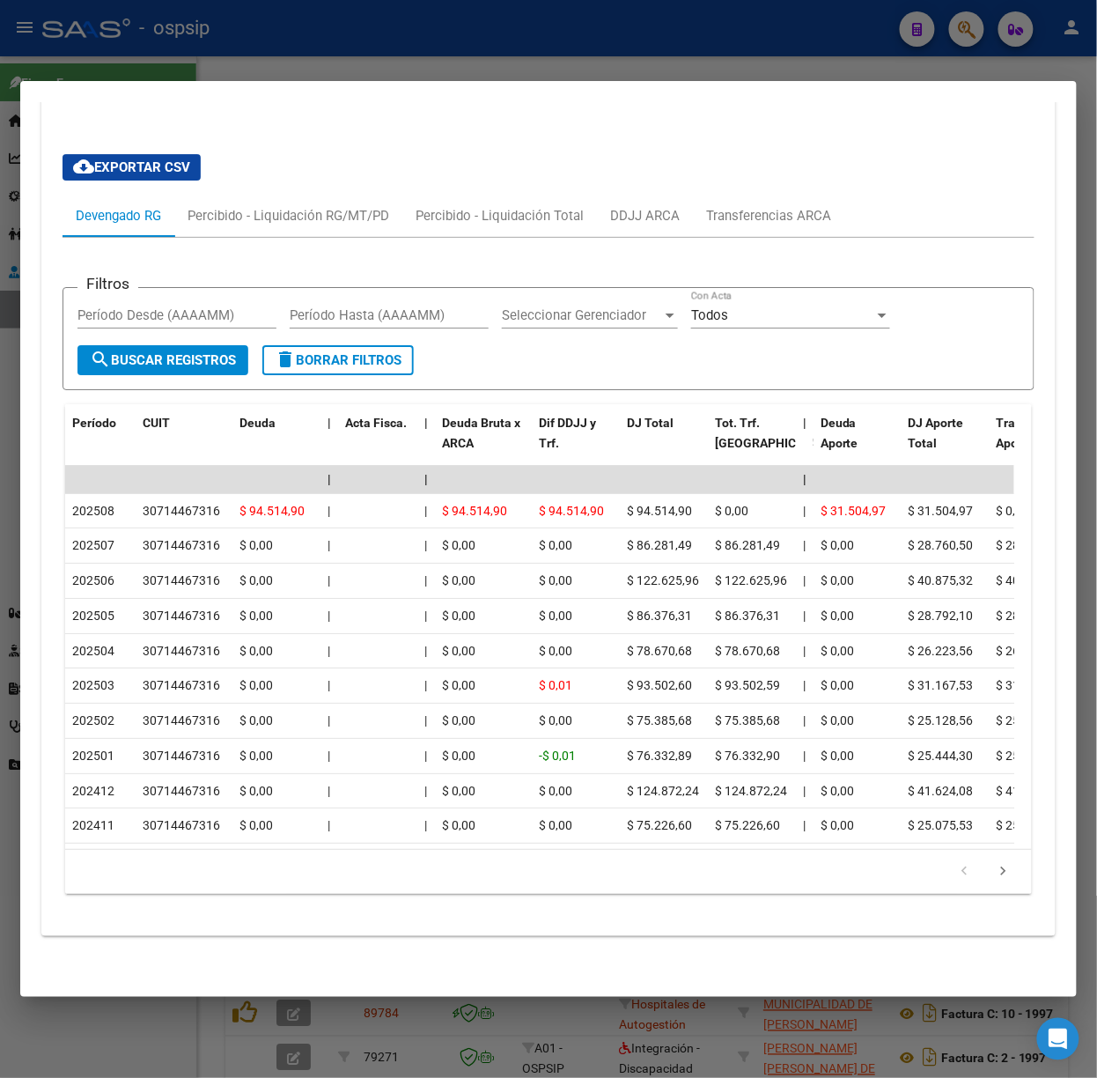
click at [291, 23] on div at bounding box center [548, 539] width 1097 height 1078
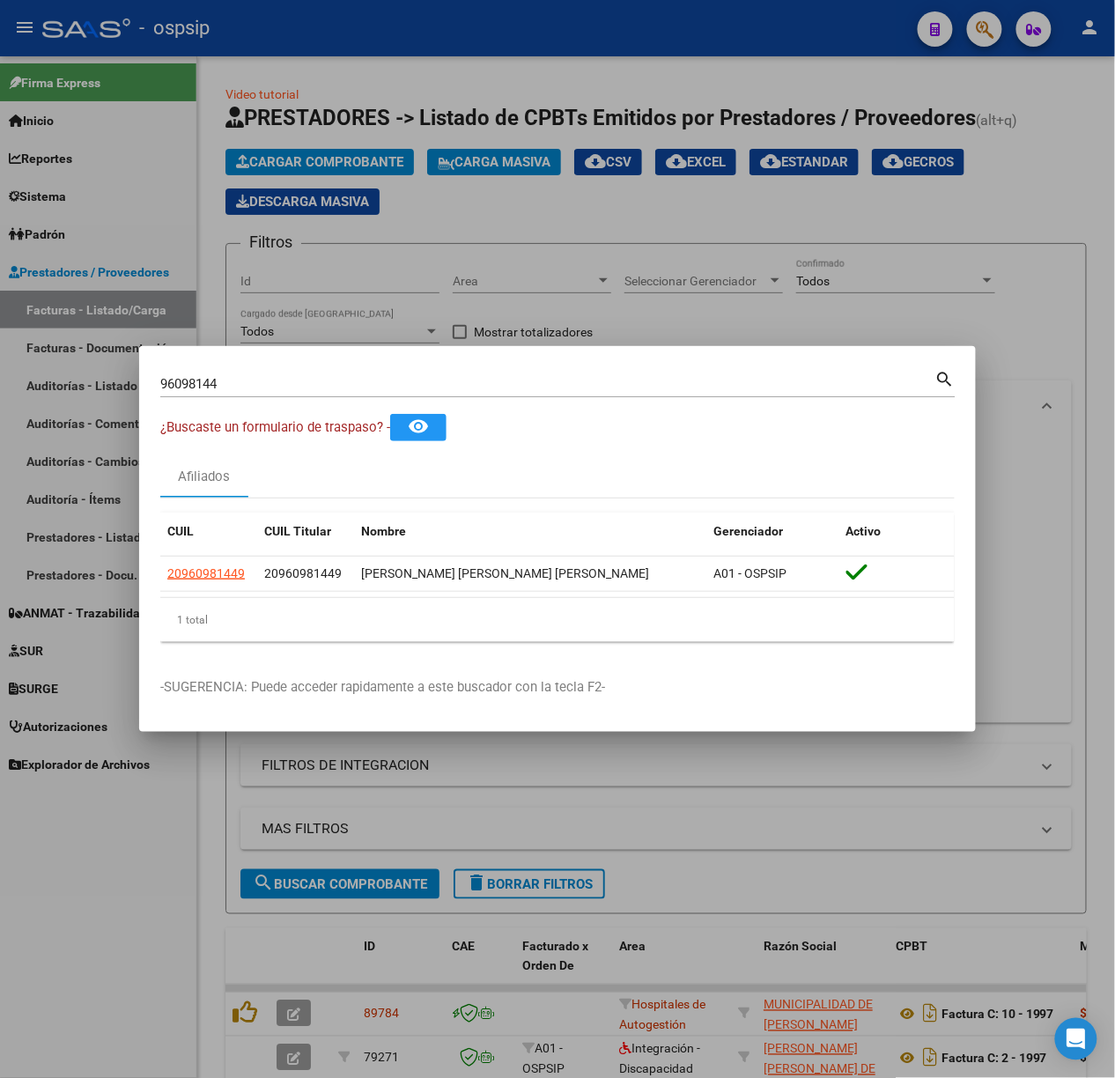
click at [296, 395] on div "96098144 Buscar (apellido, dni, cuil, nro traspaso, cuit, obra social)" at bounding box center [547, 384] width 775 height 26
click at [292, 389] on input "96098144" at bounding box center [547, 384] width 775 height 16
type input "18026299"
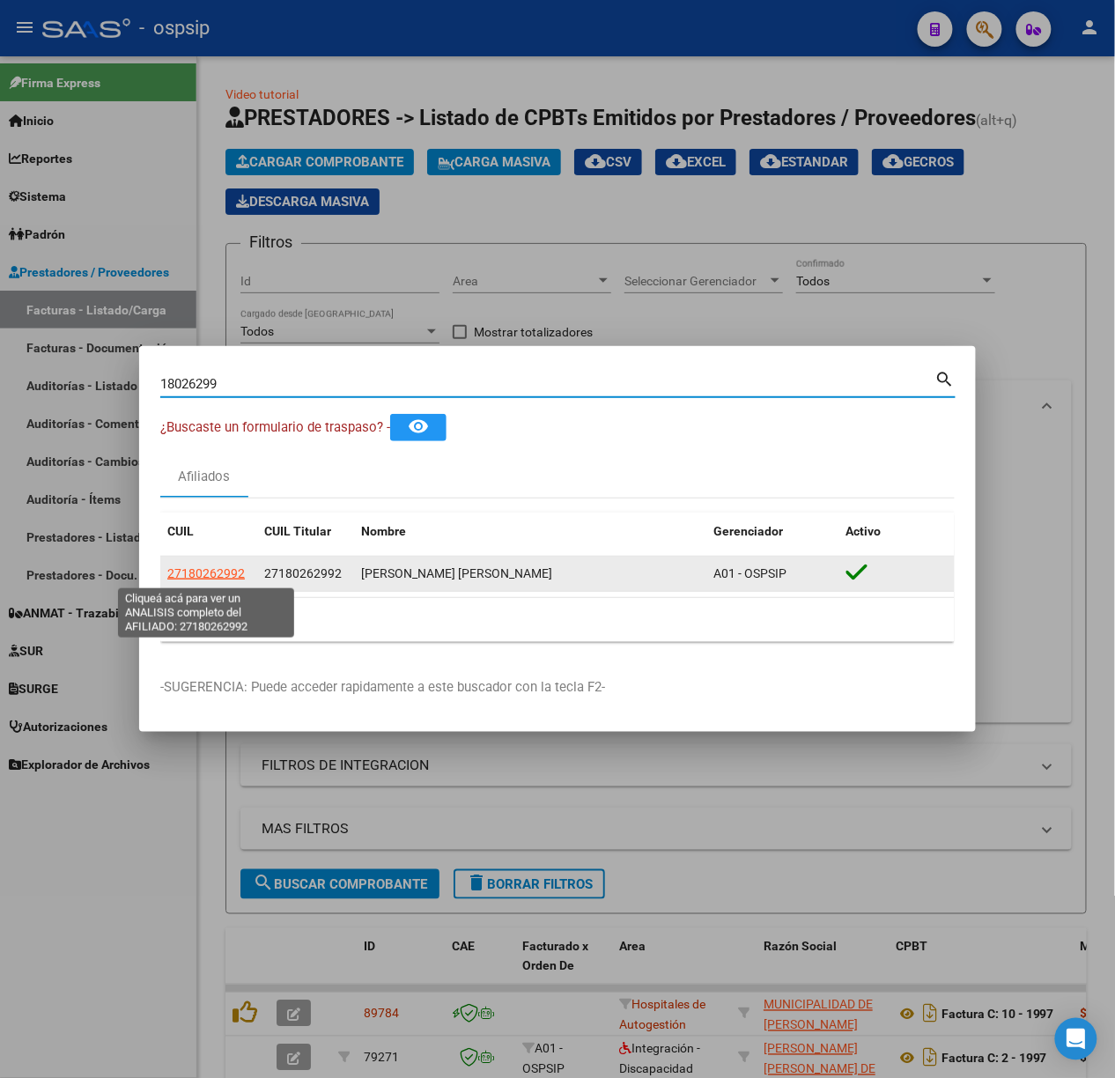
click at [229, 572] on span "27180262992" at bounding box center [206, 573] width 78 height 14
type textarea "27180262992"
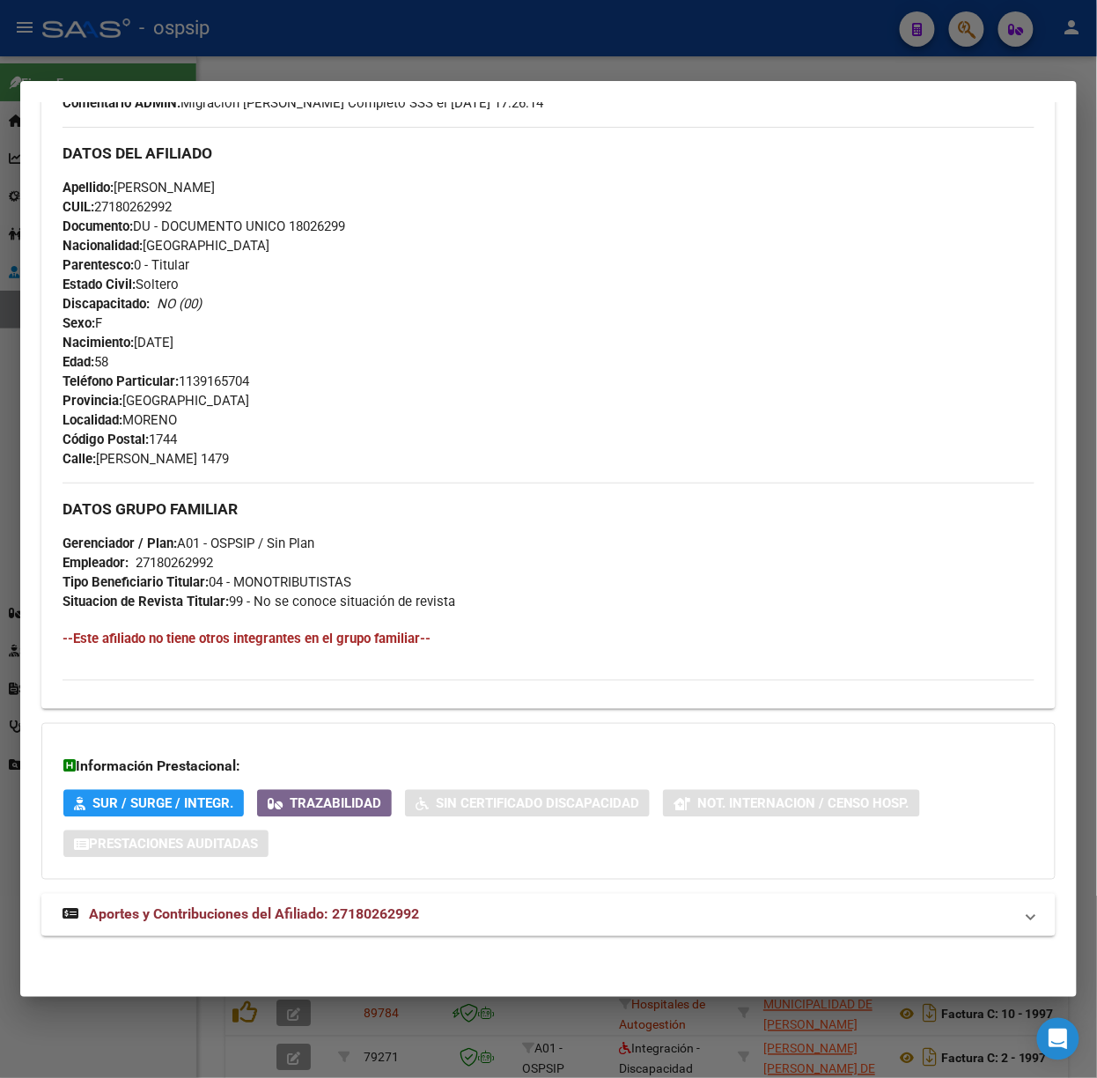
click at [350, 914] on span "Aportes y Contribuciones del Afiliado: 27180262992" at bounding box center [254, 914] width 330 height 17
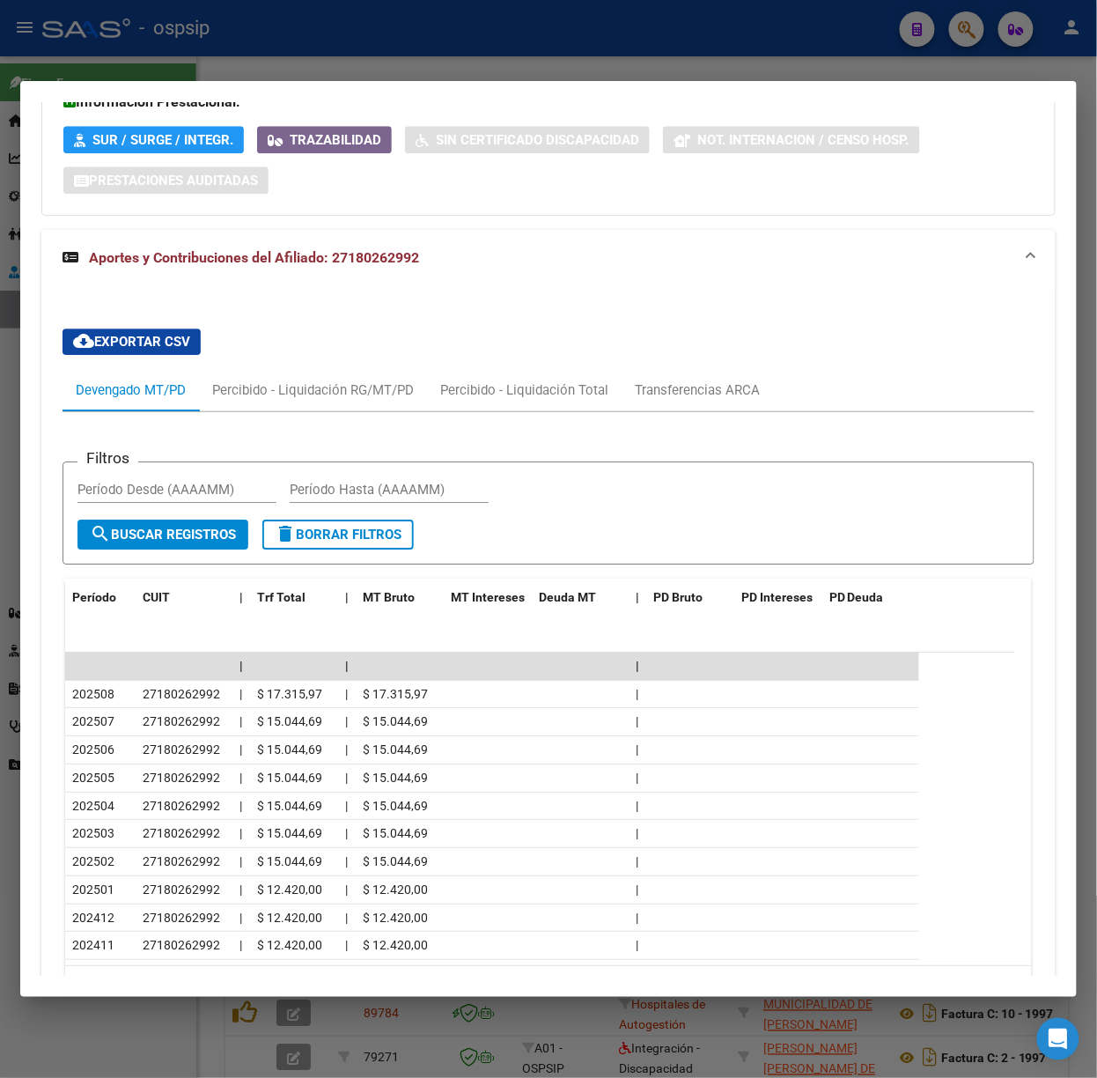
scroll to position [1333, 0]
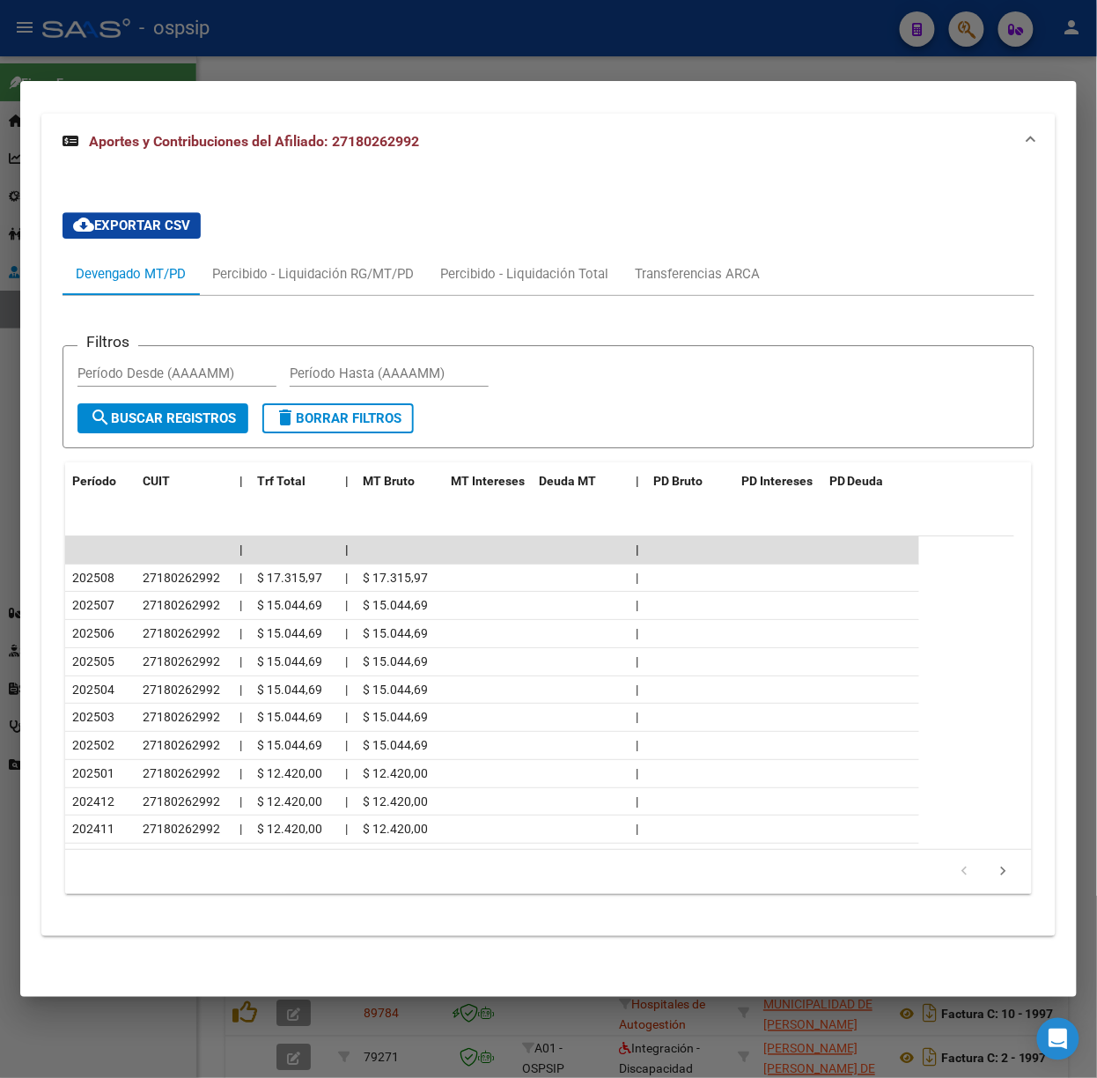
click at [244, 78] on div at bounding box center [548, 539] width 1097 height 1078
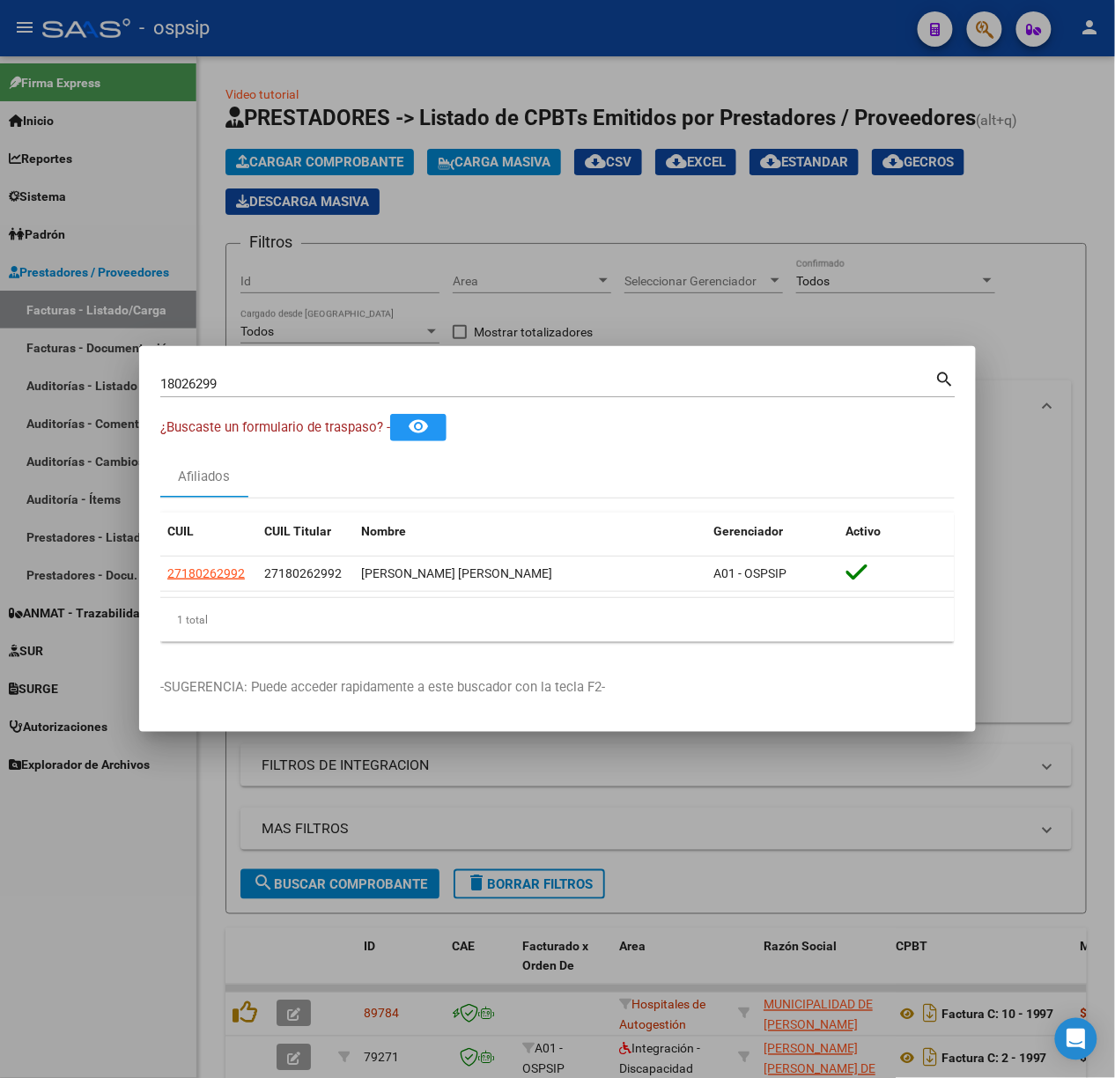
click at [303, 398] on div "18026299 Buscar (apellido, dni, cuil, nro traspaso, cuit, obra social) search" at bounding box center [557, 390] width 795 height 47
click at [297, 385] on input "18026299" at bounding box center [547, 384] width 775 height 16
type input "29008333"
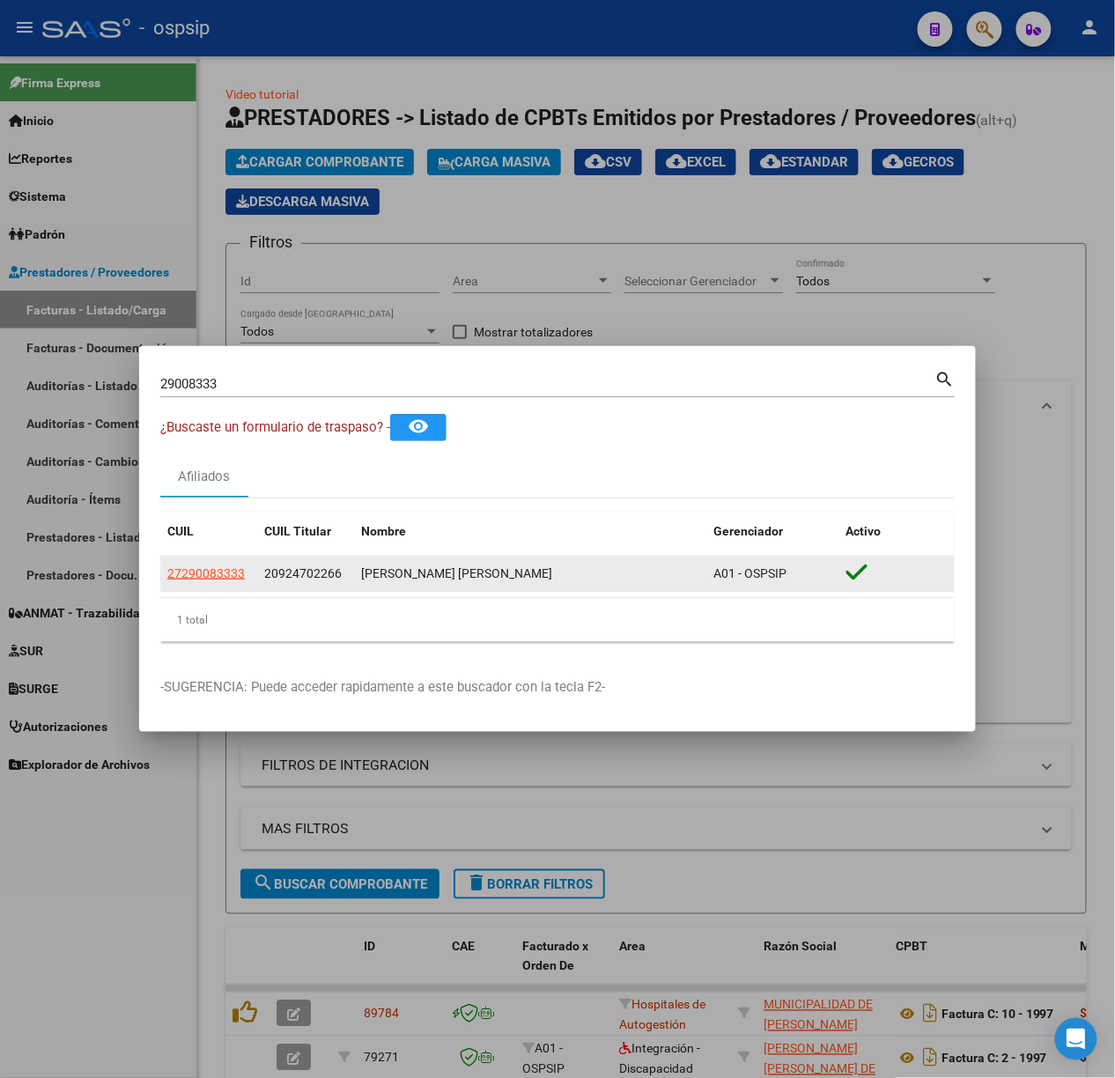
click at [219, 564] on app-link-go-to "27290083333" at bounding box center [206, 574] width 78 height 20
click at [233, 572] on span "27290083333" at bounding box center [206, 573] width 78 height 14
type textarea "27290083333"
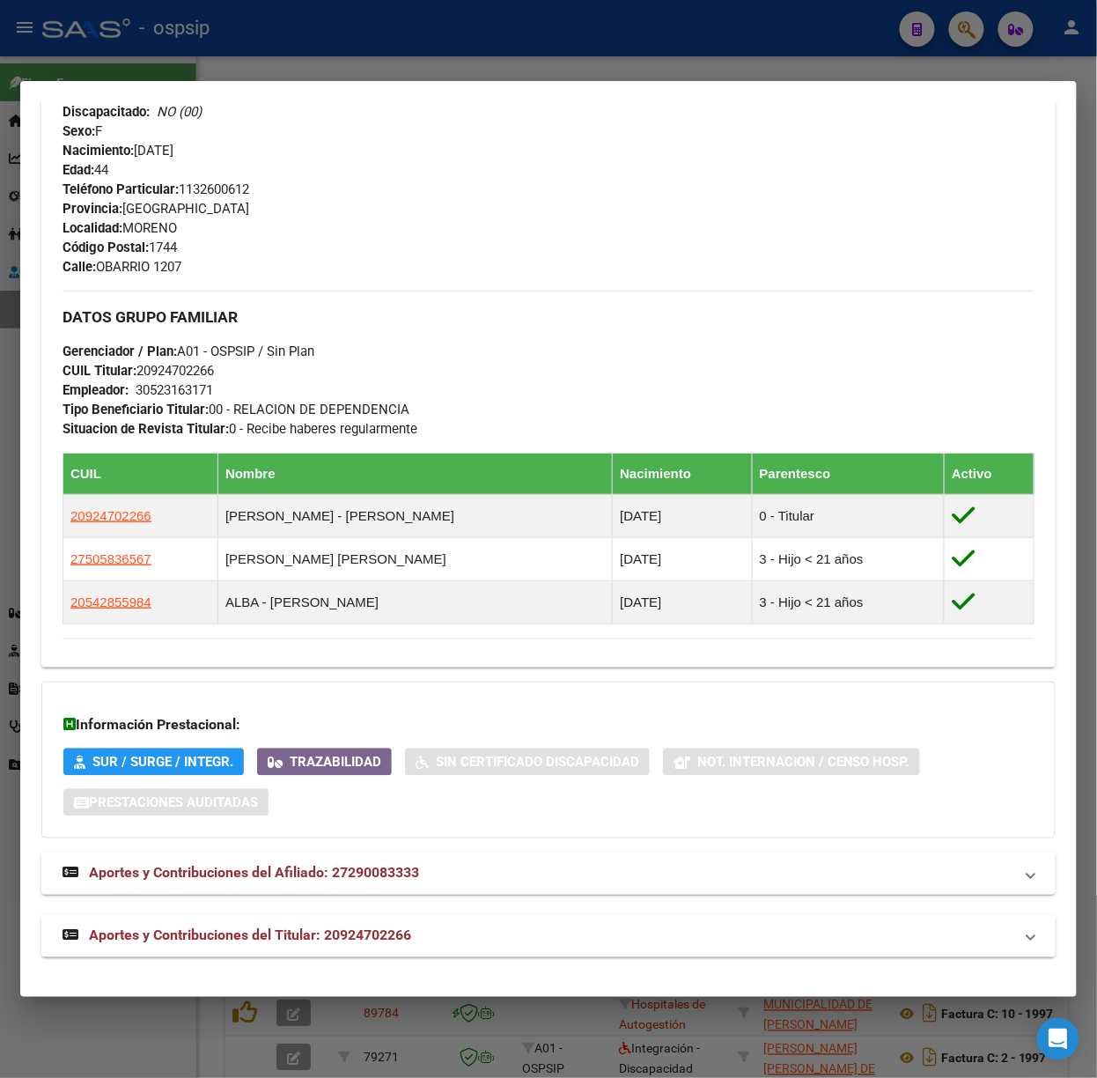
scroll to position [690, 0]
click at [331, 911] on div "DATOS PADRÓN ÁGIL: ALVARADO MARIA ALEJANDRA | ACTIVO | FAMILIAR DE: 20924702266…" at bounding box center [548, 216] width 1015 height 1480
click at [359, 942] on span "Aportes y Contribuciones del Titular: 20924702266" at bounding box center [250, 934] width 322 height 17
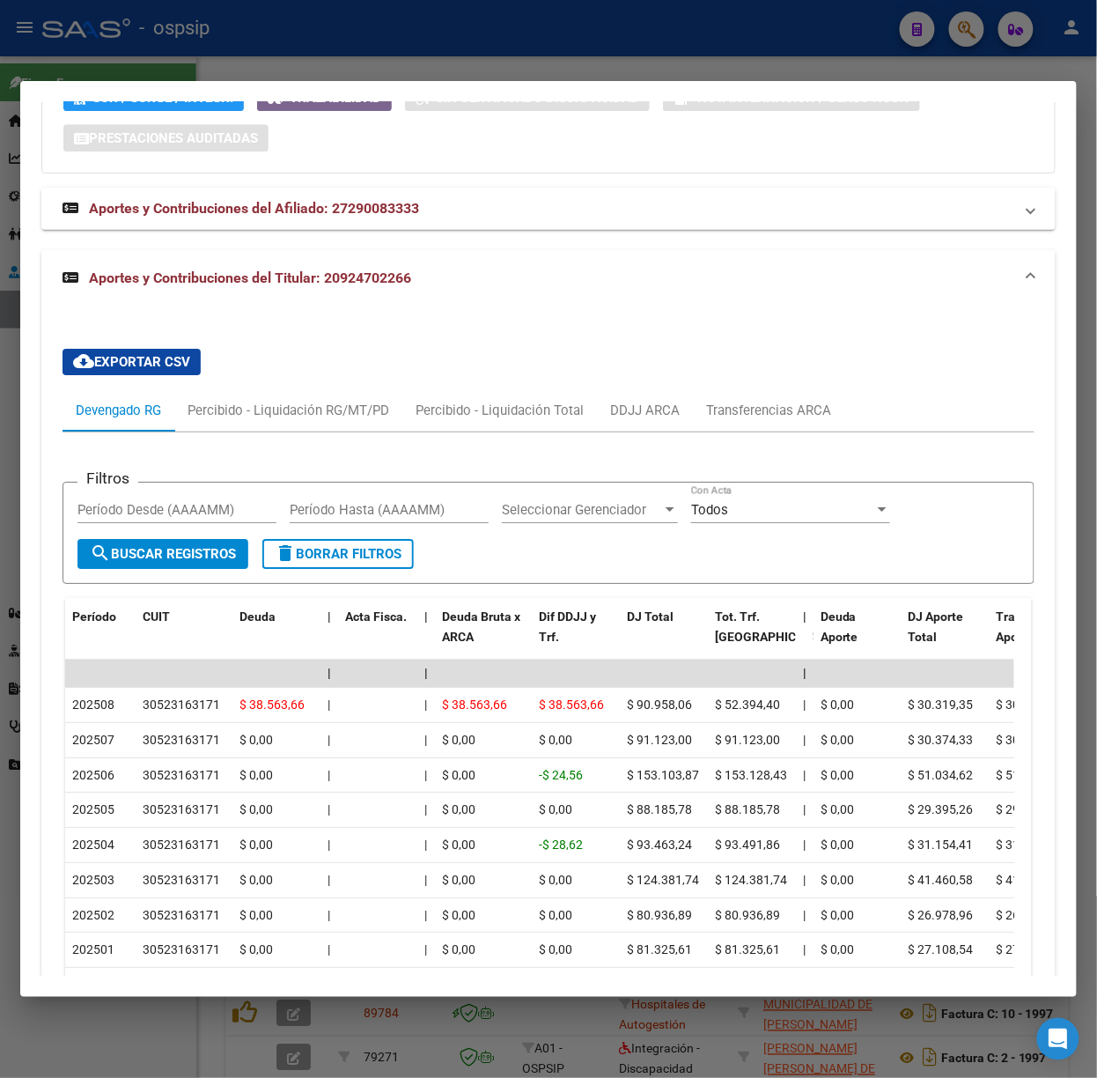
scroll to position [1480, 0]
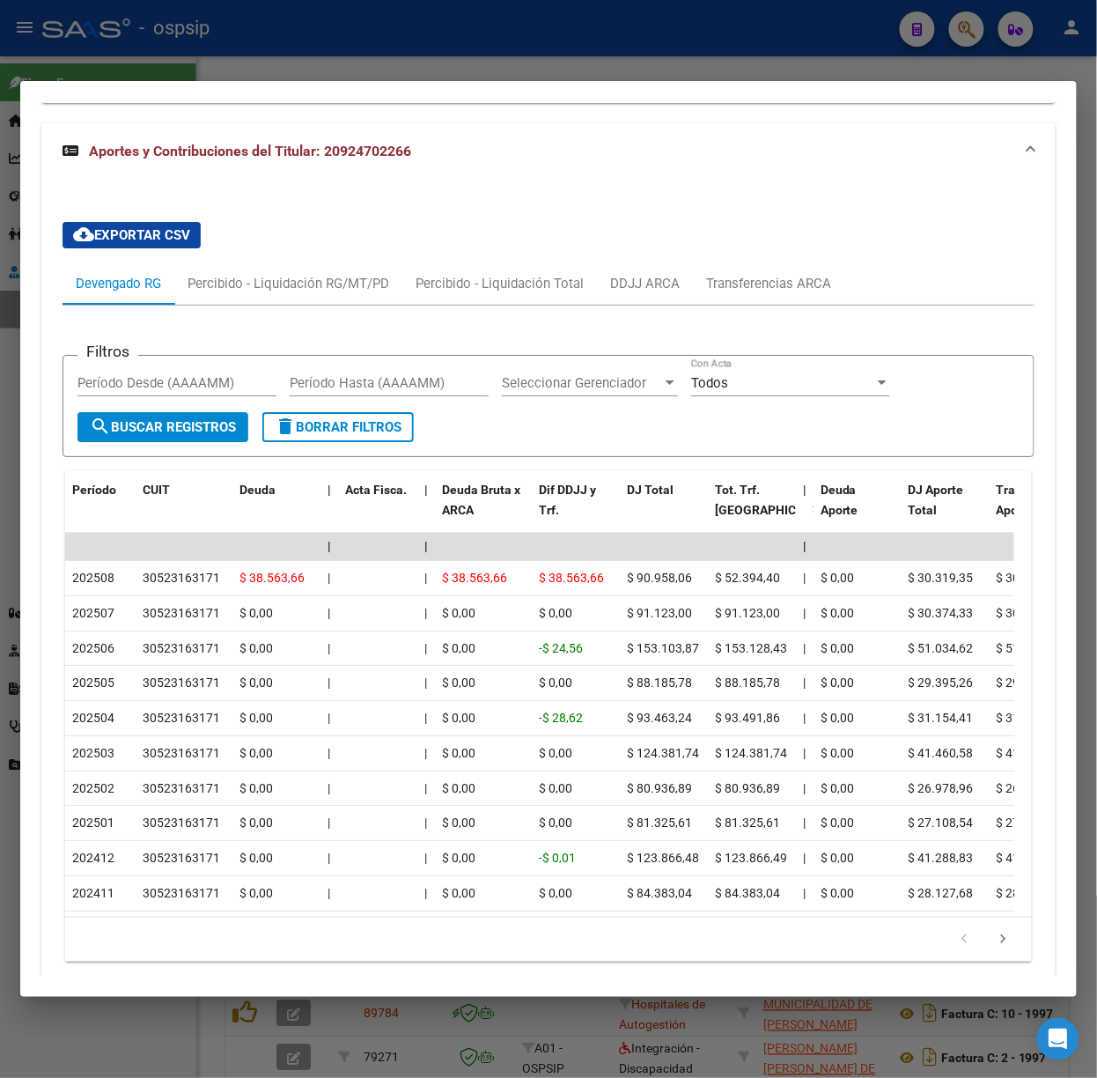
click at [361, 78] on div at bounding box center [548, 539] width 1097 height 1078
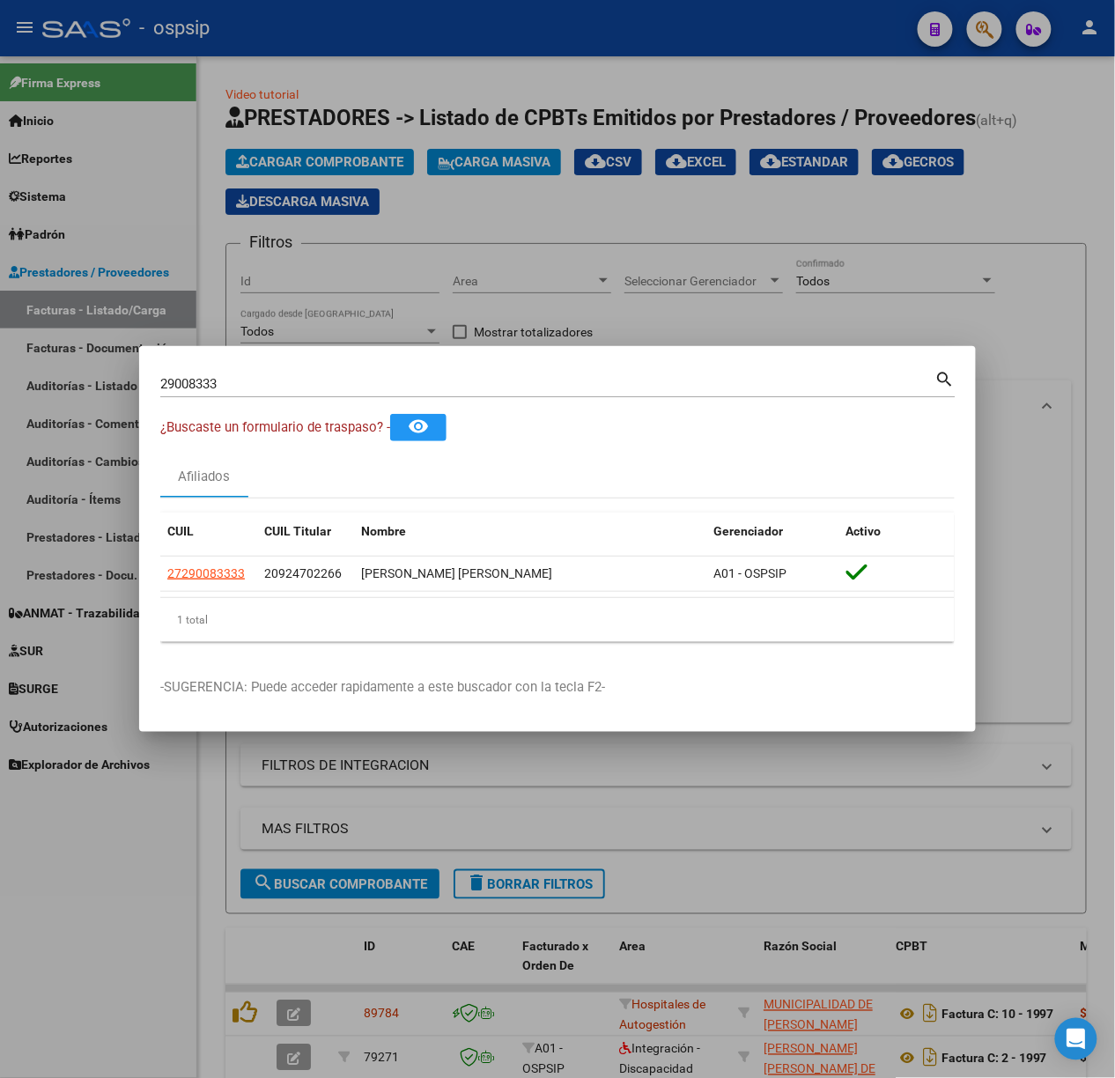
click at [366, 386] on input "29008333" at bounding box center [547, 384] width 775 height 16
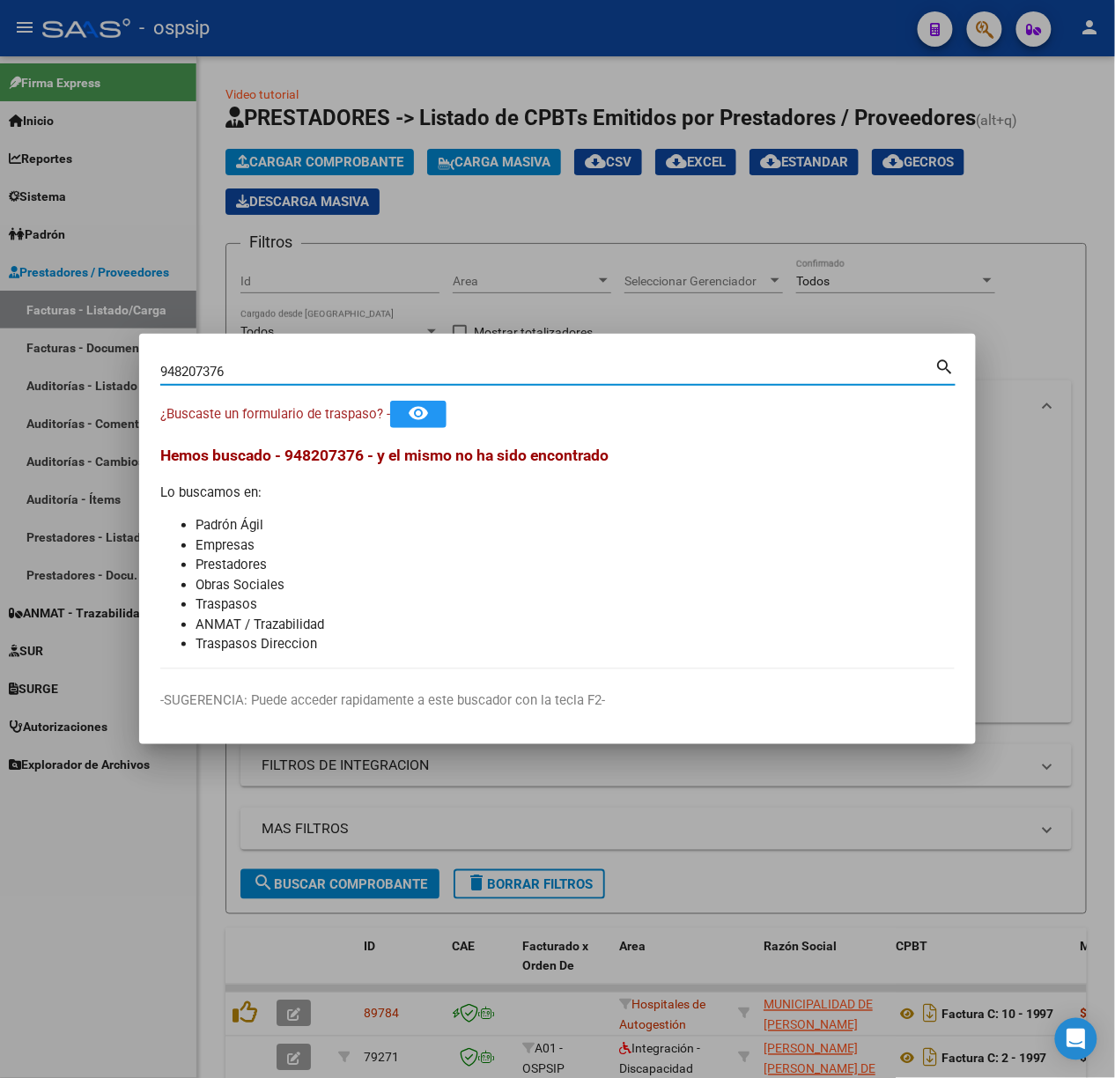
click at [199, 374] on input "948207376" at bounding box center [547, 372] width 775 height 16
type input "94807376"
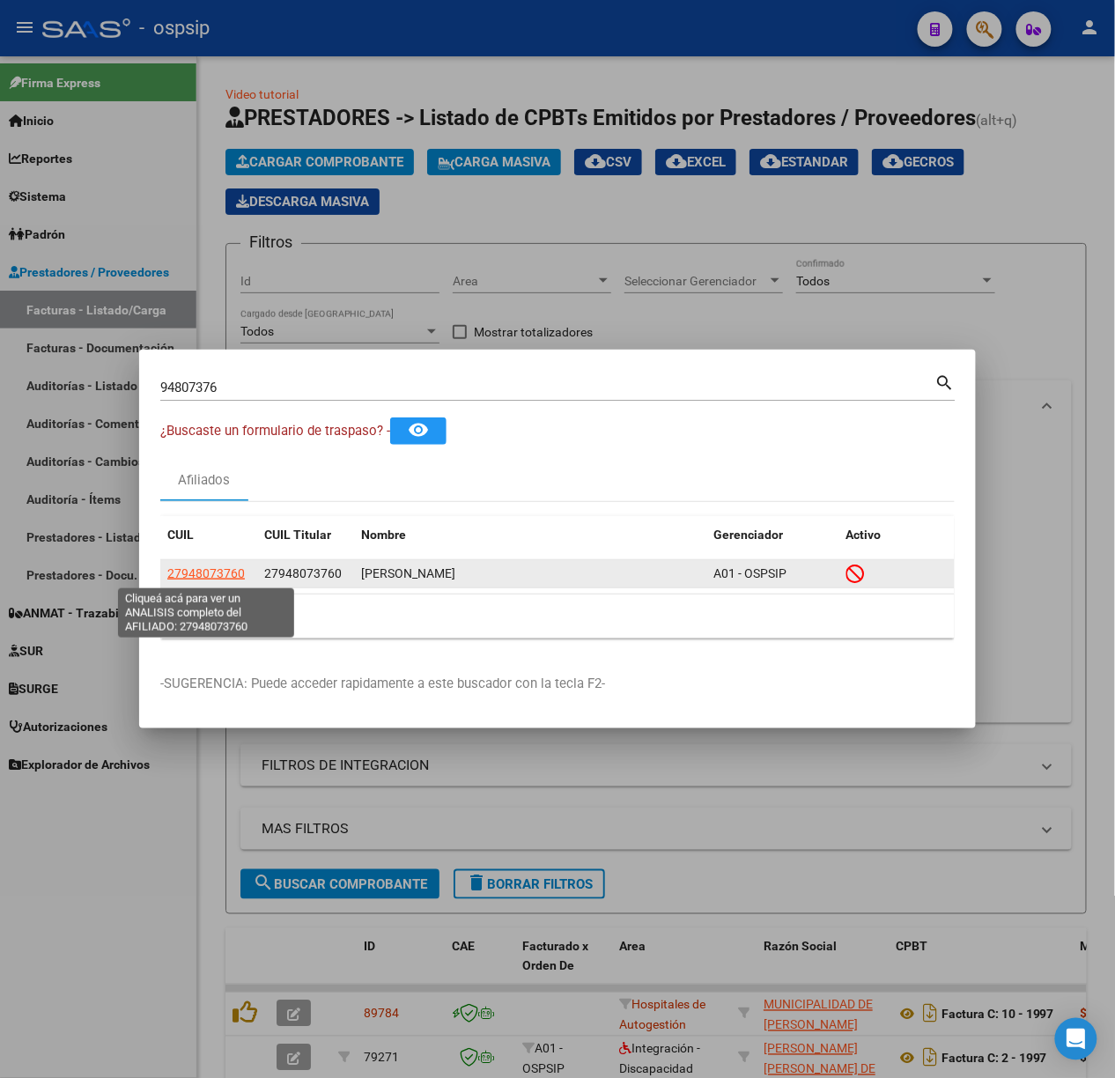
click at [219, 576] on span "27948073760" at bounding box center [206, 573] width 78 height 14
type textarea "27948073760"
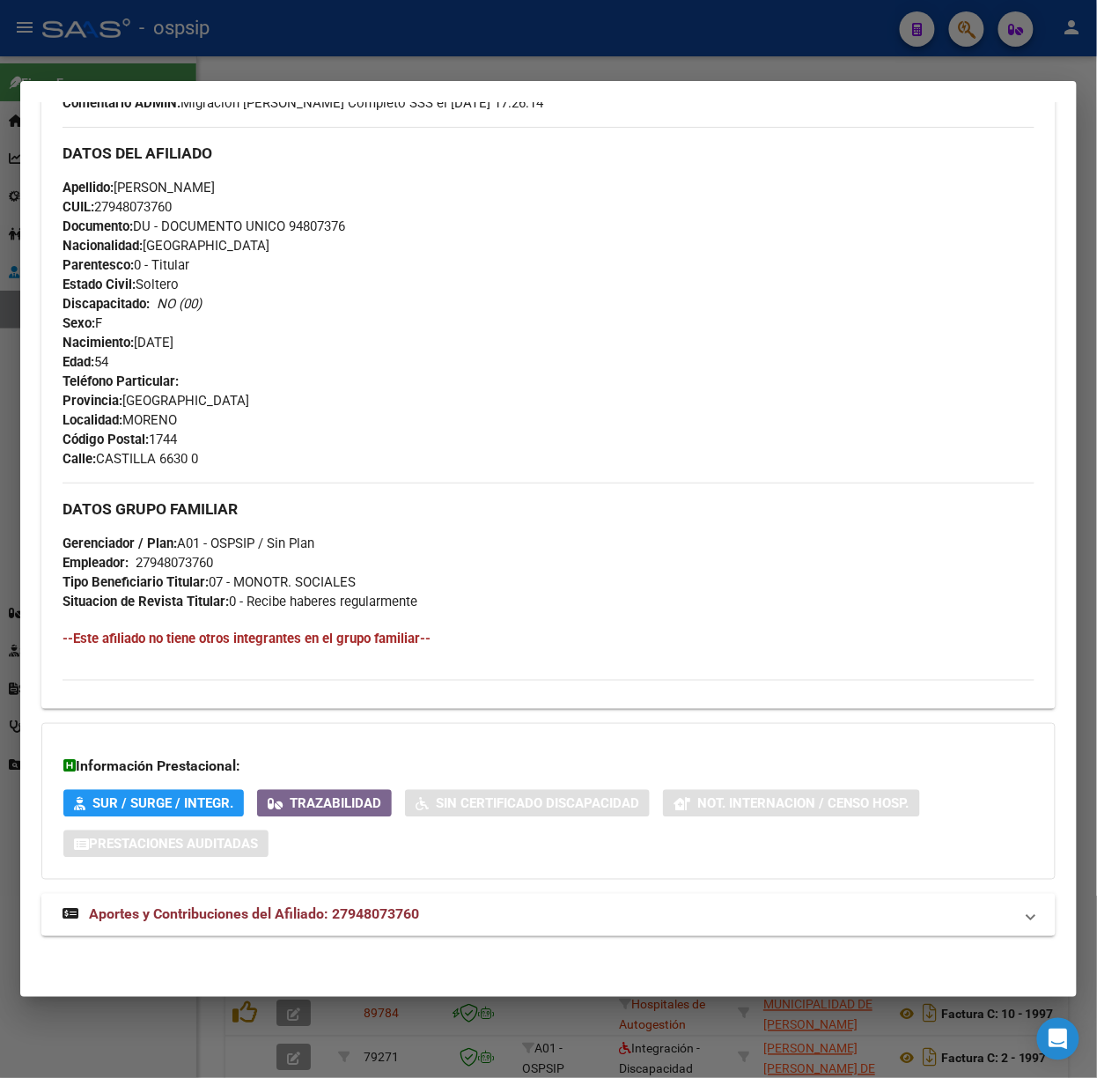
click at [354, 919] on span "Aportes y Contribuciones del Afiliado: 27948073760" at bounding box center [254, 914] width 330 height 17
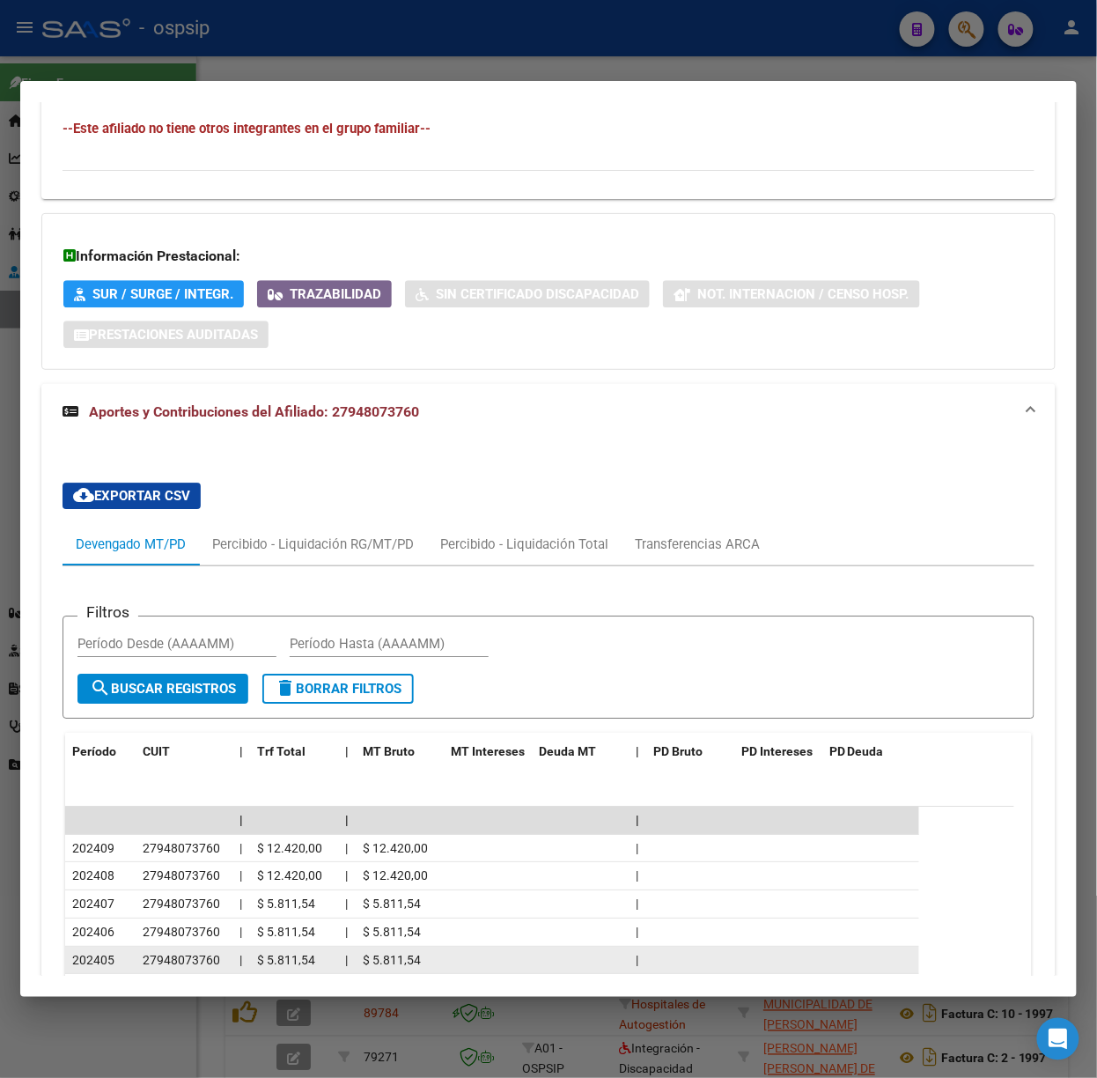
scroll to position [1372, 0]
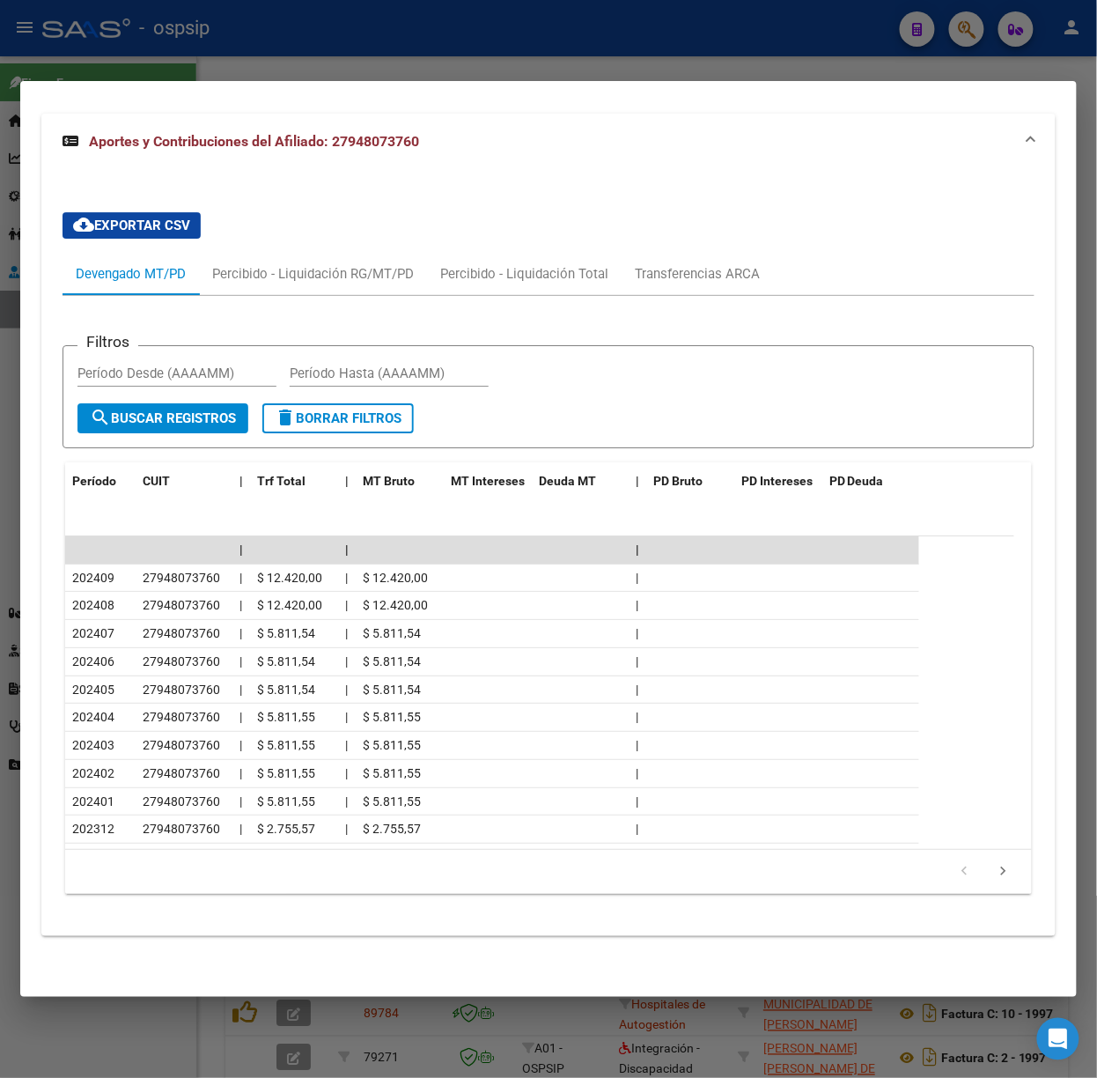
drag, startPoint x: 300, startPoint y: 35, endPoint x: 261, endPoint y: 343, distance: 310.8
click at [300, 35] on div at bounding box center [548, 539] width 1097 height 1078
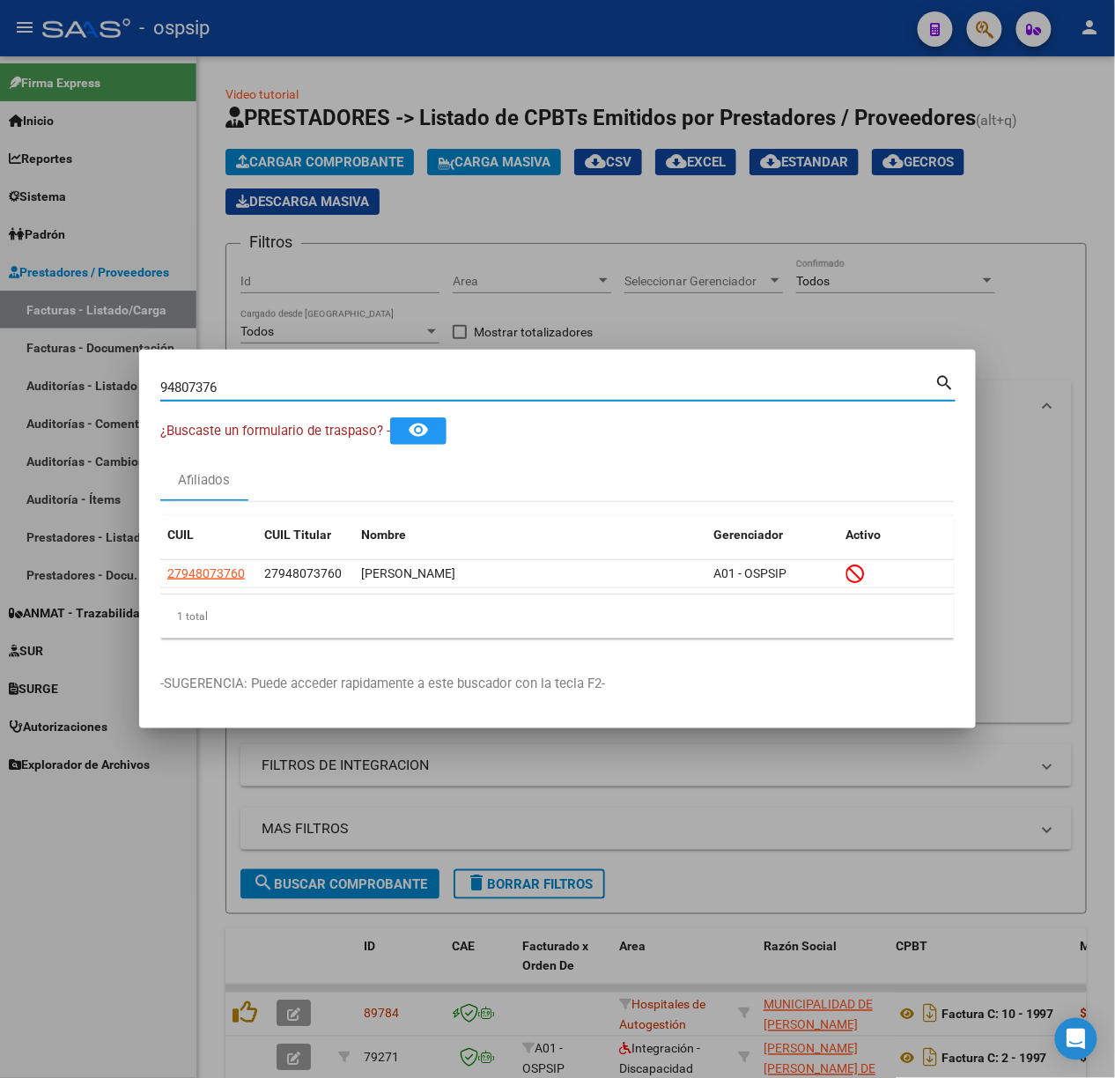
click at [264, 393] on input "94807376" at bounding box center [547, 388] width 775 height 16
type input "42934376"
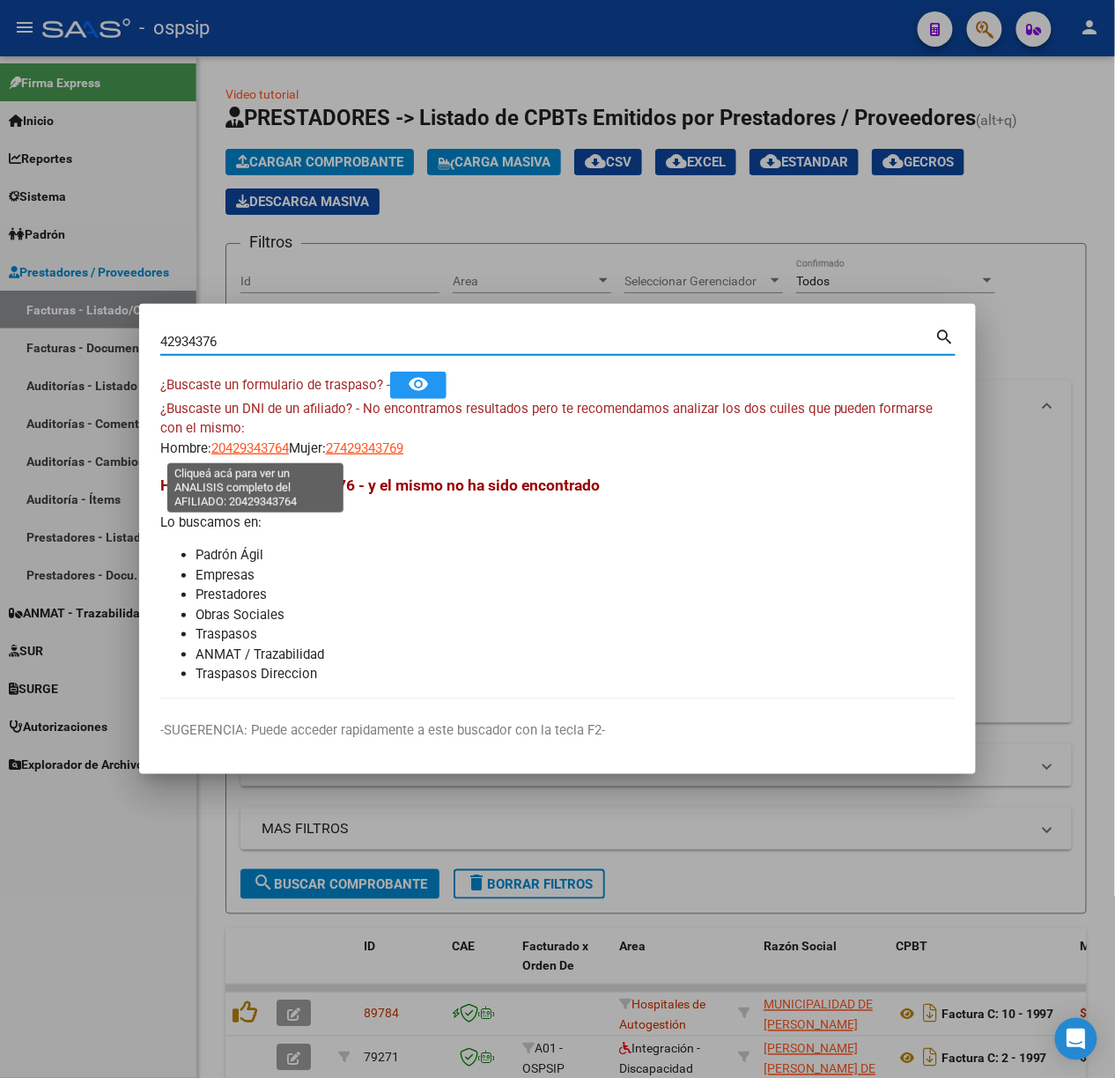
click at [266, 451] on span "20429343764" at bounding box center [250, 448] width 78 height 16
type textarea "20429343764"
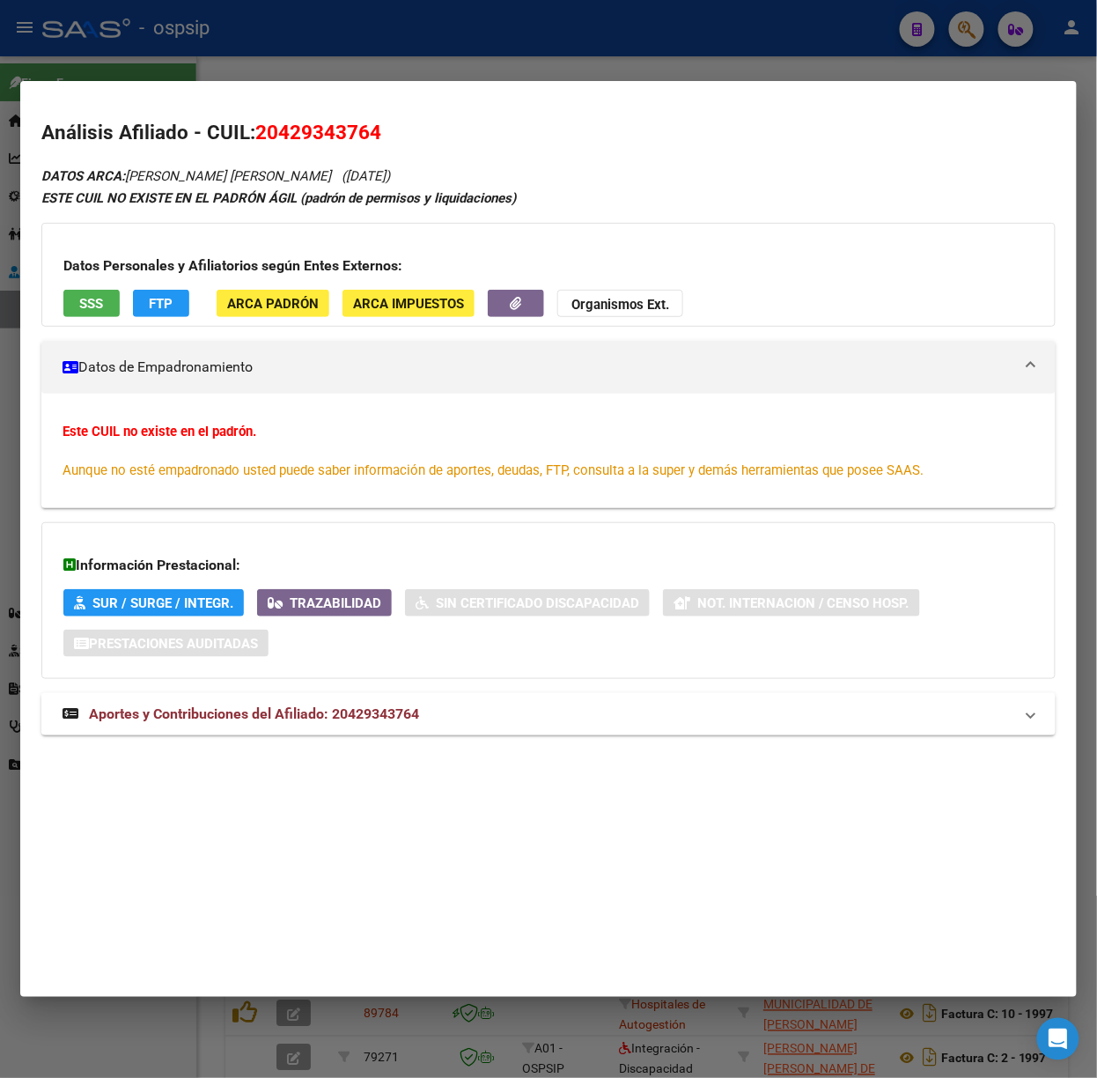
click at [322, 725] on strong "Aportes y Contribuciones del Afiliado: 20429343764" at bounding box center [241, 714] width 357 height 21
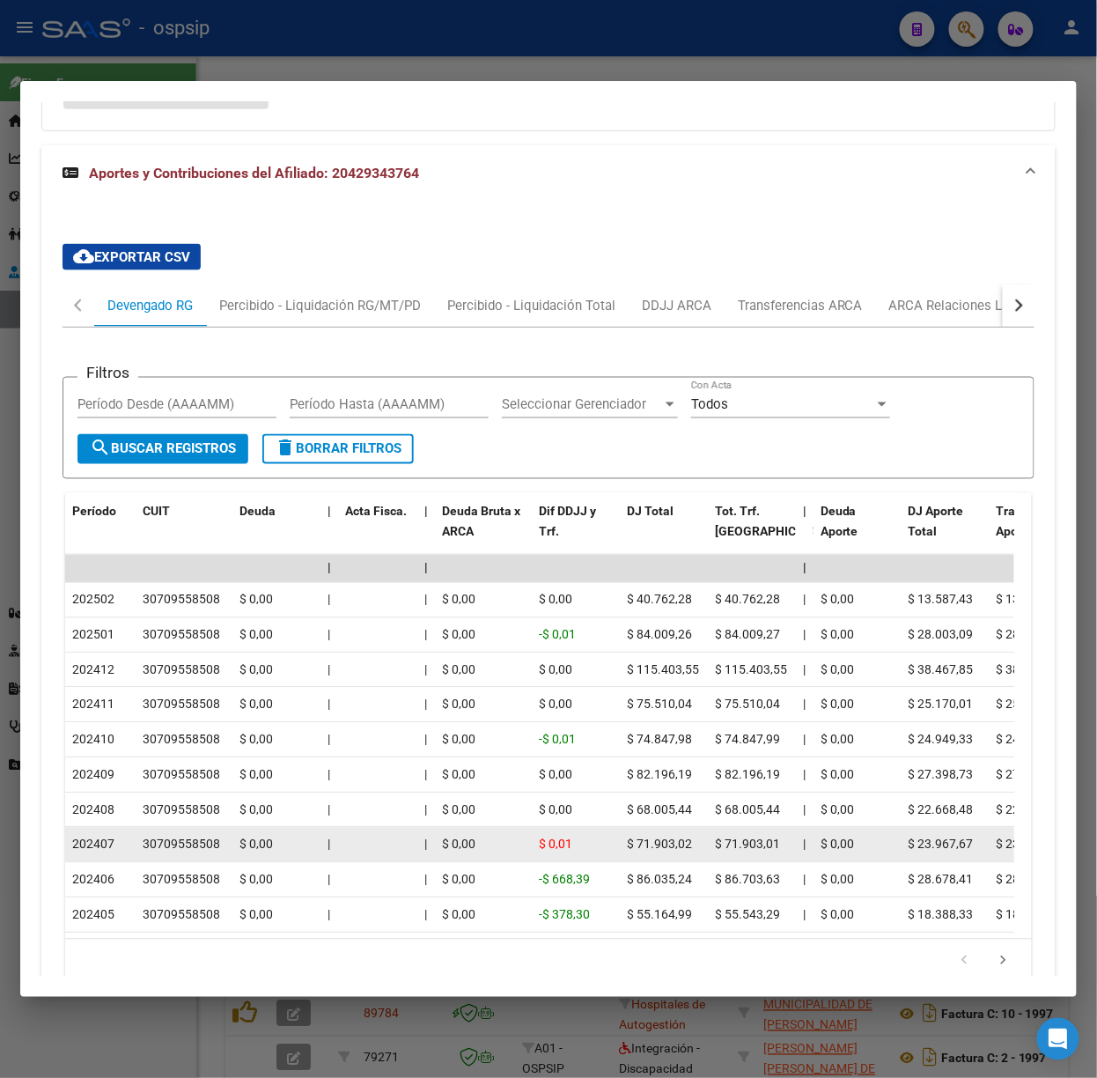
scroll to position [660, 0]
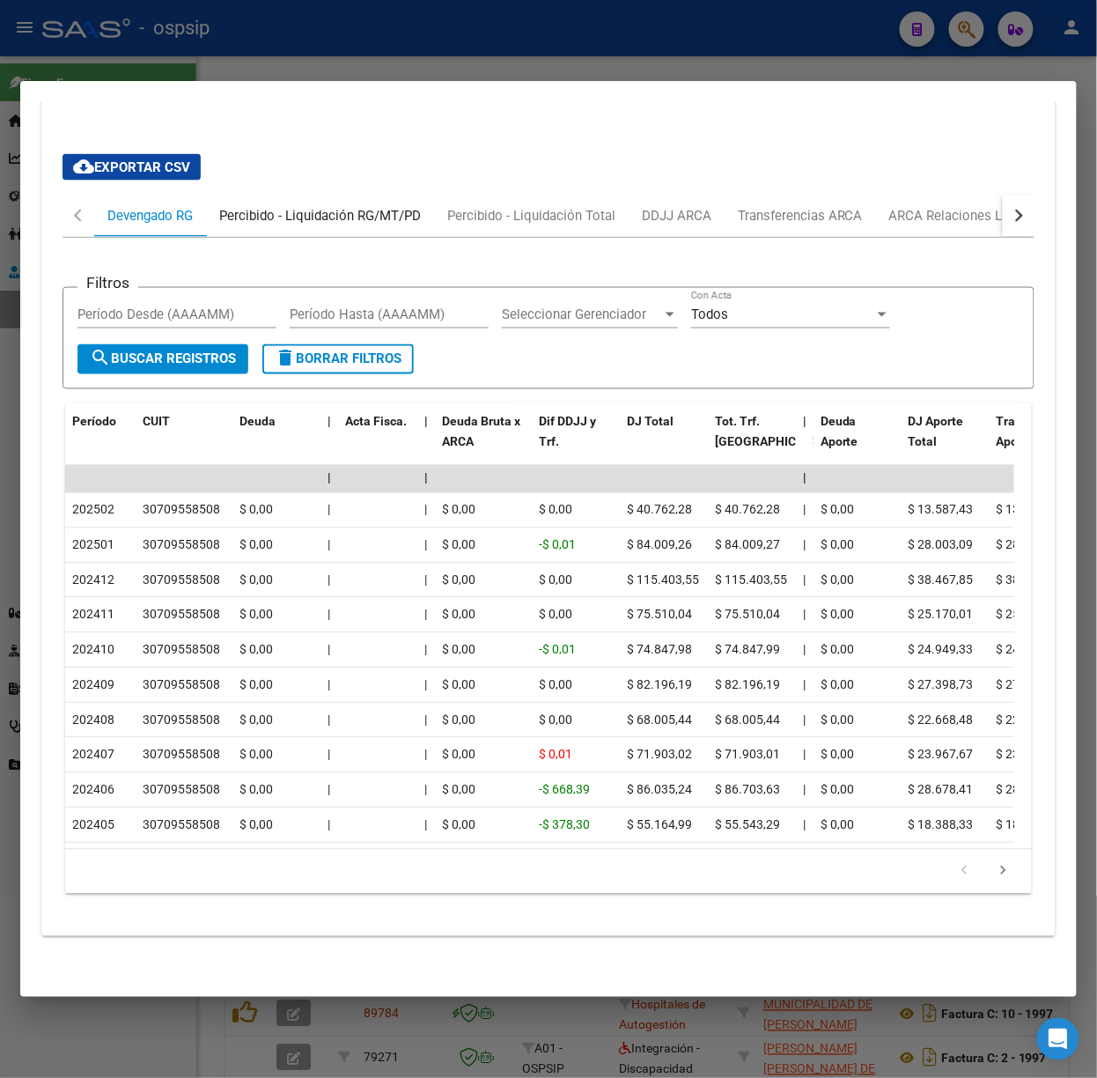
click at [268, 206] on div "Percibido - Liquidación RG/MT/PD" at bounding box center [320, 215] width 202 height 19
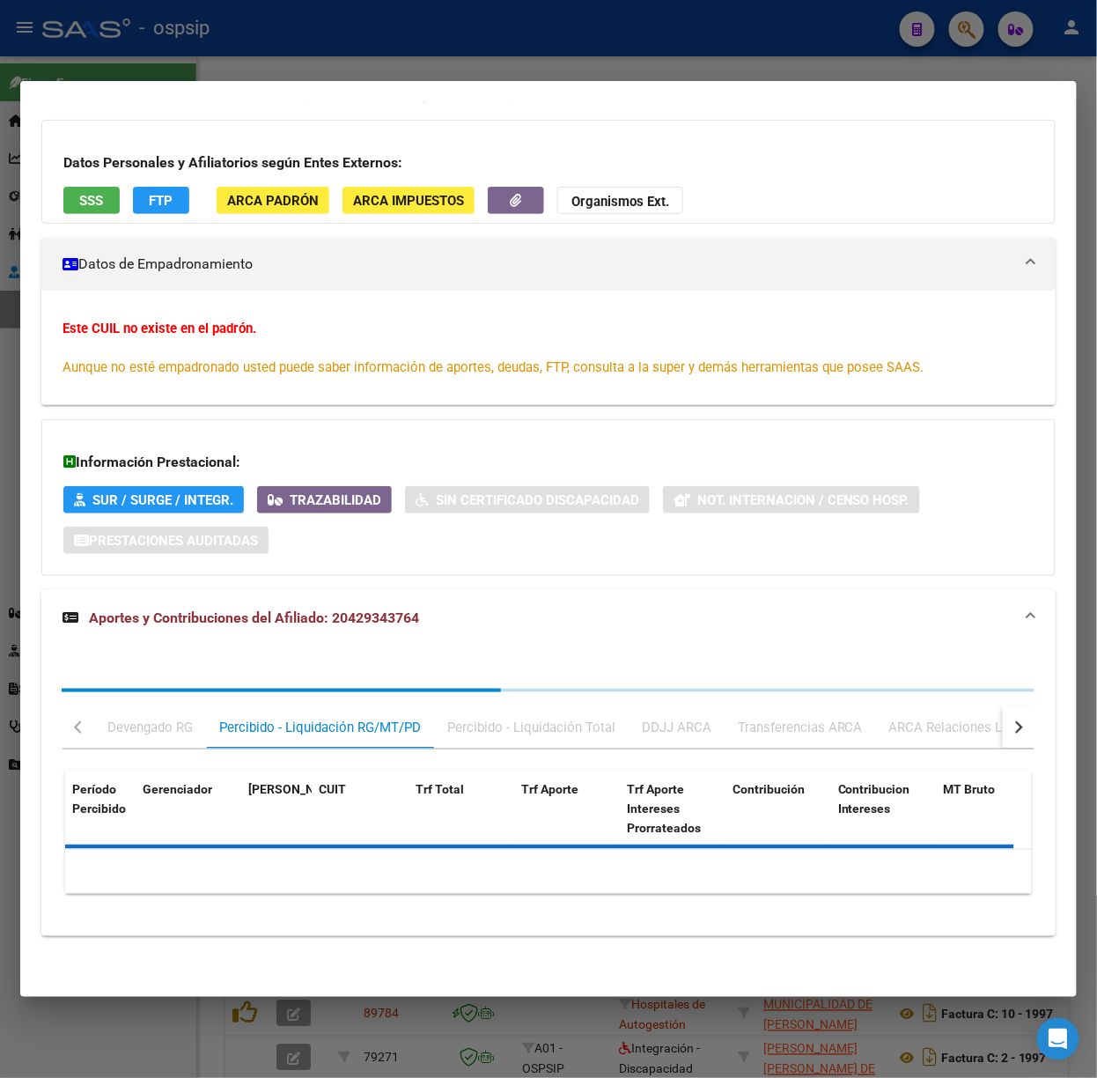
scroll to position [0, 0]
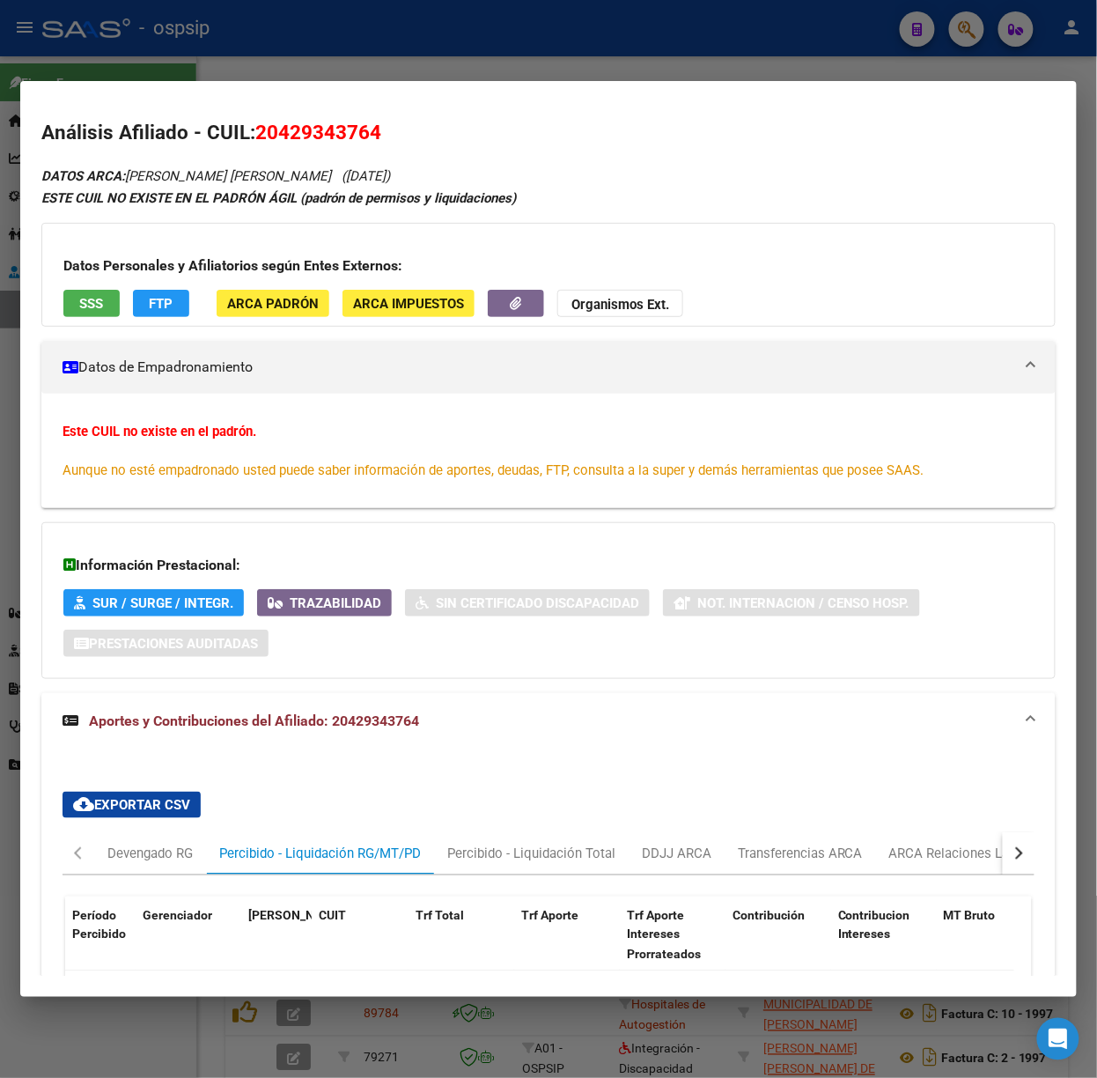
click at [959, 830] on div "cloud_download Exportar CSV Devengado RG Percibido - Liquidación RG/MT/PD Perci…" at bounding box center [549, 1046] width 972 height 537
click at [962, 840] on div "ARCA Relaciones Laborales" at bounding box center [971, 853] width 191 height 42
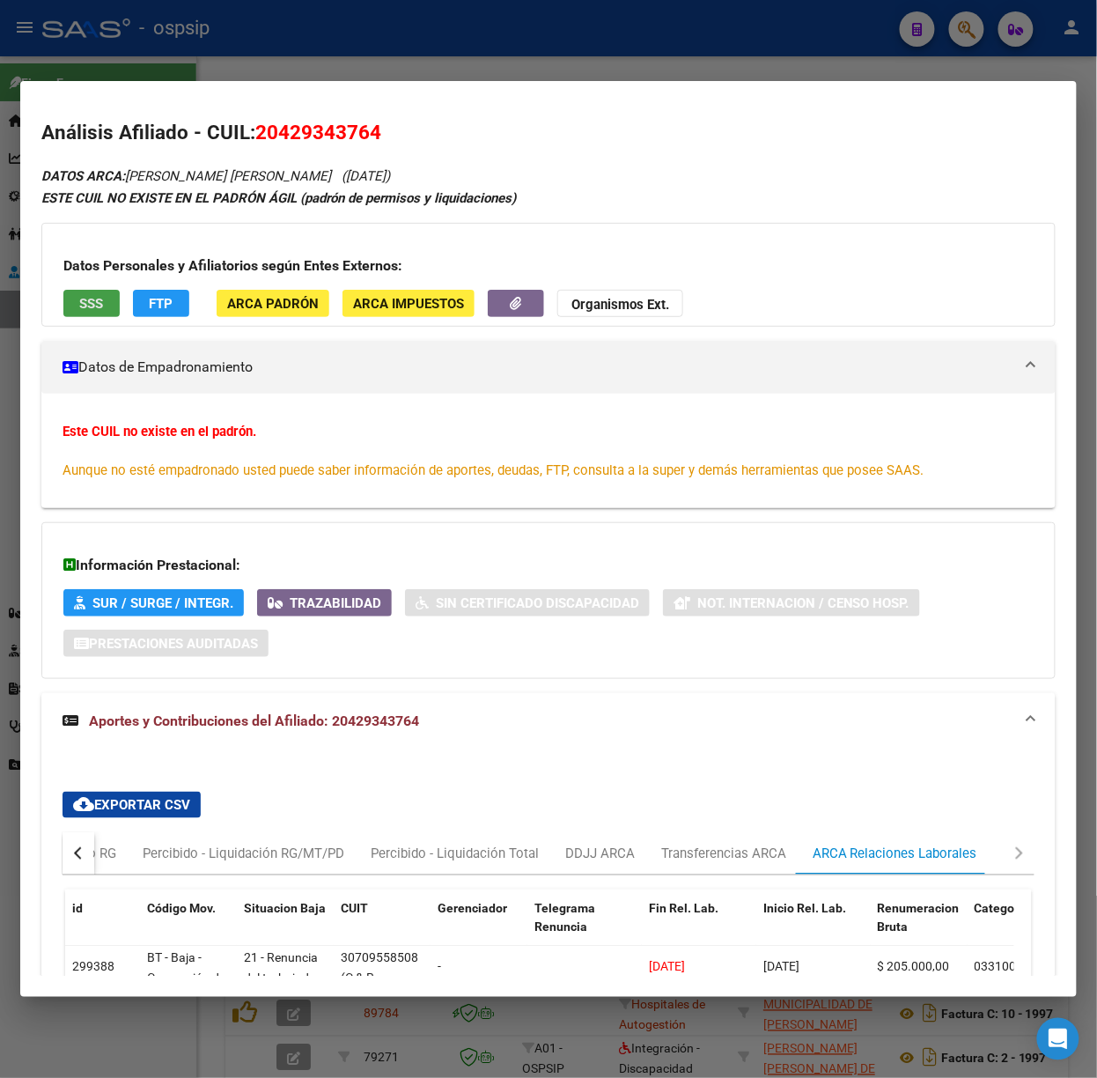
click at [82, 297] on span "SSS" at bounding box center [92, 304] width 24 height 16
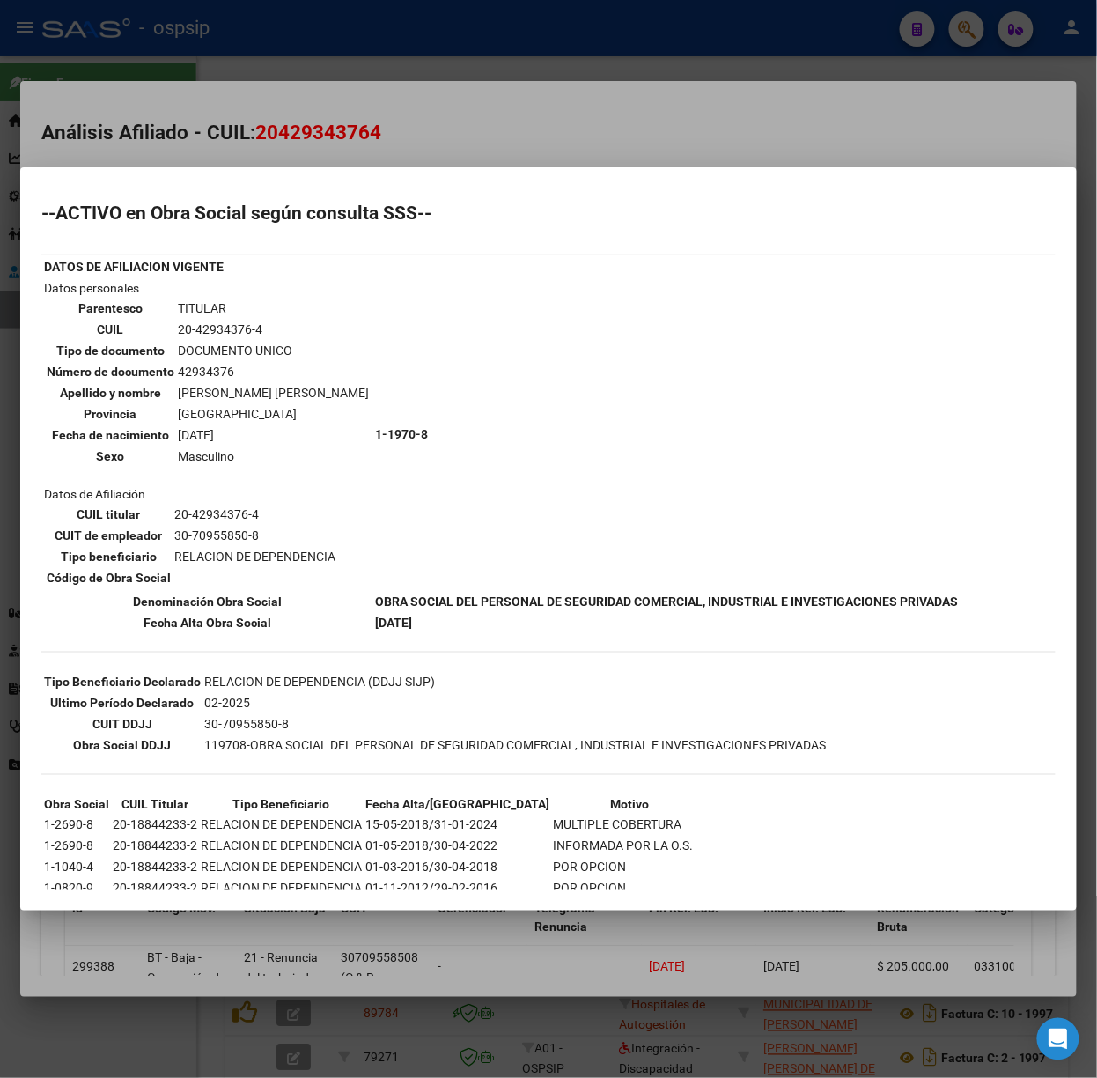
click at [231, 128] on div at bounding box center [548, 539] width 1097 height 1078
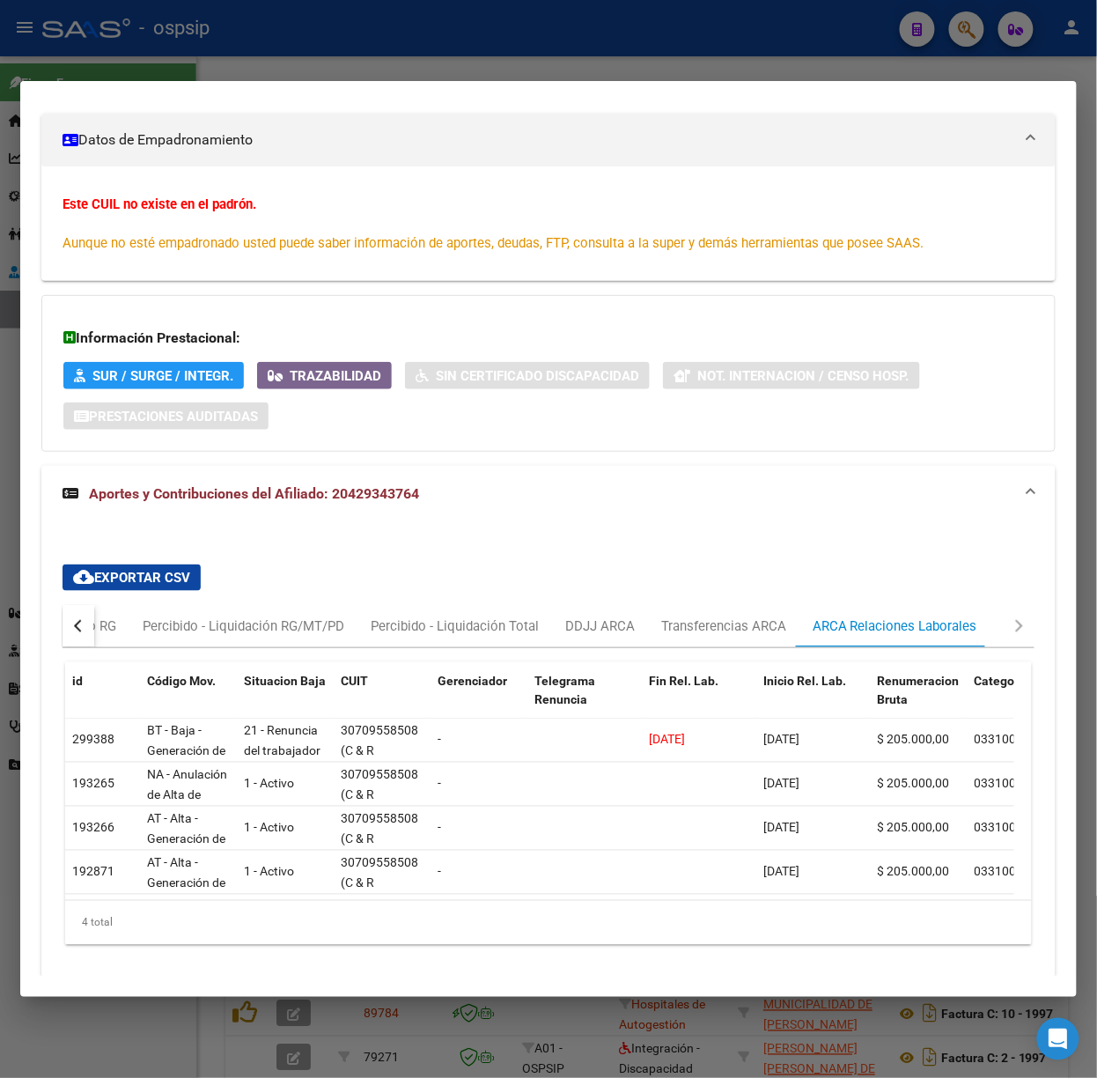
scroll to position [297, 0]
